Goal: Task Accomplishment & Management: Manage account settings

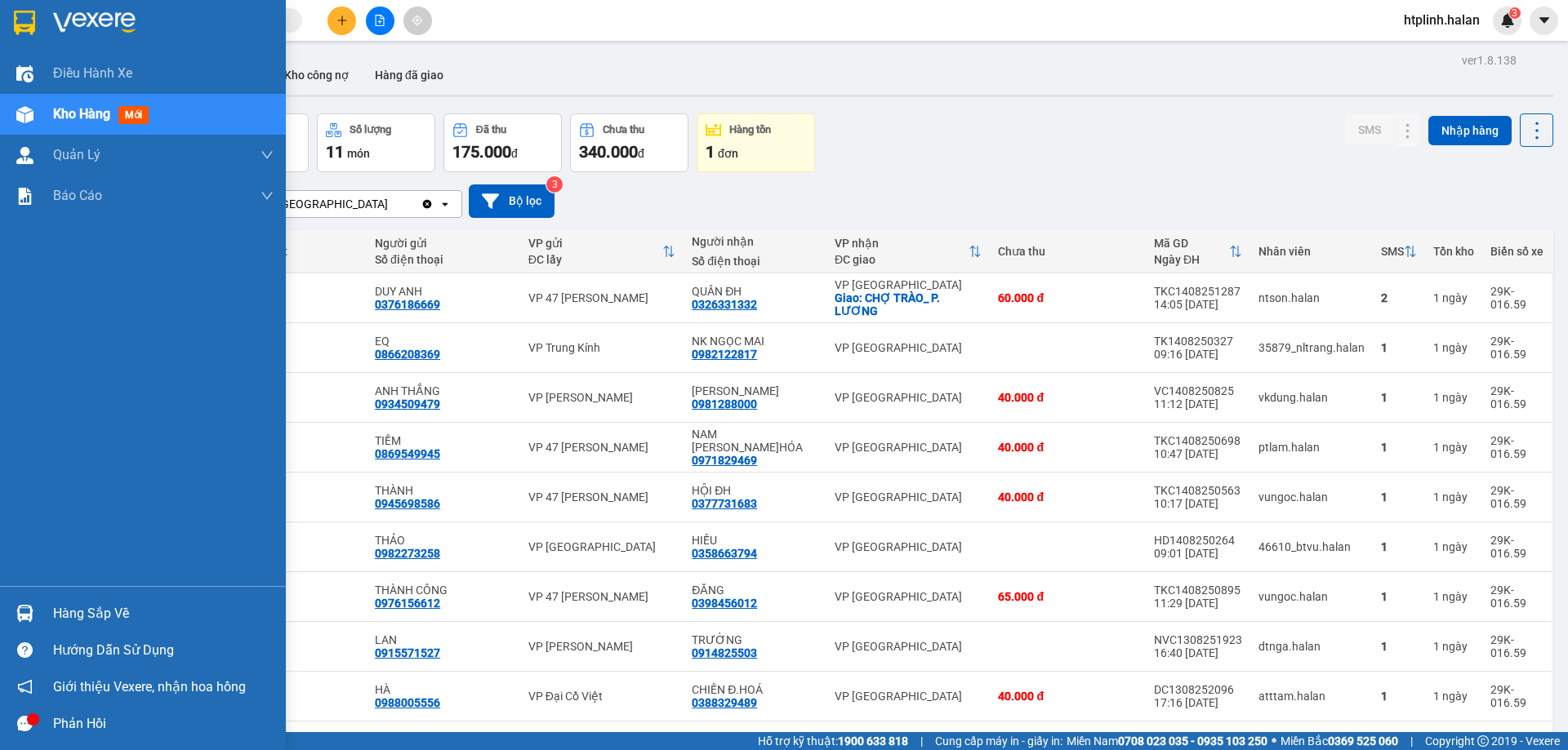
click at [69, 621] on div "Hàng sắp về" at bounding box center [163, 614] width 220 height 24
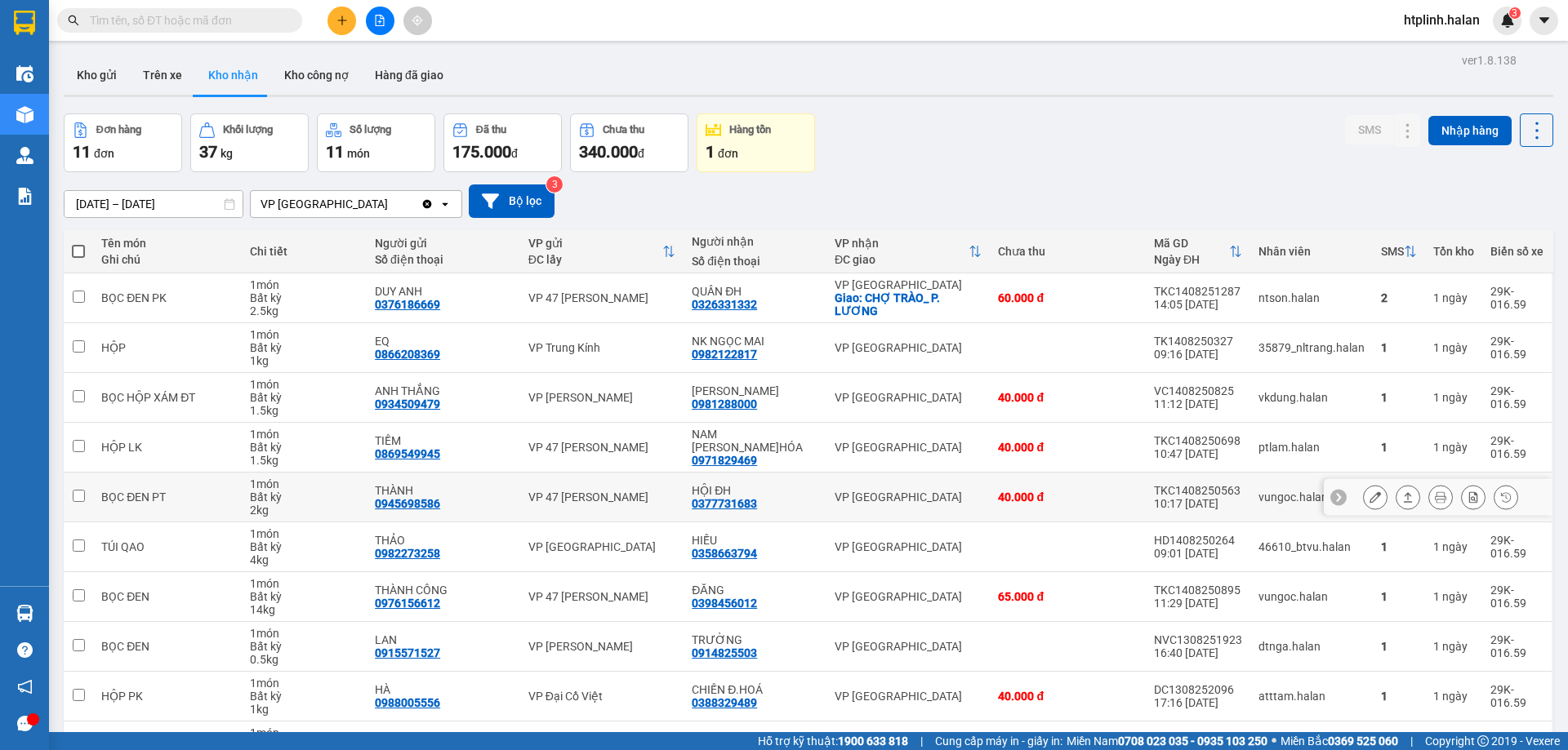
click at [683, 497] on section "Kết quả tìm kiếm ( 0 ) Bộ lọc No Data htplinh.halan 3 Điều hành xe Kho hàng mới…" at bounding box center [784, 375] width 1568 height 750
click at [95, 70] on button "Kho gửi" at bounding box center [96, 75] width 66 height 39
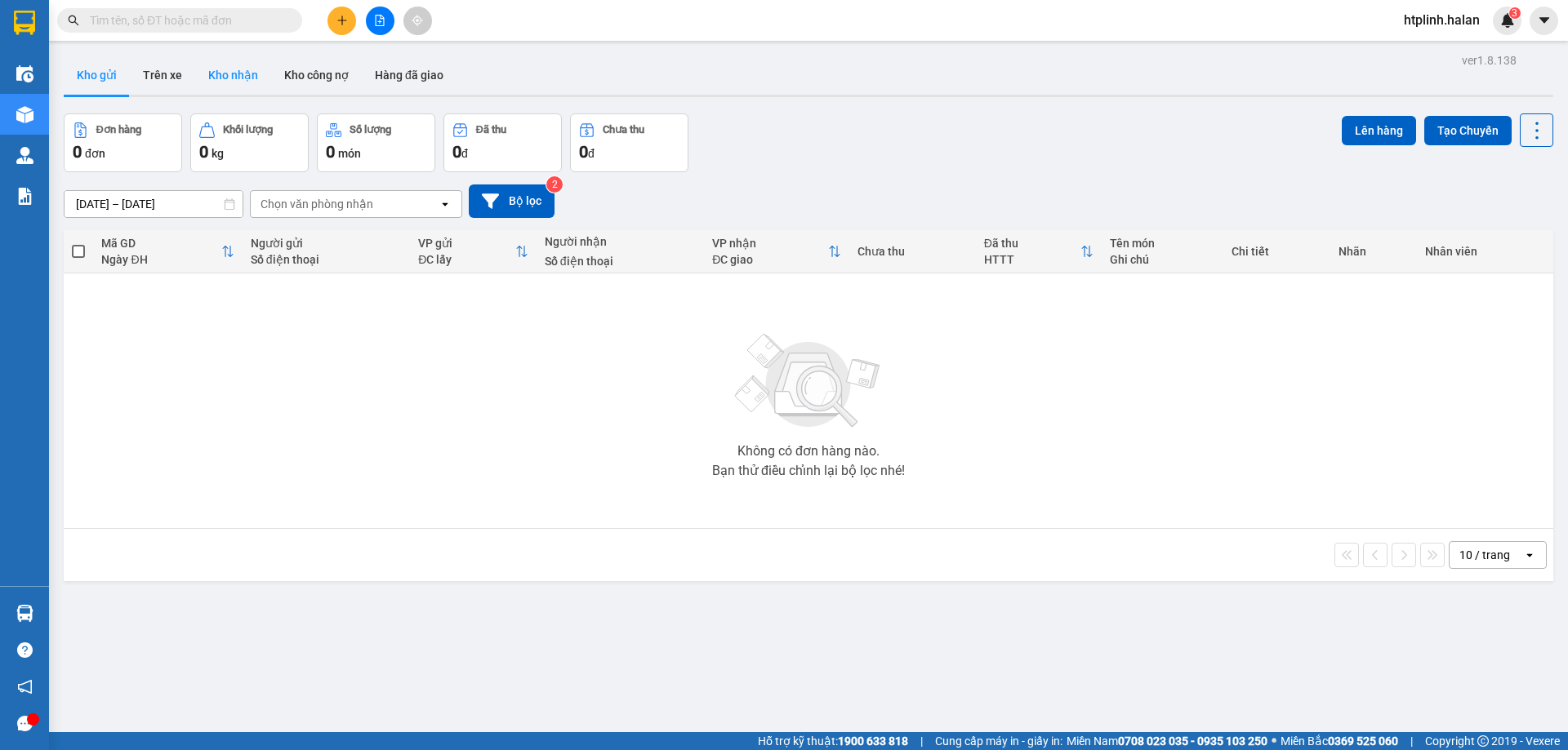
click at [234, 68] on button "Kho nhận" at bounding box center [233, 75] width 76 height 39
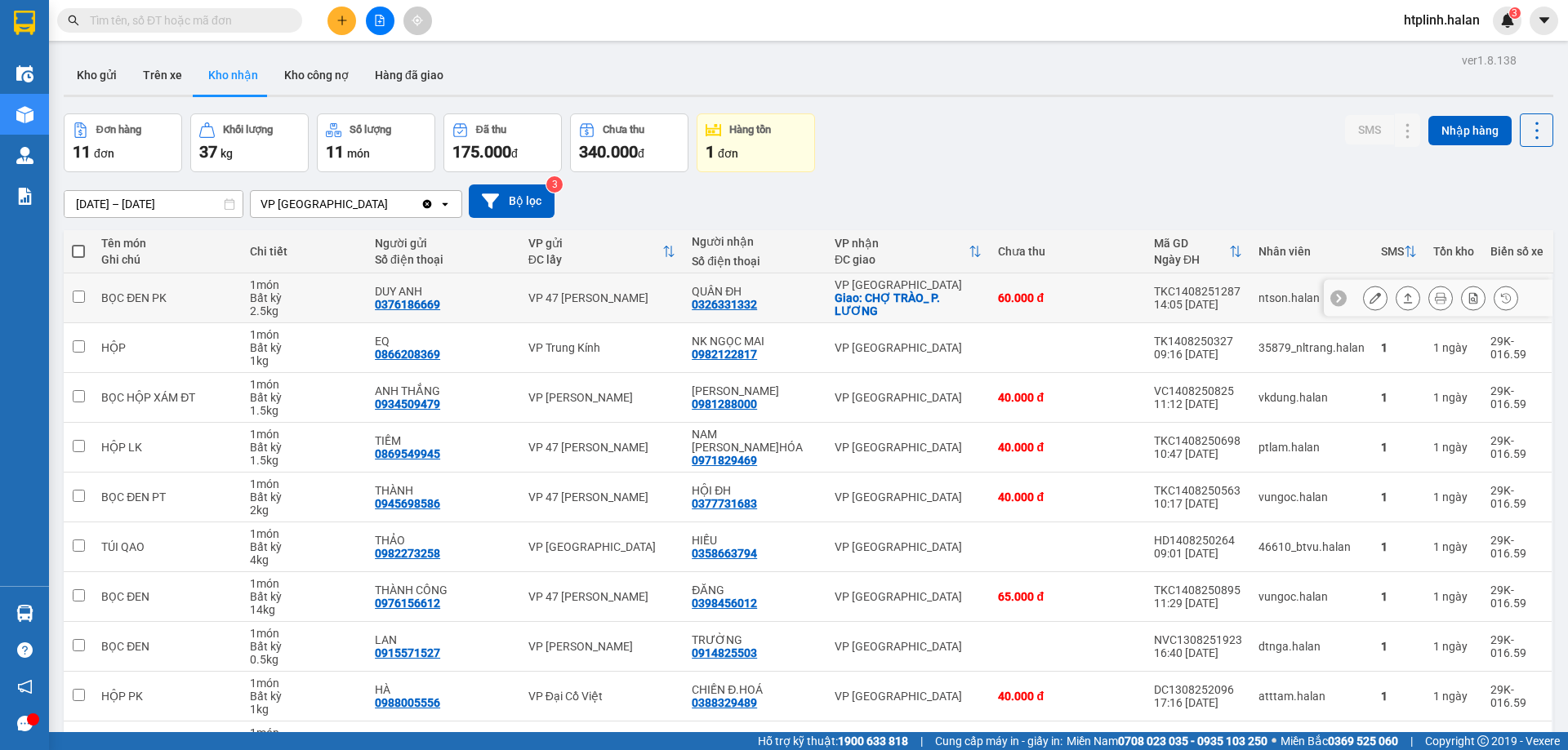
click at [1371, 292] on button at bounding box center [1375, 298] width 23 height 29
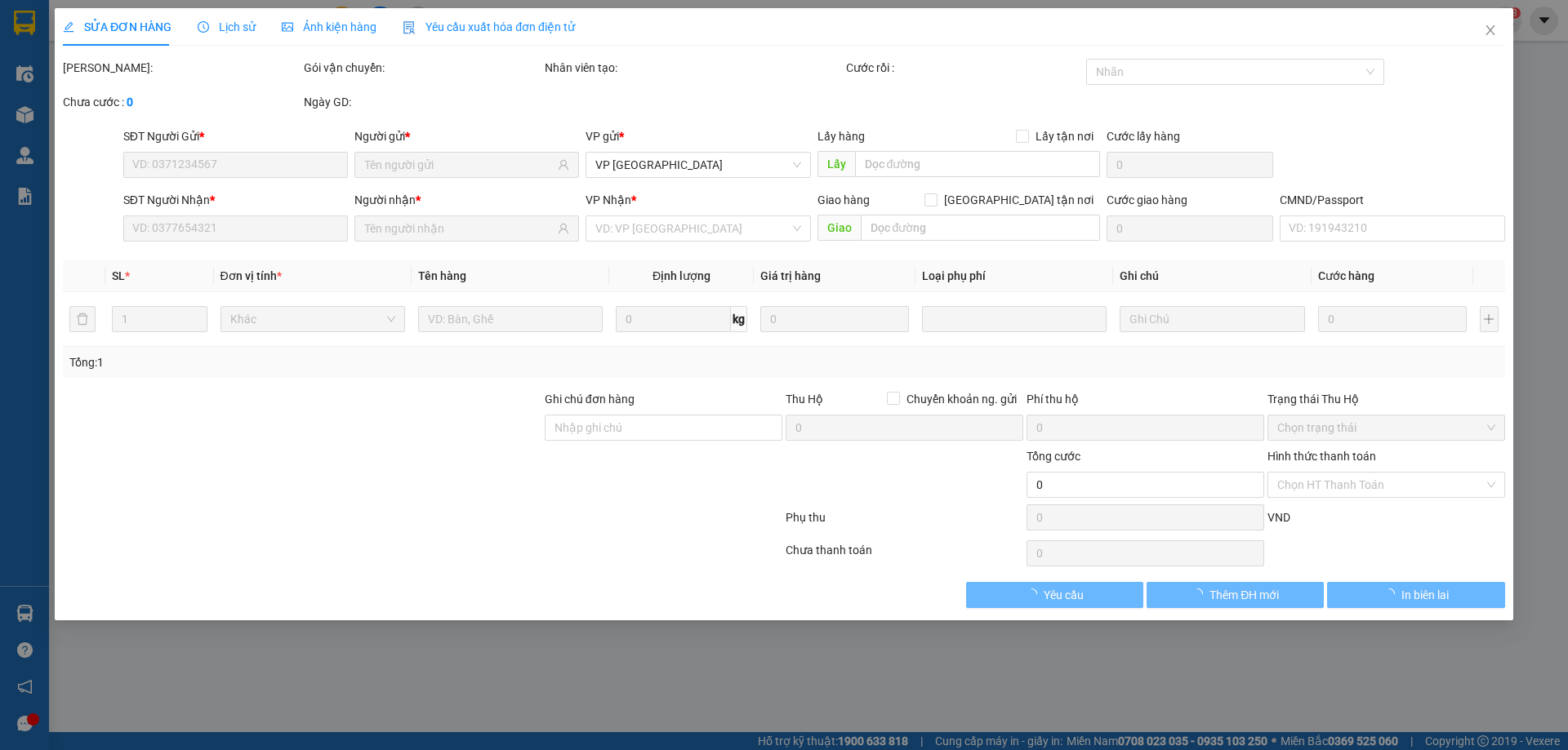
type input "0376186669"
type input "DUY ANH"
type input "0326331332"
type input "QUÂN ĐH"
checkbox input "true"
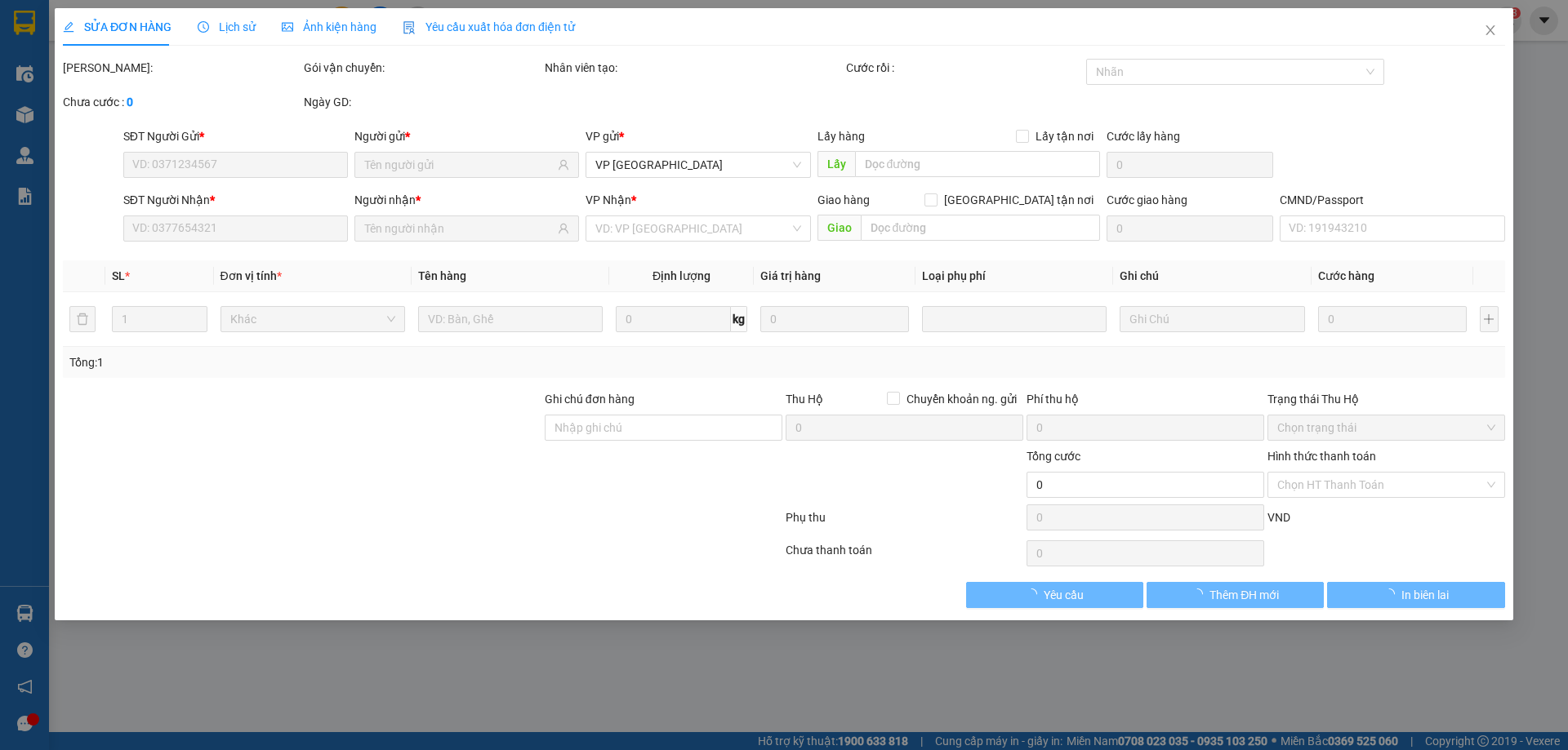
type input "CHỢ TRÀO_ P. LƯƠNG"
type input "20.000"
type input "60.000"
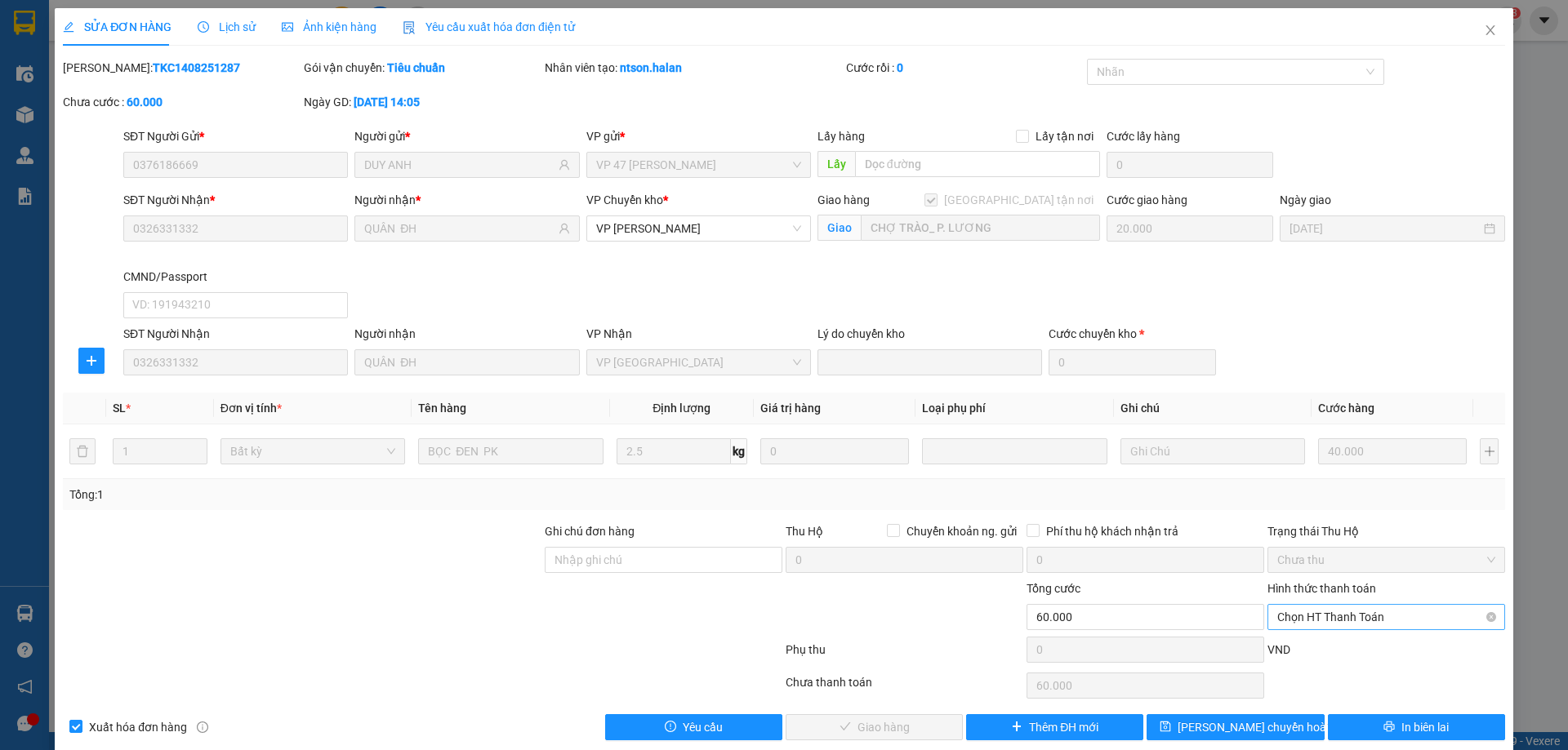
click at [1315, 615] on span "Chọn HT Thanh Toán" at bounding box center [1386, 617] width 218 height 24
click at [1312, 470] on div "Tại văn phòng" at bounding box center [1376, 480] width 236 height 26
type input "0"
click at [841, 715] on button "Giao hàng" at bounding box center [874, 727] width 177 height 26
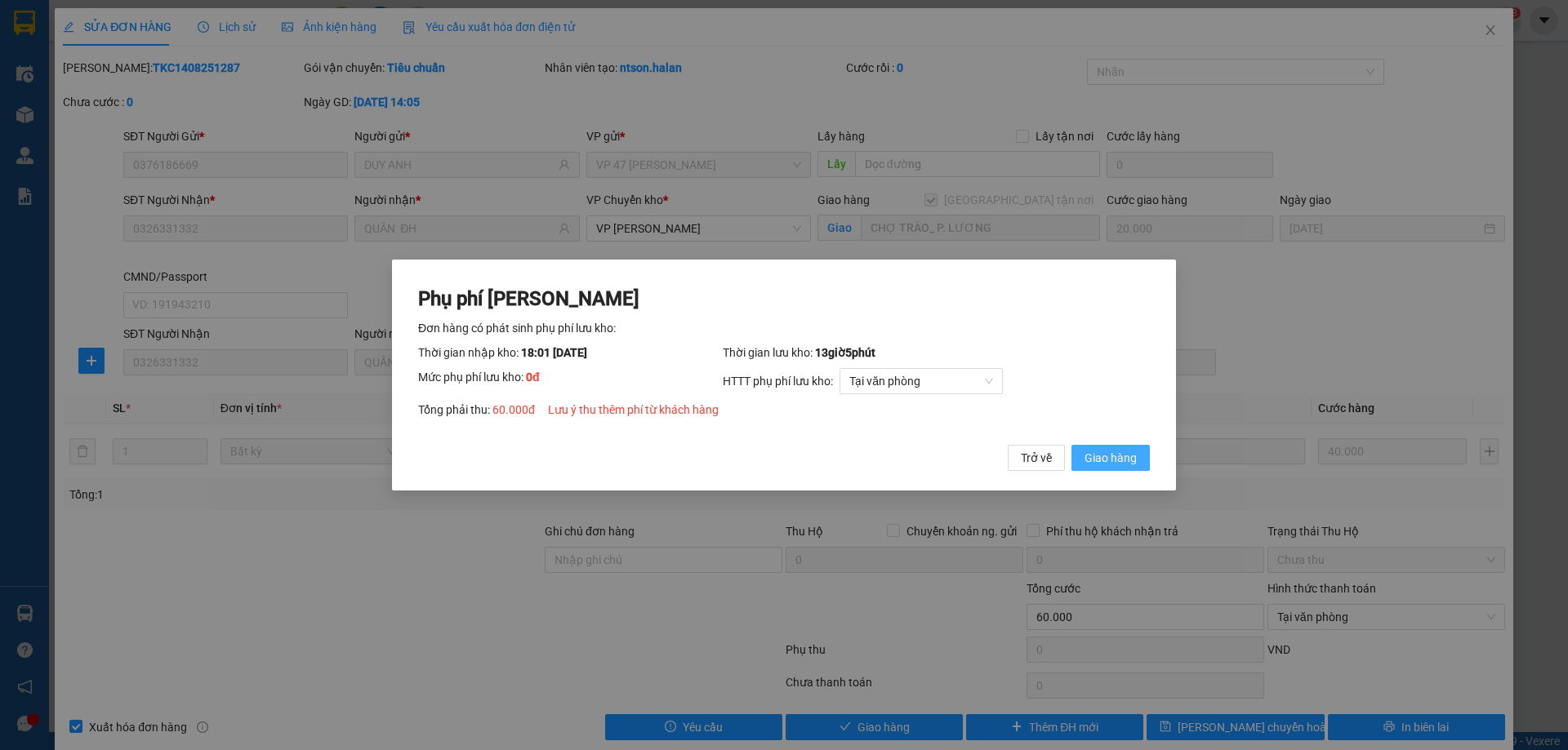
drag, startPoint x: 1090, startPoint y: 440, endPoint x: 1092, endPoint y: 457, distance: 17.1
click at [1092, 443] on div "Phụ phí Lưu kho Đơn hàng có phát sinh phụ phí lưu kho: Thời gian nhập kho: 18:0…" at bounding box center [784, 379] width 732 height 186
click at [1092, 457] on span "Giao hàng" at bounding box center [1110, 458] width 52 height 18
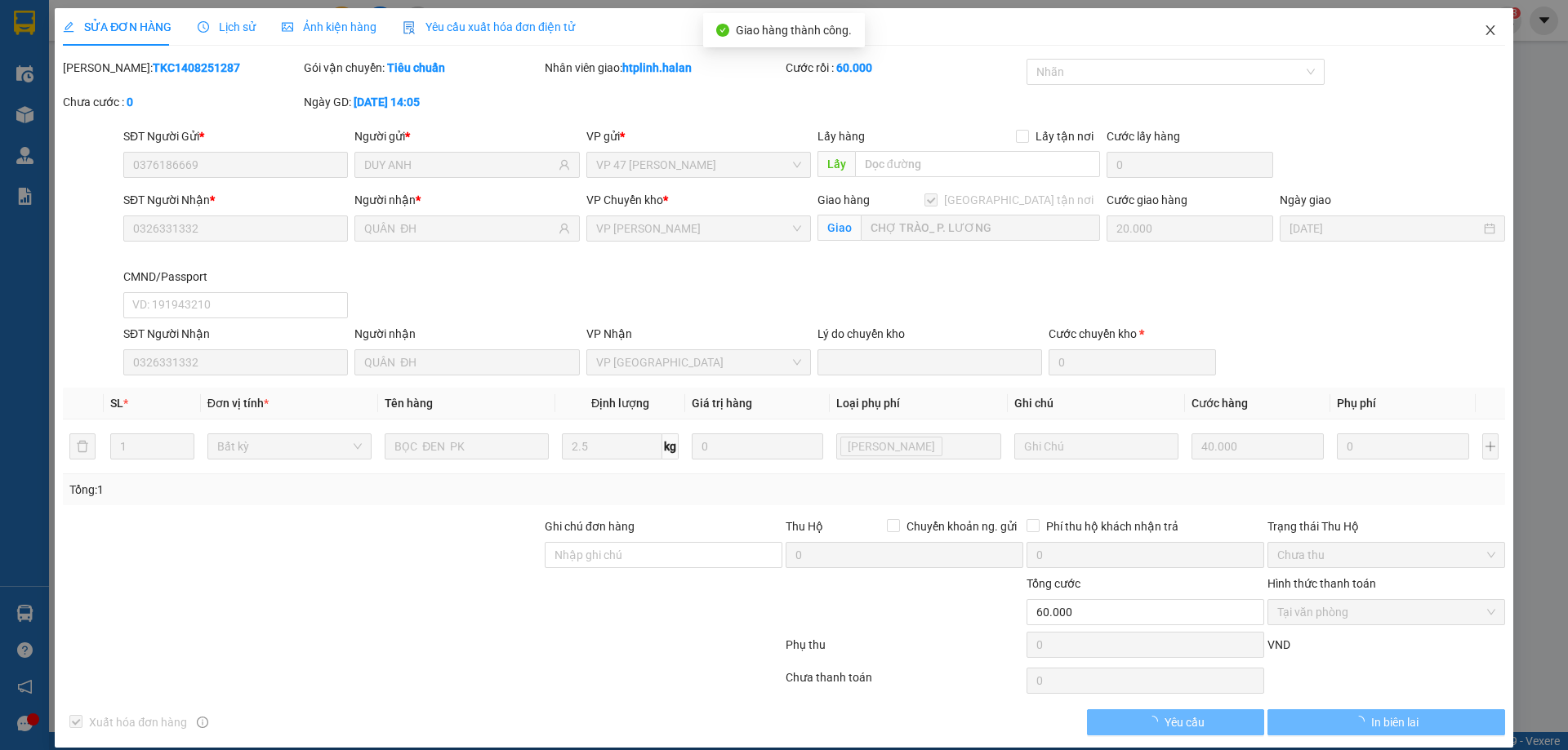
click at [1484, 29] on icon "close" at bounding box center [1490, 29] width 13 height 13
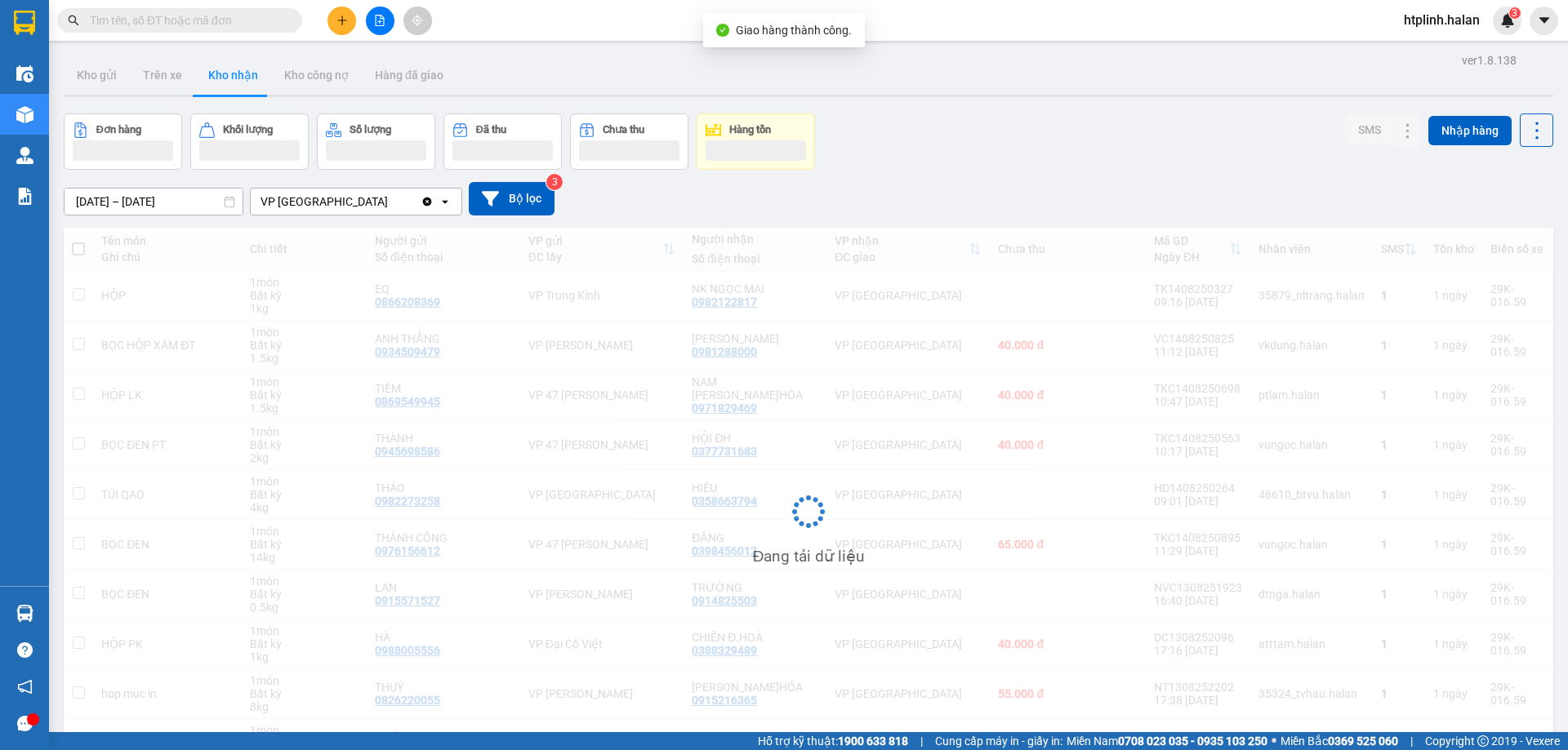
scroll to position [104, 0]
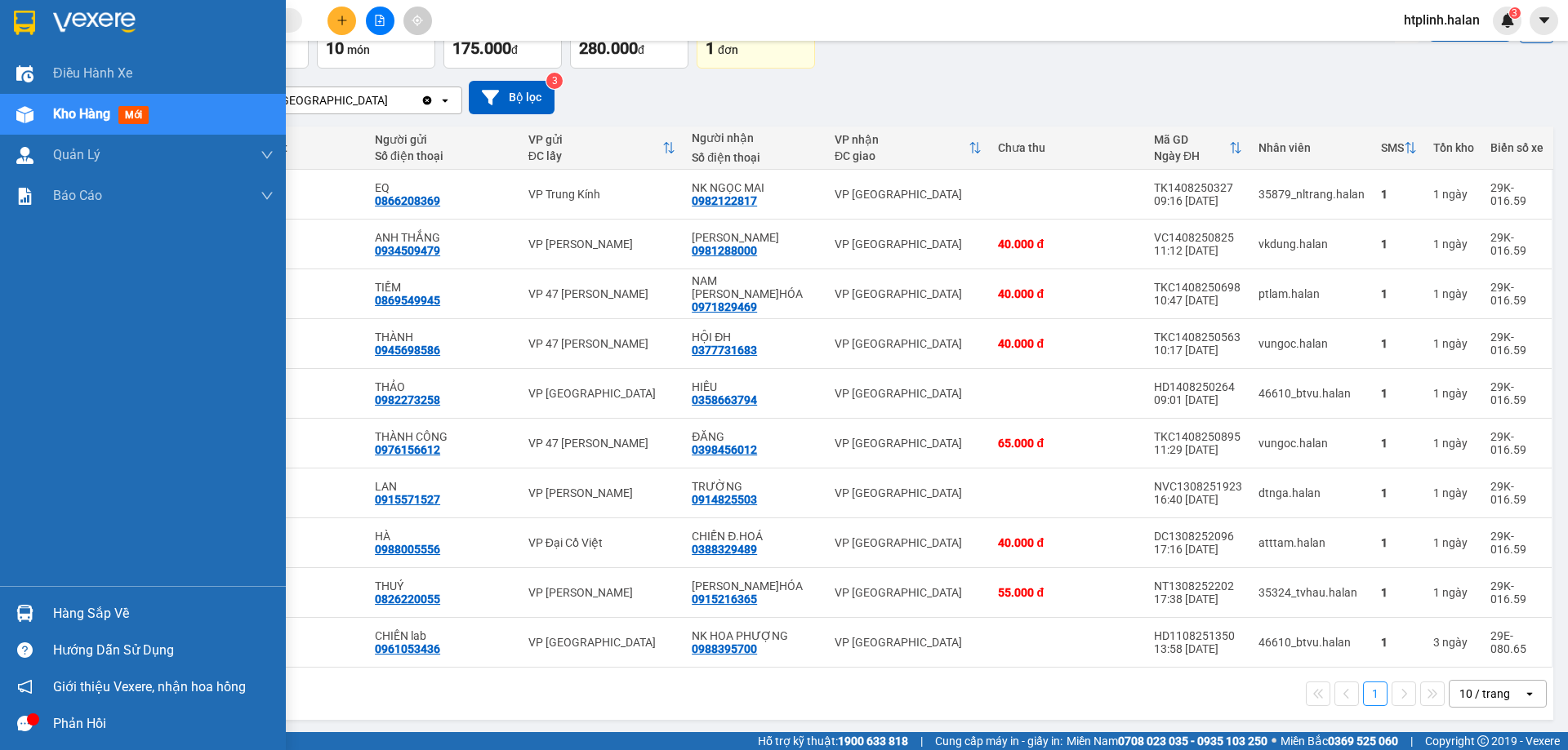
click at [27, 614] on img at bounding box center [25, 614] width 17 height 17
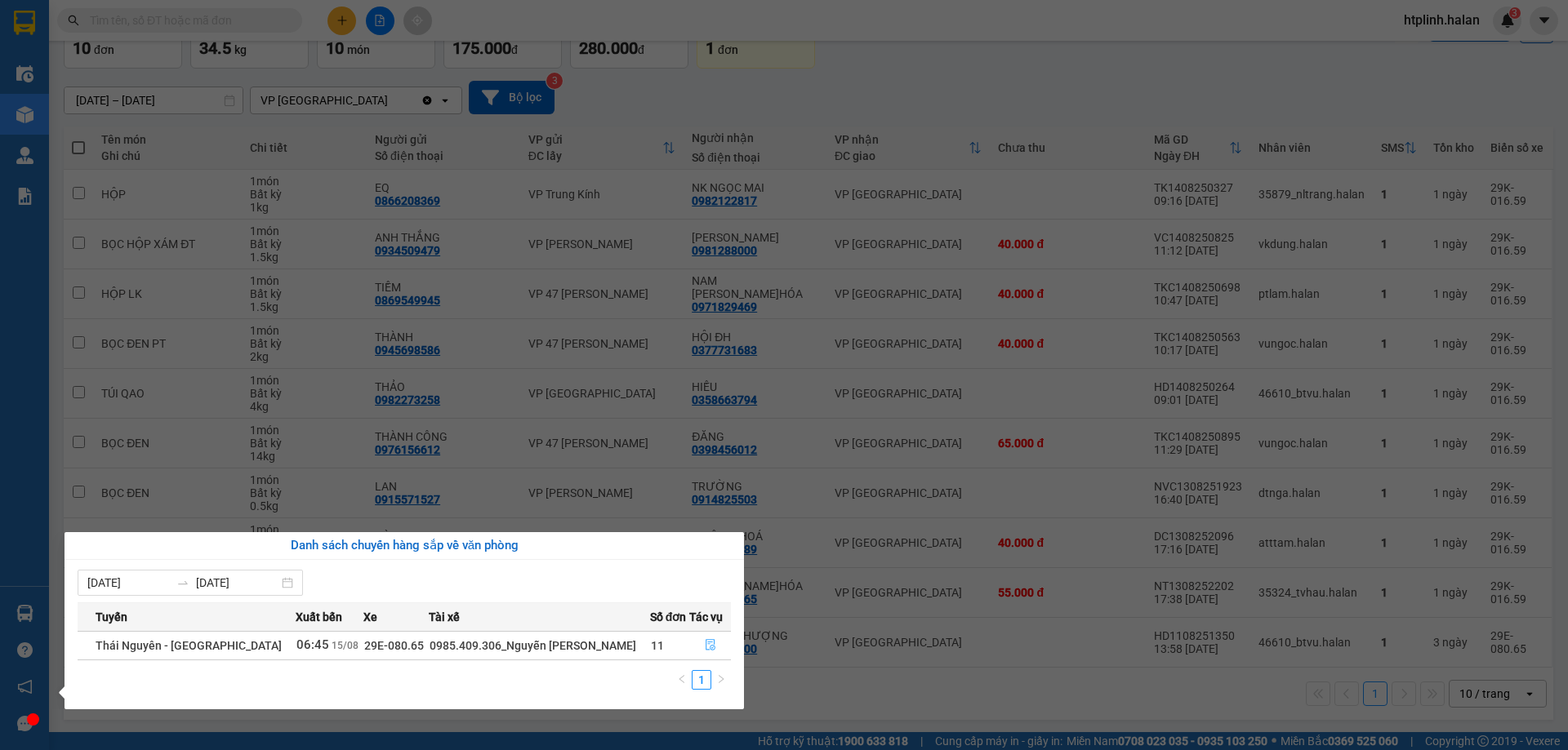
click at [696, 639] on button "button" at bounding box center [710, 646] width 40 height 26
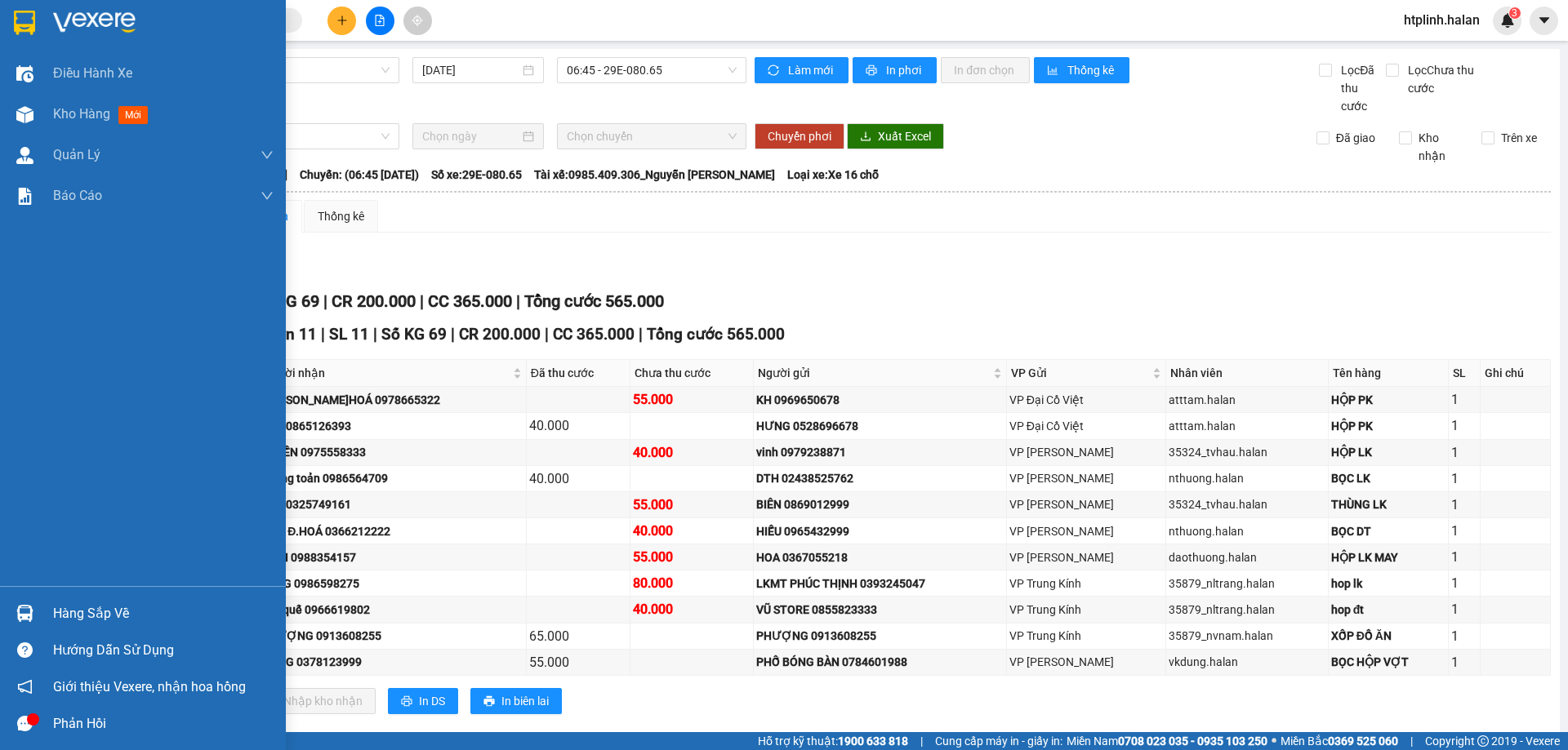
scroll to position [28, 0]
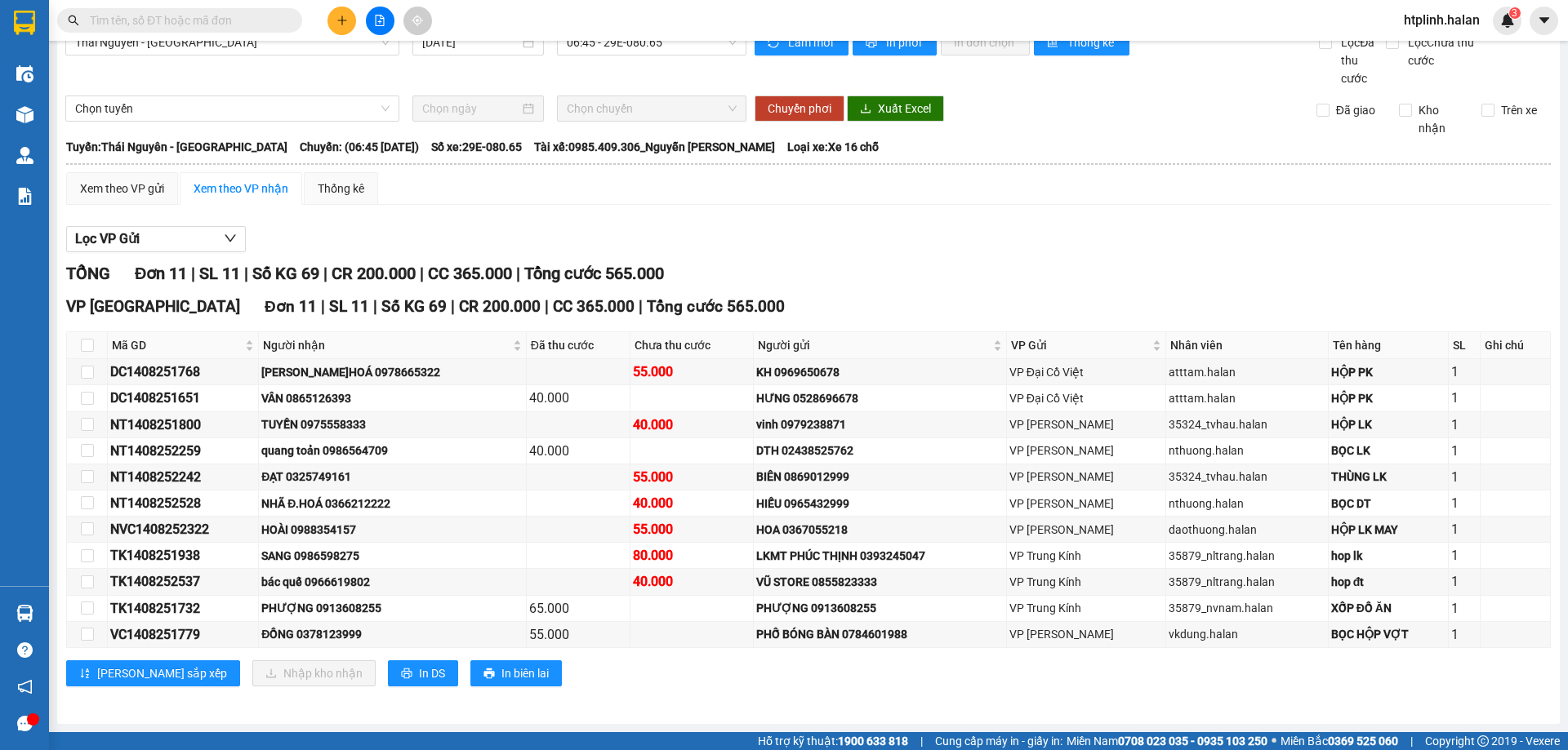
click at [1022, 255] on div "Lọc VP Gửi TỔNG Đơn 11 | SL 11 | Số KG 69 | CR 200.000 | CC 365.000 | Tổng cướ…" at bounding box center [808, 462] width 1485 height 489
click at [1224, 236] on div "Lọc VP Gửi" at bounding box center [808, 239] width 1485 height 27
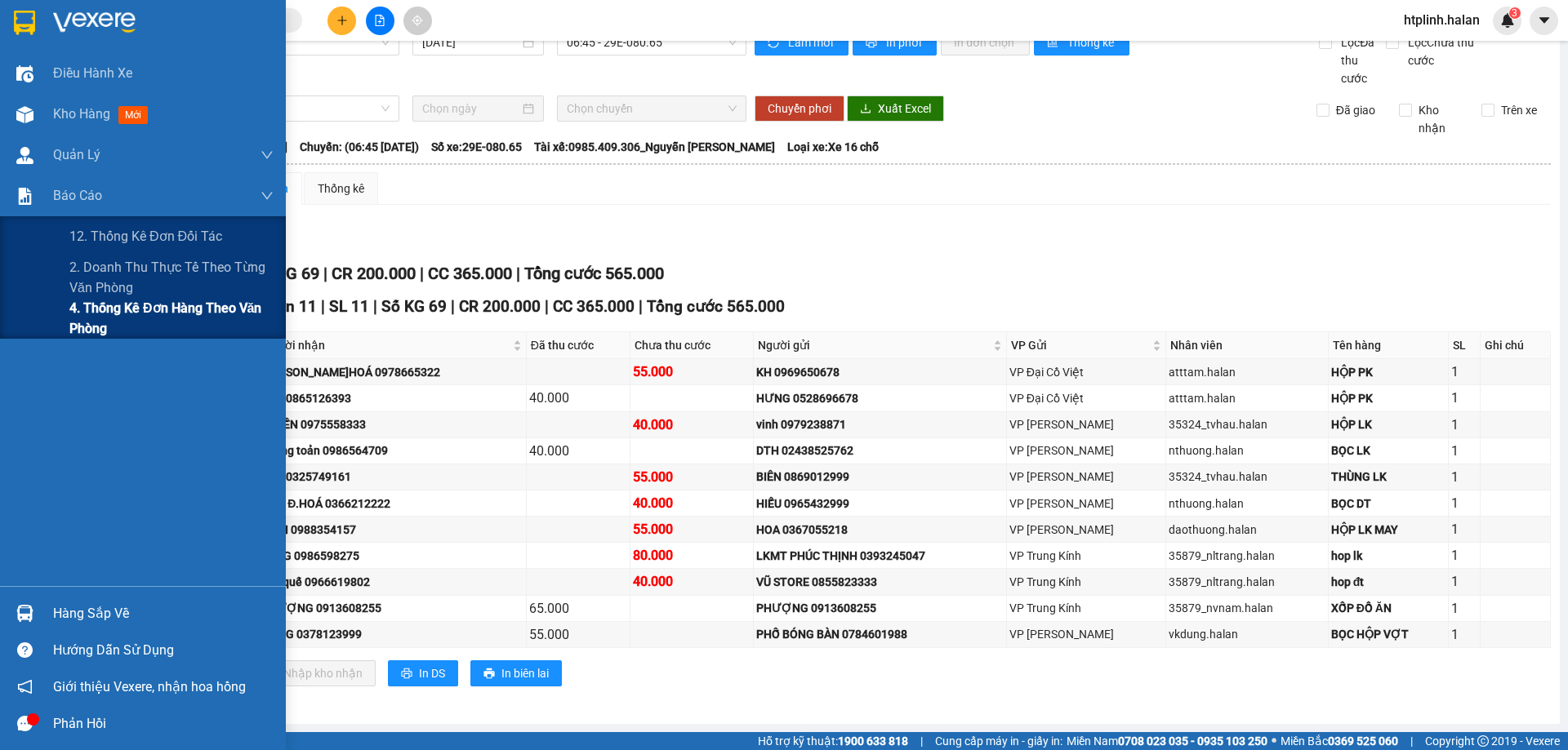
click at [106, 324] on span "4. Thống kê đơn hàng theo văn phòng" at bounding box center [171, 318] width 204 height 41
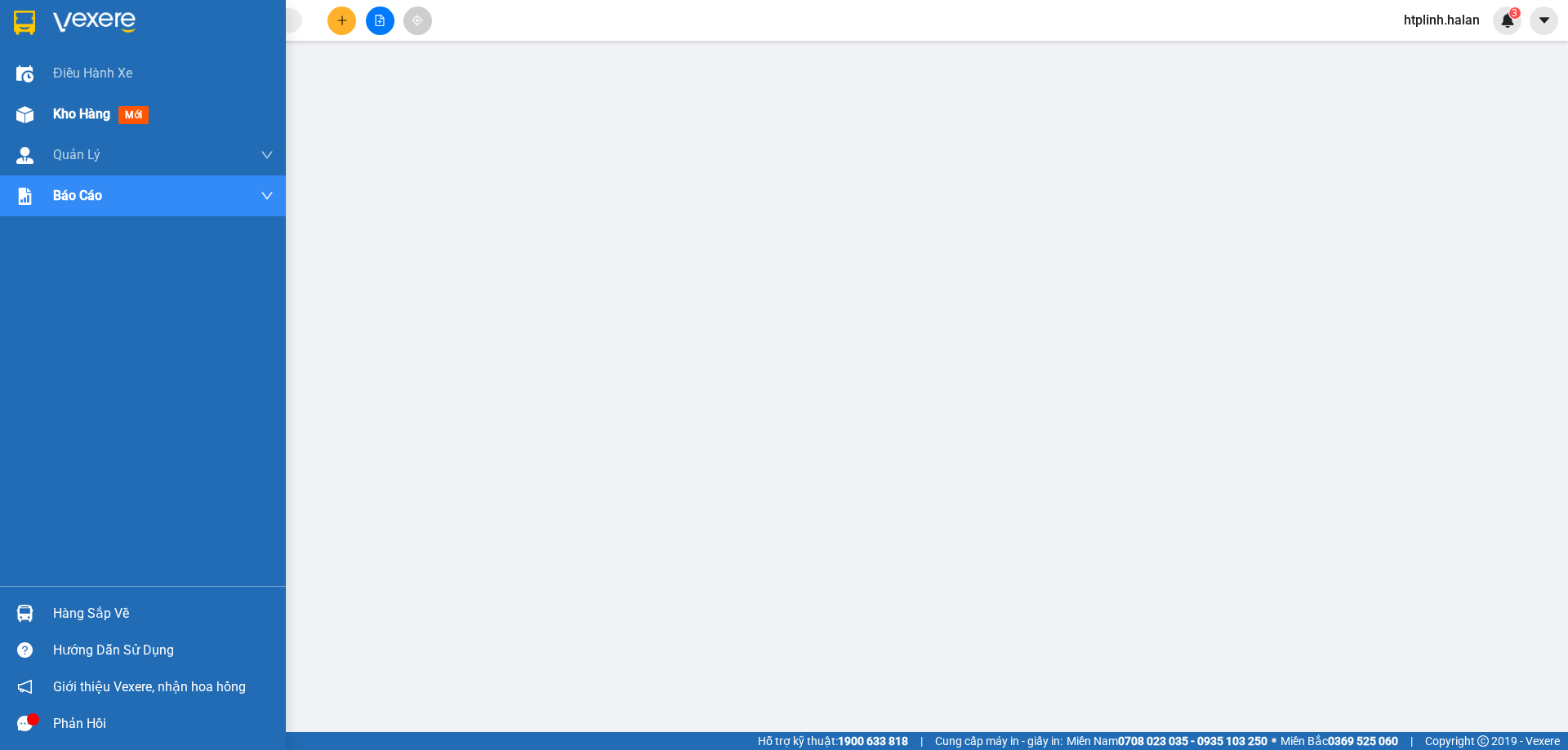
click at [62, 108] on span "Kho hàng" at bounding box center [82, 114] width 57 height 16
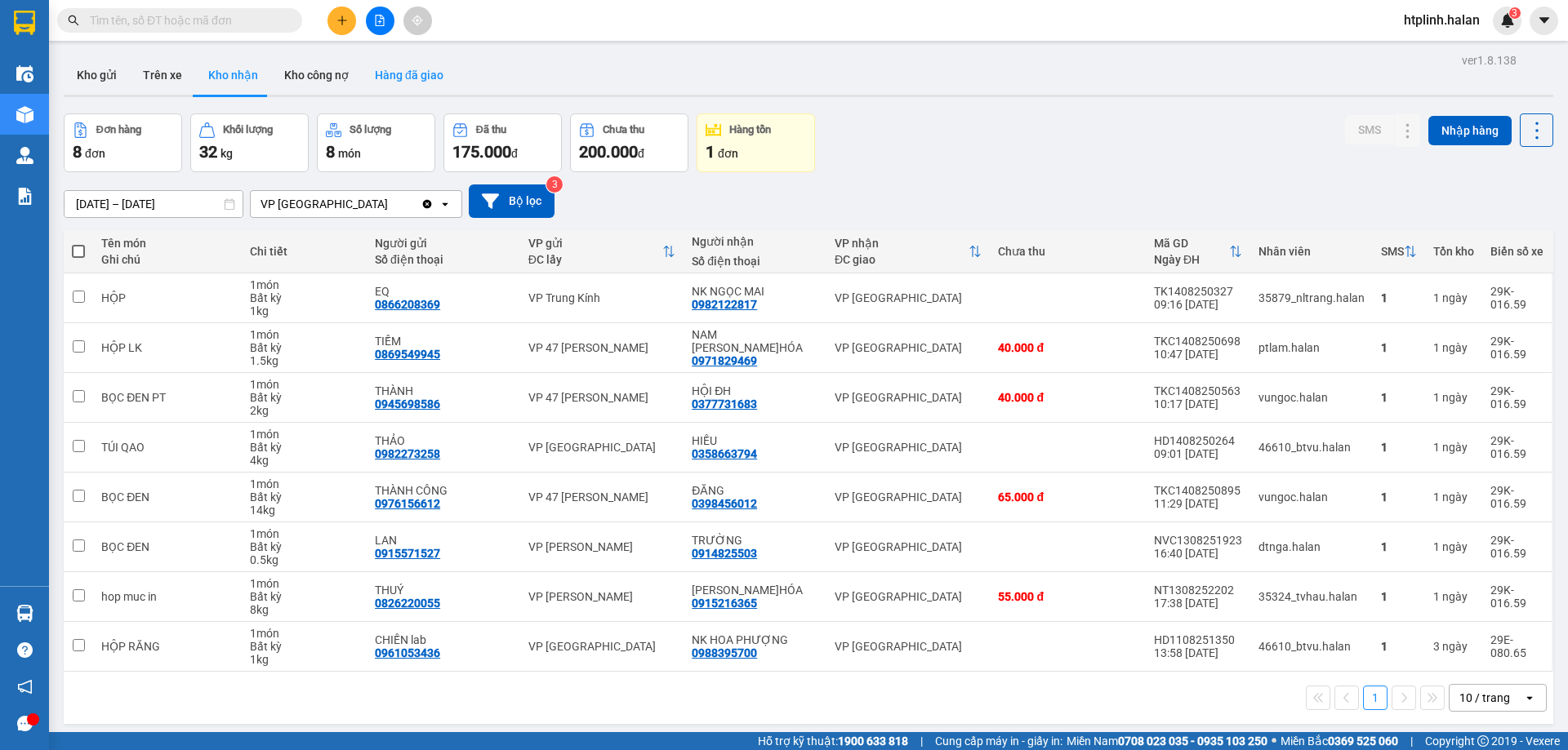
click at [389, 84] on button "Hàng đã giao" at bounding box center [408, 75] width 95 height 39
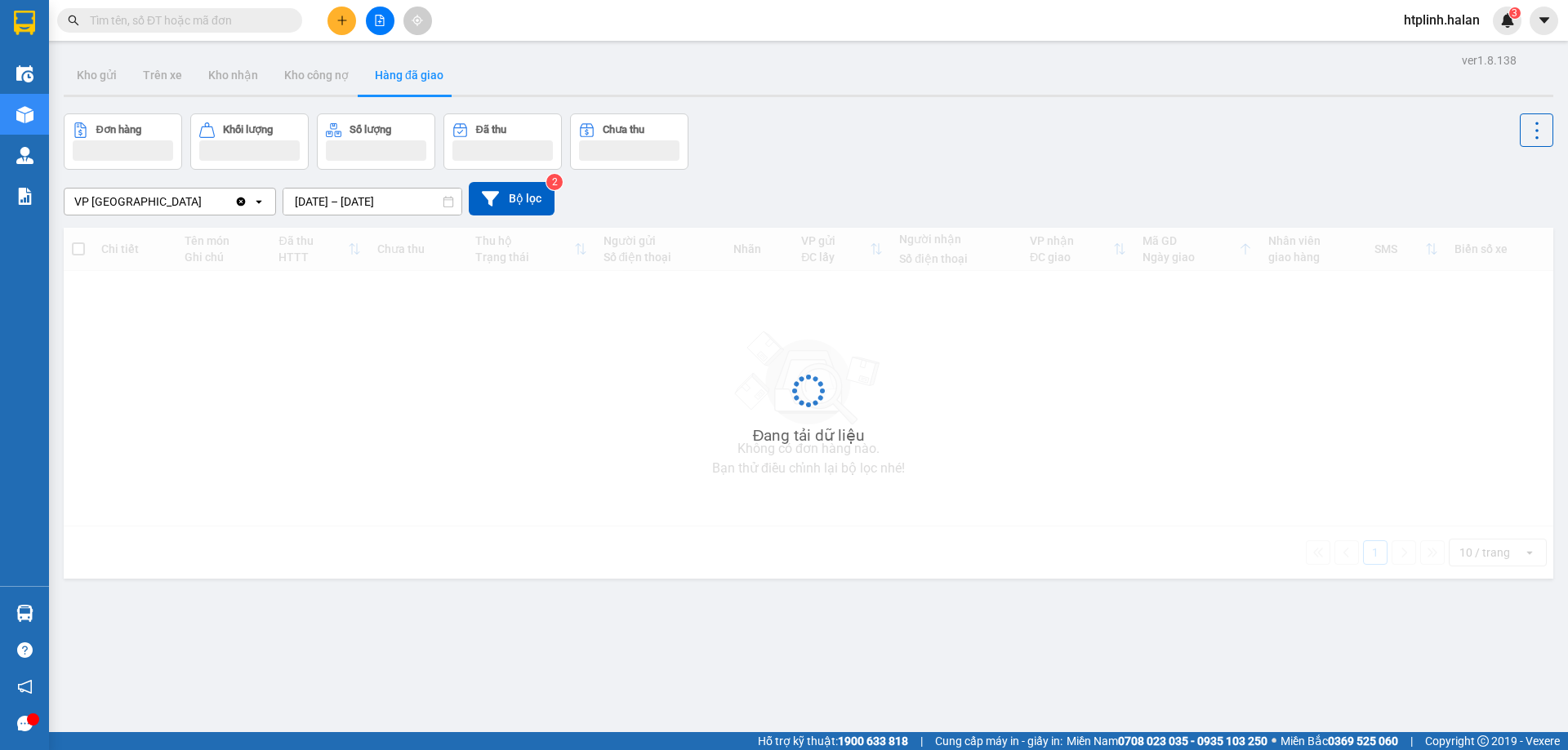
click at [360, 203] on input "13/08/2025 – 15/08/2025" at bounding box center [372, 202] width 178 height 26
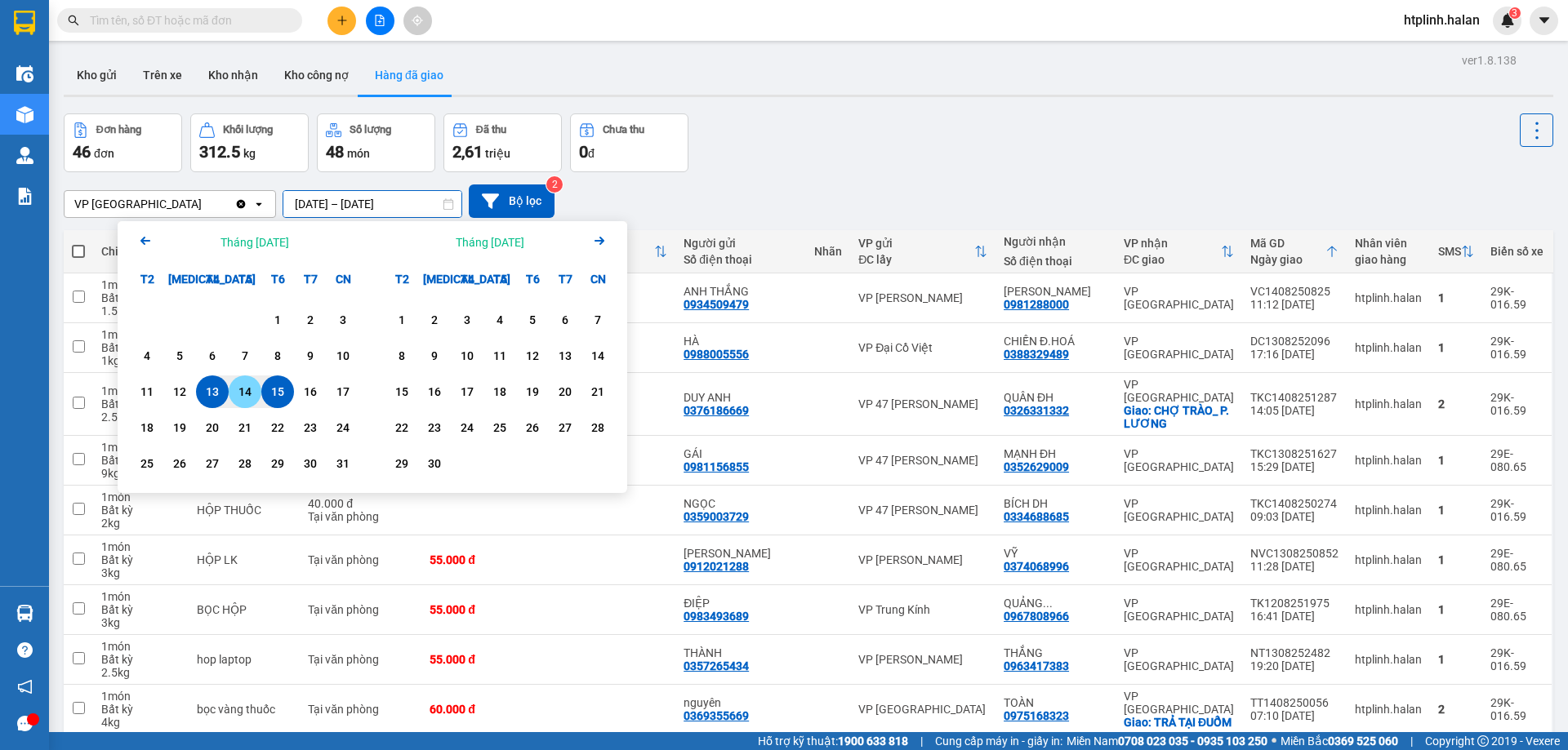
click at [243, 391] on div "14" at bounding box center [245, 392] width 23 height 20
type input "14/08/2025 – 14/08/2025"
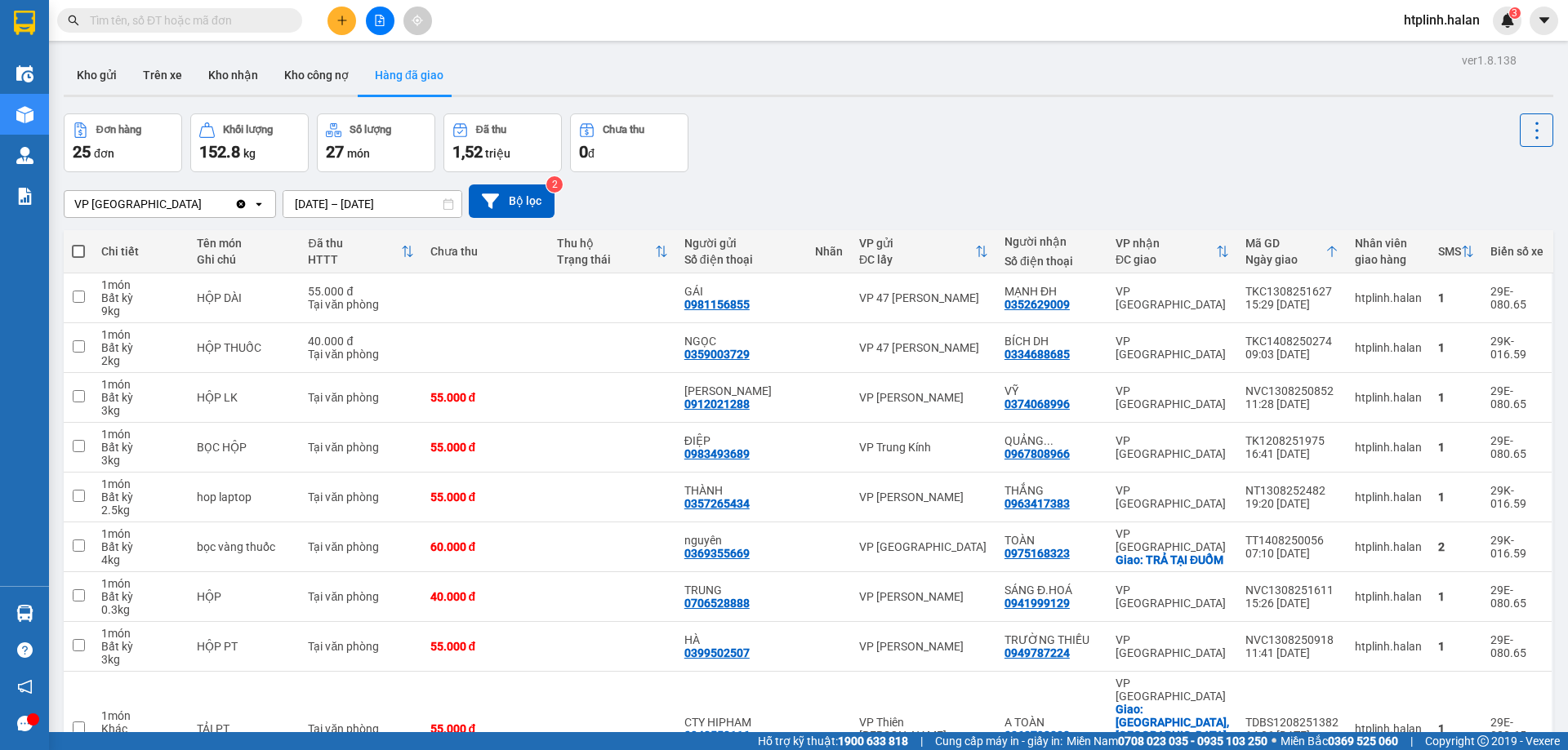
click at [1135, 58] on div "Kho gửi Trên xe Kho nhận Kho công nợ Hàng đã giao" at bounding box center [808, 77] width 1490 height 43
click at [254, 80] on button "Kho nhận" at bounding box center [233, 75] width 76 height 39
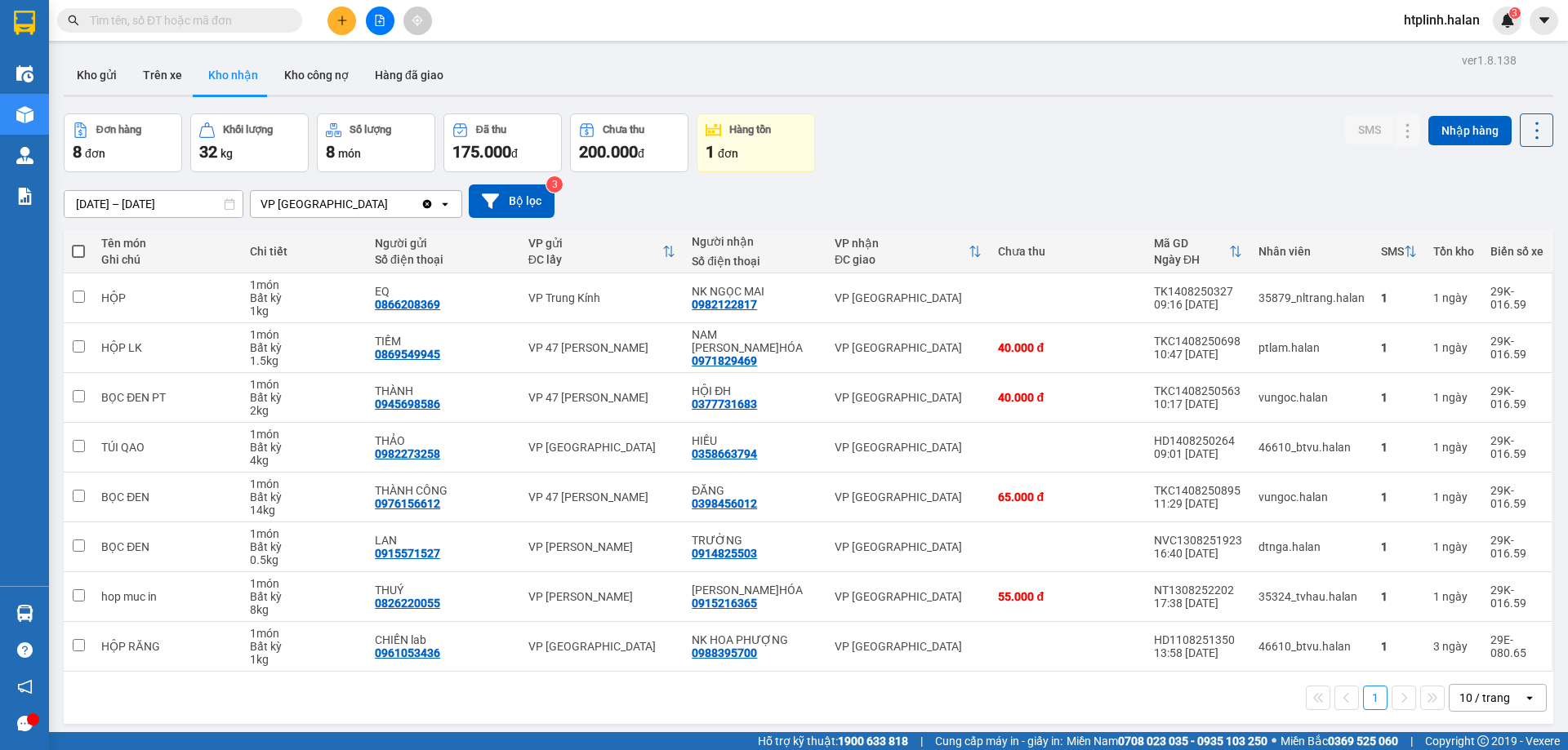
scroll to position [75, 0]
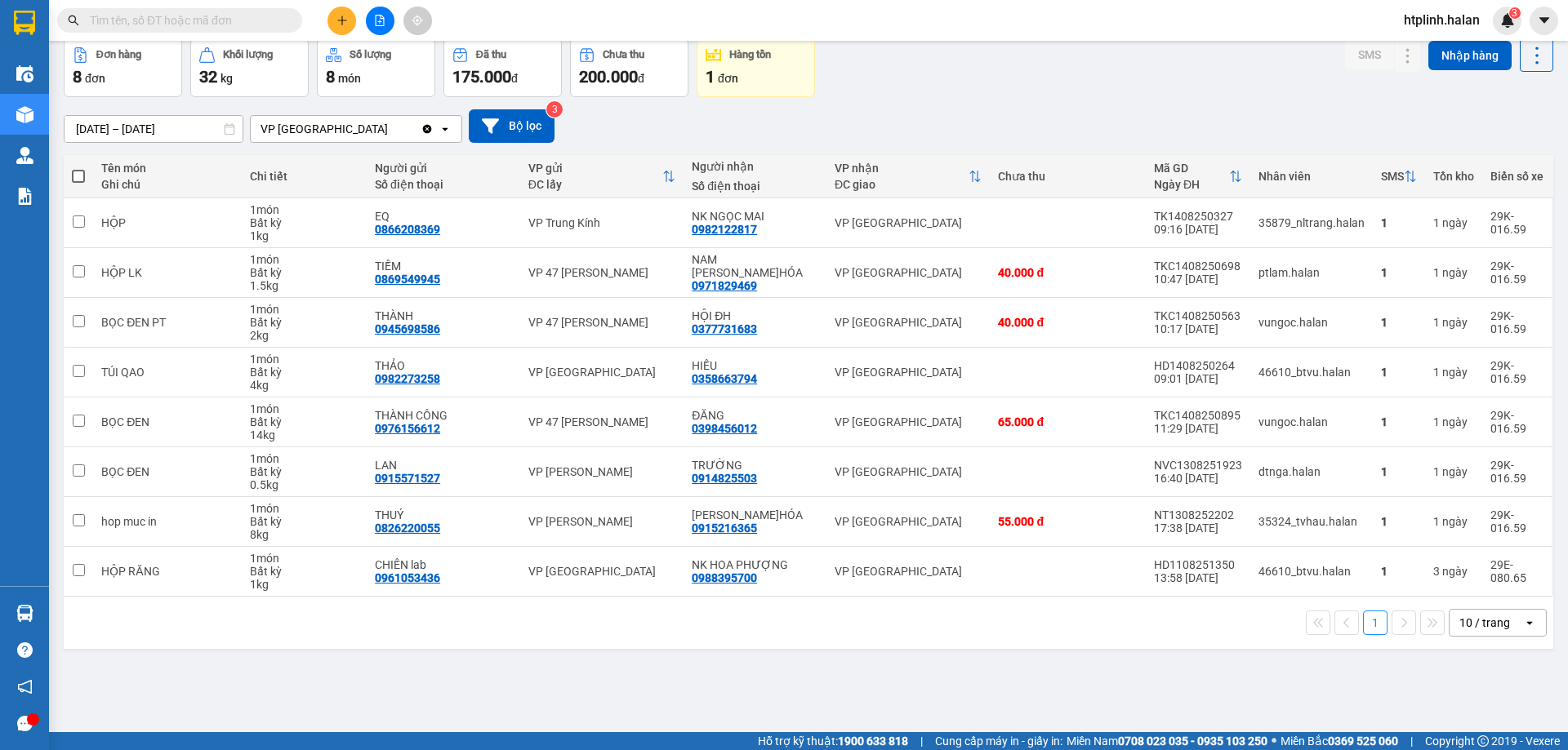
click at [859, 113] on div "17/06/2025 – 15/08/2025 Press the down arrow key to interact with the calendar …" at bounding box center [808, 126] width 1490 height 34
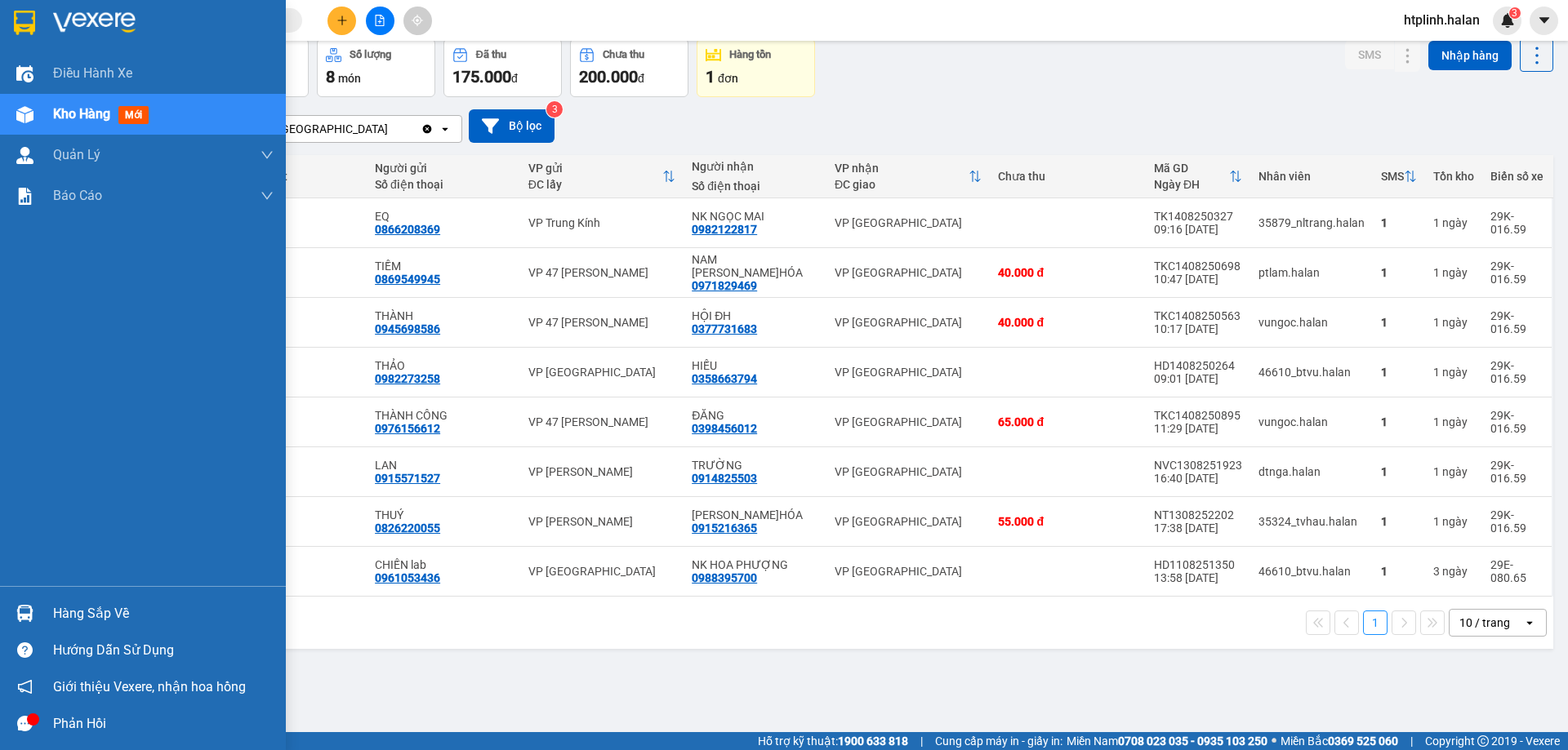
click at [190, 625] on div "Hàng sắp về" at bounding box center [163, 614] width 220 height 24
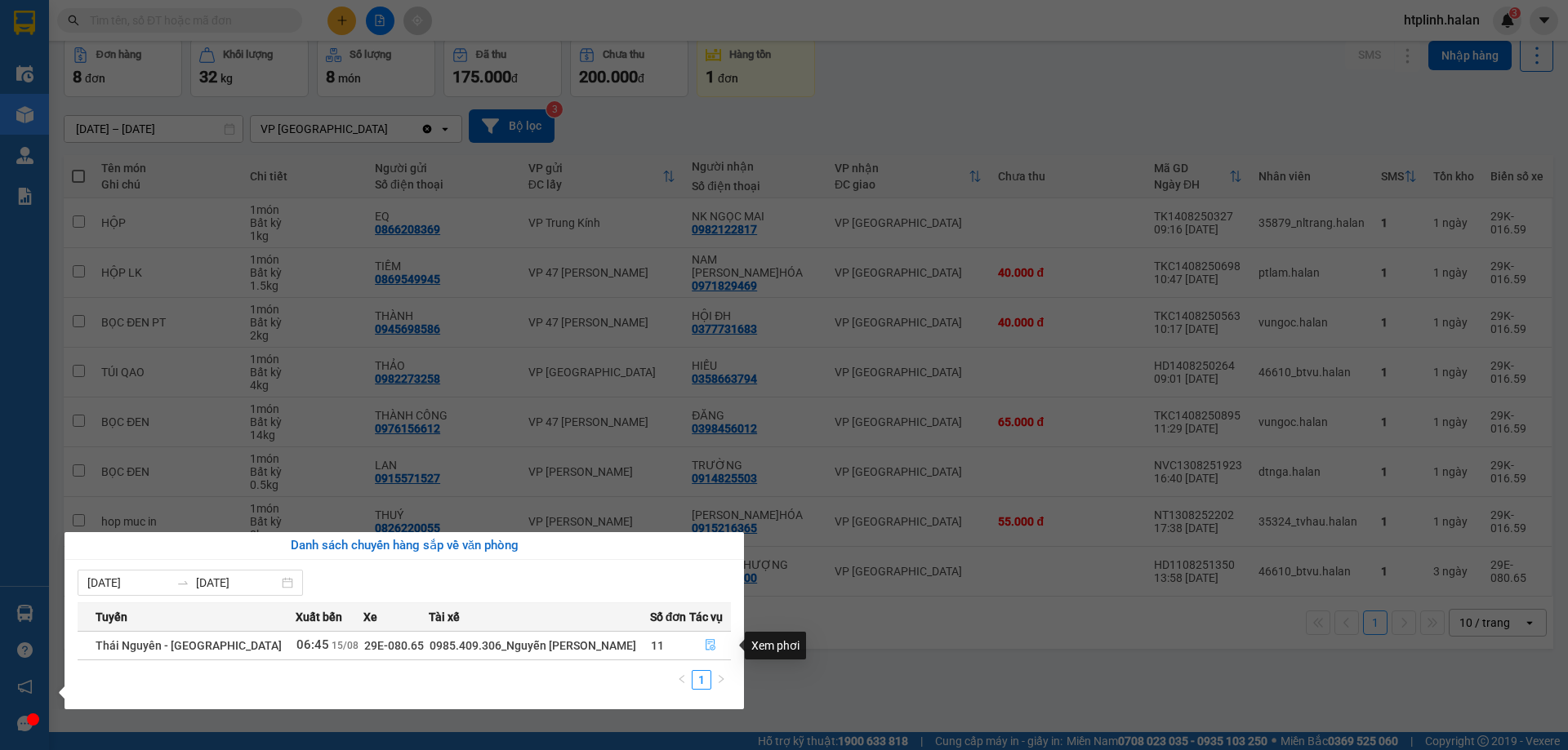
click at [705, 644] on icon "file-done" at bounding box center [710, 644] width 11 height 11
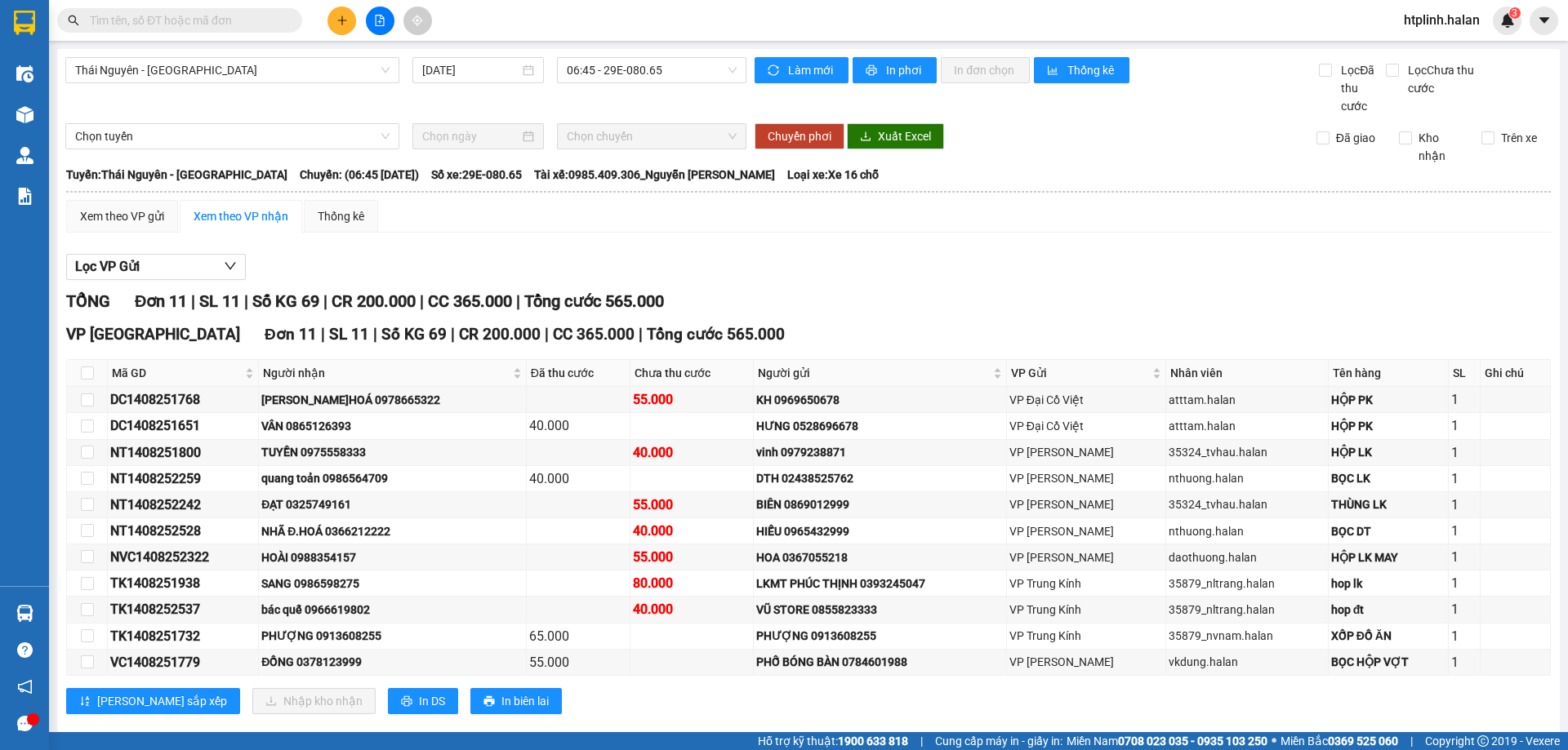
scroll to position [28, 0]
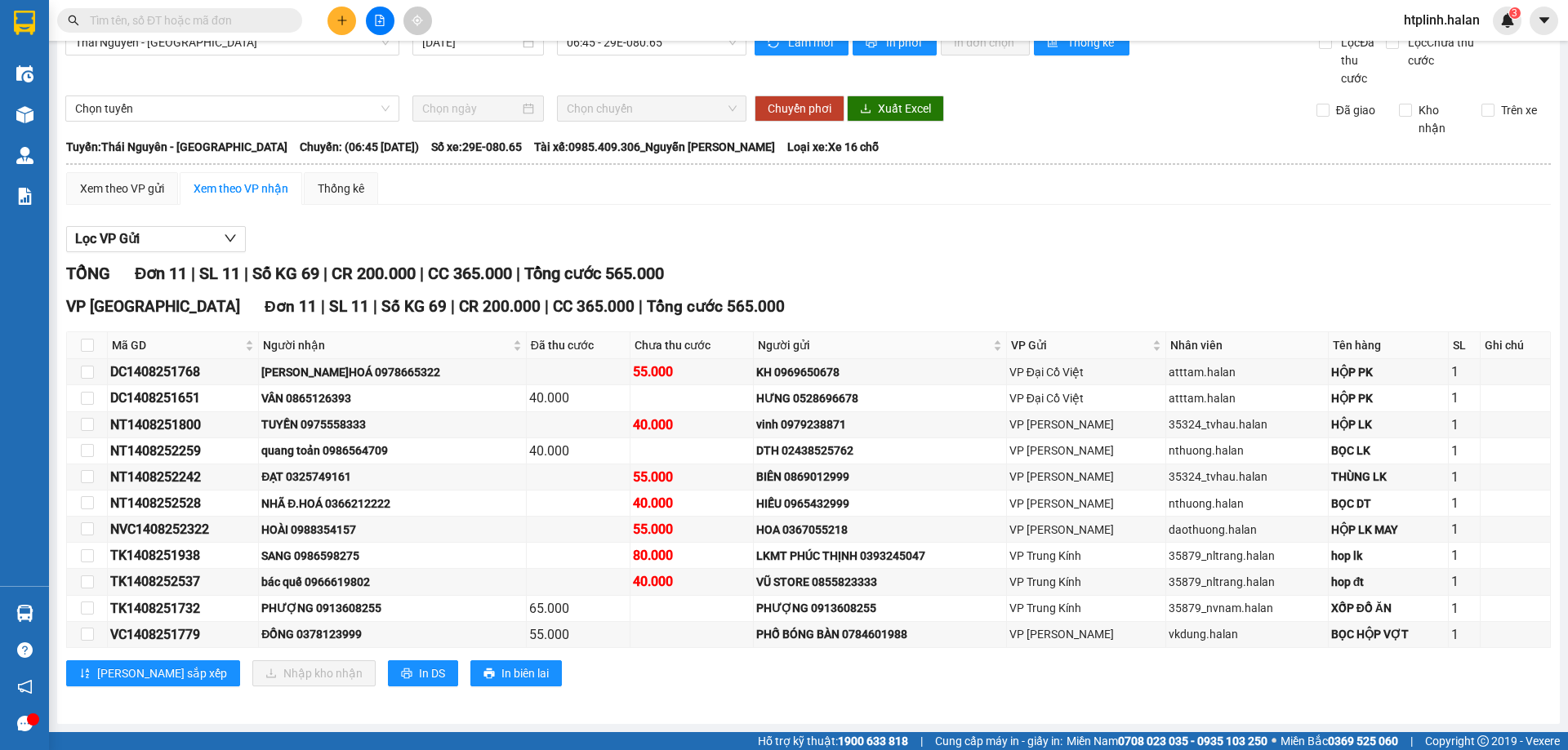
click at [947, 205] on div "Xem theo VP gửi Xem theo VP nhận Thống kê Lọc VP Gửi TỔNG Đơn 11 | SL 11 | Số …" at bounding box center [808, 440] width 1485 height 535
drag, startPoint x: 1249, startPoint y: 207, endPoint x: 1237, endPoint y: 210, distance: 12.4
click at [1249, 207] on div "Xem theo VP gửi Xem theo VP nhận Thống kê Lọc VP Gửi TỔNG Đơn 11 | SL 11 | Số …" at bounding box center [808, 440] width 1485 height 535
click at [1210, 301] on div "VP Định Hóa Đơn 11 | SL 11 | Số KG 69 | CR 200.000 | CC 365.000 | Tổng cước 565…" at bounding box center [808, 307] width 1485 height 24
click at [350, 582] on div "bác quế 0966619802" at bounding box center [391, 582] width 261 height 18
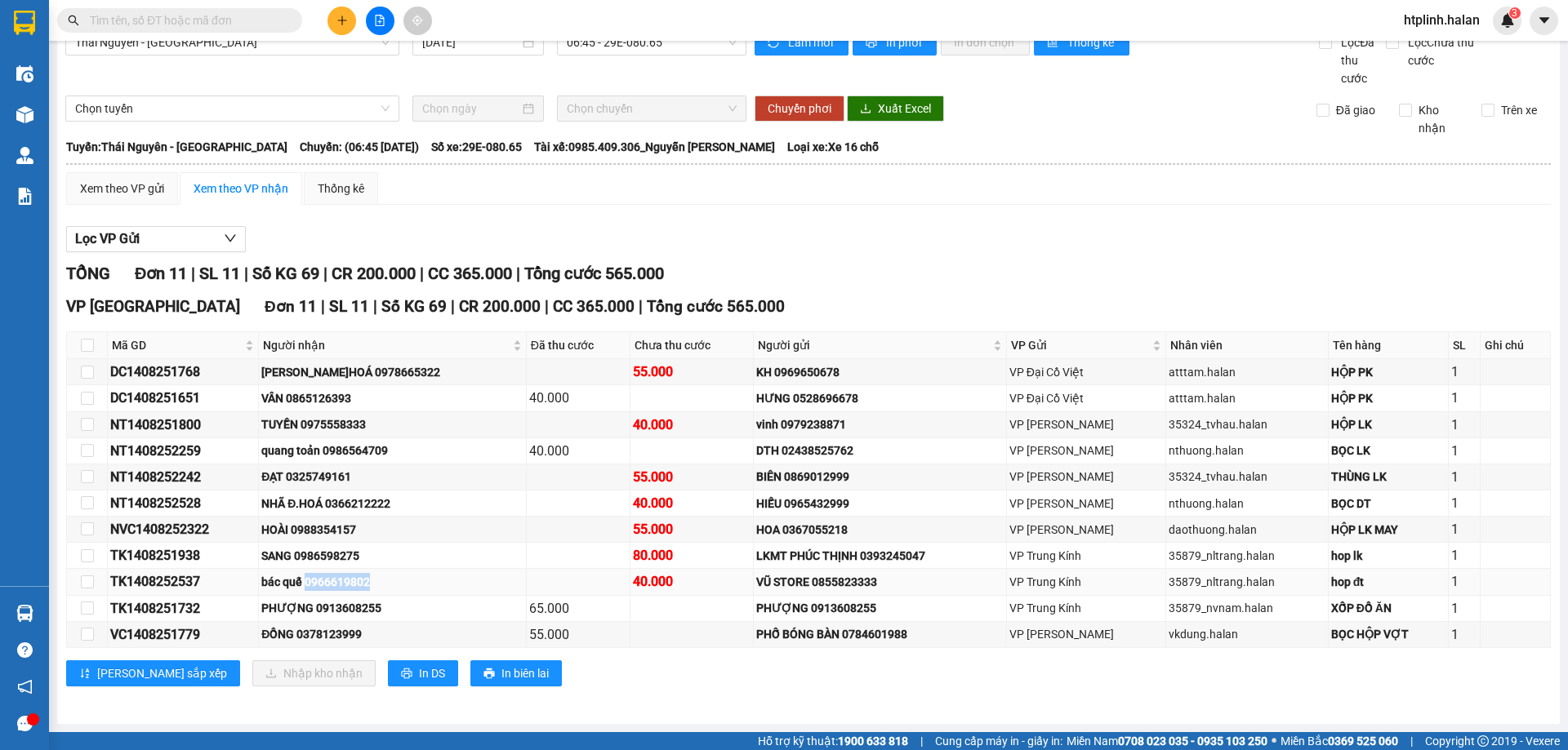
click at [350, 582] on div "bác quế 0966619802" at bounding box center [391, 582] width 261 height 18
click at [418, 573] on div "bác quế 0966619802" at bounding box center [391, 582] width 261 height 18
click at [386, 577] on div "bác quế 0966619802" at bounding box center [391, 582] width 261 height 18
click at [371, 578] on div "bác quế 0966619802" at bounding box center [391, 582] width 261 height 18
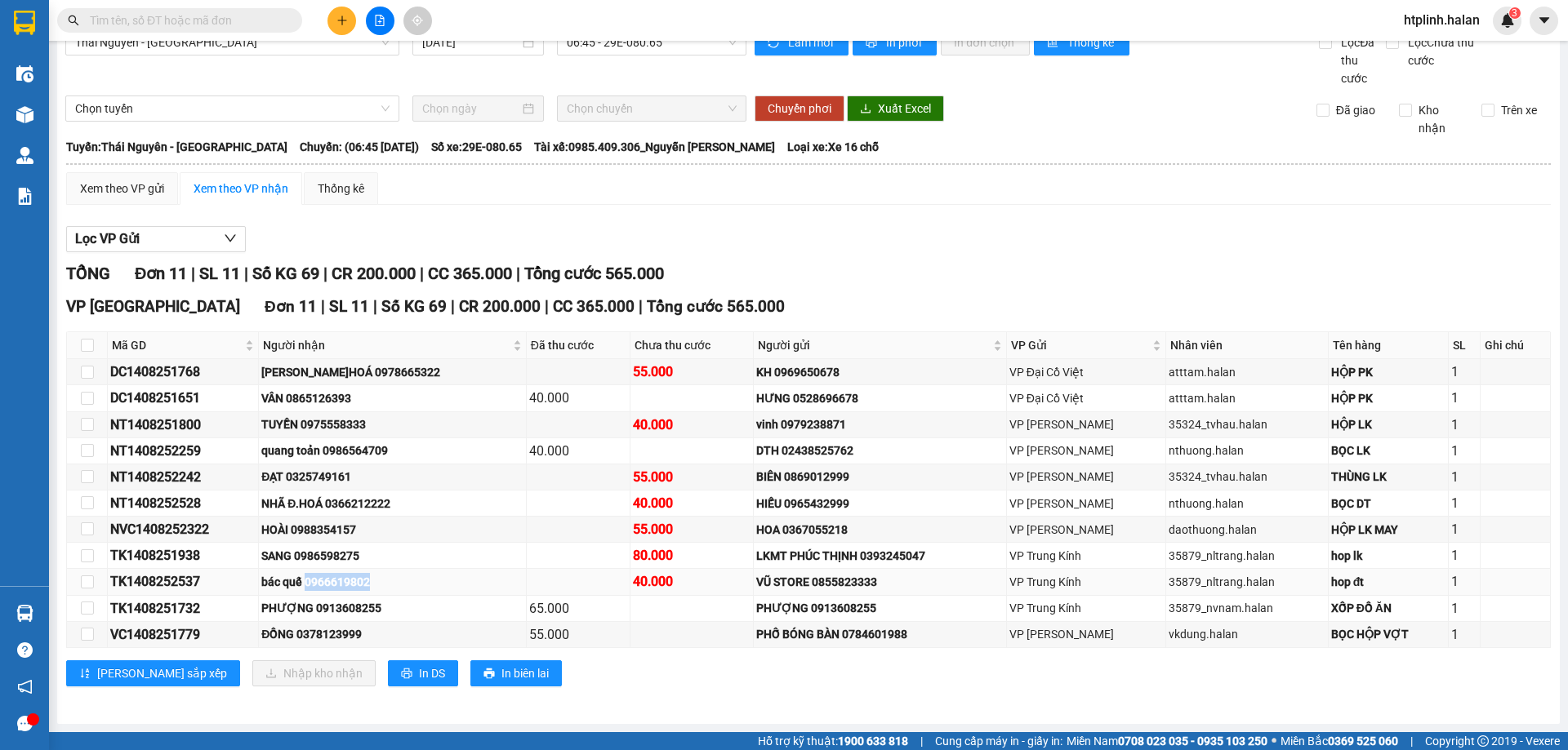
copy div "0966619802"
click at [173, 21] on input "text" at bounding box center [186, 20] width 193 height 18
paste input "0966619802"
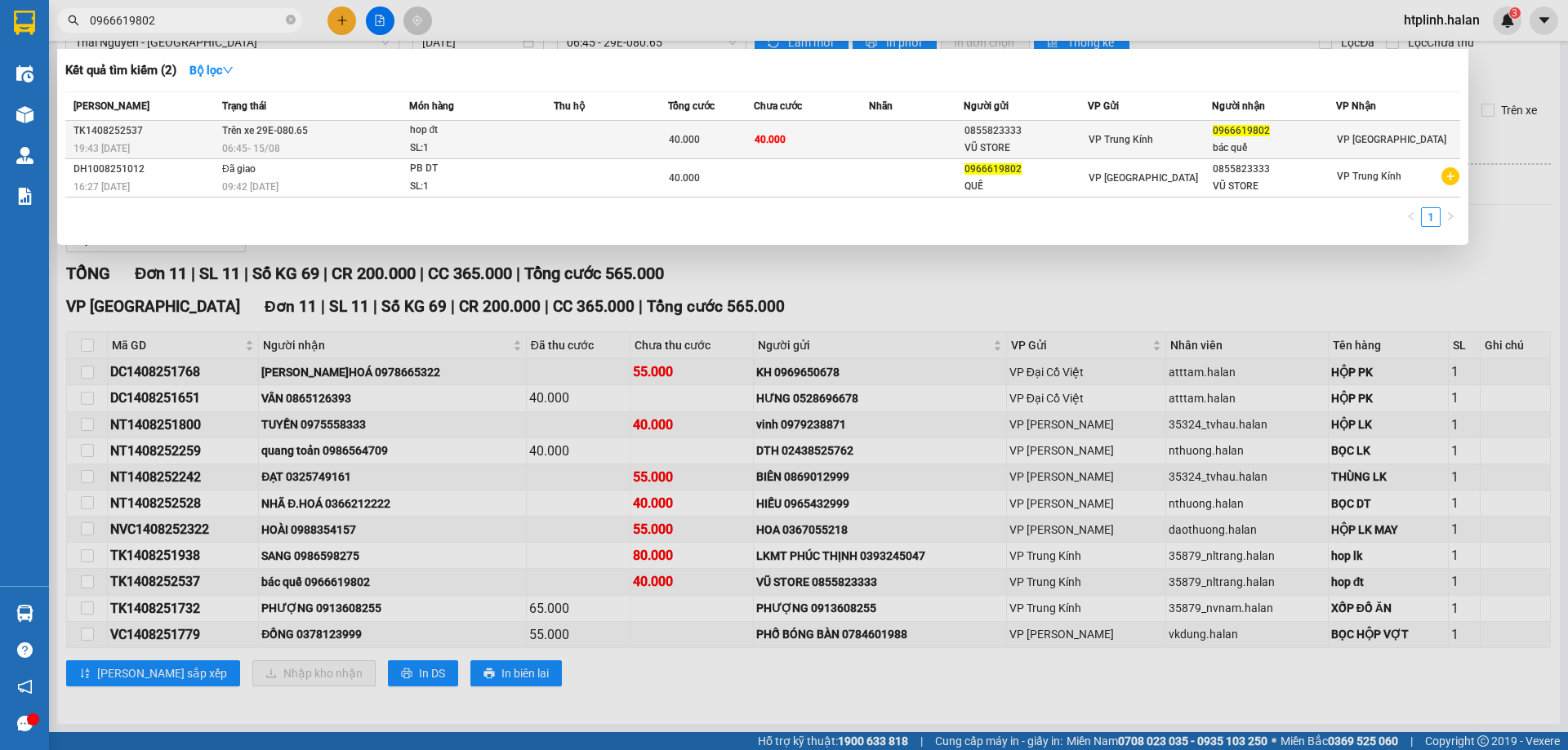
type input "0966619802"
click at [265, 141] on span "06:45 - 15/08" at bounding box center [251, 147] width 58 height 13
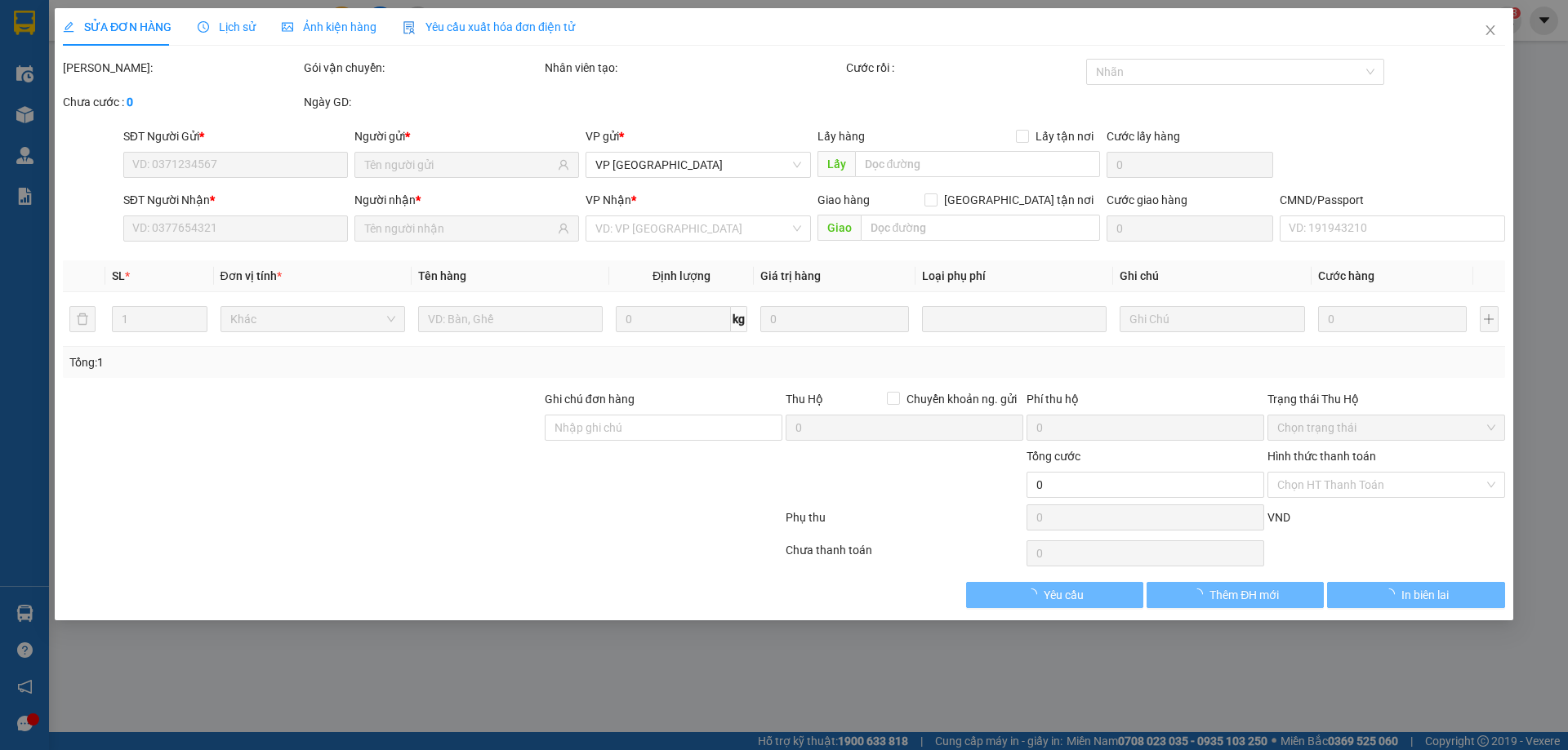
type input "0855823333"
type input "VŨ STORE"
type input "0966619802"
type input "bác quế"
type input "40.000"
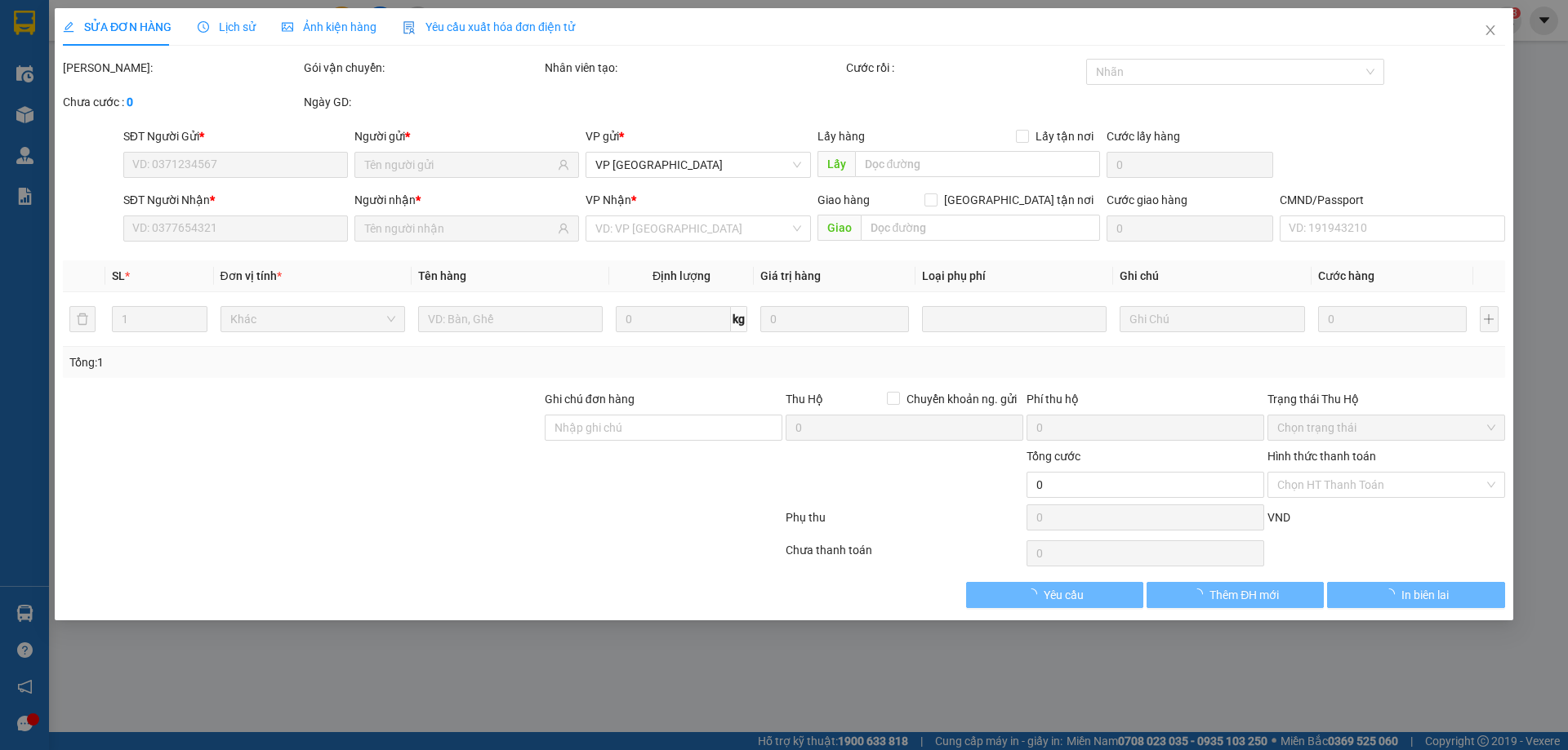
type input "40.000"
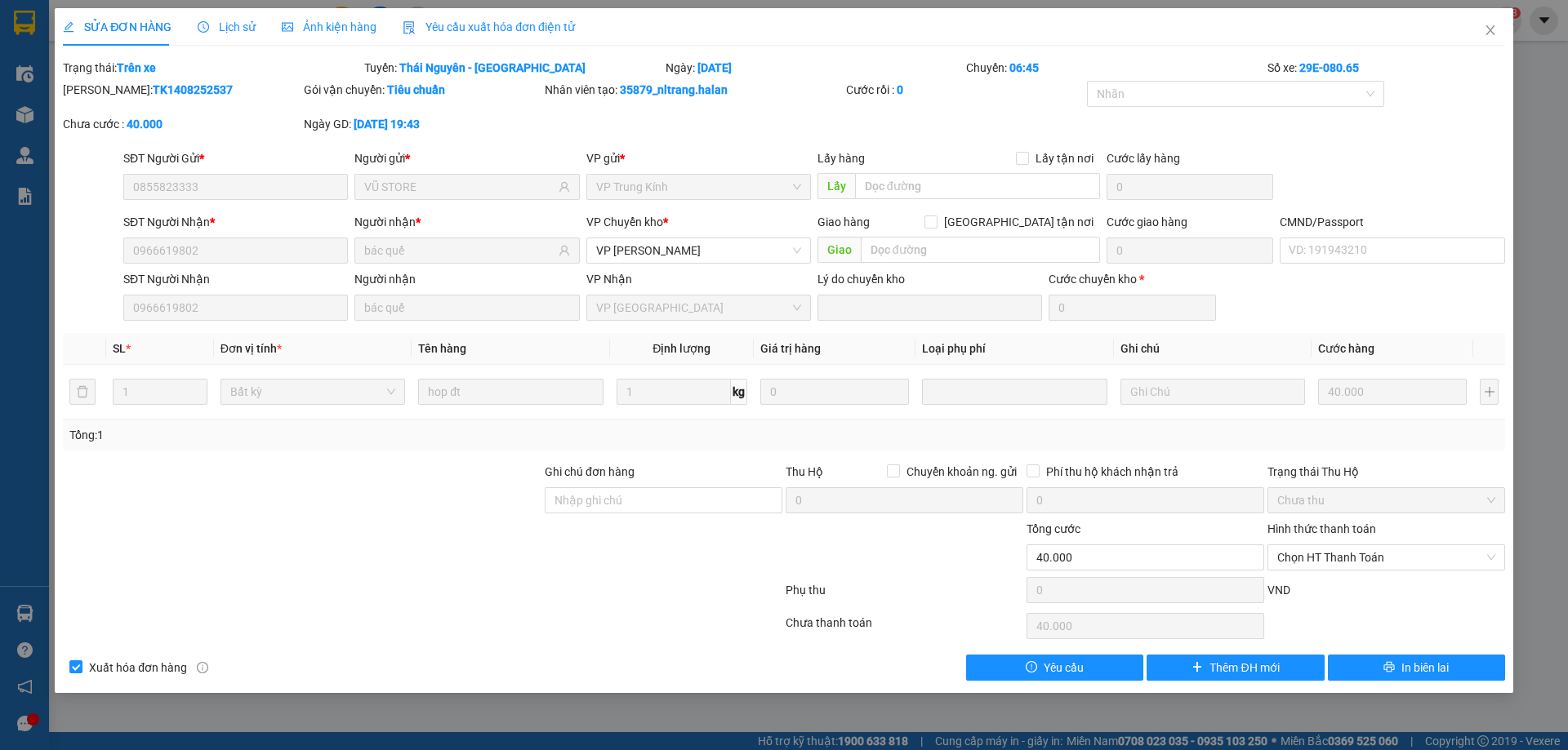
click at [207, 36] on div "Lịch sử" at bounding box center [226, 26] width 58 height 37
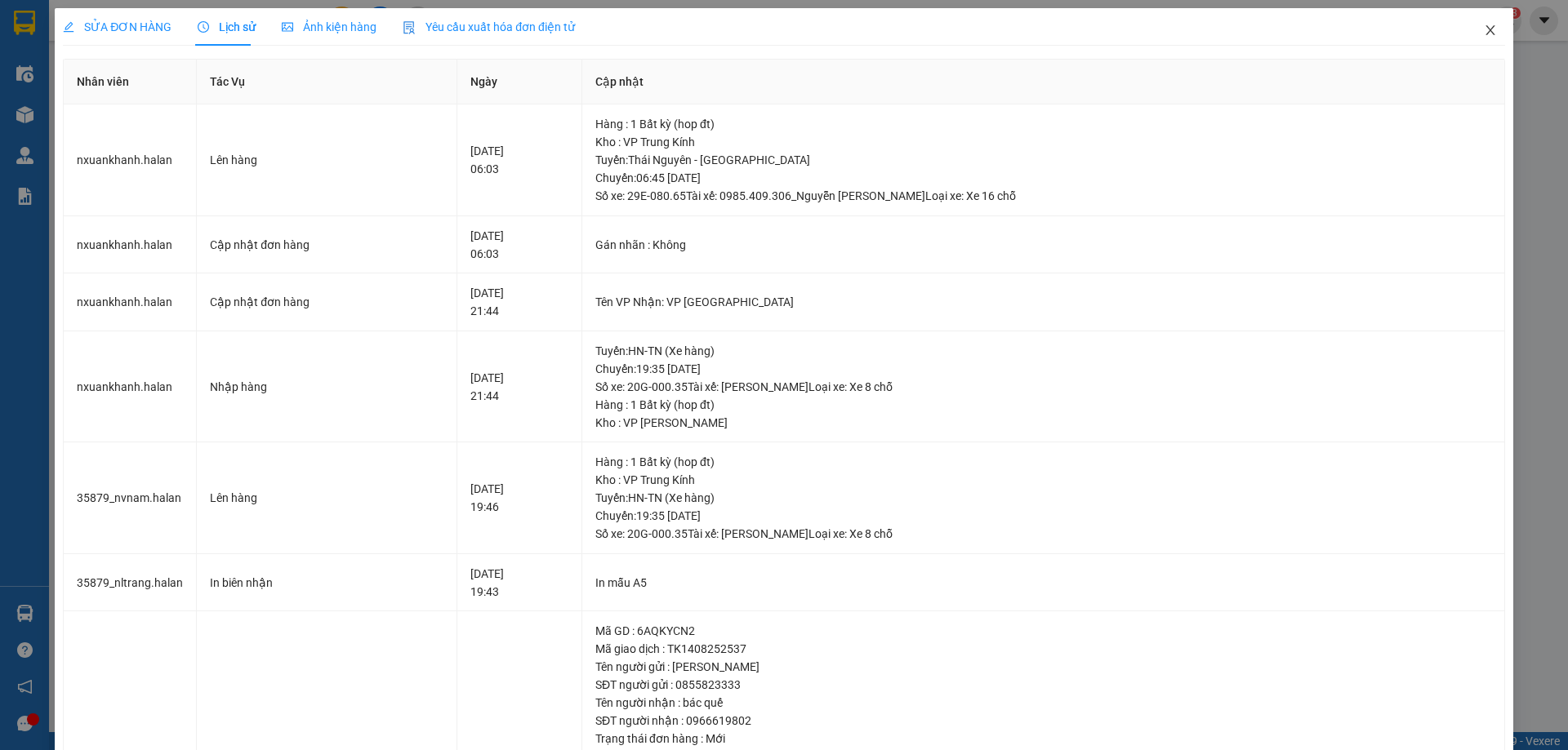
click at [1484, 32] on icon "close" at bounding box center [1490, 29] width 13 height 13
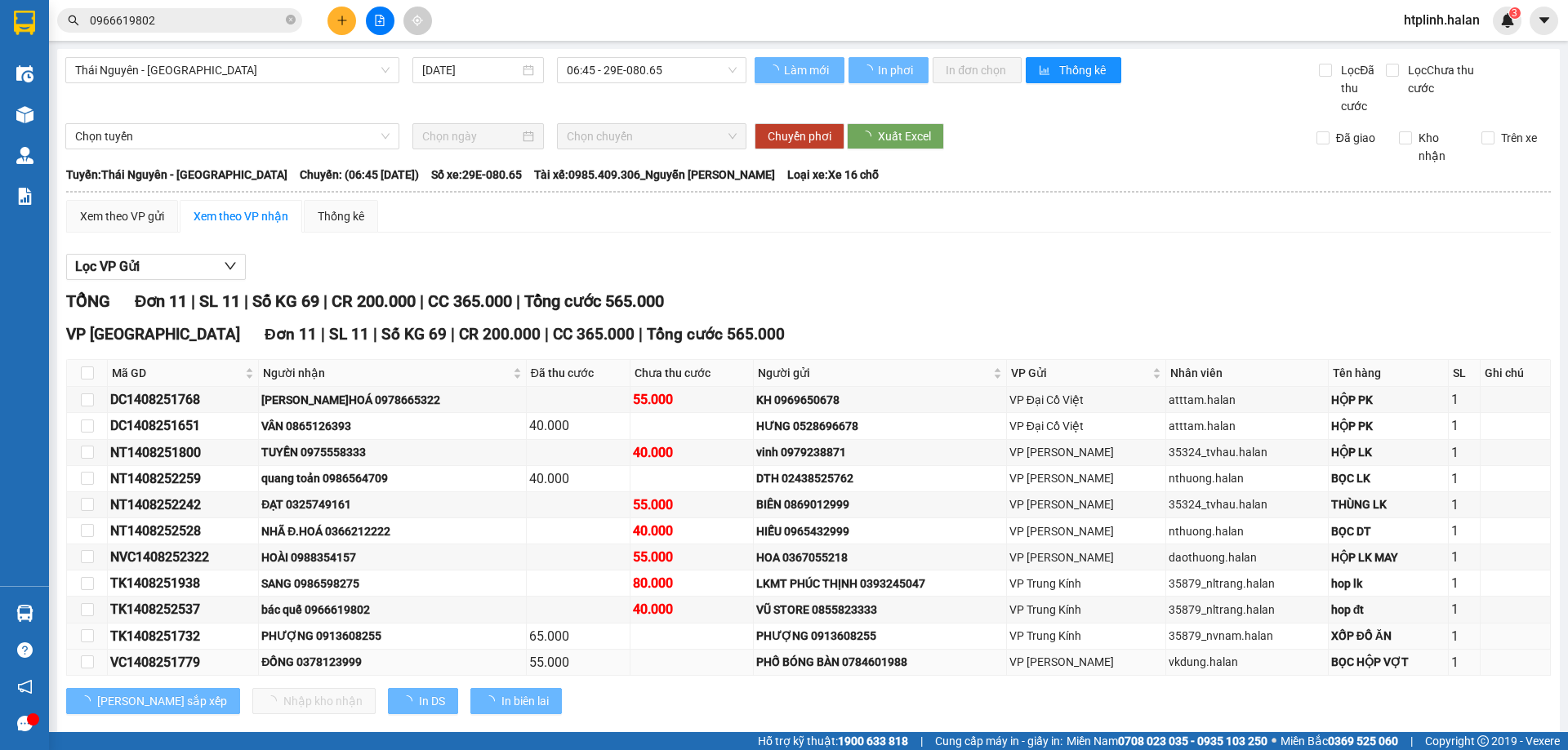
scroll to position [28, 0]
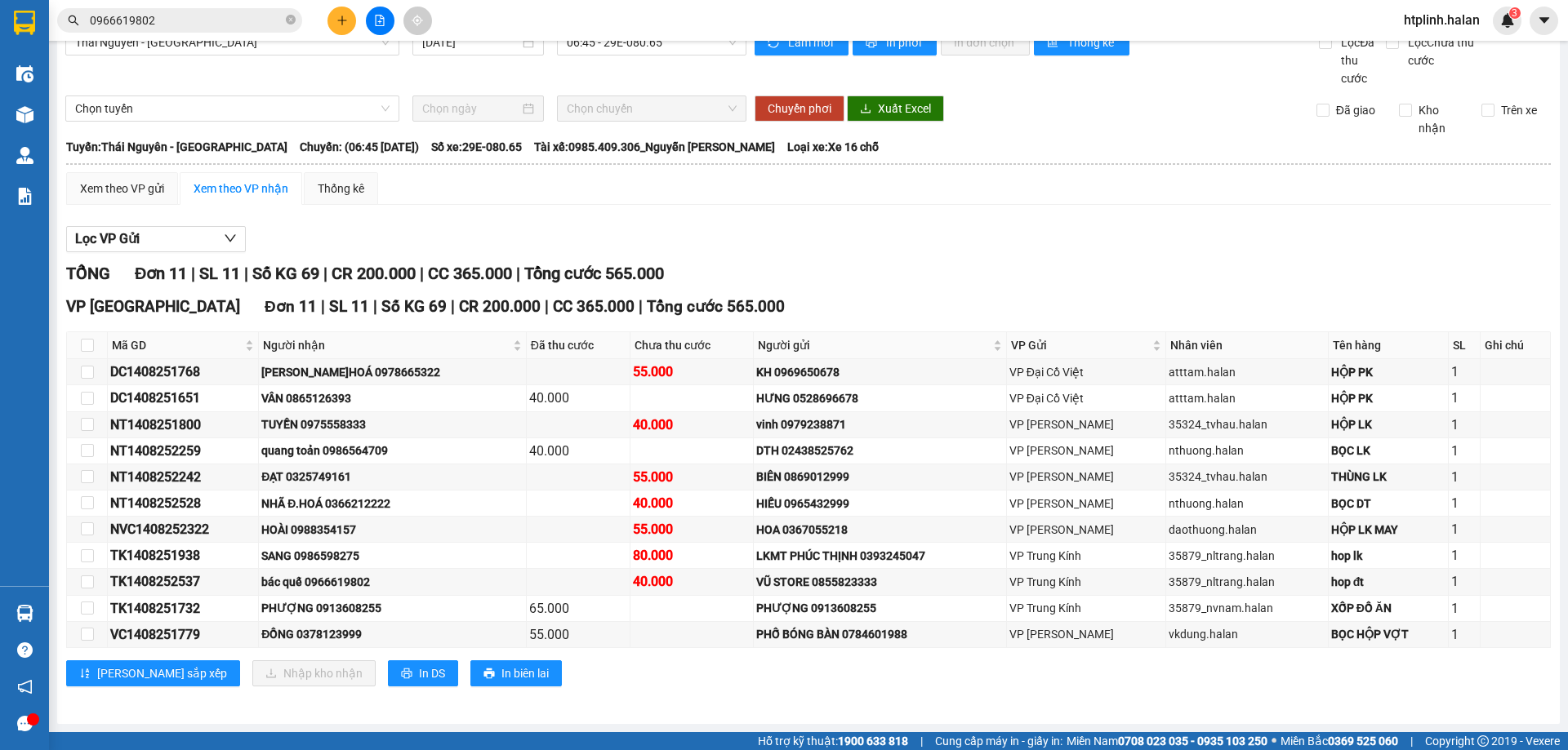
click at [931, 318] on div "VP Định Hóa Đơn 11 | SL 11 | Số KG 69 | CR 200.000 | CC 365.000 | Tổng cước 565…" at bounding box center [808, 307] width 1485 height 24
click at [1077, 303] on div "VP Định Hóa Đơn 11 | SL 11 | Số KG 69 | CR 200.000 | CC 365.000 | Tổng cước 565…" at bounding box center [808, 307] width 1485 height 24
click at [327, 402] on div "VÂN 0865126393" at bounding box center [391, 398] width 261 height 18
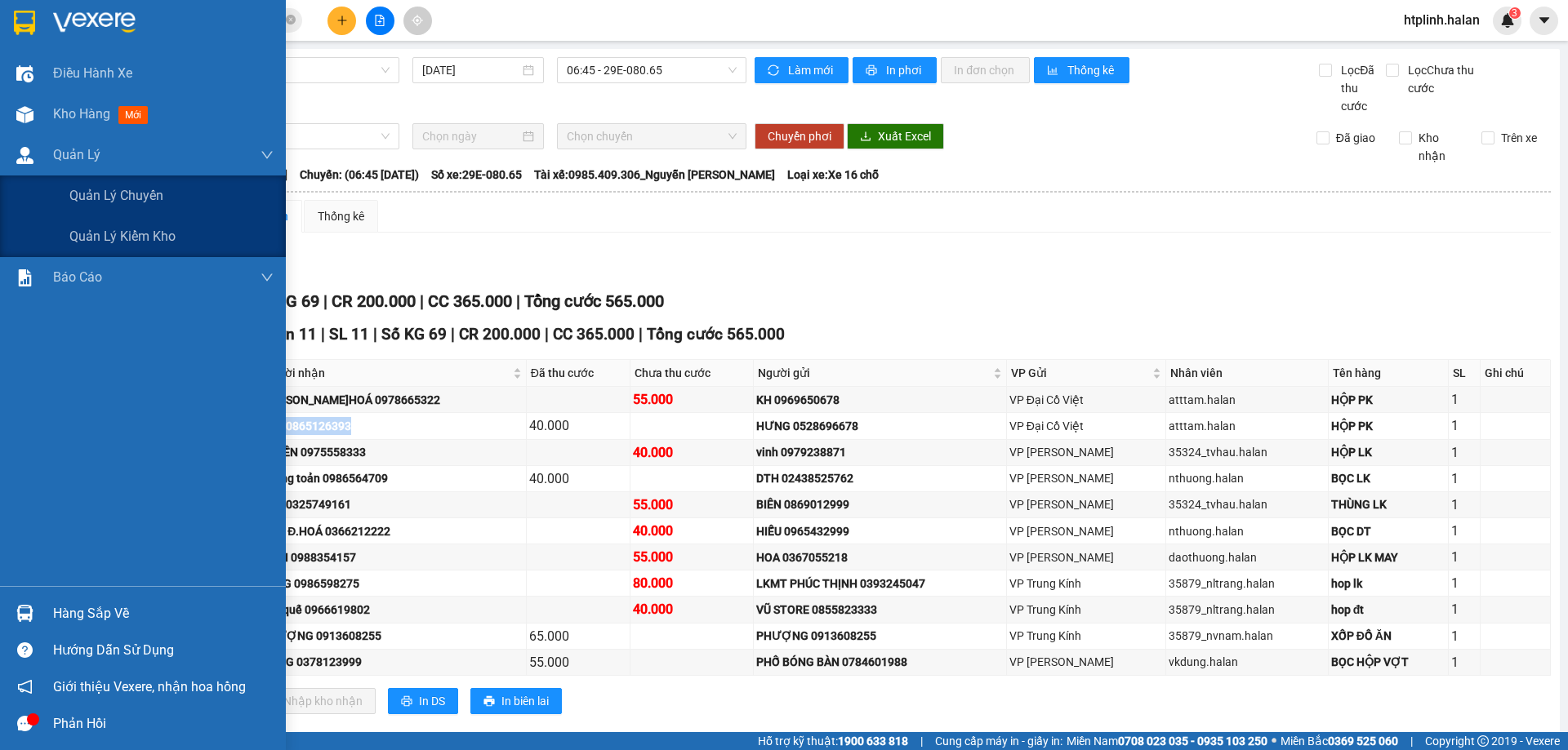
click at [112, 119] on div "Kho hàng mới" at bounding box center [103, 114] width 101 height 21
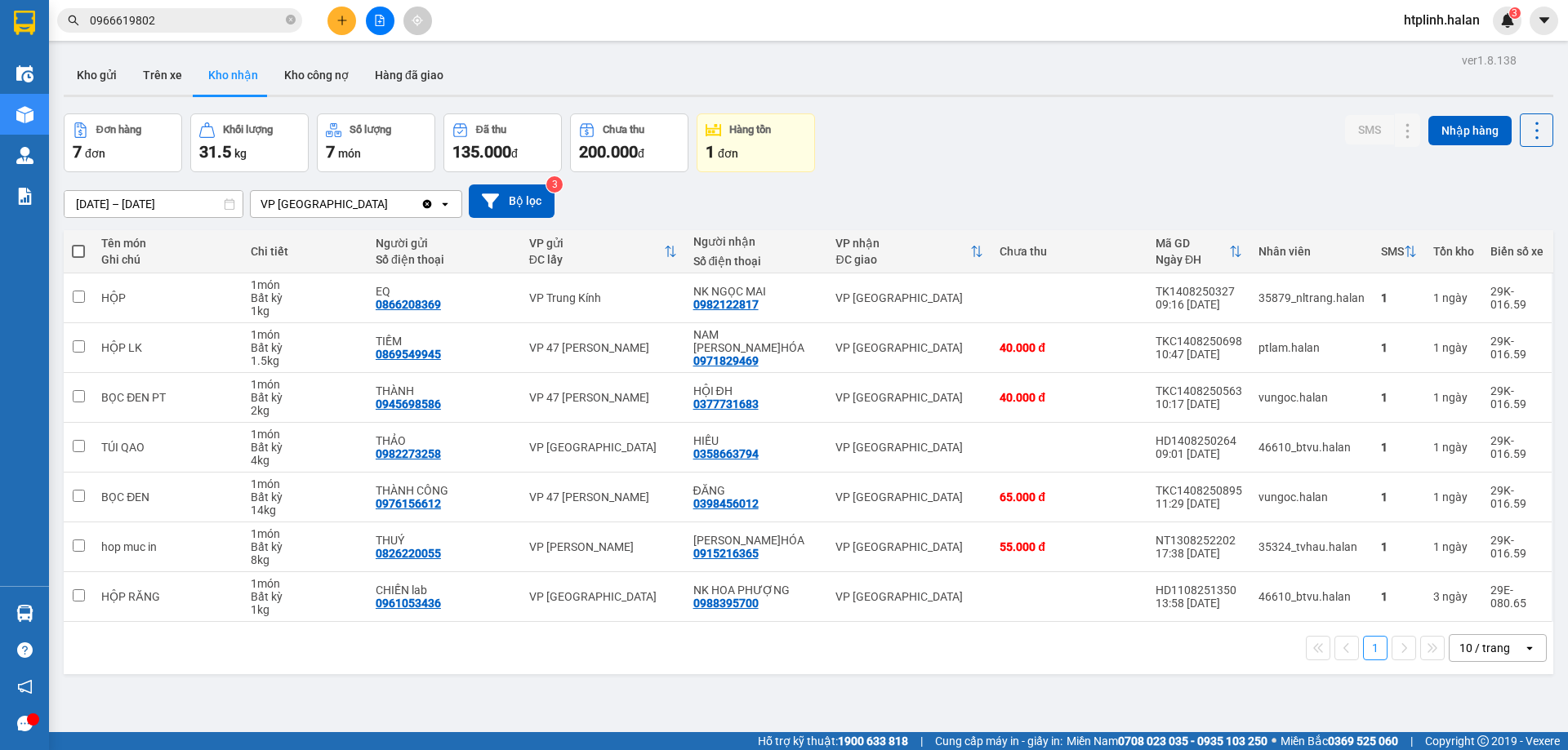
click at [195, 77] on button "Kho nhận" at bounding box center [233, 75] width 76 height 39
click at [171, 76] on button "Trên xe" at bounding box center [162, 75] width 65 height 39
type input "[DATE] – [DATE]"
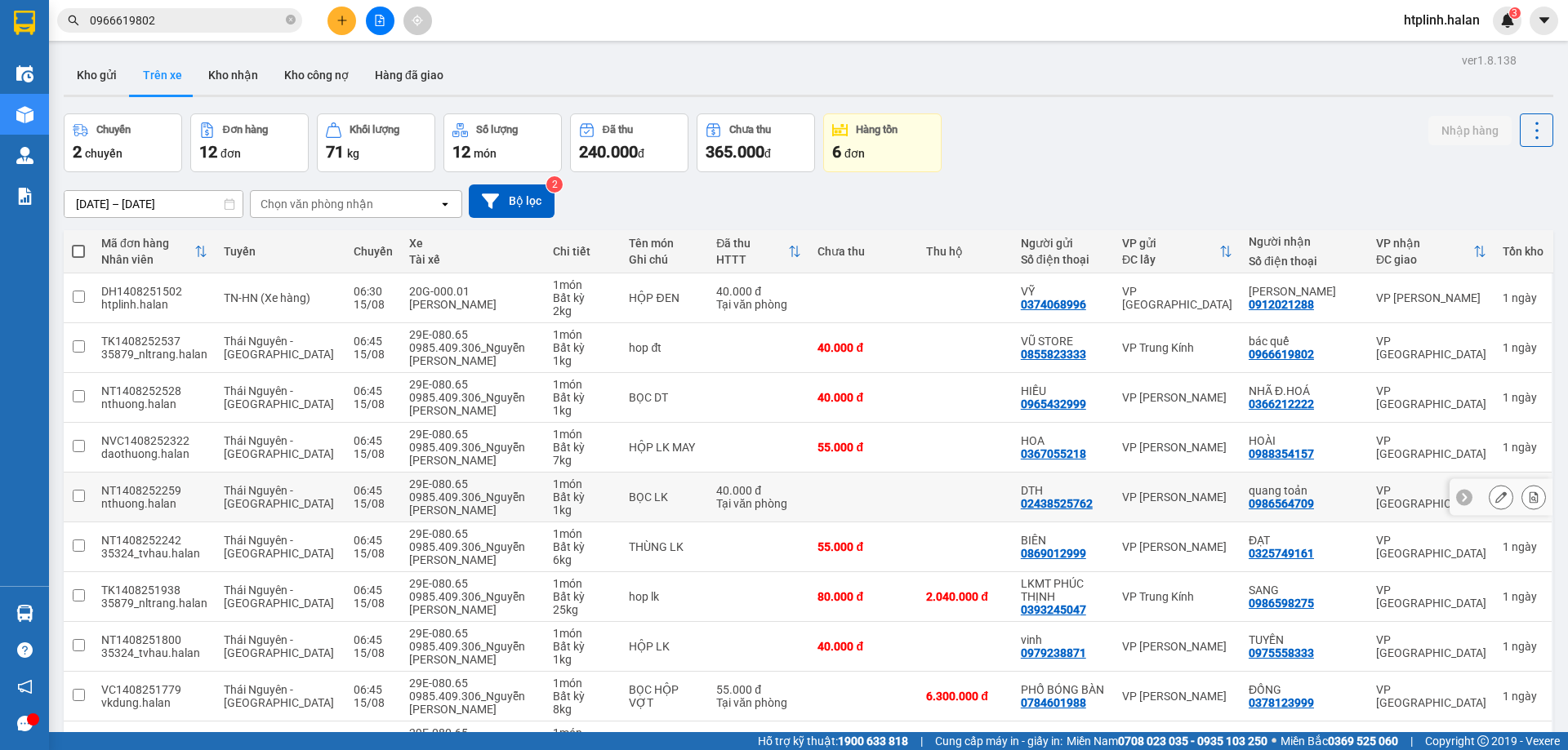
scroll to position [106, 0]
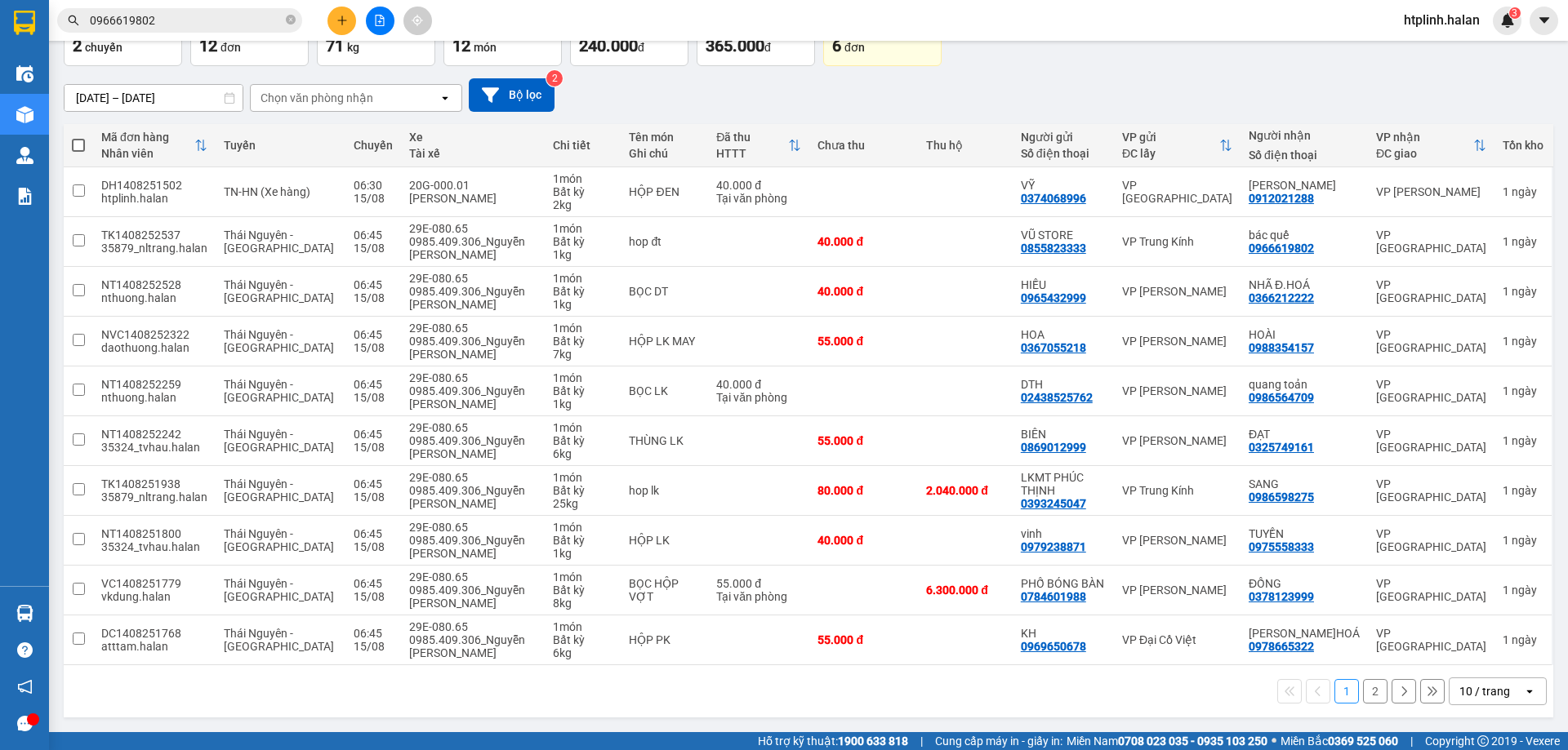
click at [1363, 694] on button "2" at bounding box center [1375, 691] width 24 height 24
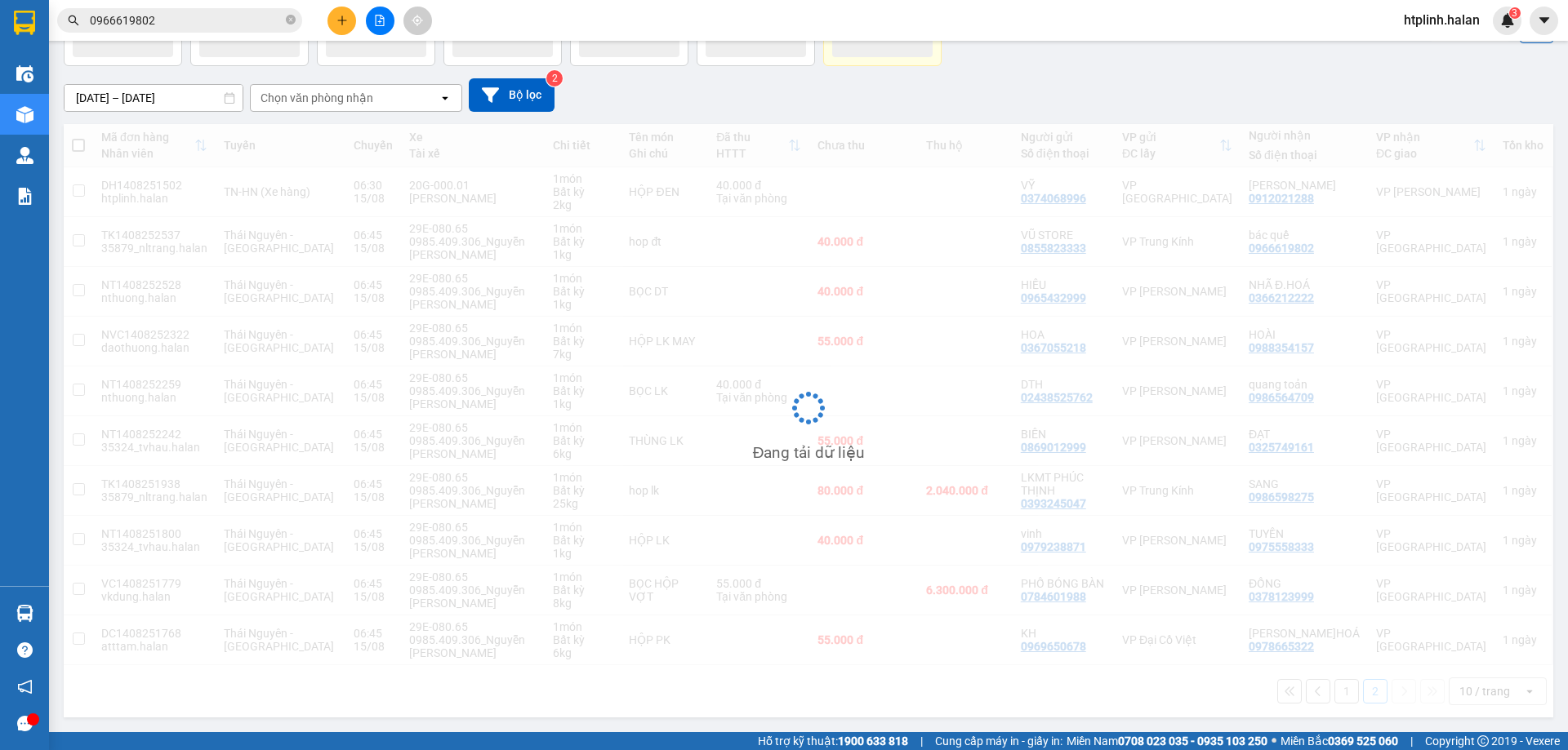
scroll to position [75, 0]
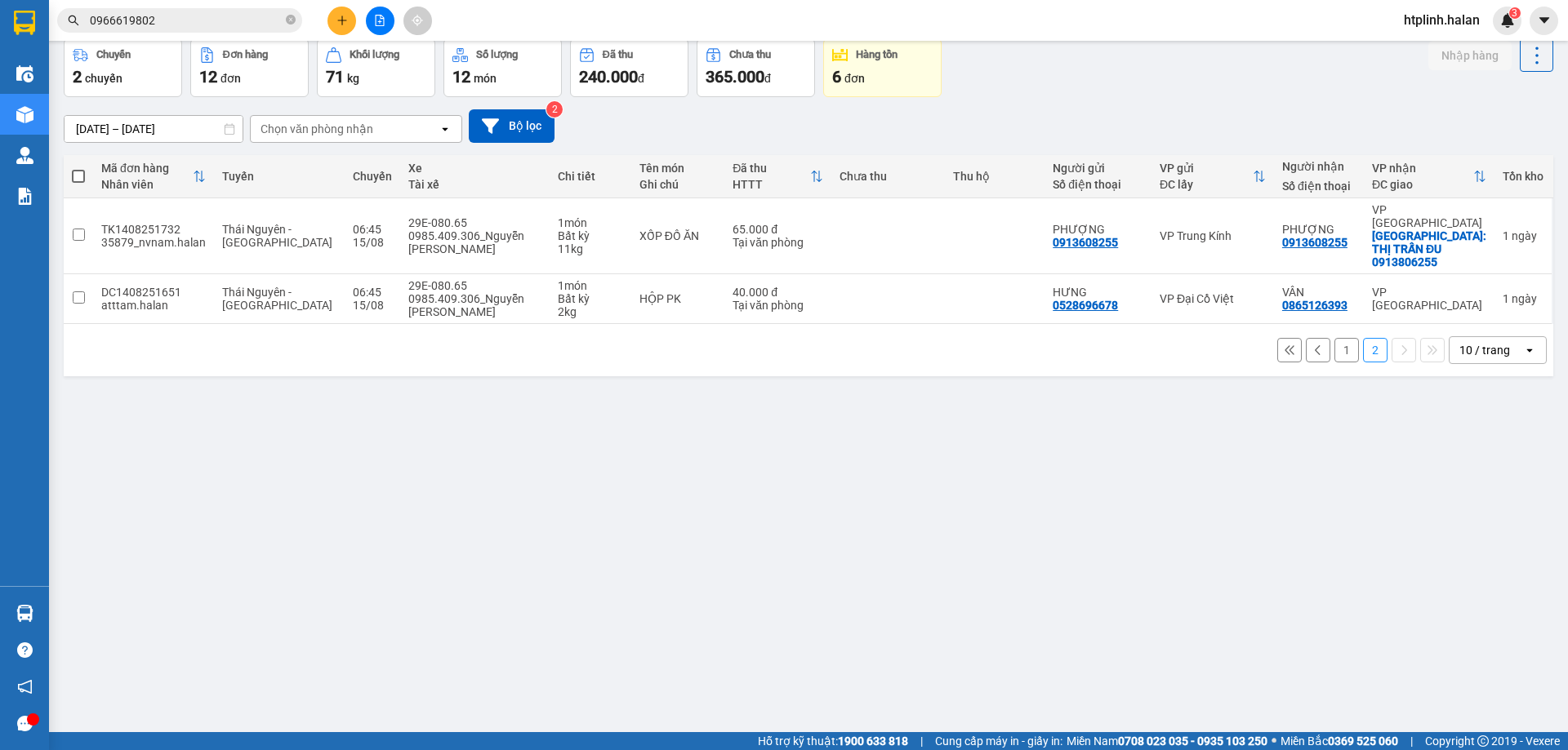
click at [1336, 338] on button "1" at bounding box center [1347, 350] width 24 height 24
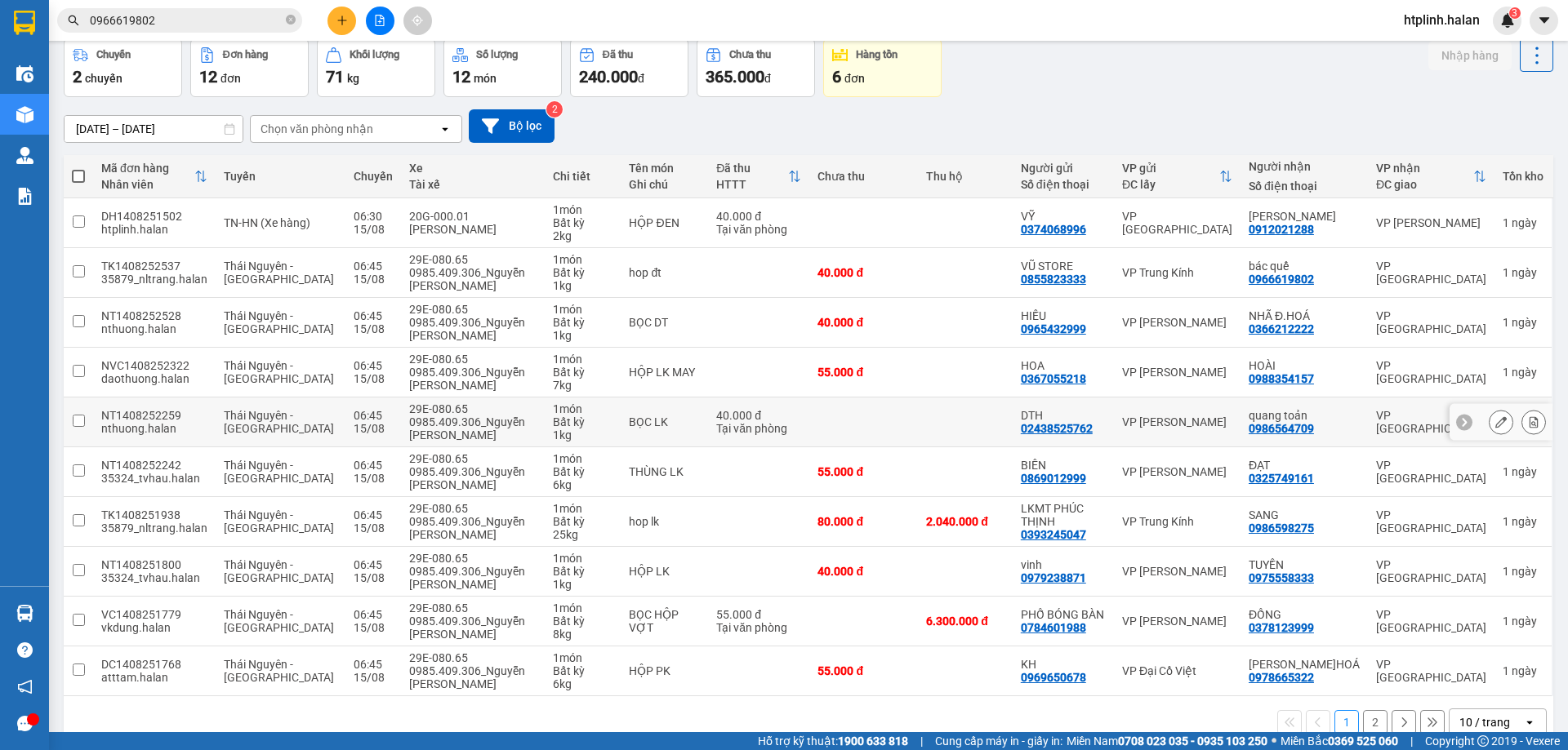
scroll to position [0, 0]
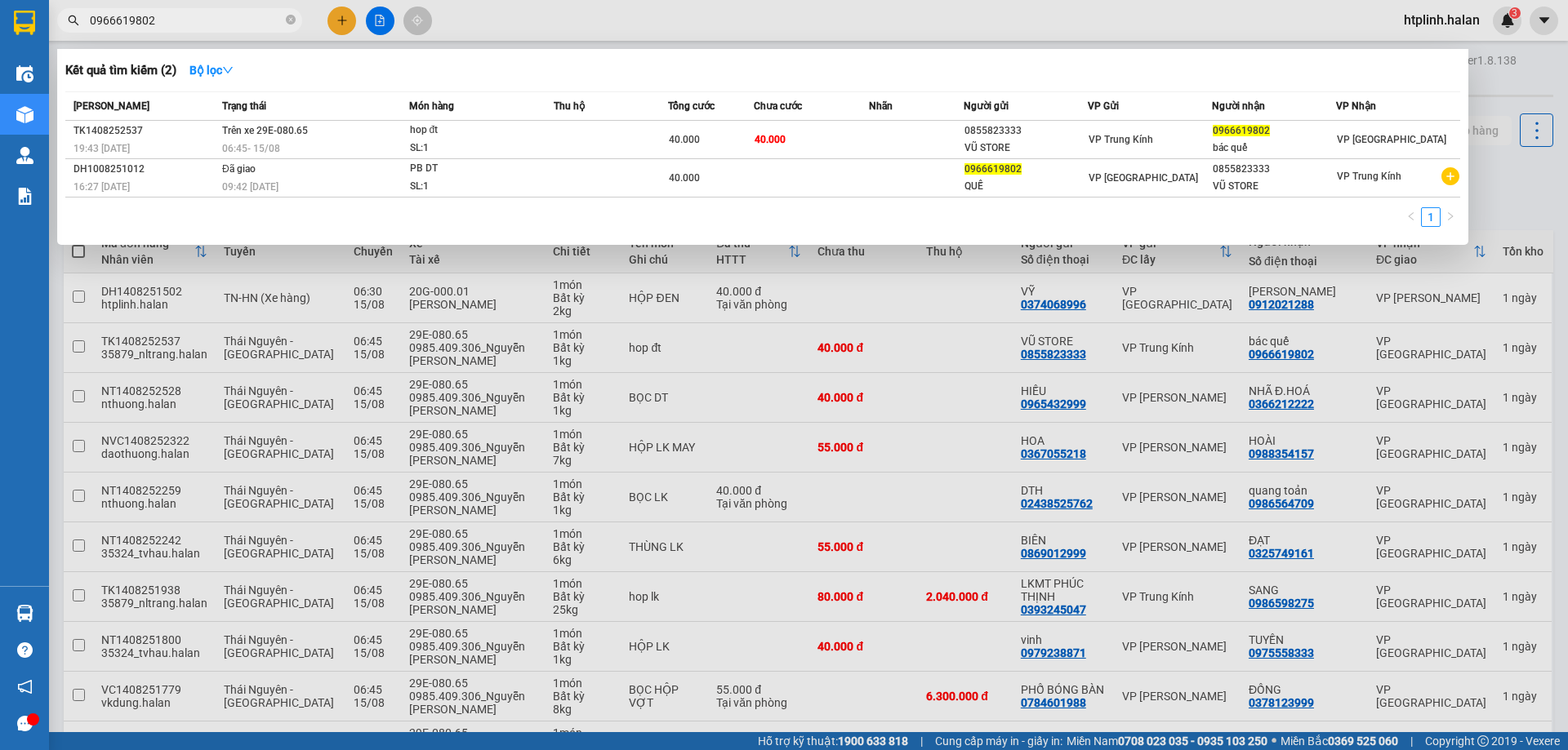
click at [195, 23] on input "0966619802" at bounding box center [186, 20] width 193 height 18
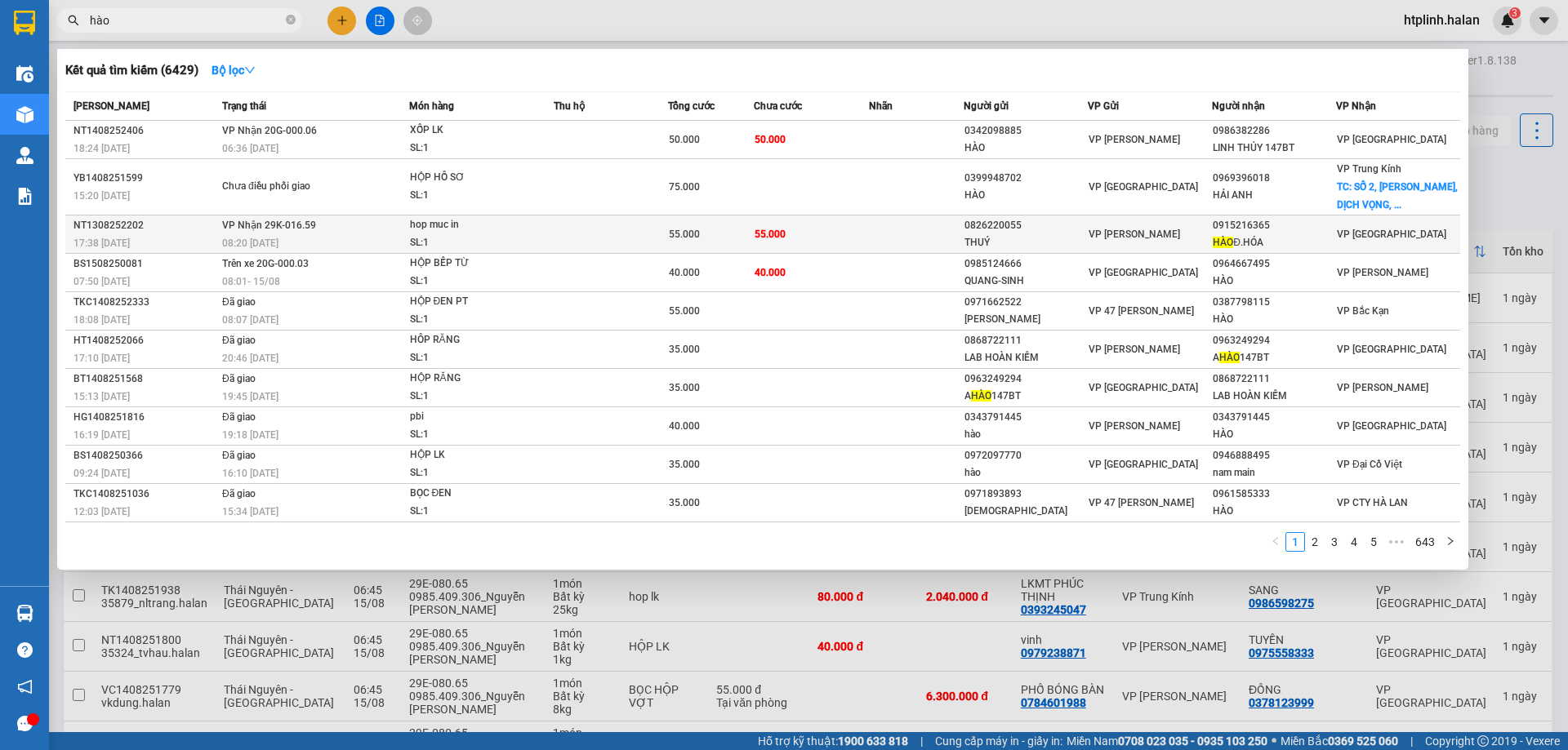
type input "hào"
click at [396, 232] on td "VP Nhận 29K-016.59 08:20 - 14/08" at bounding box center [313, 235] width 191 height 38
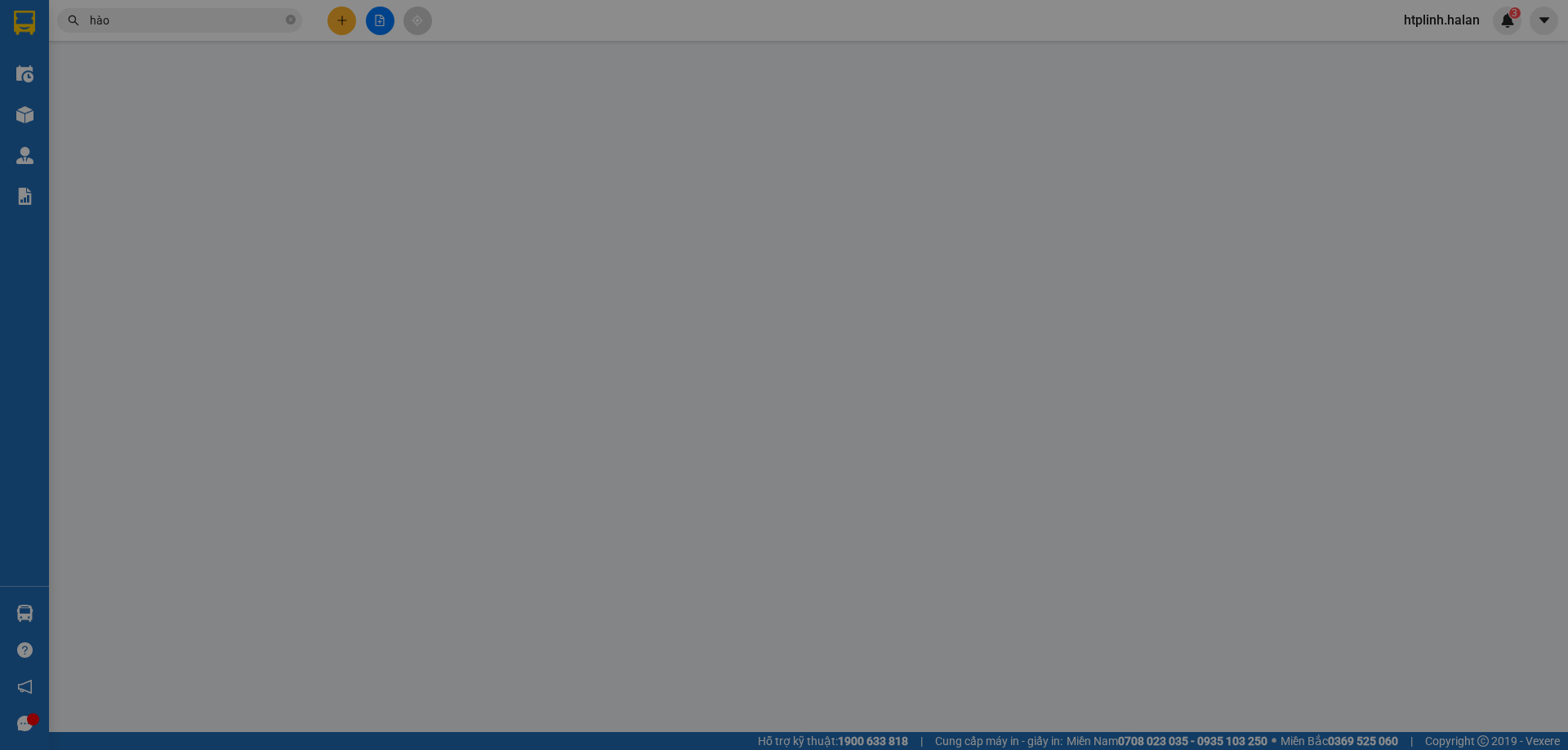
type input "0826220055"
type input "THUÝ"
type input "0915216365"
type input "[PERSON_NAME]HÓA"
type input "55.000"
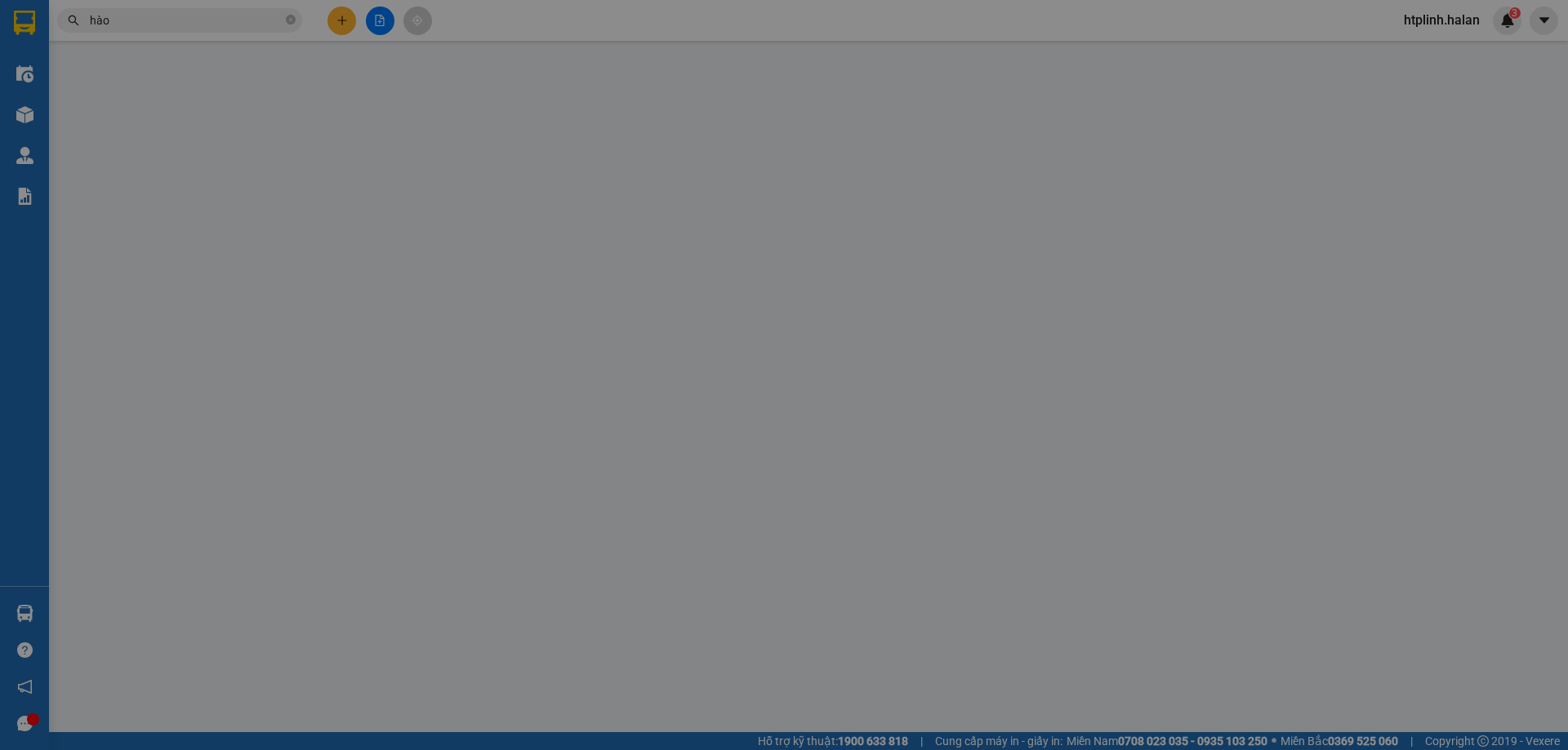
type input "55.000"
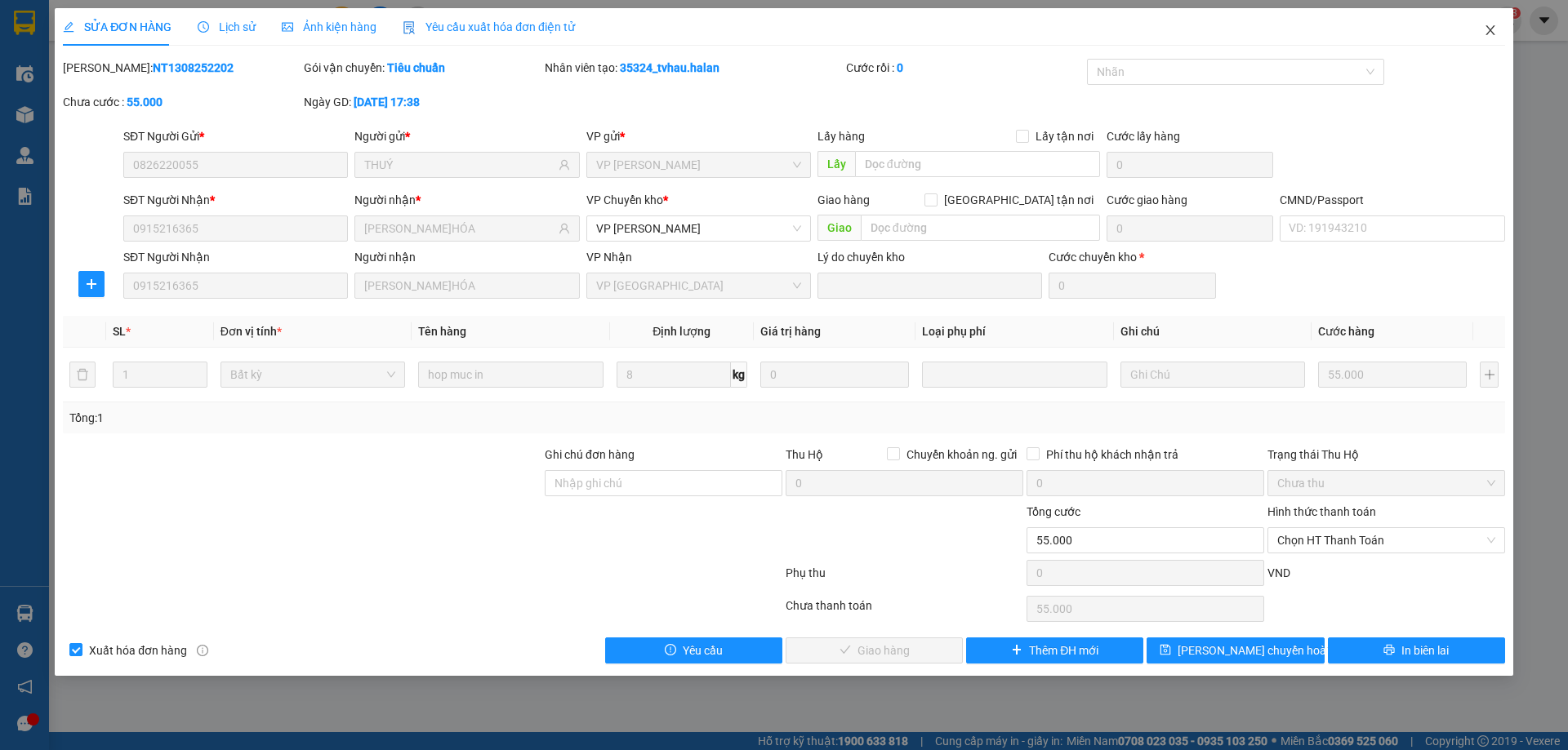
click at [1507, 17] on span "Close" at bounding box center [1490, 30] width 46 height 46
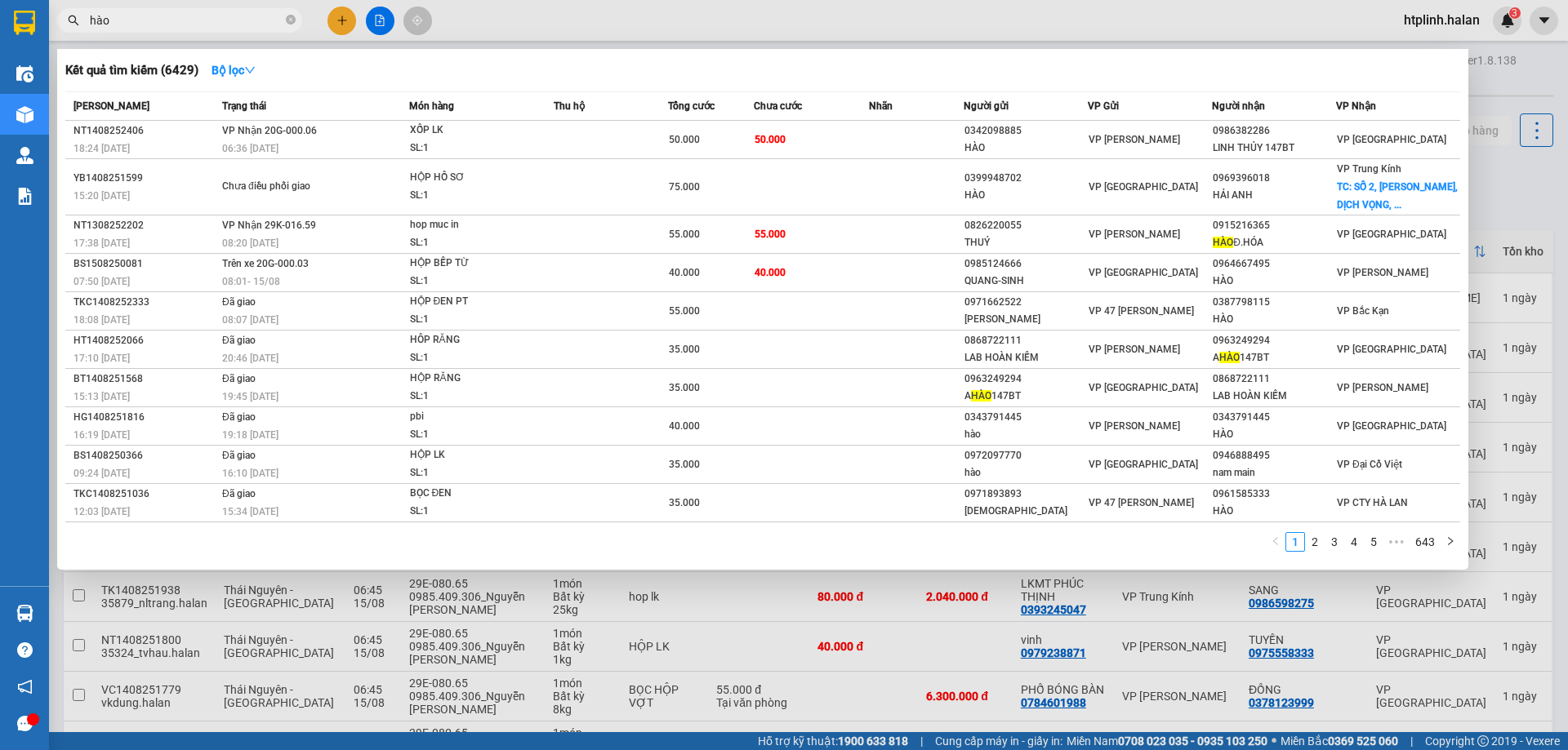
click at [266, 21] on input "hào" at bounding box center [186, 20] width 193 height 18
paste input "0946903000"
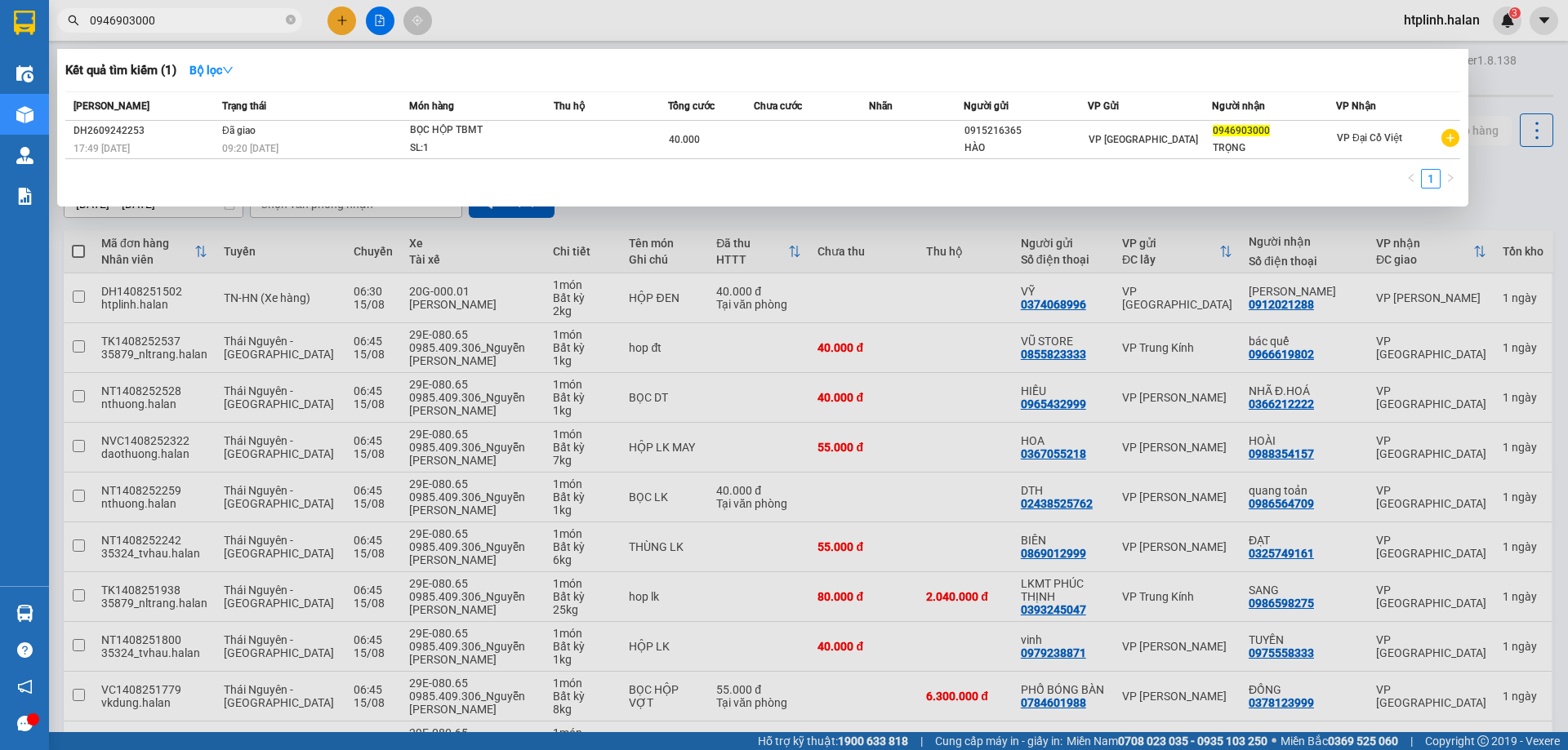
type input "0946903000"
click at [173, 355] on div at bounding box center [784, 375] width 1568 height 750
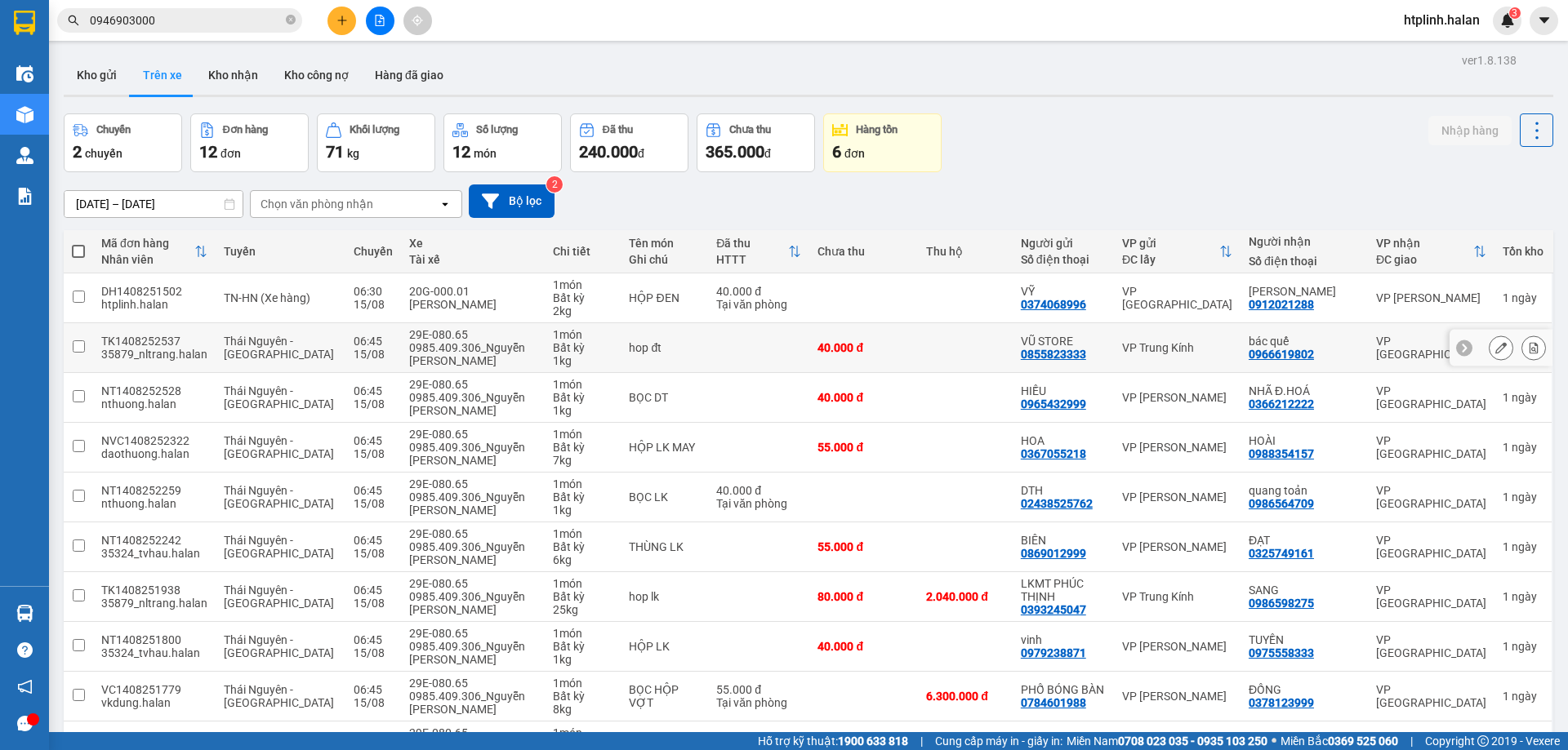
click at [173, 355] on div "35879_nltrang.halan" at bounding box center [154, 354] width 106 height 13
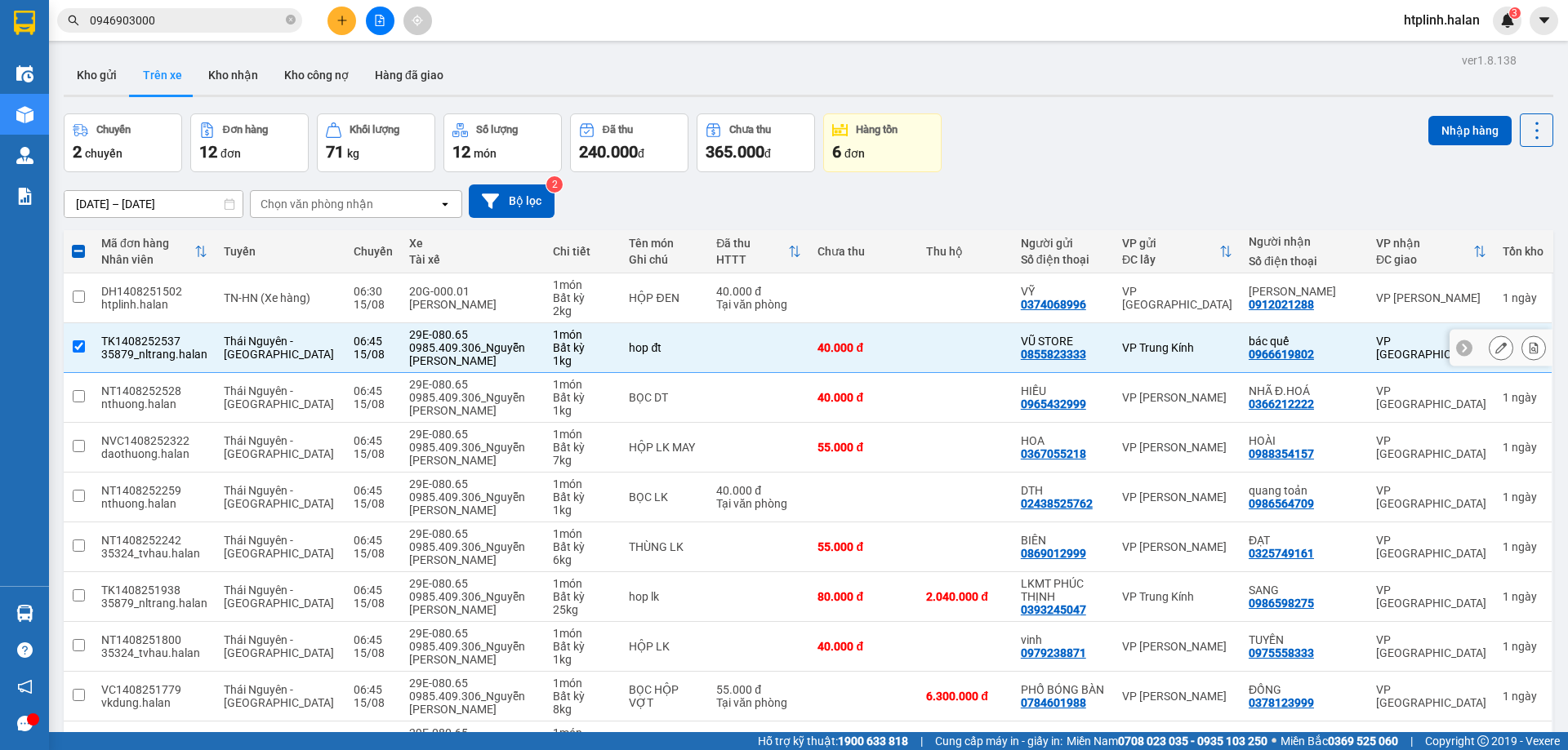
click at [173, 355] on div "35879_nltrang.halan" at bounding box center [154, 354] width 106 height 13
checkbox input "false"
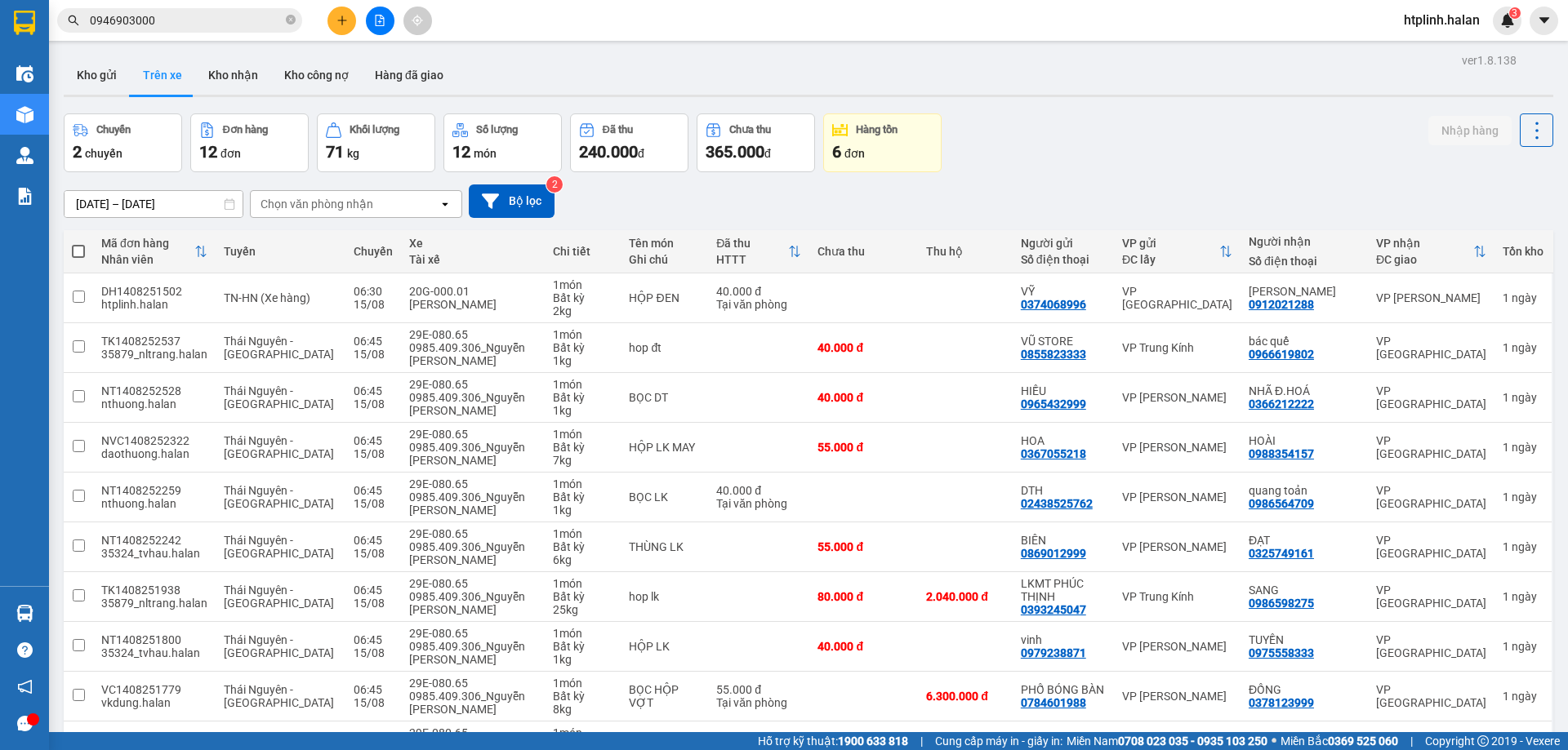
click at [1004, 113] on div "ver 1.8.138 Kho gửi Trên xe Kho nhận Kho công nợ Hàng đã giao Chuyến 2 chuyến Đ…" at bounding box center [808, 439] width 1503 height 781
click at [234, 87] on button "Kho nhận" at bounding box center [233, 75] width 76 height 39
type input "[DATE] – [DATE]"
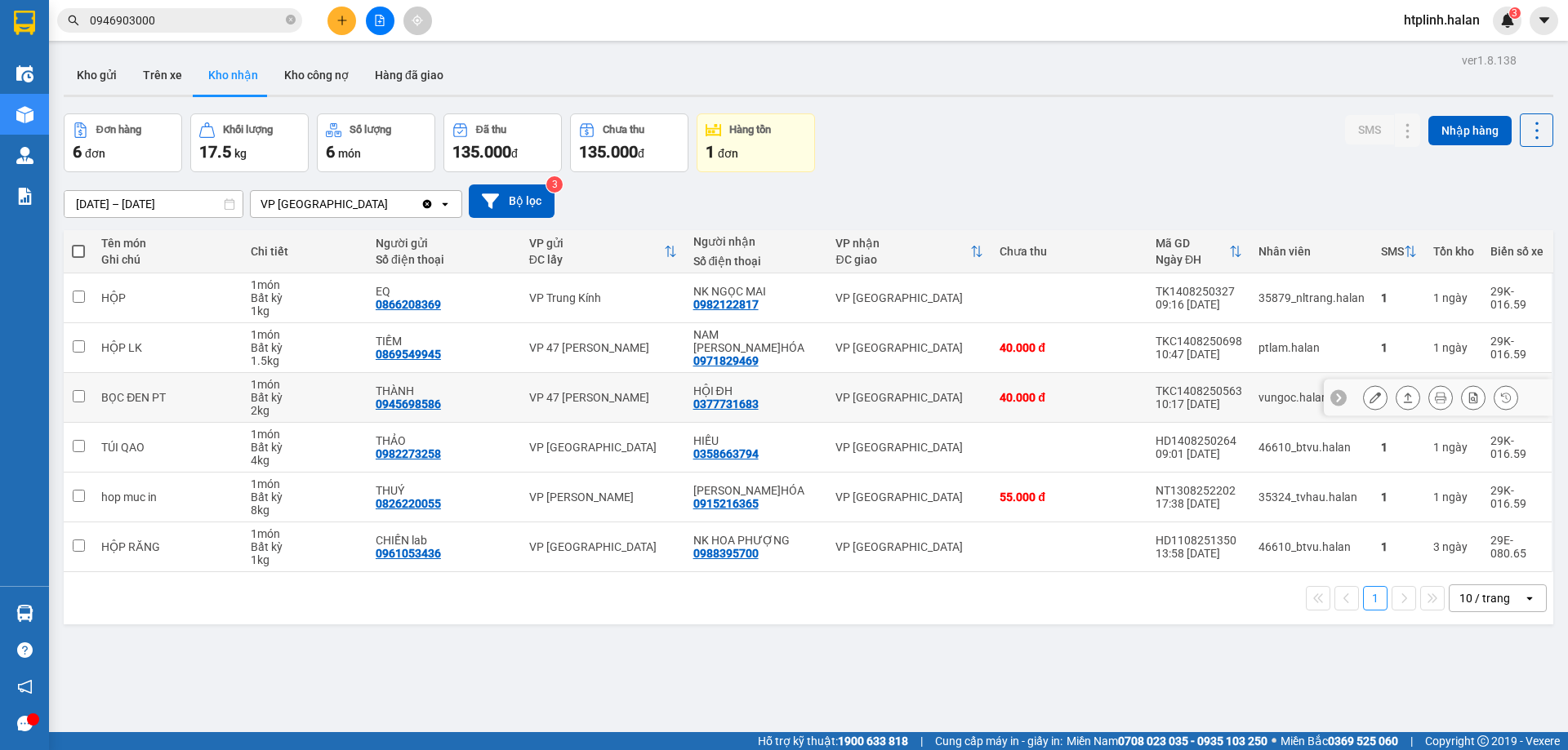
scroll to position [75, 0]
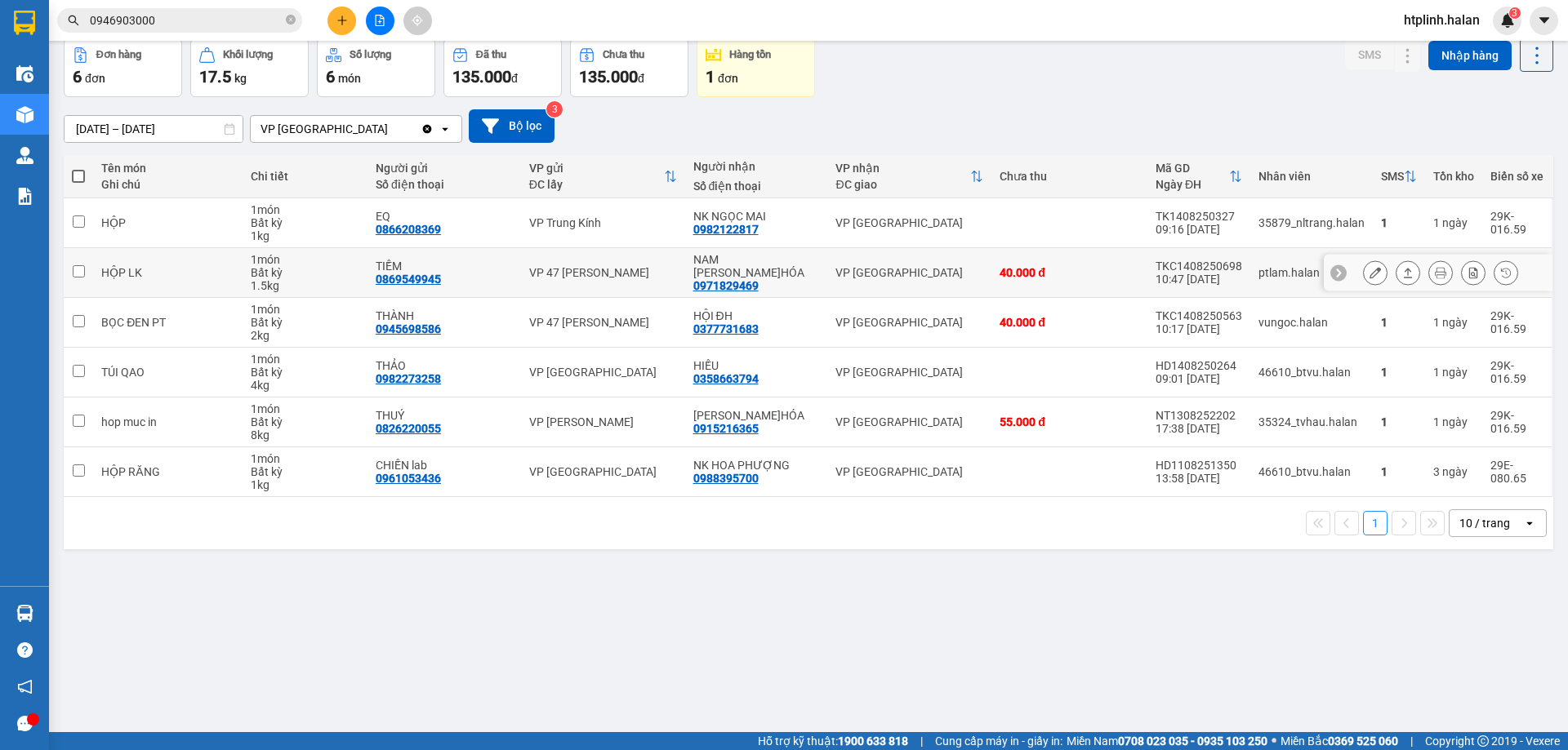
click at [1364, 264] on button at bounding box center [1375, 272] width 23 height 29
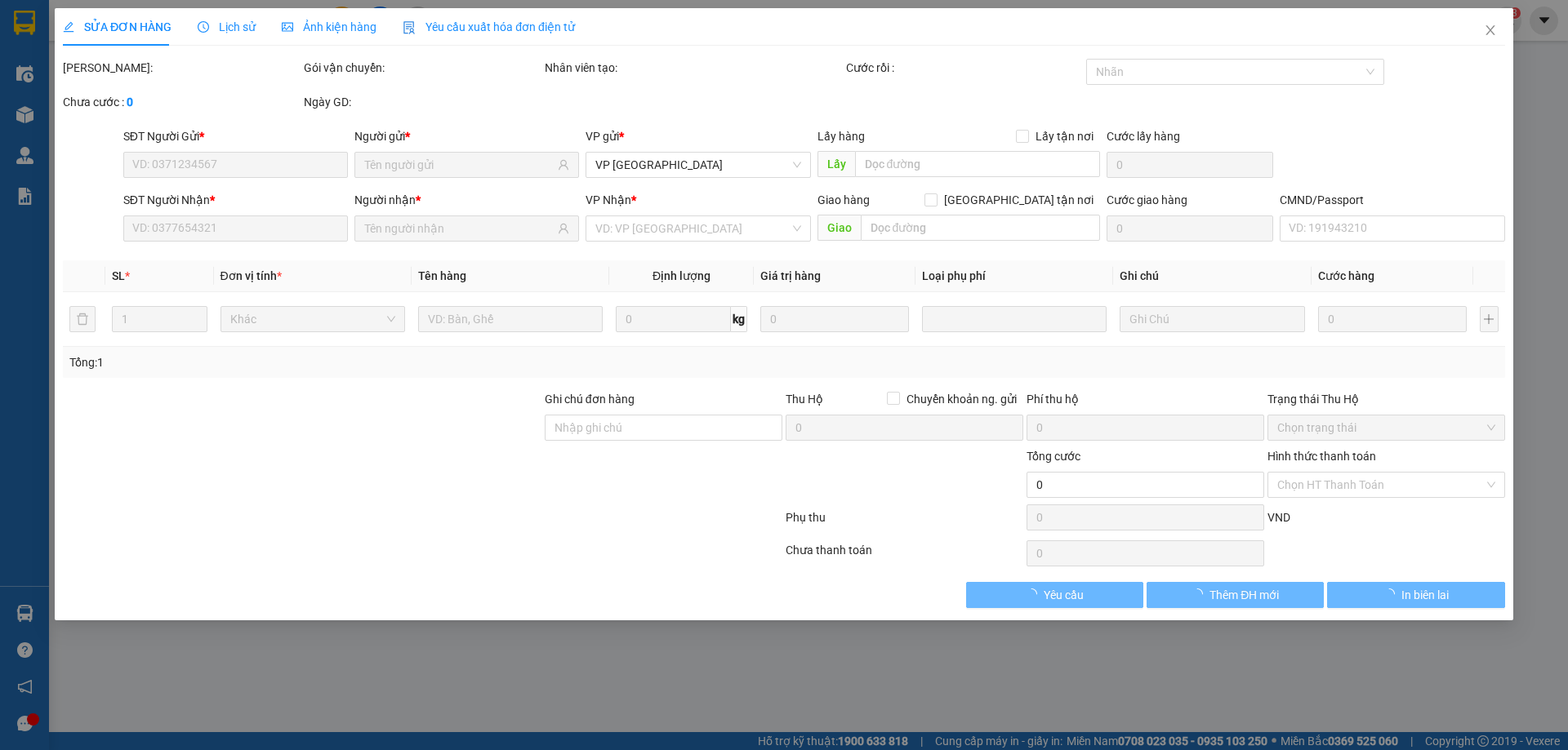
type input "0869549945"
type input "TIỀM"
type input "0971829469"
type input "NAM [PERSON_NAME]HÓA"
type input "40.000"
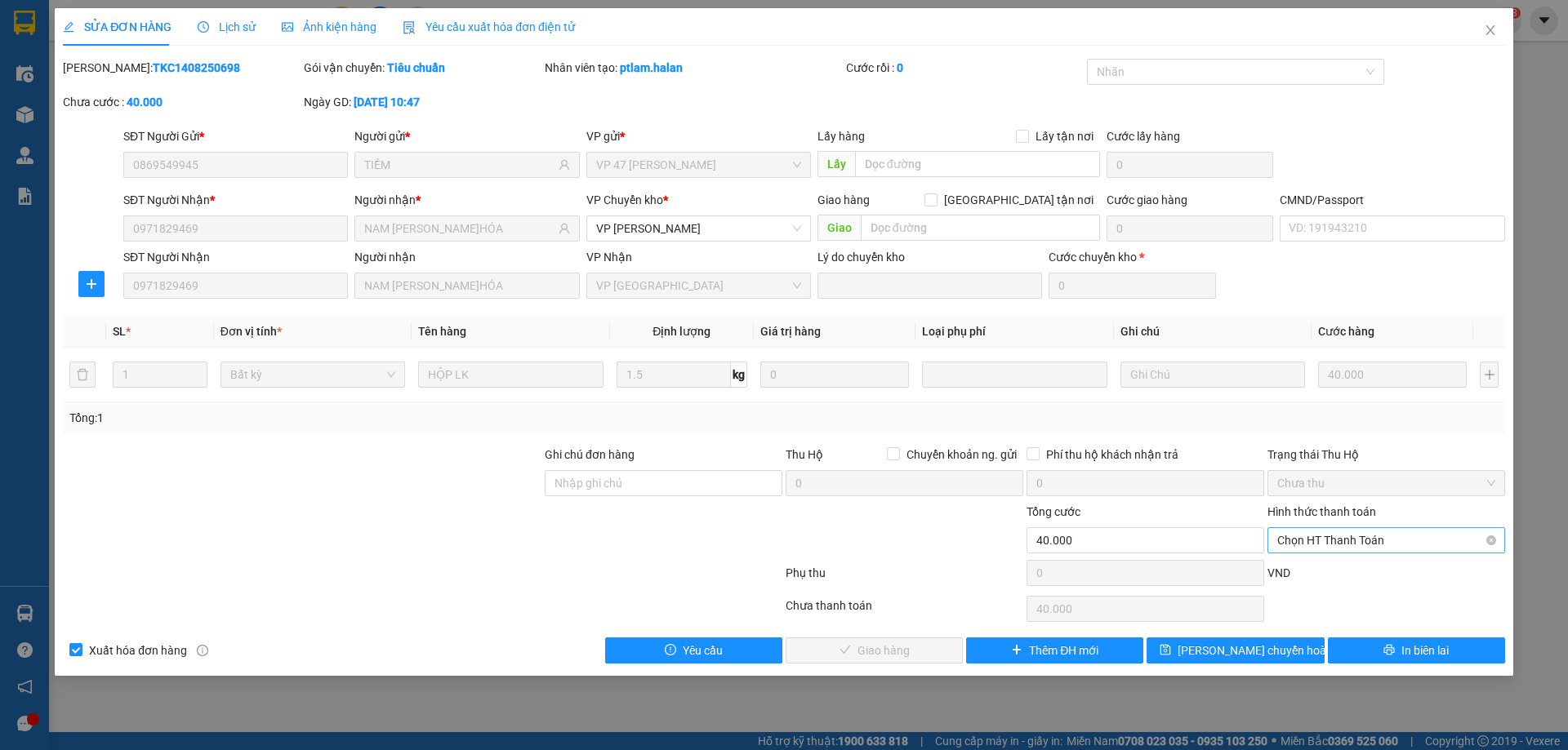
click at [1305, 544] on span "Chọn HT Thanh Toán" at bounding box center [1386, 540] width 218 height 24
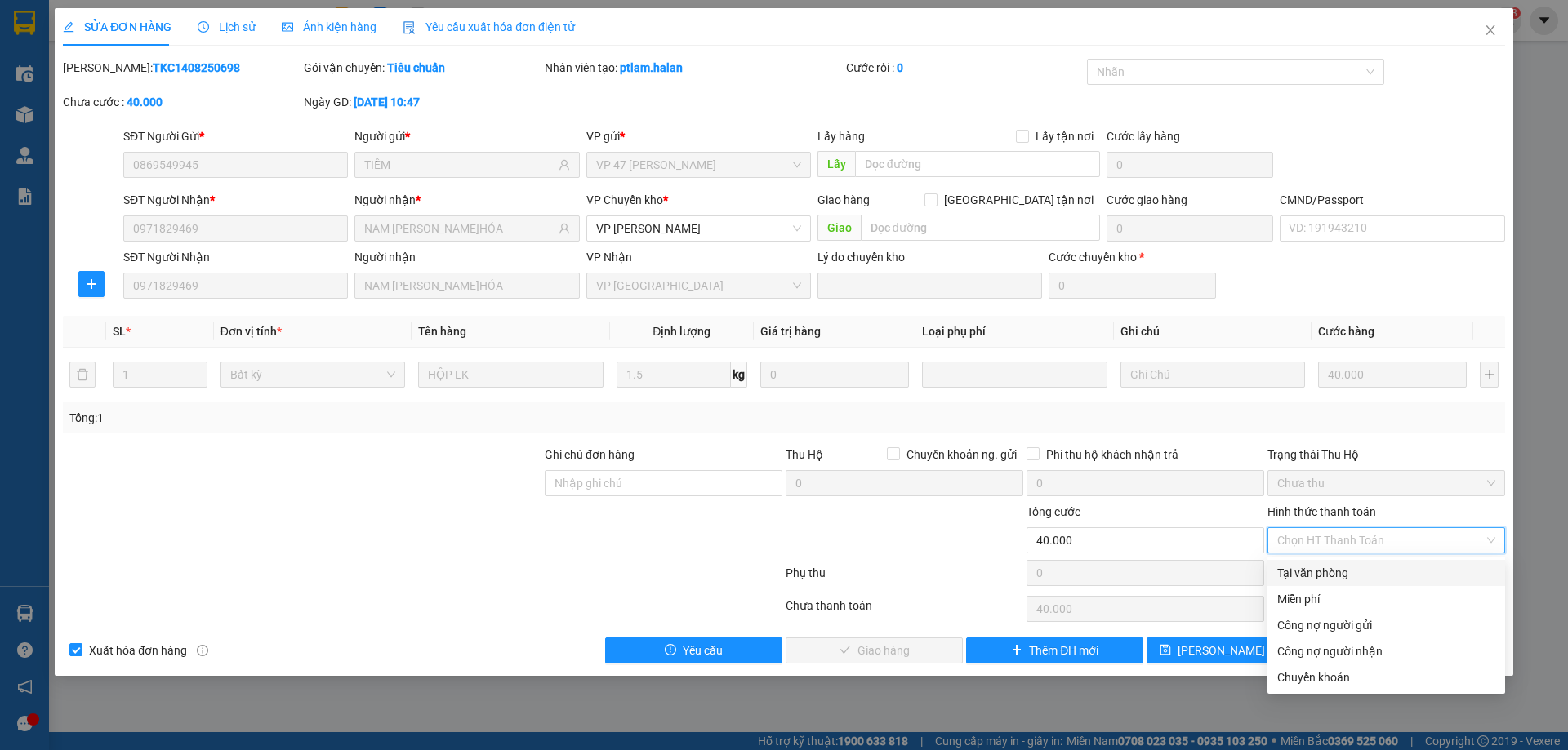
click at [1310, 568] on div "Tại văn phòng" at bounding box center [1386, 573] width 218 height 18
type input "0"
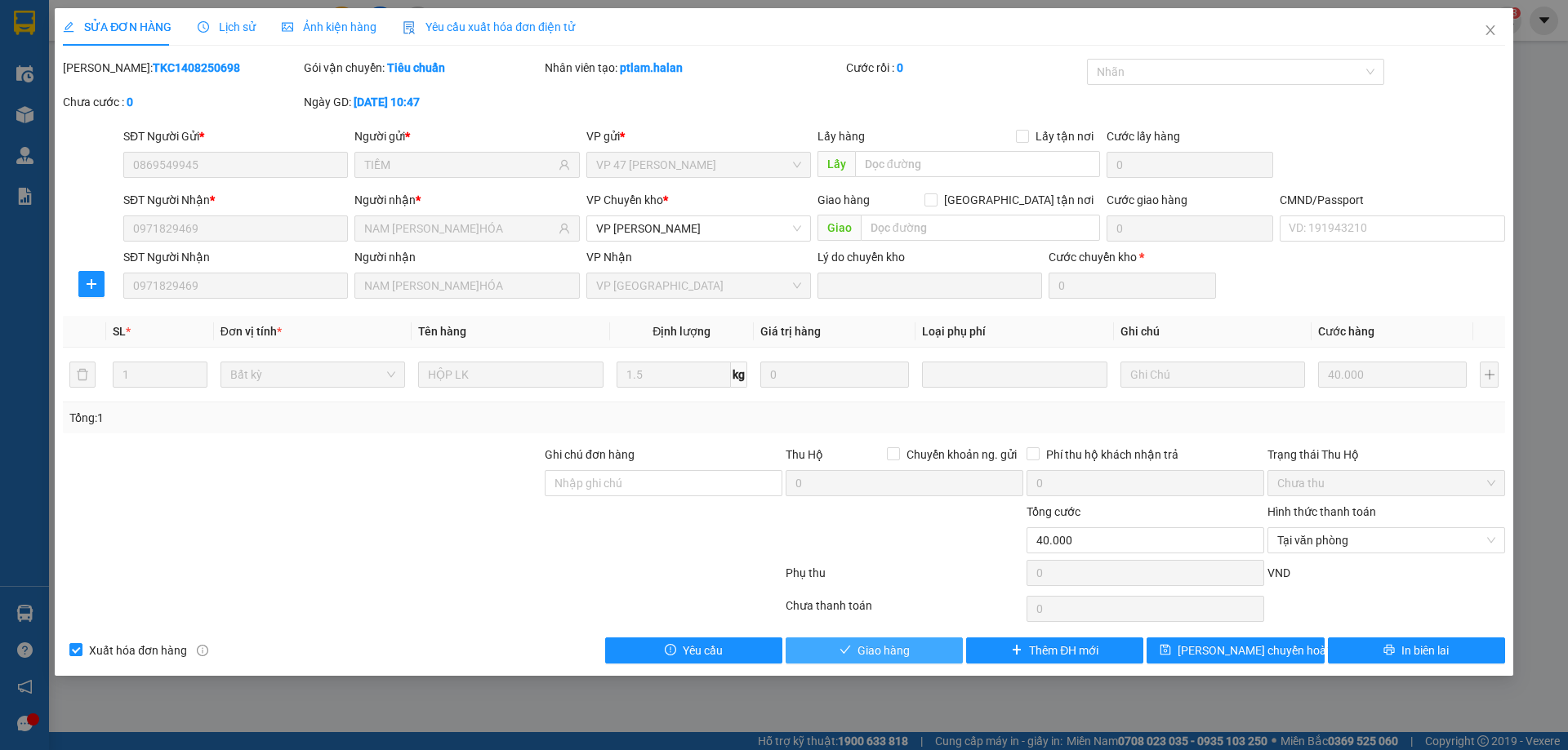
click at [932, 648] on button "Giao hàng" at bounding box center [874, 650] width 177 height 26
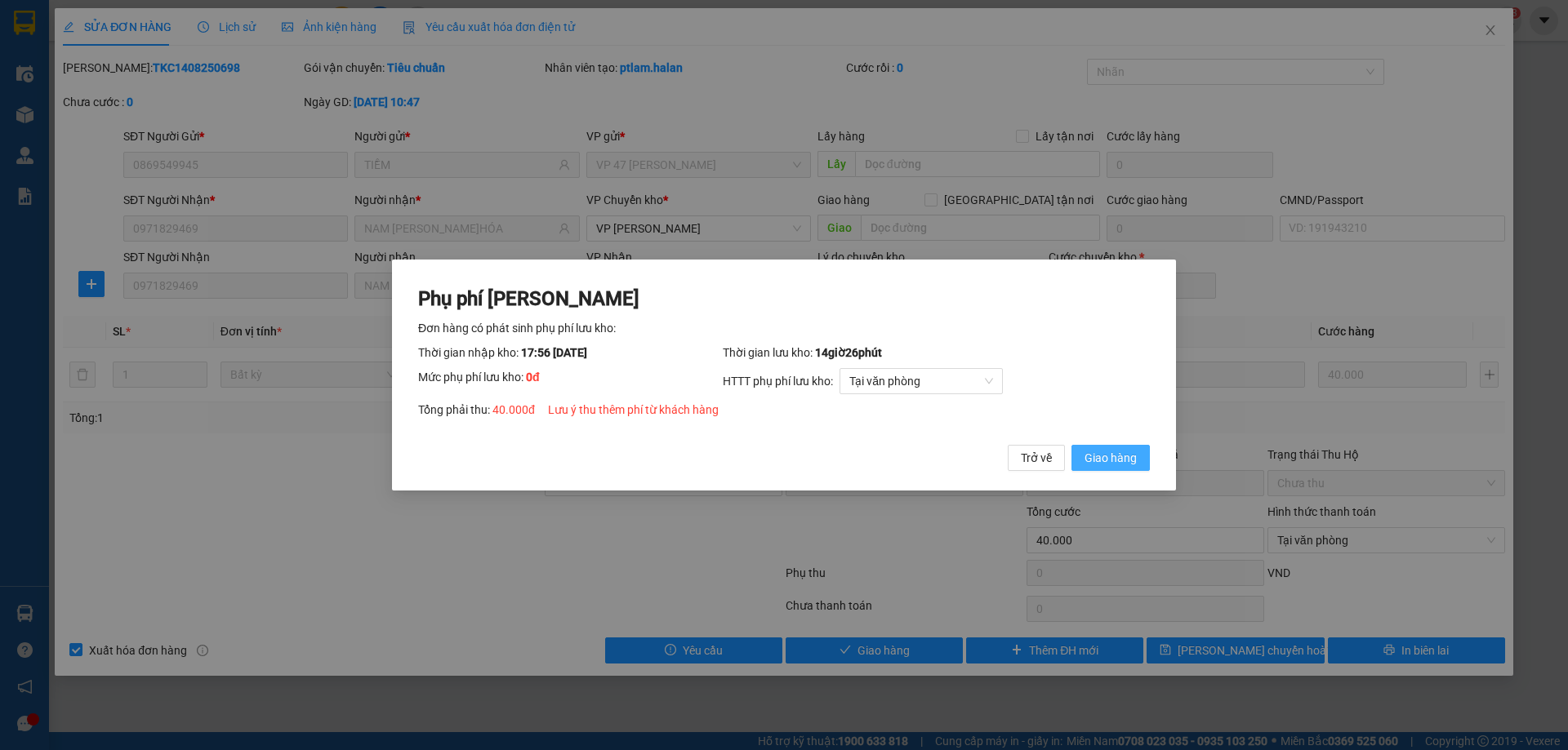
click at [1082, 466] on button "Giao hàng" at bounding box center [1110, 458] width 78 height 26
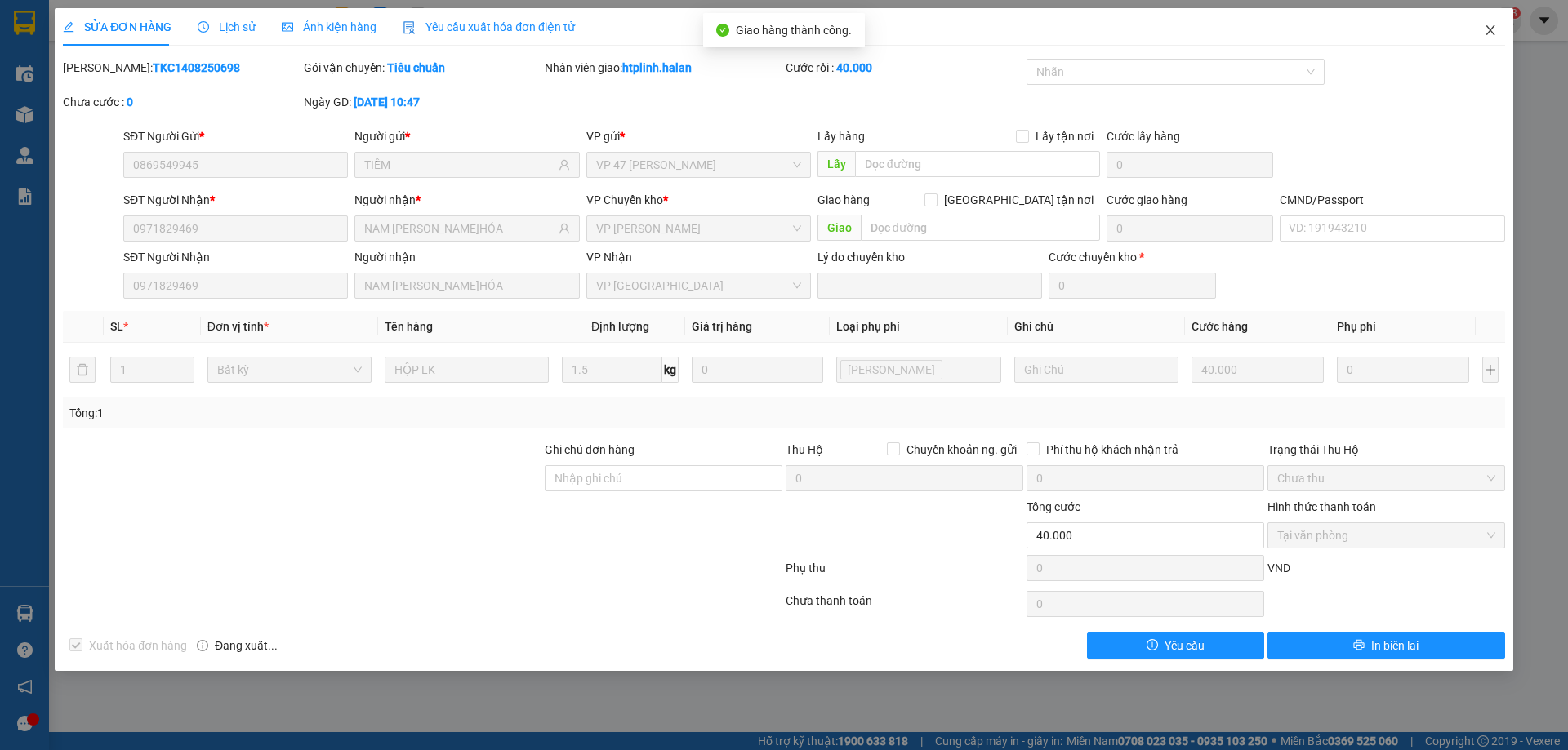
click at [1482, 22] on span "Close" at bounding box center [1490, 30] width 46 height 46
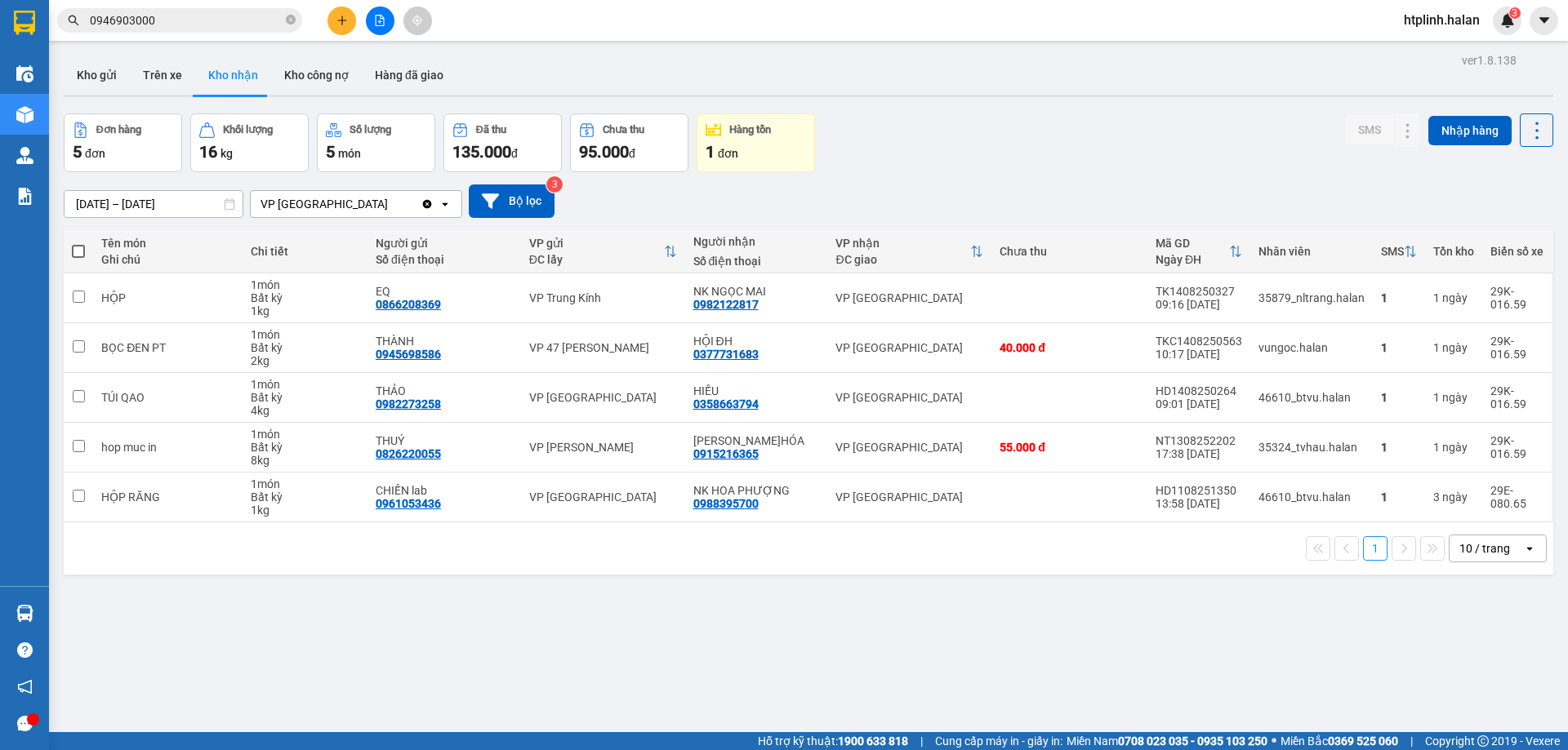
click at [938, 96] on div at bounding box center [808, 95] width 1490 height 3
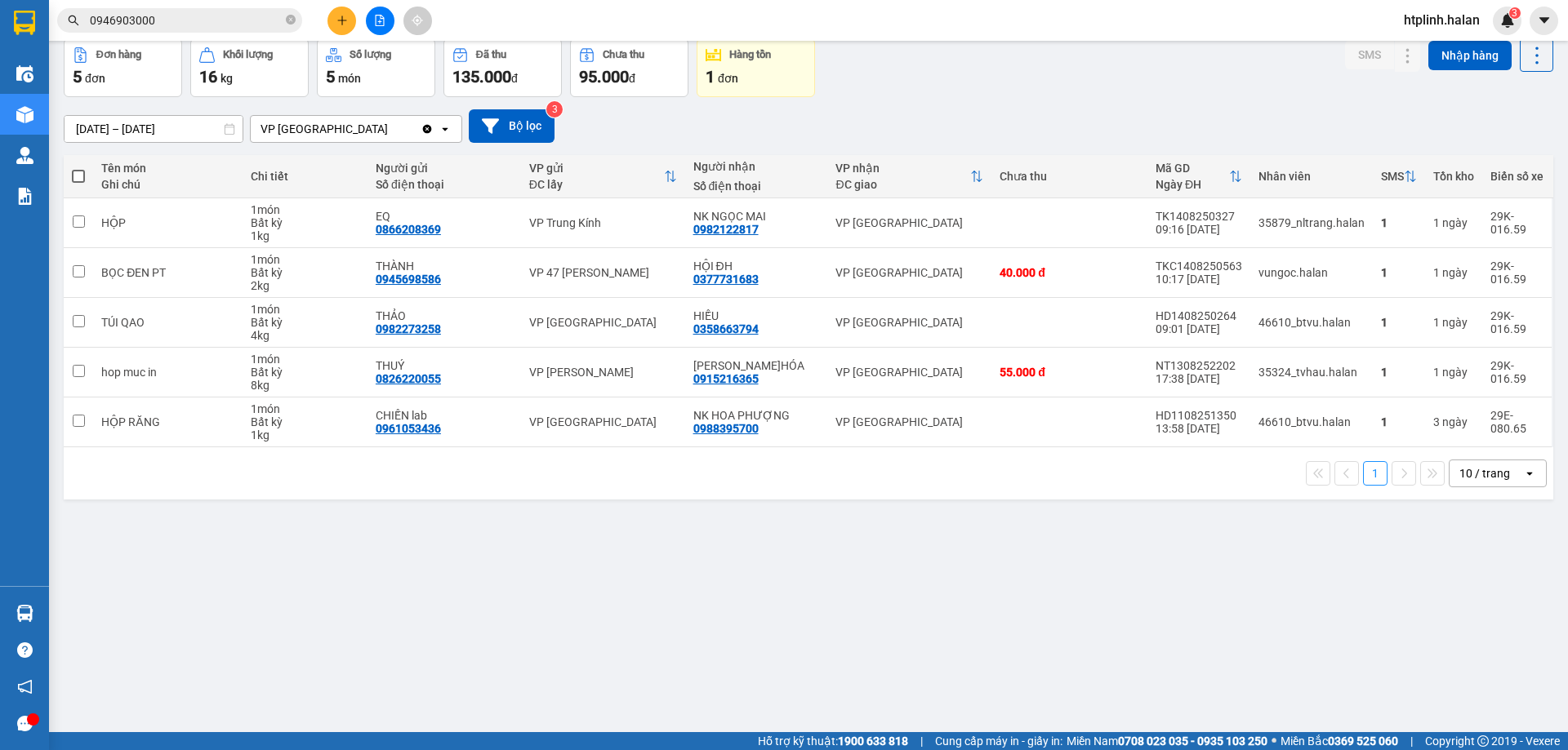
click at [640, 585] on div "ver 1.8.138 Kho gửi Trên xe Kho nhận Kho công nợ Hàng đã giao Đơn hàng 5 đơn Kh…" at bounding box center [808, 349] width 1503 height 750
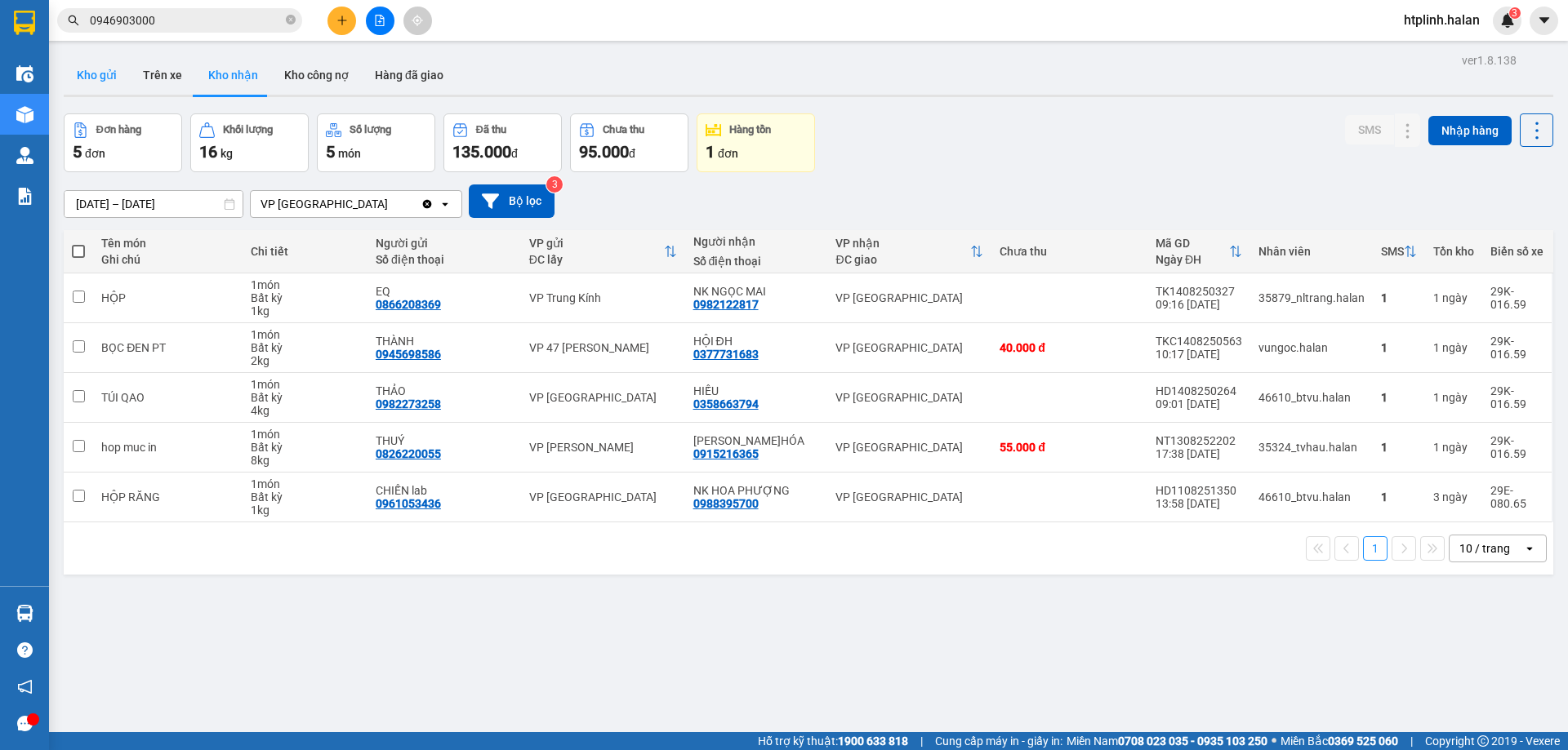
click at [102, 62] on button "Kho gửi" at bounding box center [96, 75] width 66 height 39
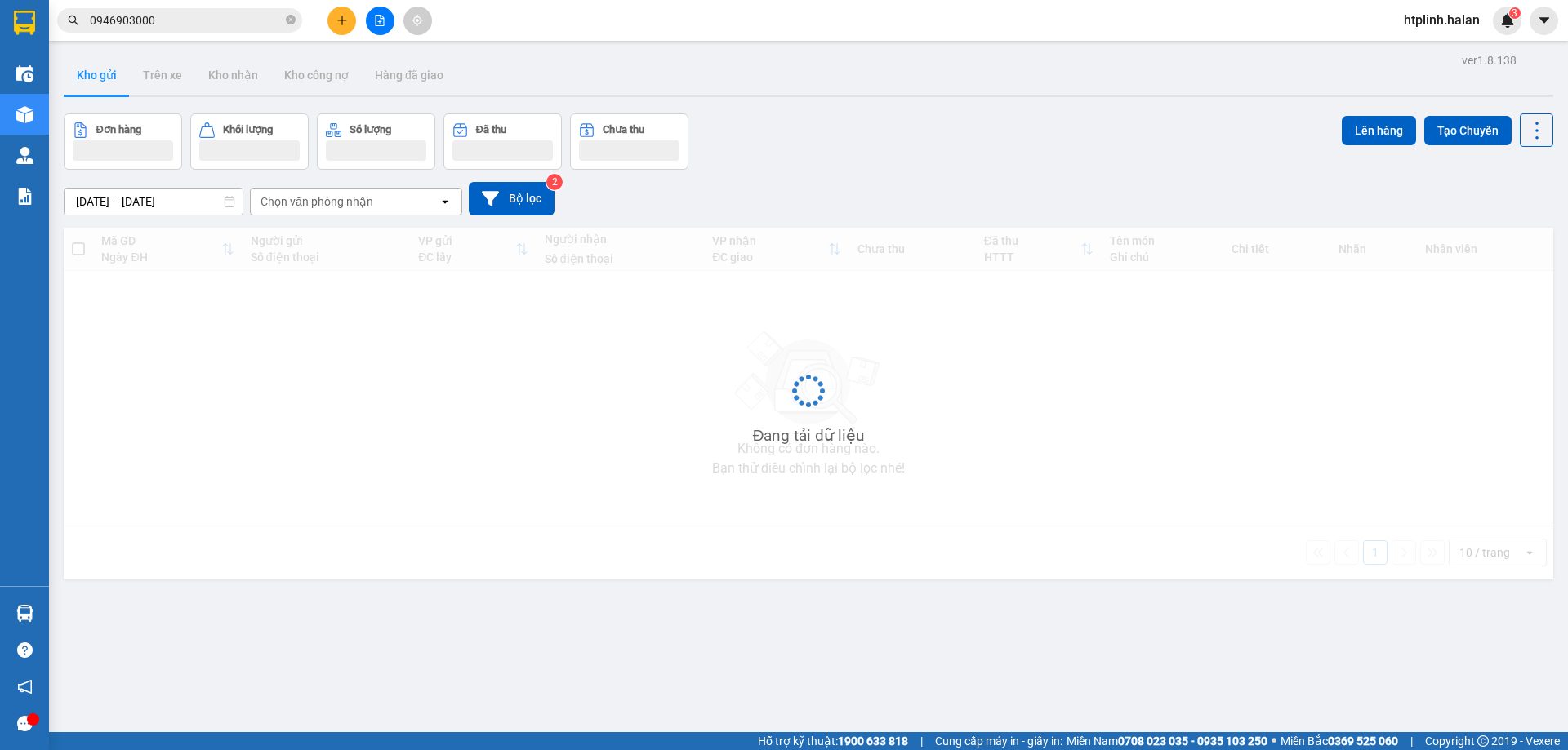
scroll to position [75, 0]
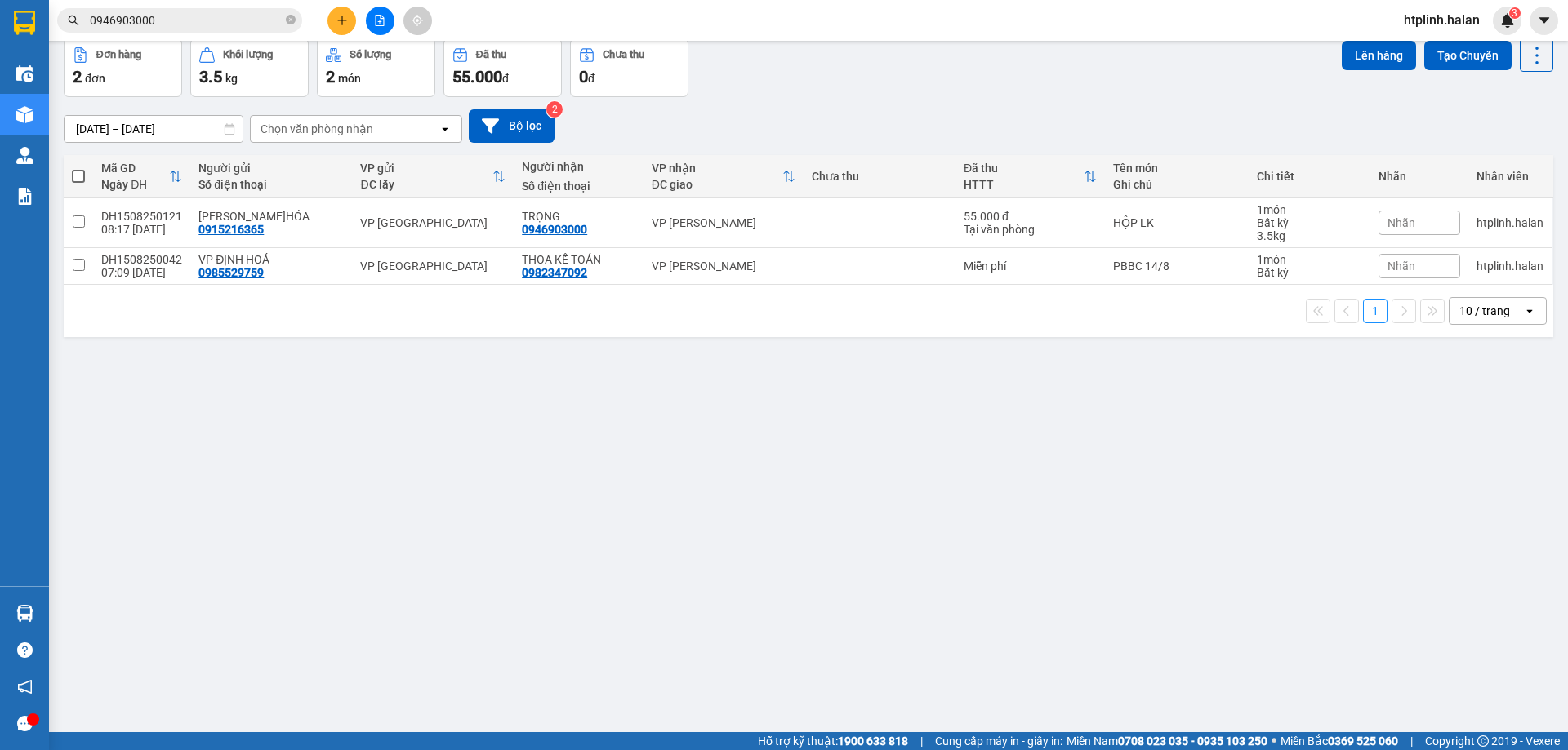
click at [1122, 400] on div "ver 1.8.138 Kho gửi Trên xe Kho nhận Kho công nợ Hàng đã giao Đơn hàng 2 đơn Kh…" at bounding box center [808, 349] width 1503 height 750
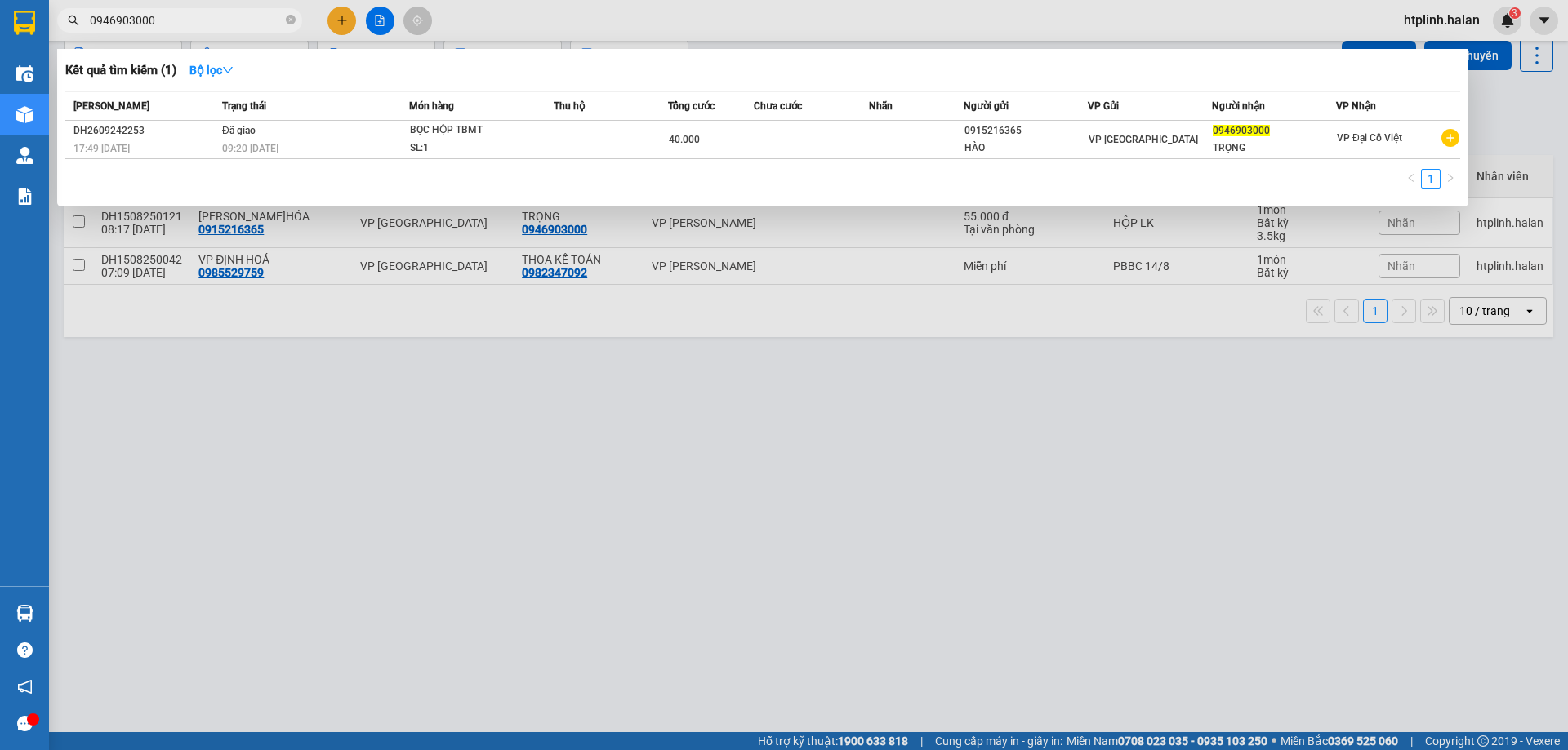
click at [187, 21] on input "0946903000" at bounding box center [186, 20] width 193 height 18
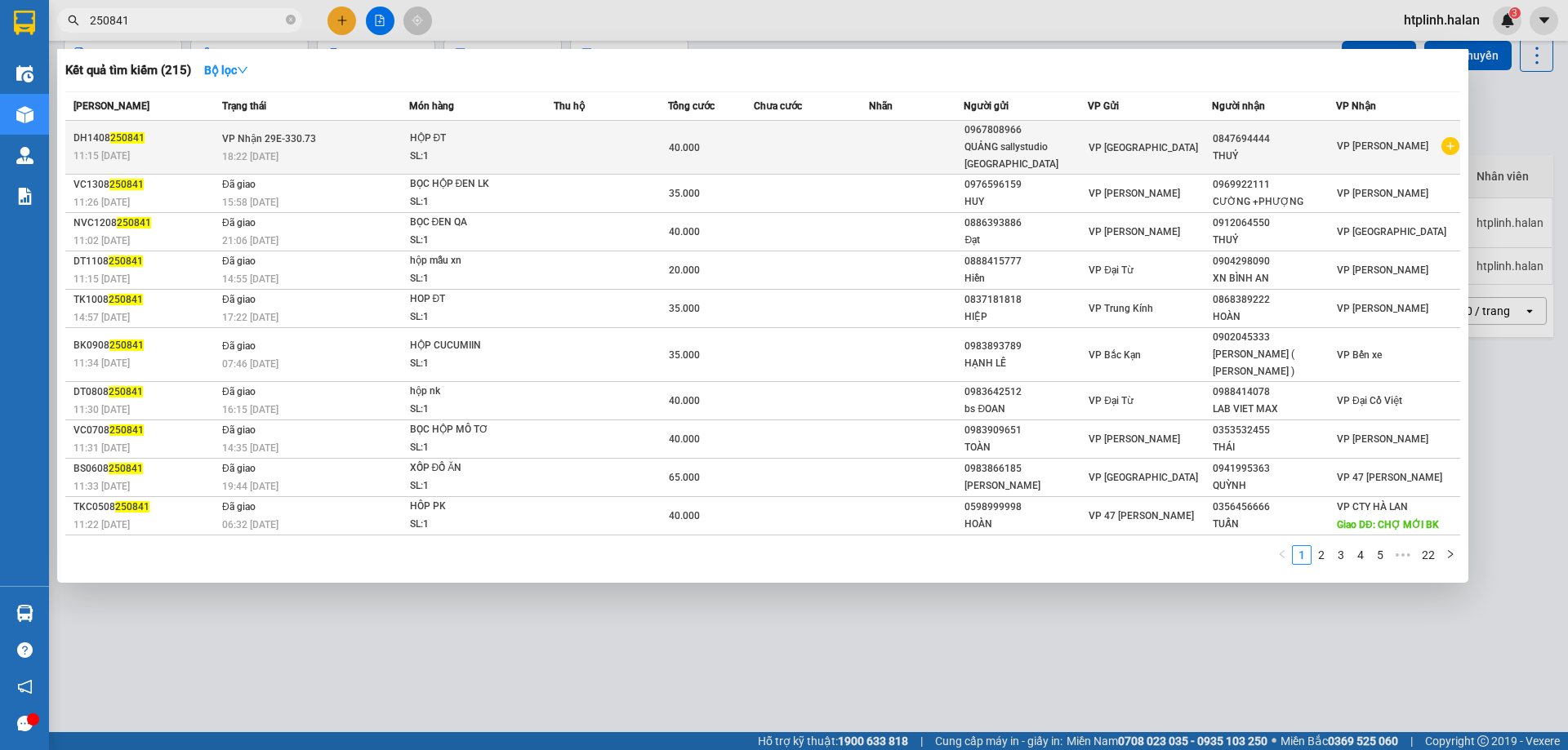
type input "250841"
click at [357, 150] on div "18:22 - 14/08" at bounding box center [315, 156] width 186 height 18
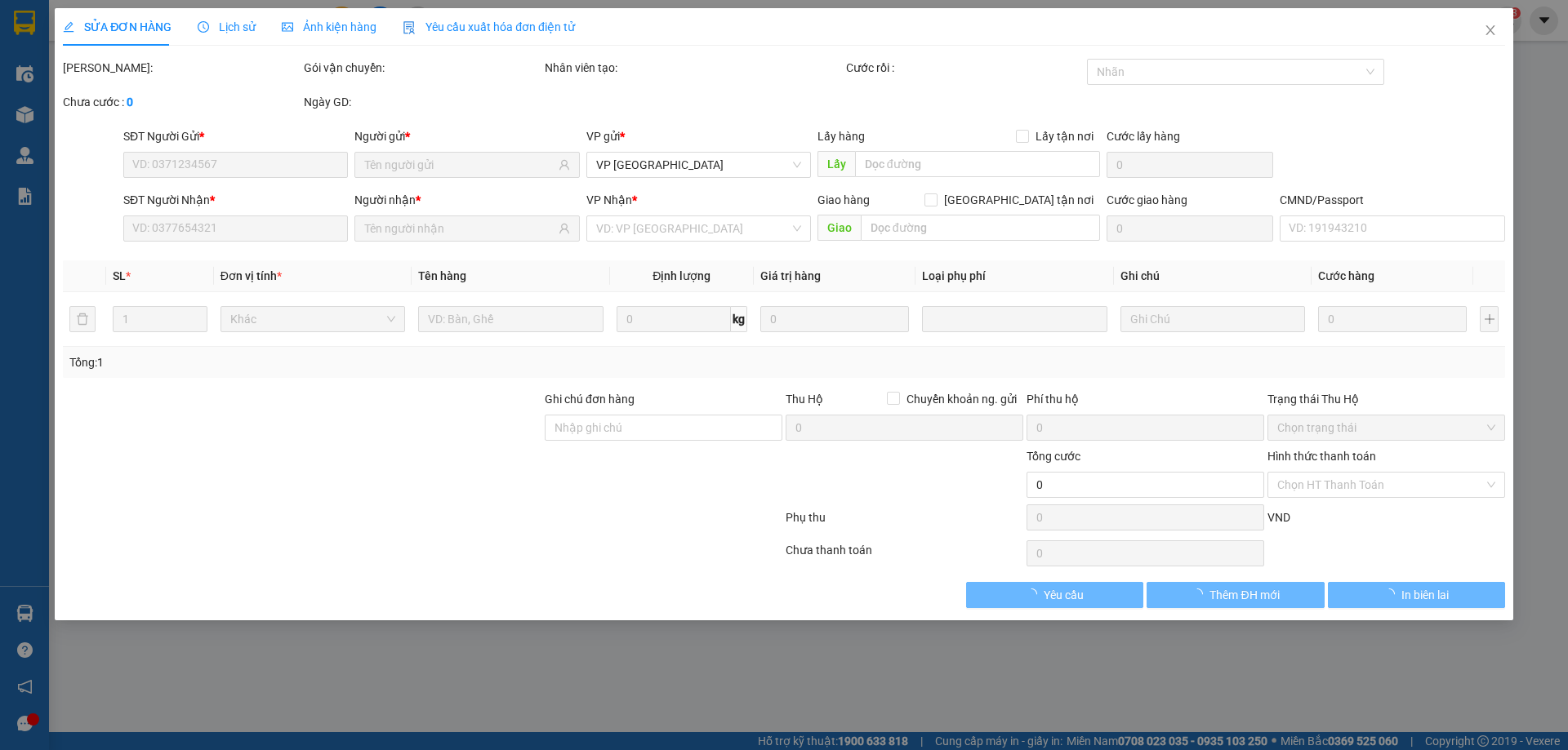
type input "0967808966"
type input "0847694444"
type input "40.000"
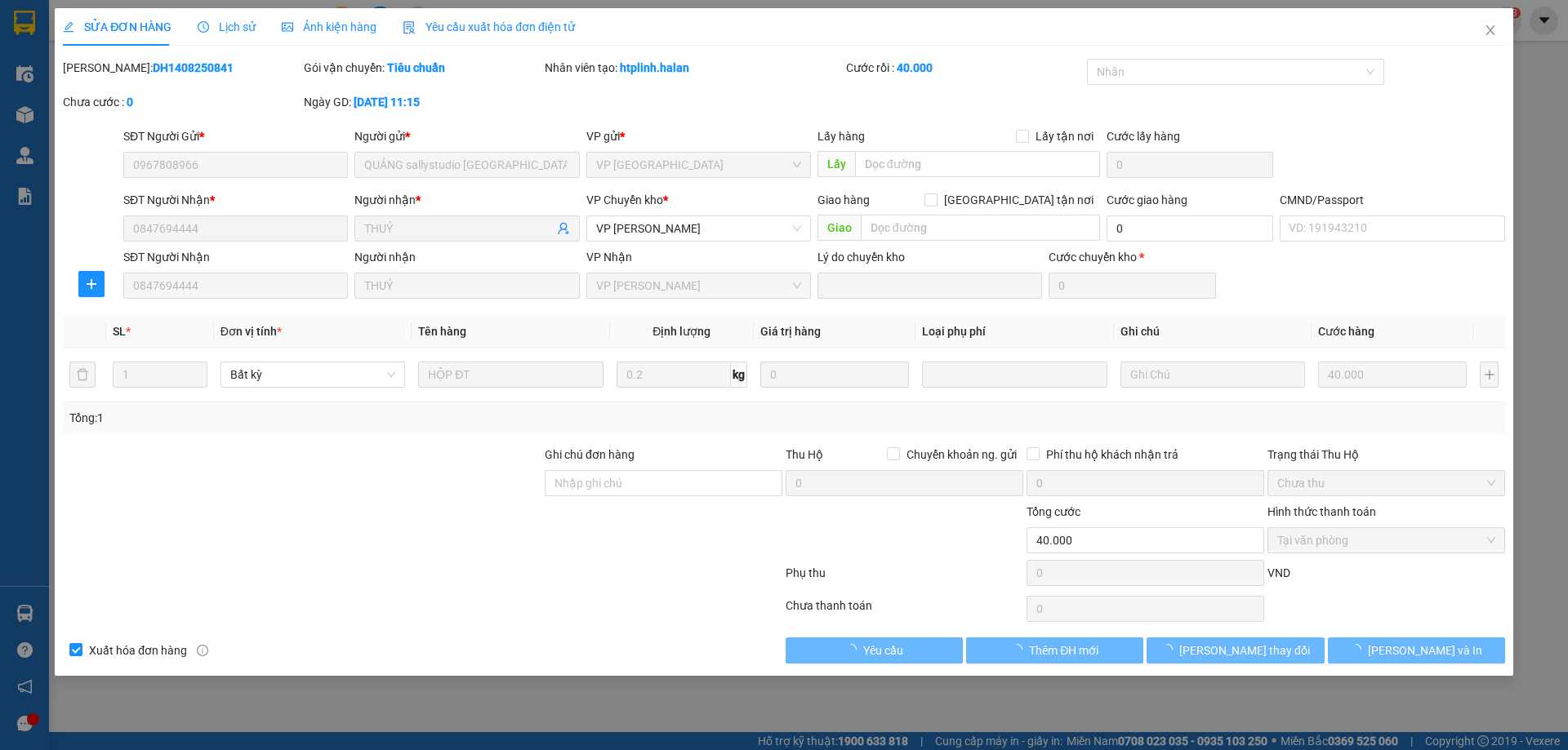
click at [221, 21] on span "Lịch sử" at bounding box center [226, 27] width 58 height 13
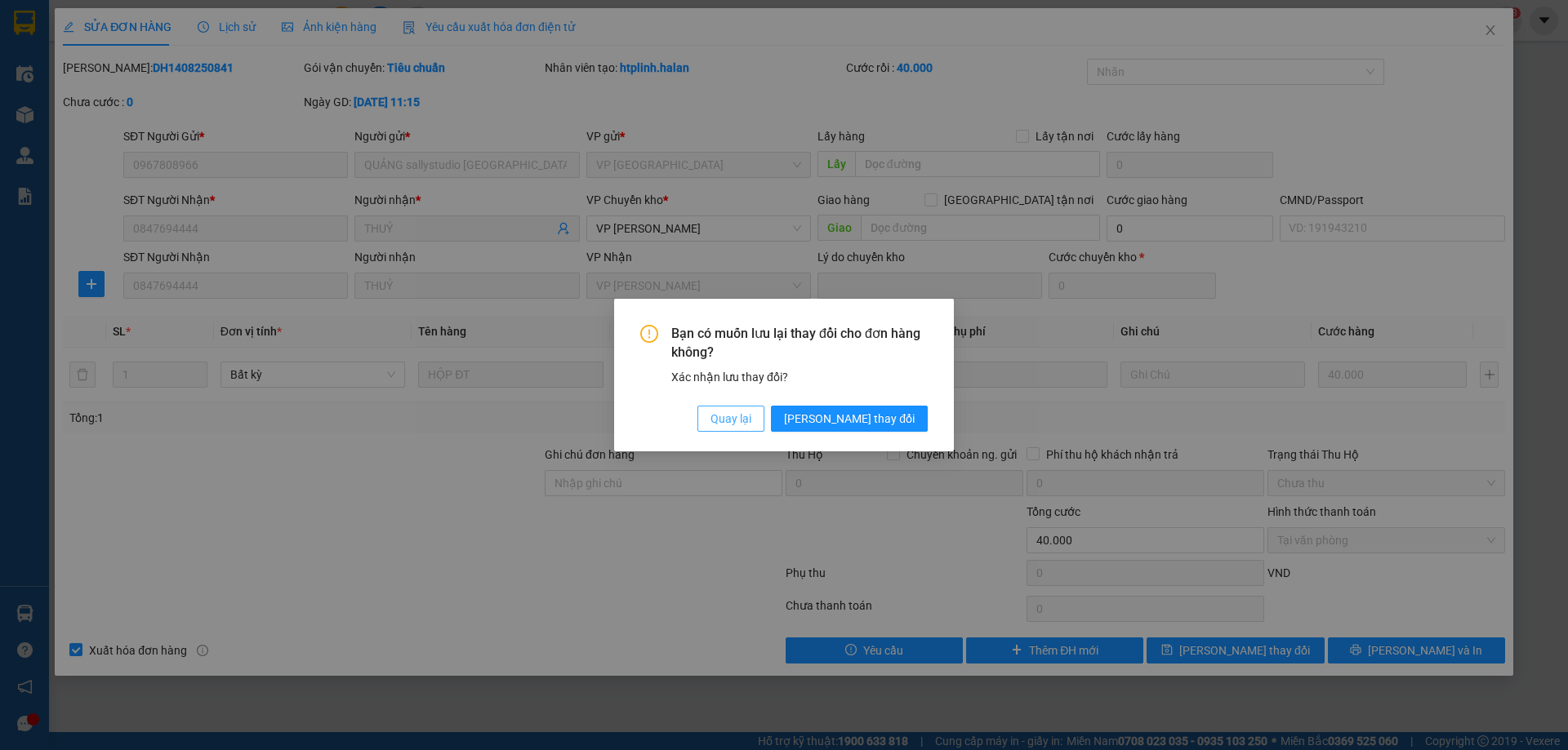
click at [751, 410] on span "Quay lại" at bounding box center [730, 419] width 41 height 18
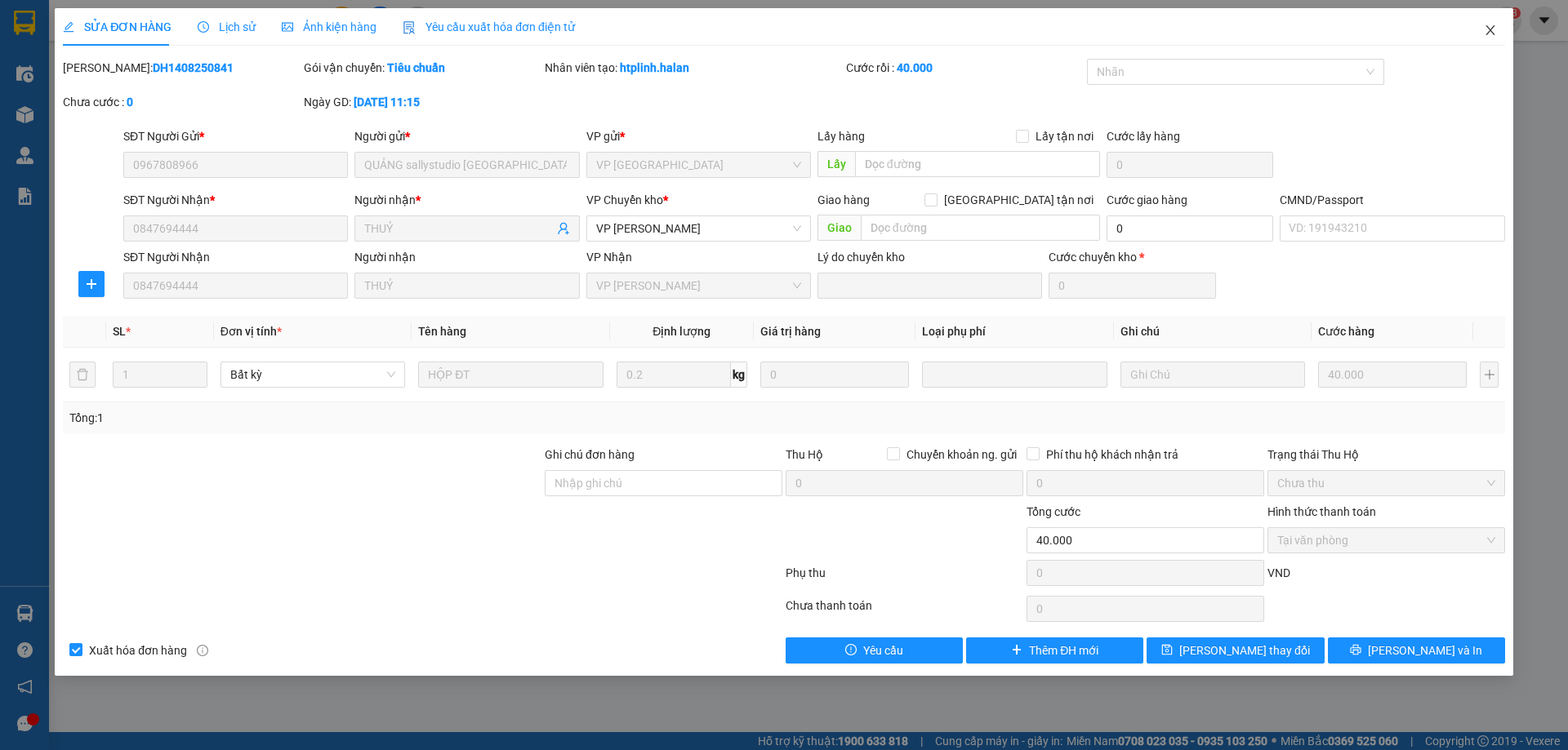
click at [1496, 38] on span "Close" at bounding box center [1490, 30] width 46 height 46
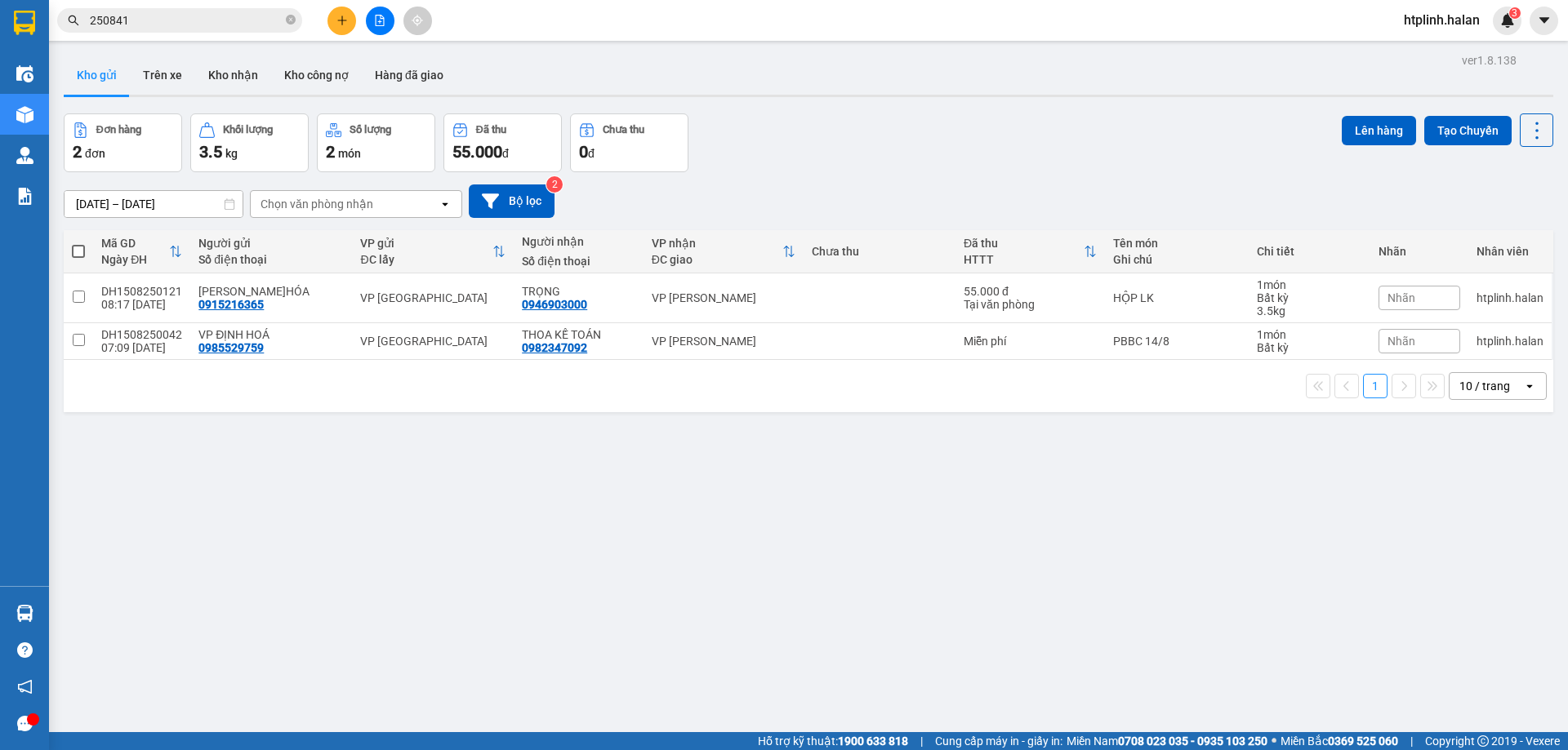
click at [1025, 148] on div "Đơn hàng 2 đơn Khối lượng 3.5 kg Số lượng 2 món Đã thu 55.000 đ Chưa thu 0 đ Lê…" at bounding box center [808, 143] width 1490 height 59
click at [428, 320] on td "VP [GEOGRAPHIC_DATA]" at bounding box center [433, 297] width 161 height 49
checkbox input "true"
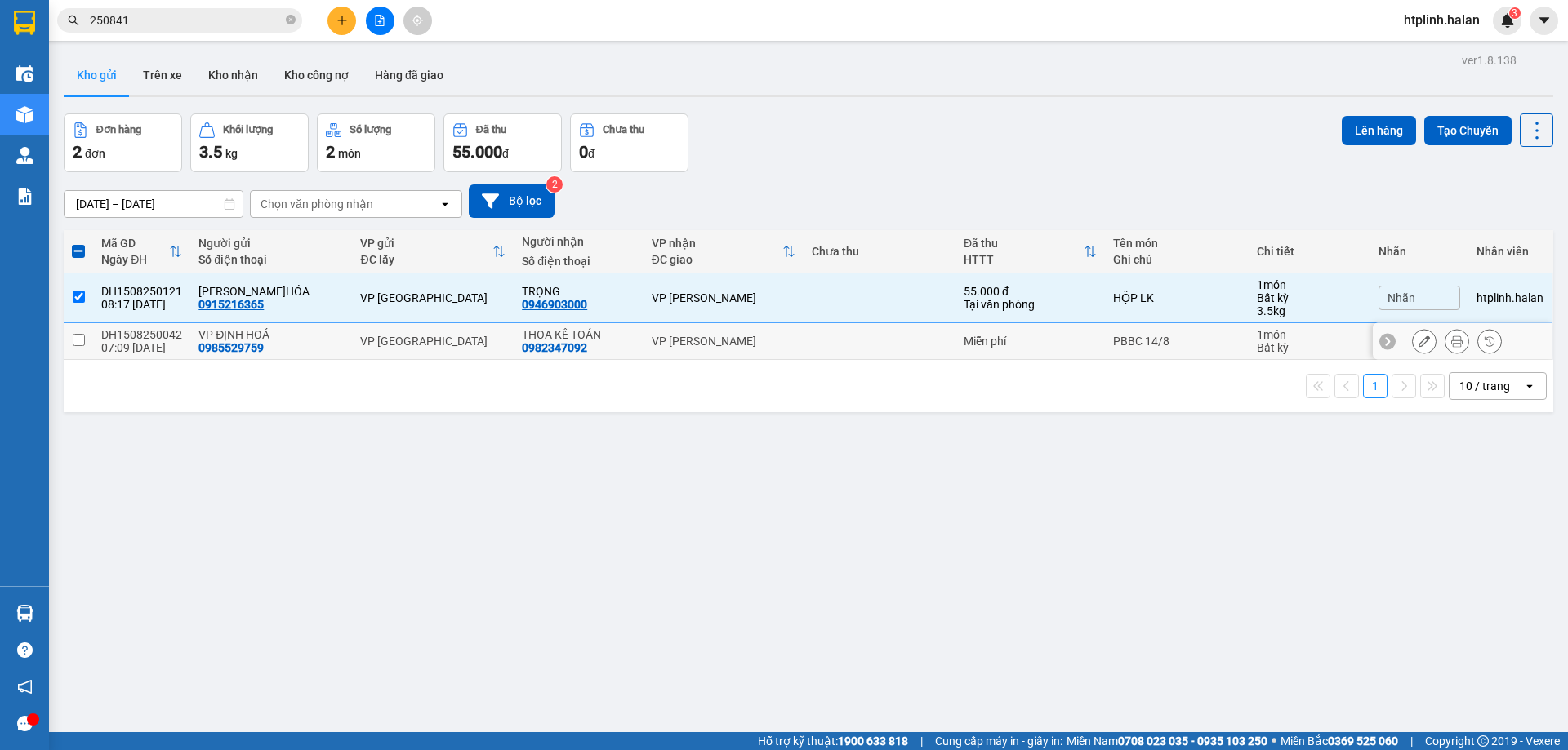
click at [420, 349] on td "VP [GEOGRAPHIC_DATA]" at bounding box center [433, 342] width 161 height 36
checkbox input "true"
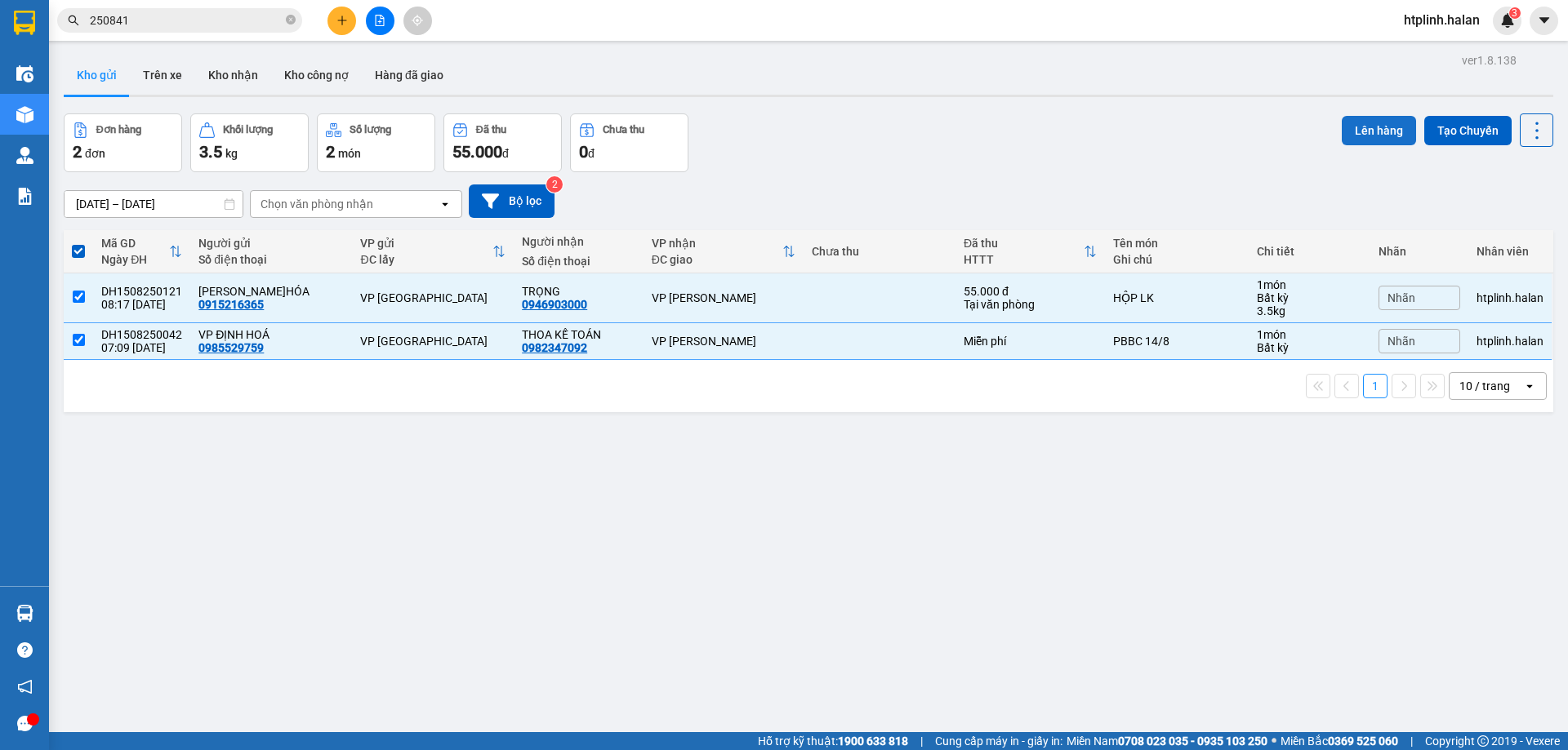
click at [1342, 127] on button "Lên hàng" at bounding box center [1379, 131] width 75 height 29
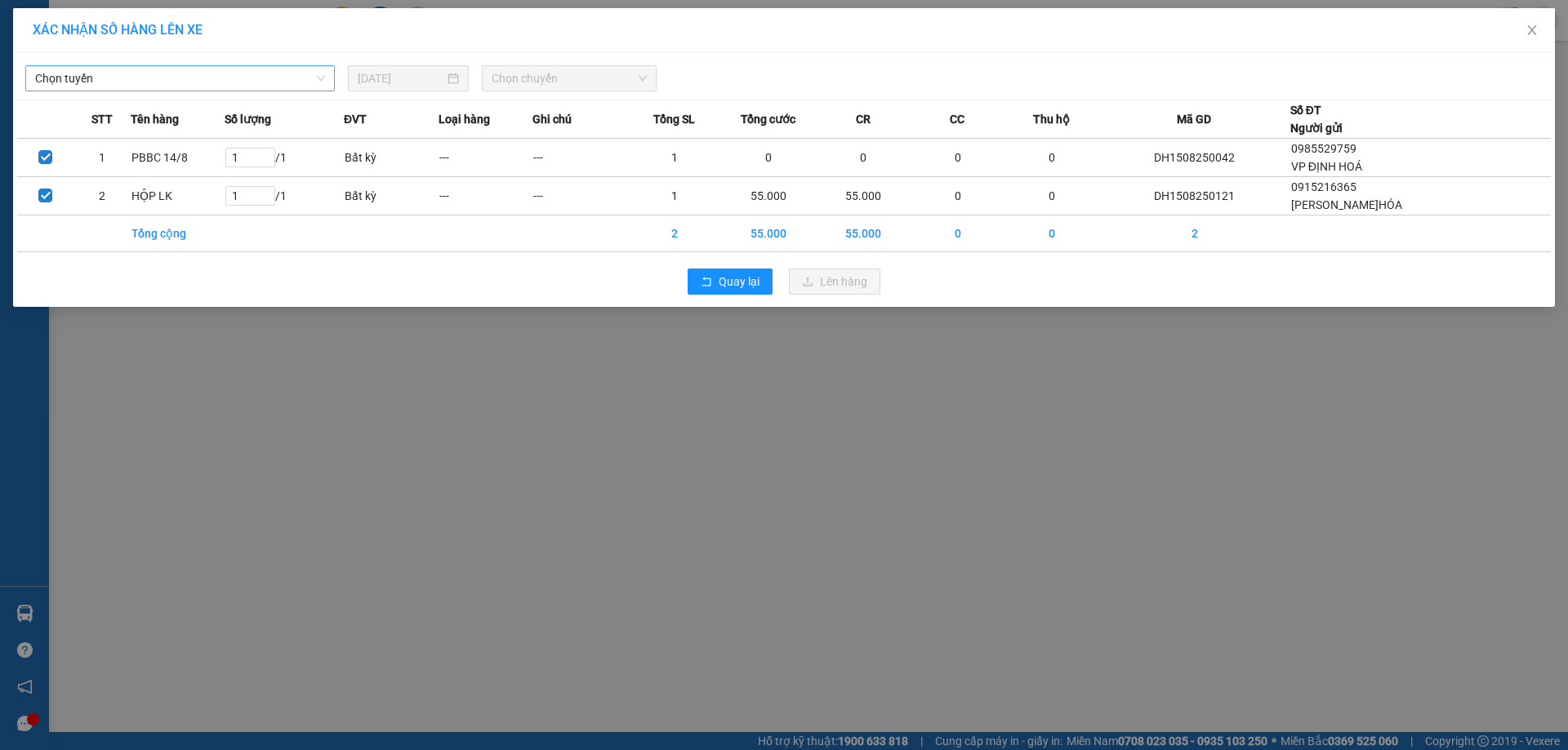
click at [74, 88] on span "Chọn tuyến" at bounding box center [180, 78] width 290 height 24
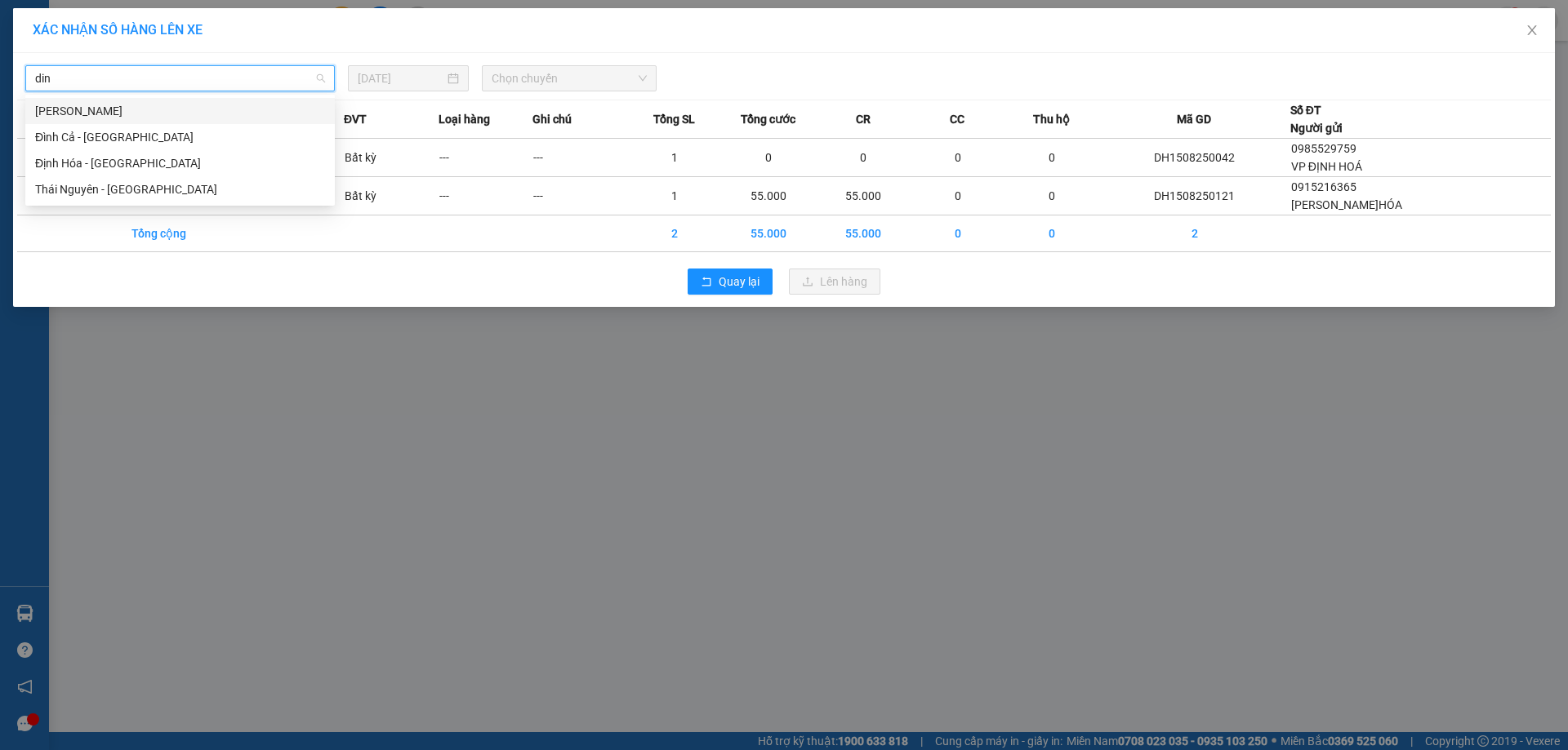
type input "dinh"
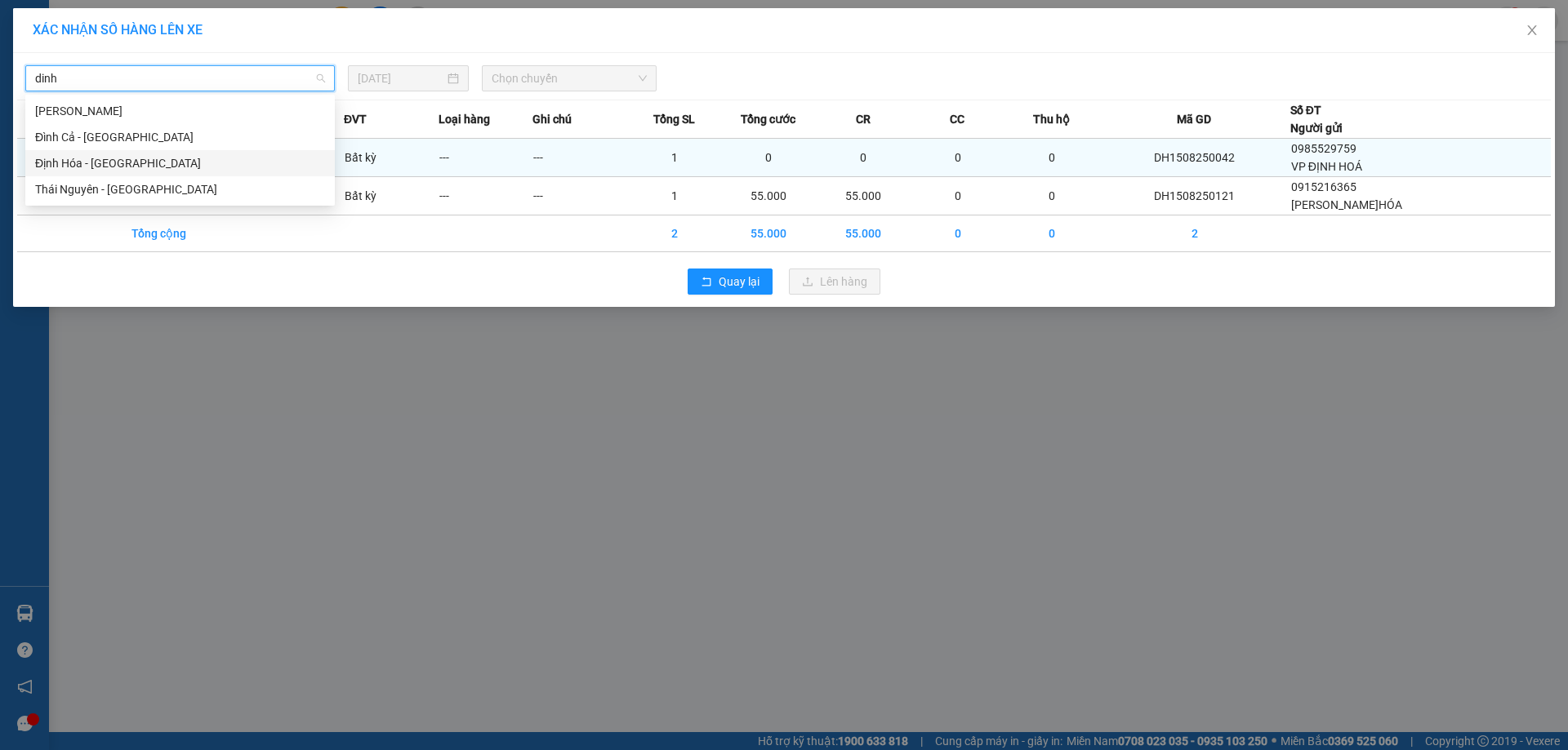
click at [118, 163] on div "Định Hóa - [GEOGRAPHIC_DATA]" at bounding box center [180, 163] width 290 height 18
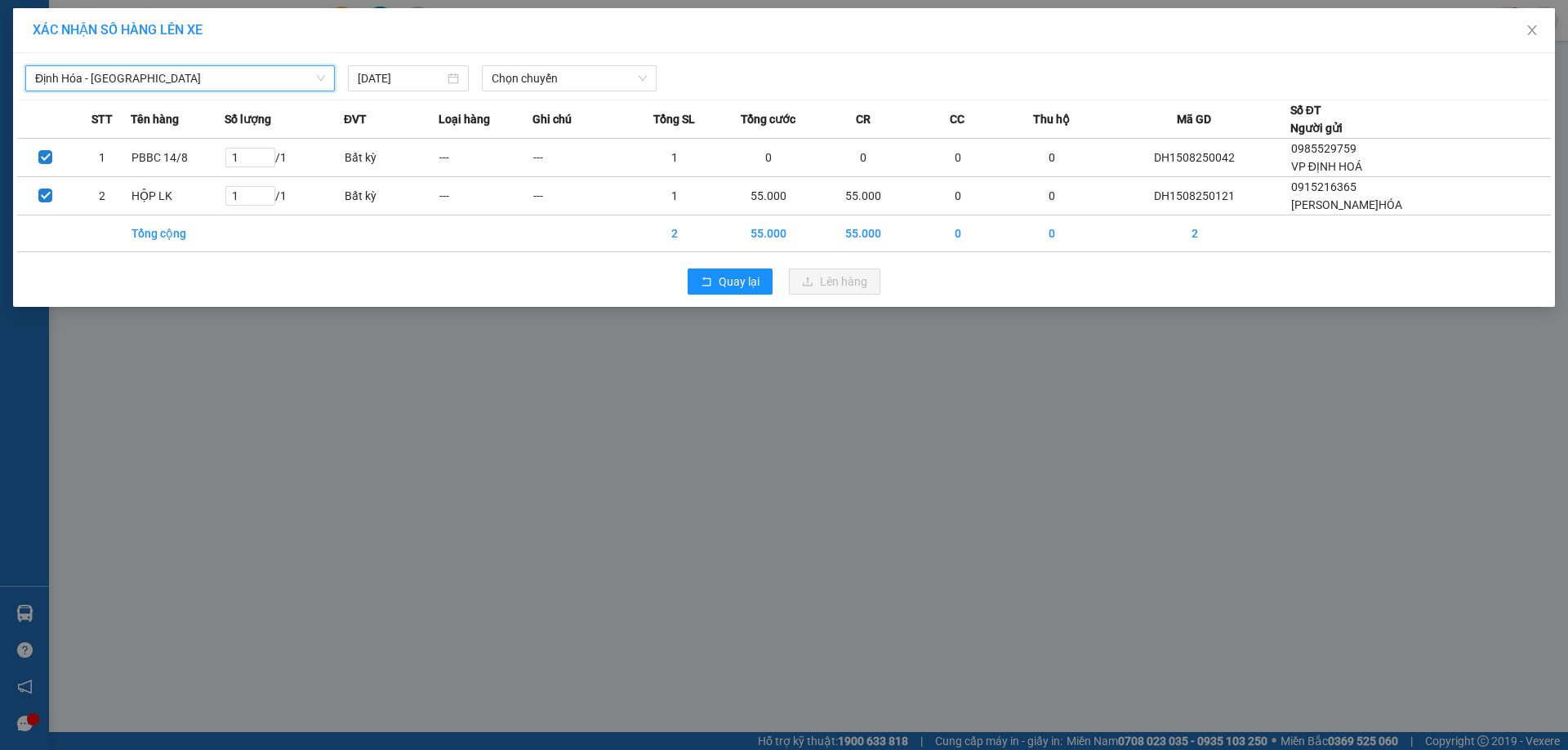
click at [617, 62] on div "Định Hóa - Thái Nguyên Định Hóa - Thái Nguyên 15/08/2025 Chọn chuyến" at bounding box center [784, 75] width 1533 height 35
click at [616, 72] on span "Chọn chuyến" at bounding box center [569, 78] width 155 height 24
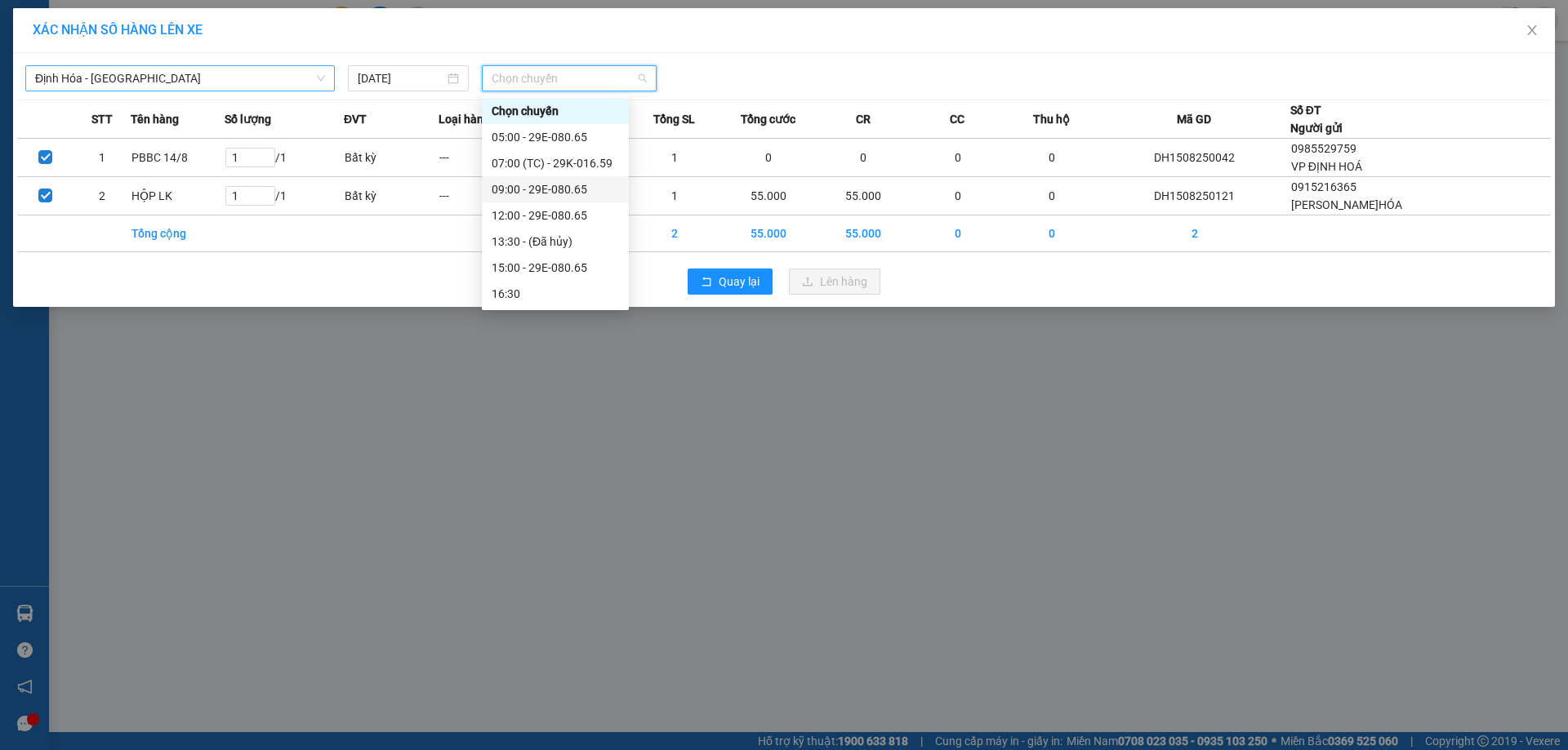
click at [534, 189] on div "09:00 - 29E-080.65" at bounding box center [555, 189] width 127 height 18
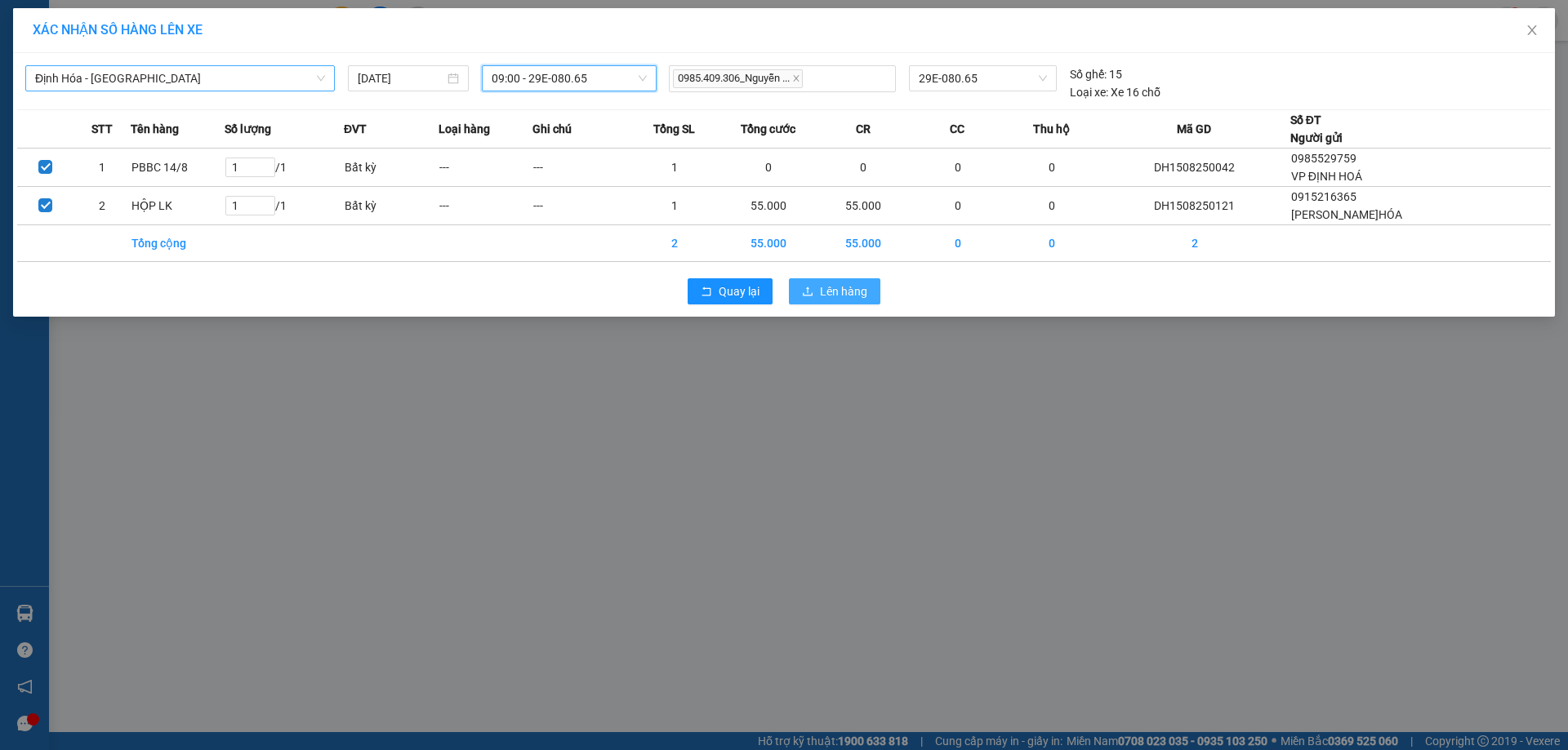
click at [838, 286] on span "Lên hàng" at bounding box center [843, 291] width 48 height 18
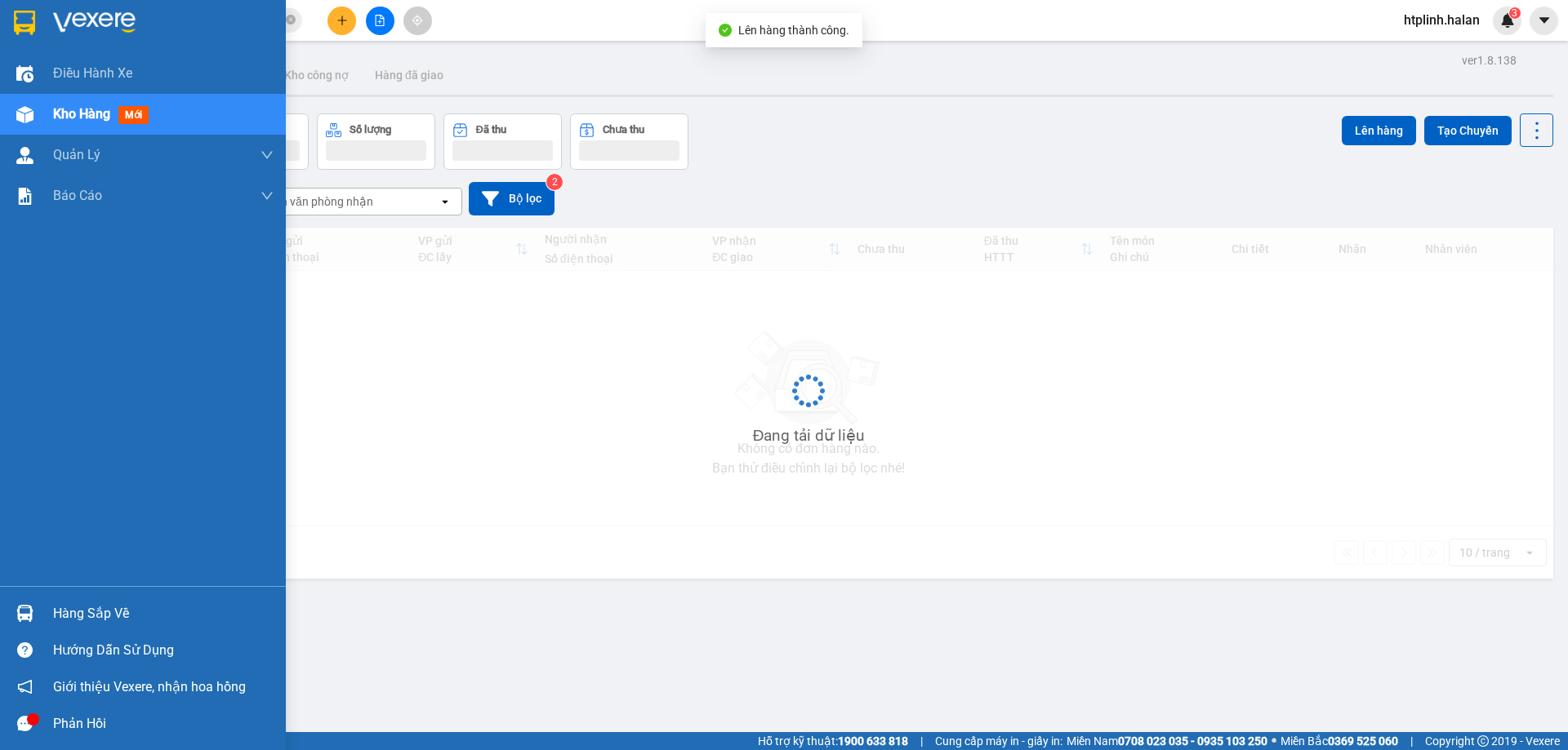
click at [16, 607] on img at bounding box center [25, 614] width 17 height 17
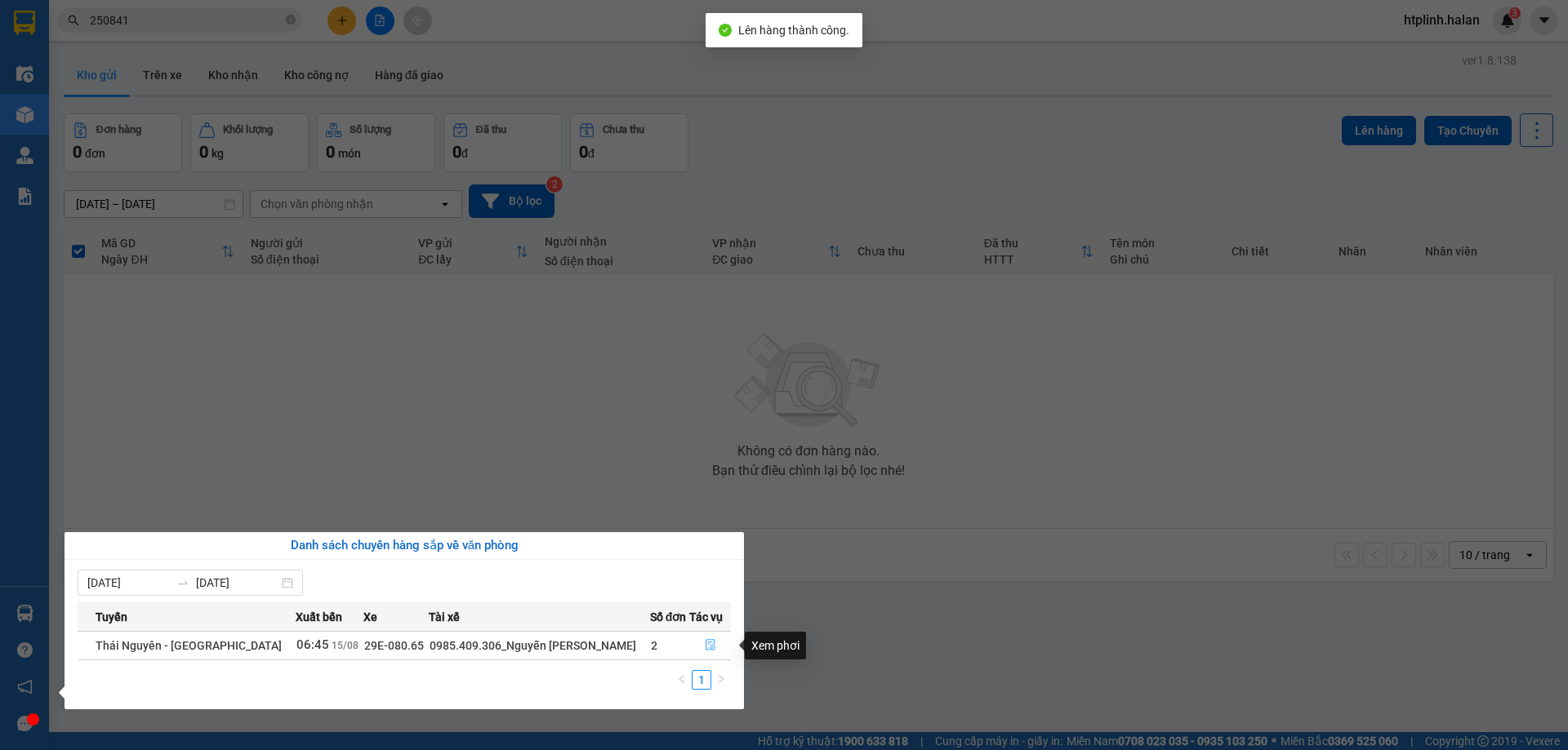
click at [690, 647] on button "button" at bounding box center [710, 646] width 40 height 26
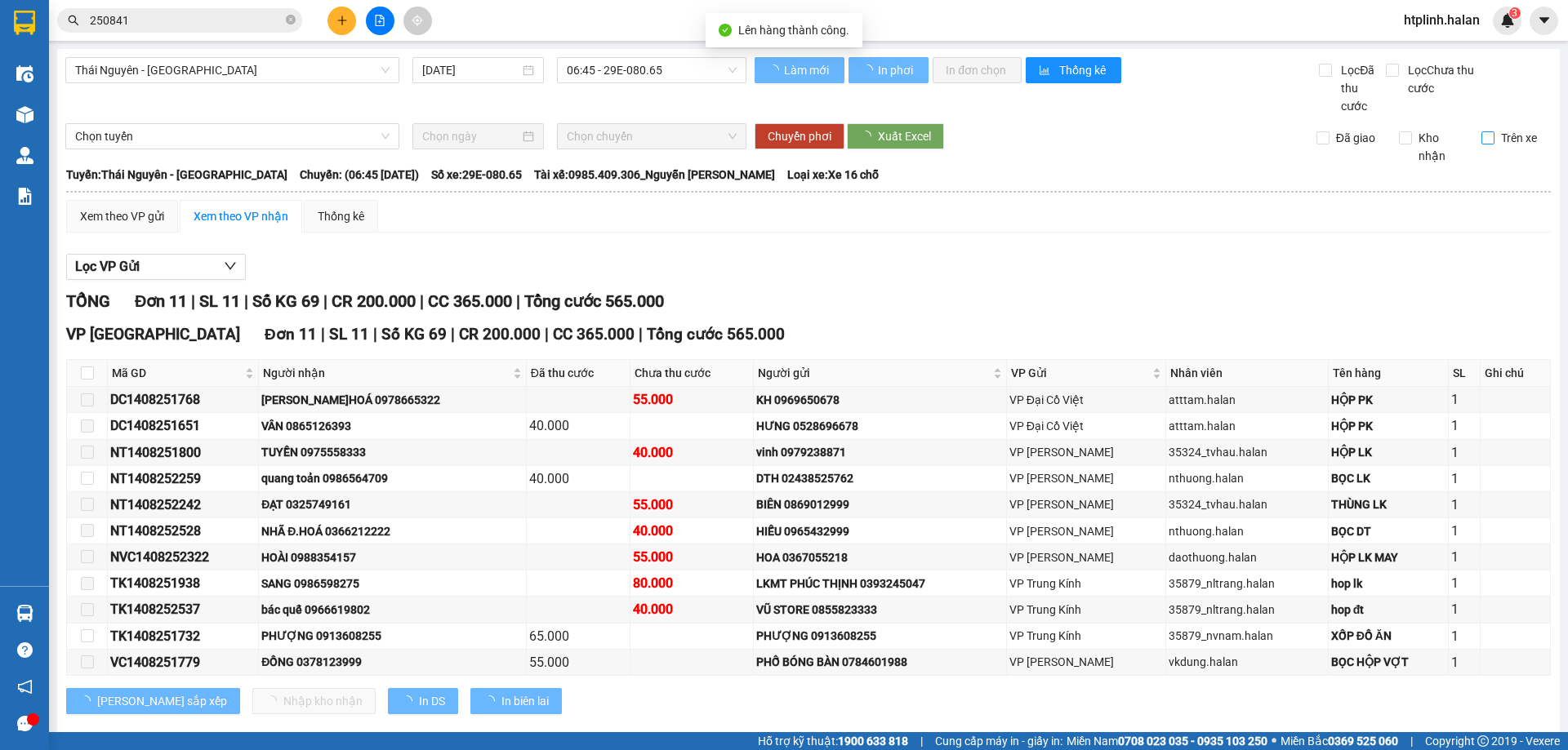
click at [1494, 135] on span "Trên xe" at bounding box center [1519, 138] width 49 height 18
click at [1493, 135] on input "Trên xe" at bounding box center [1487, 138] width 13 height 13
checkbox input "true"
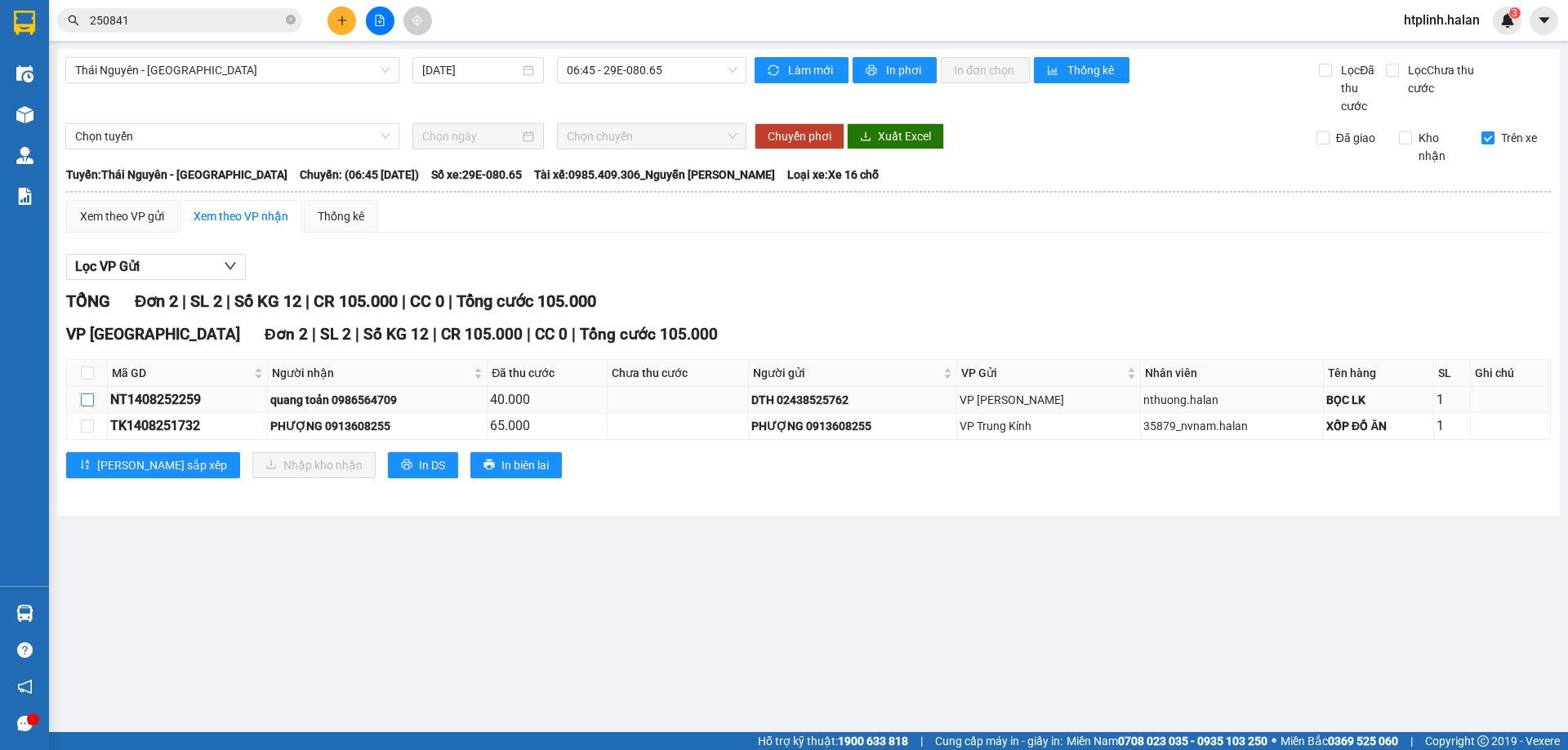
click at [92, 408] on label at bounding box center [87, 400] width 13 height 18
click at [92, 407] on input "checkbox" at bounding box center [87, 400] width 13 height 13
checkbox input "true"
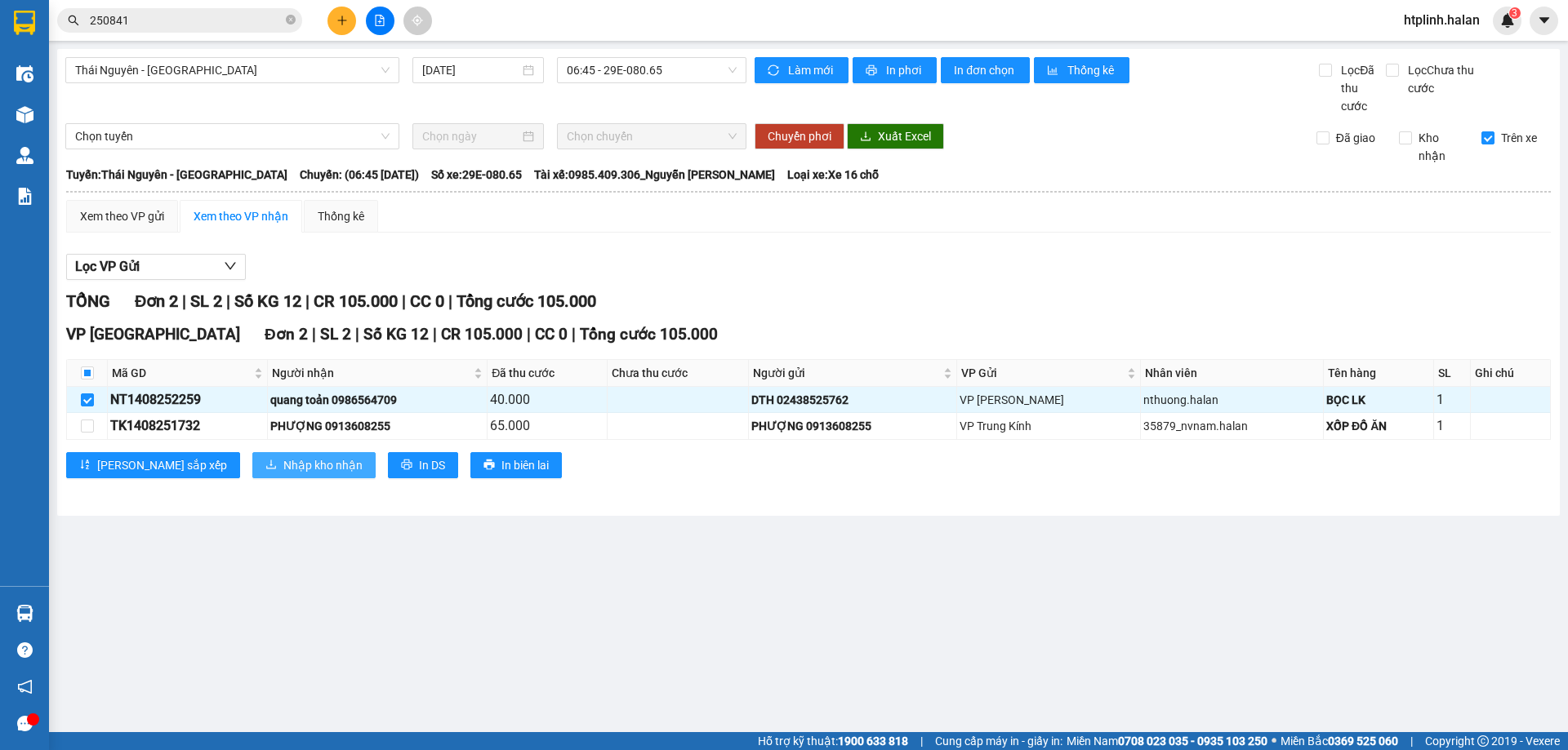
click at [284, 468] on span "Nhập kho nhận" at bounding box center [323, 465] width 79 height 18
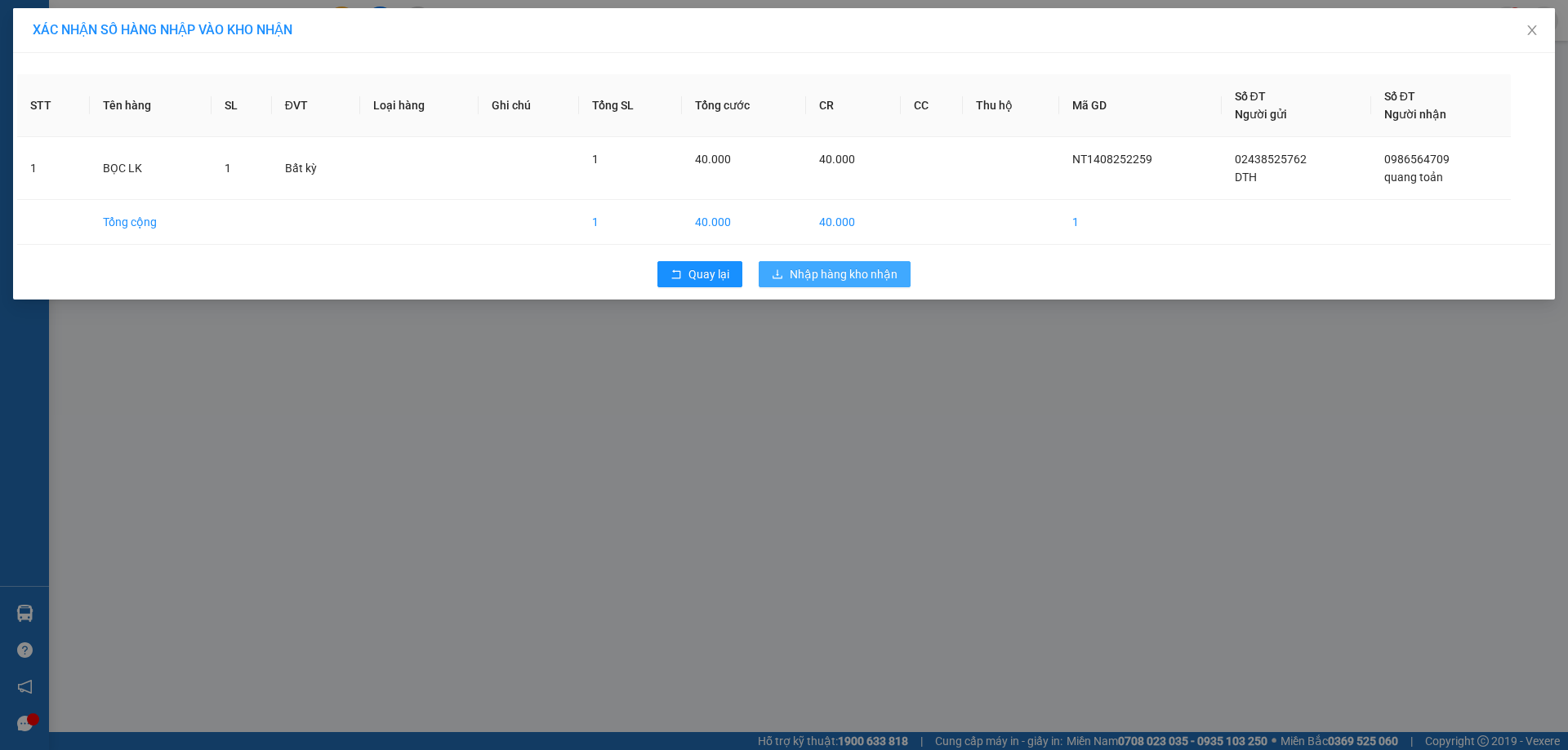
click at [836, 285] on button "Nhập hàng kho nhận" at bounding box center [834, 274] width 152 height 26
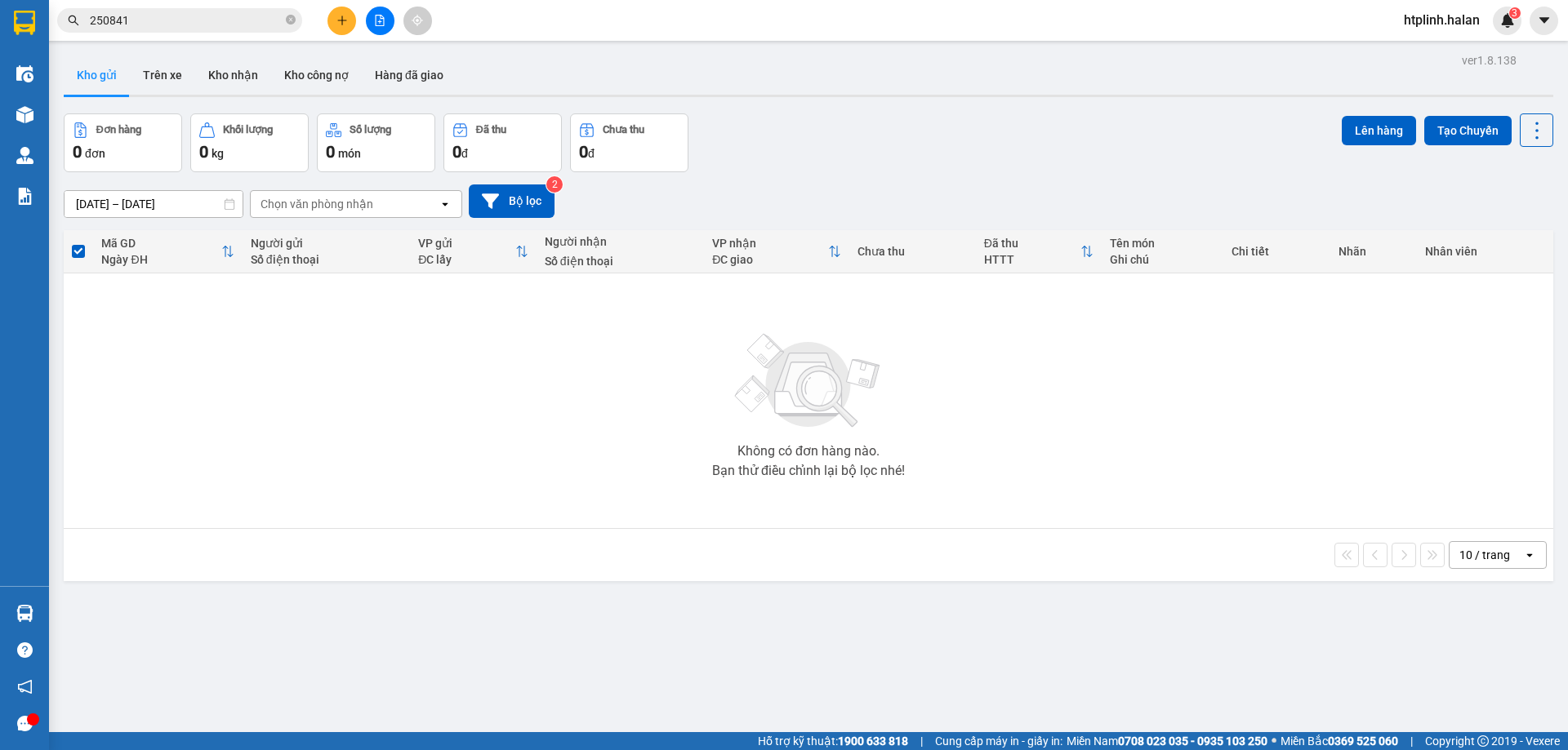
click at [500, 654] on div "ver 1.8.138 Kho gửi Trên xe Kho nhận Kho công nợ Hàng đã giao Đơn hàng 0 đơn Kh…" at bounding box center [808, 423] width 1503 height 750
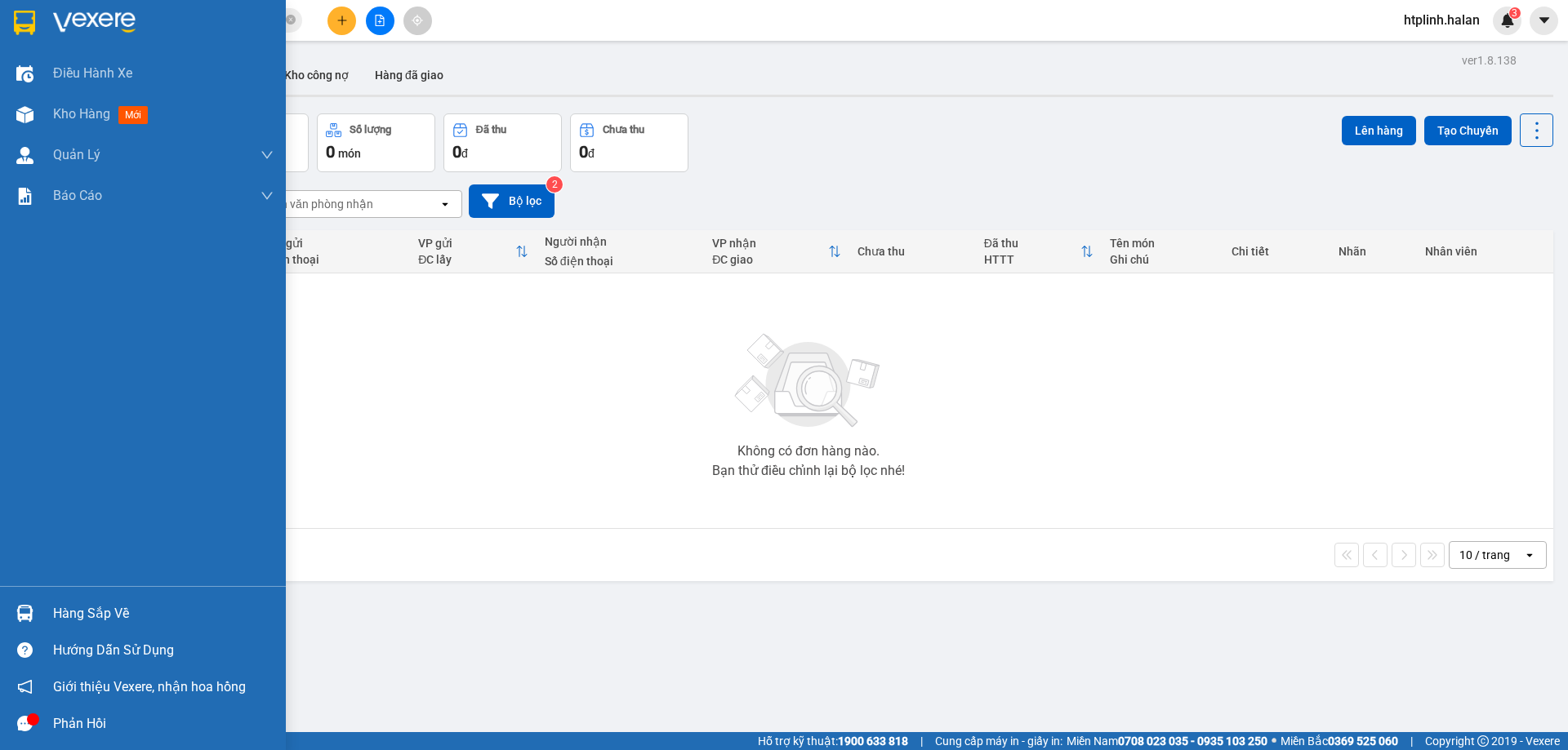
click at [21, 616] on img at bounding box center [25, 614] width 17 height 17
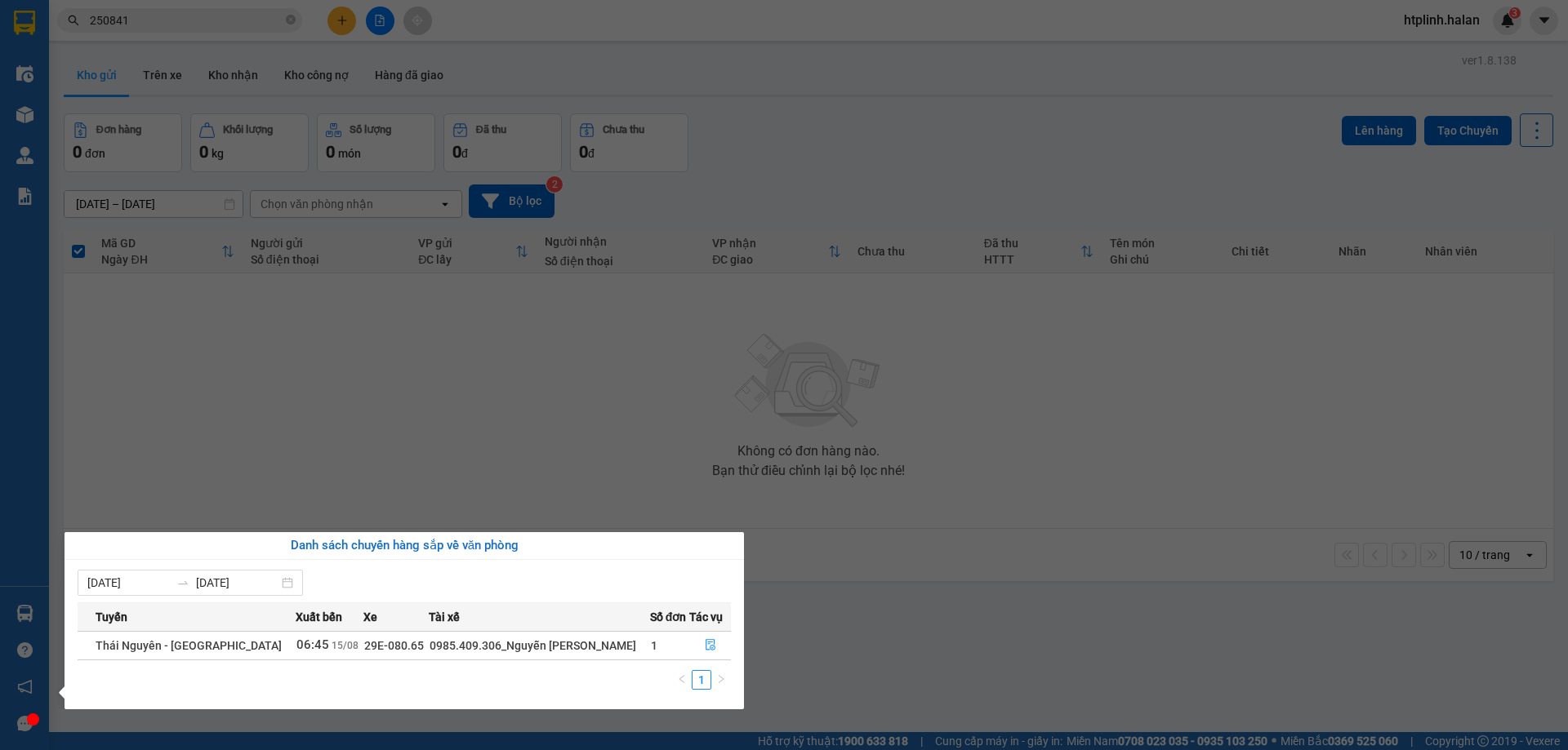
click at [572, 509] on section "Kết quả tìm kiếm ( 215 ) Bộ lọc Mã ĐH Trạng thái Món hàng Thu hộ Tổng cước Chưa…" at bounding box center [784, 375] width 1568 height 750
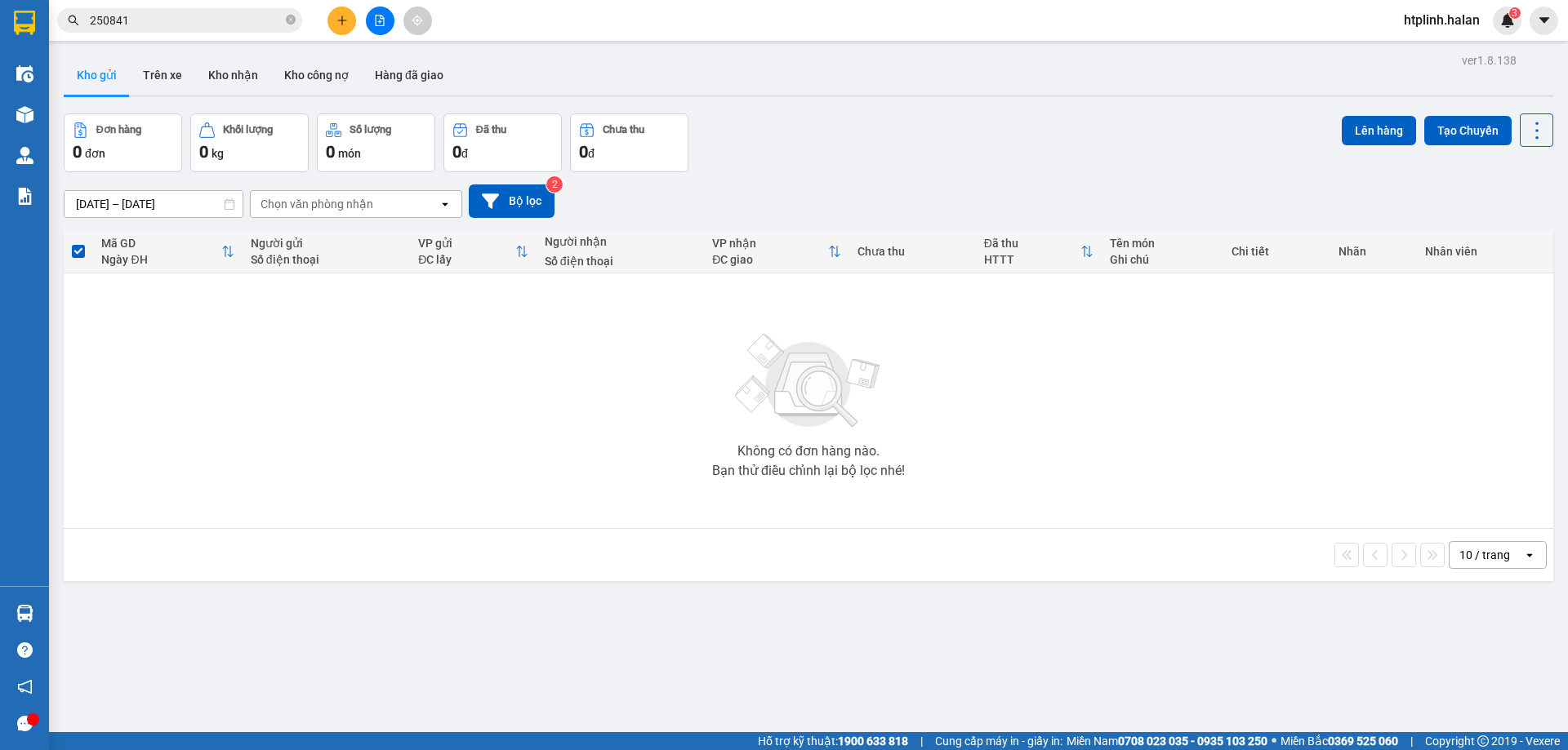
click at [332, 16] on button at bounding box center [342, 21] width 29 height 29
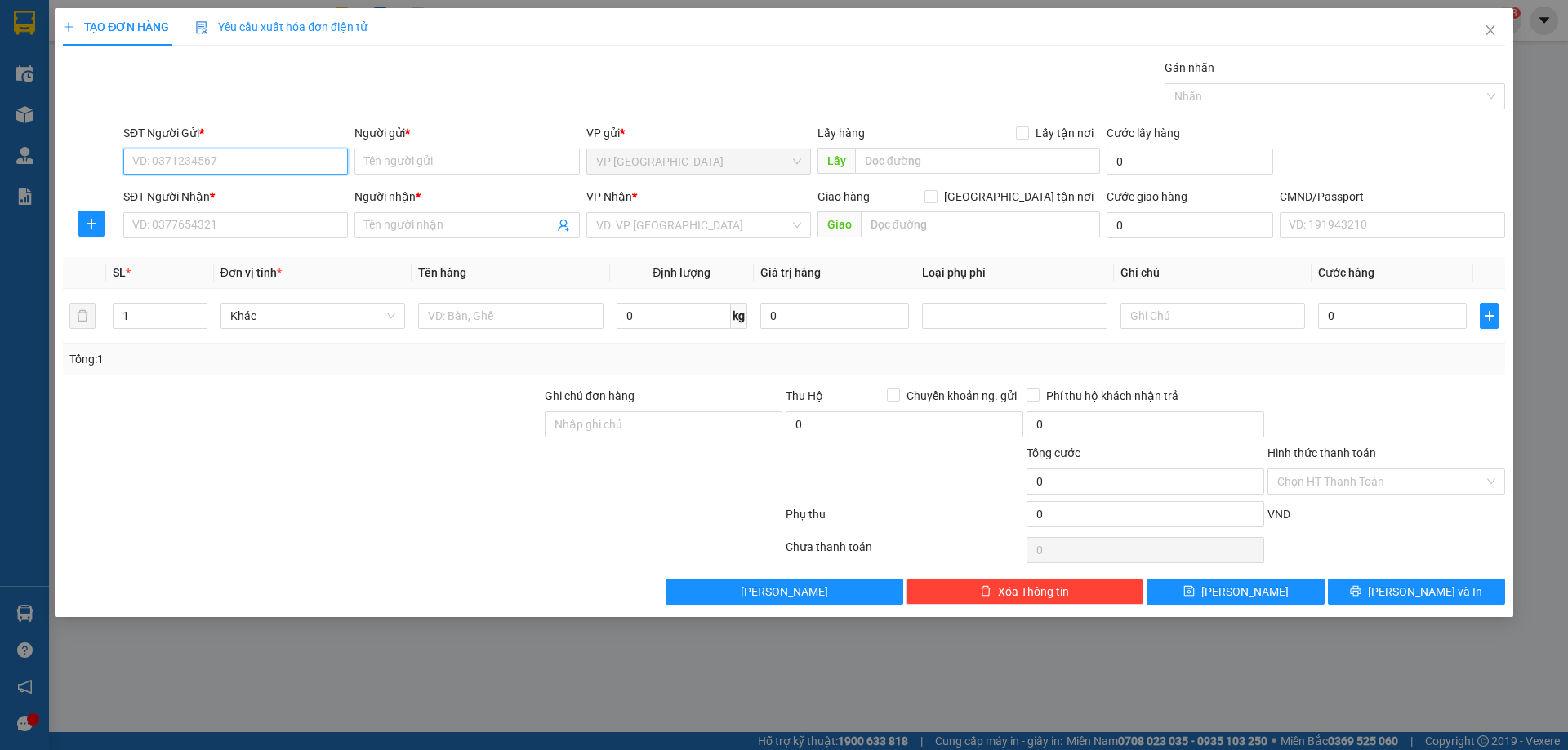
paste input "0975558333"
type input "0975558333"
click at [221, 187] on div "0975558333 - TUYỀN" at bounding box center [235, 194] width 205 height 18
type input "TUYỀN"
type input "0975558333"
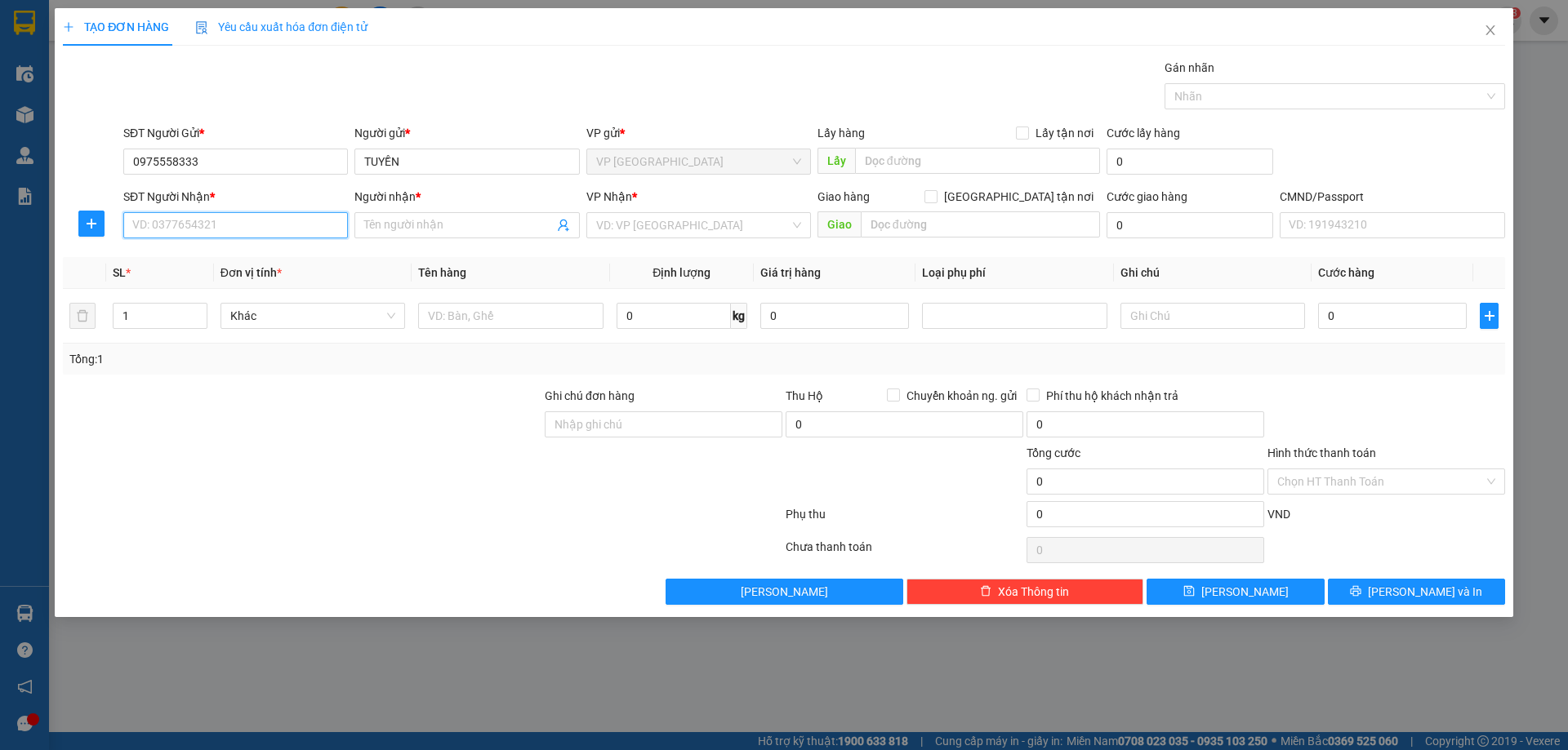
click at [203, 225] on input "SĐT Người Nhận *" at bounding box center [235, 225] width 225 height 26
type input "0961263337"
click at [369, 233] on input "Người nhận *" at bounding box center [459, 225] width 189 height 18
type input "p"
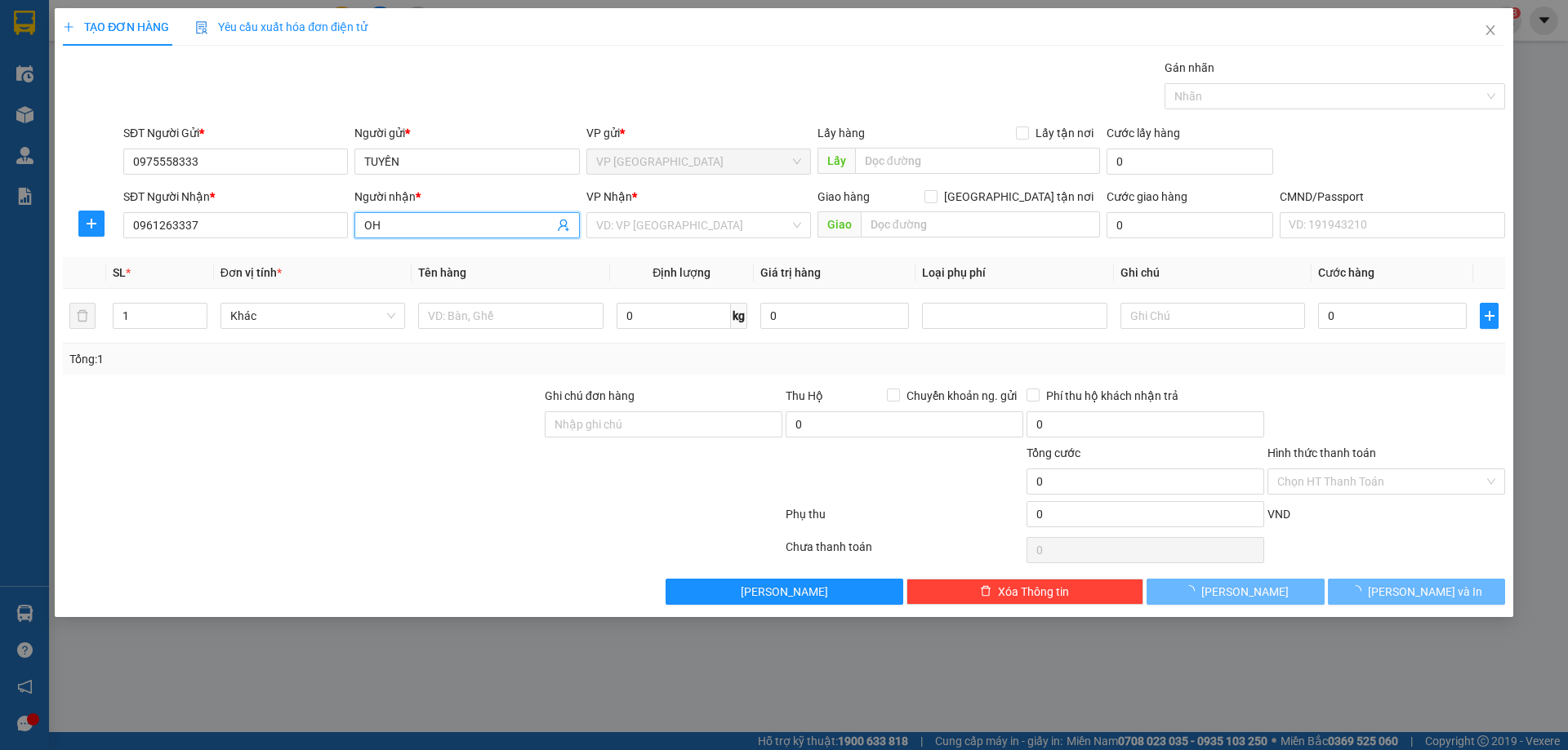
type input "O"
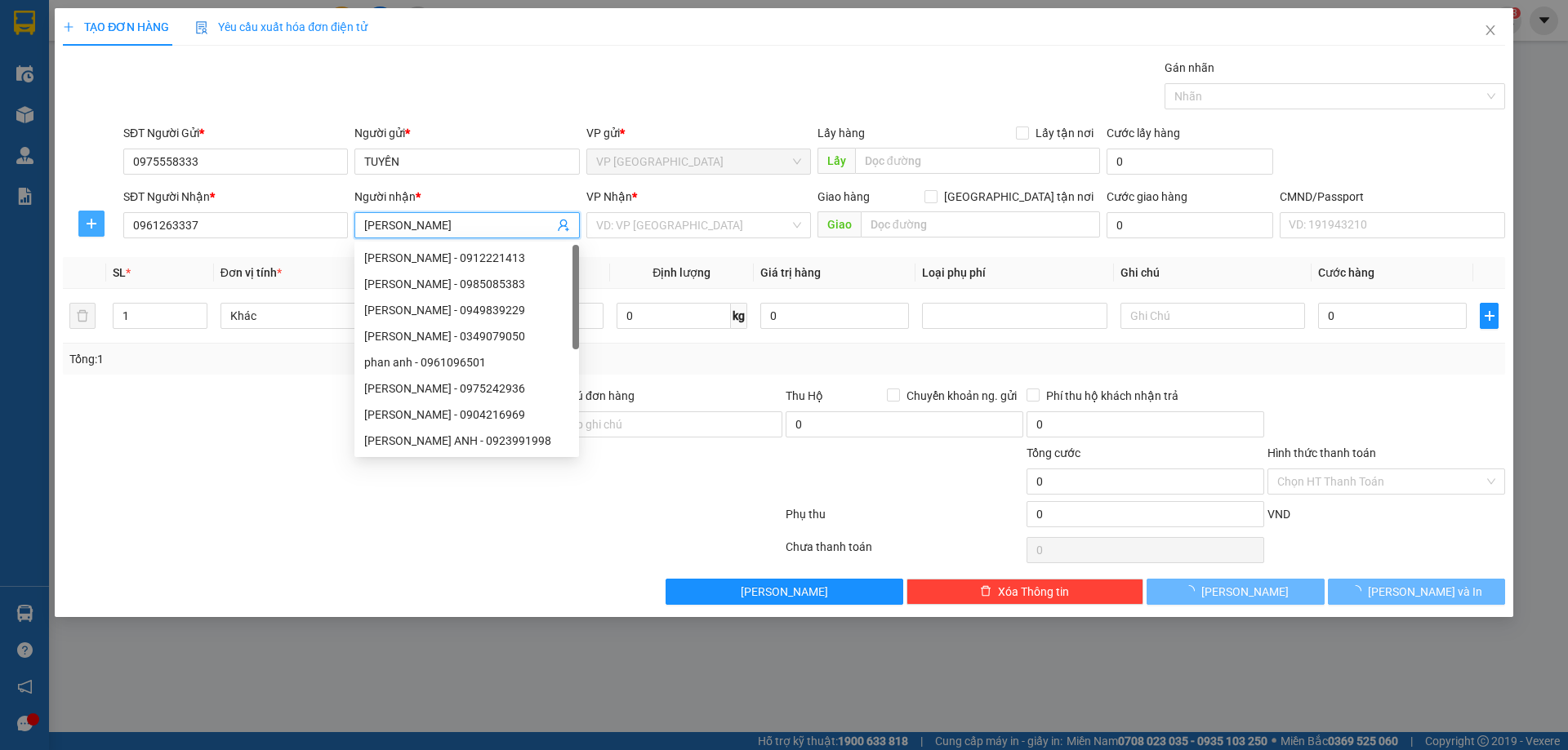
type input "PHAN THỊ THẮNG"
click at [100, 220] on span "plus" at bounding box center [91, 223] width 24 height 13
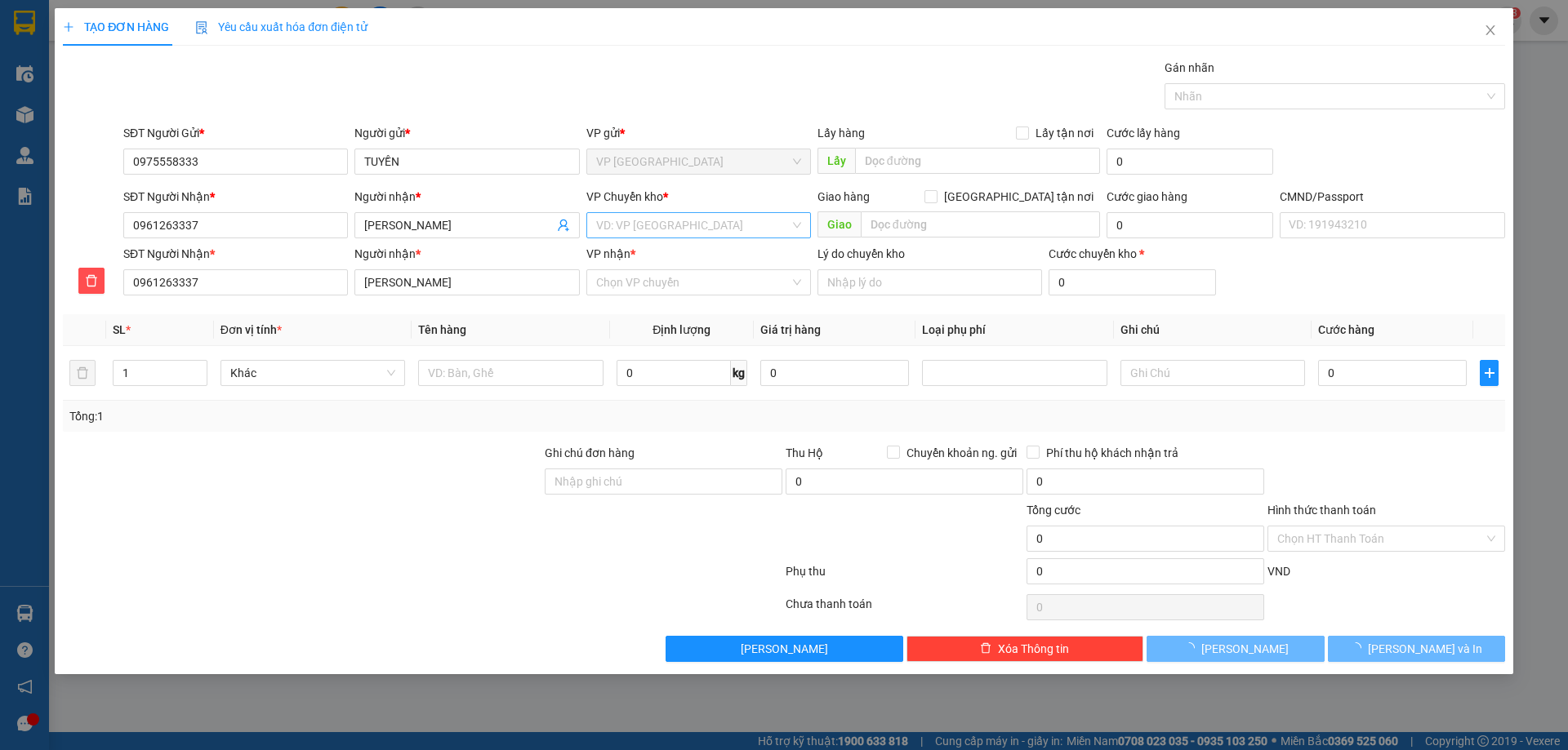
click at [646, 232] on input "search" at bounding box center [692, 225] width 193 height 24
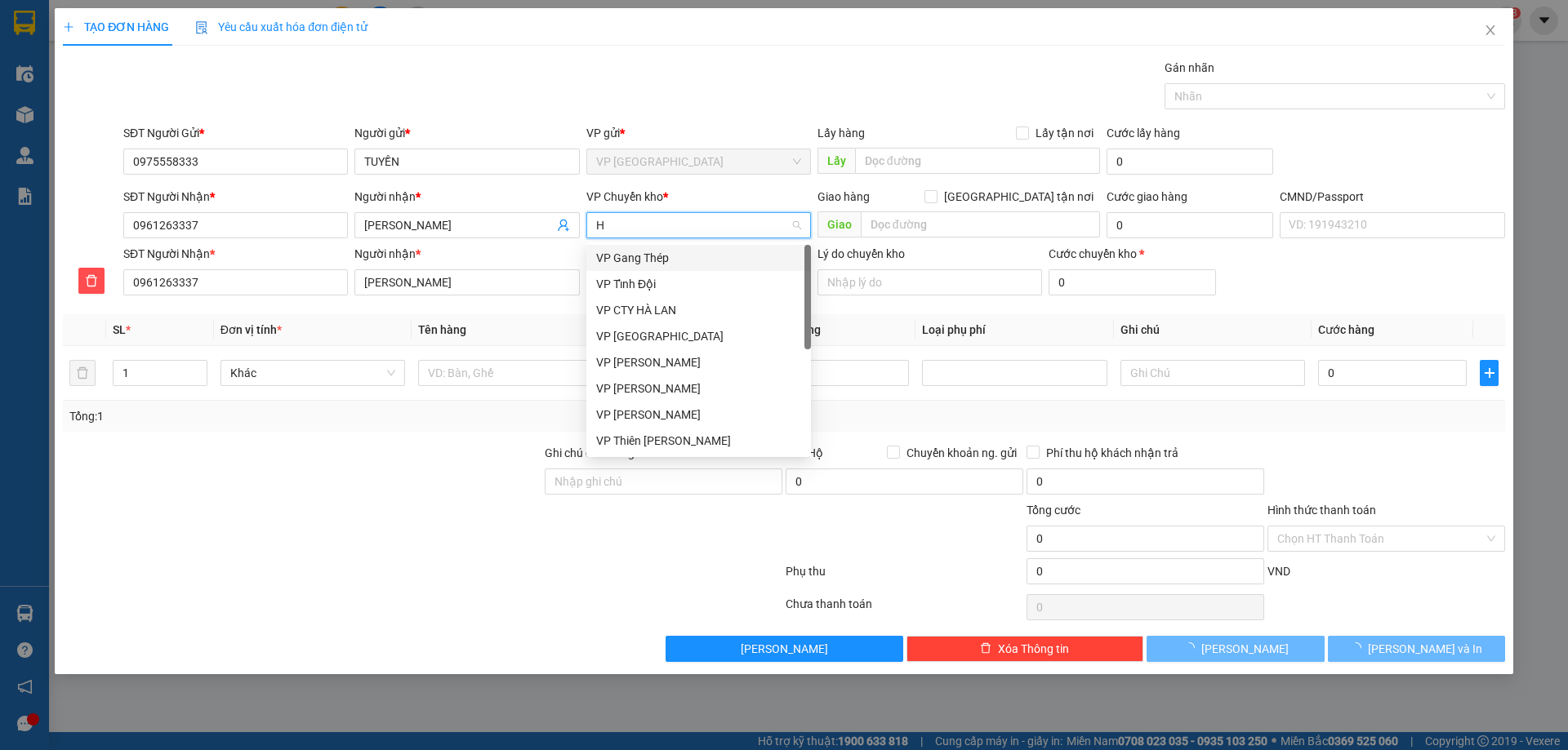
type input "HG"
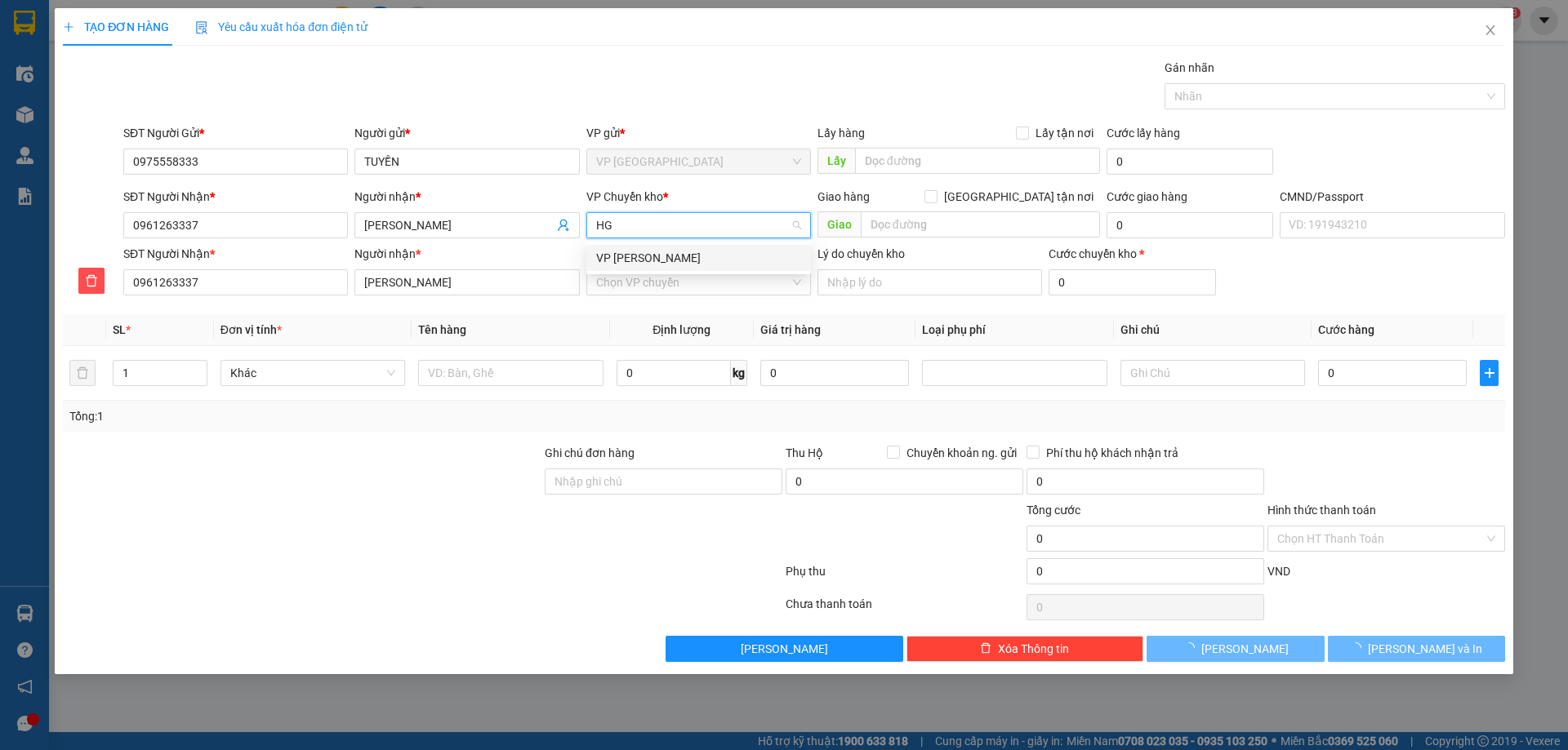
click at [652, 251] on div "VP [PERSON_NAME]" at bounding box center [698, 258] width 205 height 18
click at [614, 284] on input "VP nhận *" at bounding box center [692, 283] width 193 height 24
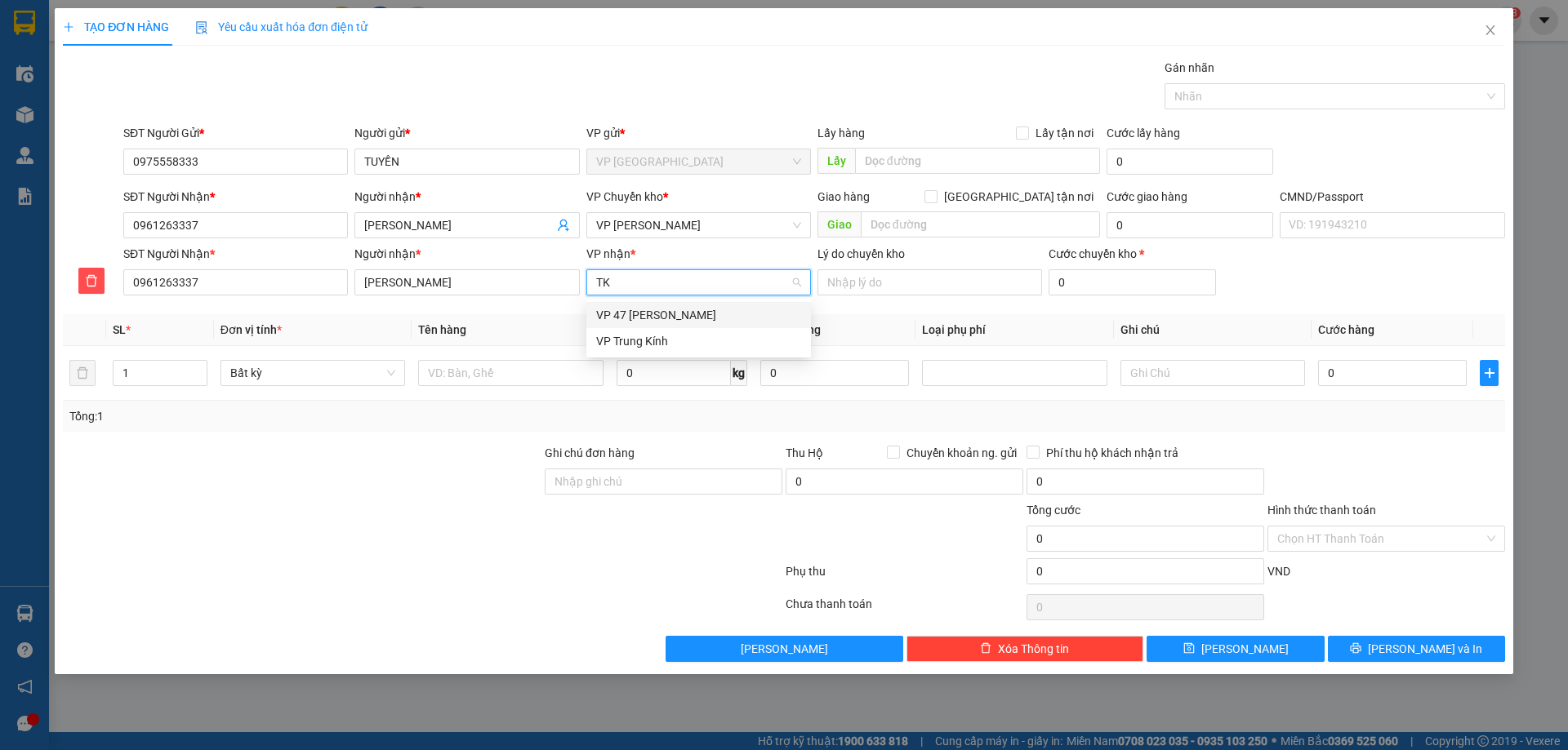
type input "TK"
click at [637, 355] on body "Kết quả tìm kiếm ( 215 ) Bộ lọc Mã ĐH Trạng thái Món hàng Thu hộ Tổng cước Chưa…" at bounding box center [784, 375] width 1568 height 750
click at [713, 288] on input "VP nhận *" at bounding box center [692, 283] width 193 height 24
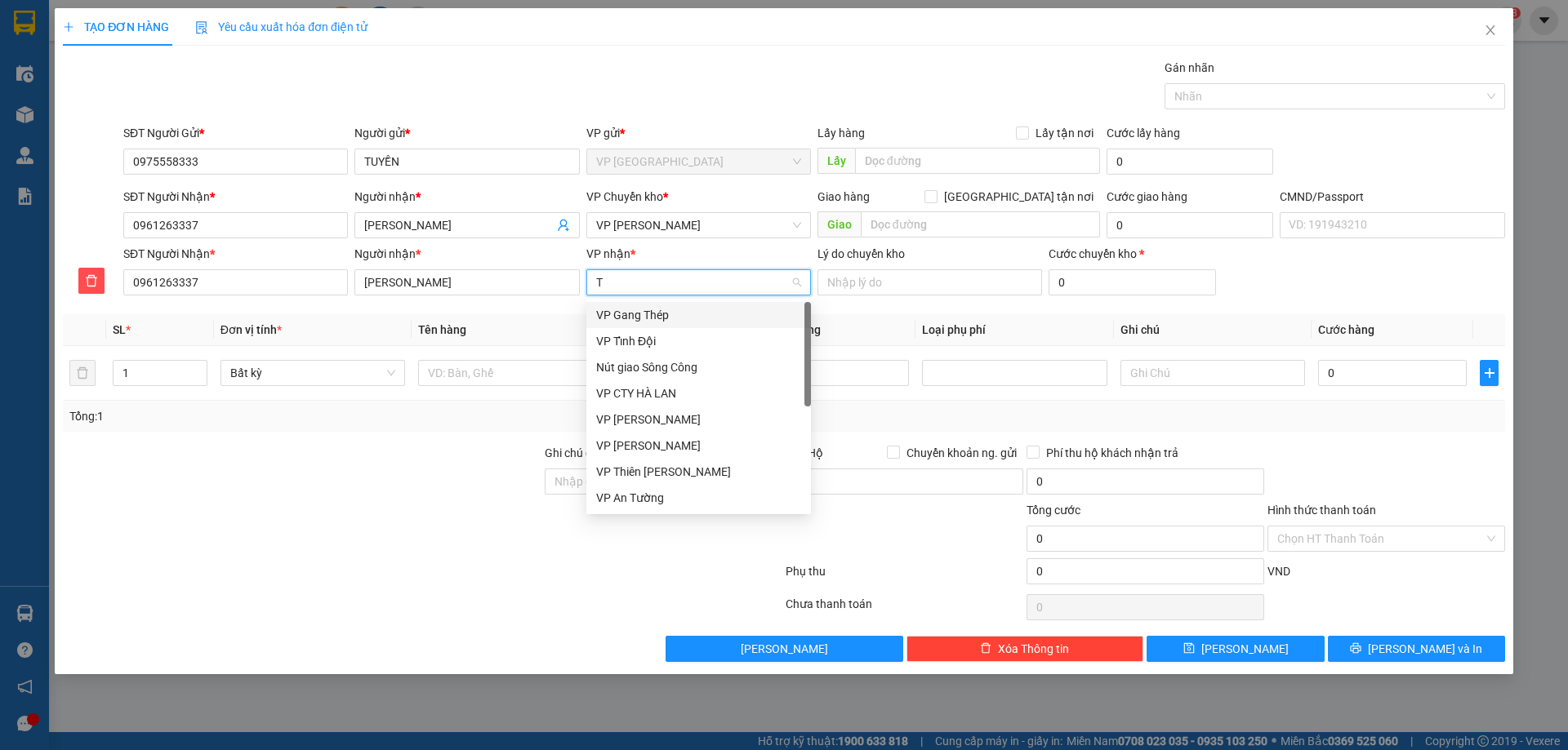
type input "TK"
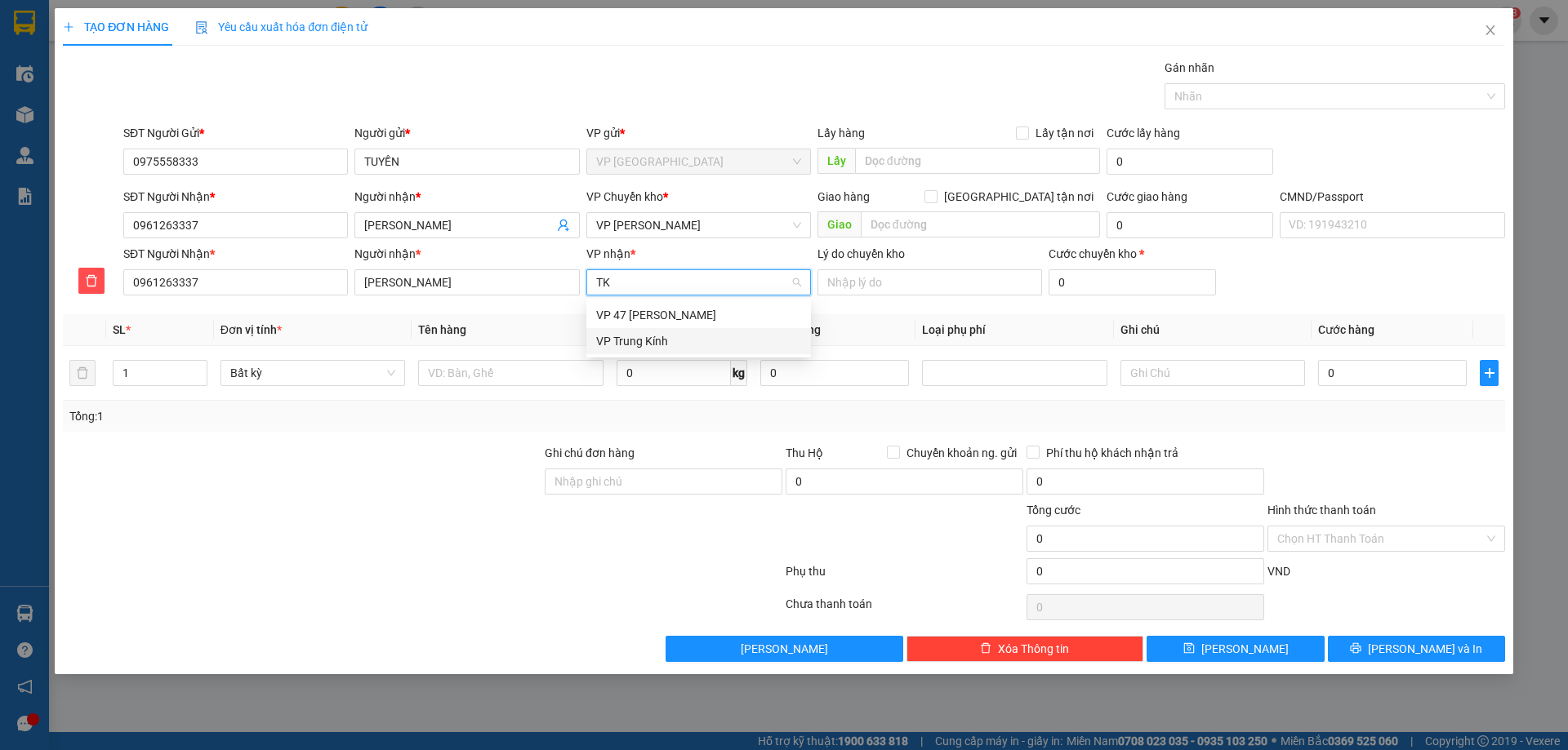
click at [695, 334] on div "VP Trung Kính" at bounding box center [698, 341] width 205 height 18
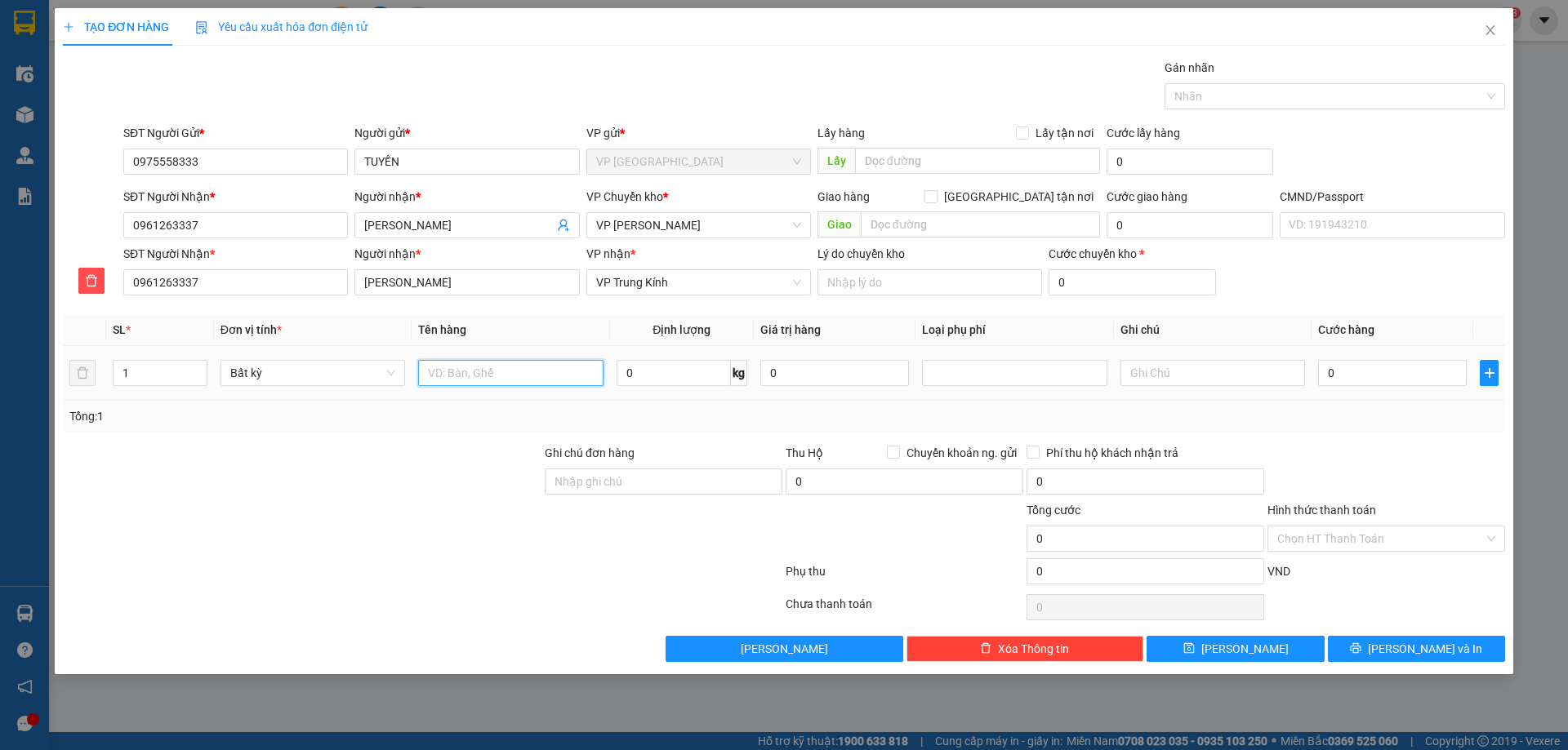
click at [472, 379] on input "text" at bounding box center [510, 373] width 185 height 26
type input "HỘP ĐT"
click at [643, 379] on input "0" at bounding box center [674, 373] width 114 height 26
type input "0.2"
click at [664, 392] on td "0.2 kg" at bounding box center [682, 373] width 144 height 55
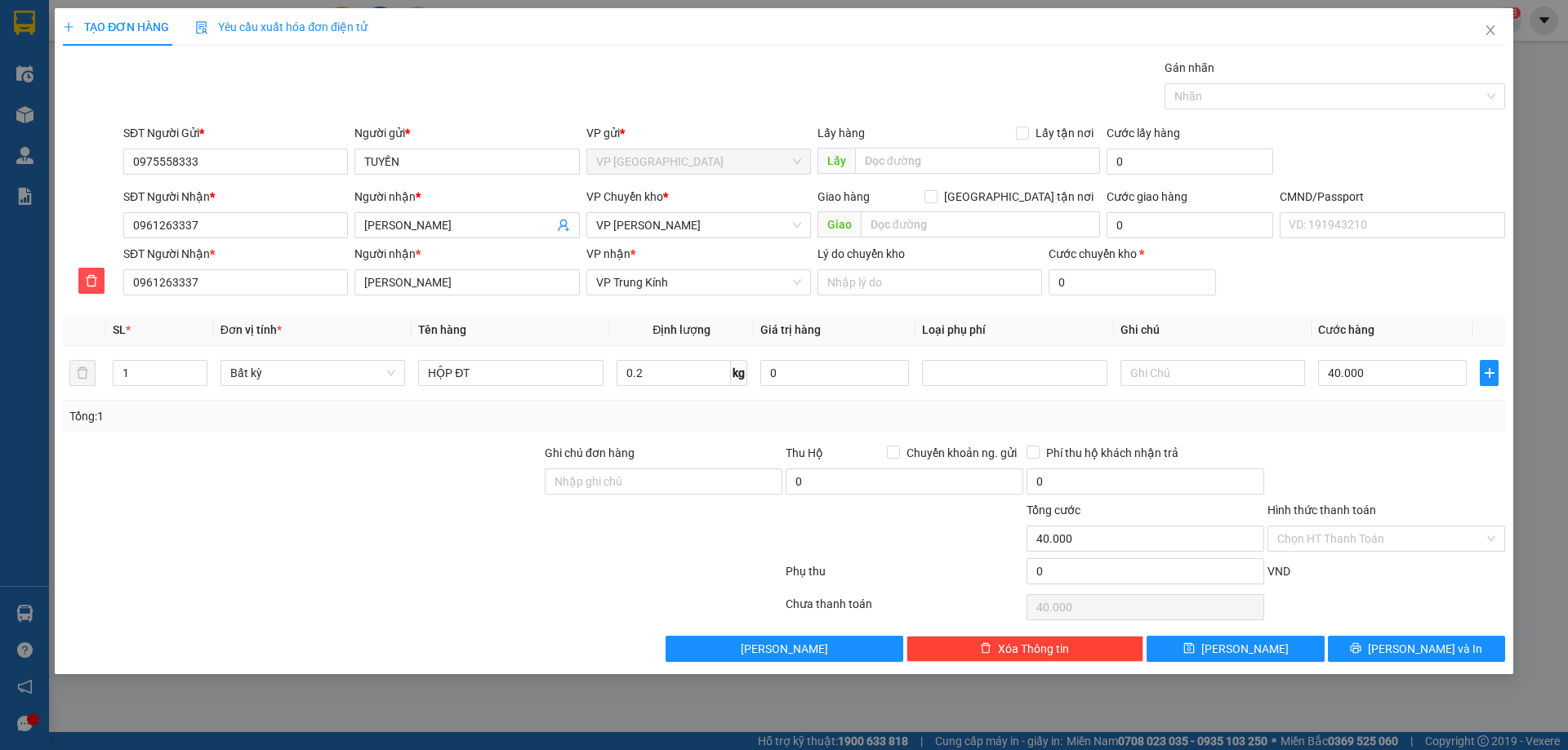
type input "40.000"
click at [1356, 532] on input "Hình thức thanh toán" at bounding box center [1381, 538] width 206 height 24
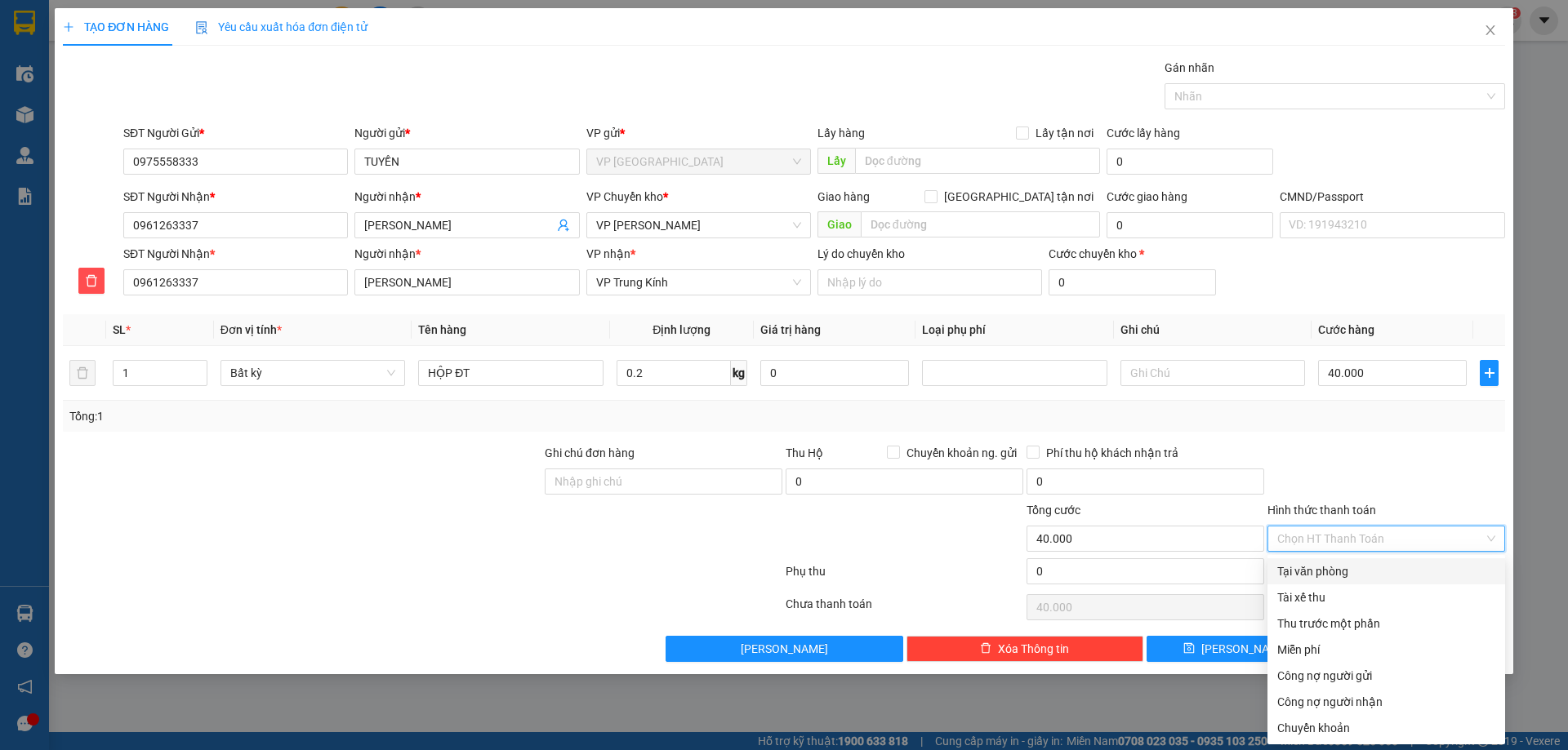
click at [1344, 577] on div "Tại văn phòng" at bounding box center [1386, 571] width 218 height 18
type input "0"
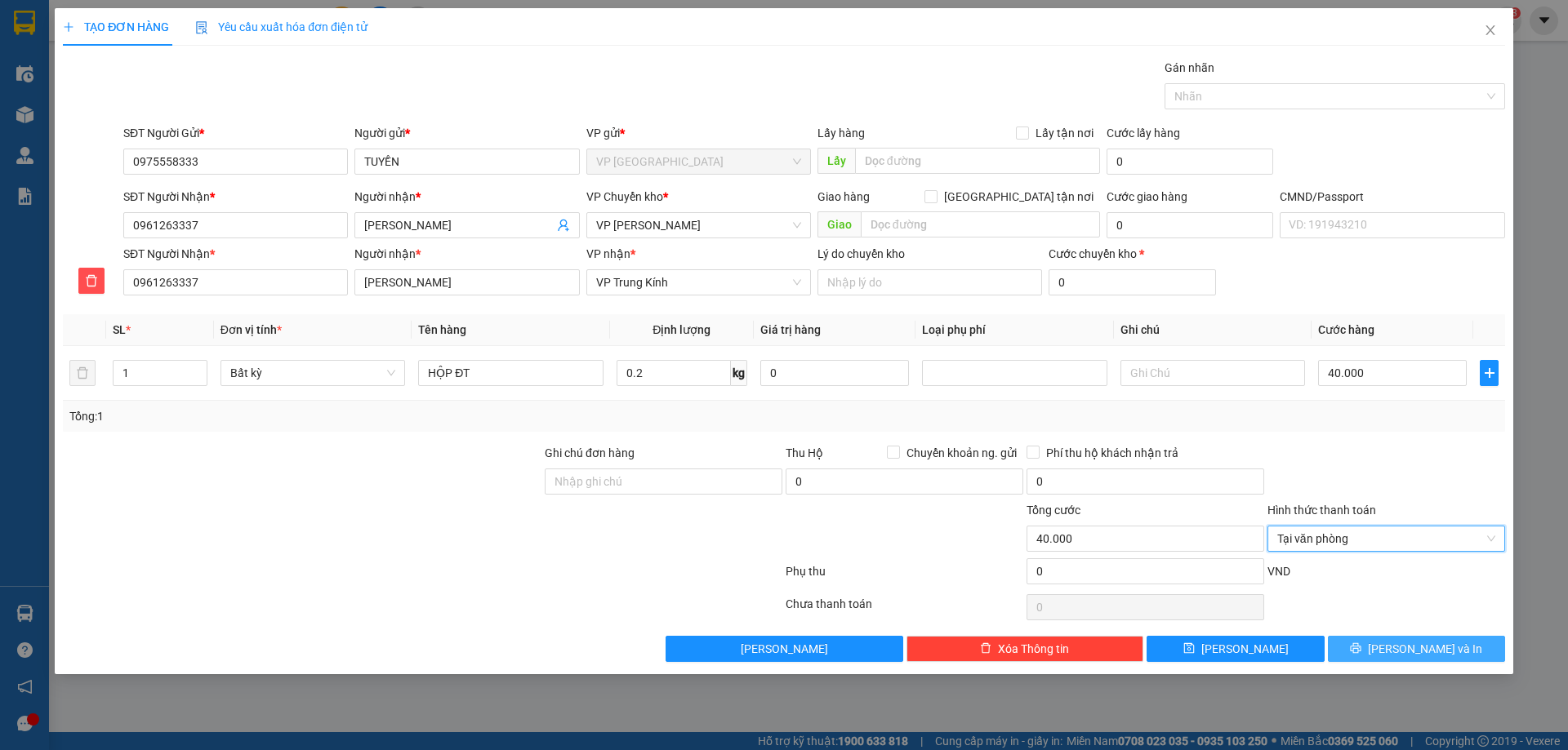
click at [1386, 656] on button "Lưu và In" at bounding box center [1416, 649] width 177 height 26
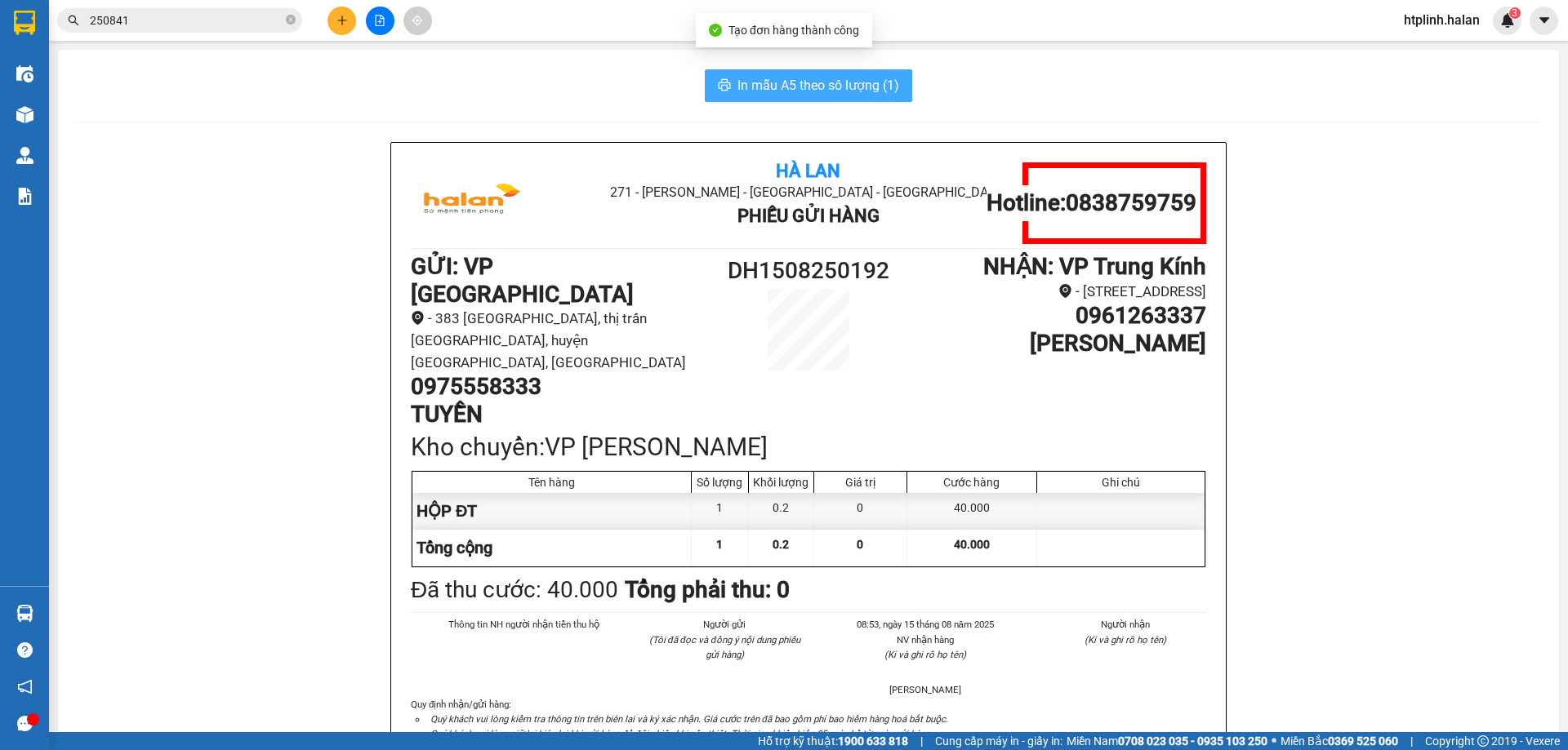
click at [741, 88] on span "In mẫu A5 theo số lượng (1)" at bounding box center [818, 86] width 161 height 21
click at [741, 88] on span "In mẫu A5 theo số lượng (1)" at bounding box center [818, 86] width 161 height 21
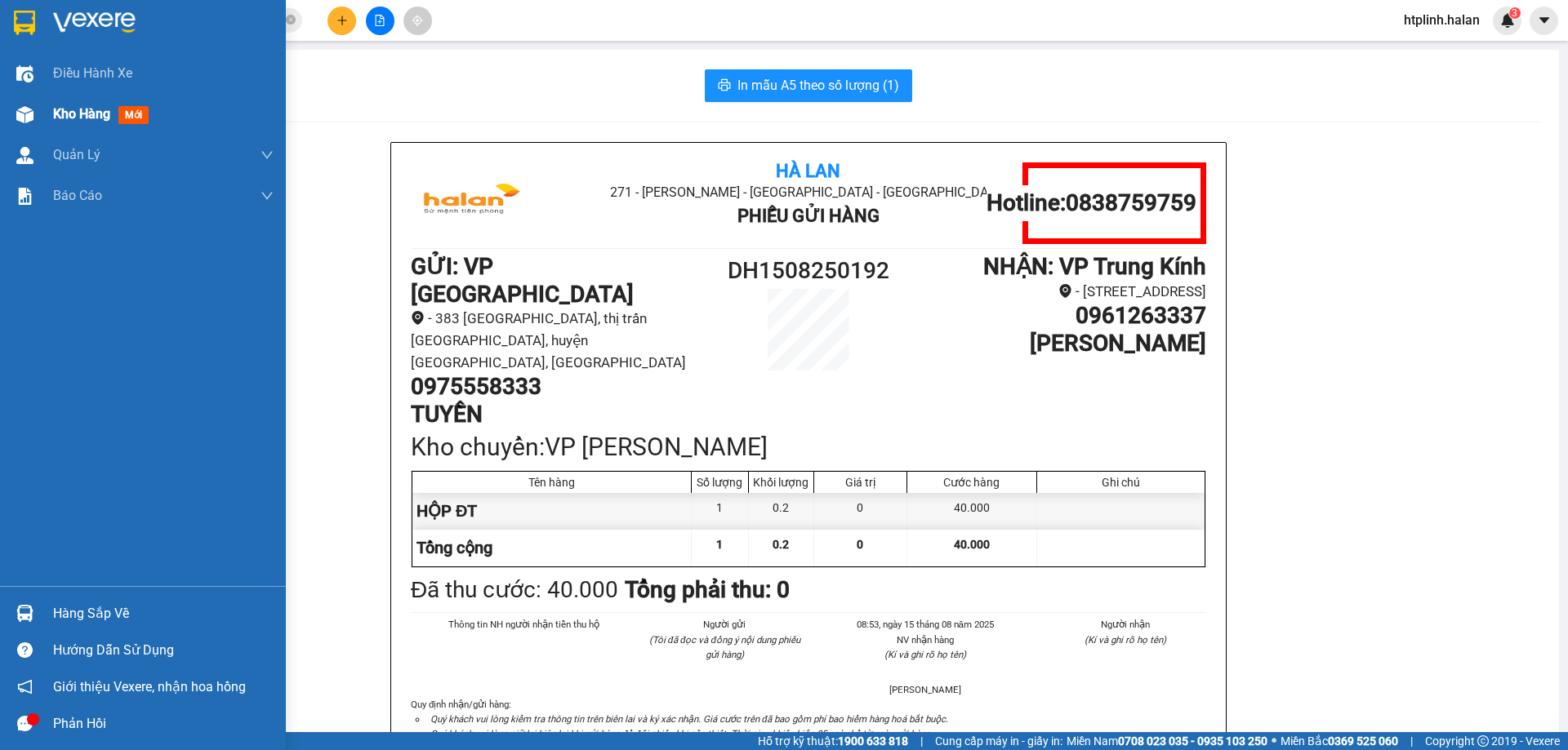
click at [11, 114] on div at bounding box center [24, 114] width 29 height 29
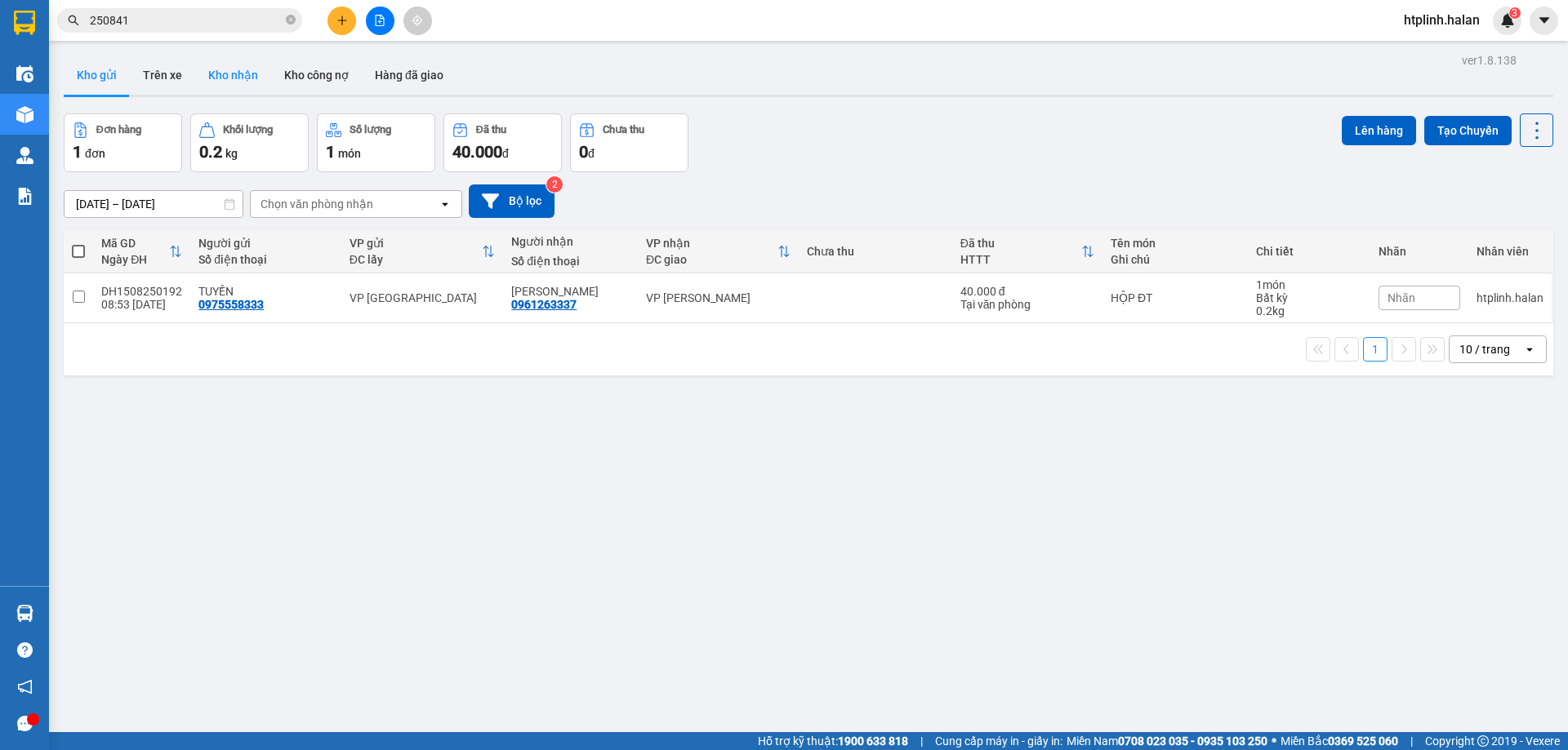
click at [199, 67] on button "Kho nhận" at bounding box center [233, 75] width 76 height 39
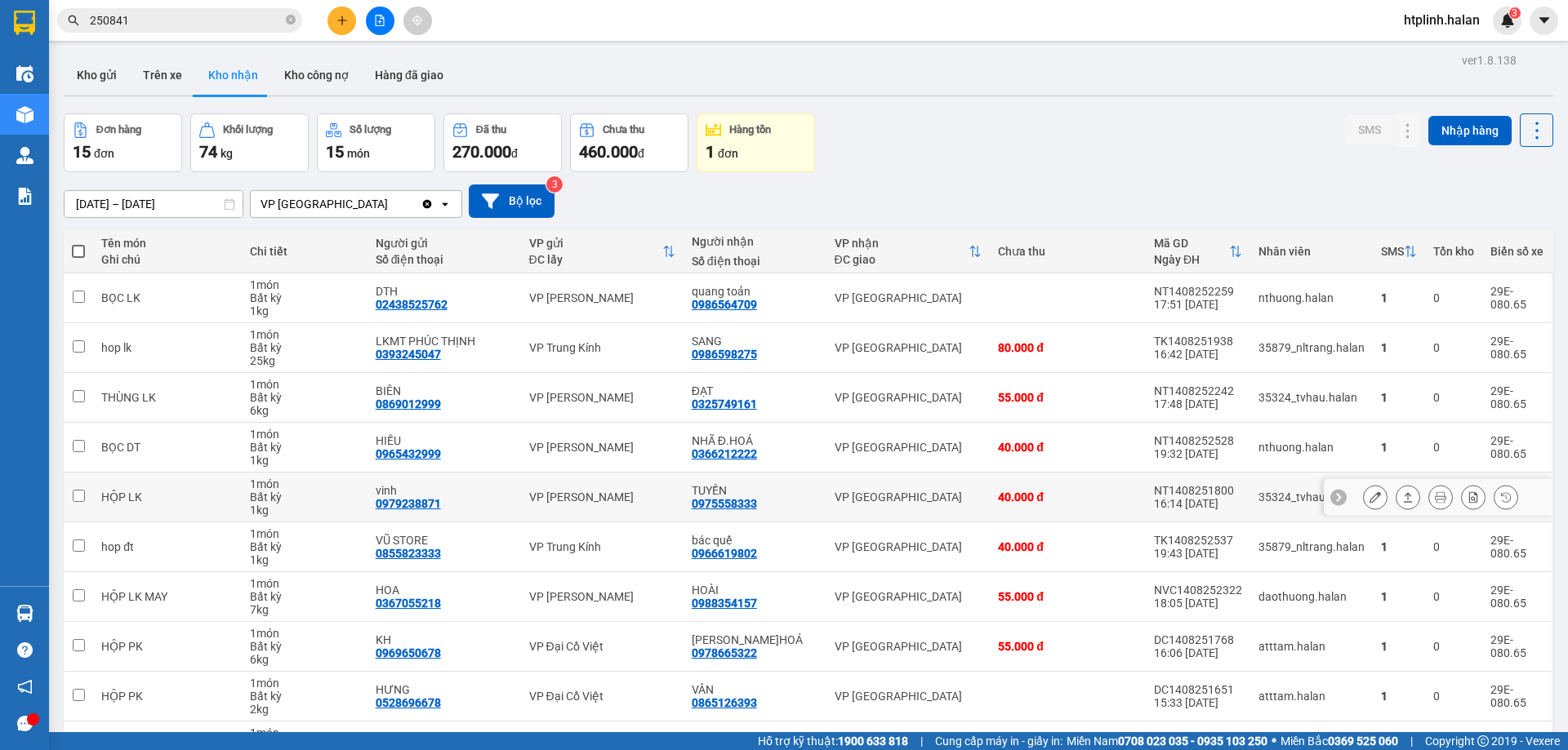
scroll to position [106, 0]
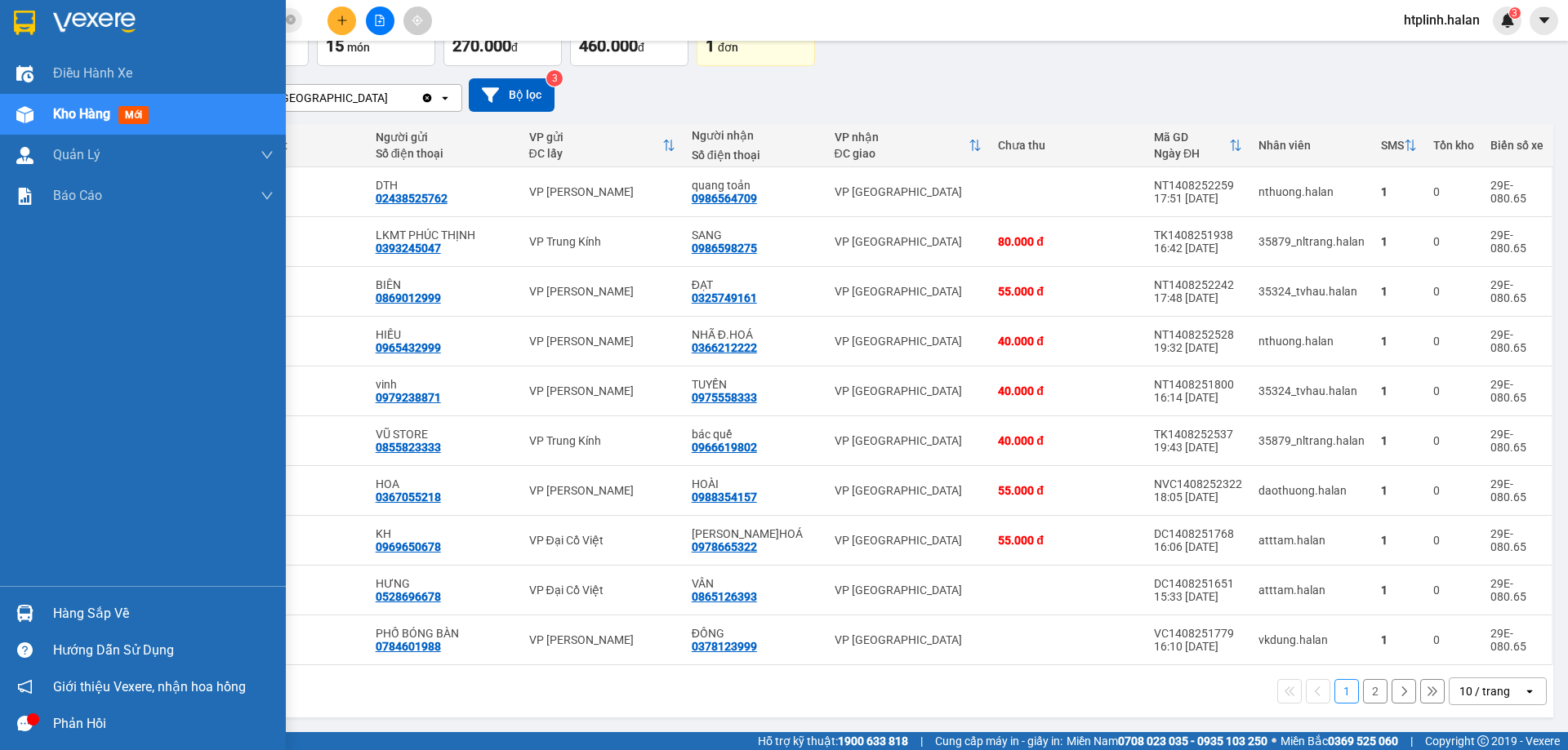
click at [89, 605] on div "Hàng sắp về" at bounding box center [163, 614] width 220 height 24
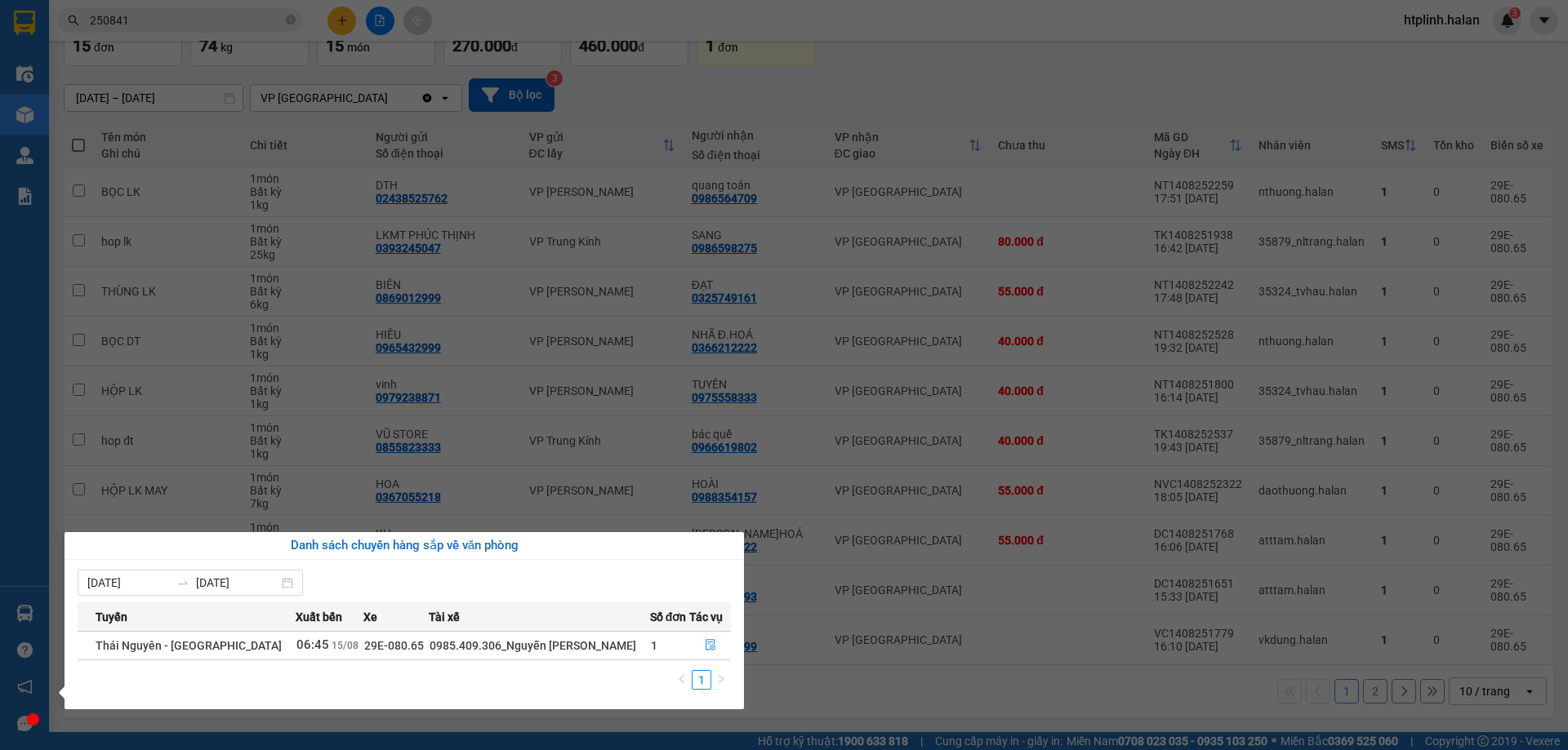
click at [770, 267] on section "Kết quả tìm kiếm ( 215 ) Bộ lọc Mã ĐH Trạng thái Món hàng Thu hộ Tổng cước Chưa…" at bounding box center [784, 375] width 1568 height 750
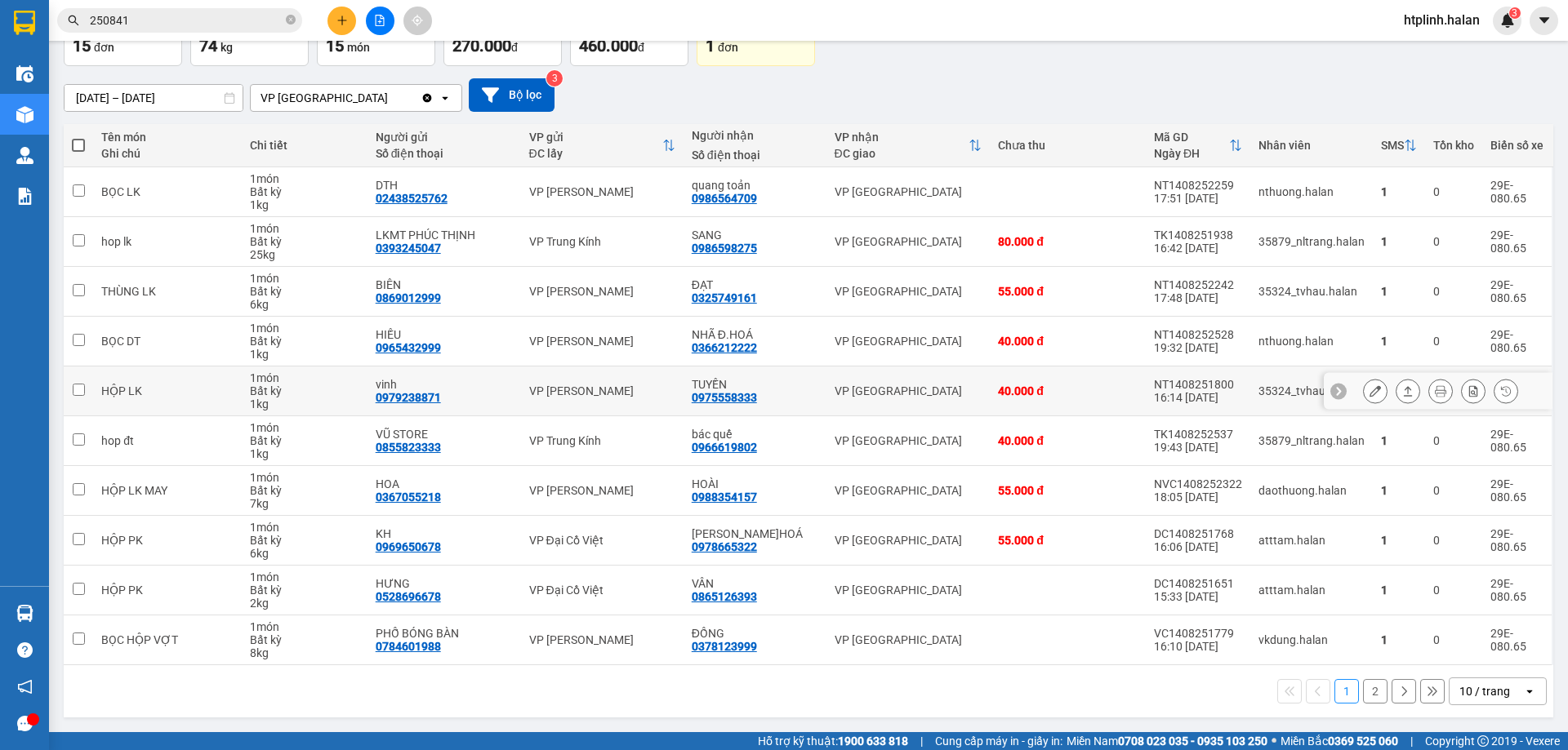
click at [805, 378] on div "TUYỀN" at bounding box center [755, 384] width 127 height 13
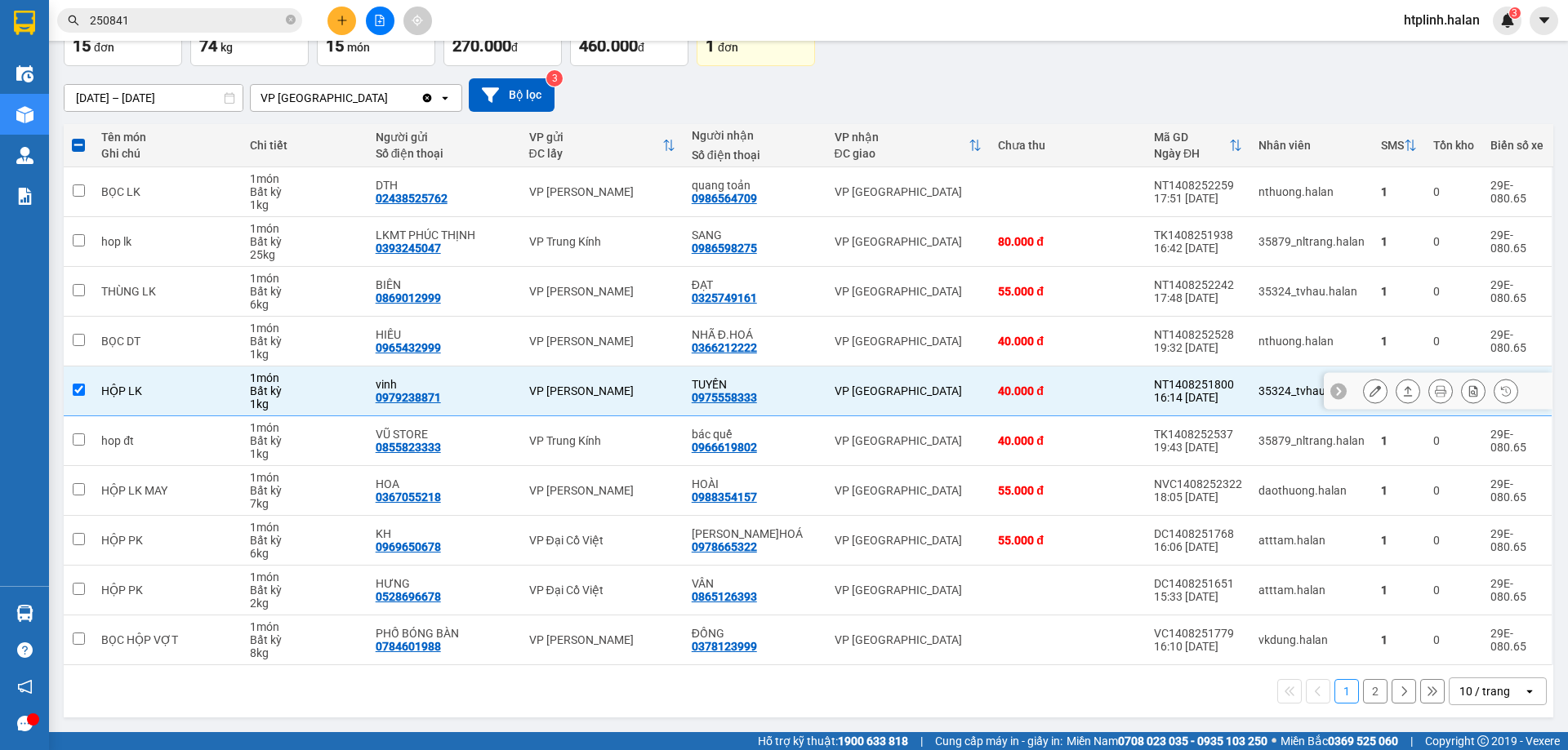
click at [498, 401] on div "vinh 0979238871" at bounding box center [444, 391] width 137 height 26
checkbox input "false"
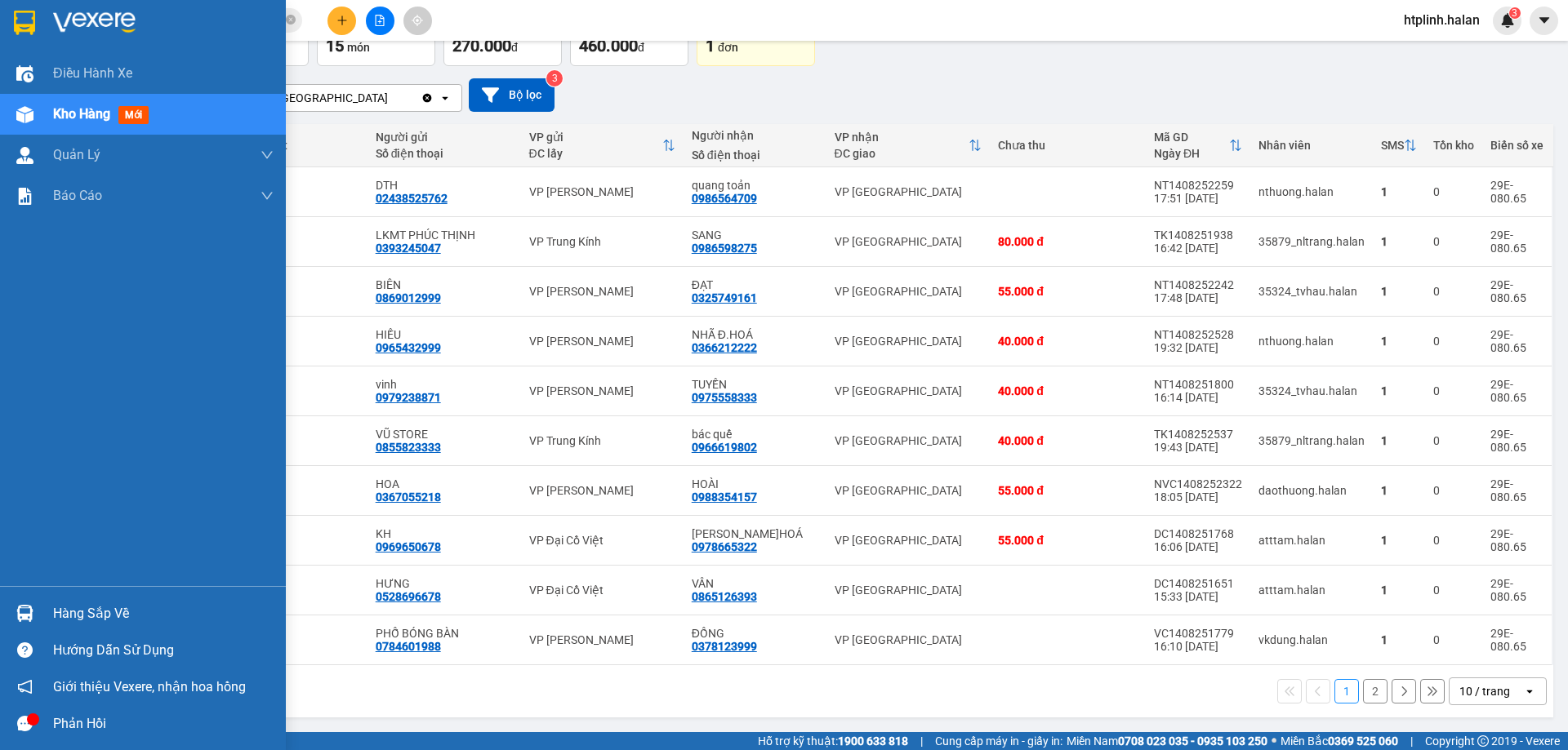
click at [65, 621] on div "Hàng sắp về" at bounding box center [163, 614] width 220 height 24
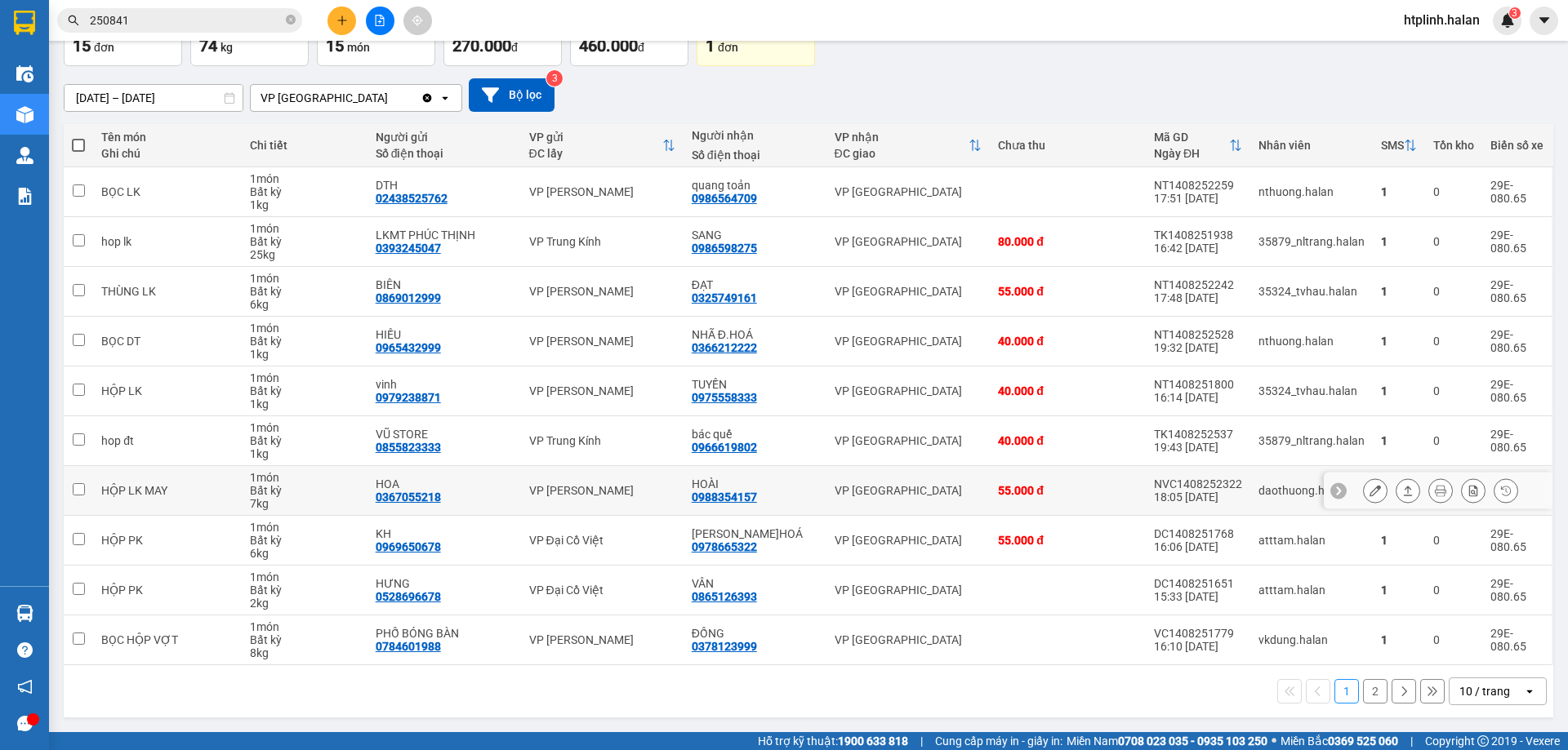
click at [788, 497] on section "Kết quả tìm kiếm ( 215 ) Bộ lọc Mã ĐH Trạng thái Món hàng Thu hộ Tổng cước Chưa…" at bounding box center [784, 375] width 1568 height 750
click at [1372, 683] on button "2" at bounding box center [1375, 691] width 24 height 24
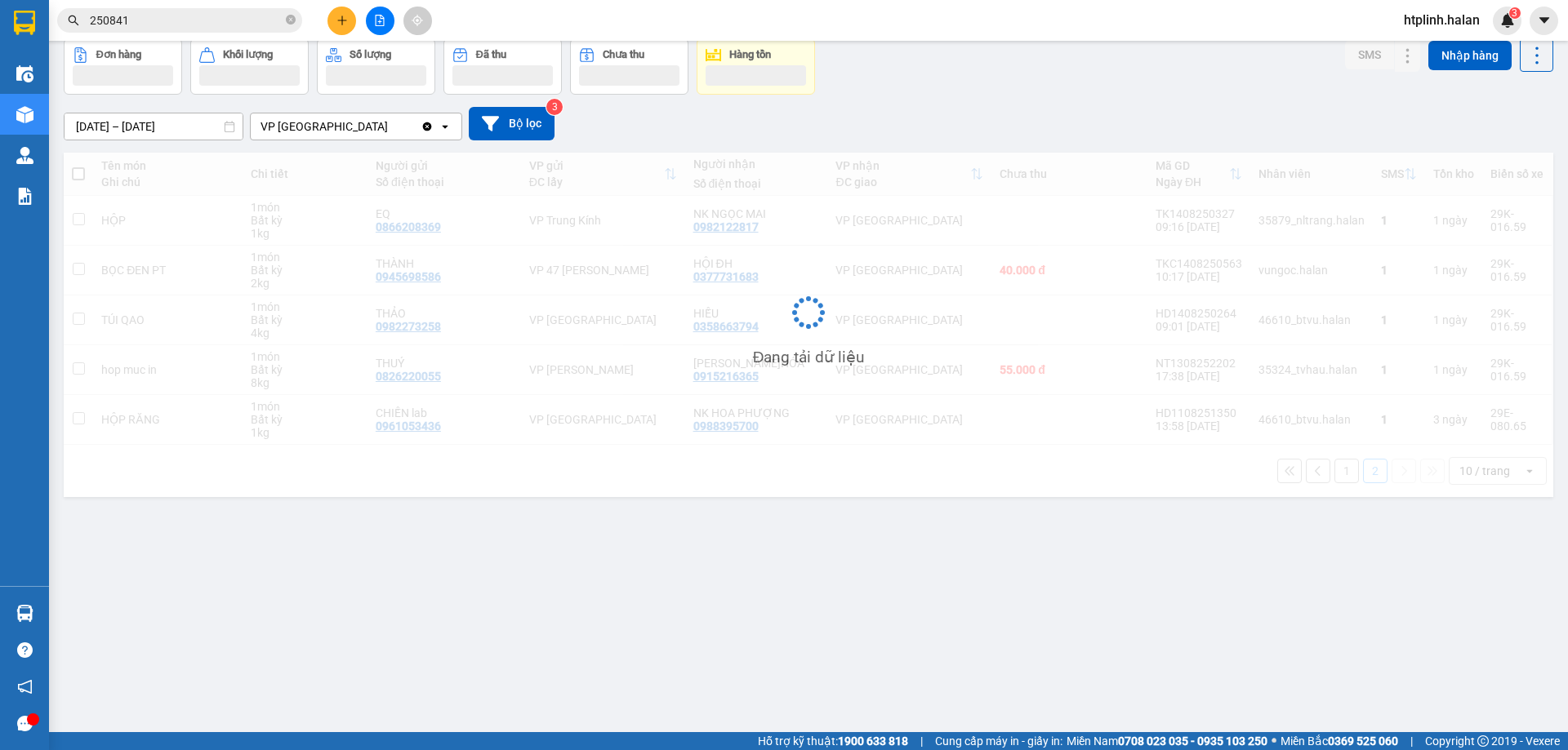
scroll to position [75, 0]
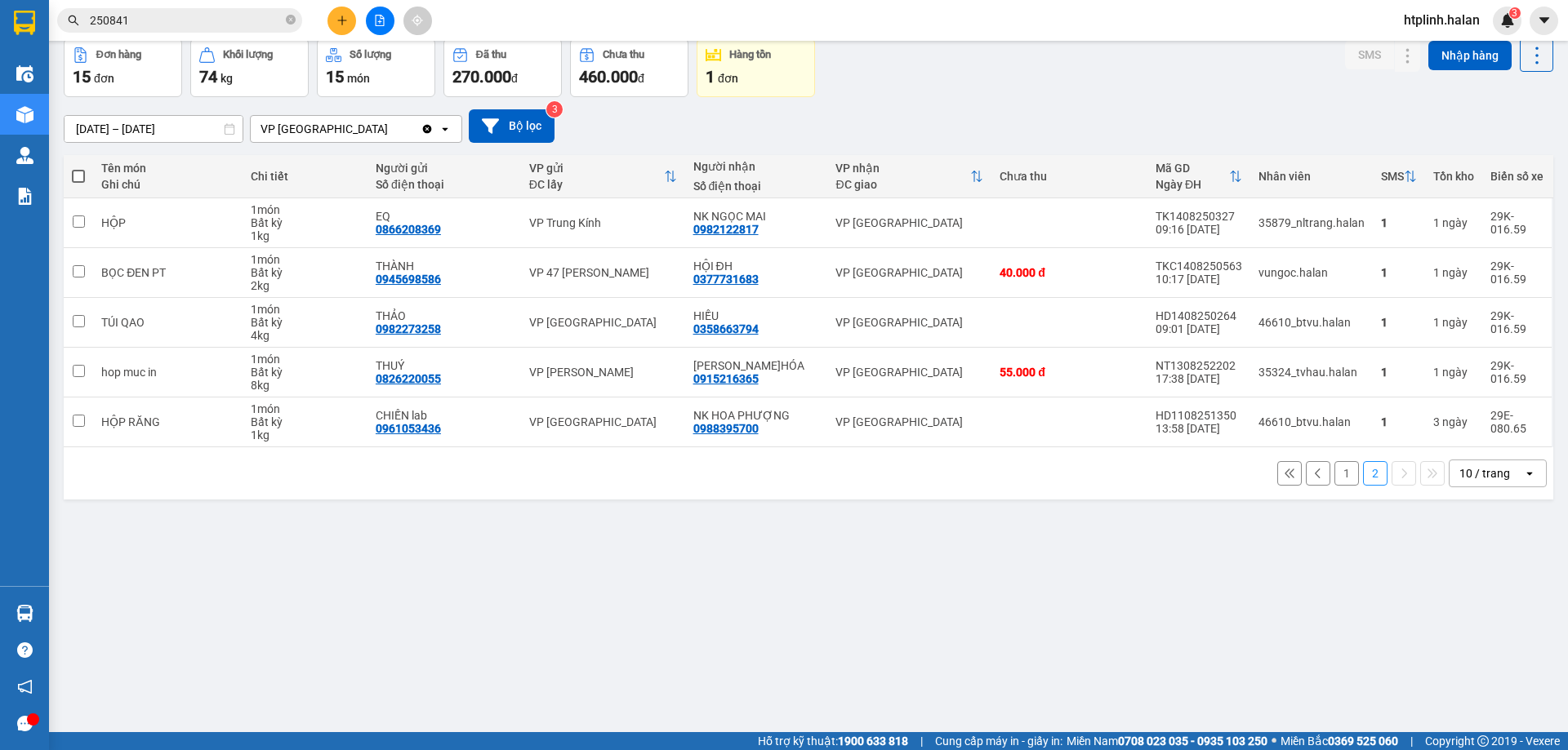
click at [1336, 464] on button "1" at bounding box center [1347, 473] width 24 height 24
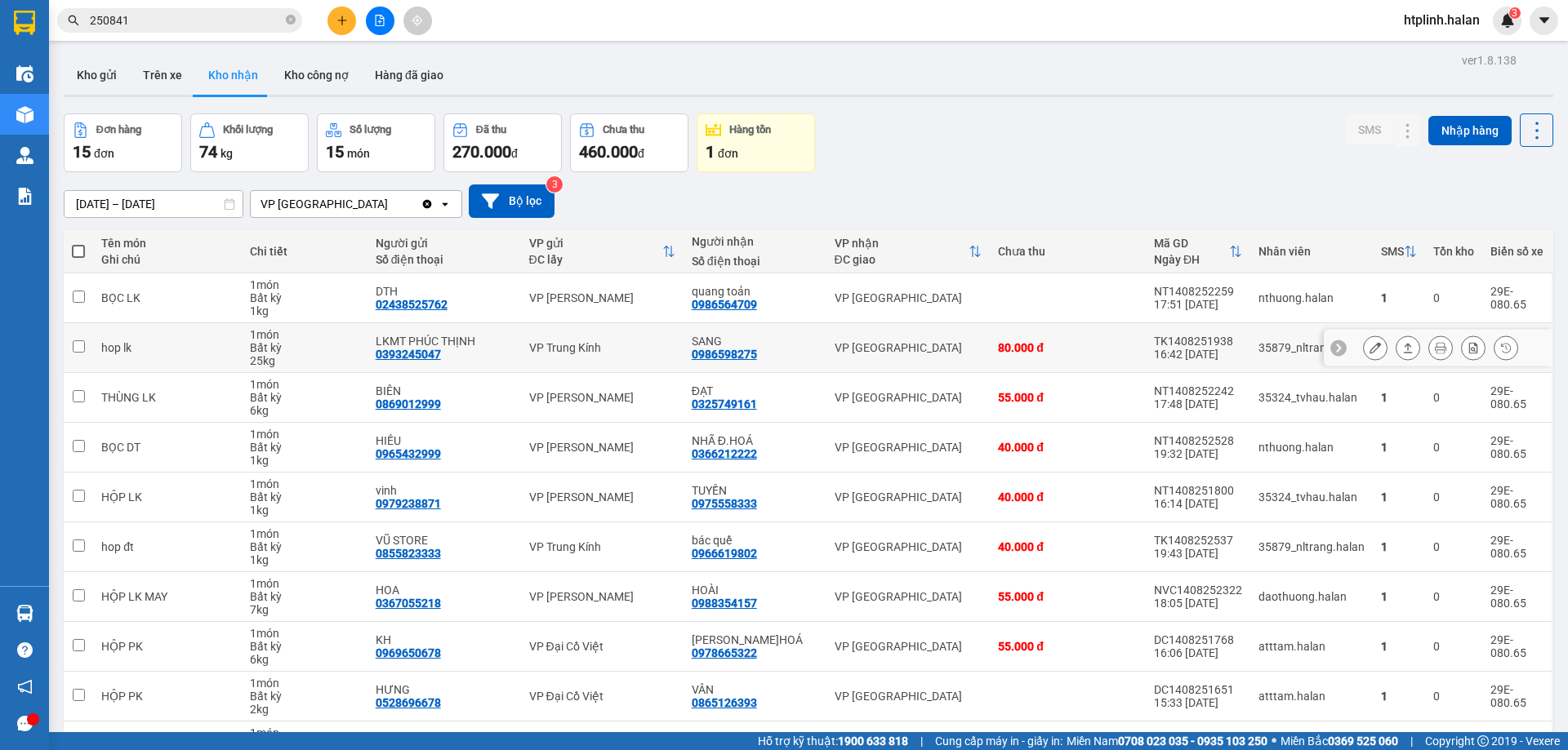
scroll to position [106, 0]
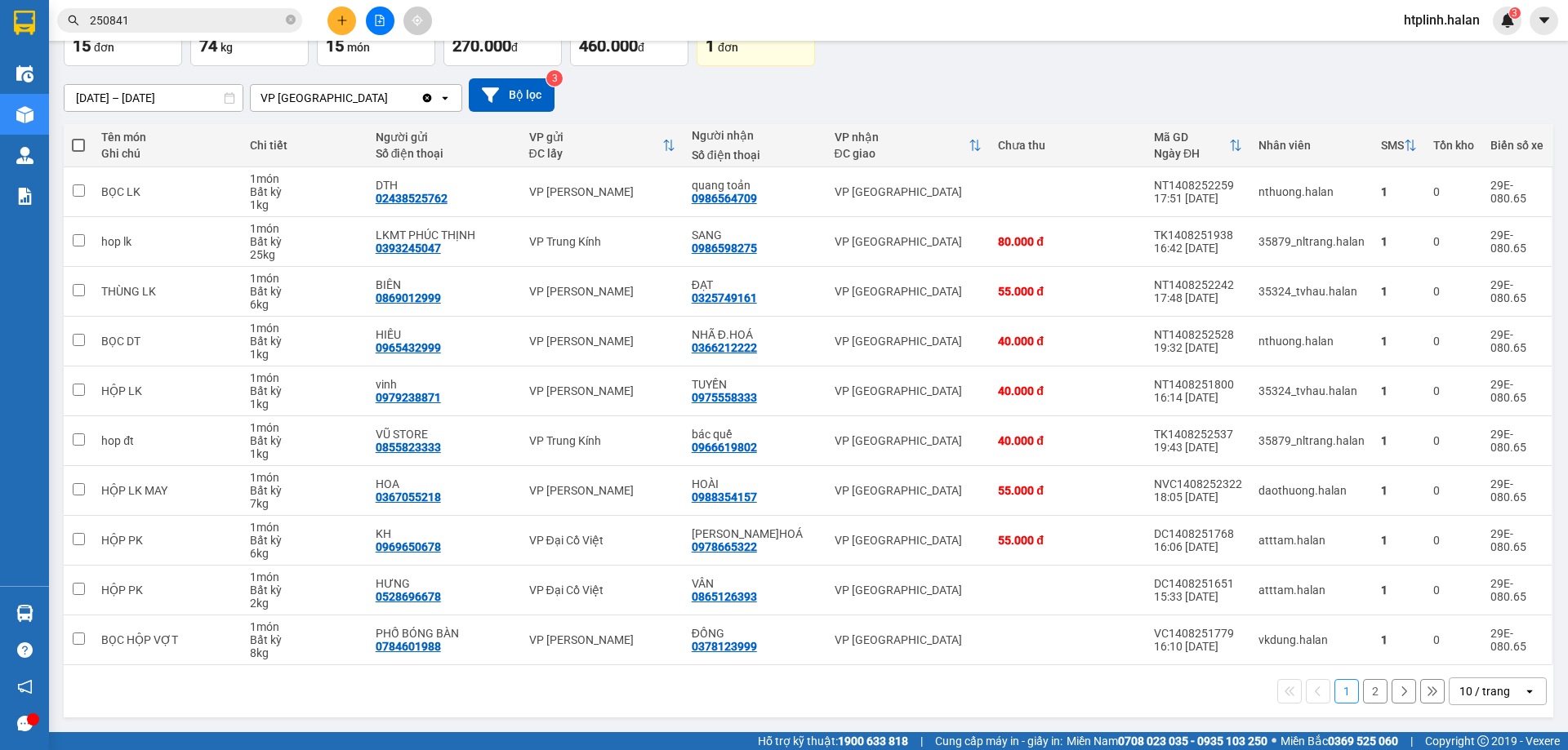
click at [1071, 43] on div "Đơn hàng 15 đơn Khối lượng 74 kg Số lượng 15 món Đã thu 270.000 đ Chưa thu 460.…" at bounding box center [808, 36] width 1490 height 59
click at [1098, 114] on div "17/06/2025 – 15/08/2025 Press the down arrow key to interact with the calendar …" at bounding box center [808, 95] width 1490 height 58
click at [1004, 62] on div "Đơn hàng 15 đơn Khối lượng 74 kg Số lượng 15 món Đã thu 270.000 đ Chưa thu 460.…" at bounding box center [808, 36] width 1490 height 59
click at [1363, 698] on button "2" at bounding box center [1375, 691] width 24 height 24
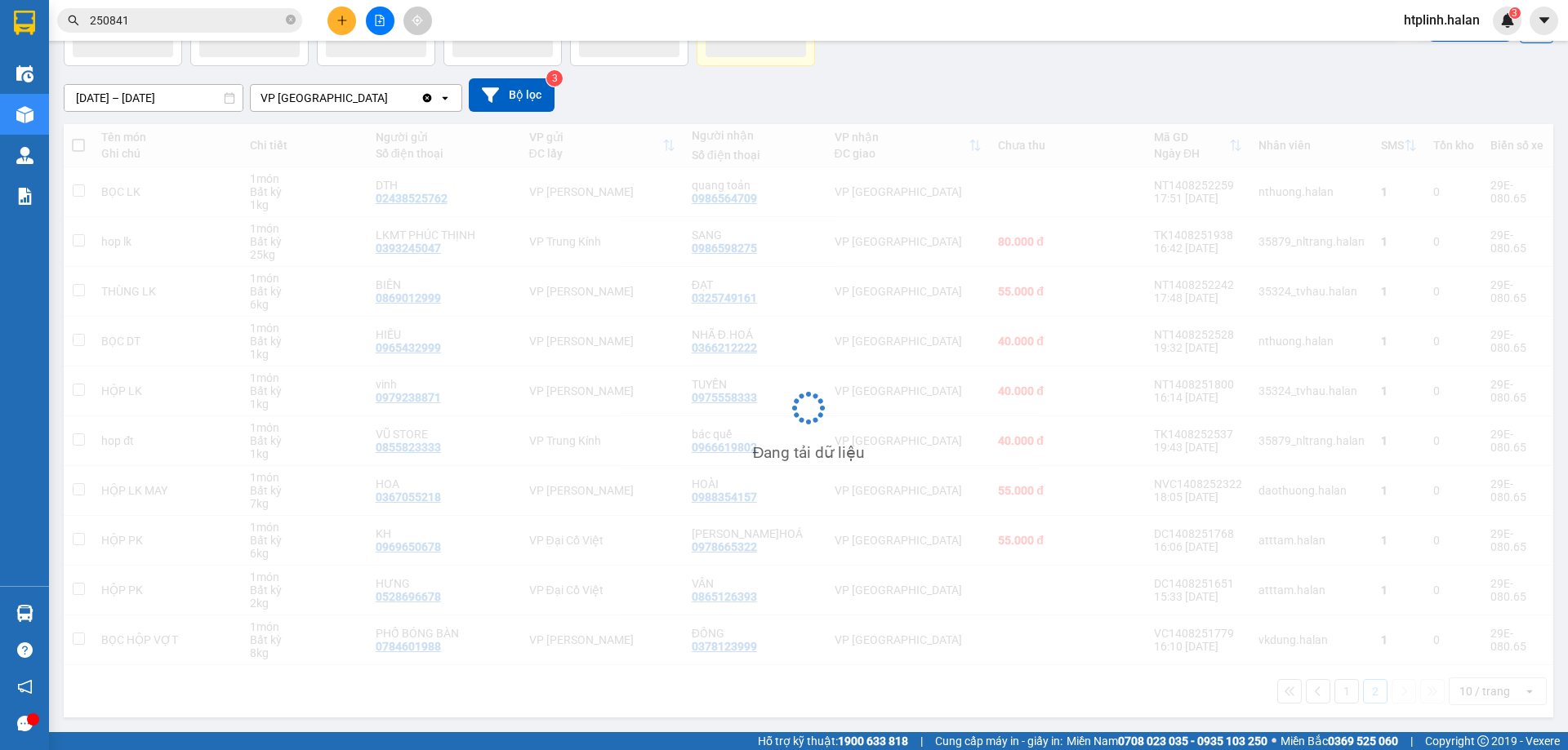
scroll to position [75, 0]
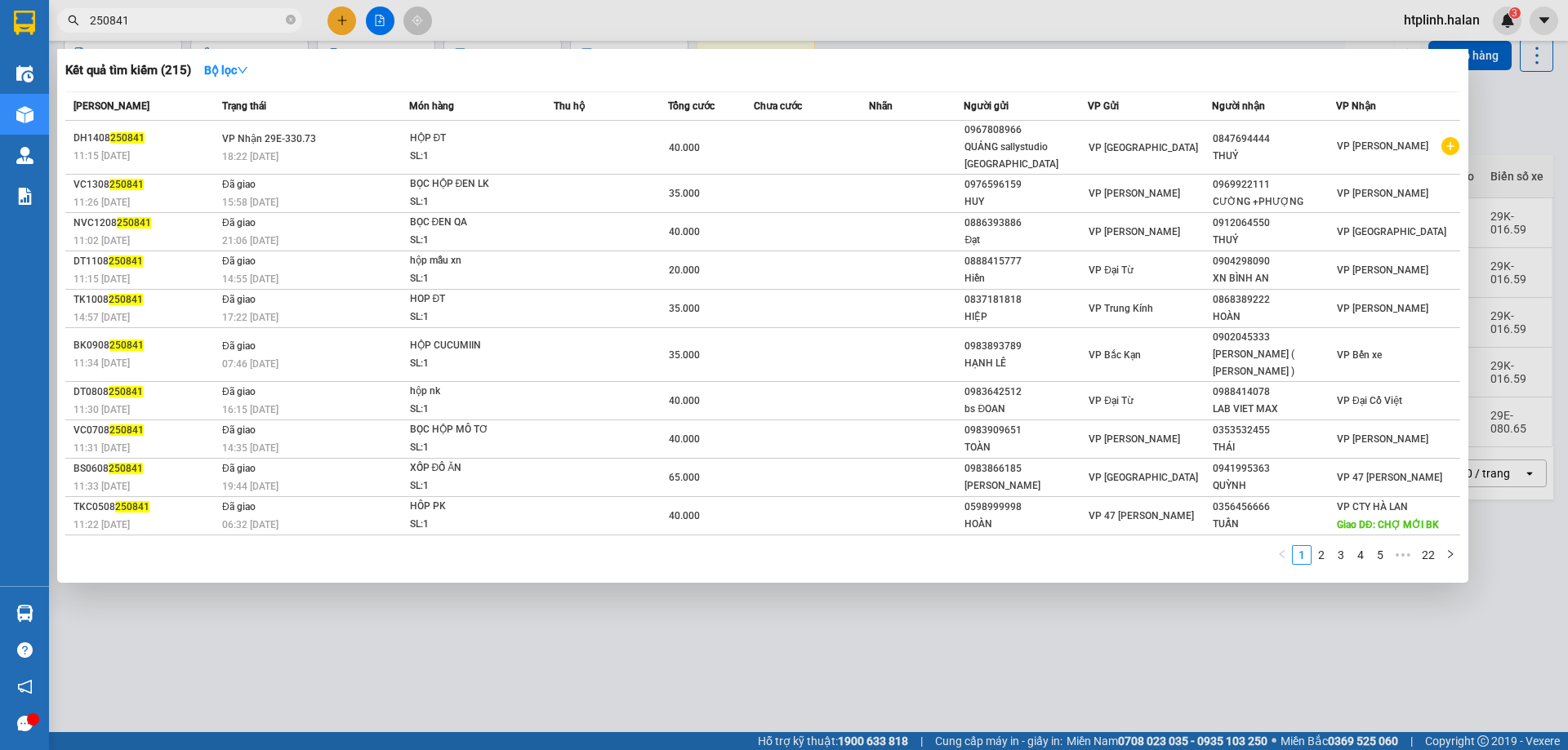
click at [223, 12] on input "250841" at bounding box center [186, 20] width 193 height 18
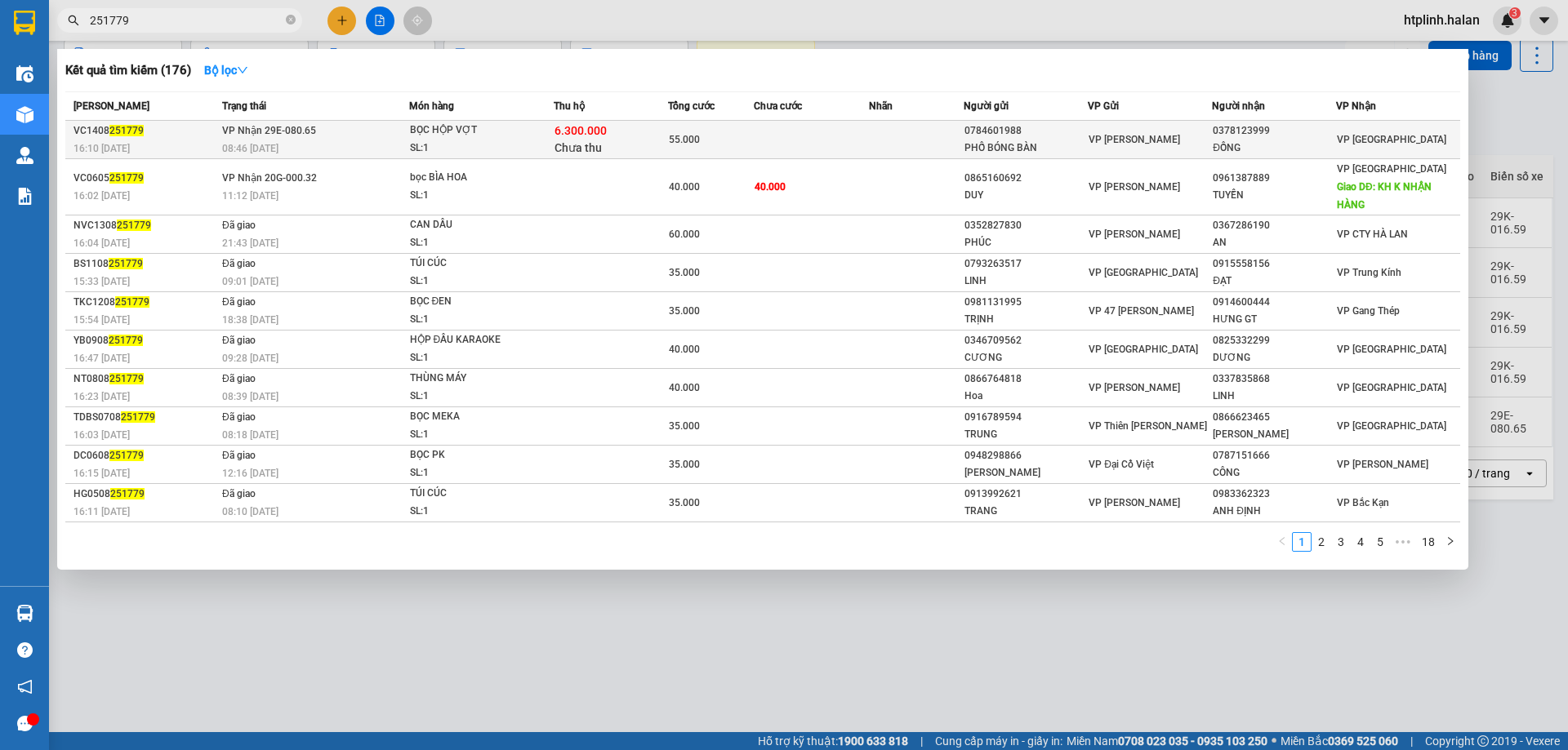
type input "251779"
click at [985, 148] on div "PHỐ BÓNG BÀN" at bounding box center [1025, 148] width 122 height 17
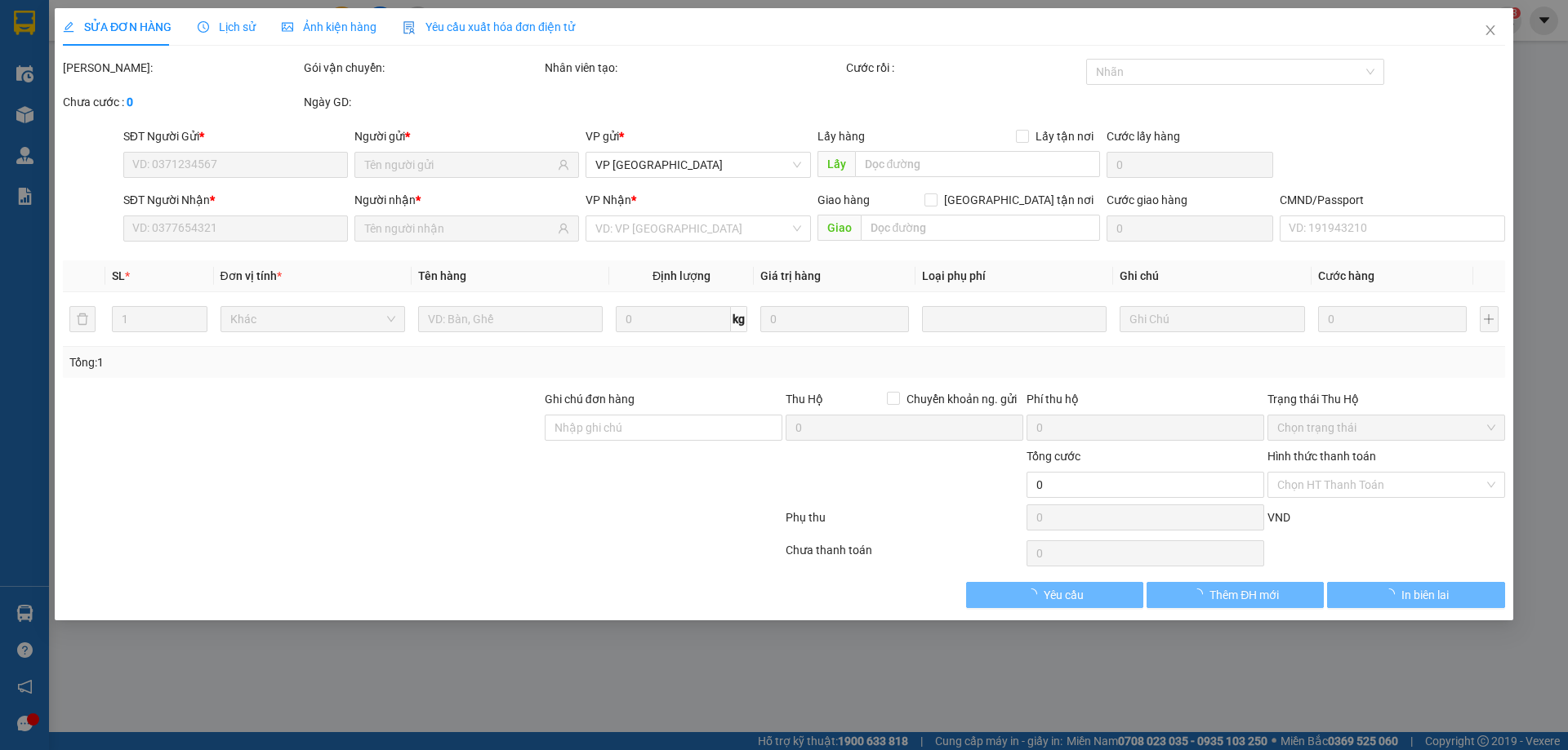
type input "0784601988"
type input "PHỐ BÓNG BÀN"
type input "0378123999"
type input "ĐỒNG"
checkbox input "true"
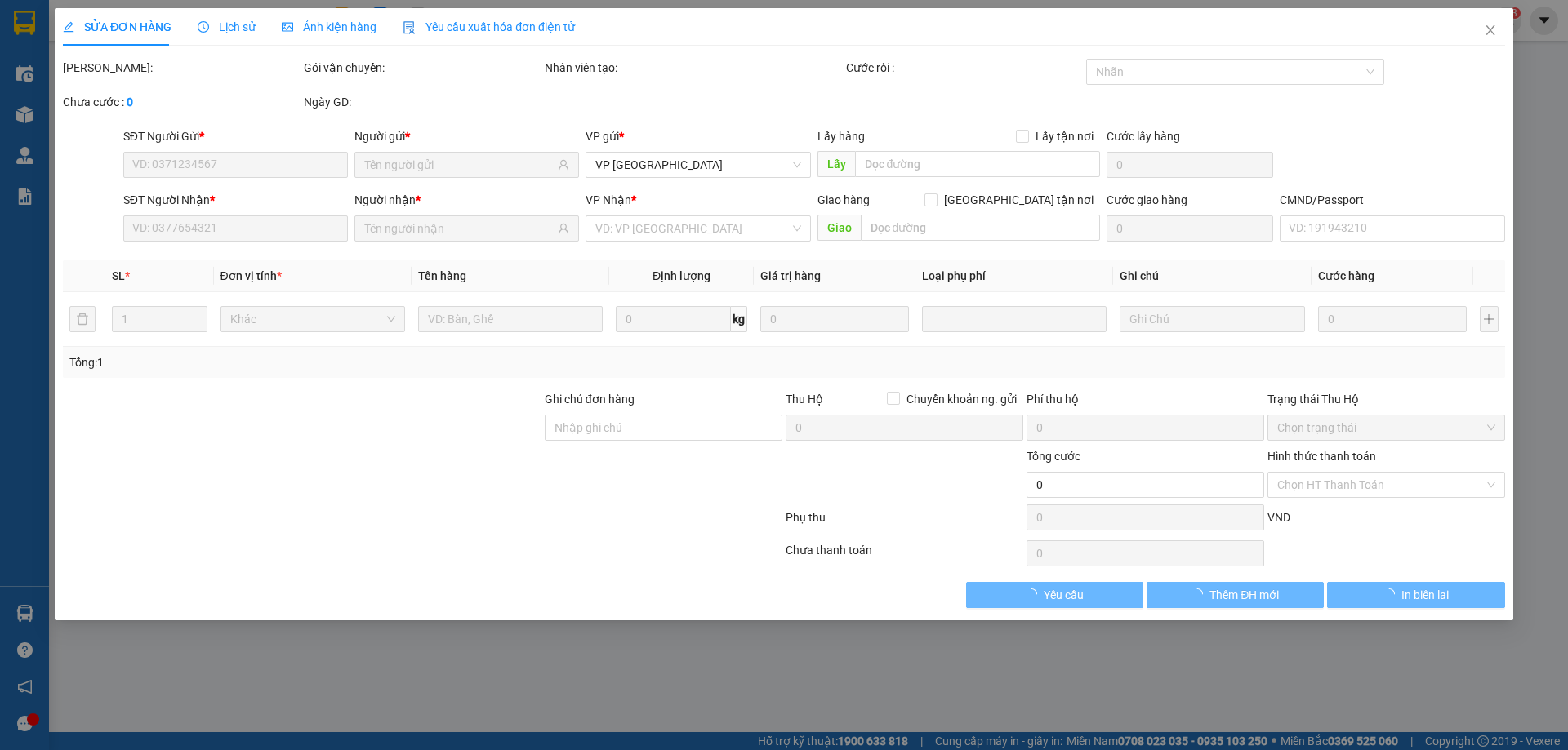
type input "6.300.000"
type input "60.000"
type input "55.000"
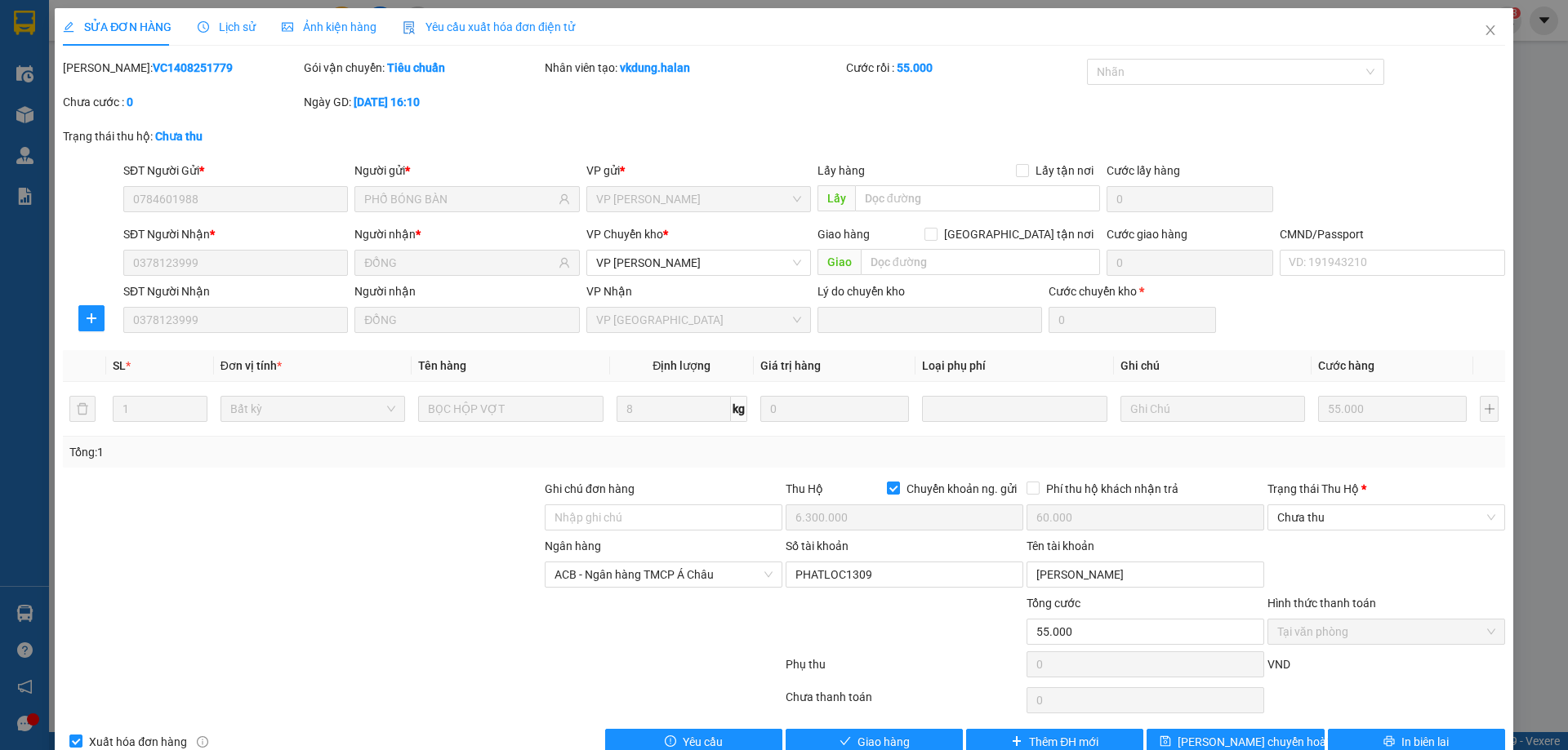
scroll to position [36, 0]
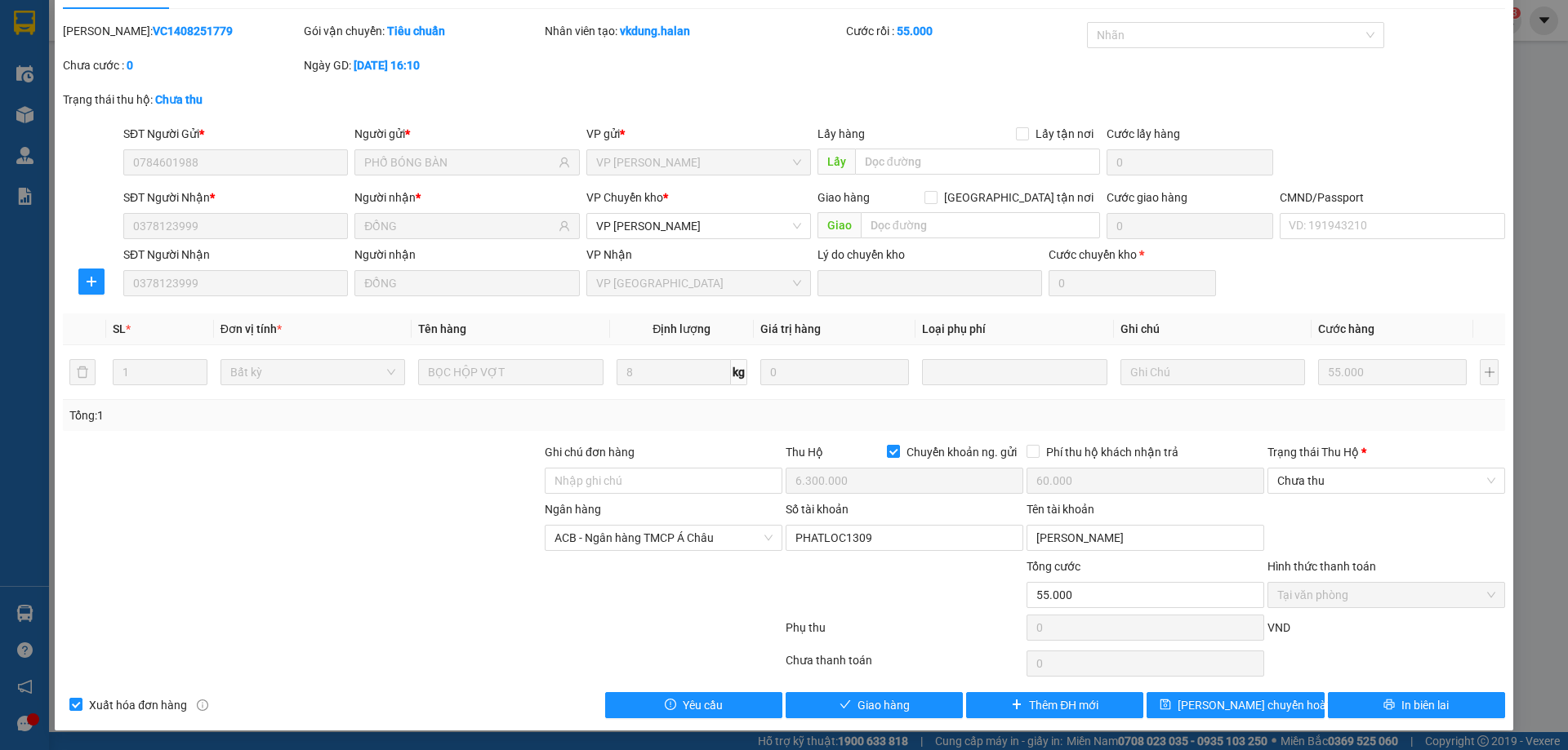
click at [1349, 466] on div "Trạng thái Thu Hộ *" at bounding box center [1386, 455] width 238 height 24
click at [1331, 484] on span "Chưa thu" at bounding box center [1386, 480] width 218 height 24
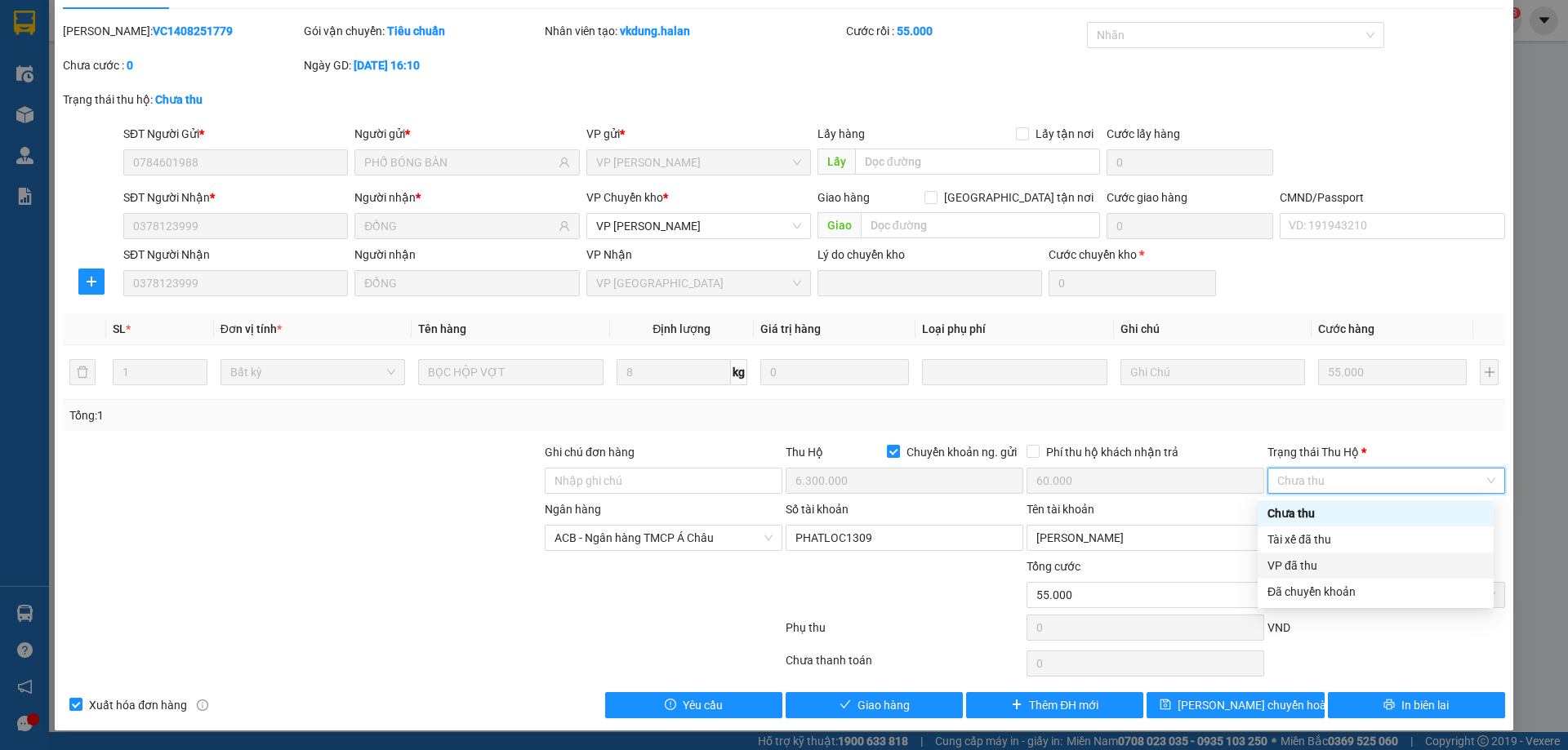
click at [1314, 555] on div "VP đã thu" at bounding box center [1375, 565] width 236 height 26
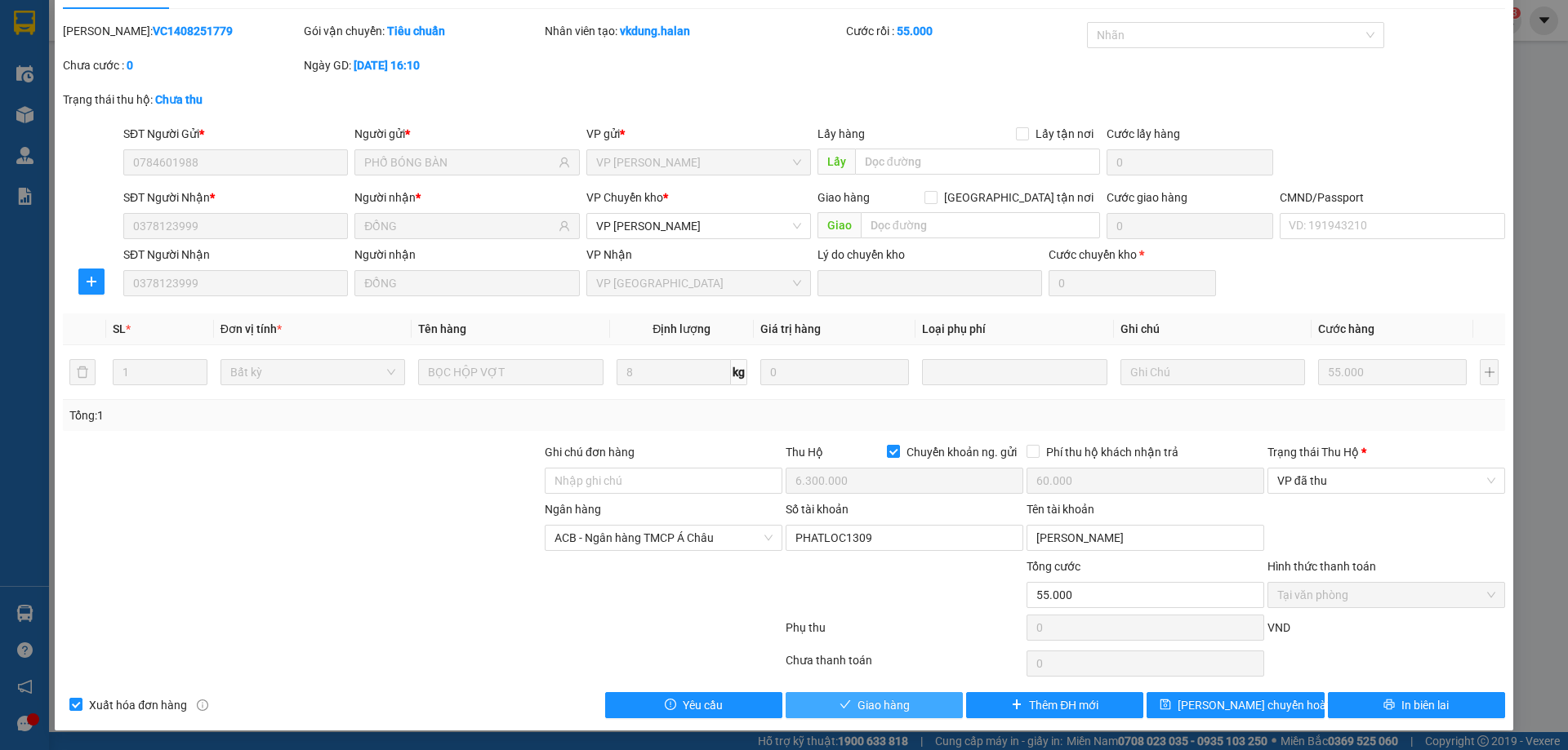
click at [823, 698] on button "Giao hàng" at bounding box center [874, 705] width 177 height 26
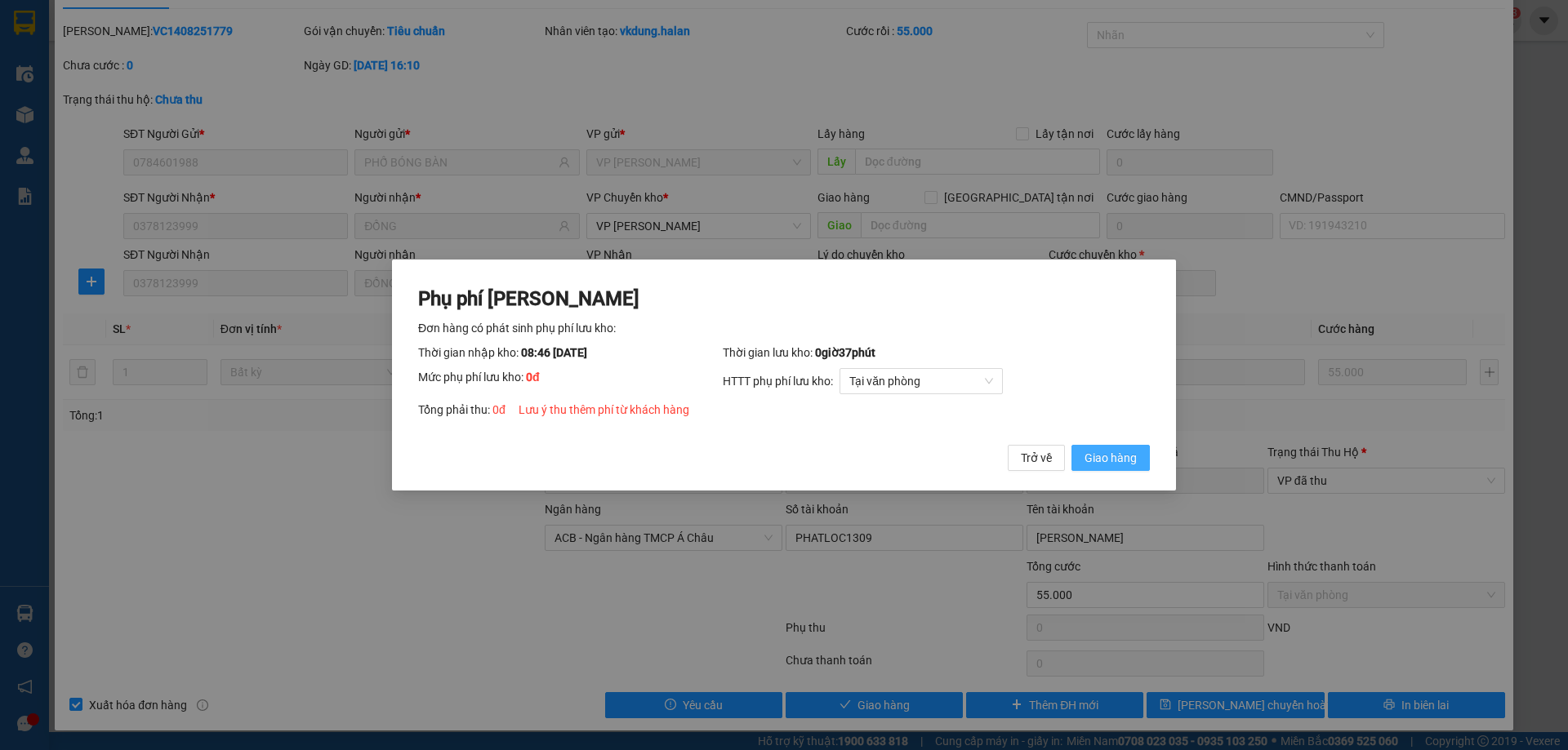
click at [1096, 446] on button "Giao hàng" at bounding box center [1110, 458] width 78 height 26
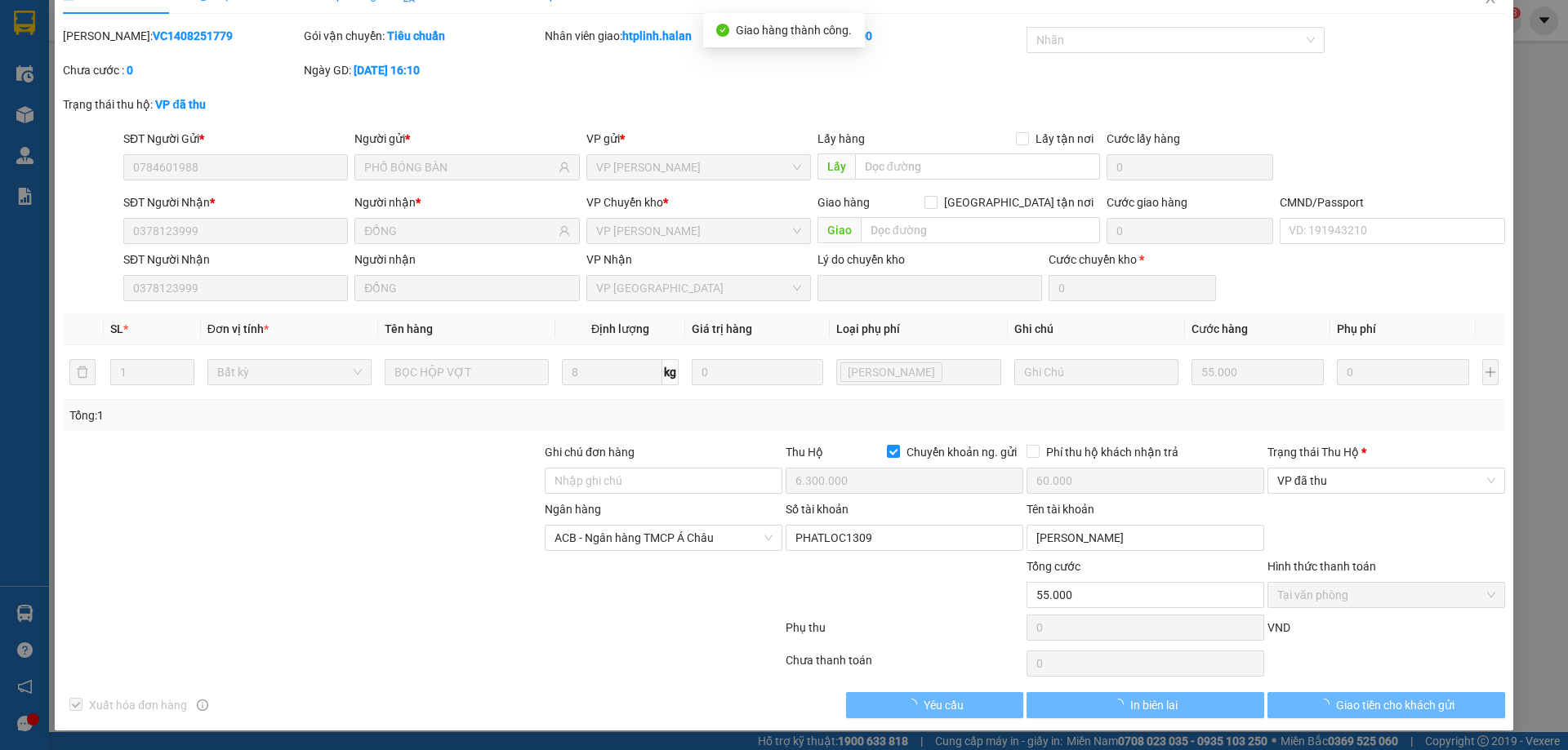
scroll to position [32, 0]
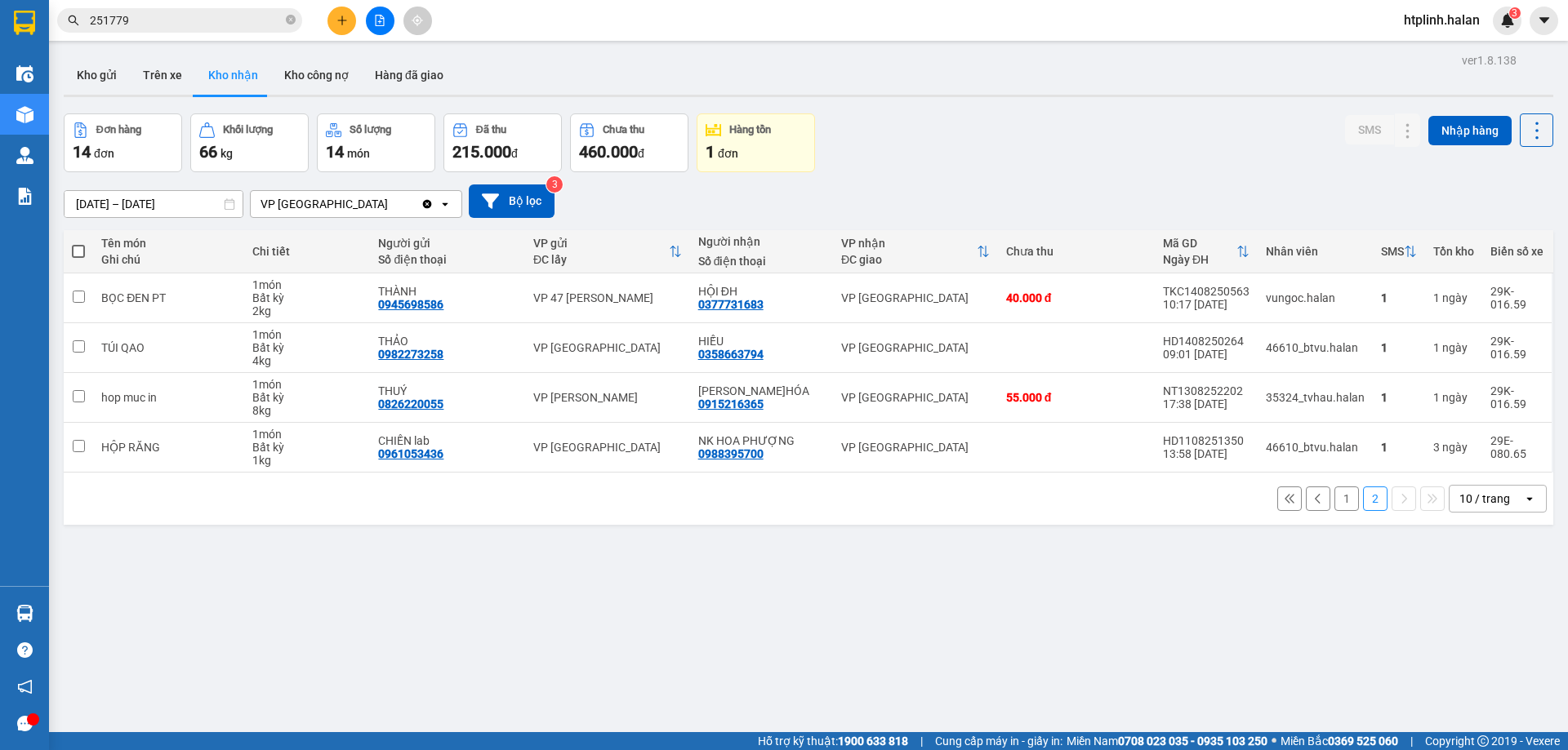
click at [1338, 491] on button "1" at bounding box center [1347, 499] width 24 height 24
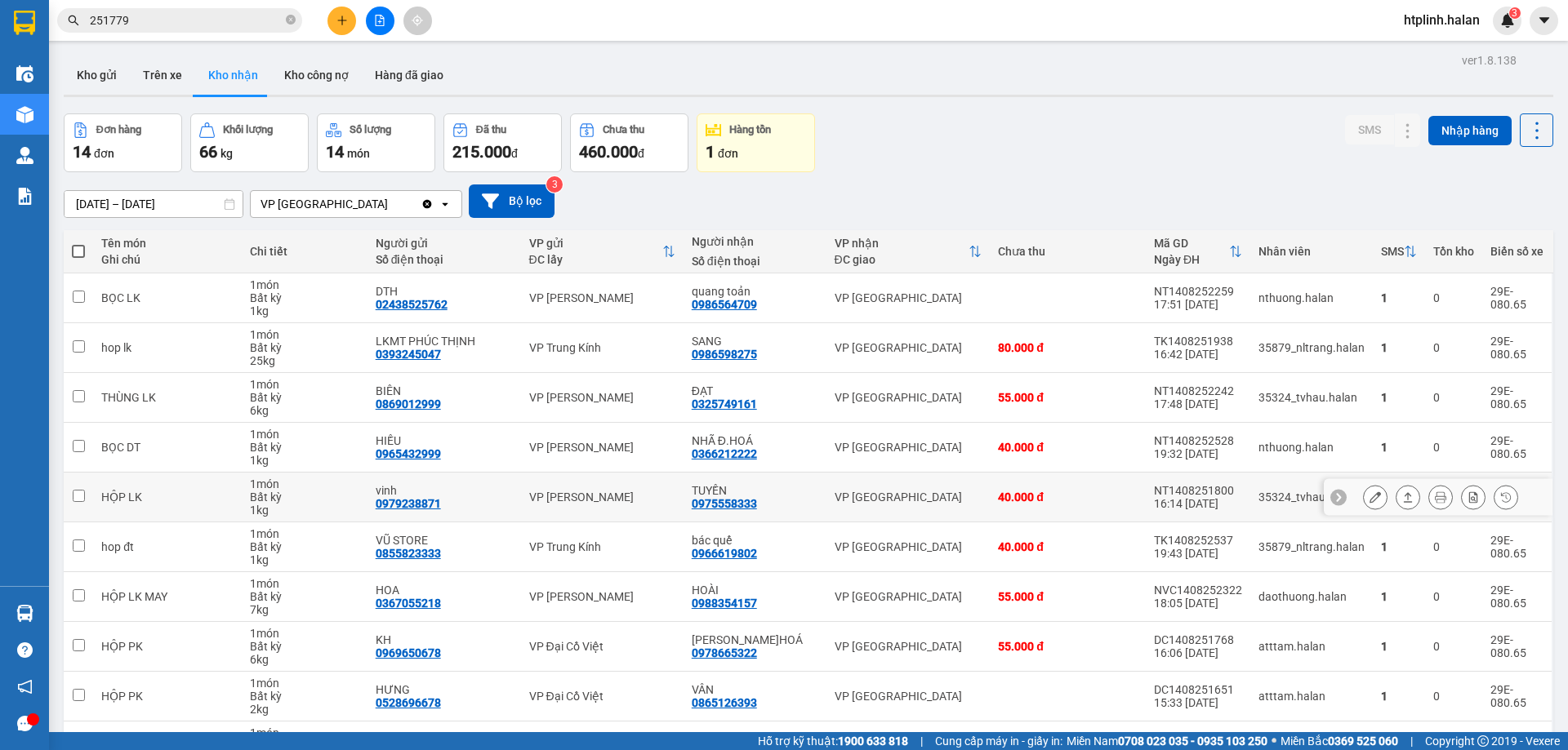
scroll to position [106, 0]
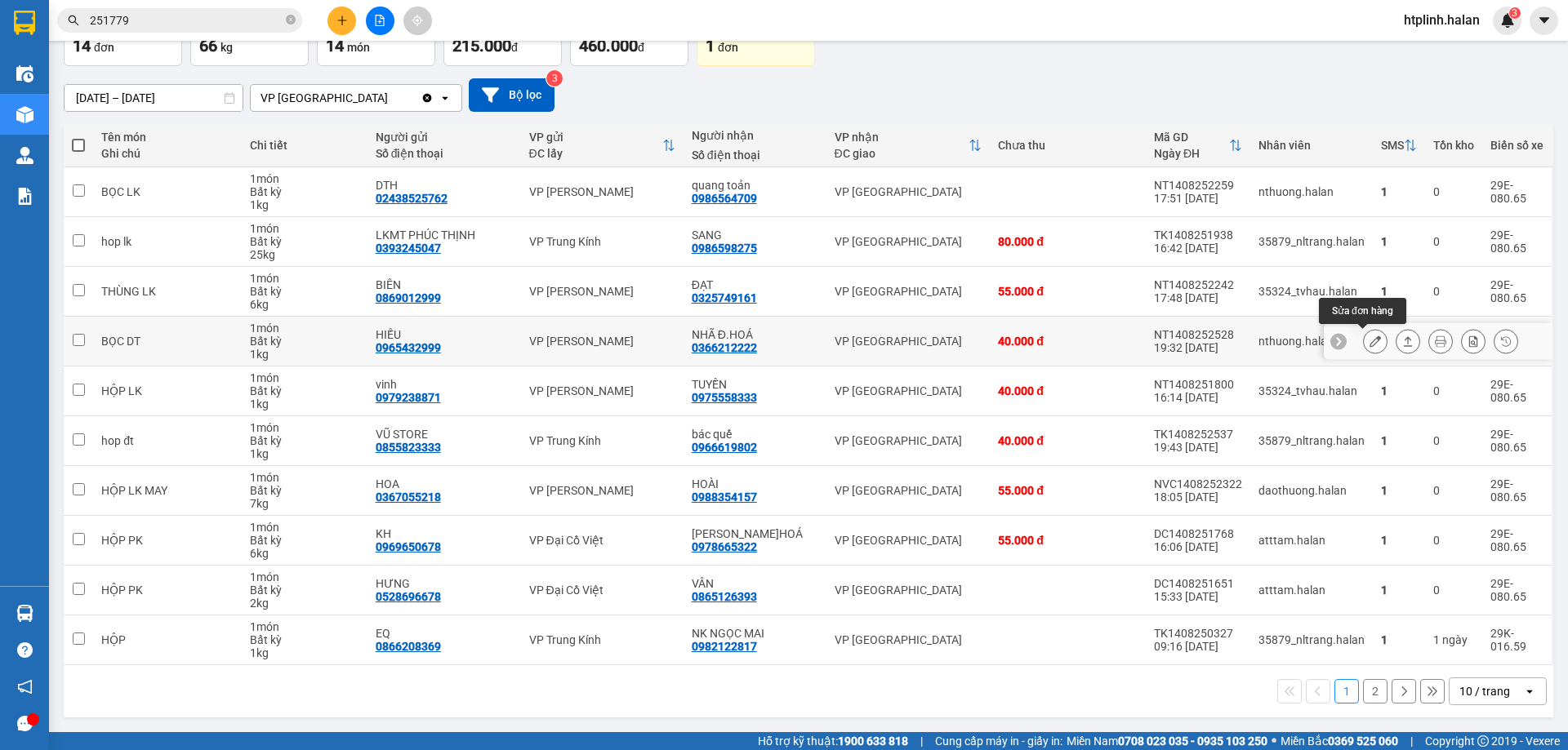
click at [1369, 340] on icon at bounding box center [1375, 341] width 11 height 11
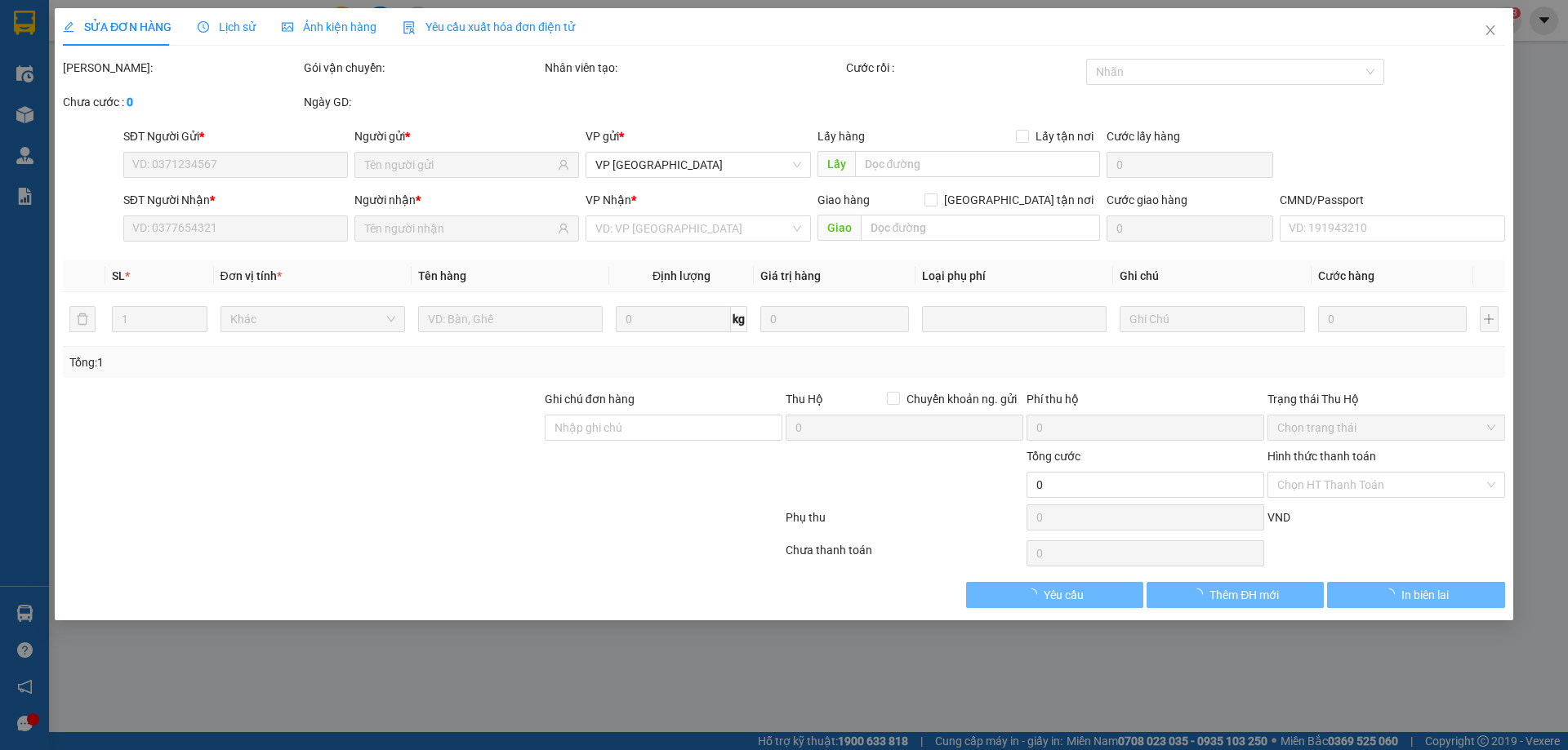
type input "0965432999"
type input "HIẾU"
type input "0366212222"
type input "NHÃ Đ.HOÁ"
type input "40.000"
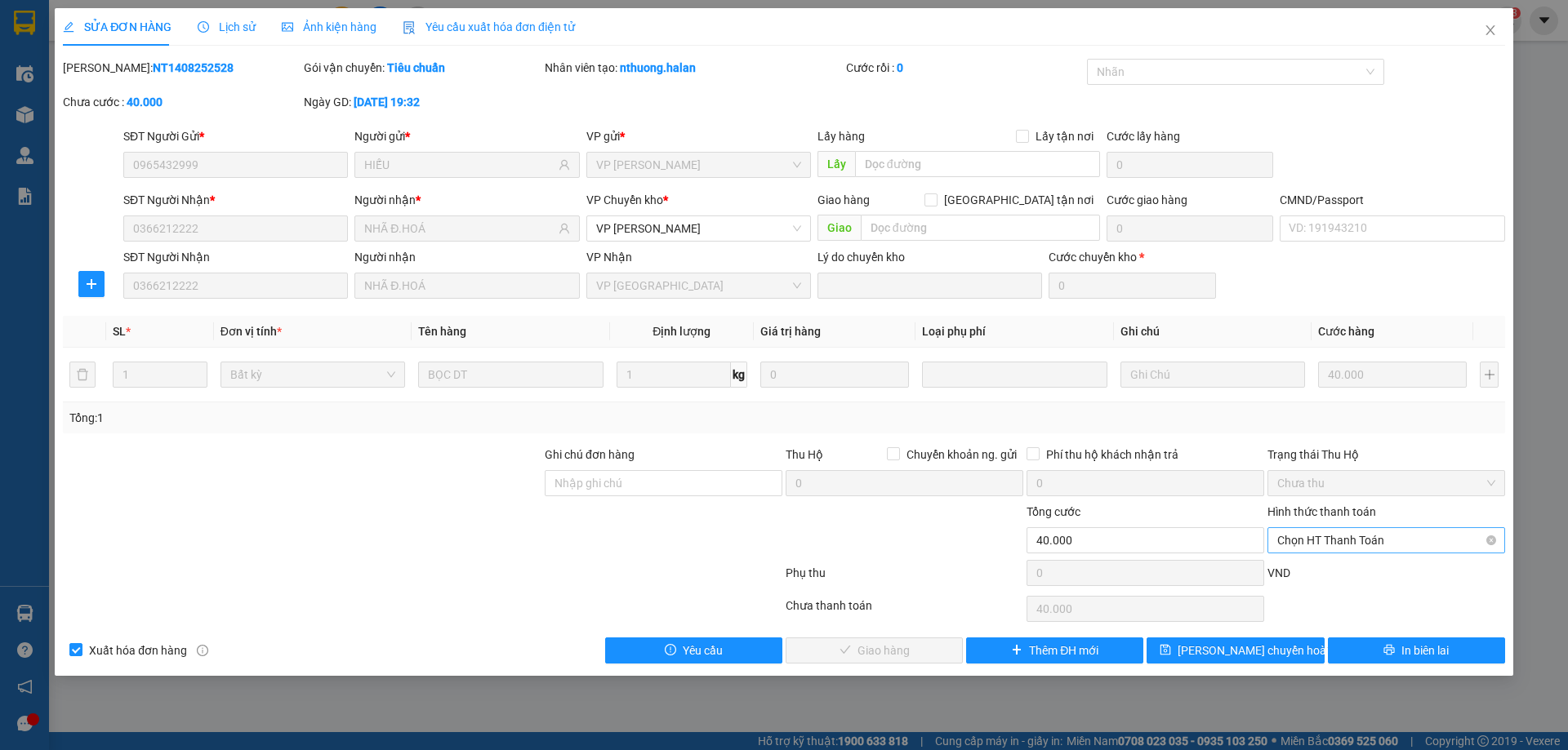
click at [1303, 529] on span "Chọn HT Thanh Toán" at bounding box center [1386, 540] width 218 height 24
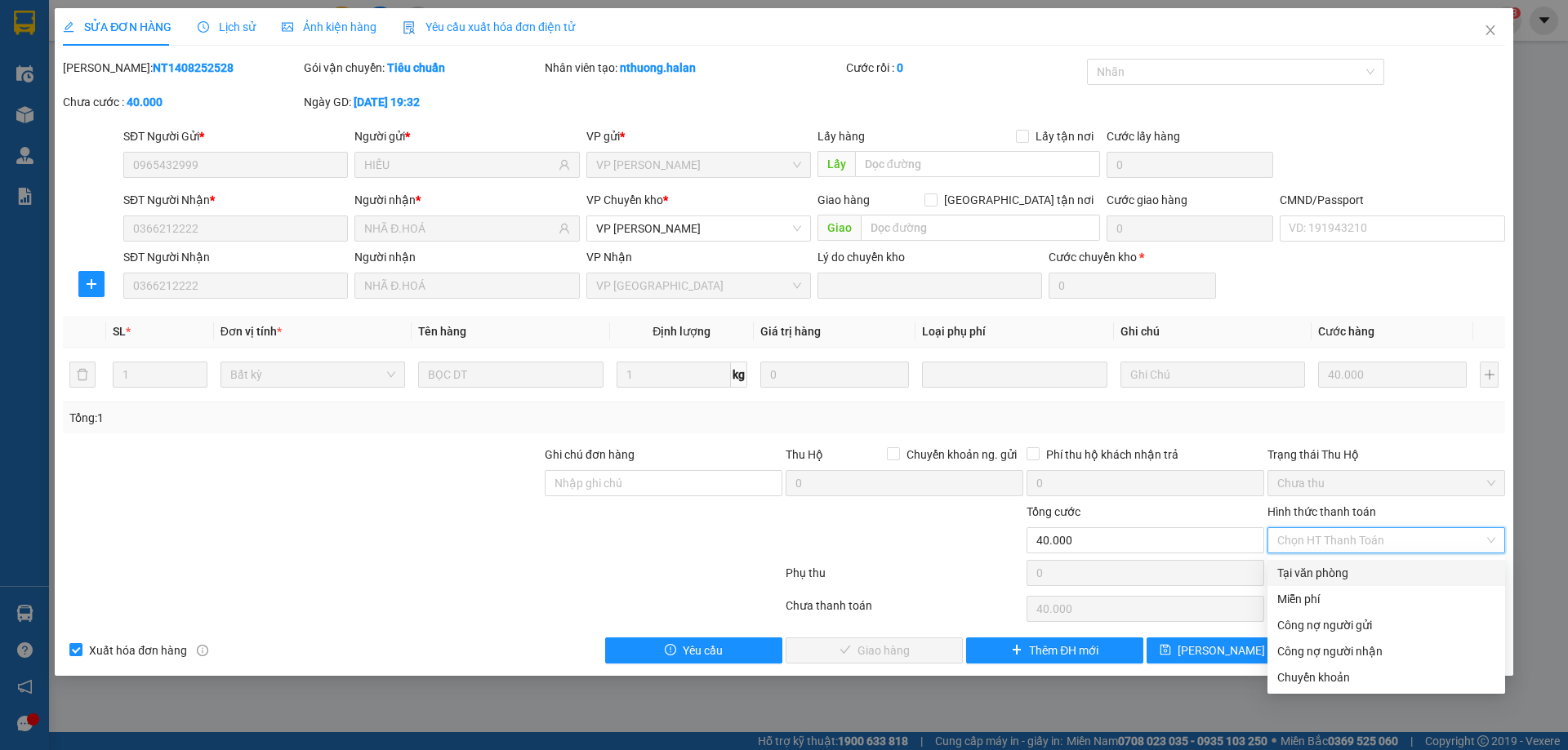
click at [1302, 564] on div "Tại văn phòng" at bounding box center [1386, 573] width 218 height 18
type input "0"
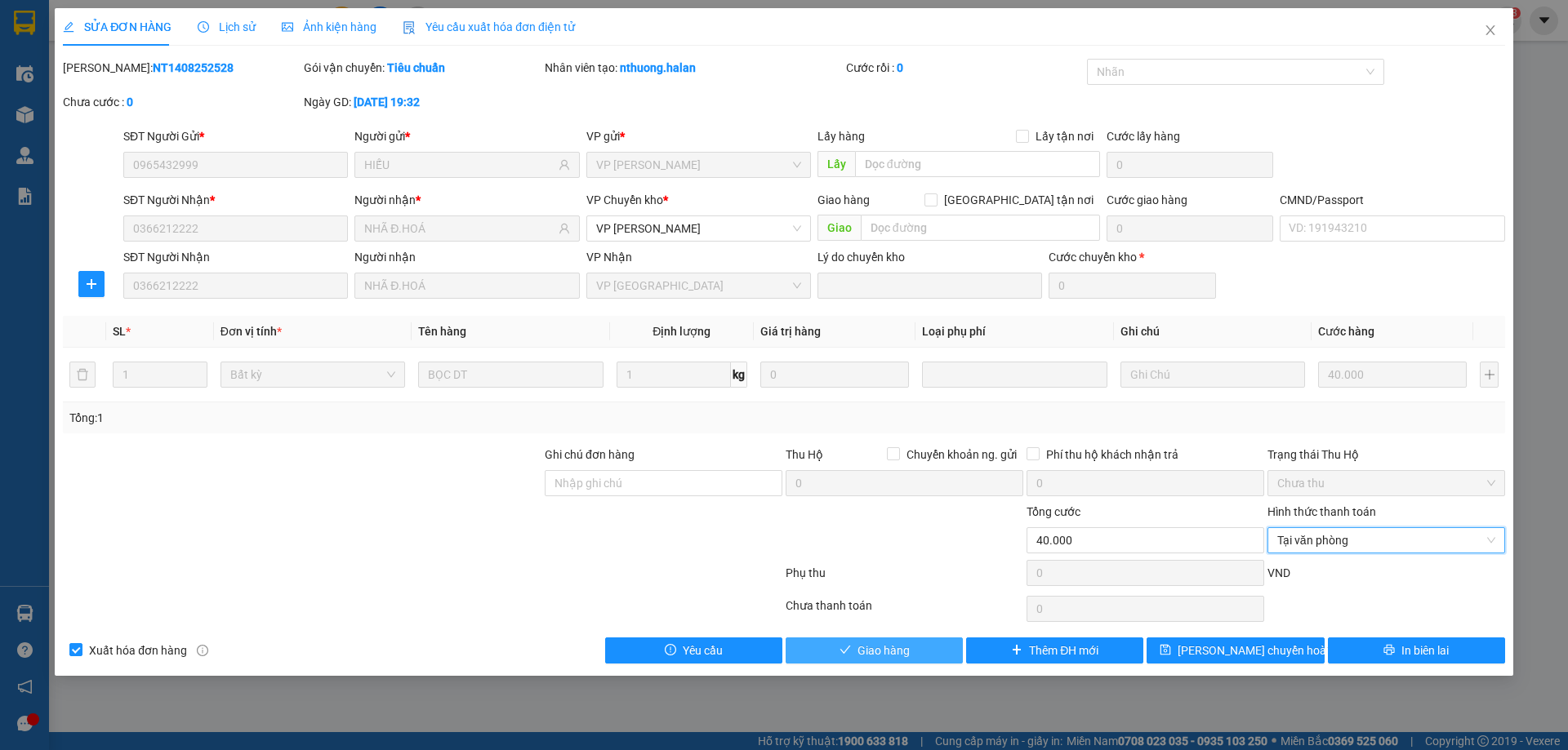
click at [885, 655] on span "Giao hàng" at bounding box center [884, 650] width 52 height 18
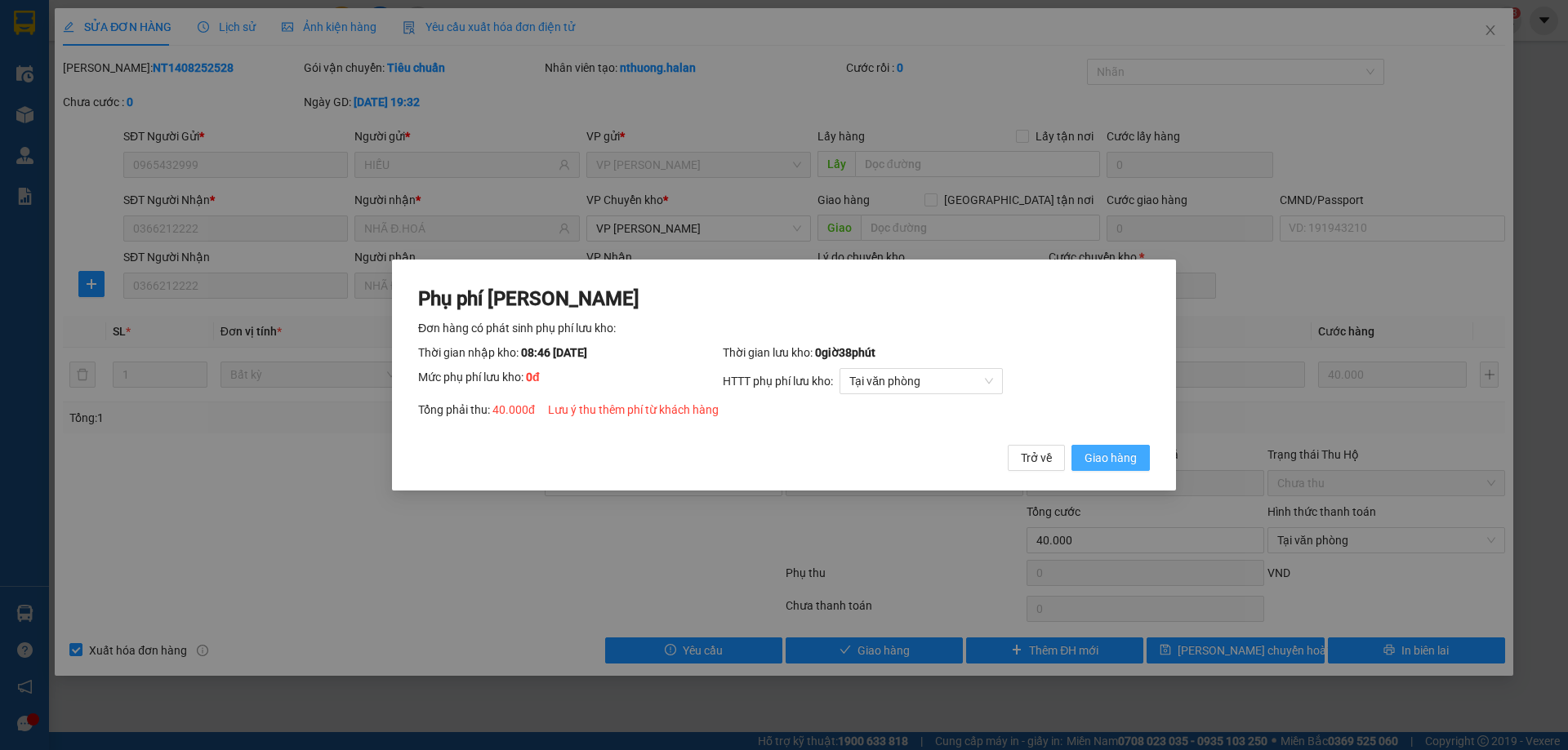
click at [1131, 453] on span "Giao hàng" at bounding box center [1110, 458] width 52 height 18
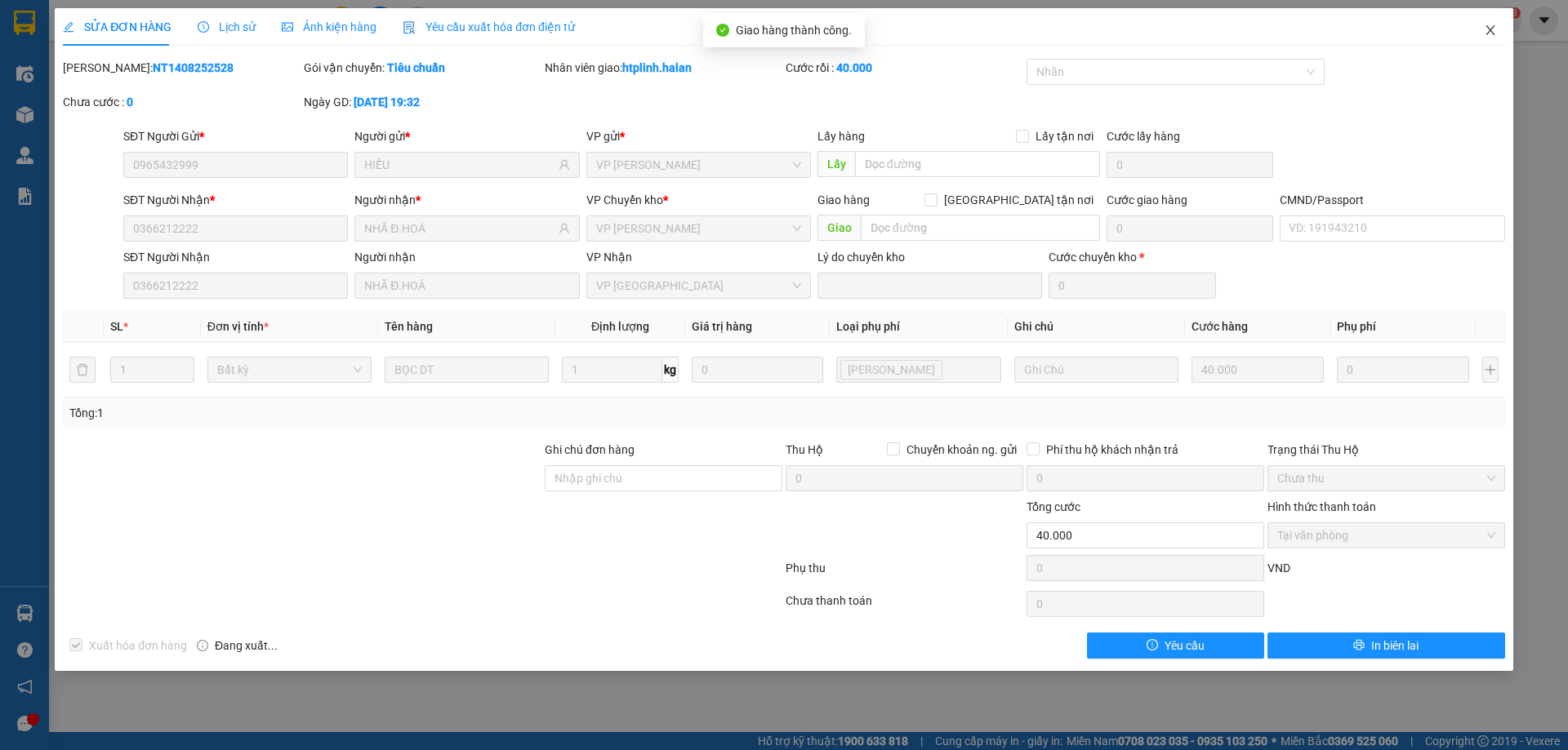
click at [1506, 26] on span "Close" at bounding box center [1490, 30] width 46 height 46
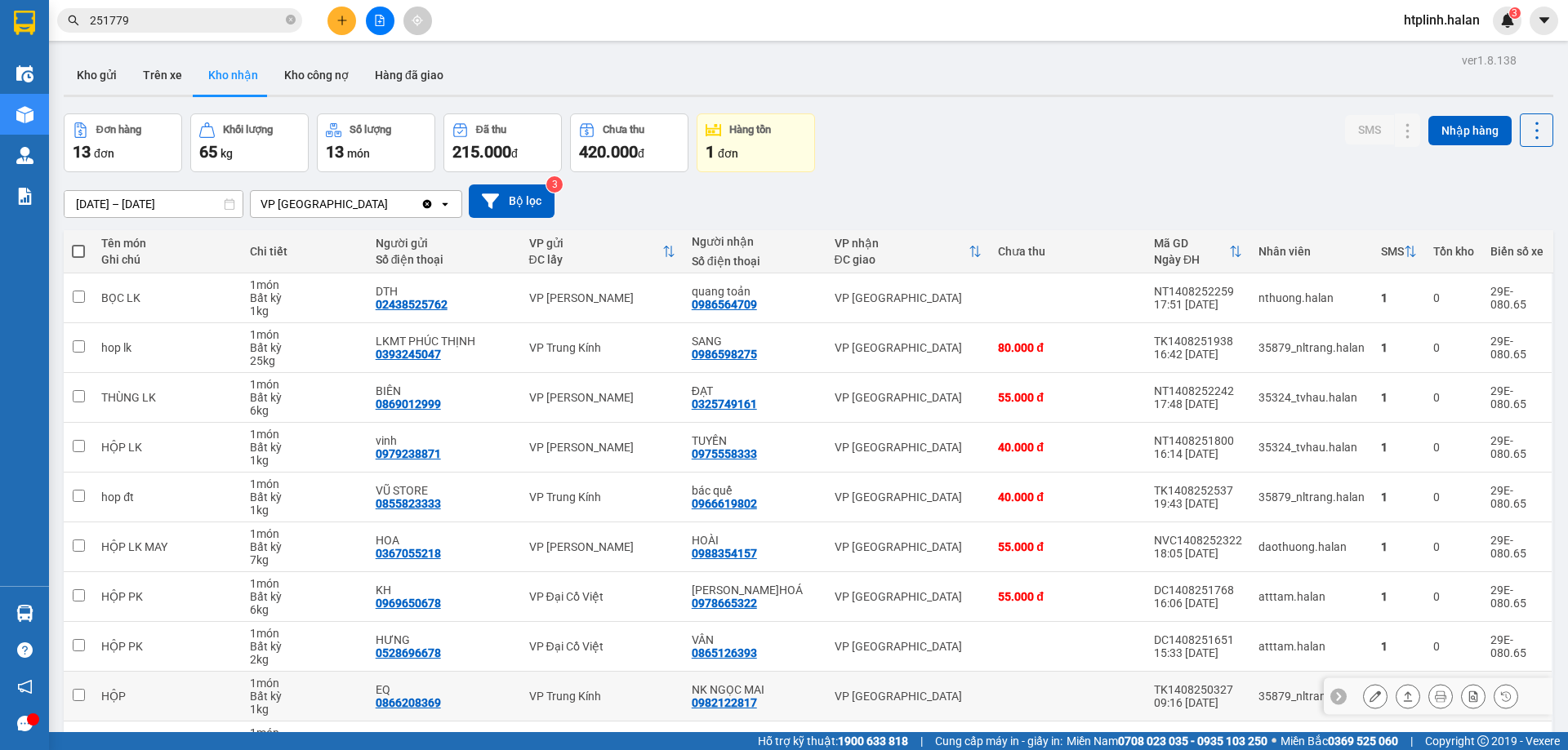
scroll to position [106, 0]
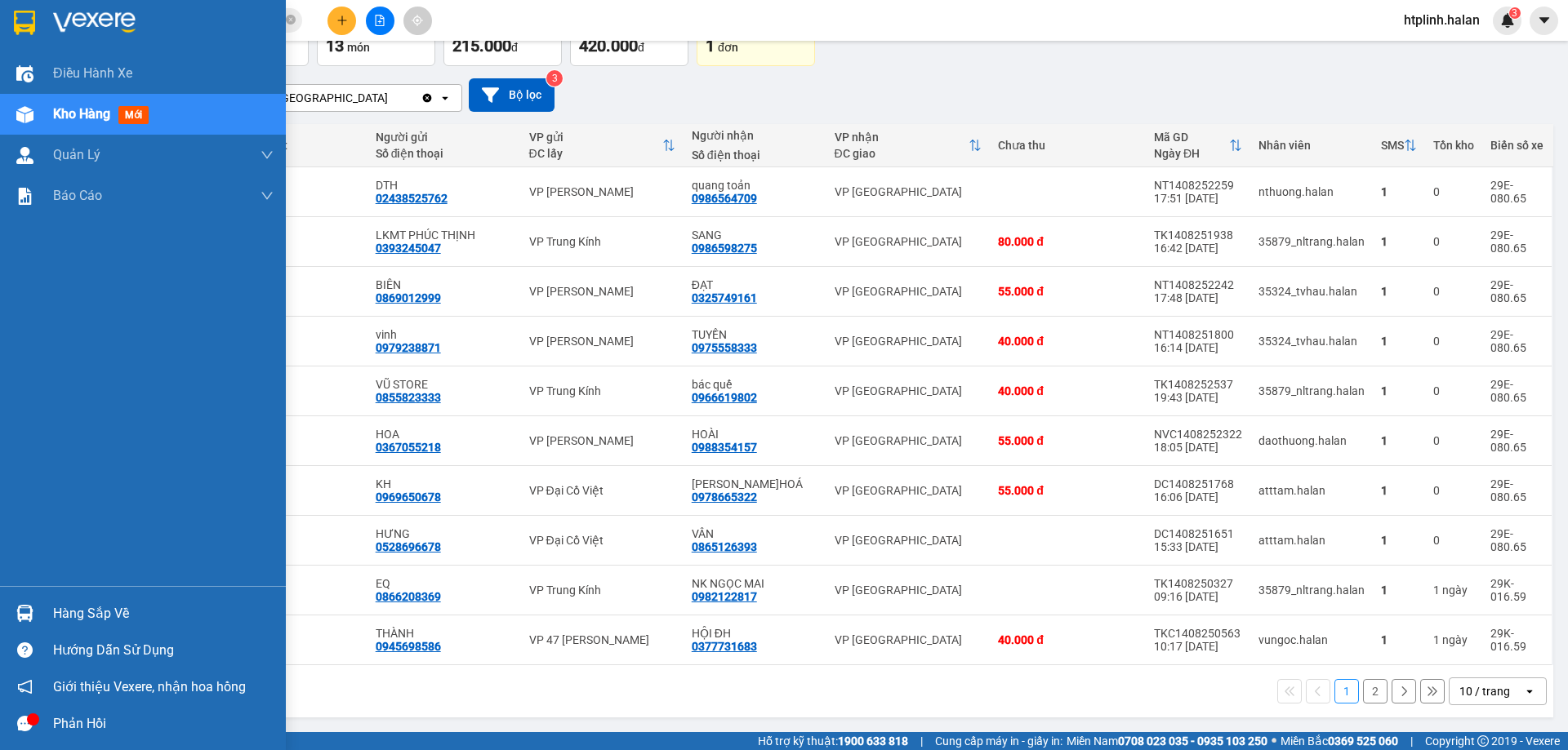
click at [17, 642] on div at bounding box center [24, 650] width 29 height 29
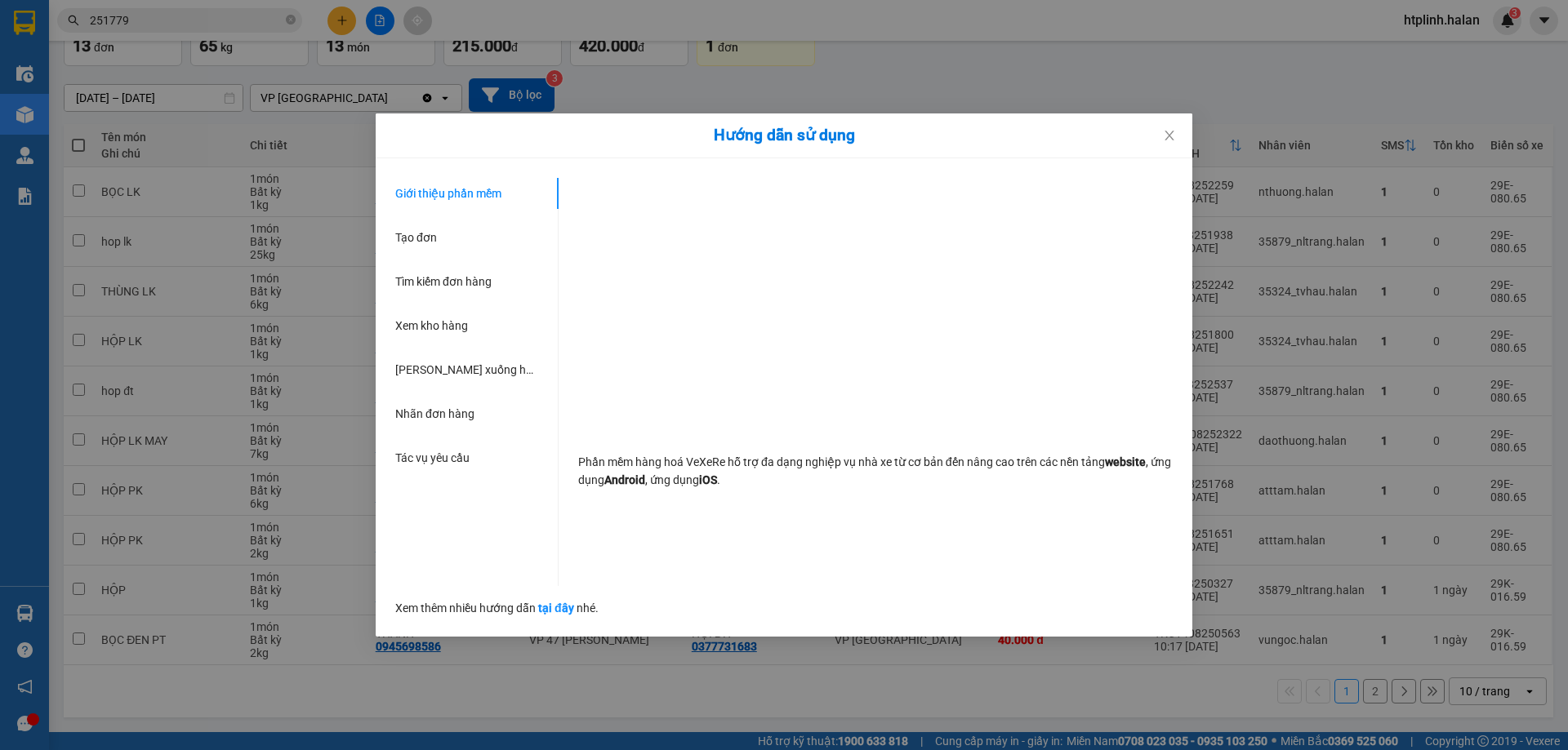
click at [0, 623] on div "Hướng dẫn sử dụng Giới thiệu phần mềm Tạo đơn Tìm kiếm đơn hàng Xem kho hàng Lê…" at bounding box center [784, 375] width 1568 height 750
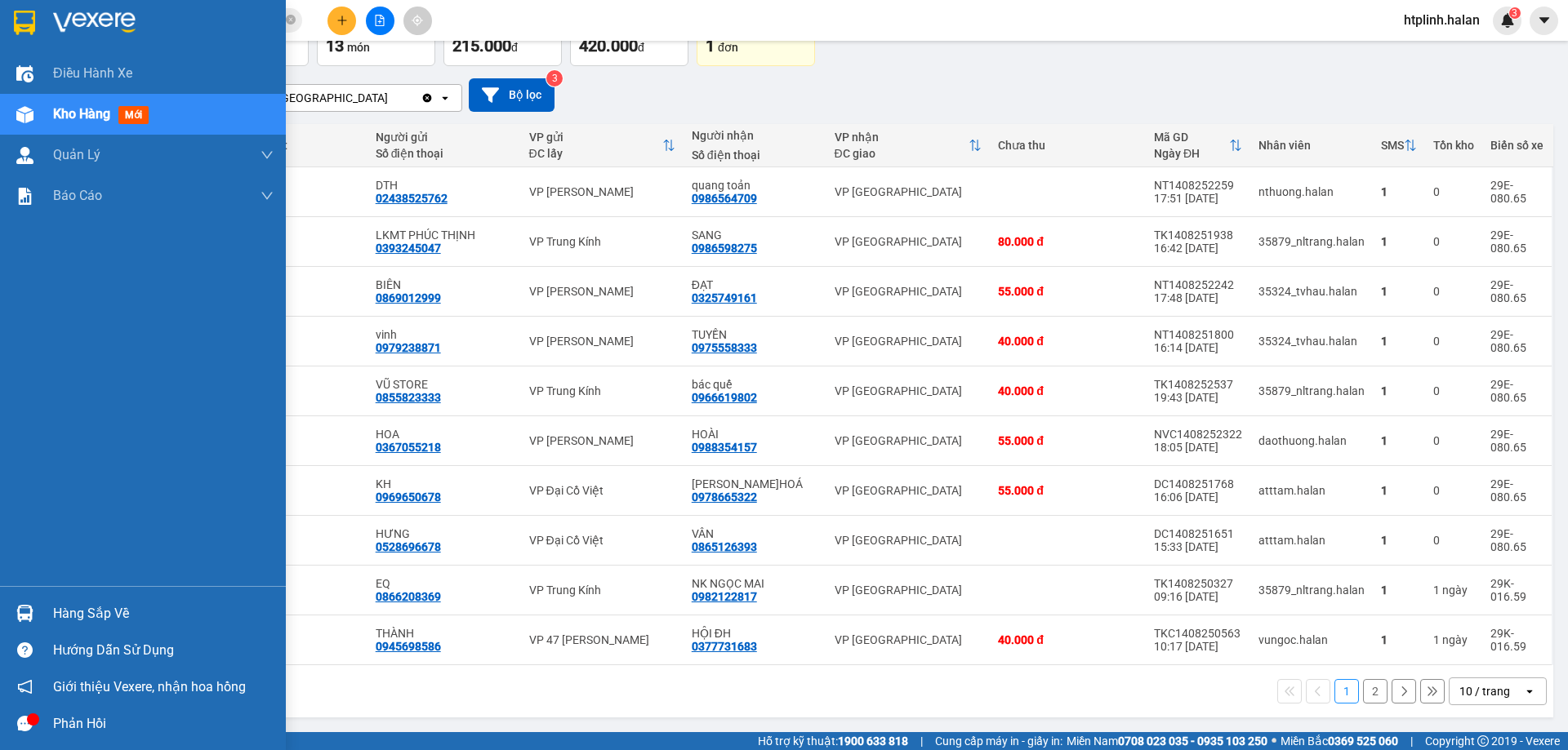
click at [4, 623] on div "Hàng sắp về" at bounding box center [143, 613] width 286 height 36
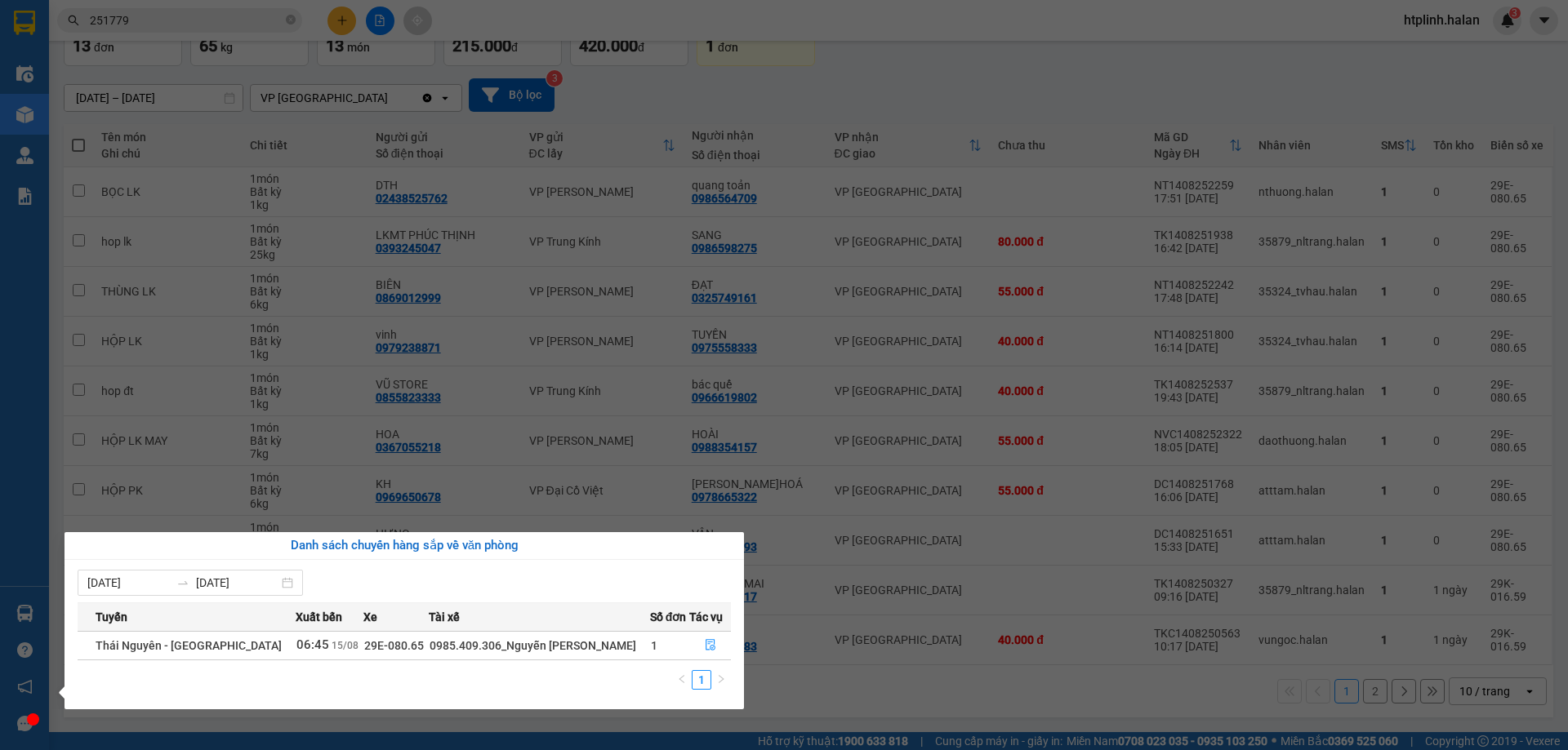
drag, startPoint x: 427, startPoint y: 566, endPoint x: 376, endPoint y: 549, distance: 53.8
click at [410, 558] on div "Danh sách chuyến hàng sắp về văn phòng 09/08/2025 15/08/2025 Tuyến Xuất bến Xe …" at bounding box center [403, 621] width 679 height 177
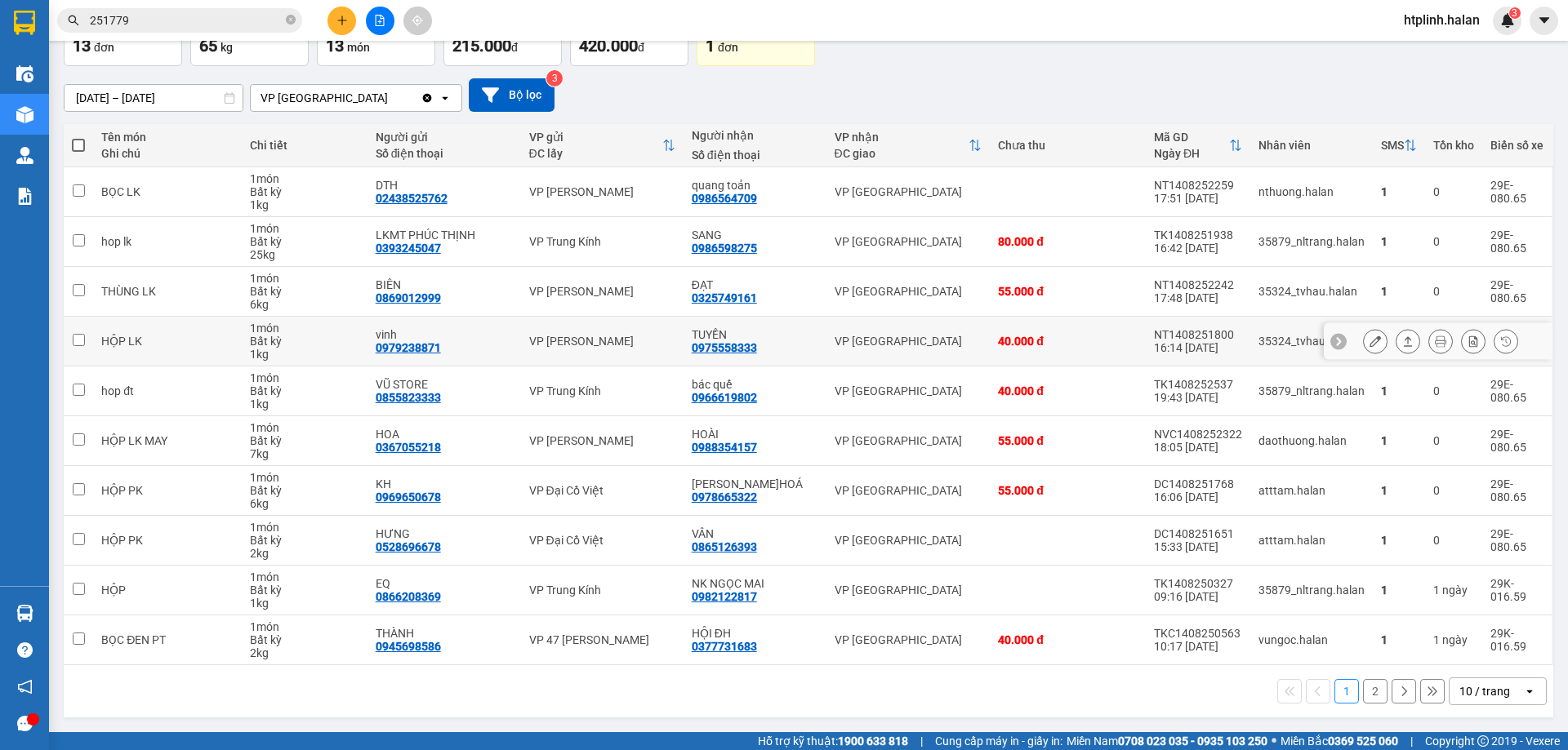
click at [343, 332] on section "Kết quả tìm kiếm ( 176 ) Bộ lọc Mã ĐH Trạng thái Món hàng Thu hộ Tổng cước Chưa…" at bounding box center [784, 375] width 1568 height 750
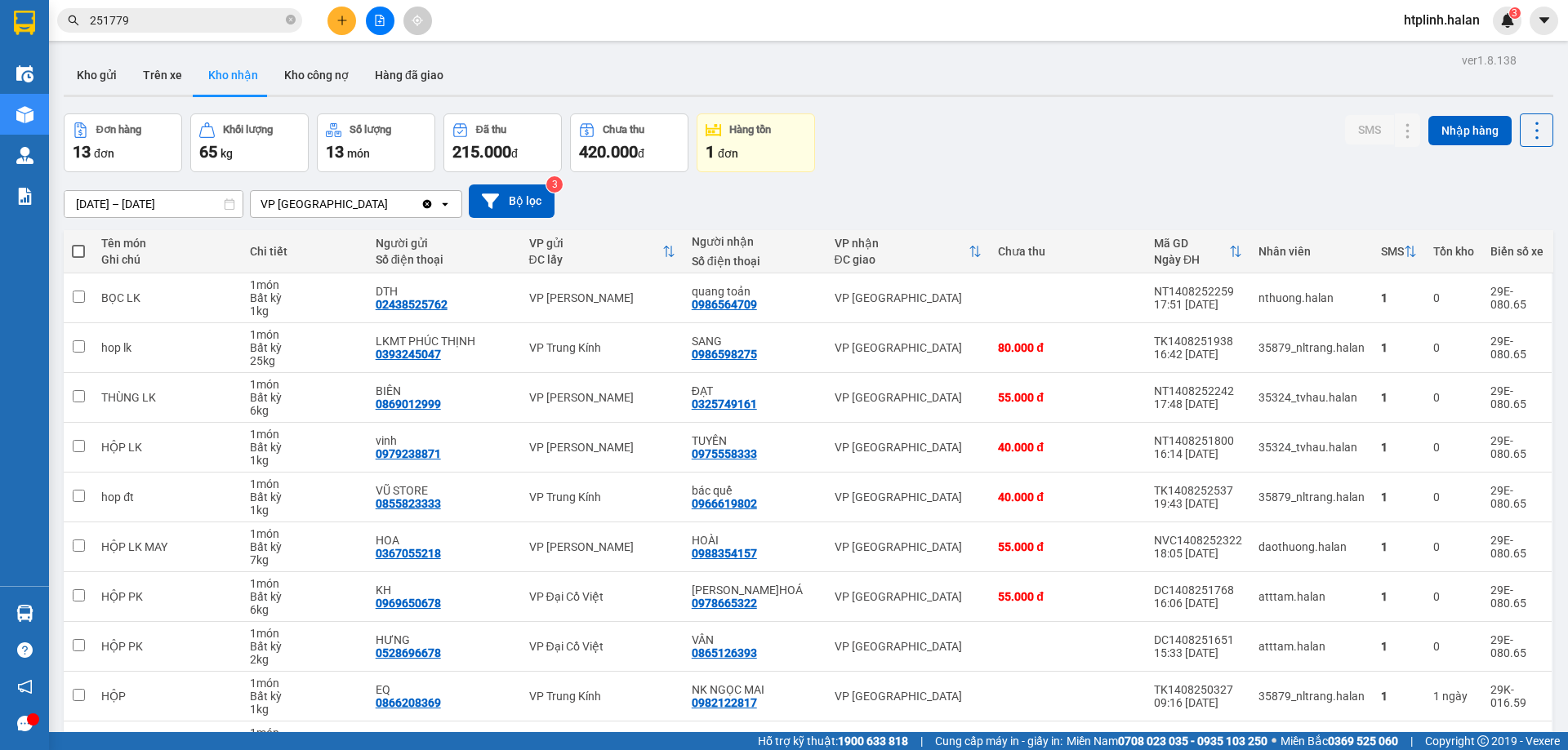
click at [92, 116] on button "Đơn hàng 13 đơn" at bounding box center [122, 143] width 119 height 59
click at [156, 55] on button "Trên xe" at bounding box center [162, 75] width 65 height 39
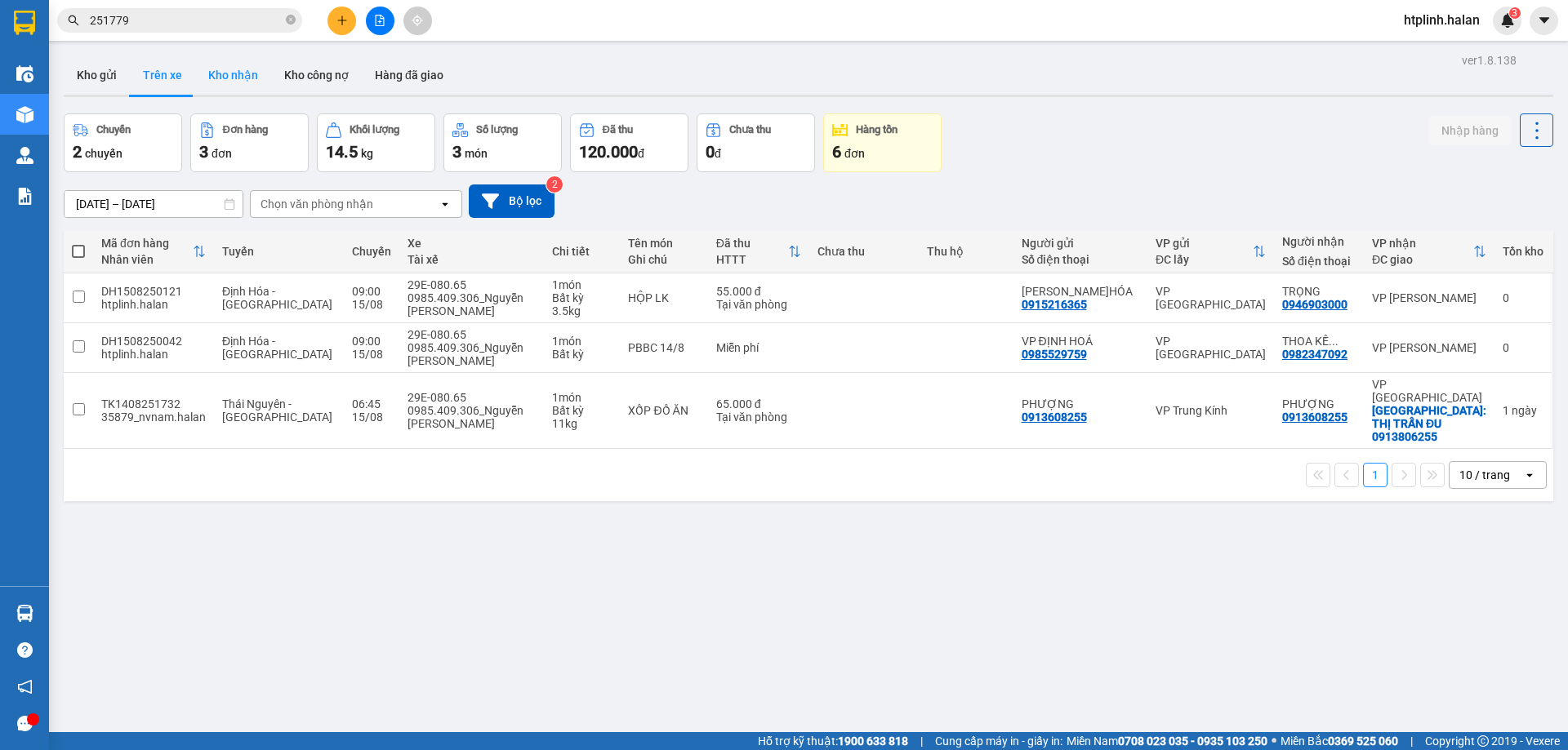
click at [230, 67] on button "Kho nhận" at bounding box center [233, 75] width 76 height 39
type input "[DATE] – [DATE]"
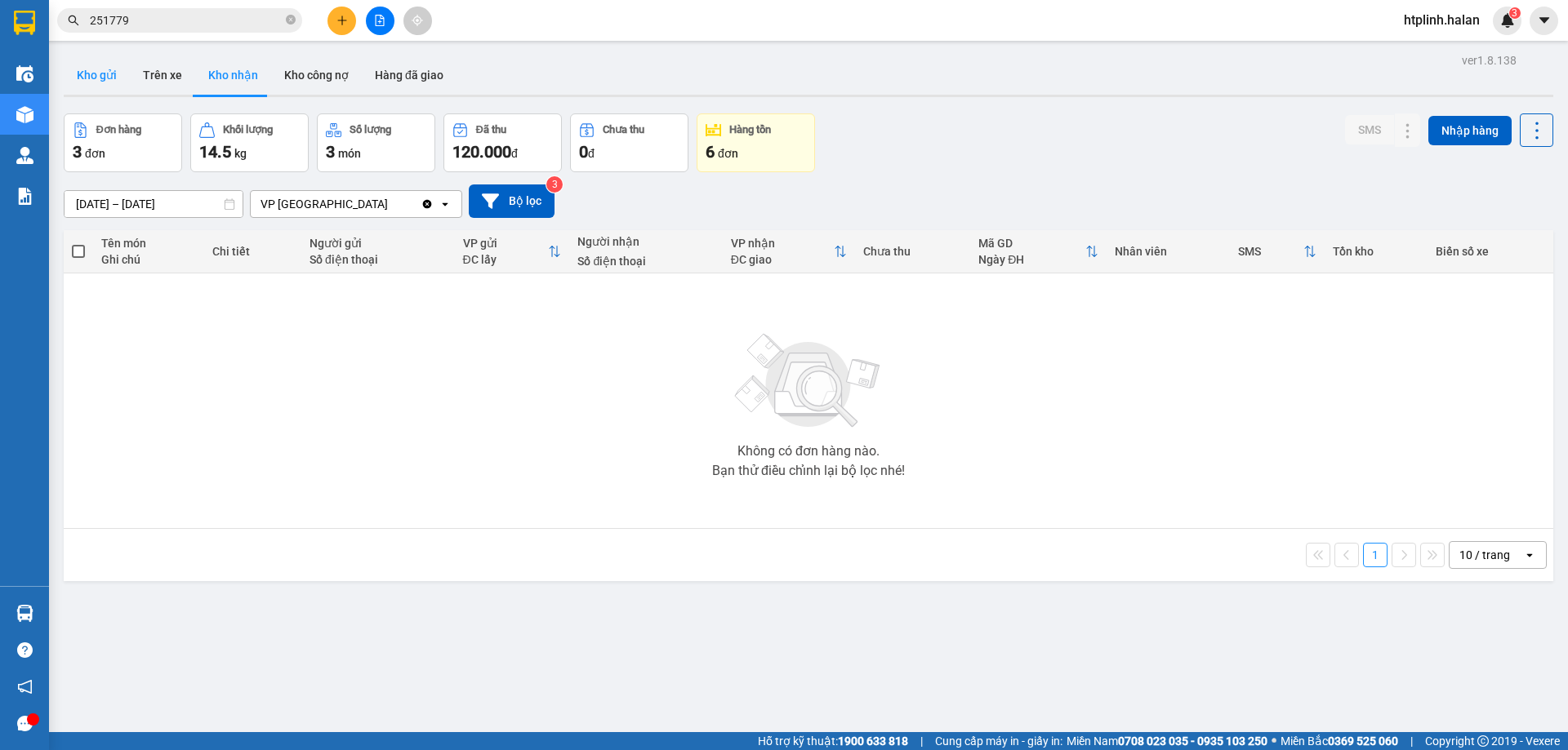
click at [98, 68] on button "Kho gửi" at bounding box center [96, 75] width 66 height 39
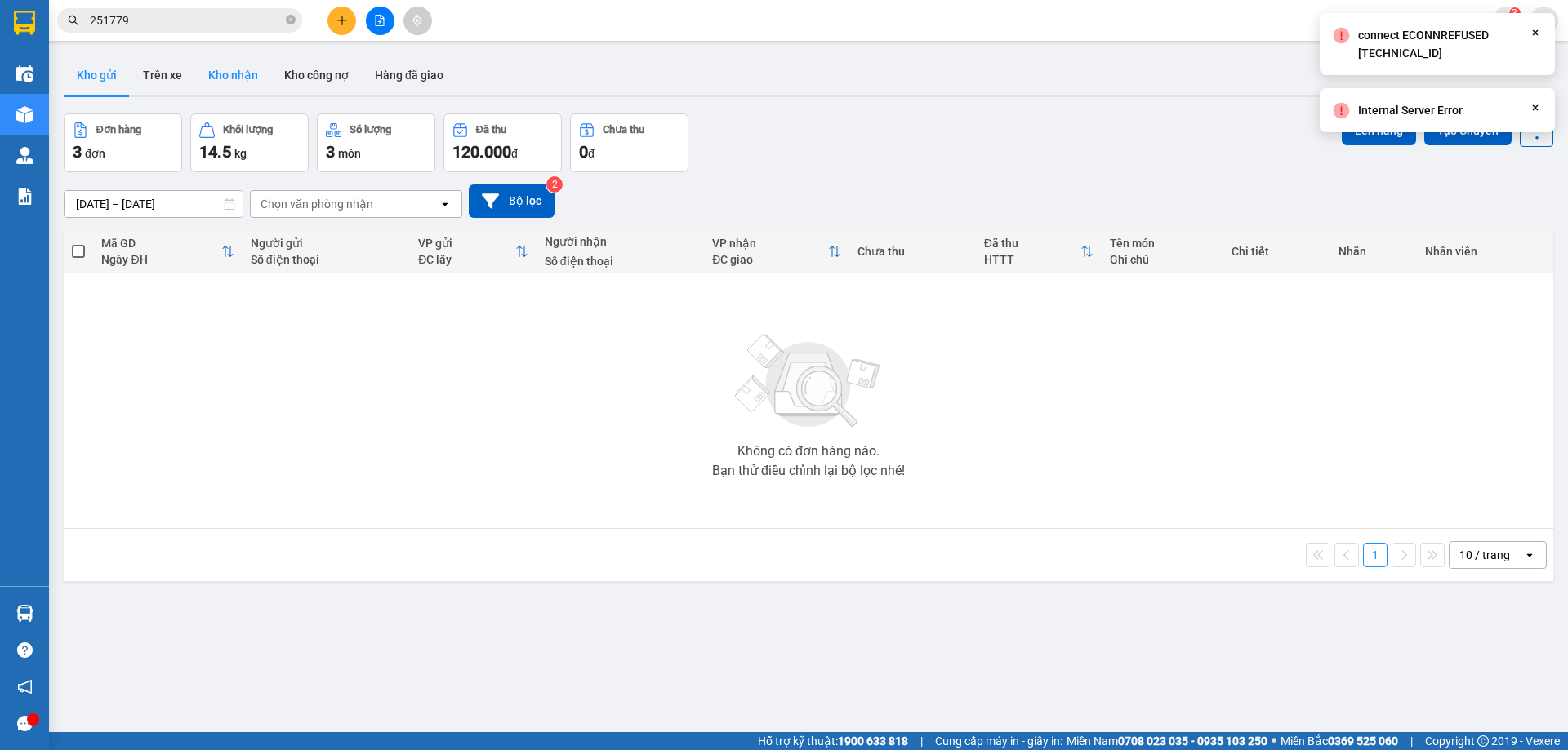
click at [222, 75] on button "Kho nhận" at bounding box center [233, 75] width 76 height 39
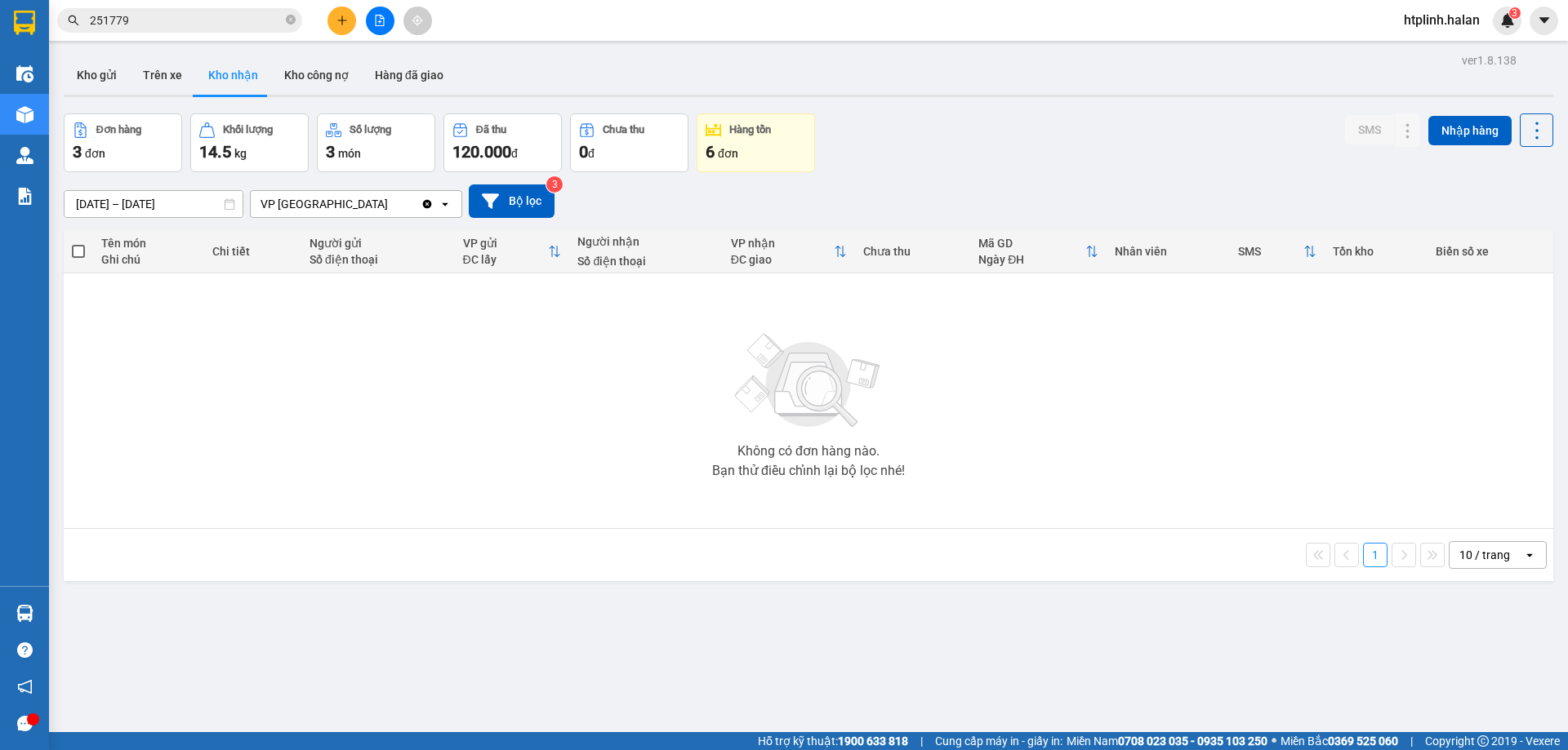
click at [335, 16] on button at bounding box center [342, 21] width 29 height 29
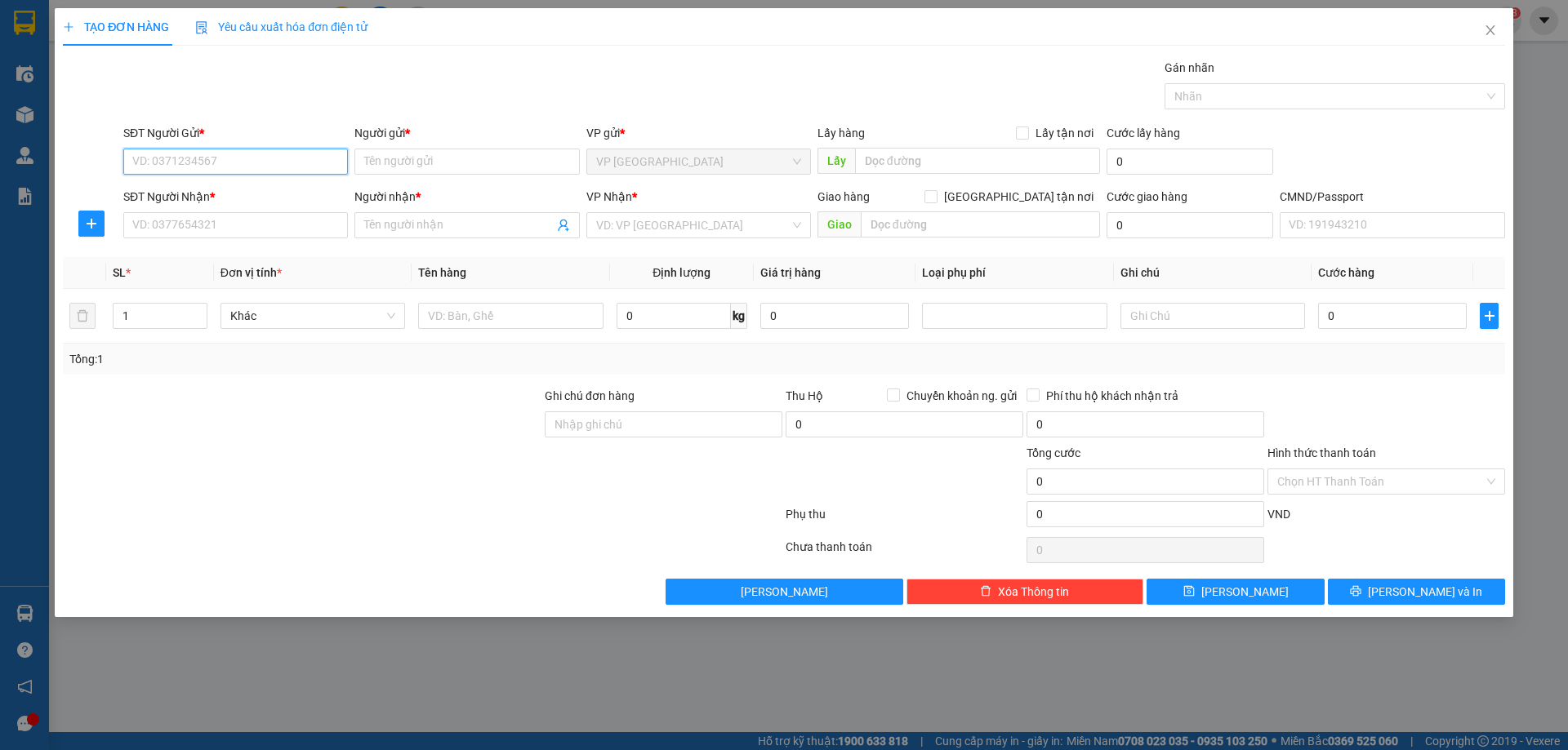
click at [218, 160] on input "SĐT Người Gửi *" at bounding box center [235, 161] width 225 height 26
paste input "0988143693"
type input "0988143693"
click at [420, 160] on input "Người gửi *" at bounding box center [467, 161] width 225 height 26
click at [396, 170] on input "Người gửi *" at bounding box center [467, 161] width 225 height 26
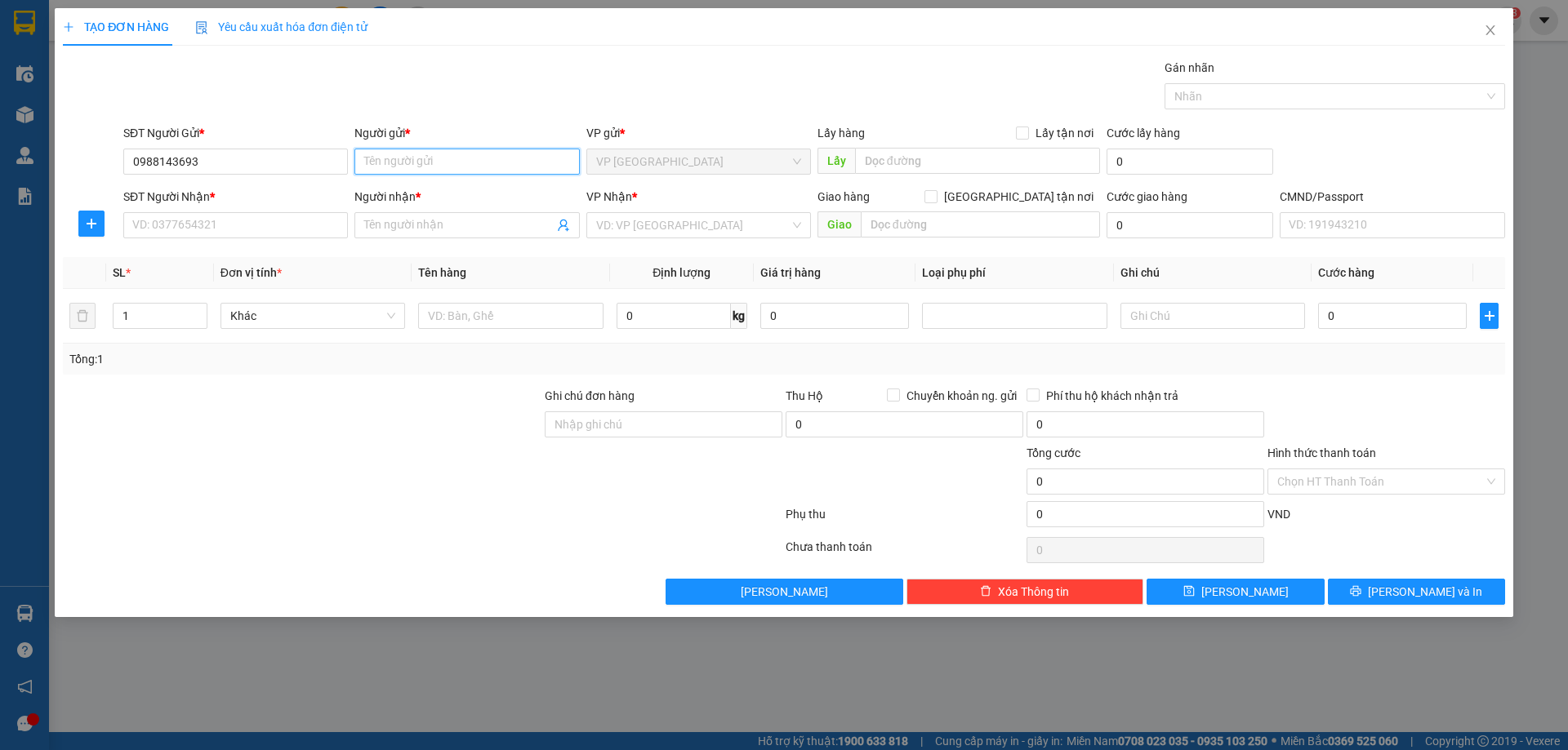
paste input "HUÂN"
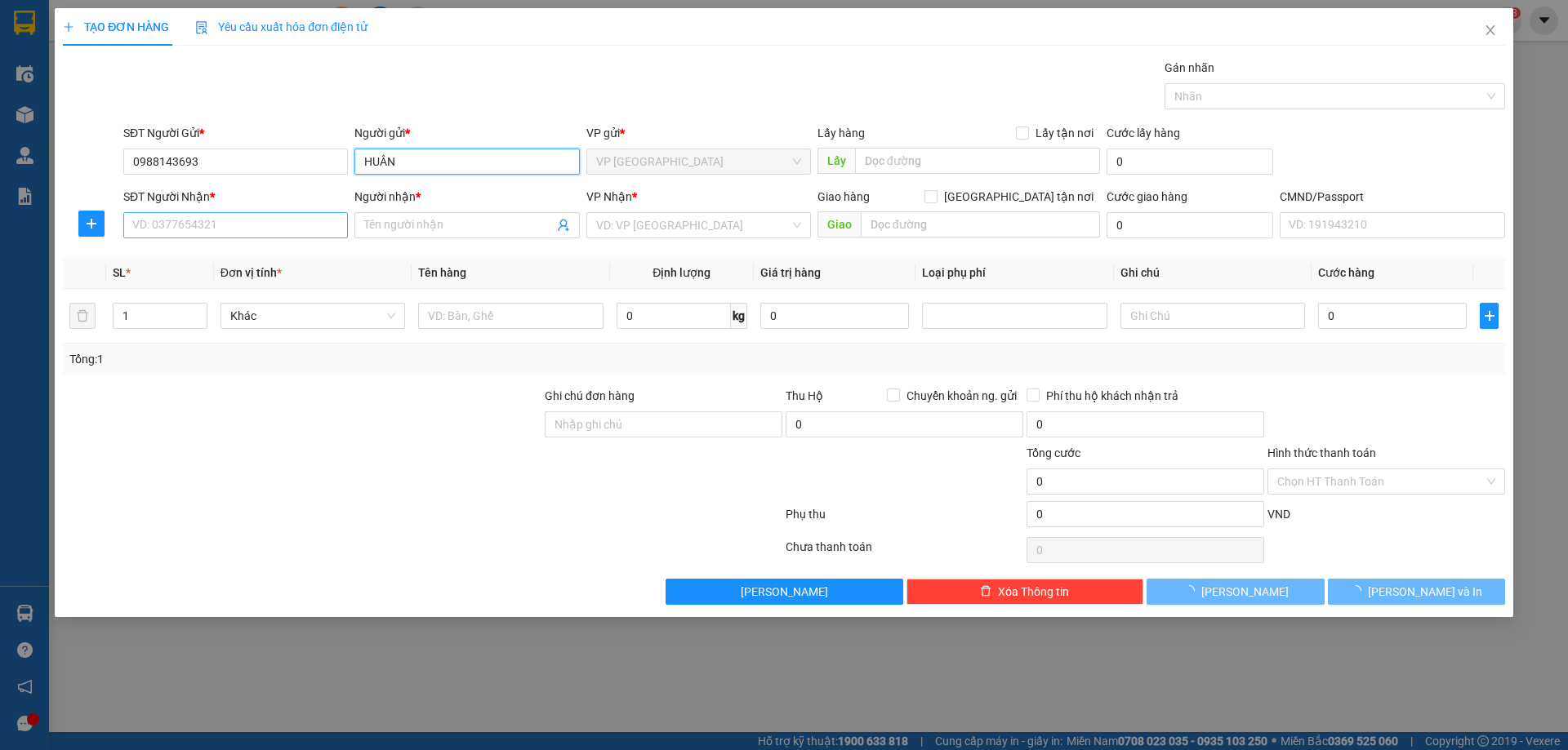
type input "HUÂN"
click at [205, 237] on input "SĐT Người Nhận *" at bounding box center [235, 225] width 225 height 26
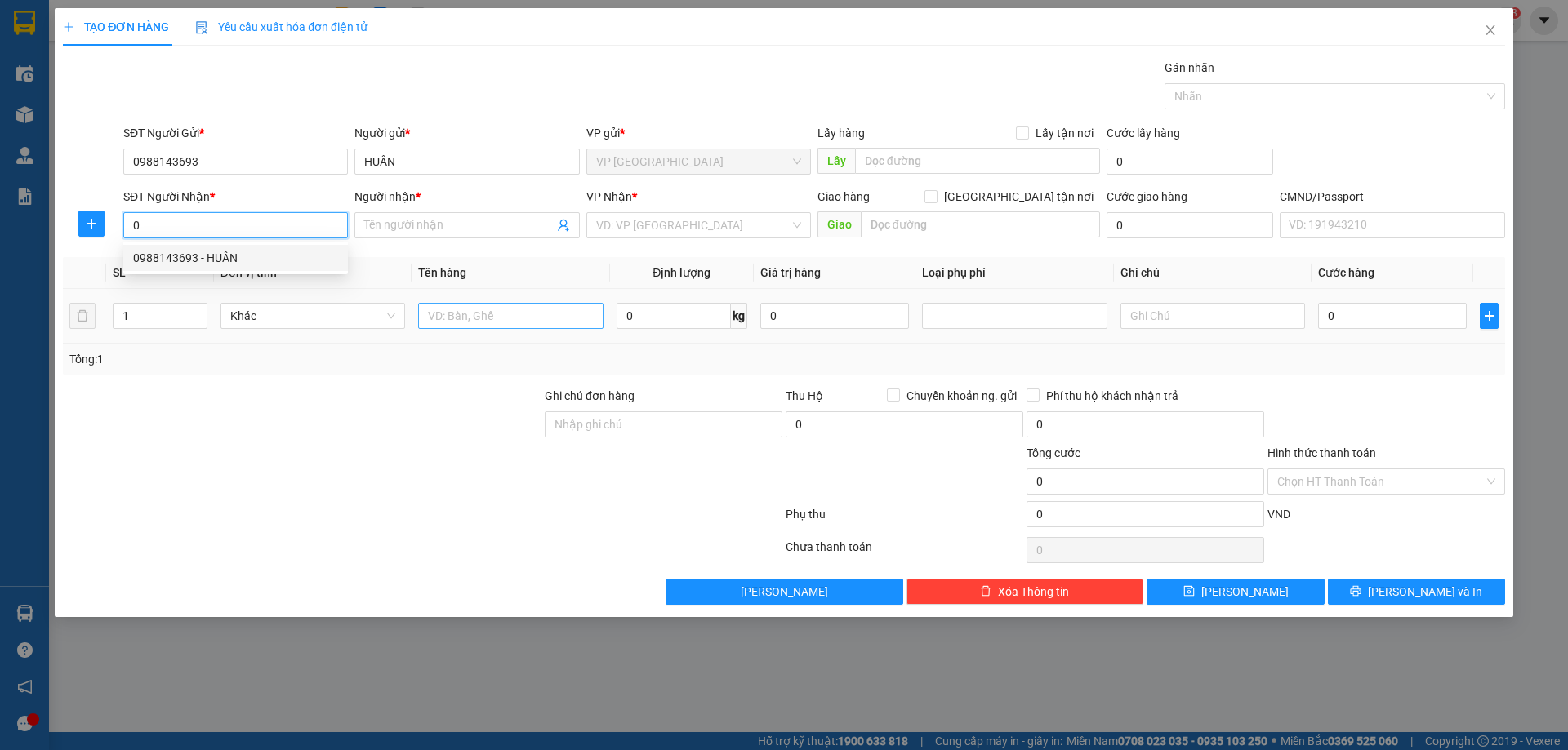
type input "0"
click at [448, 315] on input "text" at bounding box center [510, 316] width 185 height 26
type input "p"
type input "PB GT"
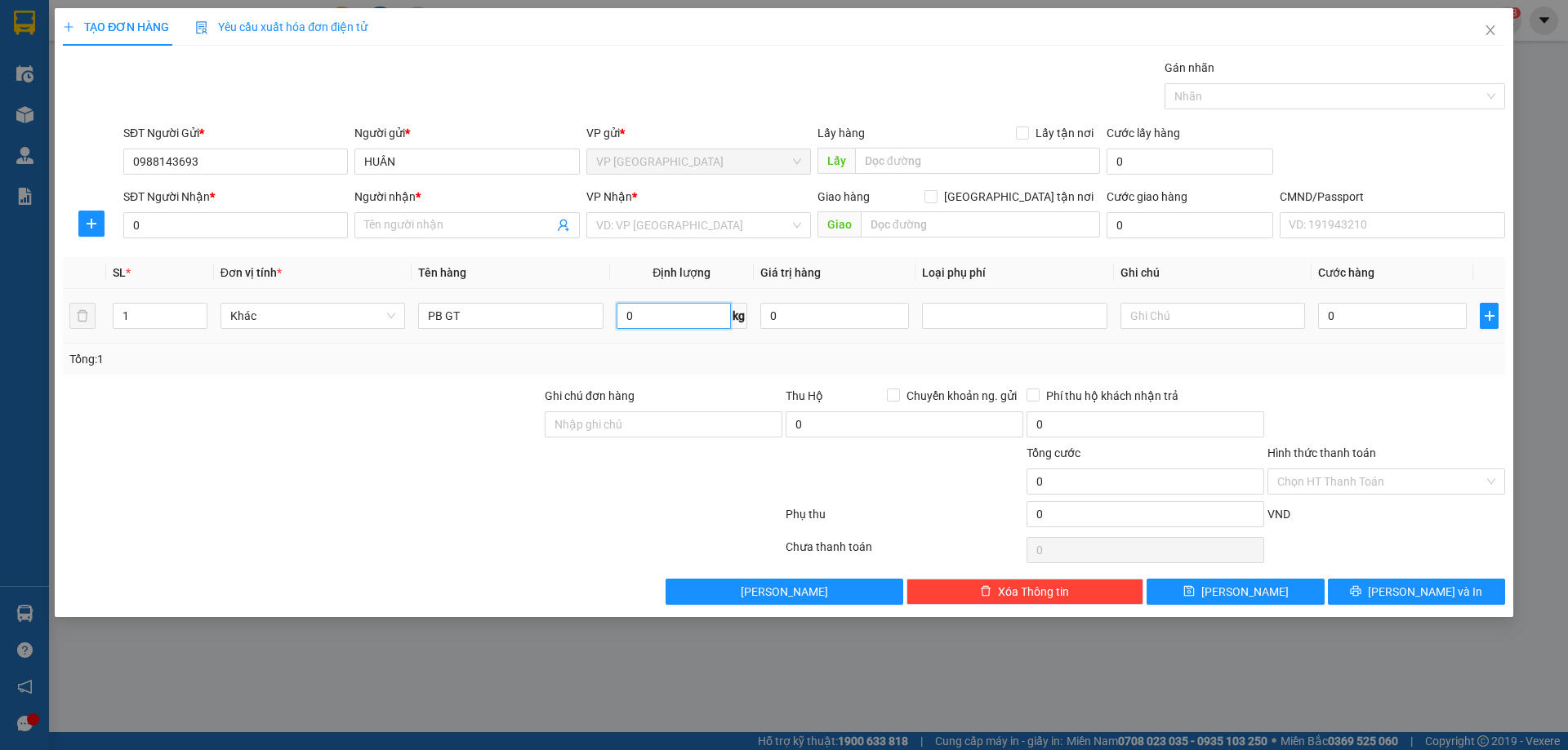
click at [676, 313] on input "0" at bounding box center [674, 316] width 114 height 26
type input "0.2"
click at [290, 212] on input "0" at bounding box center [235, 225] width 225 height 26
type input "0364698426"
click at [404, 225] on input "Người nhận *" at bounding box center [459, 225] width 189 height 18
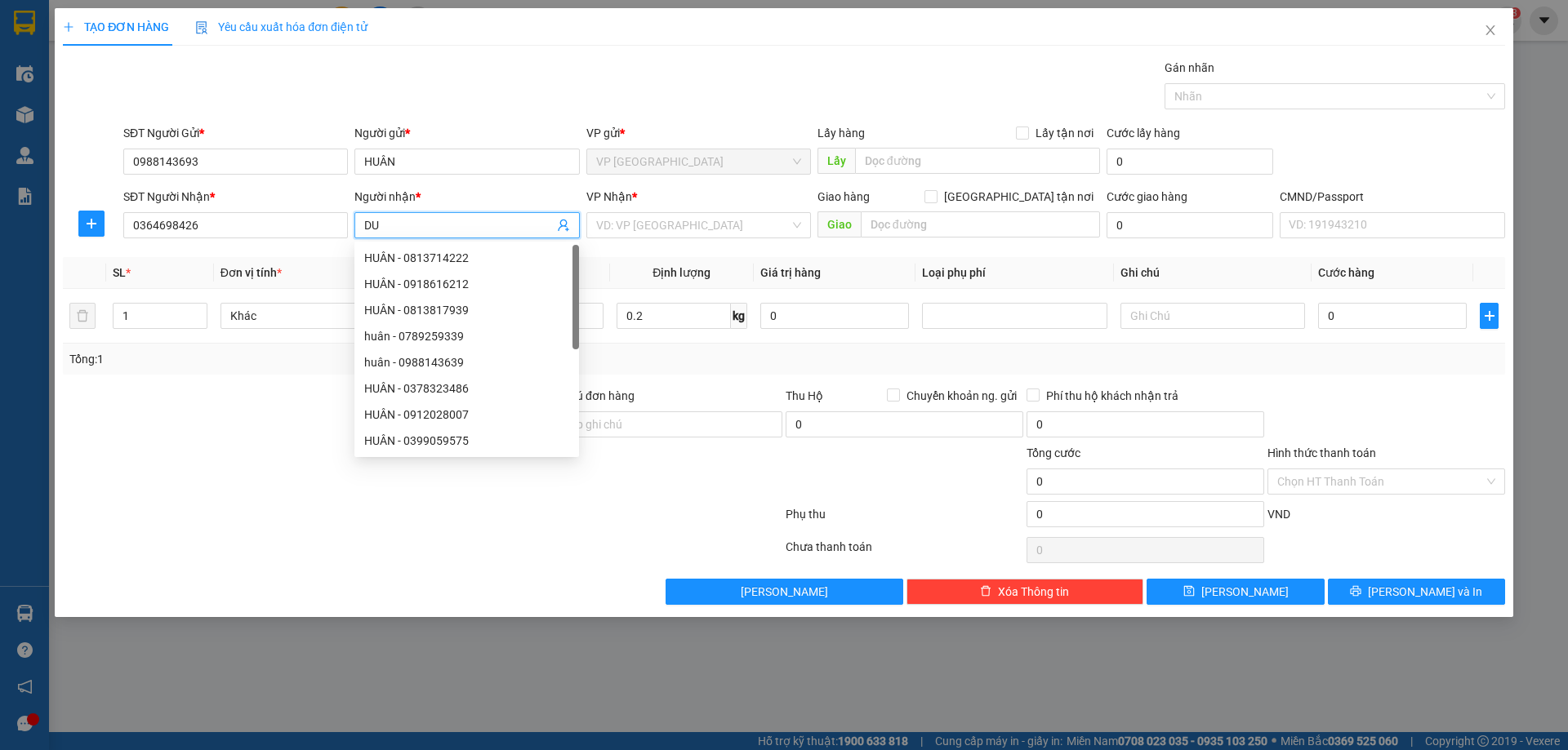
type input "D"
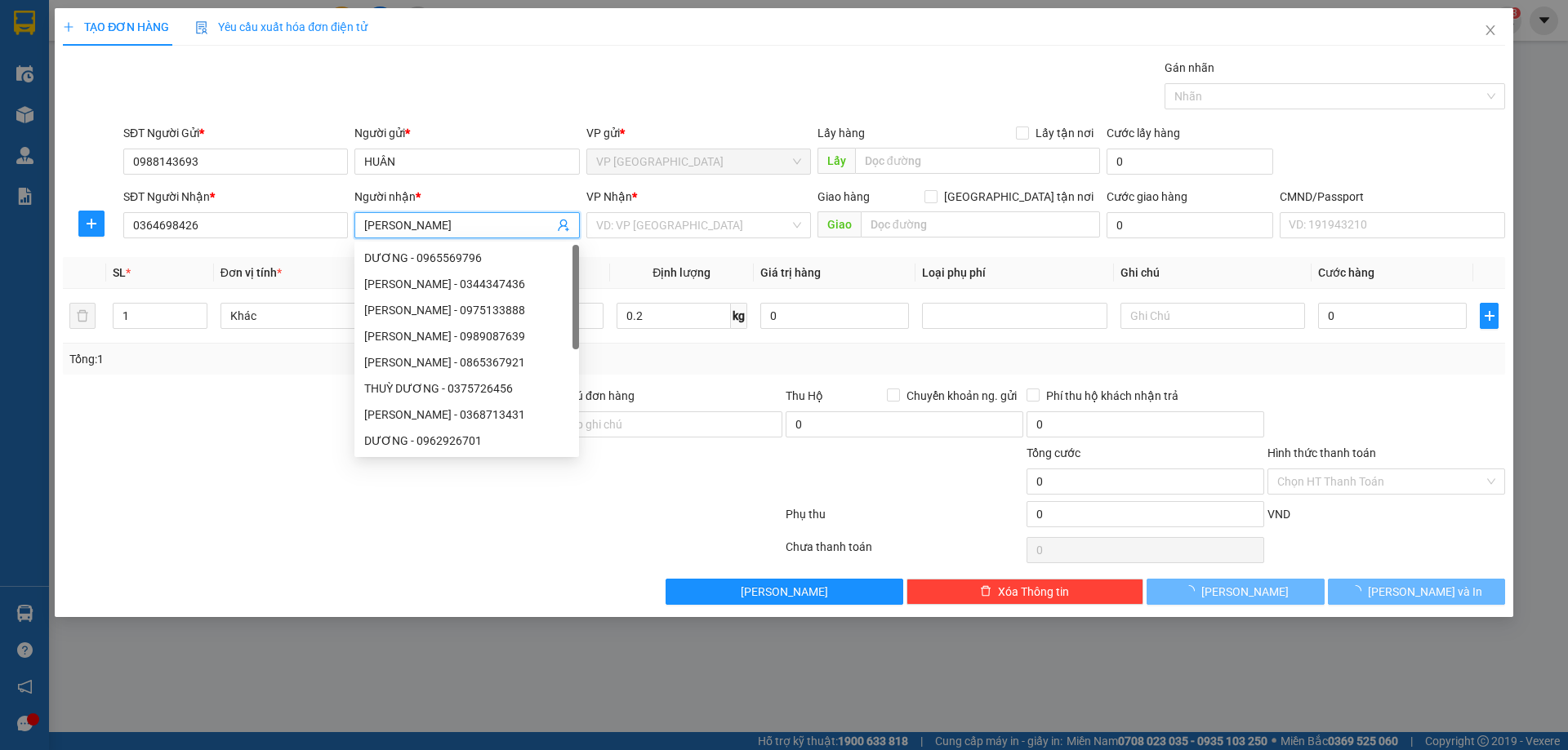
type input "DƯƠNG LINH TUIYỀN"
click at [75, 226] on div at bounding box center [92, 224] width 57 height 26
click at [91, 230] on icon "plus" at bounding box center [91, 223] width 13 height 13
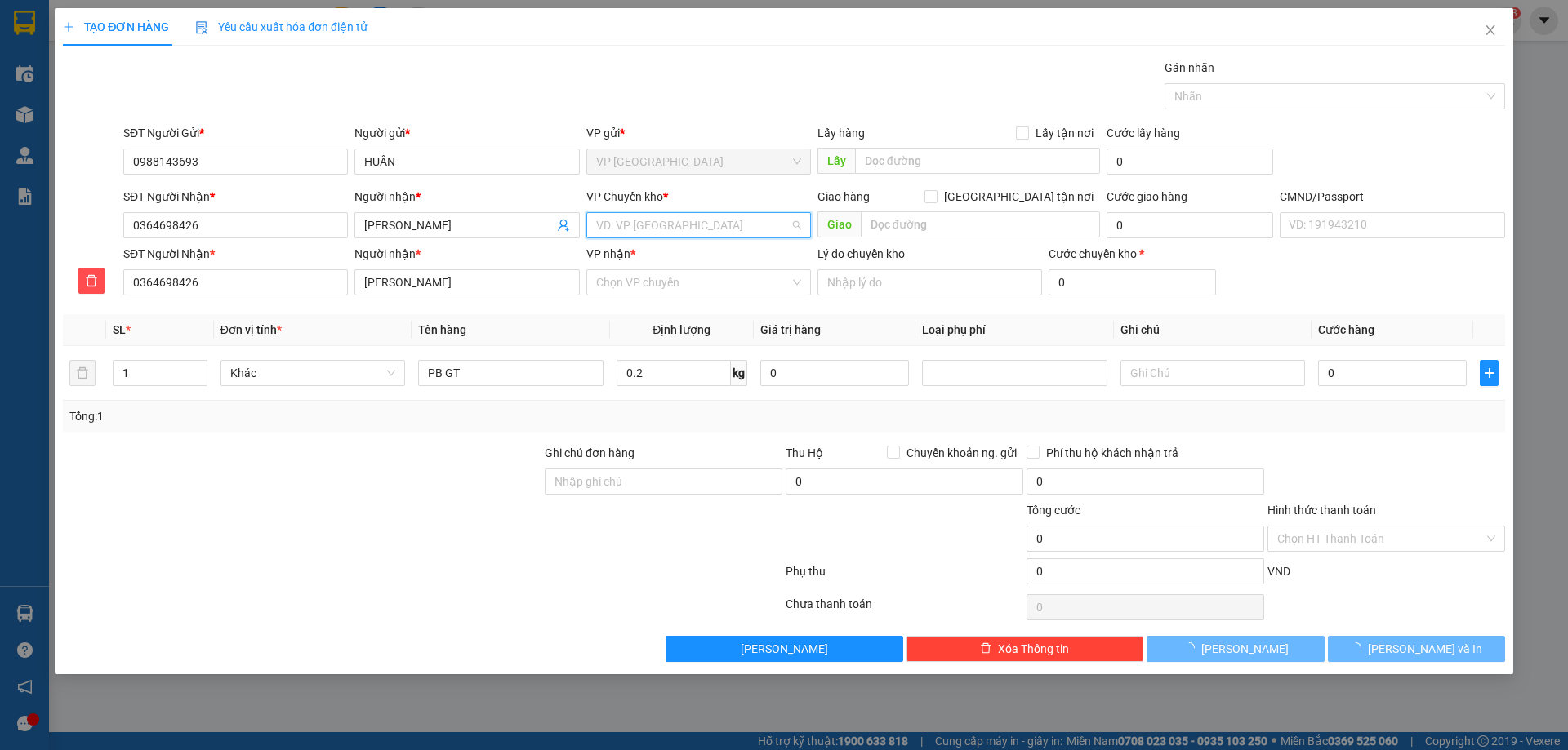
click at [714, 227] on input "search" at bounding box center [692, 225] width 193 height 24
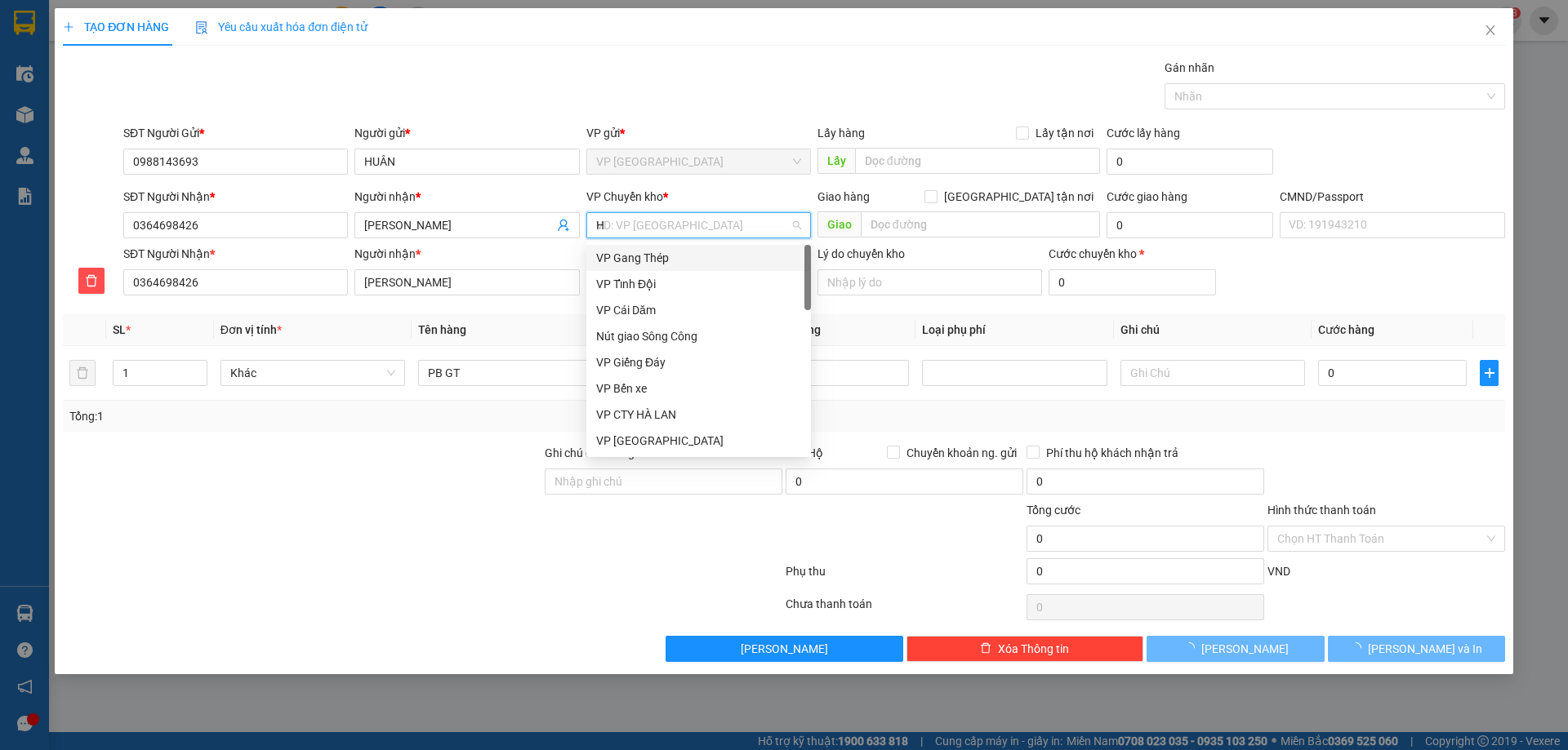
type input "HG"
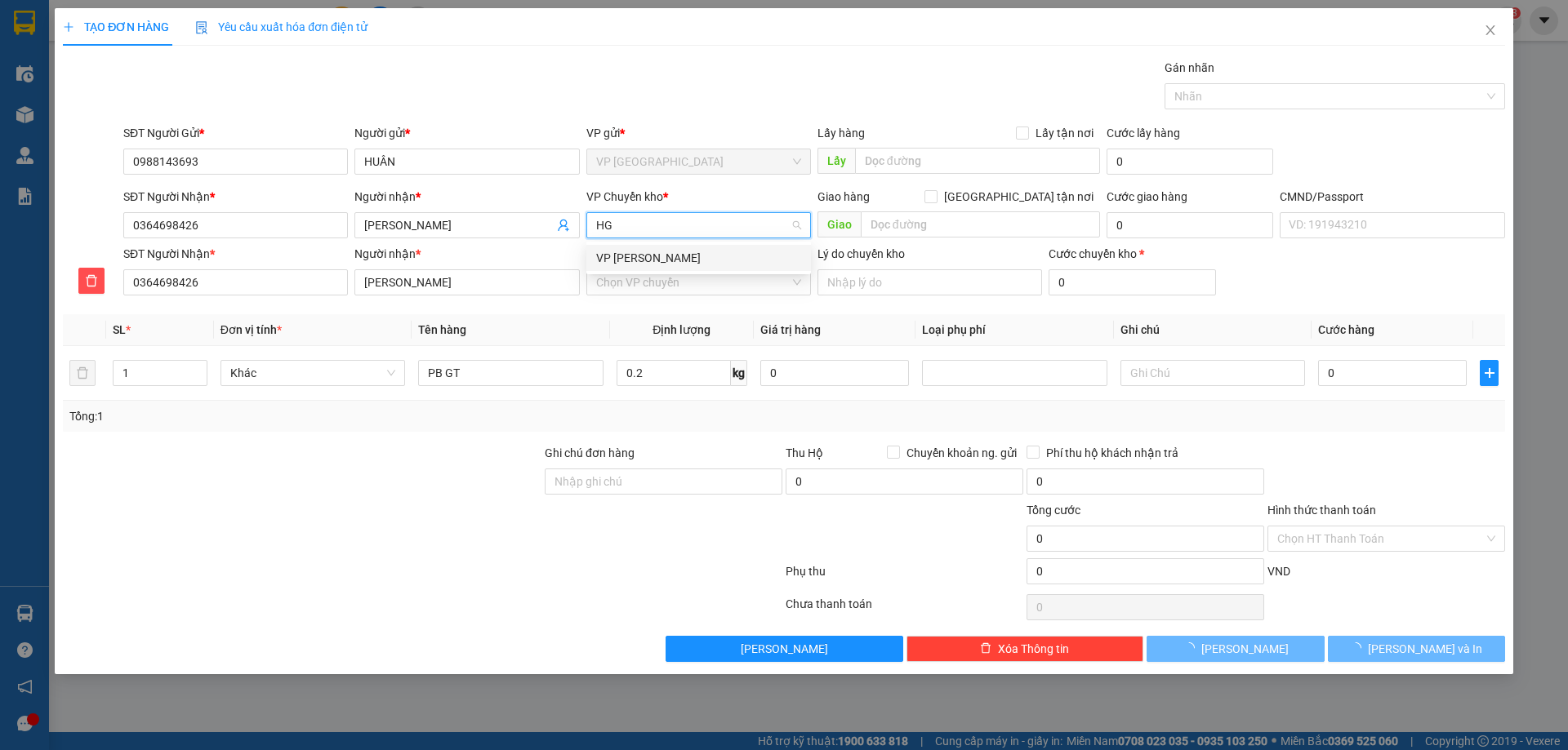
click at [704, 258] on div "VP [PERSON_NAME]" at bounding box center [698, 258] width 205 height 18
click at [690, 287] on input "VP nhận *" at bounding box center [692, 283] width 193 height 24
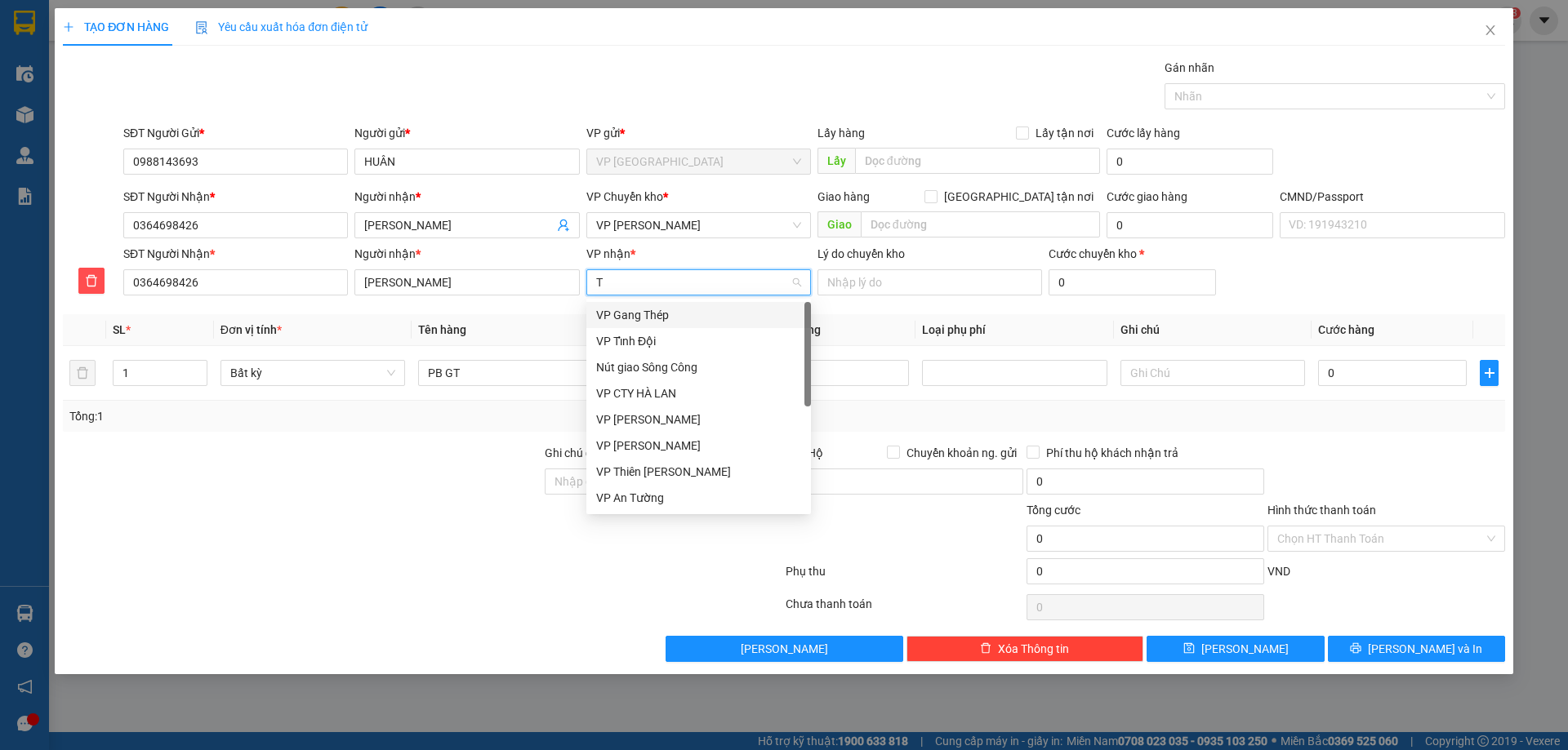
type input "TD"
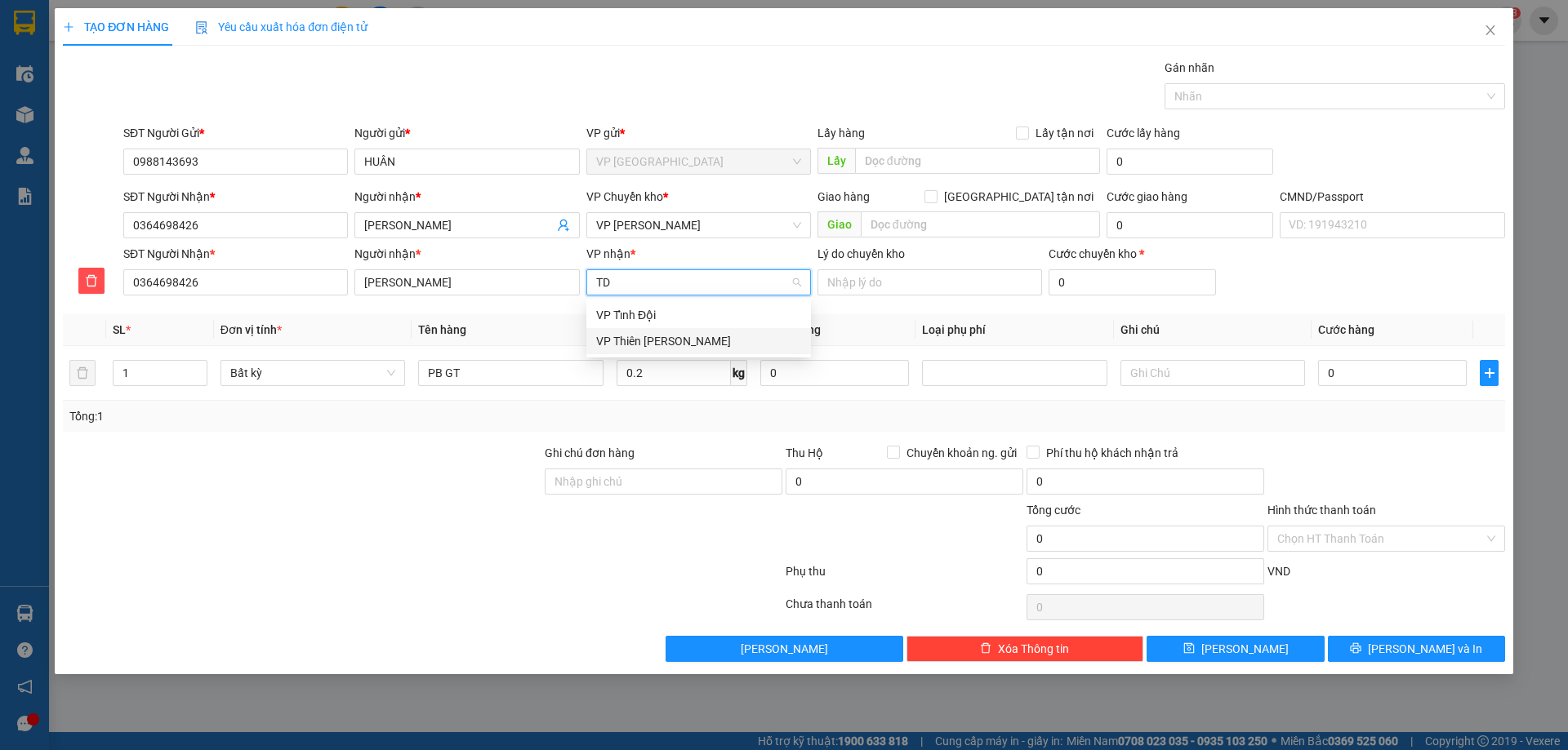
click at [681, 343] on div "VP Thiên [PERSON_NAME]" at bounding box center [698, 341] width 205 height 18
click at [539, 304] on div "Transit Pickup Surcharge Ids Transit Deliver Surcharge Ids Transit Deliver Surc…" at bounding box center [784, 361] width 1442 height 603
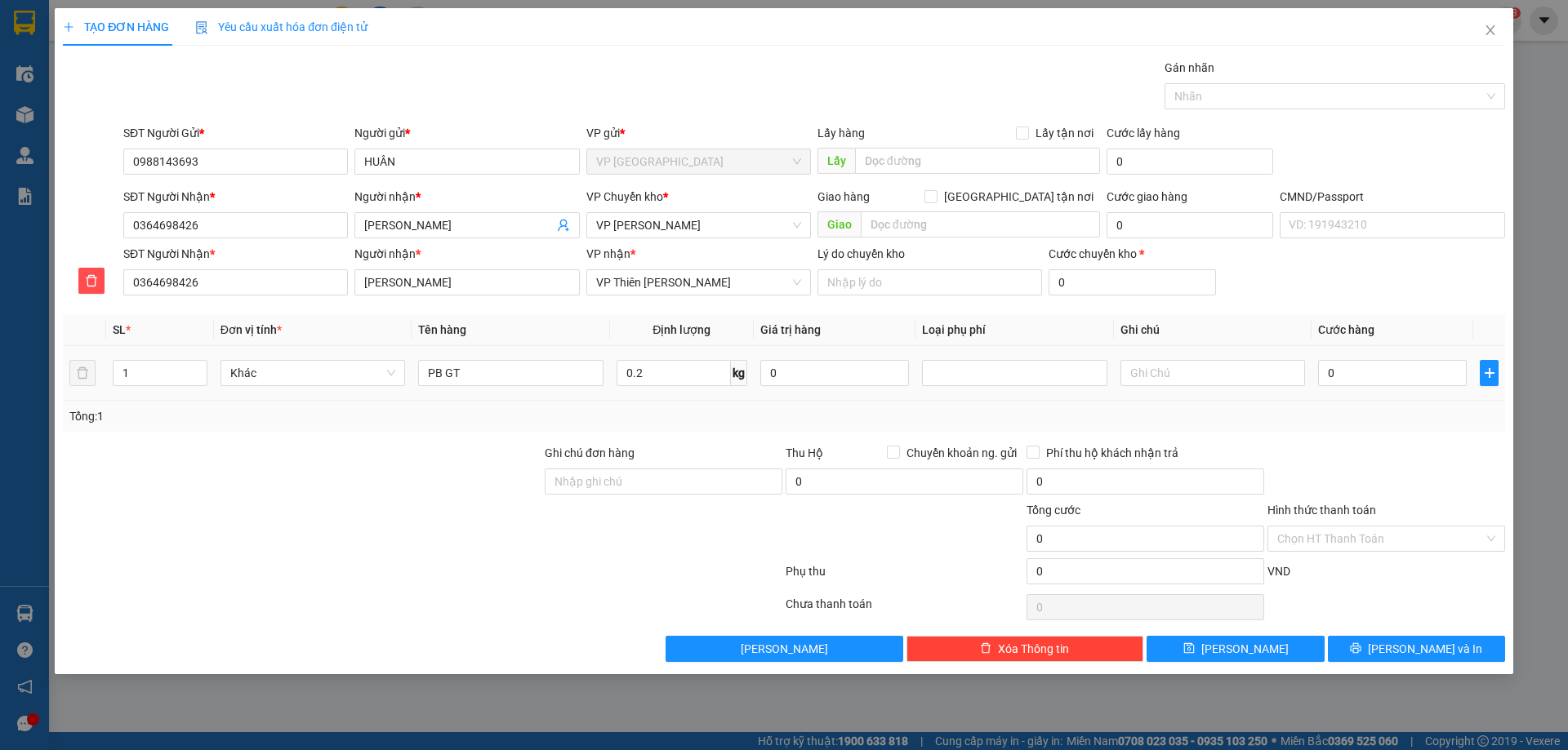
click at [1423, 358] on div "0" at bounding box center [1392, 373] width 148 height 33
click at [1410, 370] on input "0" at bounding box center [1392, 373] width 148 height 26
type input "4"
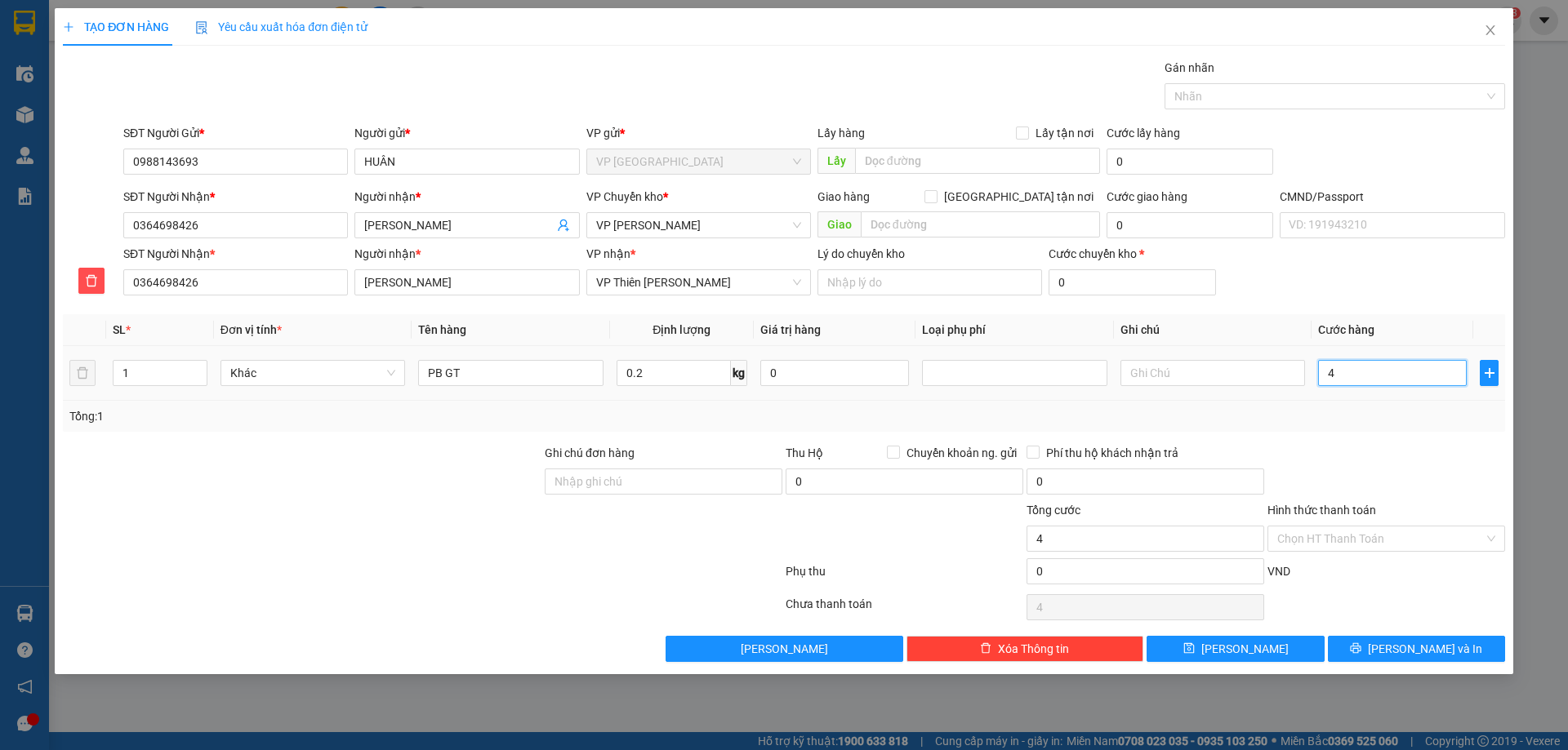
type input "40"
click at [1266, 440] on div "Transit Pickup Surcharge Ids Transit Deliver Surcharge Ids Transit Deliver Surc…" at bounding box center [784, 361] width 1442 height 603
type input "40.000"
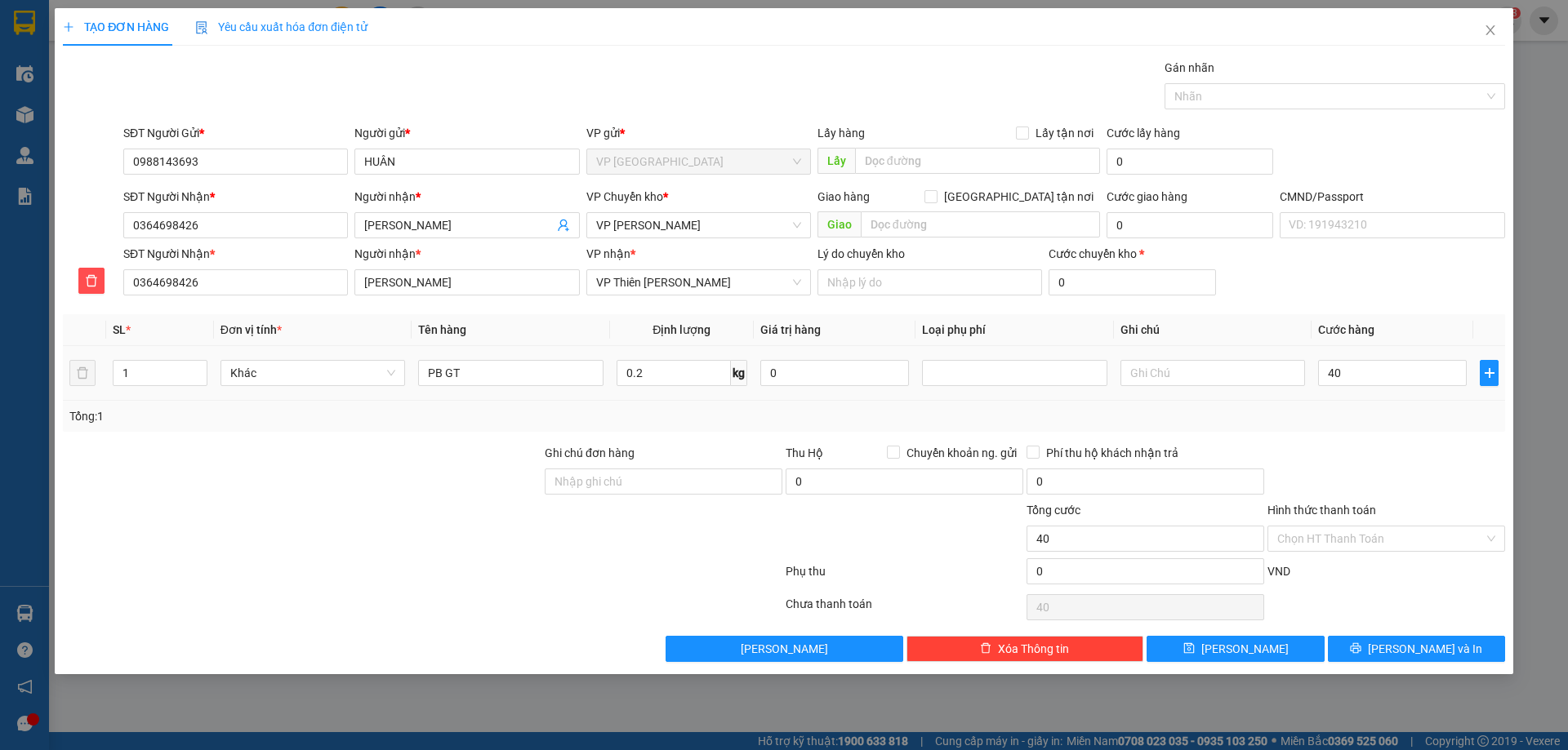
type input "40.000"
click at [1381, 539] on input "Hình thức thanh toán" at bounding box center [1381, 538] width 206 height 24
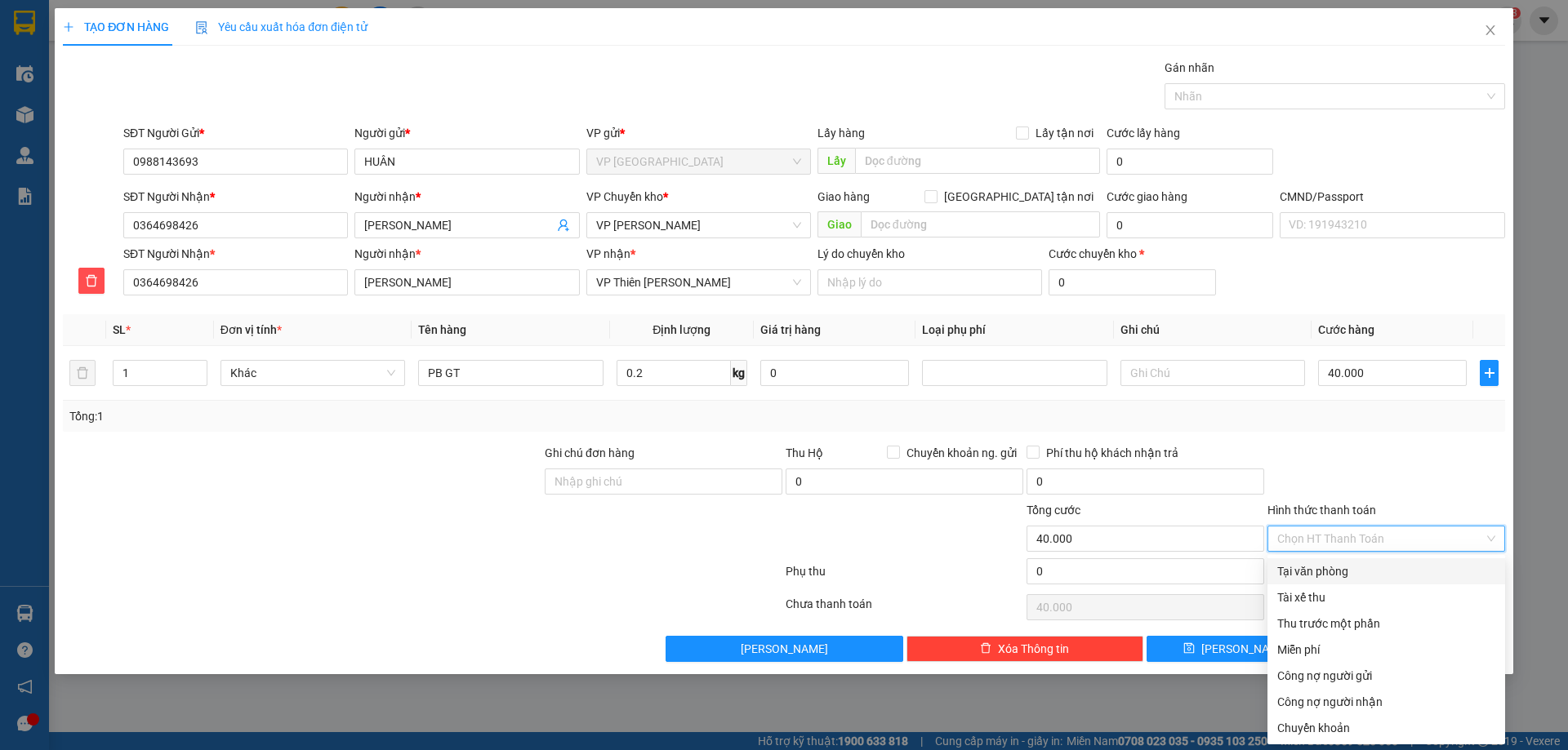
click at [1356, 570] on div "Tại văn phòng" at bounding box center [1386, 571] width 218 height 18
type input "0"
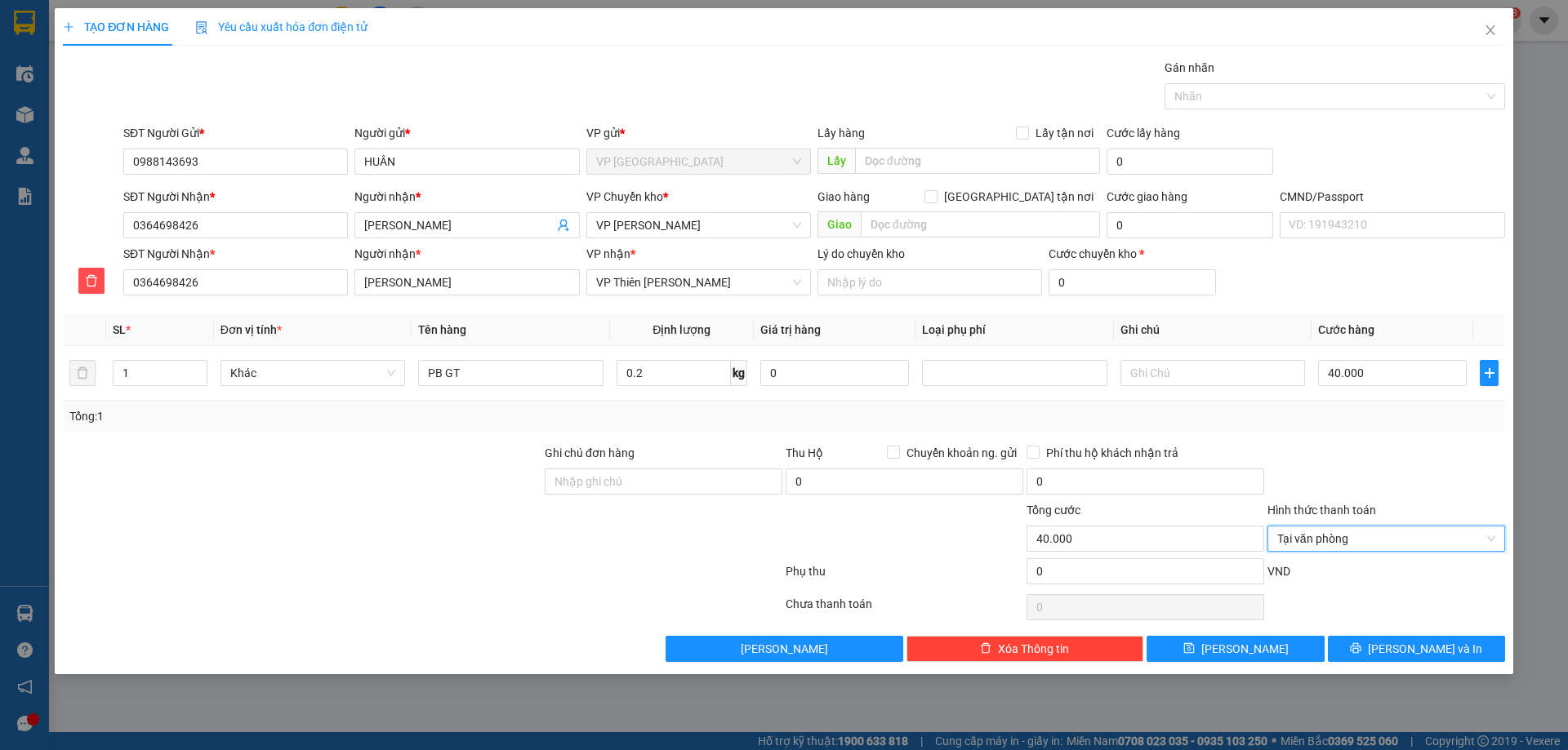
click at [1395, 669] on div "TẠO ĐƠN HÀNG Yêu cầu xuất hóa đơn điện tử Transit Pickup Surcharge Ids Transit …" at bounding box center [784, 341] width 1459 height 666
click at [1397, 649] on button "Lưu và In" at bounding box center [1416, 649] width 177 height 26
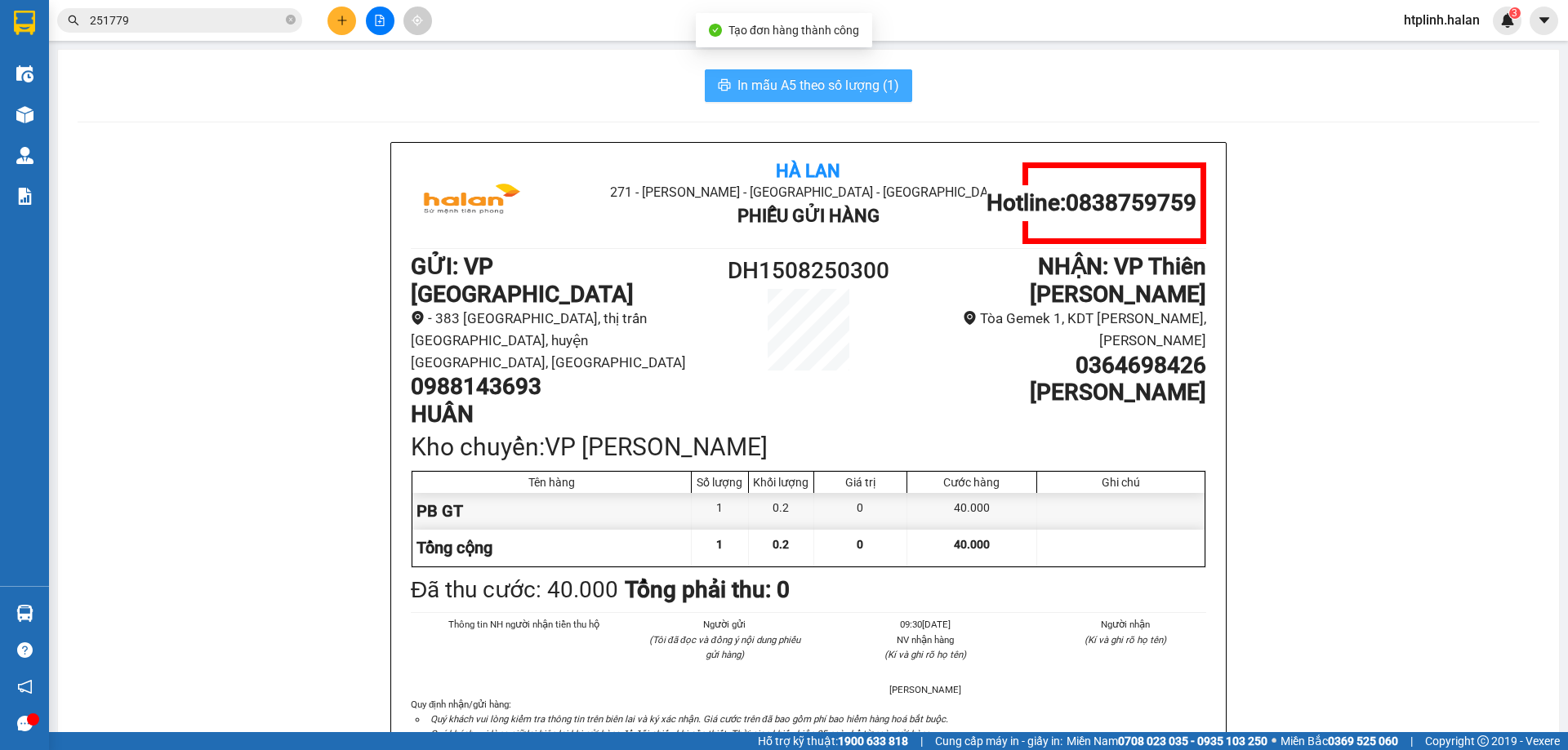
click at [860, 86] on span "In mẫu A5 theo số lượng (1)" at bounding box center [818, 86] width 161 height 21
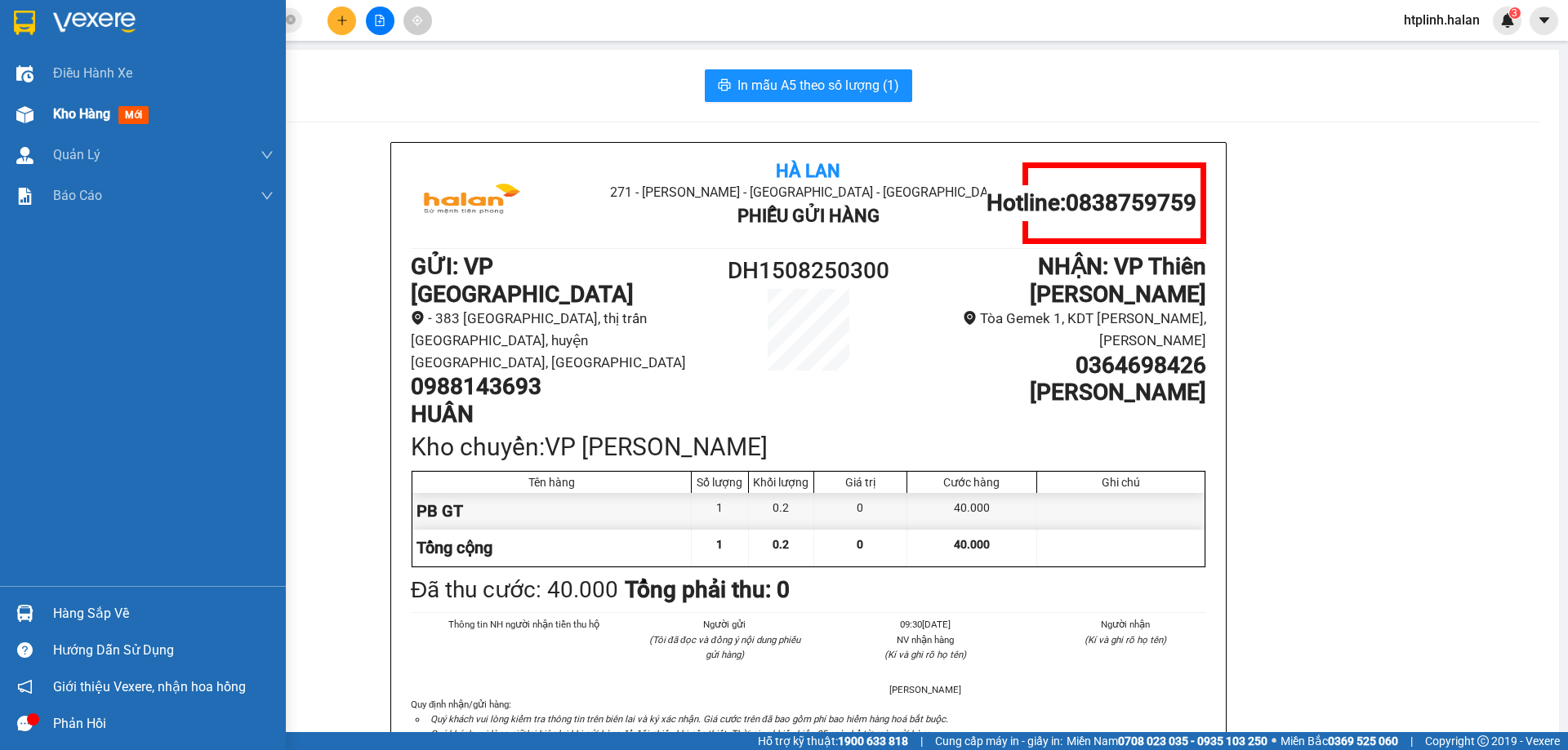
click at [201, 126] on div "Kho hàng mới" at bounding box center [163, 114] width 220 height 41
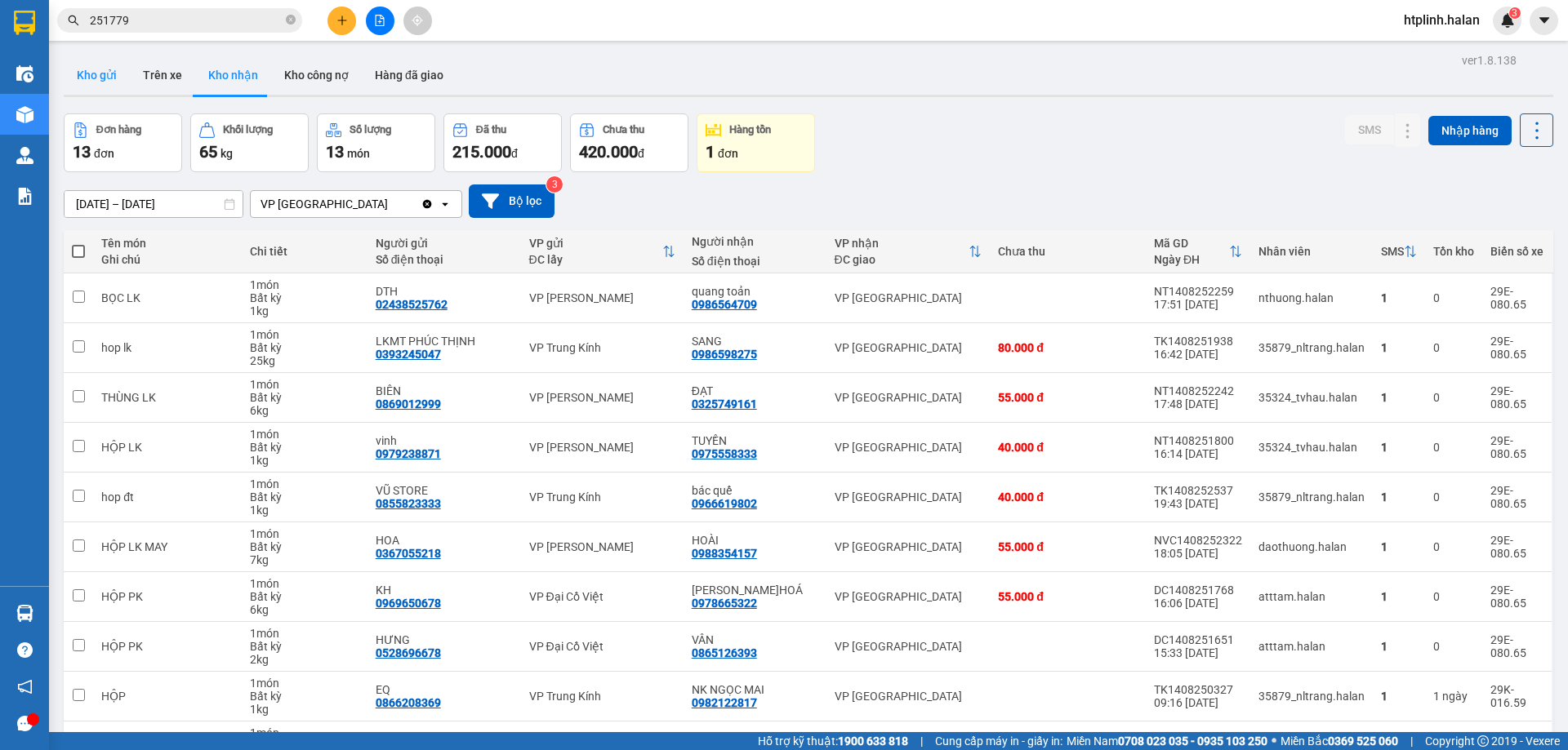
click at [91, 63] on button "Kho gửi" at bounding box center [96, 75] width 66 height 39
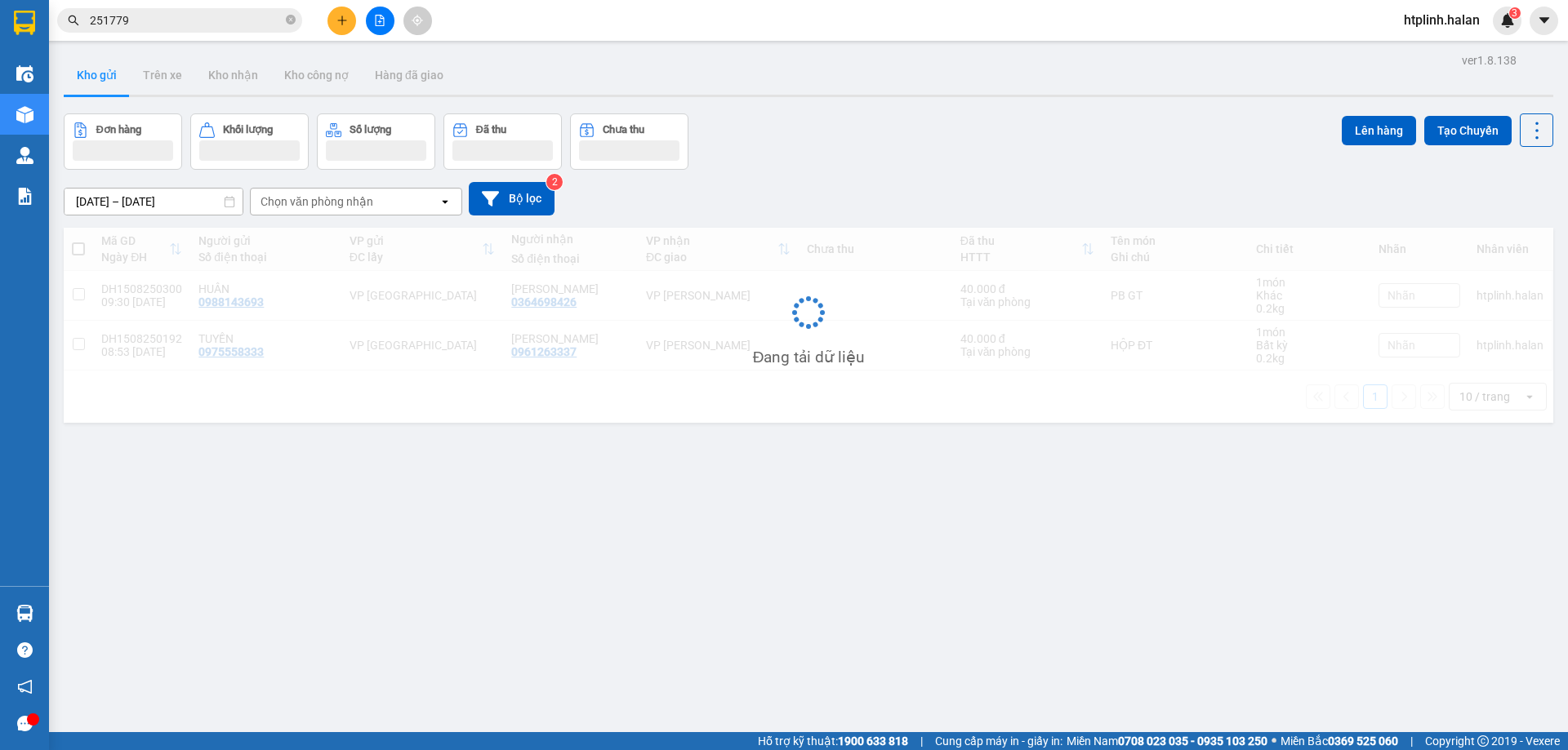
scroll to position [75, 0]
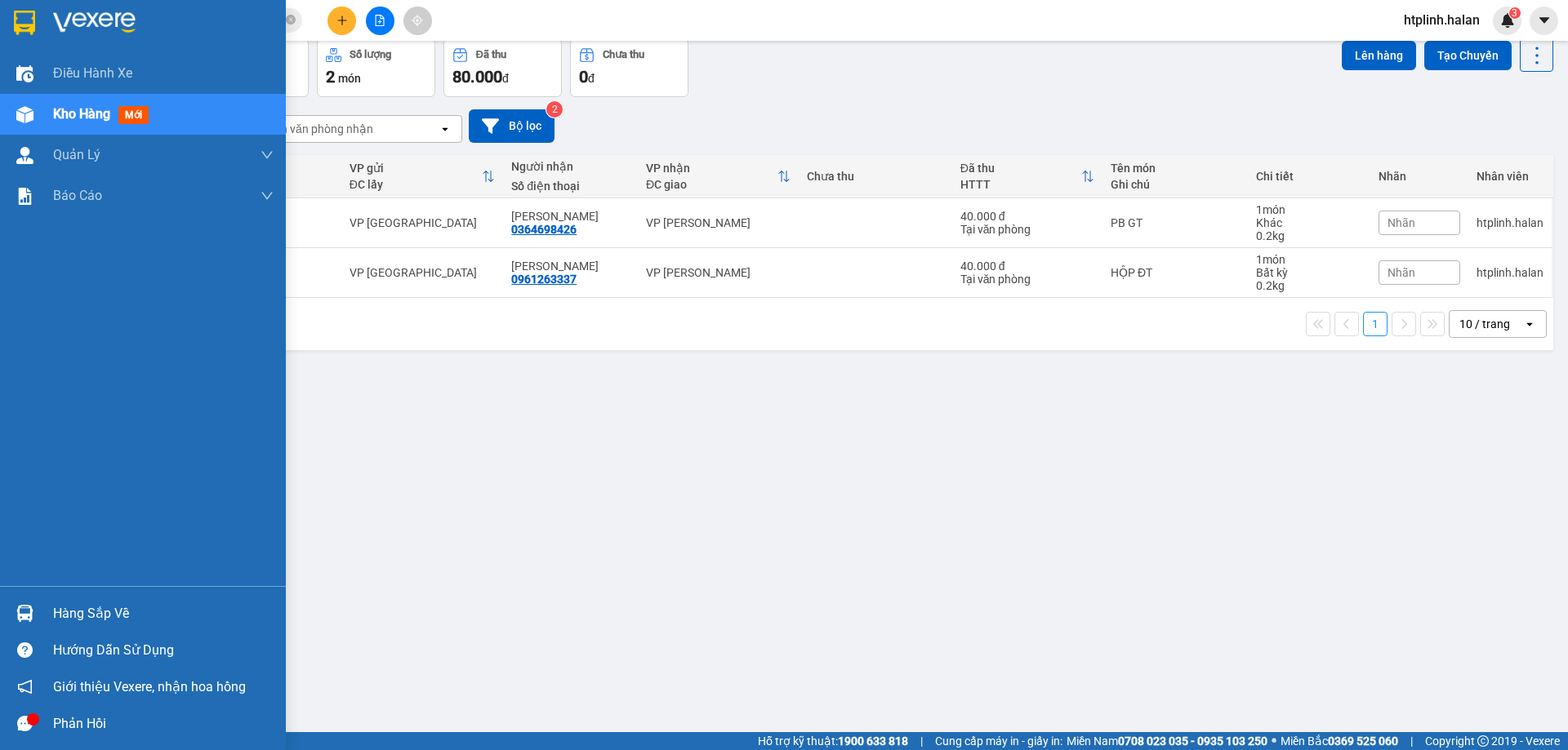
click at [176, 599] on div "Hàng sắp về" at bounding box center [143, 613] width 286 height 36
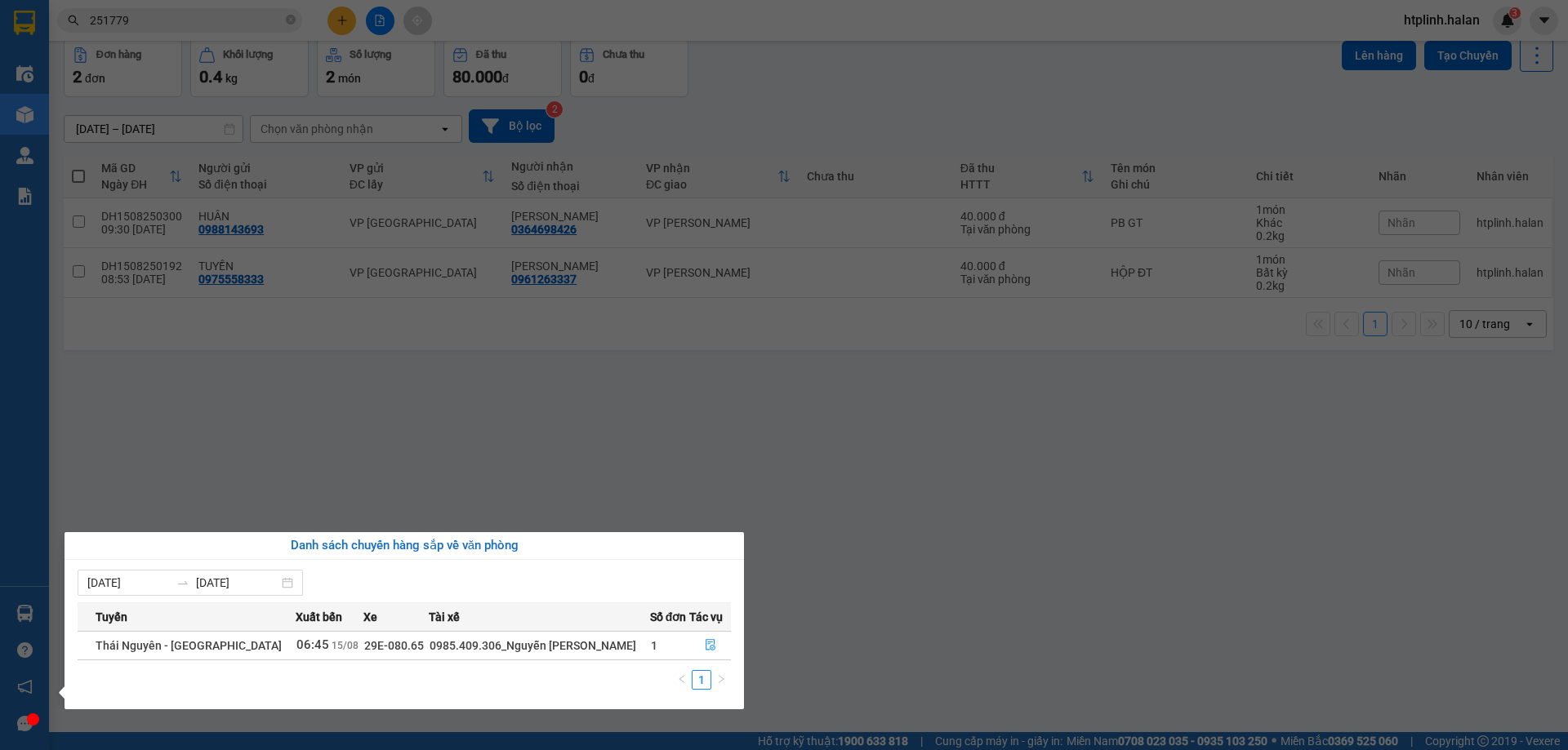
click at [1292, 453] on section "Kết quả tìm kiếm ( 176 ) Bộ lọc Mã ĐH Trạng thái Món hàng Thu hộ Tổng cước Chưa…" at bounding box center [784, 375] width 1568 height 750
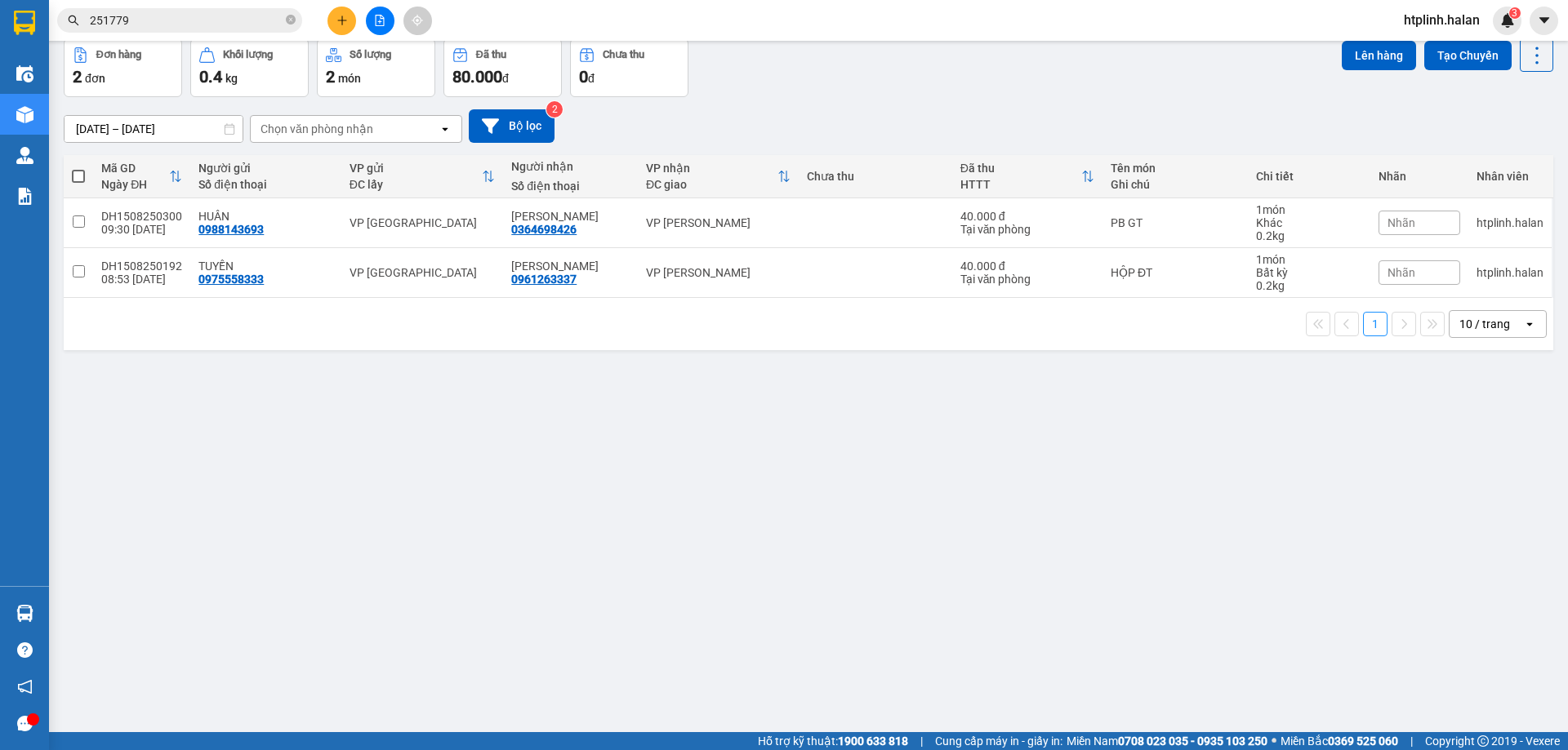
click at [1444, 344] on div "1 10 / trang open" at bounding box center [808, 324] width 1490 height 52
click at [1221, 414] on div "ver 1.8.138 Kho gửi Trên xe Kho nhận Kho công nợ Hàng đã giao Đơn hàng 2 đơn Kh…" at bounding box center [808, 349] width 1503 height 750
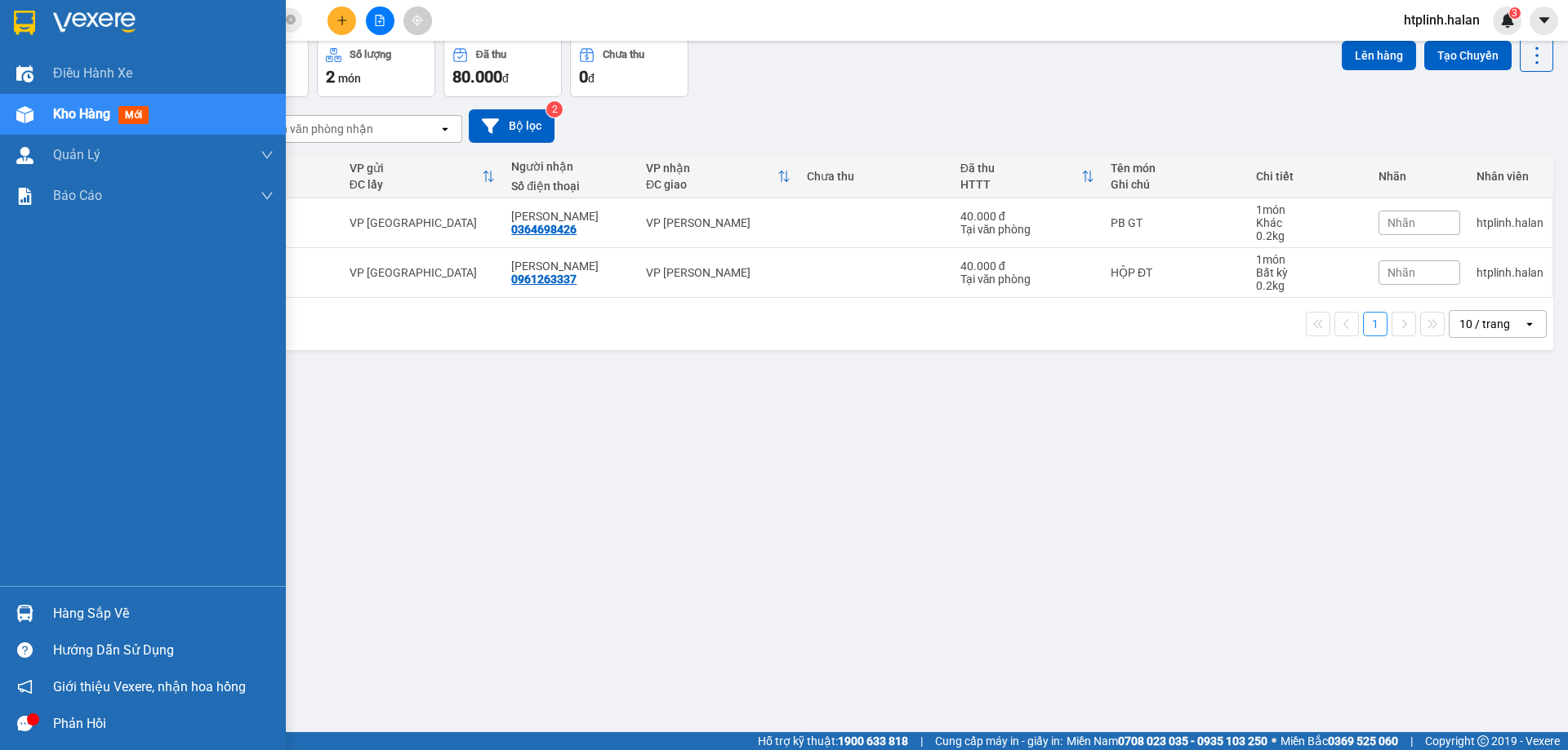
click at [0, 607] on div "Hàng sắp về" at bounding box center [143, 613] width 286 height 36
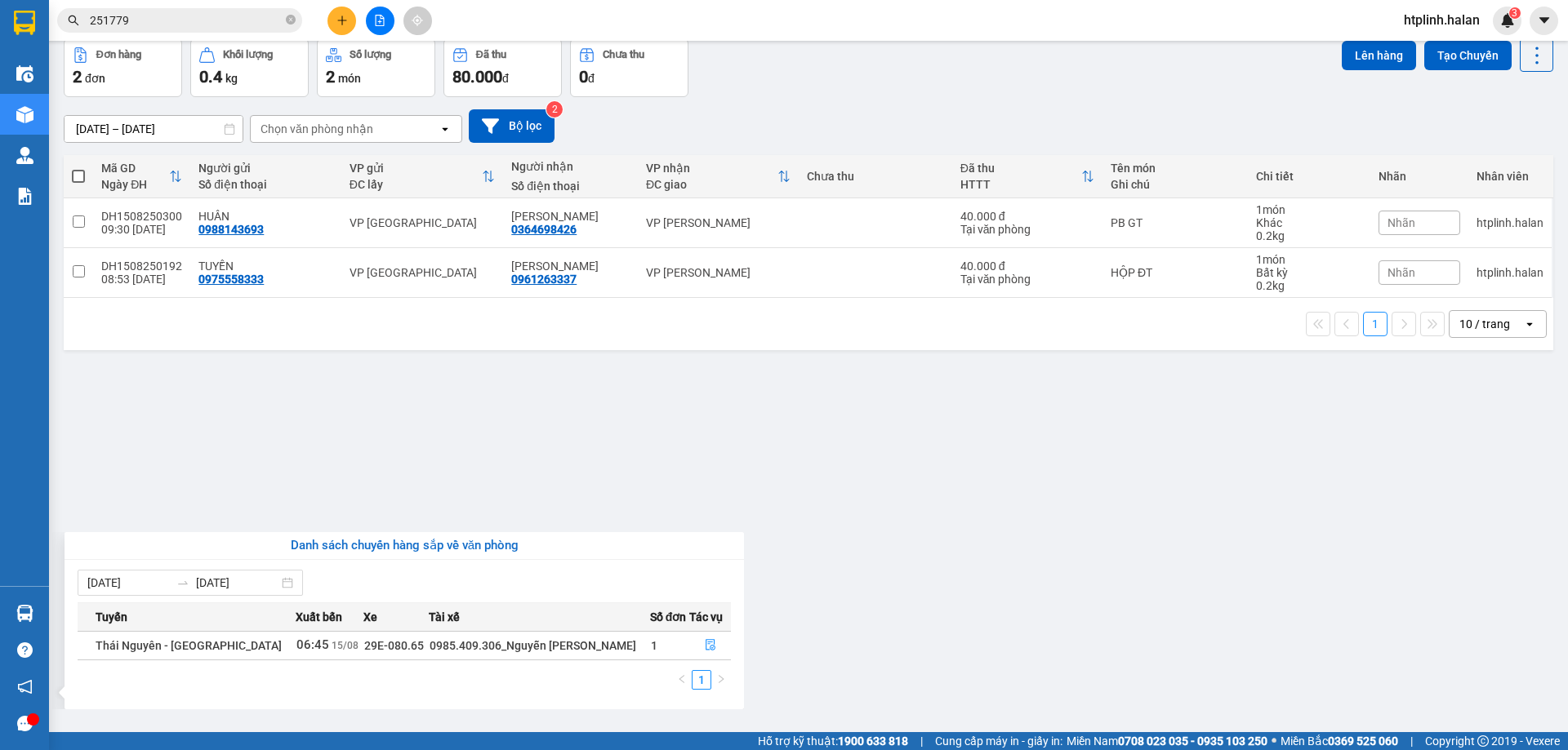
click at [1010, 334] on section "Kết quả tìm kiếm ( 176 ) Bộ lọc Mã ĐH Trạng thái Món hàng Thu hộ Tổng cước Chưa…" at bounding box center [784, 375] width 1568 height 750
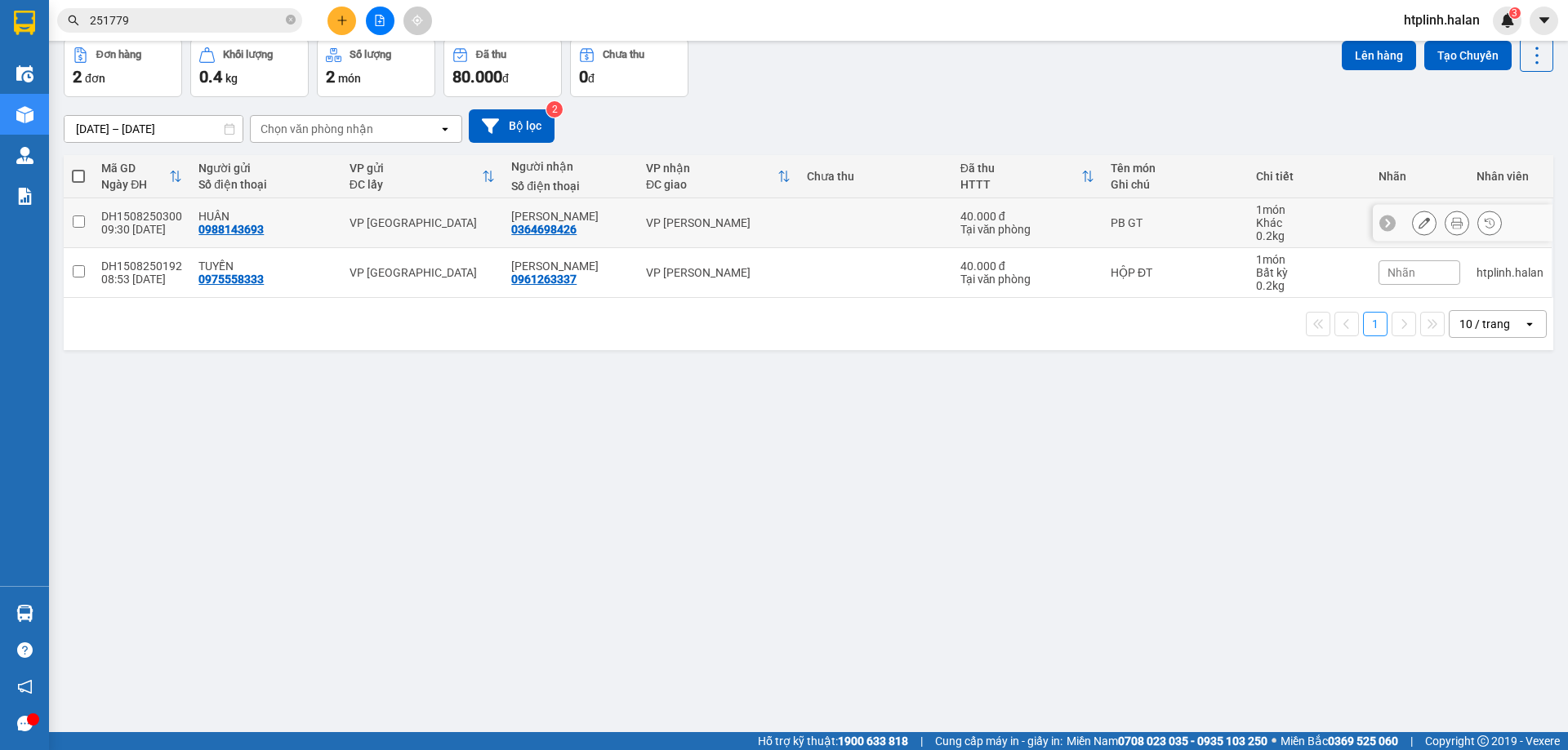
scroll to position [0, 0]
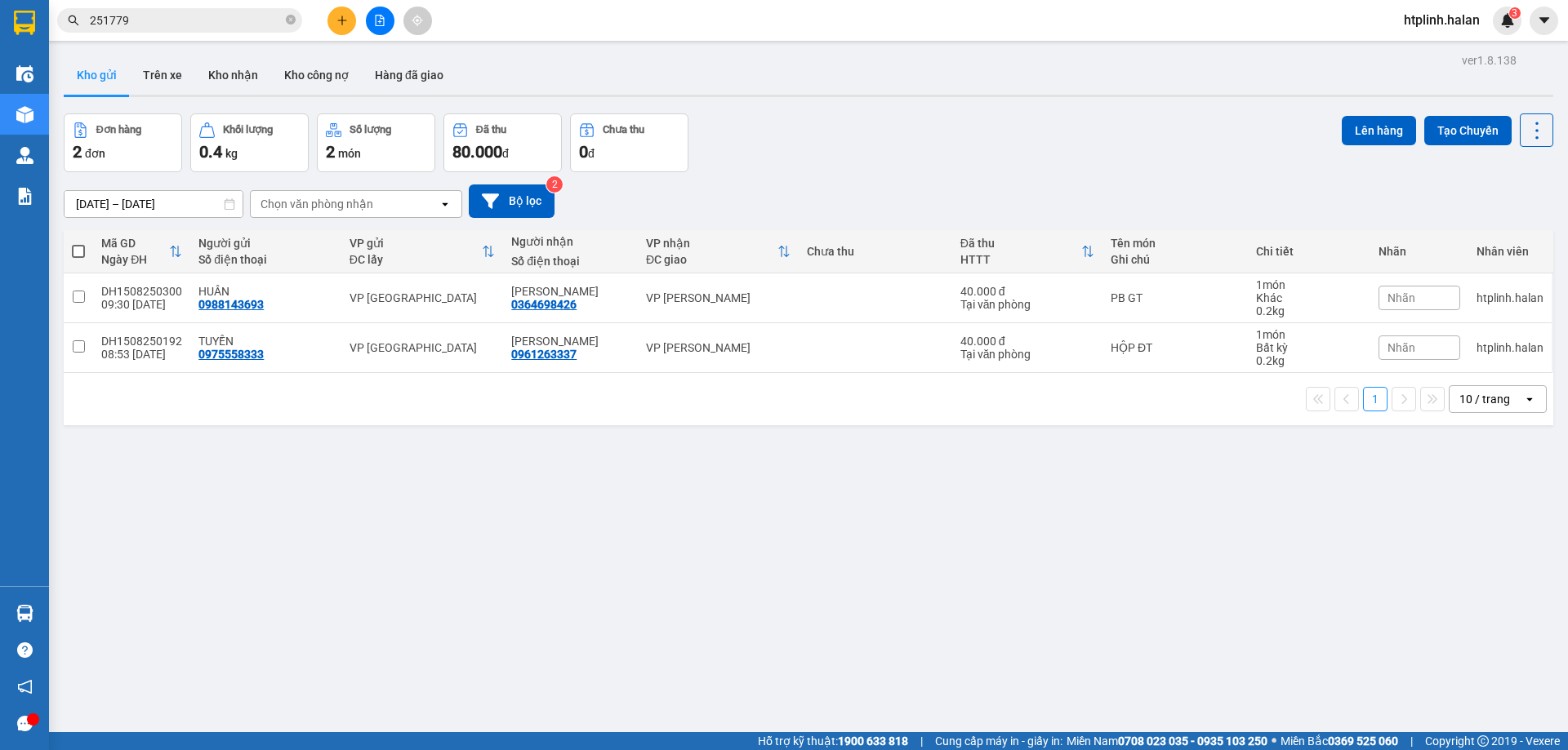
click at [226, 38] on div "Kết quả tìm kiếm ( 176 ) Bộ lọc Mã ĐH Trạng thái Món hàng Thu hộ Tổng cước Chưa…" at bounding box center [784, 20] width 1568 height 41
click at [212, 62] on button "Kho nhận" at bounding box center [233, 75] width 76 height 39
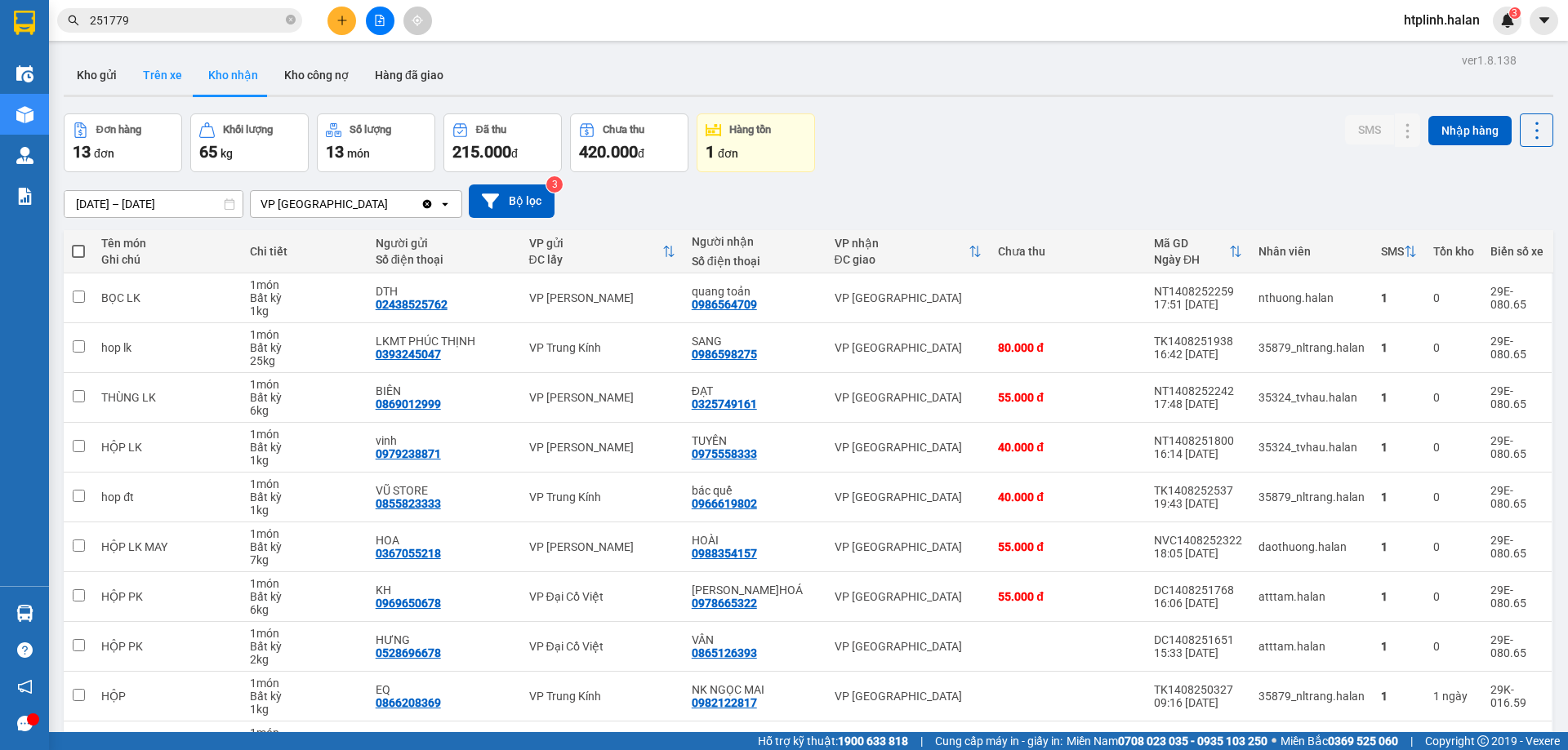
click at [172, 82] on button "Trên xe" at bounding box center [162, 75] width 65 height 39
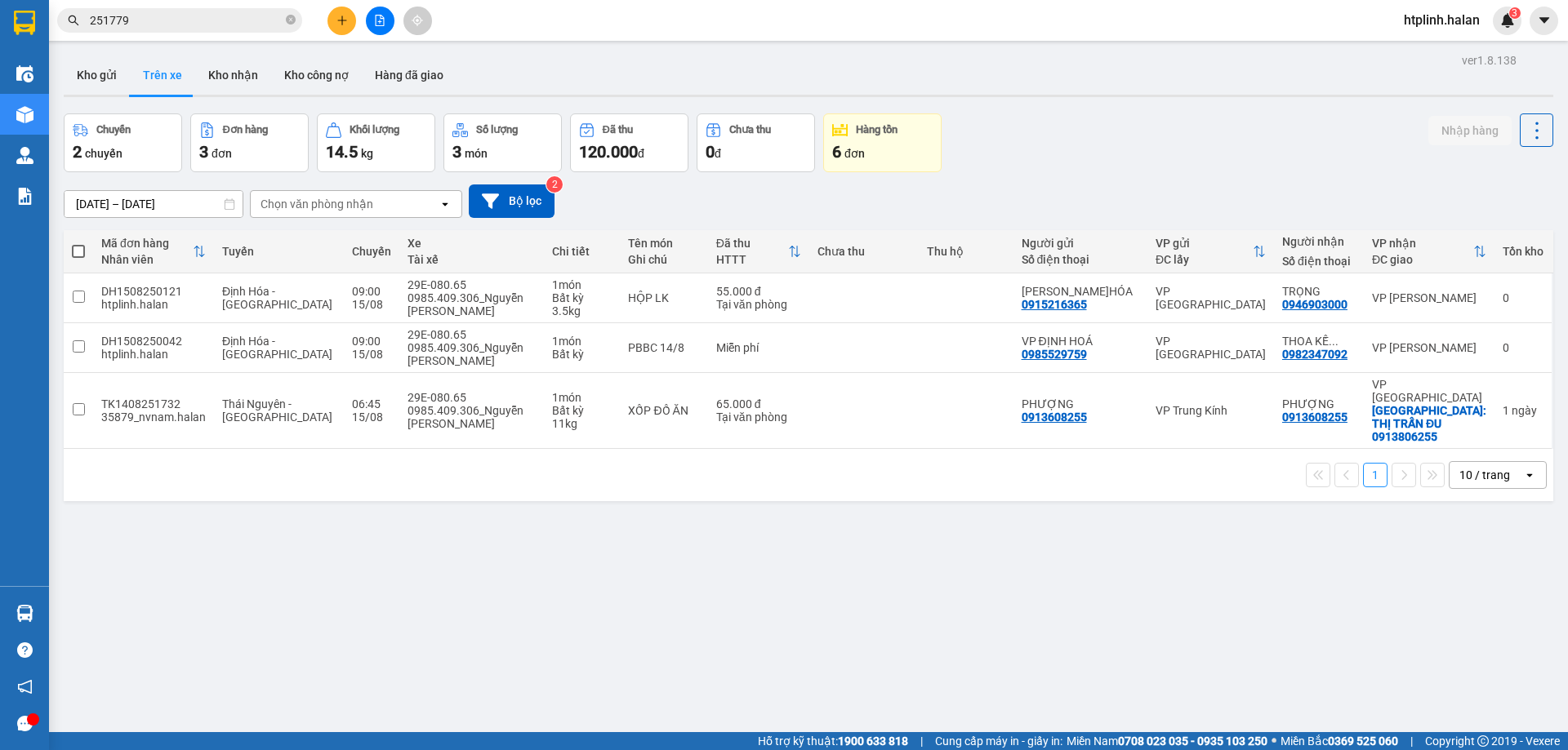
click at [258, 37] on div "Kết quả tìm kiếm ( 176 ) Bộ lọc Mã ĐH Trạng thái Món hàng Thu hộ Tổng cước Chưa…" at bounding box center [784, 20] width 1568 height 41
click at [230, 76] on button "Kho nhận" at bounding box center [233, 75] width 76 height 39
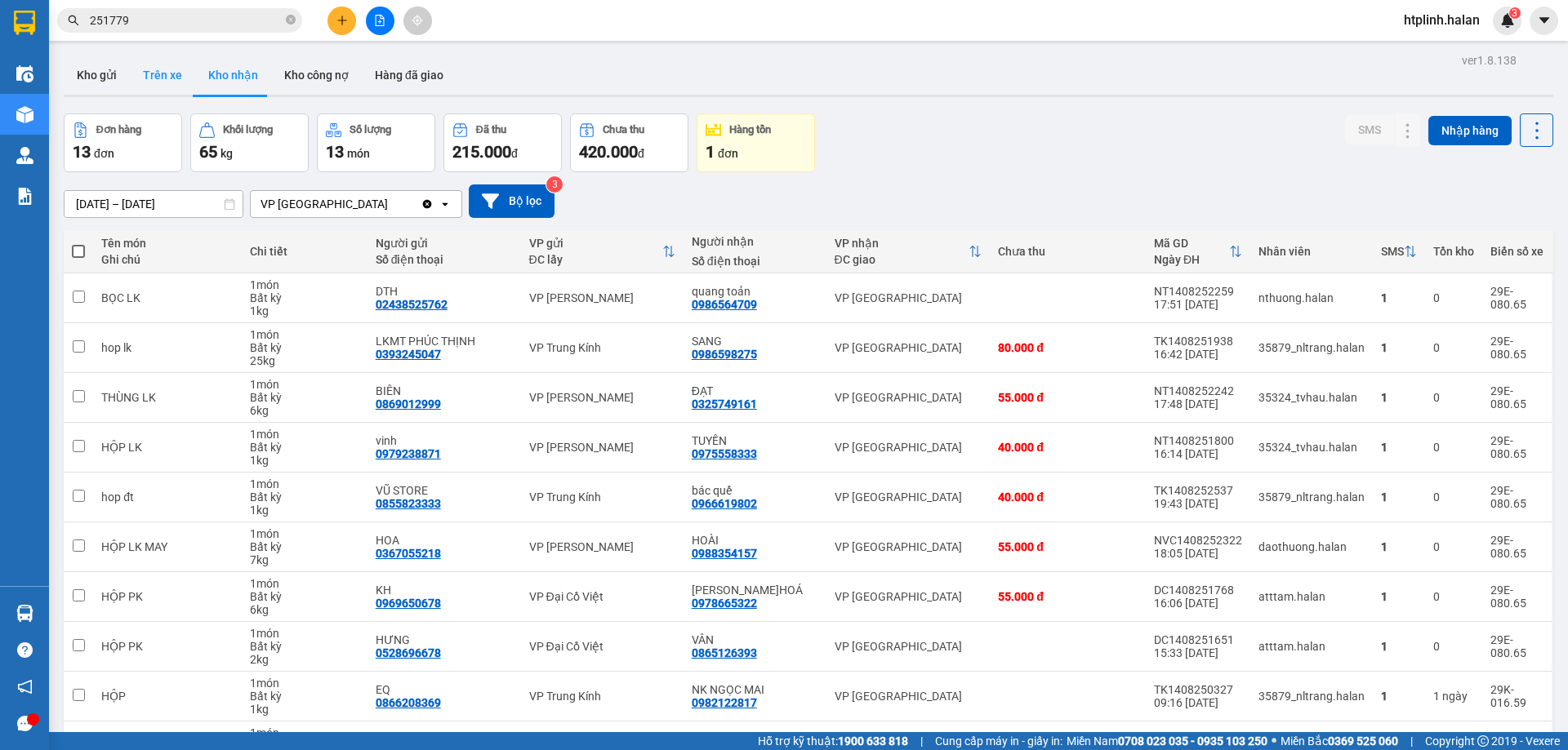
click at [154, 63] on button "Trên xe" at bounding box center [162, 75] width 65 height 39
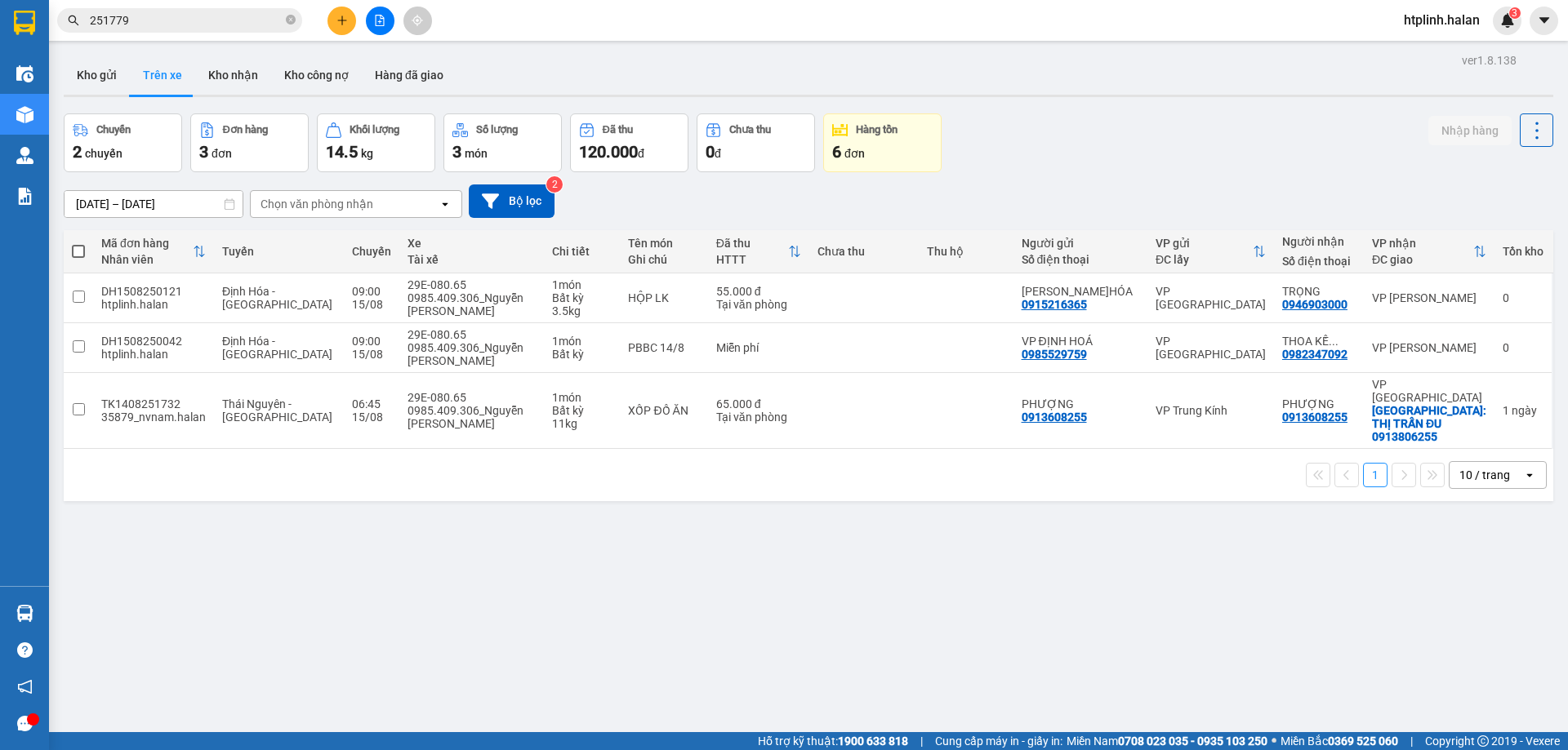
click at [976, 174] on div "[DATE] – [DATE] Press the down arrow key to interact with the calendar and sele…" at bounding box center [808, 201] width 1490 height 58
click at [225, 69] on button "Kho nhận" at bounding box center [233, 75] width 76 height 39
type input "[DATE] – [DATE]"
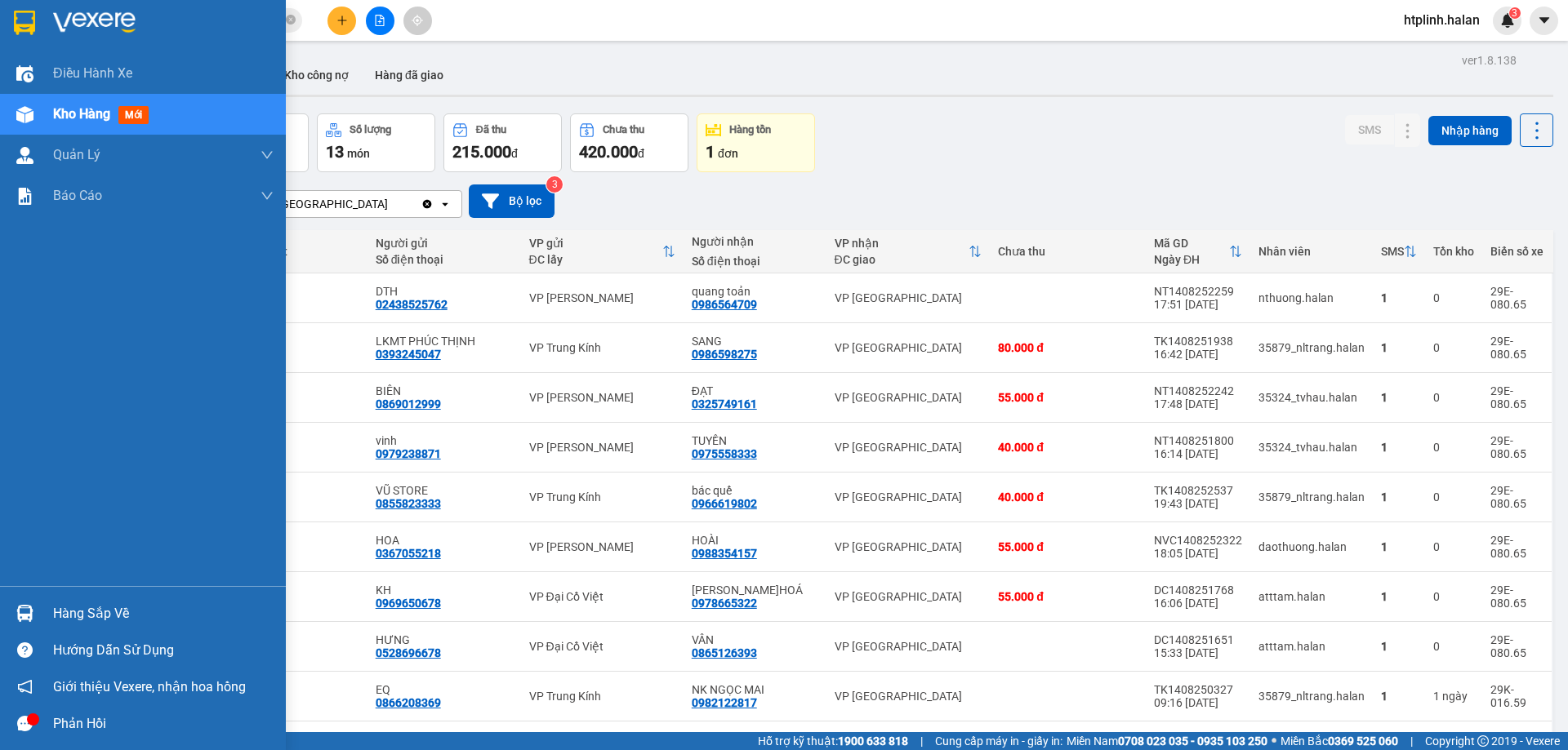
click at [81, 636] on div "Hướng dẫn sử dụng" at bounding box center [143, 650] width 286 height 36
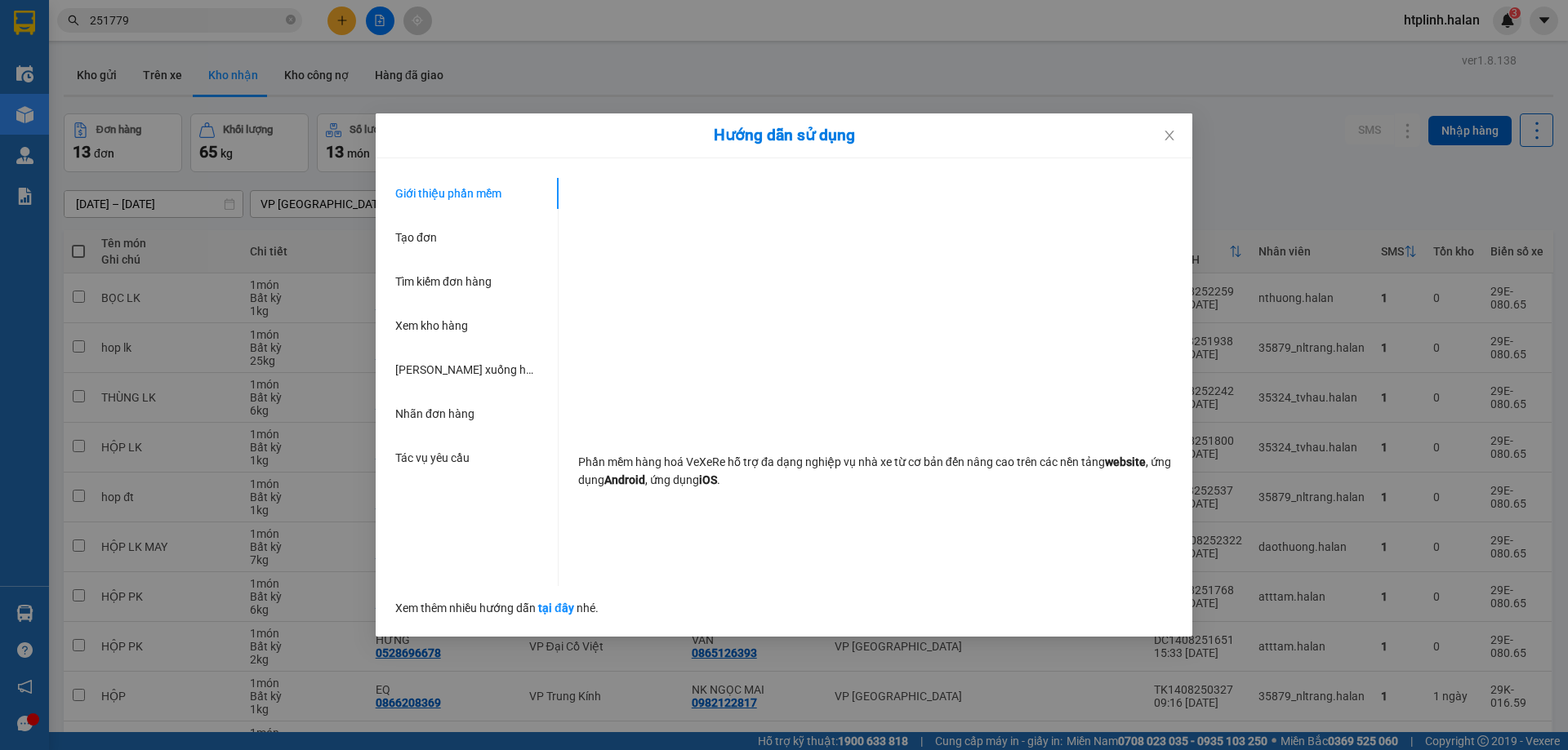
click at [10, 606] on div "Hướng dẫn sử dụng Giới thiệu phần mềm Tạo đơn Tìm kiếm đơn hàng Xem kho hàng Lê…" at bounding box center [784, 375] width 1568 height 750
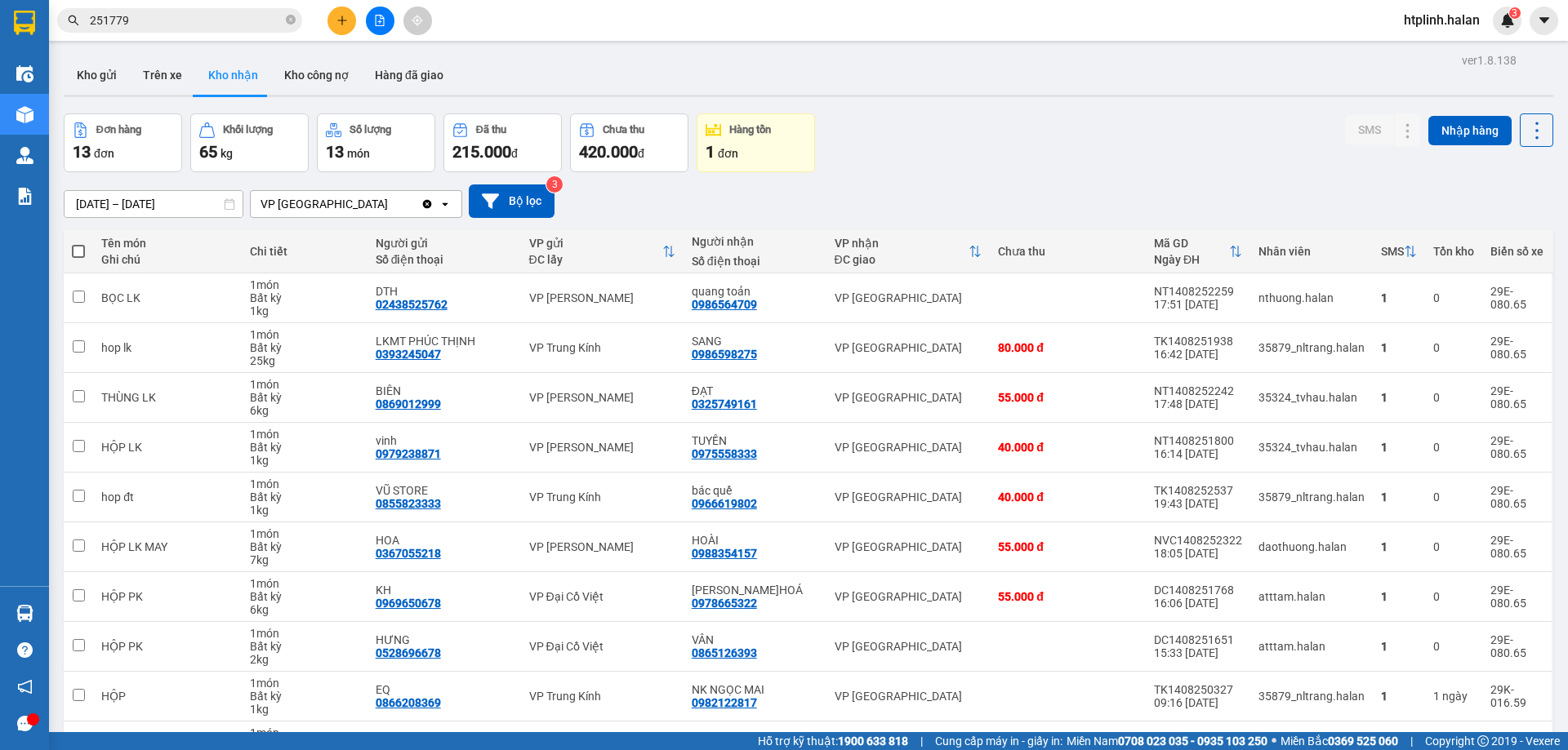
click at [998, 189] on div "17/06/2025 – 15/08/2025 Press the down arrow key to interact with the calendar …" at bounding box center [808, 201] width 1490 height 34
click at [924, 268] on th "VP nhận ĐC giao" at bounding box center [908, 252] width 164 height 43
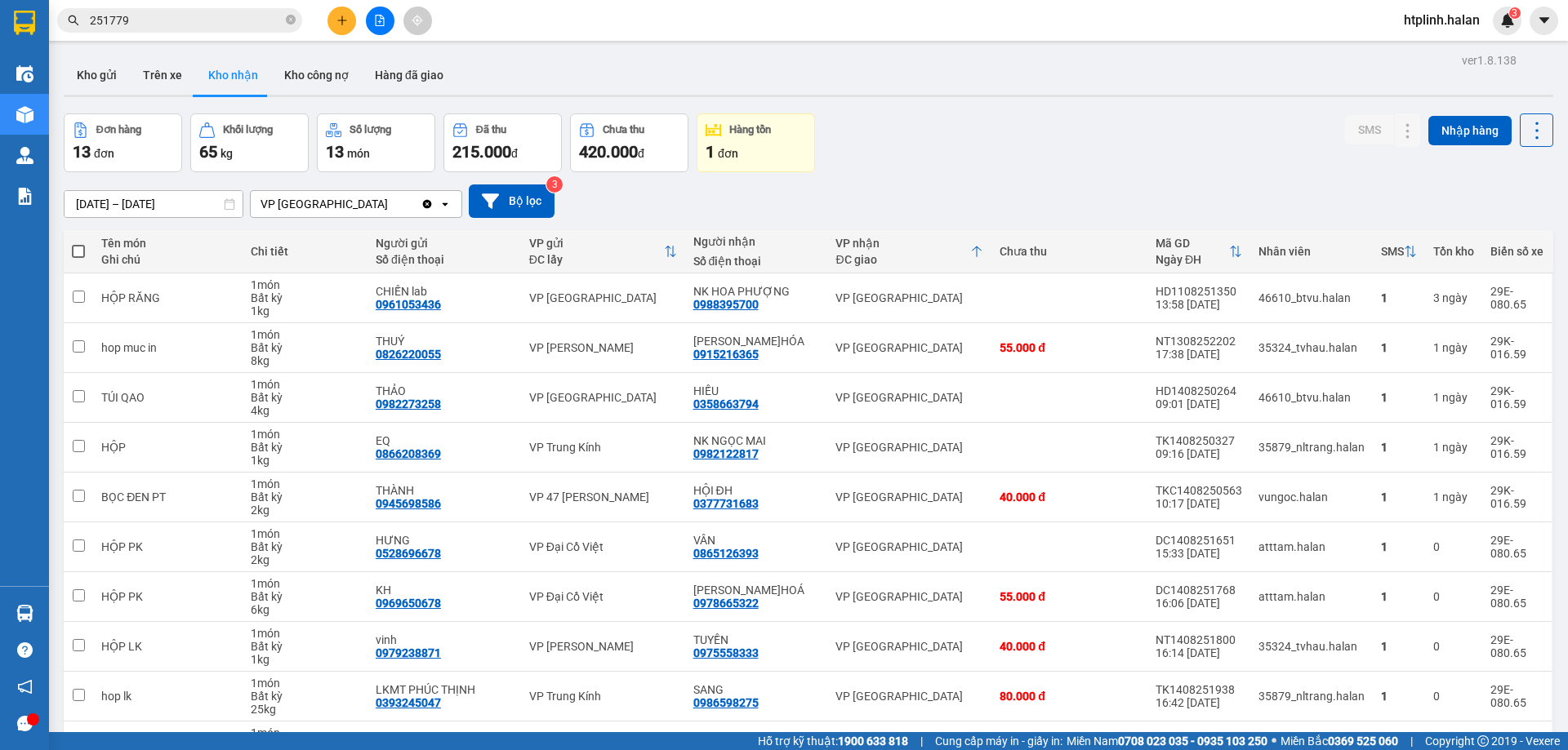
click at [963, 256] on div "ĐC giao" at bounding box center [902, 259] width 134 height 13
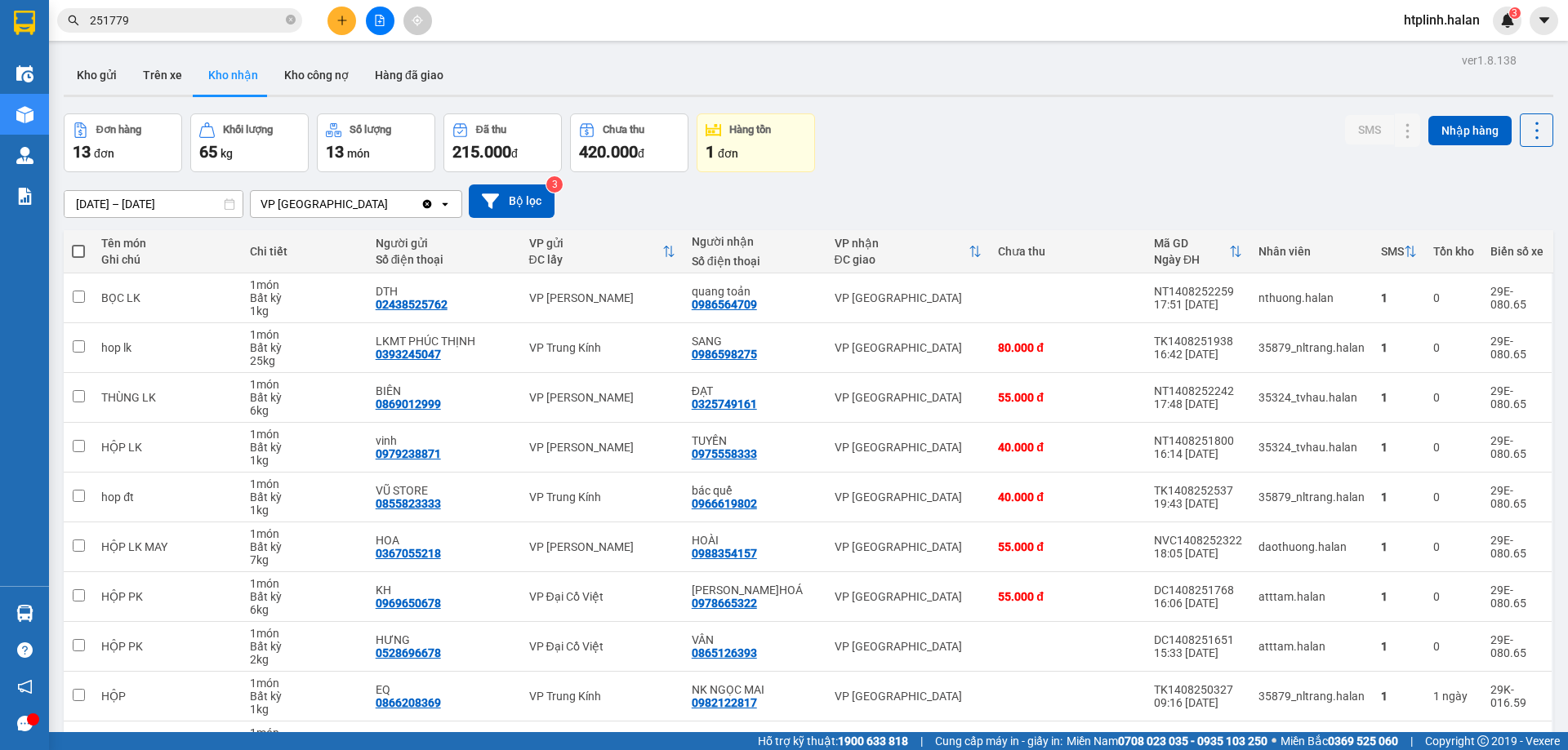
scroll to position [106, 0]
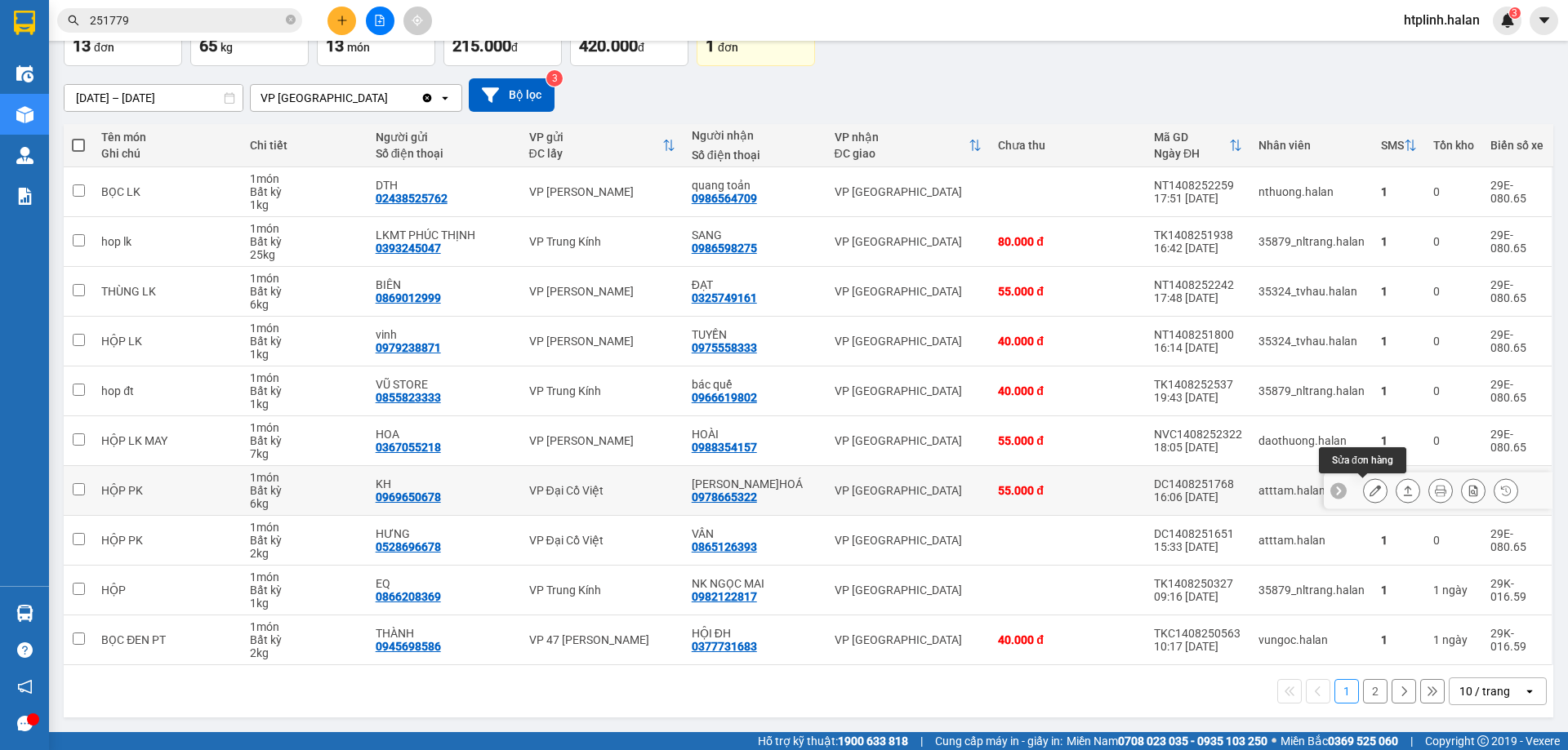
click at [1349, 488] on div at bounding box center [1438, 491] width 229 height 36
click at [1369, 493] on icon at bounding box center [1375, 490] width 11 height 11
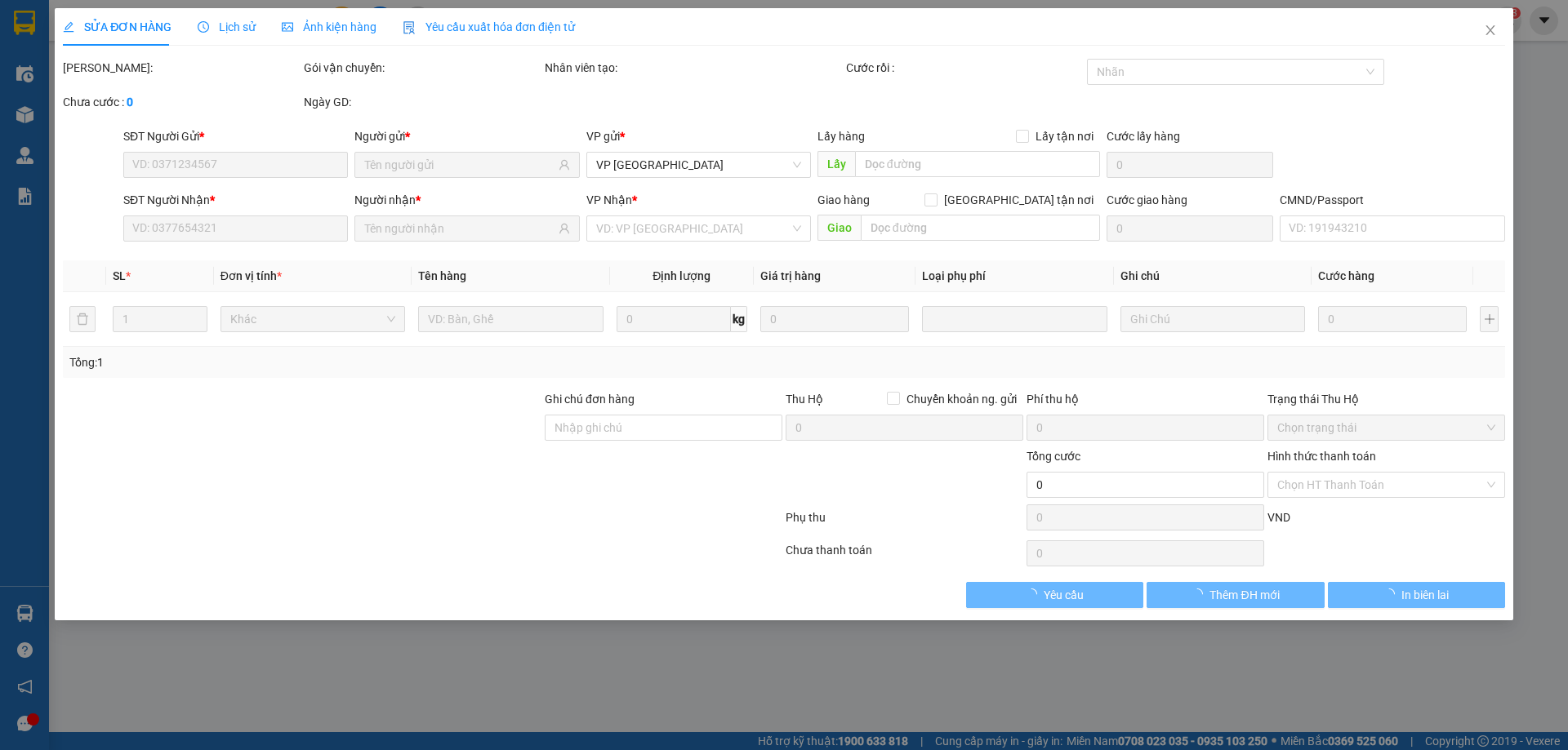
type input "0969650678"
type input "KH"
type input "0978665322"
type input "[PERSON_NAME]HOÁ"
type input "55.000"
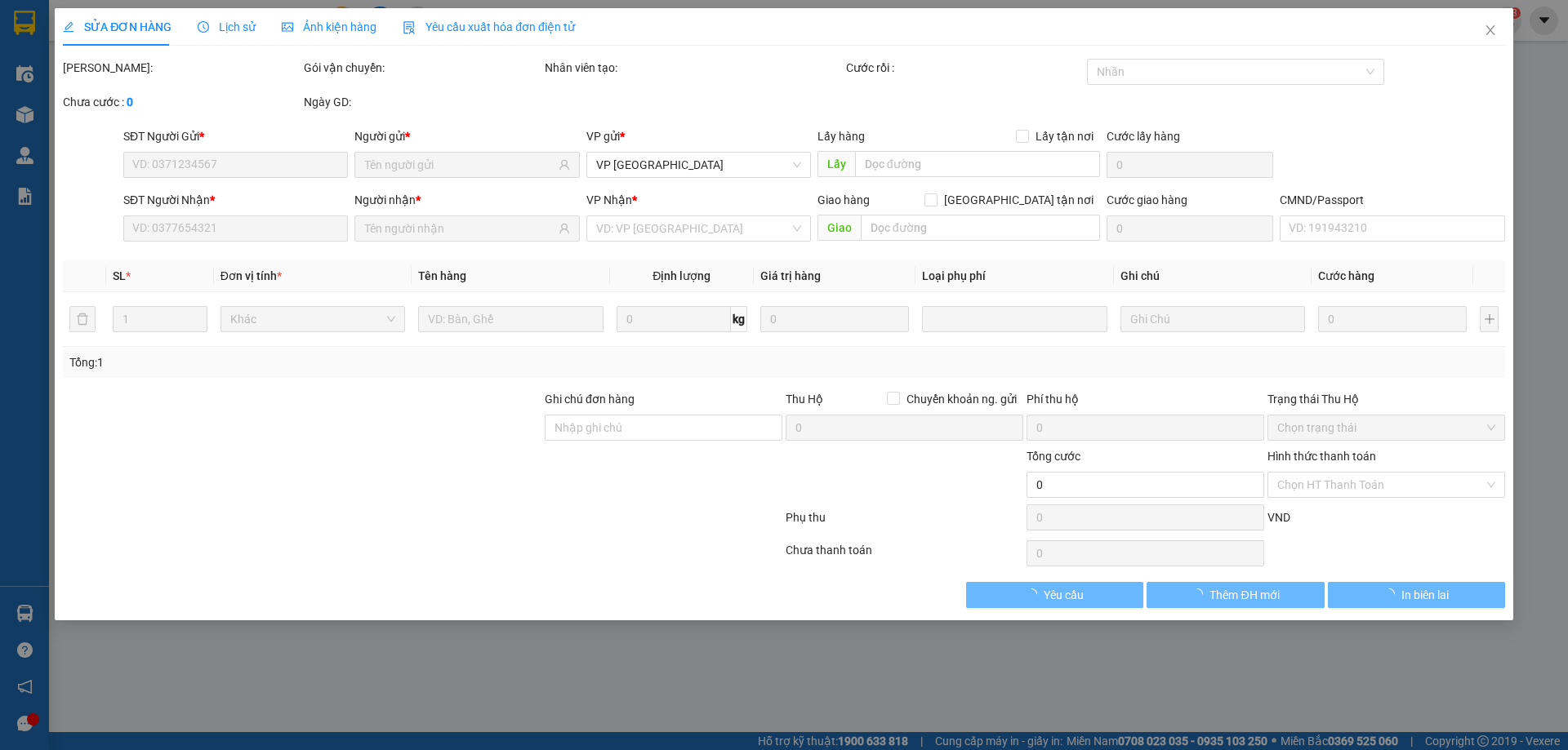
type input "55.000"
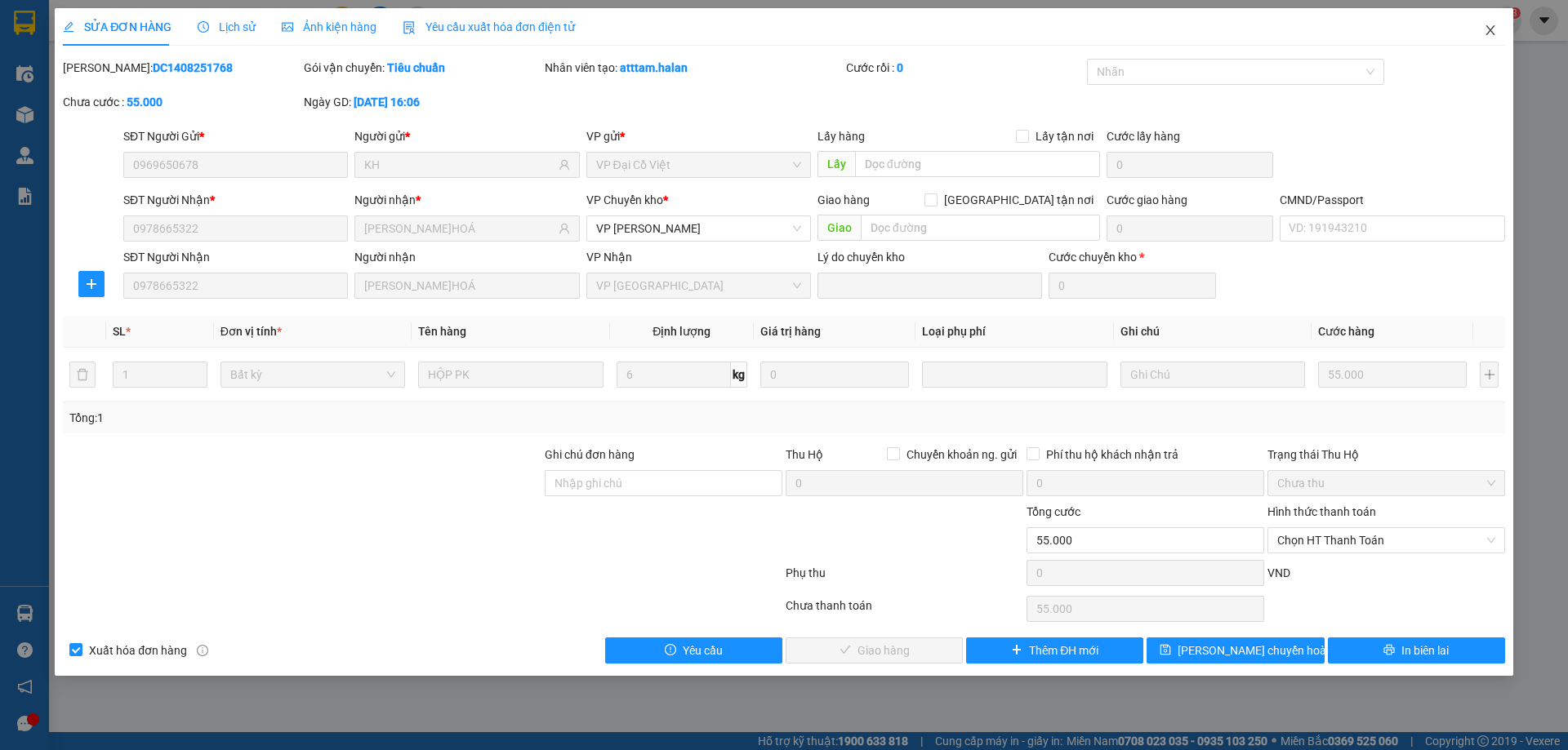
click at [1490, 26] on icon "close" at bounding box center [1490, 29] width 13 height 13
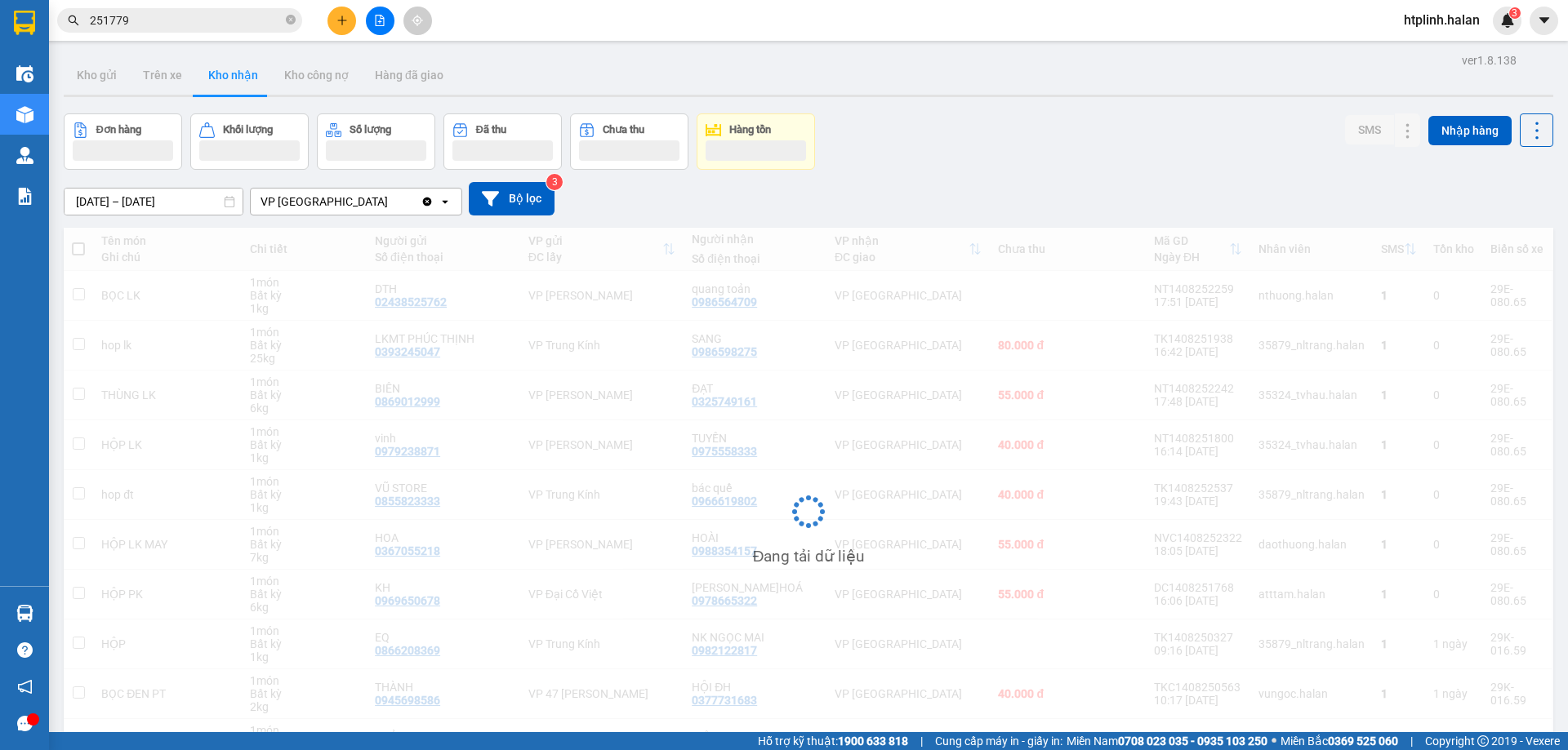
scroll to position [82, 0]
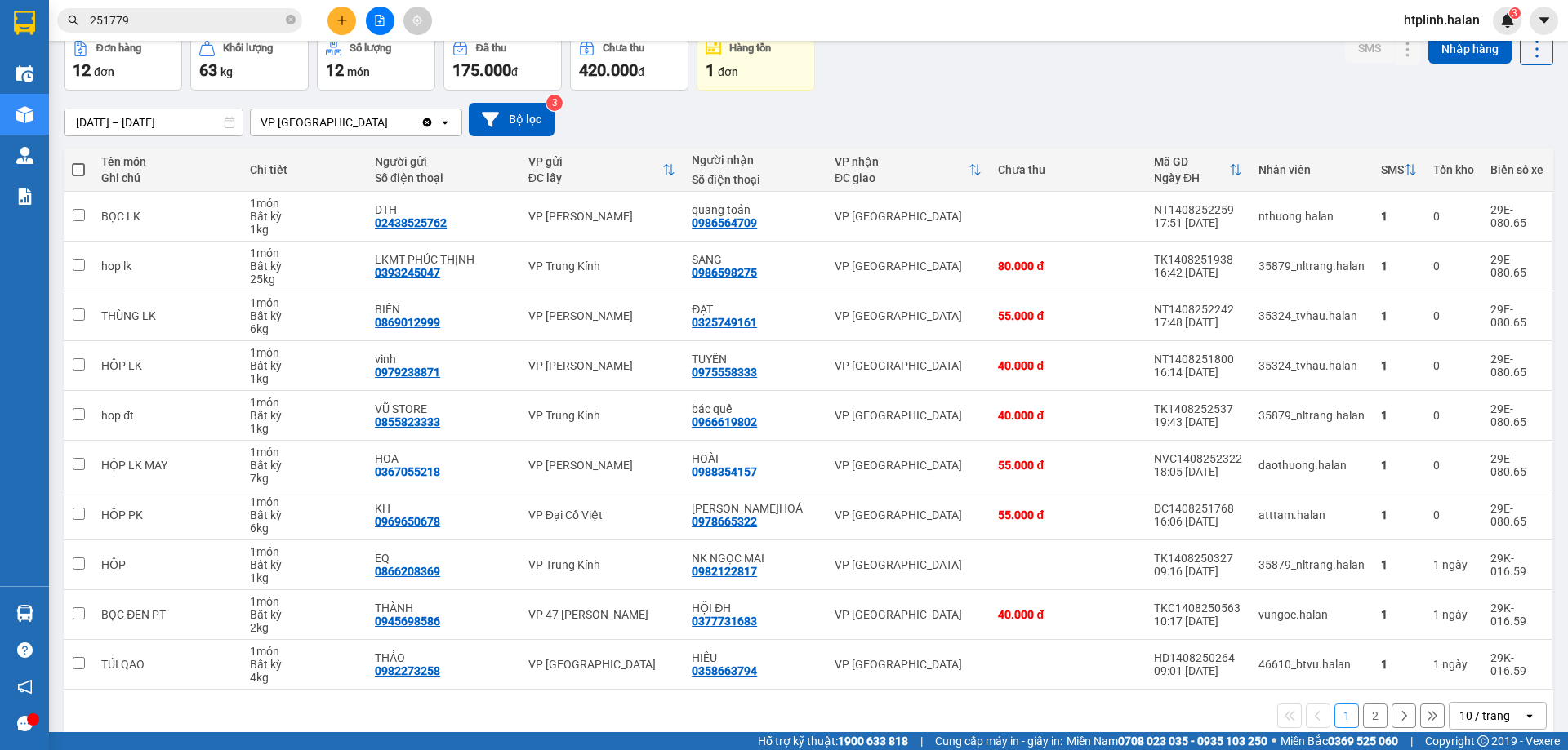
click at [336, 18] on icon "plus" at bounding box center [342, 20] width 11 height 11
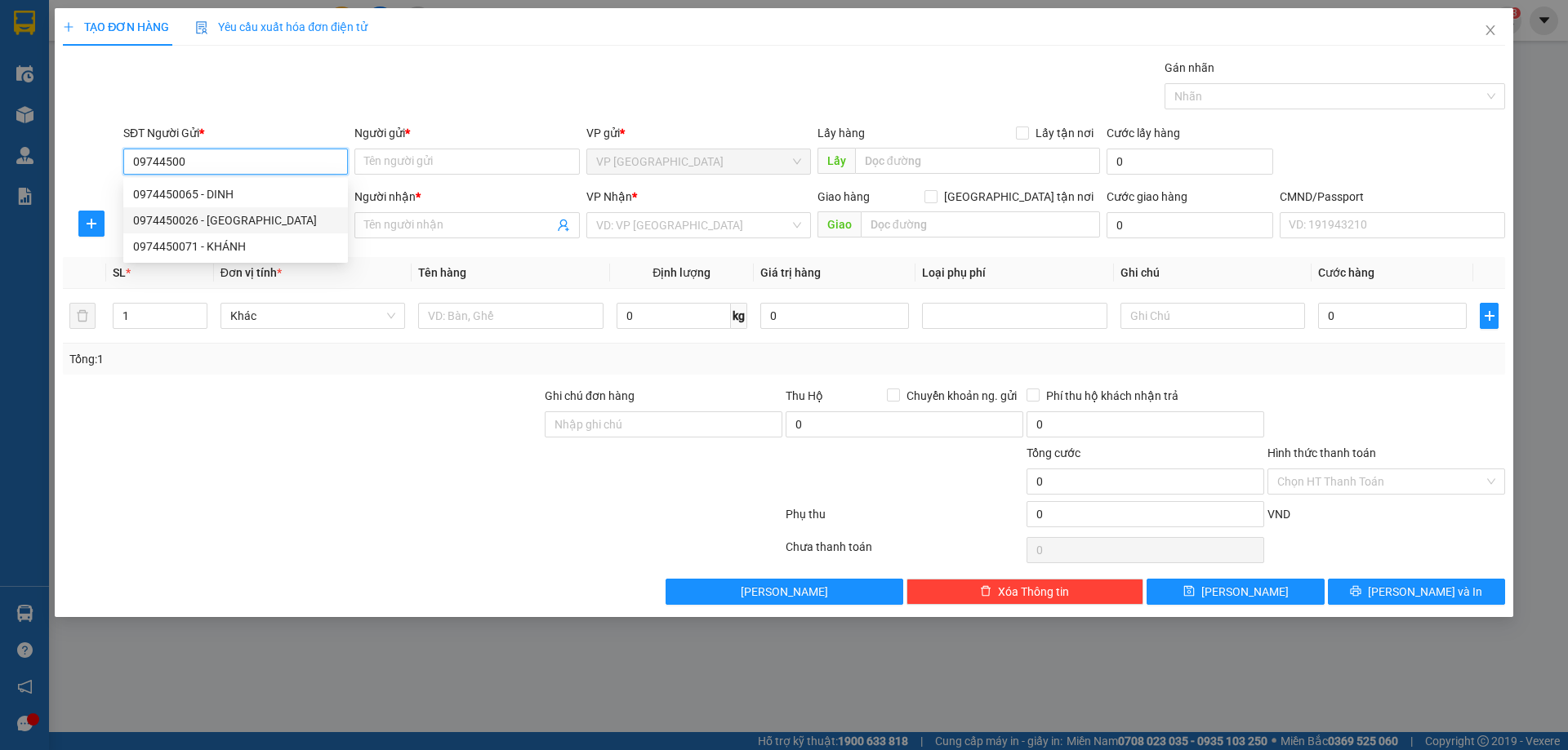
click at [194, 216] on div "0974450026 - NGA" at bounding box center [235, 220] width 205 height 18
type input "0974450026"
type input "NGA"
type input "0974450026"
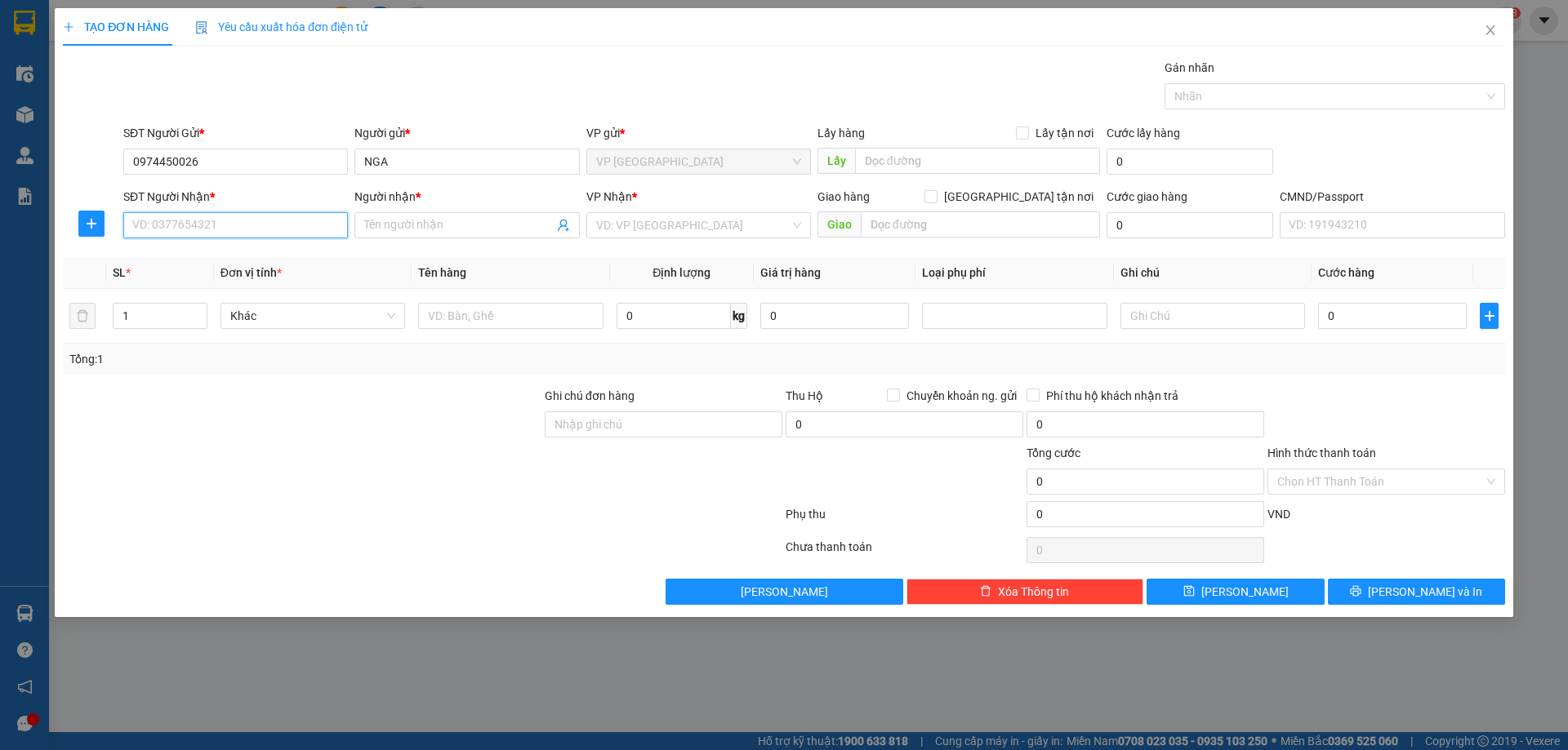
click at [209, 232] on input "SĐT Người Nhận *" at bounding box center [235, 225] width 225 height 26
type input "0973015045"
click at [258, 255] on div "0973015045 - QUỲNH" at bounding box center [235, 258] width 205 height 18
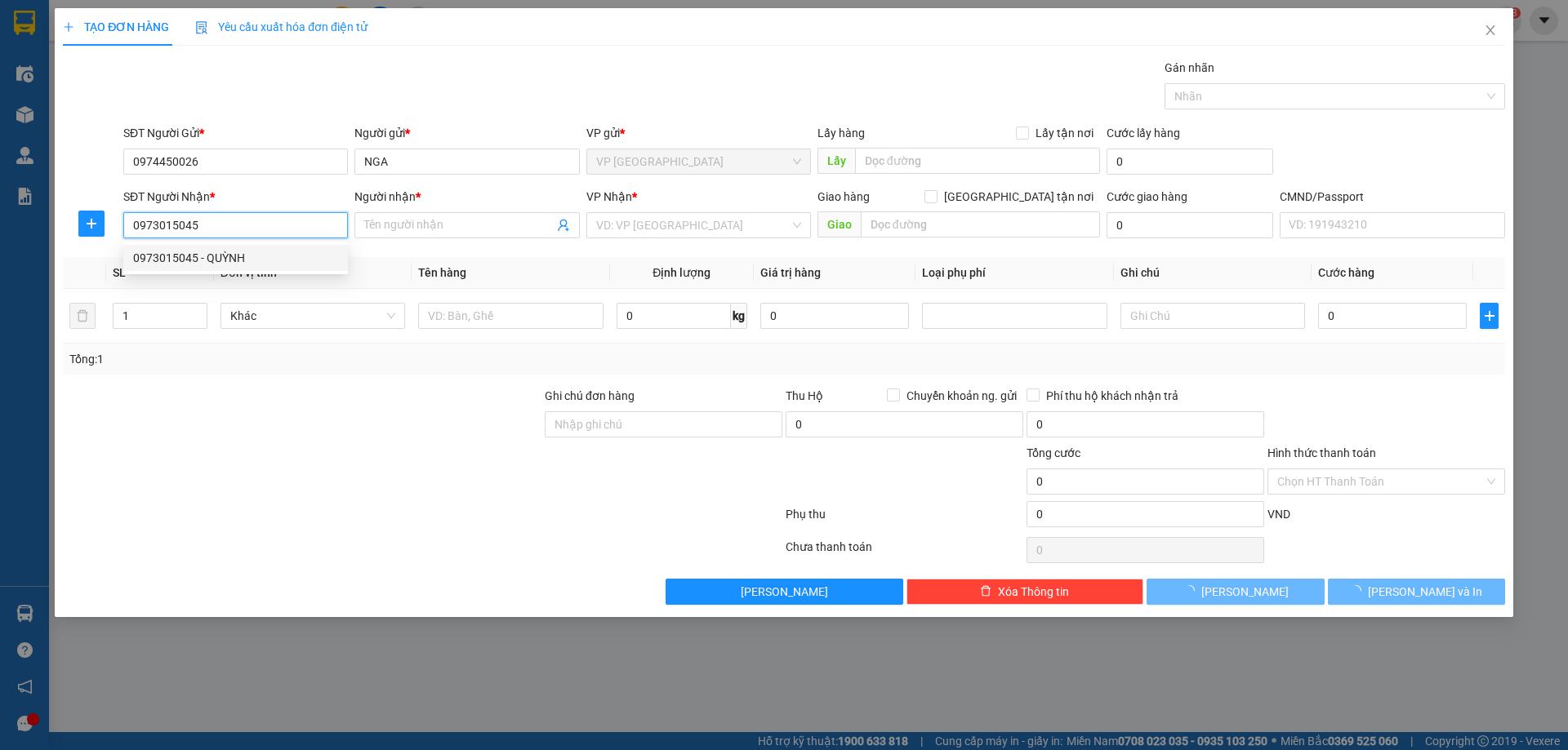
type input "QUỲNH"
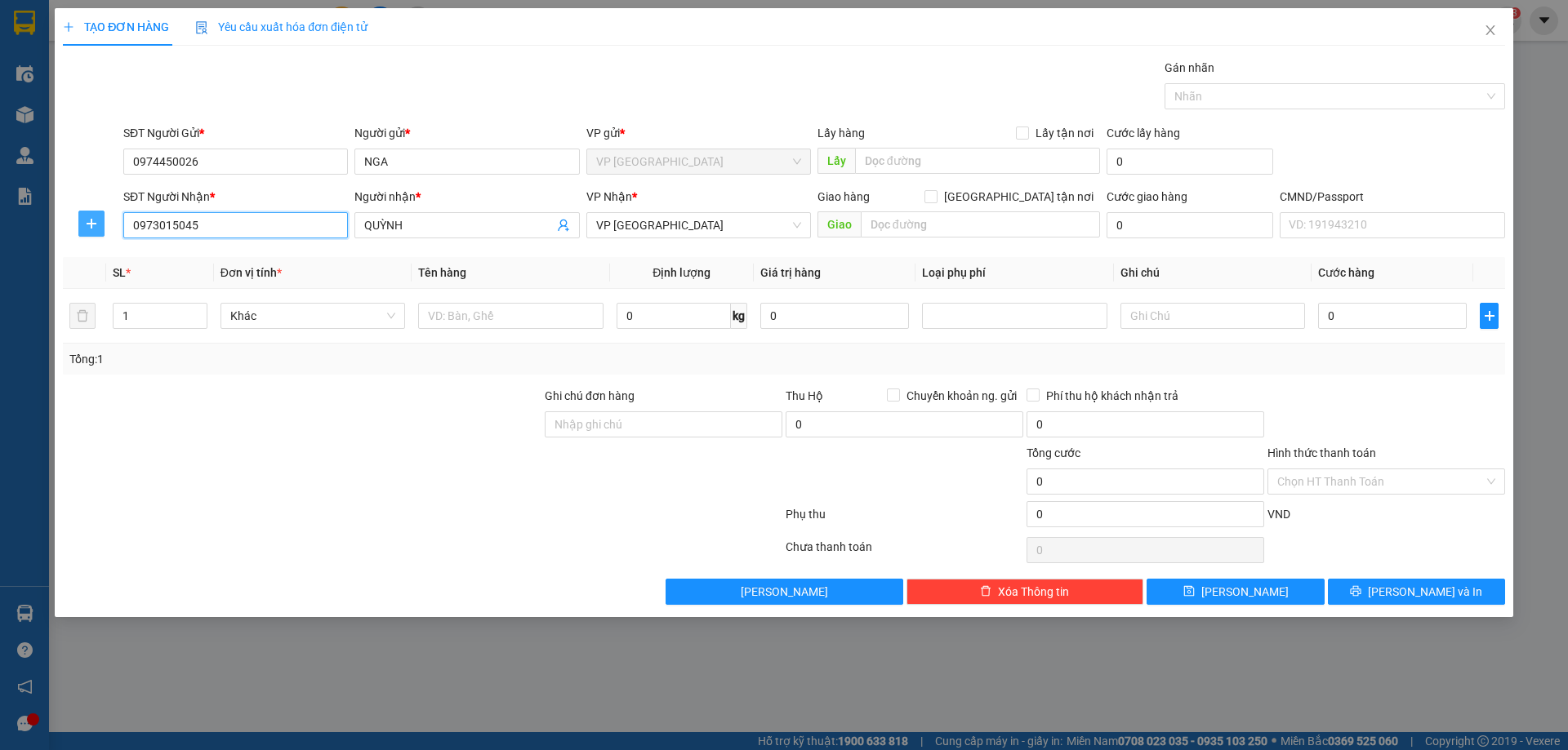
type input "0973015045"
click at [85, 225] on icon "plus" at bounding box center [91, 223] width 13 height 13
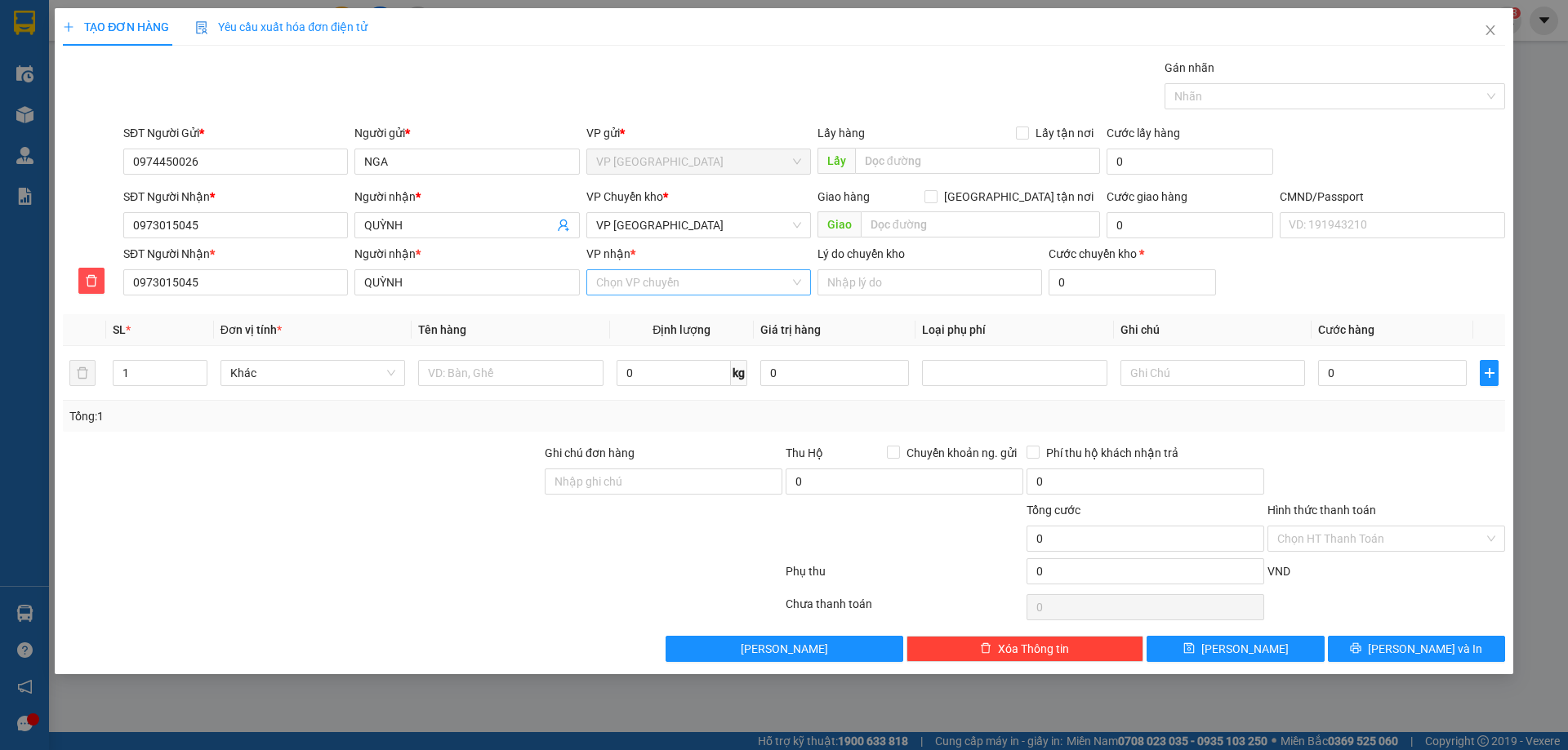
click at [637, 275] on input "VP nhận *" at bounding box center [692, 283] width 193 height 24
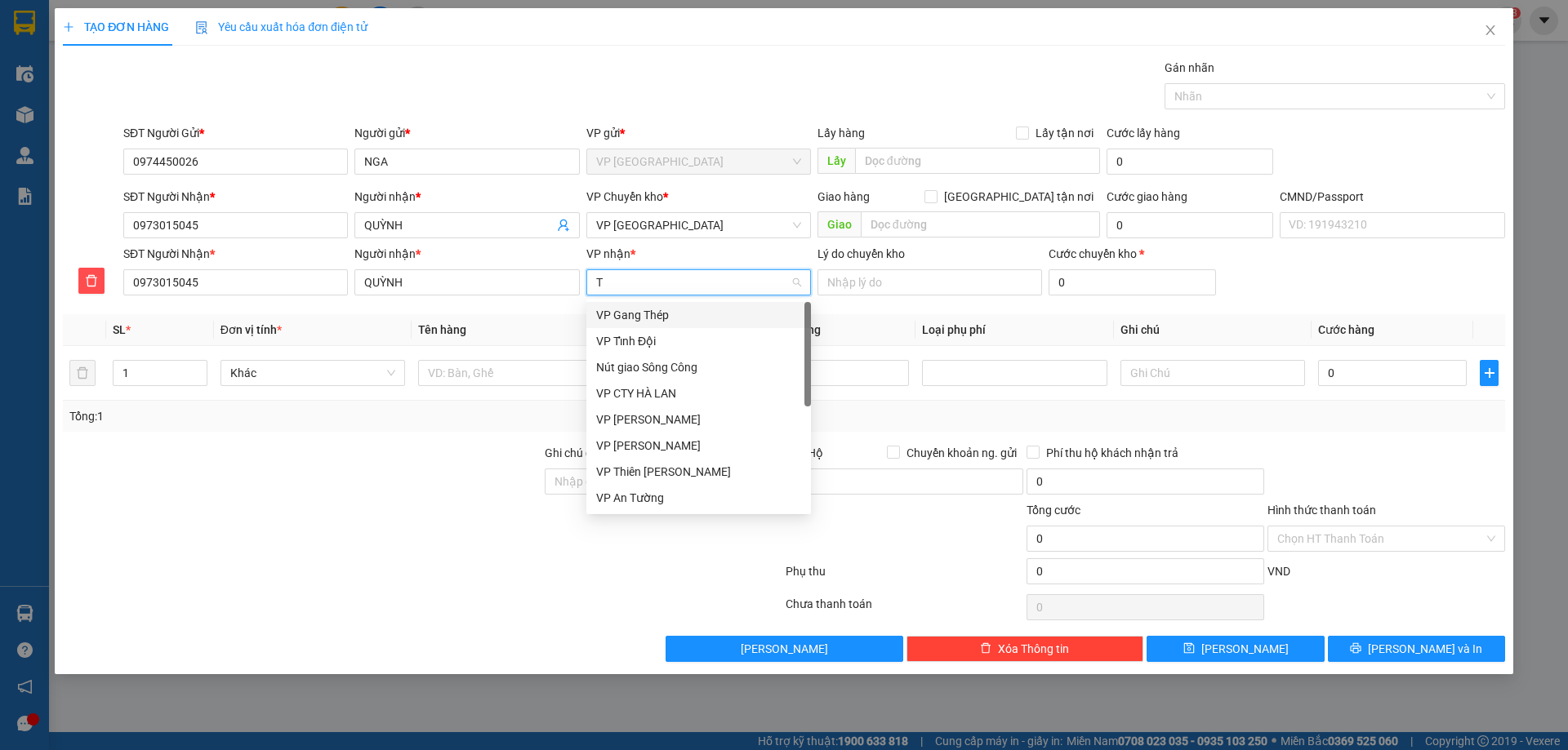
type input "TK"
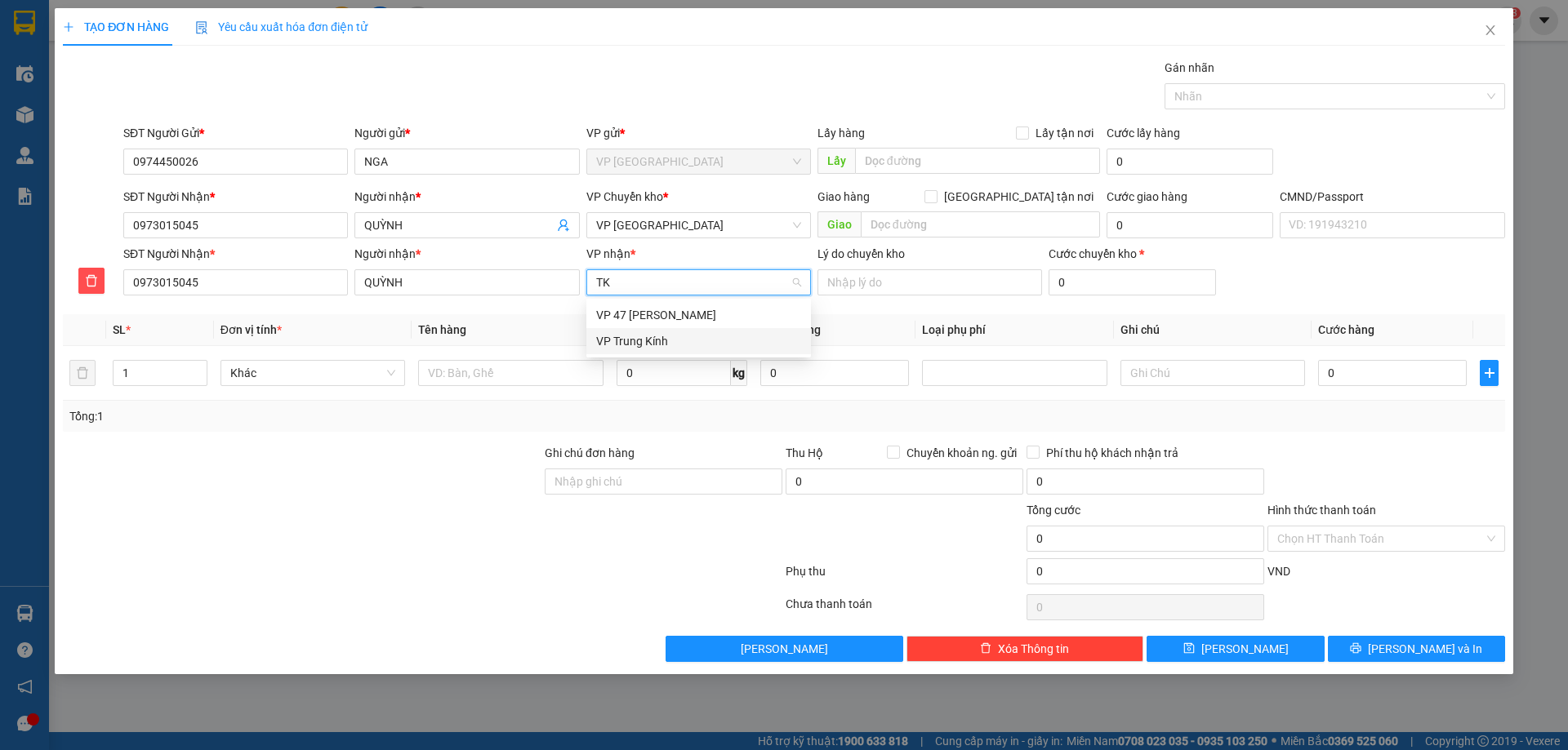
click at [649, 336] on div "VP Trung Kính" at bounding box center [698, 341] width 205 height 18
click at [681, 243] on div "VP Chuyển kho * VP Định Hóa" at bounding box center [698, 217] width 225 height 57
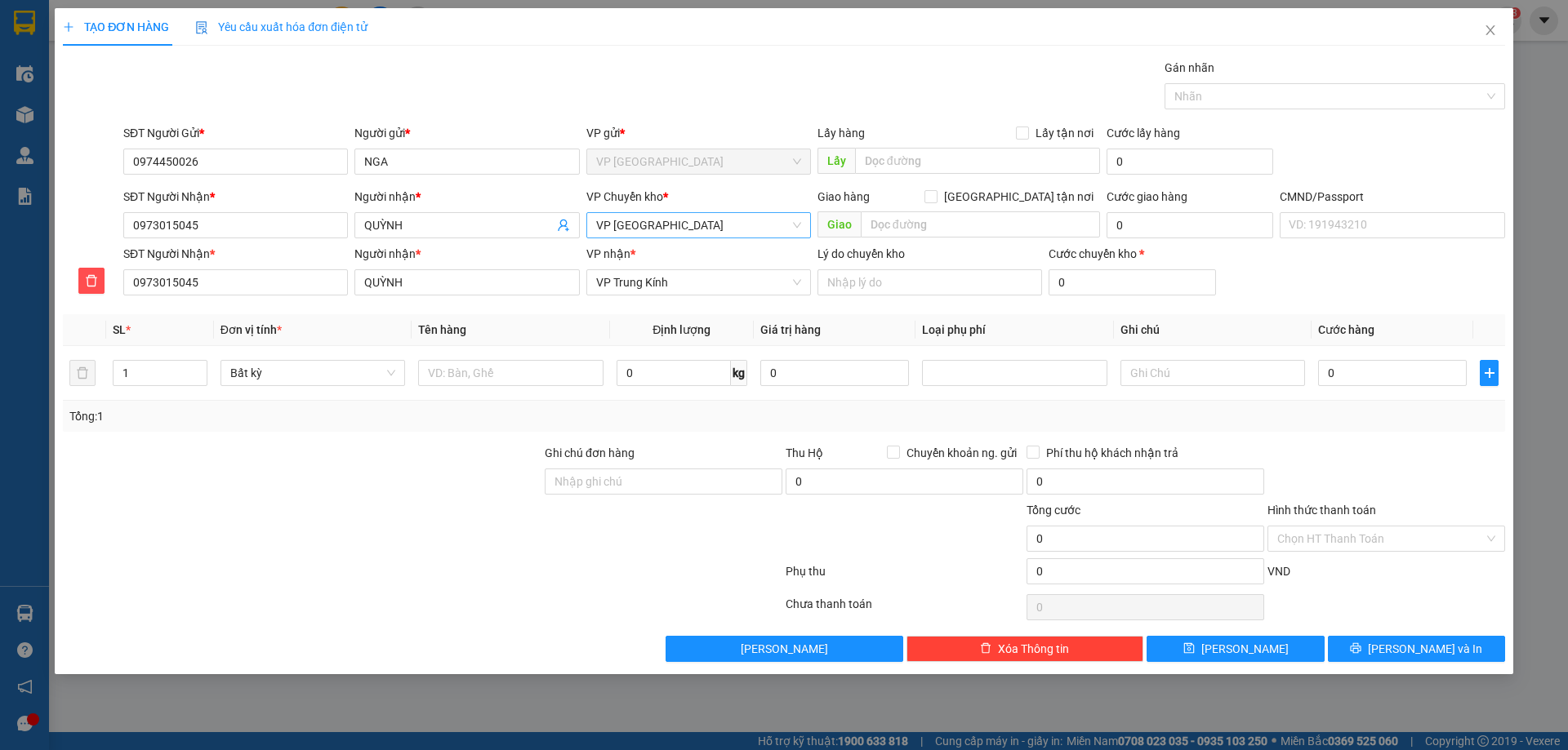
click at [684, 220] on span "VP [GEOGRAPHIC_DATA]" at bounding box center [698, 225] width 205 height 24
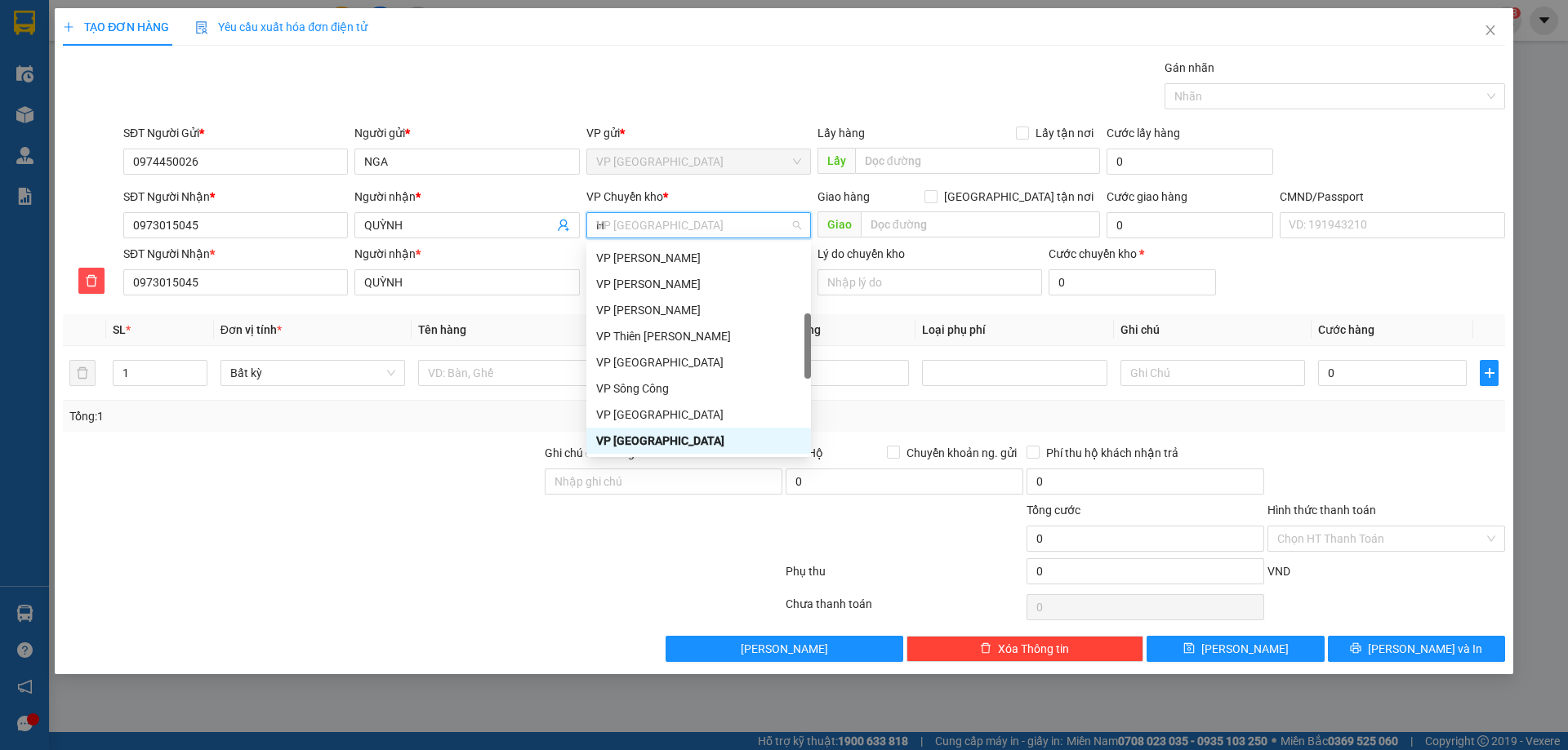
scroll to position [222, 0]
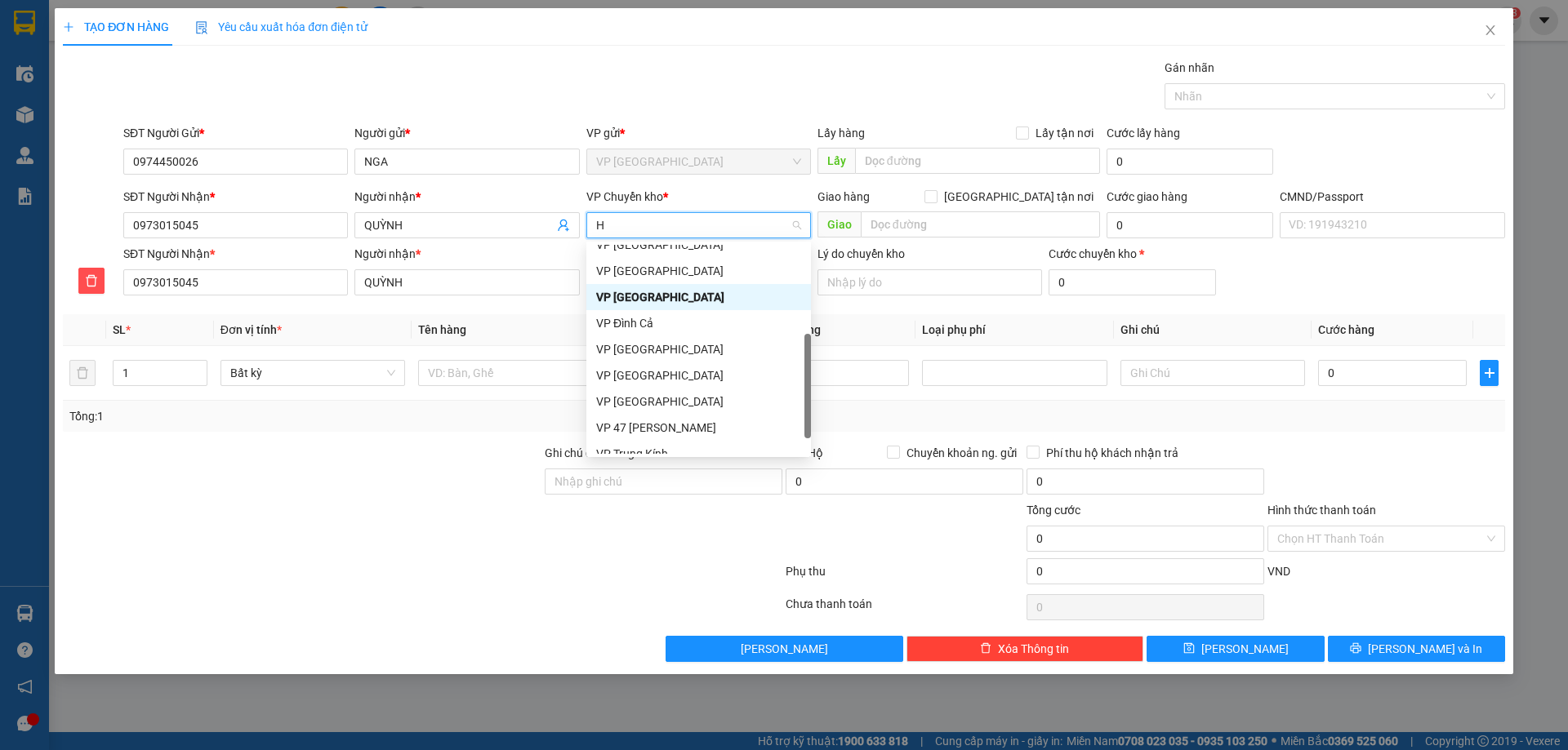
type input "HG"
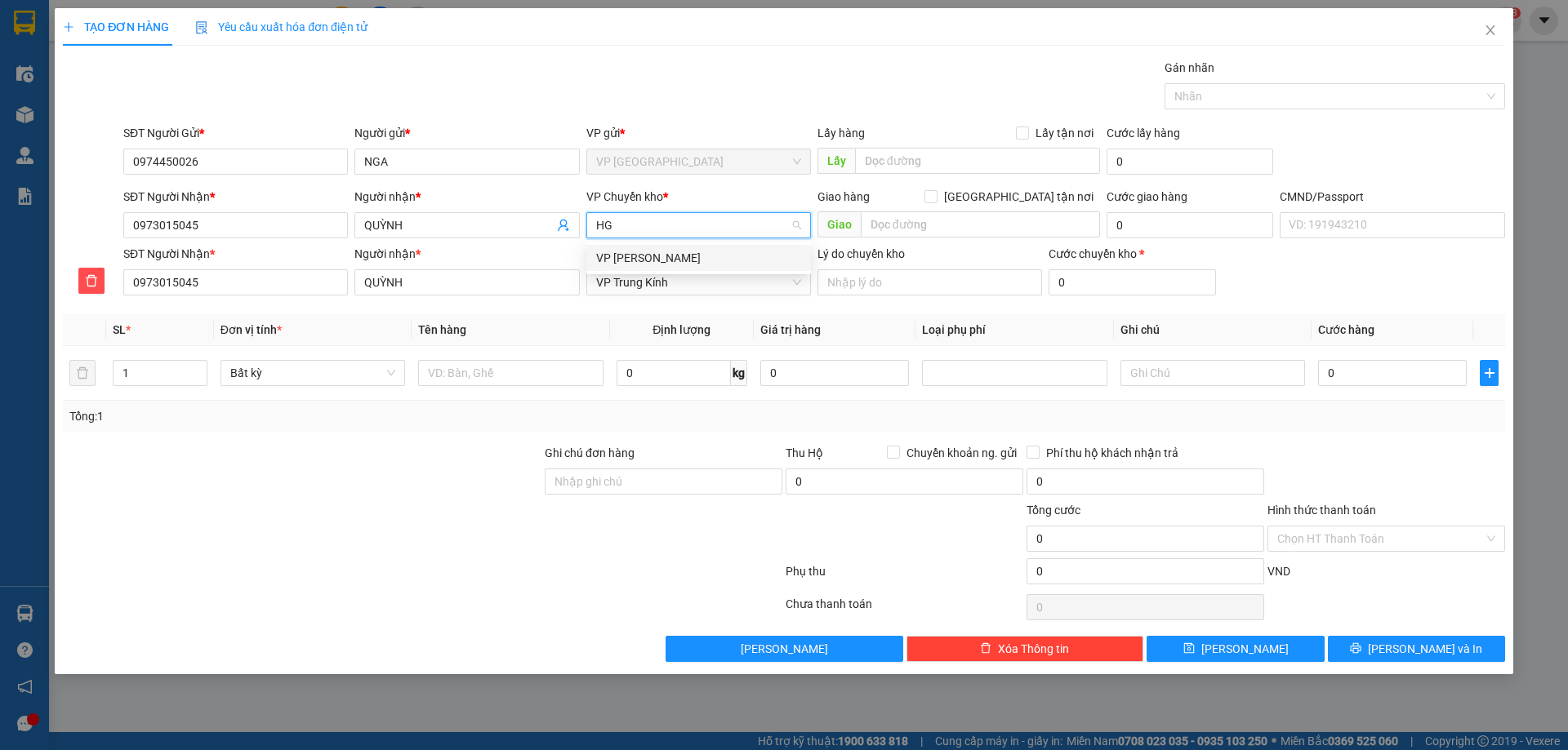
click at [685, 267] on div "VP [PERSON_NAME]" at bounding box center [698, 258] width 225 height 26
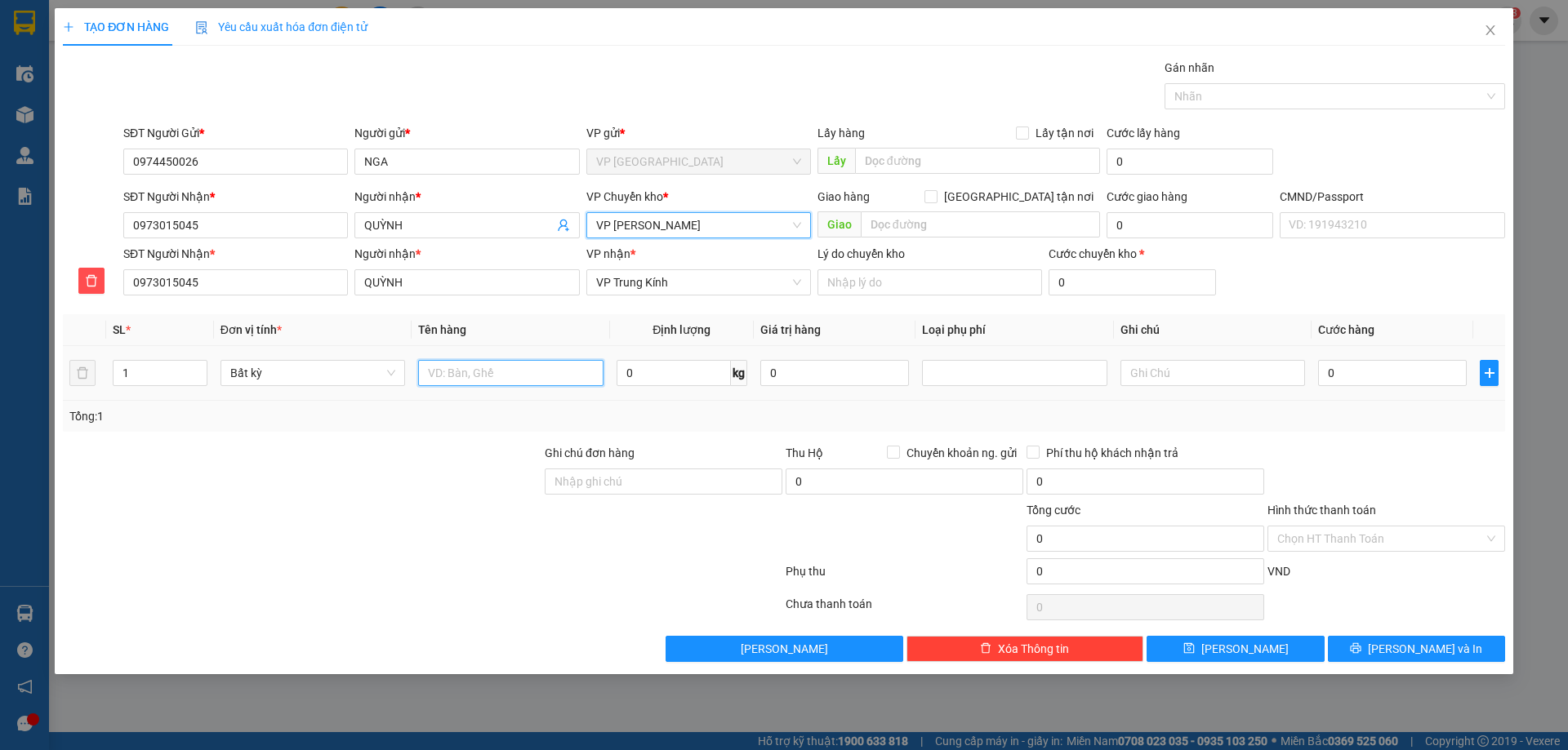
click at [497, 368] on input "text" at bounding box center [510, 373] width 185 height 26
type input "XỐP +BỌC ĐỒ ĂN"
click at [658, 355] on td "0 kg" at bounding box center [682, 373] width 144 height 55
click at [666, 370] on input "0" at bounding box center [674, 373] width 114 height 26
type input "18"
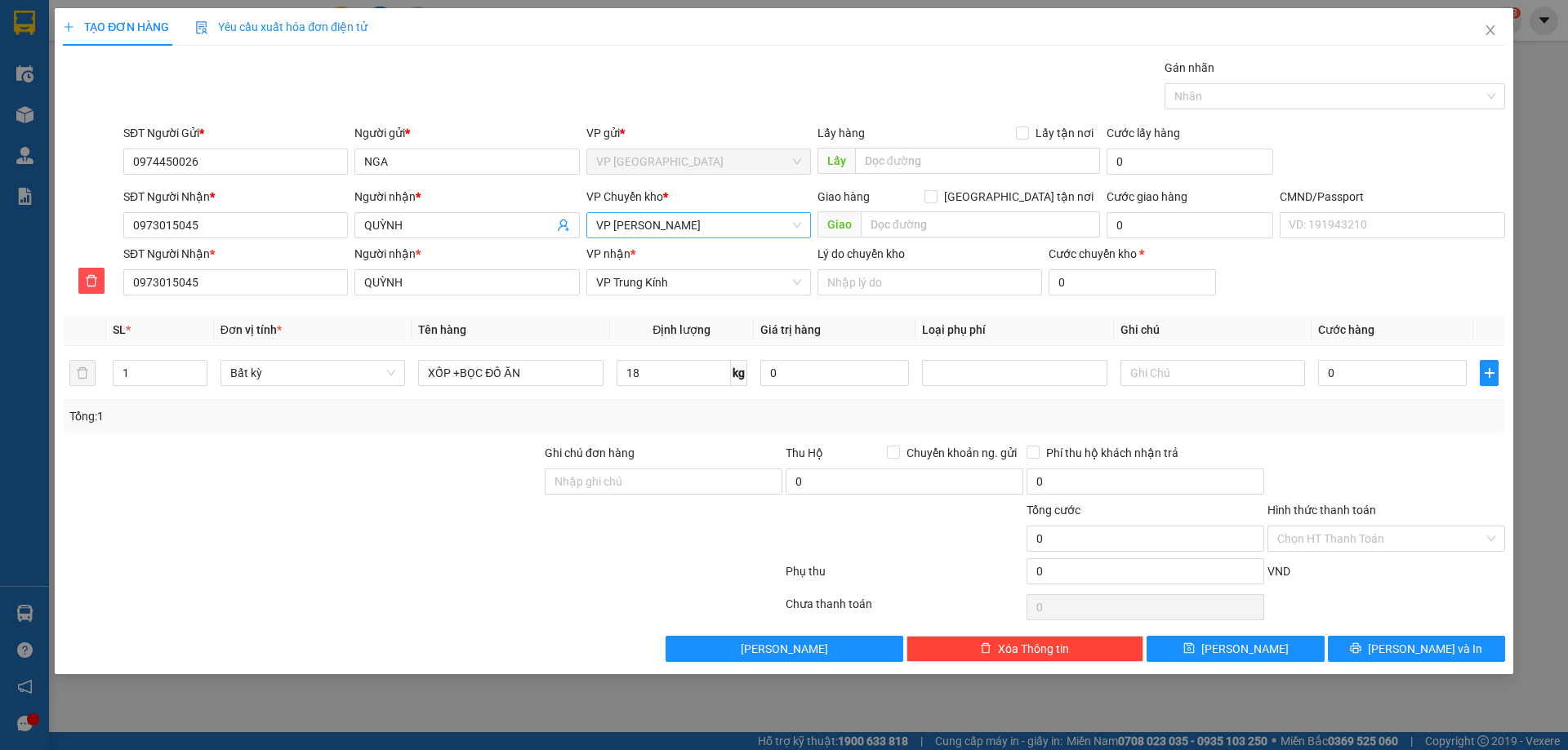
click at [701, 412] on div "Tổng: 1" at bounding box center [784, 416] width 1429 height 18
type input "75.000"
click at [584, 527] on div at bounding box center [663, 530] width 241 height 57
click at [1364, 547] on input "Hình thức thanh toán" at bounding box center [1381, 538] width 206 height 24
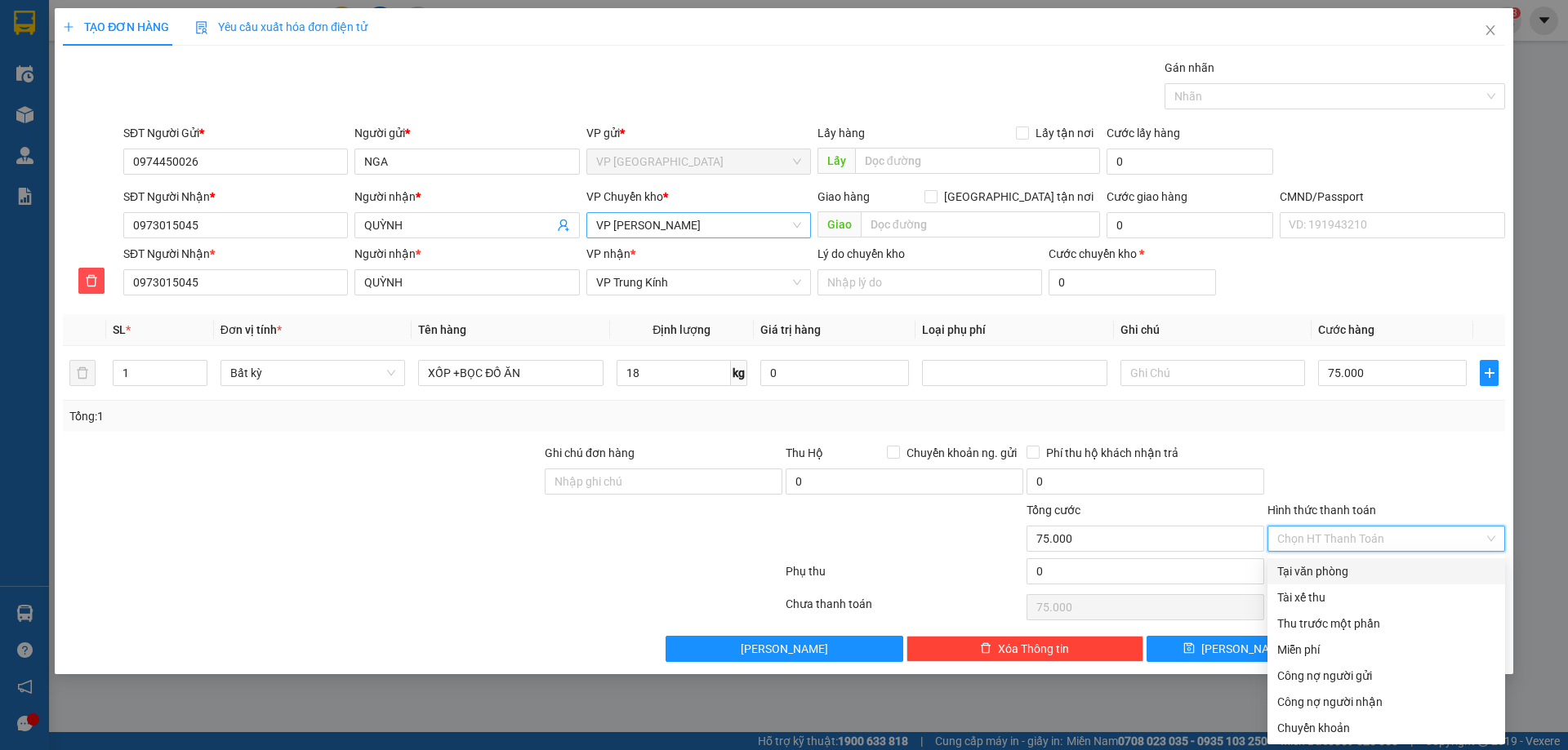
click at [1359, 569] on div "Tại văn phòng" at bounding box center [1386, 571] width 218 height 18
type input "0"
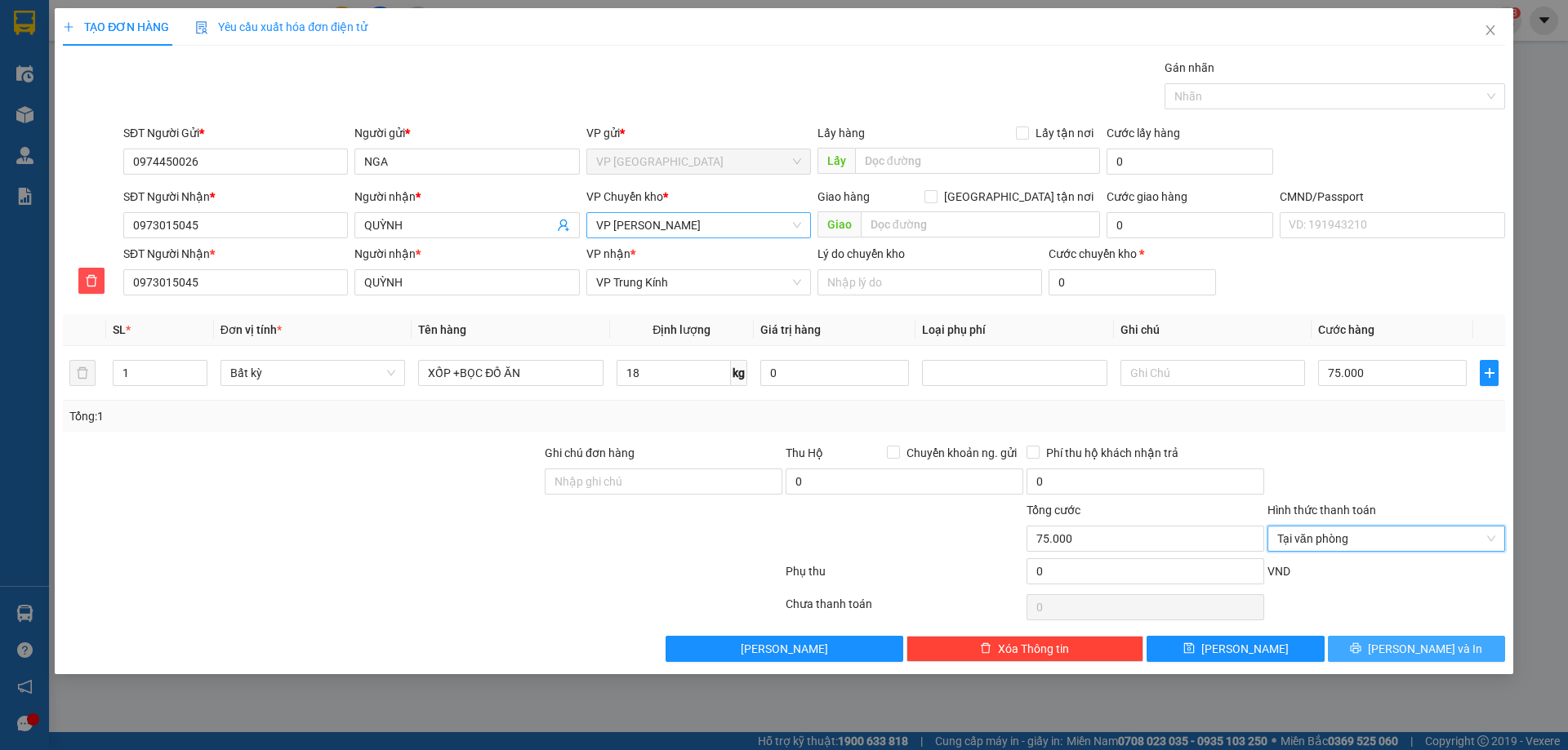
click at [1362, 654] on icon "printer" at bounding box center [1356, 648] width 11 height 11
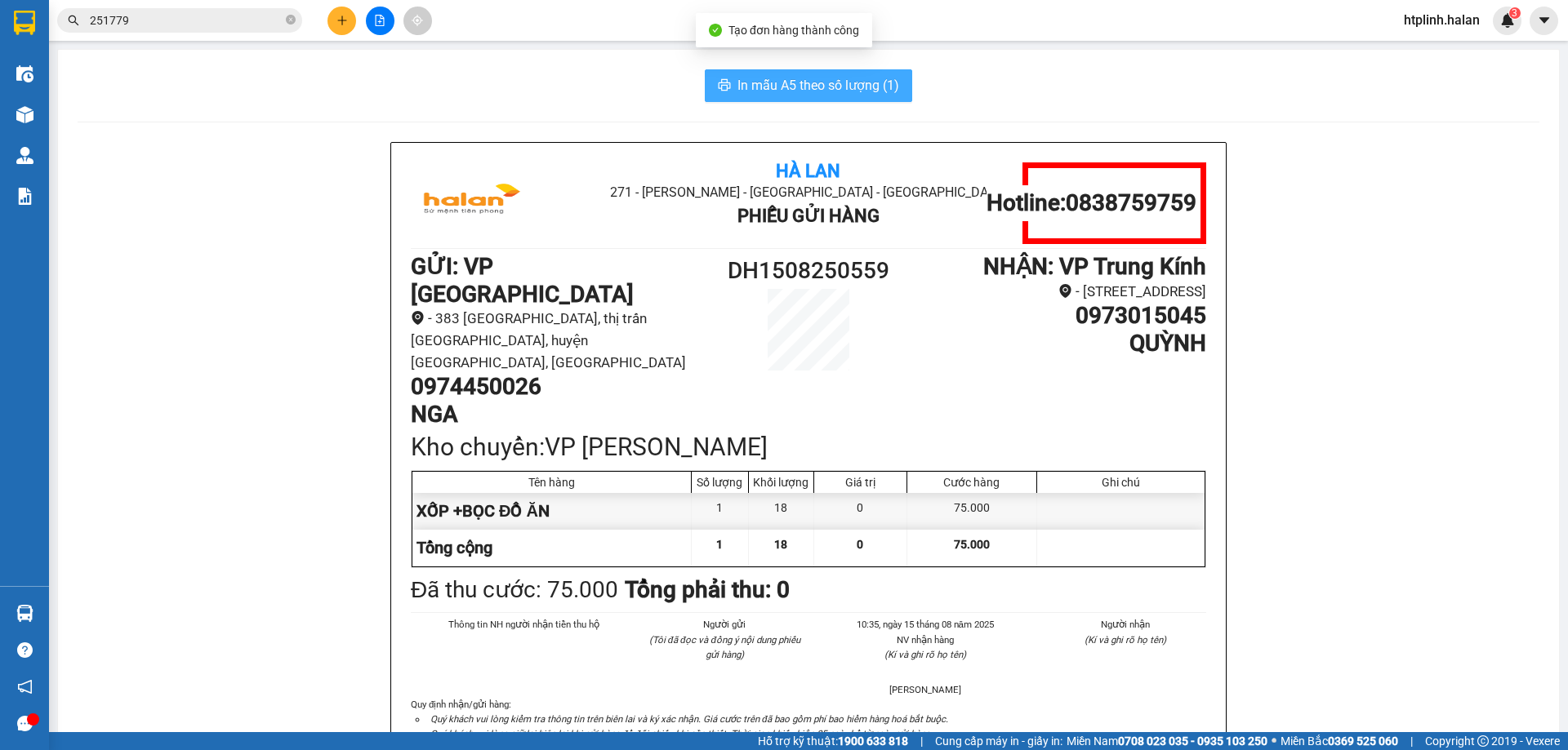
click at [757, 82] on span "In mẫu A5 theo số lượng (1)" at bounding box center [818, 86] width 161 height 21
click at [757, 83] on span "In mẫu A5 theo số lượng (1)" at bounding box center [818, 86] width 161 height 21
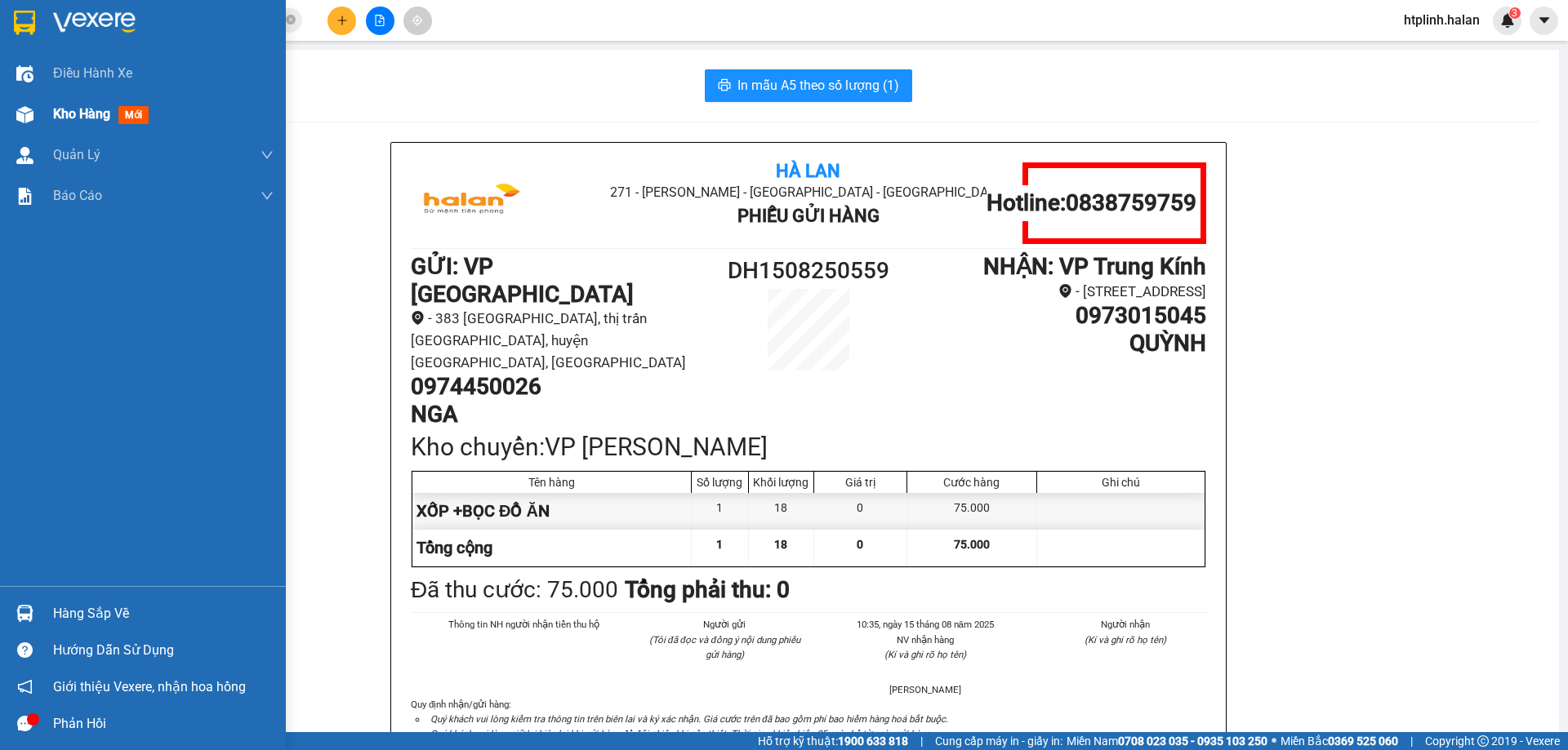
click at [0, 119] on div "Kho hàng mới" at bounding box center [143, 114] width 286 height 41
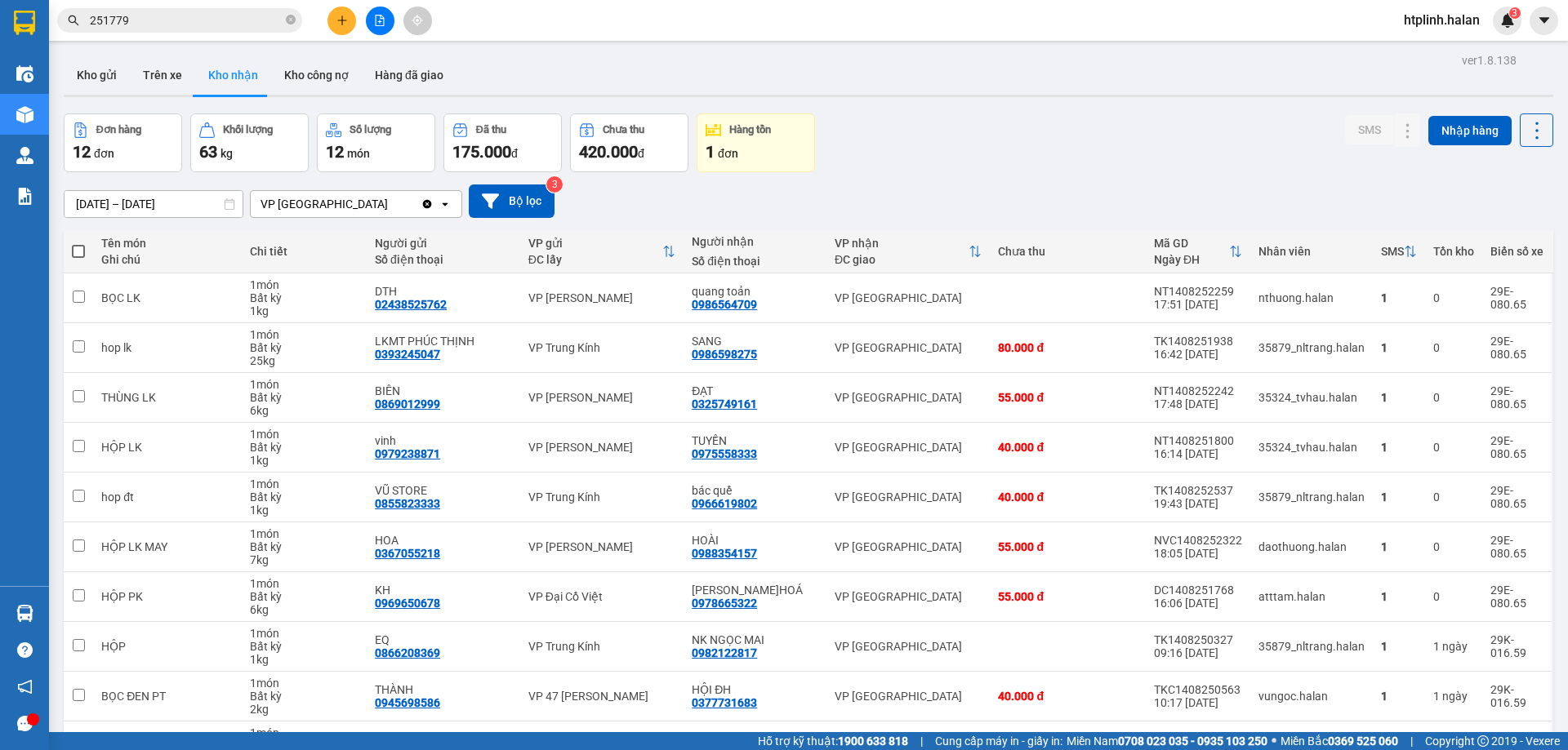
click at [95, 98] on div "Kho gửi Trên xe Kho nhận Kho công nợ Hàng đã giao" at bounding box center [808, 77] width 1490 height 43
click at [101, 51] on div "ver 1.8.138 Kho gửi Trên xe Kho nhận Kho công nợ Hàng đã giao Đơn hàng 12 đơn K…" at bounding box center [808, 439] width 1503 height 781
click at [75, 75] on button "Kho gửi" at bounding box center [96, 75] width 66 height 39
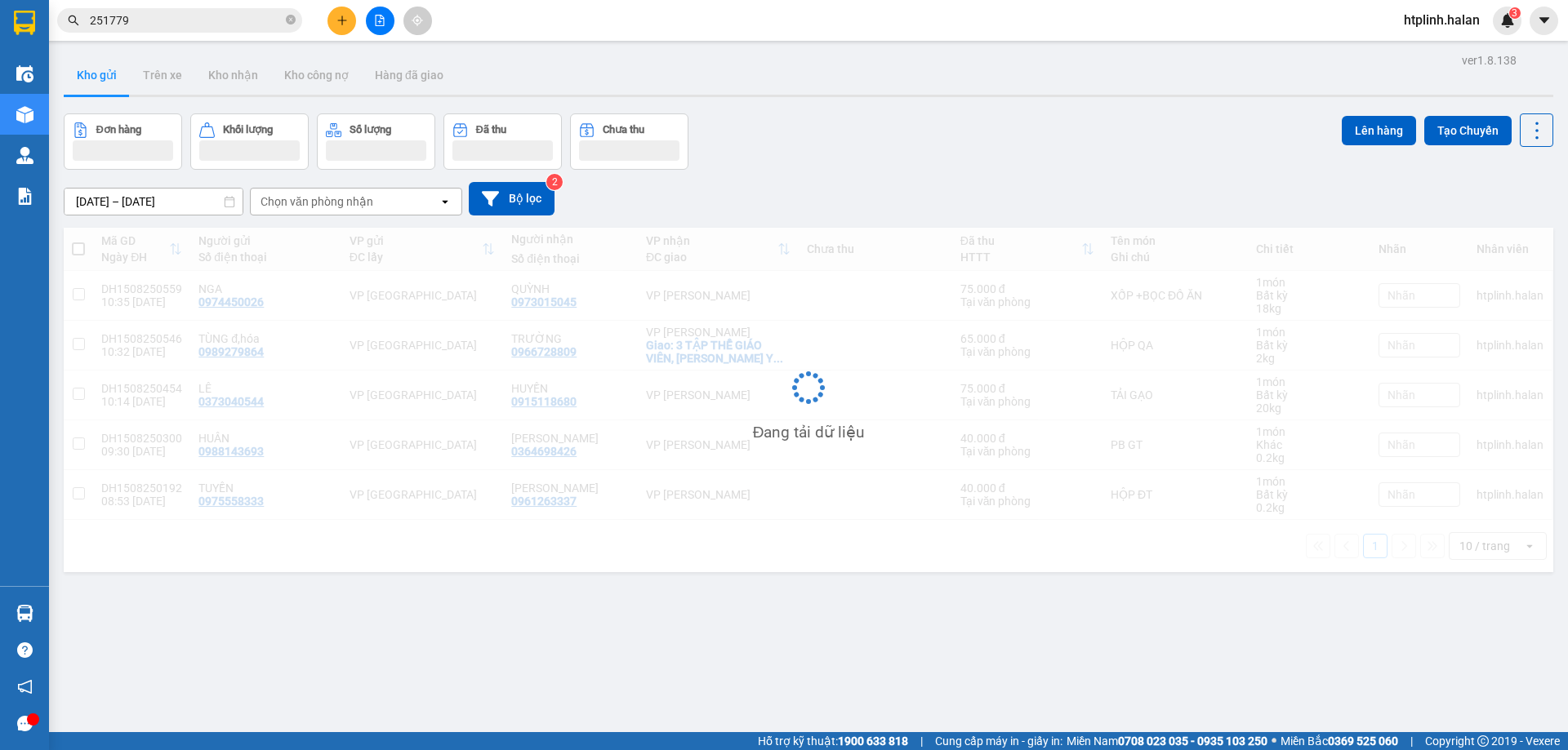
scroll to position [75, 0]
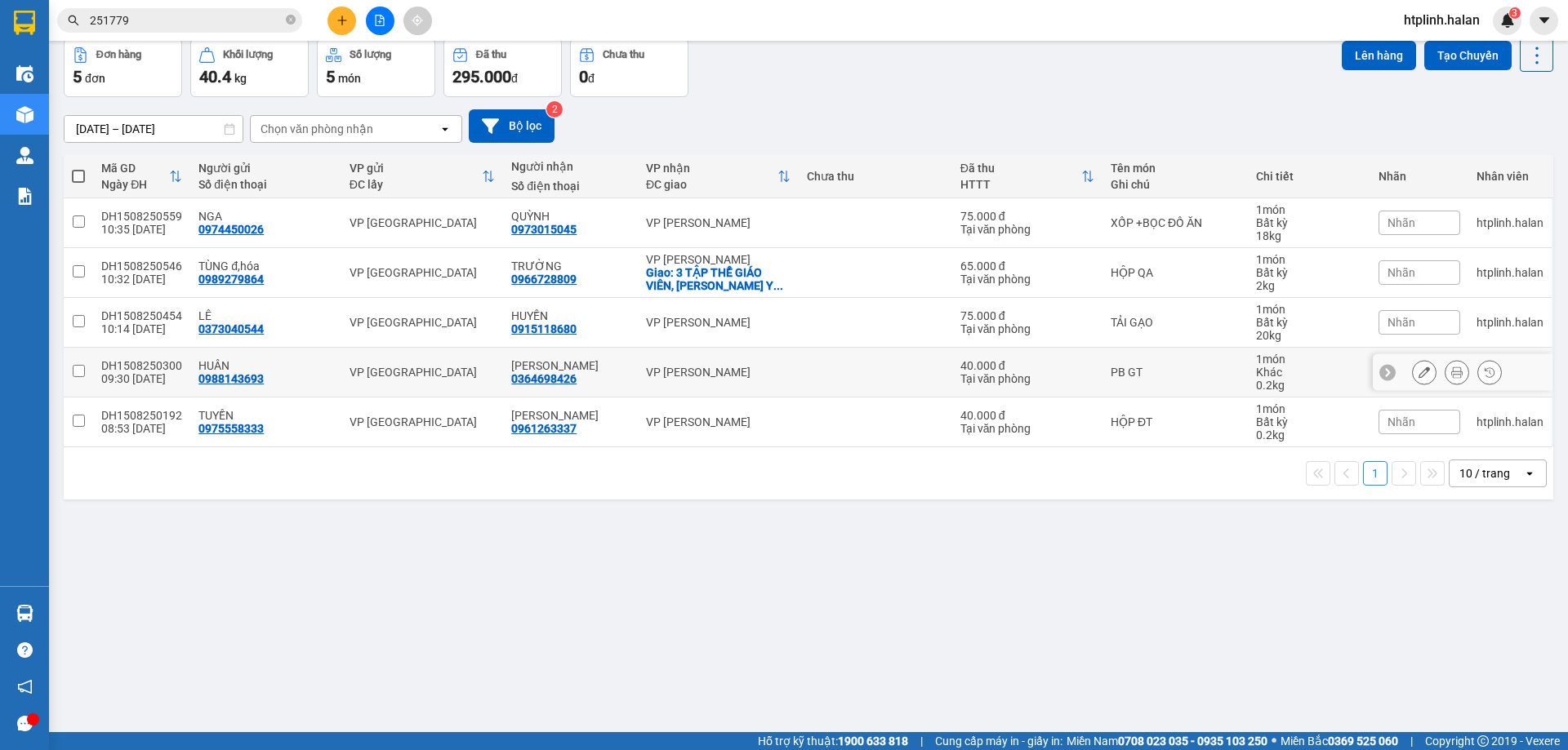
click at [1145, 356] on td "PB GT" at bounding box center [1175, 372] width 146 height 49
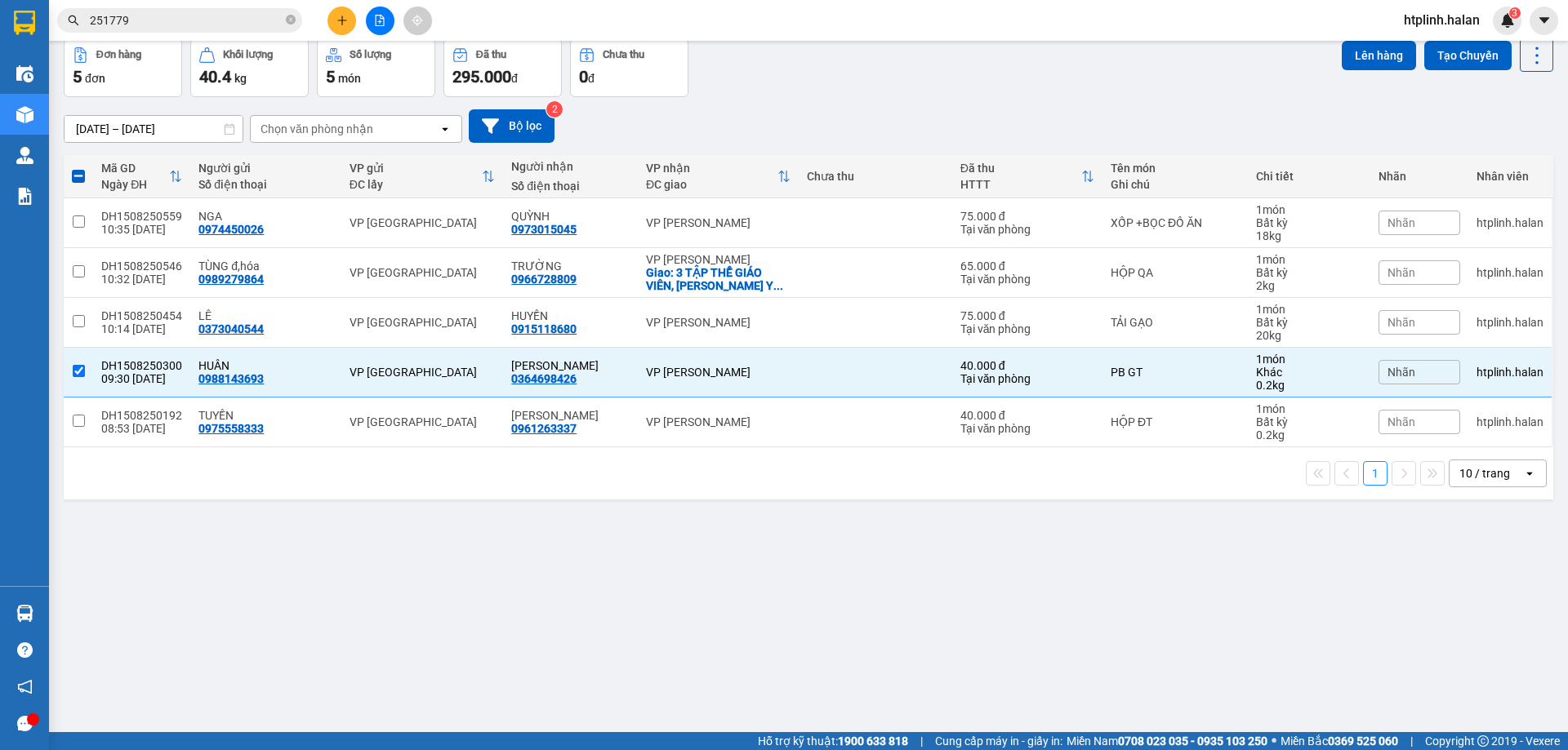
click at [386, 629] on div "ver 1.8.138 Kho gửi Trên xe Kho nhận Kho công nợ Hàng đã giao Đơn hàng 5 đơn Kh…" at bounding box center [808, 349] width 1503 height 750
click at [435, 364] on td "VP [GEOGRAPHIC_DATA]" at bounding box center [422, 372] width 162 height 49
checkbox input "false"
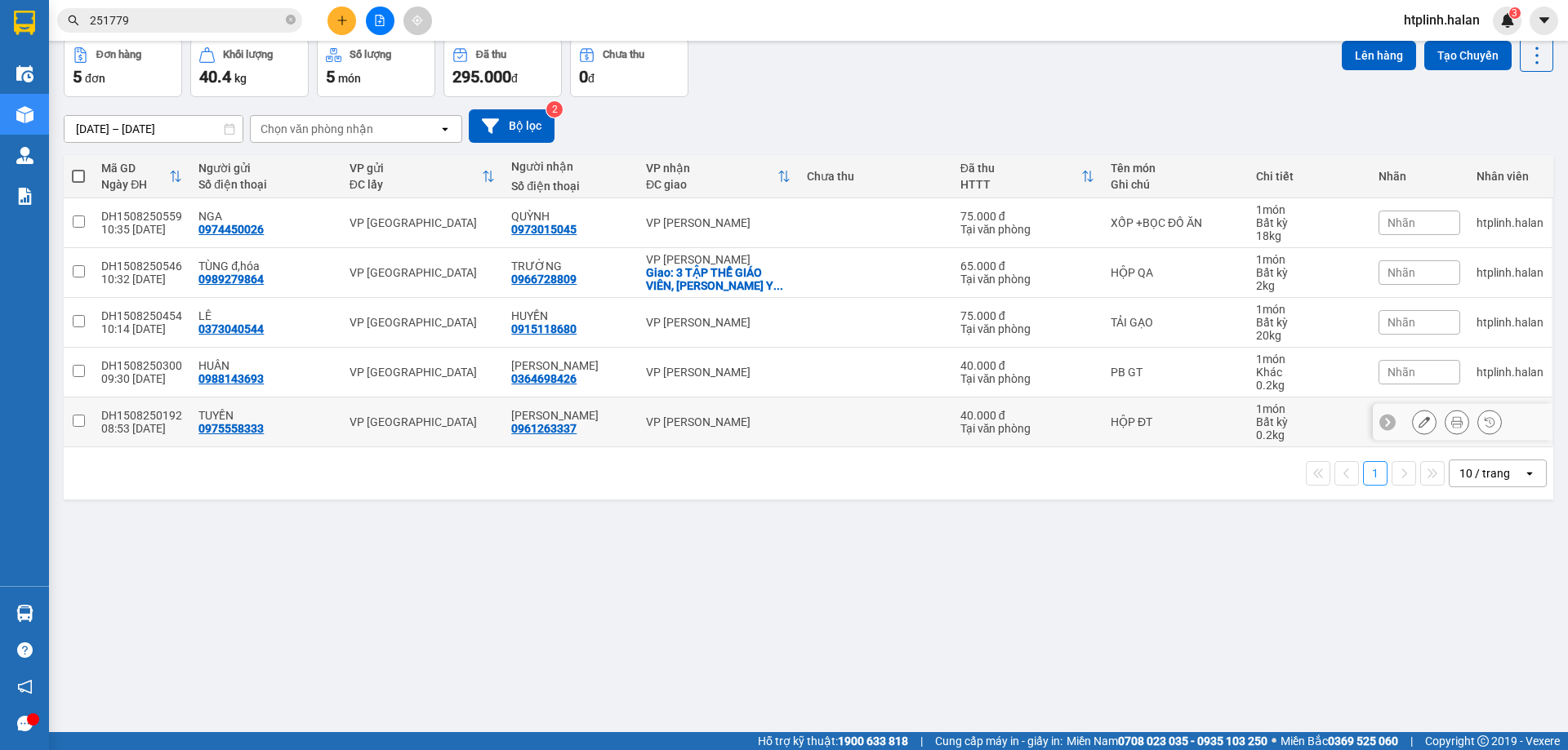
scroll to position [0, 0]
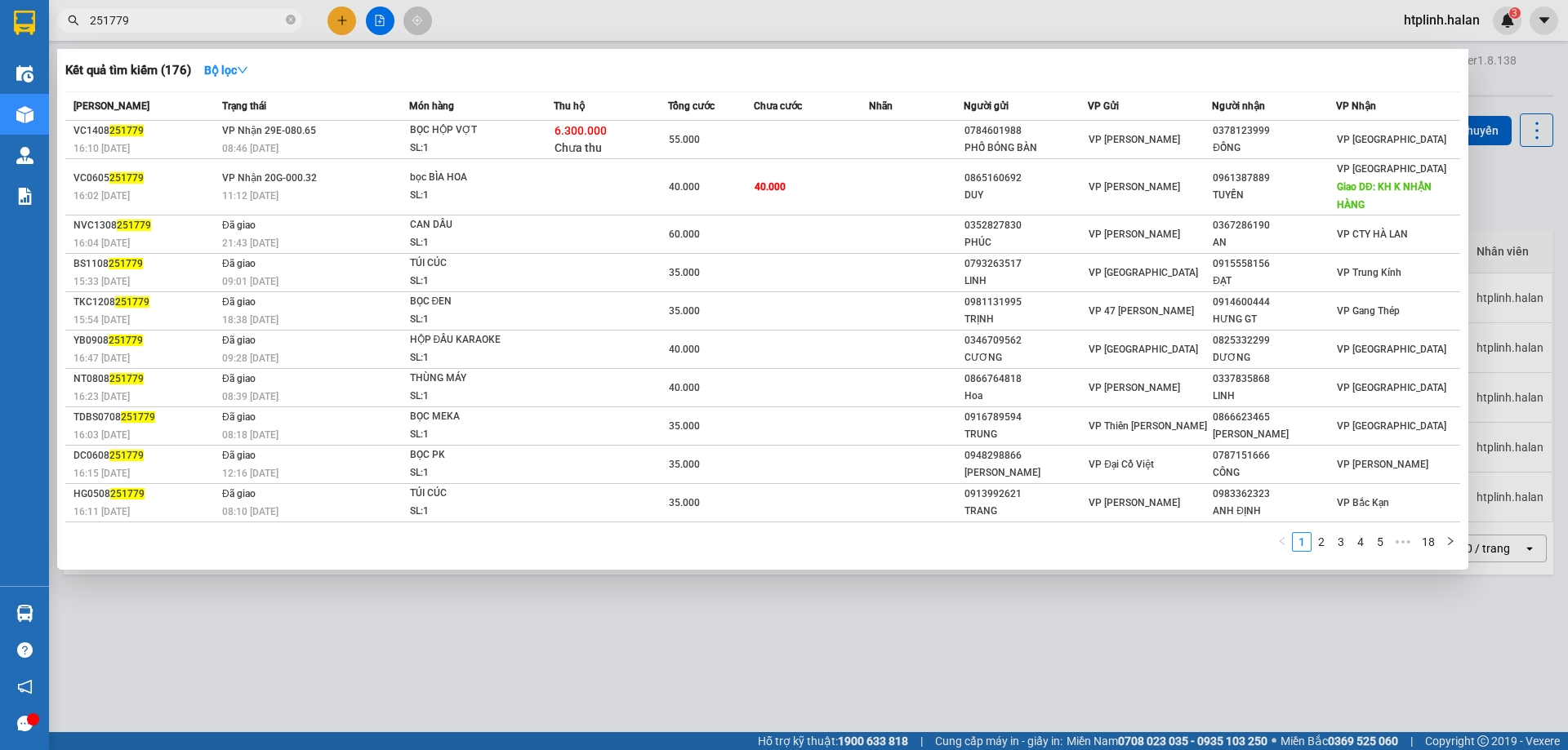
click at [208, 14] on input "251779" at bounding box center [186, 20] width 193 height 18
click at [343, 7] on div at bounding box center [784, 375] width 1568 height 750
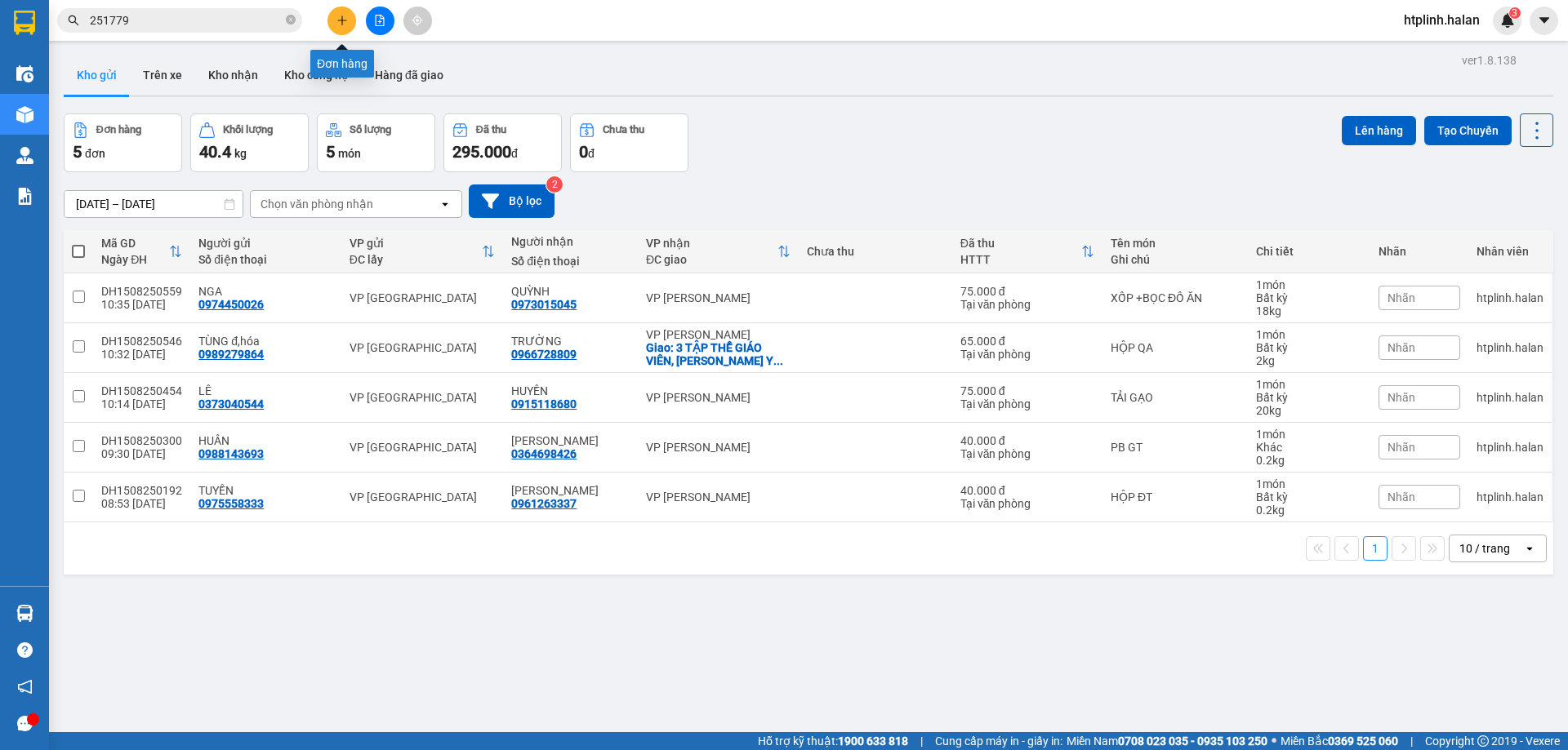
click at [343, 7] on button at bounding box center [342, 21] width 29 height 29
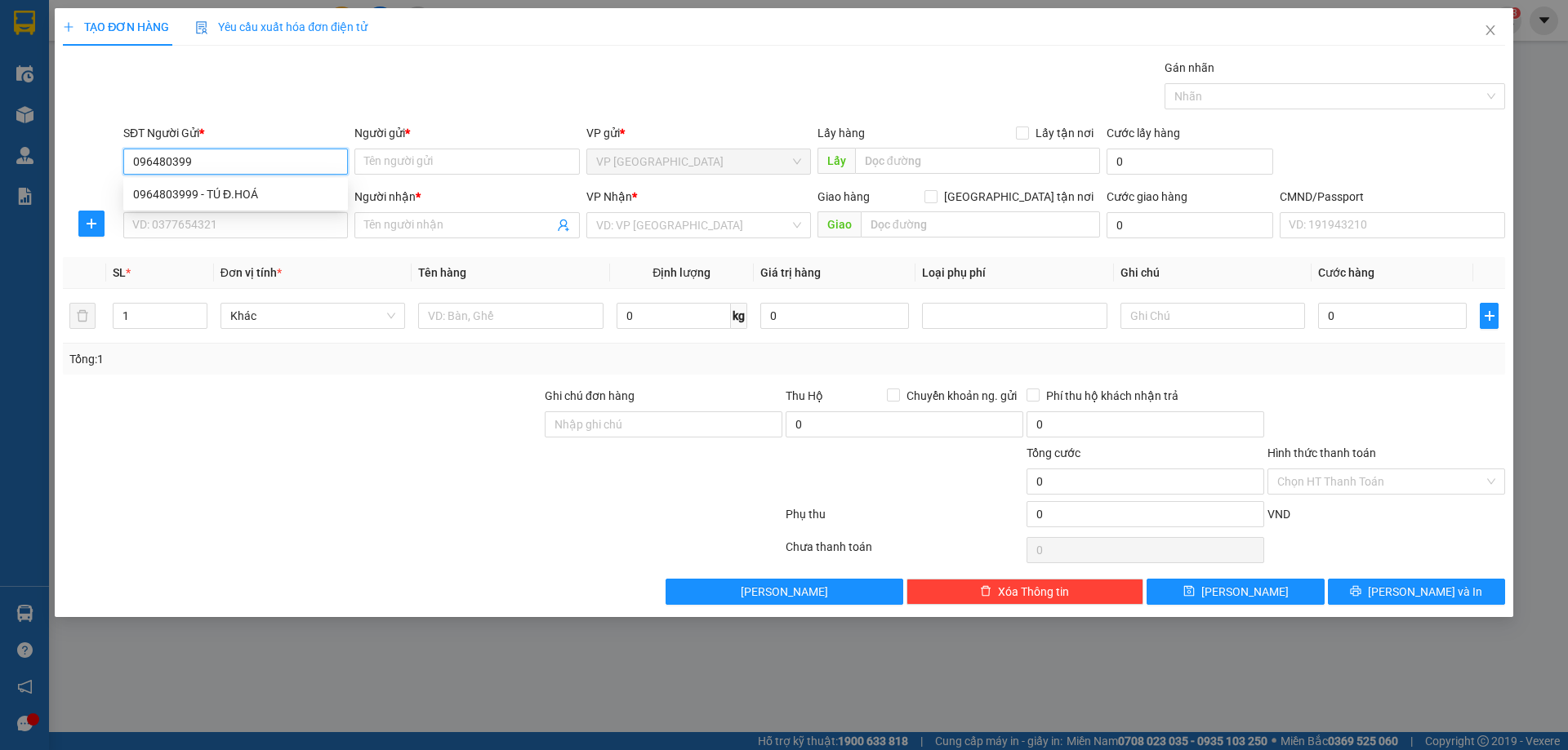
type input "0964803999"
click at [221, 194] on div "0964803999 - TÚ Đ.HOÁ" at bounding box center [235, 194] width 205 height 18
type input "TÚ Đ.HOÁ"
type input "0964803999"
click at [231, 218] on input "SĐT Người Nhận *" at bounding box center [235, 225] width 225 height 26
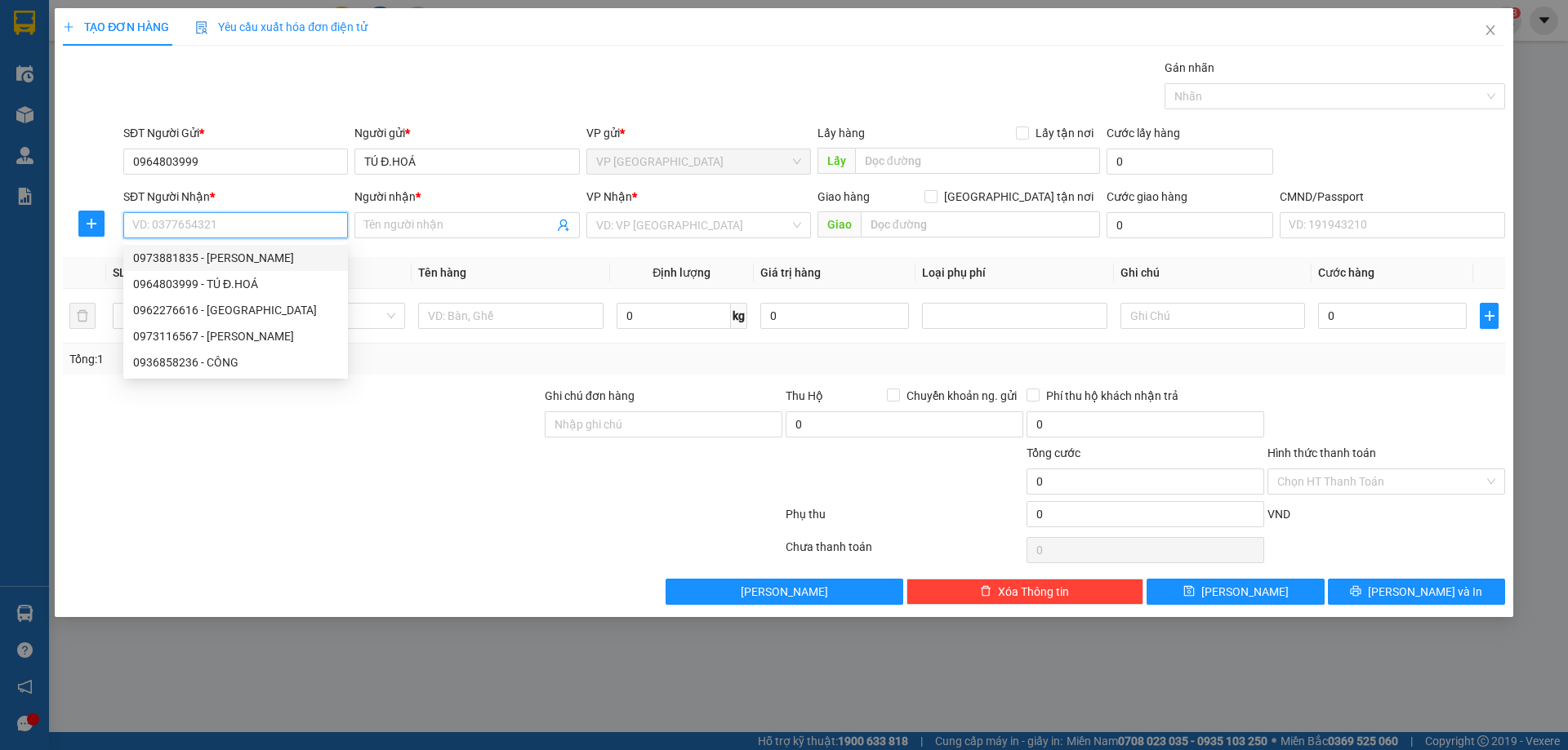
click at [240, 258] on div "0973881835 - vân anh" at bounding box center [235, 258] width 205 height 18
type input "0973881835"
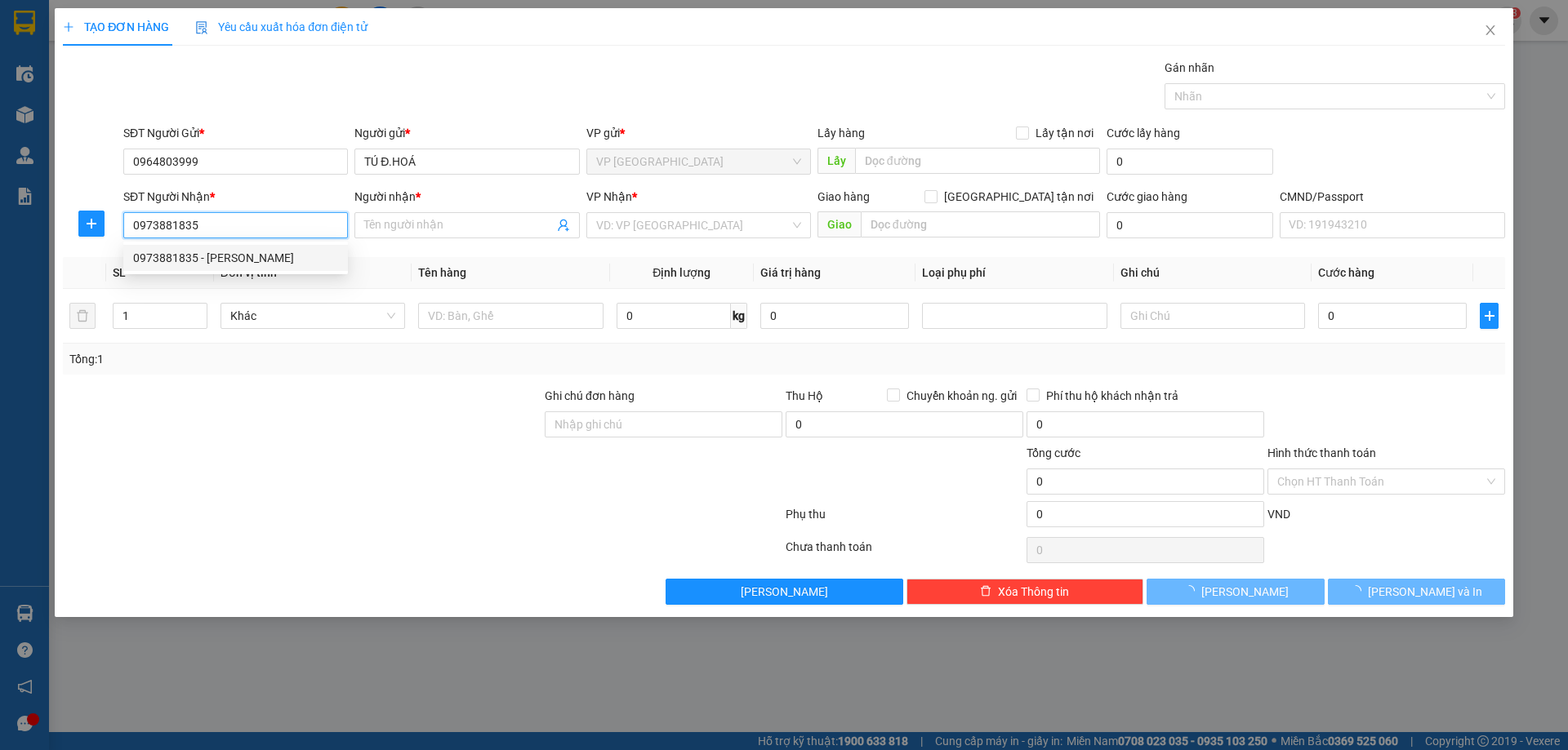
type input "vân anh"
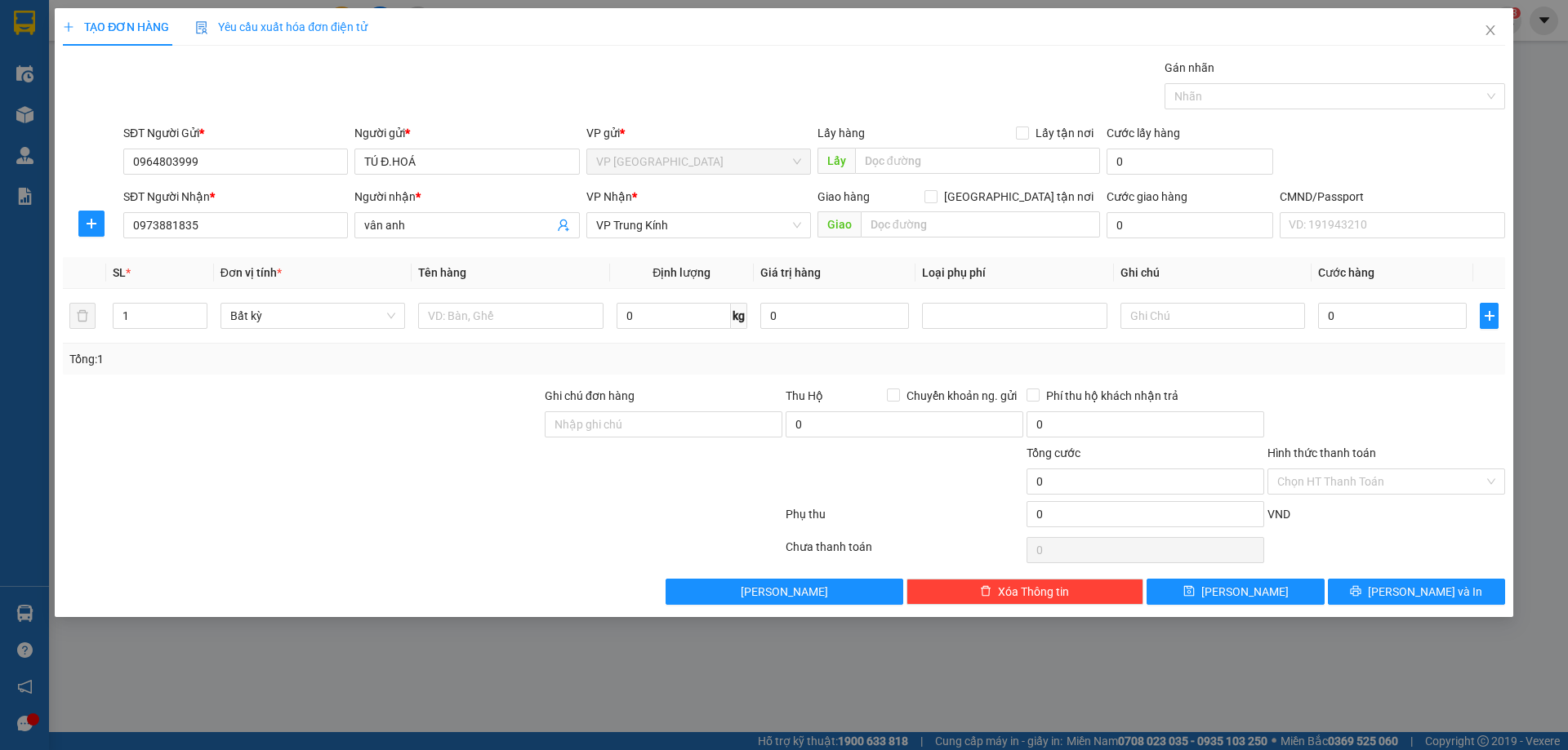
click at [92, 243] on div at bounding box center [92, 223] width 57 height 39
click at [98, 234] on button "button" at bounding box center [91, 224] width 26 height 26
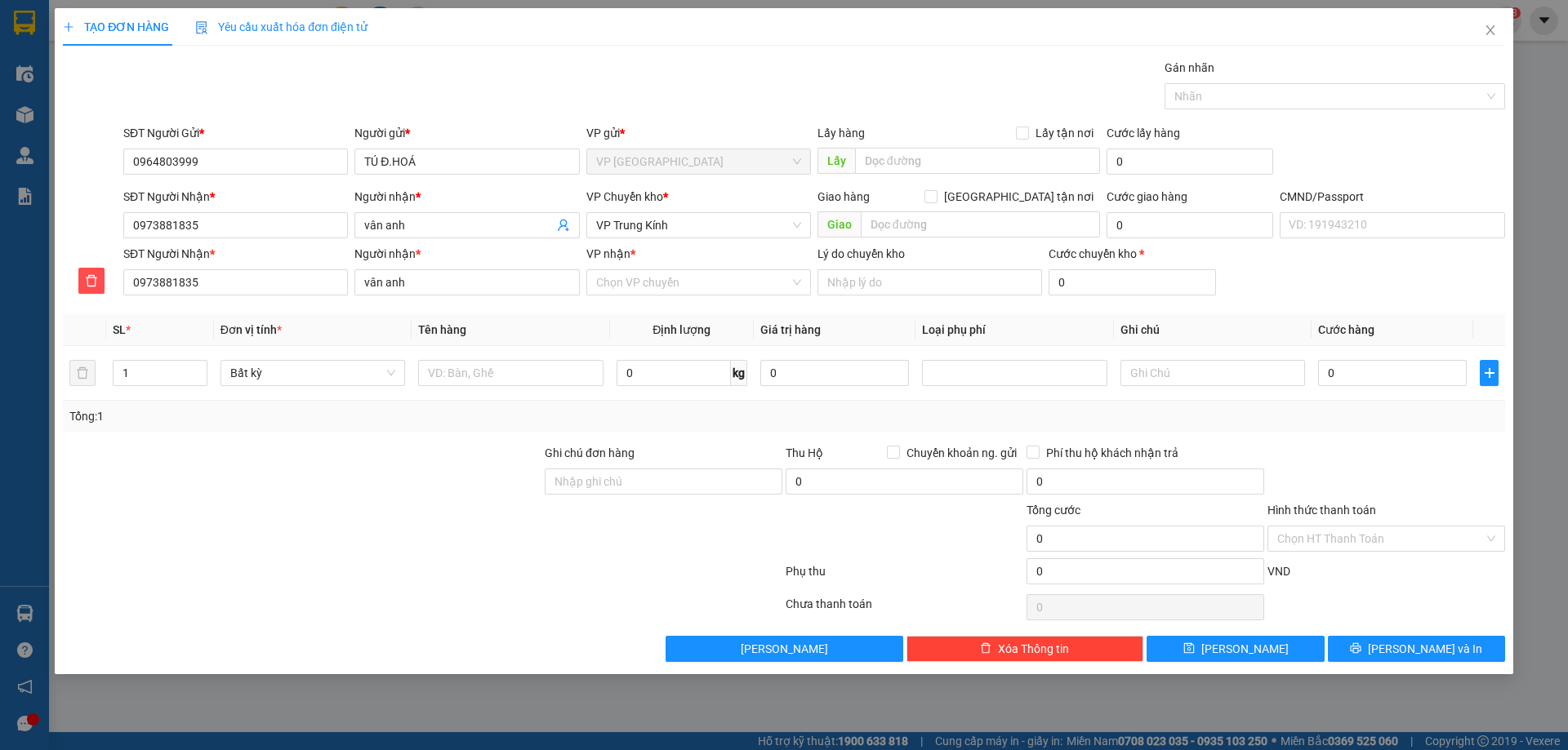
click at [604, 297] on div "VP nhận * Chọn VP chuyển" at bounding box center [698, 273] width 225 height 57
click at [605, 290] on input "VP nhận *" at bounding box center [692, 283] width 193 height 24
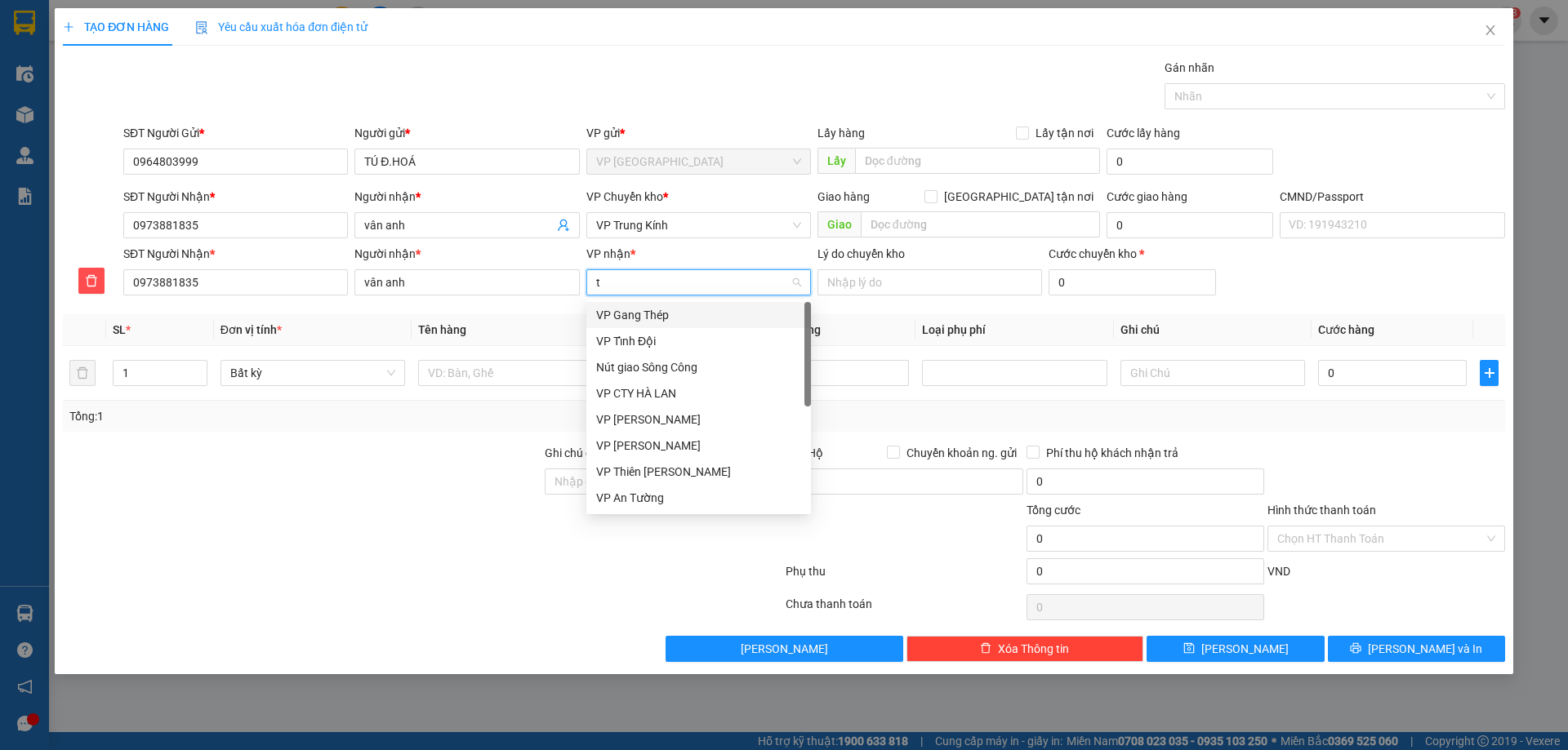
type input "tk"
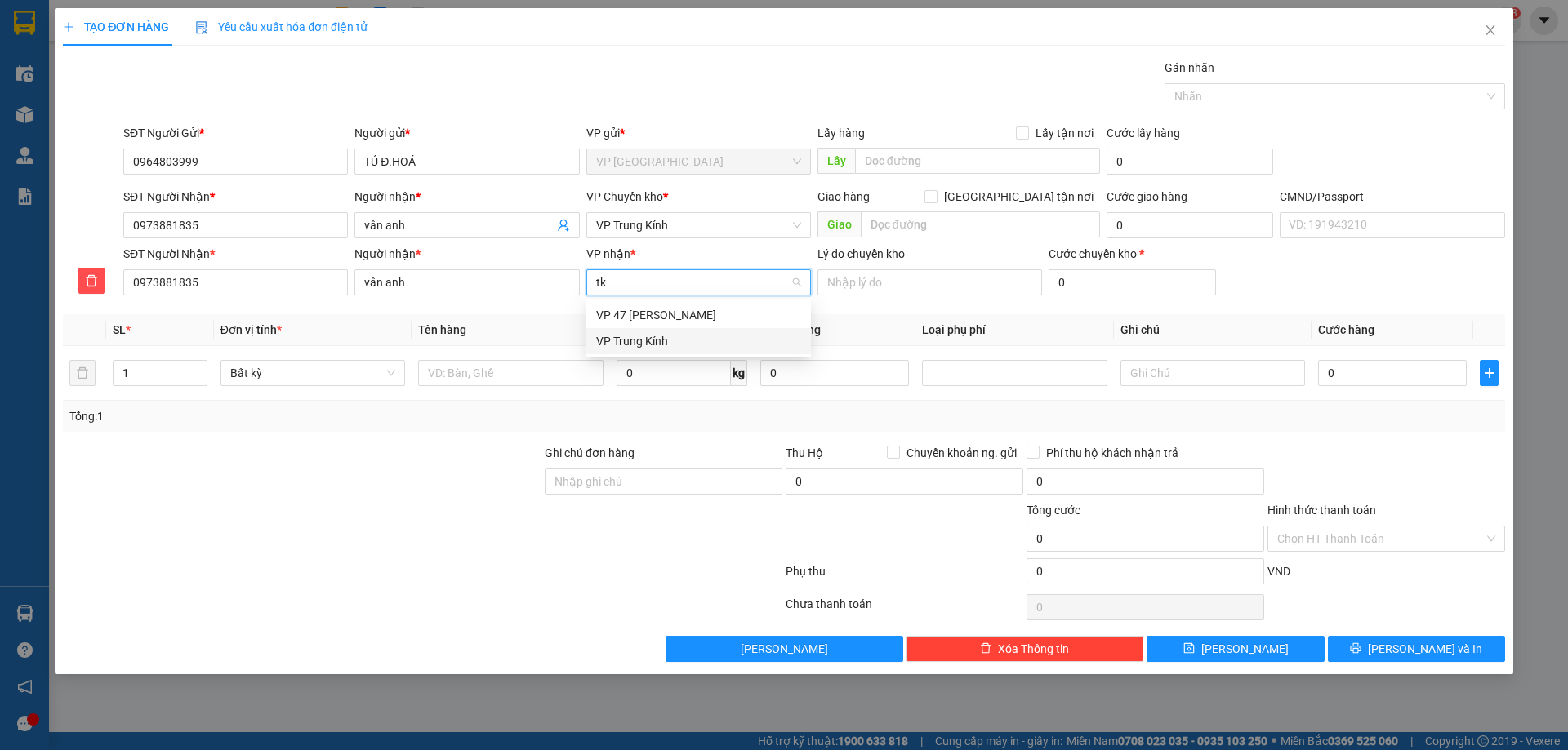
click at [617, 329] on div "VP Trung Kính" at bounding box center [698, 342] width 225 height 26
click at [622, 227] on span "VP Trung Kính" at bounding box center [698, 225] width 205 height 24
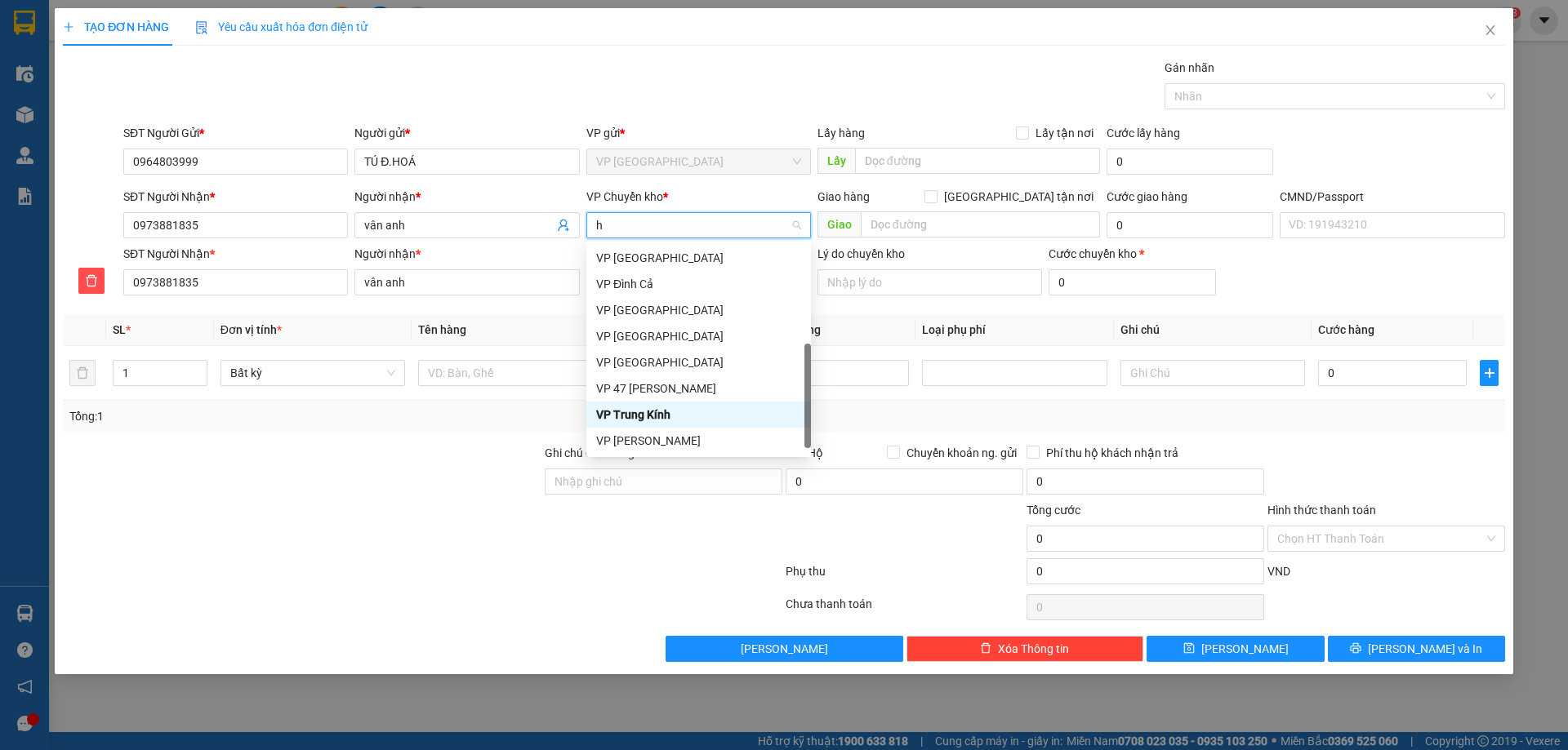
scroll to position [235, 0]
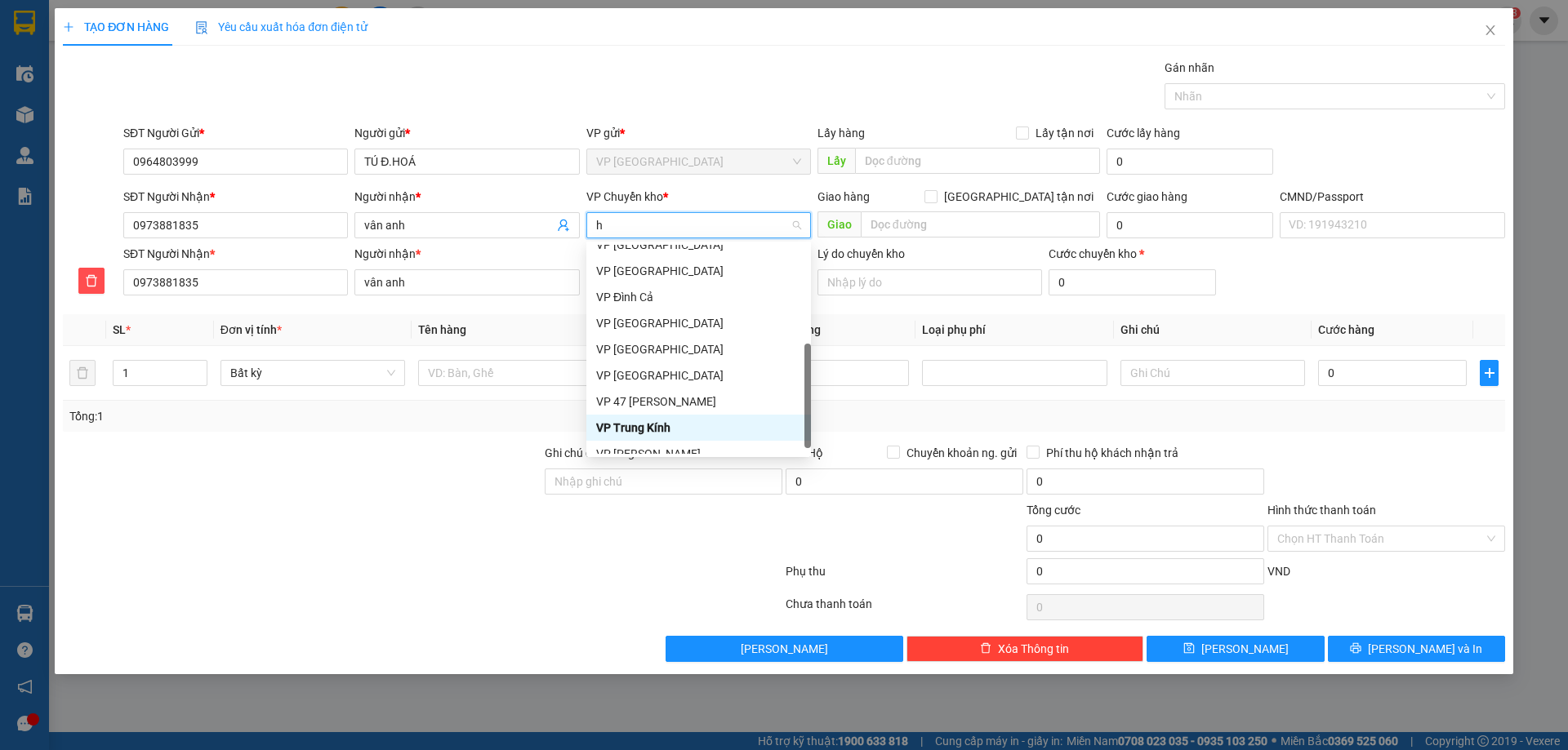
type input "hg"
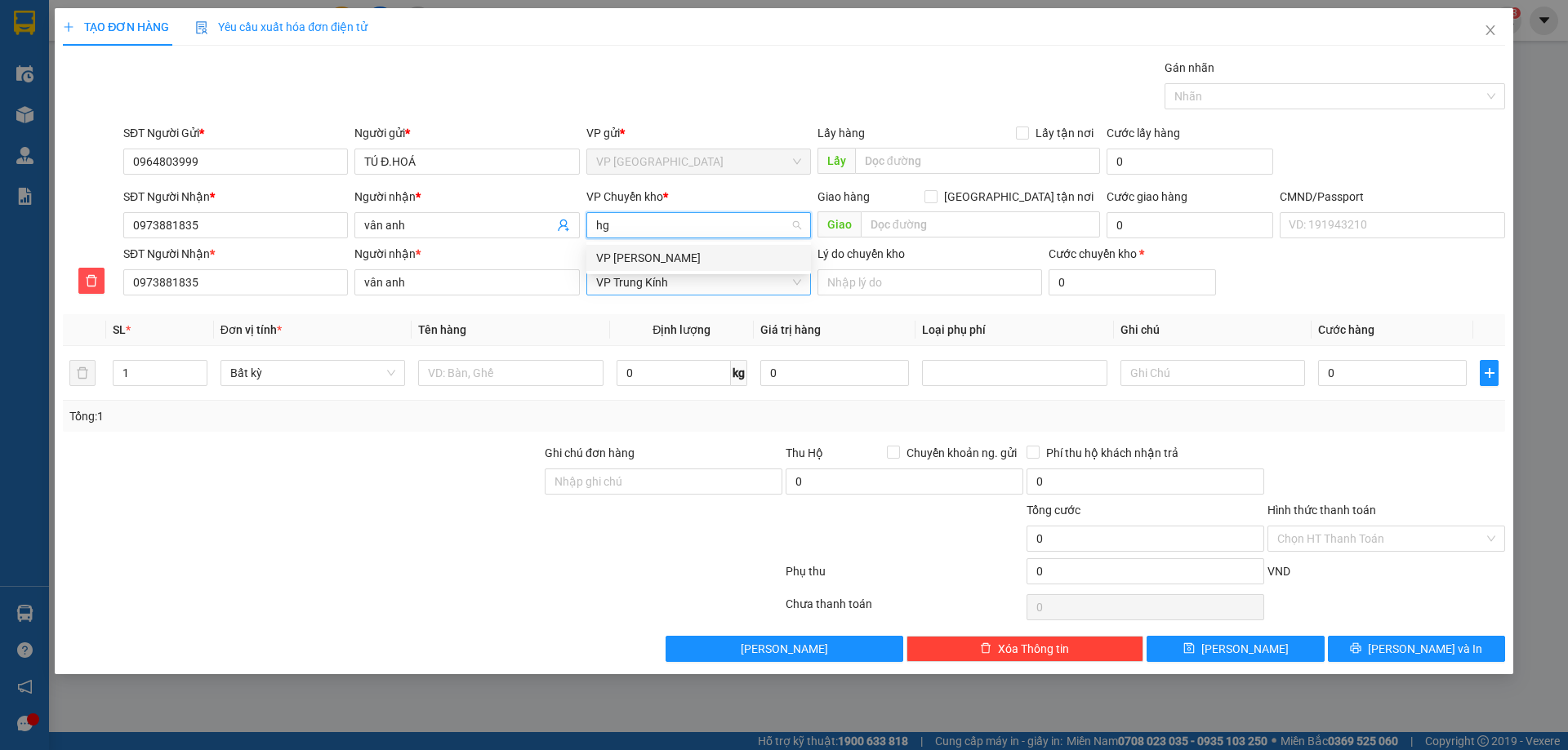
scroll to position [0, 0]
click at [624, 264] on div "VP [PERSON_NAME]" at bounding box center [698, 258] width 205 height 18
drag, startPoint x: 449, startPoint y: 417, endPoint x: 464, endPoint y: 385, distance: 35.3
click at [450, 417] on div "Tổng: 1" at bounding box center [337, 416] width 536 height 18
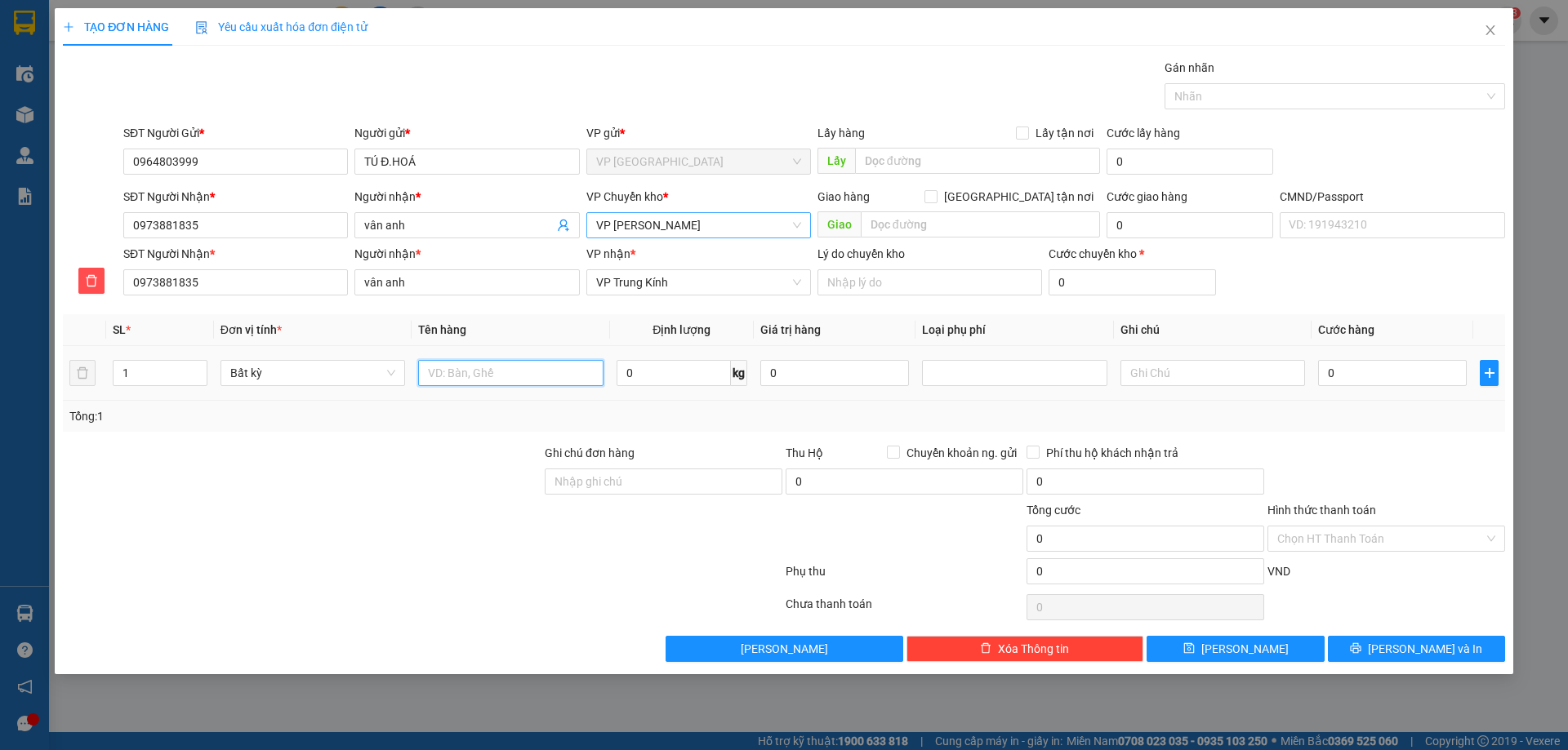
click at [468, 373] on input "text" at bounding box center [510, 373] width 185 height 26
type input "x"
type input "XỐP ĐỒ ĂN"
click at [670, 379] on input "0" at bounding box center [674, 373] width 114 height 26
type input "20"
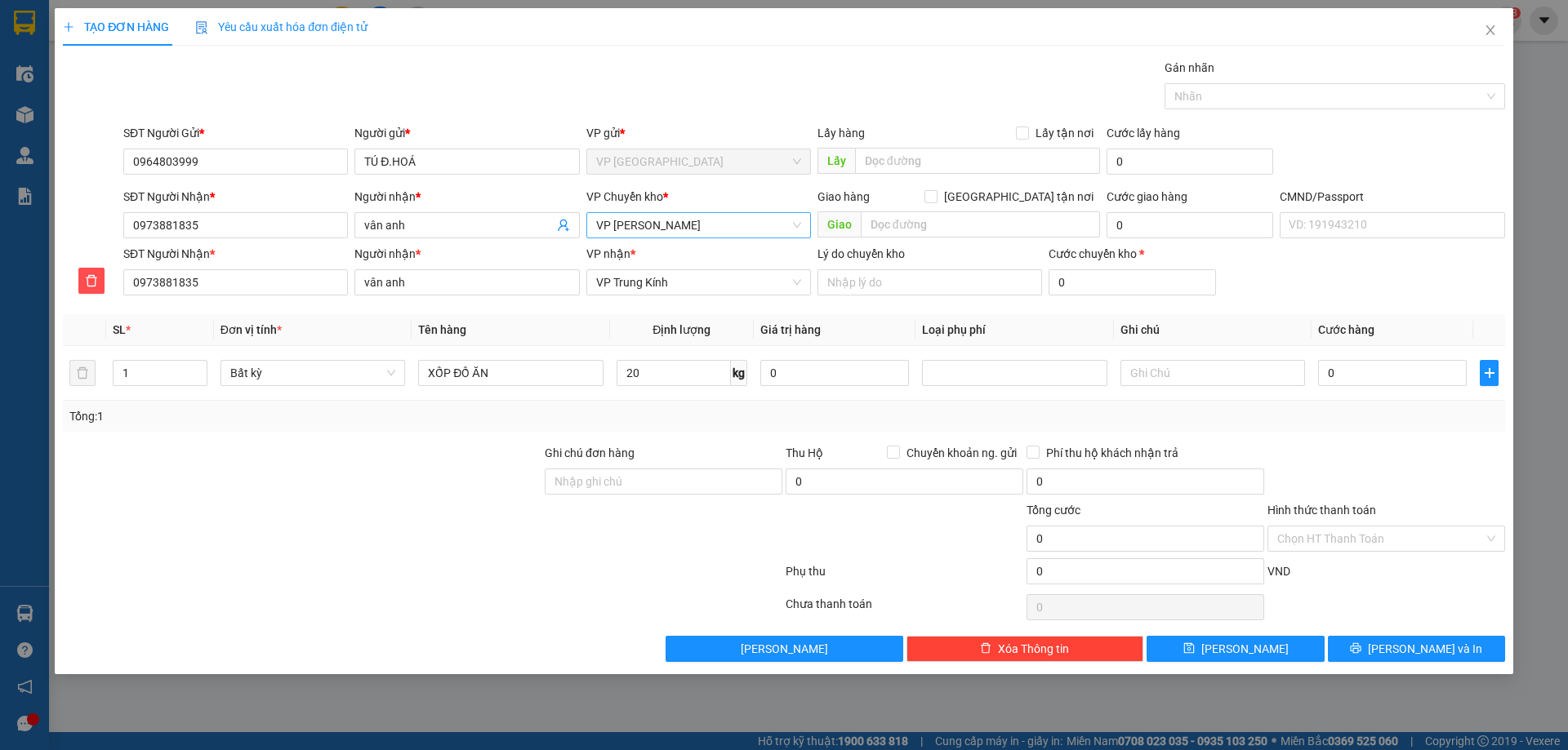
click at [702, 413] on div "Tổng: 1" at bounding box center [784, 416] width 1429 height 18
type input "75.000"
click at [1301, 526] on input "Hình thức thanh toán" at bounding box center [1381, 538] width 206 height 24
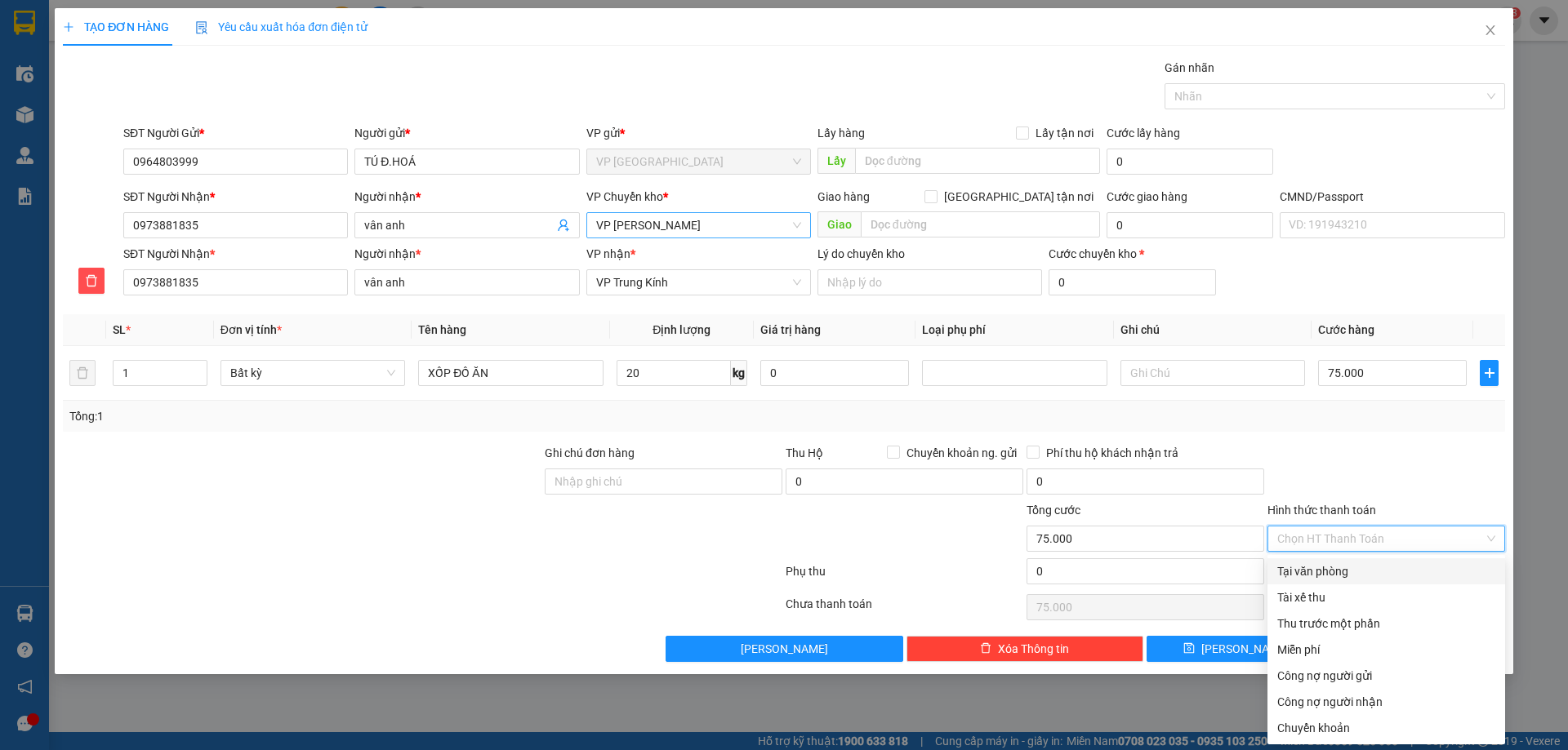
click at [1323, 566] on div "Tại văn phòng" at bounding box center [1386, 571] width 218 height 18
type input "0"
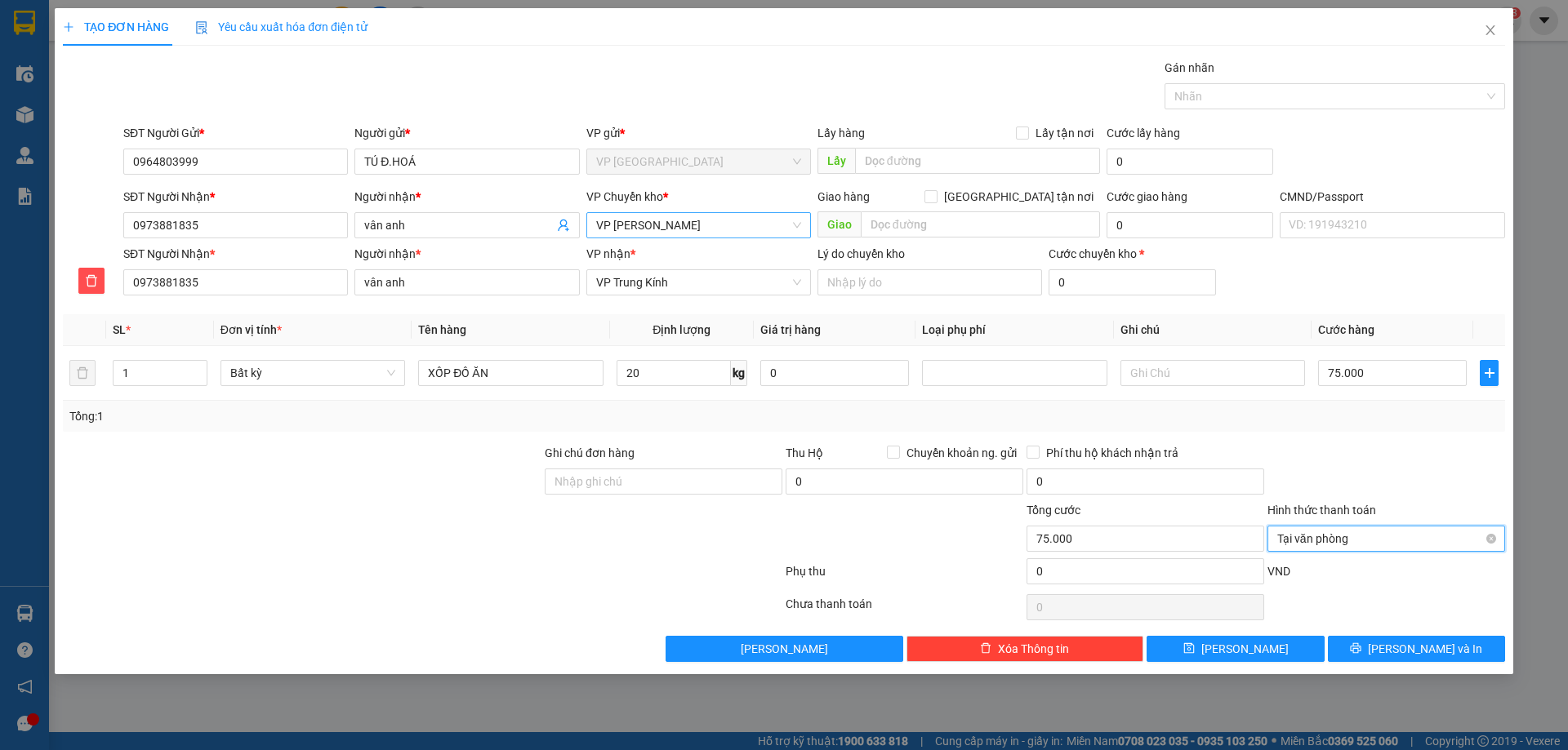
click at [1352, 532] on span "Tại văn phòng" at bounding box center [1386, 538] width 218 height 24
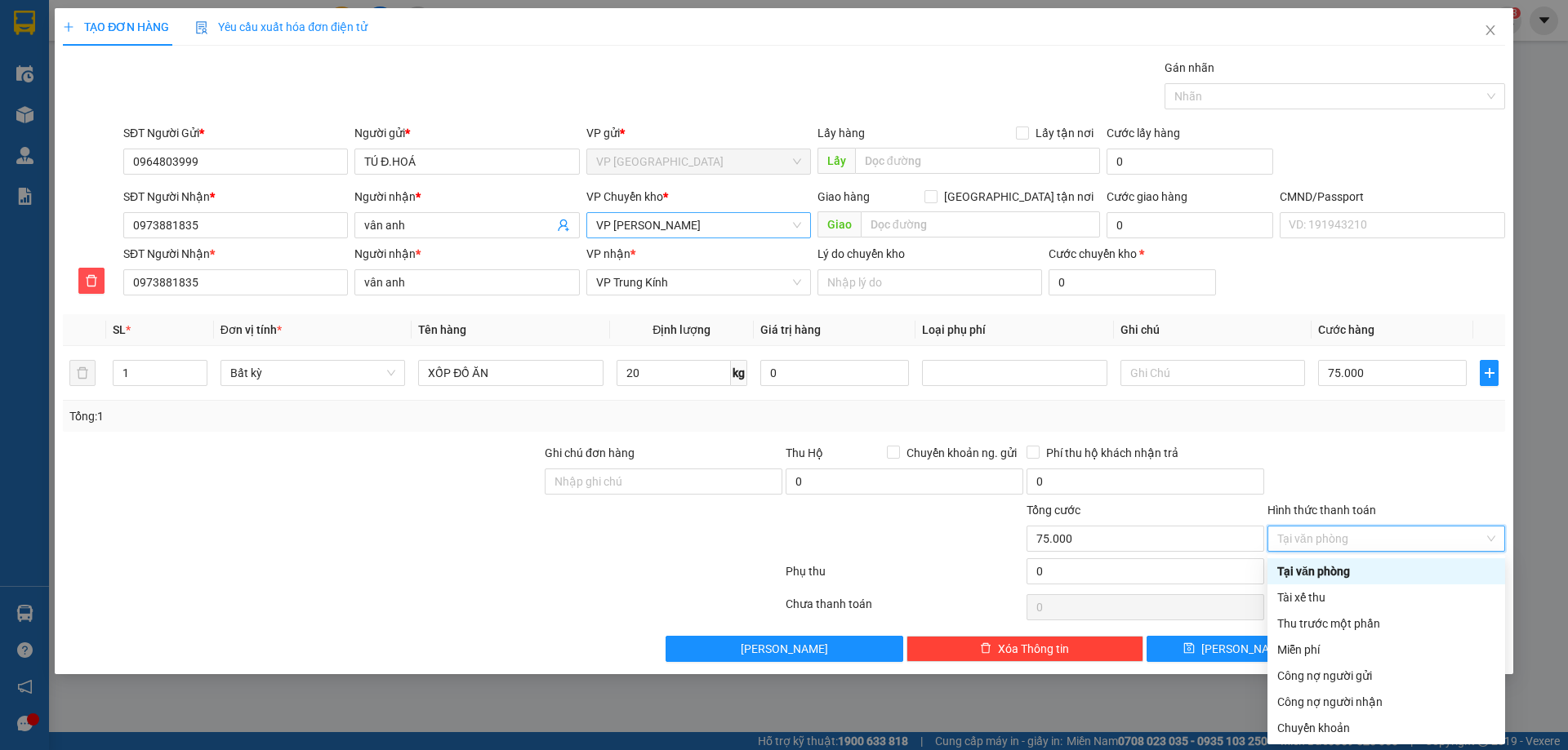
click at [1350, 570] on div "Tại văn phòng" at bounding box center [1386, 571] width 218 height 18
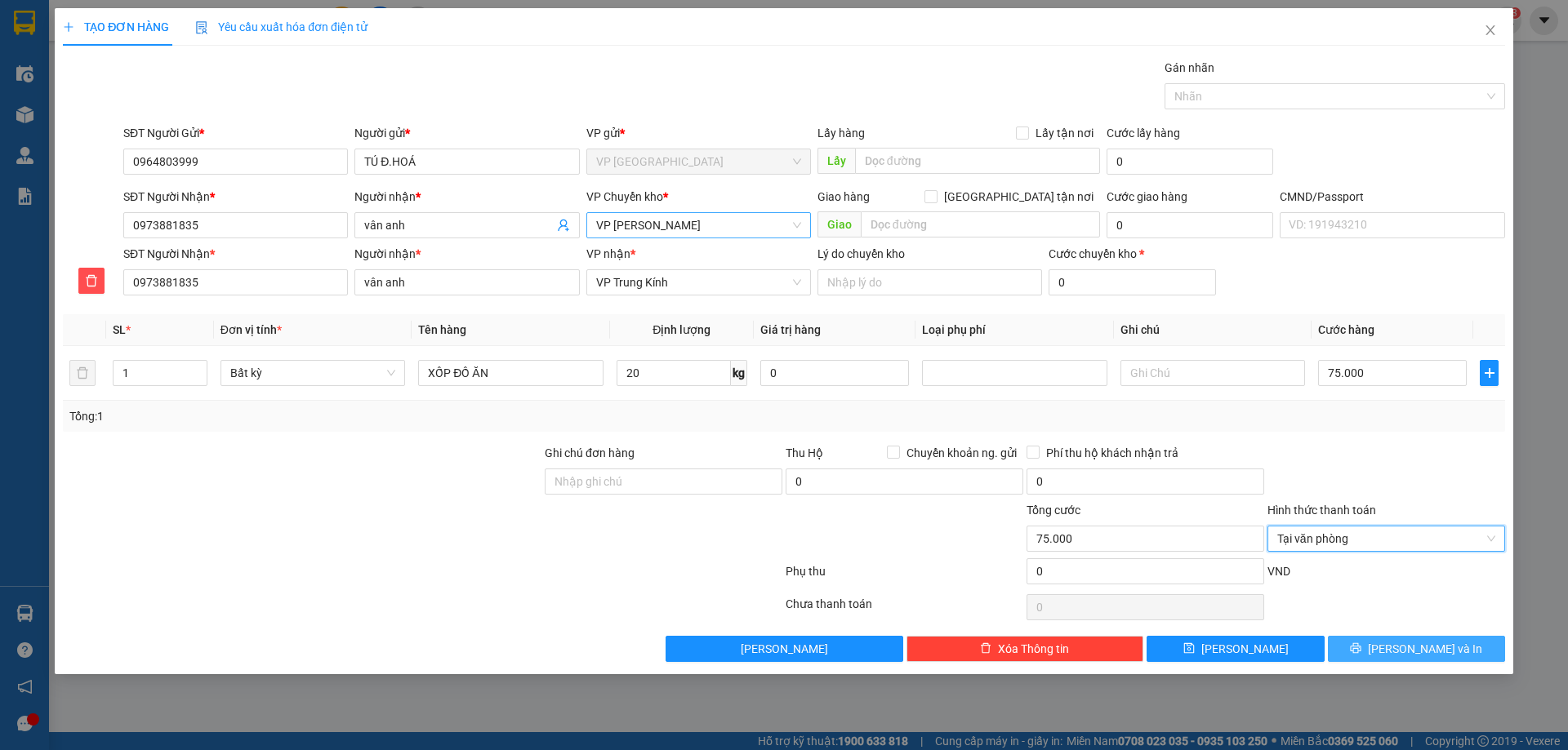
click at [1362, 649] on icon "printer" at bounding box center [1356, 649] width 10 height 10
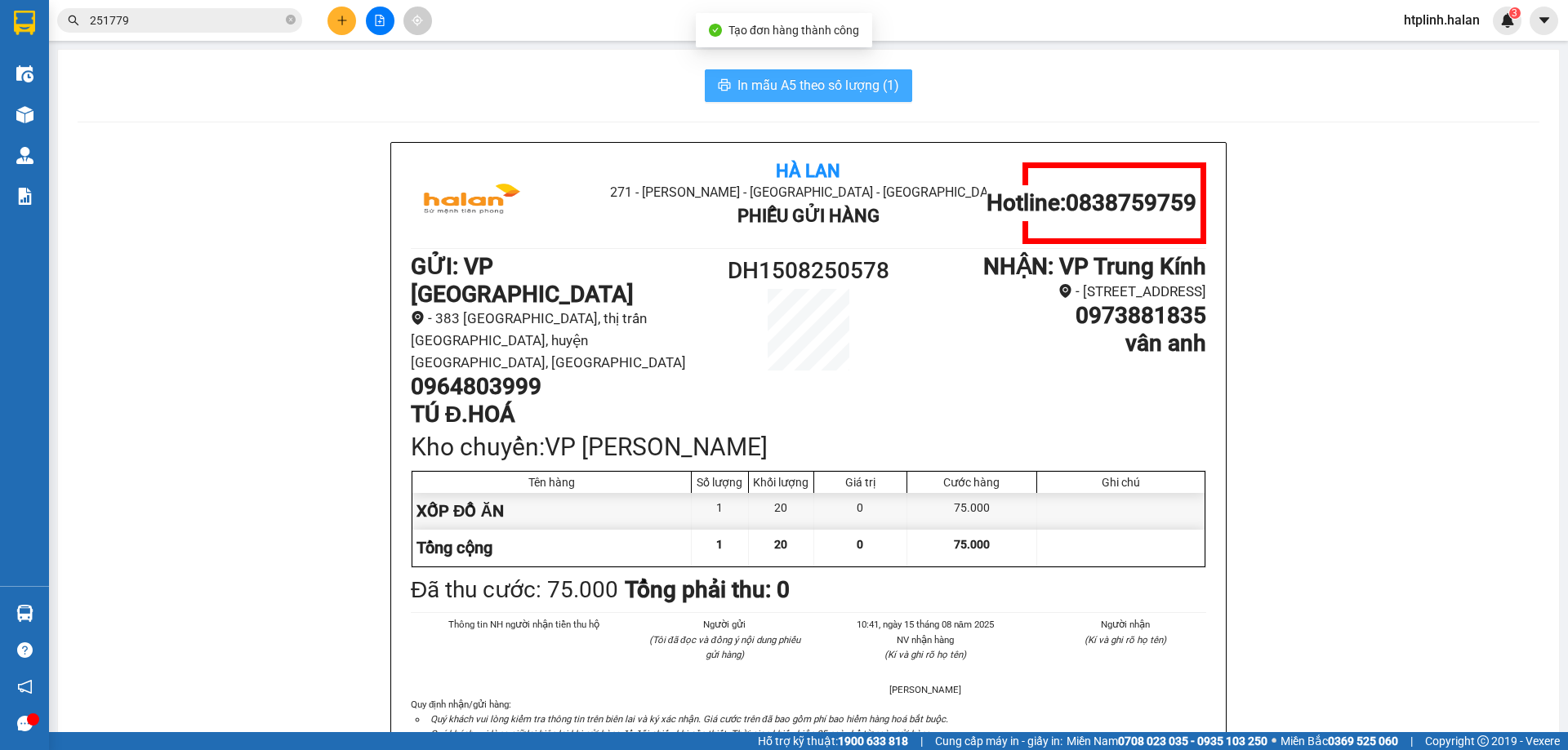
click at [827, 92] on span "In mẫu A5 theo số lượng (1)" at bounding box center [818, 86] width 161 height 21
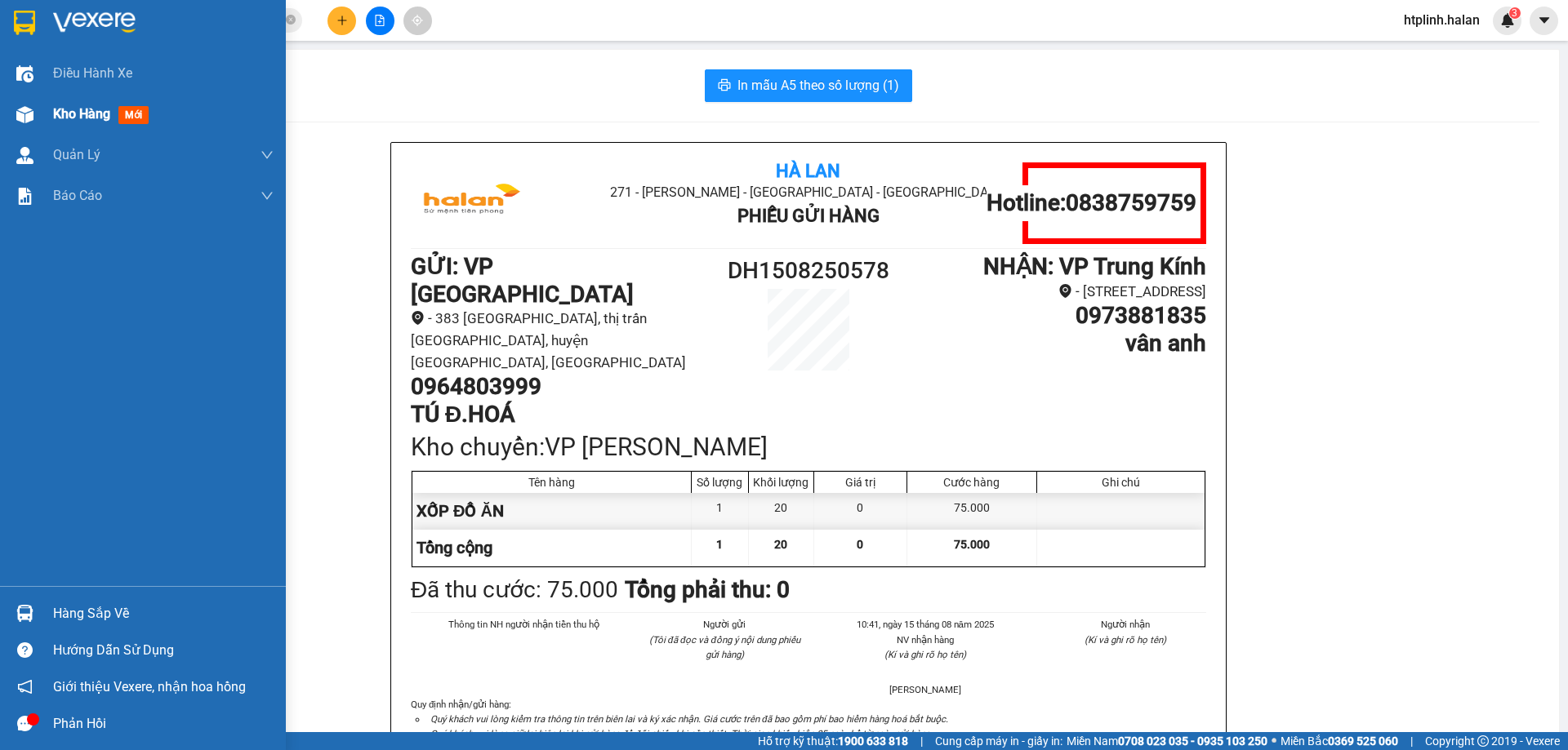
click at [23, 129] on div "Kho hàng mới" at bounding box center [143, 114] width 286 height 41
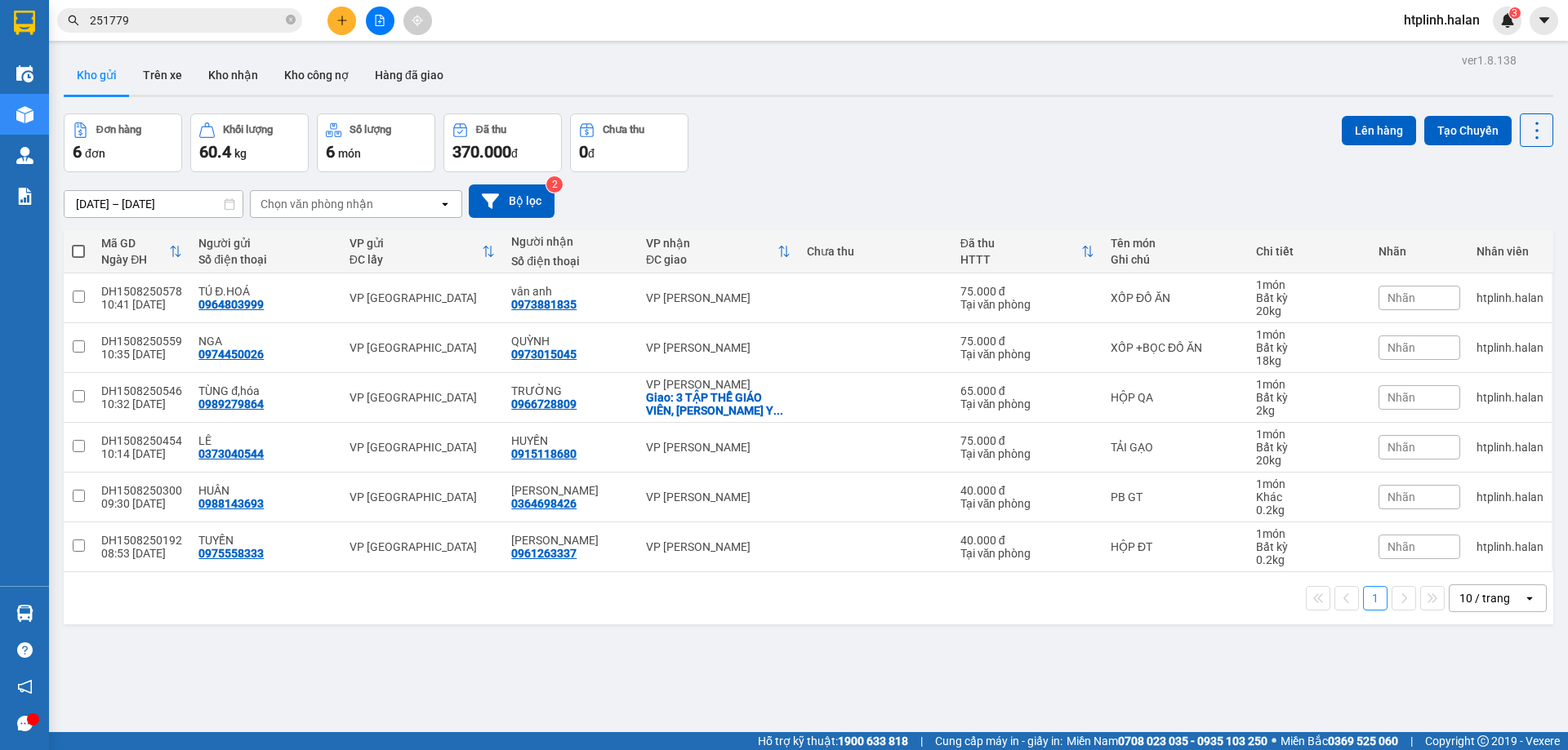
click at [222, 18] on input "251779" at bounding box center [186, 20] width 193 height 18
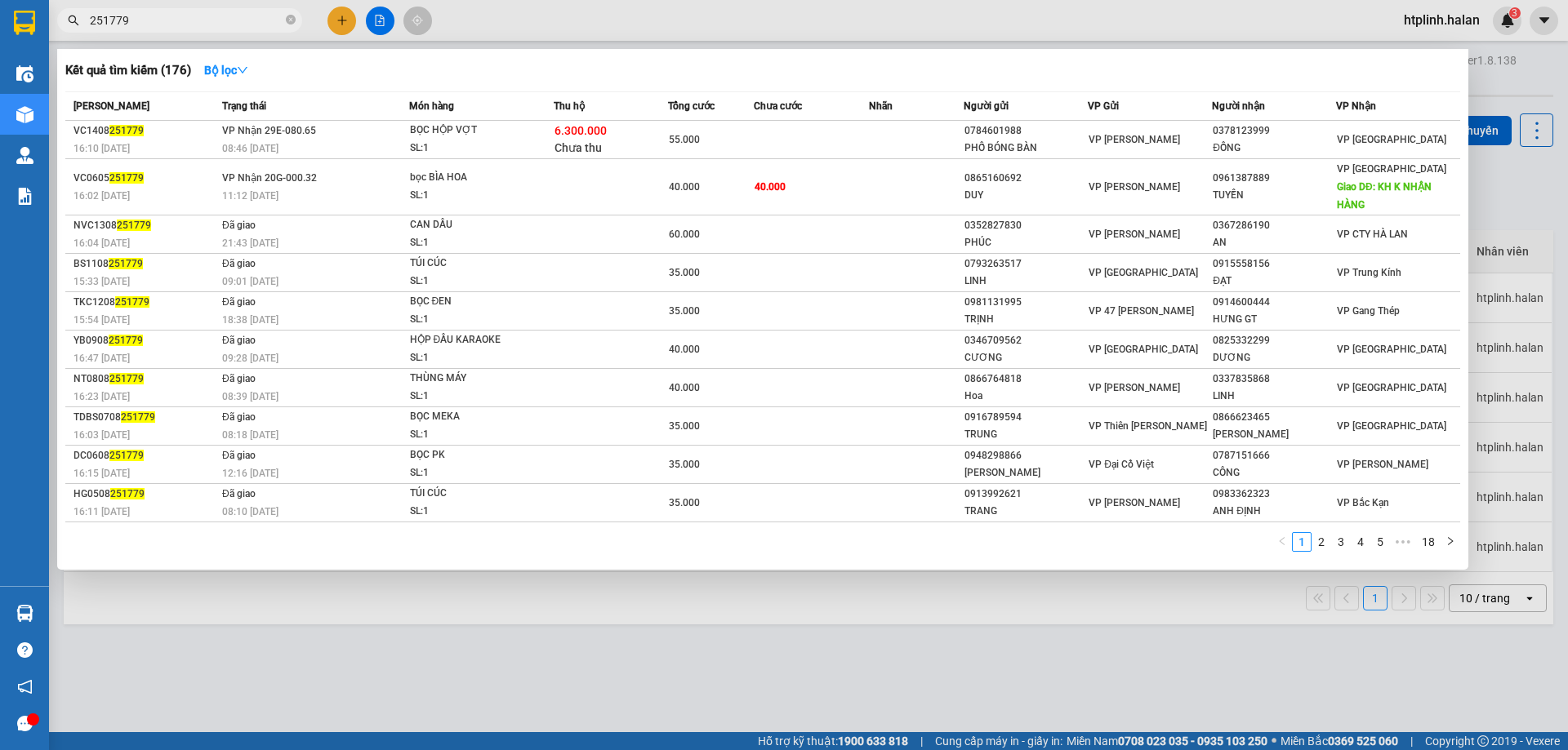
click at [222, 18] on input "251779" at bounding box center [186, 20] width 193 height 18
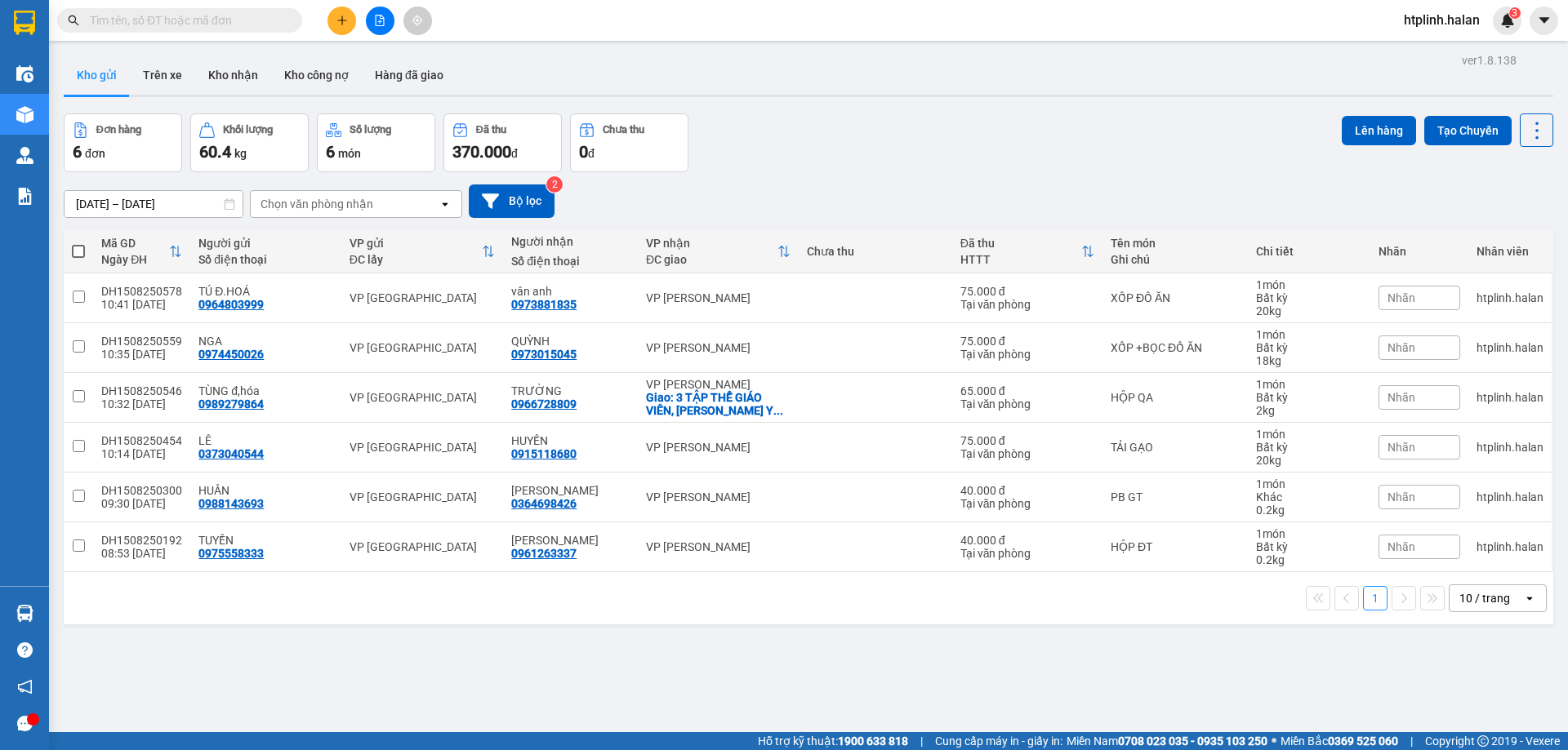
click at [334, 22] on button at bounding box center [342, 21] width 29 height 29
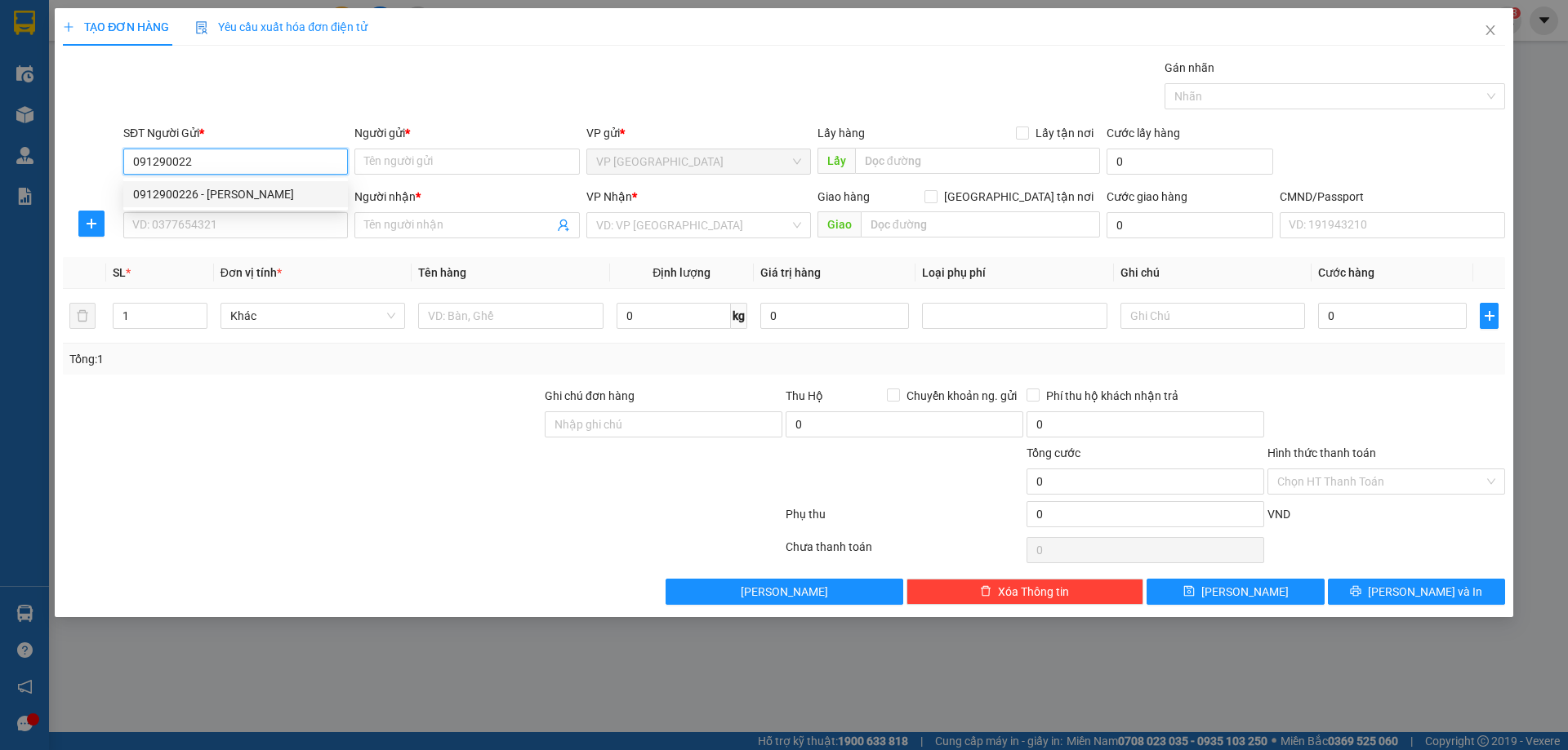
click at [284, 191] on div "0912900226 - PK MINH NGỌC" at bounding box center [235, 194] width 205 height 18
type input "0912900226"
type input "[PERSON_NAME]"
type input "0912900226"
click at [272, 216] on input "SĐT Người Nhận *" at bounding box center [235, 225] width 225 height 26
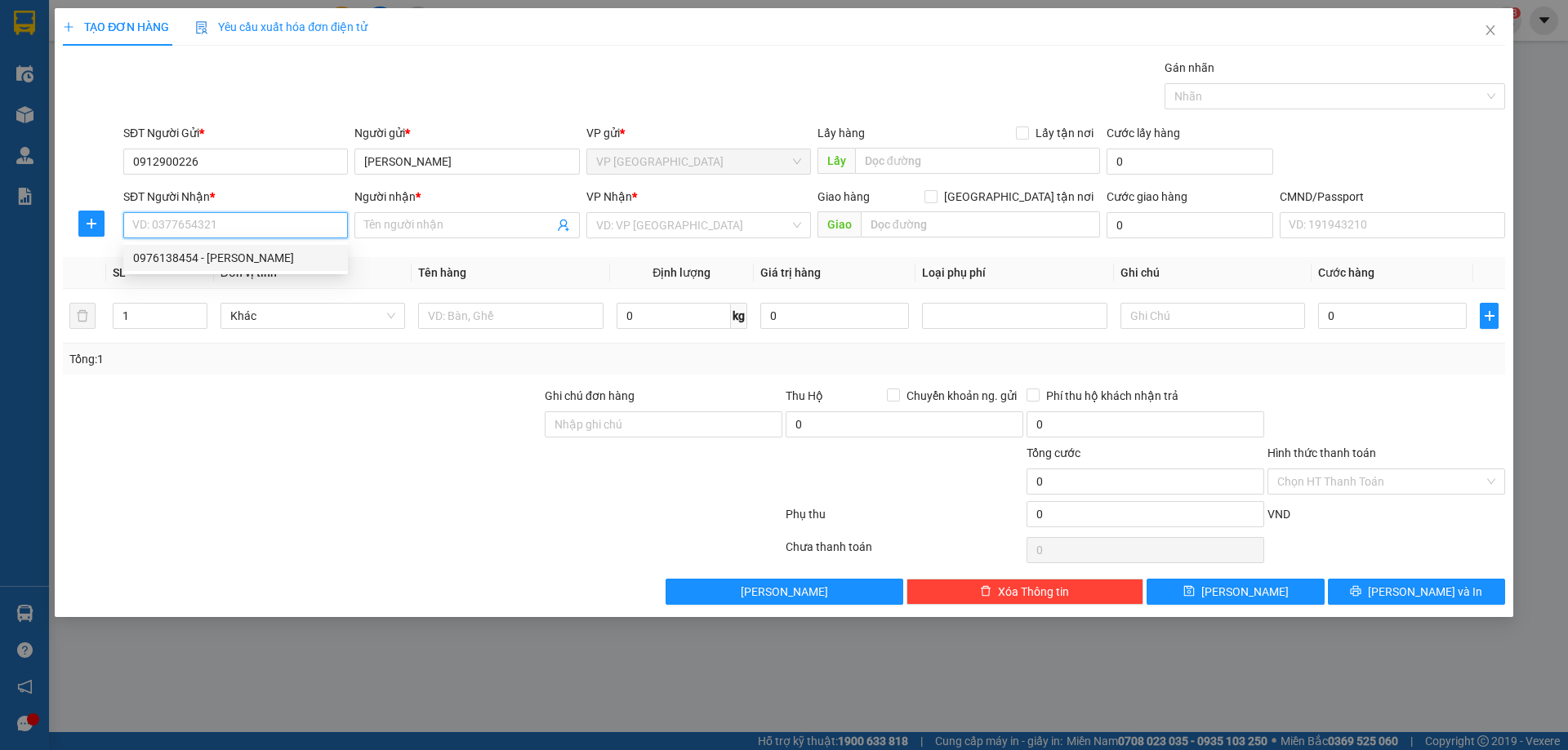
click at [261, 250] on div "0976138454 - NGÔ CÔNG" at bounding box center [235, 258] width 205 height 18
type input "0976138454"
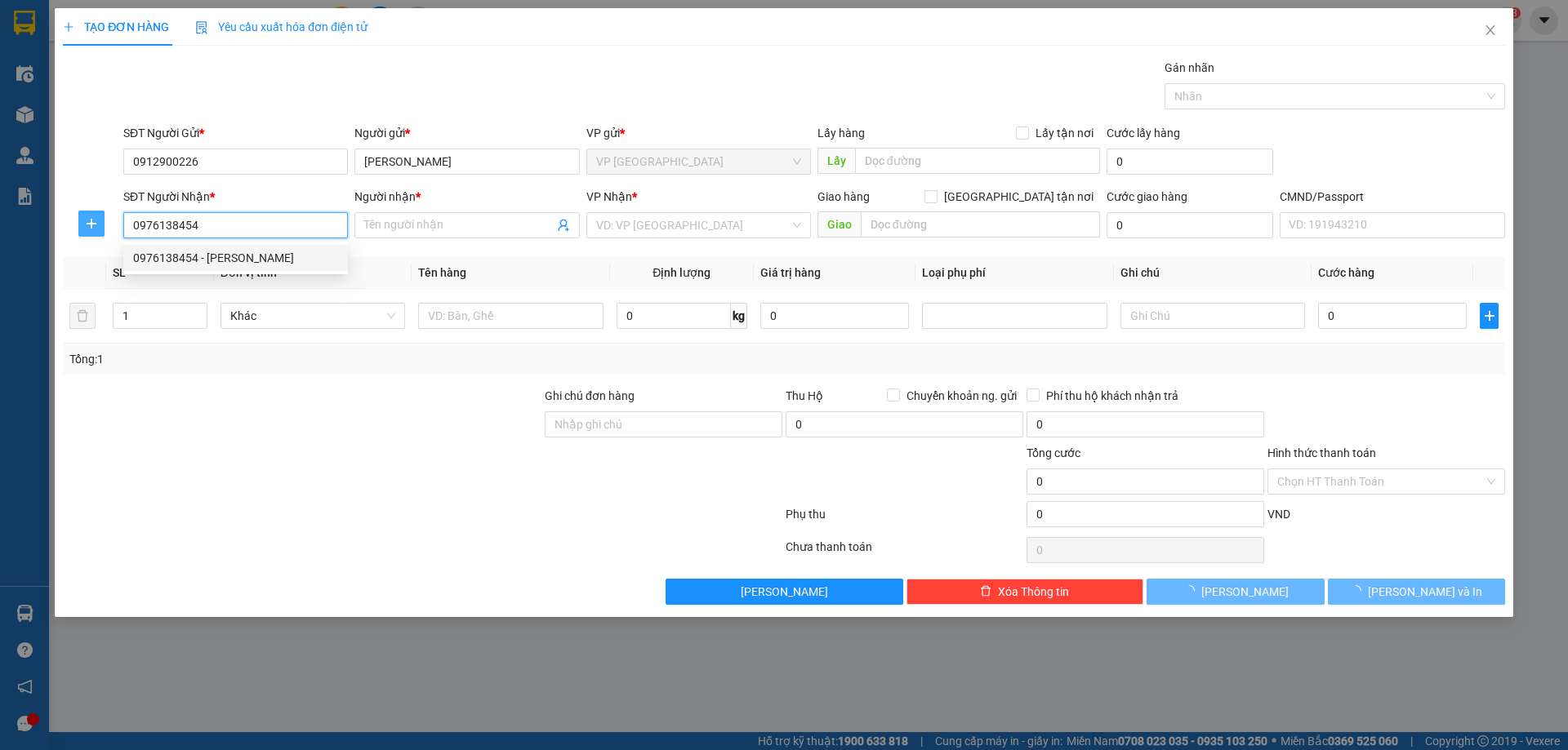
type input "[PERSON_NAME]"
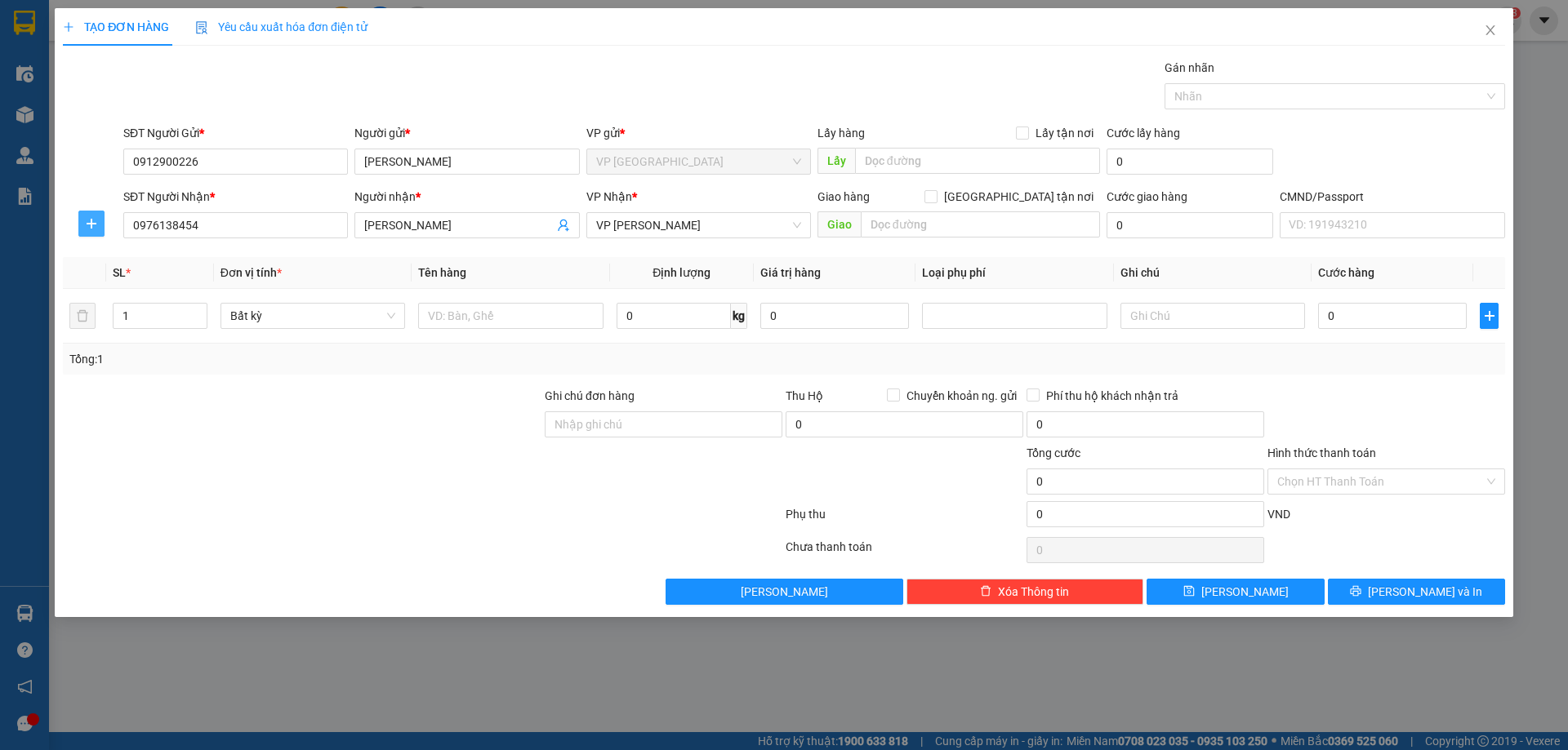
click at [78, 223] on button "button" at bounding box center [91, 224] width 26 height 26
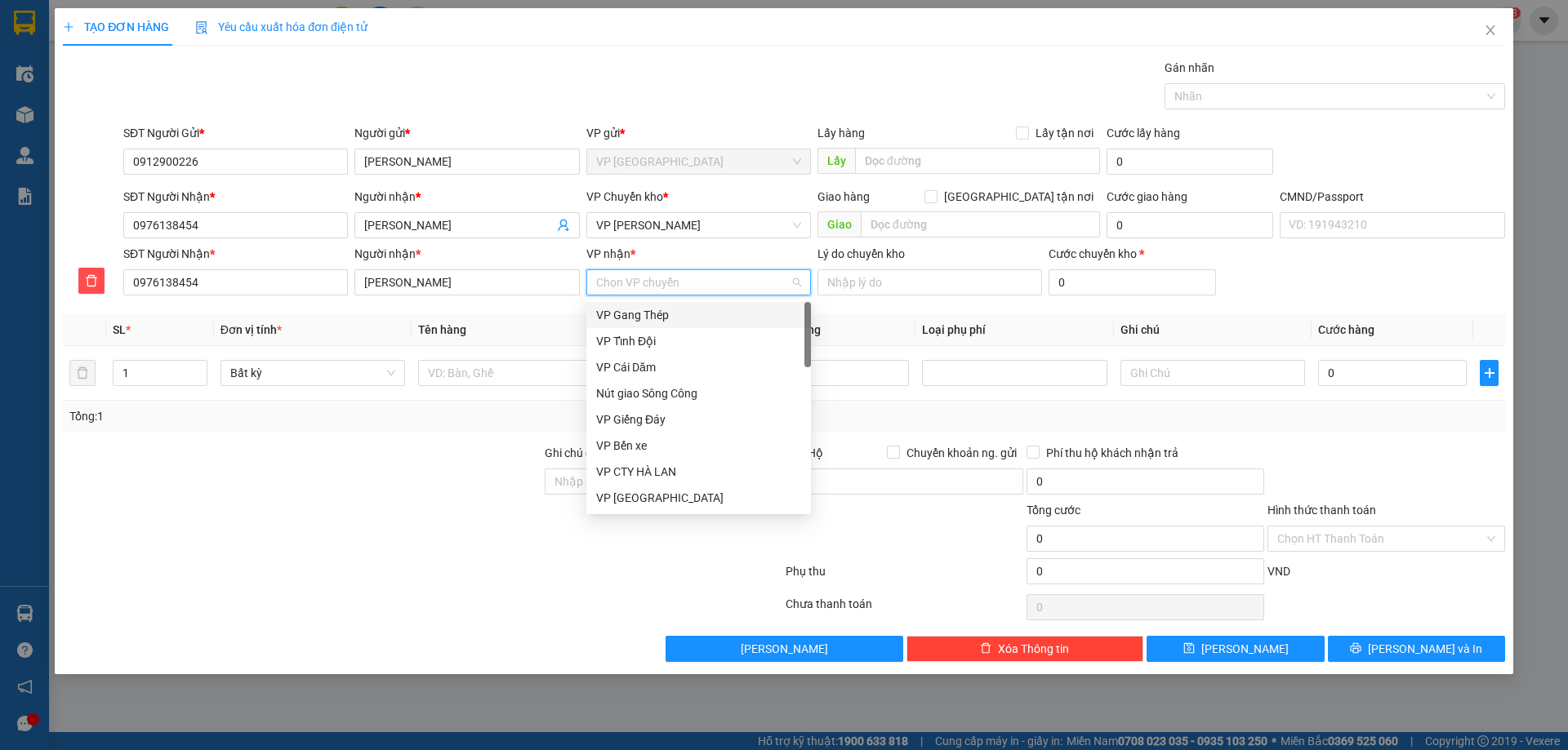
click at [634, 290] on input "VP nhận *" at bounding box center [692, 283] width 193 height 24
click at [251, 266] on div "SĐT Người Nhận *" at bounding box center [235, 257] width 225 height 24
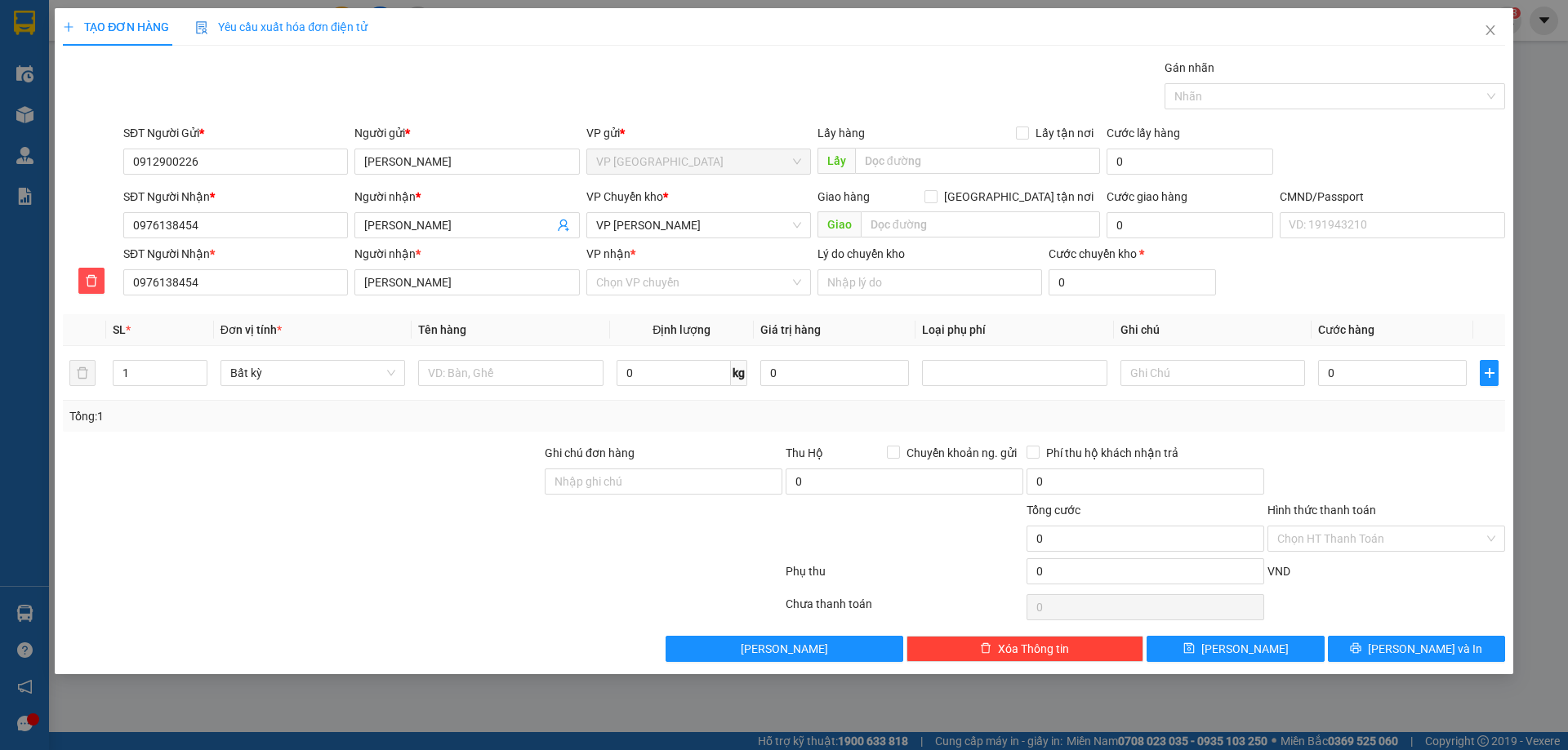
click at [251, 266] on div "SĐT Người Nhận *" at bounding box center [235, 257] width 225 height 24
click at [231, 277] on input "0976138454" at bounding box center [235, 283] width 225 height 26
click at [633, 274] on input "VP nhận *" at bounding box center [692, 283] width 193 height 24
type input "DCV"
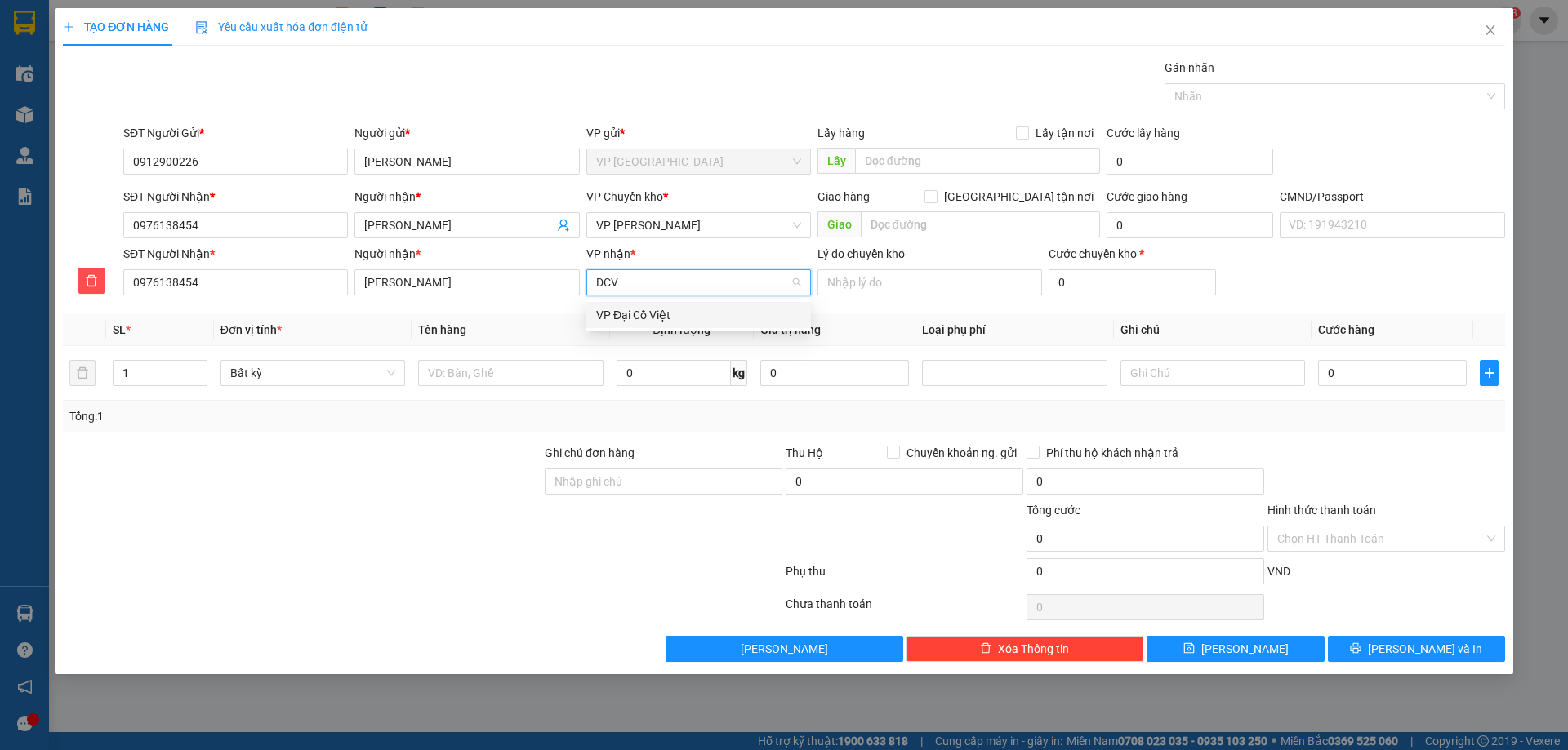
click at [637, 303] on div "VP Đại Cồ Việt" at bounding box center [698, 315] width 225 height 26
click at [637, 225] on span "VP [PERSON_NAME]" at bounding box center [698, 225] width 205 height 24
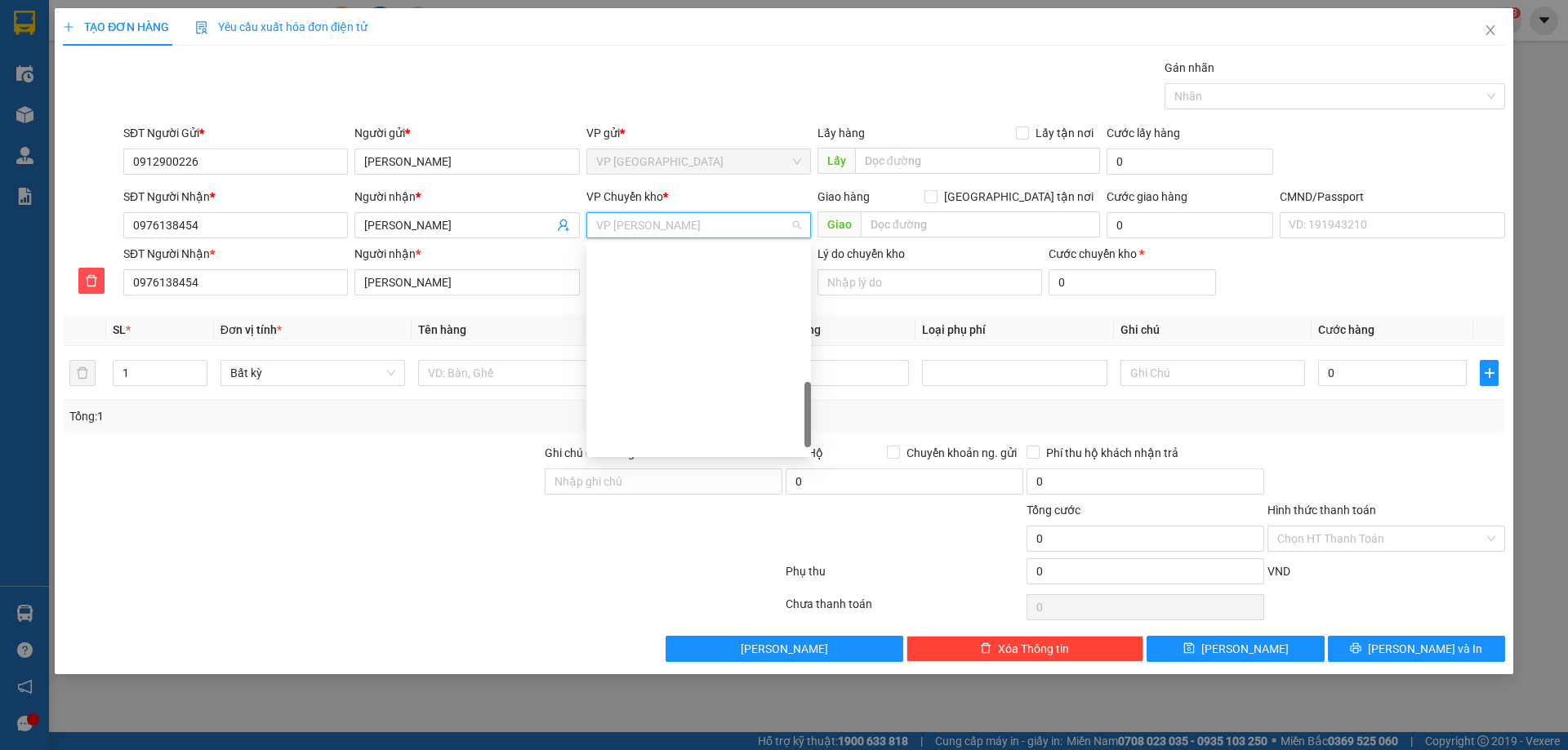
scroll to position [549, 0]
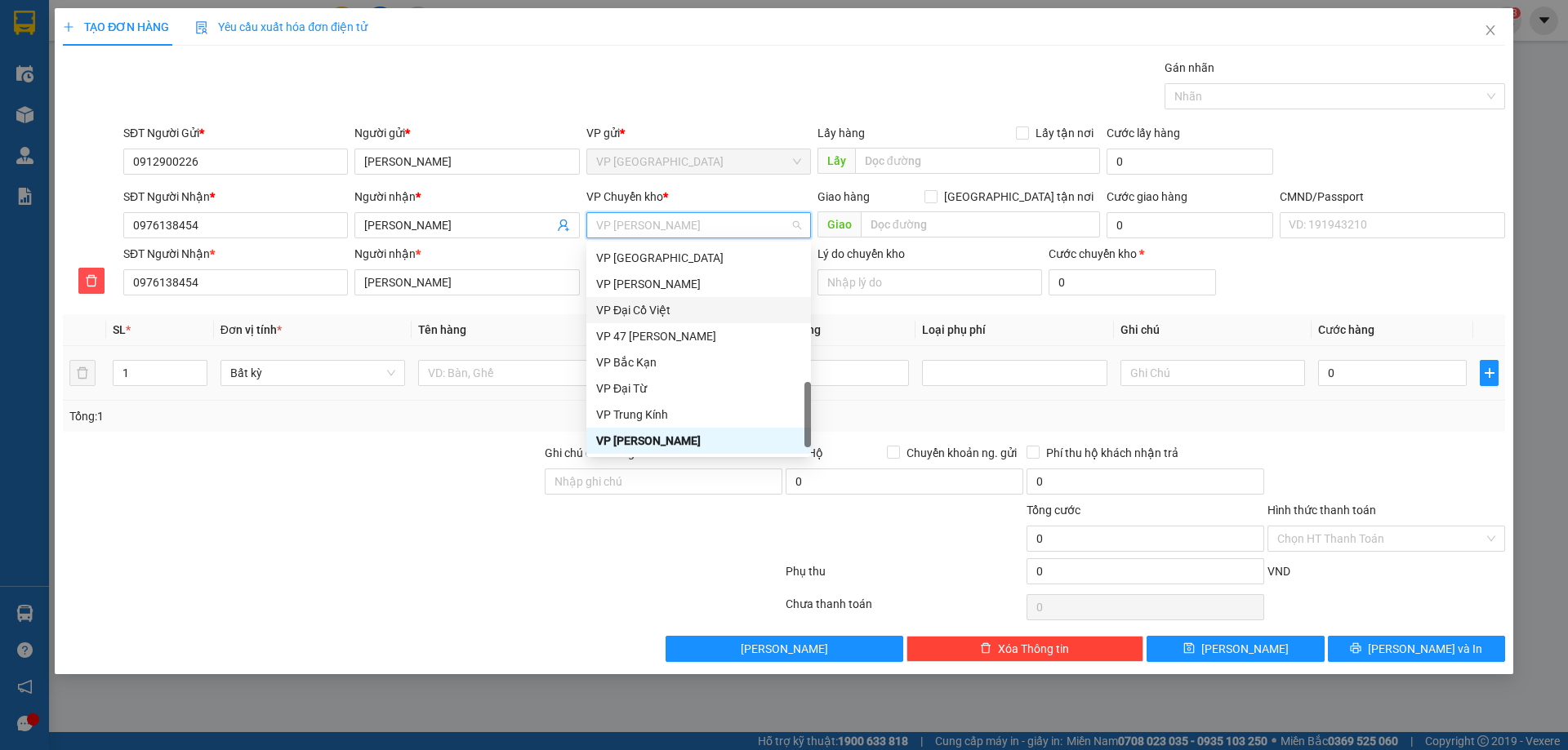
click at [461, 386] on div at bounding box center [510, 373] width 185 height 33
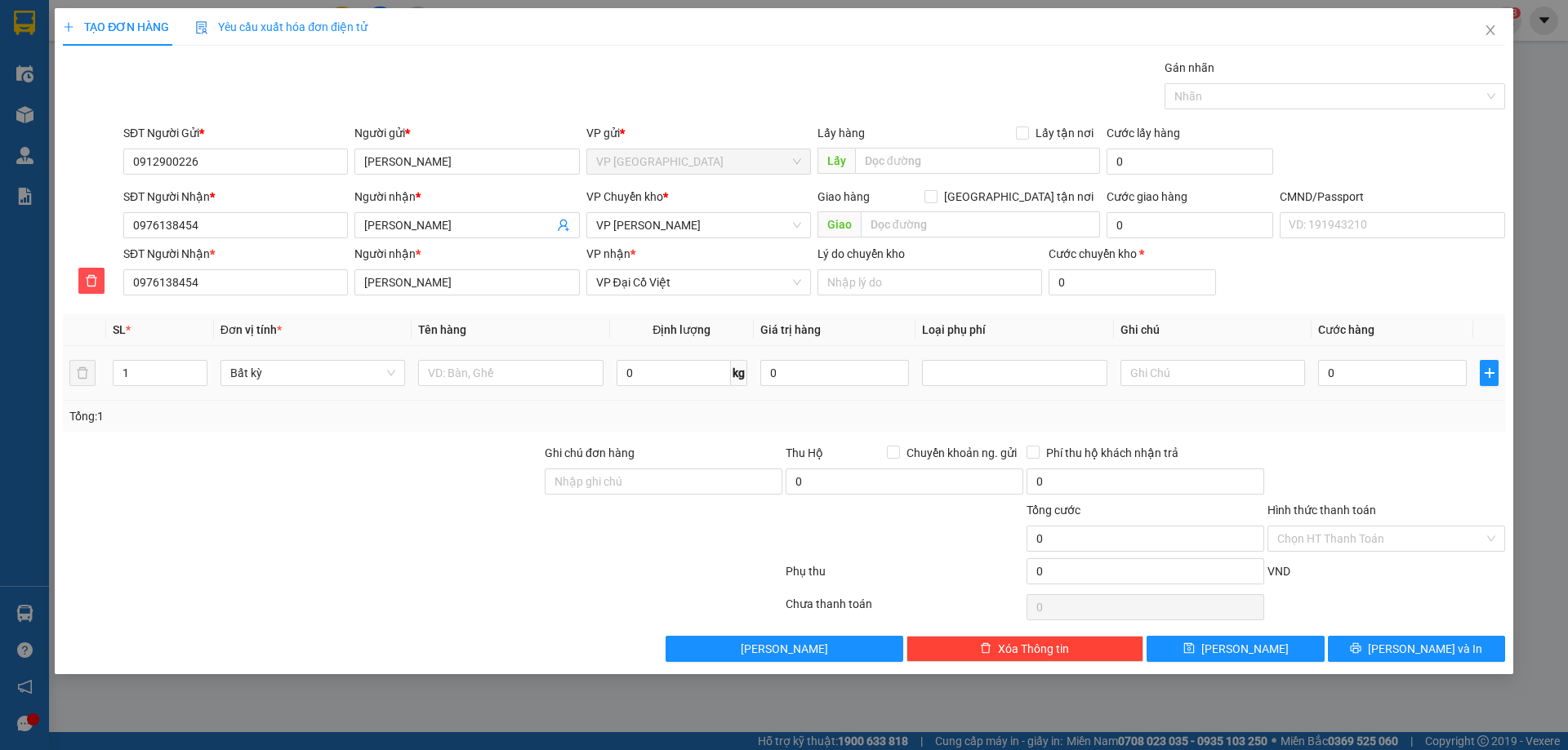
click at [468, 350] on td at bounding box center [511, 373] width 198 height 55
click at [476, 372] on input "text" at bounding box center [510, 373] width 185 height 26
type input "PB MẪU"
click at [644, 372] on input "0" at bounding box center [674, 373] width 114 height 26
type input "0.2"
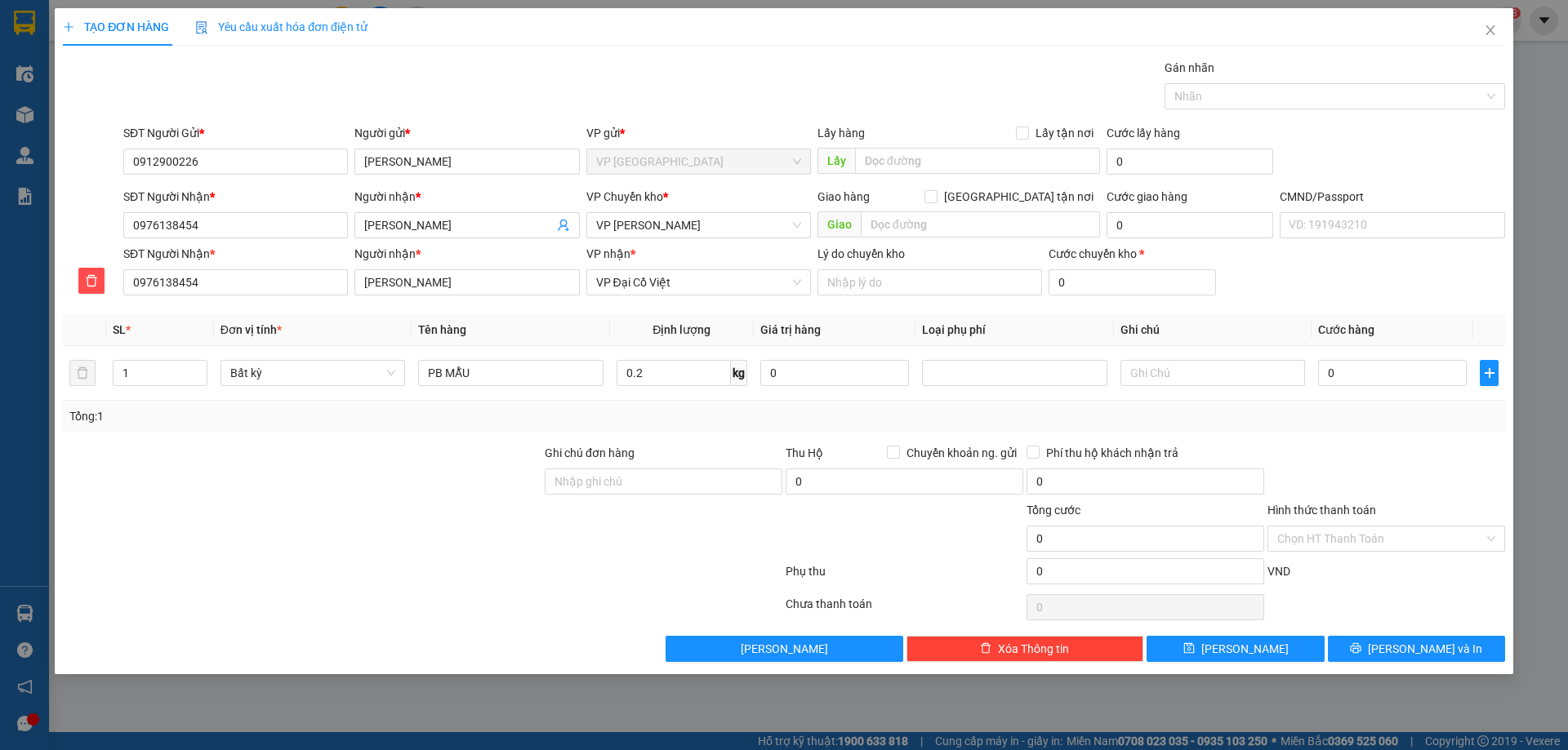
click at [673, 413] on div "Tổng: 1" at bounding box center [784, 416] width 1429 height 18
type input "40.000"
click at [1362, 651] on icon "printer" at bounding box center [1356, 649] width 10 height 10
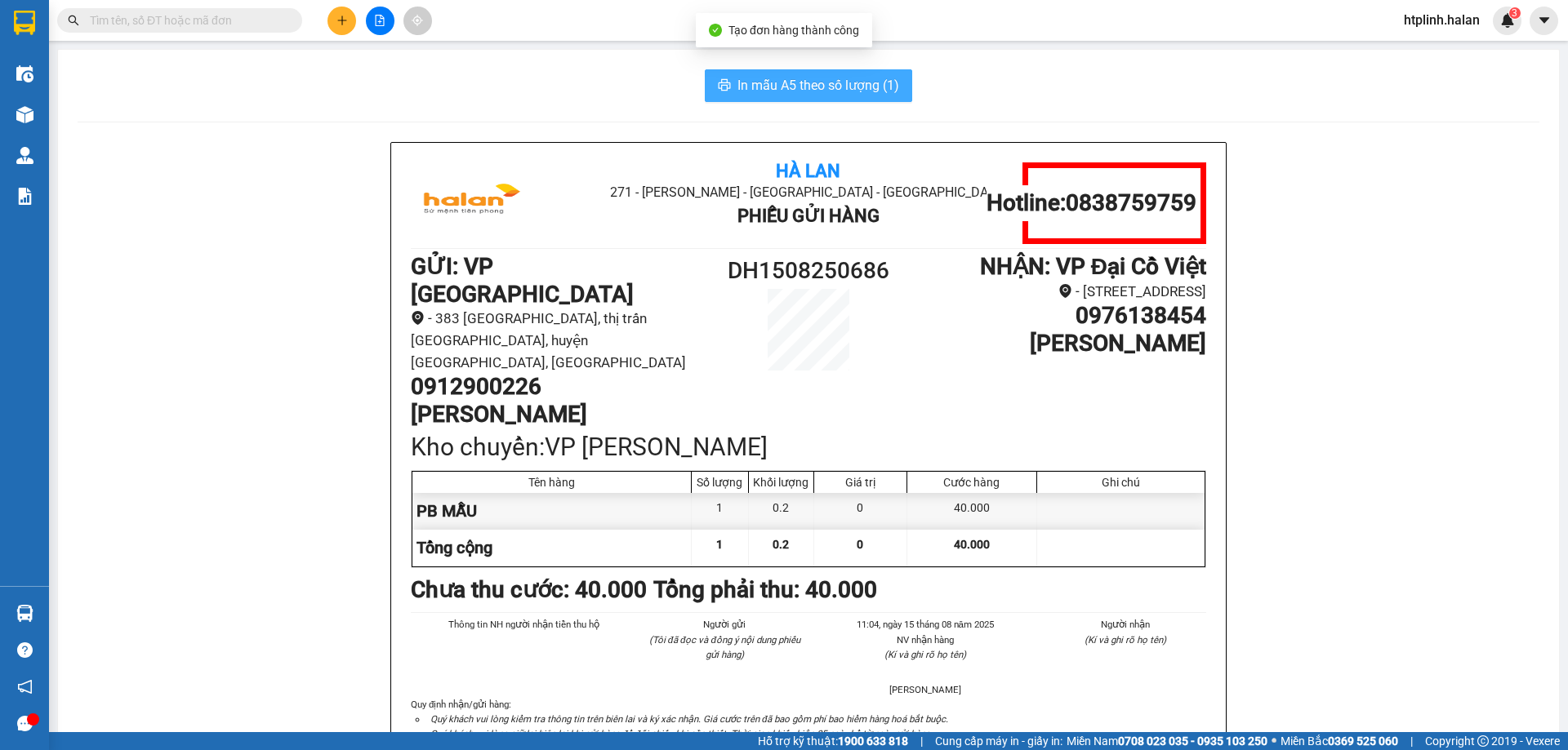
click at [874, 85] on span "In mẫu A5 theo số lượng (1)" at bounding box center [818, 86] width 161 height 21
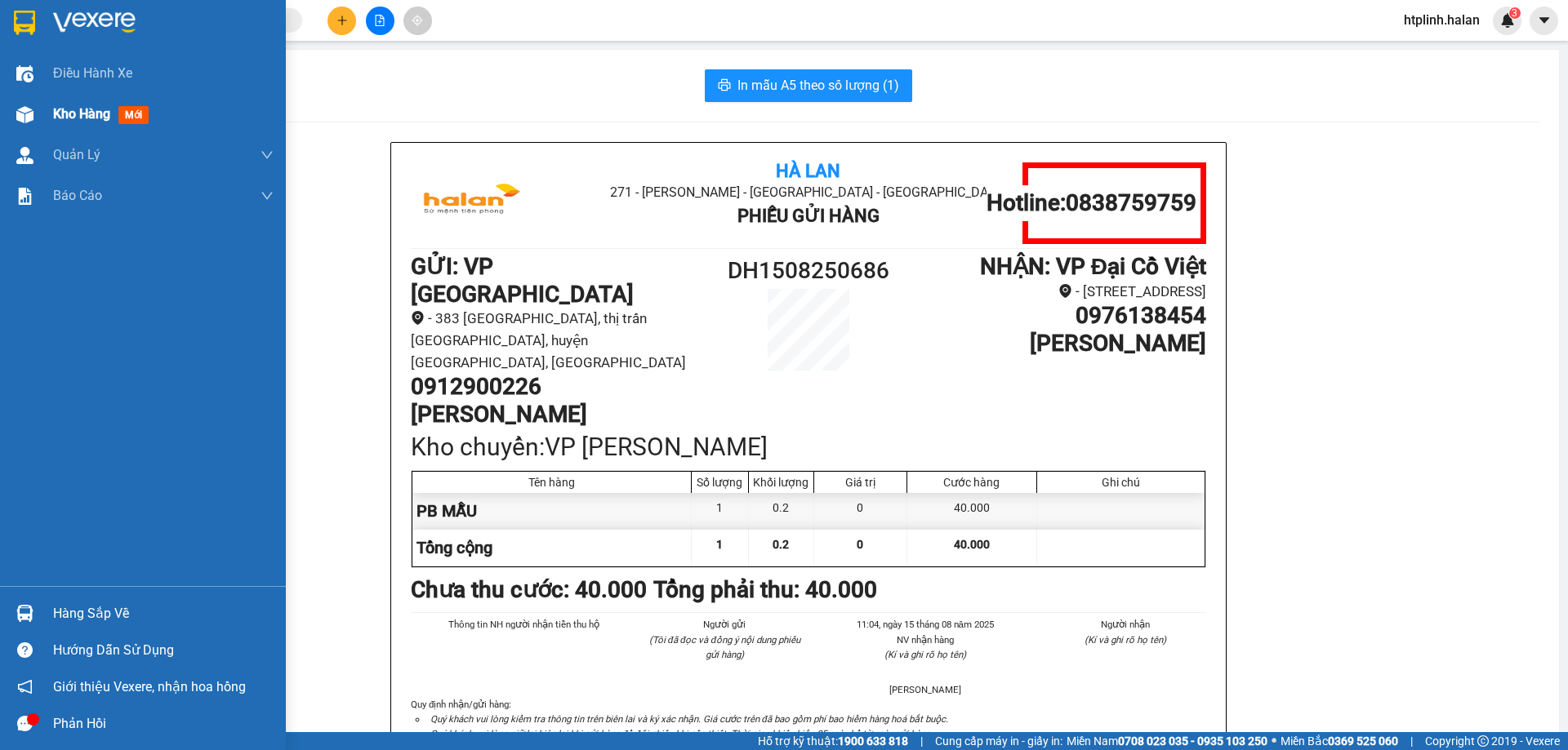
click at [47, 120] on div "Kho hàng mới" at bounding box center [143, 114] width 286 height 41
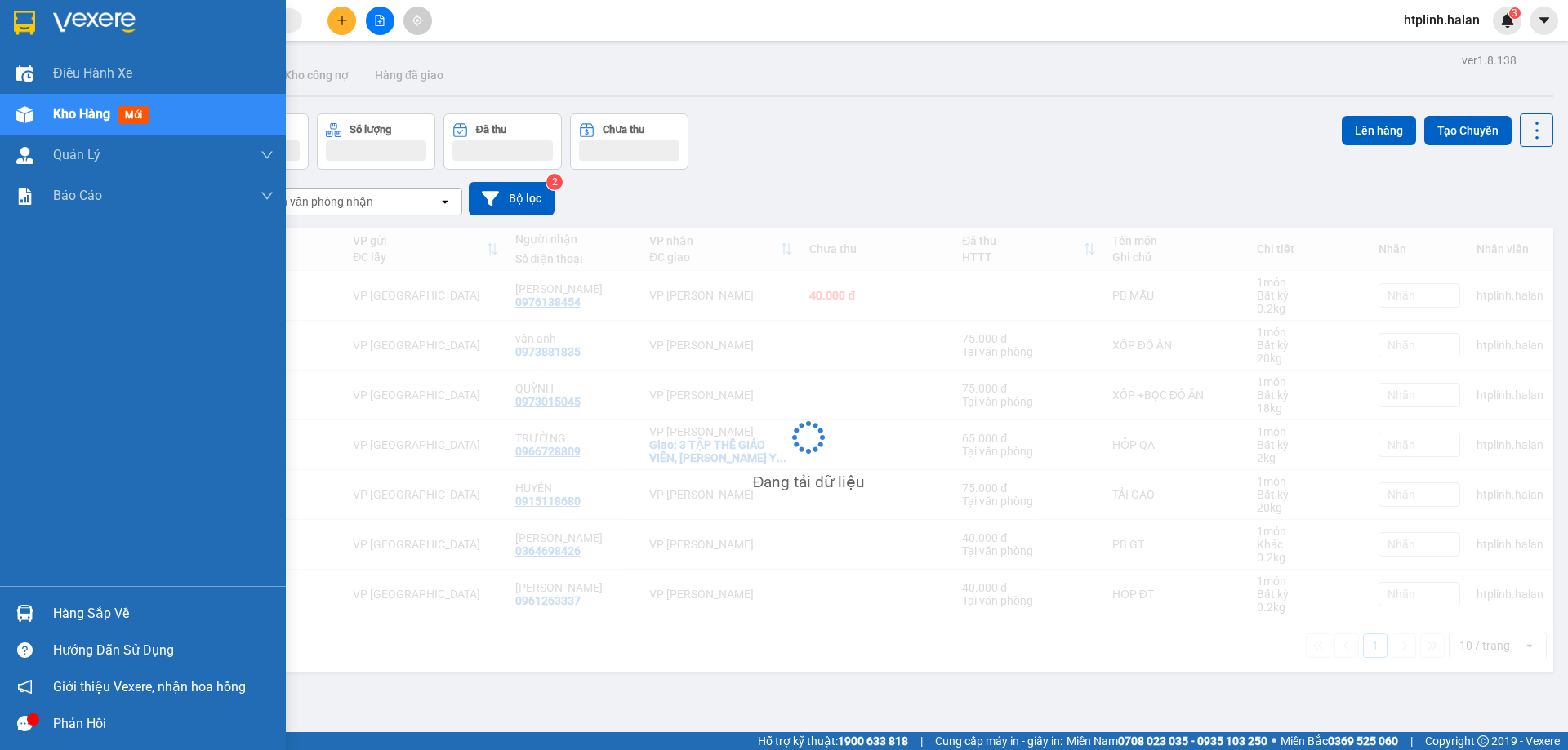
click at [127, 591] on div "Hàng sắp về Hướng dẫn sử dụng Giới thiệu Vexere, nhận hoa hồng Phản hồi" at bounding box center [143, 664] width 286 height 156
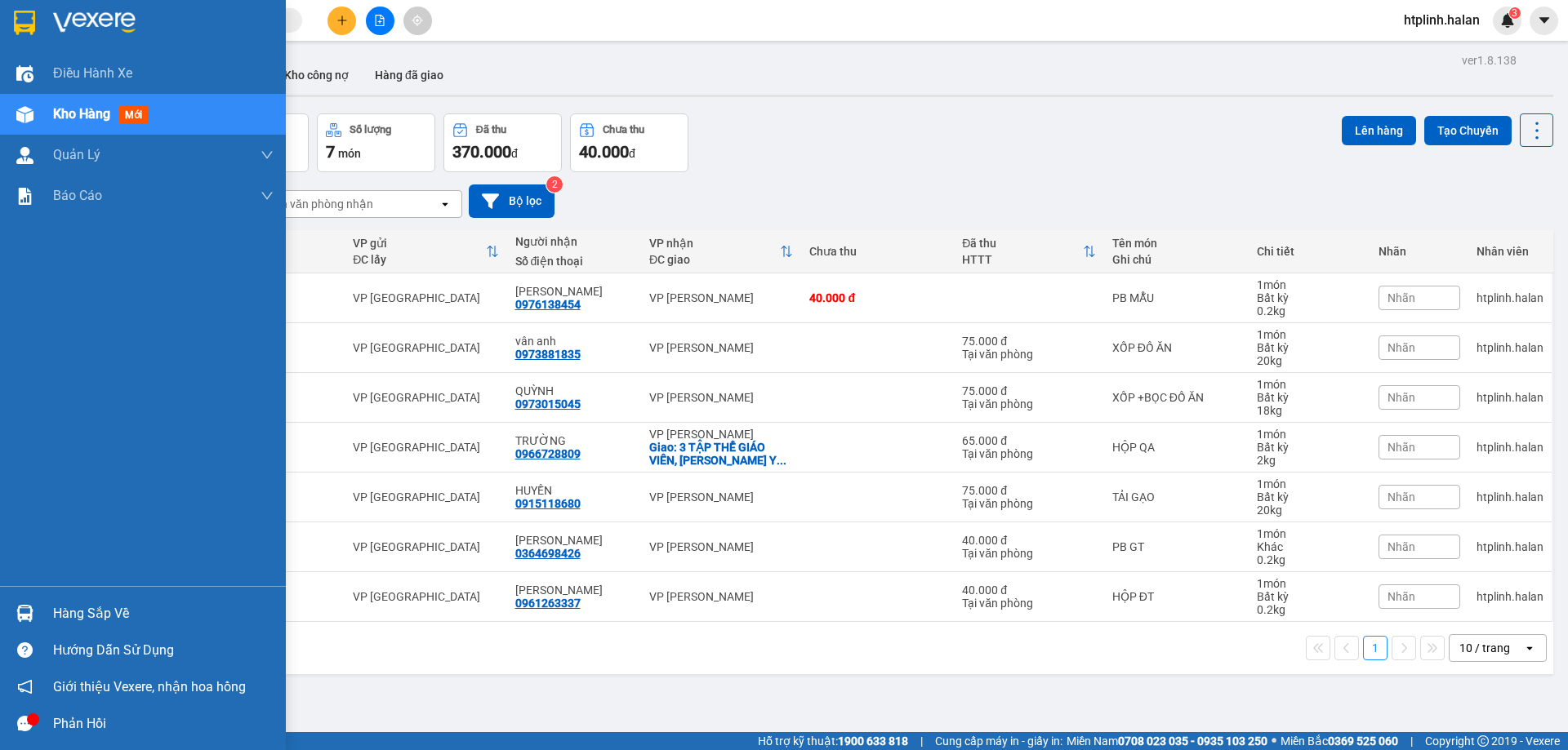
click at [42, 601] on div "Hàng sắp về" at bounding box center [143, 613] width 286 height 36
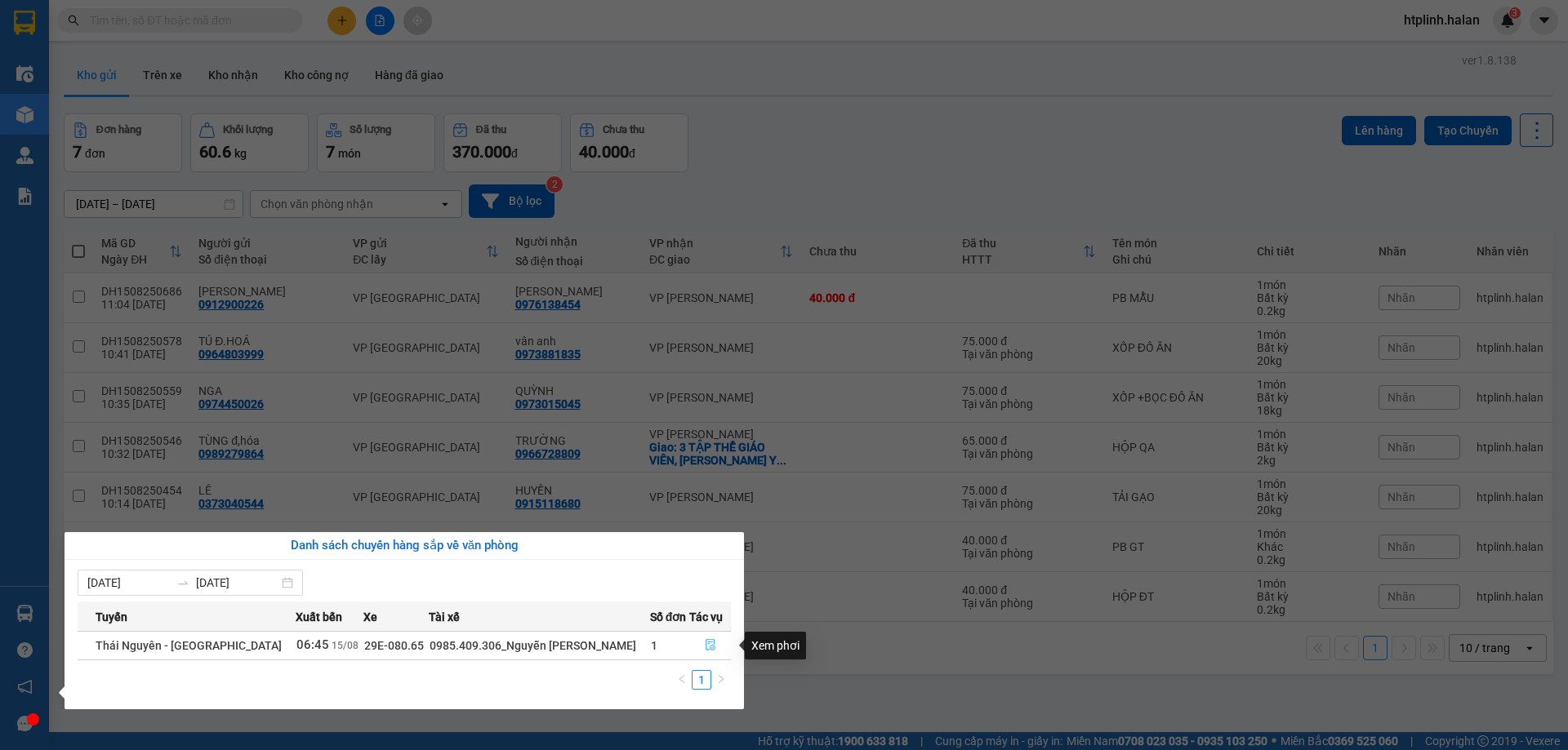
click at [692, 636] on button "button" at bounding box center [710, 646] width 40 height 26
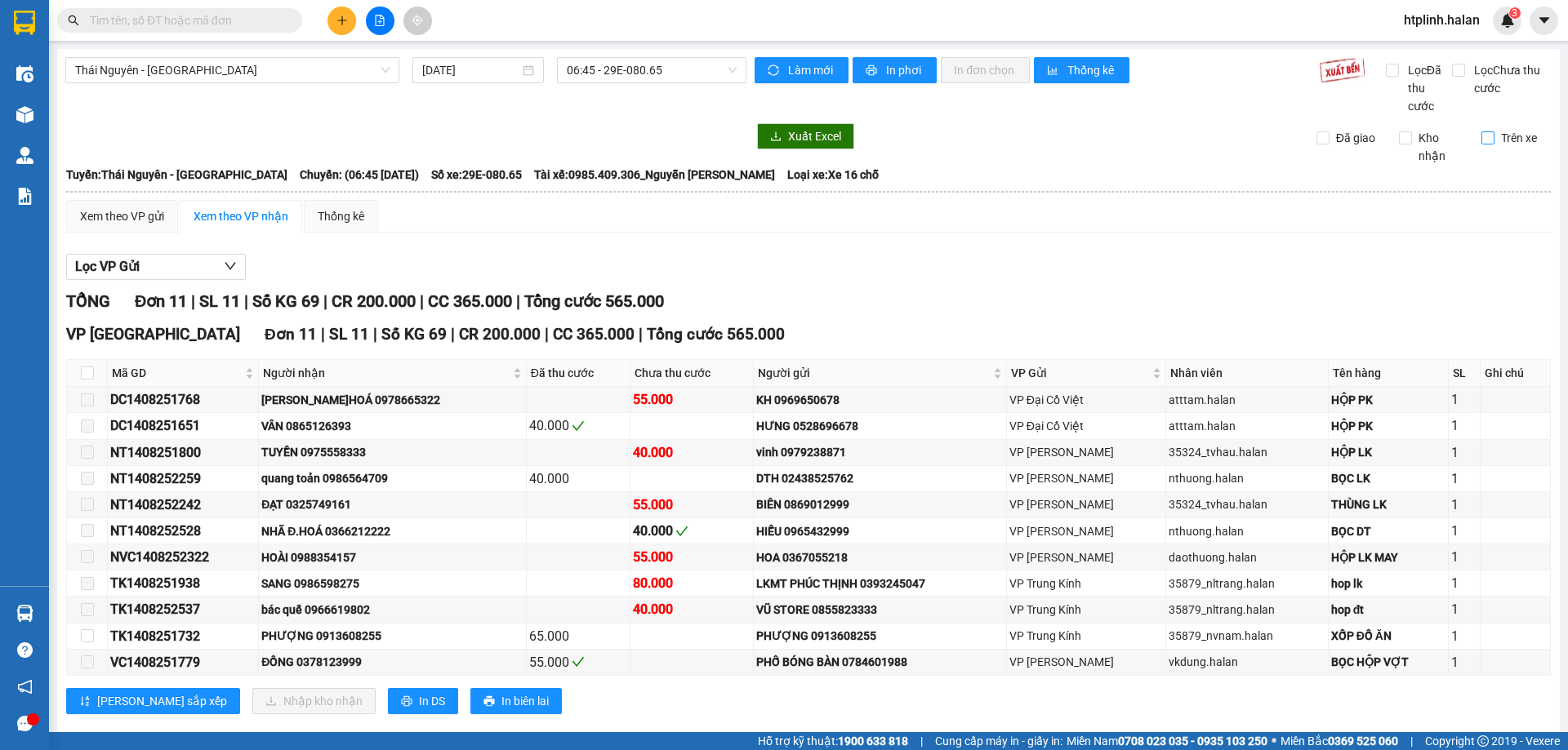
click at [1494, 133] on span "Trên xe" at bounding box center [1519, 138] width 49 height 18
click at [1484, 133] on input "Trên xe" at bounding box center [1487, 138] width 13 height 13
checkbox input "true"
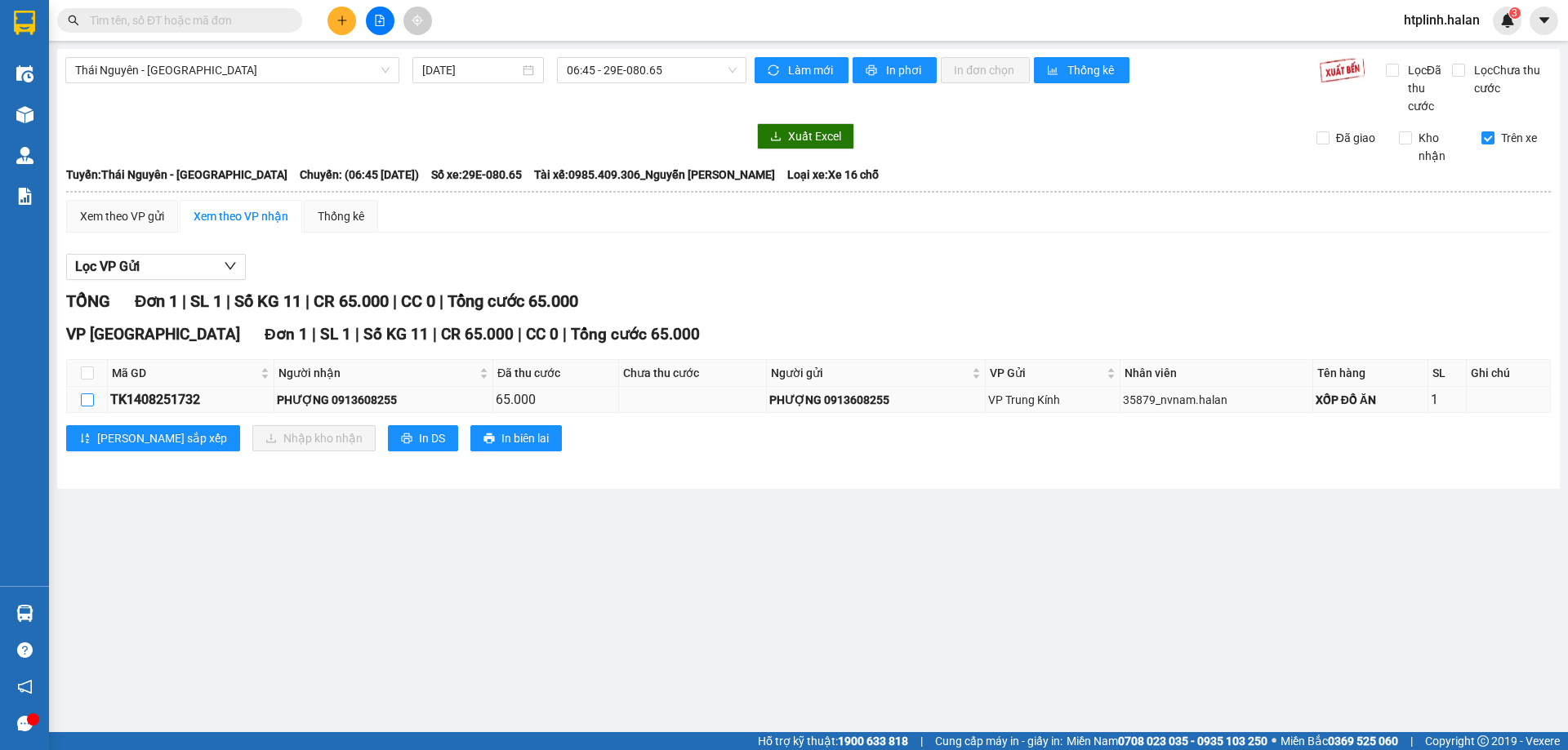
click at [92, 399] on input "checkbox" at bounding box center [87, 400] width 13 height 13
checkbox input "true"
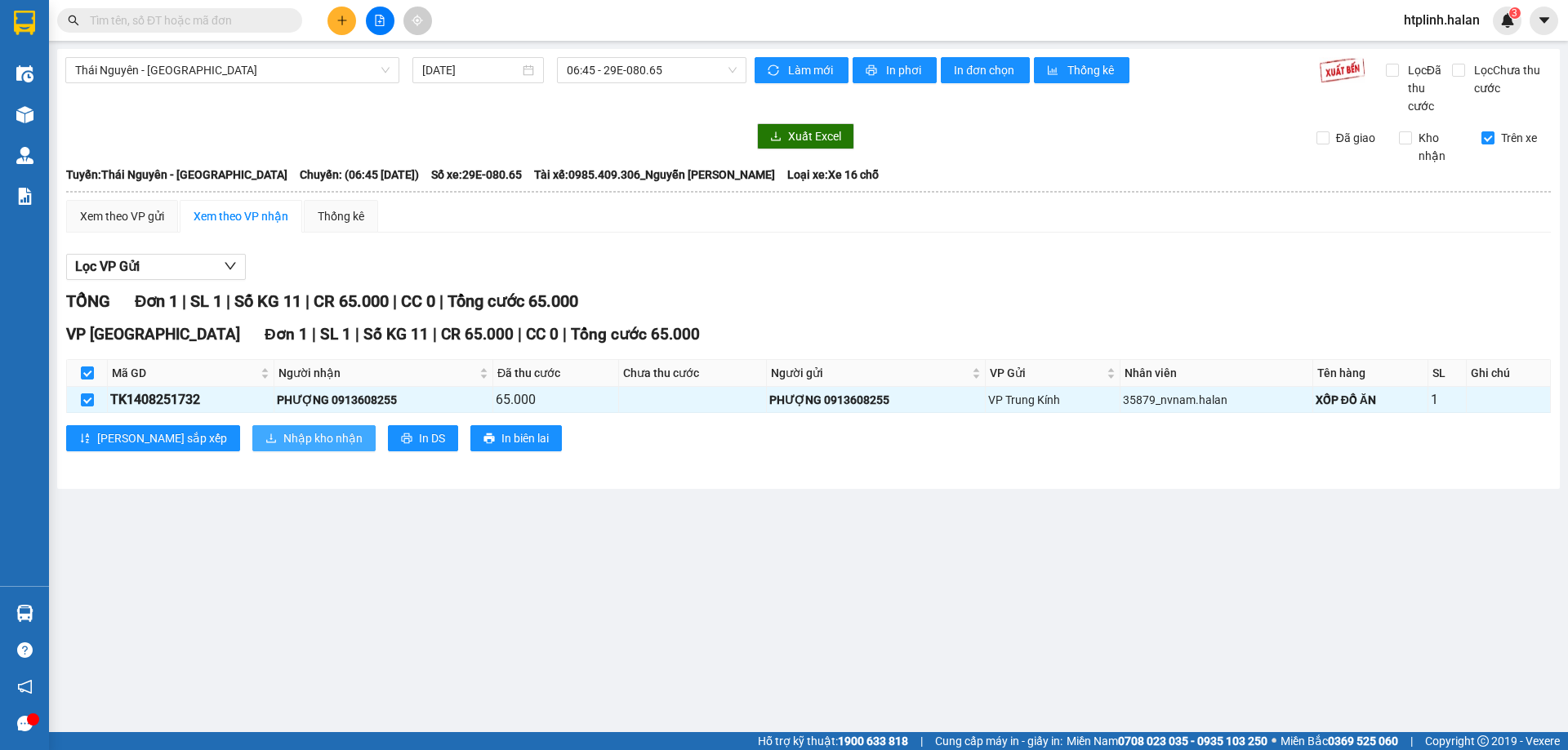
click at [284, 441] on span "Nhập kho nhận" at bounding box center [323, 438] width 79 height 18
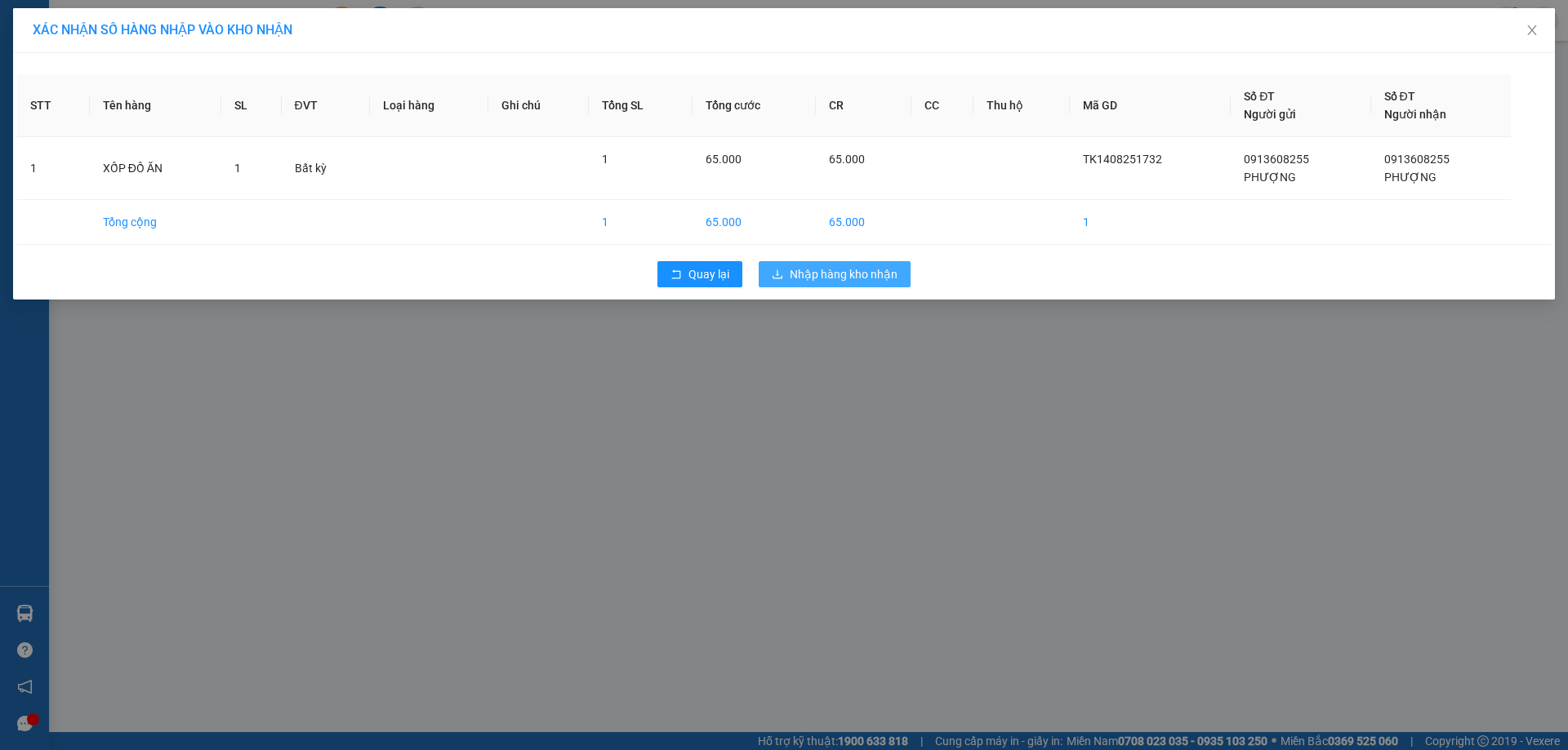
click at [780, 273] on icon "download" at bounding box center [777, 274] width 11 height 11
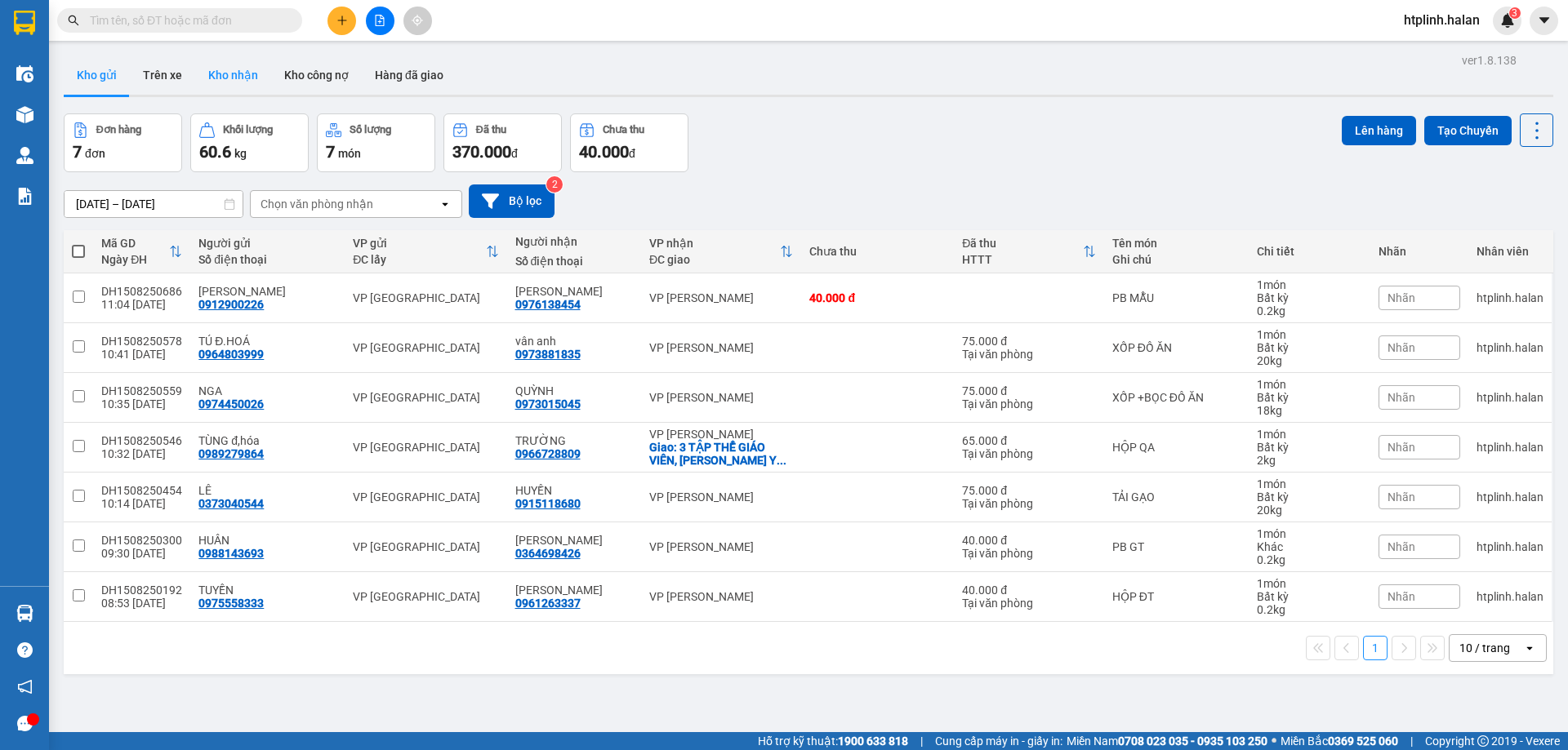
click at [265, 89] on button "Kho nhận" at bounding box center [233, 75] width 76 height 39
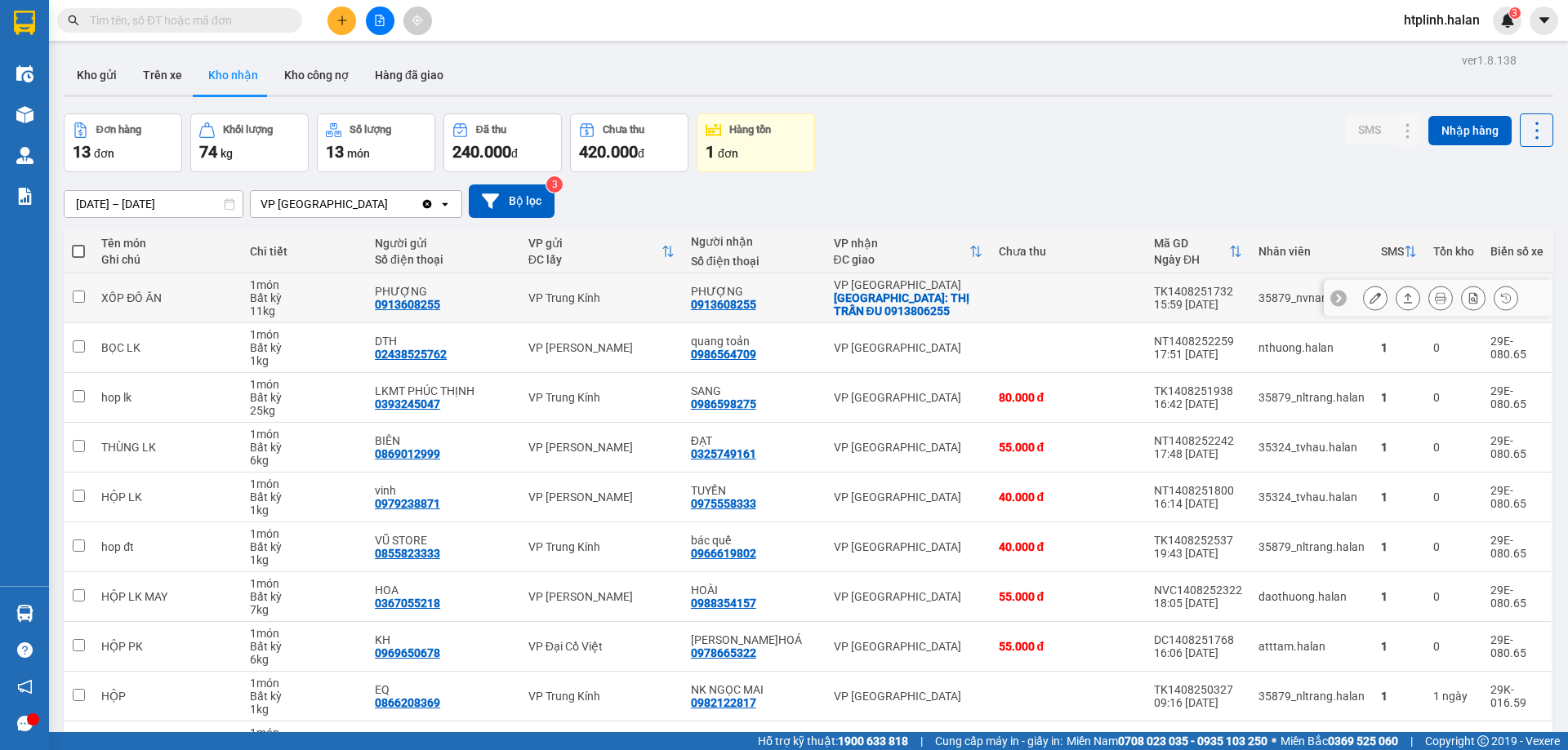
click at [1434, 293] on icon at bounding box center [1440, 297] width 11 height 11
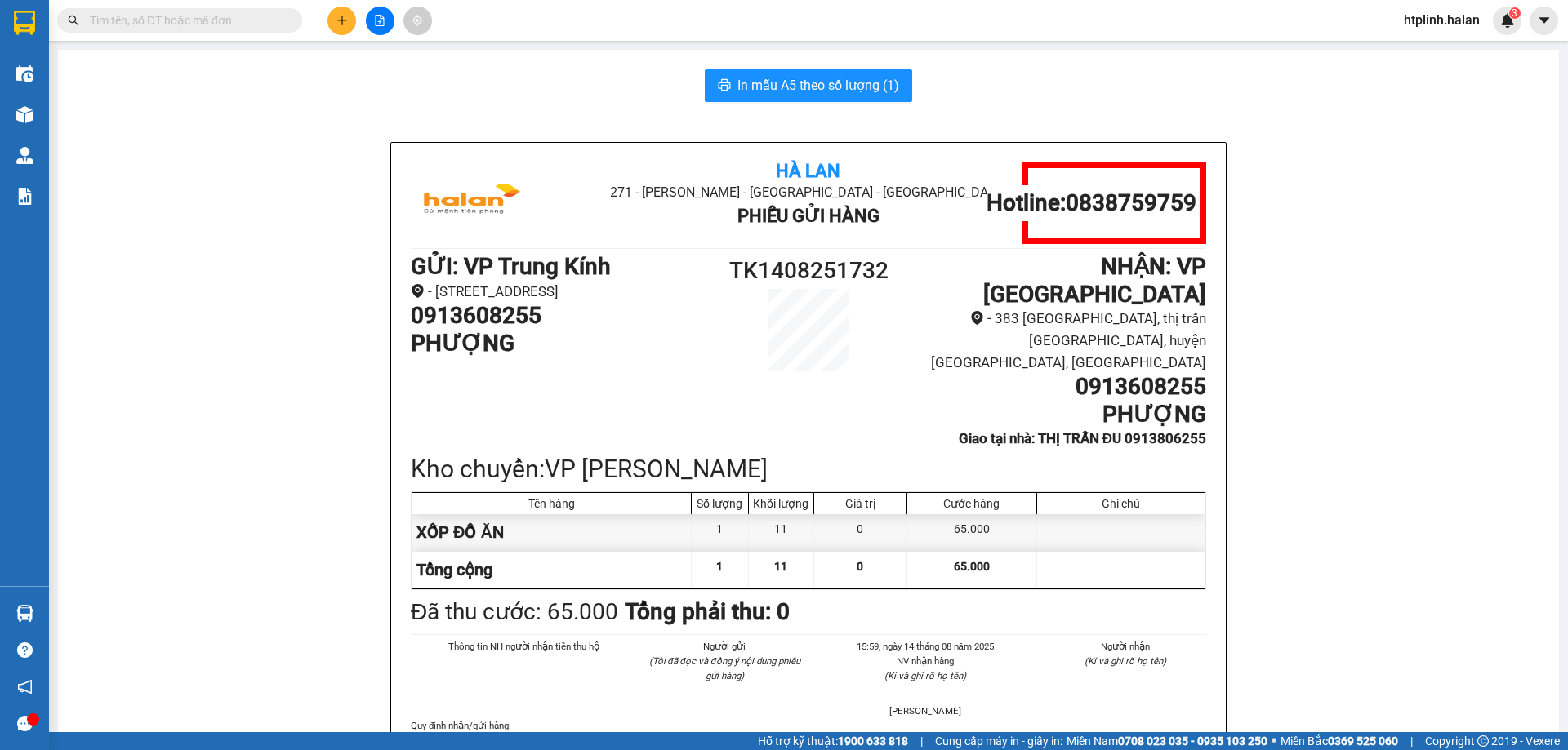
click at [818, 68] on div "In mẫu A5 theo số lượng (1) Hà Lan 271 - Dương Tự Minh - Phường Tân Long - Thái…" at bounding box center [808, 458] width 1501 height 818
click at [841, 85] on span "In mẫu A5 theo số lượng (1)" at bounding box center [818, 86] width 161 height 21
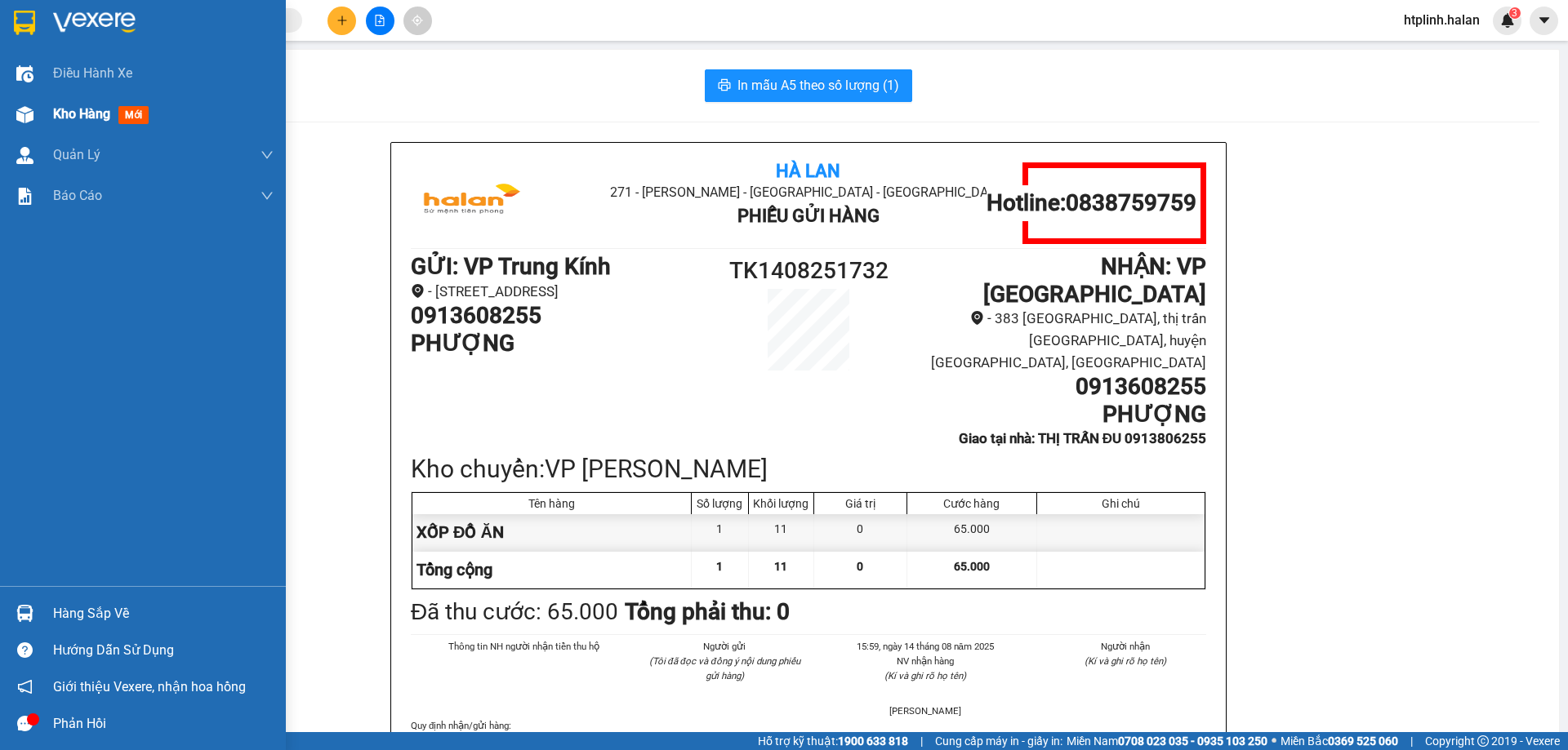
click at [24, 124] on div at bounding box center [24, 114] width 29 height 29
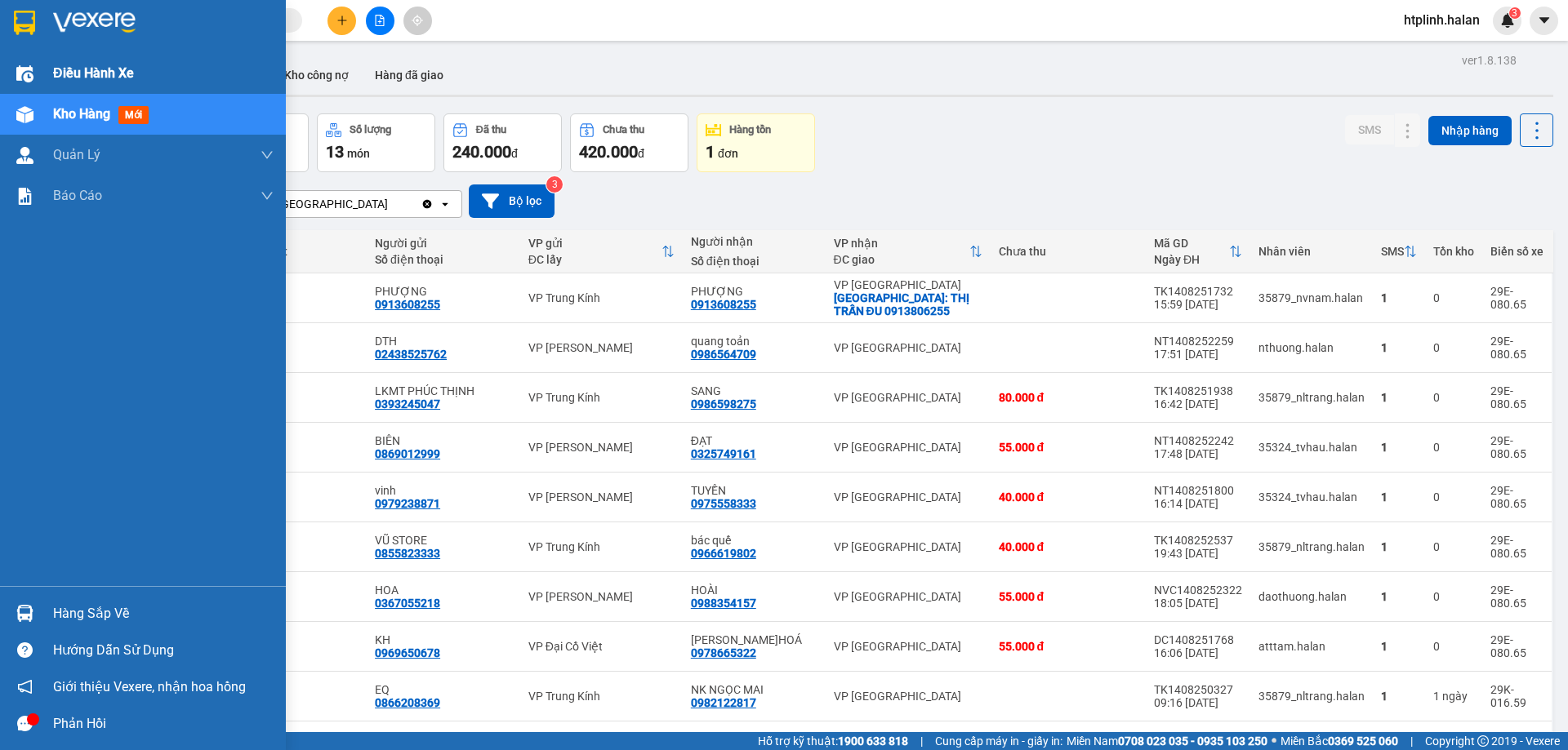
click at [36, 63] on div at bounding box center [24, 74] width 29 height 29
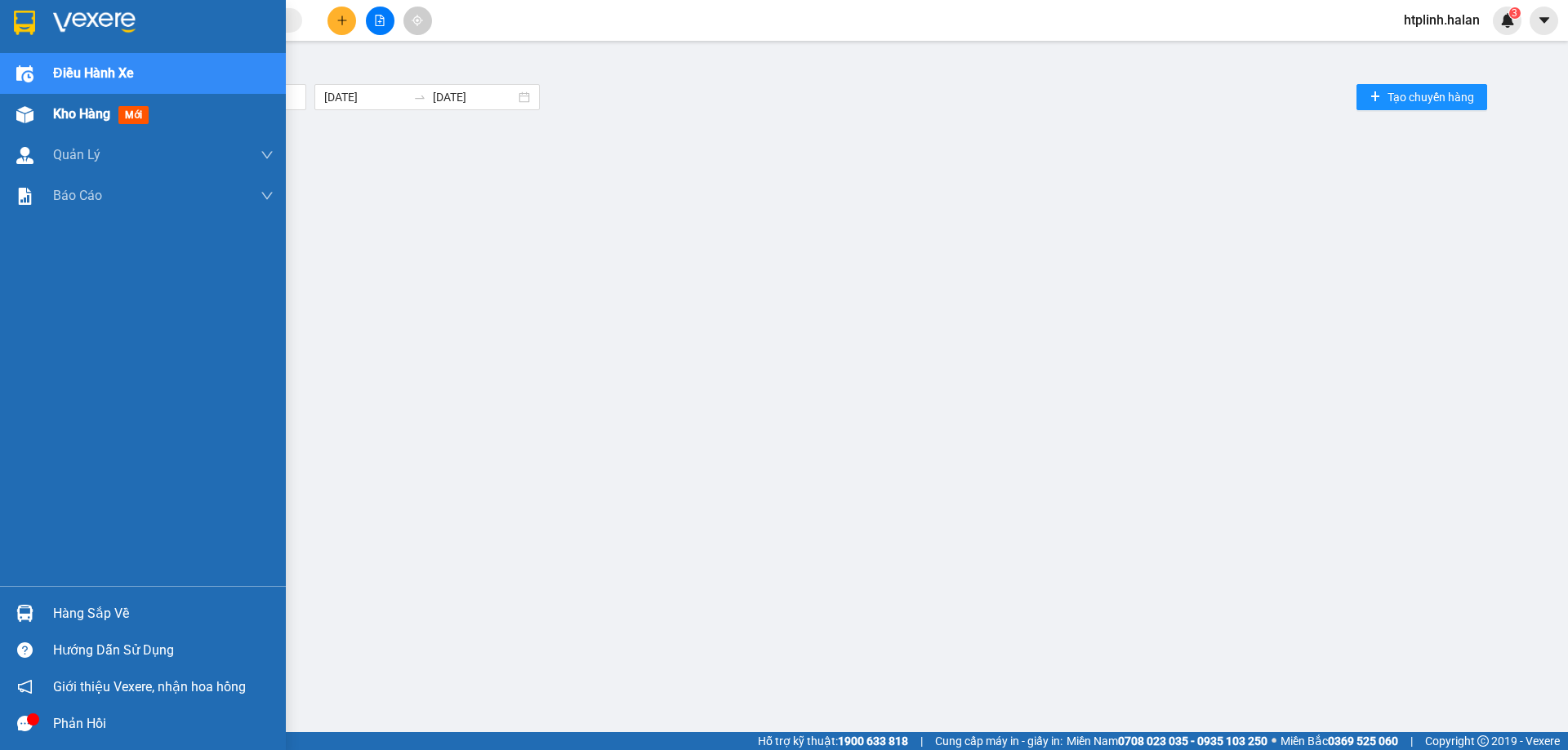
click at [153, 105] on div "Kho hàng mới" at bounding box center [104, 114] width 102 height 21
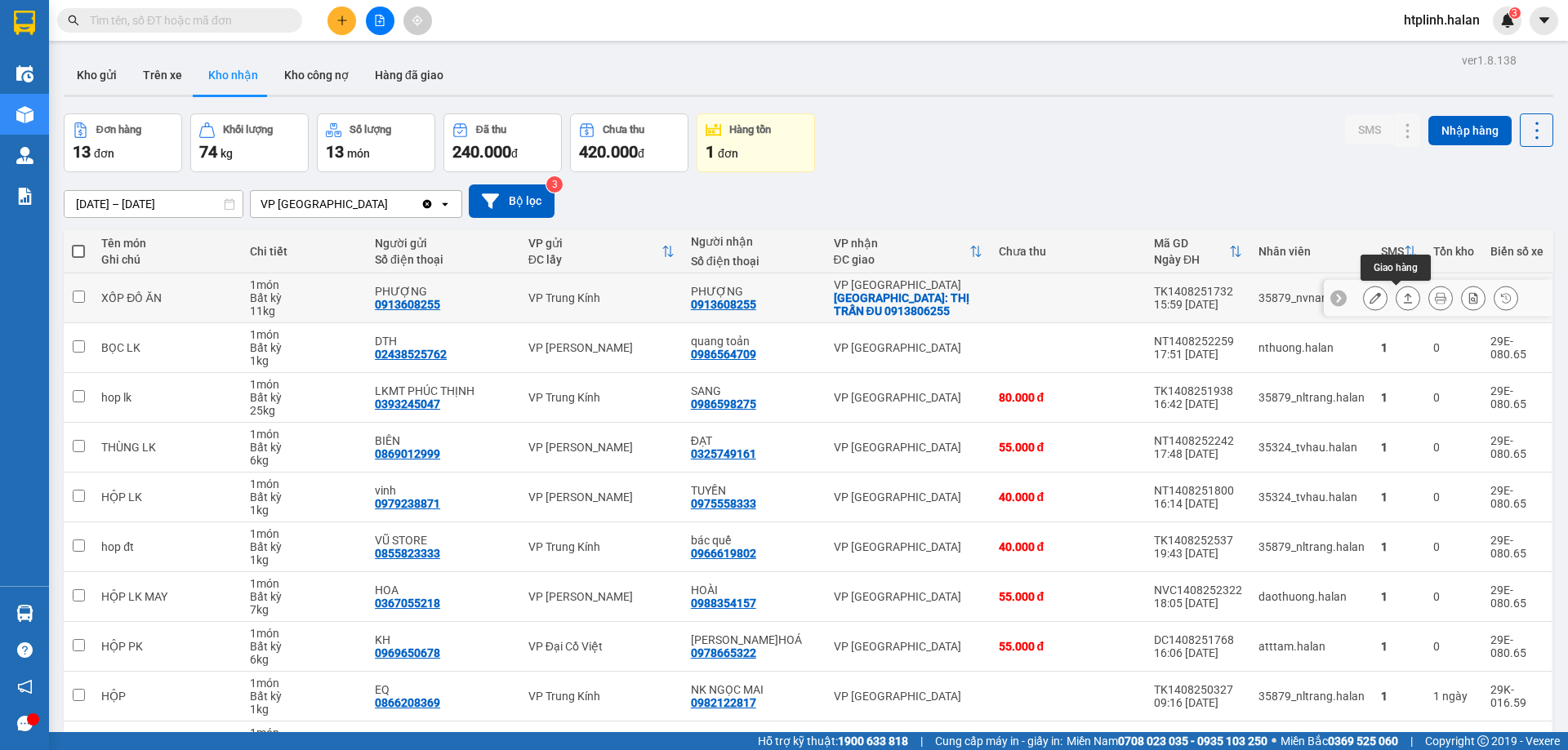
click at [1402, 300] on icon at bounding box center [1408, 297] width 11 height 11
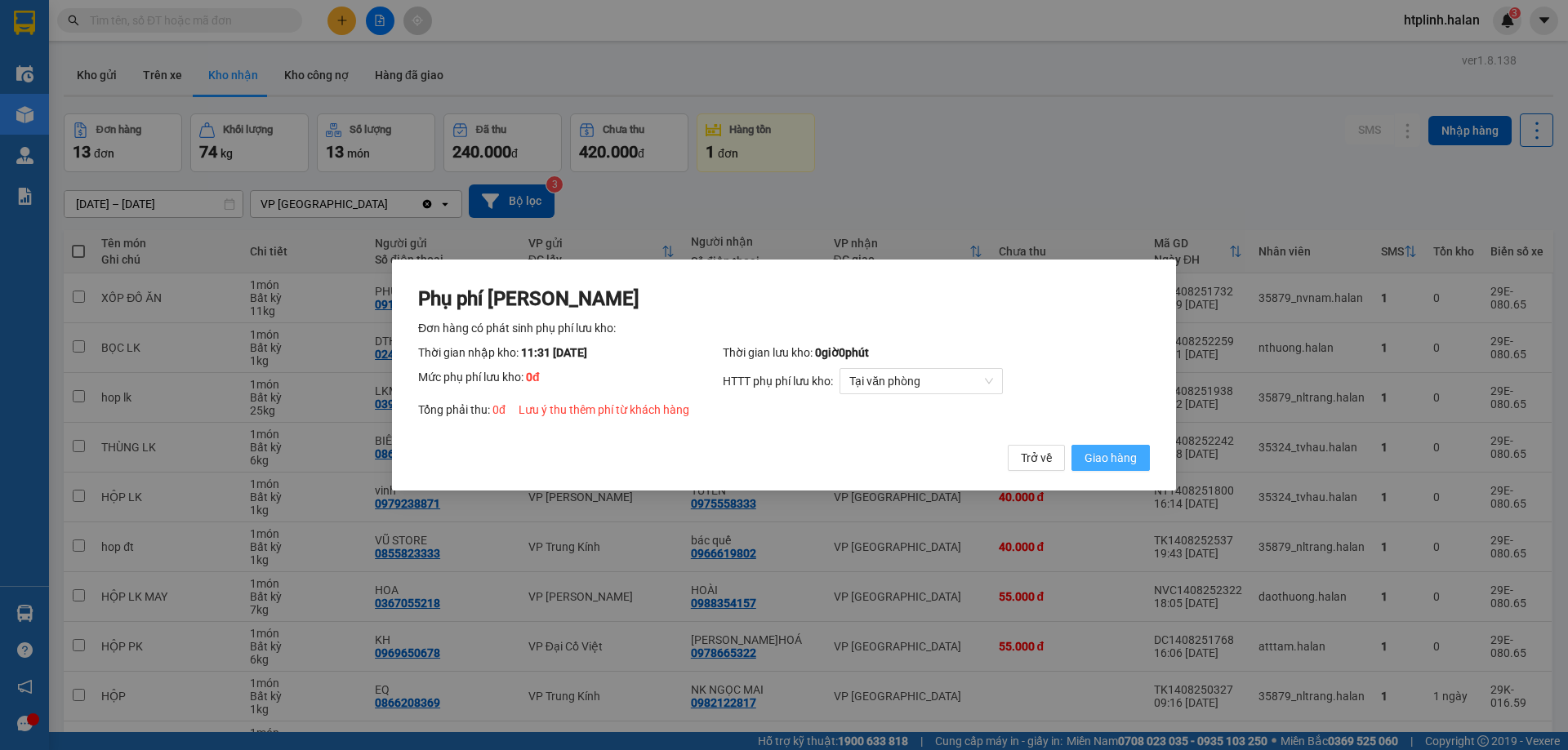
click at [1117, 453] on span "Giao hàng" at bounding box center [1110, 458] width 52 height 18
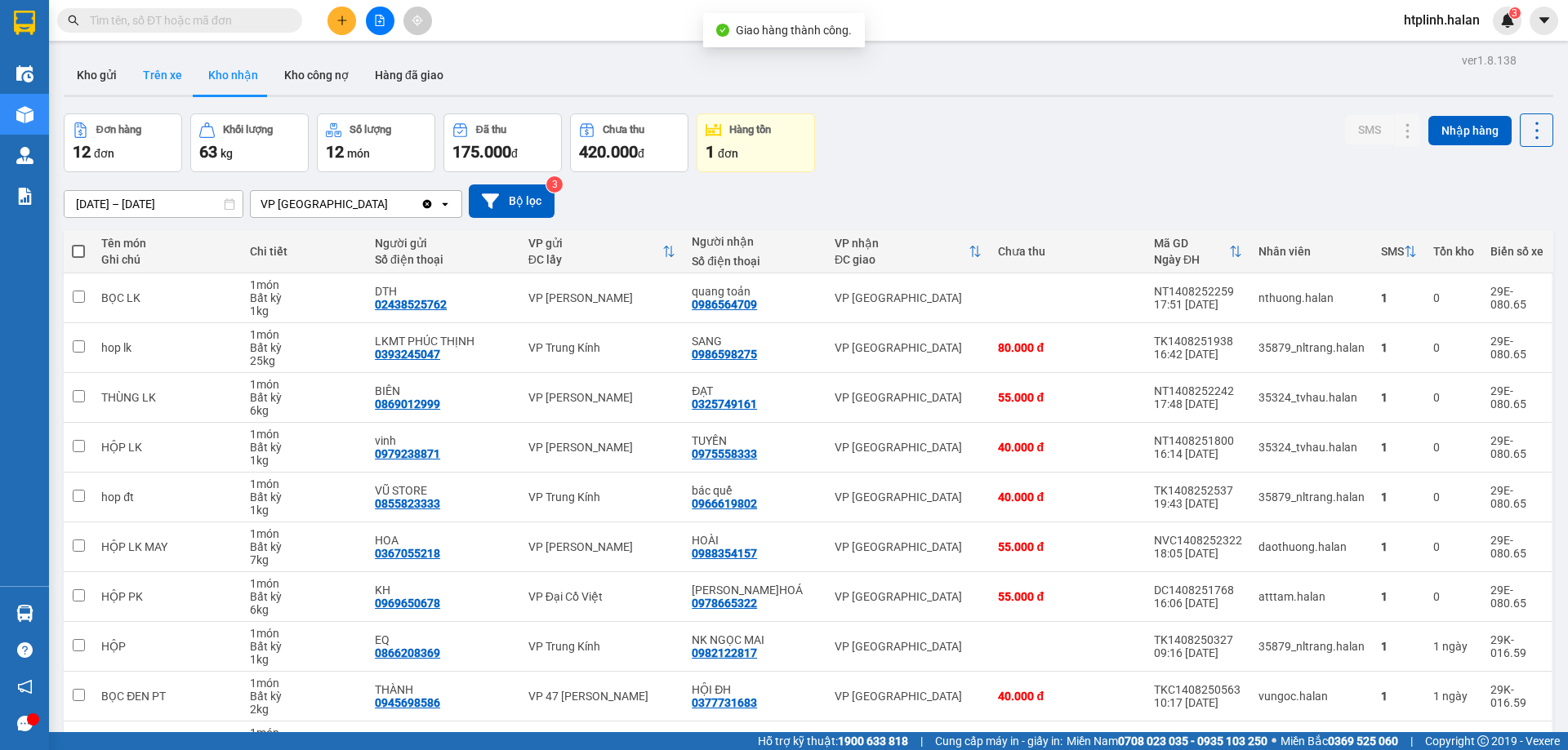
click at [185, 62] on button "Trên xe" at bounding box center [162, 75] width 65 height 39
type input "[DATE] – [DATE]"
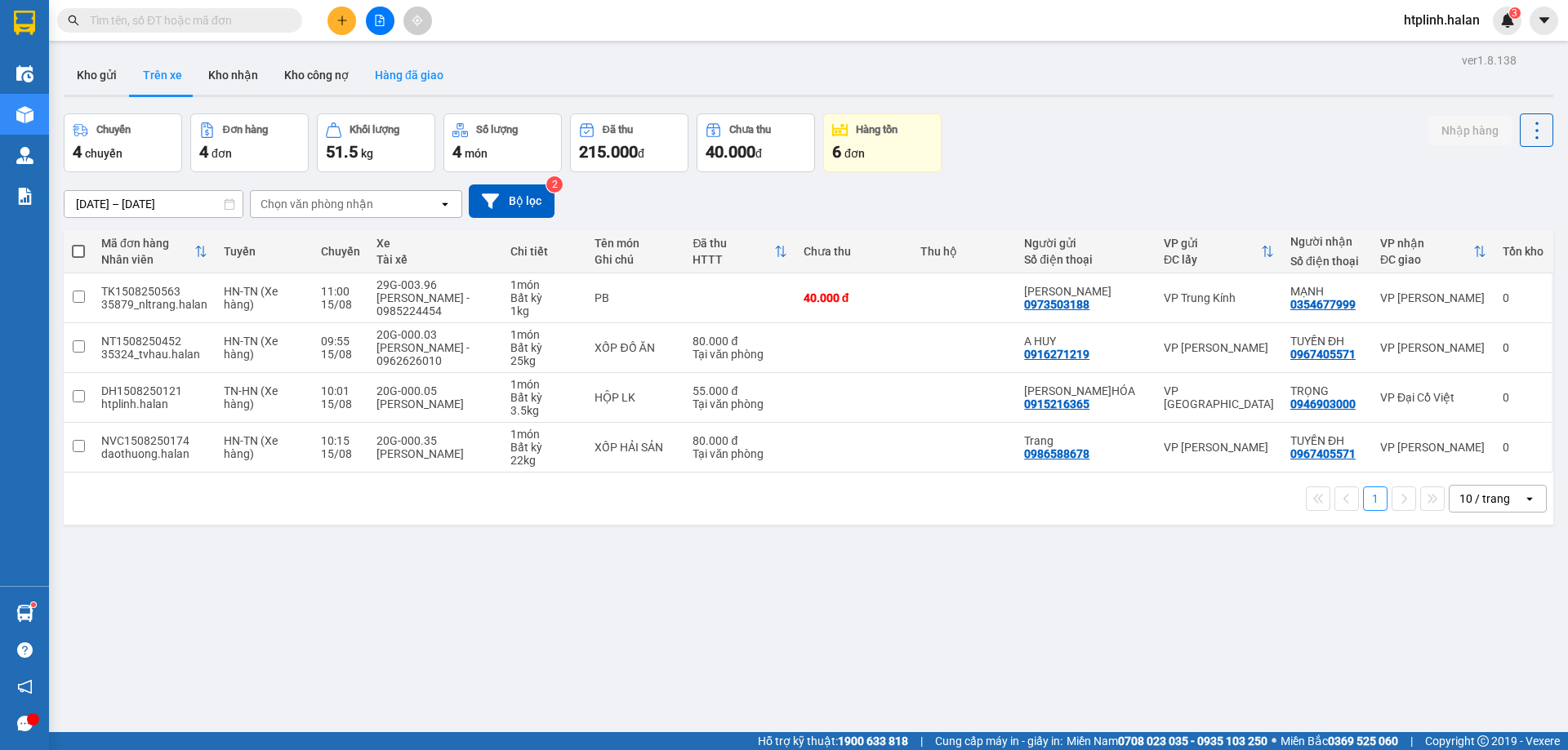
click at [396, 89] on button "Hàng đã giao" at bounding box center [408, 75] width 95 height 39
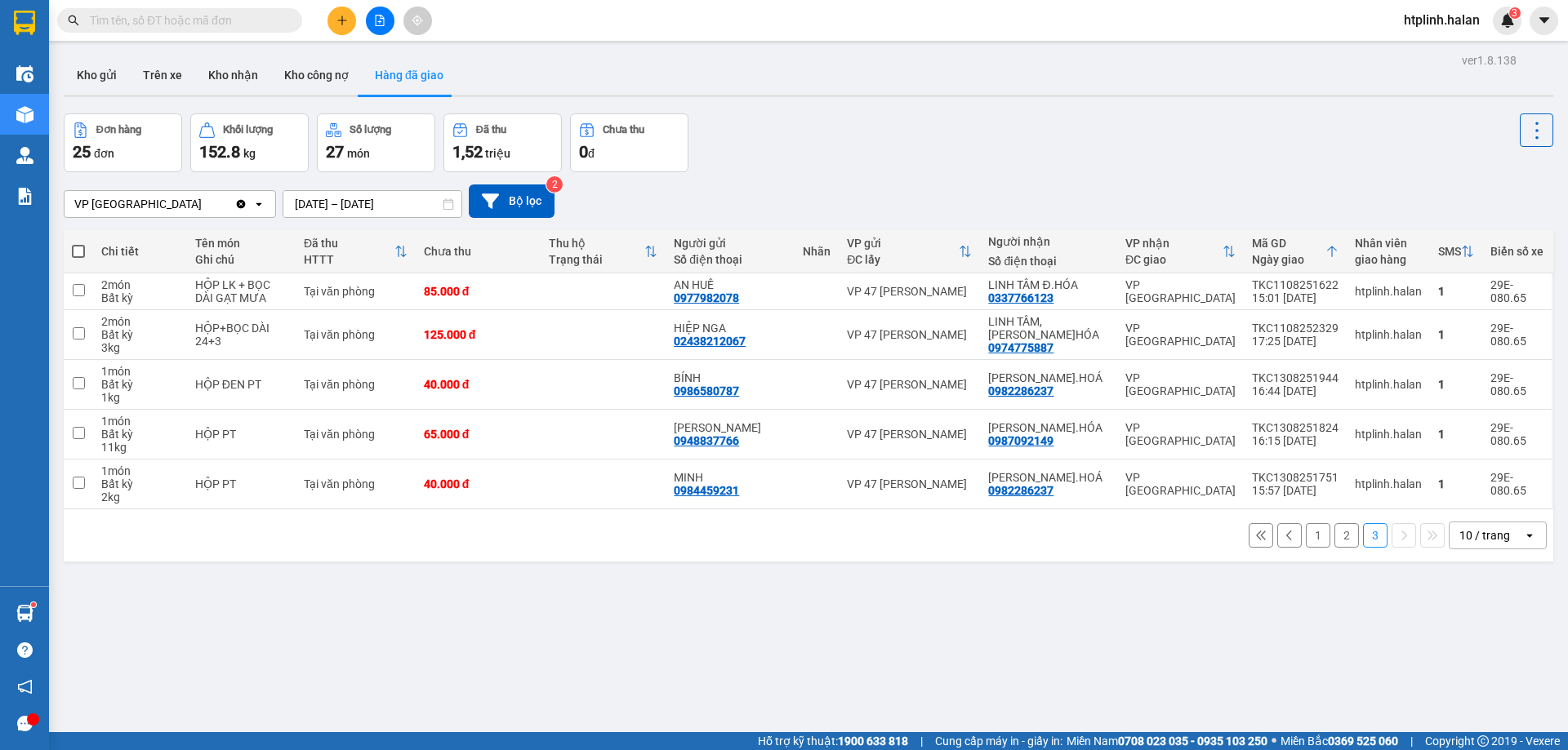
click at [1336, 534] on button "2" at bounding box center [1347, 536] width 24 height 24
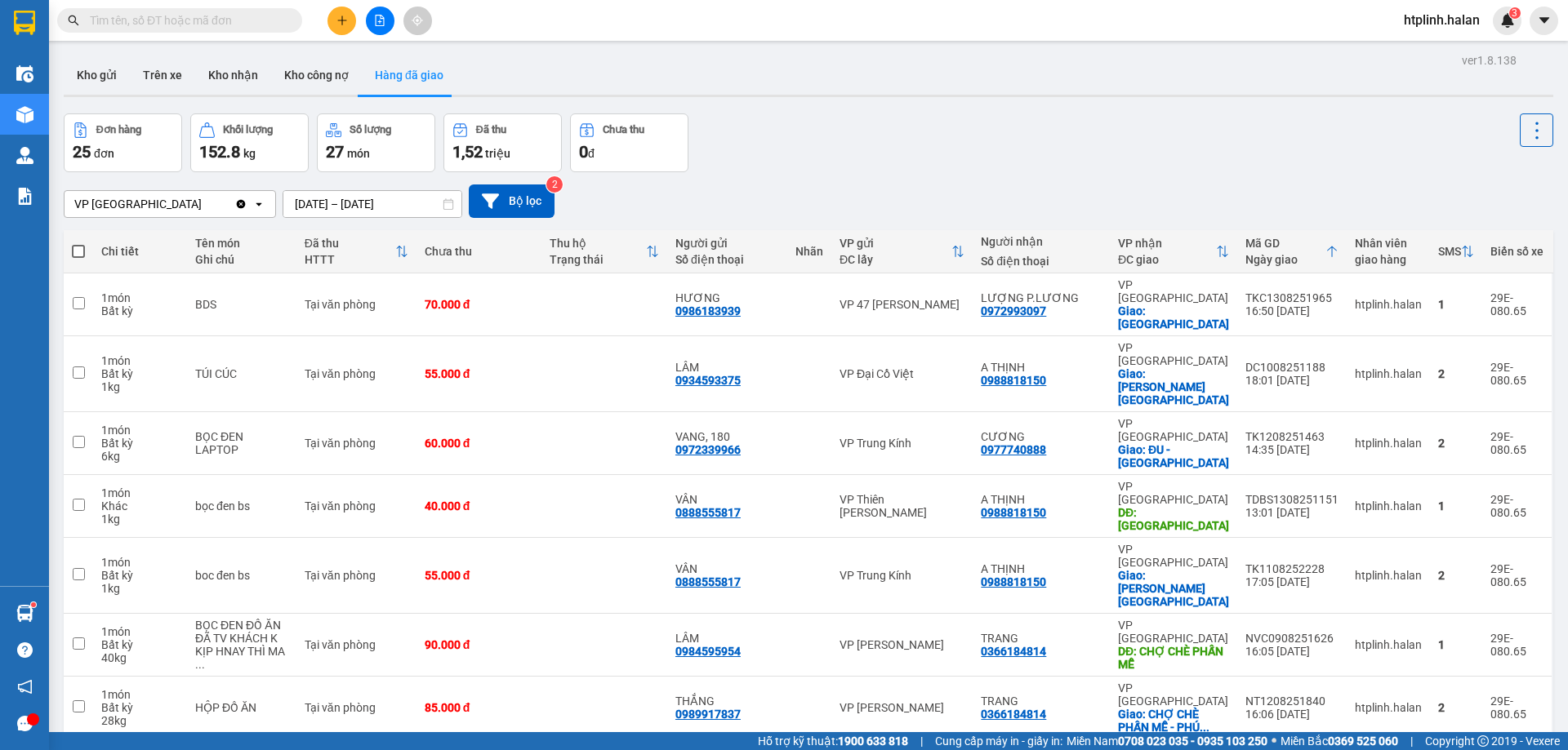
click at [321, 214] on div "ver 1.8.138 Kho gửi Trên xe Kho nhận Kho công nợ Hàng đã giao Đơn hàng 25 đơn K…" at bounding box center [808, 518] width 1503 height 938
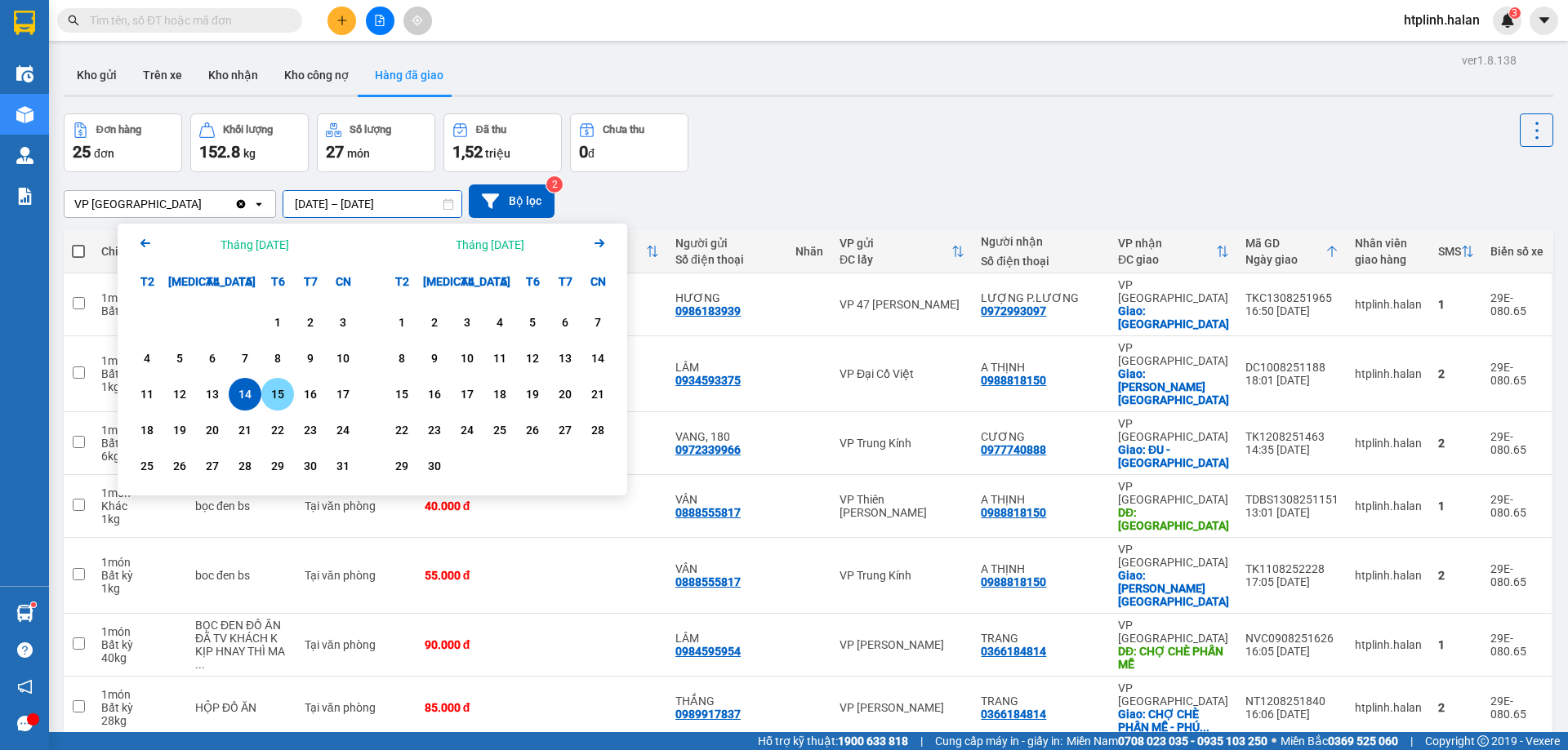
click at [274, 390] on div "15" at bounding box center [278, 395] width 23 height 20
type input "15/08/2025 – 15/08/2025"
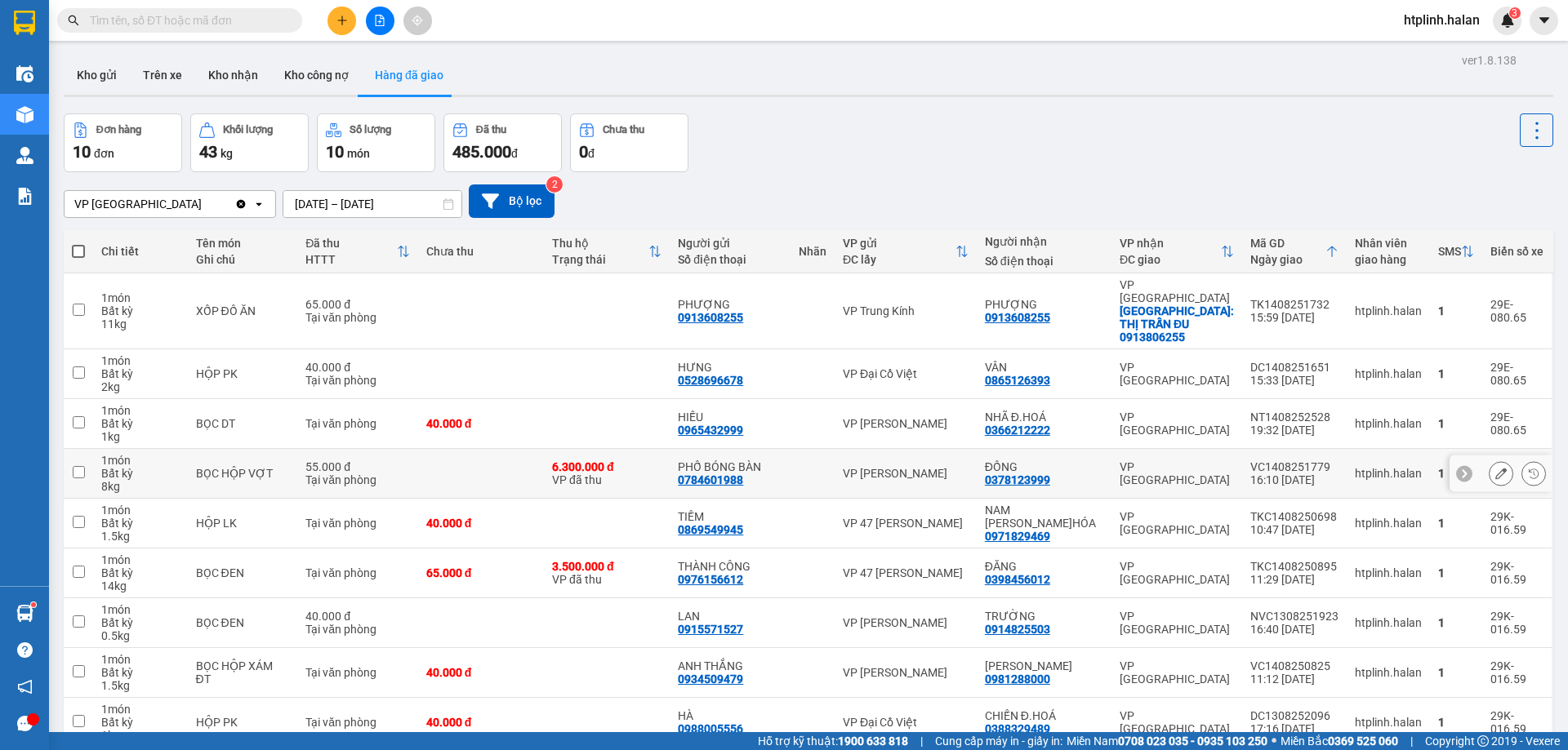
scroll to position [106, 0]
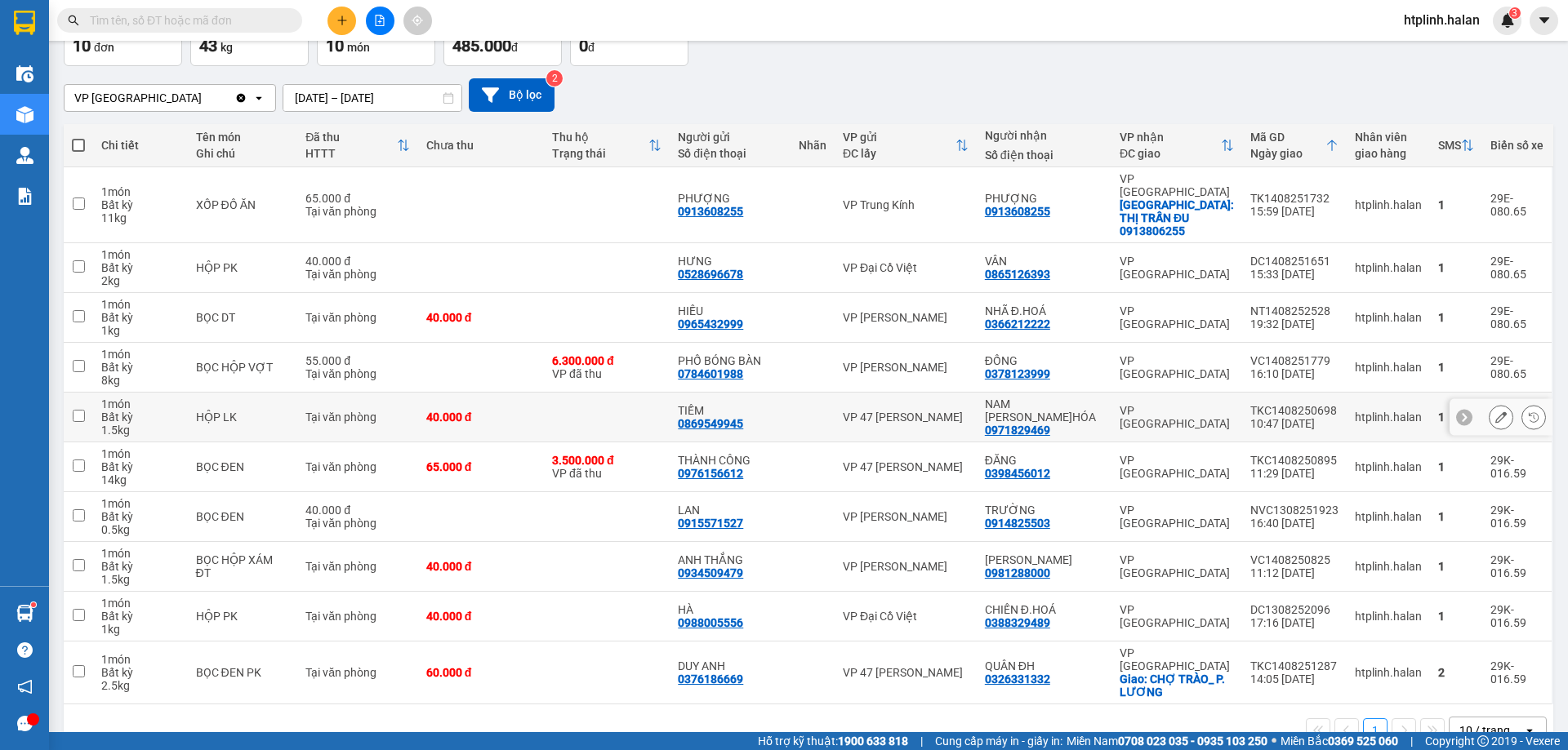
click at [1045, 398] on div "NAM [PERSON_NAME]HÓA" at bounding box center [1044, 411] width 119 height 26
checkbox input "true"
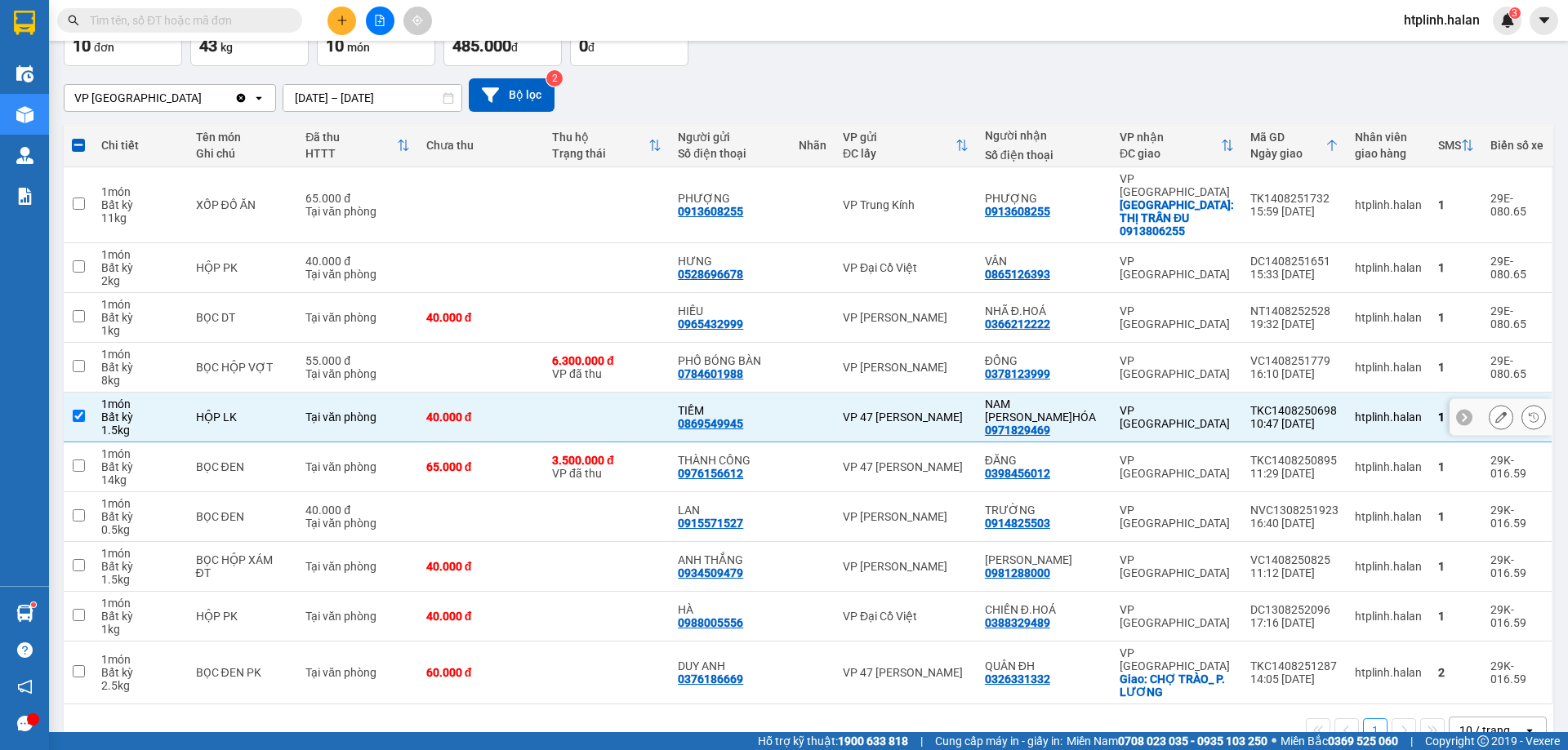
click at [1049, 424] on div "0971829469" at bounding box center [1017, 430] width 65 height 13
copy div "0971829469"
click at [340, 10] on button at bounding box center [342, 21] width 29 height 29
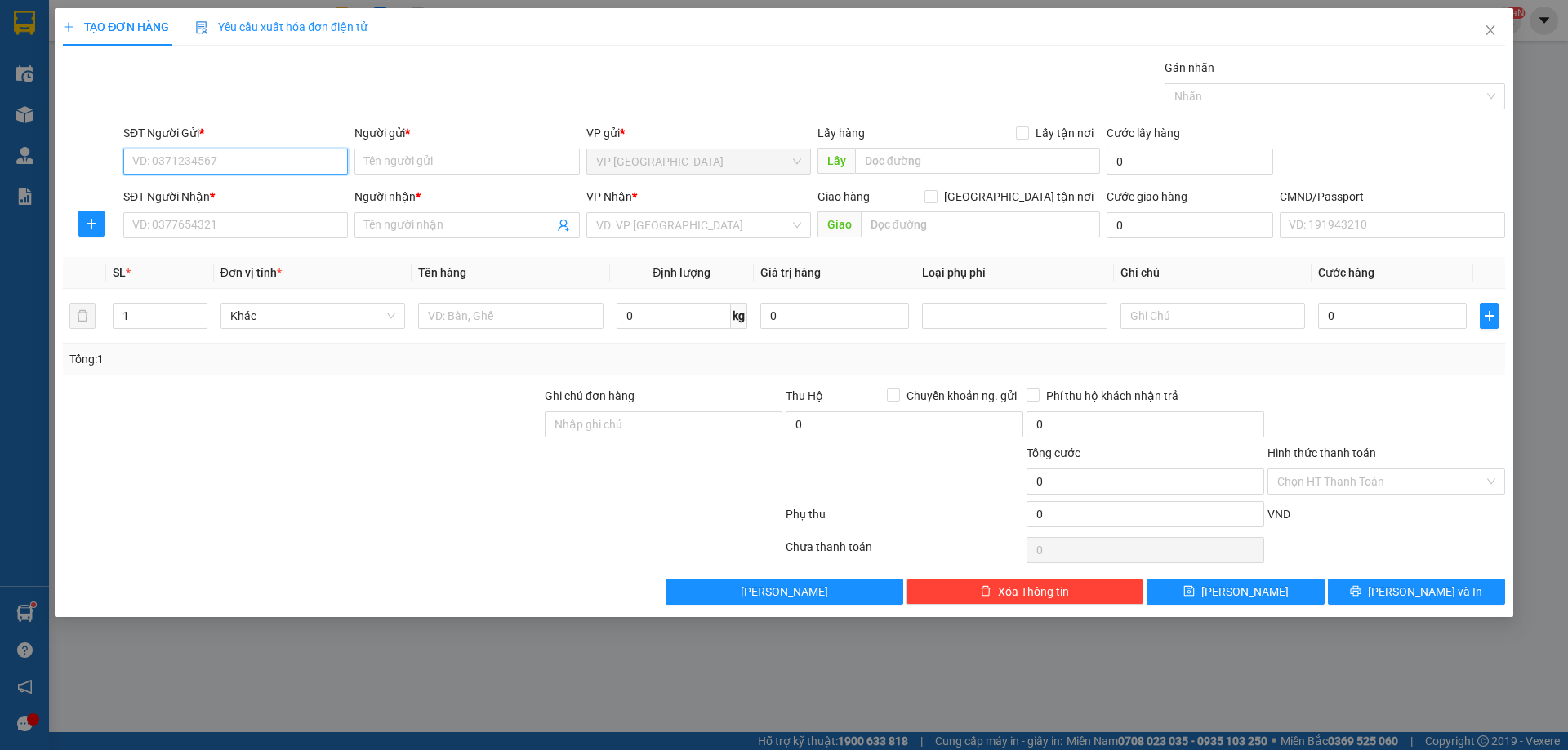
paste input "0971829469"
type input "0971829469"
click at [252, 186] on div "0971829469 - NAM Đ.HÓA" at bounding box center [235, 194] width 205 height 18
type input "NAM [PERSON_NAME]HÓA"
type input "0971829469"
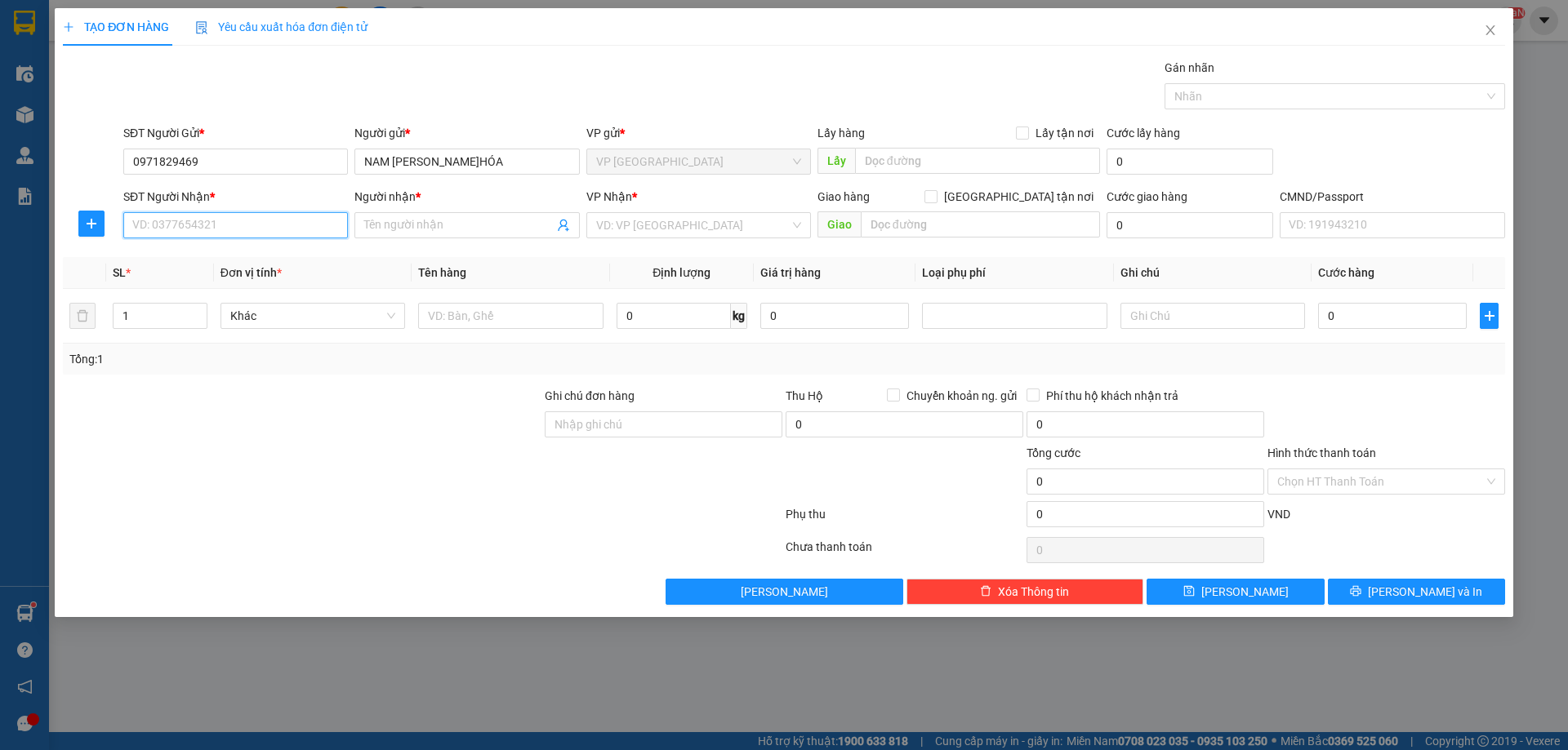
click at [250, 225] on input "SĐT Người Nhận *" at bounding box center [235, 225] width 225 height 26
click at [263, 258] on div "0971829469 - NAM Đ.HÓA" at bounding box center [235, 258] width 205 height 18
type input "0971829469"
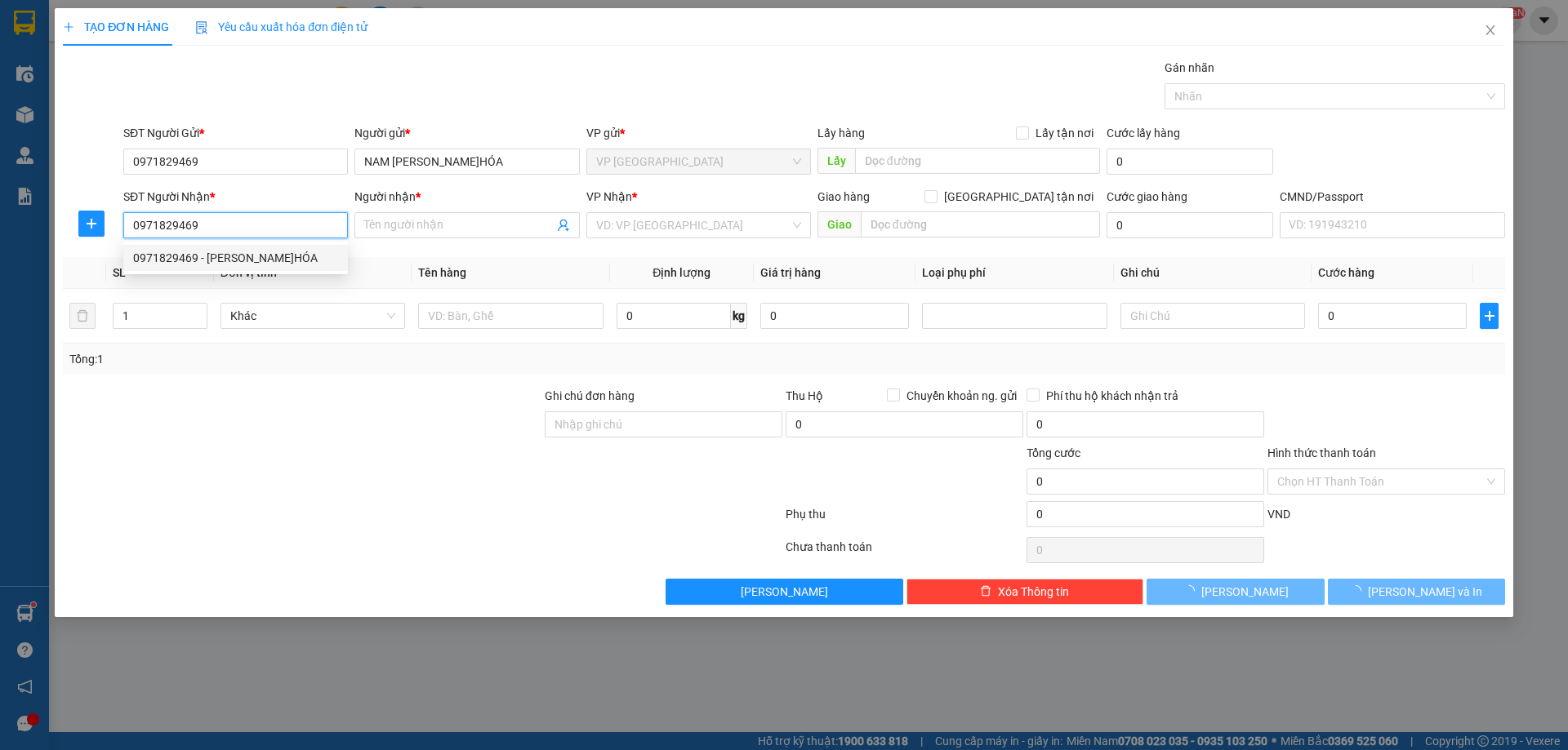
type input "NAM [PERSON_NAME]HÓA"
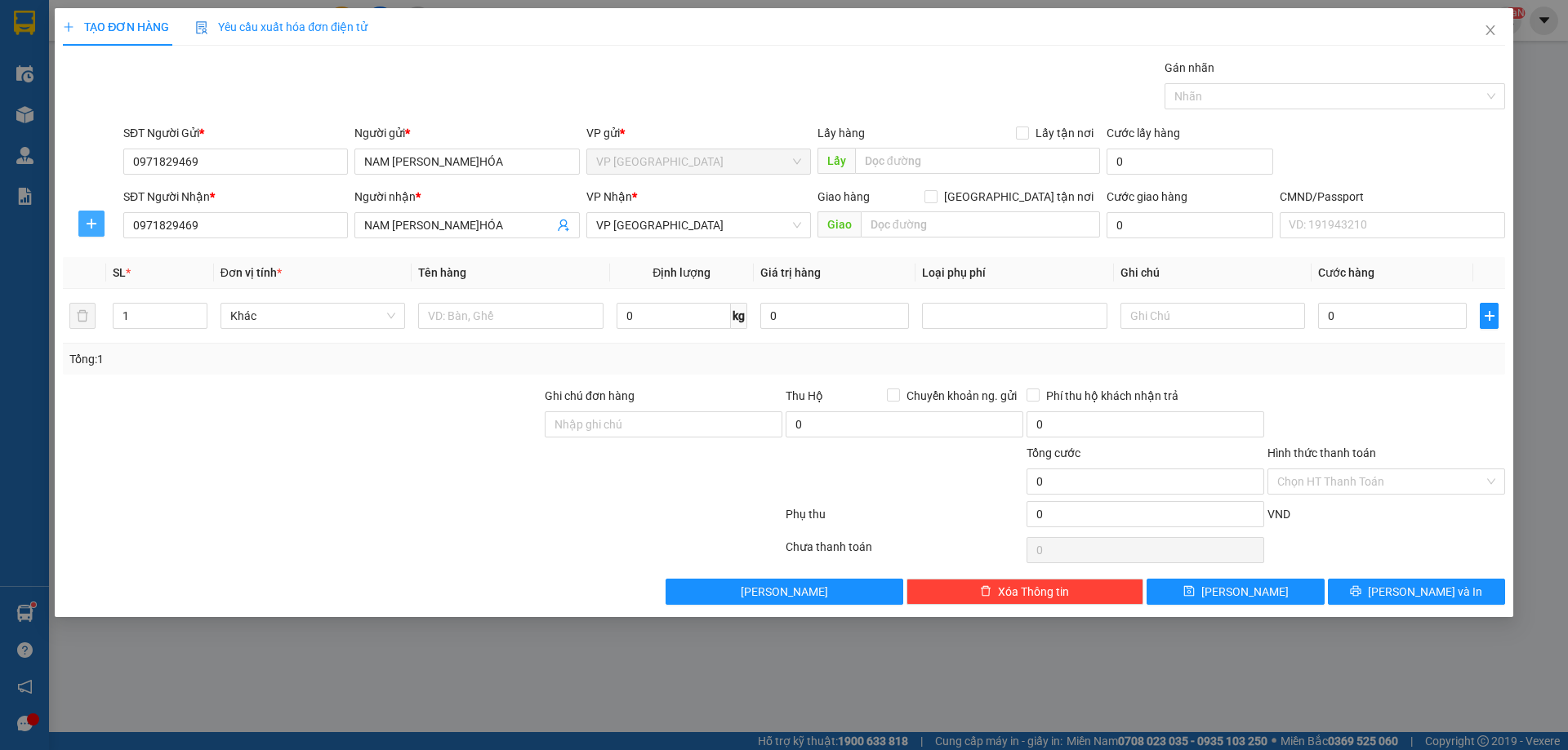
click at [90, 219] on icon "plus" at bounding box center [91, 223] width 13 height 13
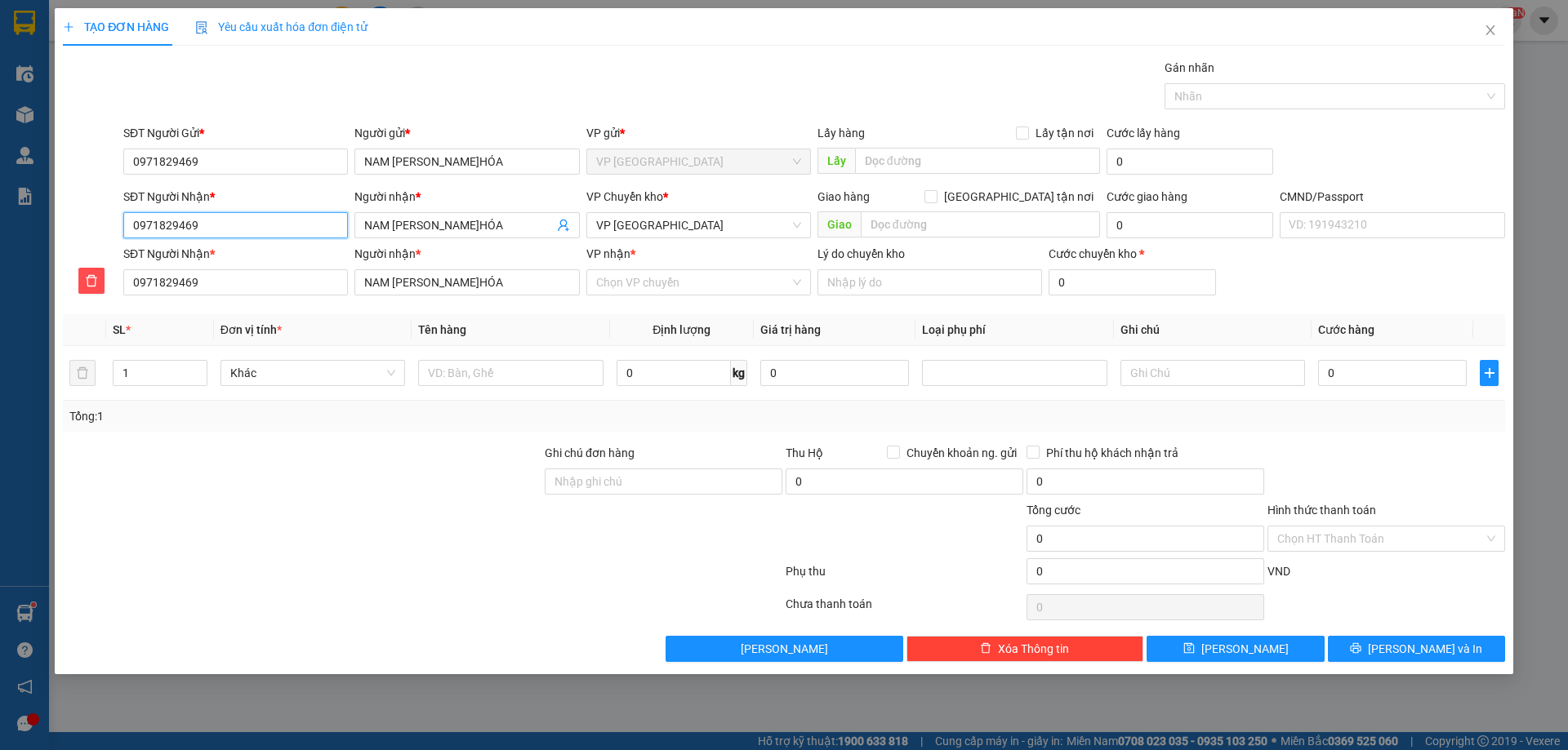
click at [245, 232] on input "0971829469" at bounding box center [235, 225] width 225 height 26
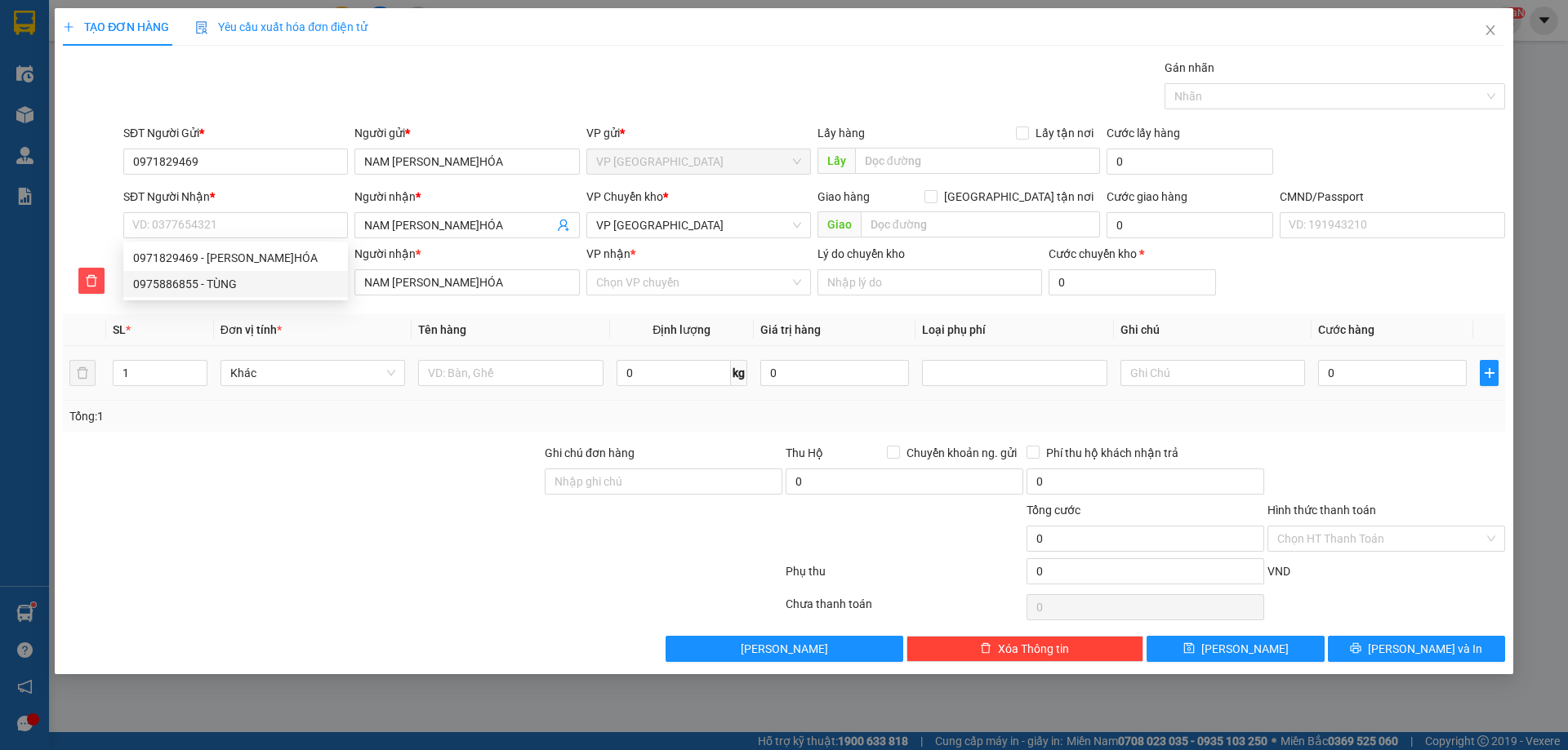
click at [245, 355] on td "Khác" at bounding box center [313, 373] width 198 height 55
click at [241, 273] on input "SĐT Người Nhận *" at bounding box center [235, 283] width 225 height 26
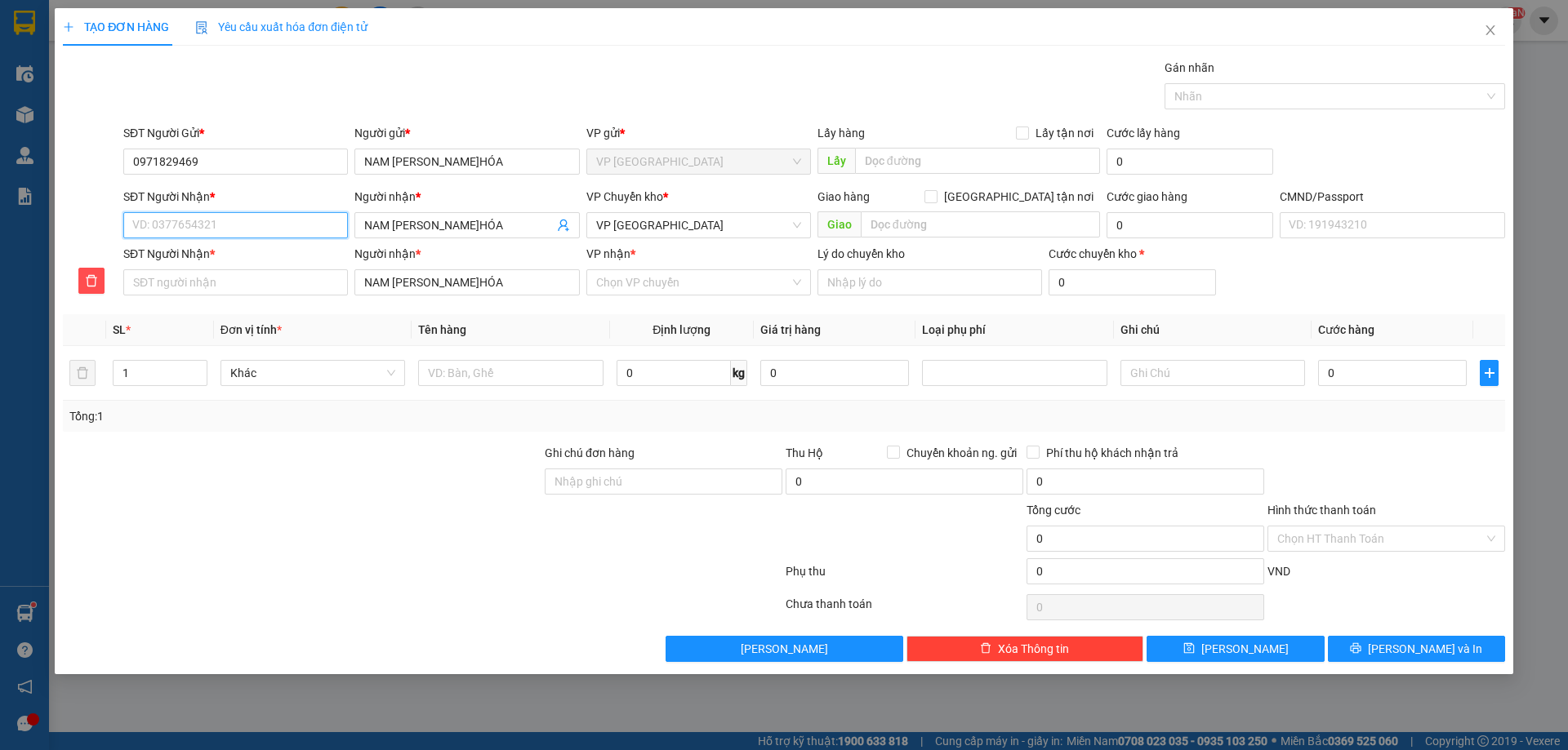
click at [254, 225] on input "SĐT Người Nhận *" at bounding box center [235, 225] width 225 height 26
paste input "0904786677"
type input "0904786677"
click at [319, 253] on div "0904786677 - THỨC" at bounding box center [235, 258] width 205 height 18
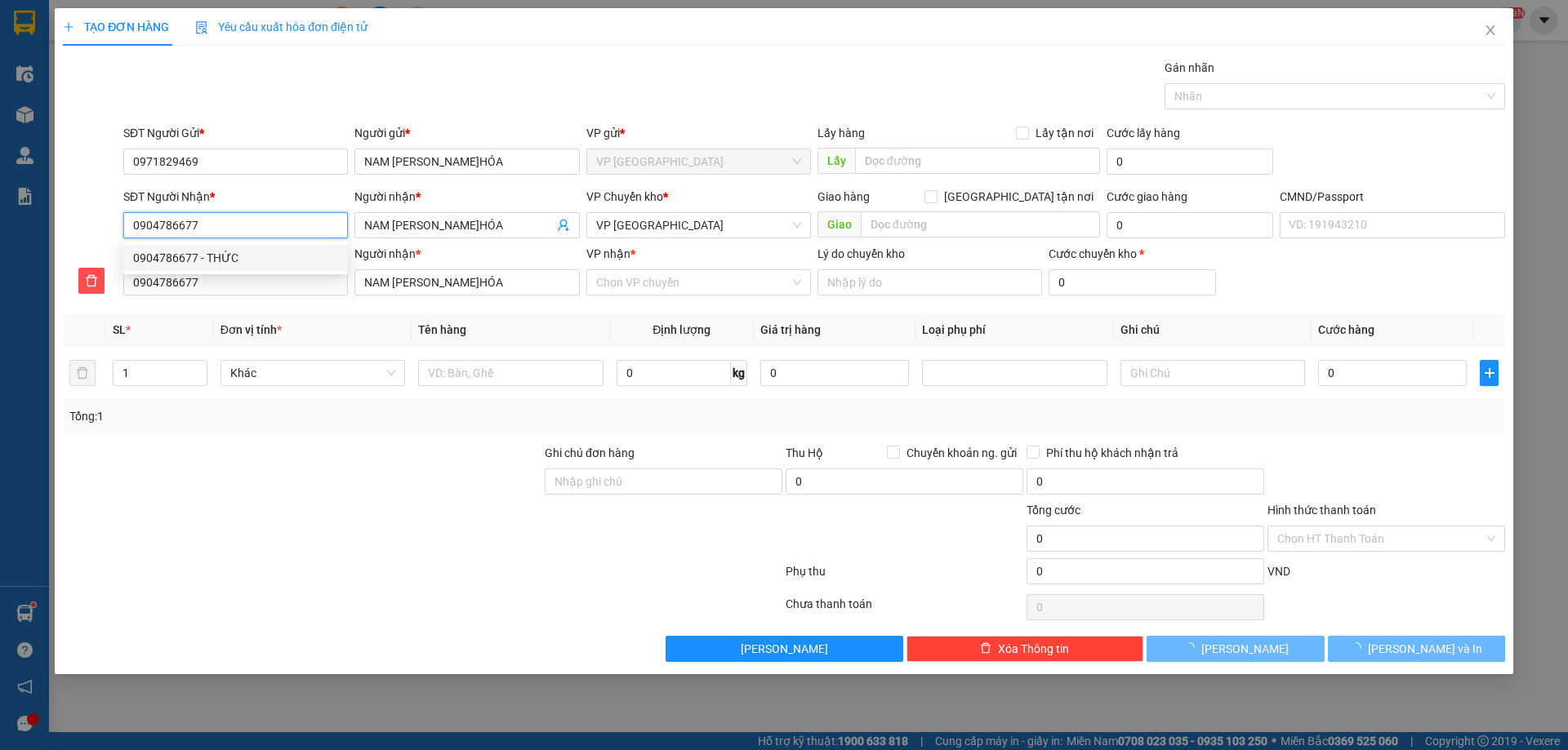
type input "THỨC"
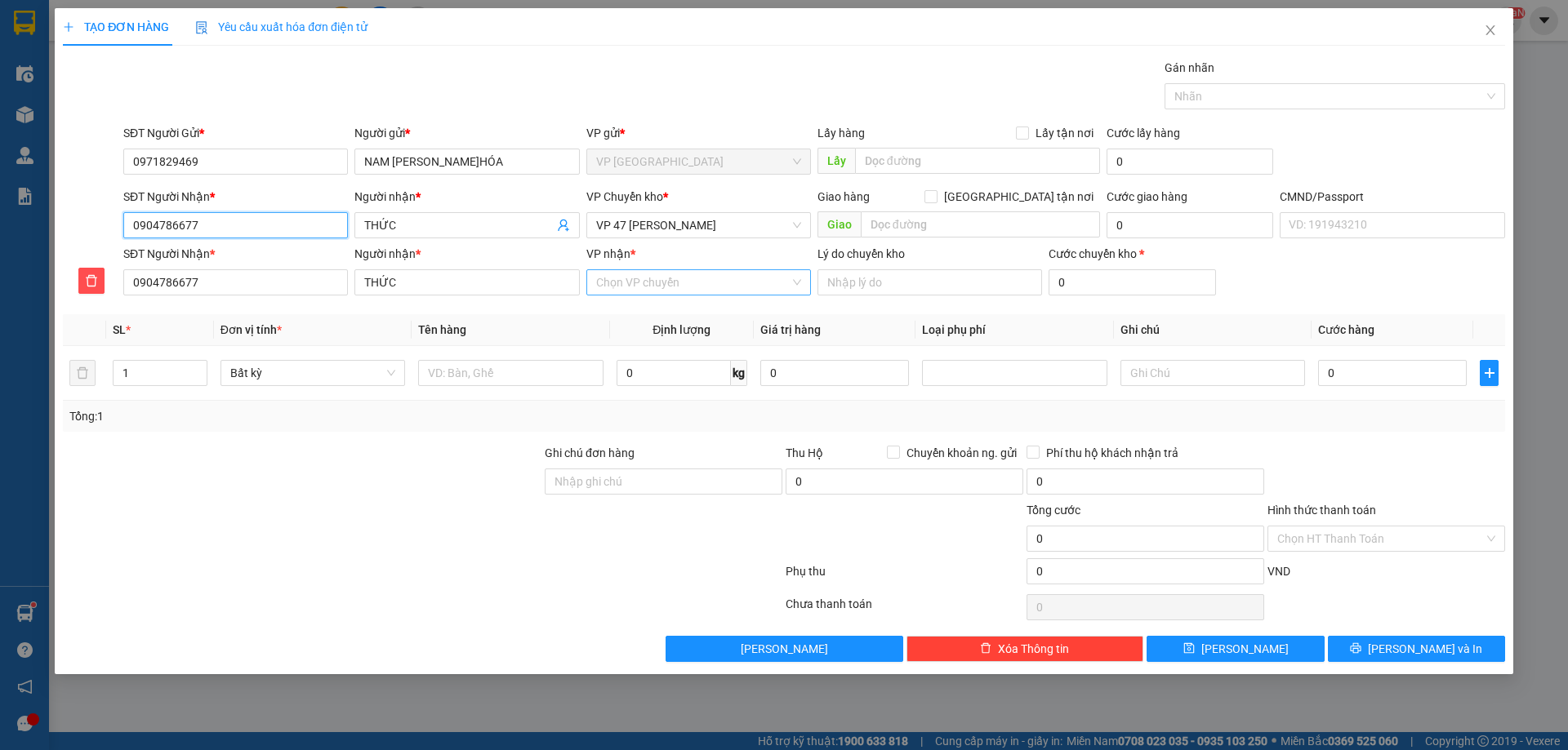
type input "0904786677"
click at [657, 283] on input "VP nhận *" at bounding box center [692, 283] width 193 height 24
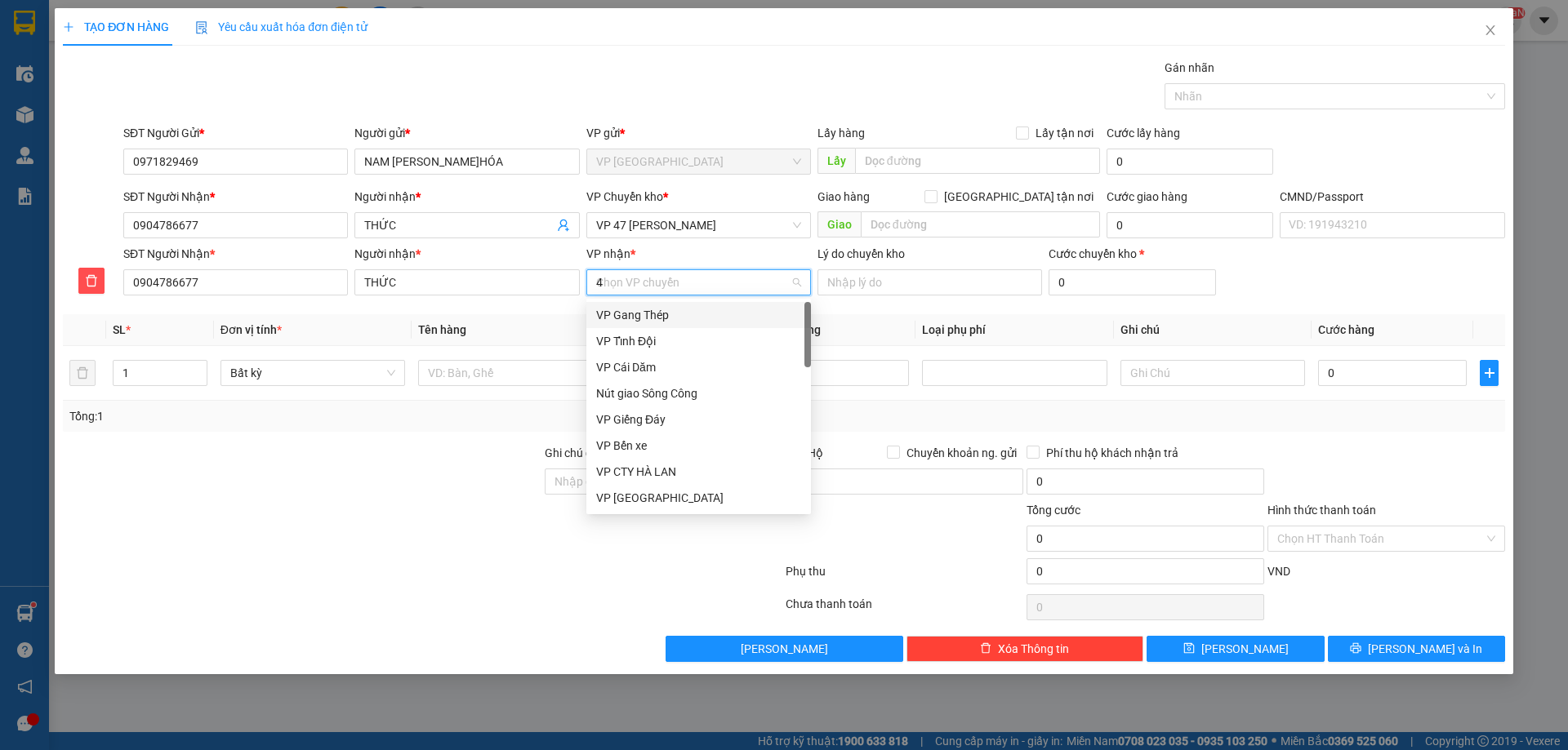
type input "47"
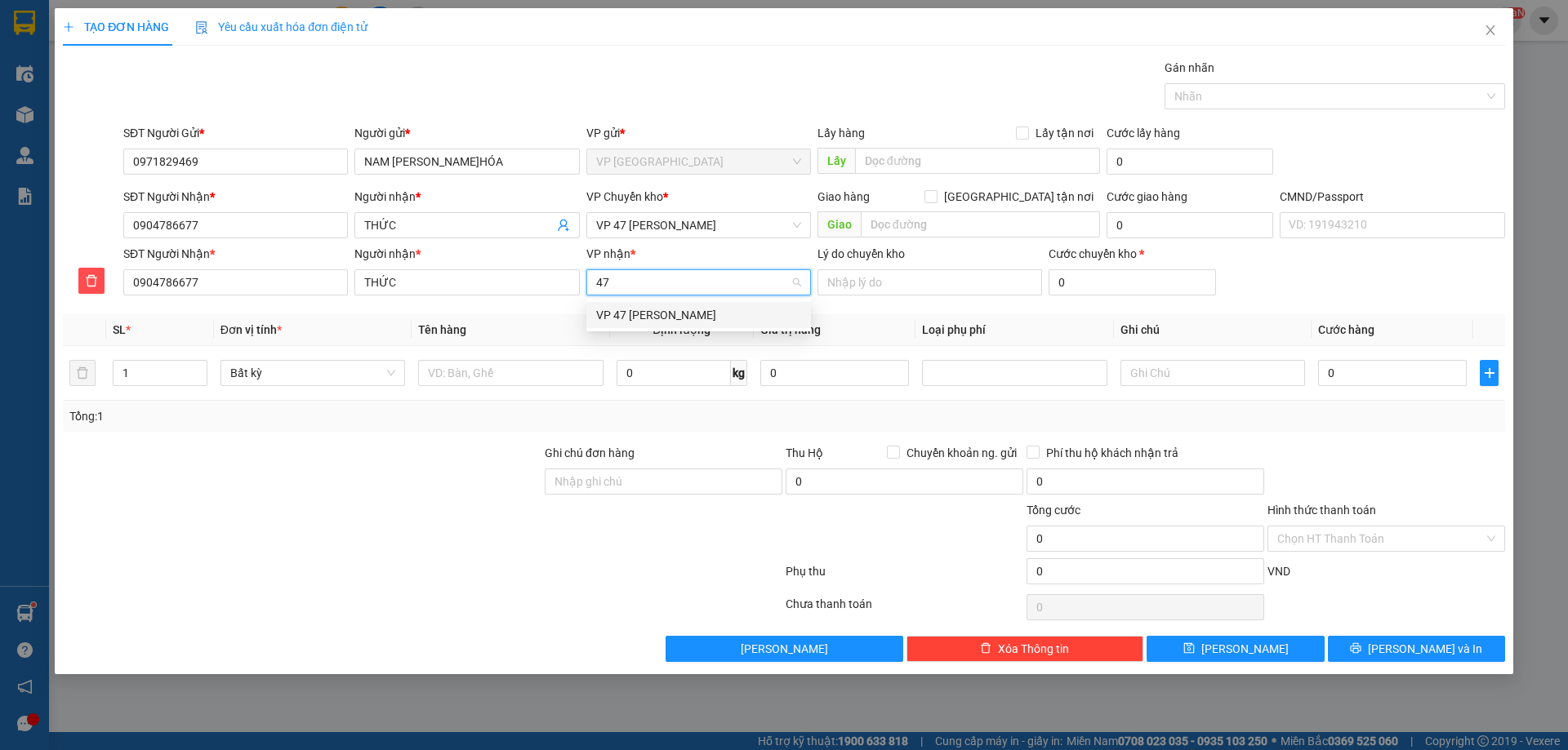
click at [661, 326] on div "VP 47 [PERSON_NAME]" at bounding box center [698, 315] width 225 height 26
click at [664, 241] on div "VP Chuyển kho * VP 47 Trần Khát Chân" at bounding box center [698, 217] width 225 height 57
click at [676, 227] on span "VP 47 [PERSON_NAME]" at bounding box center [698, 225] width 205 height 24
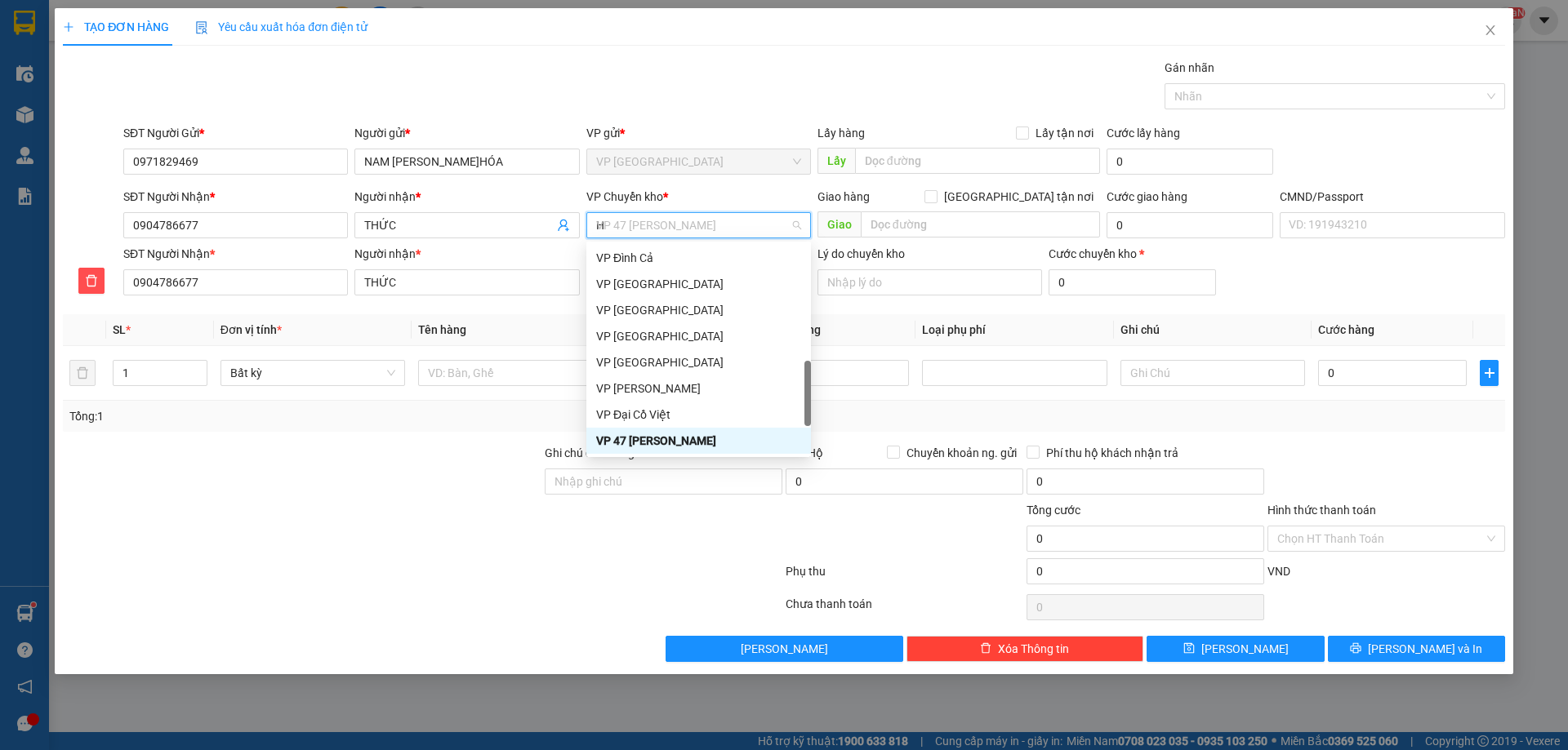
scroll to position [235, 0]
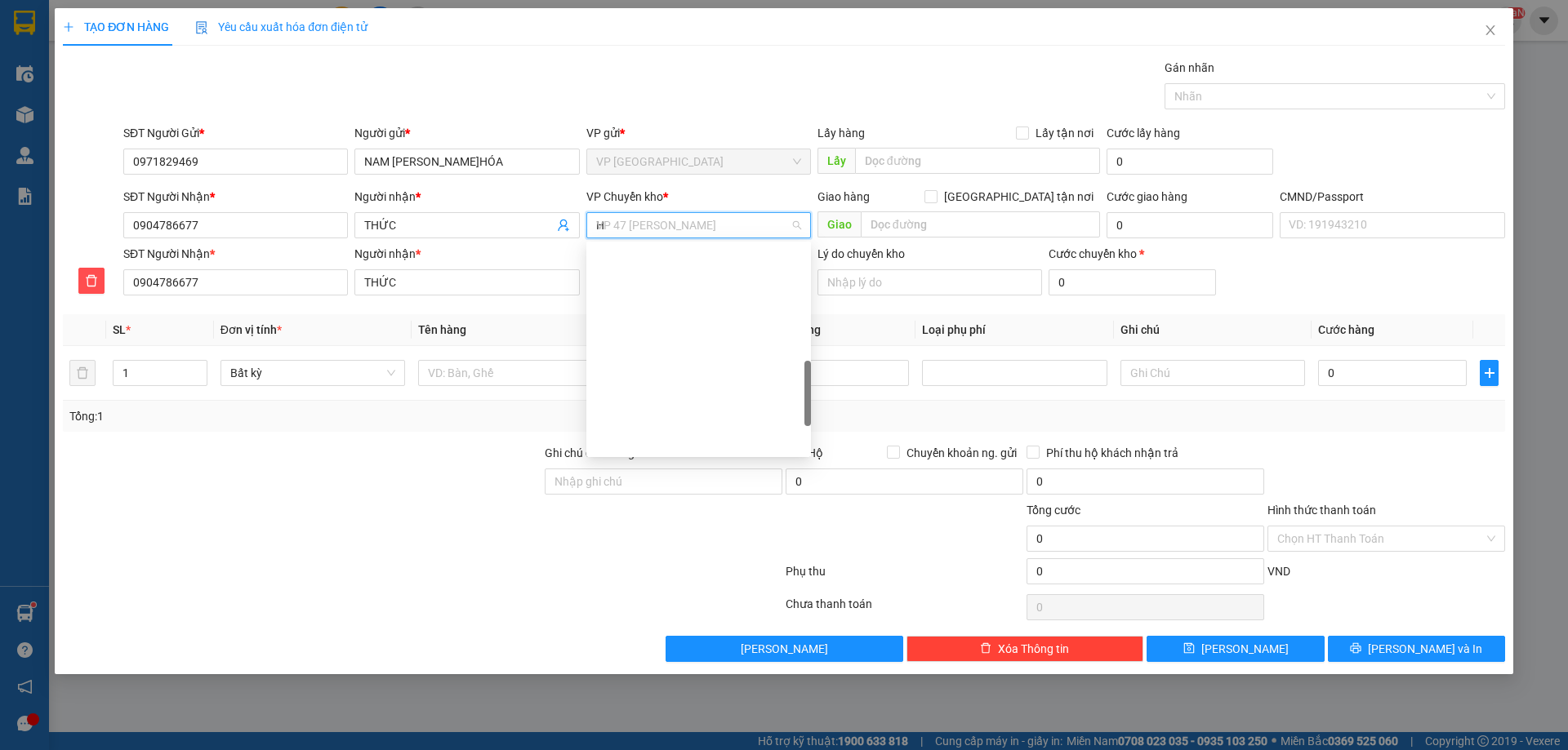
type input "HG"
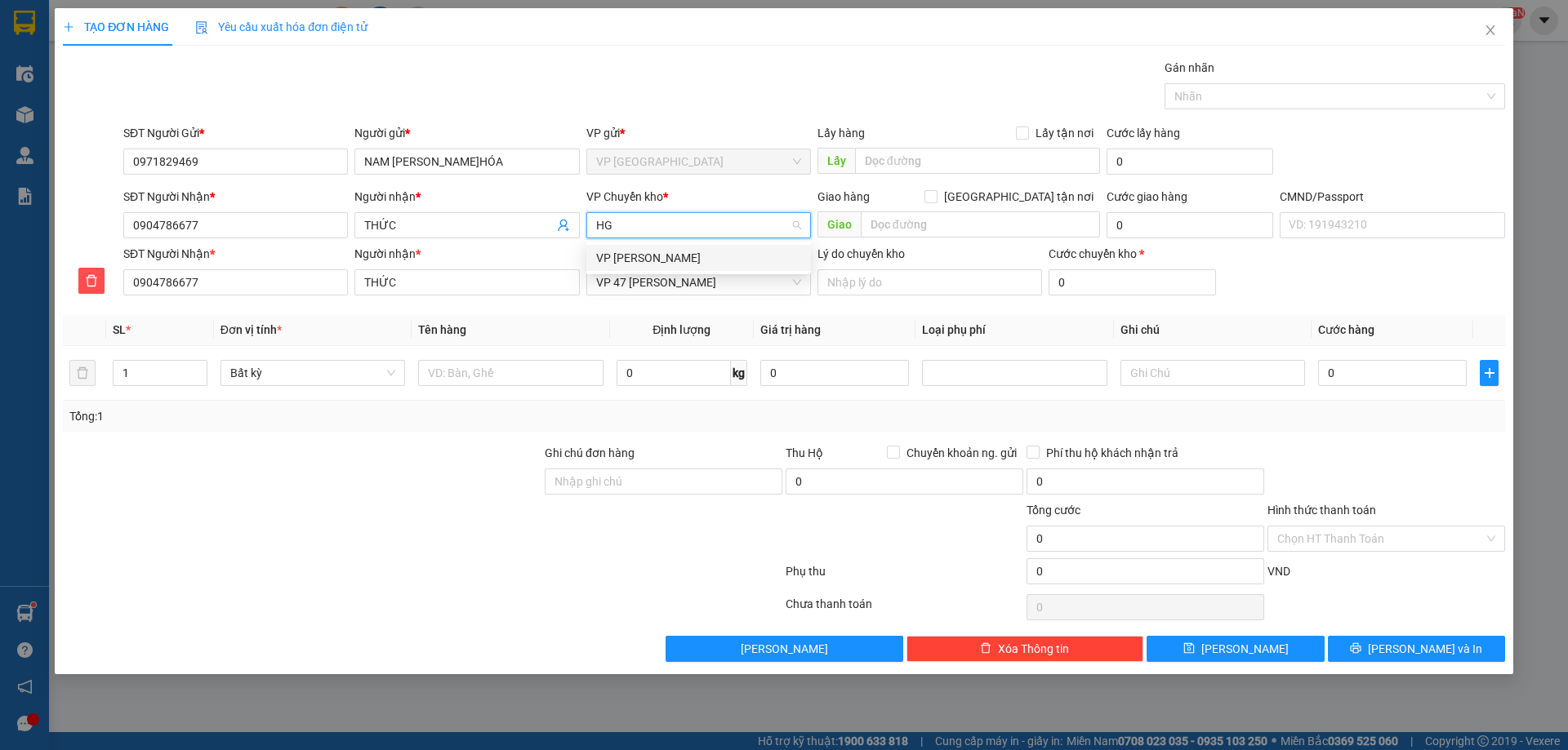
scroll to position [0, 0]
click at [663, 258] on div "VP [PERSON_NAME]" at bounding box center [698, 258] width 205 height 18
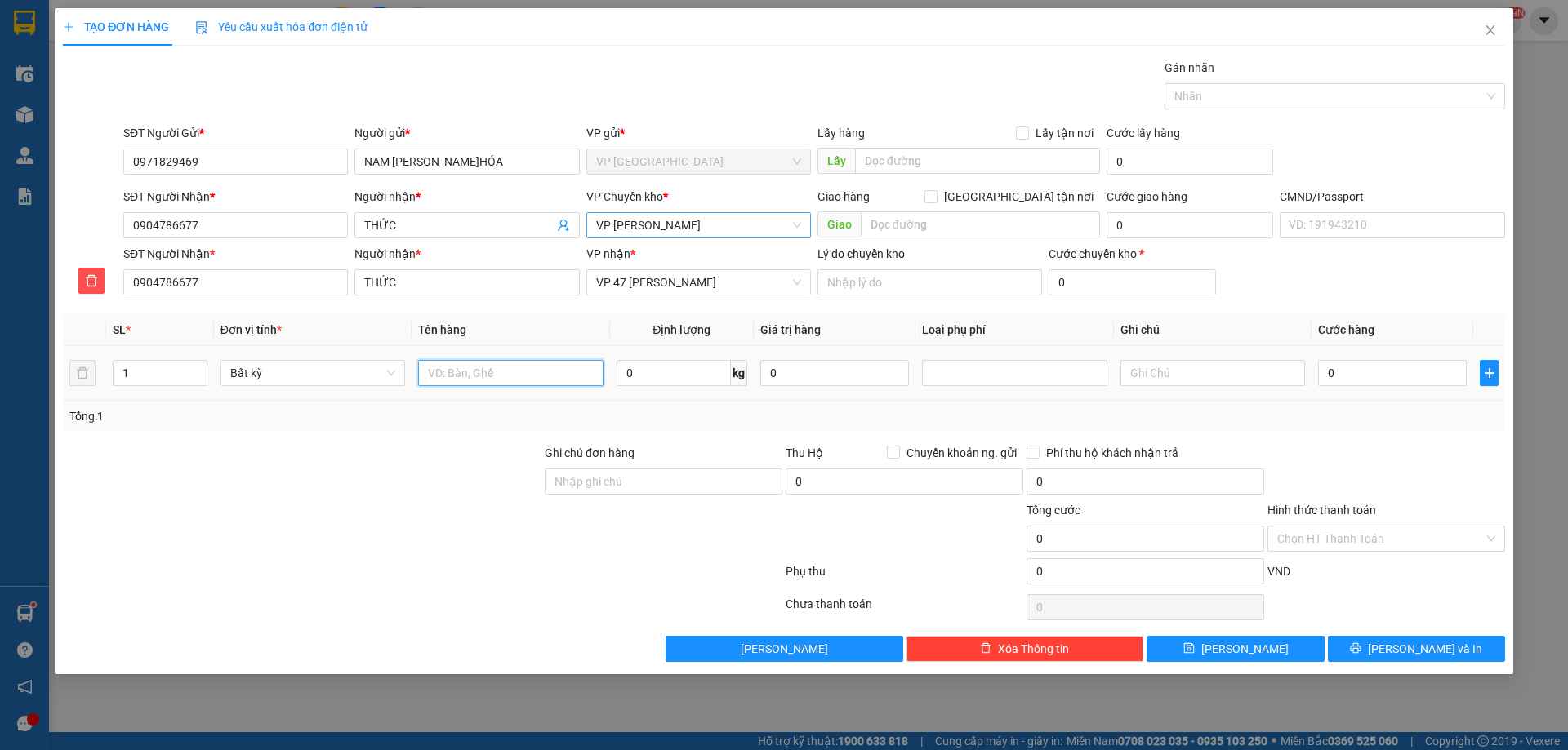
click at [474, 368] on input "text" at bounding box center [510, 373] width 185 height 26
type input "LỐC MÁY"
click at [624, 374] on input "0" at bounding box center [674, 373] width 114 height 26
type input "90"
click at [1048, 421] on div "Tổng: 1" at bounding box center [784, 416] width 1429 height 18
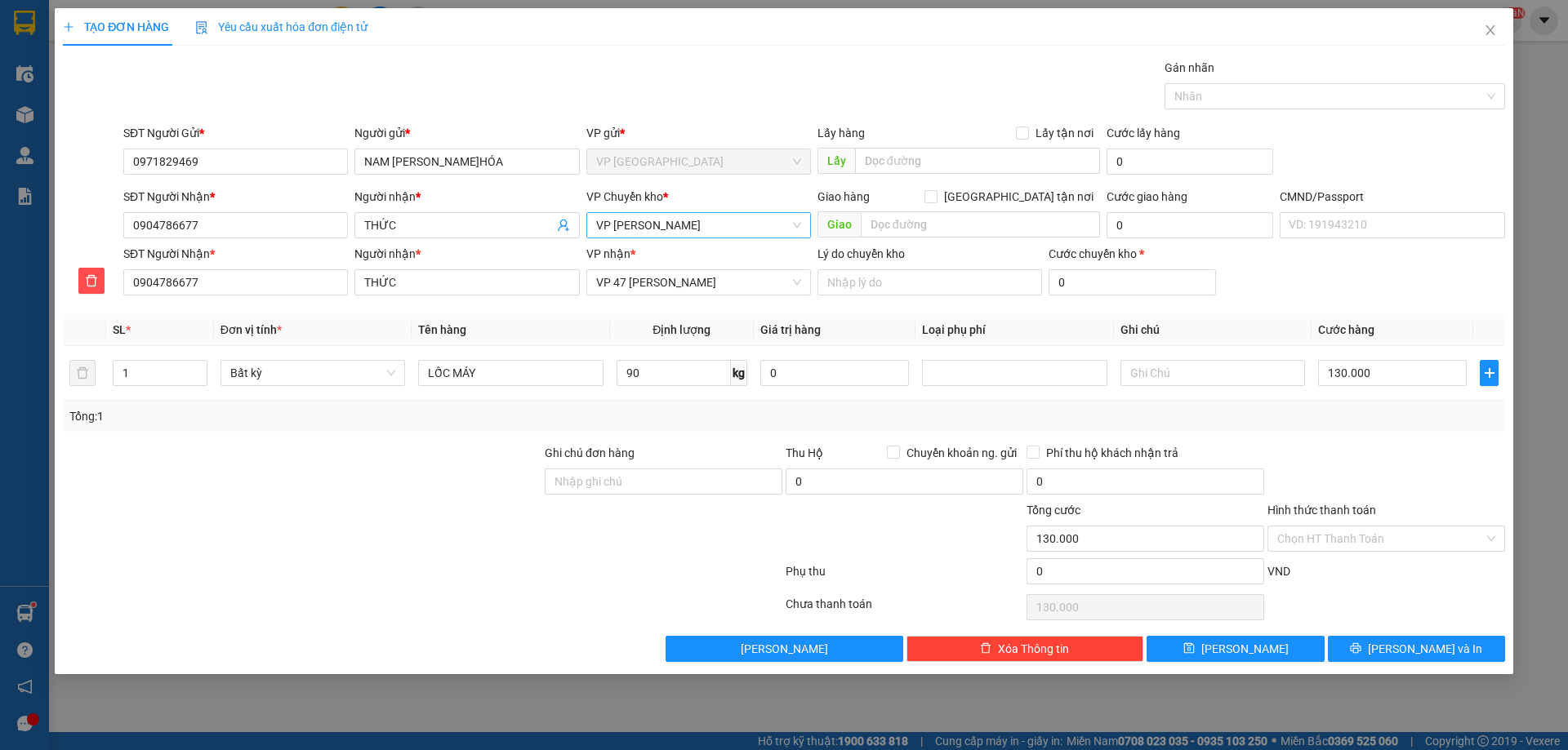
type input "130.000"
click at [1364, 532] on input "Hình thức thanh toán" at bounding box center [1381, 538] width 206 height 24
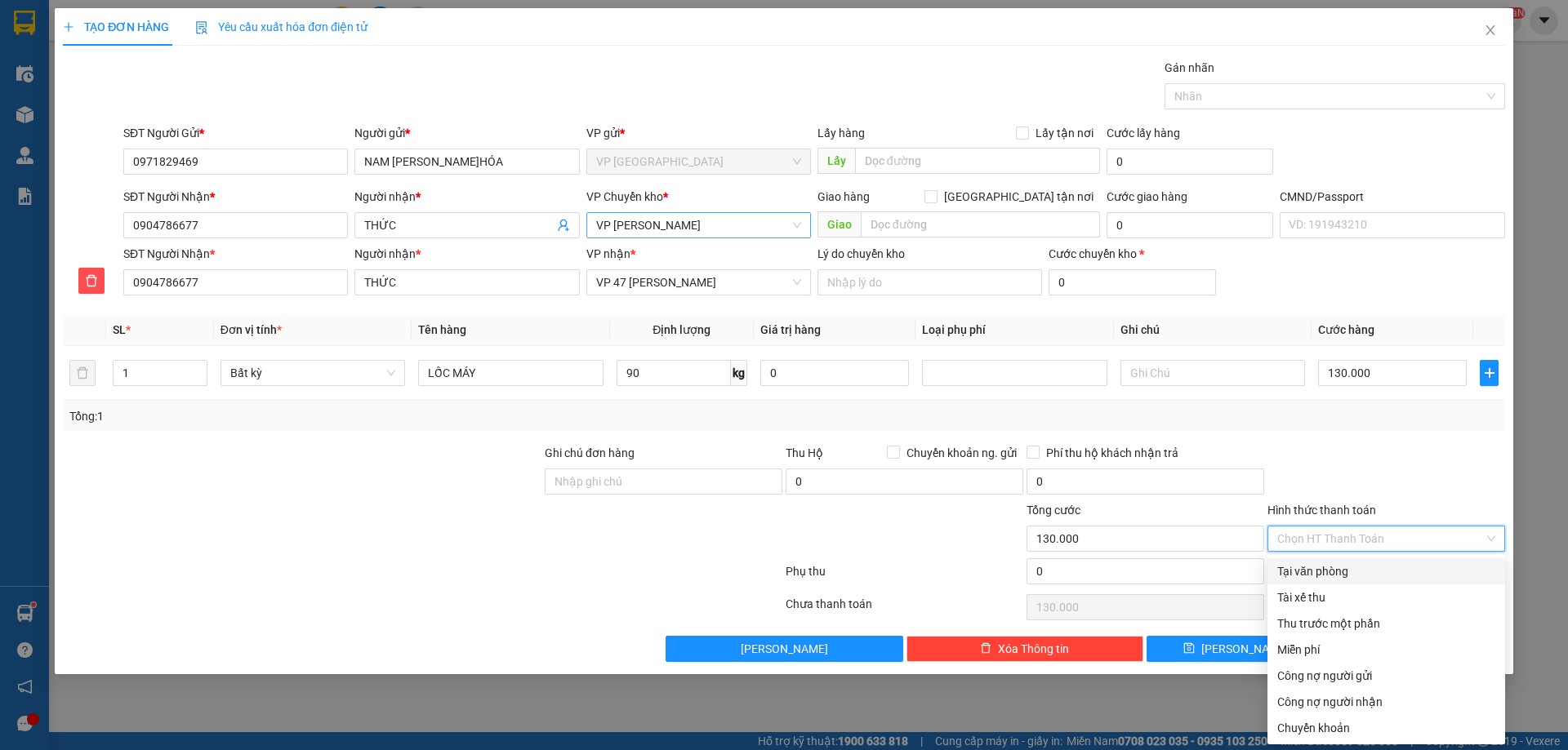
click at [1355, 572] on div "Tại văn phòng" at bounding box center [1386, 571] width 218 height 18
type input "0"
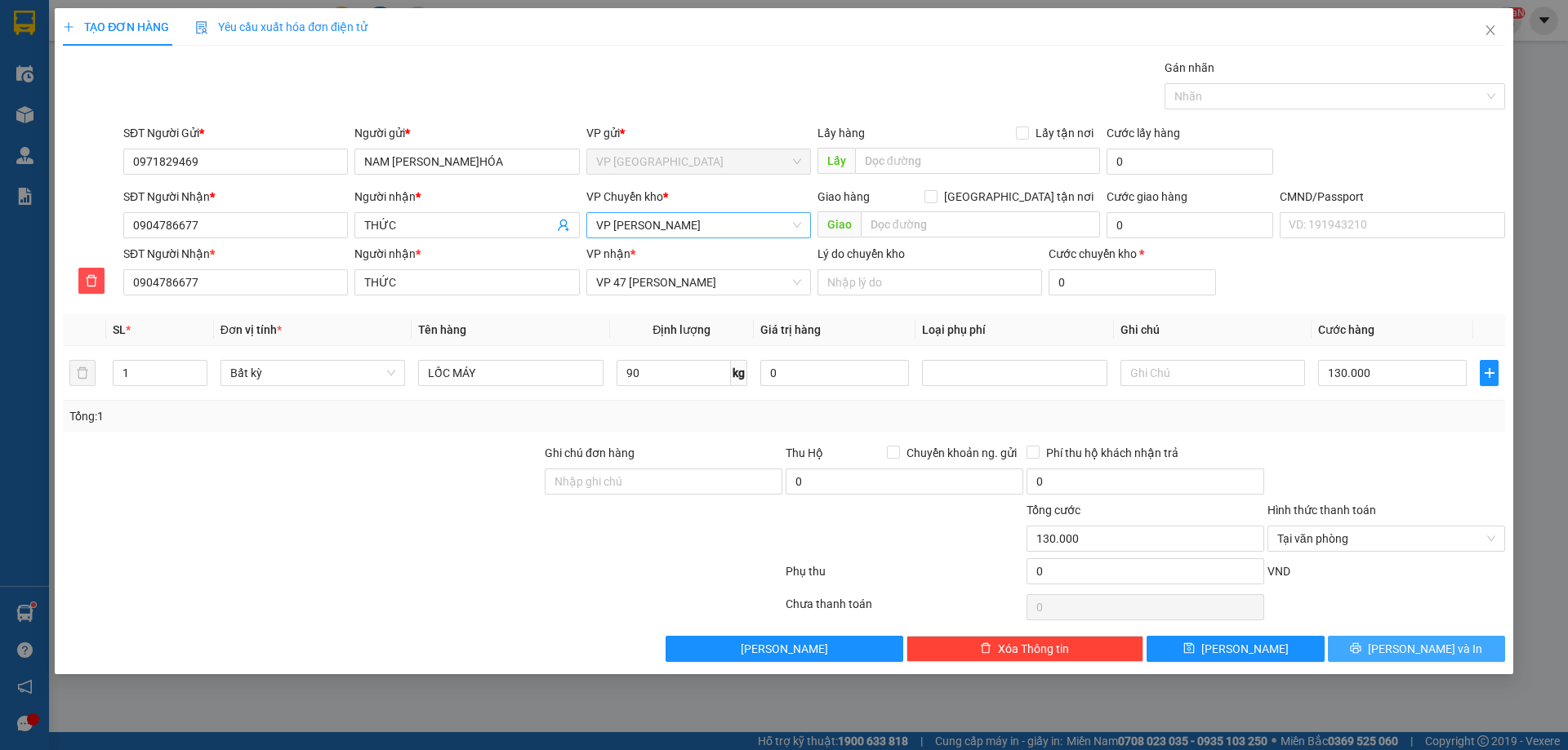
drag, startPoint x: 1400, startPoint y: 643, endPoint x: 1324, endPoint y: 616, distance: 80.7
click at [1399, 644] on button "Lưu và In" at bounding box center [1416, 649] width 177 height 26
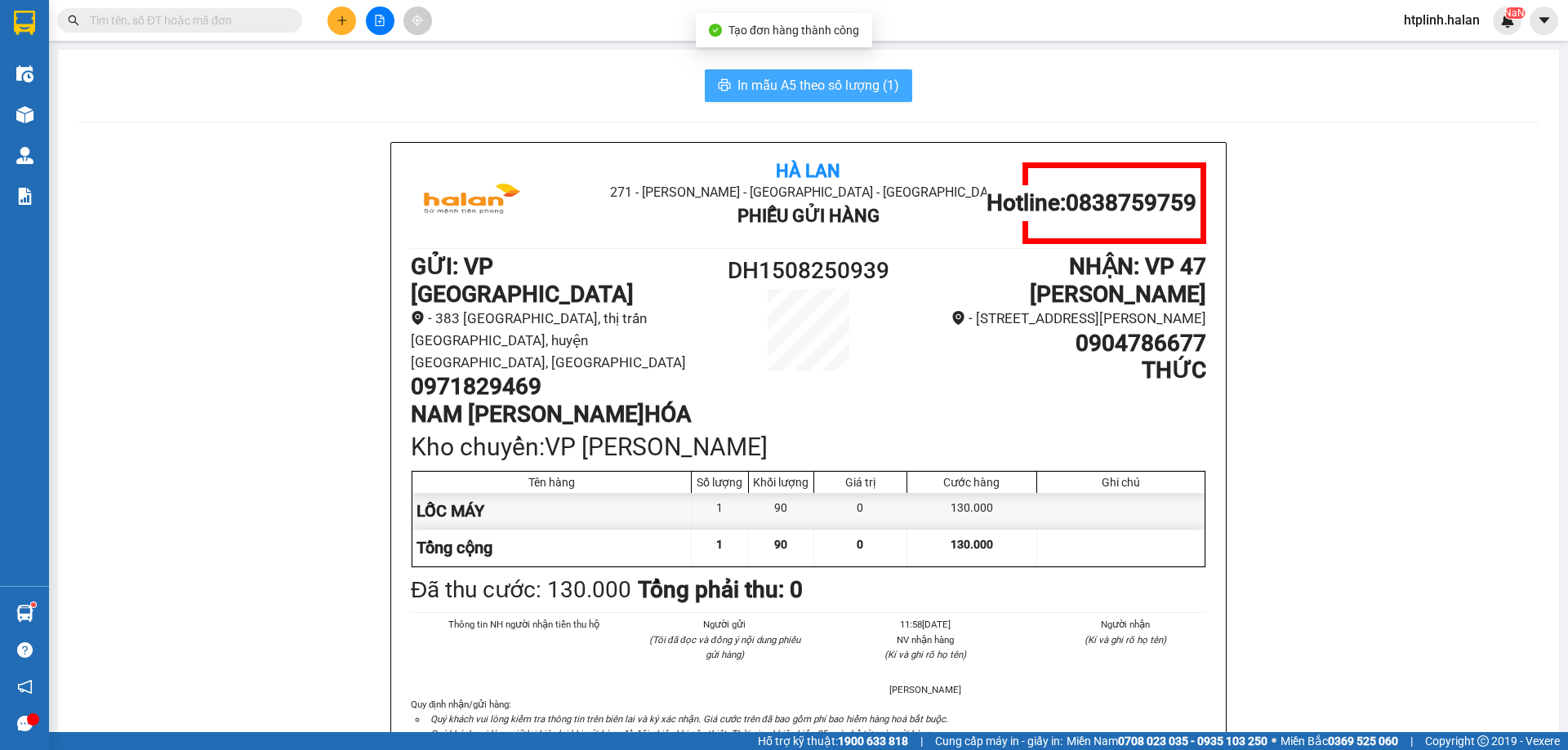
click at [771, 82] on span "In mẫu A5 theo số lượng (1)" at bounding box center [818, 86] width 161 height 21
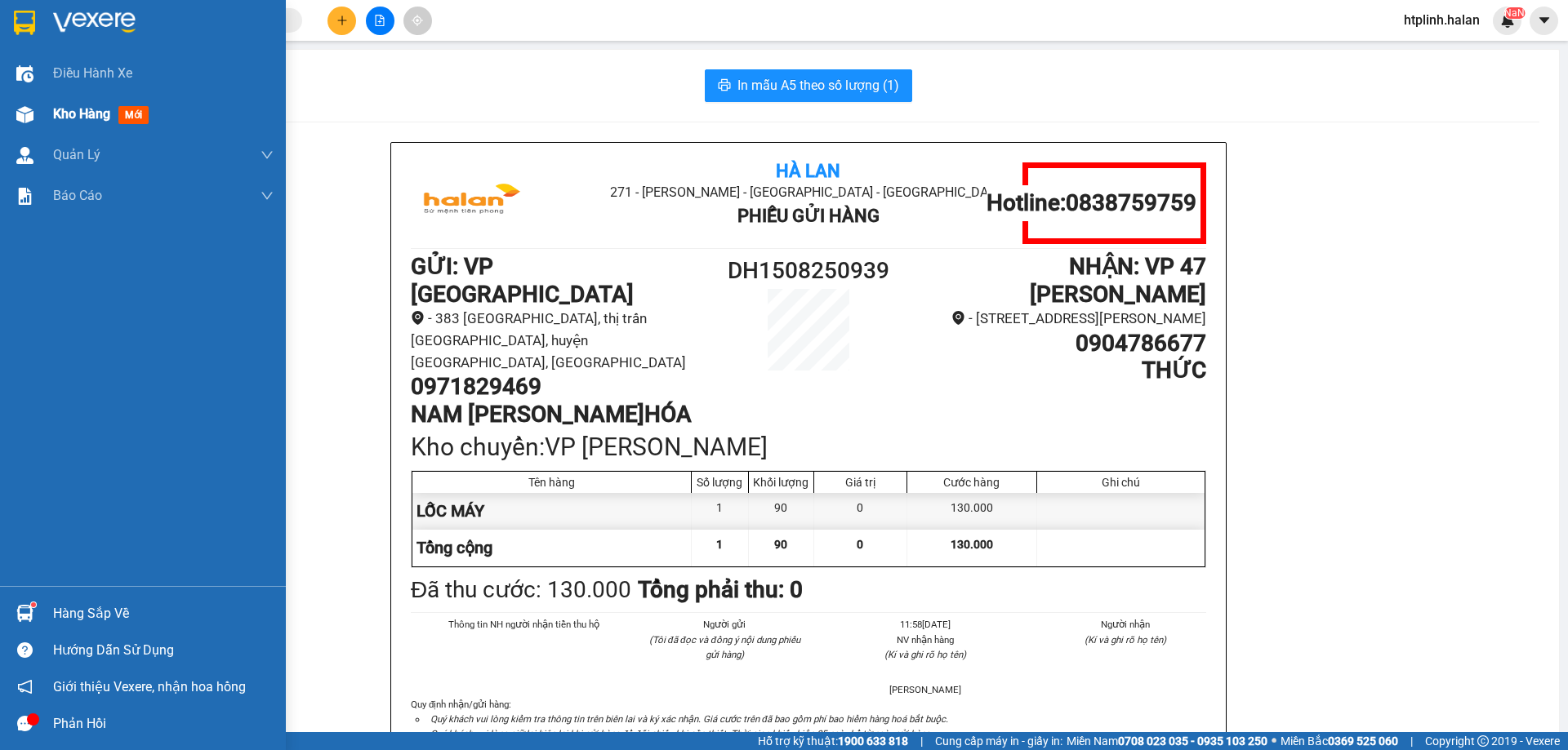
click at [86, 113] on span "Kho hàng" at bounding box center [82, 114] width 57 height 16
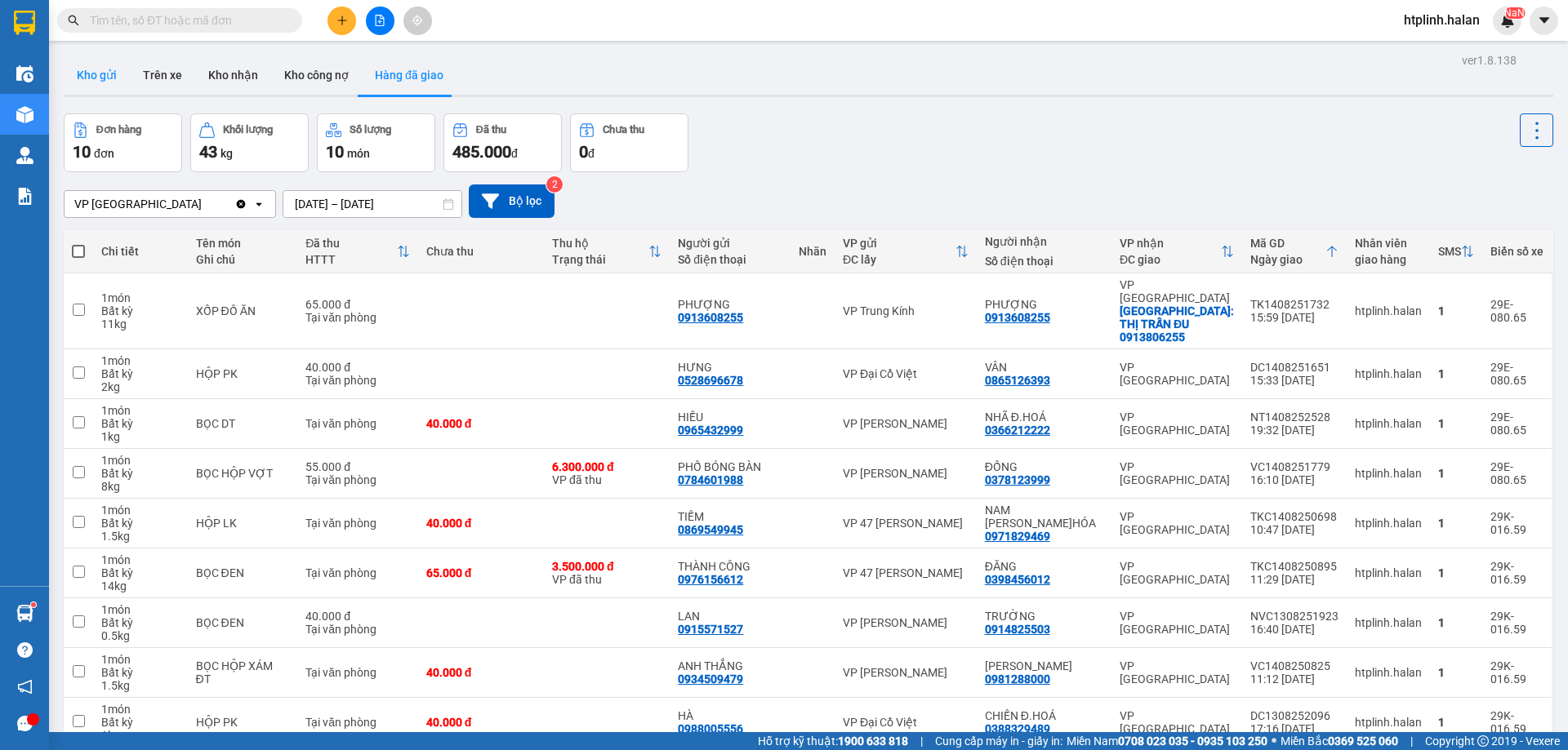
click at [90, 63] on button "Kho gửi" at bounding box center [96, 75] width 66 height 39
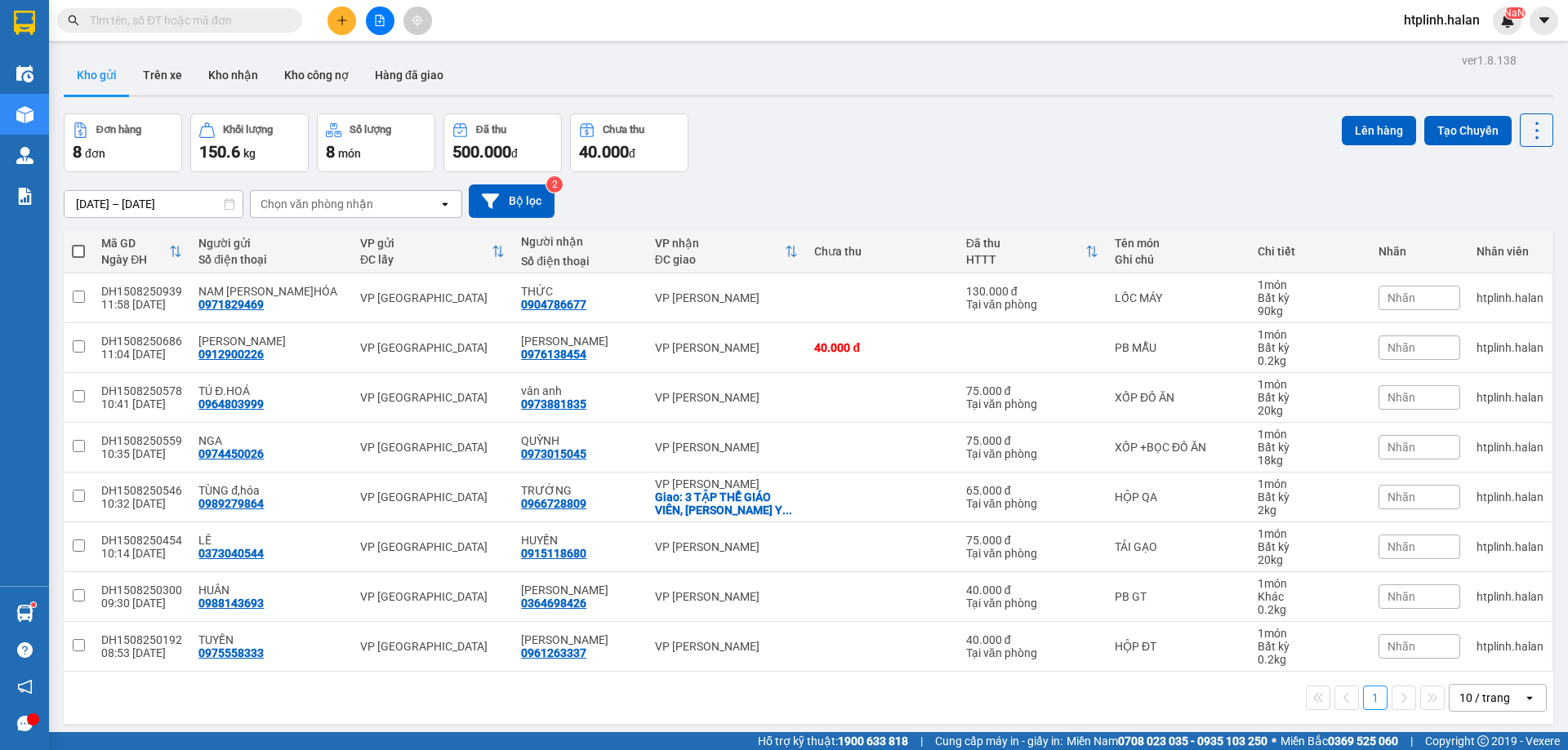
click at [79, 240] on th at bounding box center [78, 252] width 29 height 43
click at [76, 240] on th at bounding box center [78, 252] width 29 height 43
click at [73, 251] on span at bounding box center [78, 251] width 13 height 13
click at [78, 244] on input "checkbox" at bounding box center [78, 244] width 0 height 0
checkbox input "true"
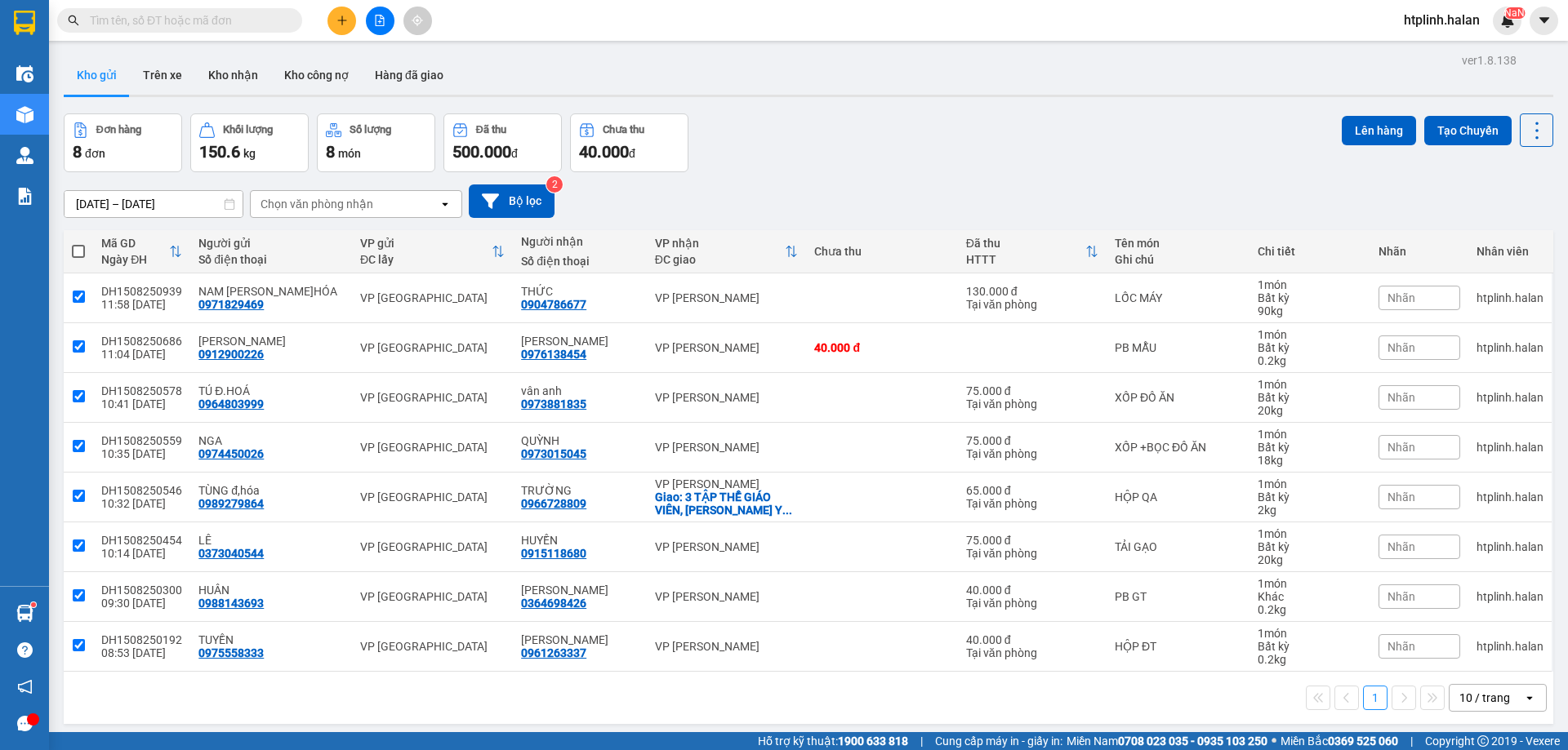
checkbox input "true"
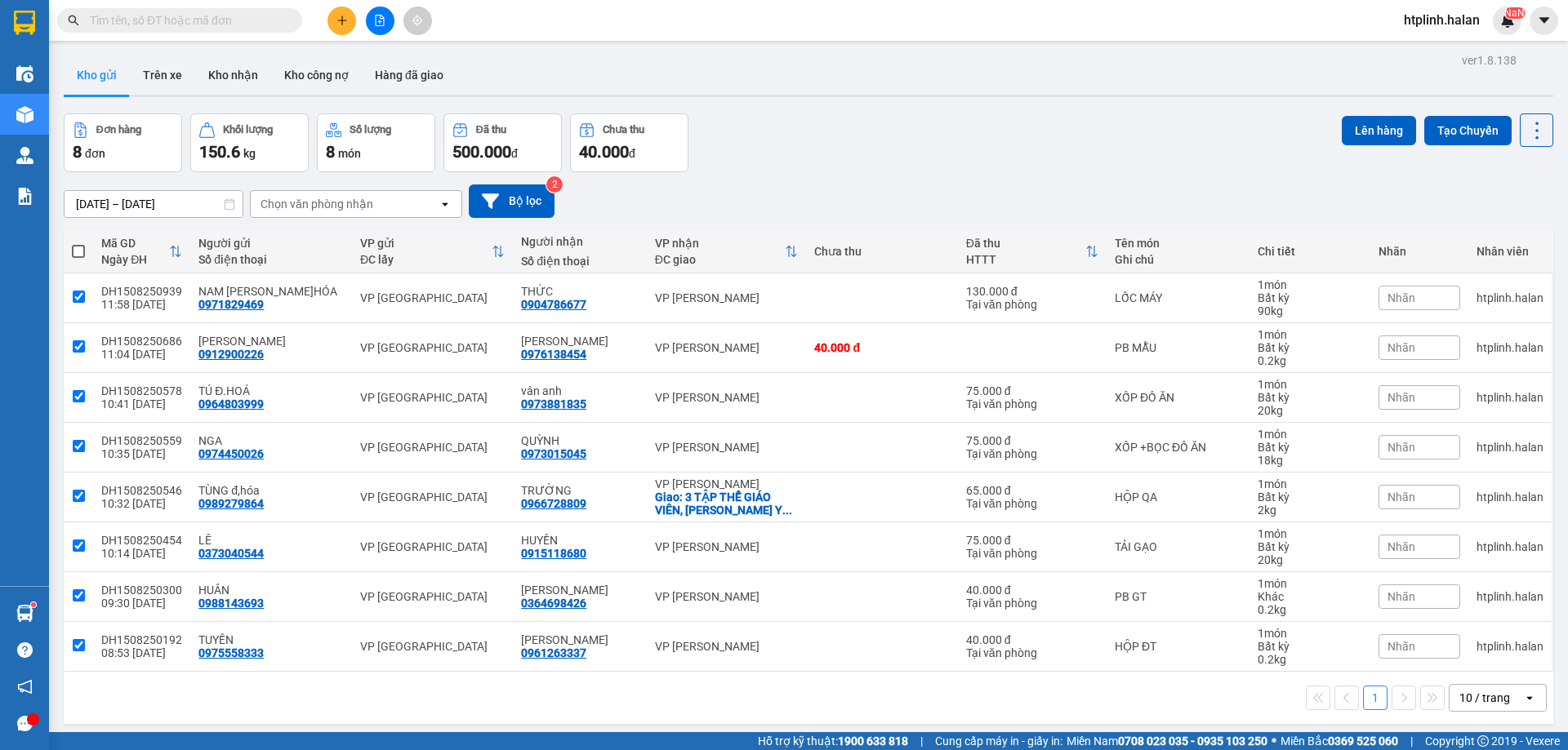
checkbox input "true"
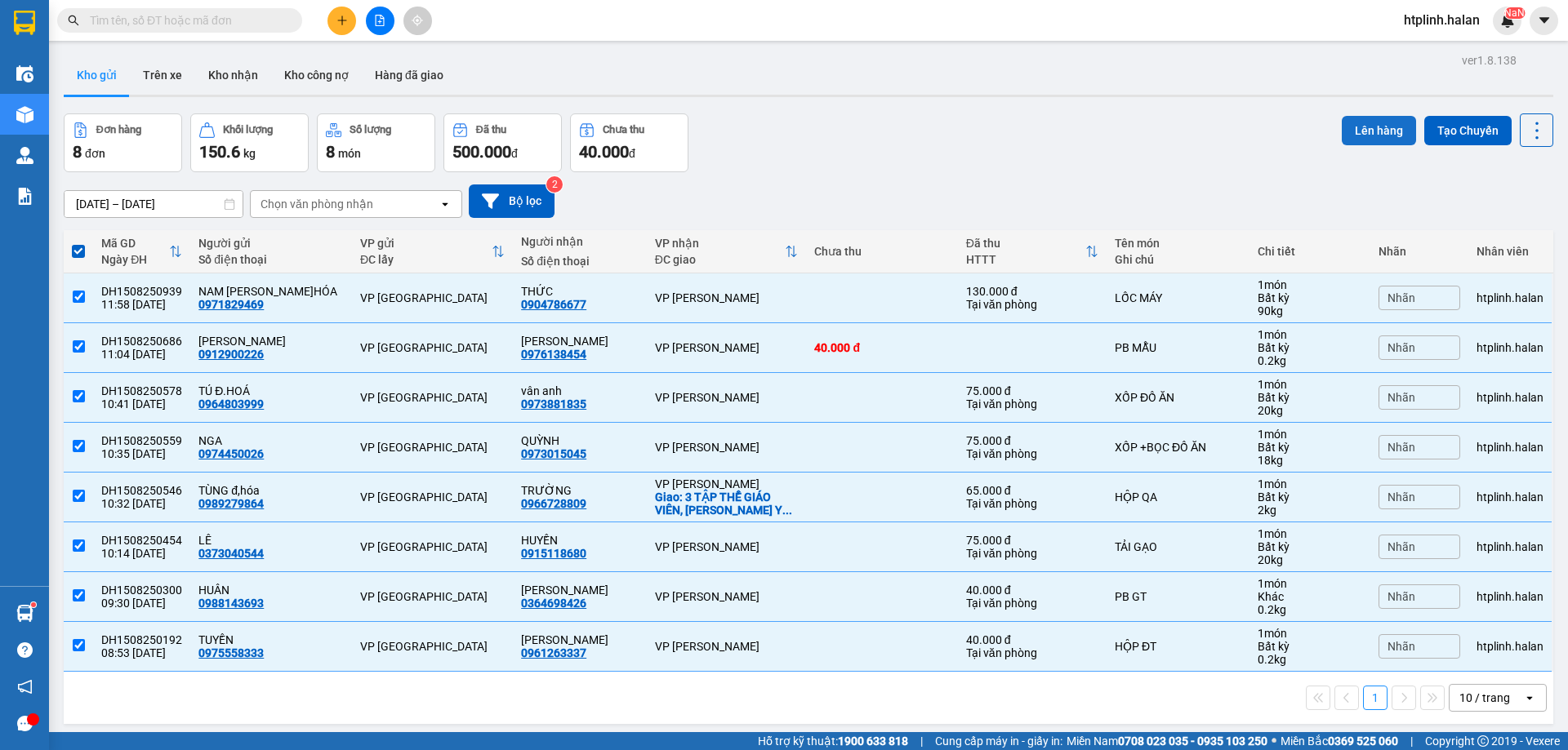
click at [1362, 131] on button "Lên hàng" at bounding box center [1379, 131] width 75 height 29
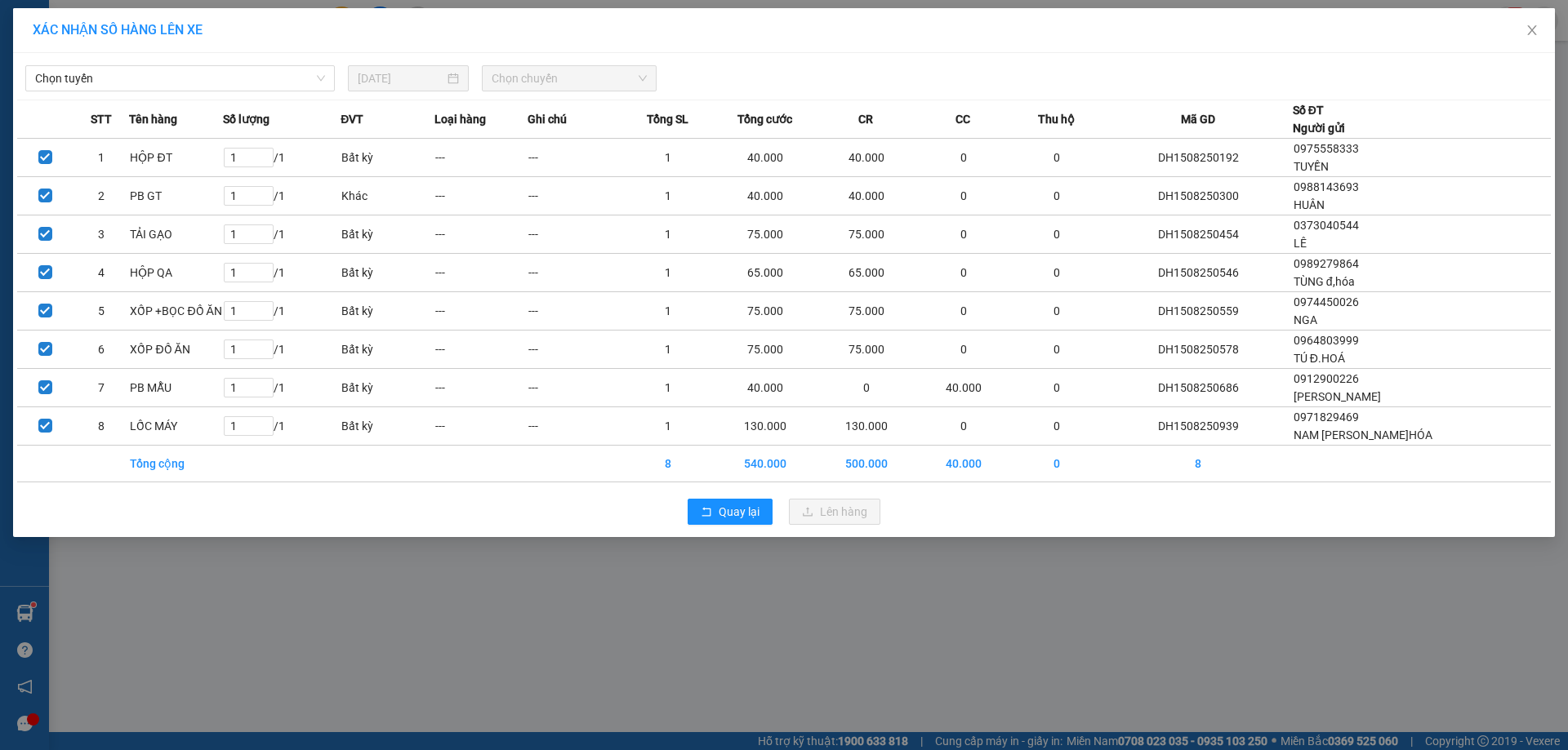
click at [280, 41] on div "XÁC NHẬN SỐ HÀNG LÊN XE" at bounding box center [784, 30] width 1542 height 45
click at [256, 62] on div "Chọn tuyến 15/08/2025 Chọn chuyến" at bounding box center [784, 75] width 1533 height 35
click at [222, 83] on span "Chọn tuyến" at bounding box center [180, 78] width 290 height 24
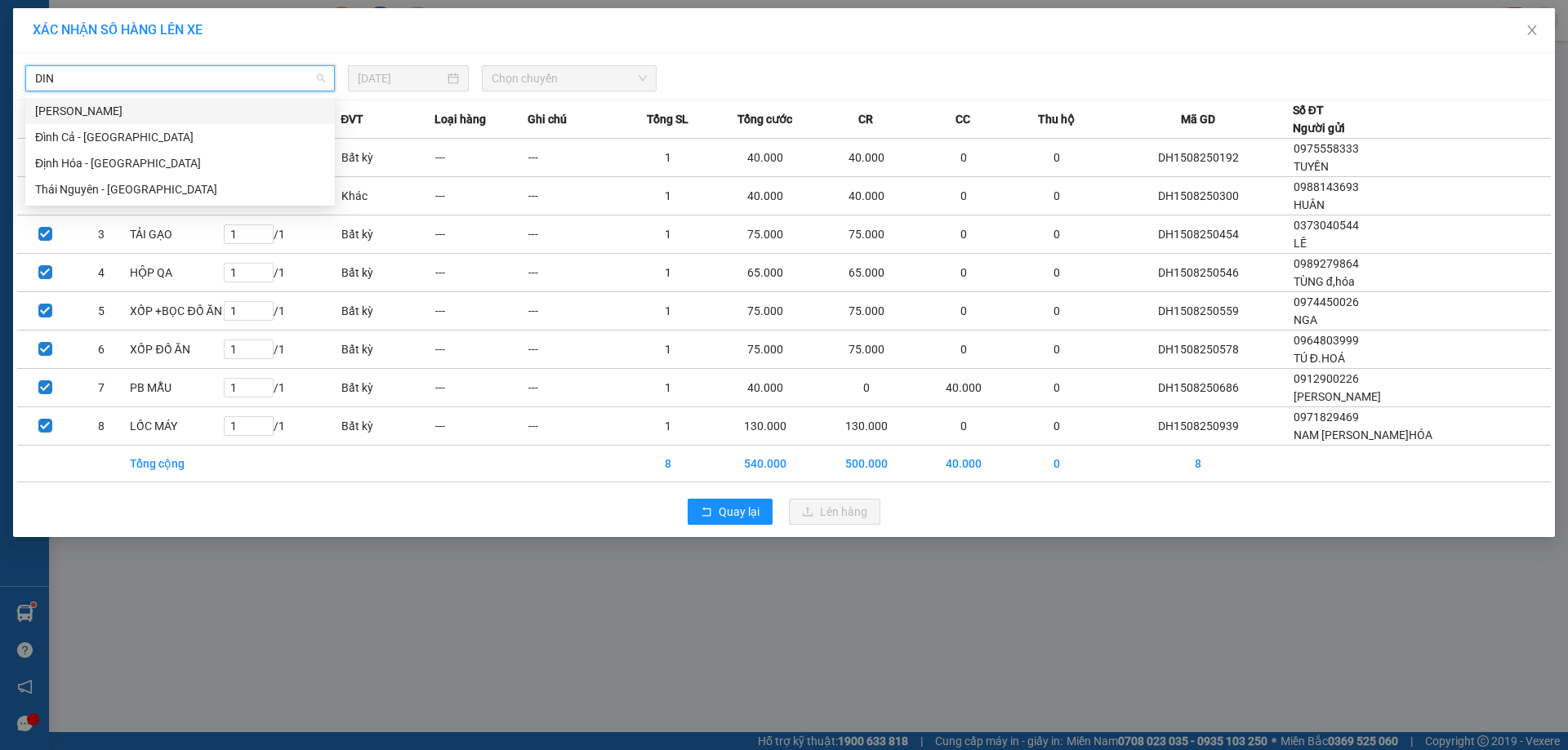
type input "DINH"
click at [152, 155] on div "Định Hóa - [GEOGRAPHIC_DATA]" at bounding box center [180, 163] width 290 height 18
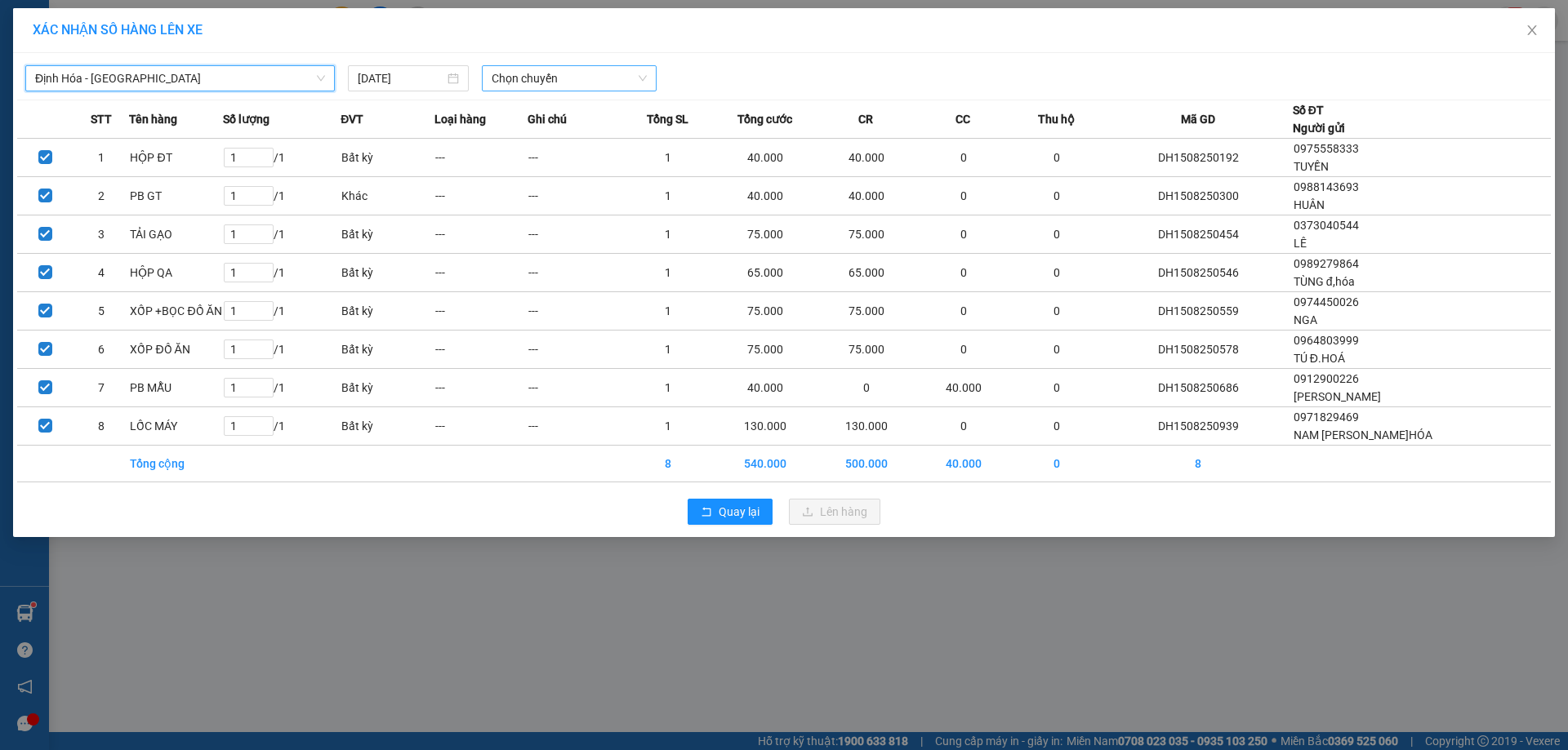
click at [547, 70] on span "Chọn chuyến" at bounding box center [569, 78] width 155 height 24
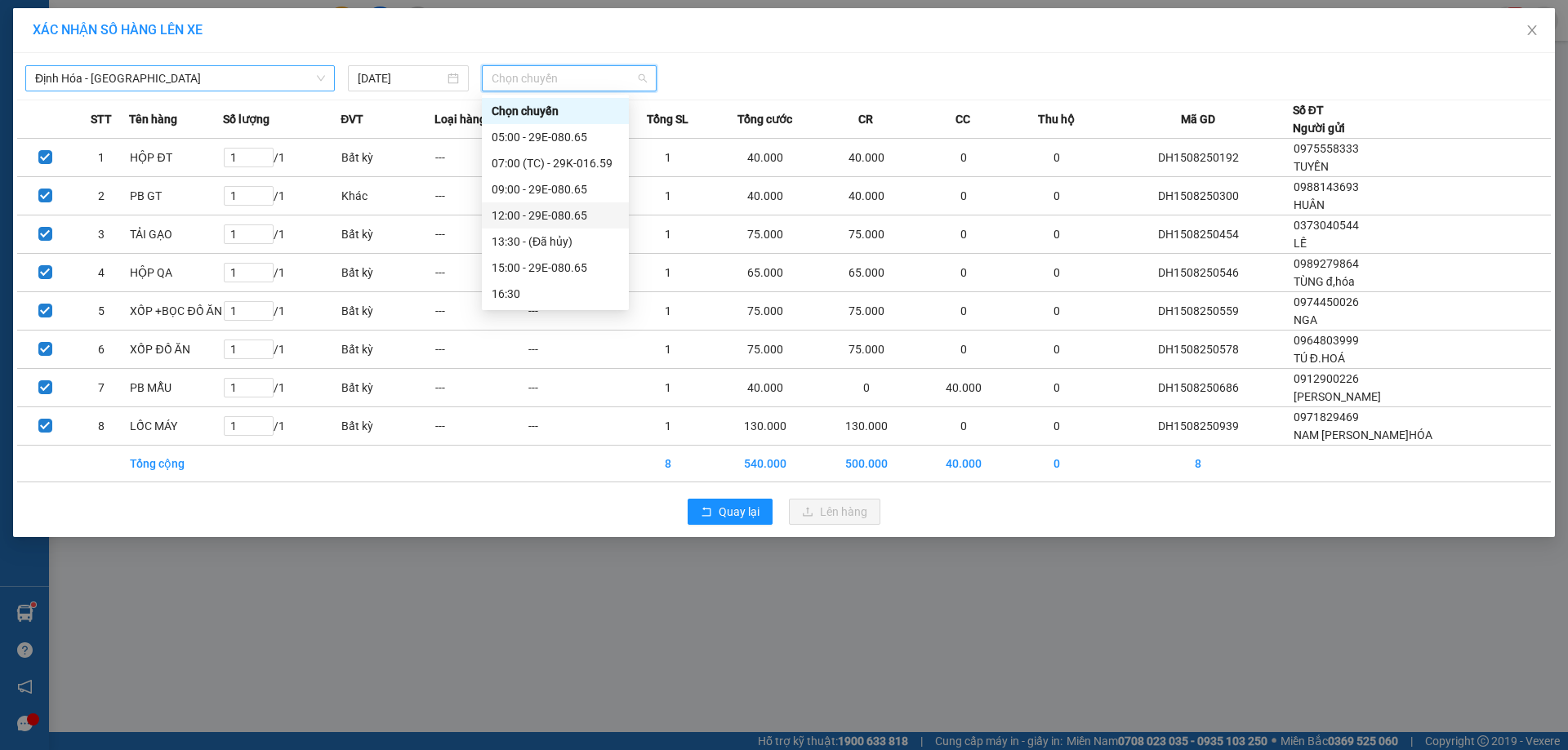
click at [535, 215] on div "12:00 - 29E-080.65" at bounding box center [555, 215] width 127 height 18
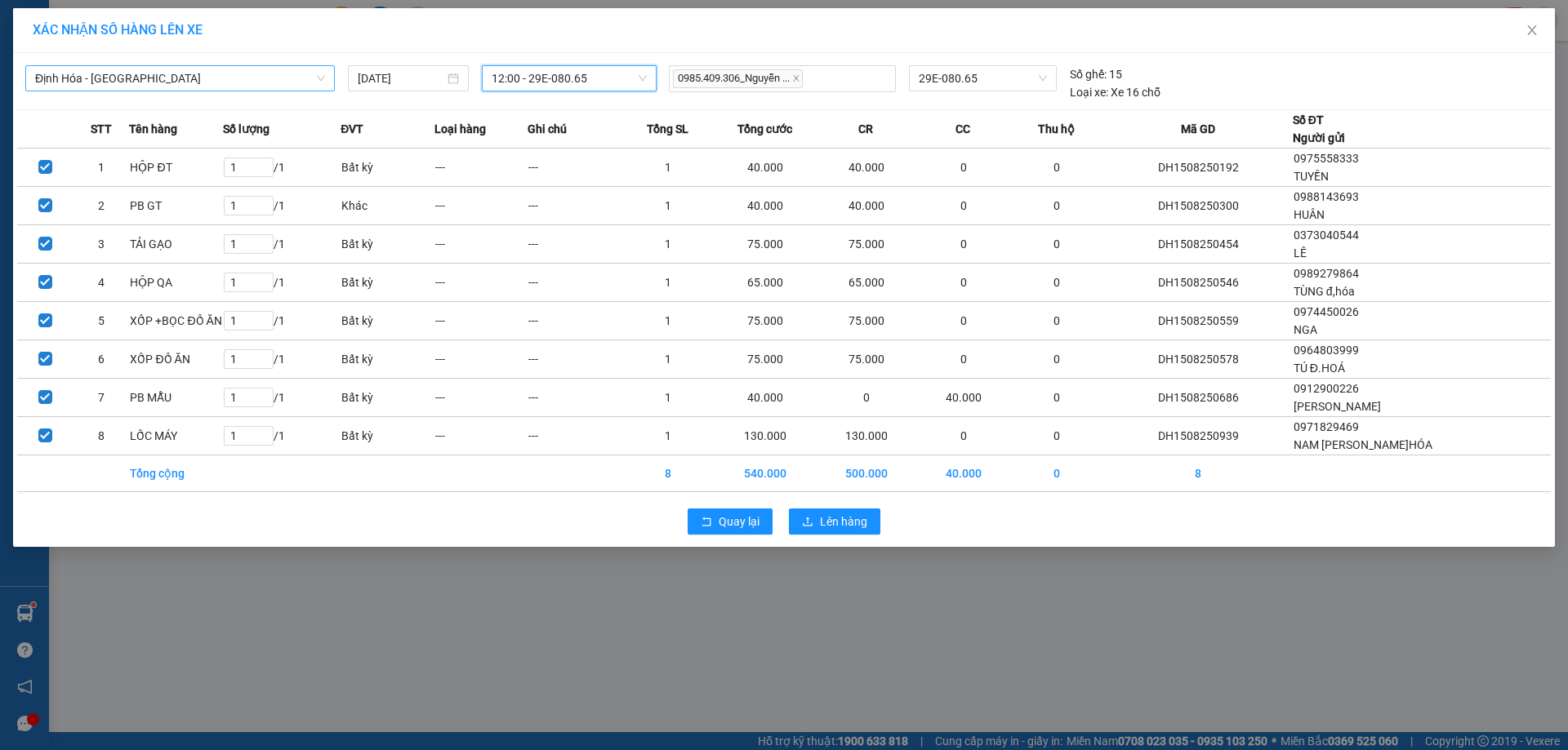
click at [846, 541] on div "Quay lại Lên hàng" at bounding box center [784, 521] width 1533 height 42
click at [847, 525] on span "Lên hàng" at bounding box center [843, 521] width 48 height 18
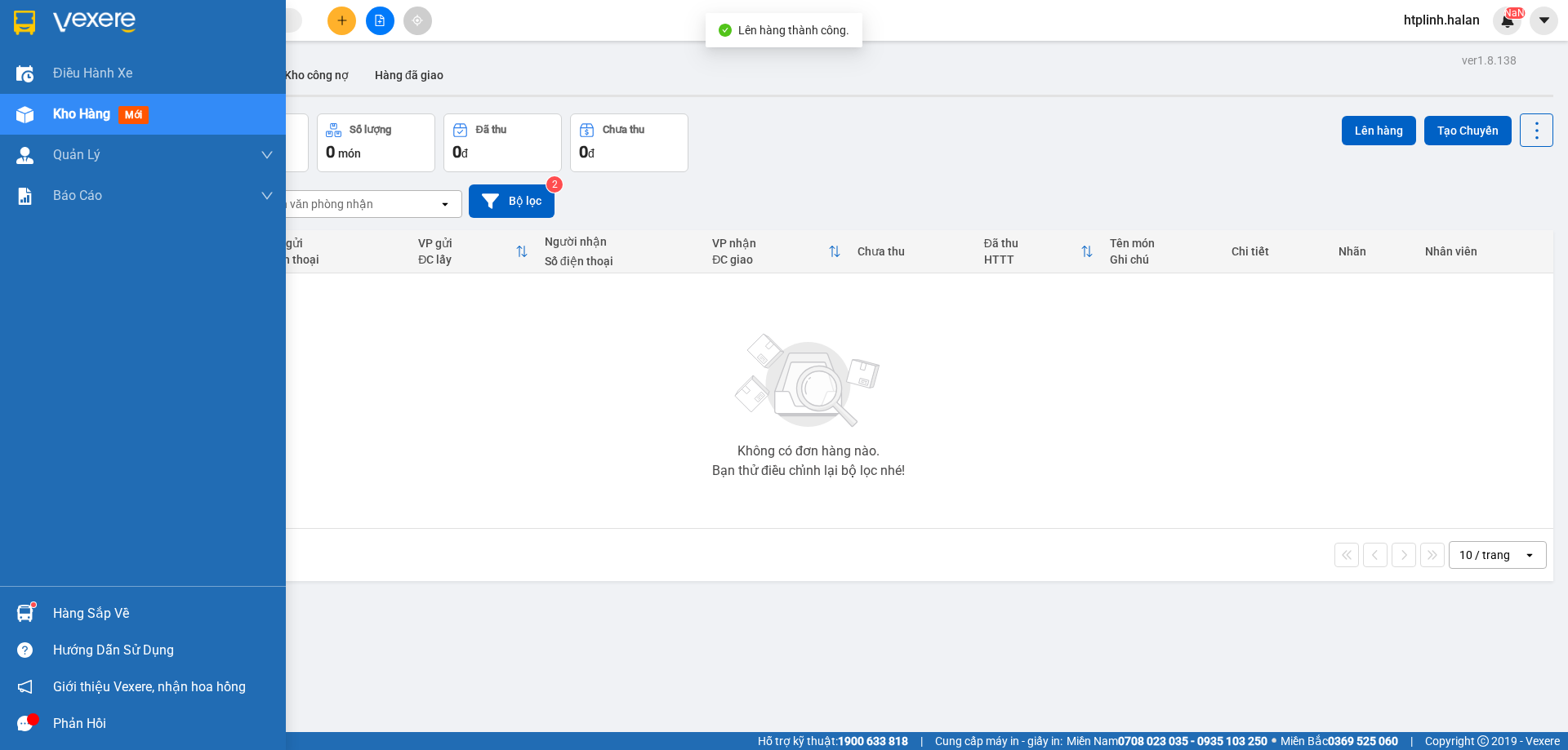
click at [18, 600] on div at bounding box center [24, 613] width 29 height 29
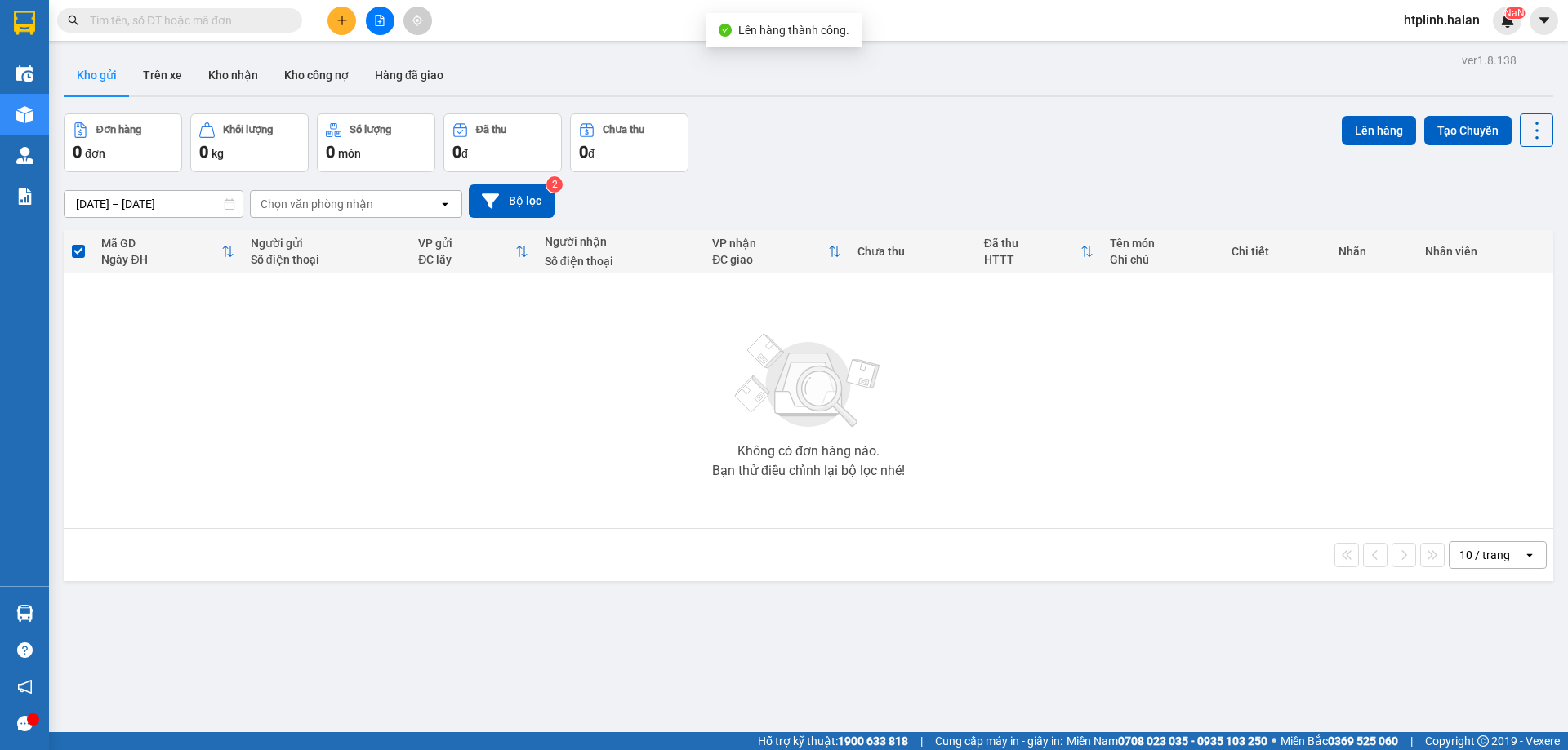
click at [629, 332] on section "Kết quả tìm kiếm ( 176 ) Bộ lọc Mã ĐH Trạng thái Món hàng Thu hộ Tổng cước Chưa…" at bounding box center [784, 375] width 1568 height 750
click at [163, 66] on button "Trên xe" at bounding box center [162, 75] width 65 height 39
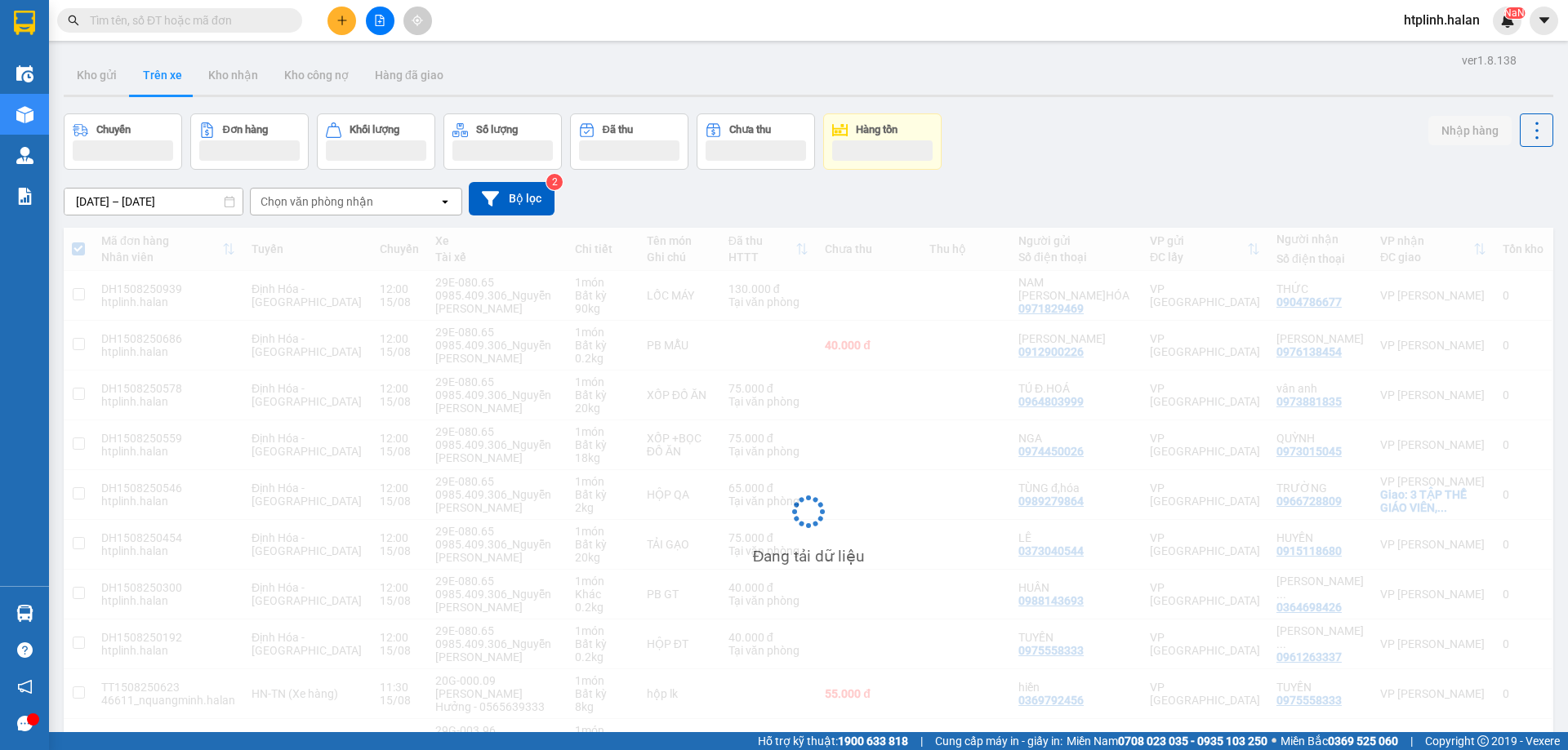
scroll to position [104, 0]
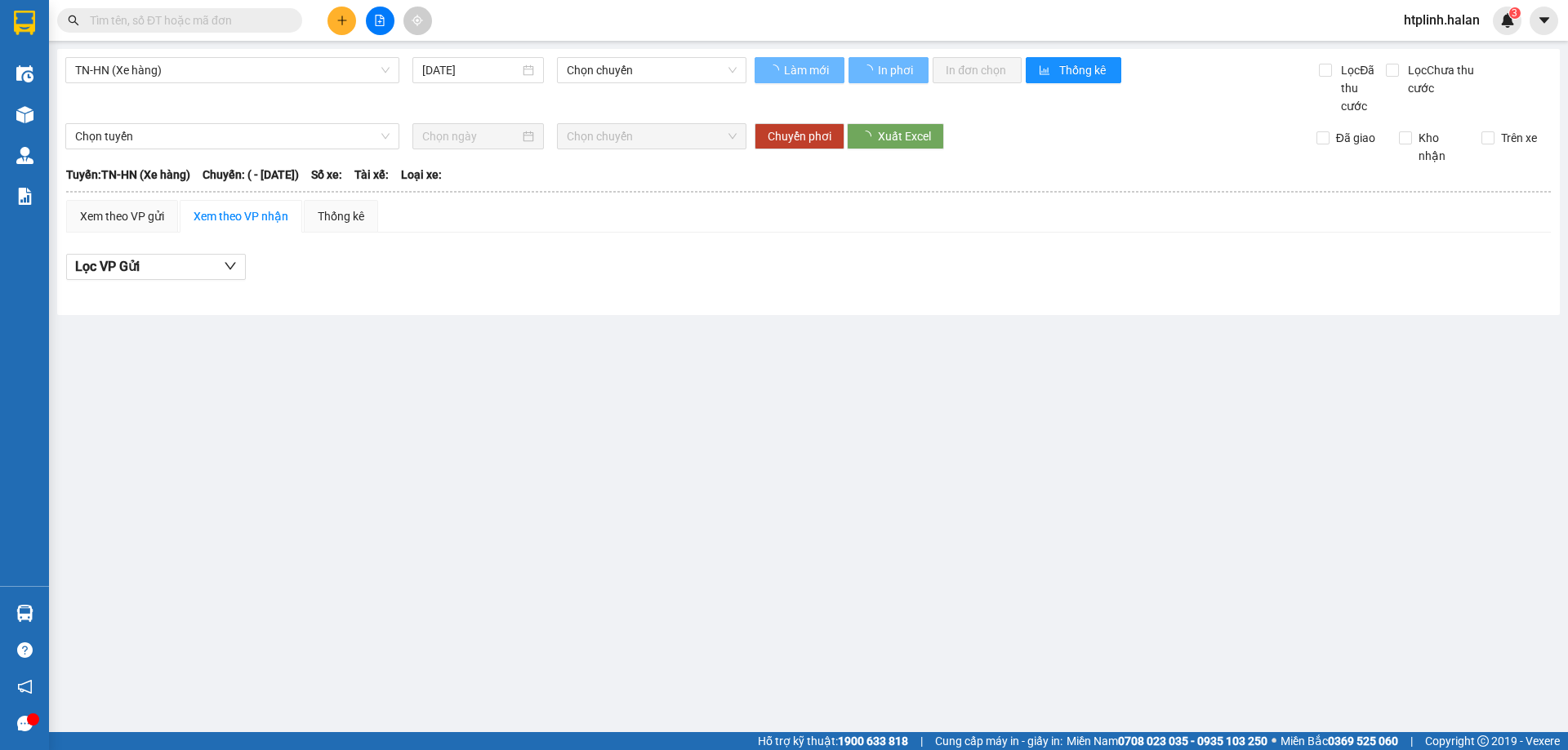
type input "[DATE]"
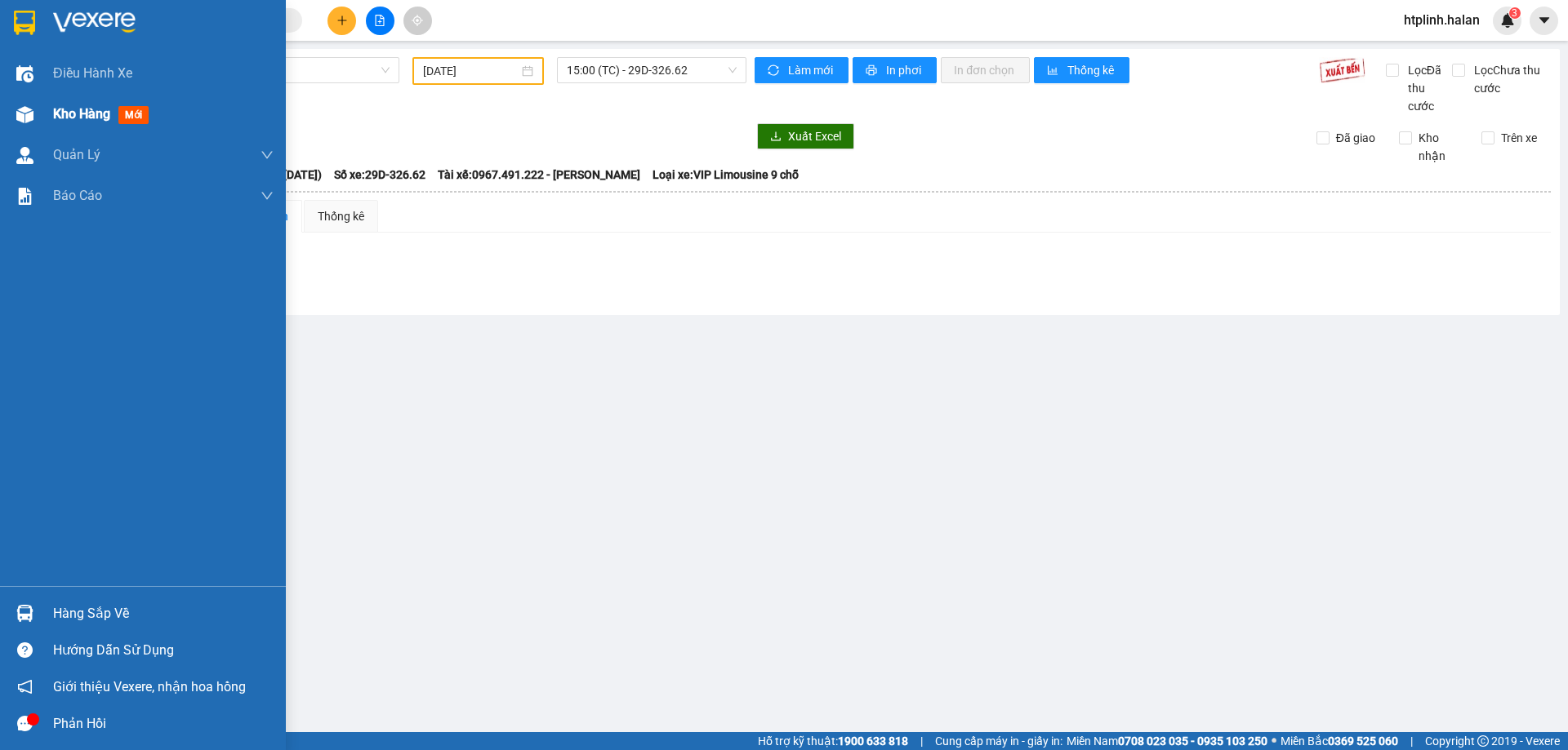
click at [39, 121] on div "Kho hàng mới" at bounding box center [143, 114] width 286 height 41
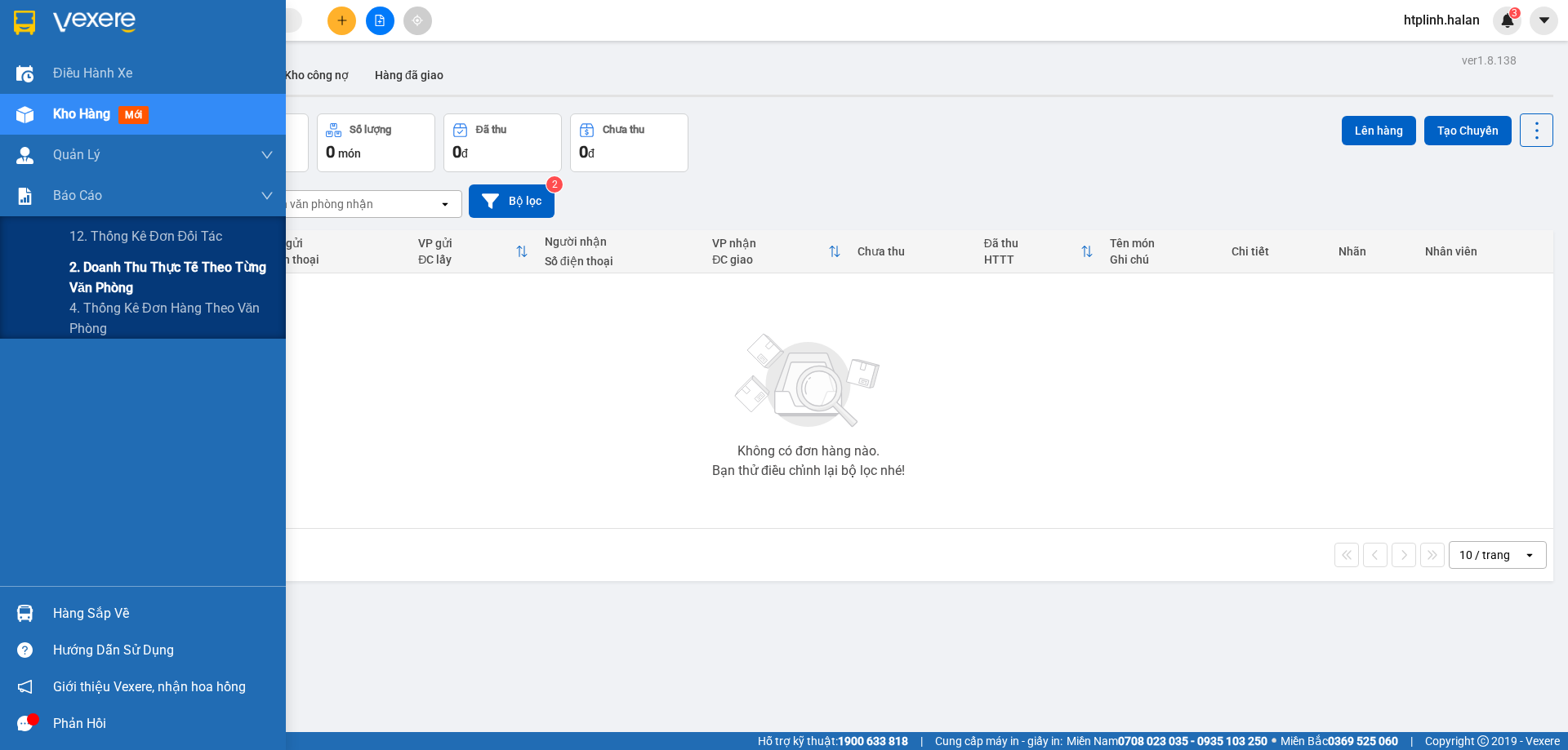
click at [134, 276] on span "2. Doanh thu thực tế theo từng văn phòng" at bounding box center [171, 277] width 204 height 41
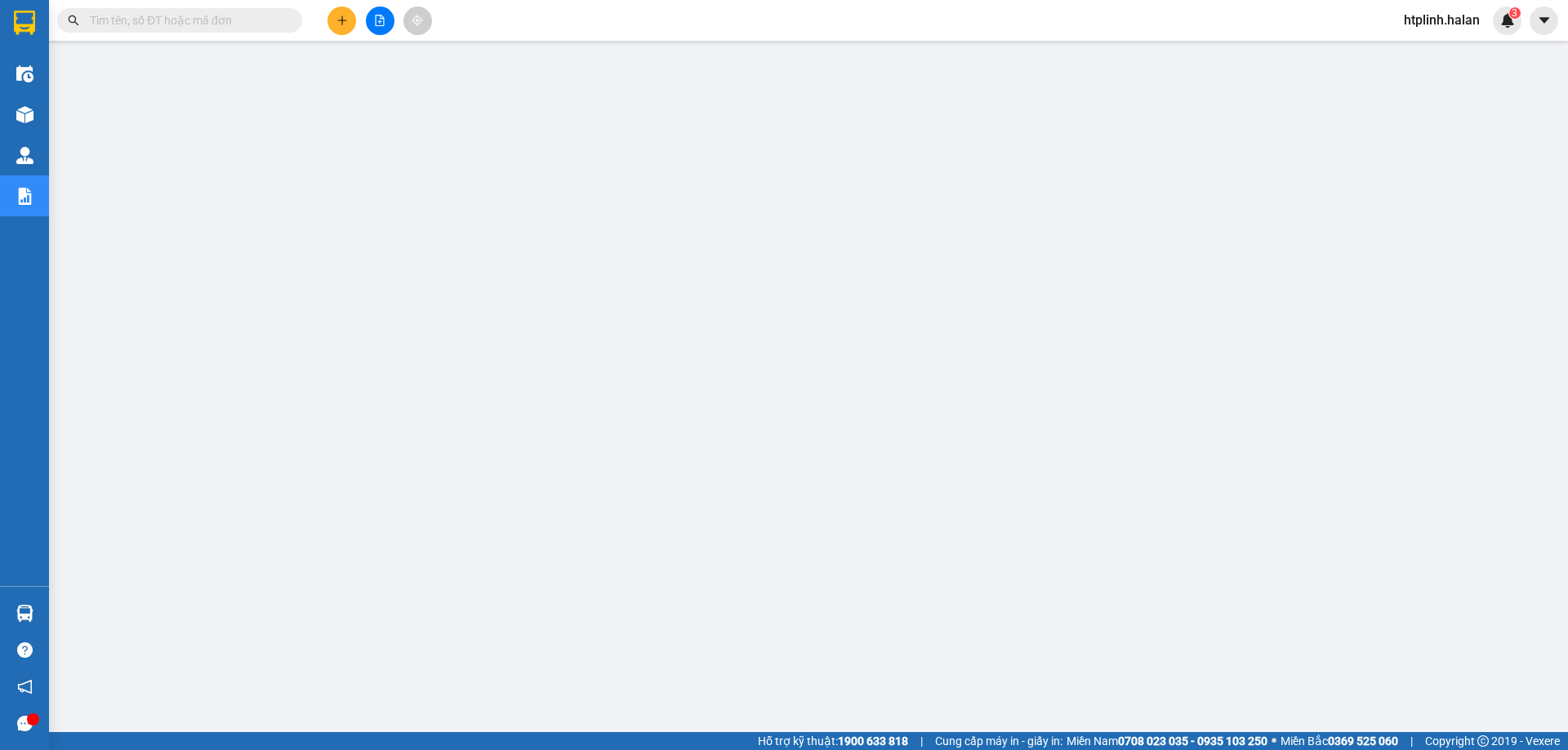
click at [34, 108] on div at bounding box center [24, 114] width 29 height 29
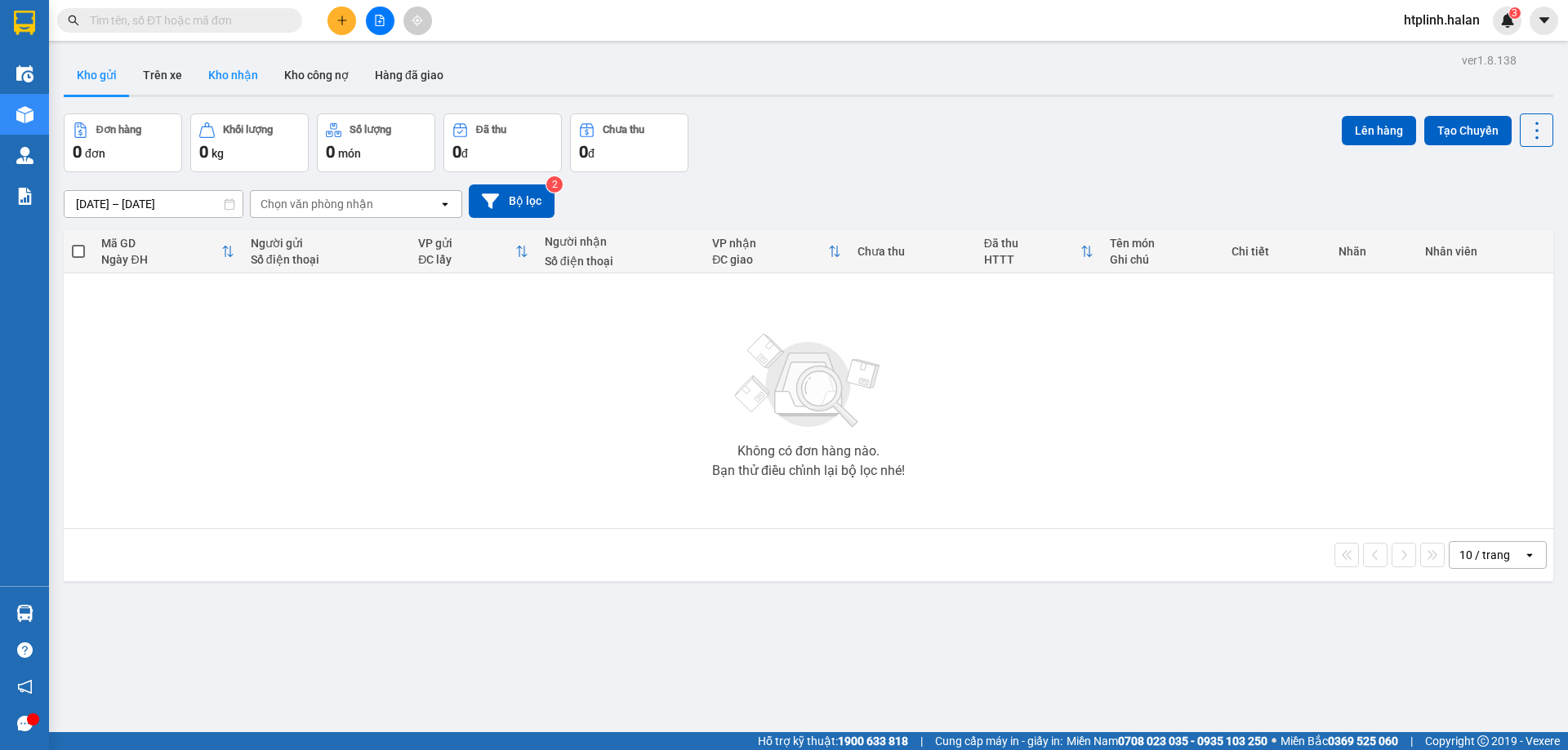
click at [229, 59] on button "Kho nhận" at bounding box center [233, 75] width 76 height 39
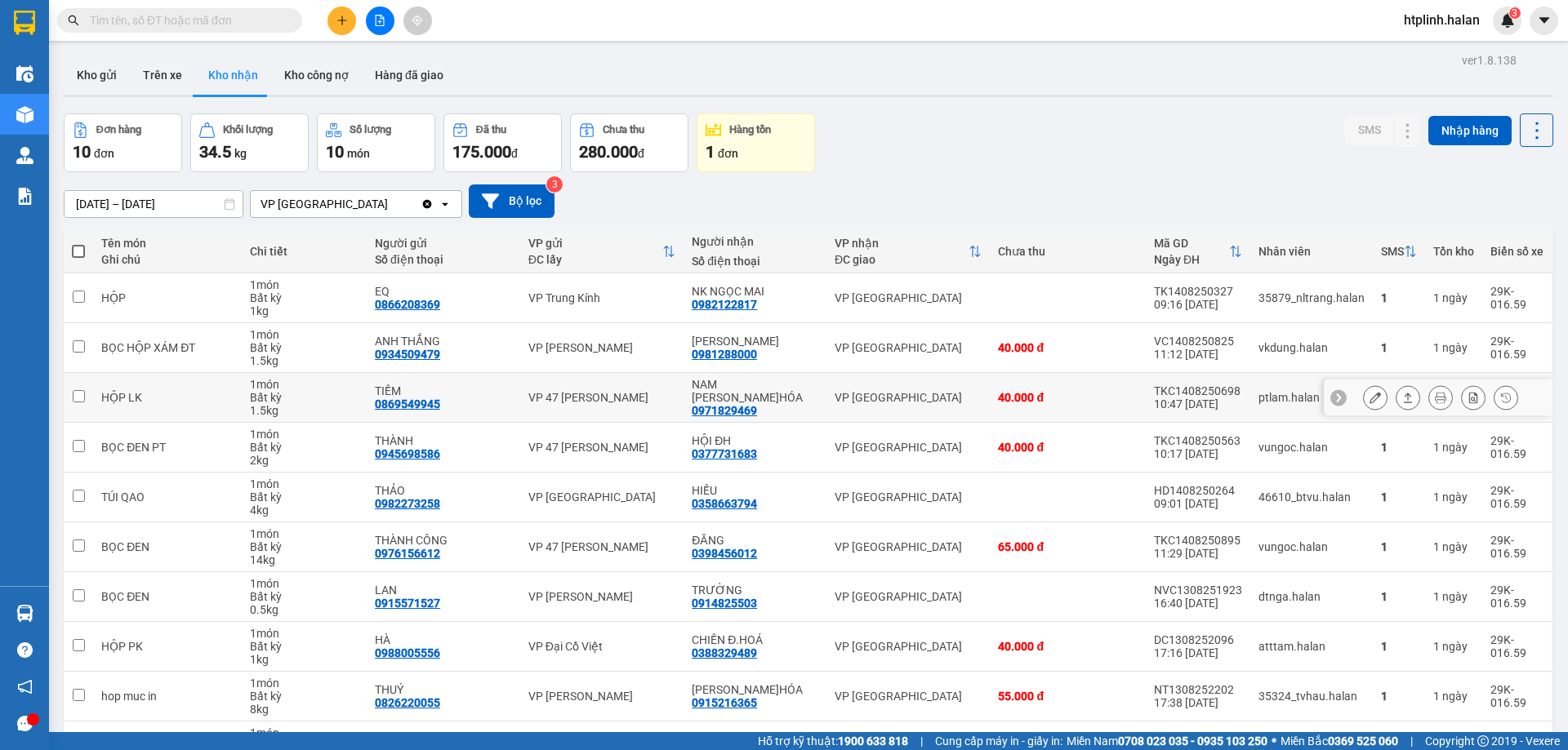
scroll to position [106, 0]
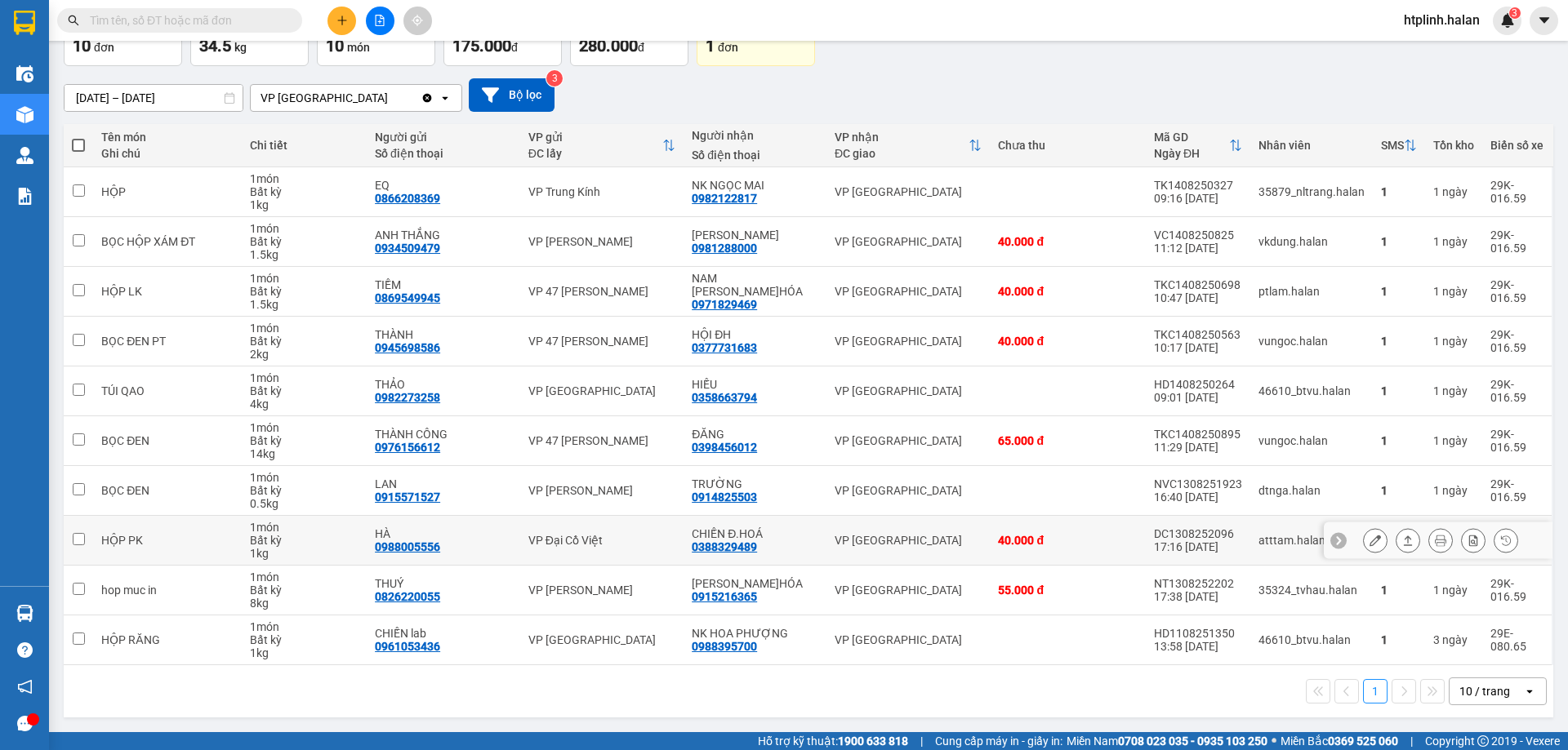
click at [1364, 538] on button at bounding box center [1375, 540] width 23 height 29
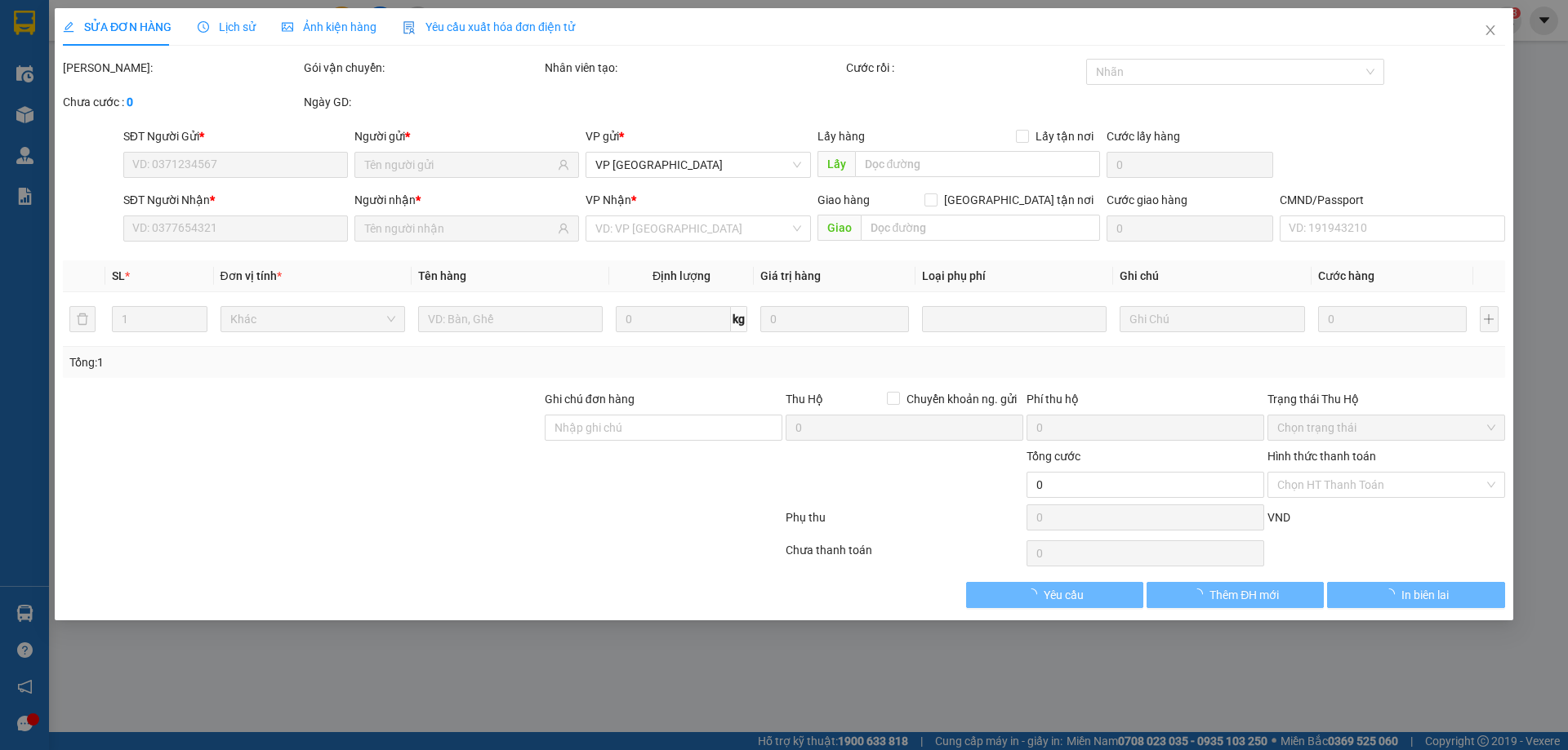
type input "0988005556"
type input "HÀ"
type input "0388329489"
type input "CHIẾN Đ.HOÁ"
type input "40.000"
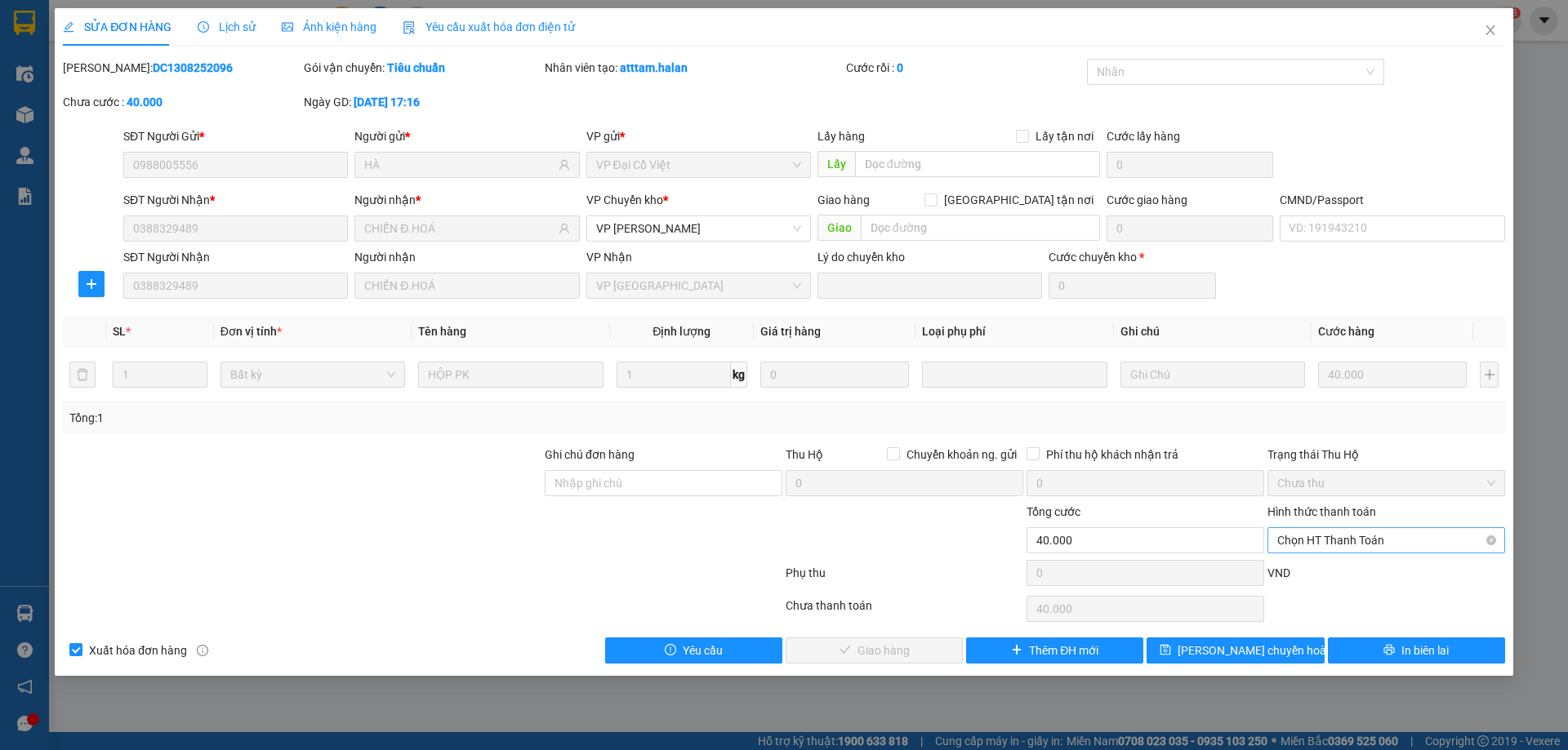
click at [1289, 538] on span "Chọn HT Thanh Toán" at bounding box center [1386, 540] width 218 height 24
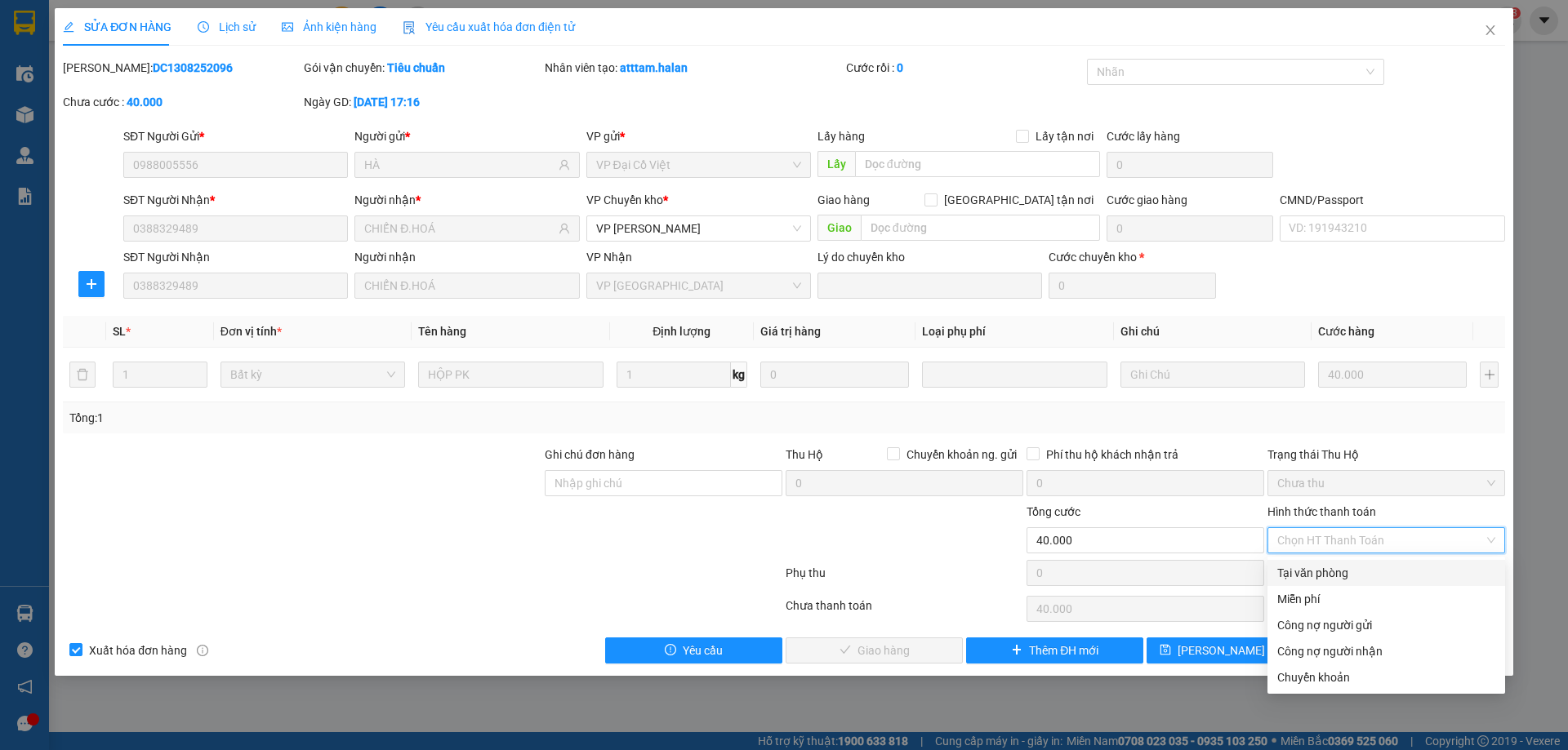
click at [1301, 585] on div "Tại văn phòng Miễn phí Công nợ người gửi Công nợ người nhận Chuyển khoản" at bounding box center [1386, 625] width 238 height 131
click at [1315, 560] on div "Tại văn phòng" at bounding box center [1386, 573] width 238 height 26
type input "0"
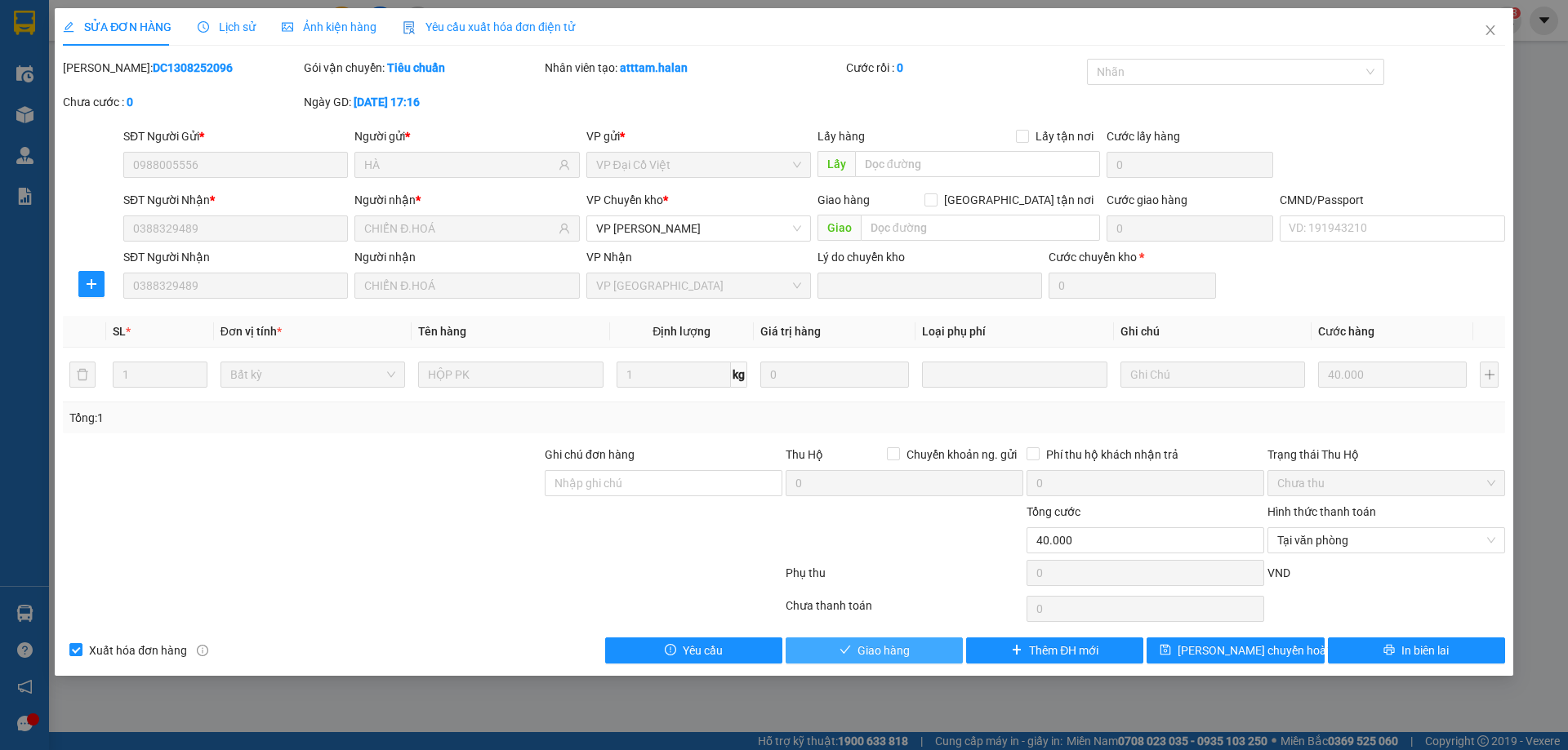
drag, startPoint x: 892, startPoint y: 652, endPoint x: 910, endPoint y: 596, distance: 58.8
click at [888, 650] on span "Giao hàng" at bounding box center [884, 650] width 52 height 18
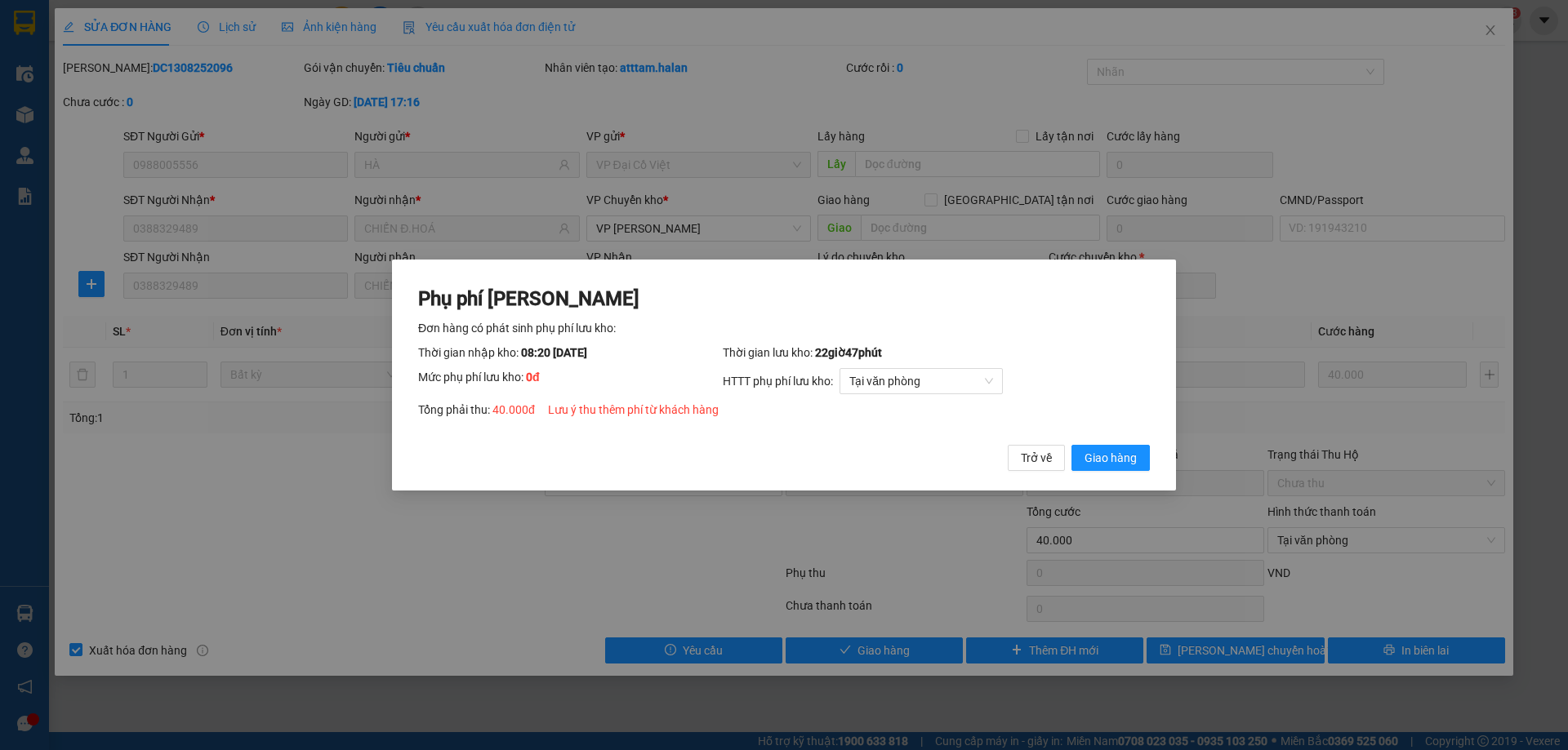
click at [1107, 444] on div "Phụ phí Lưu kho Đơn hàng có phát sinh phụ phí lưu kho: Thời gian nhập kho: 08:2…" at bounding box center [784, 379] width 732 height 186
click at [1094, 454] on span "Giao hàng" at bounding box center [1110, 458] width 52 height 18
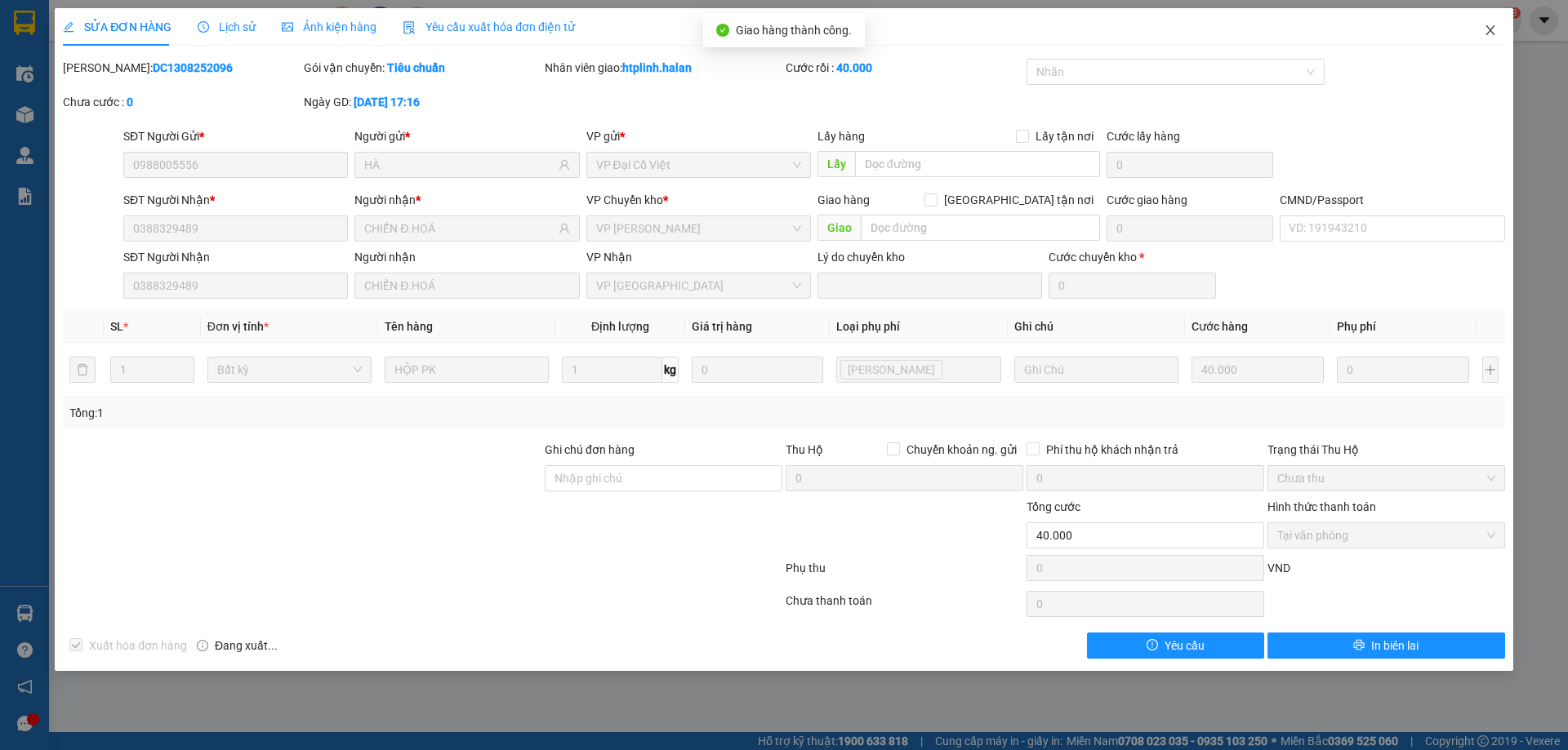
click at [1490, 19] on span "Close" at bounding box center [1490, 30] width 46 height 46
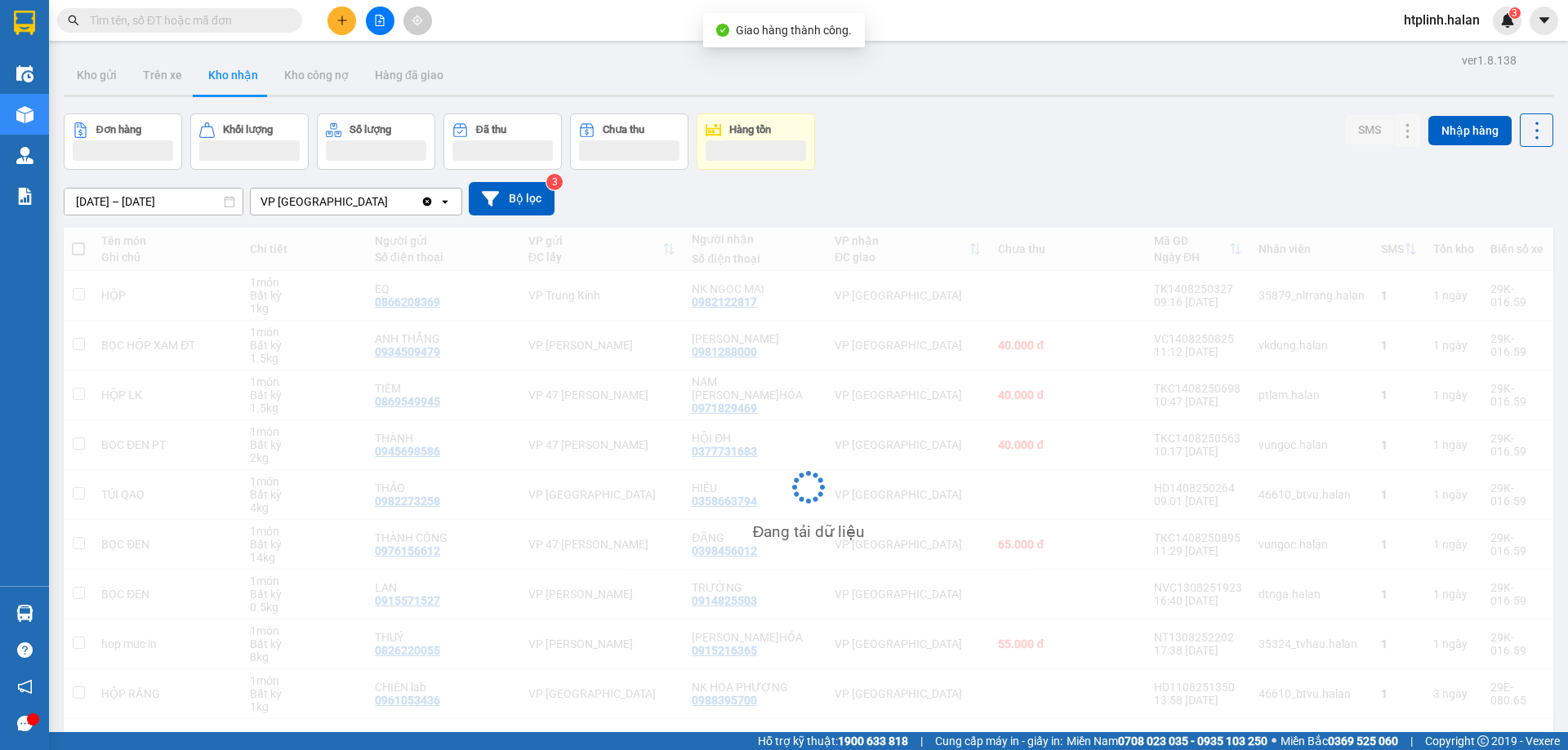
scroll to position [75, 0]
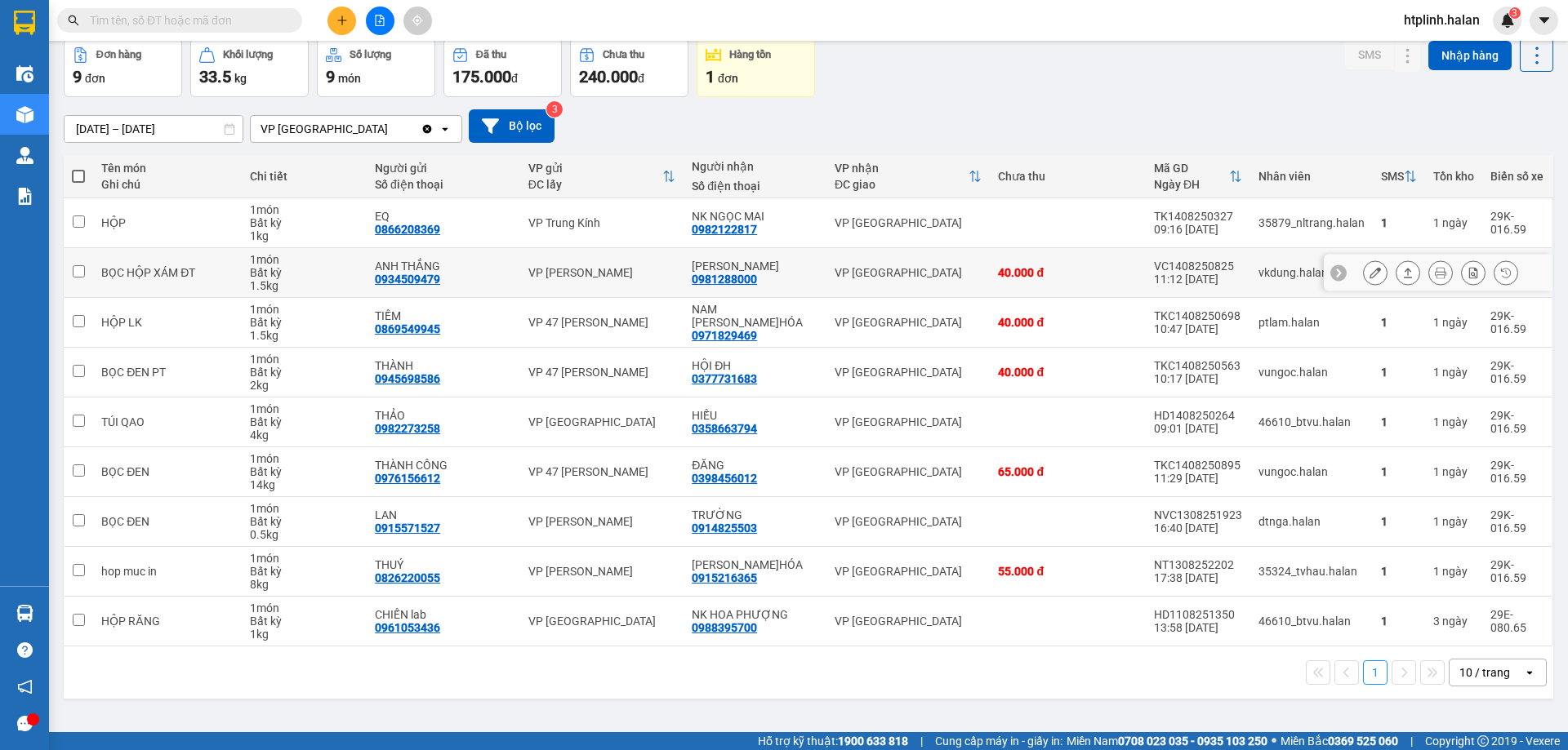
click at [1434, 277] on icon at bounding box center [1440, 272] width 11 height 11
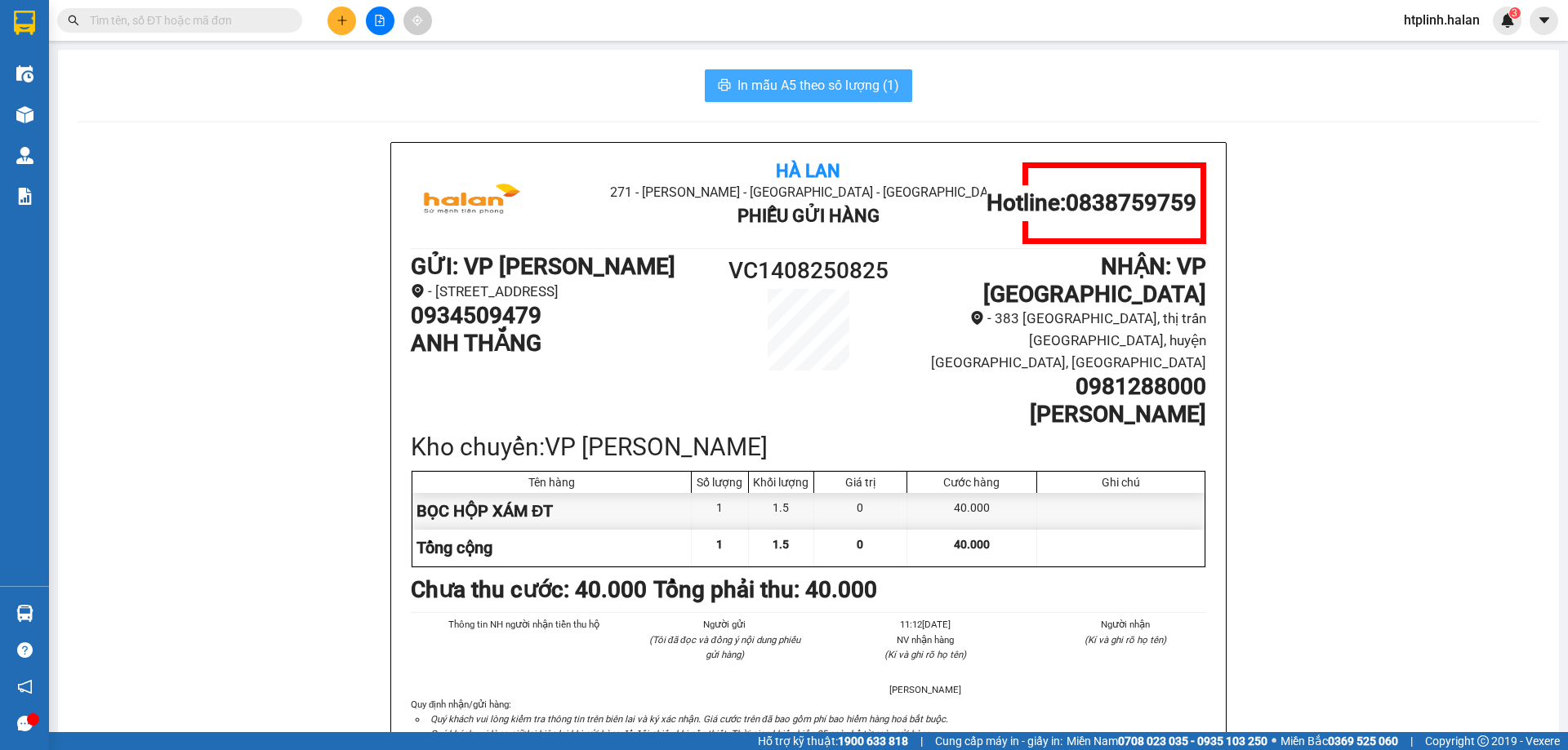
click at [874, 88] on span "In mẫu A5 theo số lượng (1)" at bounding box center [818, 86] width 161 height 21
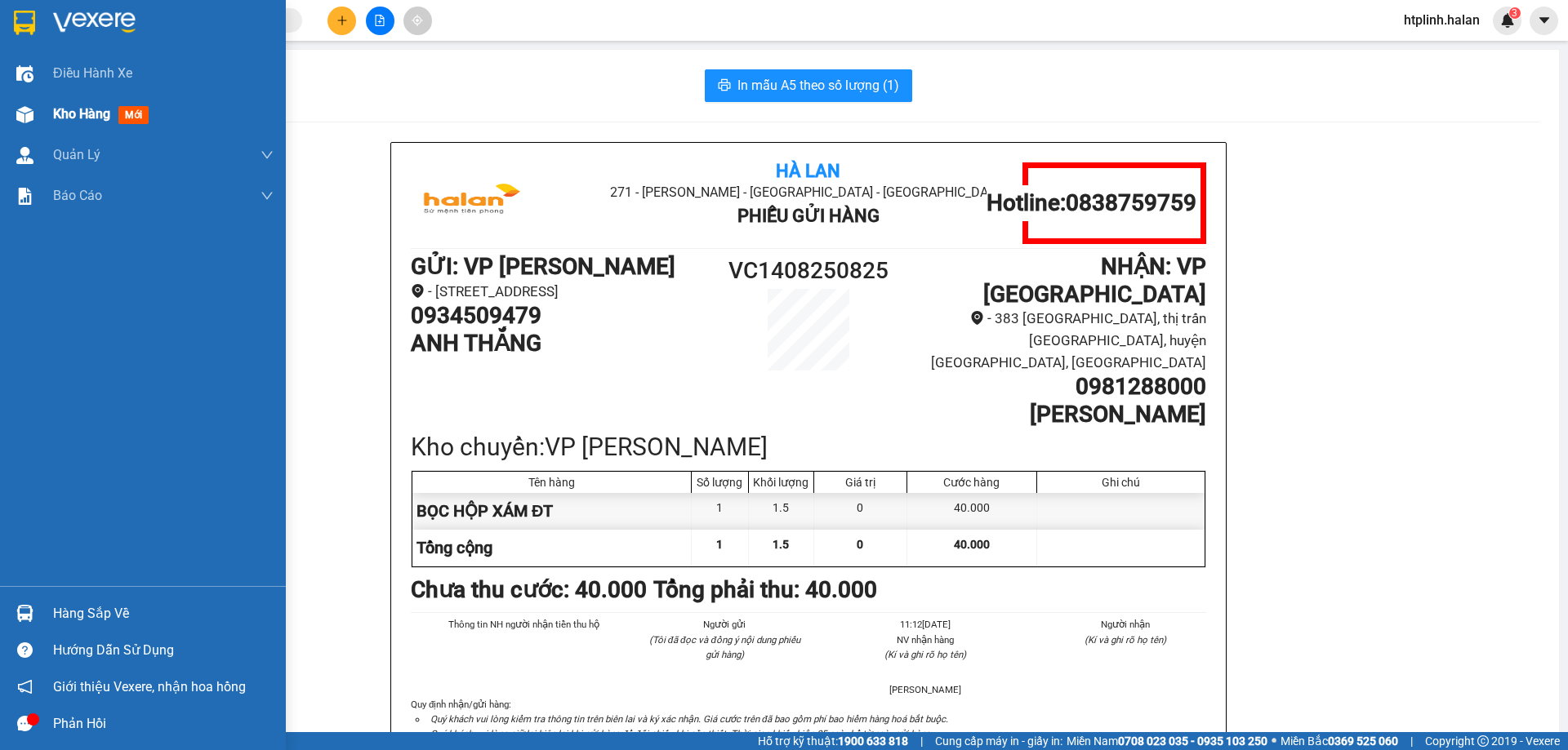
click at [0, 99] on div "Kho hàng mới" at bounding box center [143, 114] width 286 height 41
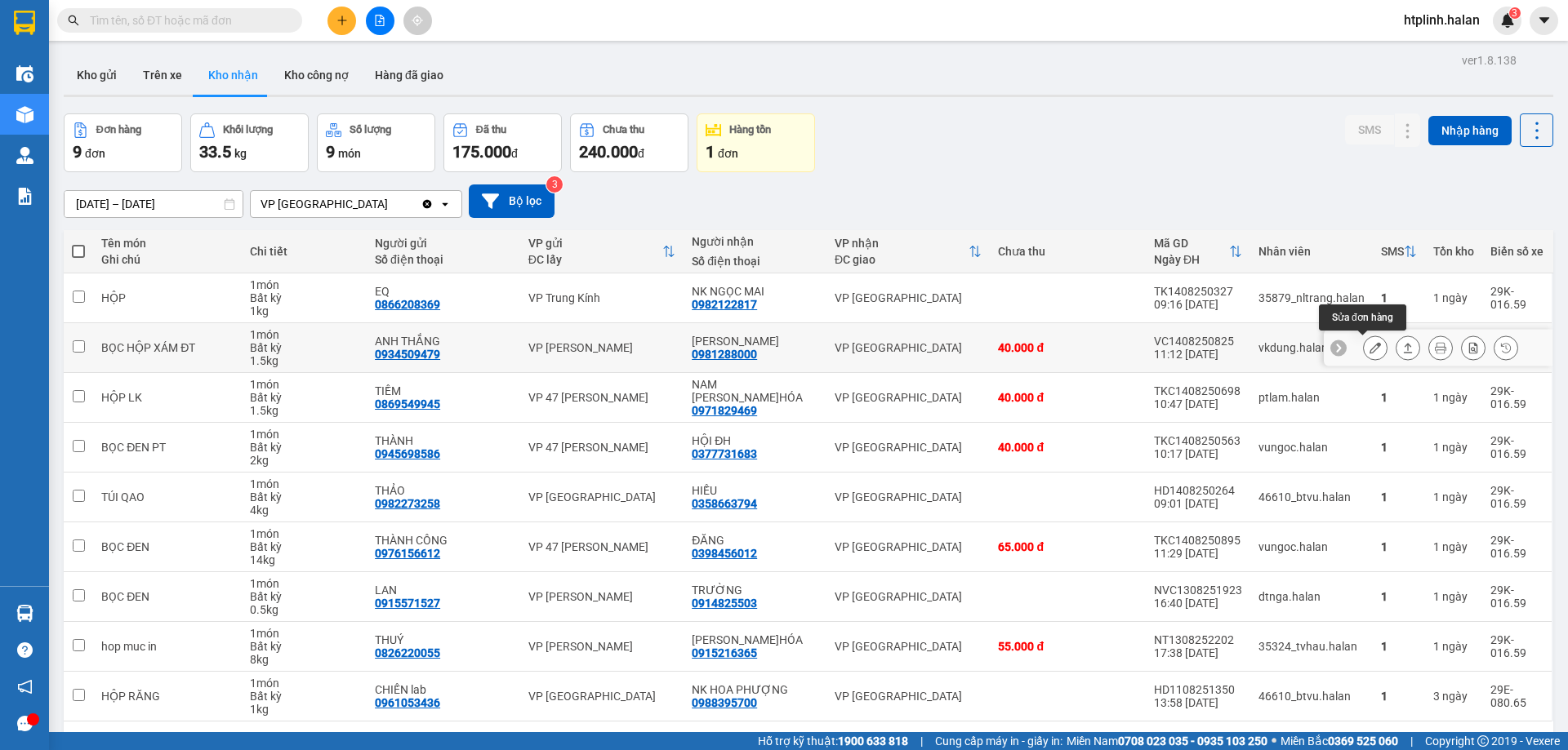
click at [1369, 345] on icon at bounding box center [1375, 348] width 11 height 11
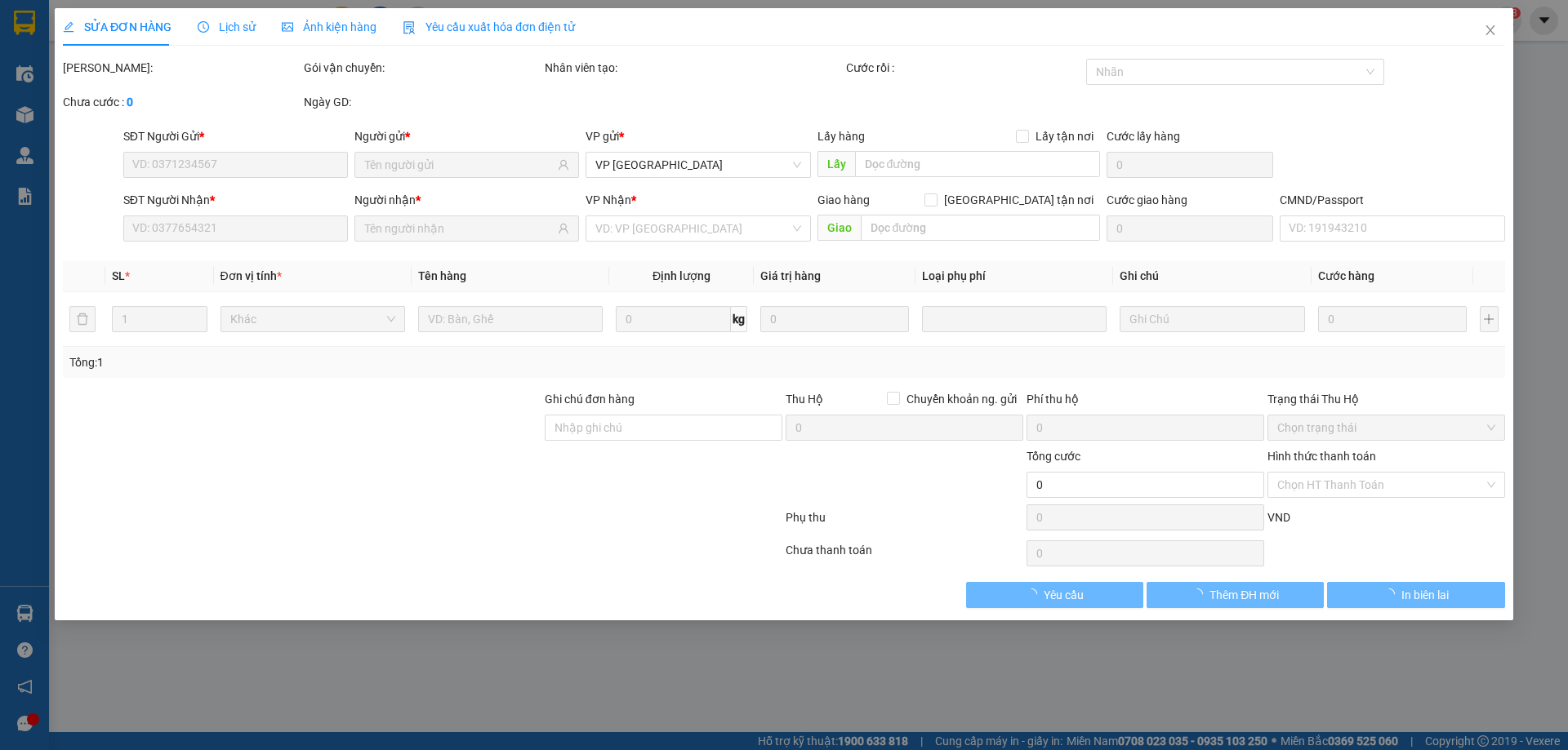
type input "0934509479"
type input "ANH THẮNG"
type input "0981288000"
type input "LINH HIỀN"
type input "40.000"
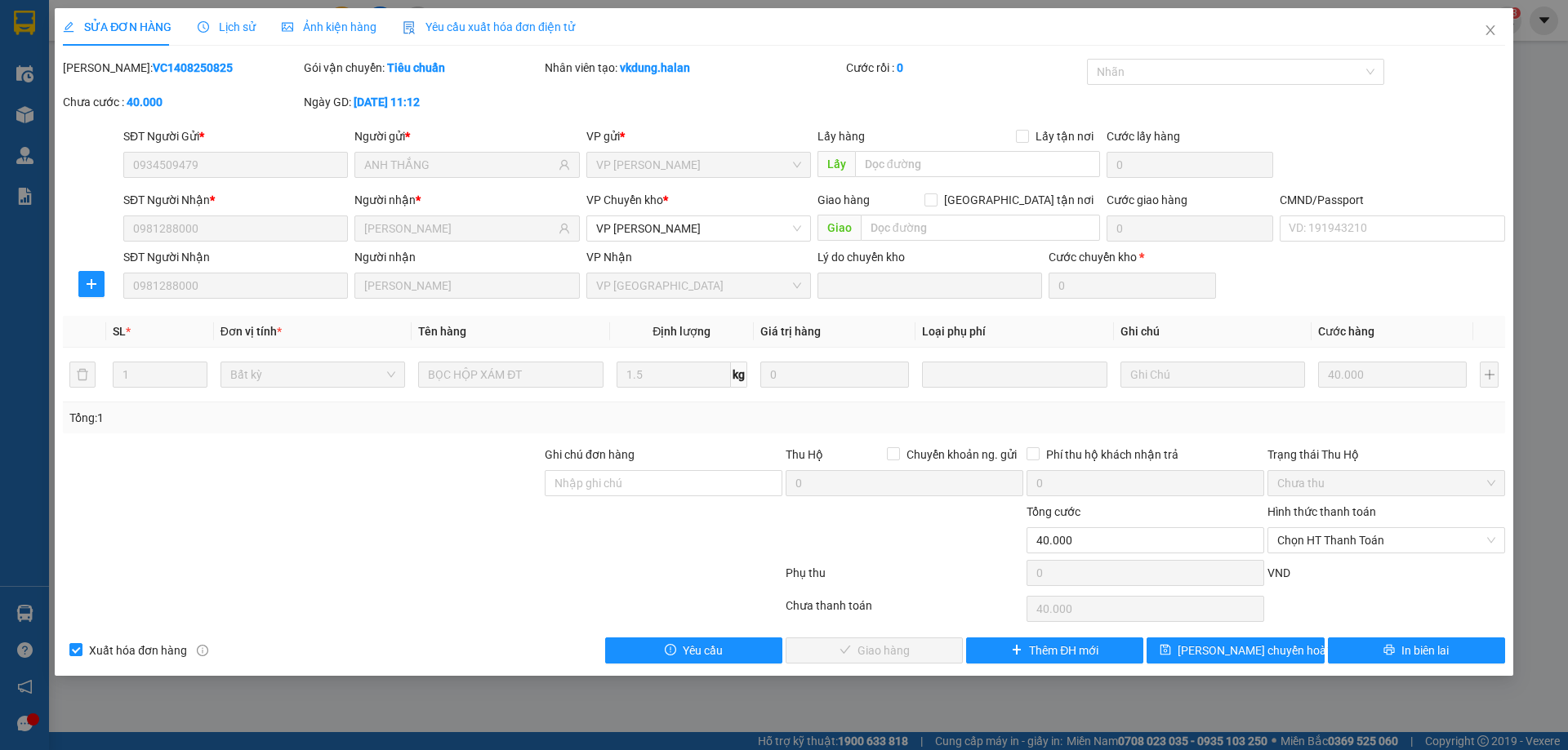
click at [1314, 522] on div "Hình thức thanh toán" at bounding box center [1386, 515] width 238 height 24
click at [1312, 534] on span "Chọn HT Thanh Toán" at bounding box center [1386, 540] width 218 height 24
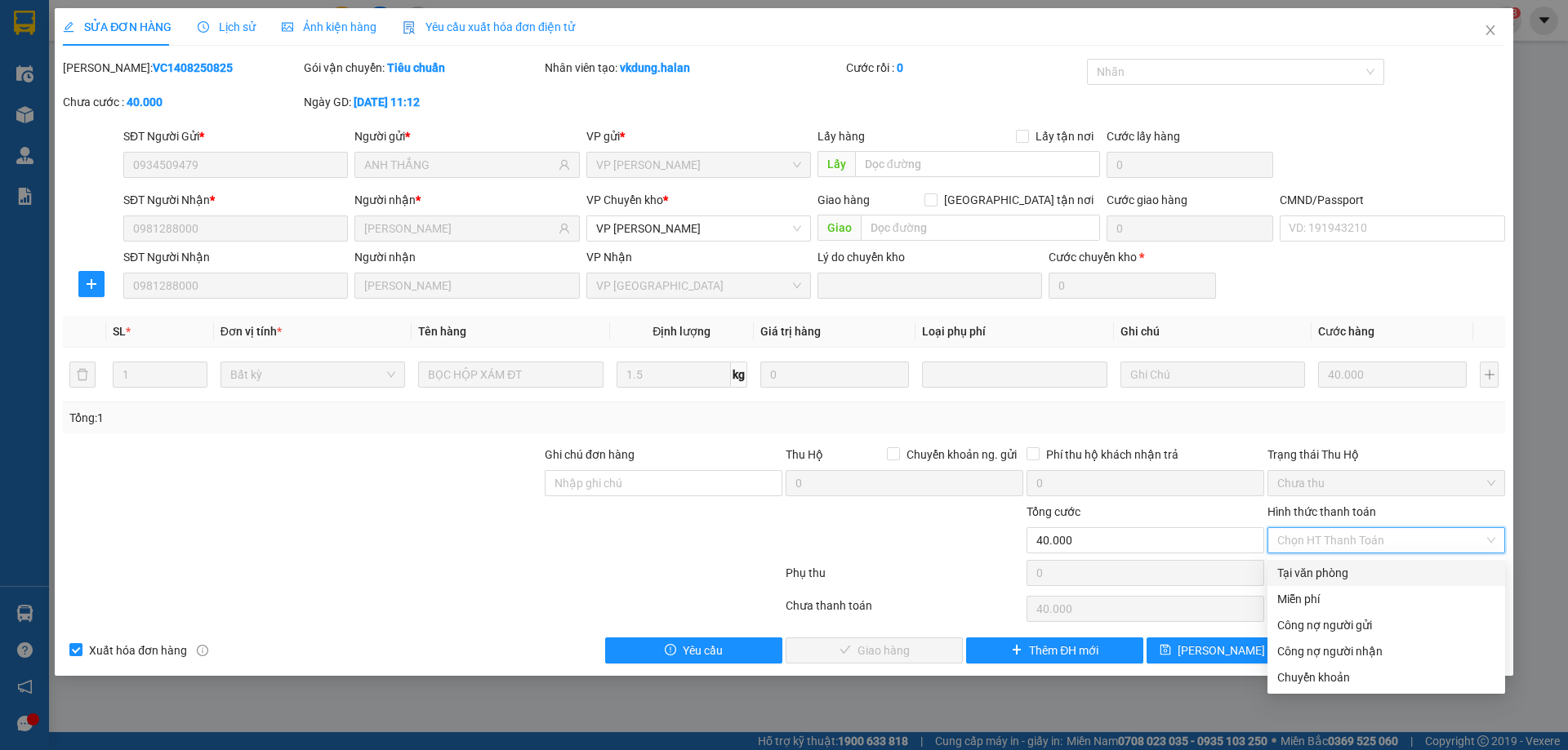
drag, startPoint x: 1313, startPoint y: 571, endPoint x: 884, endPoint y: 611, distance: 430.9
click at [1303, 575] on div "Tại văn phòng" at bounding box center [1386, 573] width 218 height 18
type input "0"
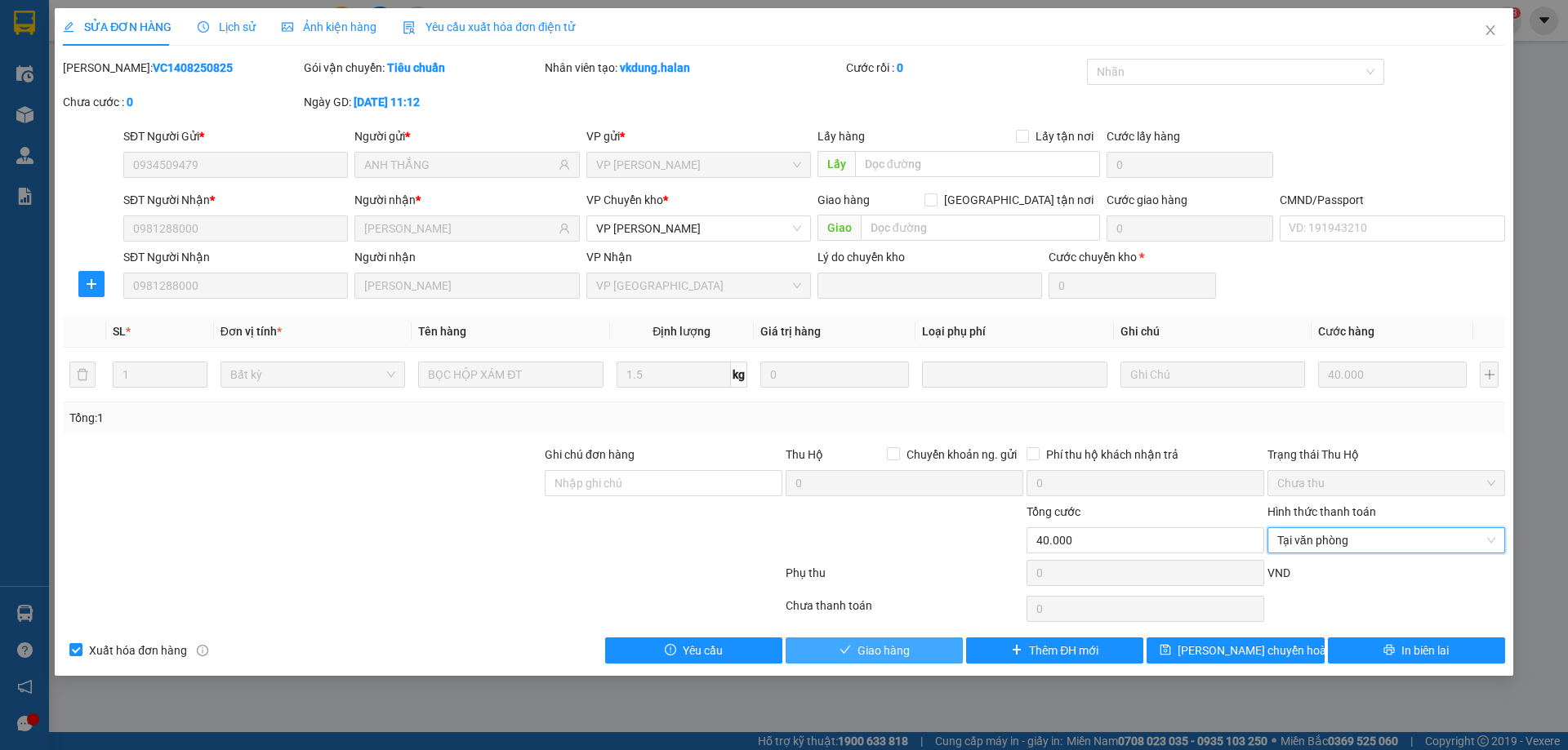
click at [834, 657] on button "Giao hàng" at bounding box center [874, 650] width 177 height 26
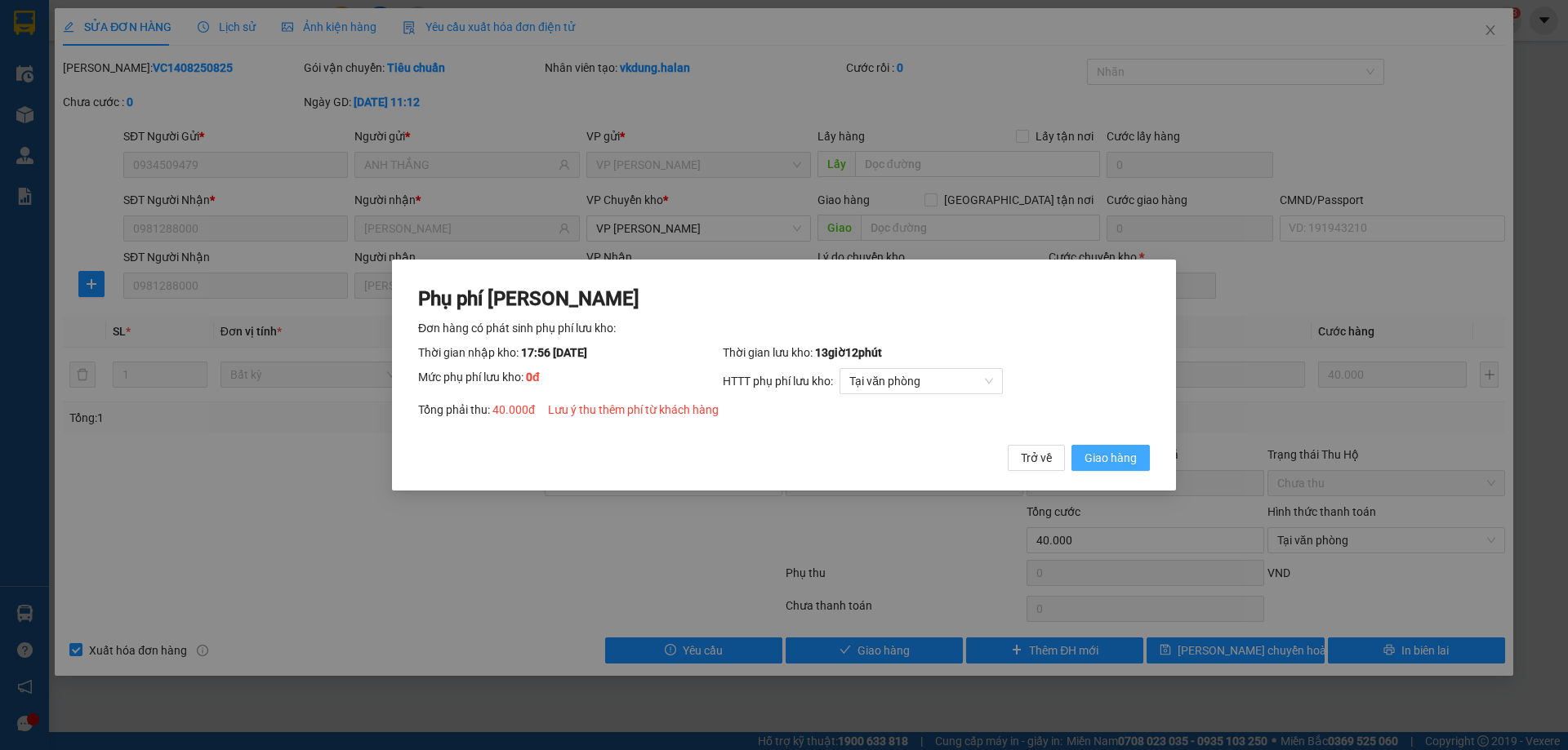
click at [1102, 460] on span "Giao hàng" at bounding box center [1110, 458] width 52 height 18
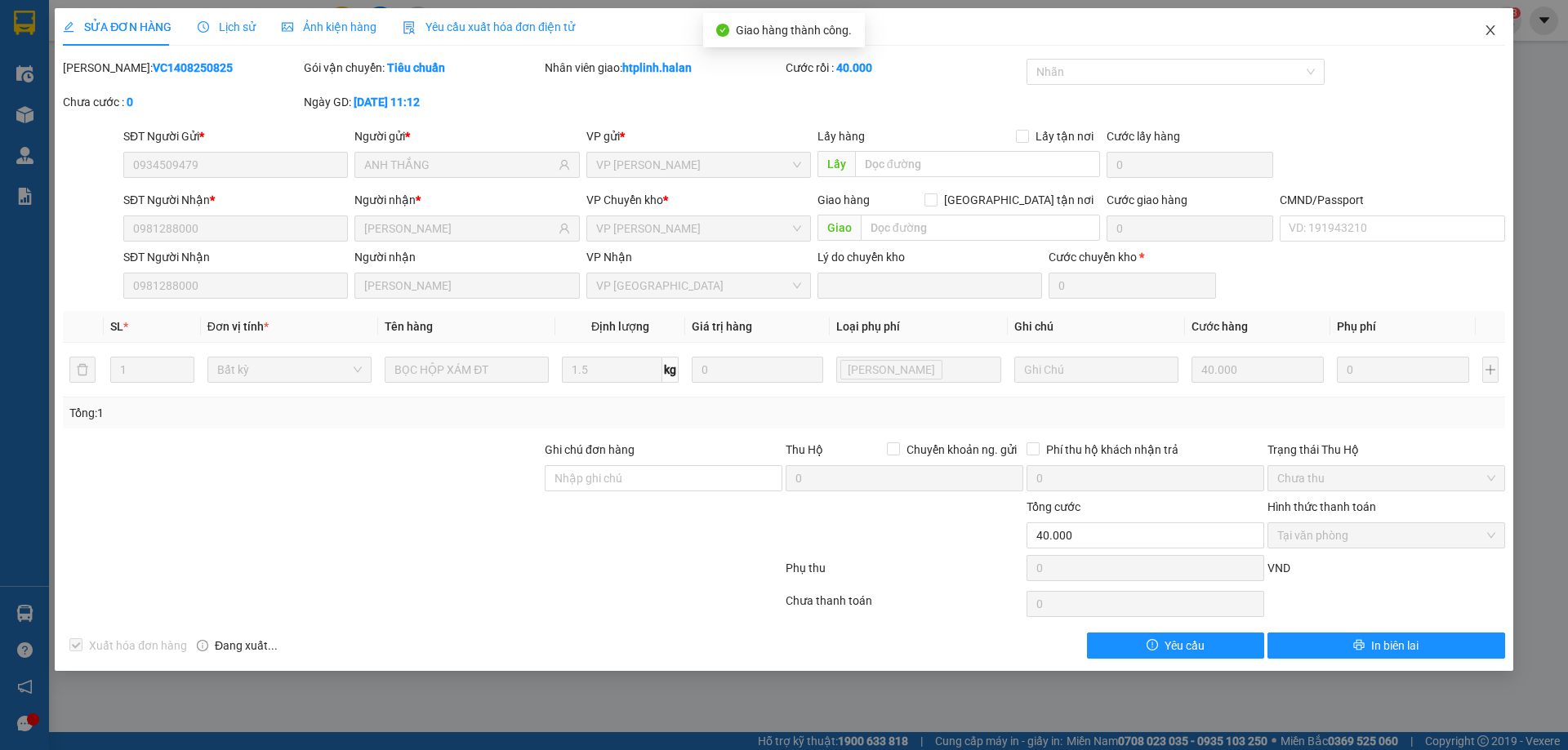
click at [1491, 16] on span "Close" at bounding box center [1490, 30] width 46 height 46
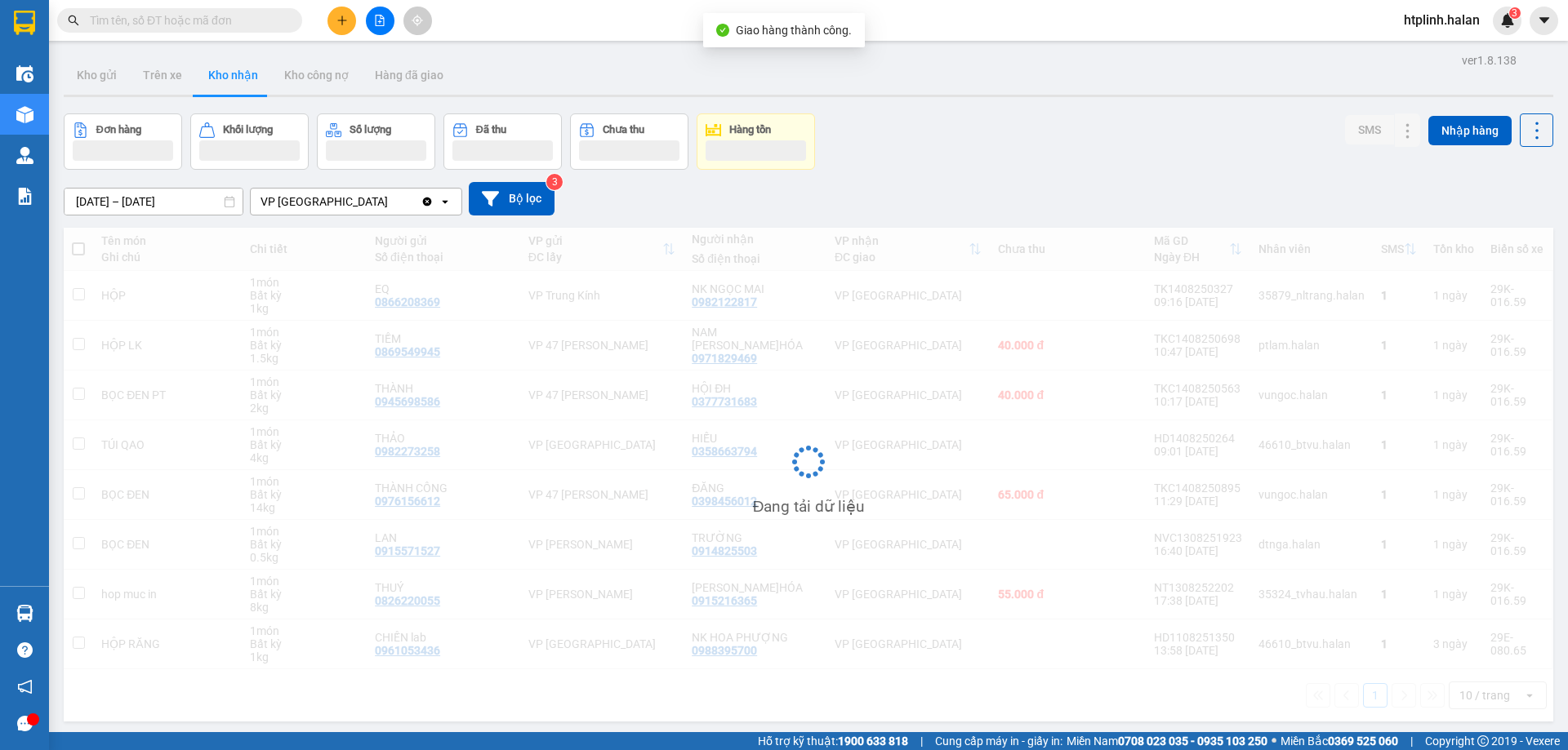
scroll to position [75, 0]
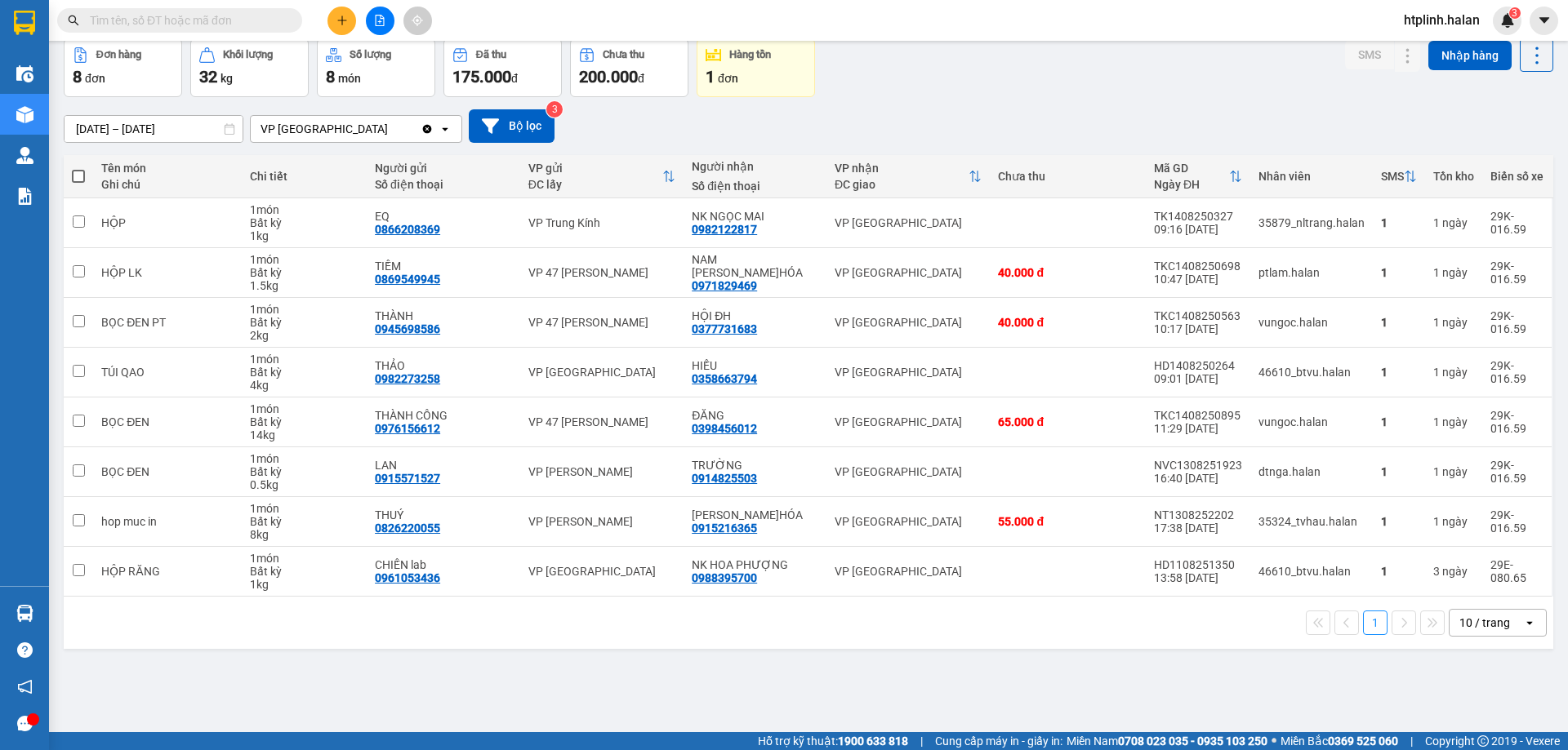
click at [97, 616] on div "1 10 / trang open" at bounding box center [808, 623] width 1476 height 28
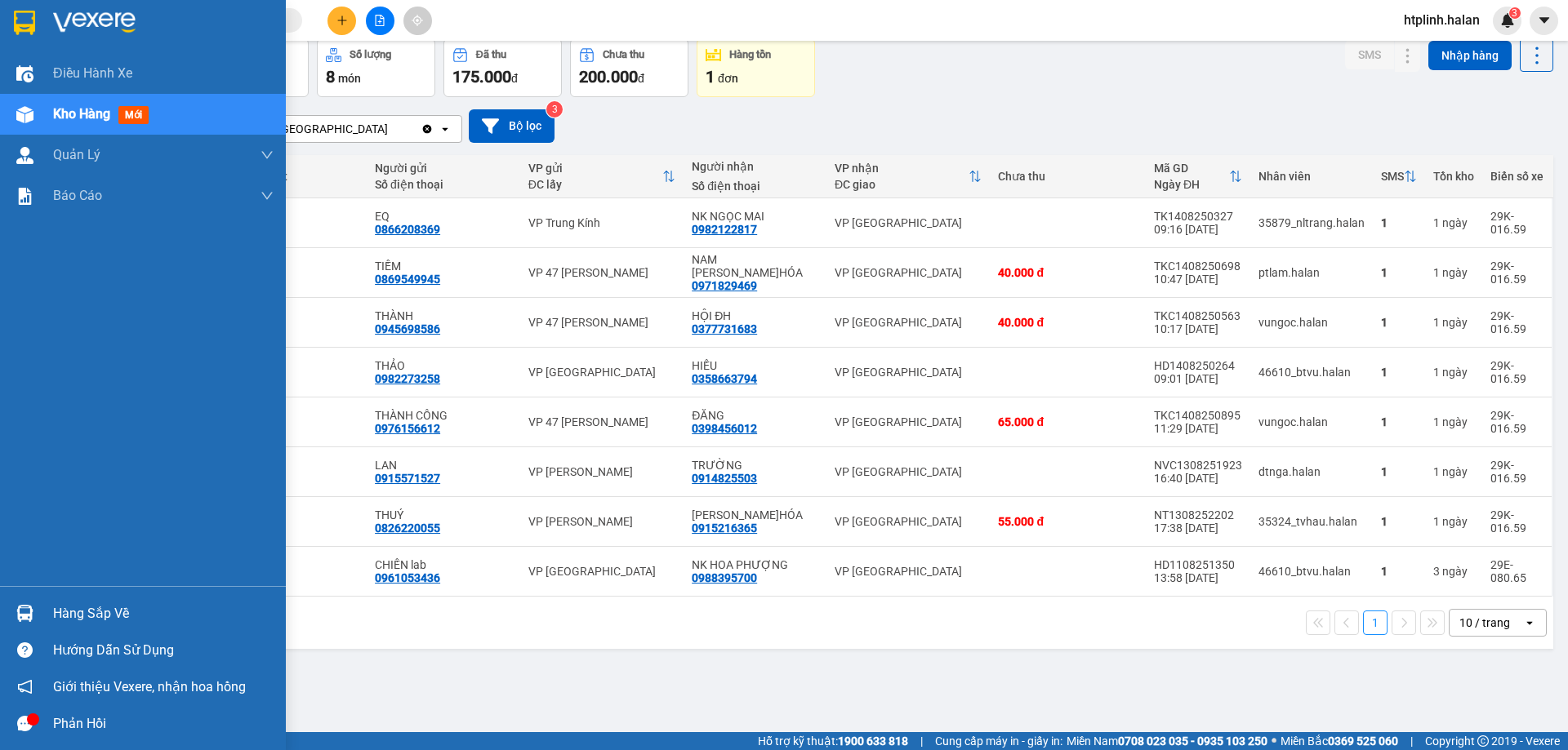
click at [24, 603] on div at bounding box center [24, 613] width 29 height 29
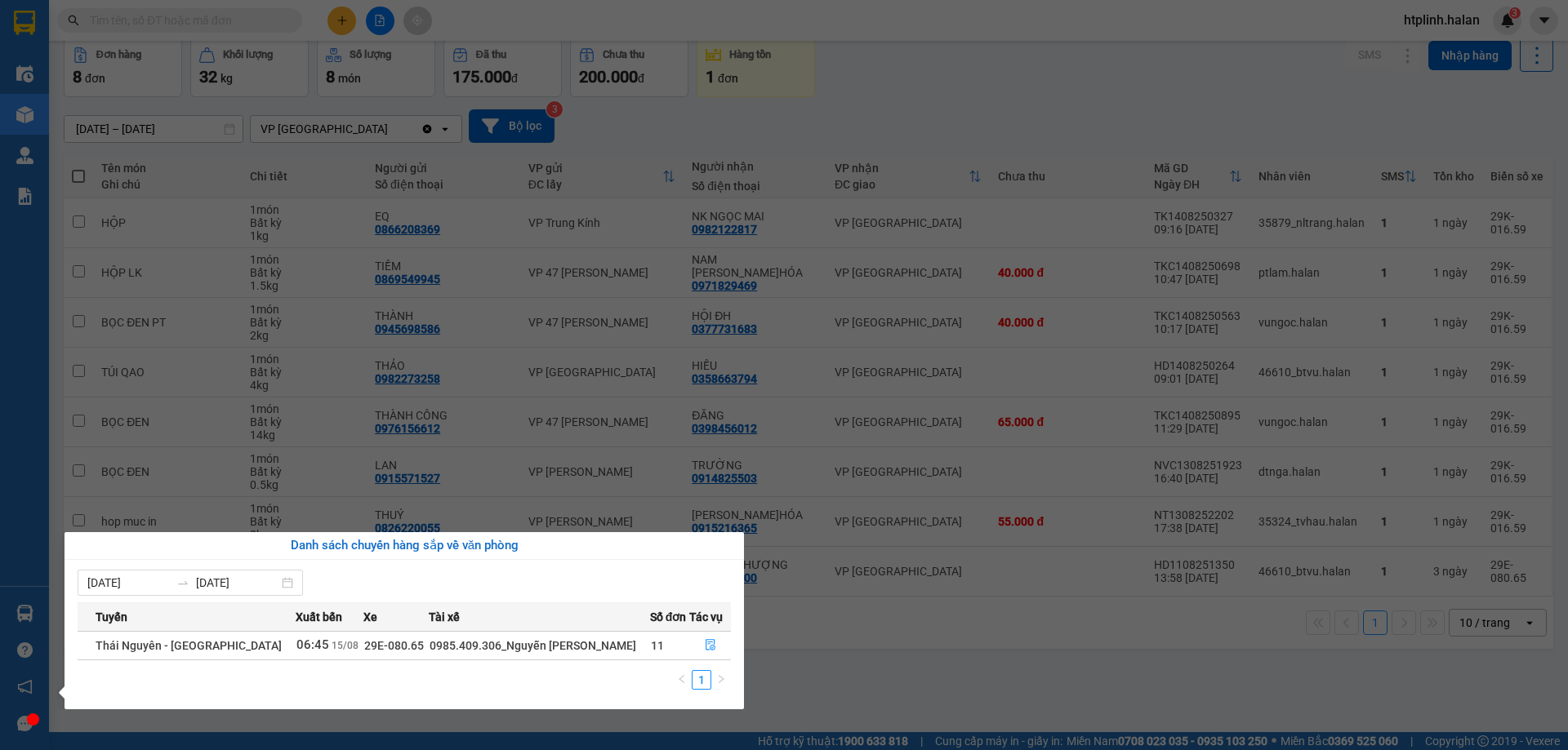
click at [731, 546] on div "Danh sách chuyến hàng sắp về văn phòng" at bounding box center [403, 546] width 653 height 20
click at [1154, 67] on section "Kết quả tìm kiếm ( 0 ) Bộ lọc No Data htplinh.halan 3 Điều hành xe Kho hàng mới…" at bounding box center [784, 375] width 1568 height 750
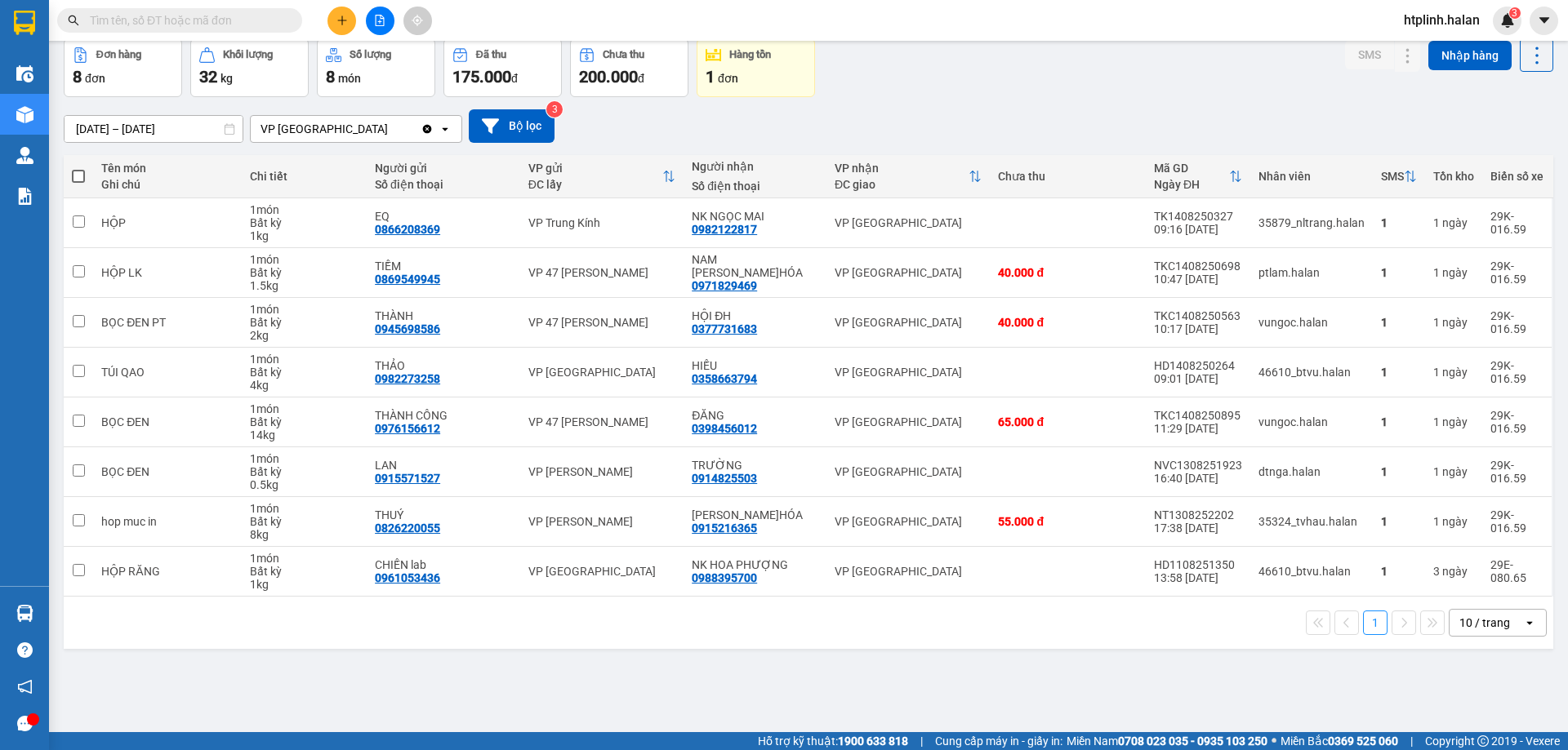
scroll to position [0, 0]
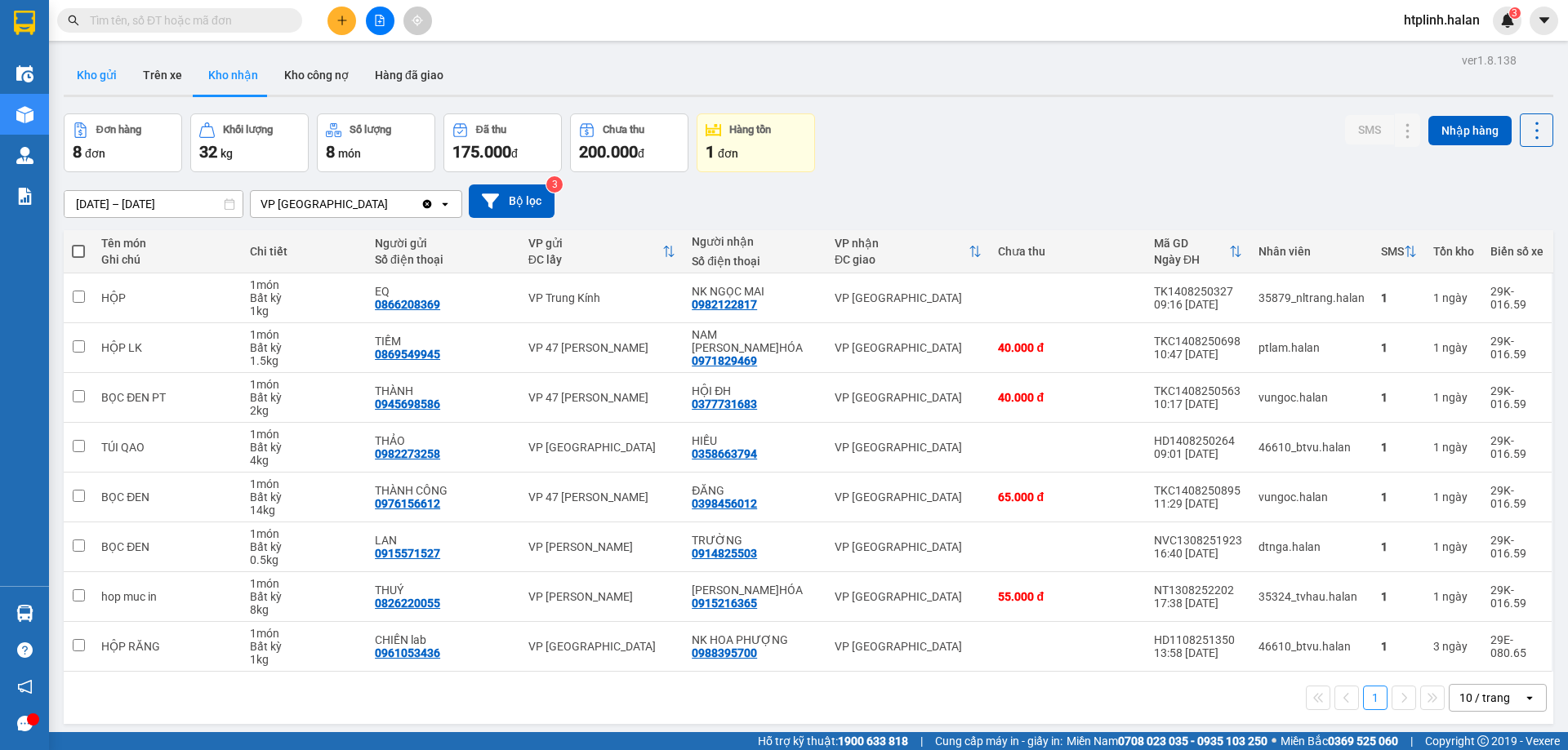
click at [114, 68] on button "Kho gửi" at bounding box center [96, 75] width 66 height 39
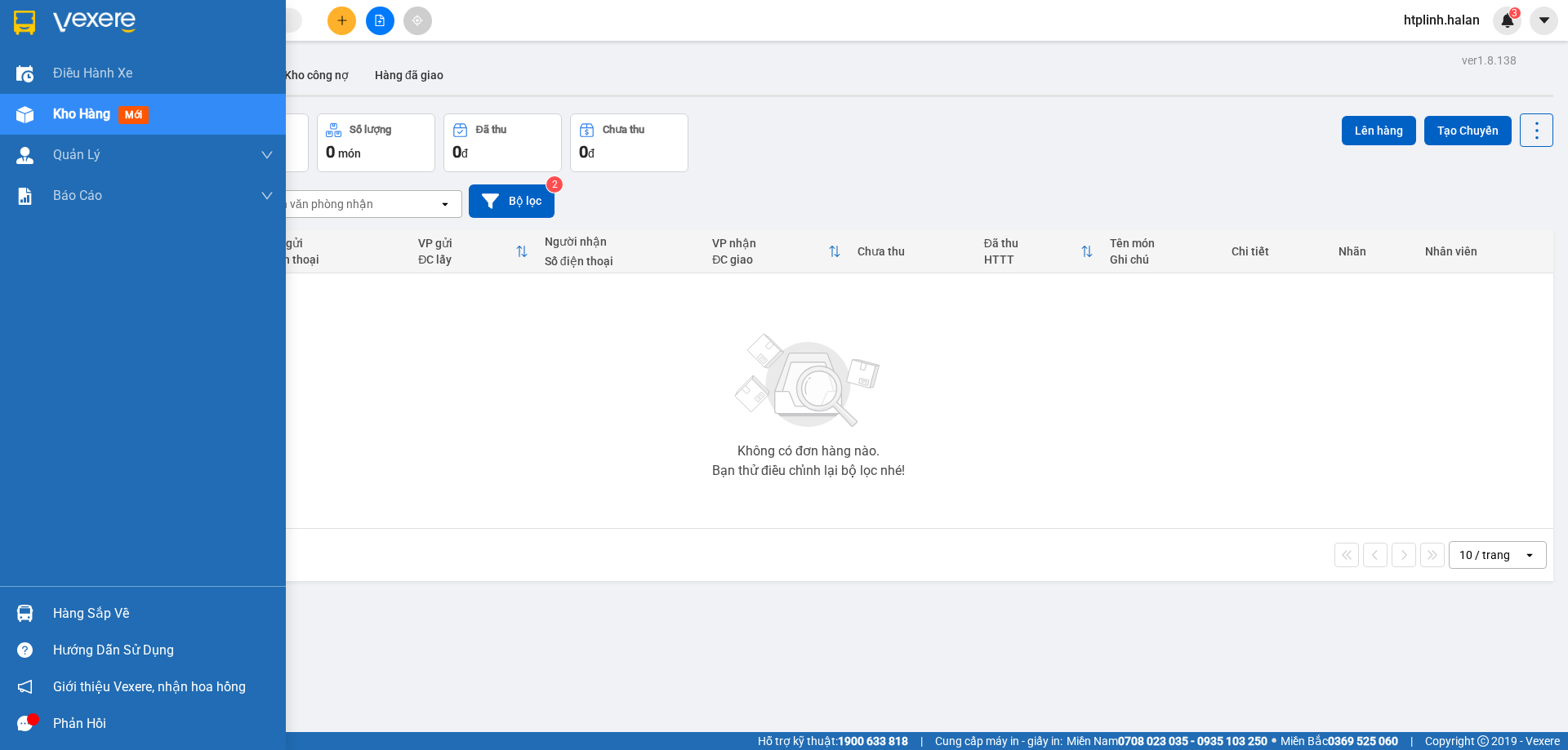
click at [53, 610] on div "Hàng sắp về" at bounding box center [163, 614] width 220 height 24
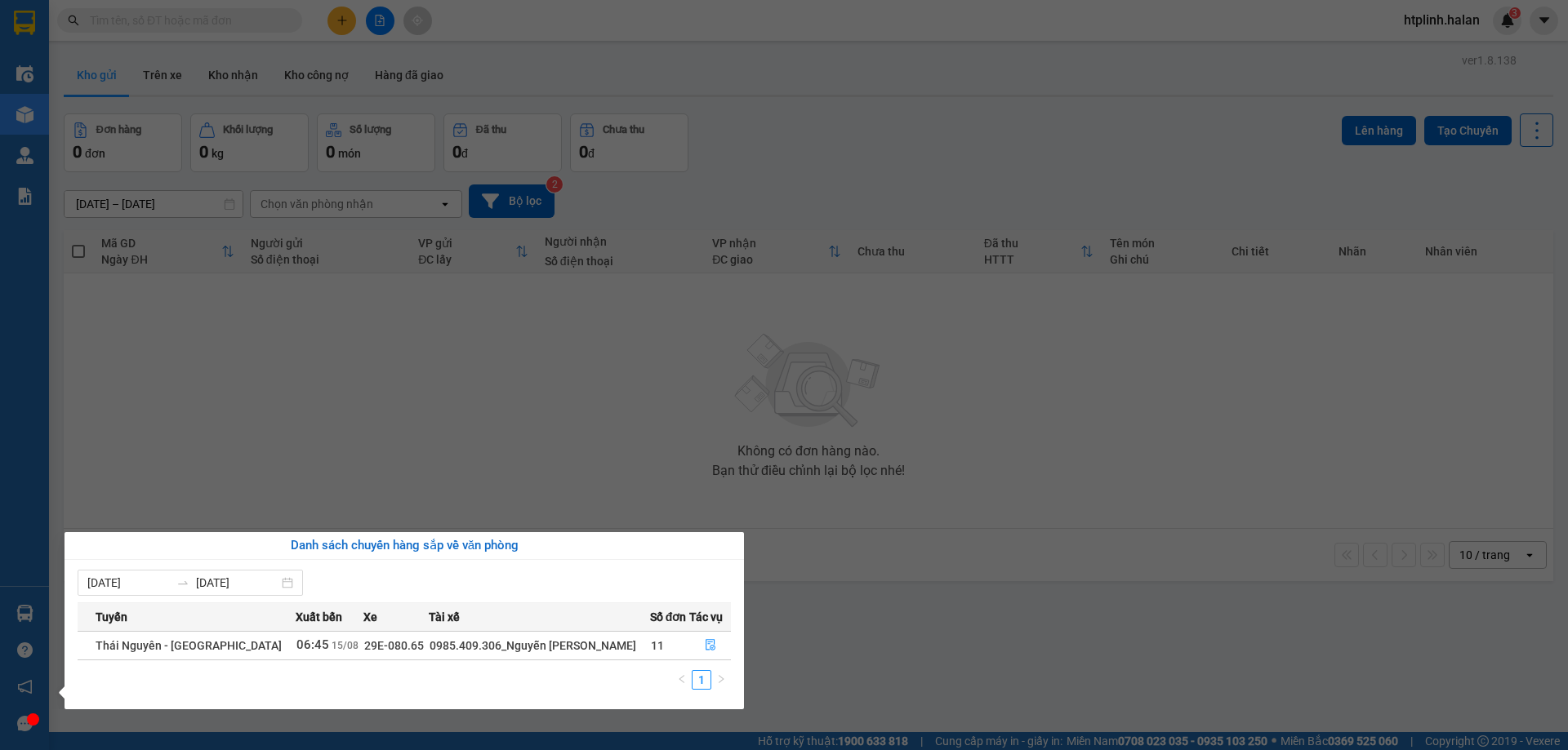
click at [575, 447] on section "Kết quả tìm kiếm ( 0 ) Bộ lọc No Data htplinh.halan 3 Điều hành xe Kho hàng mới…" at bounding box center [784, 375] width 1568 height 750
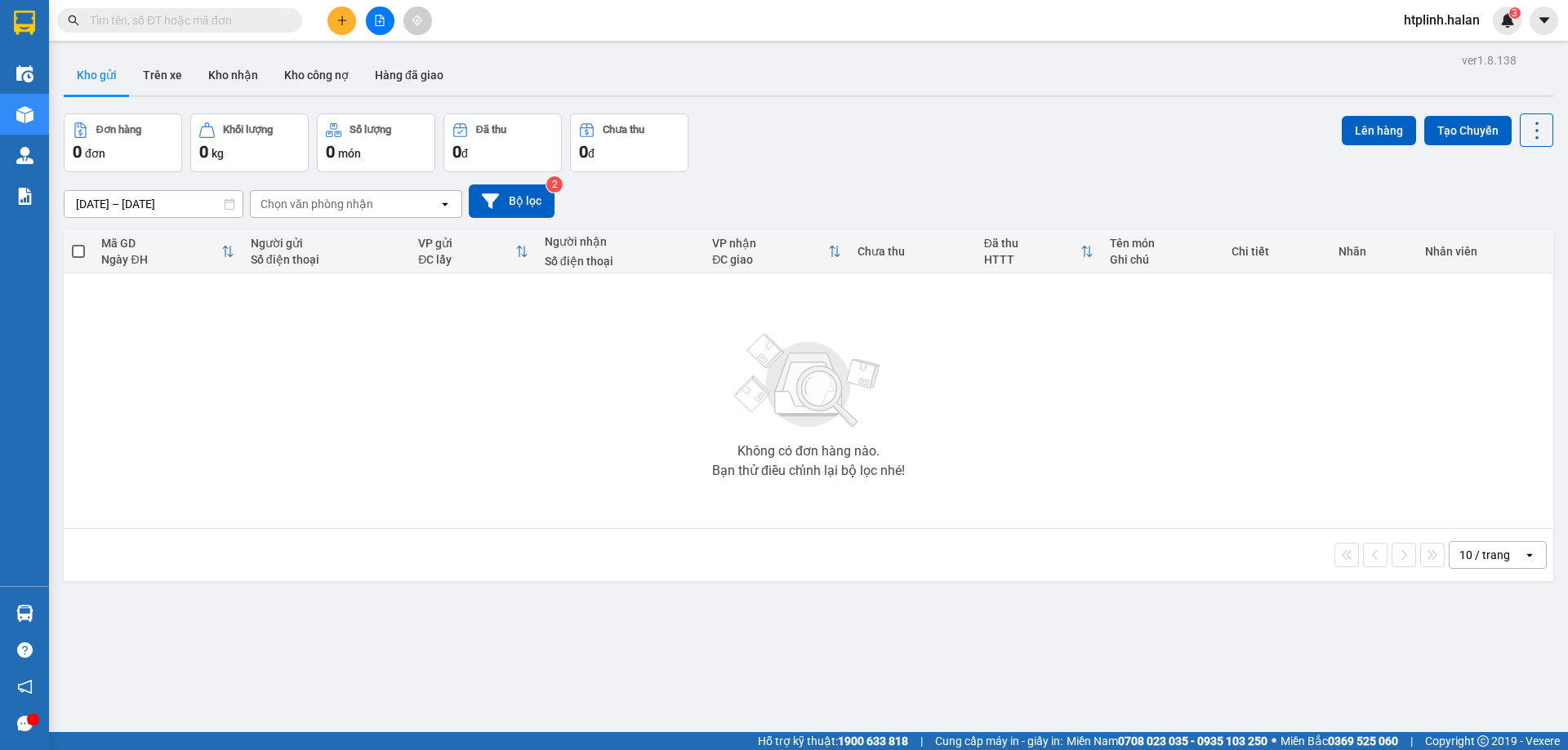
click at [336, 31] on button at bounding box center [342, 21] width 29 height 29
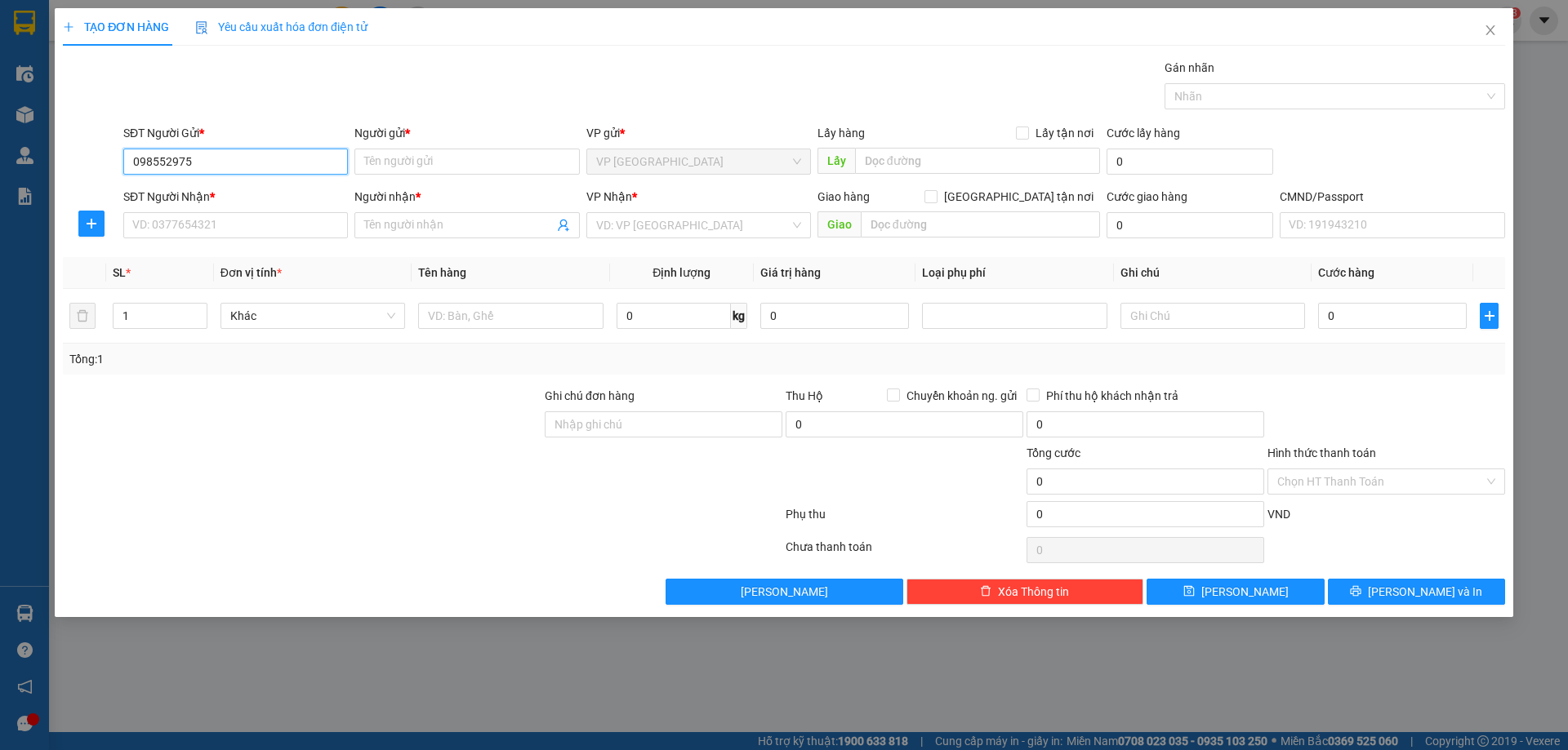
type input "0985529759"
click at [197, 190] on div "0985529759 - VP ĐỊNH HOÁ" at bounding box center [235, 194] width 205 height 18
type input "VP ĐỊNH HOÁ"
type input "0985529759"
click at [197, 232] on input "SĐT Người Nhận *" at bounding box center [235, 225] width 225 height 26
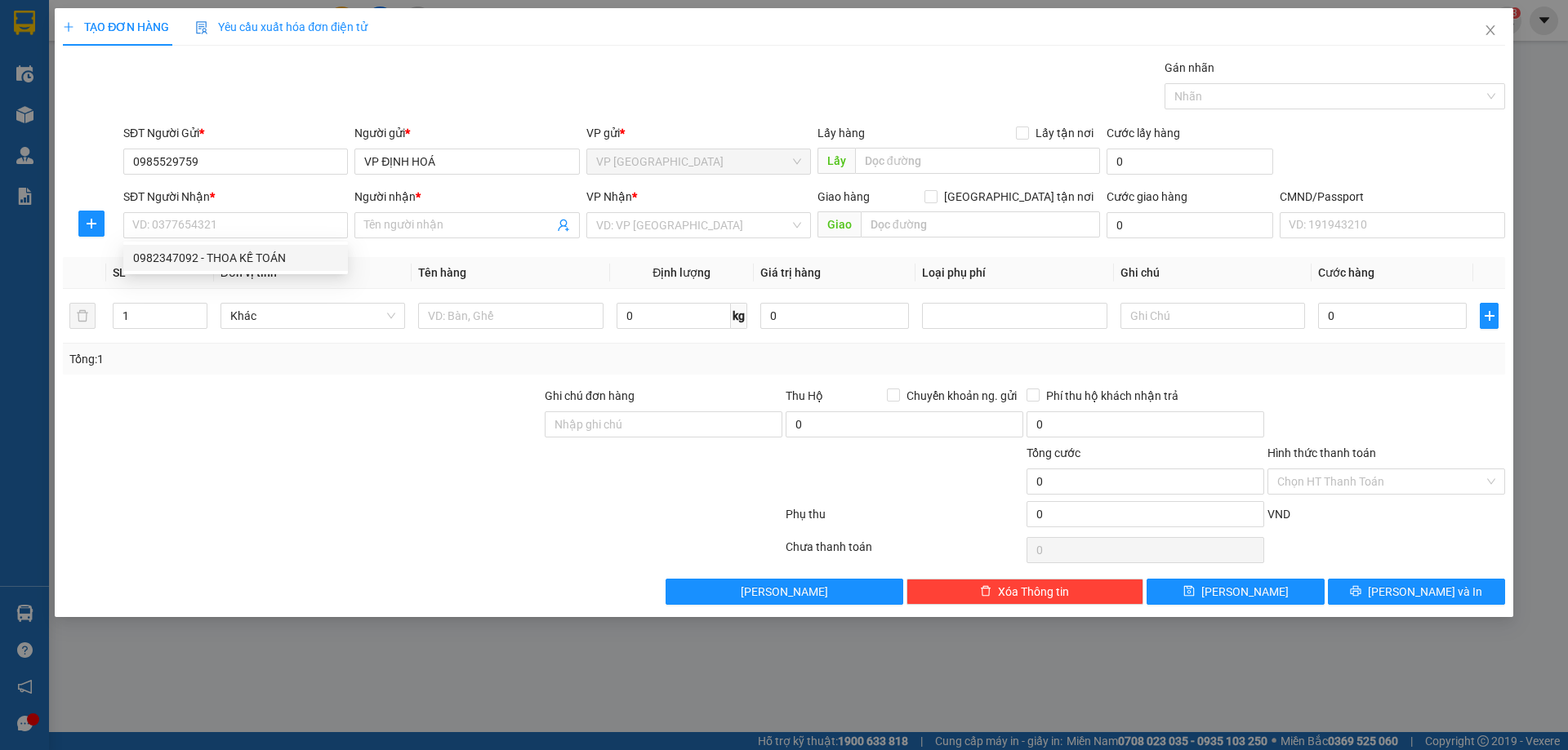
click at [226, 287] on th "Đơn vị tính *" at bounding box center [313, 273] width 198 height 32
click at [229, 264] on th "Đơn vị tính *" at bounding box center [313, 273] width 198 height 32
click at [235, 232] on input "SĐT Người Nhận *" at bounding box center [235, 225] width 225 height 26
click at [210, 263] on div "0982347092 - THOA KẾ TOÁN" at bounding box center [235, 258] width 205 height 18
type input "0982347092"
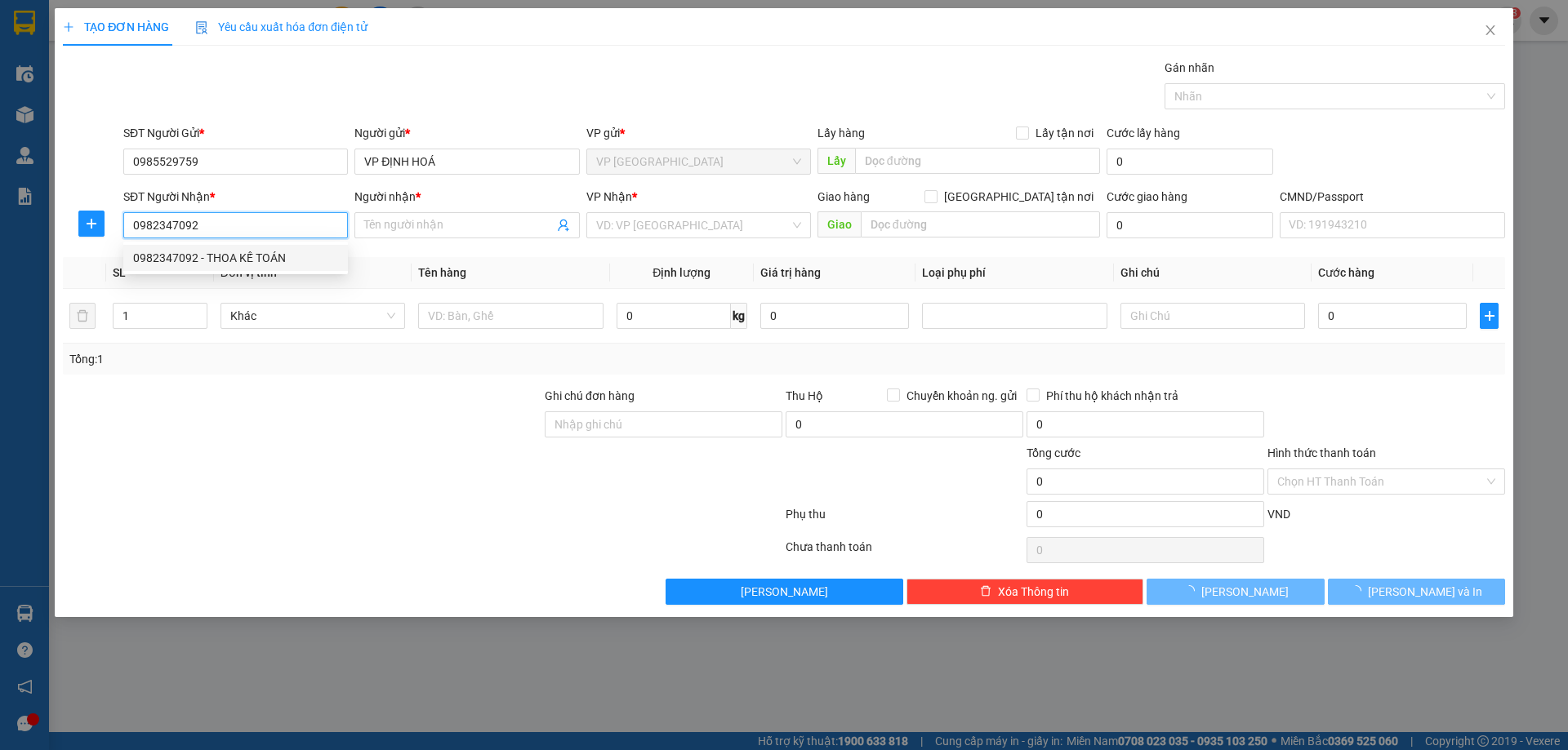
type input "THOA KẾ TOÁN"
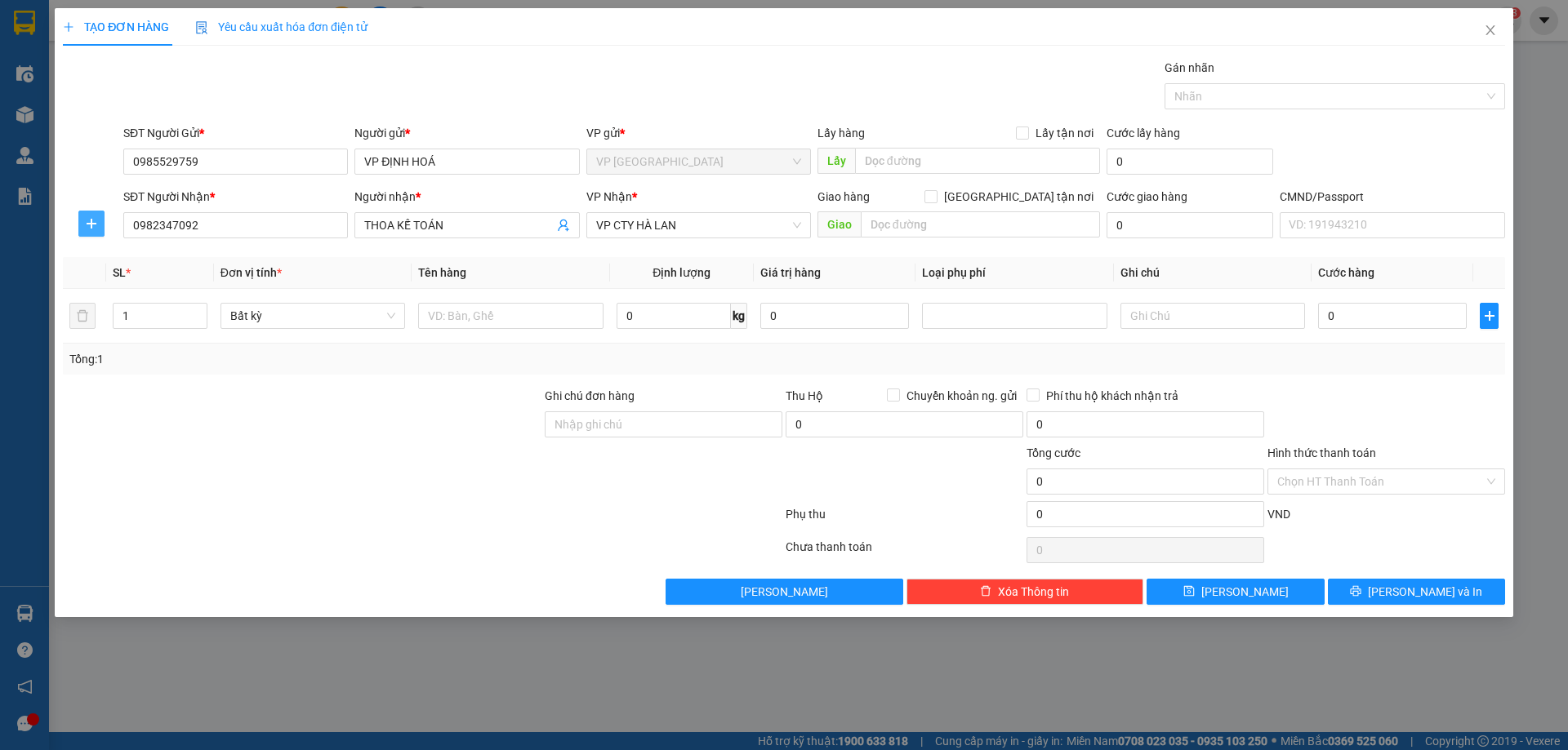
click at [92, 228] on icon "plus" at bounding box center [91, 223] width 13 height 13
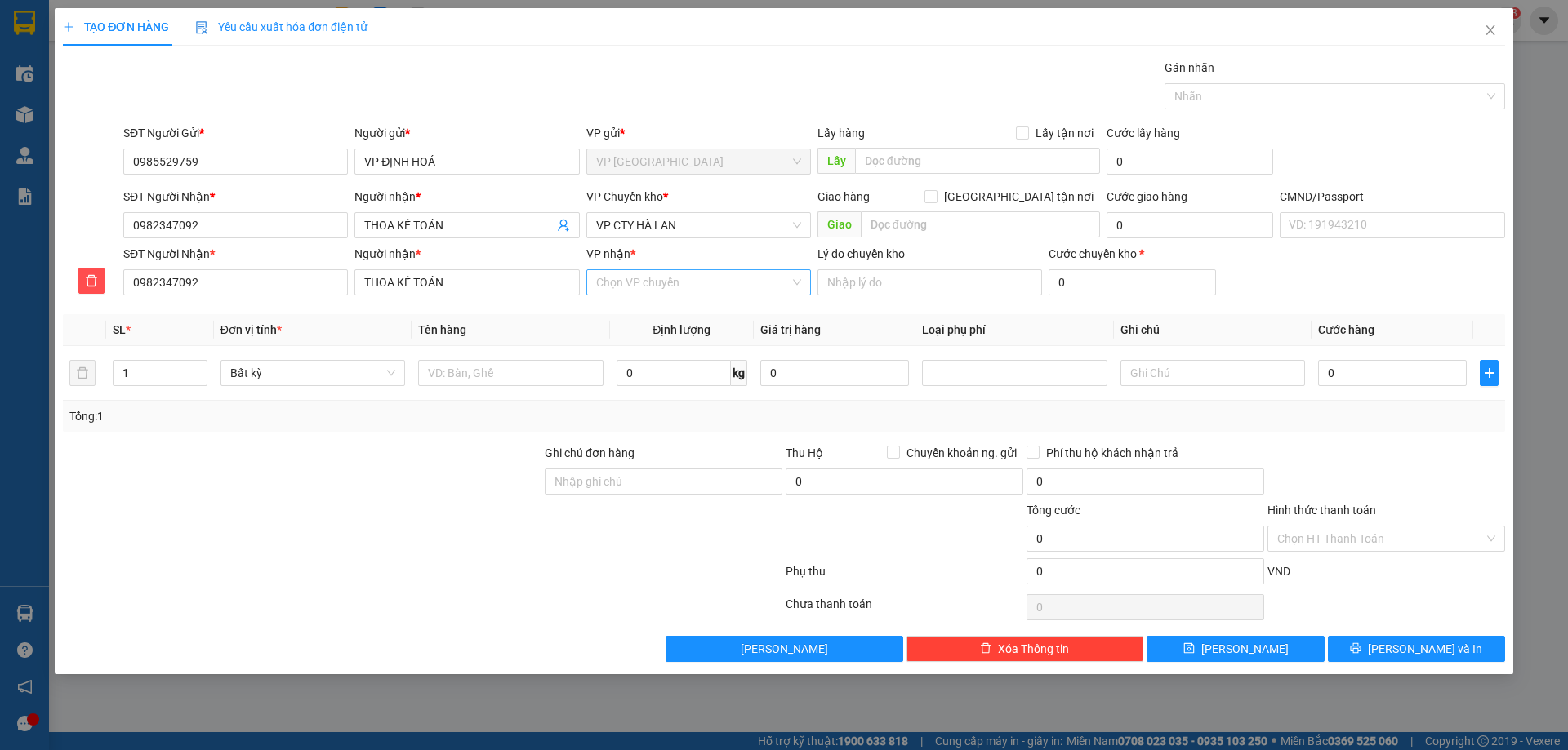
click at [618, 275] on input "VP nhận *" at bounding box center [692, 283] width 193 height 24
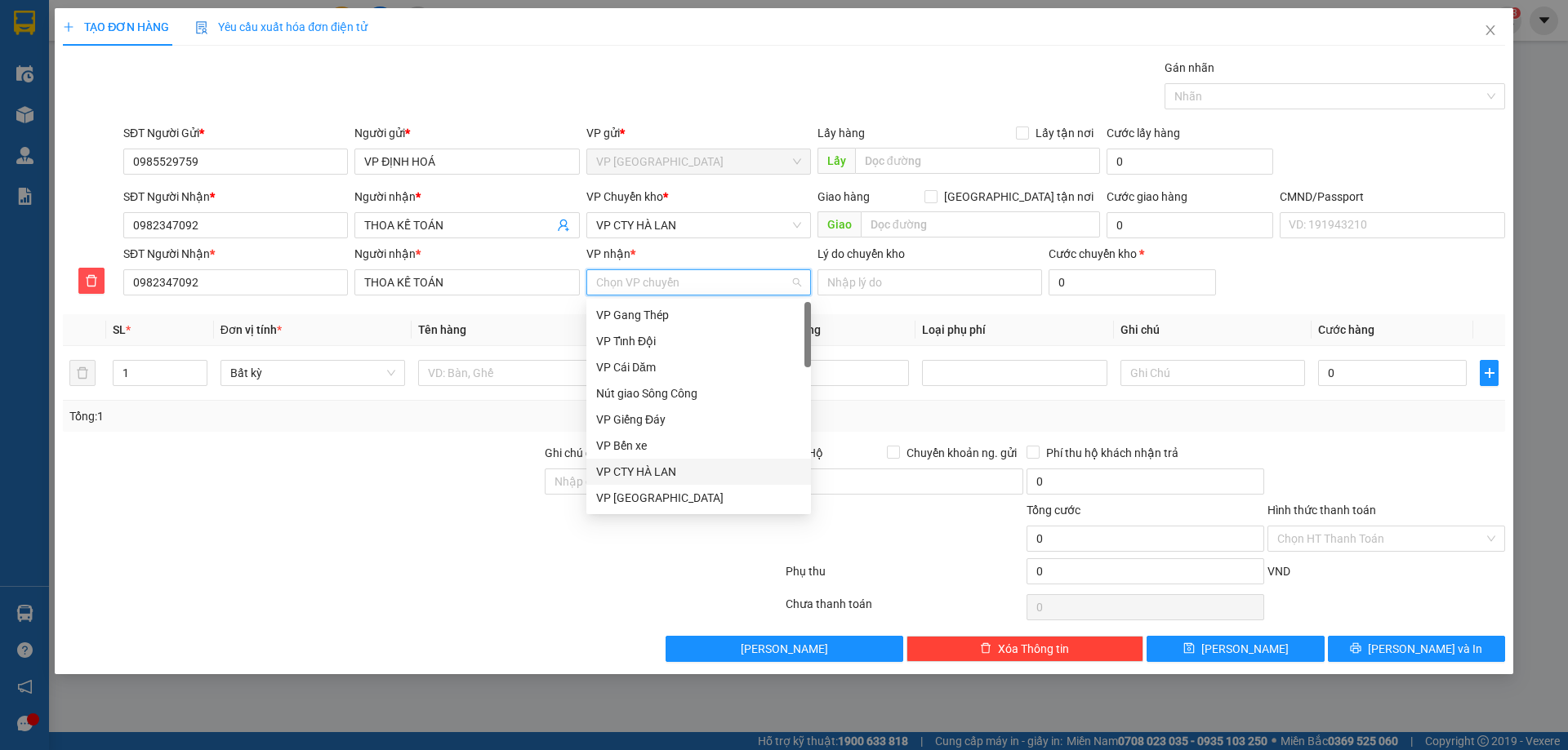
drag, startPoint x: 644, startPoint y: 462, endPoint x: 664, endPoint y: 341, distance: 122.6
click at [644, 463] on div "VP CTY HÀ LAN" at bounding box center [698, 472] width 225 height 26
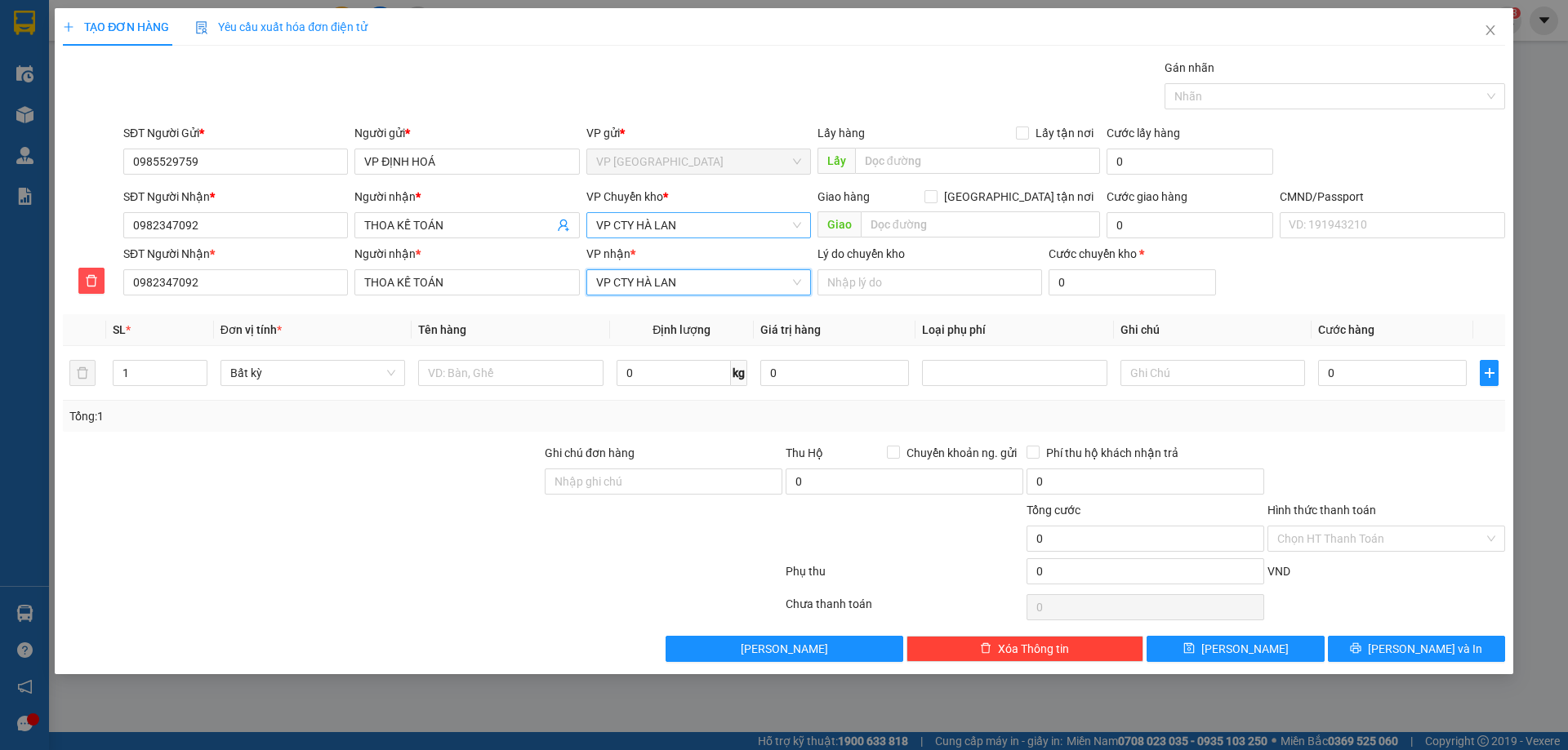
click at [680, 231] on span "VP CTY HÀ LAN" at bounding box center [698, 225] width 205 height 24
type input "hg"
click at [713, 251] on div "VP [PERSON_NAME]" at bounding box center [698, 258] width 205 height 18
click at [507, 378] on input "text" at bounding box center [510, 373] width 185 height 26
type input "p"
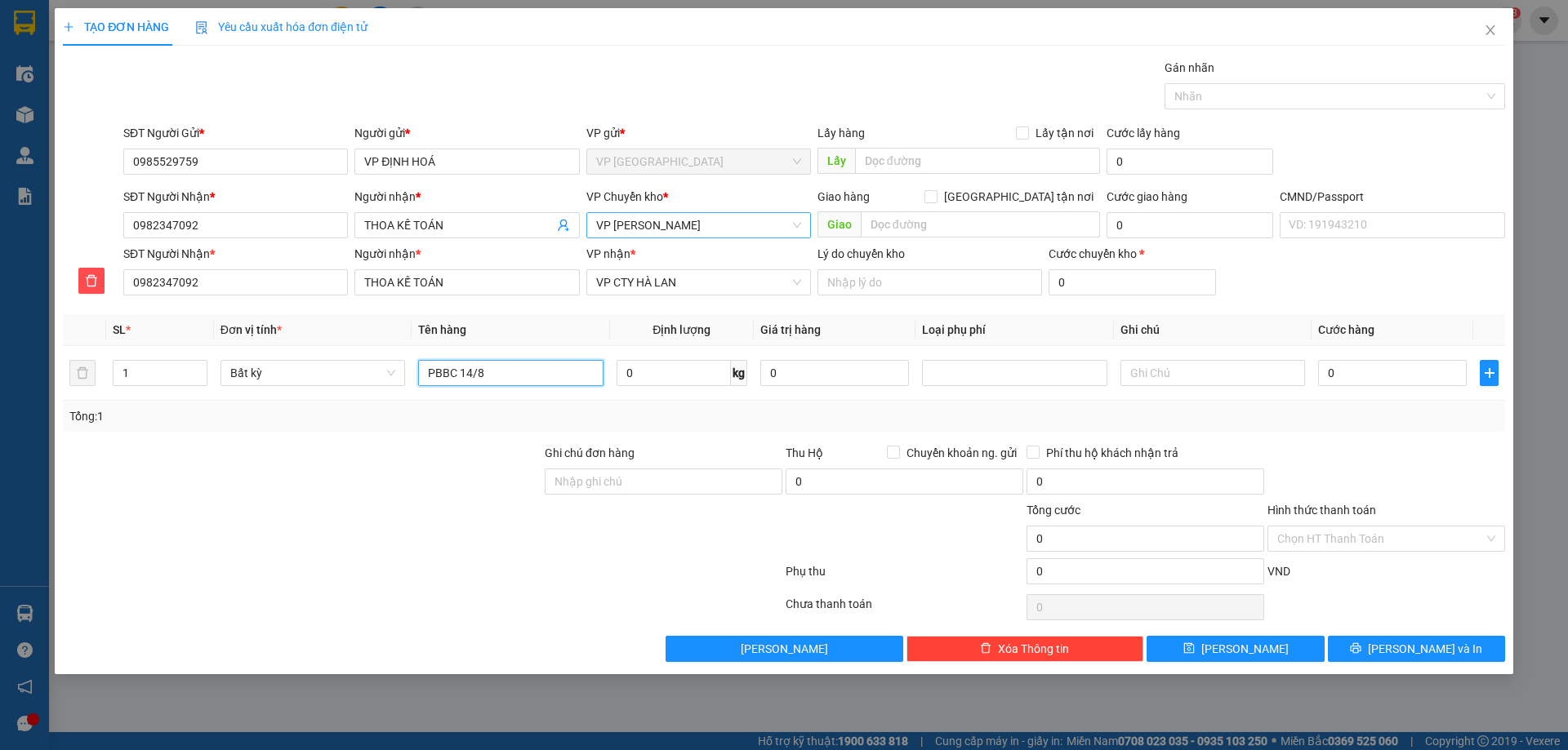
type input "PBBC 14/8"
click at [499, 419] on div "Tổng: 1" at bounding box center [337, 416] width 536 height 18
click at [1308, 550] on input "Hình thức thanh toán" at bounding box center [1381, 538] width 206 height 24
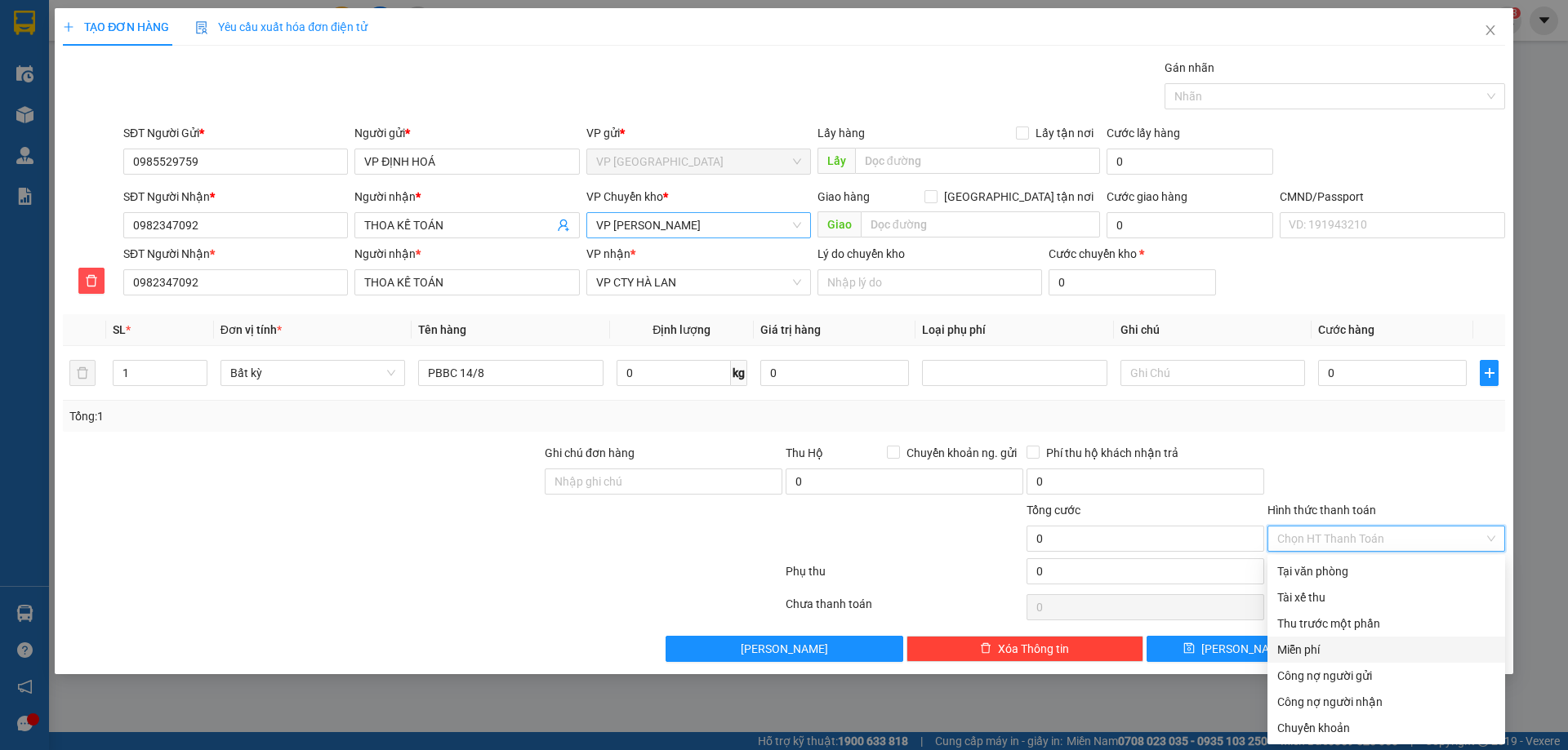
click at [1294, 654] on div "Miễn phí" at bounding box center [1386, 649] width 218 height 18
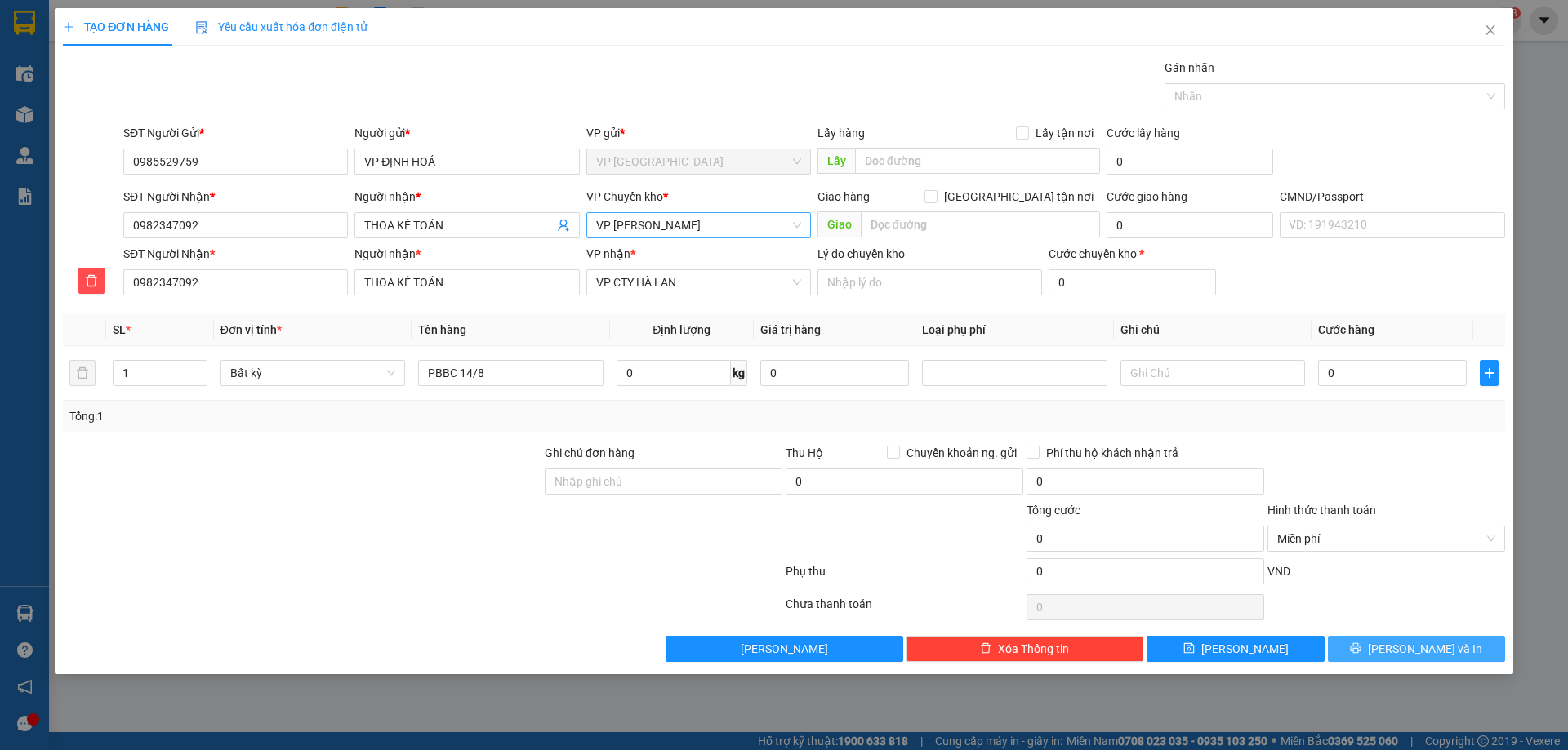
click at [1366, 649] on button "Lưu và In" at bounding box center [1416, 649] width 177 height 26
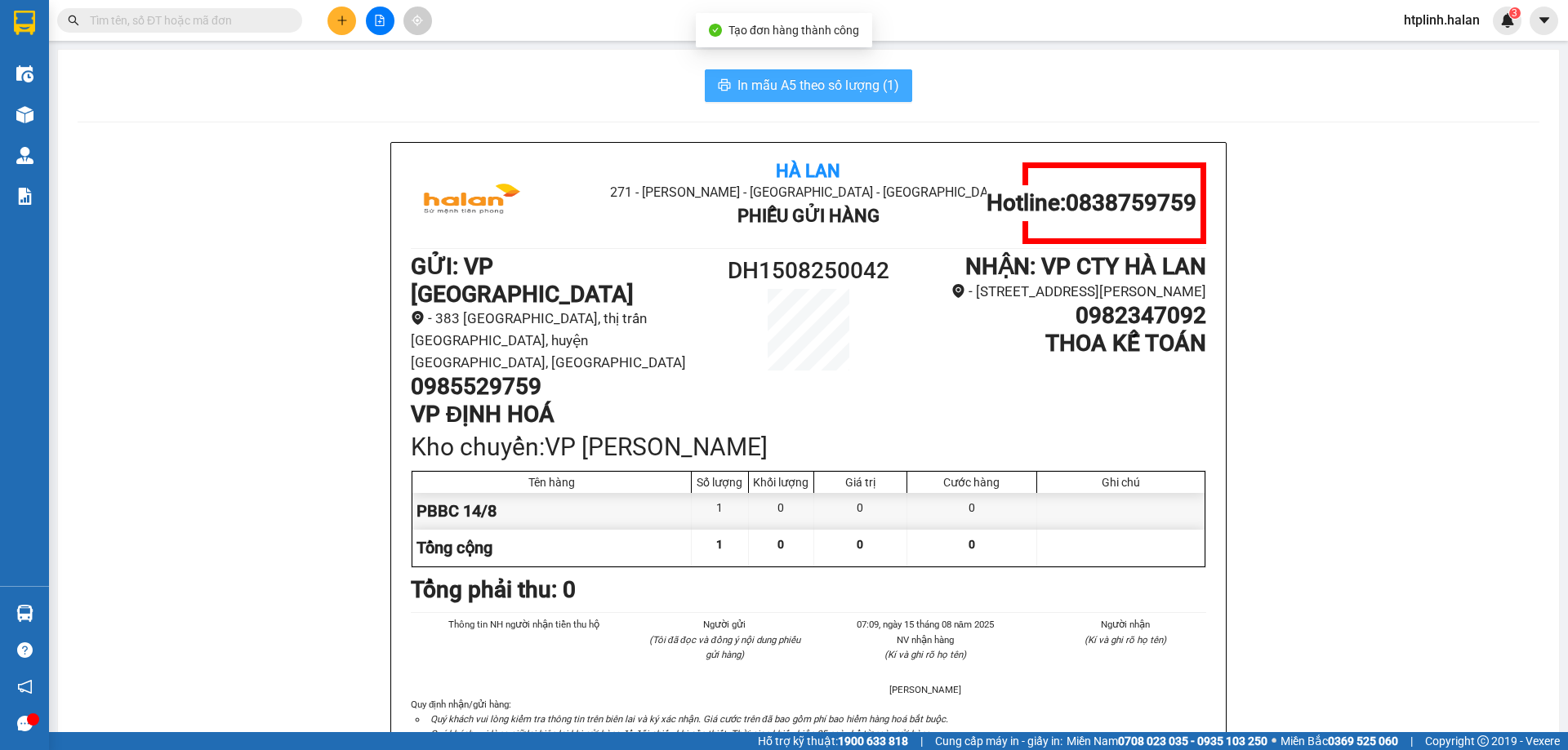
click at [839, 95] on span "In mẫu A5 theo số lượng (1)" at bounding box center [818, 86] width 161 height 21
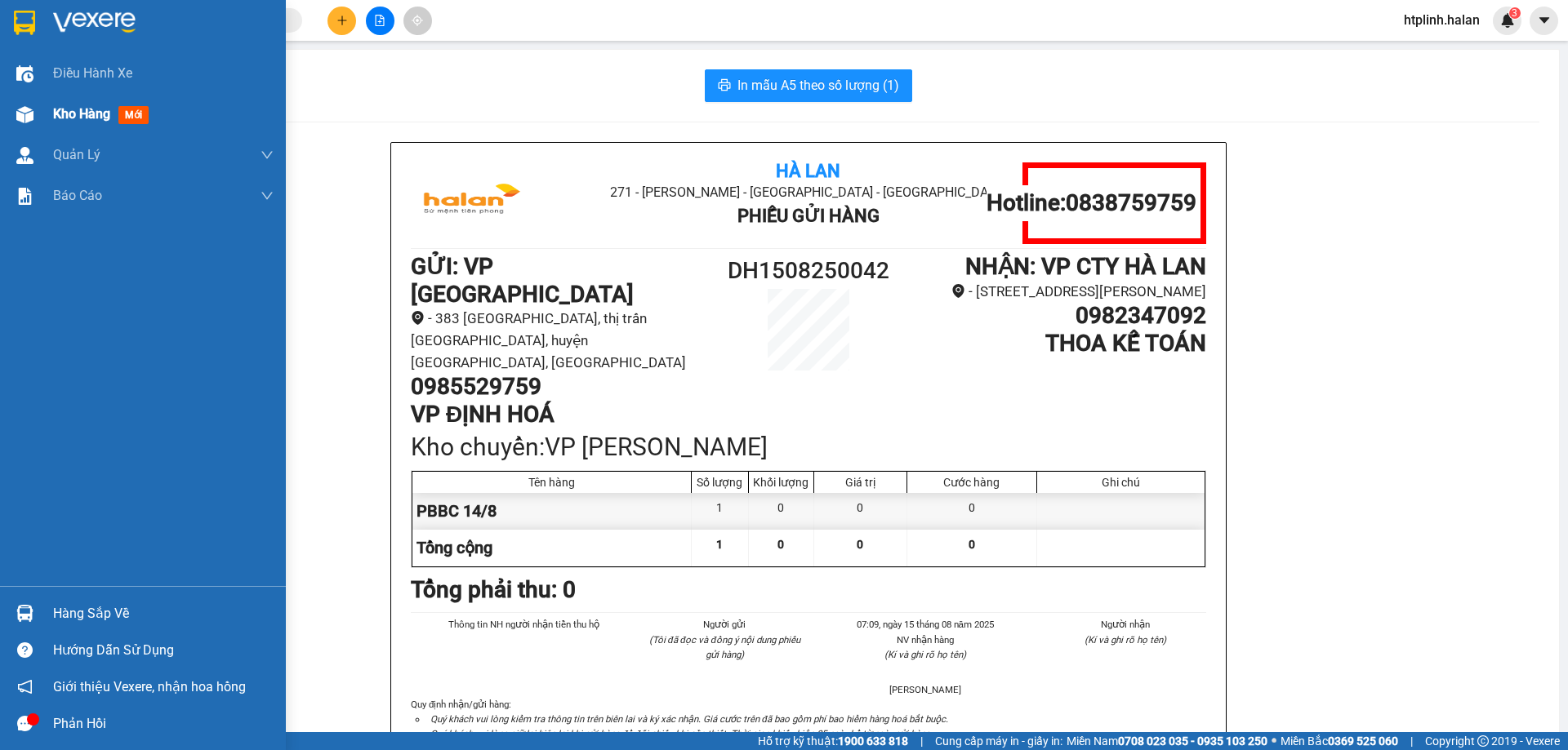
click at [59, 122] on div "Kho hàng mới" at bounding box center [104, 114] width 102 height 21
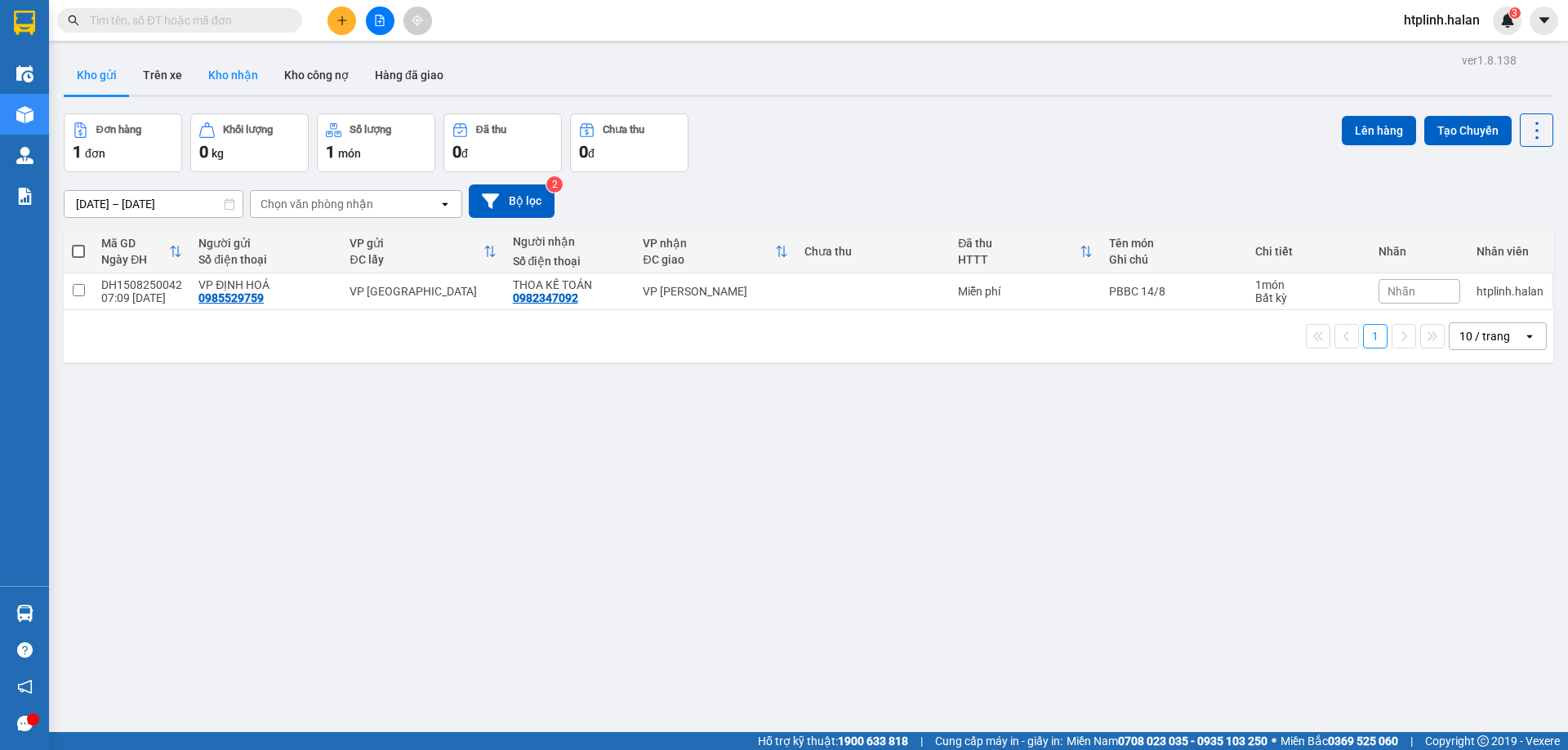
click at [261, 83] on button "Kho nhận" at bounding box center [233, 75] width 76 height 39
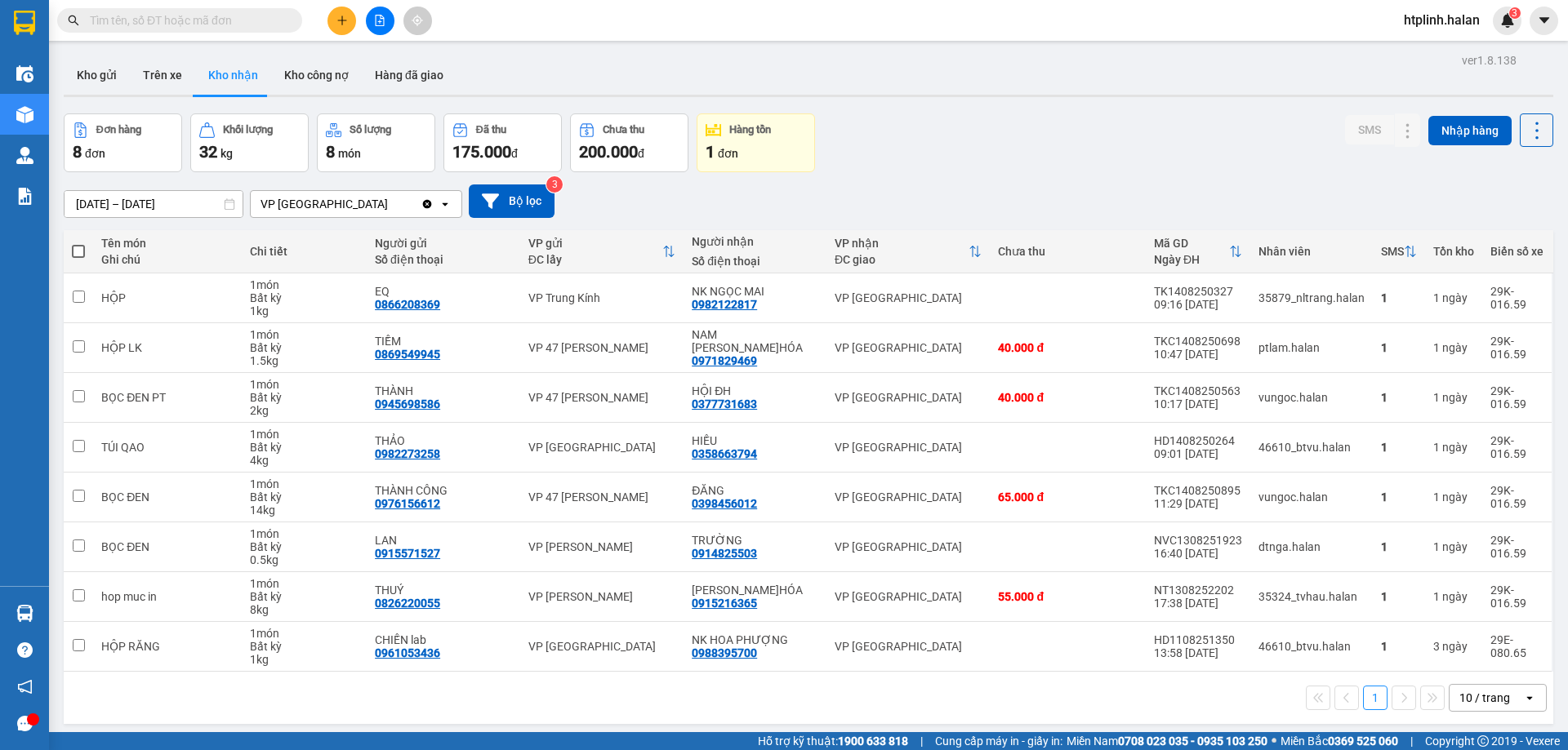
scroll to position [75, 0]
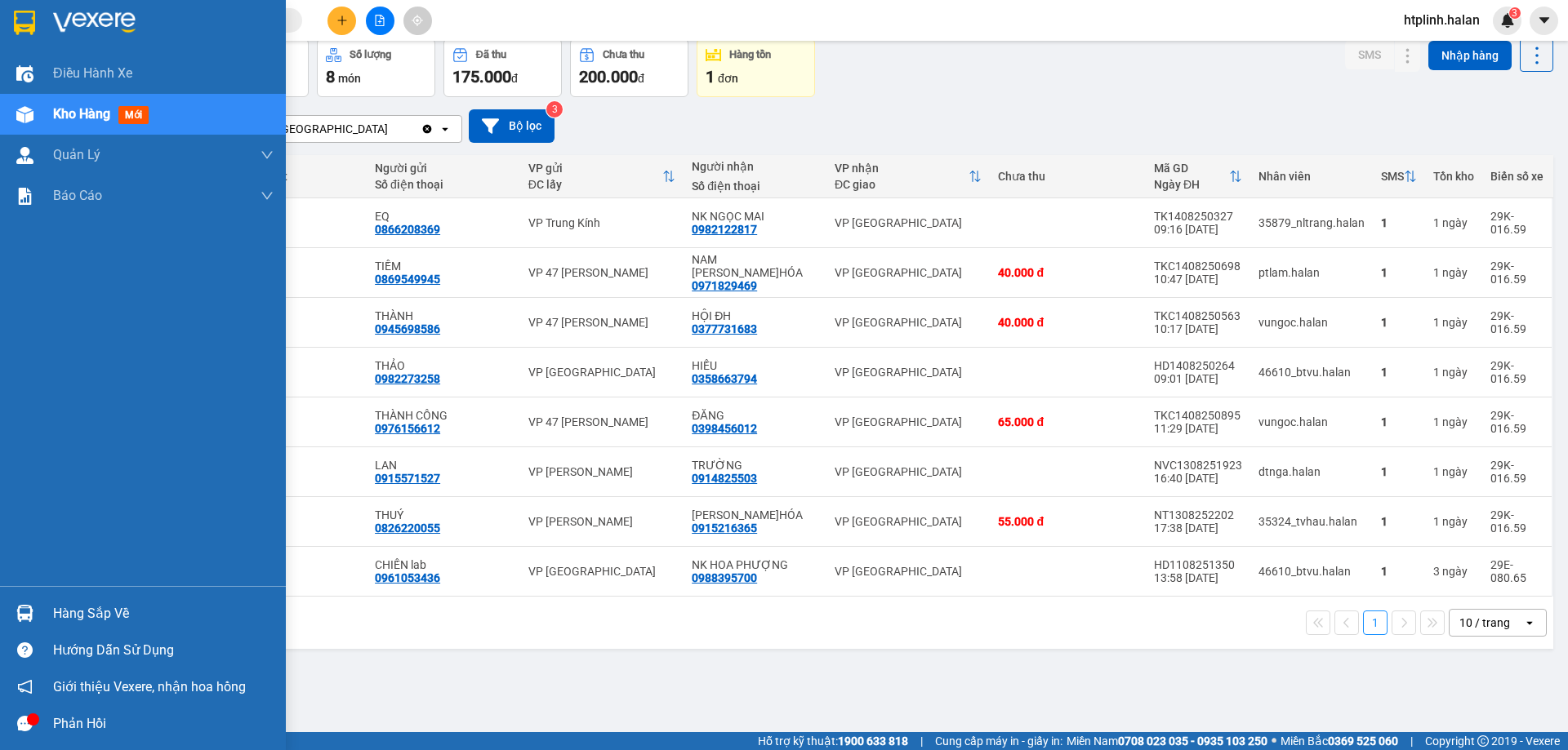
click at [69, 606] on div "Hàng sắp về" at bounding box center [163, 614] width 220 height 24
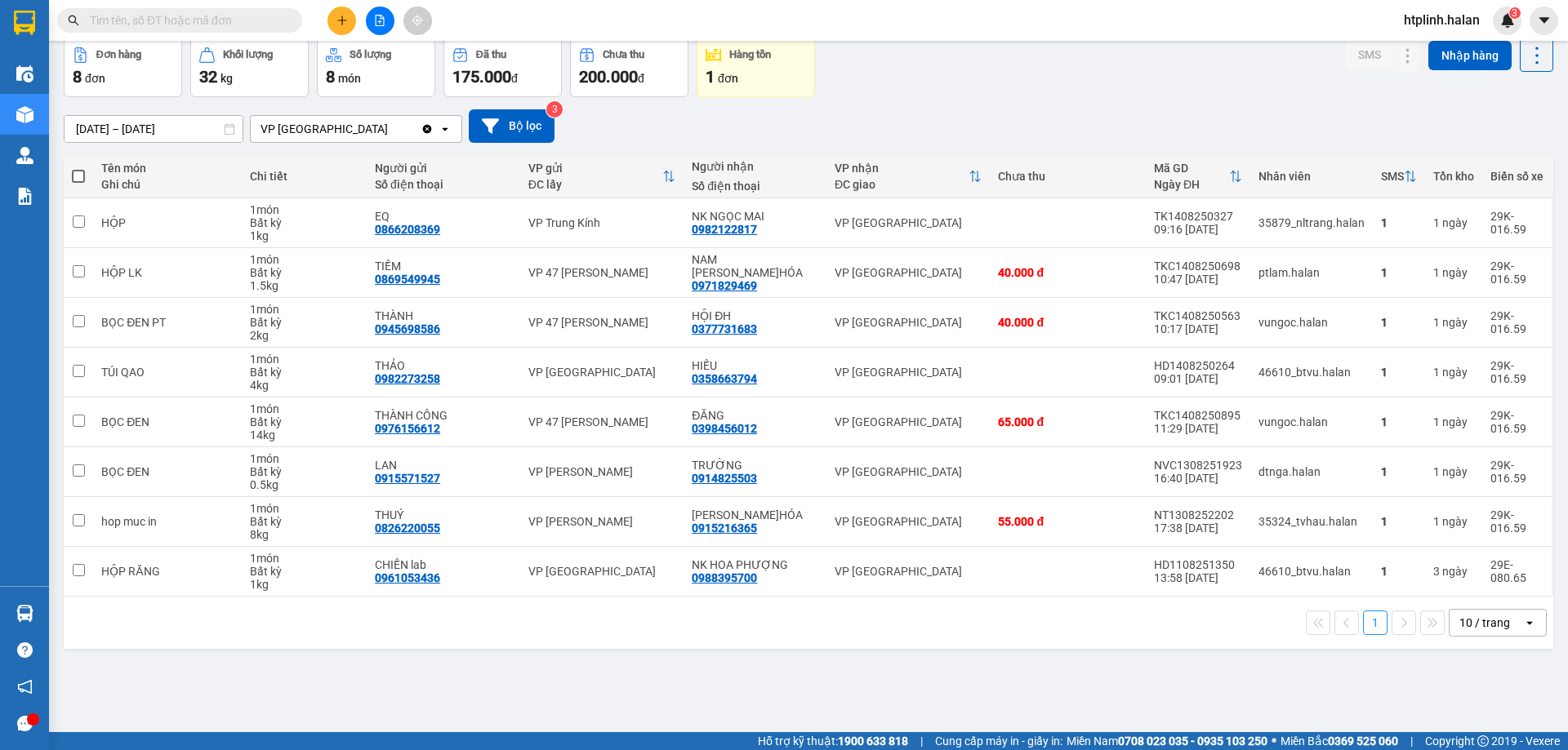
click at [1050, 148] on section "Kết quả tìm kiếm ( 0 ) Bộ lọc No Data htplinh.halan 3 Điều hành xe Kho hàng mới…" at bounding box center [784, 375] width 1568 height 750
click at [935, 118] on div "17/06/2025 – 15/08/2025 Press the down arrow key to interact with the calendar …" at bounding box center [808, 126] width 1490 height 34
click at [1033, 115] on div "17/06/2025 – 15/08/2025 Press the down arrow key to interact with the calendar …" at bounding box center [808, 126] width 1490 height 34
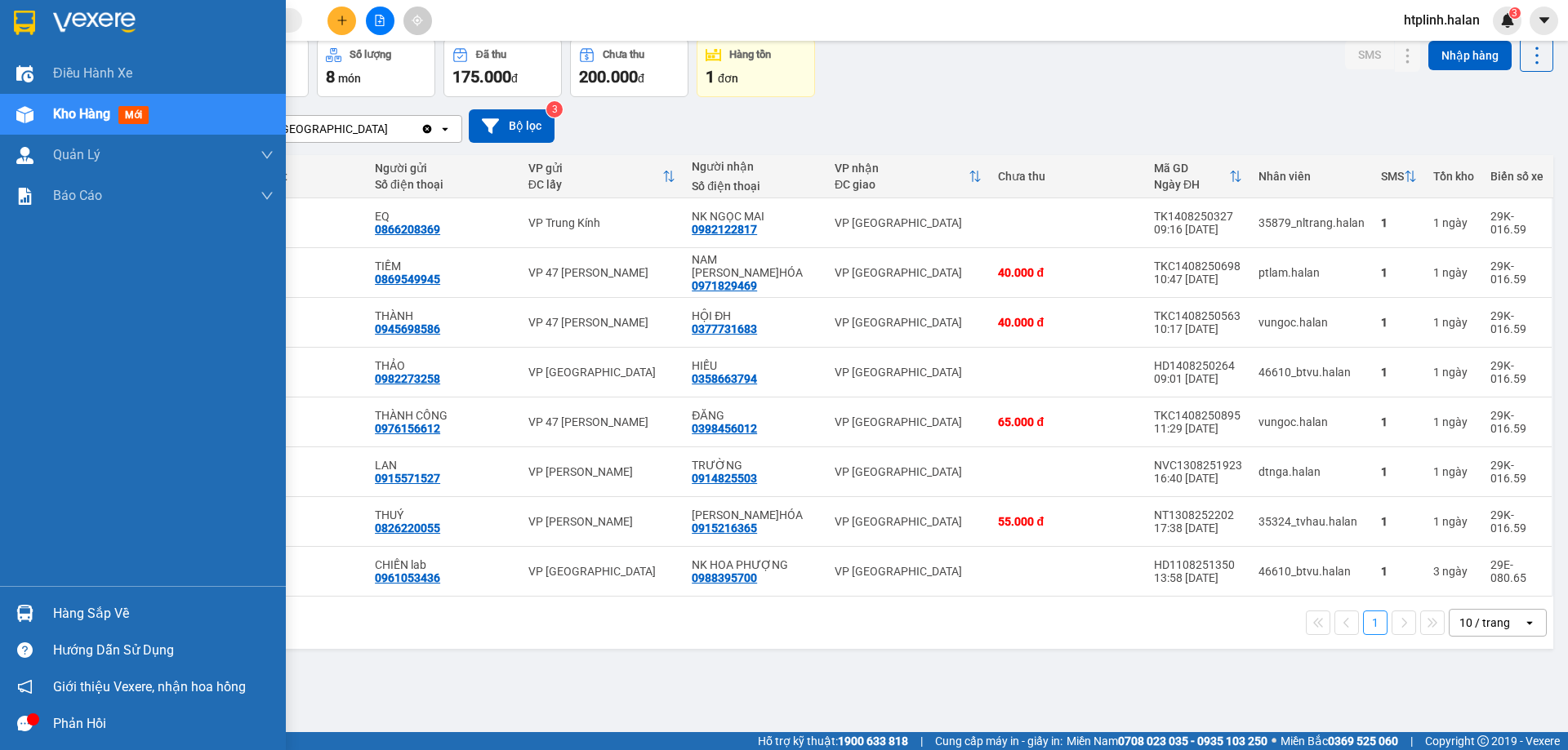
click at [88, 623] on div "Hàng sắp về" at bounding box center [163, 614] width 220 height 24
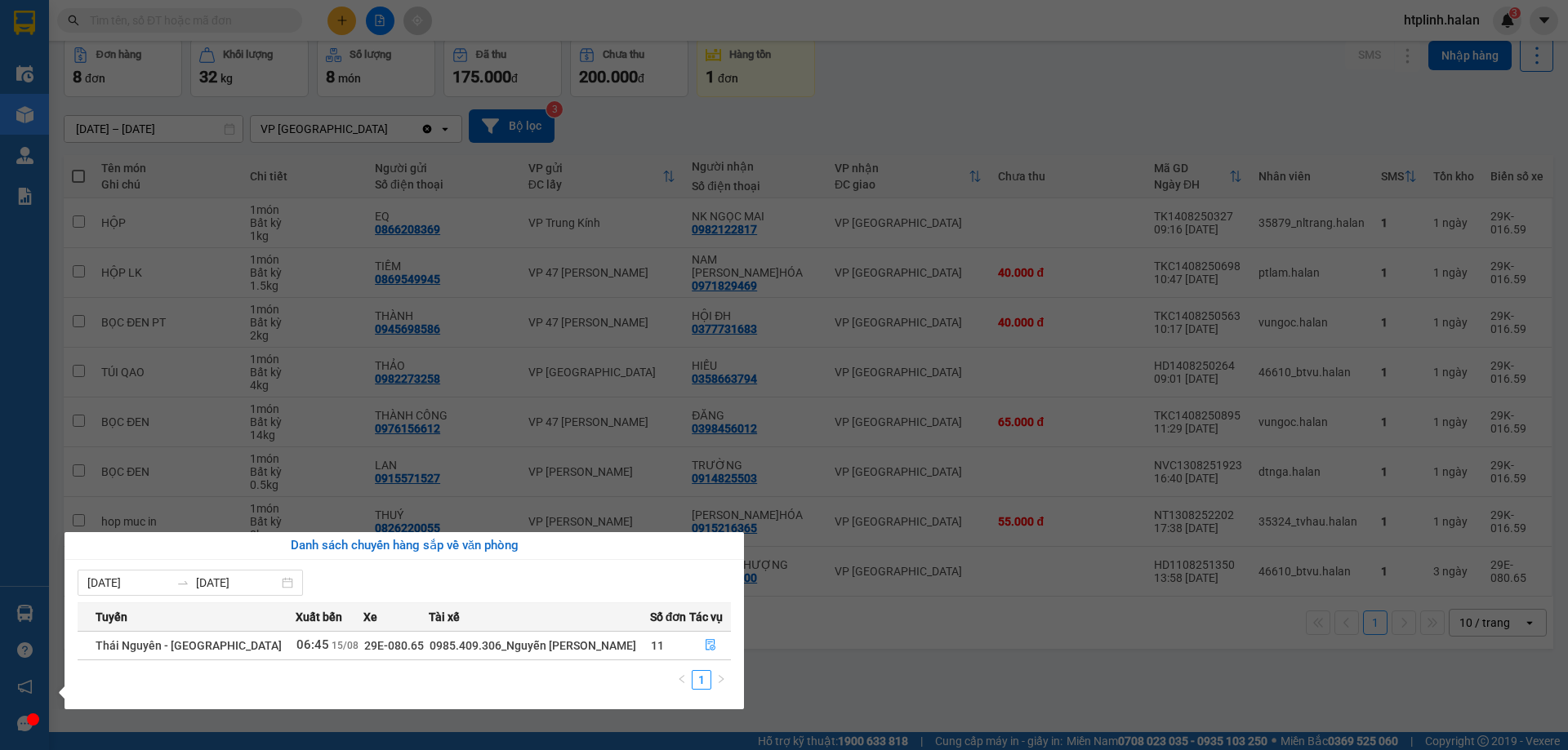
click at [805, 642] on section "Kết quả tìm kiếm ( 0 ) Bộ lọc No Data htplinh.halan 3 Điều hành xe Kho hàng mới…" at bounding box center [784, 375] width 1568 height 750
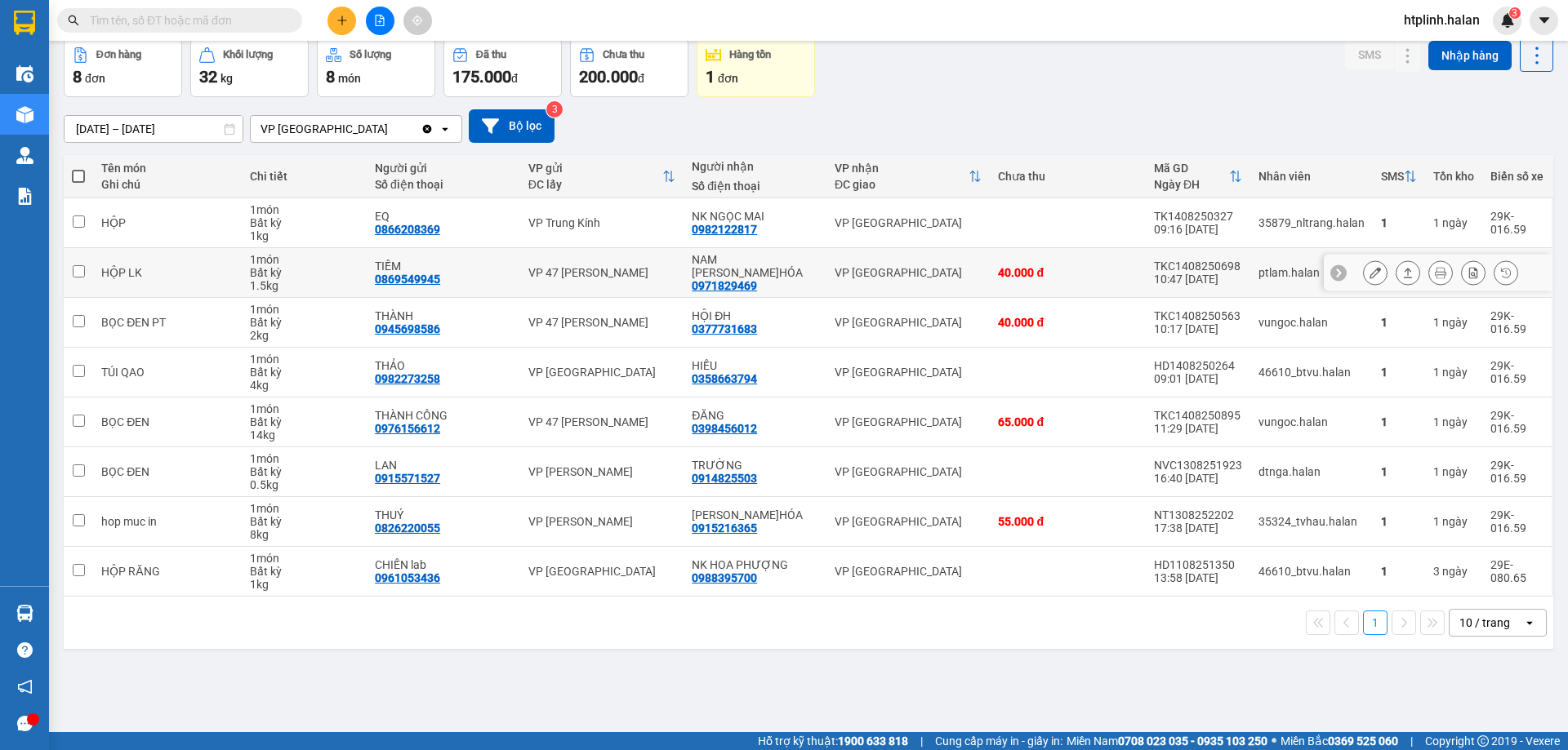
scroll to position [0, 0]
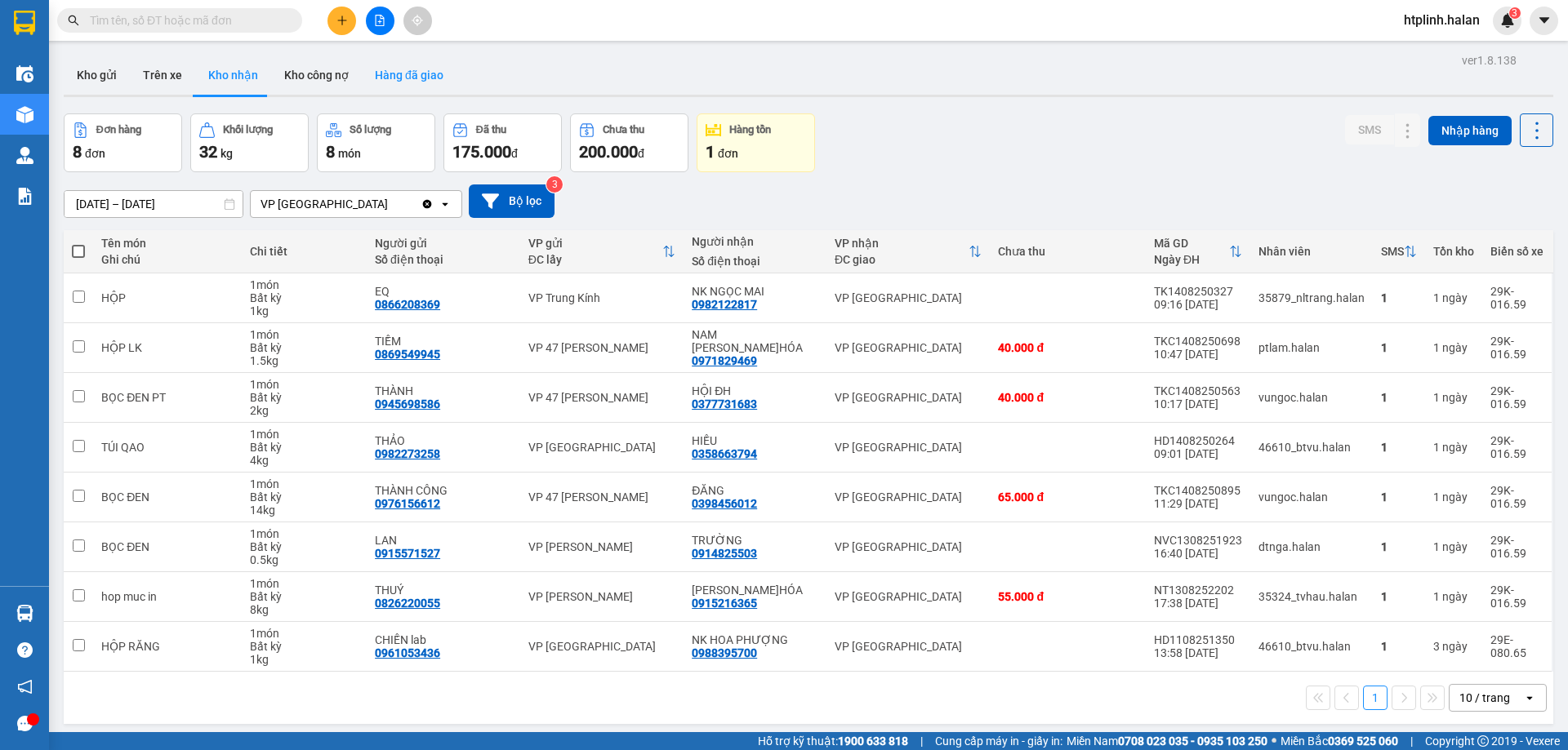
click at [392, 85] on button "Hàng đã giao" at bounding box center [408, 75] width 95 height 39
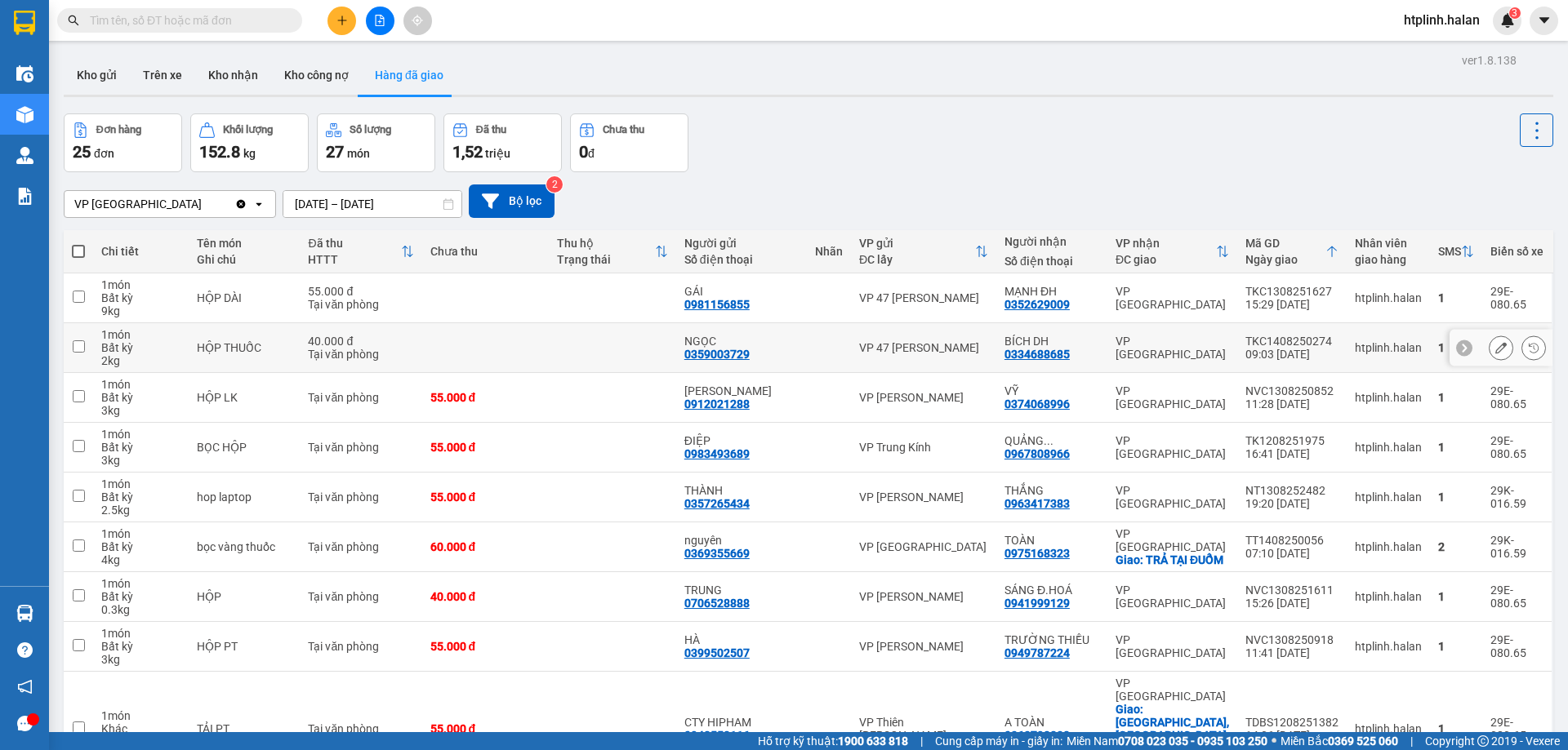
scroll to position [106, 0]
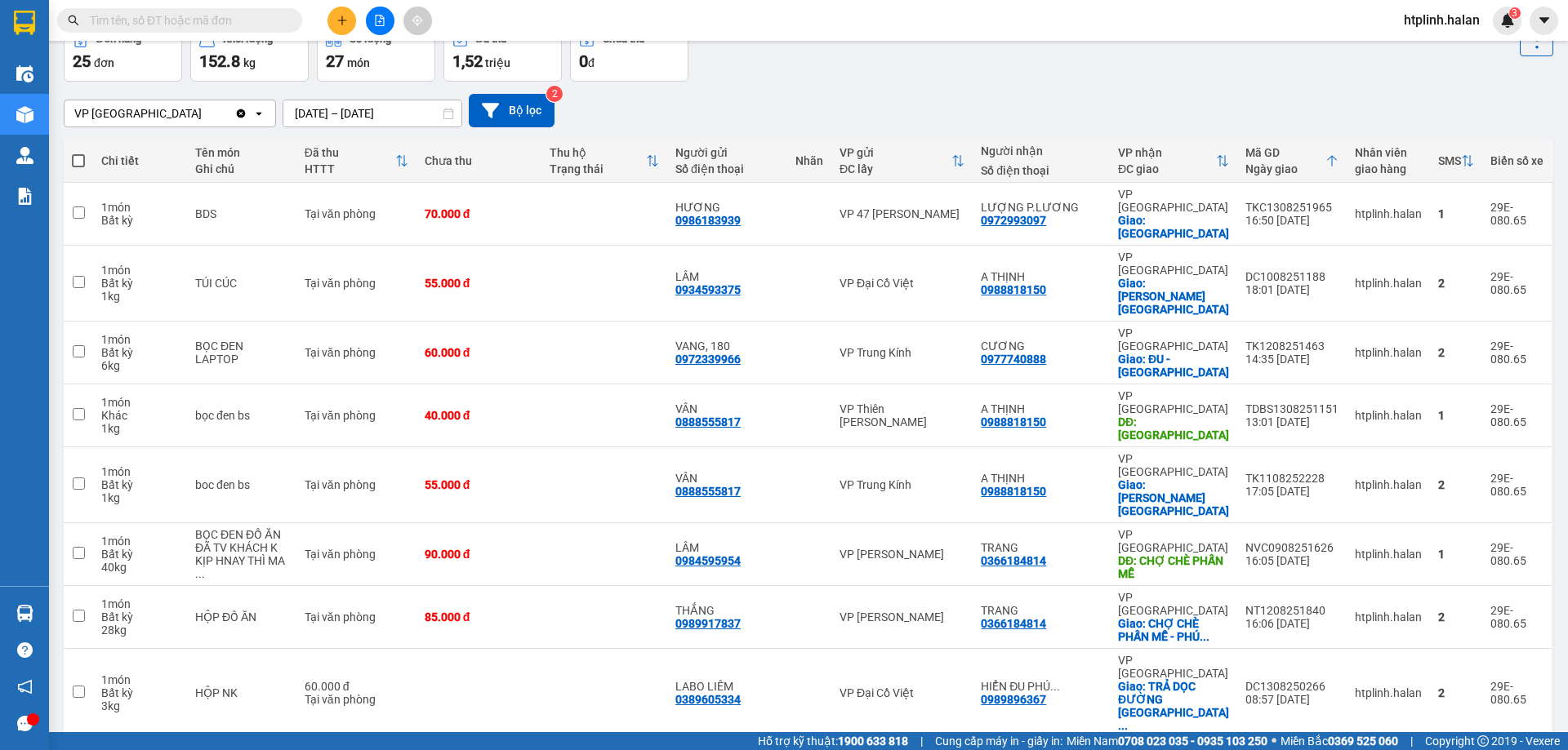
scroll to position [93, 0]
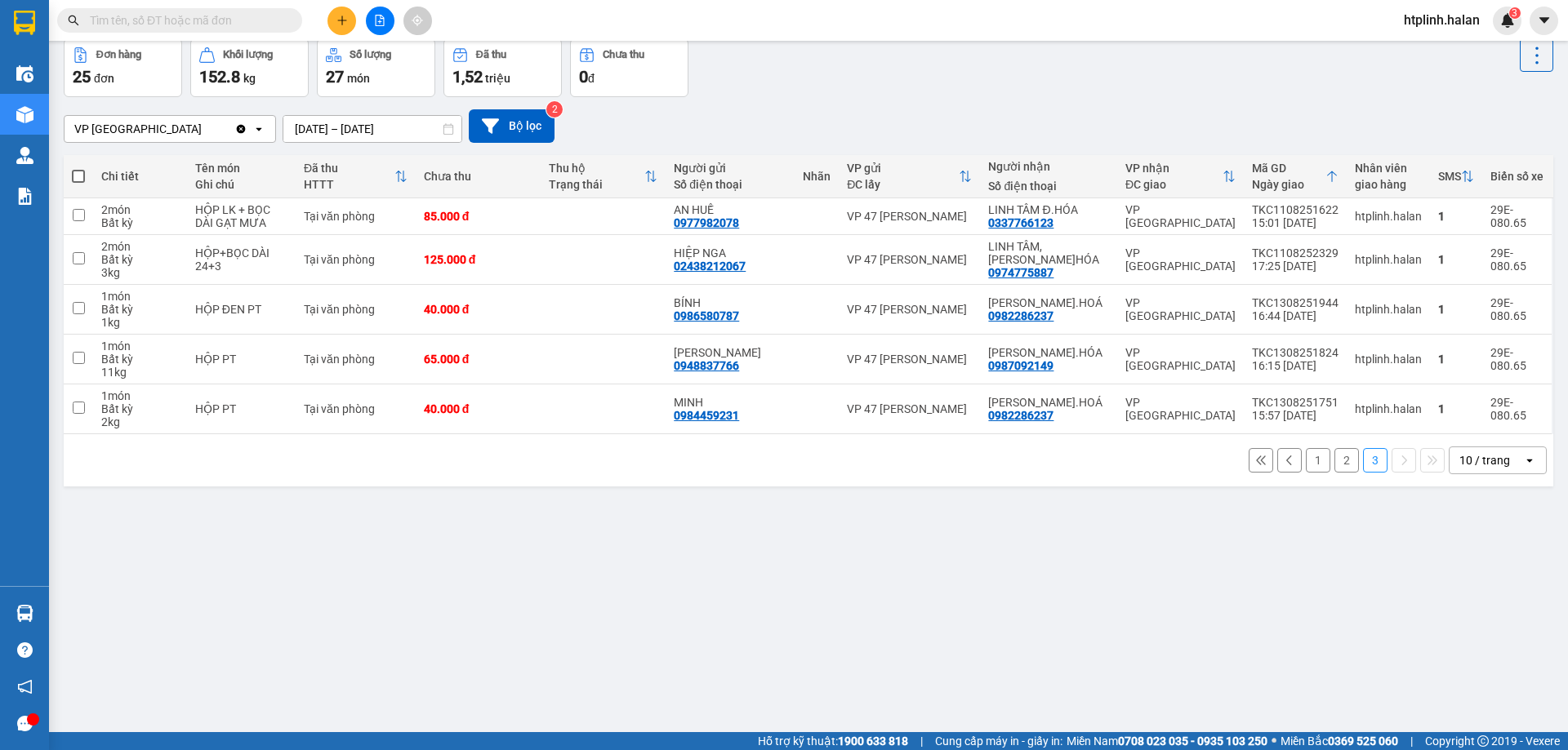
scroll to position [0, 0]
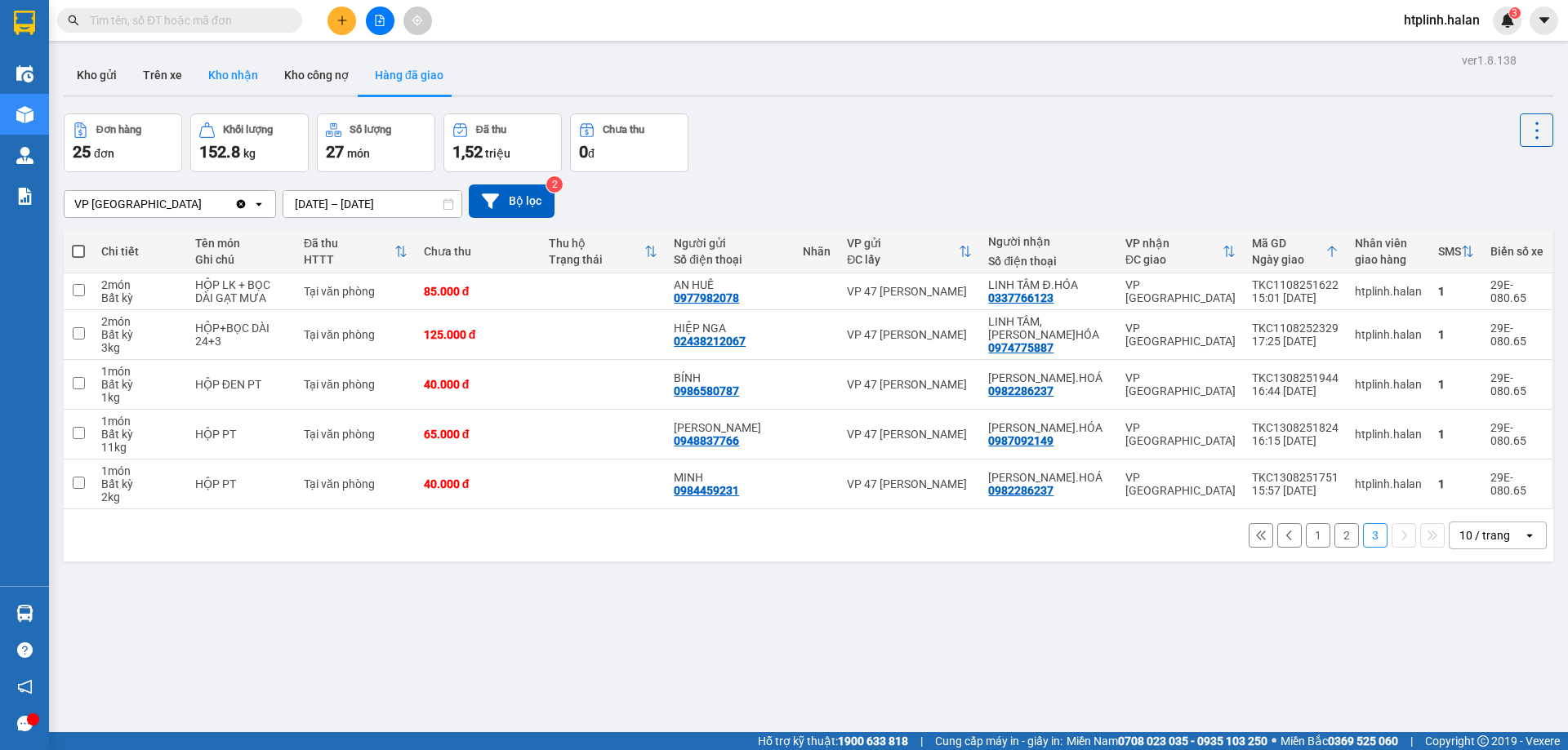
click at [225, 62] on button "Kho nhận" at bounding box center [233, 75] width 76 height 39
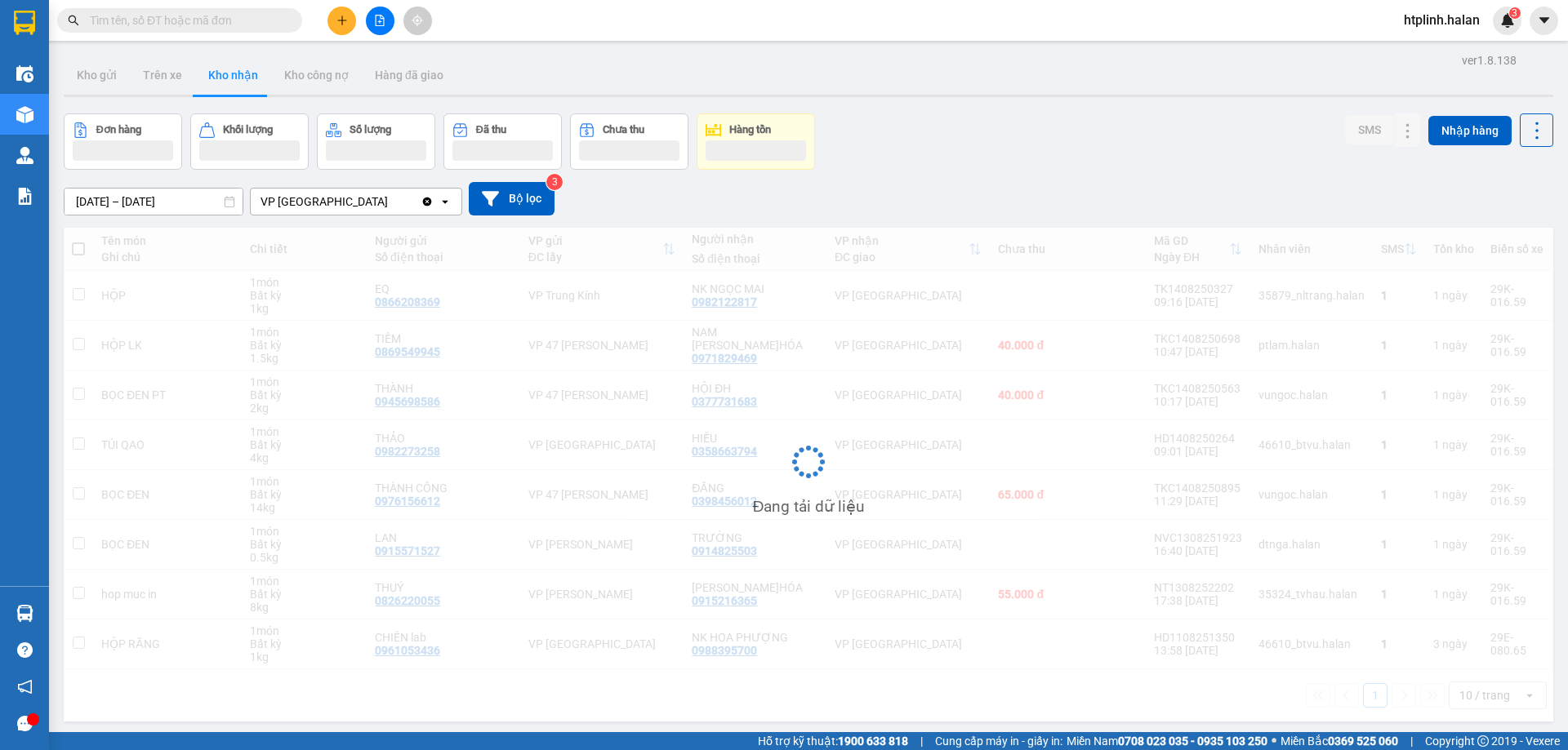
scroll to position [75, 0]
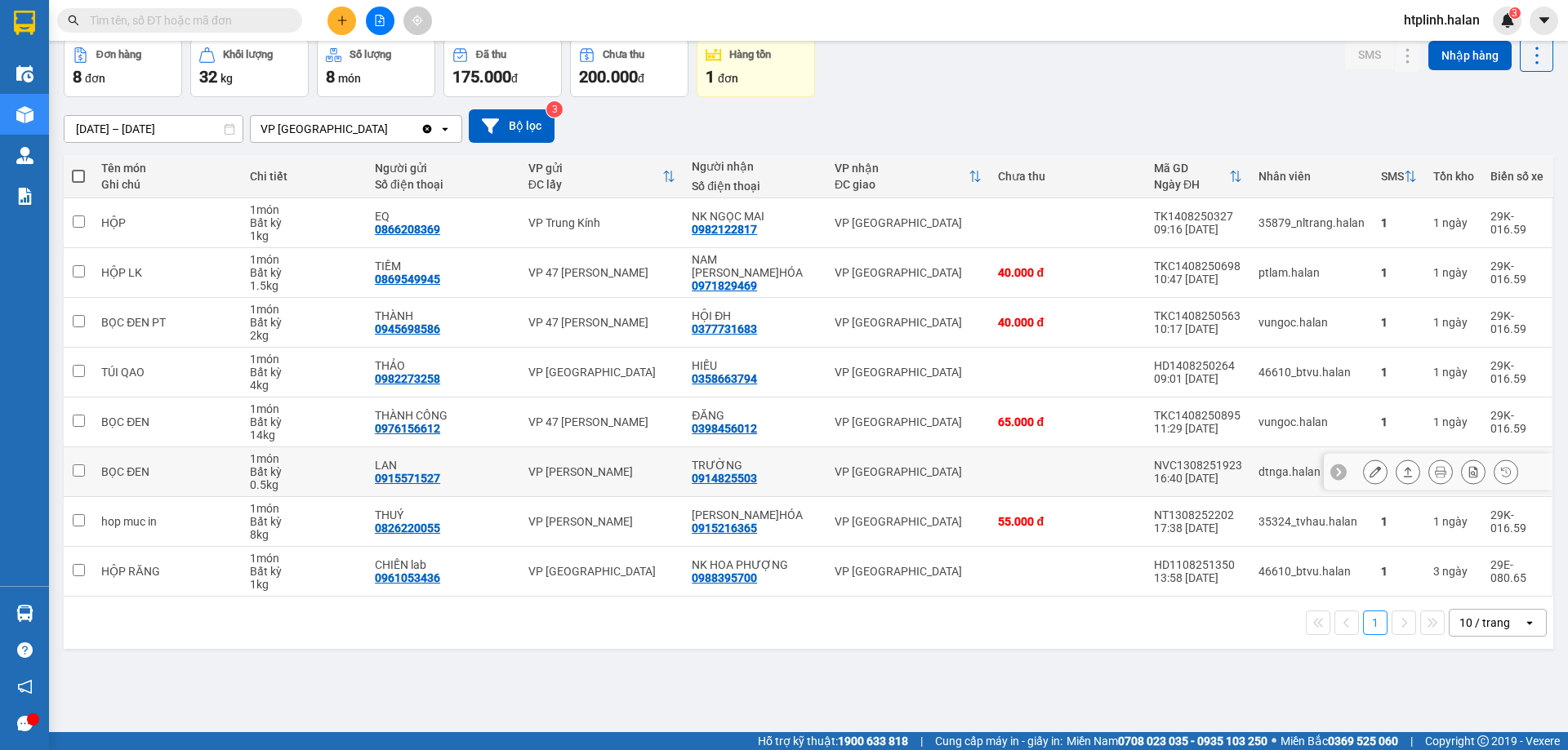
click at [1412, 471] on div at bounding box center [1441, 472] width 155 height 24
click at [1402, 470] on icon at bounding box center [1408, 472] width 11 height 11
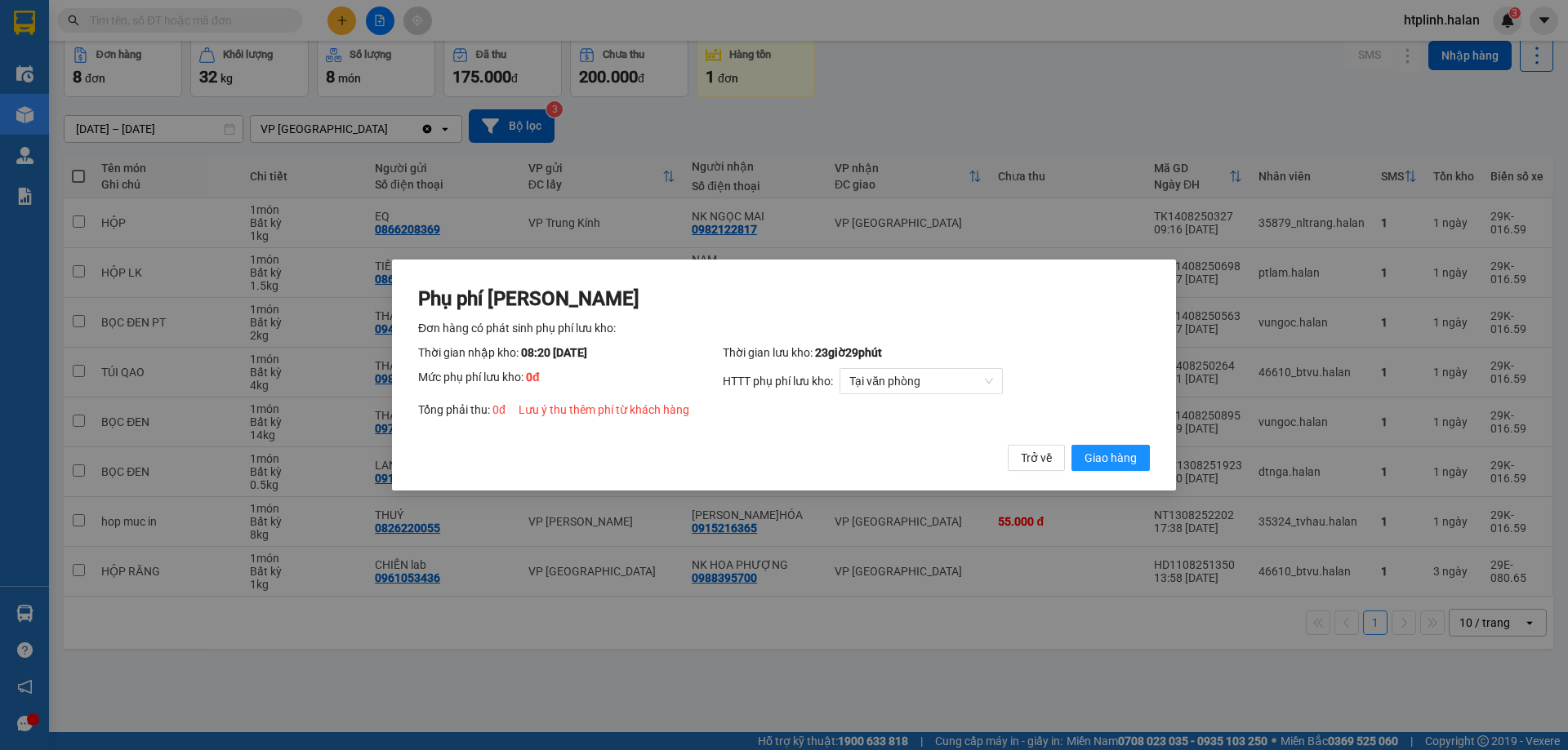
click at [1107, 444] on div "Phụ phí Lưu kho Đơn hàng có phát sinh phụ phí lưu kho: Thời gian nhập kho: 08:2…" at bounding box center [784, 379] width 732 height 186
click at [1087, 451] on span "Giao hàng" at bounding box center [1110, 458] width 52 height 18
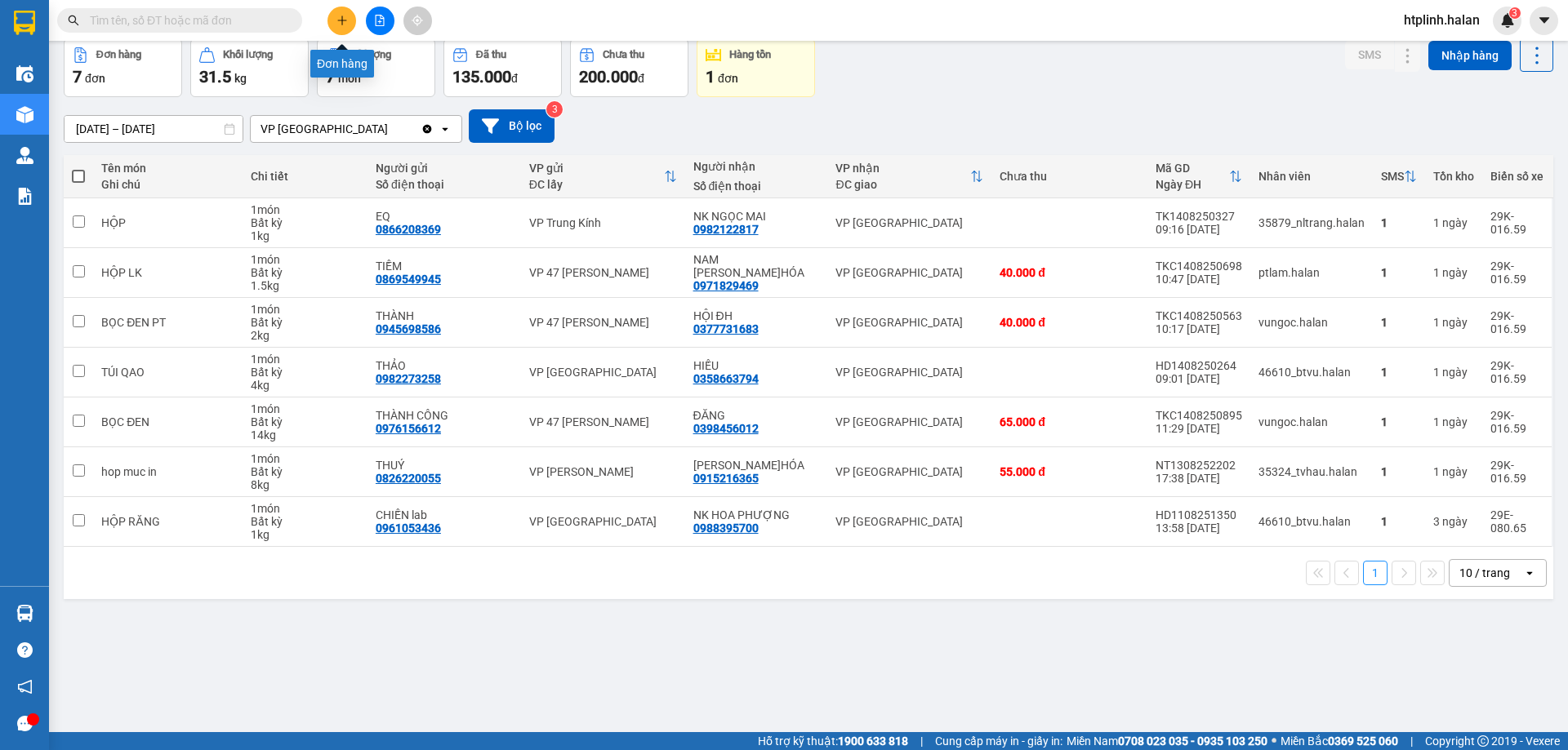
click at [342, 21] on icon "plus" at bounding box center [342, 20] width 9 height 1
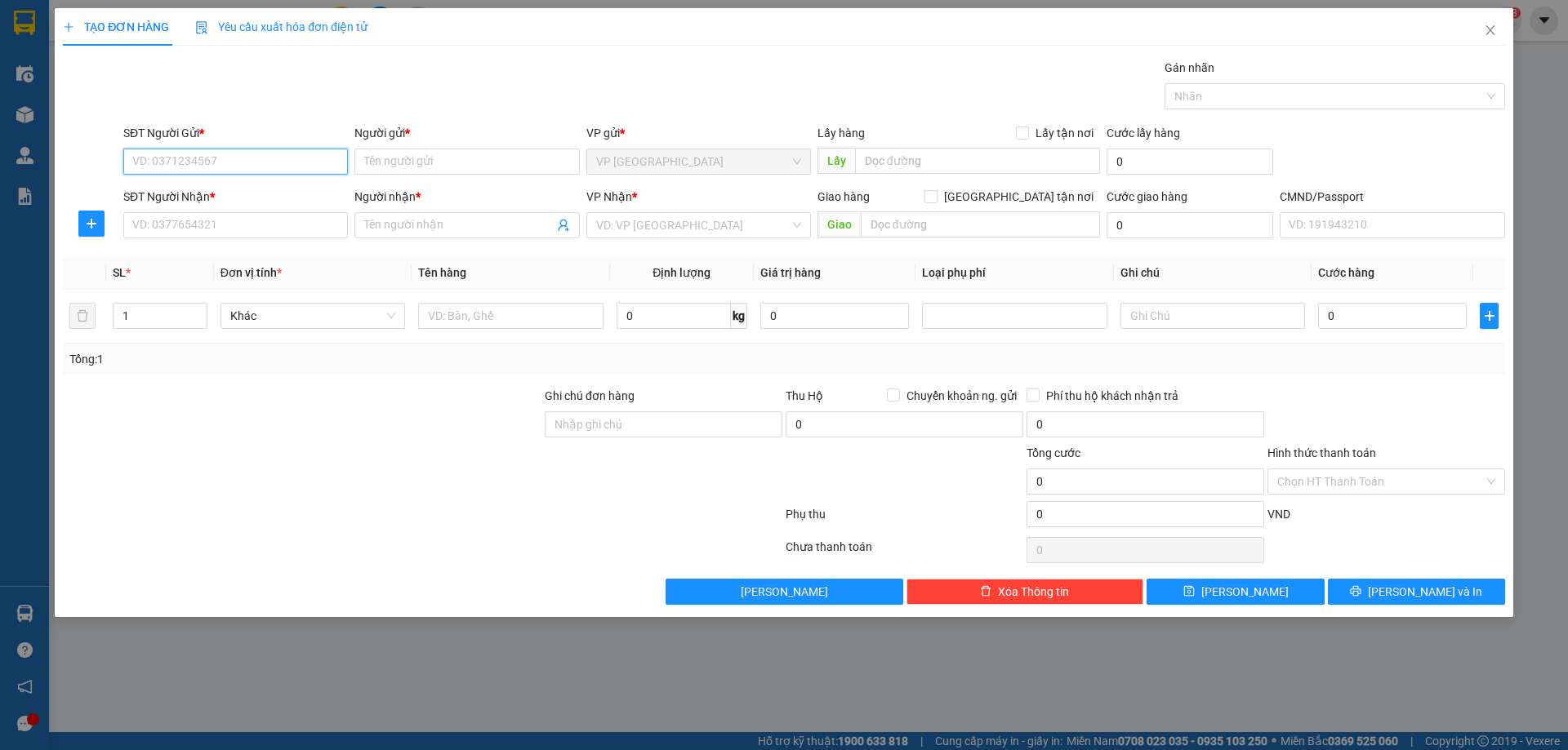
paste input "0915216365"
type input "0915216365"
click at [390, 172] on input "Người gửi *" at bounding box center [467, 161] width 225 height 26
click at [271, 173] on input "0915216365" at bounding box center [235, 161] width 225 height 26
click at [421, 176] on div "Người gửi * Tên người gửi" at bounding box center [467, 153] width 225 height 57
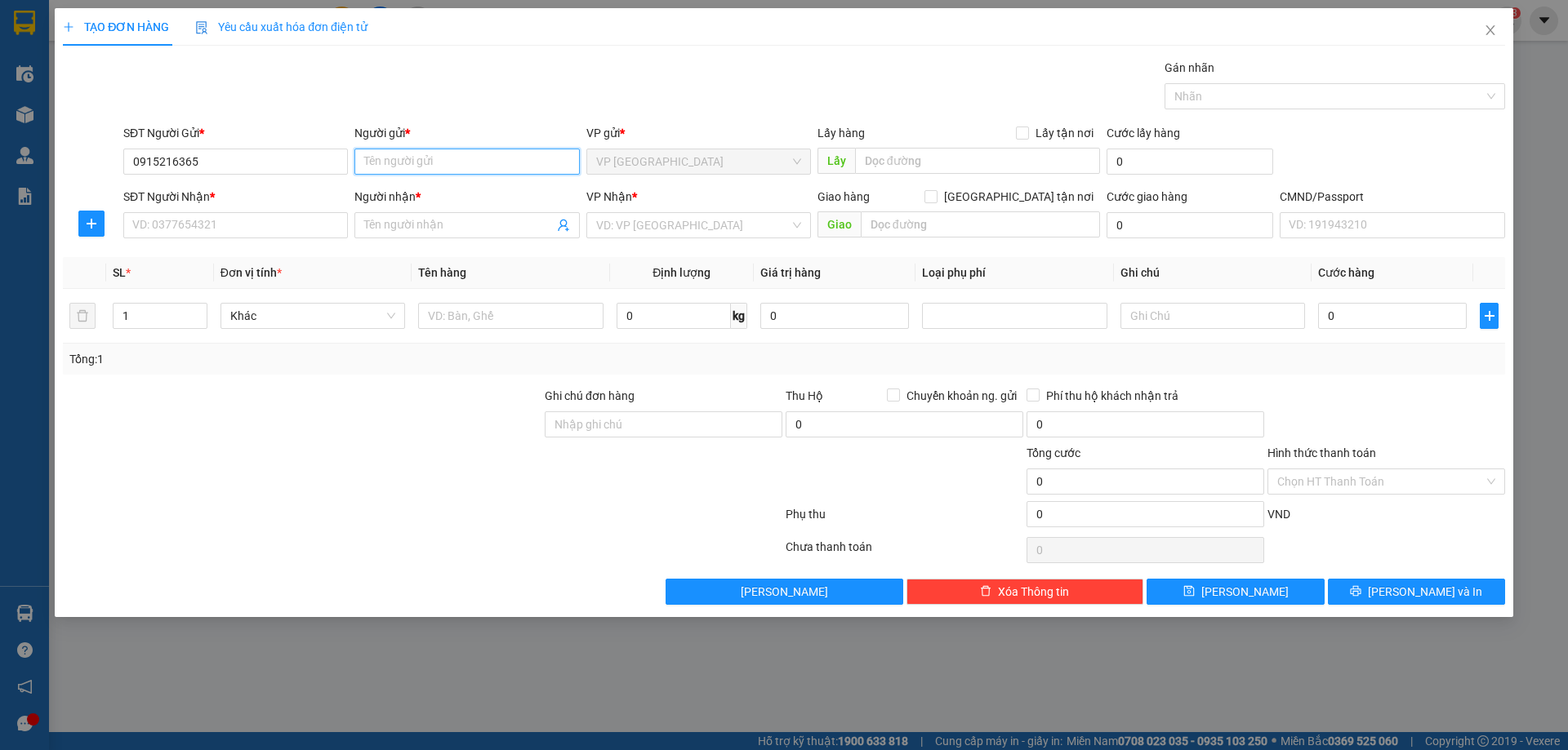
click at [418, 161] on input "Người gửi *" at bounding box center [467, 161] width 225 height 26
paste input "[PERSON_NAME]HÓA"
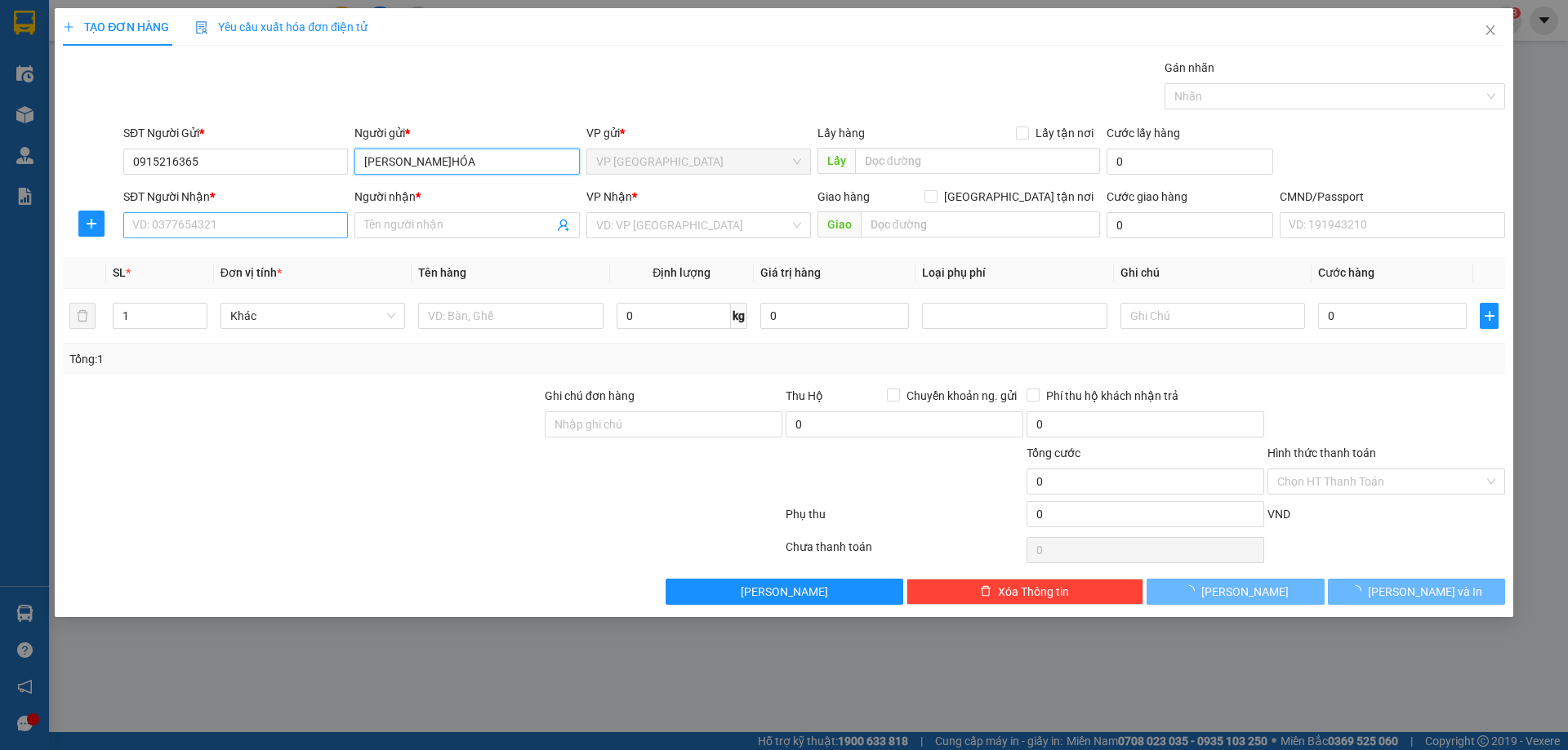
type input "[PERSON_NAME]HÓA"
click at [197, 218] on input "SĐT Người Nhận *" at bounding box center [235, 225] width 225 height 26
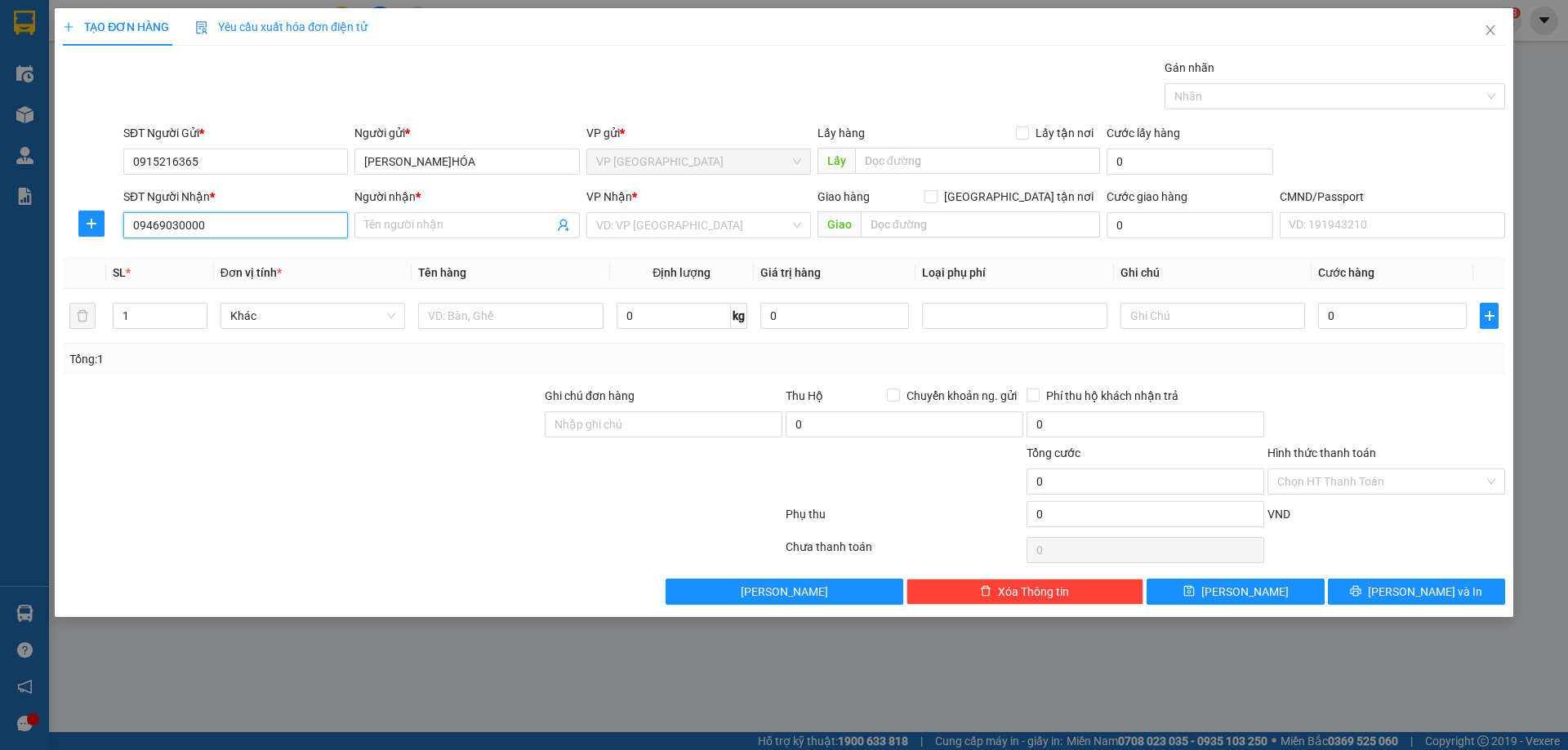
type input "0946903000"
click at [233, 251] on div "0946903000 - TRỌNG" at bounding box center [235, 258] width 205 height 18
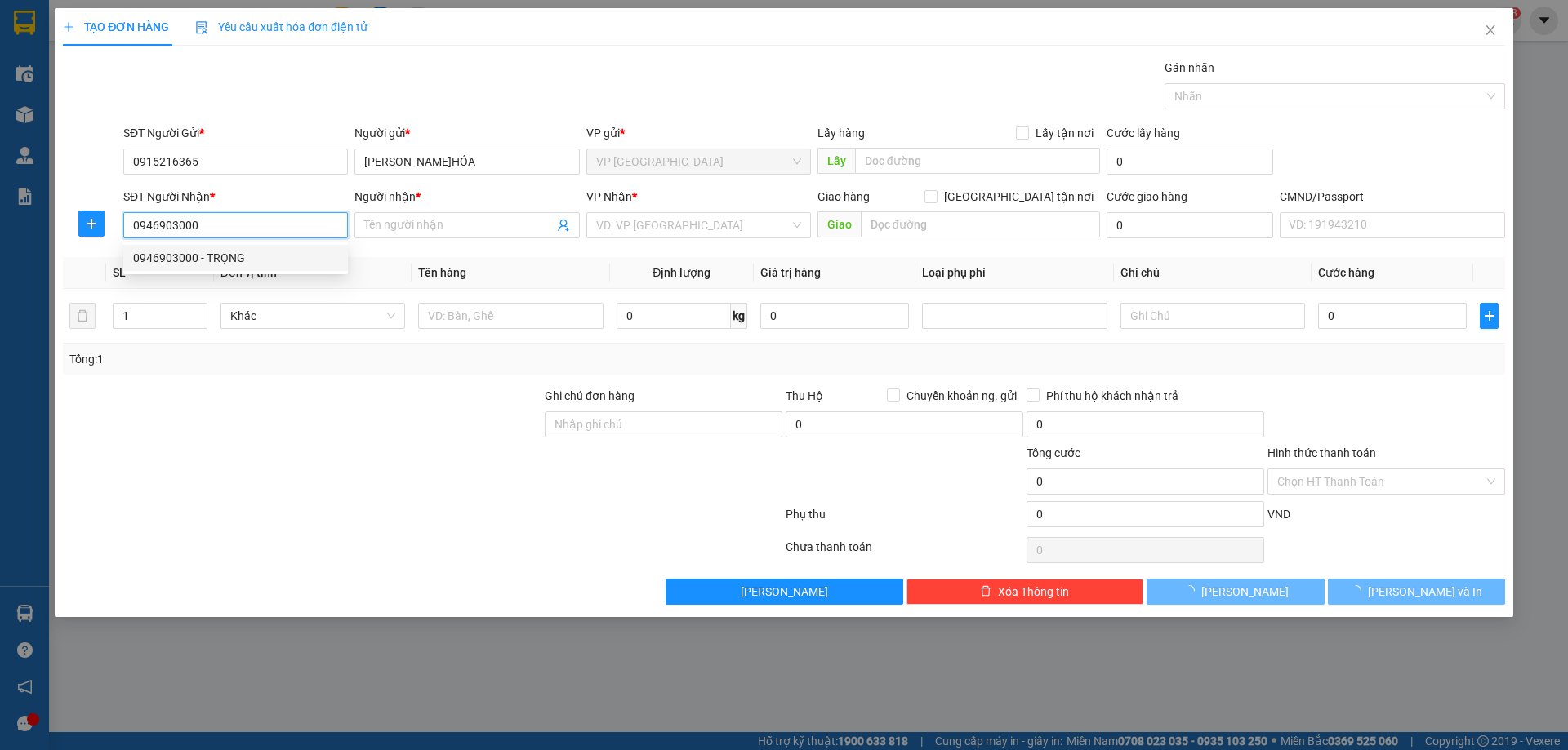
type input "TRỌNG"
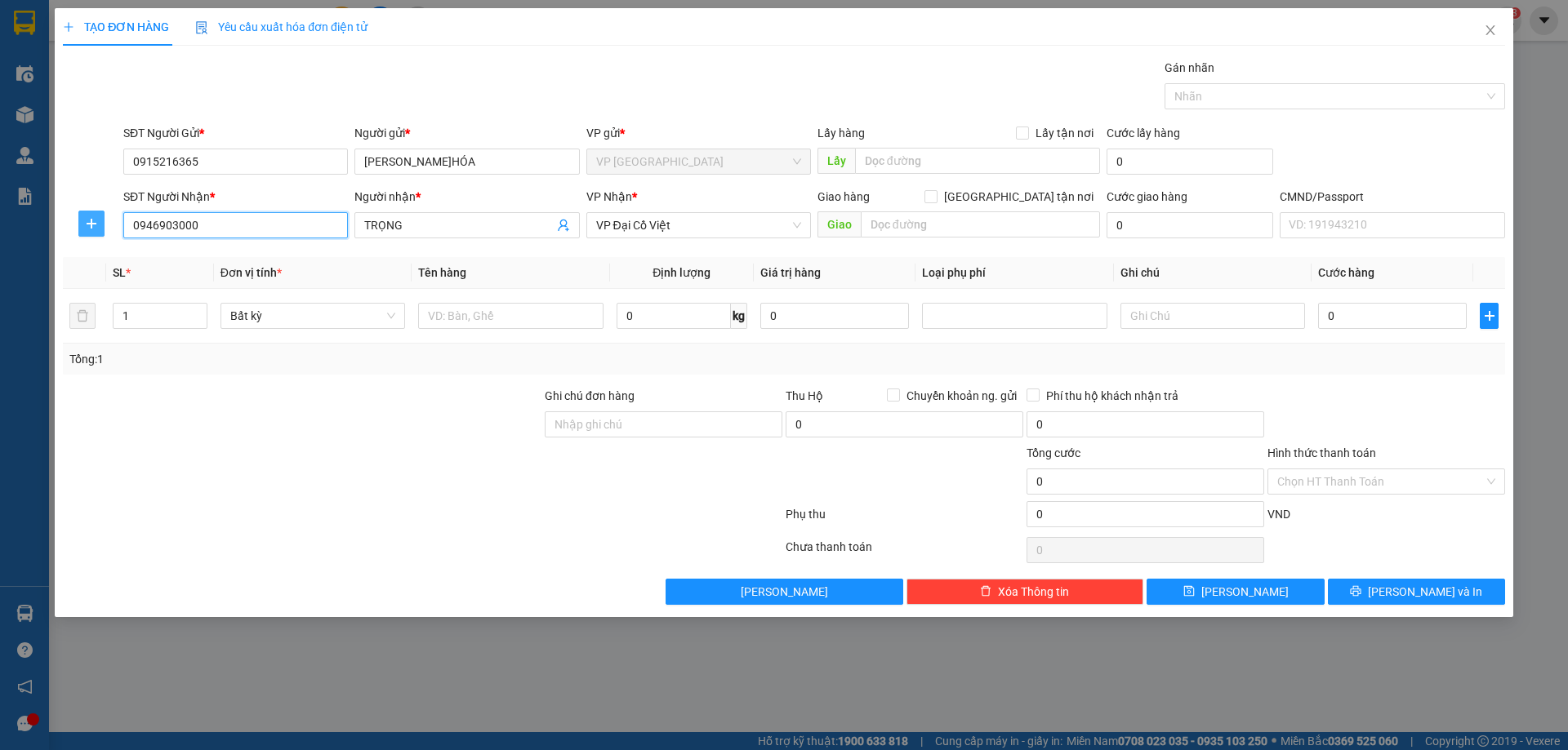
type input "0946903000"
click at [94, 214] on button "button" at bounding box center [91, 224] width 26 height 26
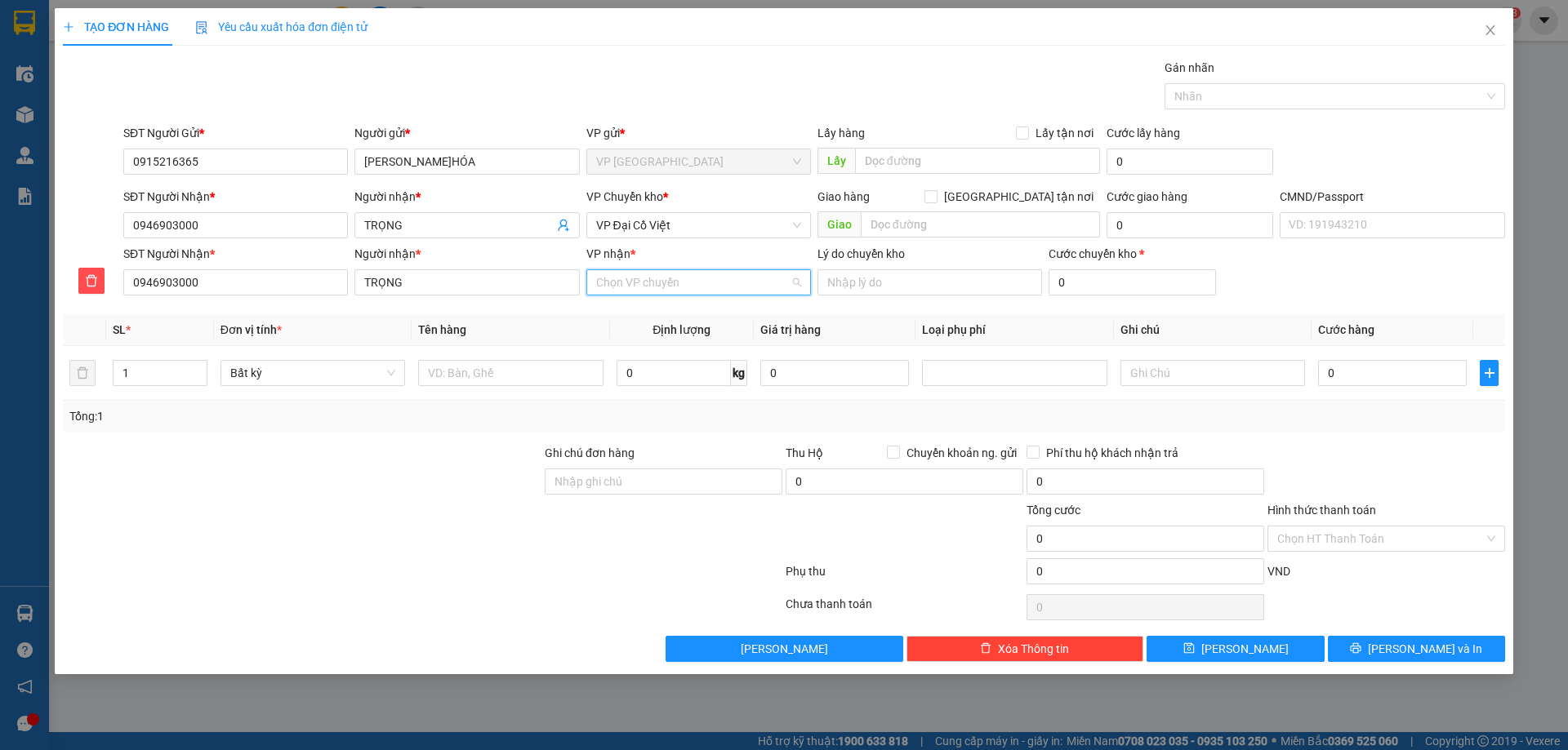
click at [767, 277] on input "VP nhận *" at bounding box center [692, 283] width 193 height 24
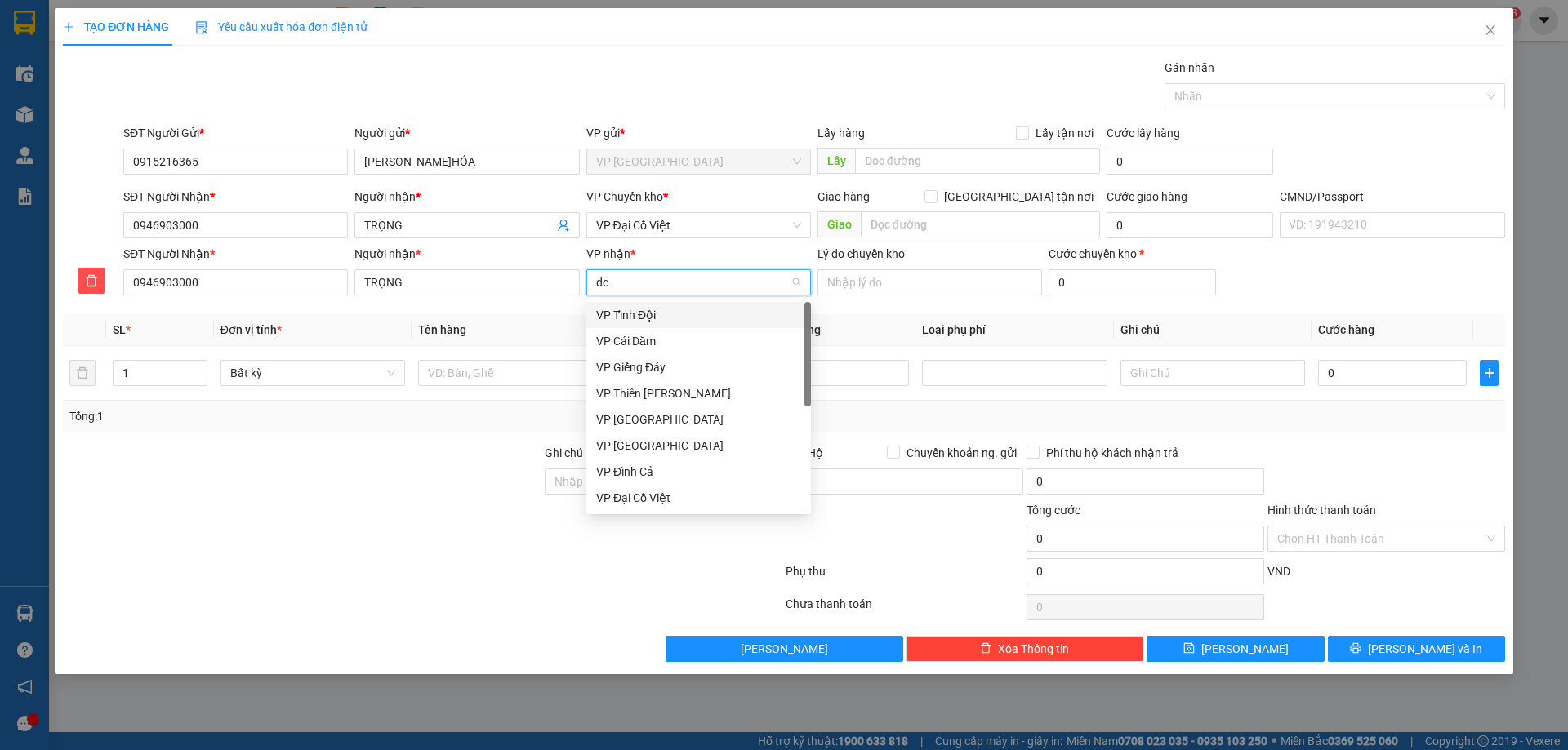
type input "dcv"
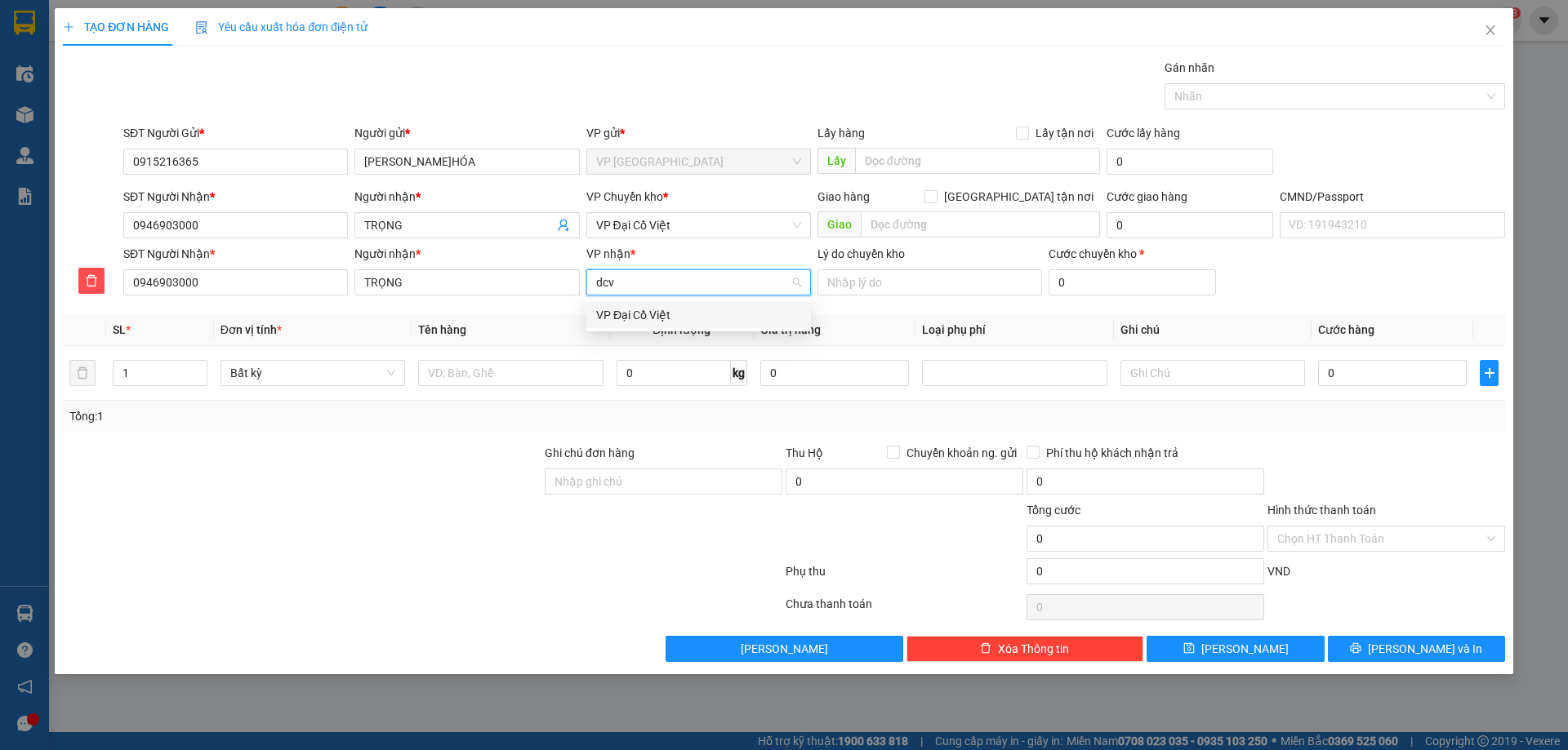
click at [696, 311] on div "VP Đại Cồ Việt" at bounding box center [698, 315] width 205 height 18
click at [671, 189] on div "VP Chuyển kho *" at bounding box center [698, 197] width 225 height 18
click at [668, 226] on span "VP Đại Cồ Việt" at bounding box center [698, 225] width 205 height 24
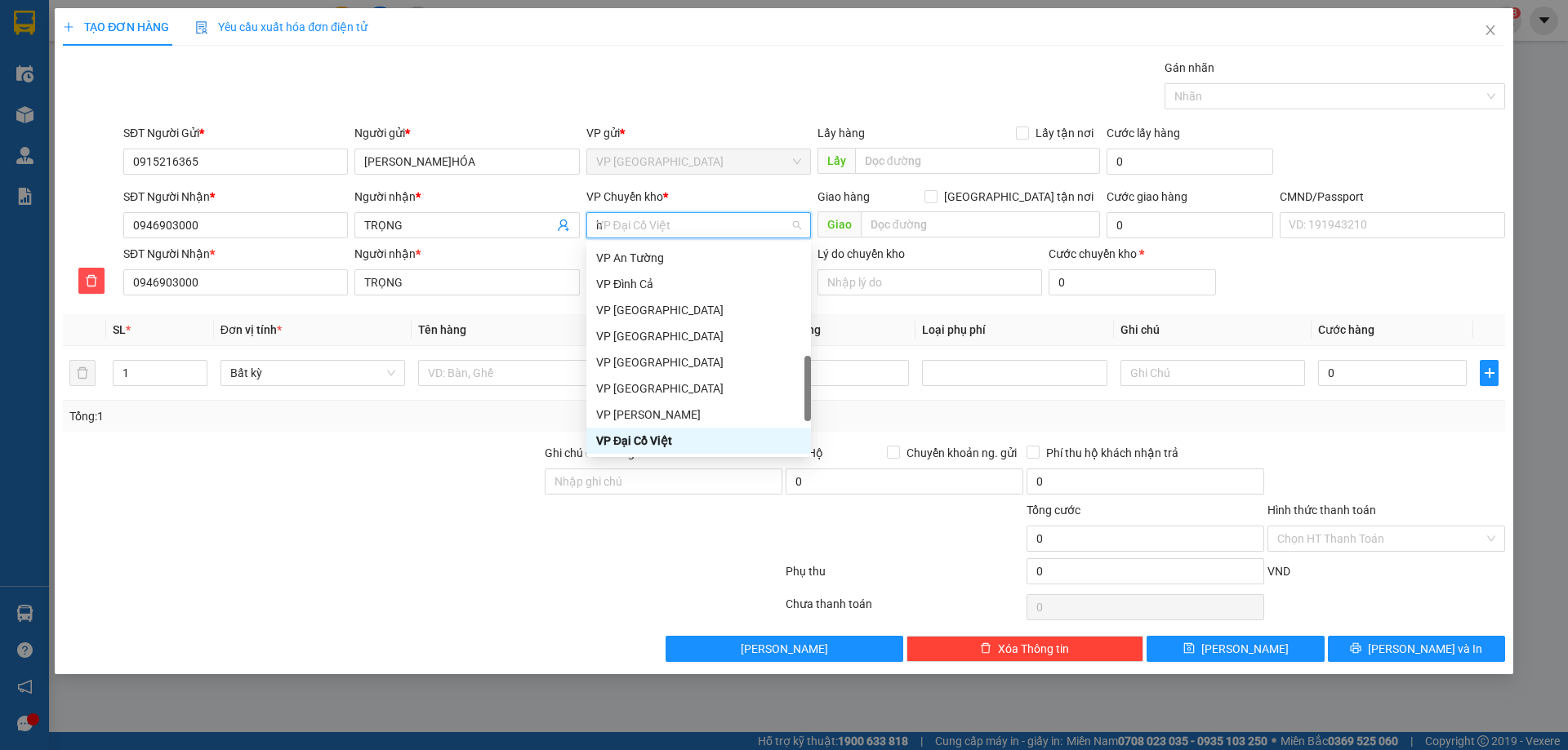
scroll to position [235, 0]
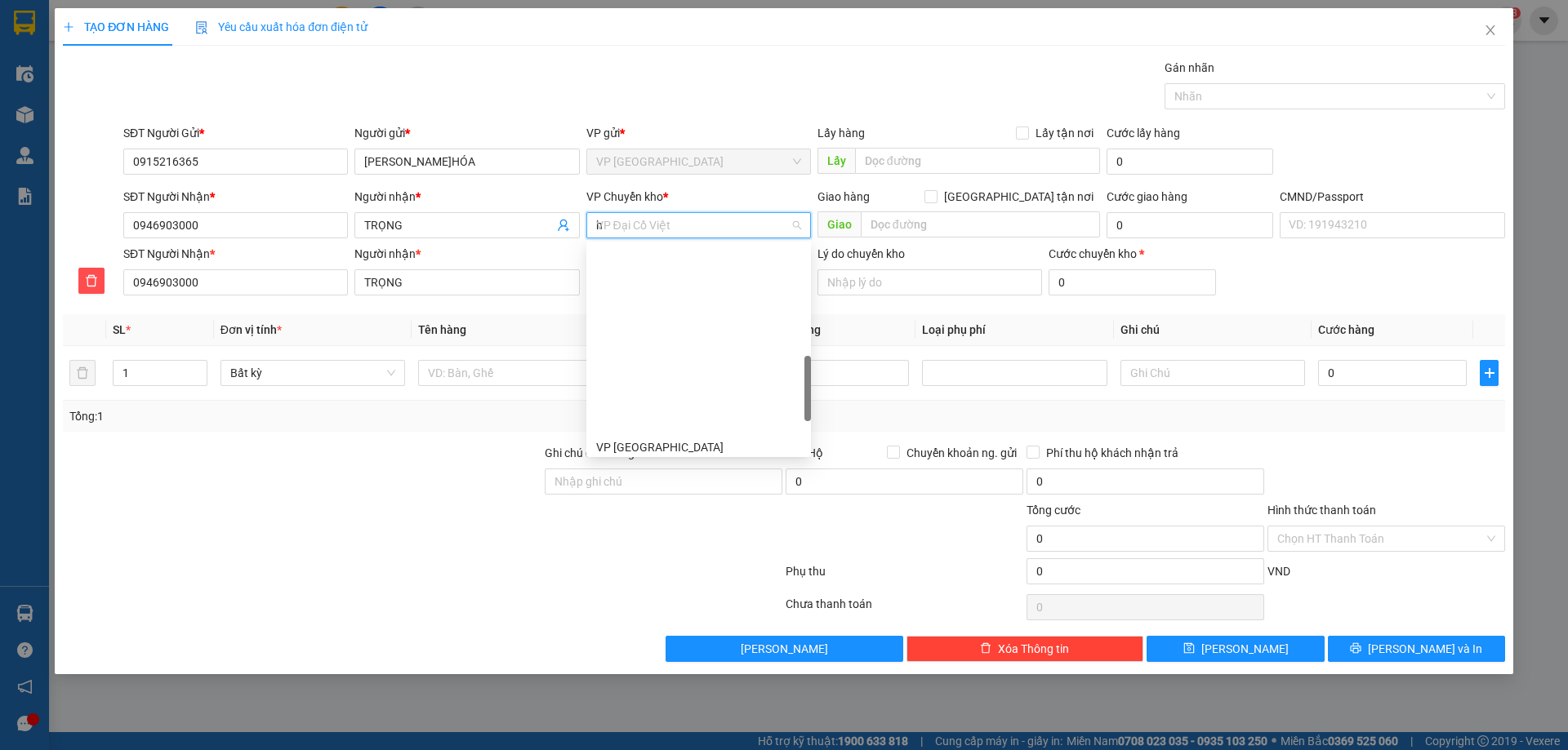
type input "hg"
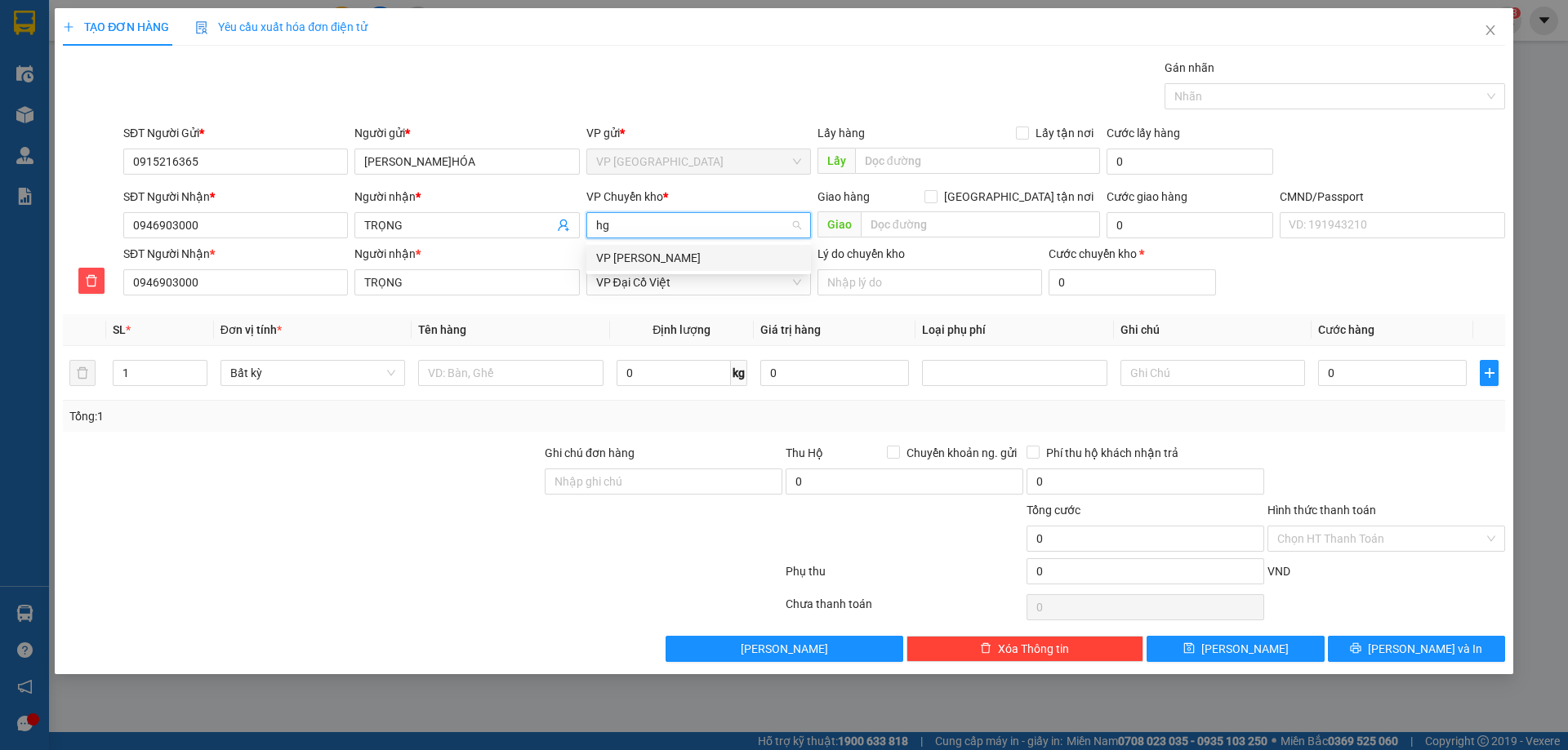
scroll to position [0, 0]
click at [658, 257] on div "VP [PERSON_NAME]" at bounding box center [698, 258] width 205 height 18
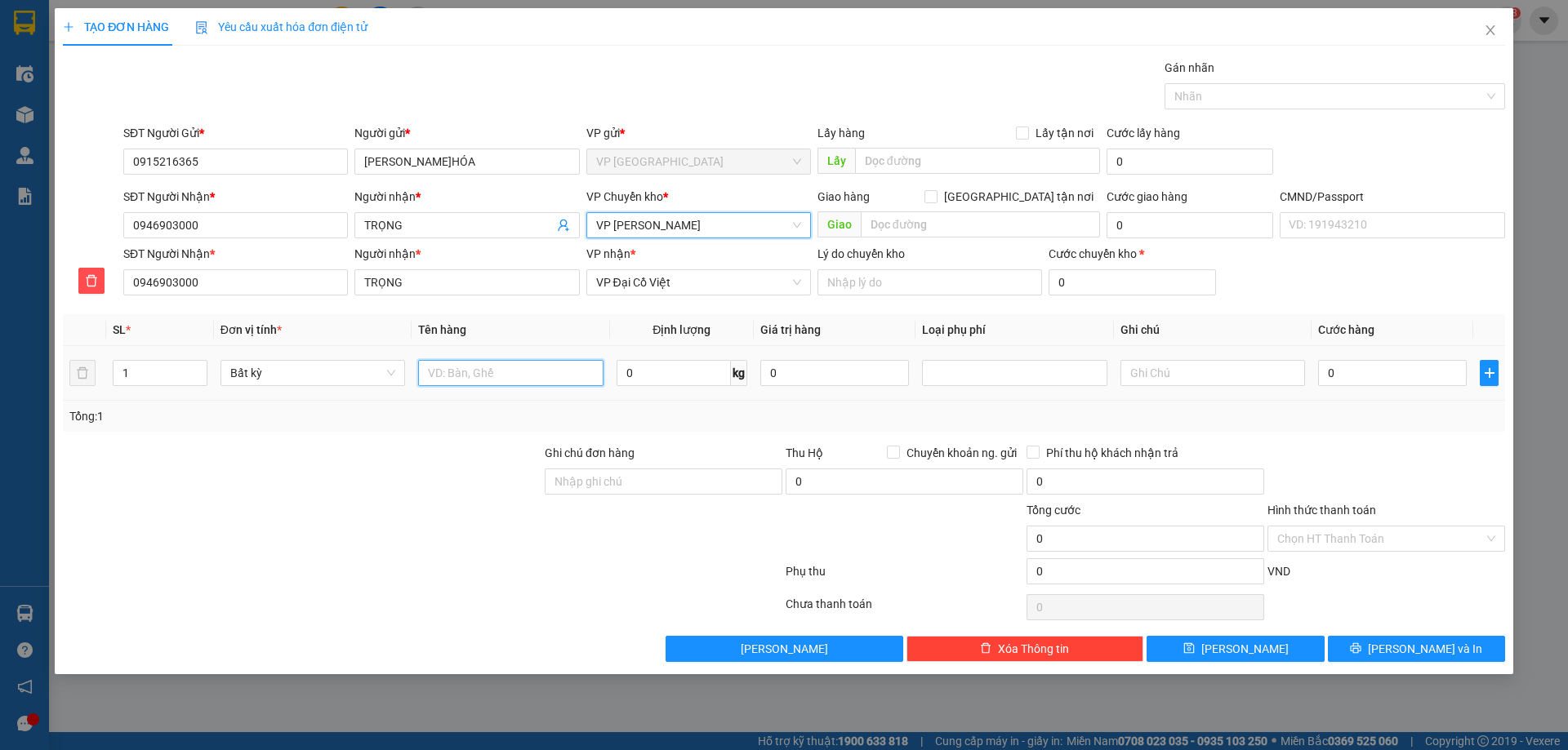
click at [484, 374] on input "text" at bounding box center [510, 373] width 185 height 26
click at [193, 282] on input "0946903000" at bounding box center [235, 283] width 225 height 26
click at [462, 357] on div at bounding box center [510, 373] width 185 height 33
click at [466, 379] on input "text" at bounding box center [510, 373] width 185 height 26
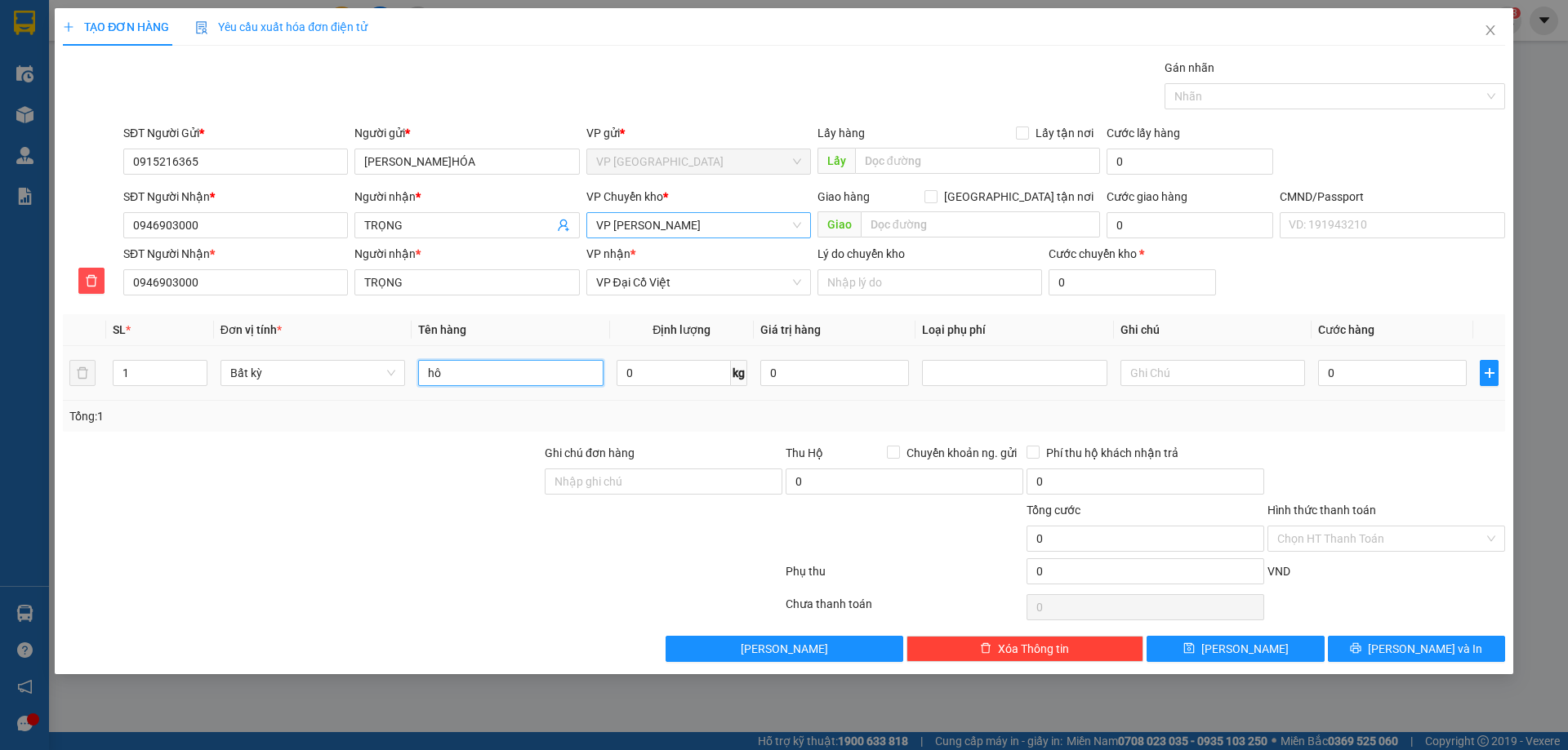
type input "h"
type input "HỘP LK"
click at [683, 379] on input "0" at bounding box center [674, 373] width 114 height 26
type input "2"
type input "3.5"
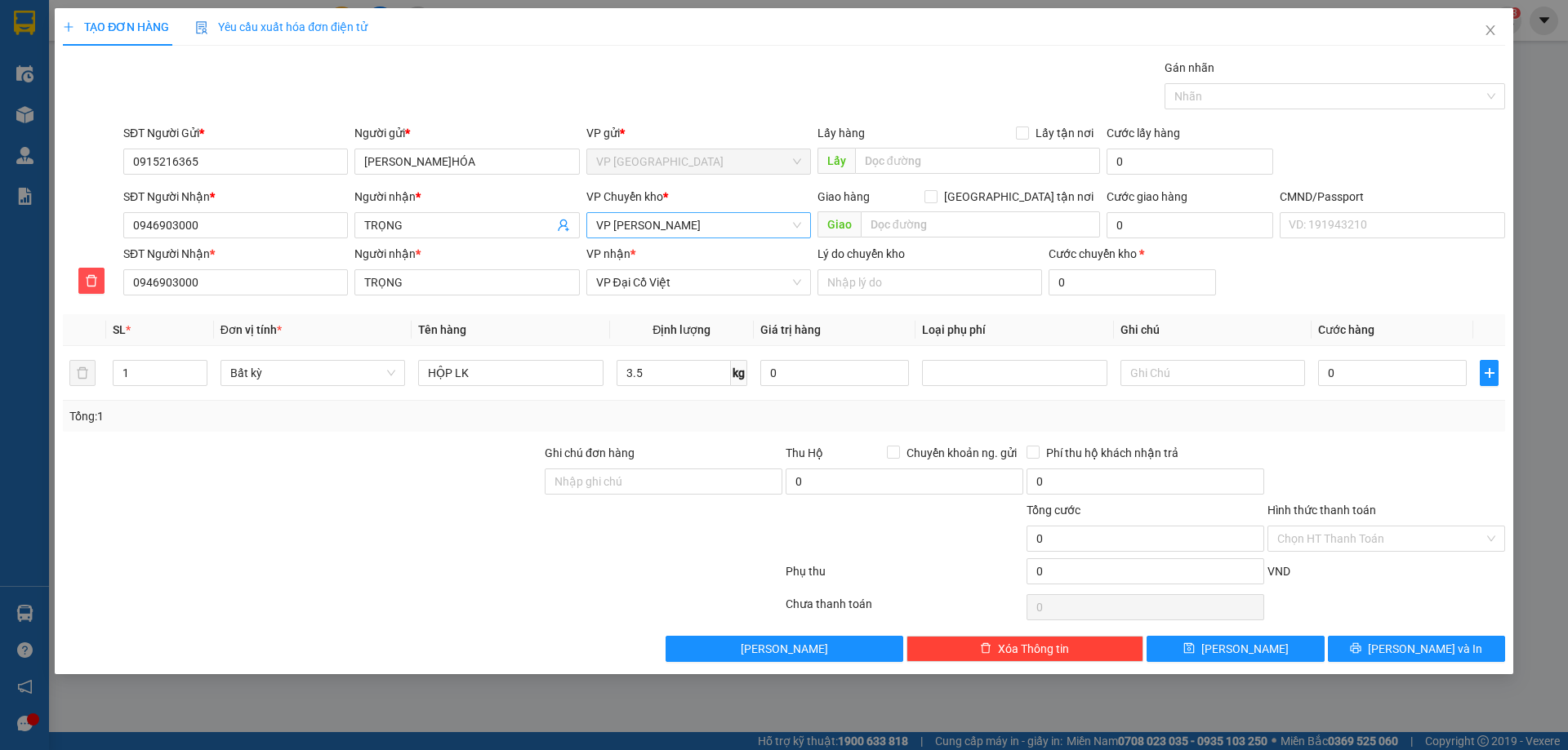
click at [782, 444] on div "Ghi chú đơn hàng Thu Hộ Chuyển khoản ng. gửi 0 Phí thu hộ khách nhận trả 0" at bounding box center [784, 473] width 1446 height 57
type input "55.000"
click at [722, 283] on span "VP Đại Cồ Việt" at bounding box center [698, 283] width 205 height 24
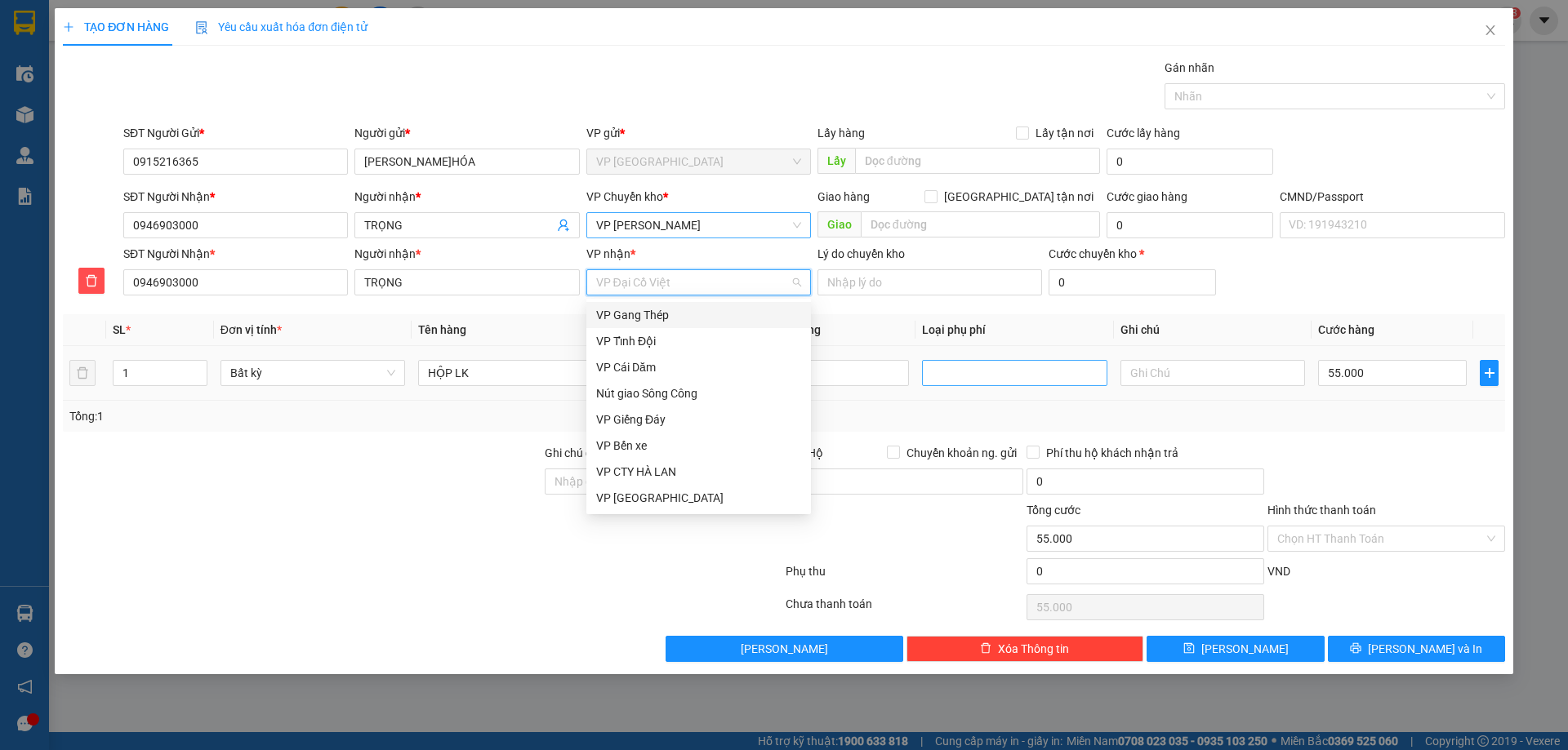
click at [946, 370] on div at bounding box center [1014, 373] width 176 height 20
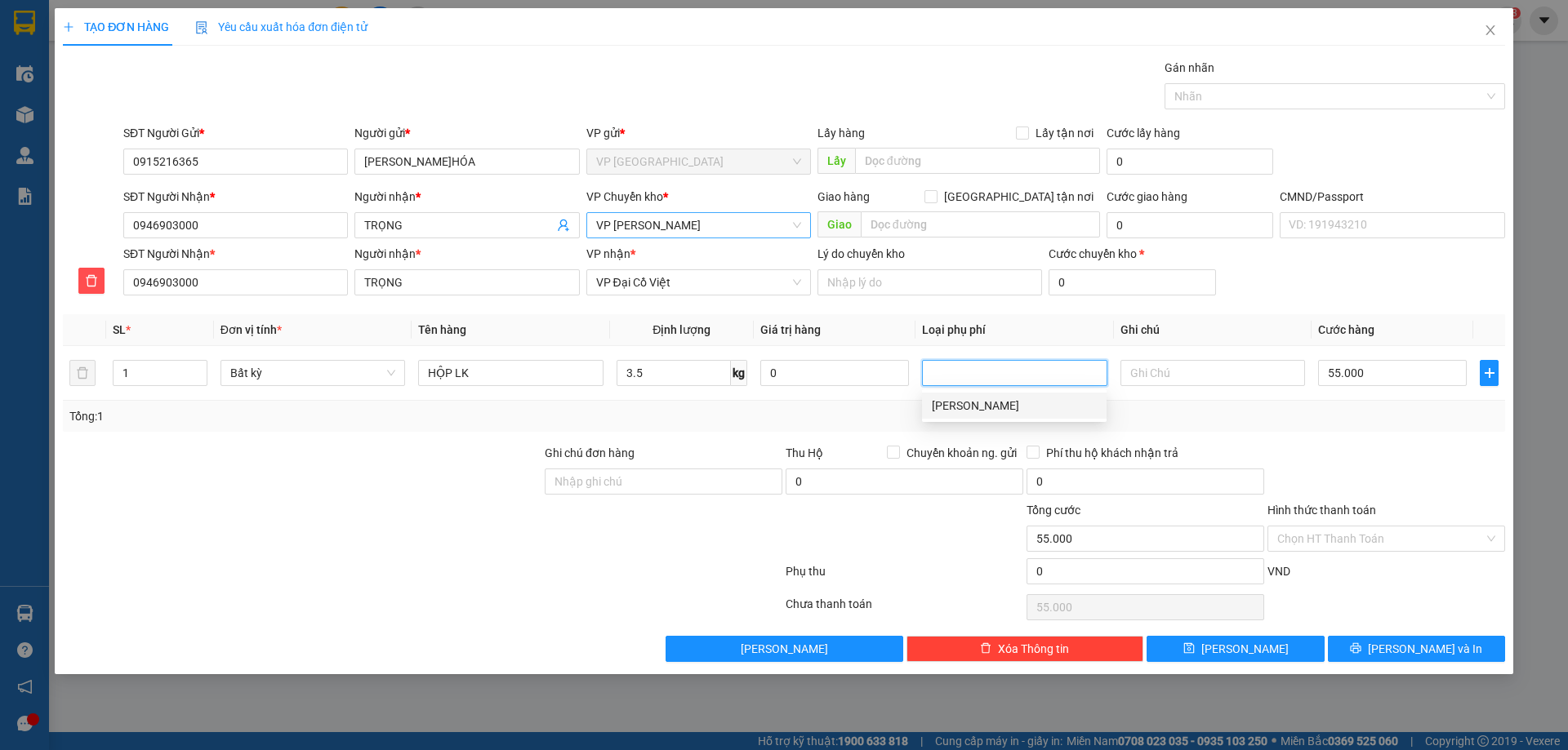
click at [877, 416] on div "Tổng: 1" at bounding box center [784, 416] width 1429 height 18
click at [1278, 534] on input "Hình thức thanh toán" at bounding box center [1381, 538] width 206 height 24
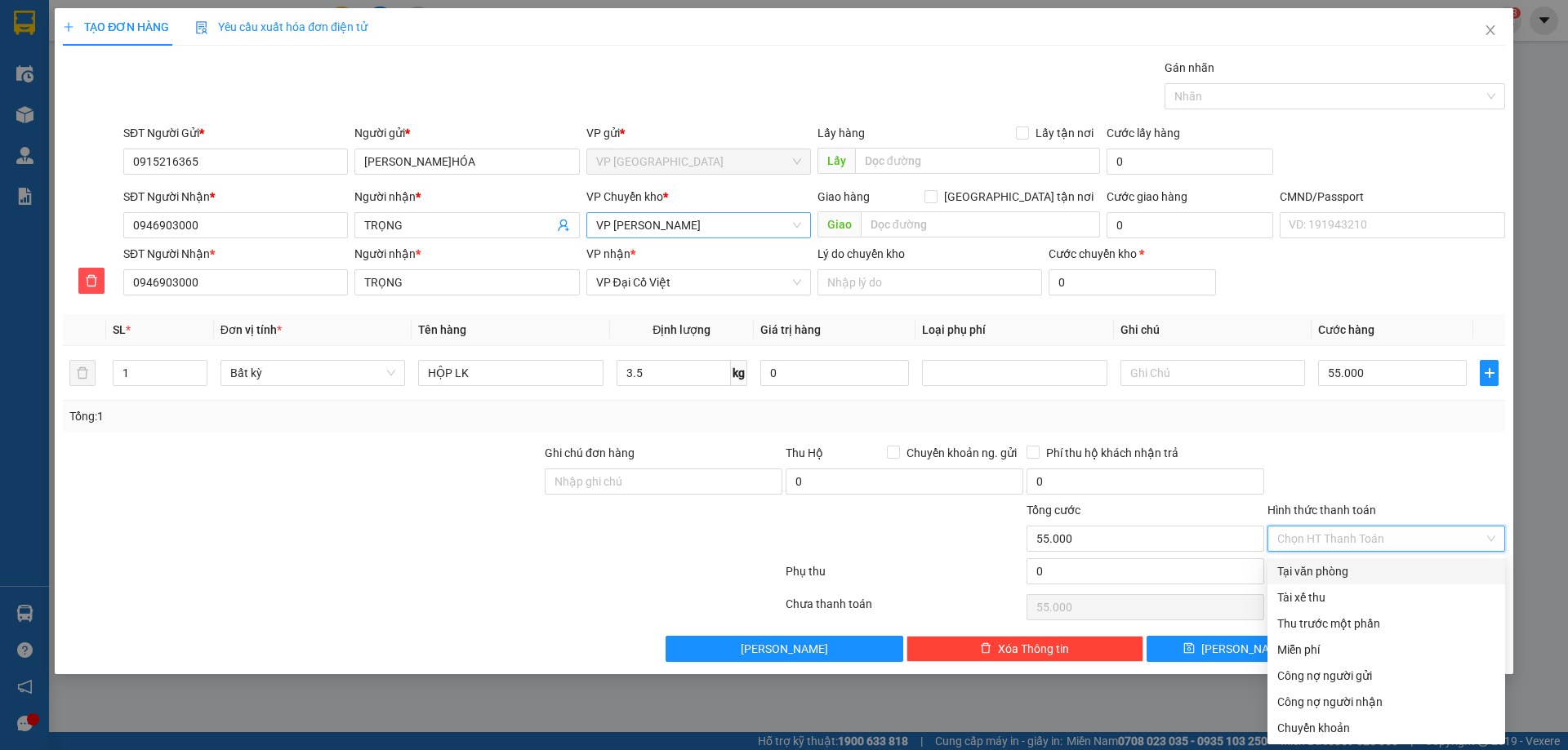
click at [1294, 581] on div "Tại văn phòng" at bounding box center [1386, 571] width 238 height 26
type input "0"
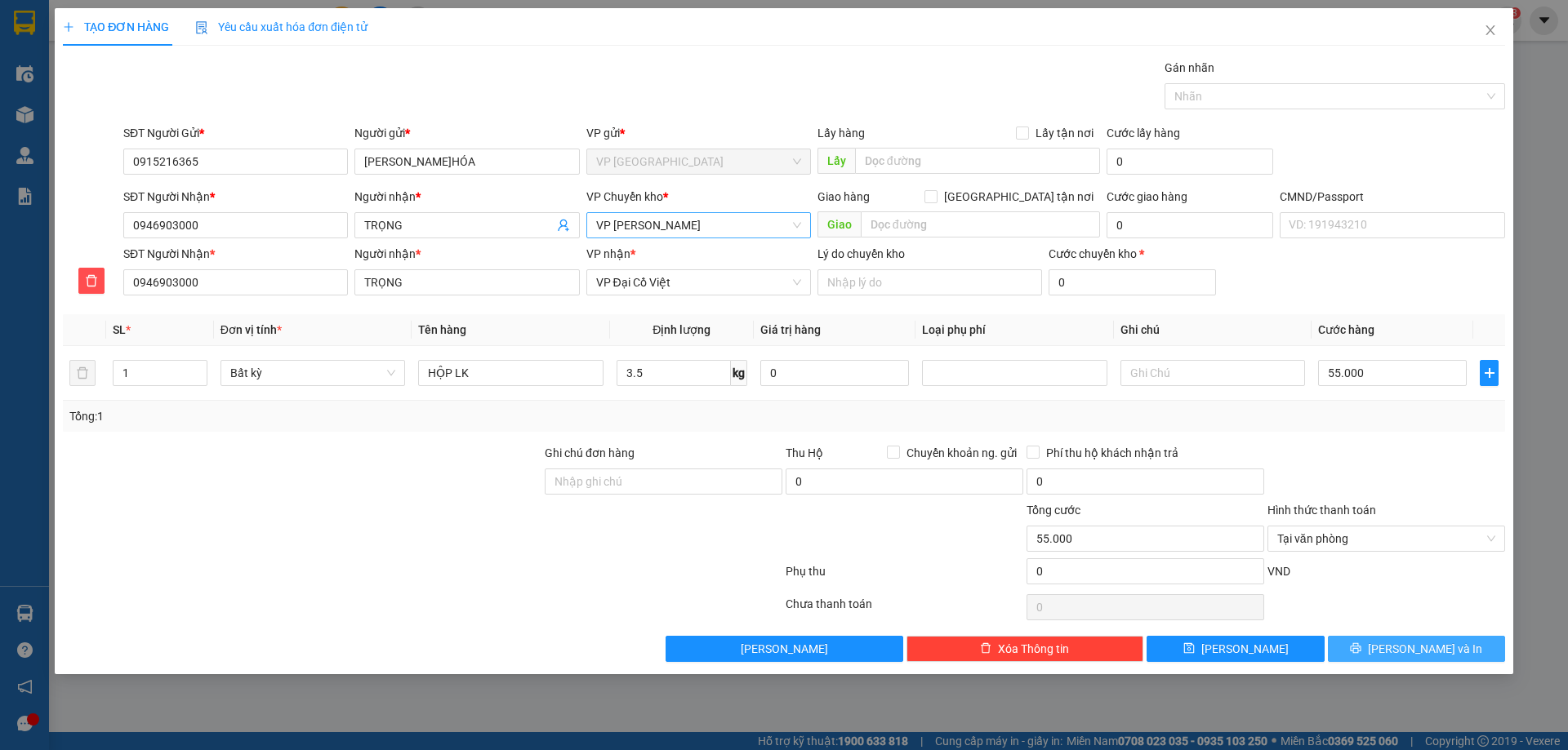
click at [1366, 645] on button "Lưu và In" at bounding box center [1416, 649] width 177 height 26
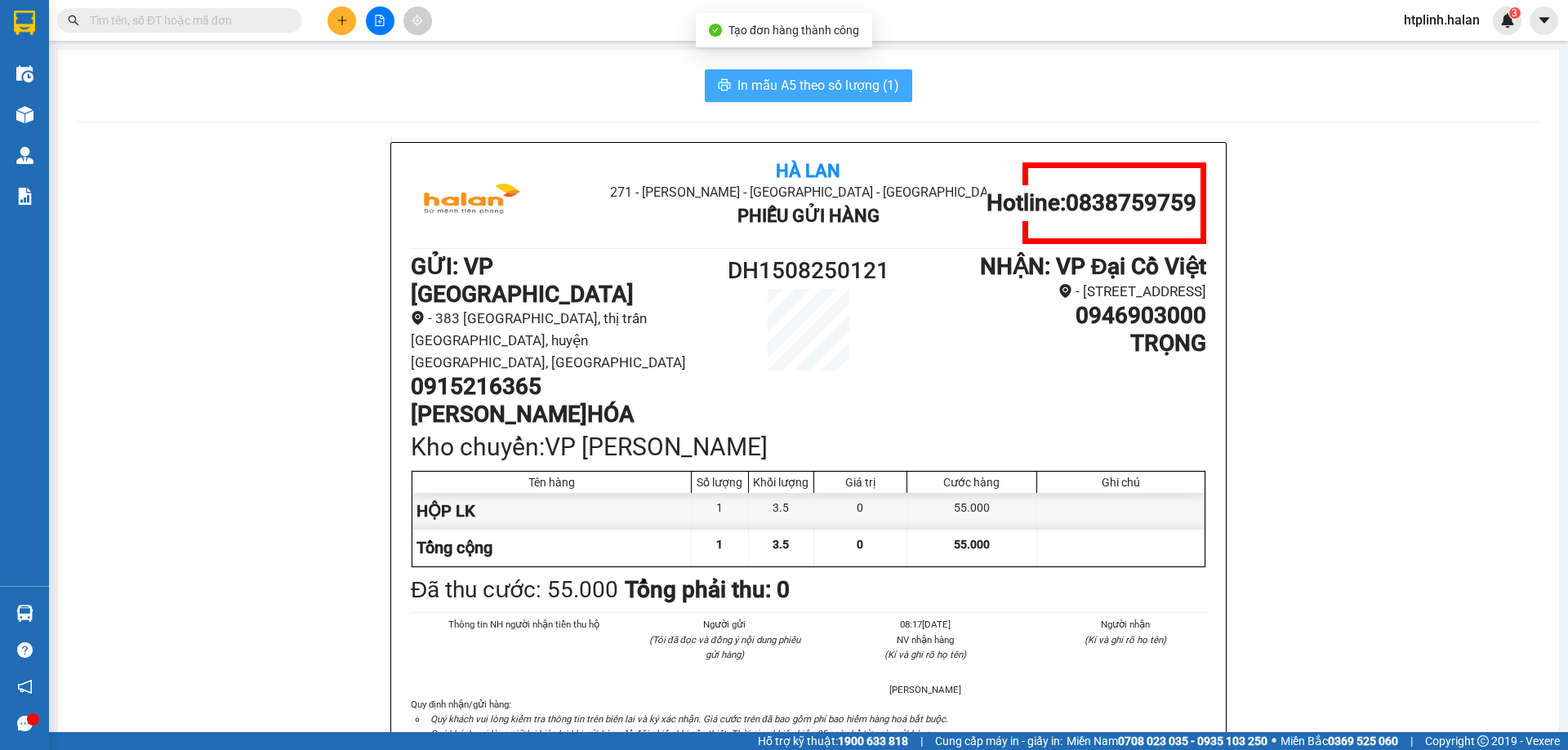
click at [752, 81] on span "In mẫu A5 theo số lượng (1)" at bounding box center [818, 86] width 161 height 21
click at [793, 79] on span "In mẫu A5 theo số lượng (1)" at bounding box center [818, 86] width 161 height 21
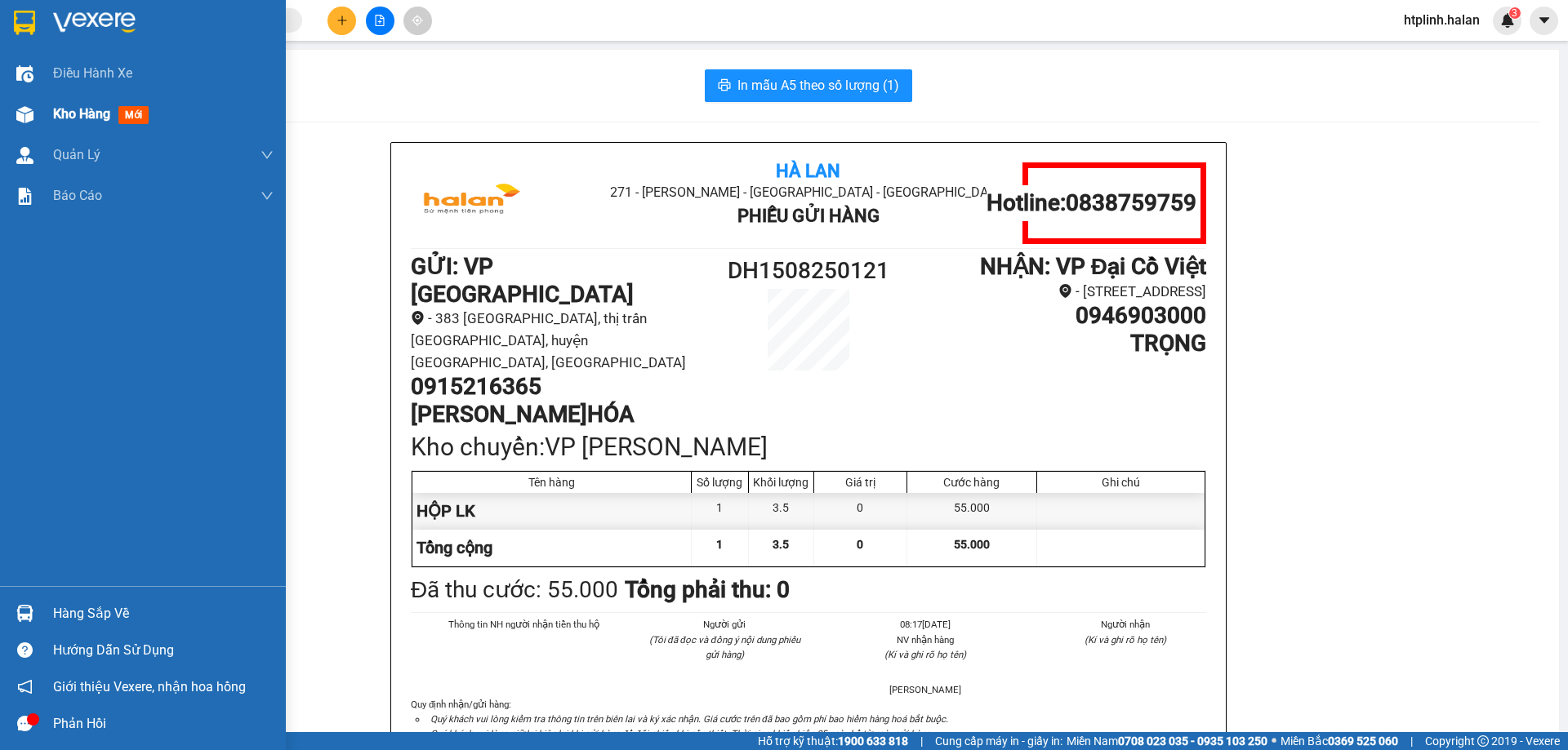
click at [21, 111] on img at bounding box center [25, 114] width 17 height 17
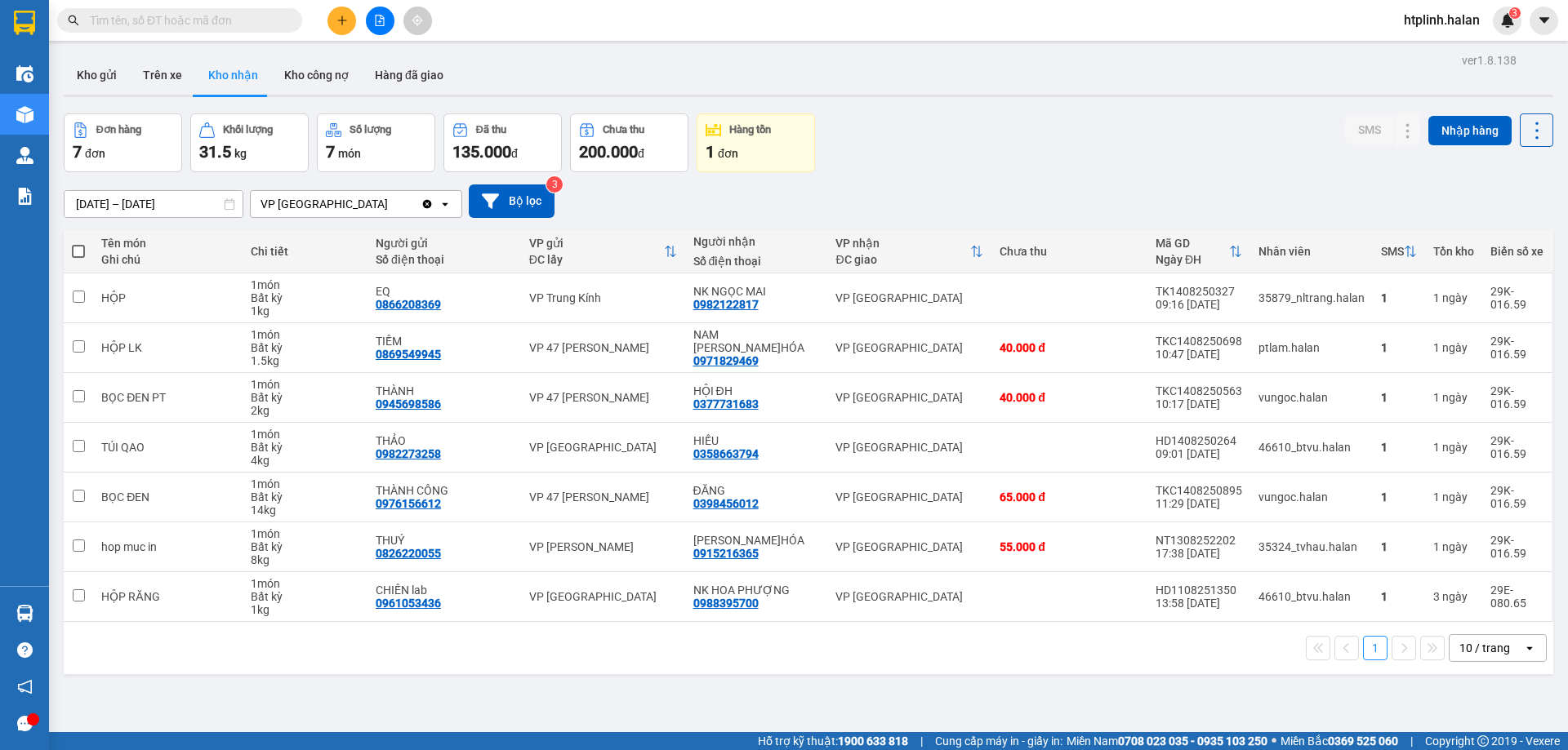
click at [1081, 81] on div "Kho gửi Trên xe Kho nhận Kho công nợ Hàng đã giao" at bounding box center [808, 77] width 1490 height 43
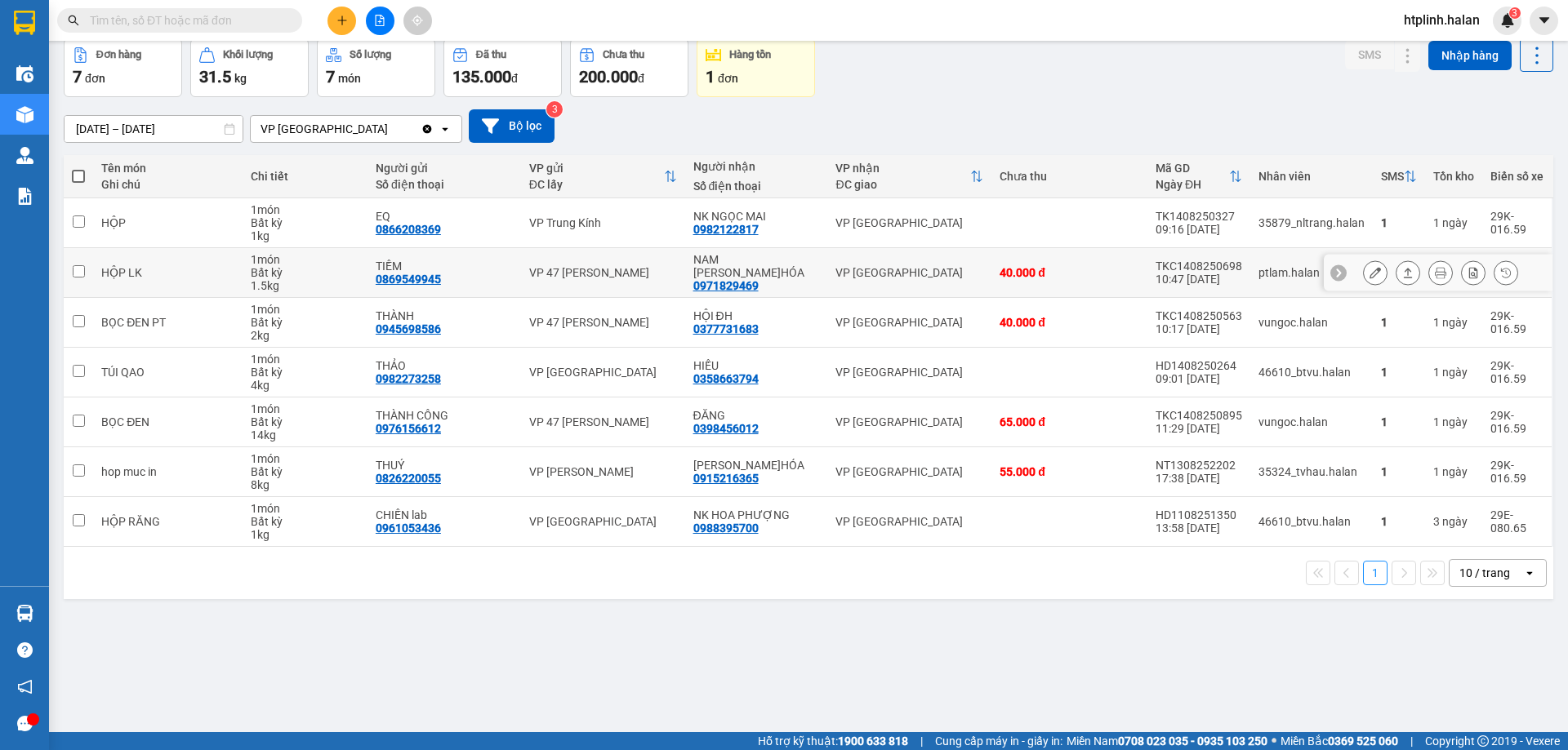
click at [1369, 269] on icon at bounding box center [1375, 272] width 11 height 11
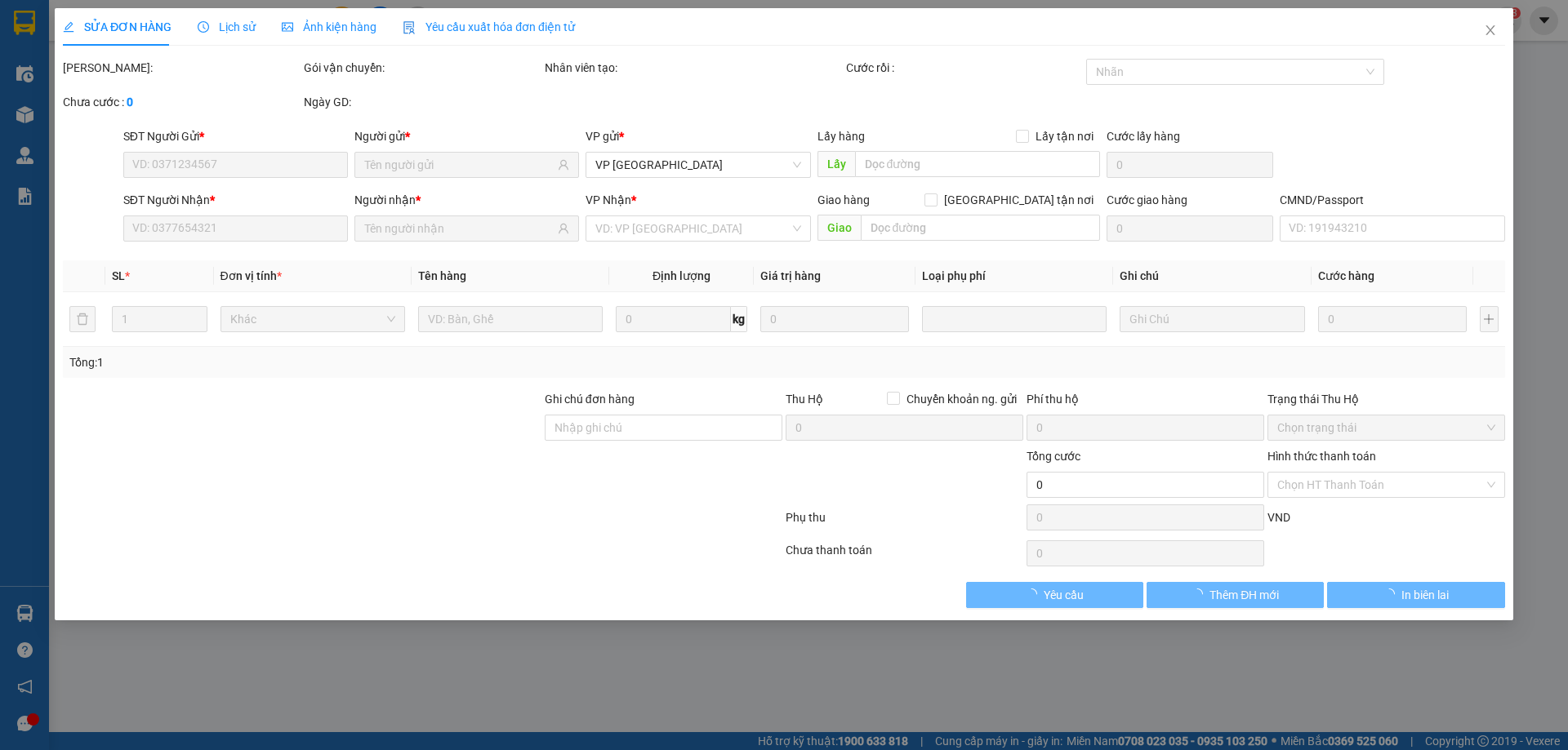
type input "0869549945"
type input "TIỀM"
type input "0971829469"
type input "NAM [PERSON_NAME]HÓA"
type input "40.000"
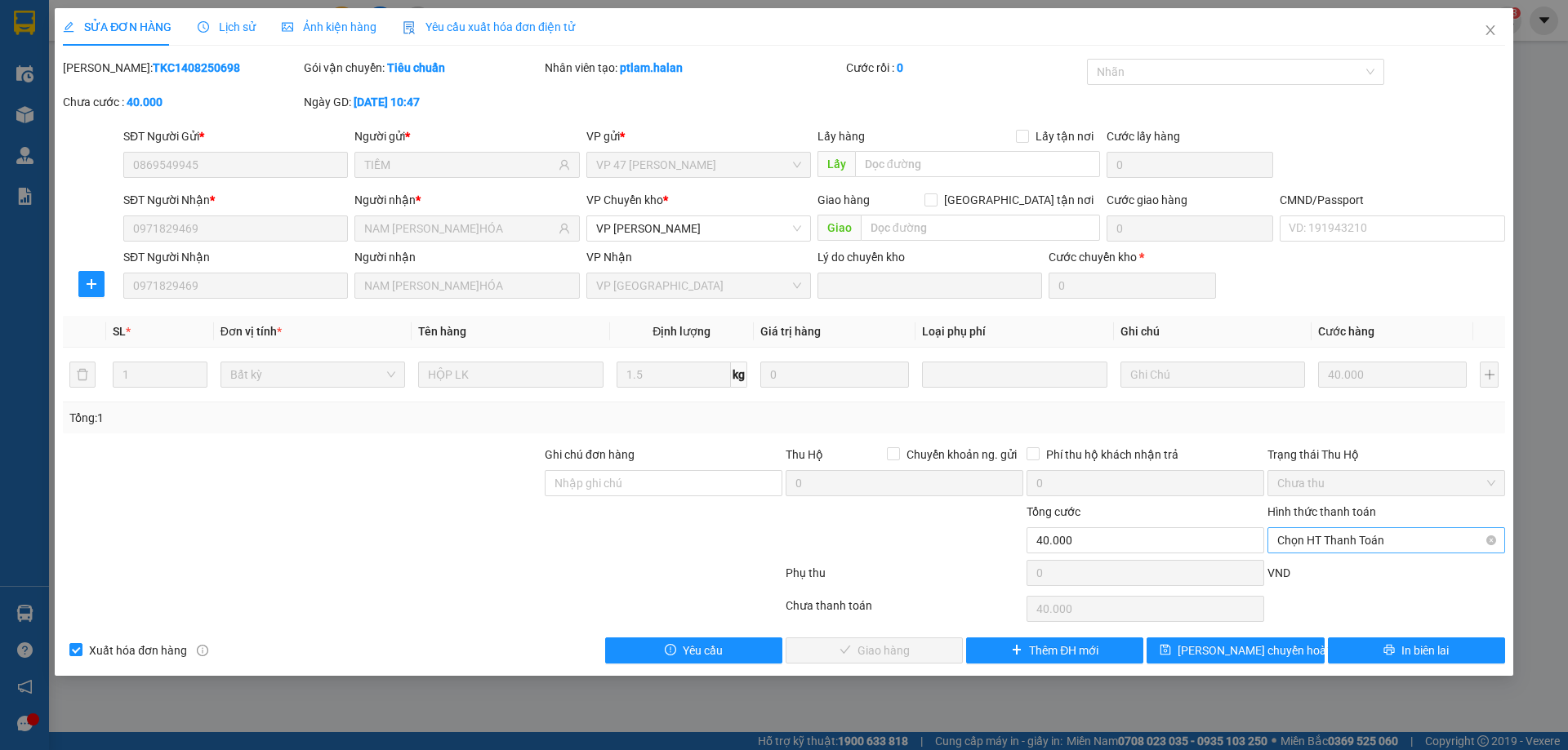
click at [1328, 552] on span "Chọn HT Thanh Toán" at bounding box center [1386, 540] width 218 height 24
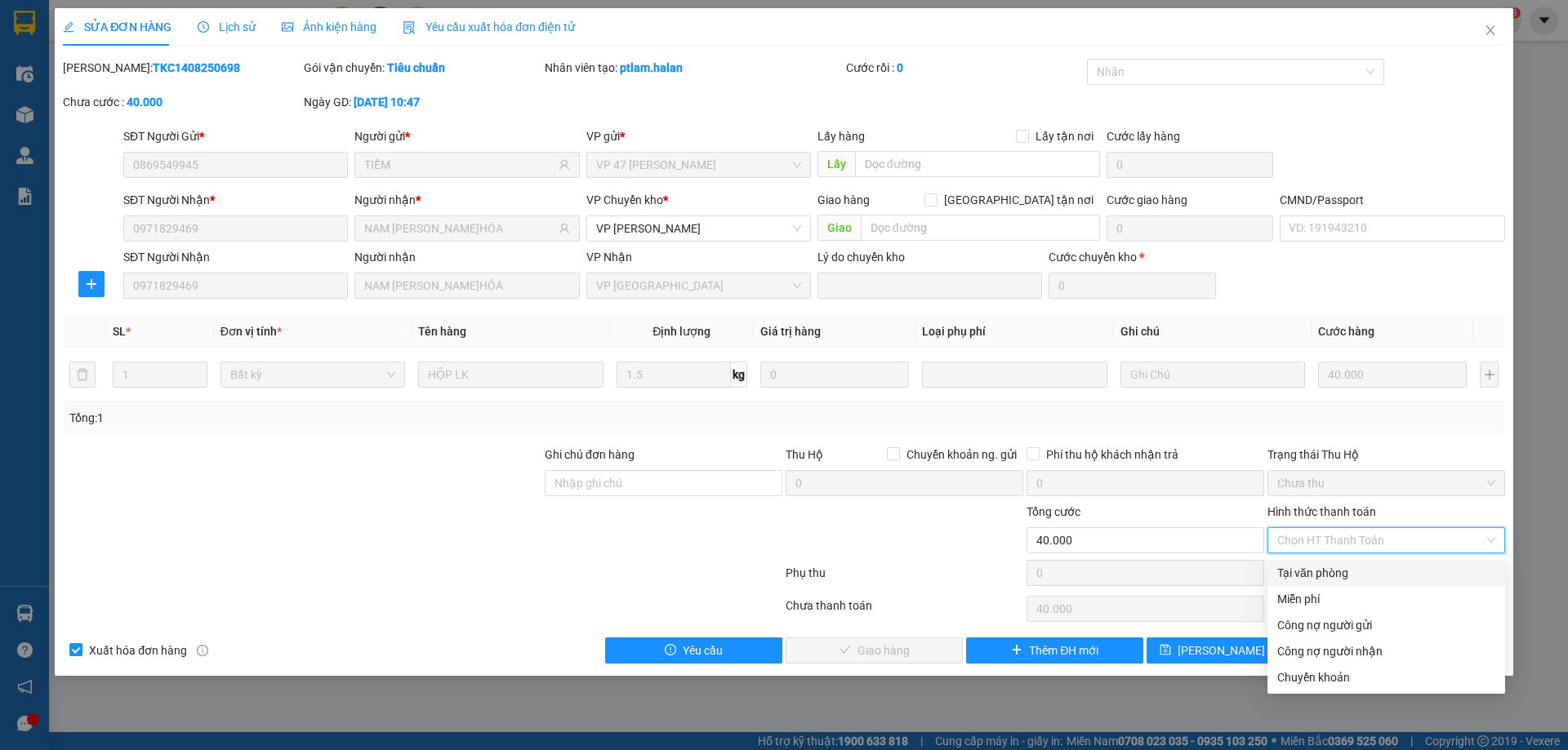
click at [1338, 577] on div "Tại văn phòng" at bounding box center [1386, 573] width 218 height 18
type input "0"
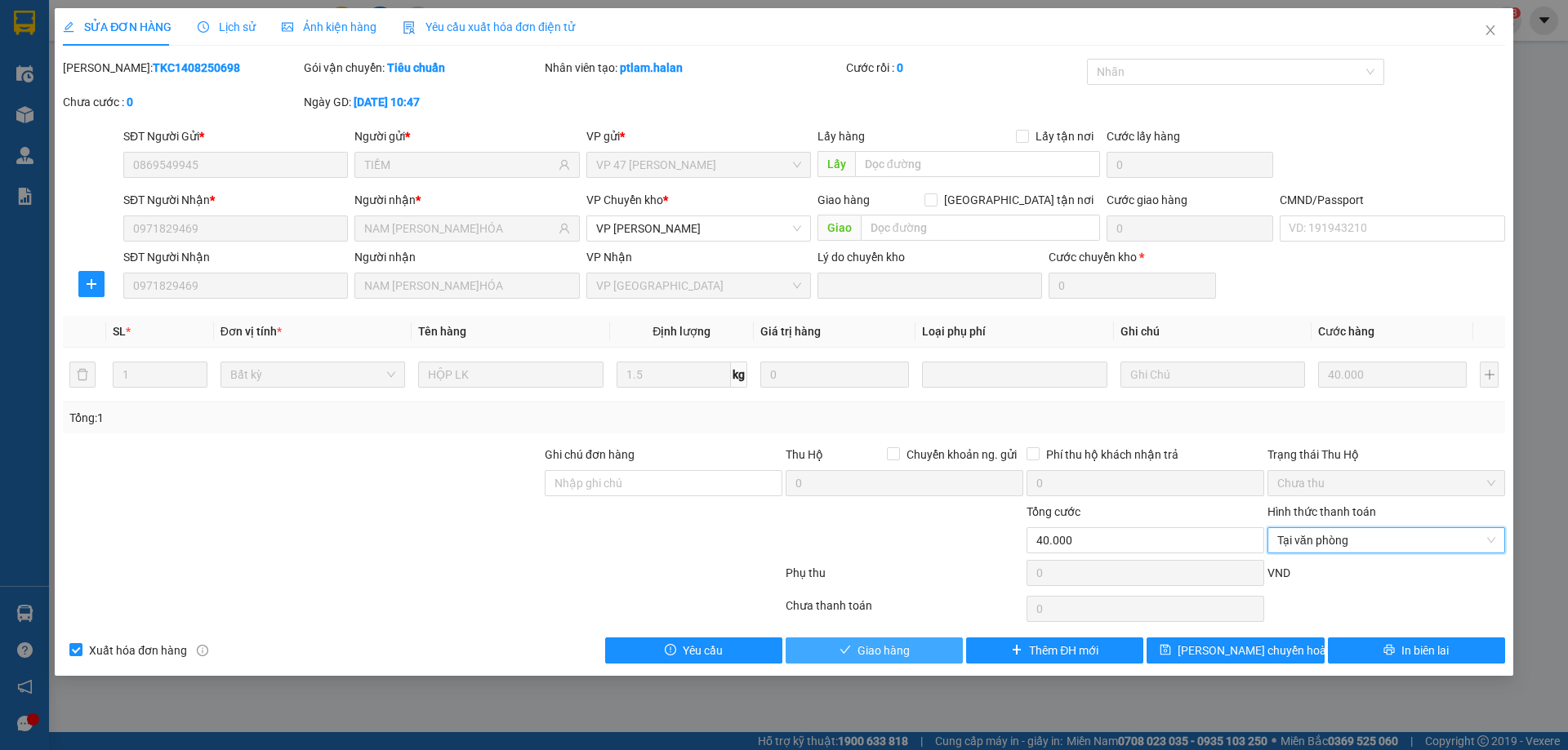
click at [923, 645] on button "Giao hàng" at bounding box center [874, 650] width 177 height 26
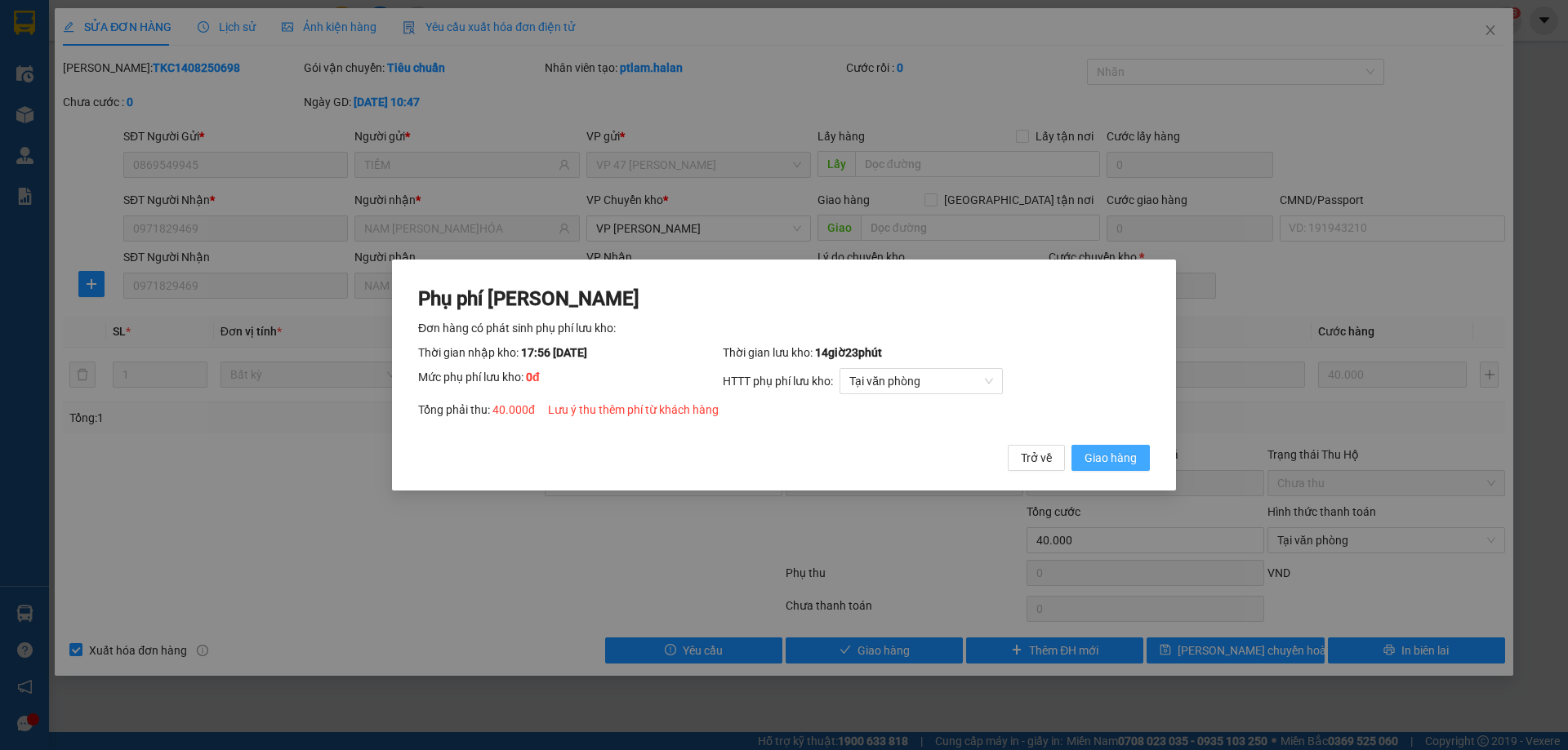
click at [1109, 464] on span "Giao hàng" at bounding box center [1110, 458] width 52 height 18
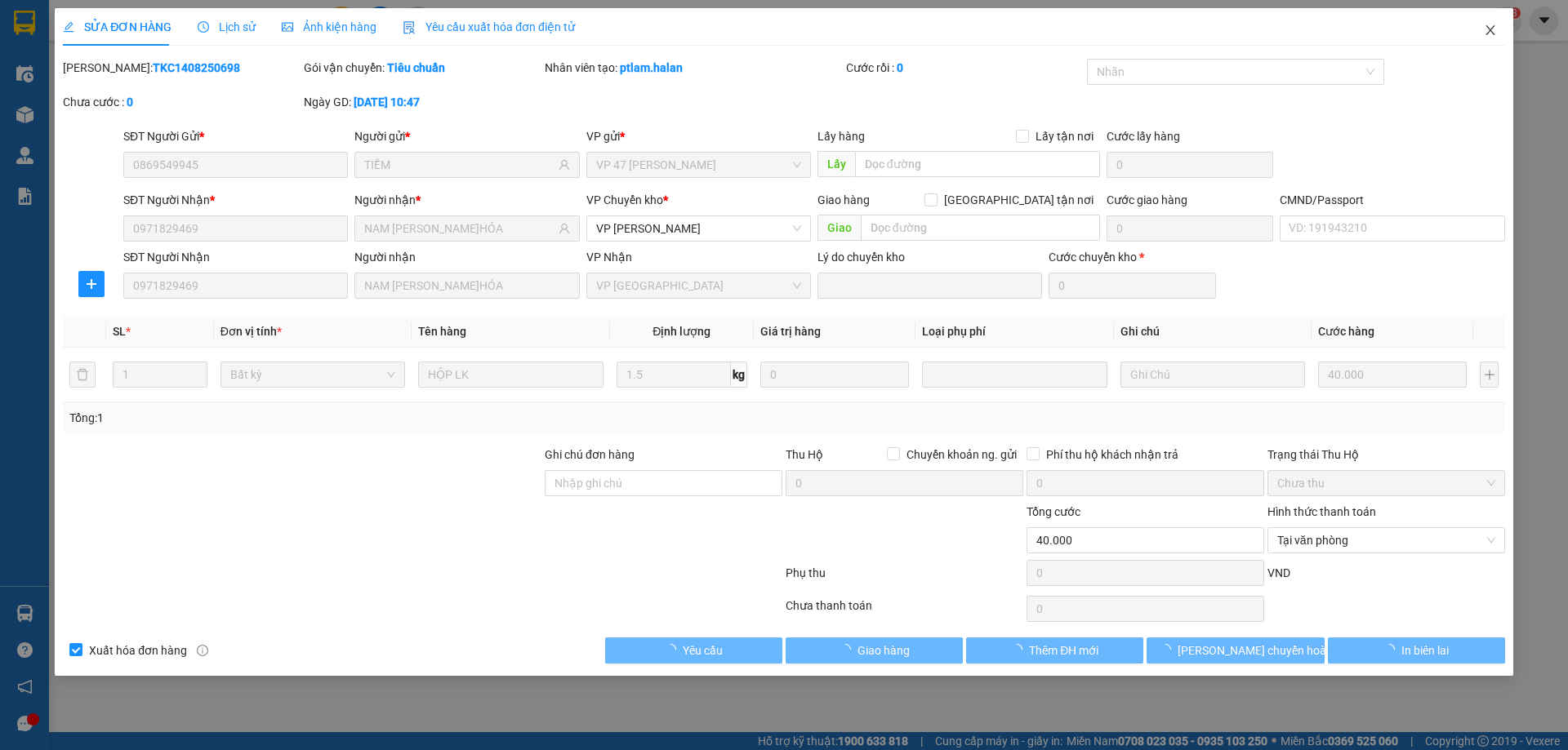
click at [1487, 35] on icon "close" at bounding box center [1490, 29] width 9 height 10
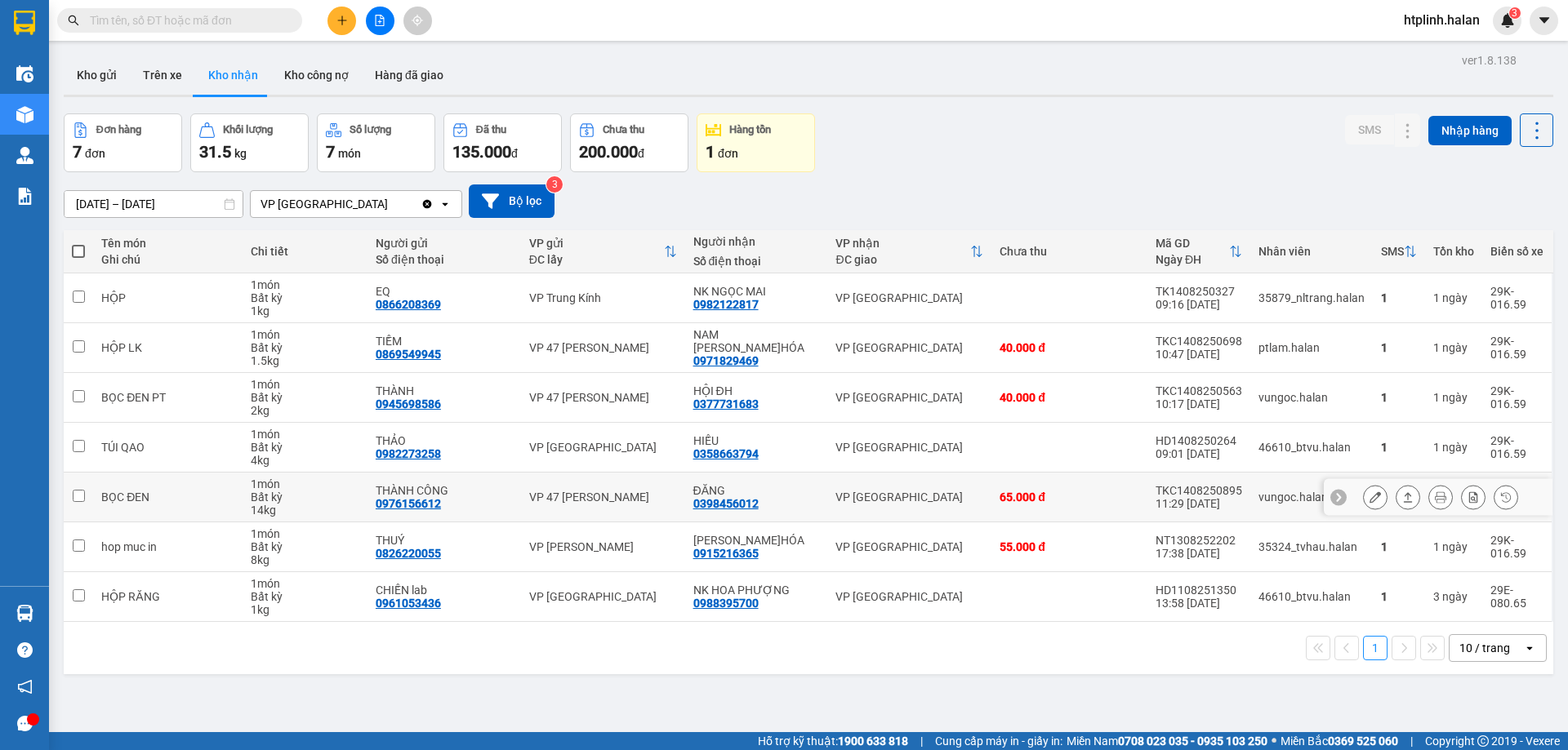
scroll to position [75, 0]
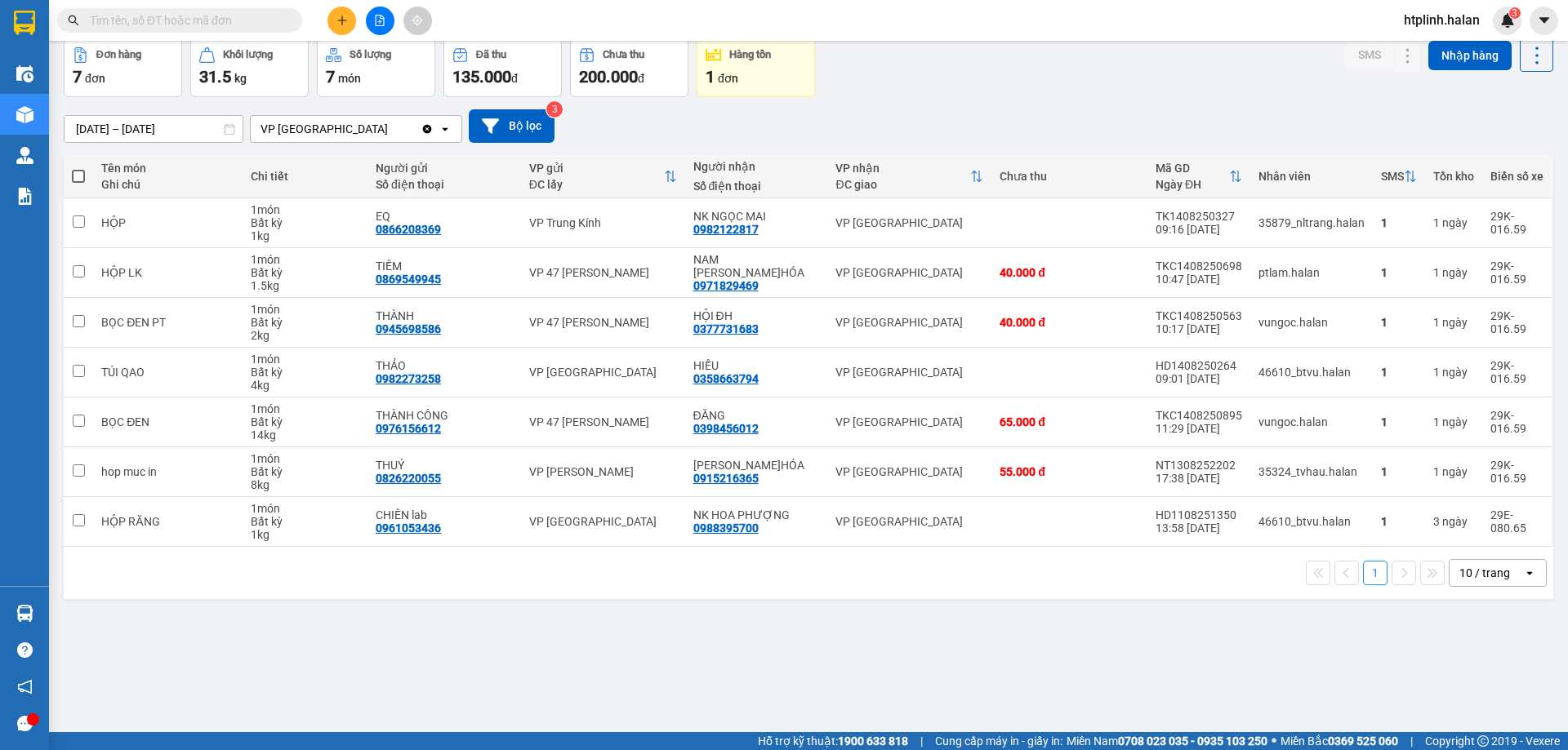
click at [221, 19] on input "text" at bounding box center [186, 20] width 193 height 18
click at [1364, 413] on button at bounding box center [1375, 422] width 23 height 29
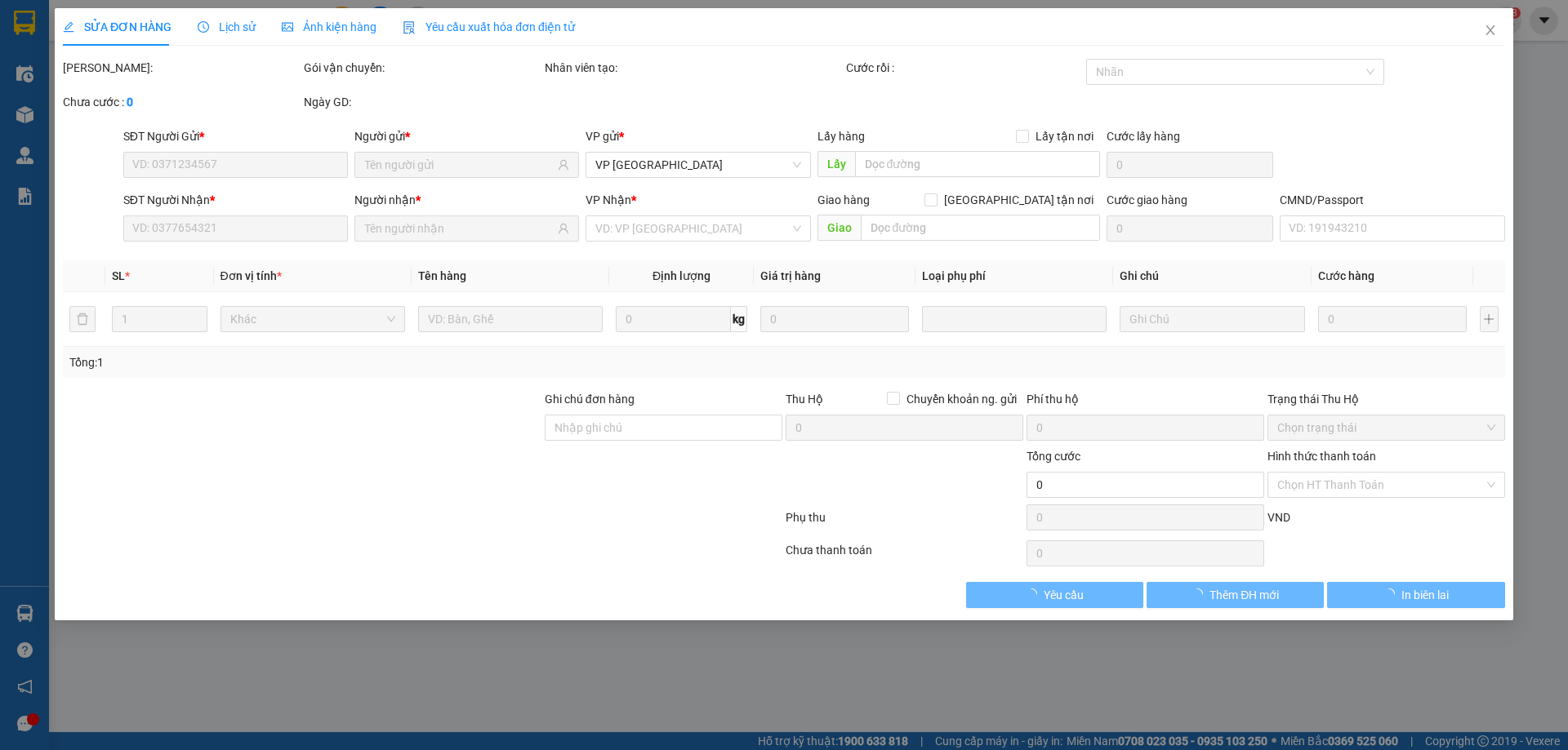
type input "0976156612"
type input "THÀNH CÔNG"
type input "0398456012"
type input "ĐĂNG"
checkbox input "true"
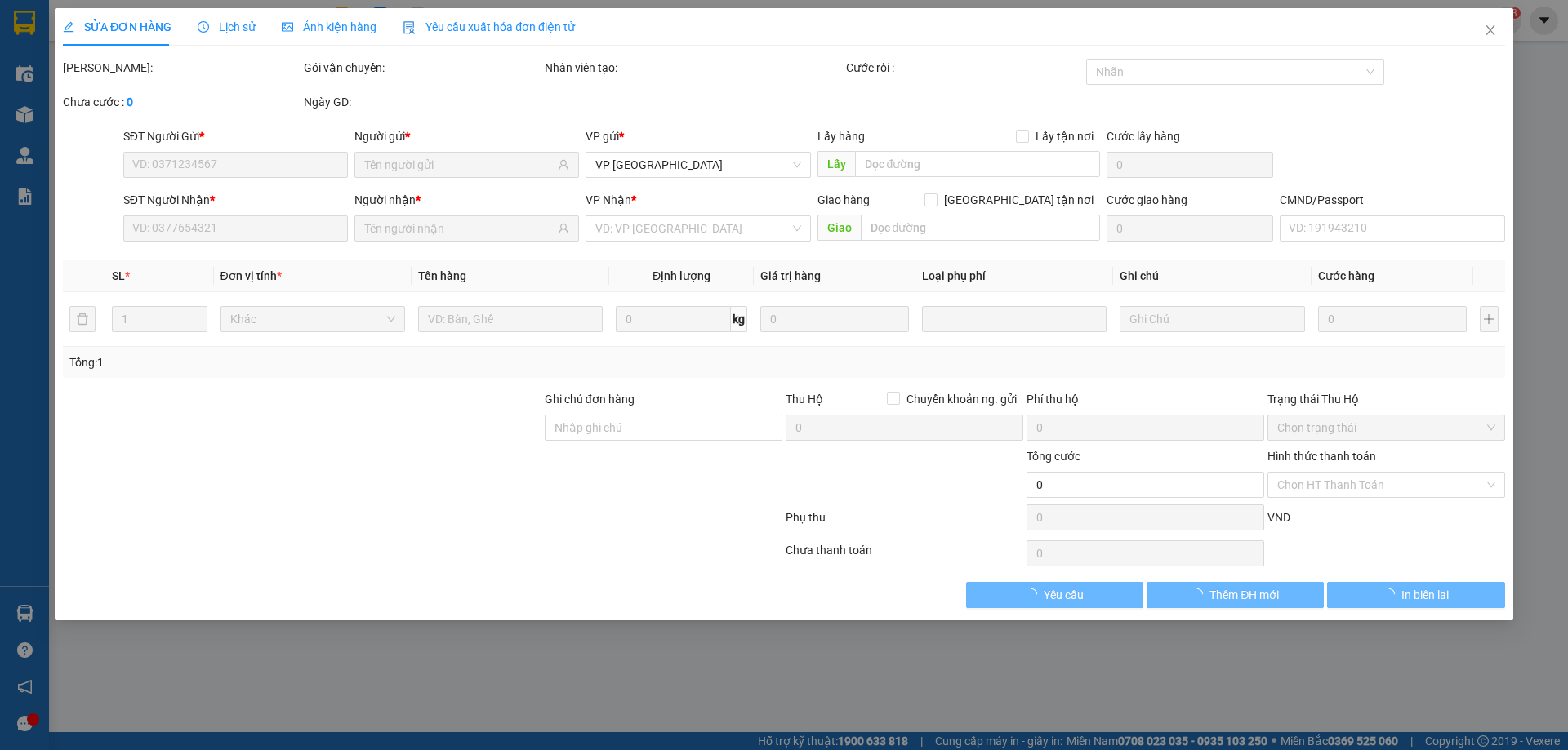
type input "3.500.000"
type input "40.000"
type input "65.000"
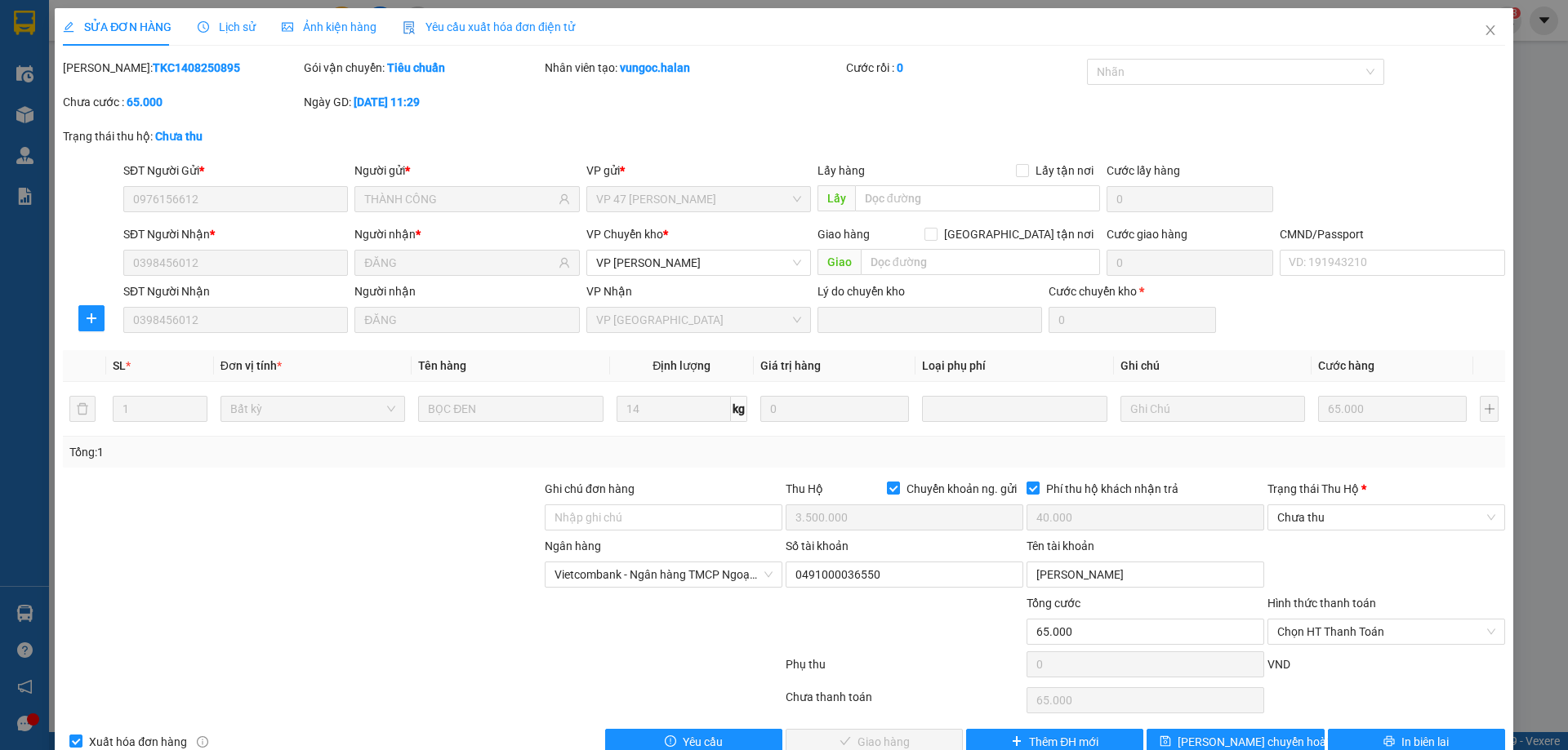
click at [267, 644] on div at bounding box center [303, 623] width 482 height 57
click at [1315, 505] on span "Chưa thu" at bounding box center [1386, 518] width 218 height 24
click at [1319, 600] on div "VP đã thu" at bounding box center [1375, 603] width 217 height 18
click at [1332, 635] on span "Chọn HT Thanh Toán" at bounding box center [1386, 632] width 218 height 24
click at [1313, 489] on div "Tại văn phòng" at bounding box center [1376, 494] width 217 height 18
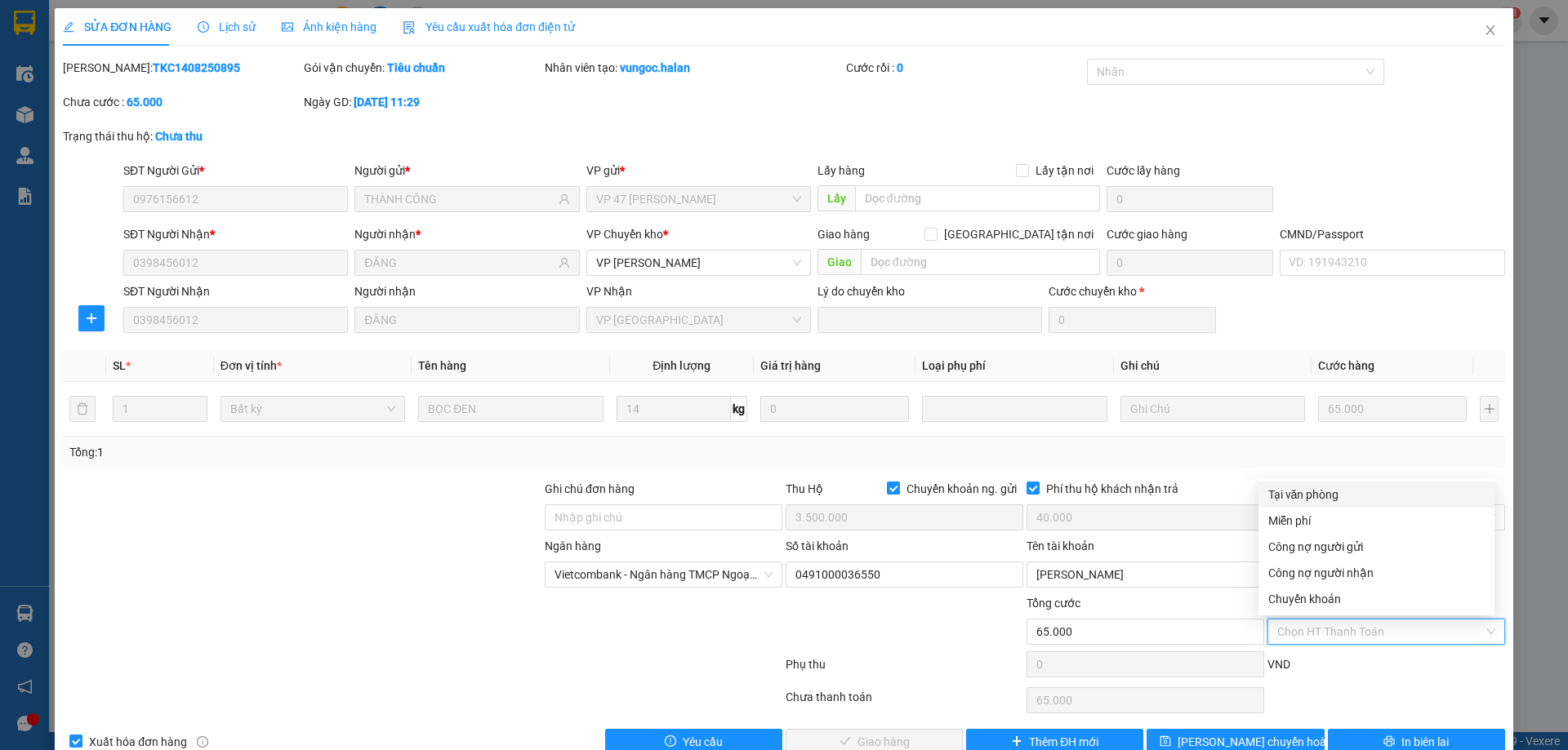
type input "0"
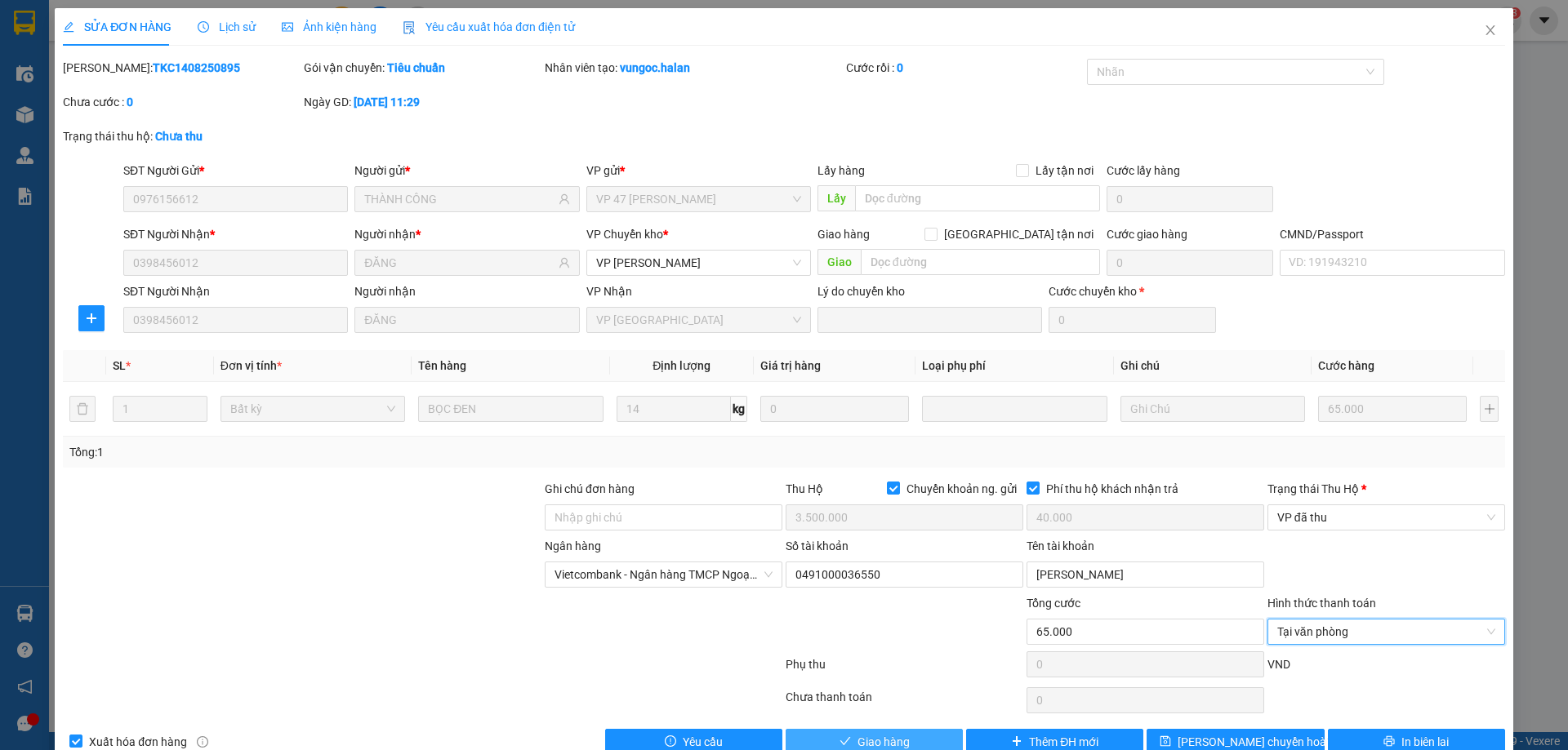
click at [874, 734] on span "Giao hàng" at bounding box center [884, 742] width 52 height 18
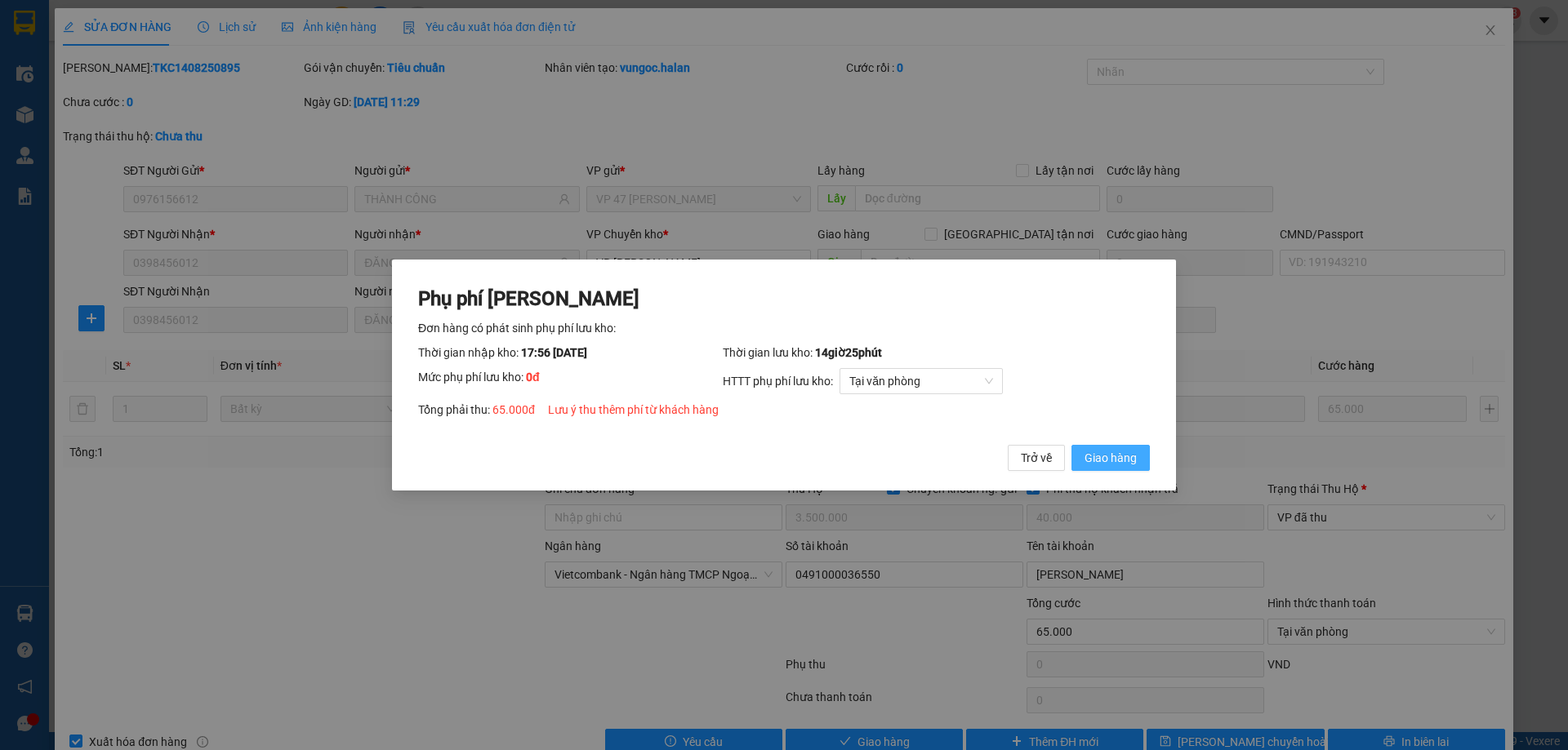
click at [1105, 455] on span "Giao hàng" at bounding box center [1110, 458] width 52 height 18
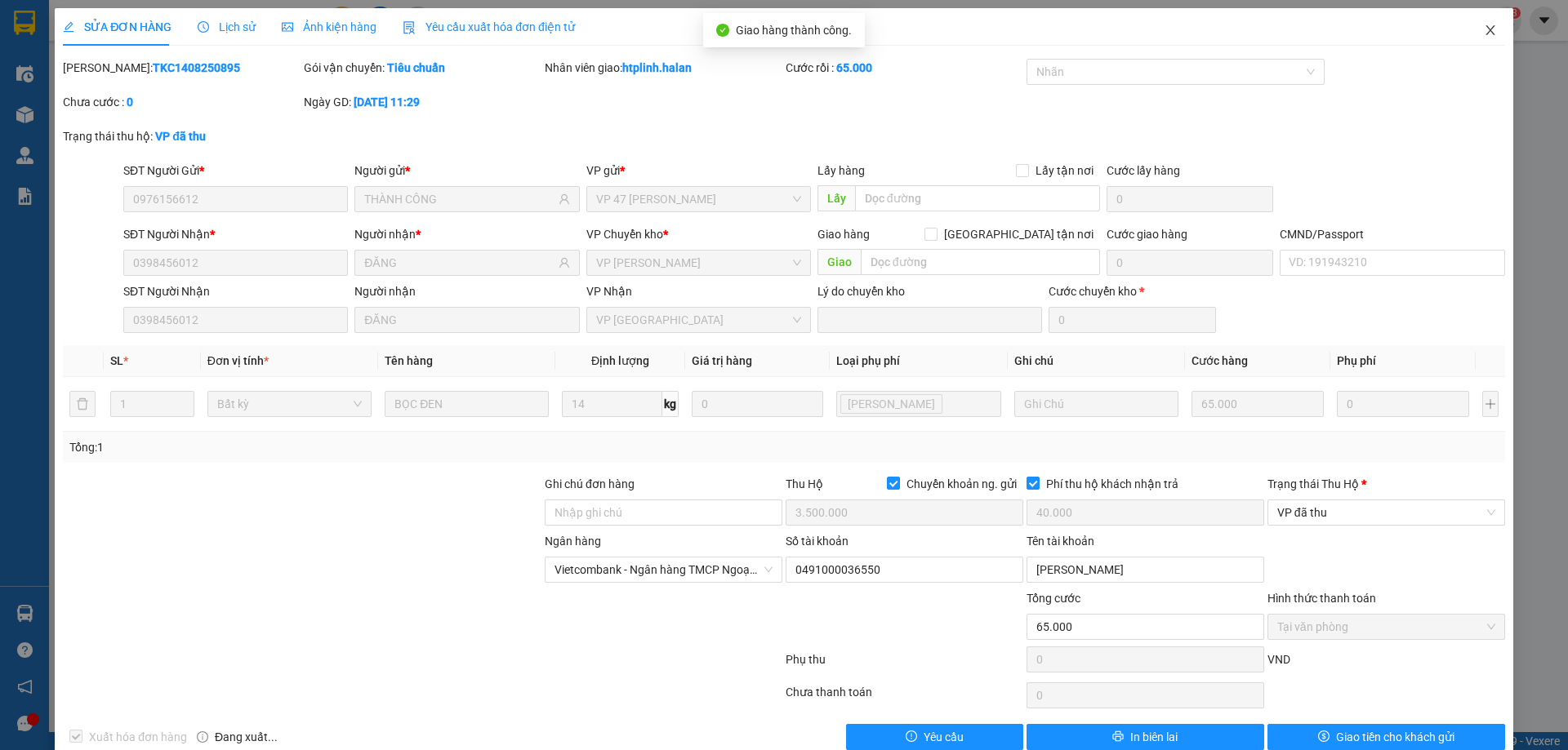
click at [1484, 33] on icon "close" at bounding box center [1490, 29] width 13 height 13
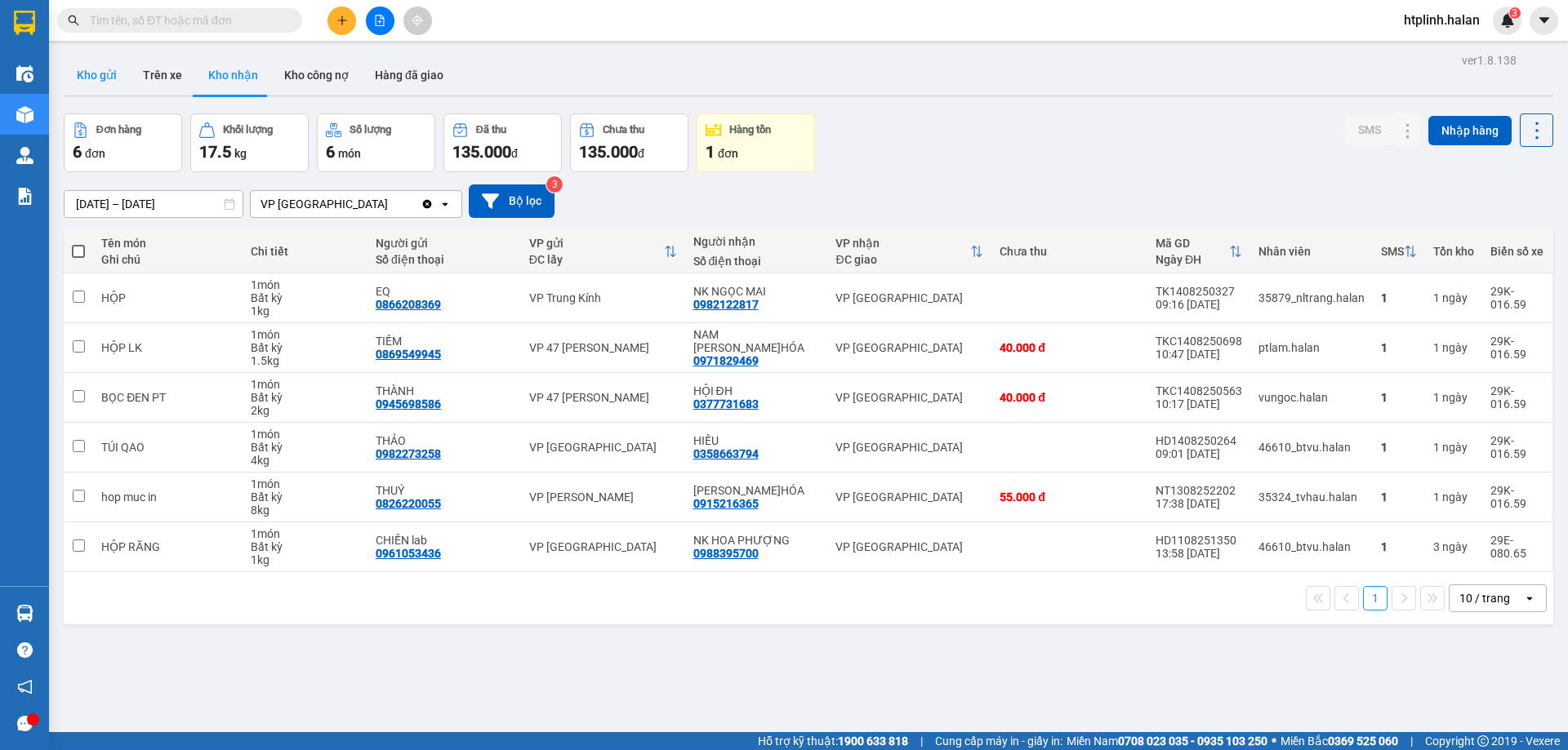
click at [101, 55] on button "Kho gửi" at bounding box center [96, 75] width 66 height 39
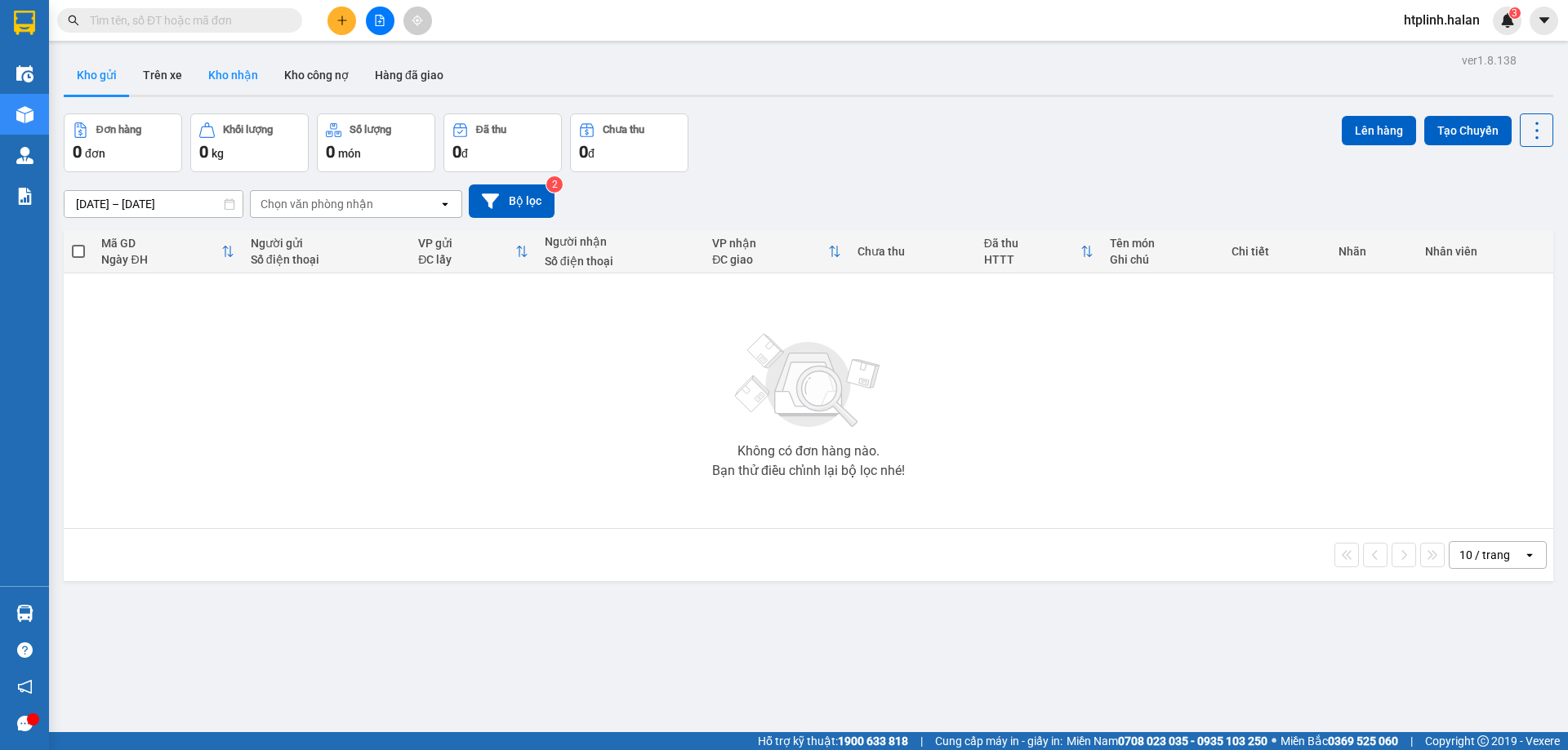
click at [249, 82] on button "Kho nhận" at bounding box center [233, 75] width 76 height 39
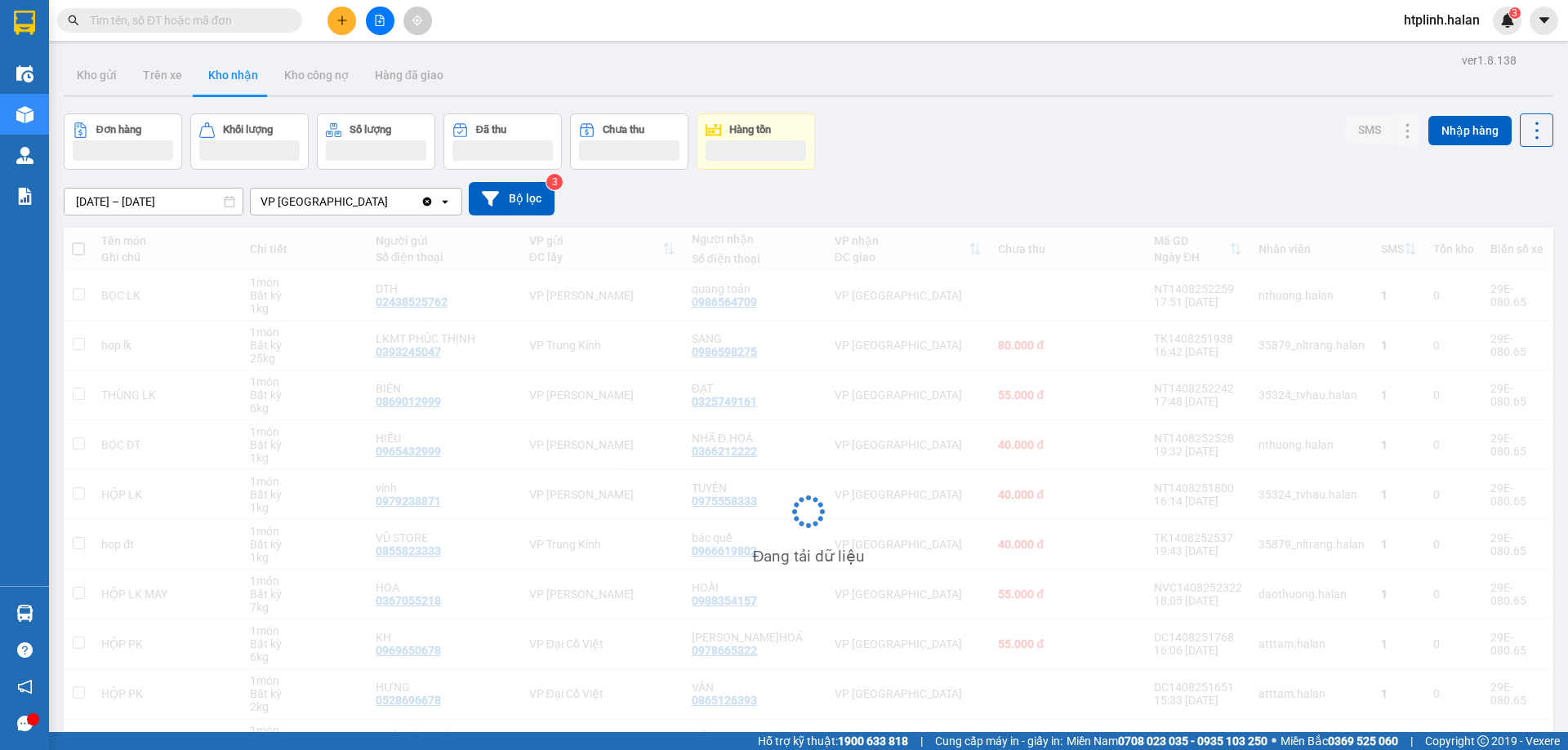
scroll to position [104, 0]
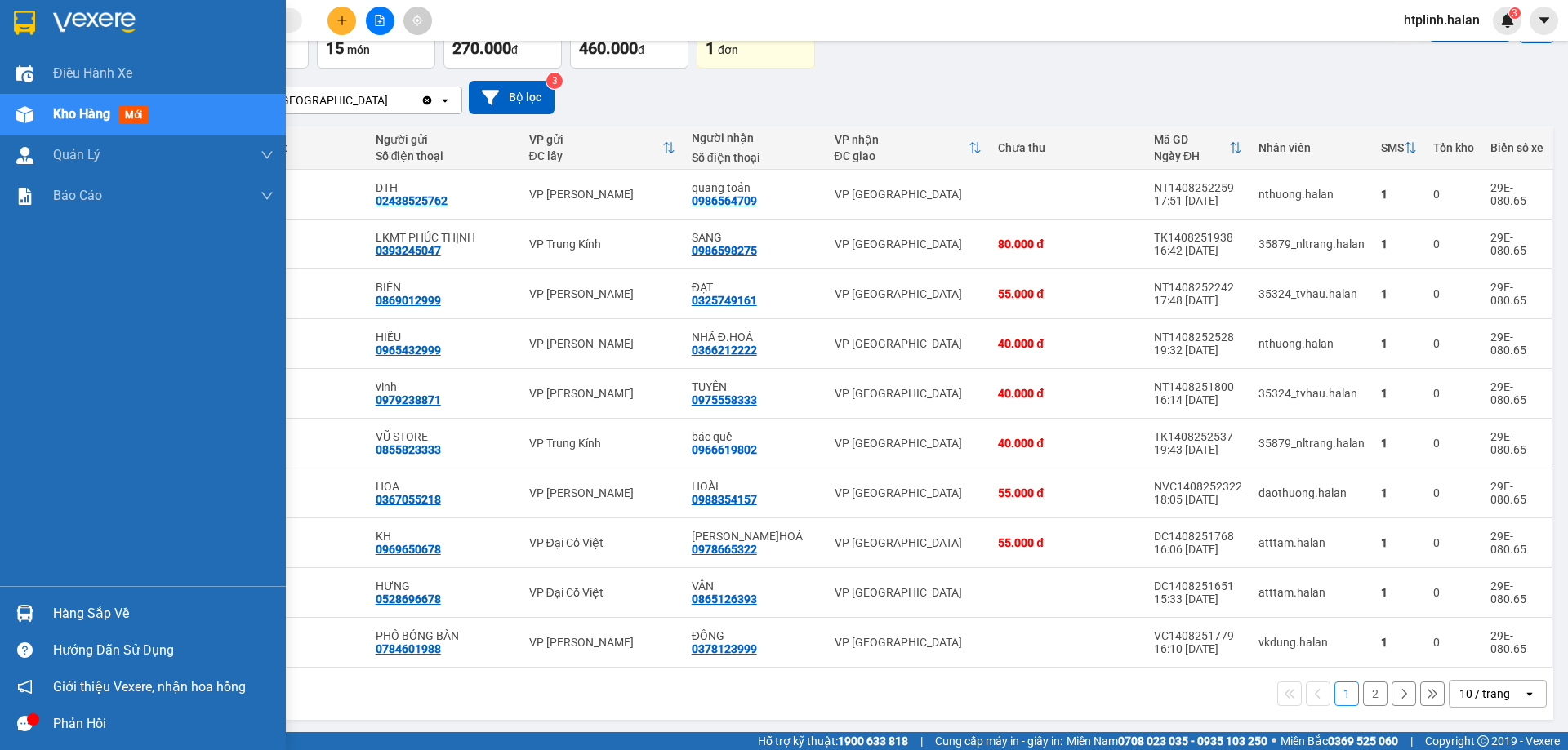
click at [46, 599] on div "Hàng sắp về" at bounding box center [143, 613] width 286 height 36
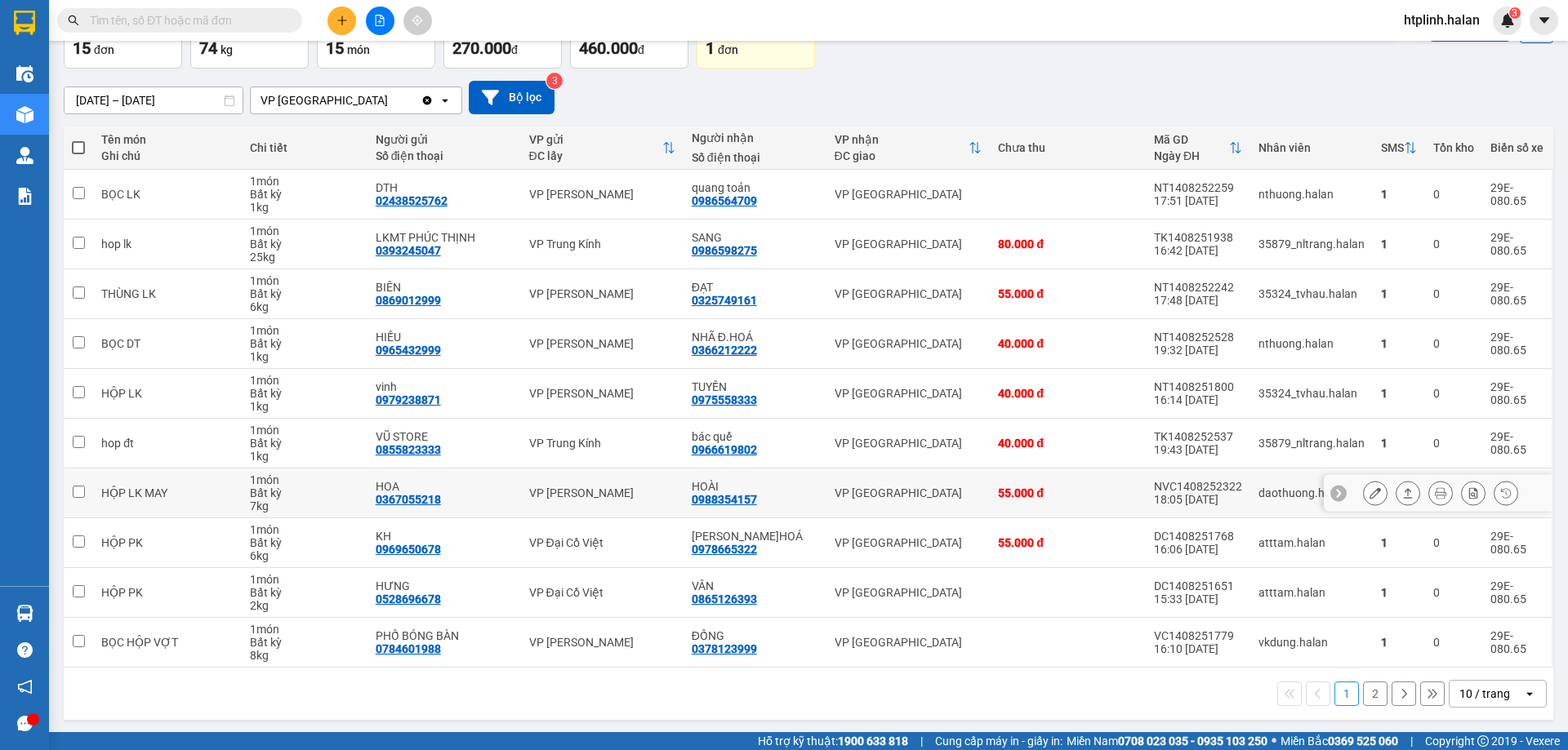
click at [634, 473] on section "Kết quả tìm kiếm ( 0 ) Bộ lọc No Data htplinh.halan 3 Điều hành xe Kho hàng mới…" at bounding box center [784, 375] width 1568 height 750
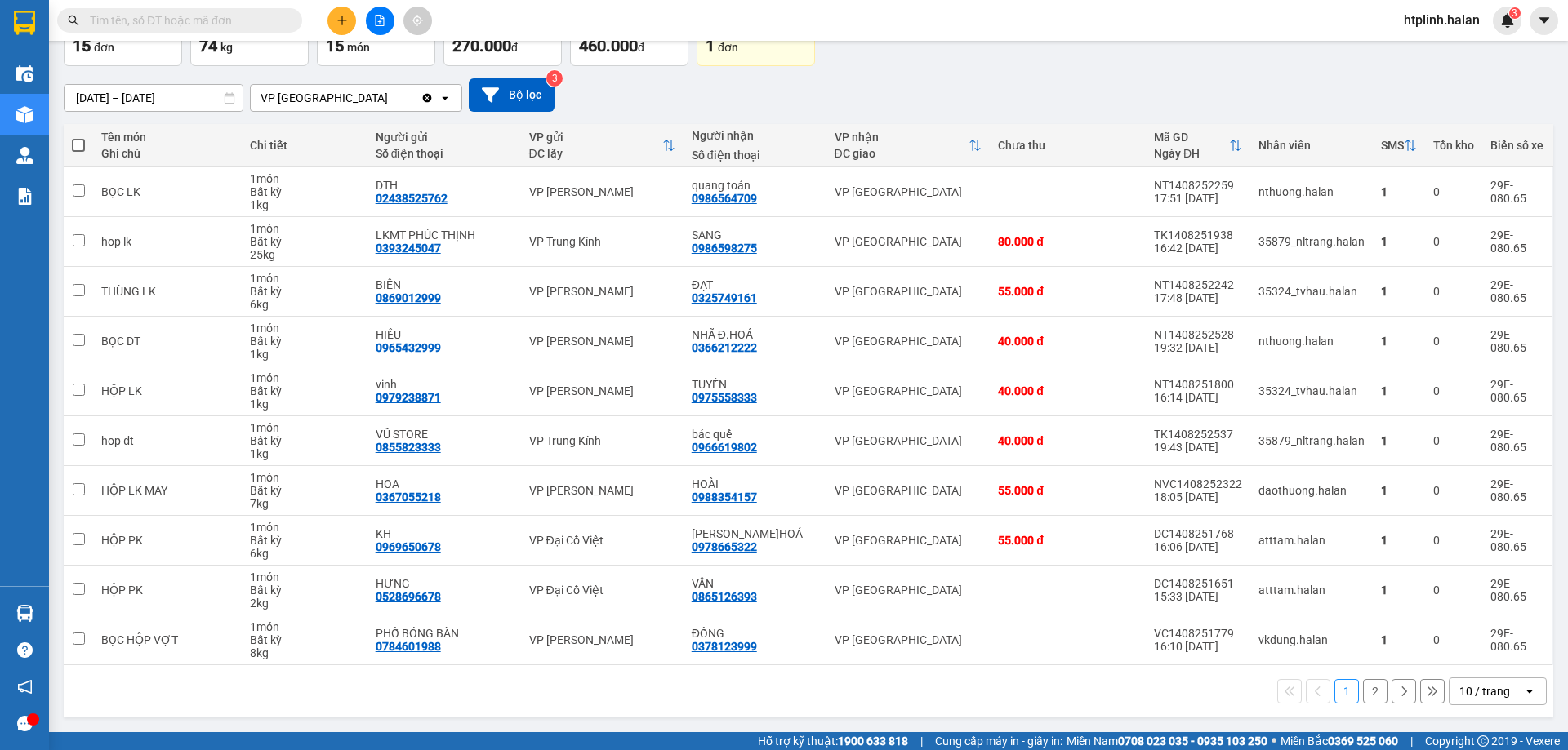
click at [1364, 694] on button "2" at bounding box center [1375, 691] width 24 height 24
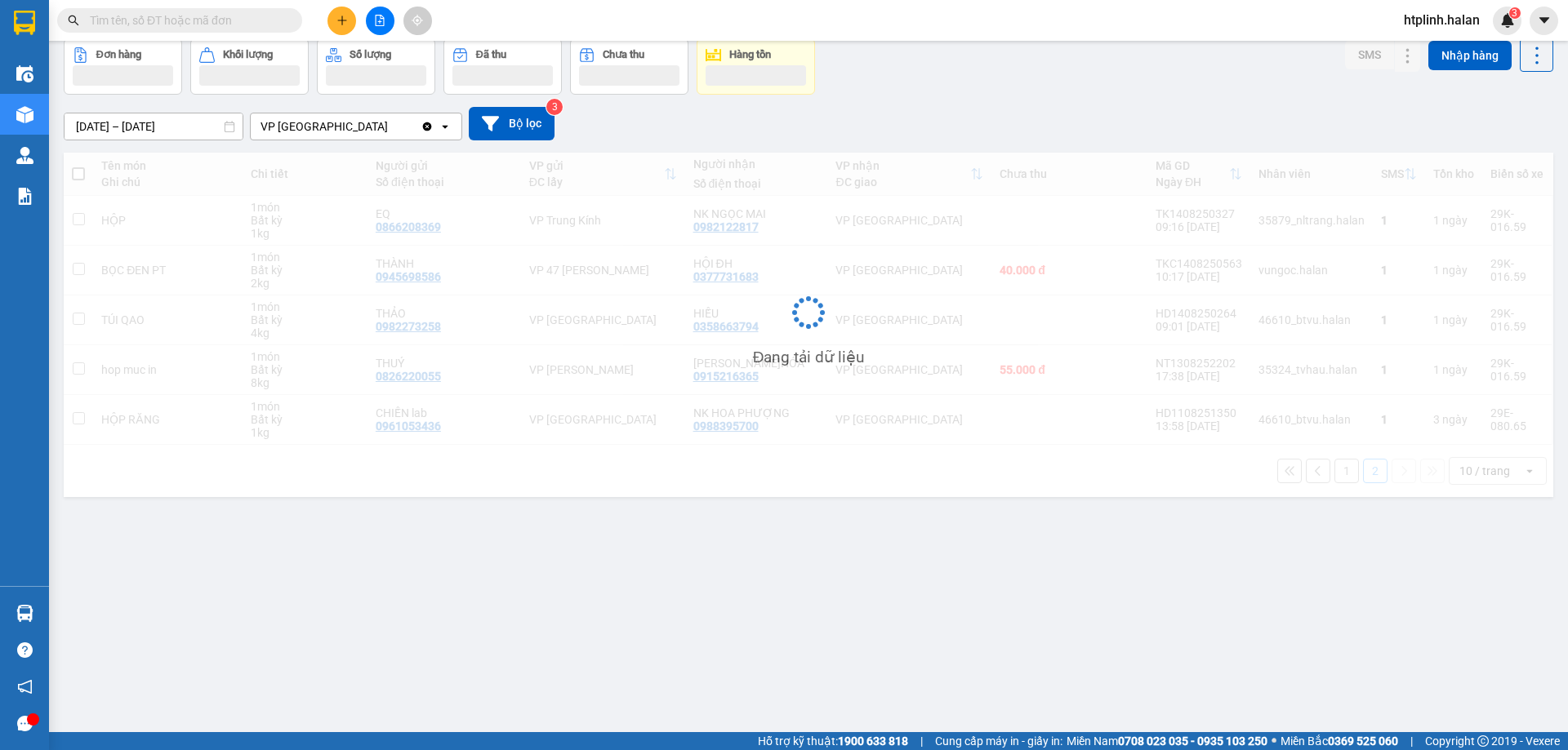
scroll to position [75, 0]
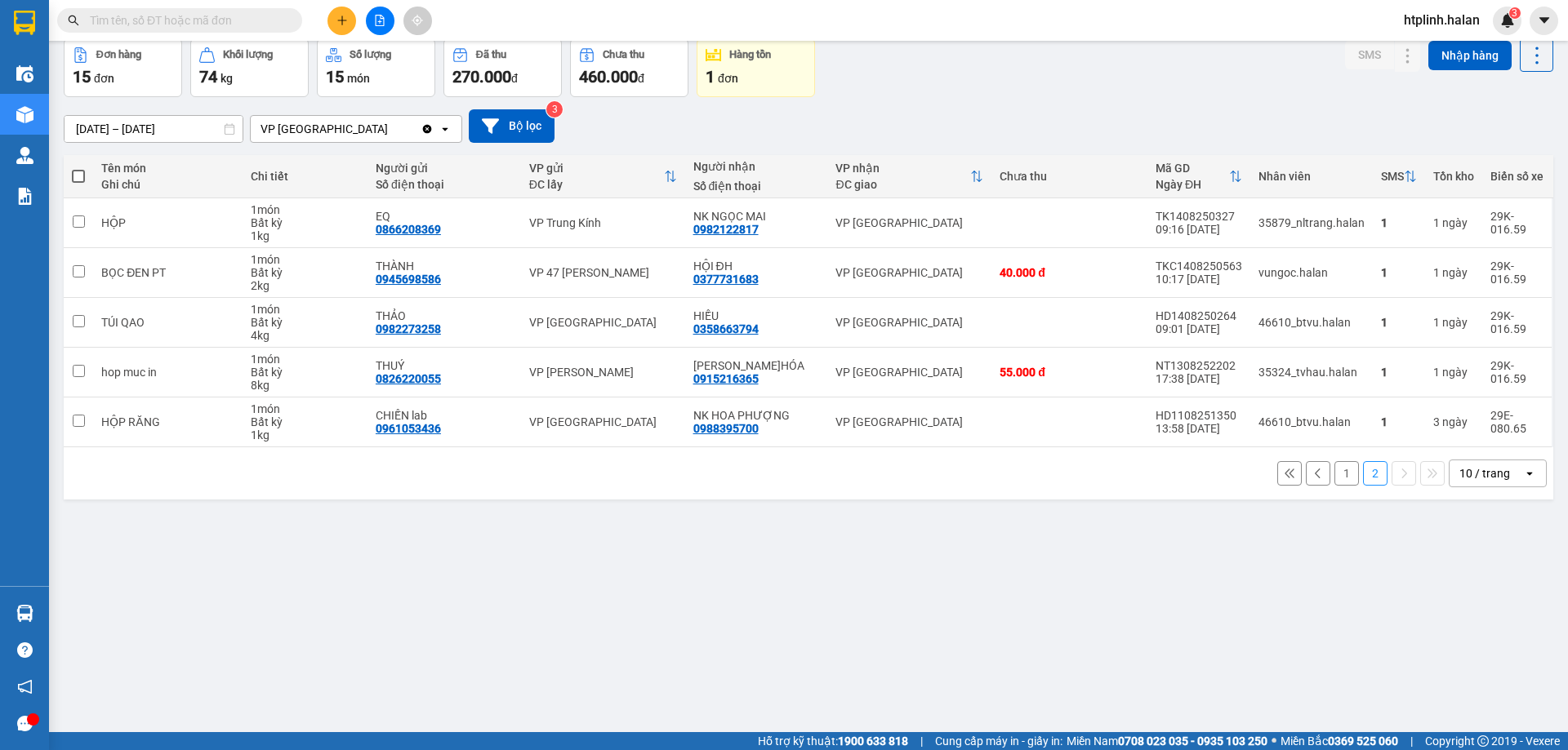
click at [1342, 470] on button "1" at bounding box center [1347, 473] width 24 height 24
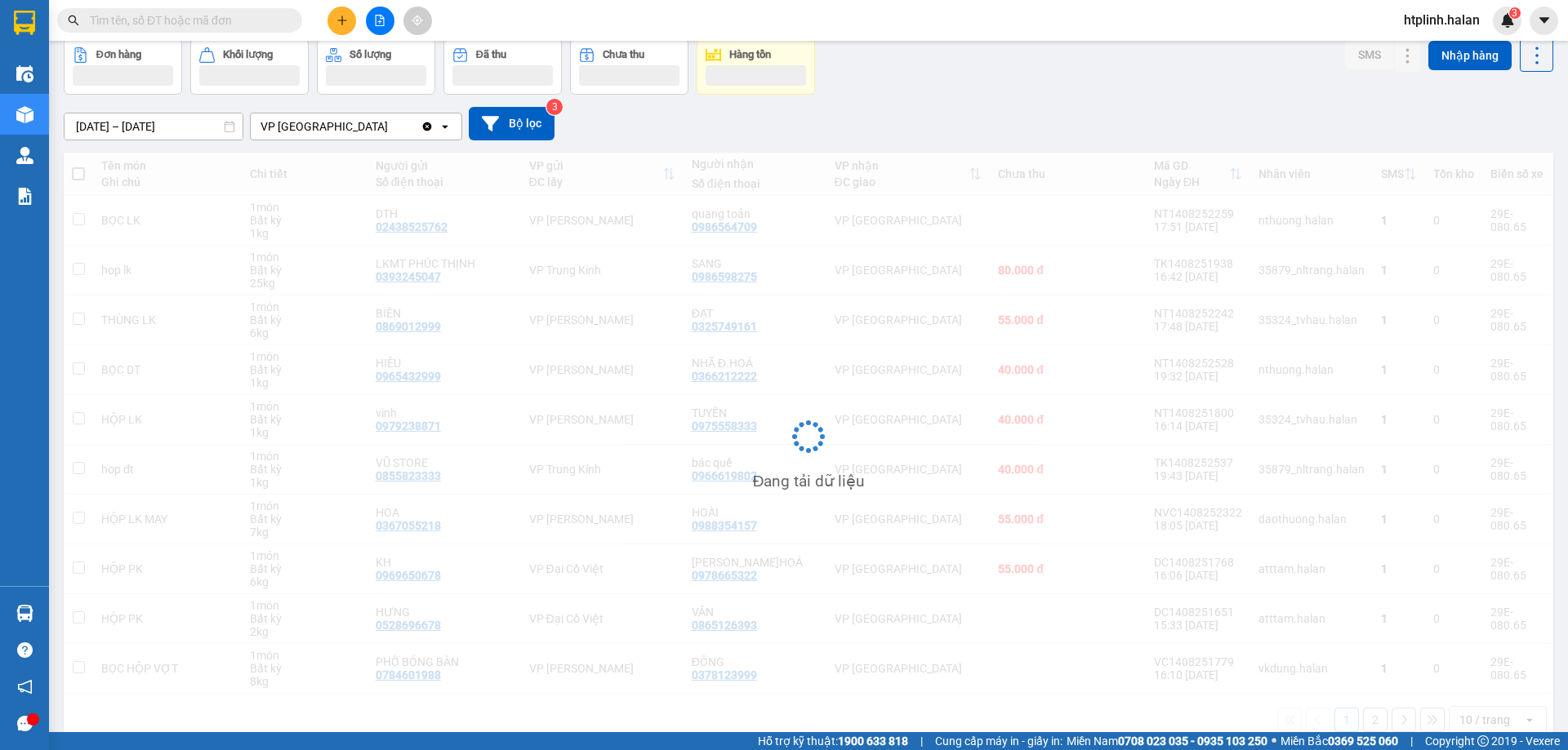
scroll to position [104, 0]
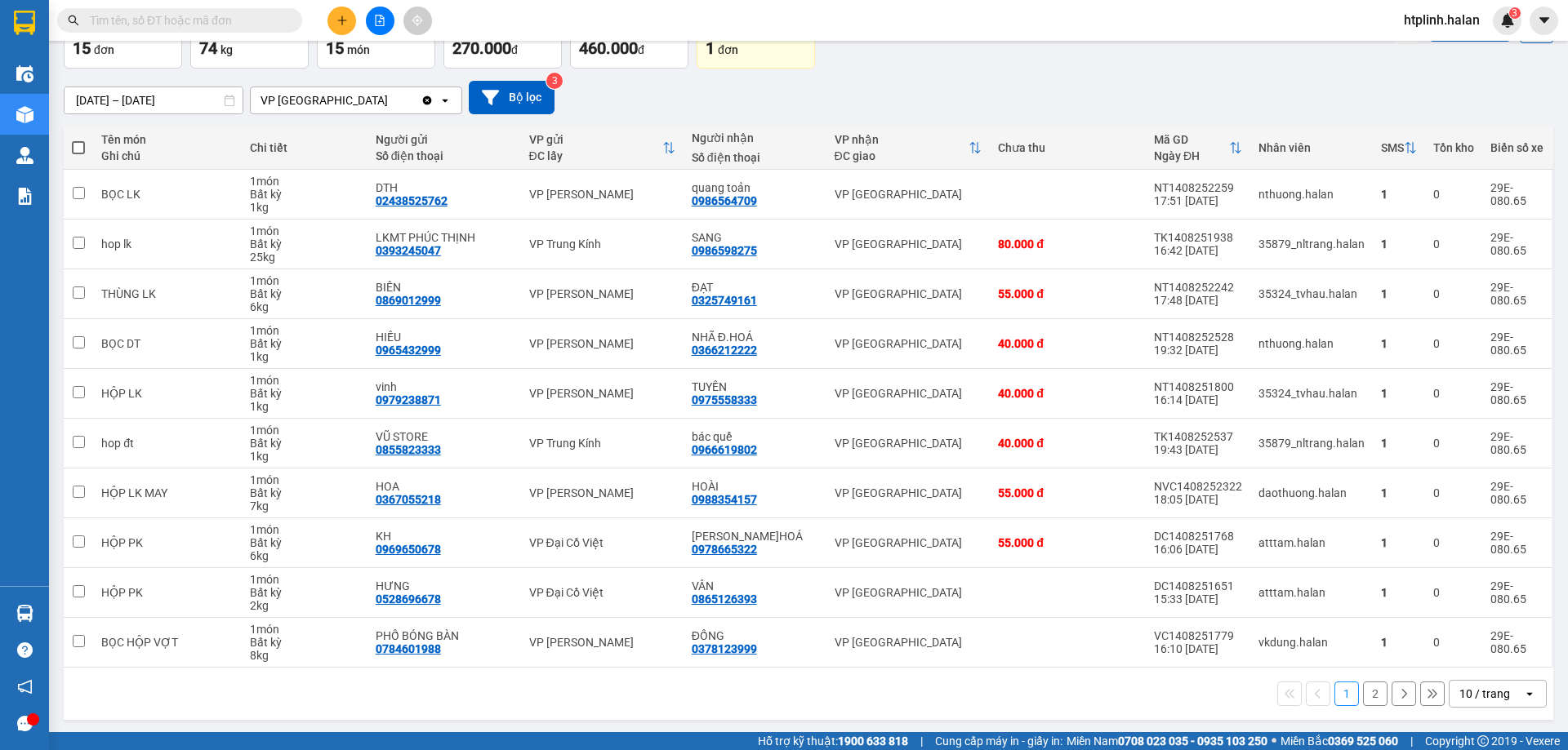
click at [1135, 111] on div "17/06/2025 – 15/08/2025 Press the down arrow key to interact with the calendar …" at bounding box center [808, 97] width 1490 height 34
click at [1060, 67] on div "Đơn hàng 15 đơn Khối lượng 74 kg Số lượng 15 món Đã thu 270.000 đ Chưa thu 460.…" at bounding box center [808, 39] width 1490 height 59
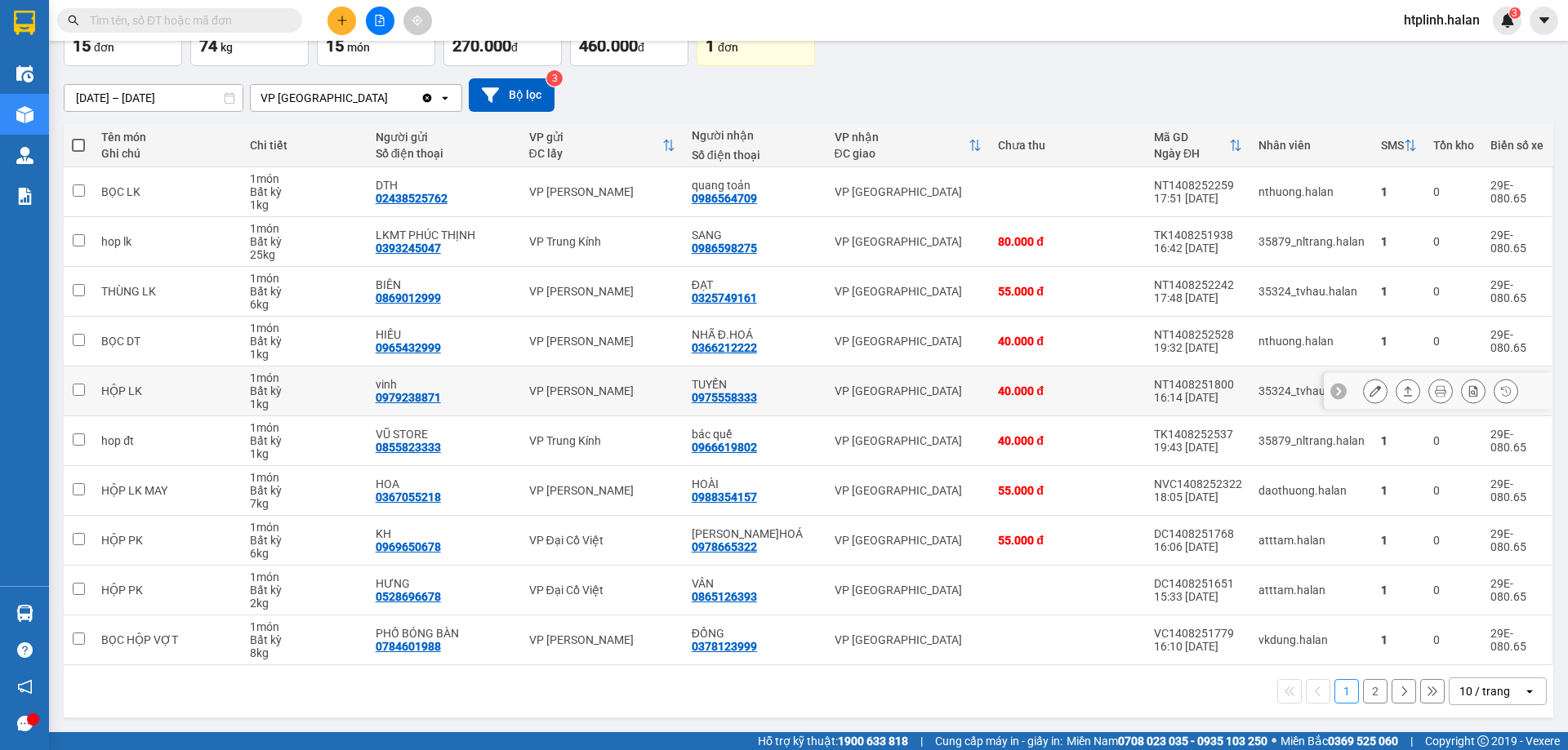
click at [710, 394] on div "0975558333" at bounding box center [724, 397] width 65 height 13
copy div "0975558333"
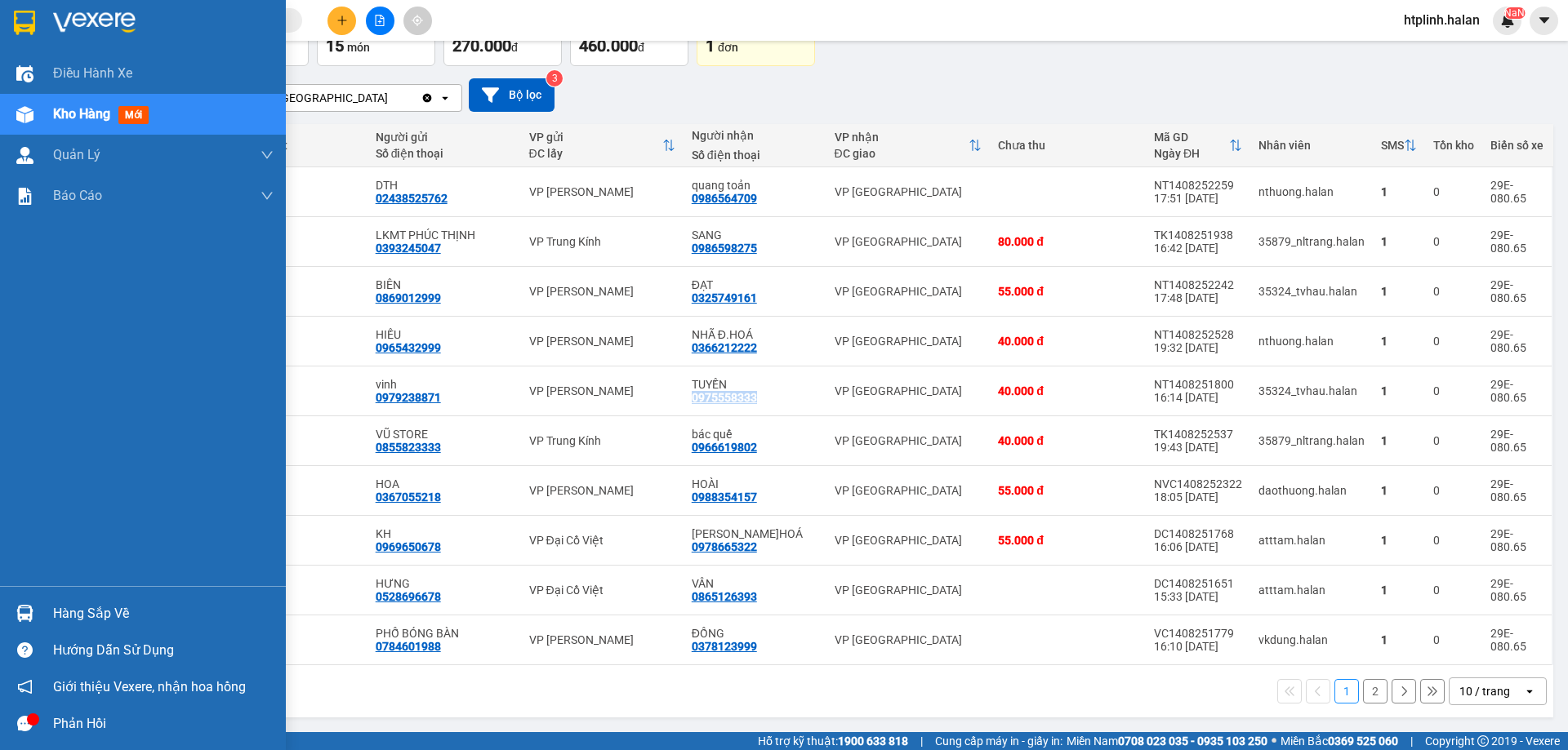
click at [25, 611] on img at bounding box center [25, 614] width 17 height 17
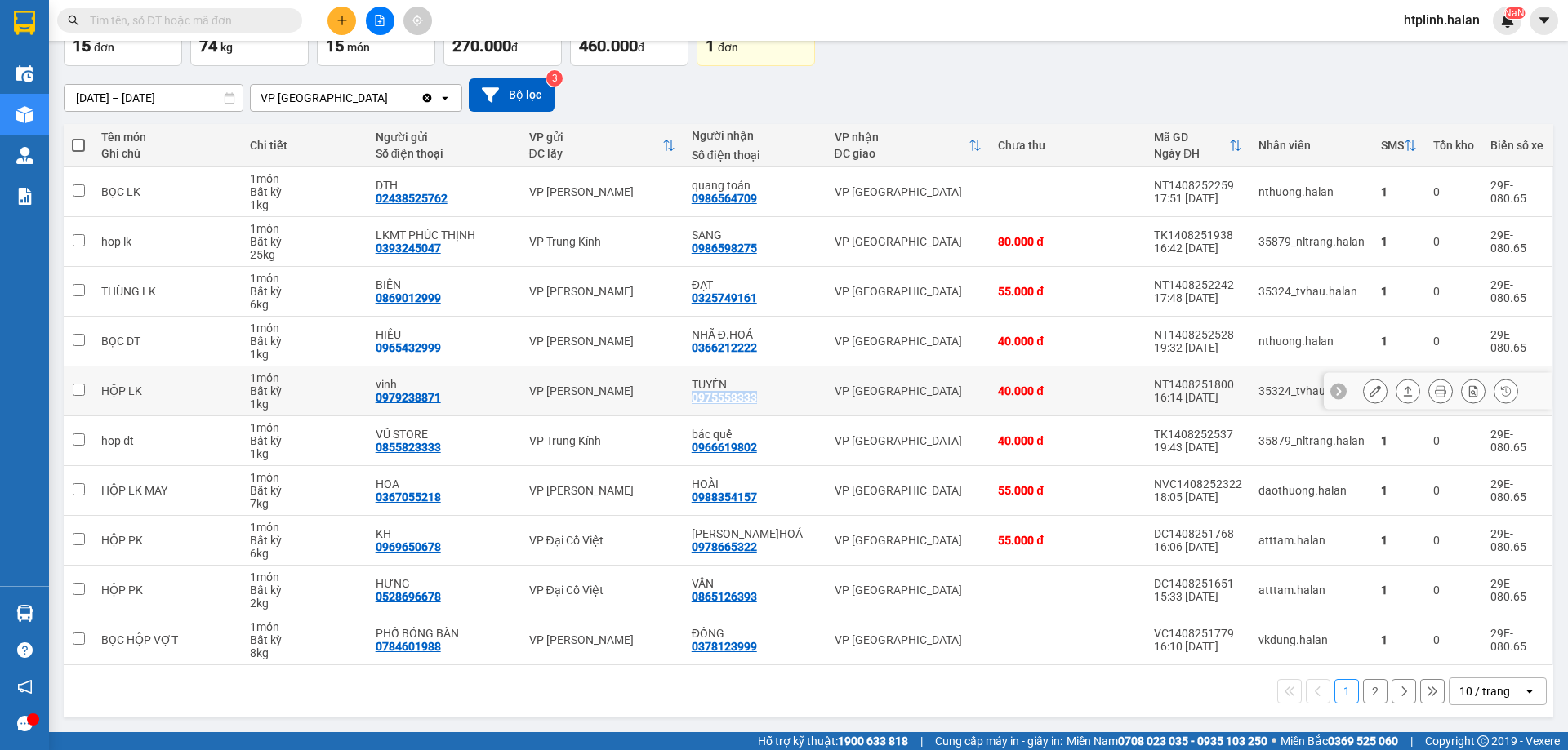
click at [864, 414] on section "Kết quả tìm kiếm ( 0 ) Bộ lọc No Data htplinh.halan NaN Điều hành xe Kho hàng m…" at bounding box center [784, 375] width 1568 height 750
click at [959, 115] on div "17/06/2025 – 15/08/2025 Press the down arrow key to interact with the calendar …" at bounding box center [808, 95] width 1490 height 58
click at [1219, 55] on div "Đơn hàng 15 đơn Khối lượng 74 kg Số lượng 15 món Đã thu 270.000 đ Chưa thu 460.…" at bounding box center [808, 36] width 1490 height 59
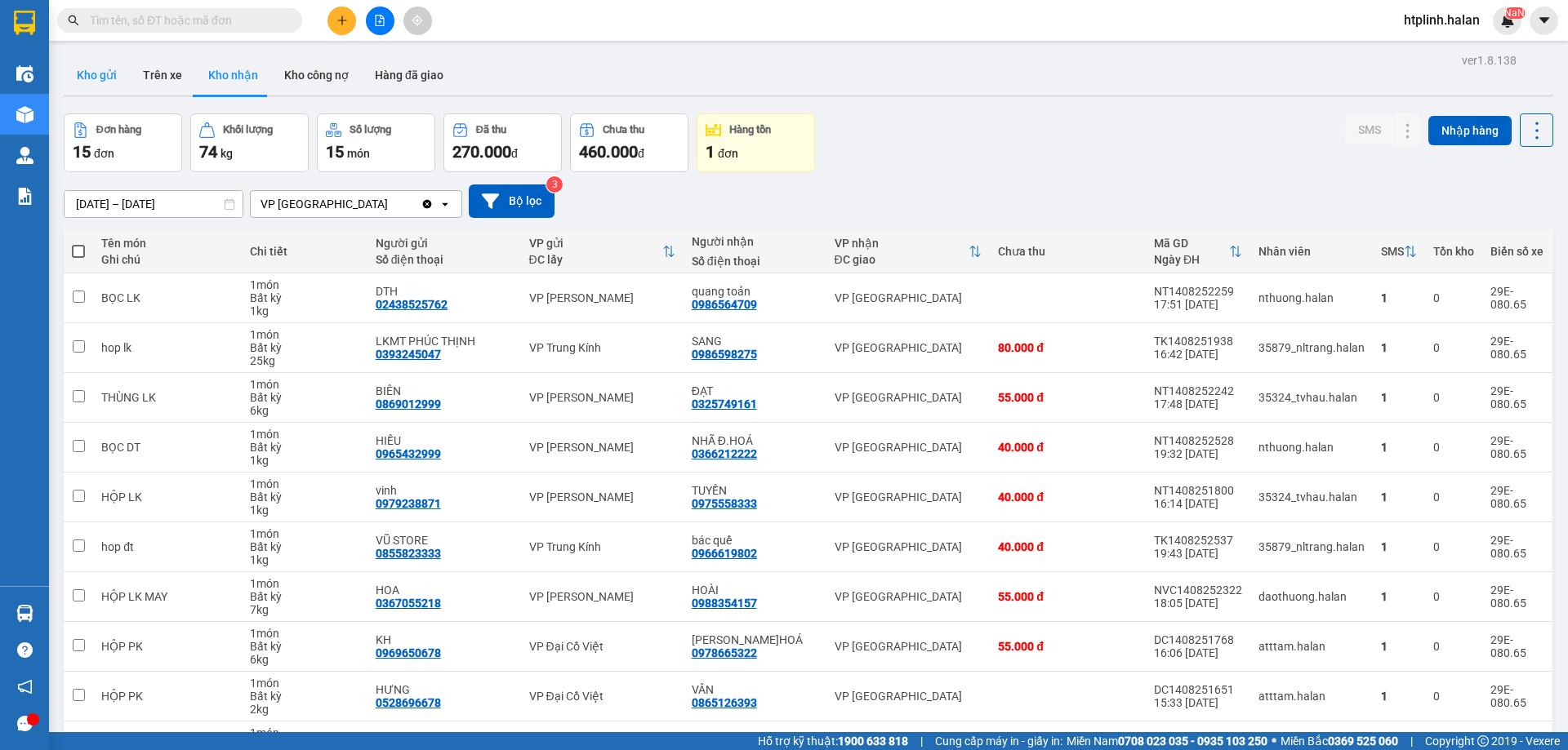
click at [118, 80] on button "Kho gửi" at bounding box center [96, 75] width 66 height 39
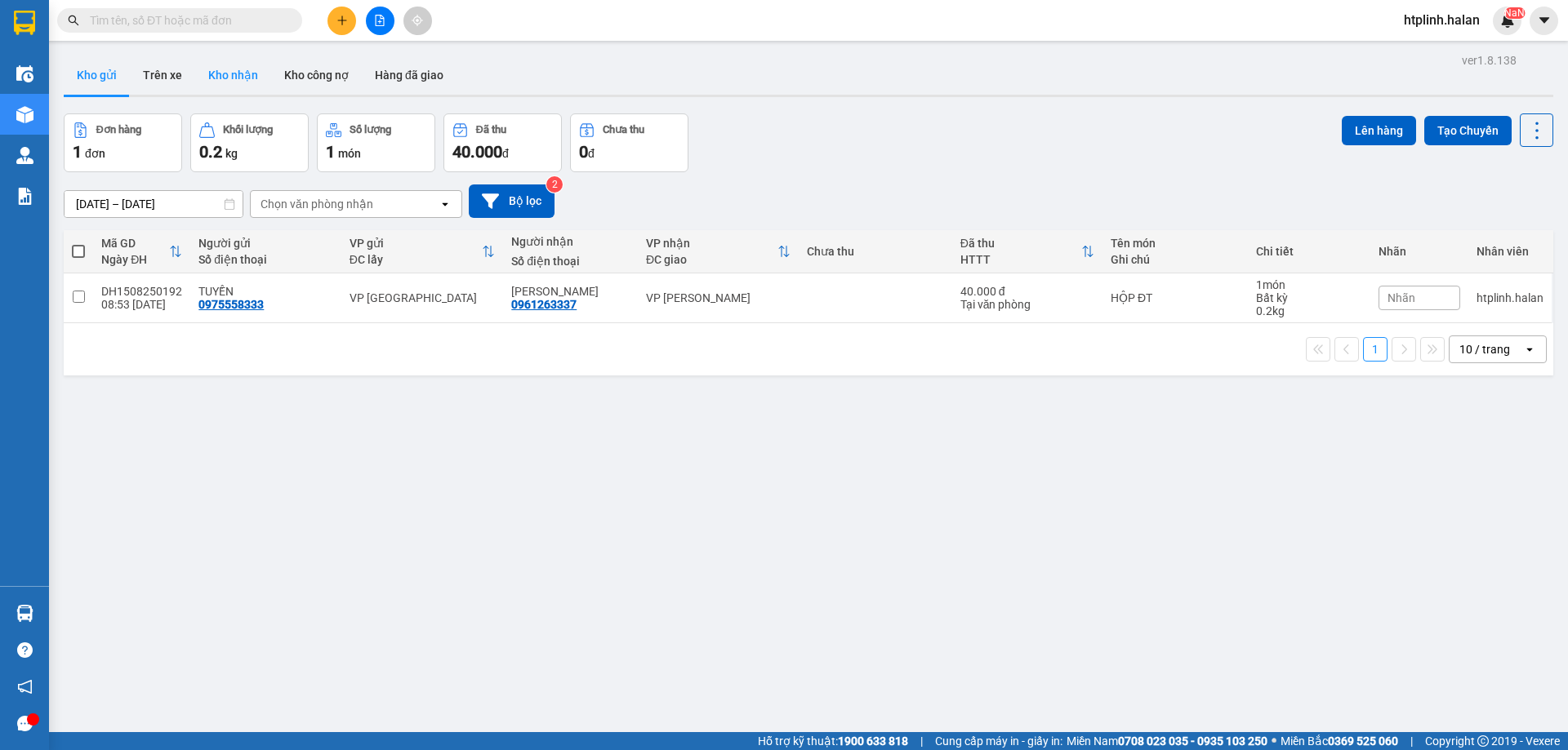
click at [221, 90] on button "Kho nhận" at bounding box center [233, 75] width 76 height 39
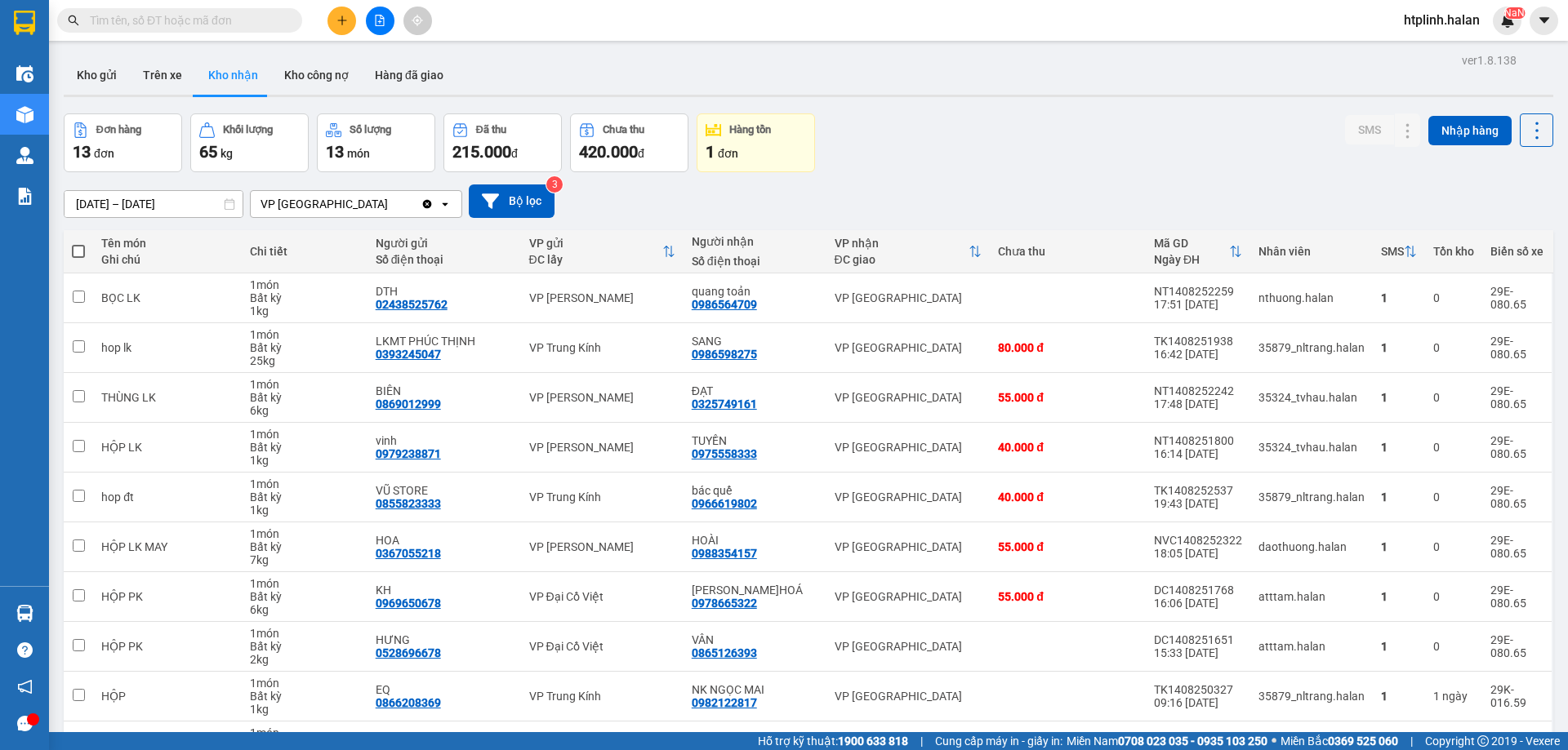
click at [177, 19] on input "text" at bounding box center [186, 20] width 193 height 18
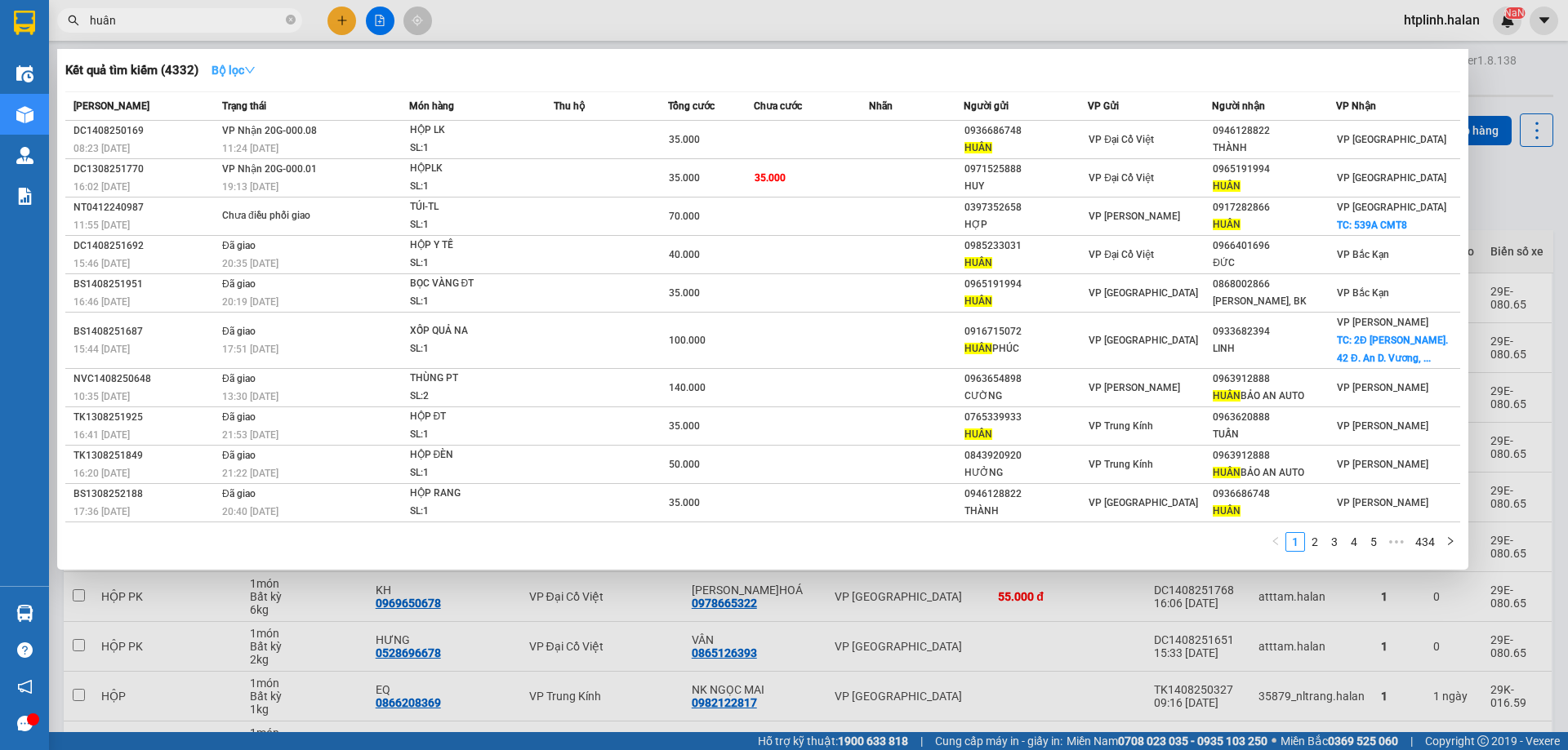
type input "huân"
click at [255, 62] on button "Bộ lọc" at bounding box center [233, 70] width 70 height 26
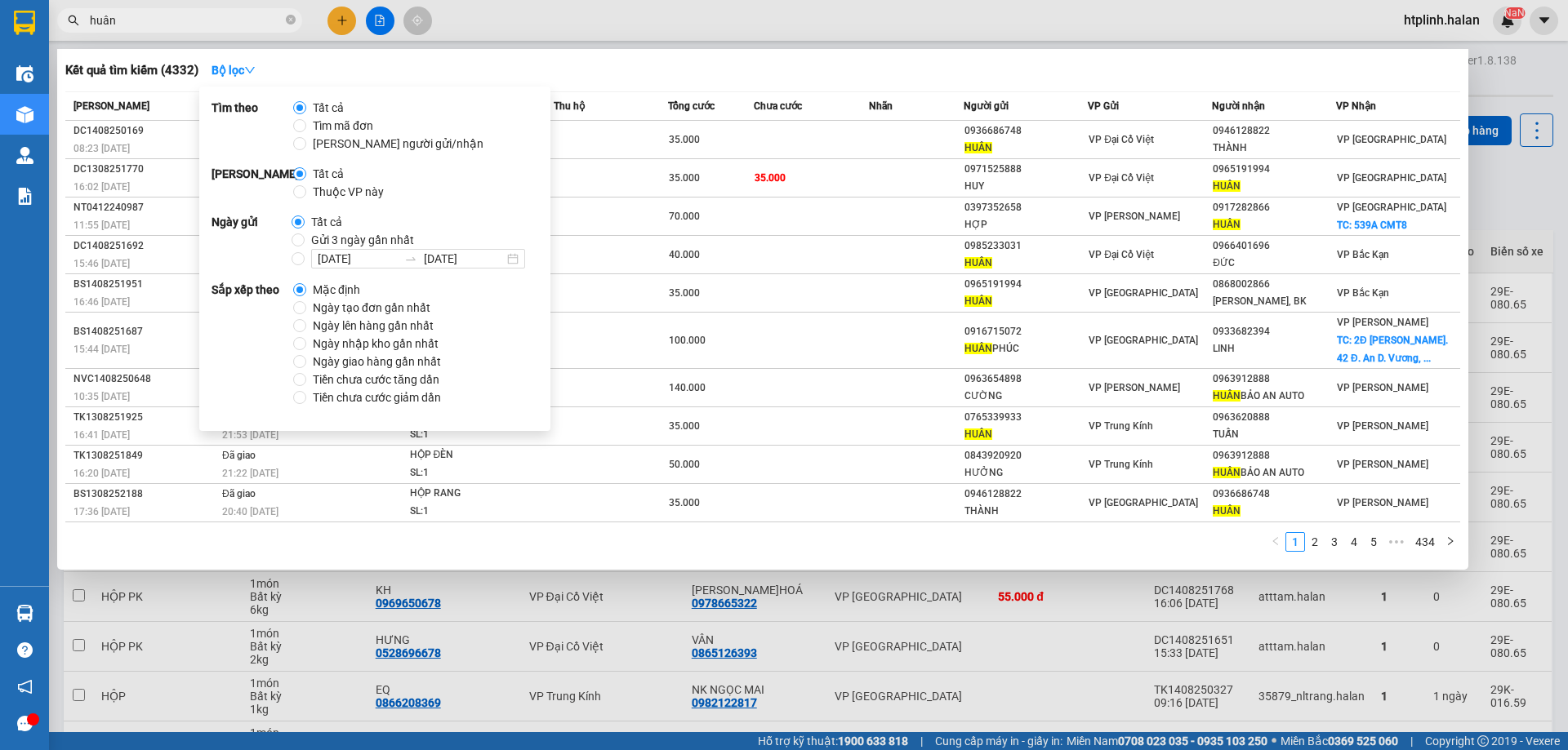
click at [313, 189] on span "Thuộc VP này" at bounding box center [348, 192] width 84 height 18
click at [306, 189] on input "Thuộc VP này" at bounding box center [299, 192] width 13 height 13
radio input "true"
radio input "false"
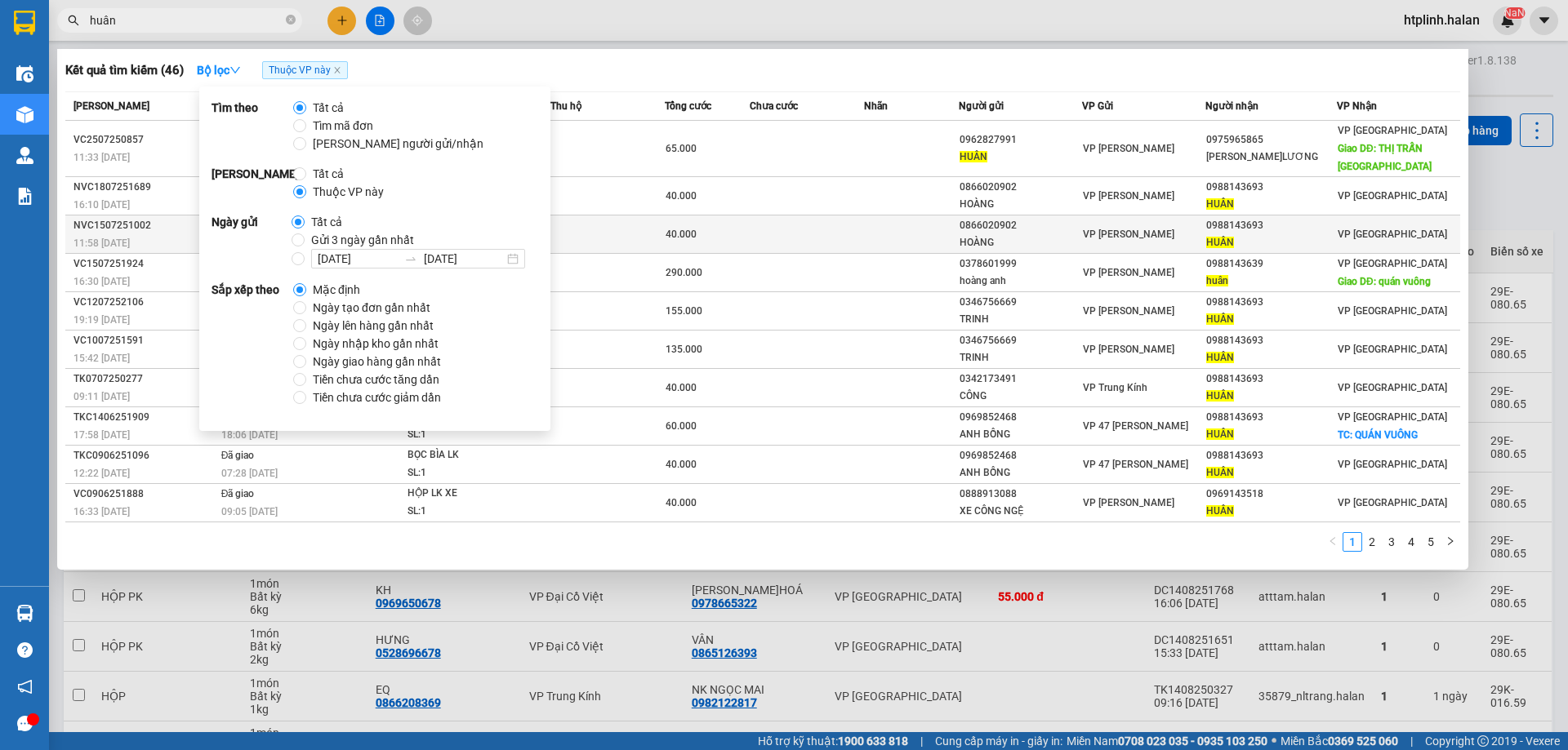
click at [888, 216] on td at bounding box center [911, 235] width 95 height 38
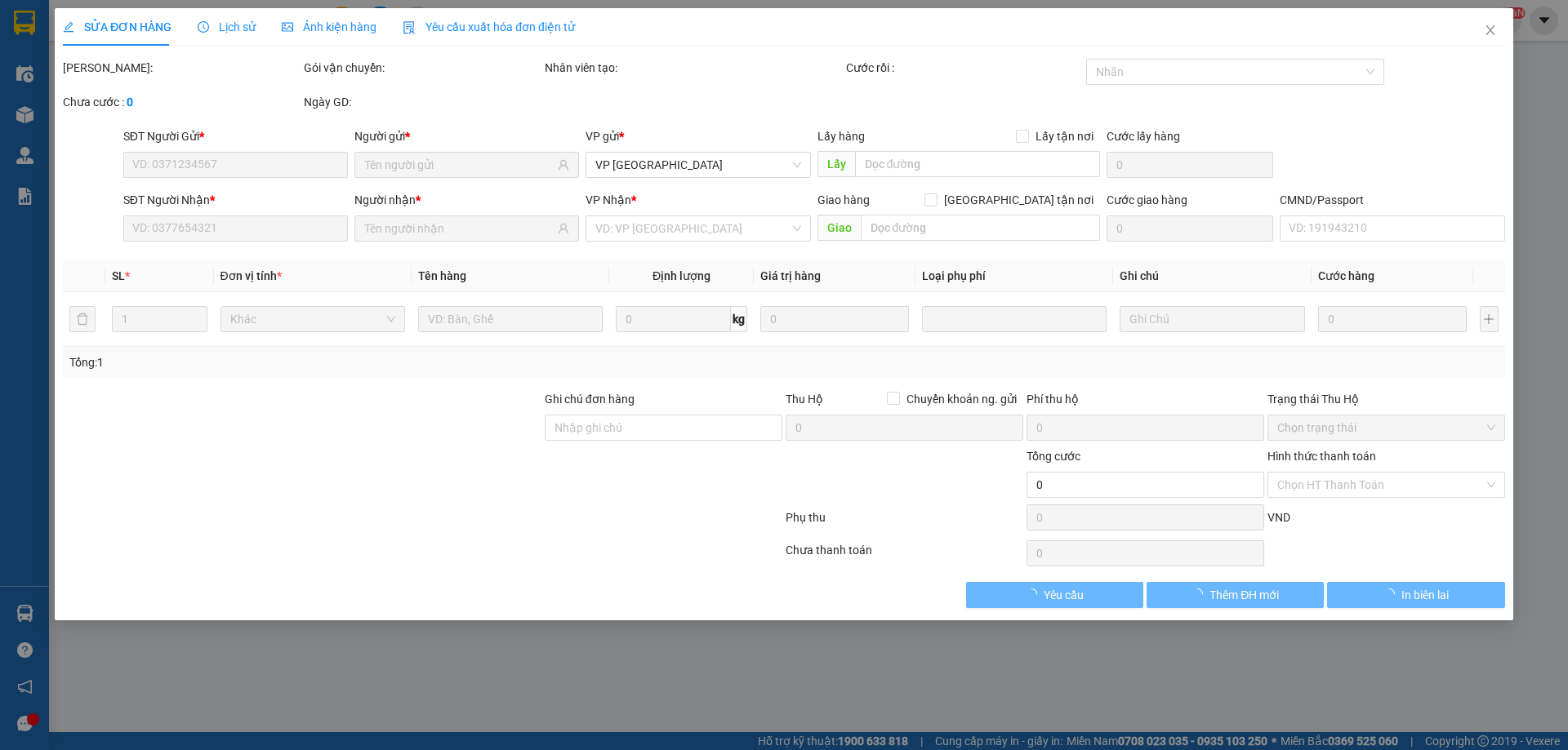
type input "0866020902"
type input "HOÀNG"
type input "0988143693"
type input "HUÂN"
type input "40.000"
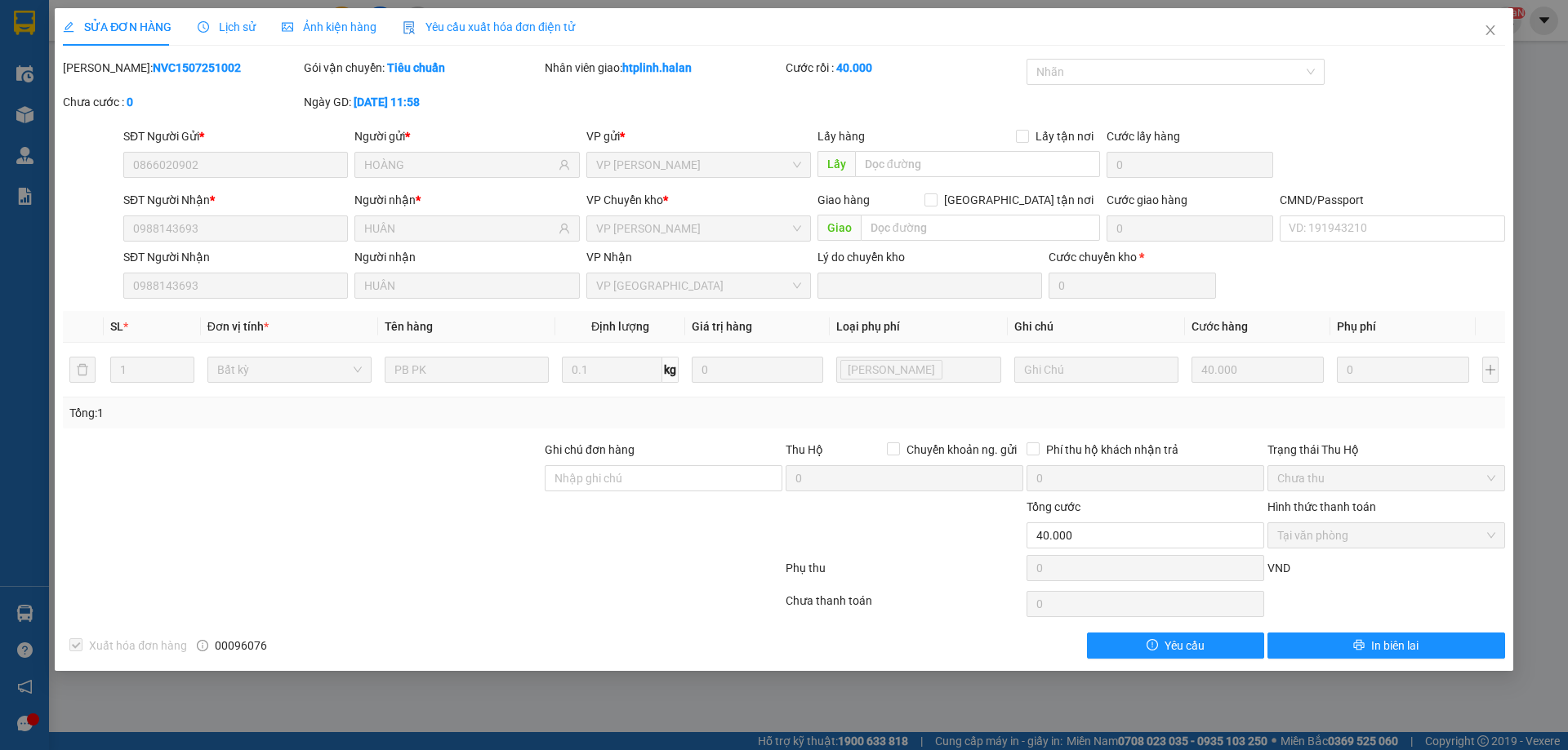
click at [165, 300] on div "Total Paid Fee 40.000 Total UnPaid Fee 0 Cash Collection Total Fee Mã ĐH: NVC15…" at bounding box center [784, 359] width 1442 height 600
click at [411, 299] on div "Total Paid Fee 40.000 Total UnPaid Fee 0 Cash Collection Total Fee Mã ĐH: NVC15…" at bounding box center [784, 359] width 1442 height 600
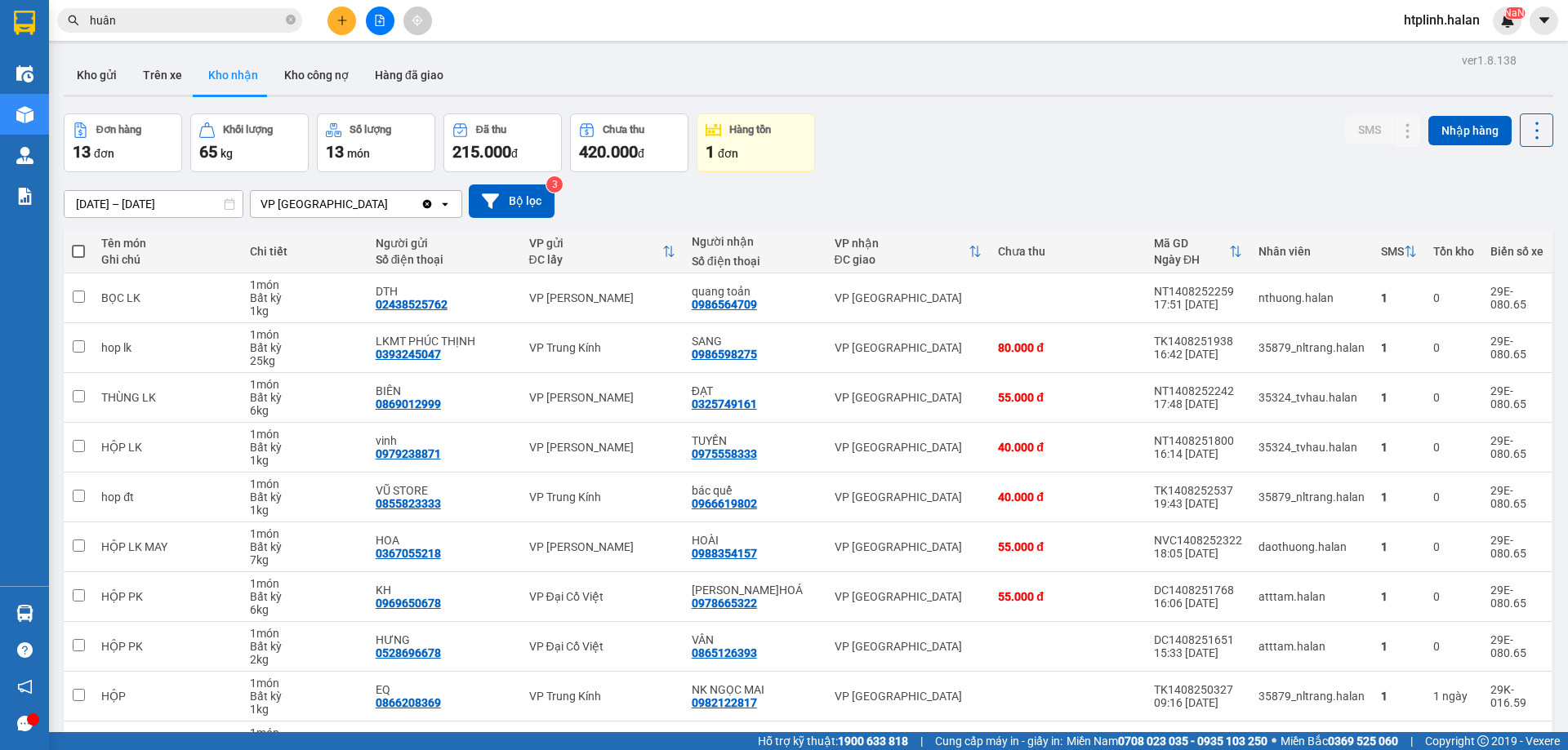
click at [207, 27] on input "huân" at bounding box center [186, 20] width 193 height 18
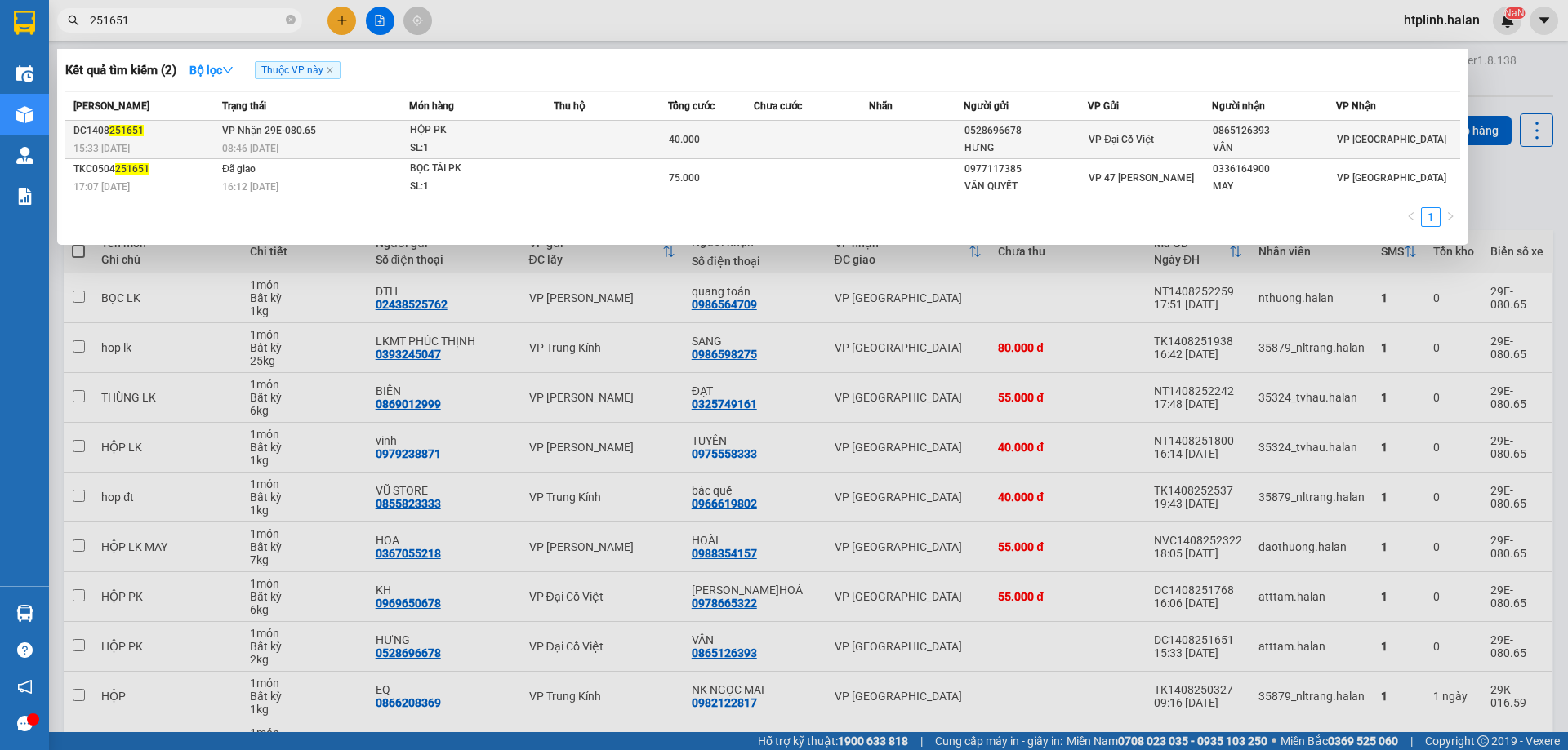
type input "251651"
click at [391, 134] on td "VP Nhận 29E-080.65 08:46 - 15/08" at bounding box center [313, 140] width 191 height 38
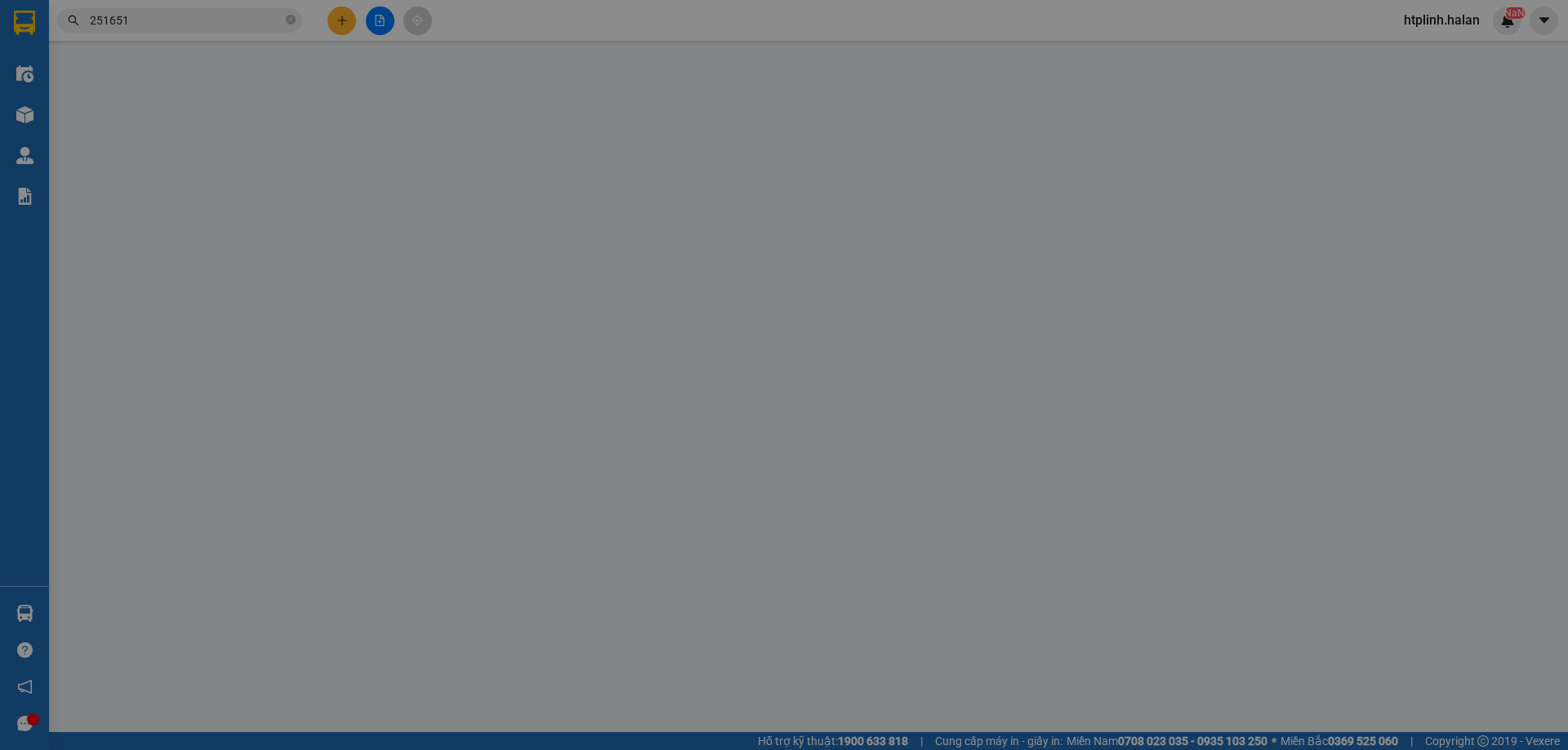
type input "0528696678"
type input "HƯNG"
type input "0865126393"
type input "VÂN"
type input "40.000"
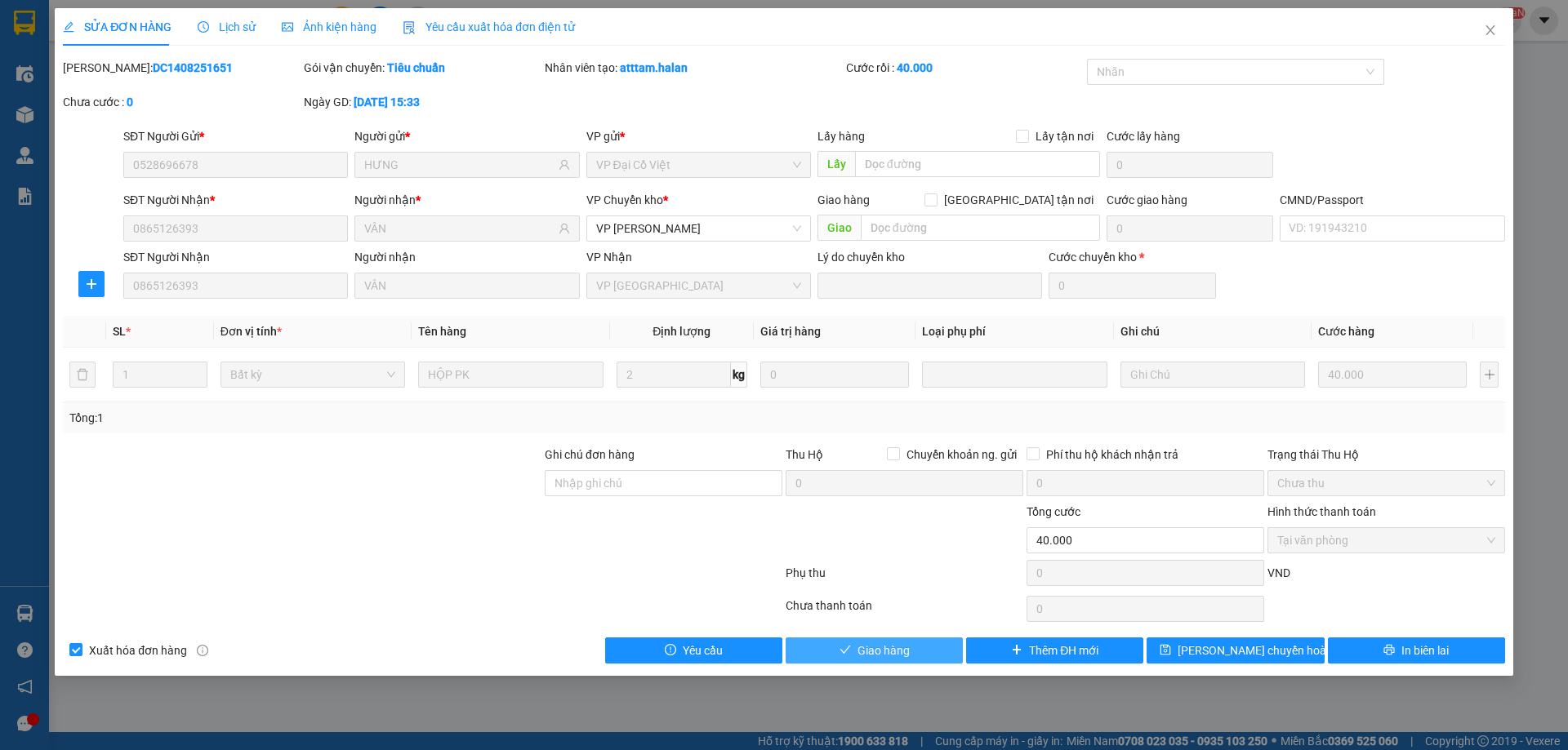
click at [898, 654] on span "Giao hàng" at bounding box center [884, 650] width 52 height 18
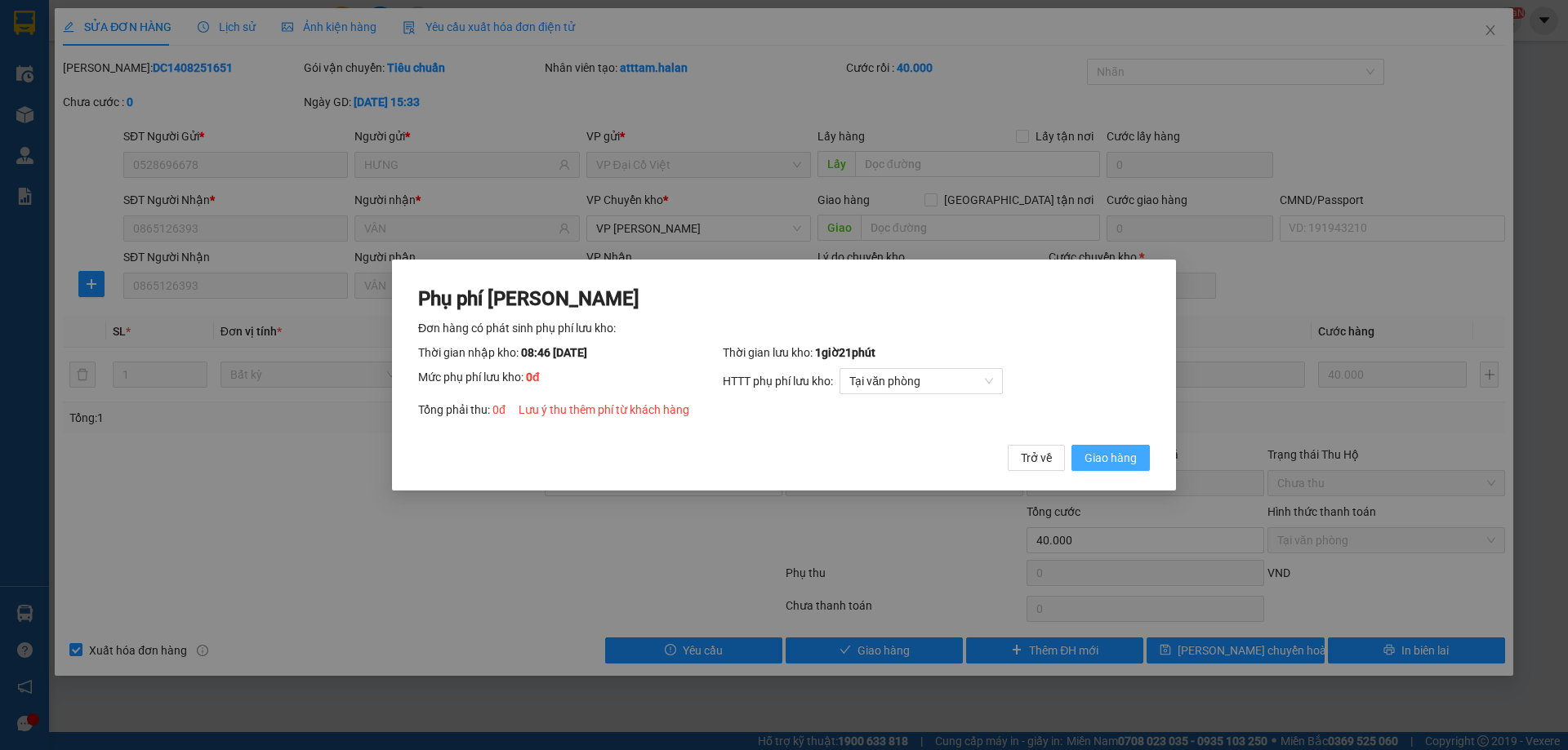
click at [1094, 464] on span "Giao hàng" at bounding box center [1110, 458] width 52 height 18
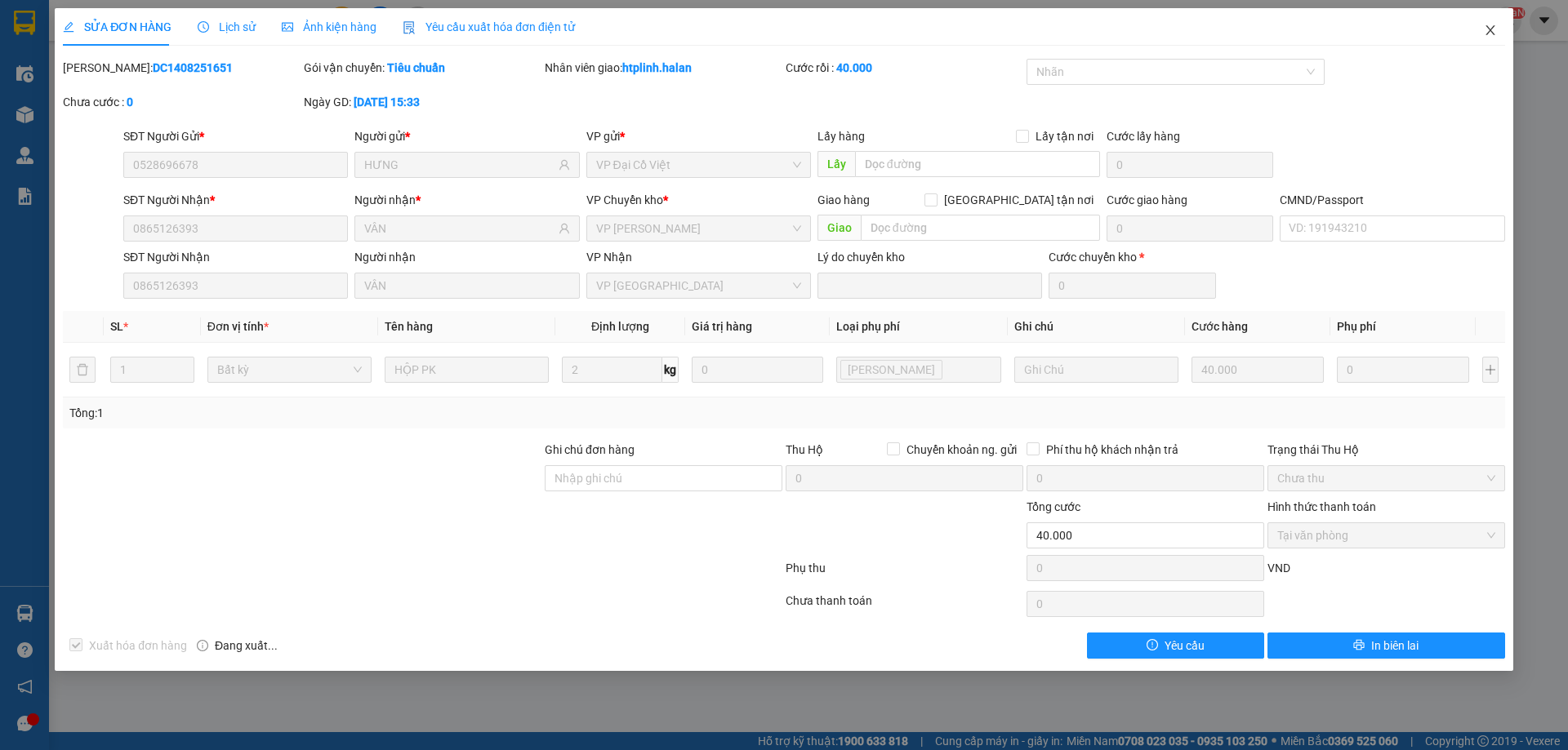
click at [1491, 38] on span "Close" at bounding box center [1490, 30] width 46 height 46
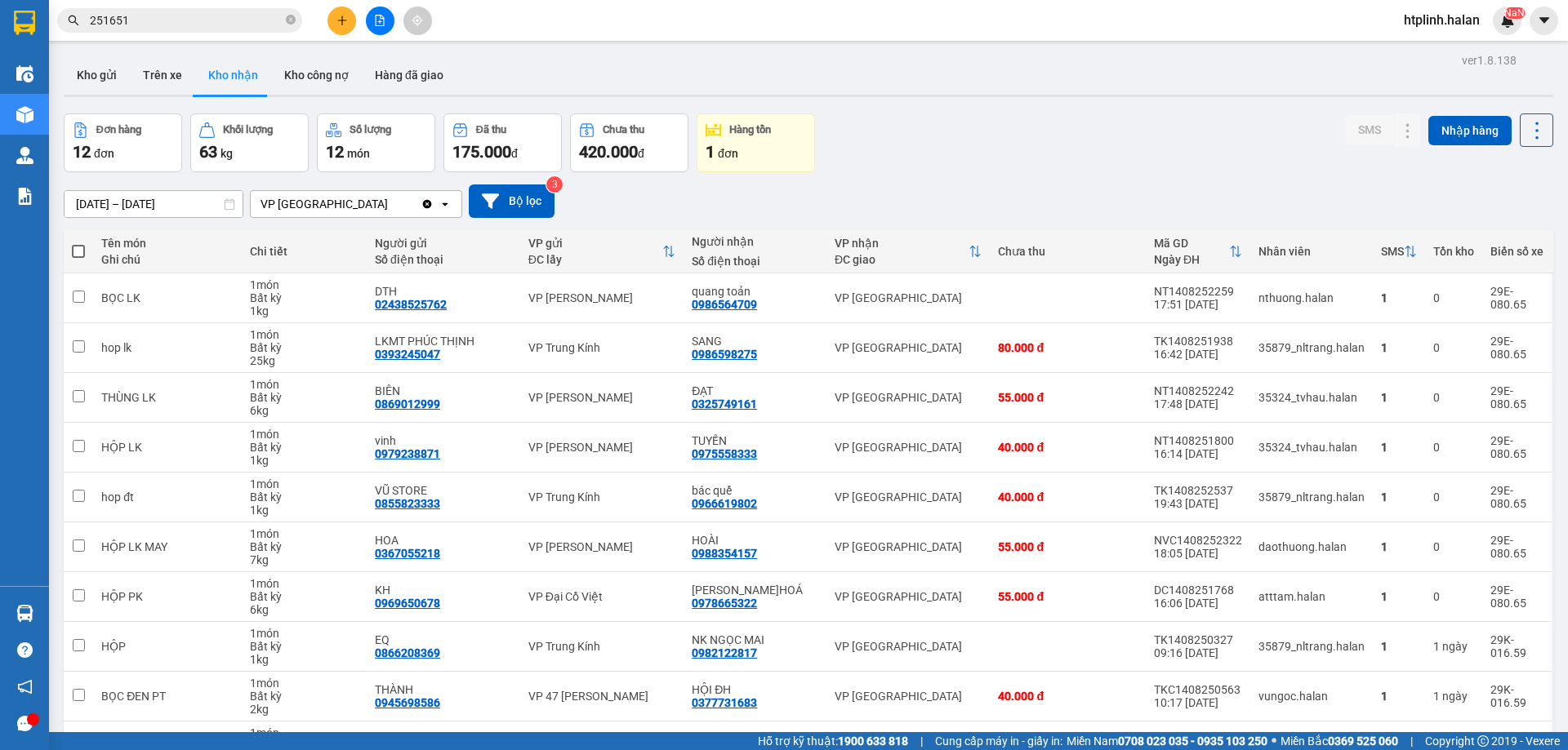
click at [326, 23] on div at bounding box center [379, 21] width 122 height 29
click at [339, 36] on div "Kết quả tìm kiếm ( 2 ) Bộ lọc Thuộc VP này Mã ĐH Trạng thái Món hàng Thu hộ Tổn…" at bounding box center [784, 20] width 1568 height 41
click at [339, 32] on button at bounding box center [342, 21] width 29 height 29
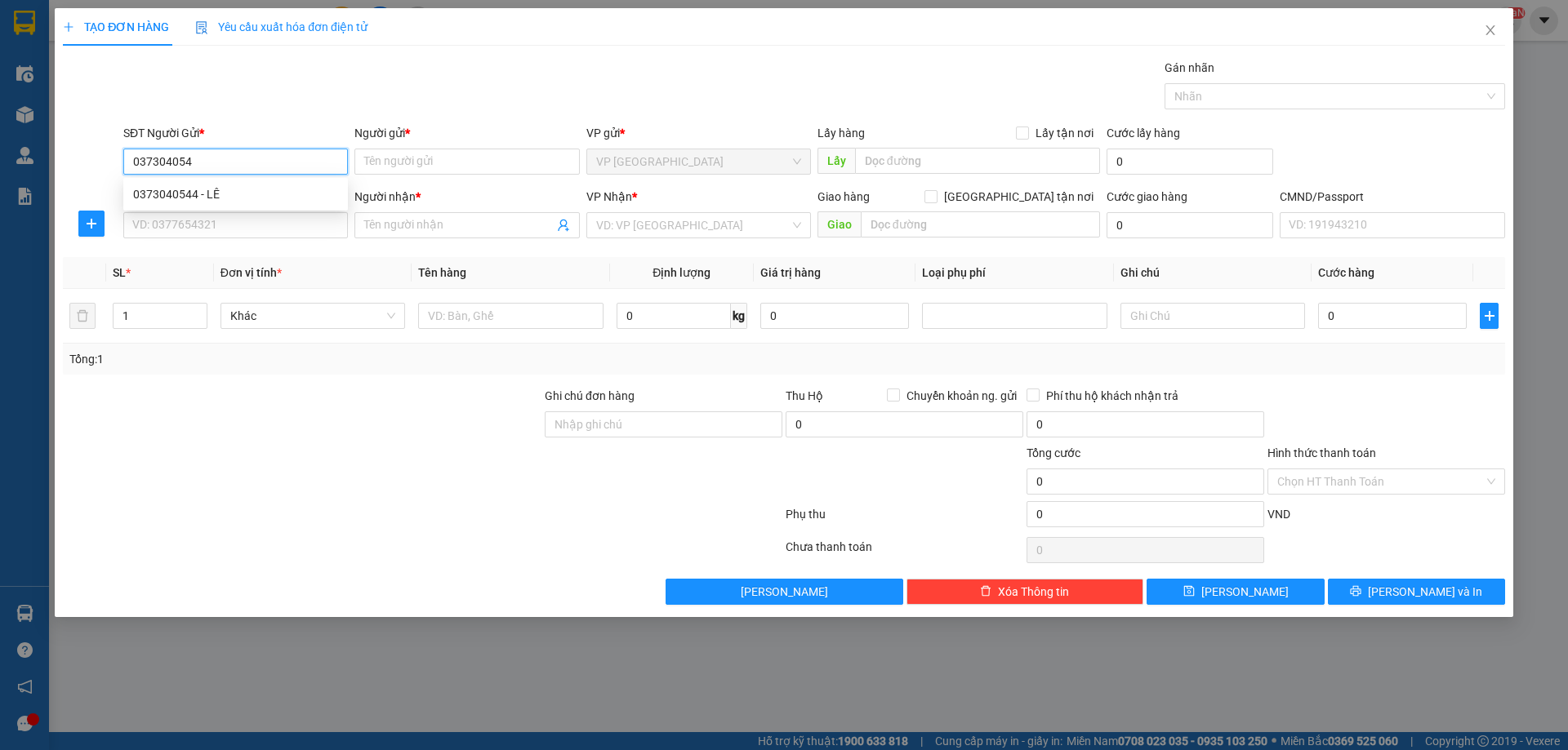
type input "0373040544"
click at [231, 187] on div "0373040544 - LÊ" at bounding box center [235, 194] width 205 height 18
type input "LÊ"
type input "0373040544"
click at [241, 217] on input "SĐT Người Nhận *" at bounding box center [235, 225] width 225 height 26
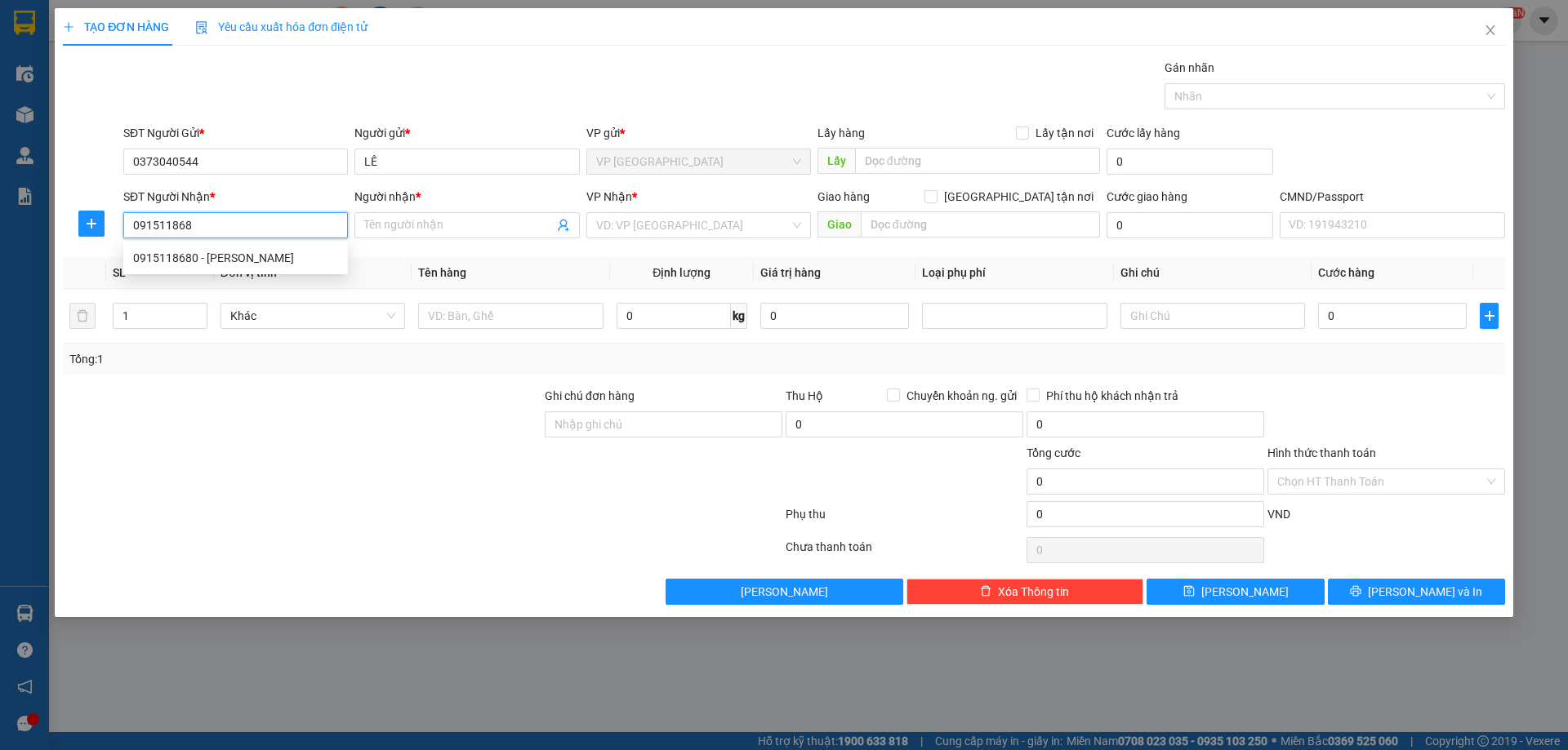
type input "0915118680"
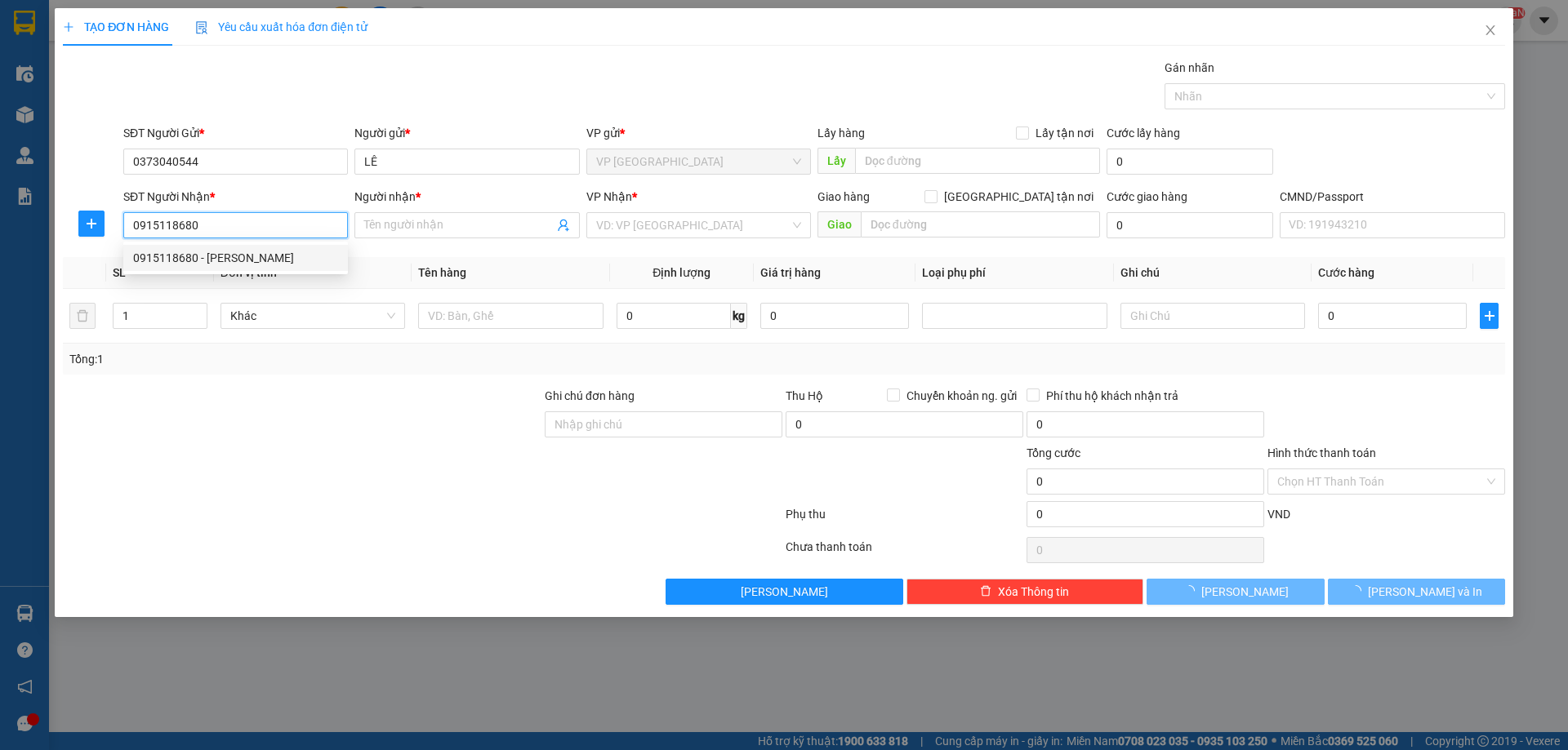
click at [264, 247] on div "0915118680 - HUYỀN" at bounding box center [235, 258] width 225 height 26
type input "HUYỀN"
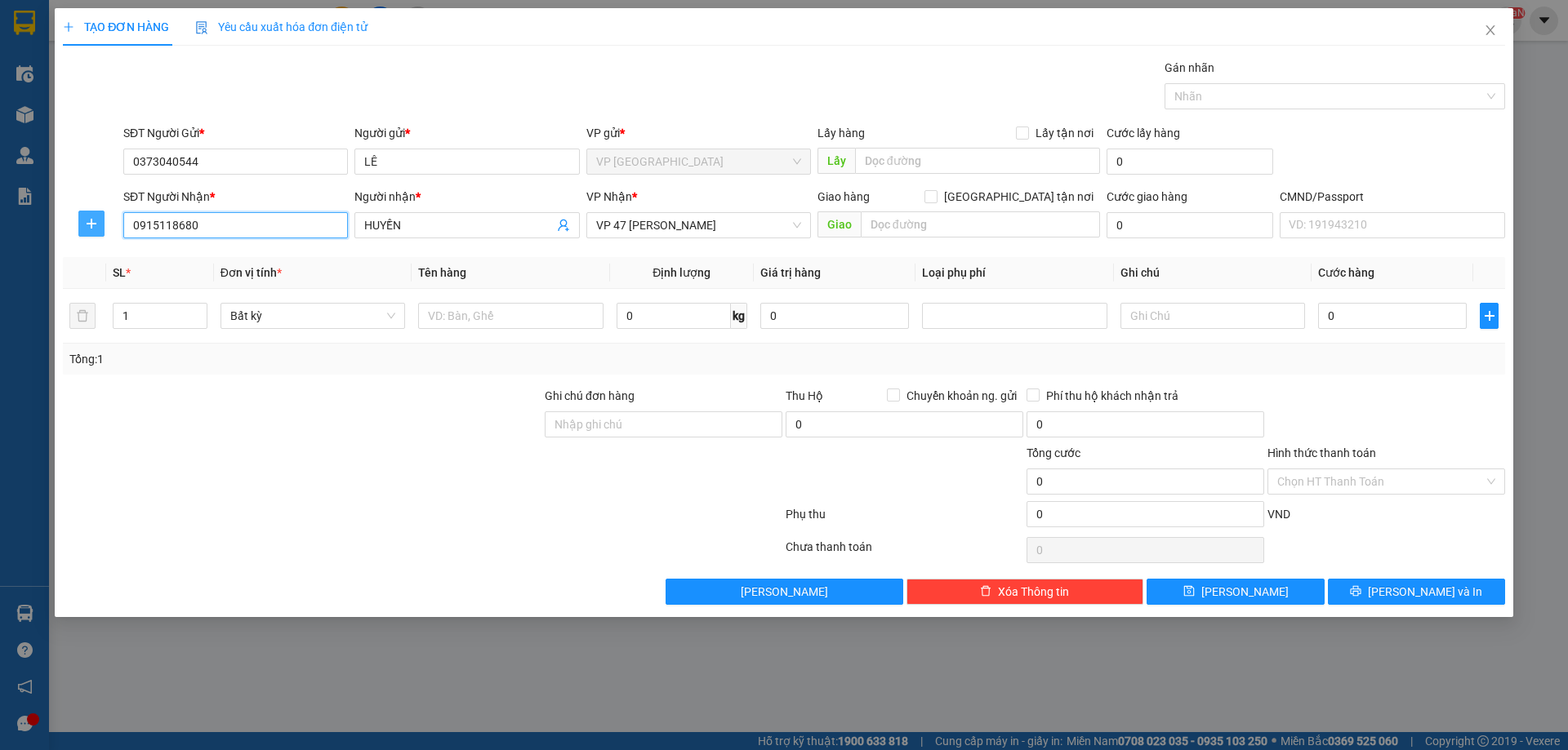
type input "0915118680"
click at [82, 224] on span "plus" at bounding box center [91, 223] width 24 height 13
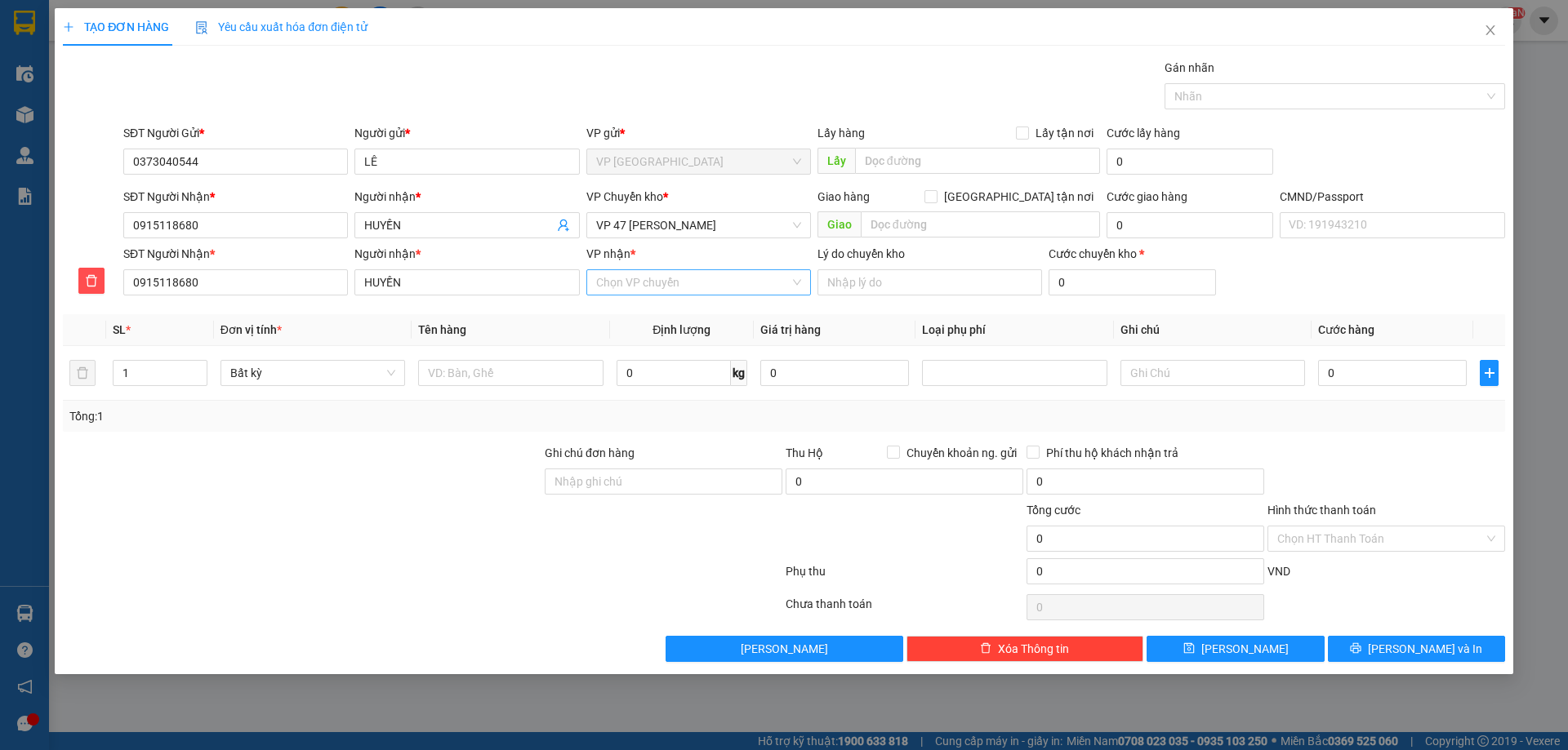
click at [634, 280] on input "VP nhận *" at bounding box center [692, 283] width 193 height 24
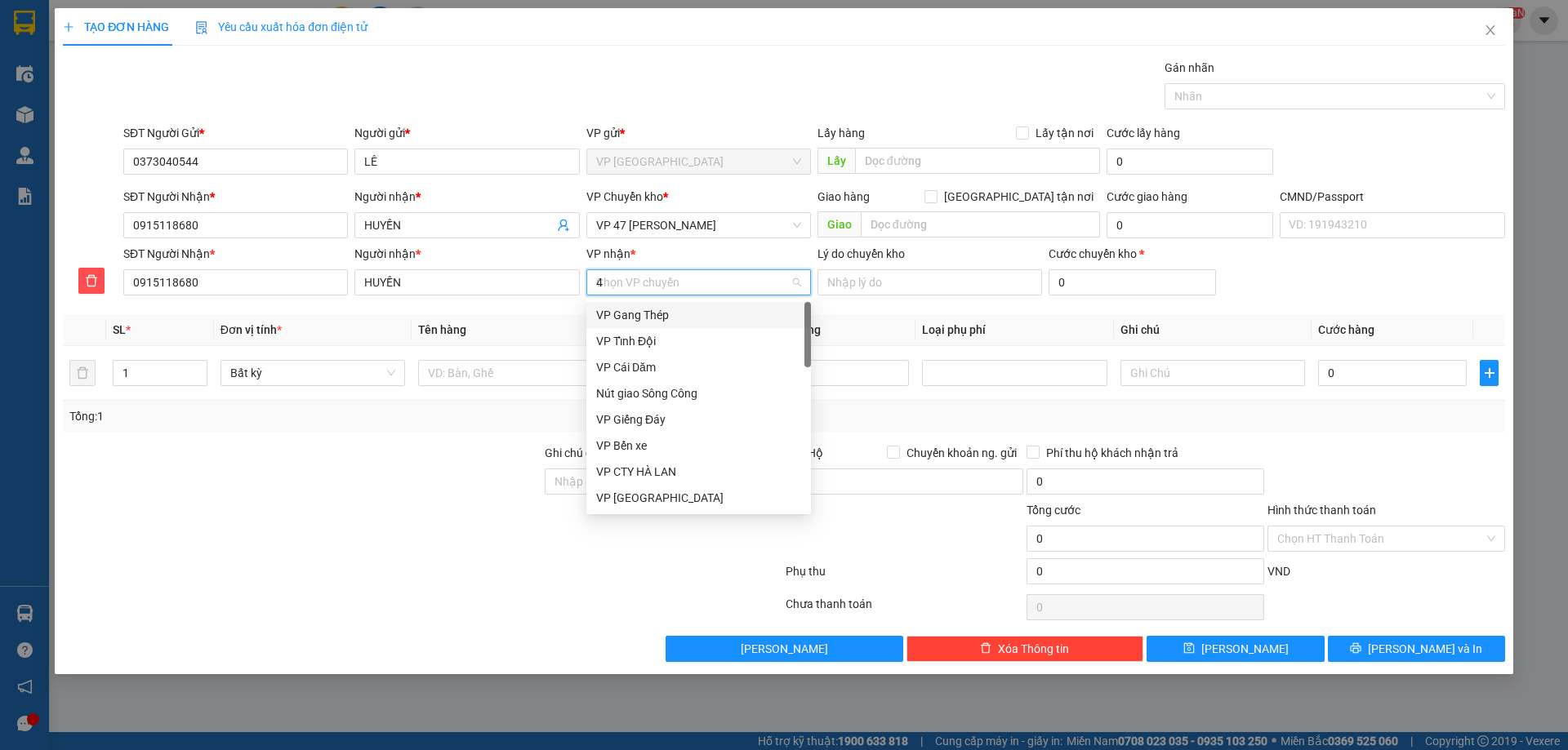
type input "47"
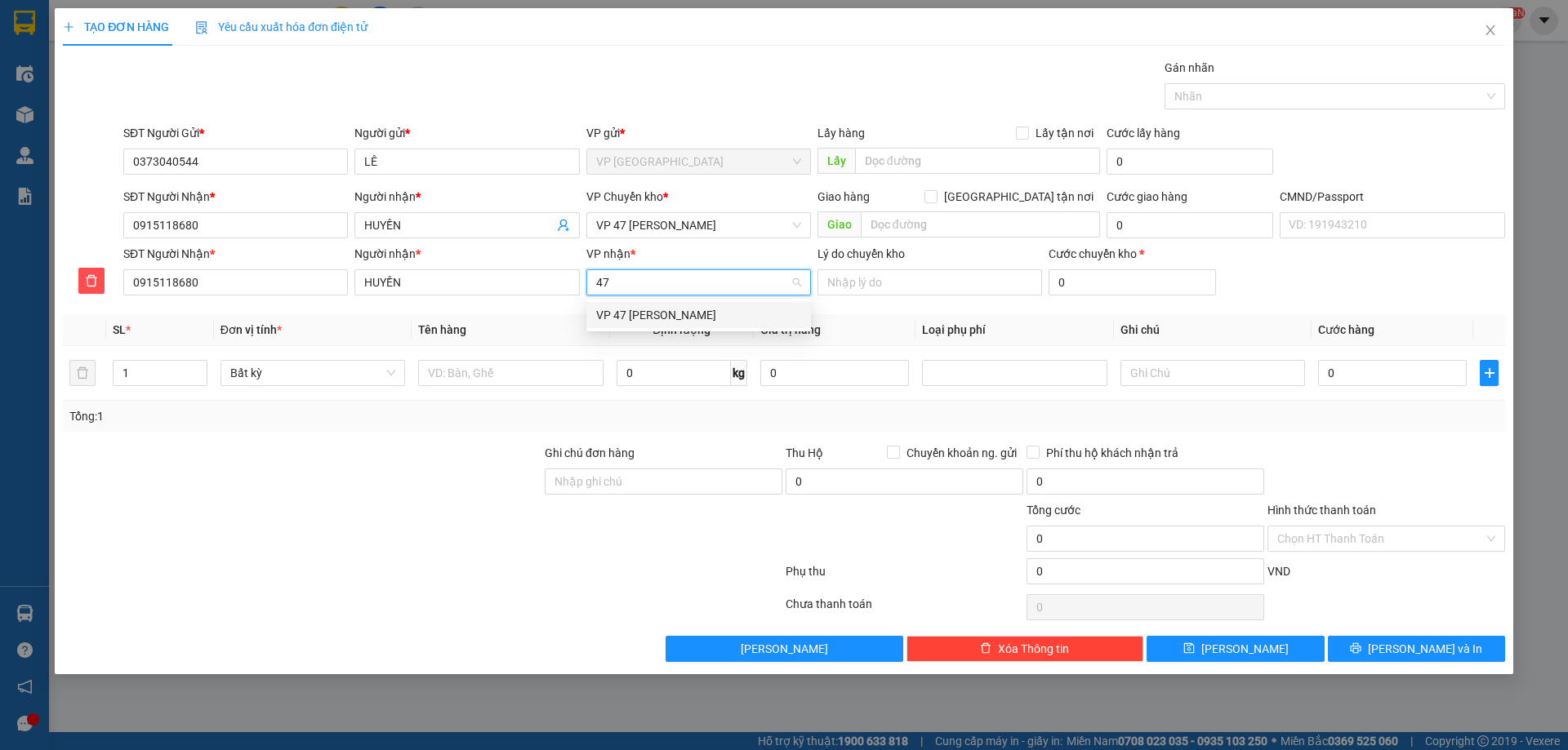
click at [650, 325] on div "VP 47 [PERSON_NAME]" at bounding box center [698, 315] width 225 height 26
click at [679, 238] on div "VP 47 [PERSON_NAME]" at bounding box center [698, 225] width 225 height 26
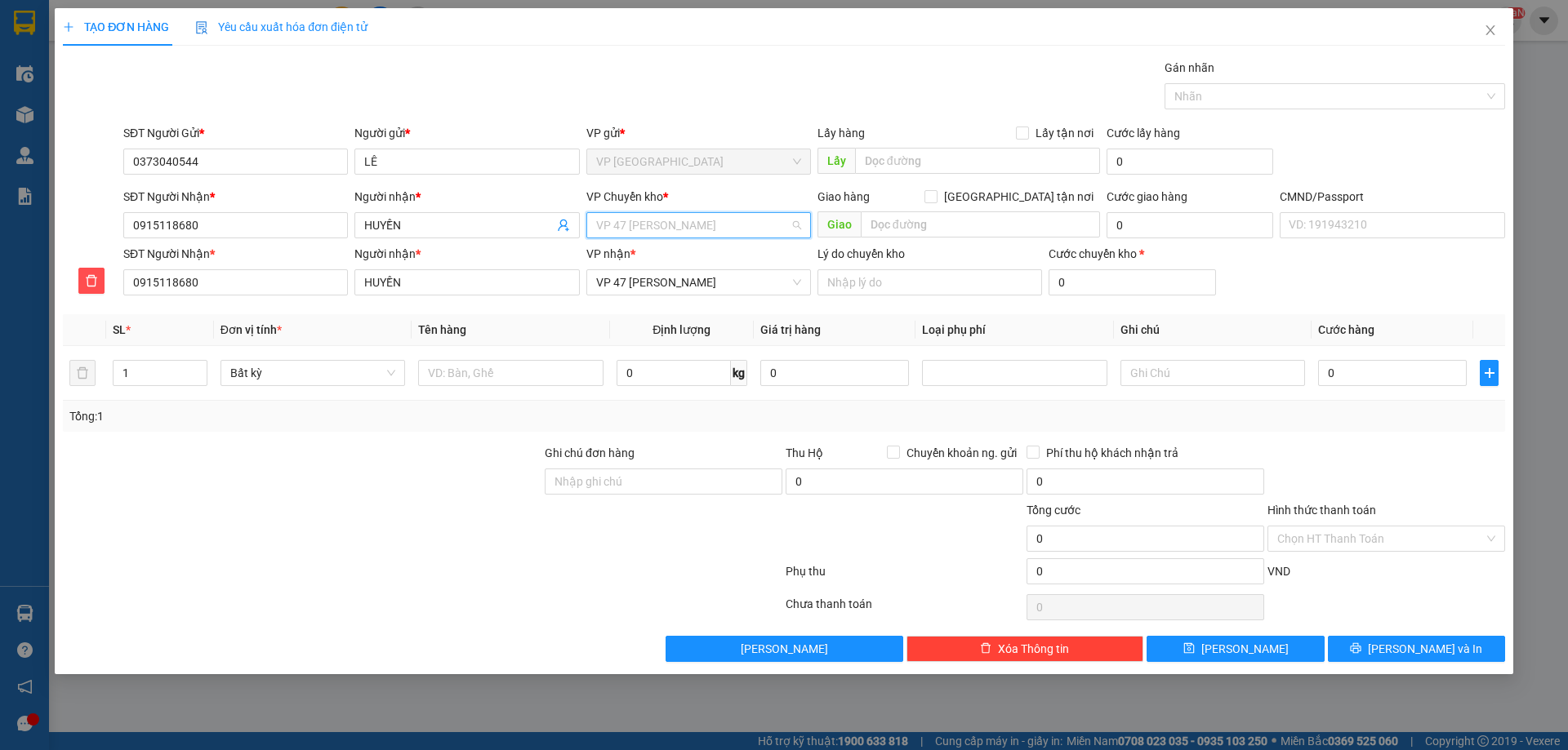
scroll to position [470, 0]
type input "j"
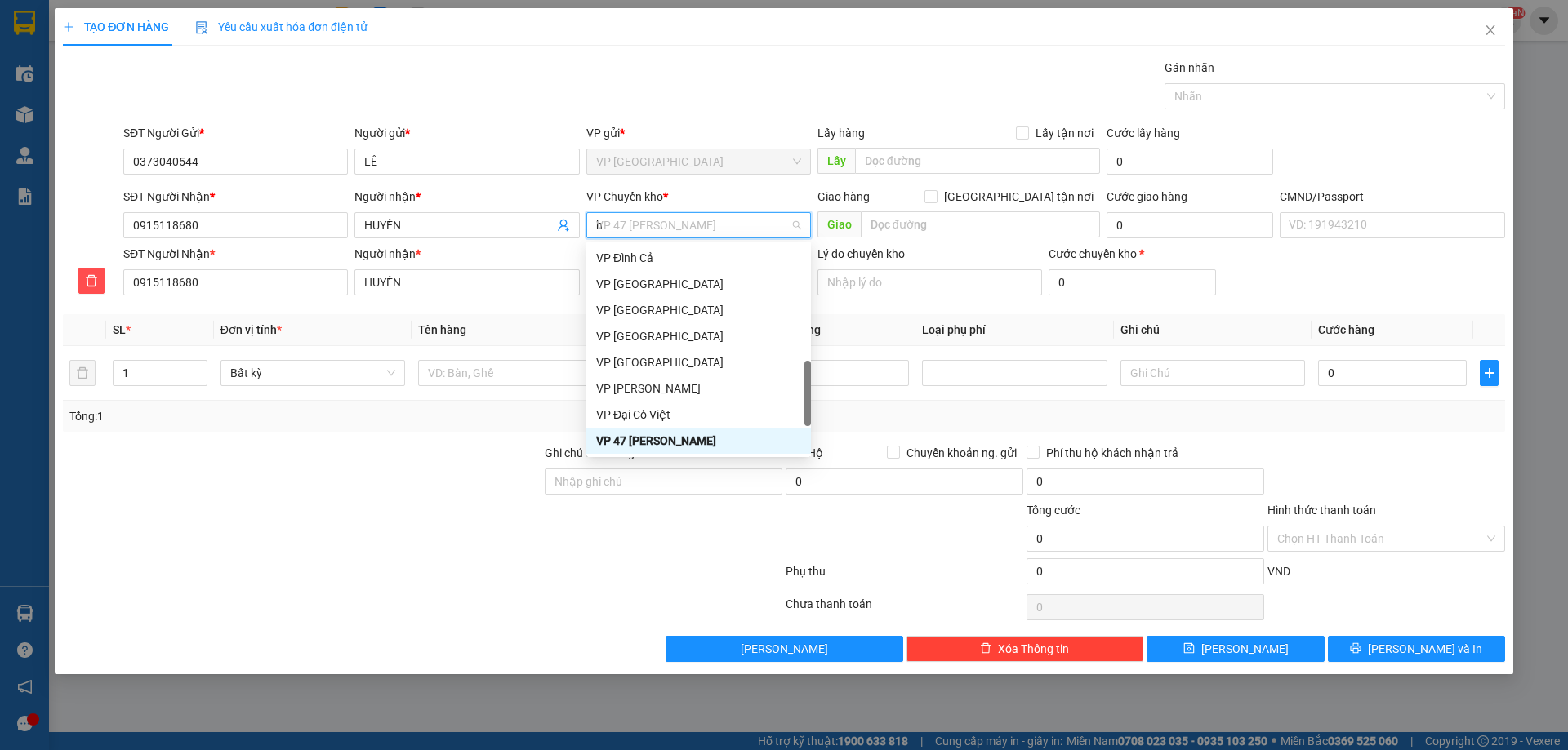
scroll to position [235, 0]
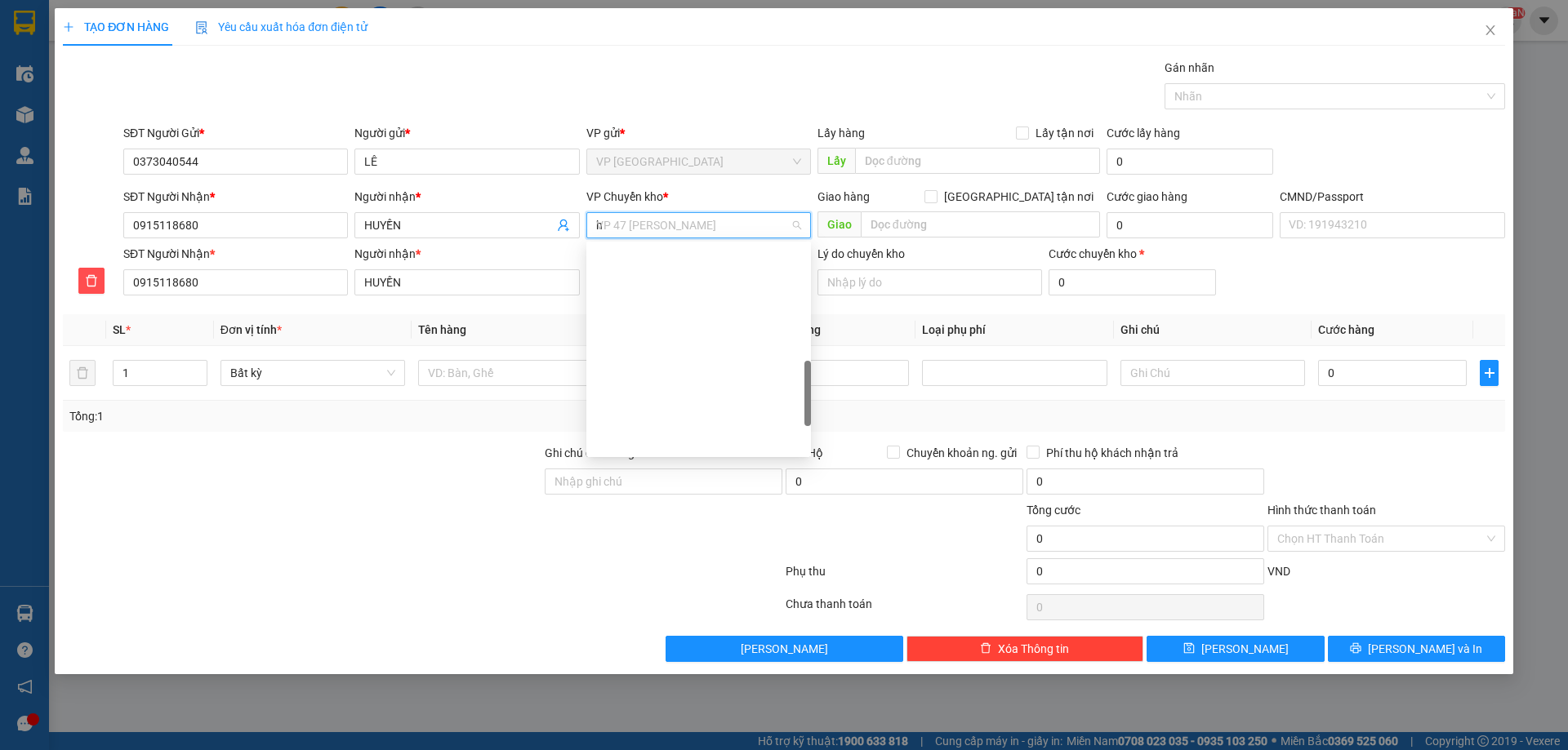
type input "hg"
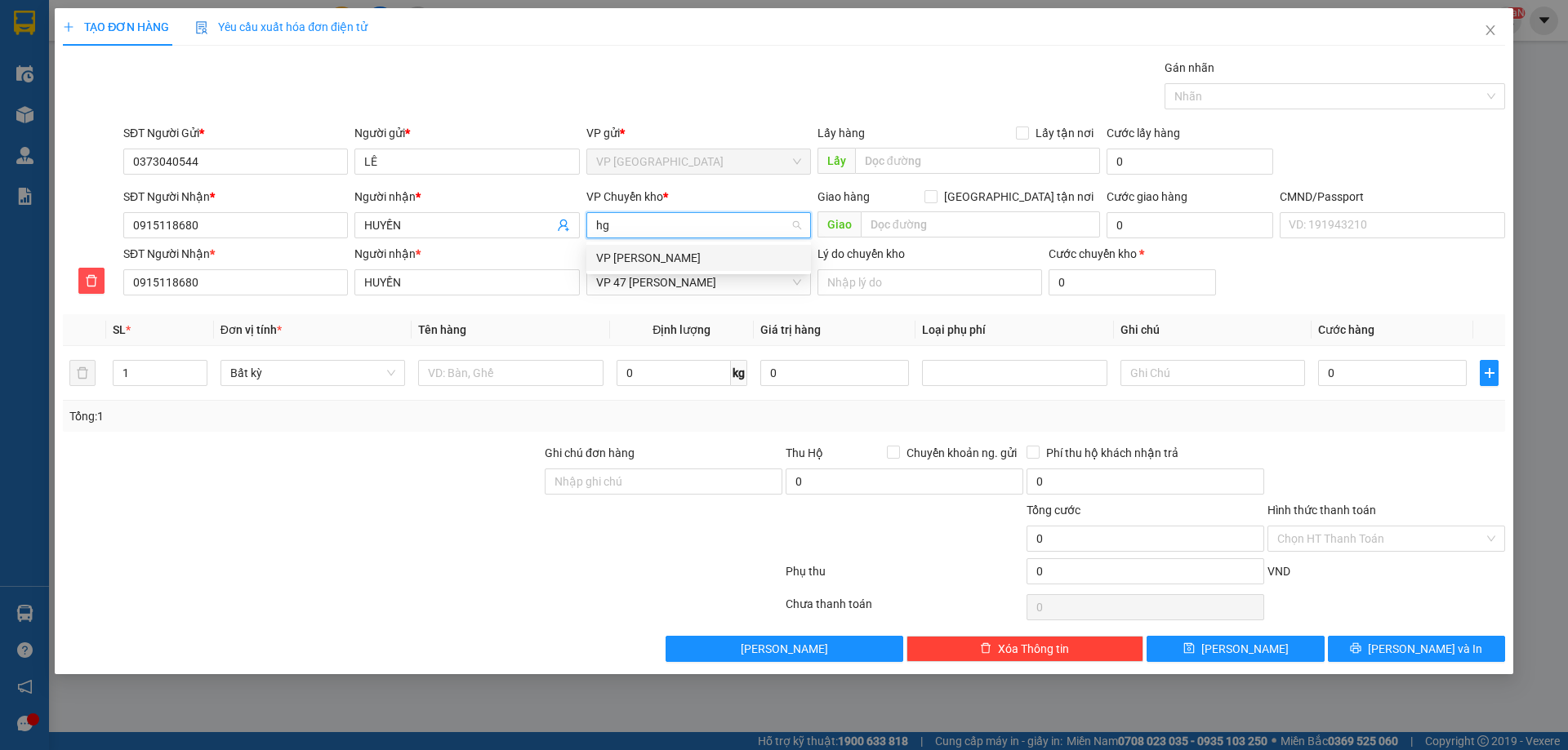
scroll to position [0, 0]
click at [684, 252] on div "VP [PERSON_NAME]" at bounding box center [698, 258] width 205 height 18
click at [504, 346] on td at bounding box center [511, 373] width 198 height 55
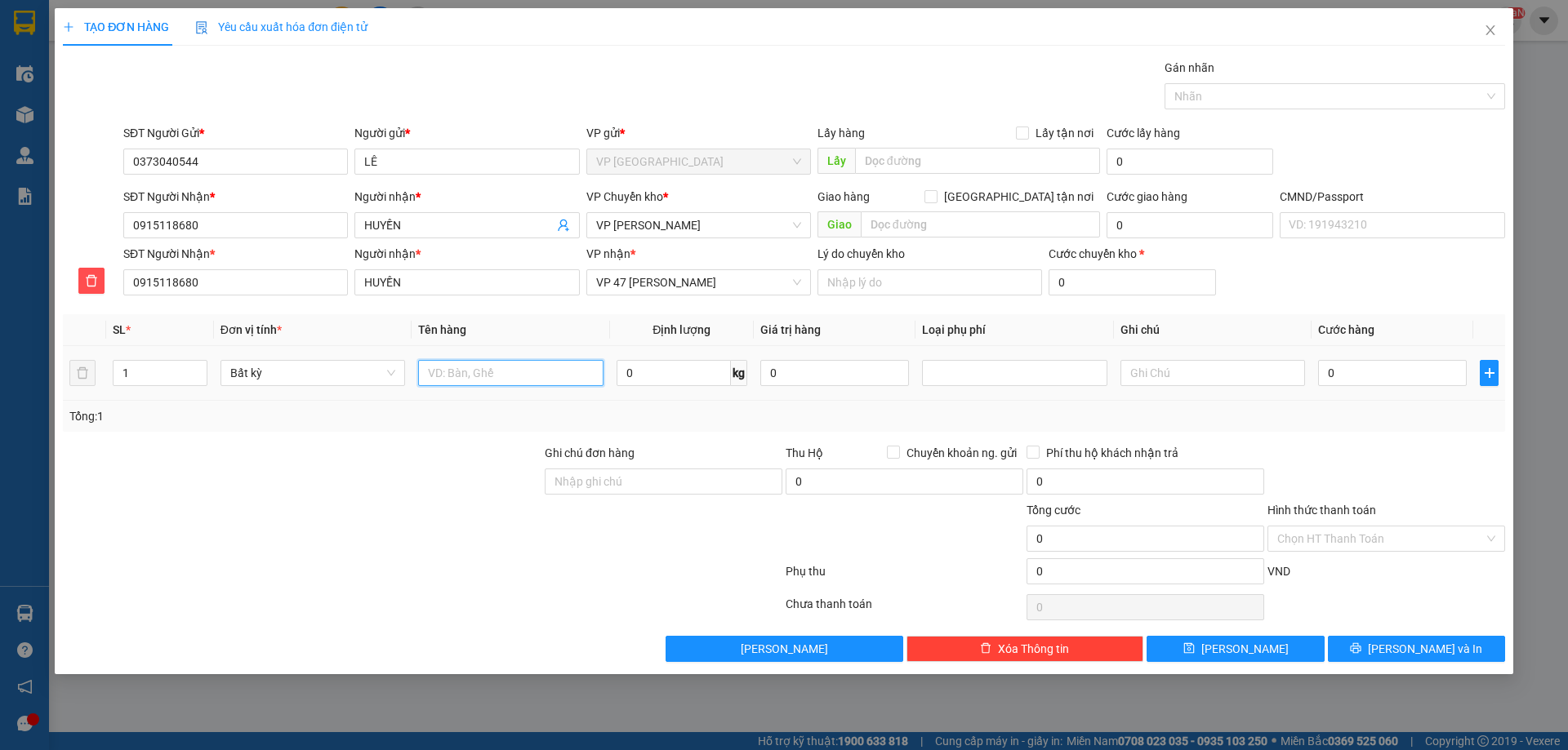
click at [499, 365] on input "text" at bounding box center [510, 373] width 185 height 26
type input "t"
type input "TẢI GẠO"
click at [647, 375] on input "0" at bounding box center [674, 373] width 114 height 26
type input "20"
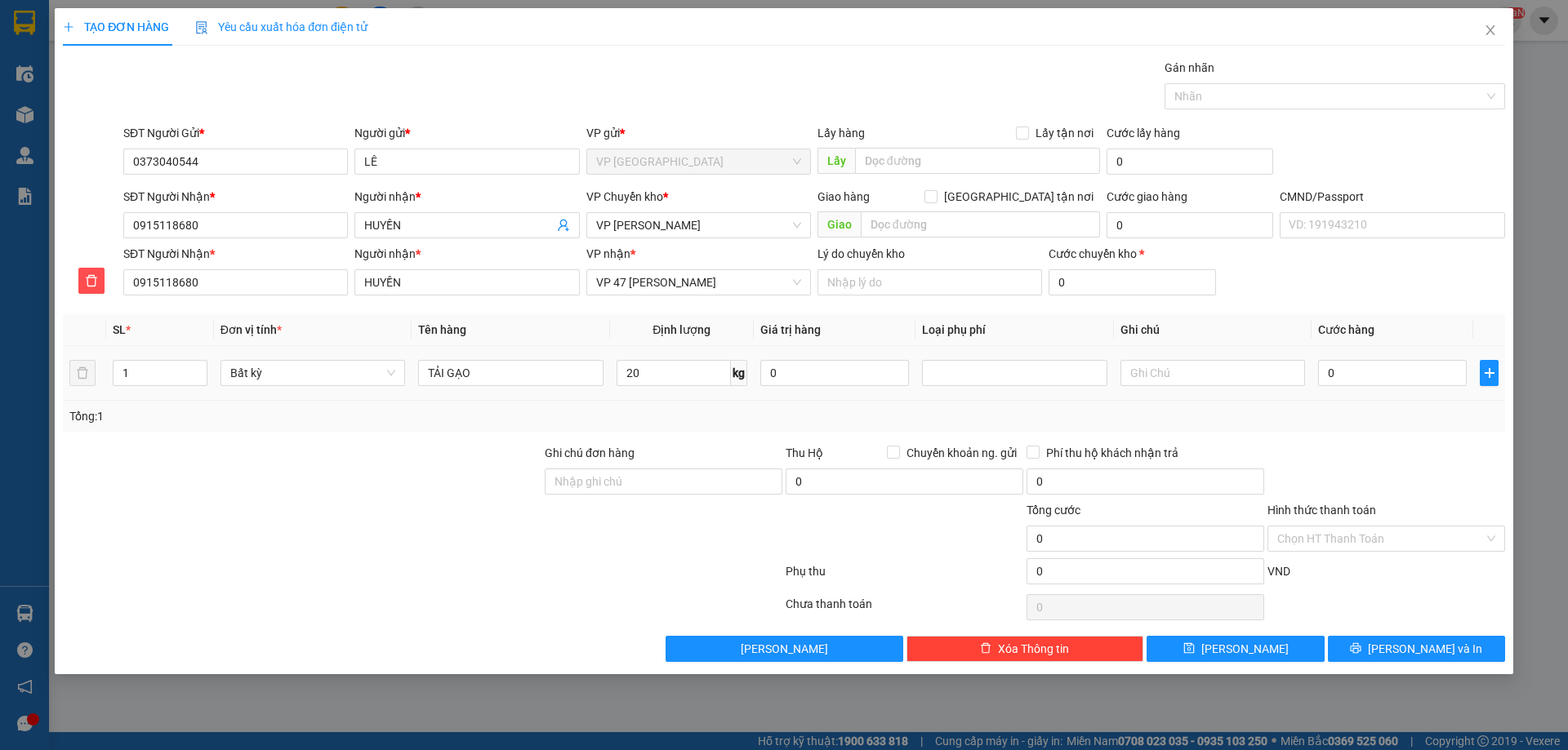
drag, startPoint x: 648, startPoint y: 386, endPoint x: 648, endPoint y: 397, distance: 11.0
click at [648, 397] on td "20 kg" at bounding box center [682, 373] width 144 height 55
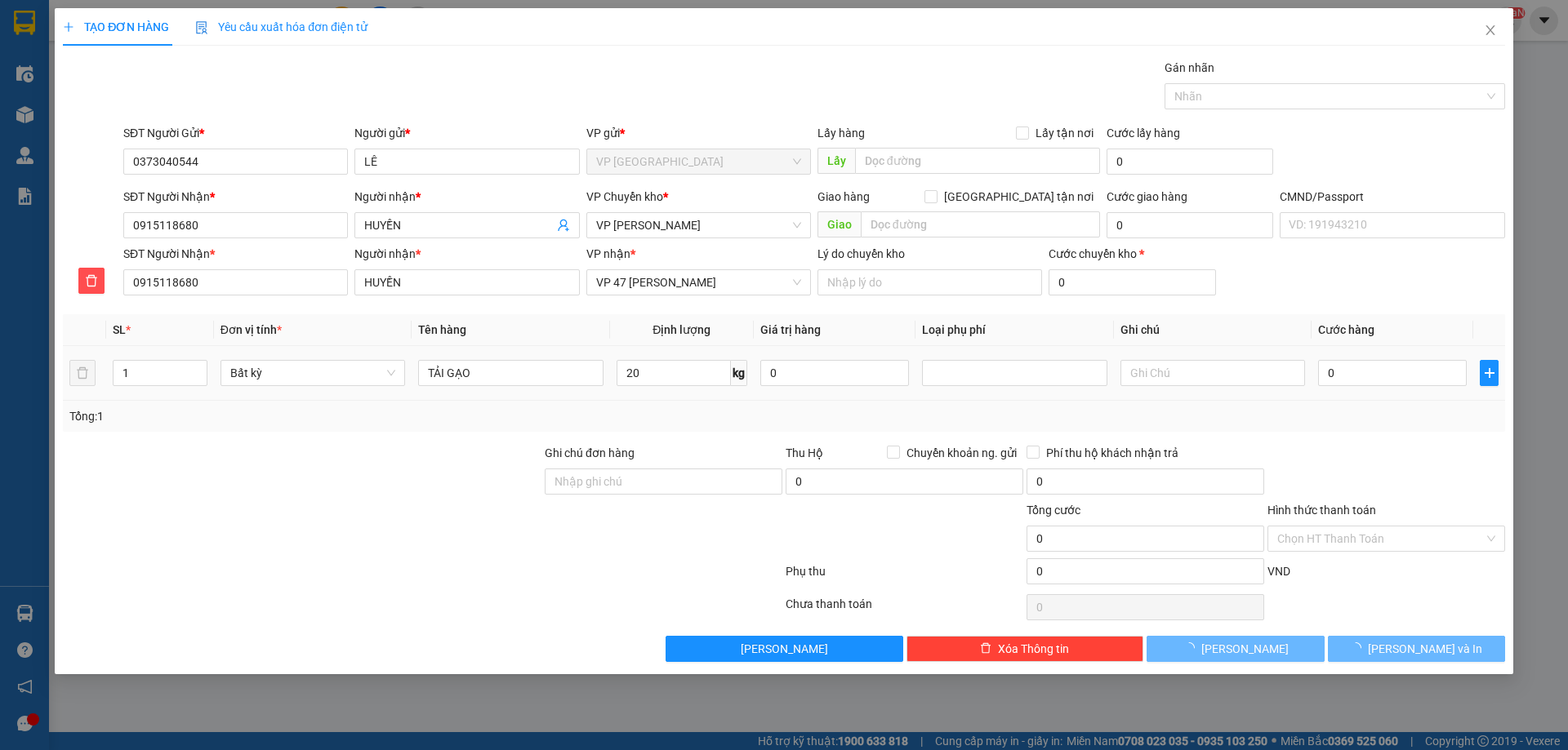
type input "75.000"
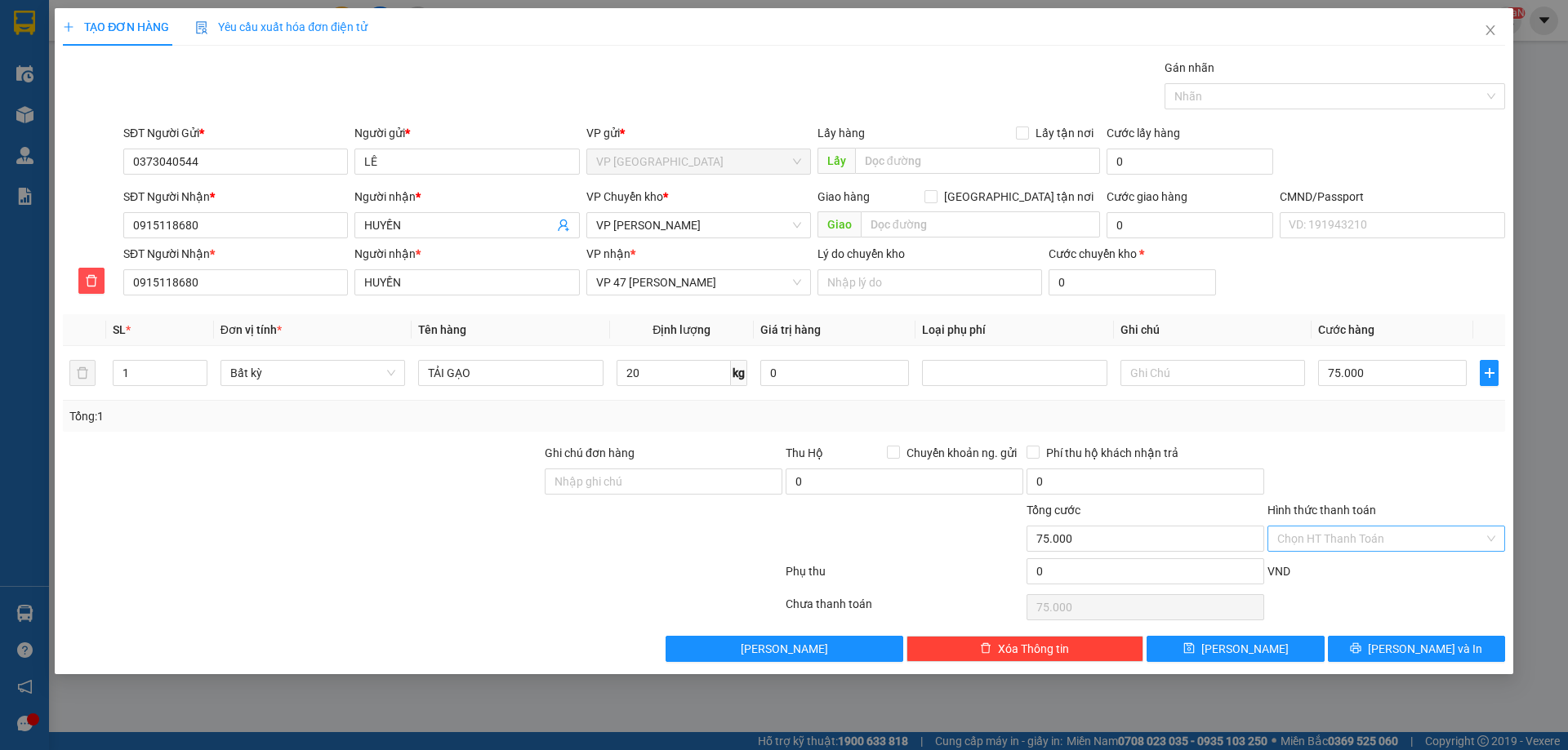
click at [1363, 533] on input "Hình thức thanh toán" at bounding box center [1381, 538] width 206 height 24
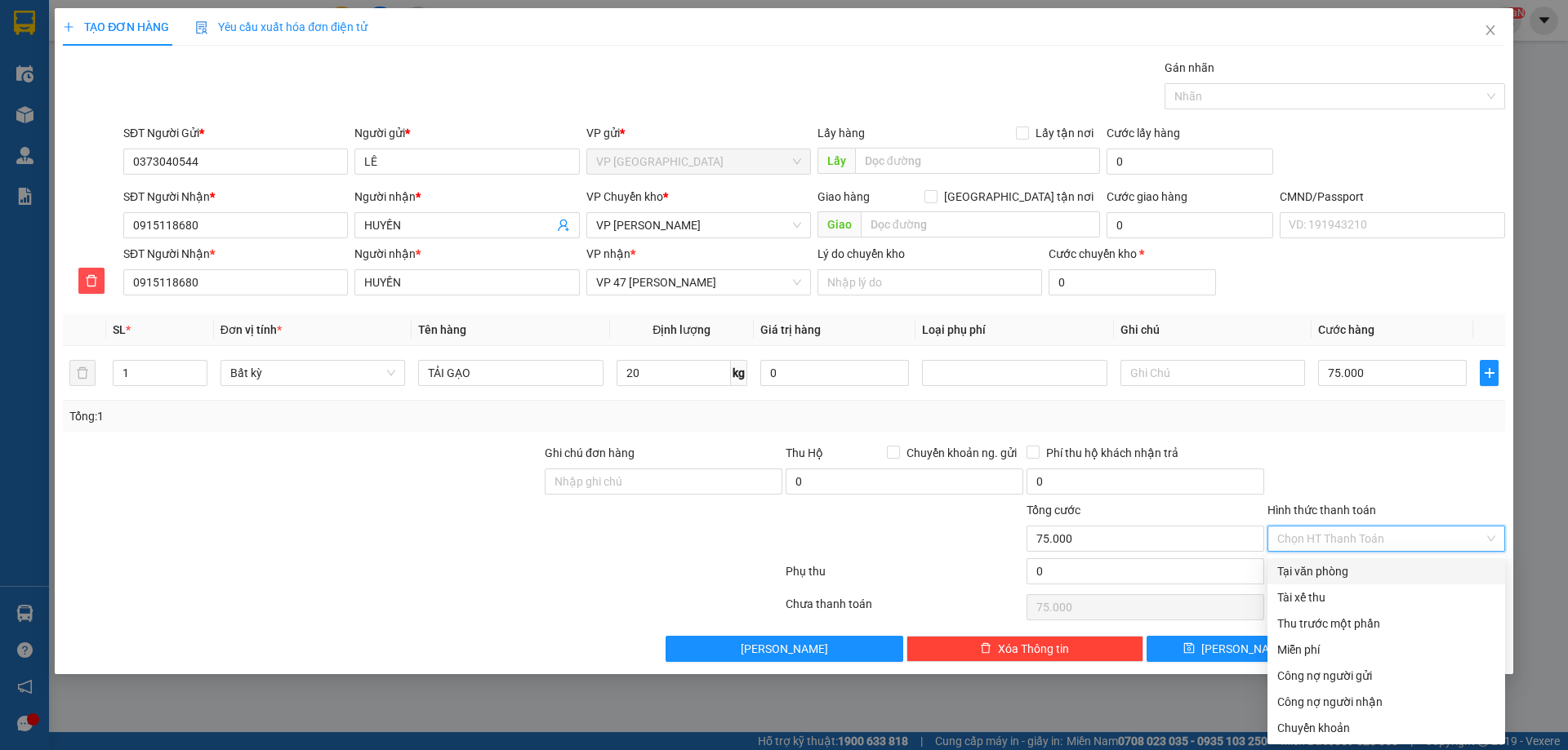
click at [1363, 572] on div "Tại văn phòng" at bounding box center [1386, 571] width 218 height 18
type input "0"
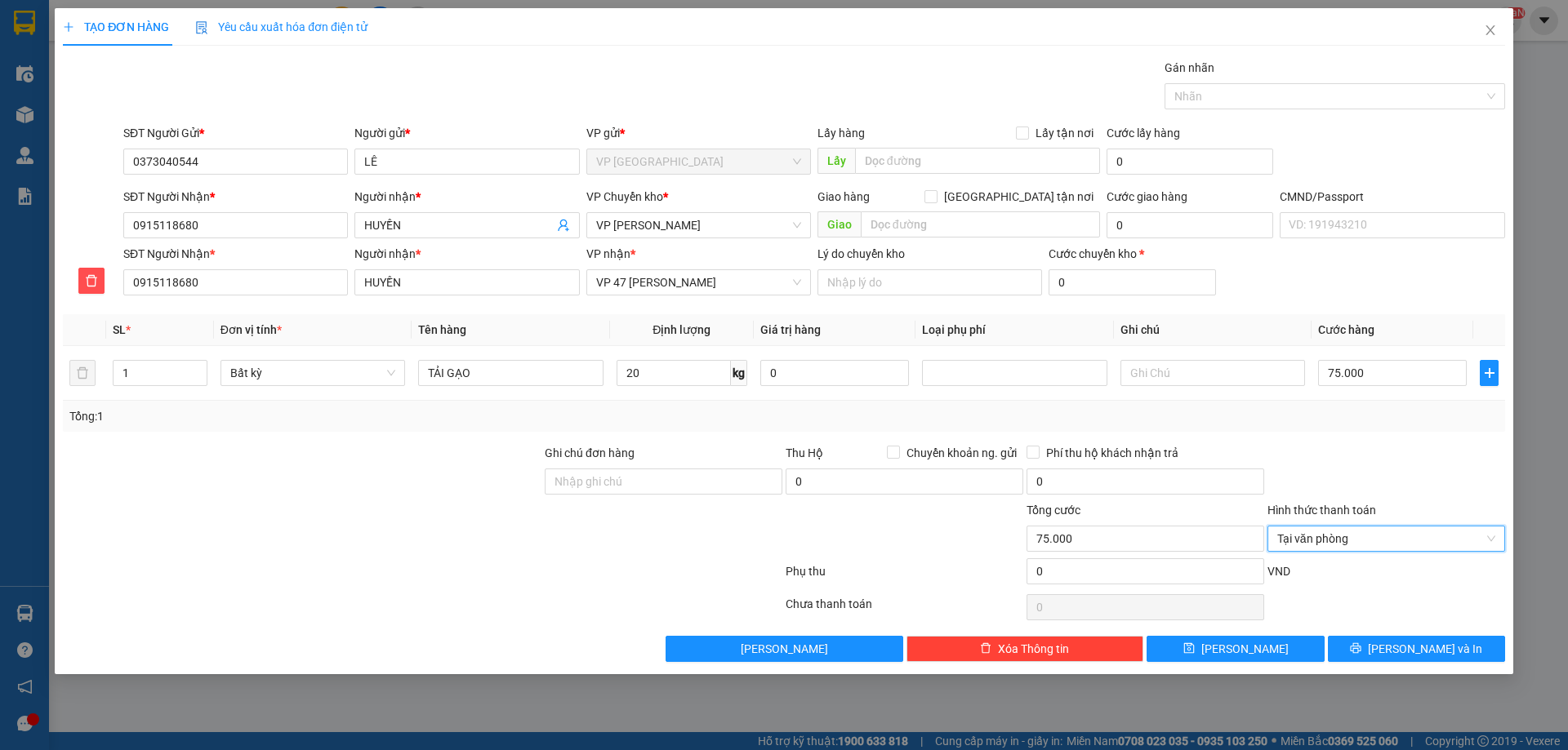
click at [1380, 633] on div "Transit Pickup Surcharge Ids Transit Deliver Surcharge Ids Transit Deliver Surc…" at bounding box center [784, 361] width 1442 height 603
click at [1384, 653] on button "Lưu và In" at bounding box center [1416, 649] width 177 height 26
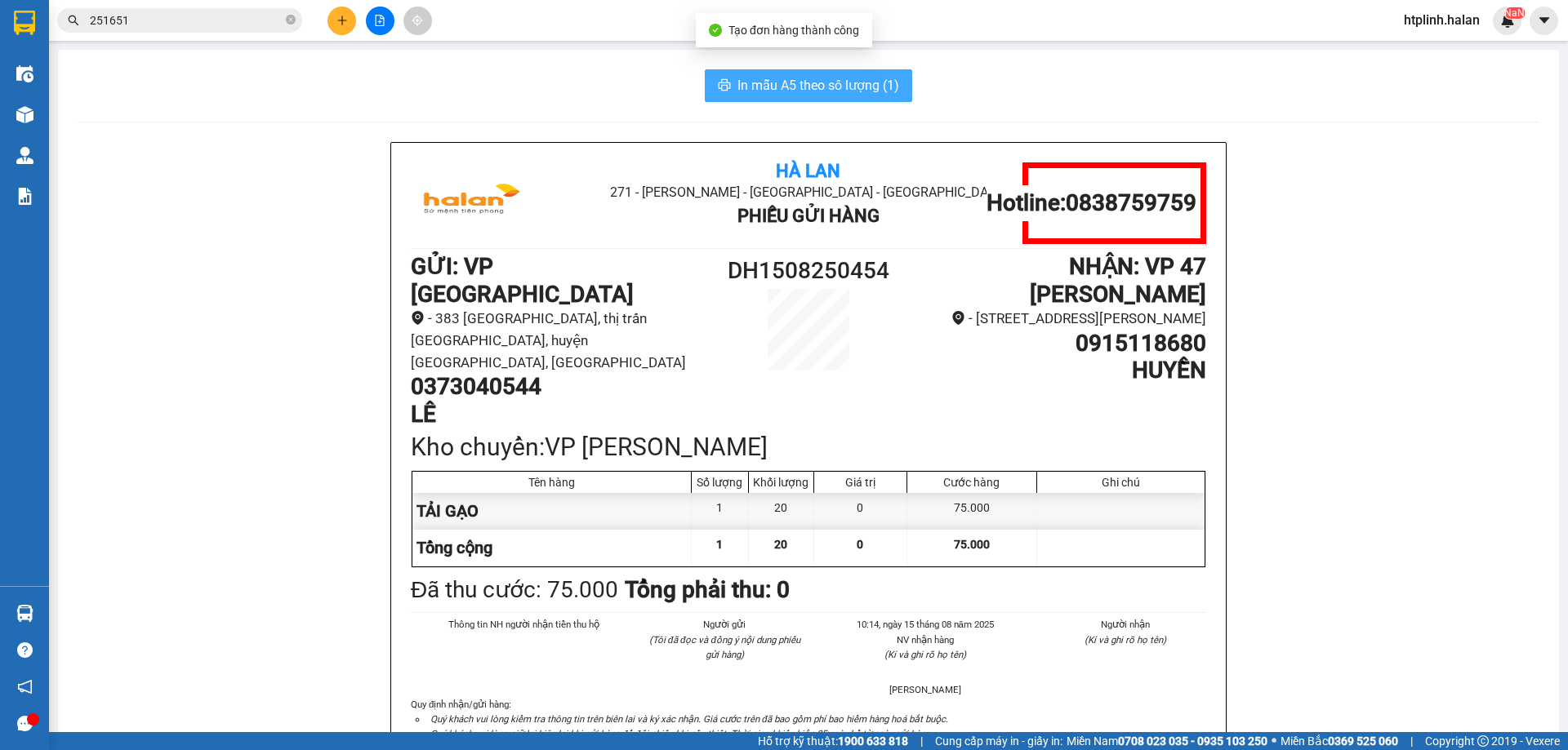
click at [873, 81] on span "In mẫu A5 theo số lượng (1)" at bounding box center [818, 86] width 161 height 21
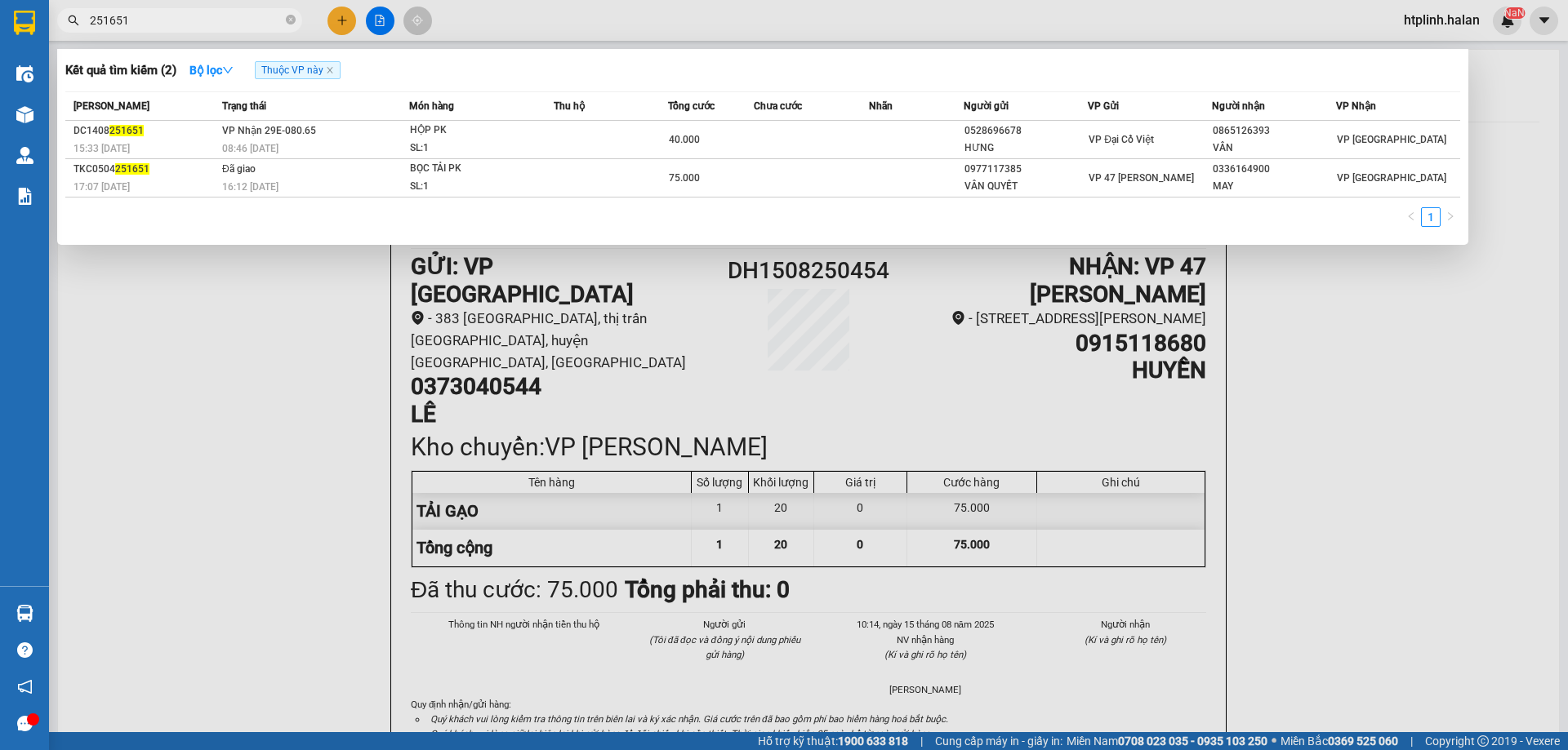
click at [217, 17] on input "251651" at bounding box center [186, 20] width 193 height 18
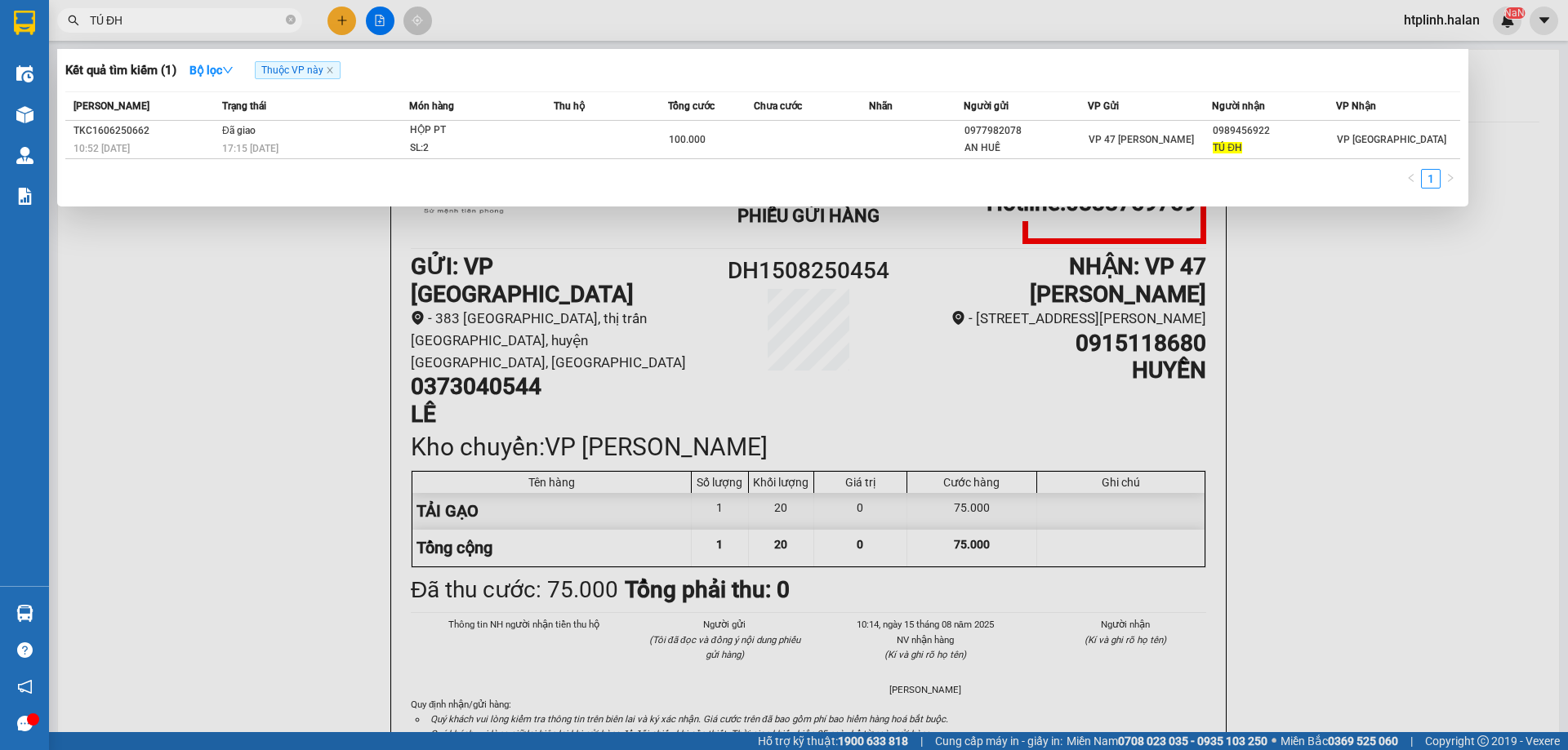
type input "TÚ ĐH"
click at [756, 433] on div at bounding box center [784, 375] width 1568 height 750
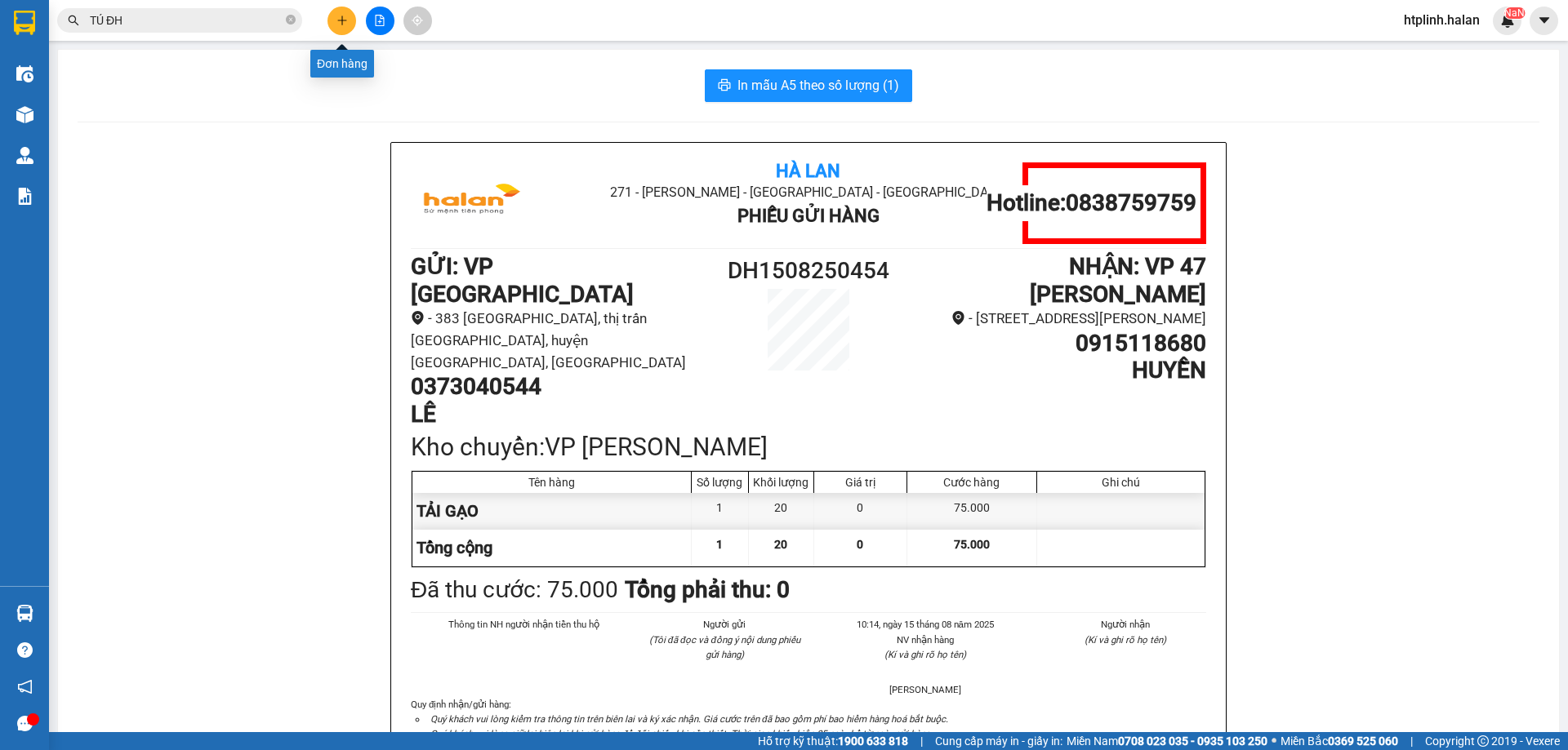
click at [343, 23] on icon "plus" at bounding box center [342, 20] width 1 height 9
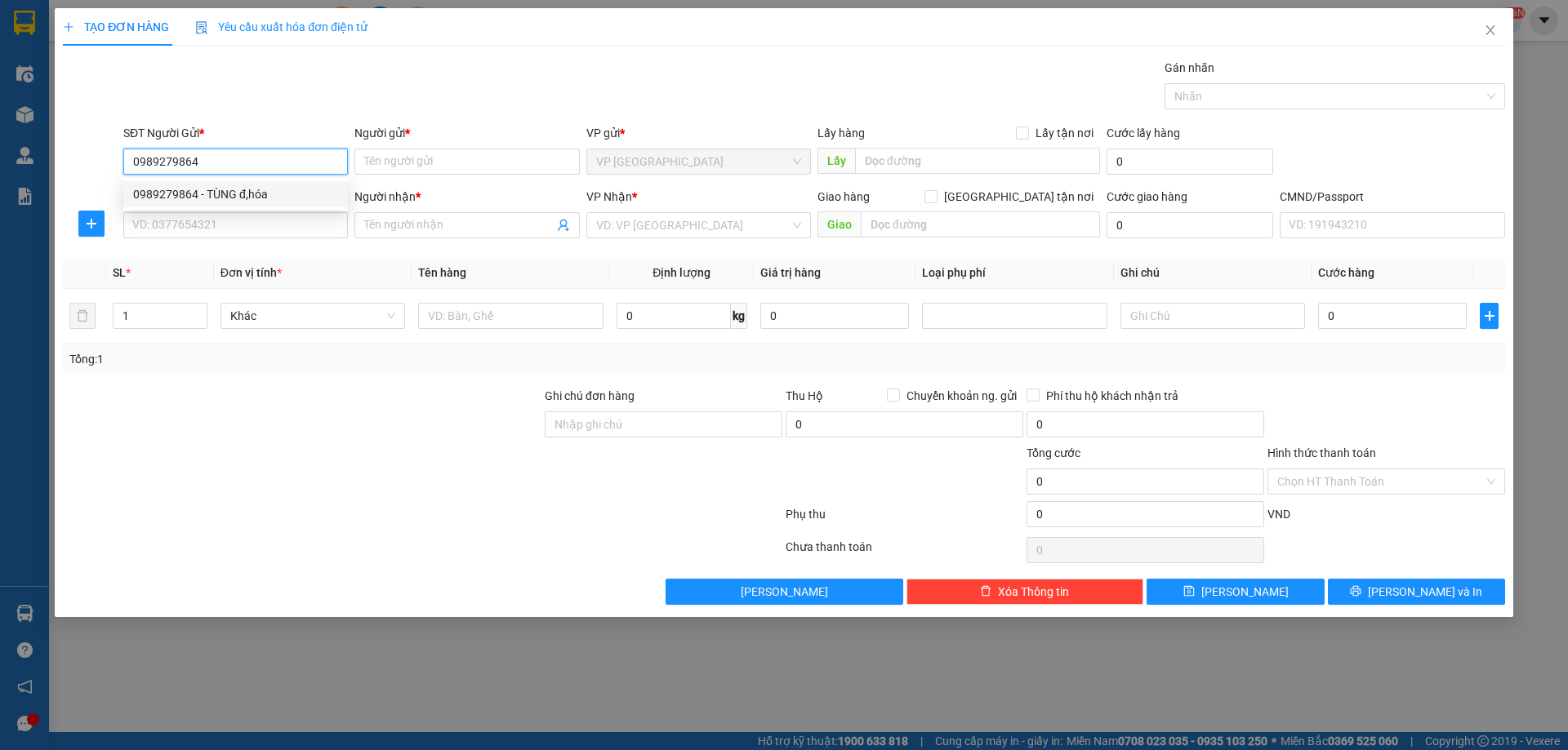
type input "0989279864"
click at [195, 212] on div "SĐT Người Nhận *" at bounding box center [235, 200] width 225 height 24
click at [200, 194] on div "SĐT Người Nhận *" at bounding box center [235, 197] width 225 height 18
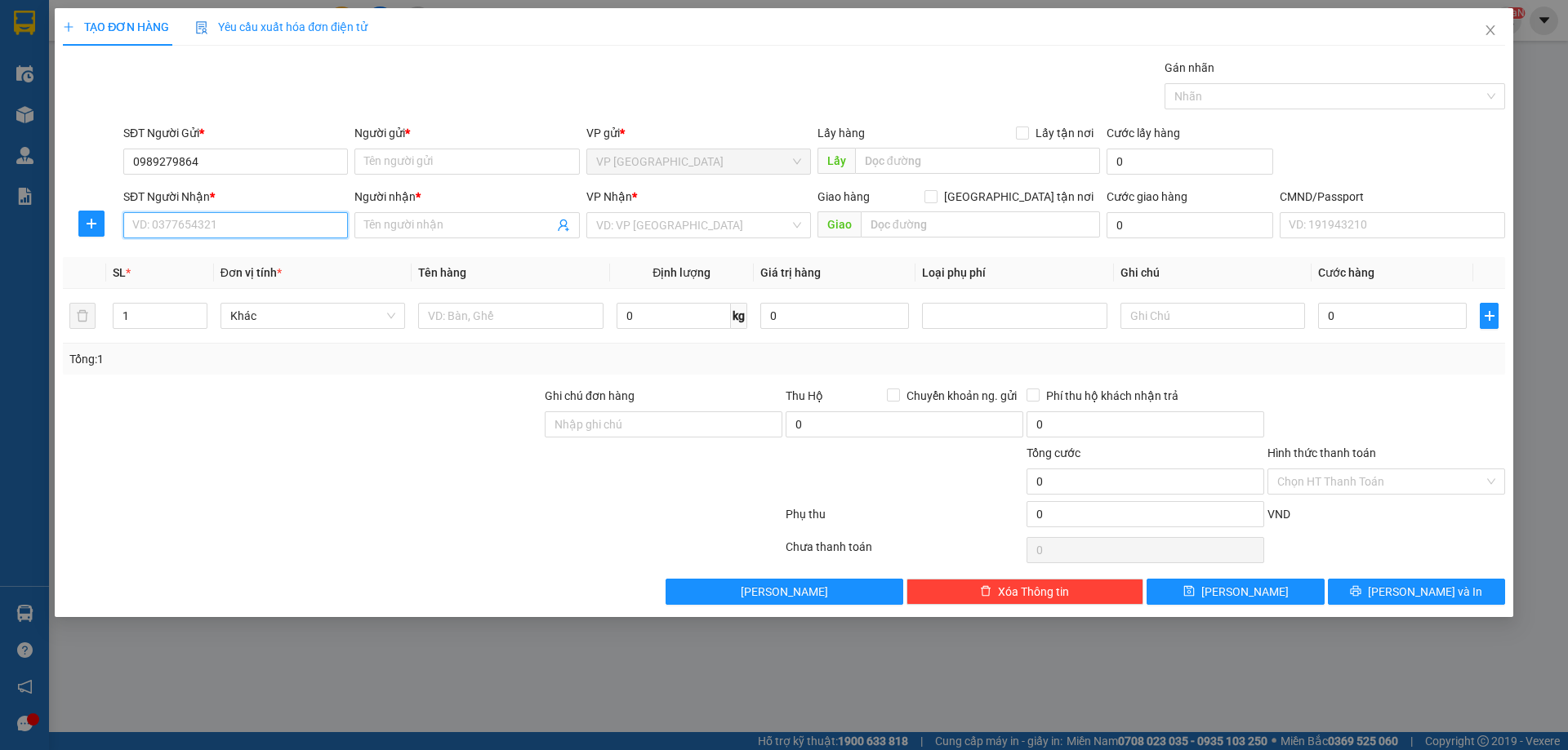
click at [200, 212] on input "SĐT Người Nhận *" at bounding box center [235, 225] width 225 height 26
click at [207, 159] on input "0989279864" at bounding box center [235, 161] width 225 height 26
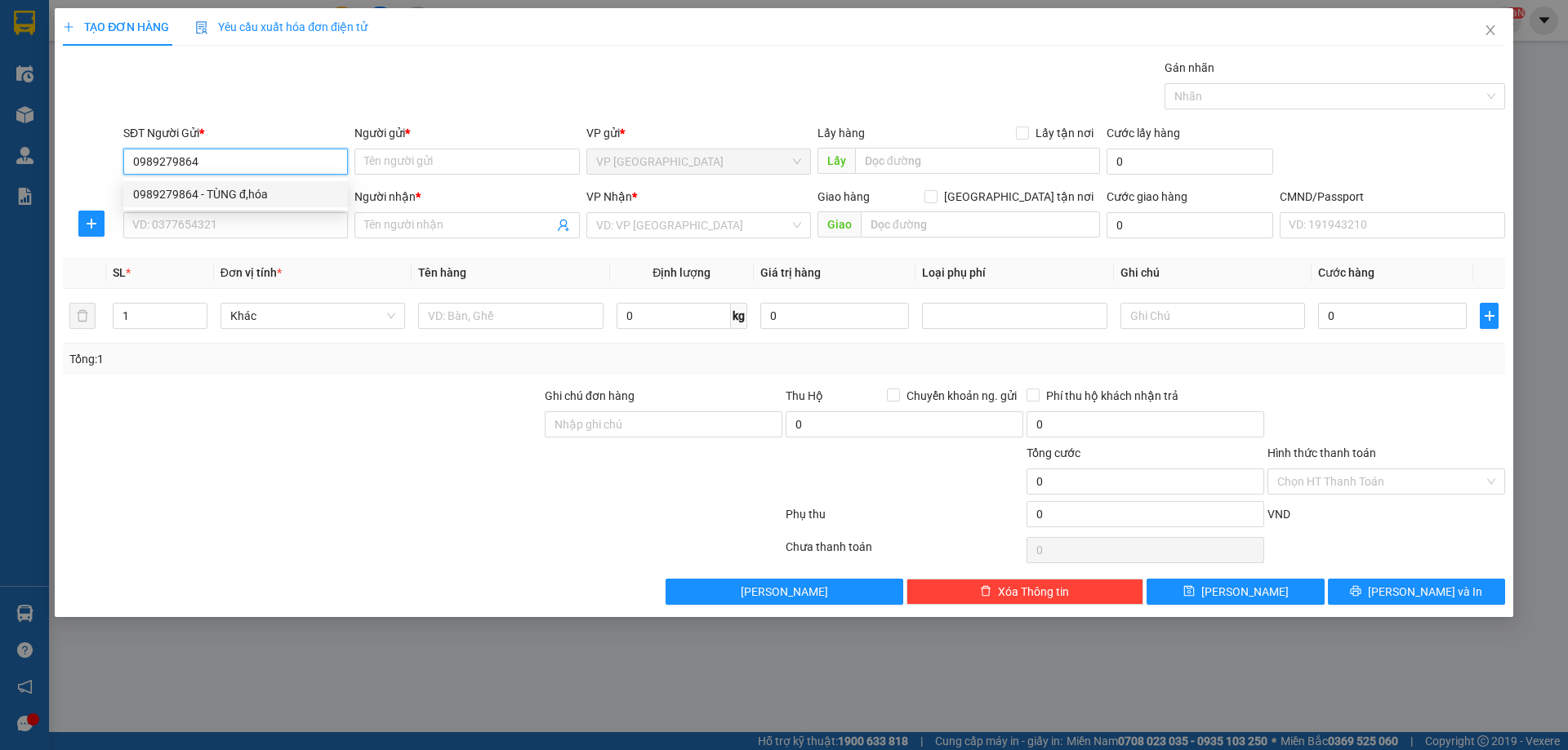
click at [232, 202] on div "0989279864 - TÙNG đ,hóa" at bounding box center [235, 194] width 205 height 18
type input "TÙNG đ,hóa"
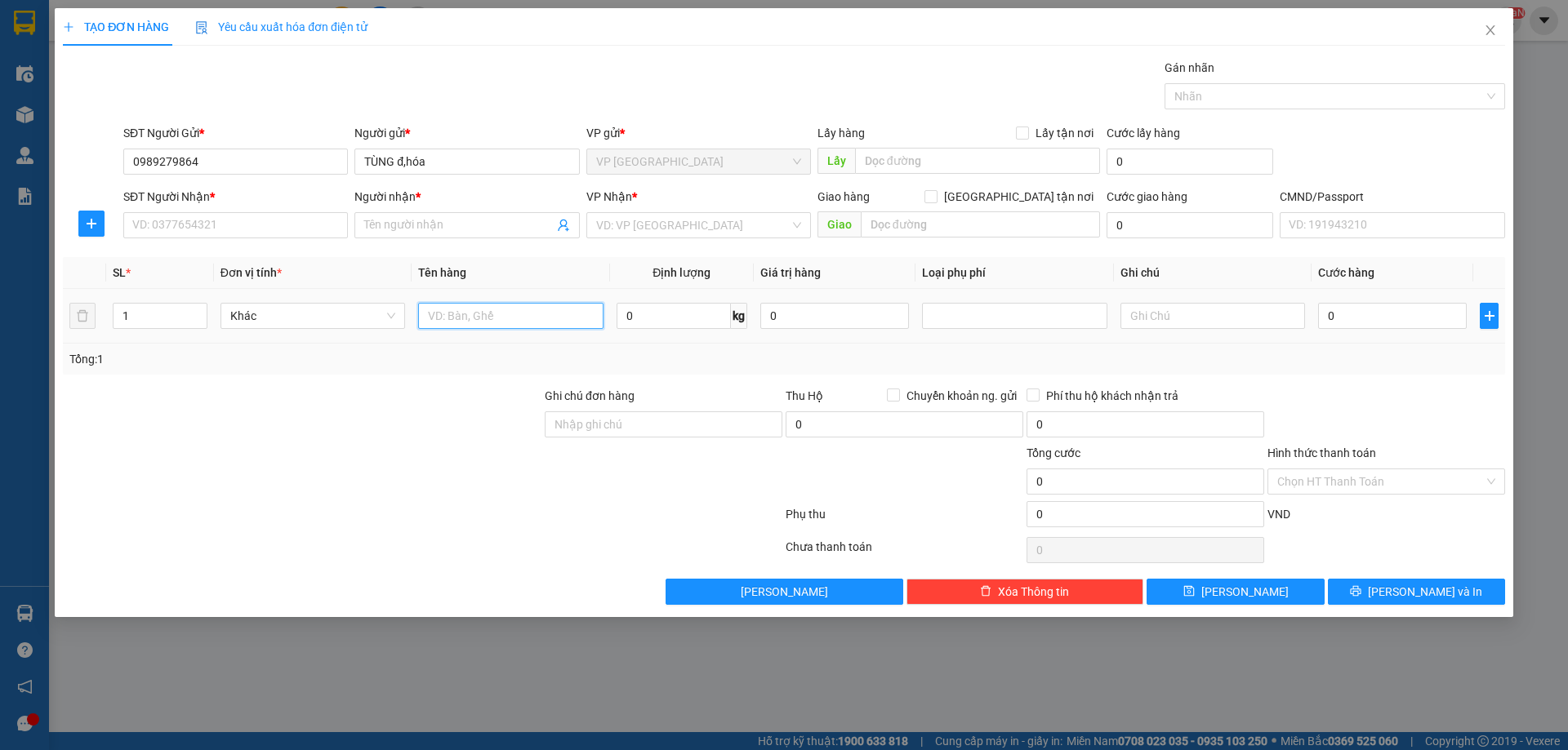
click at [446, 319] on input "text" at bounding box center [510, 316] width 185 height 26
type input "HỘP QA"
click at [301, 232] on input "SĐT Người Nhận *" at bounding box center [235, 225] width 225 height 26
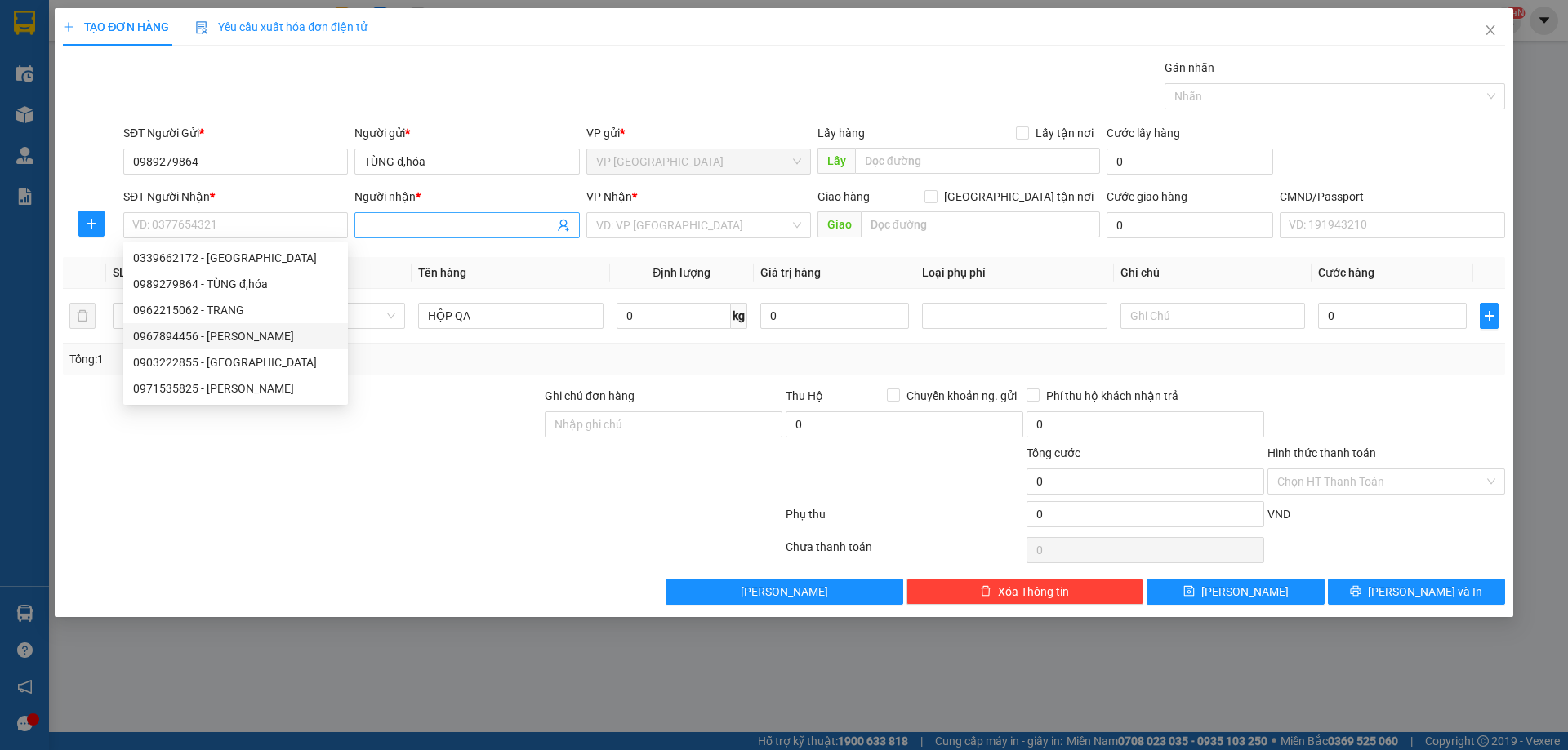
click at [559, 221] on icon "user-add" at bounding box center [563, 225] width 13 height 13
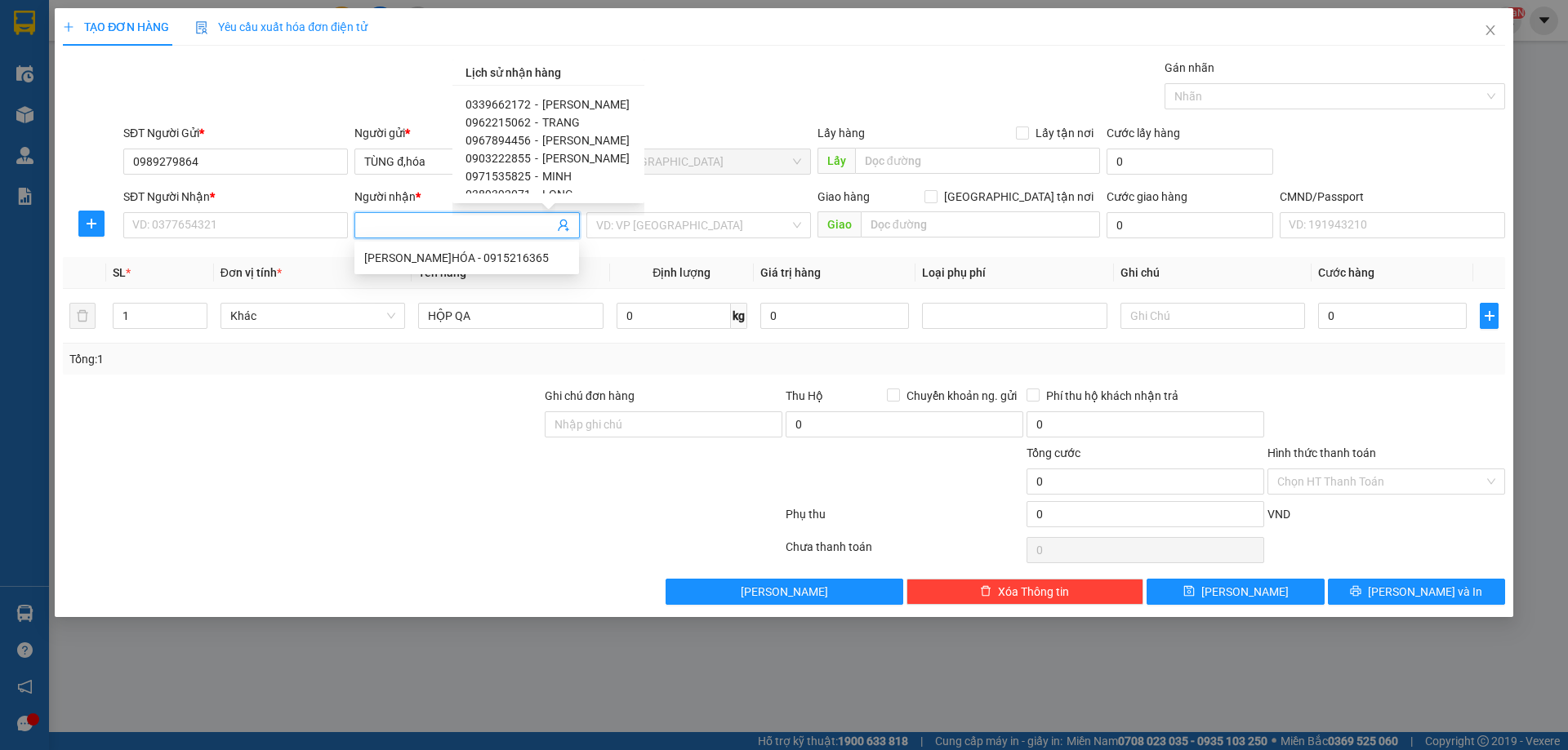
type input "0819993099"
type input "TRƯỜNG"
type input "Toà A - Masteri West Heights, Tây Mỗ, Nam Từ Liêm, Hà Nội"
type input "70000"
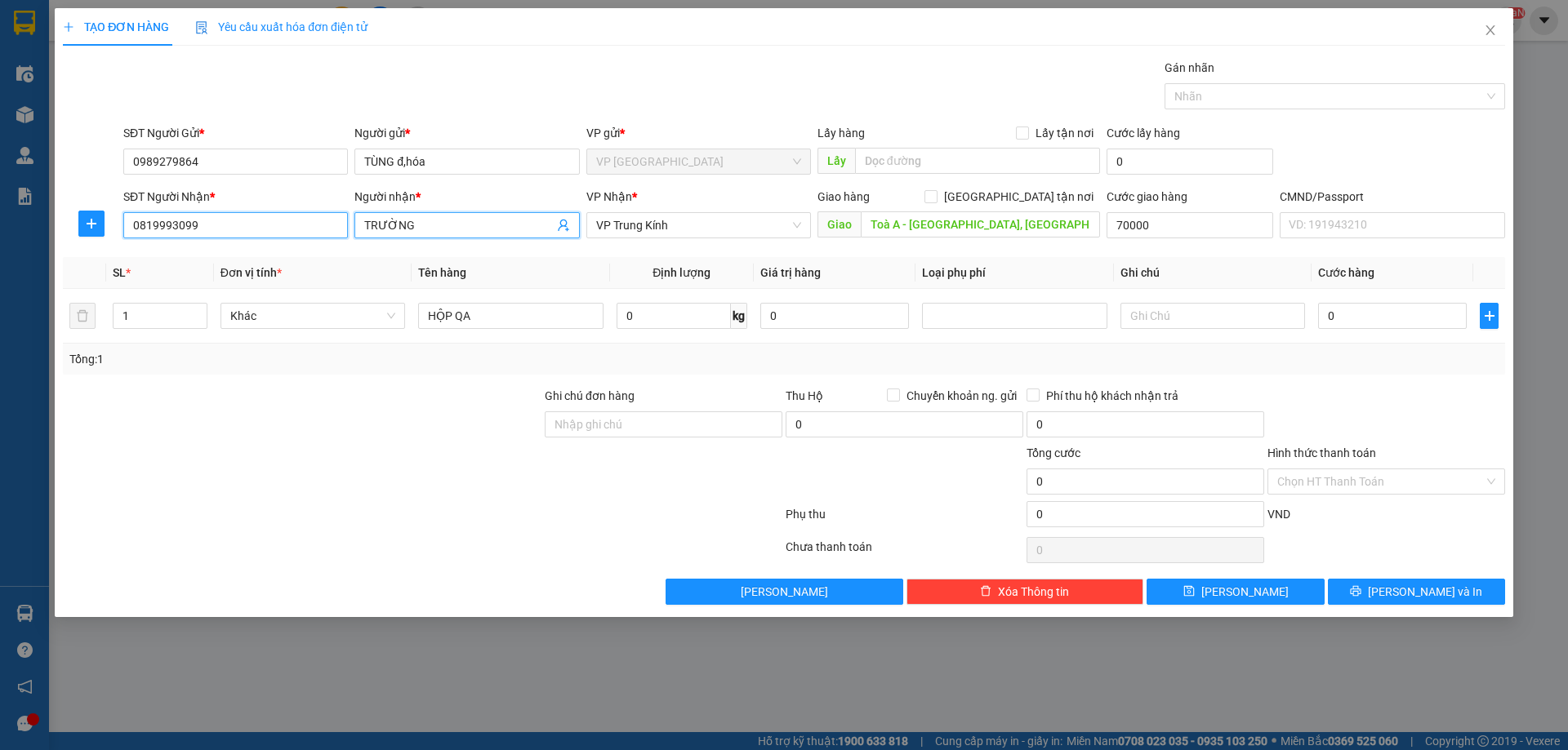
click at [302, 234] on input "0819993099" at bounding box center [235, 225] width 225 height 26
click at [564, 220] on icon "user-add" at bounding box center [563, 225] width 10 height 12
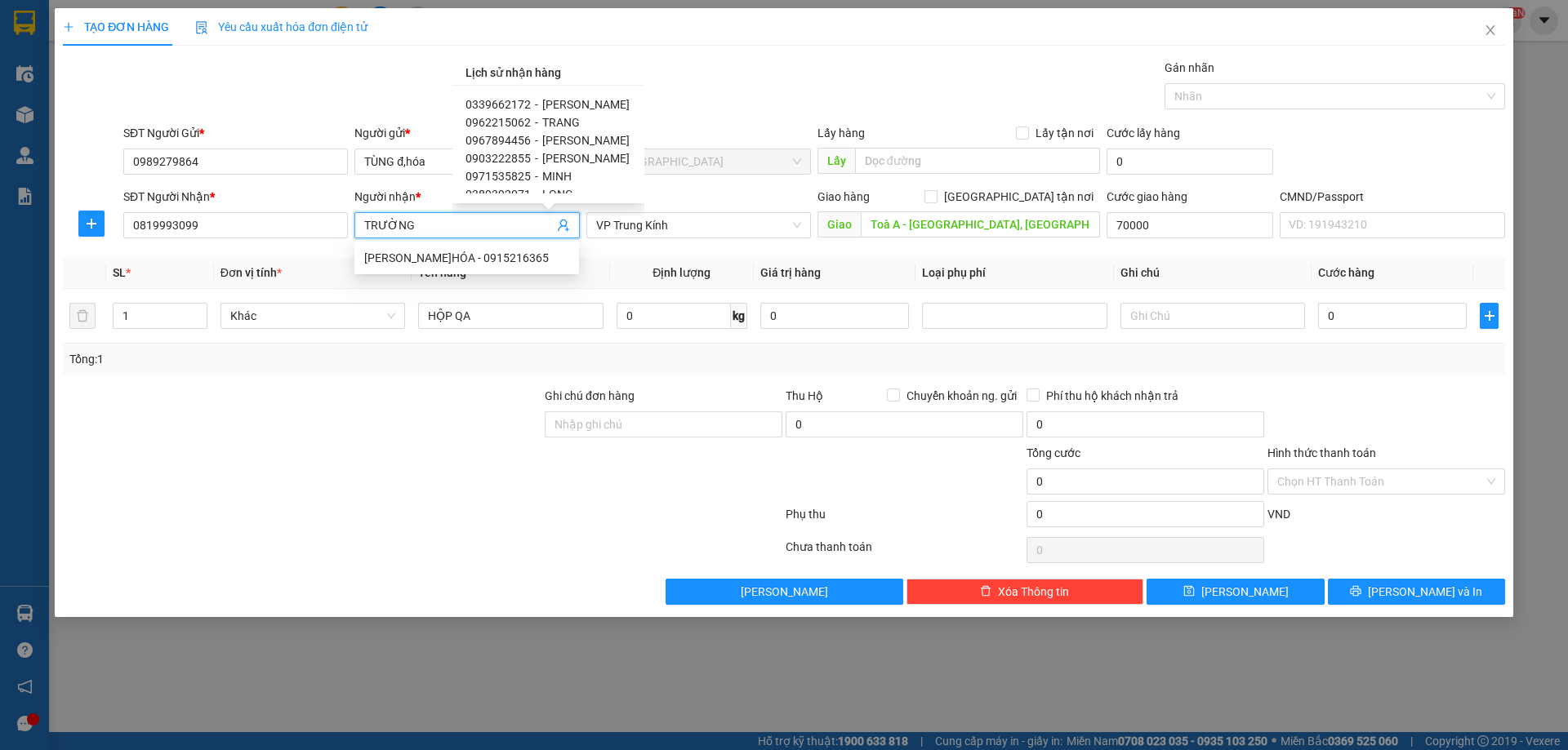
click at [573, 205] on span "TRƯỜNG" at bounding box center [567, 212] width 50 height 13
type input "0966728809"
type input "TRƯỜNG"
type input "3 TẬP THỂ GIÁO VIÊN, ĐƯỜNG TRUNG YÊN 6, YÊN HOÀ, CẦU GIẤY, HÀ NỘI"
type input "25000"
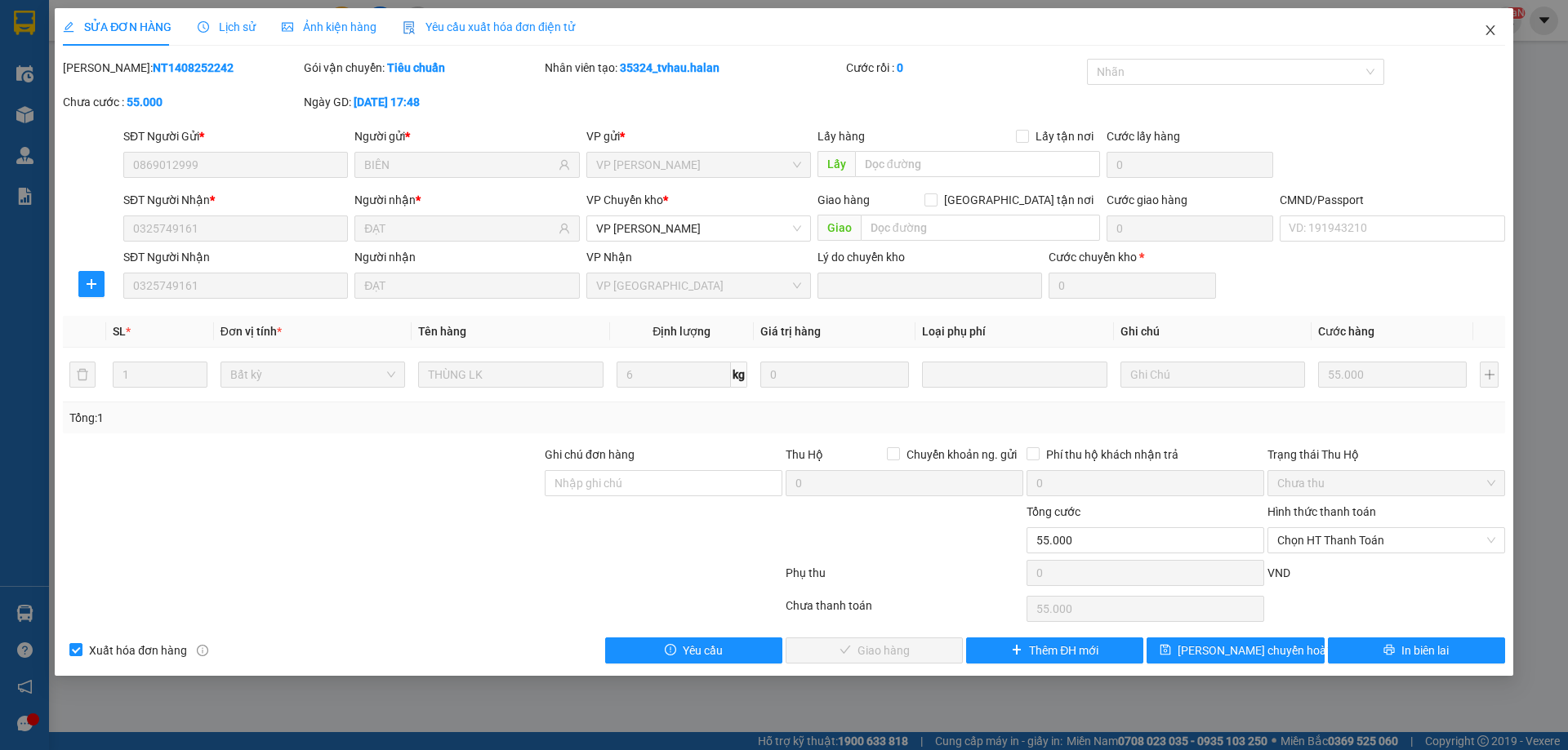
click at [1506, 29] on span "Close" at bounding box center [1490, 30] width 46 height 46
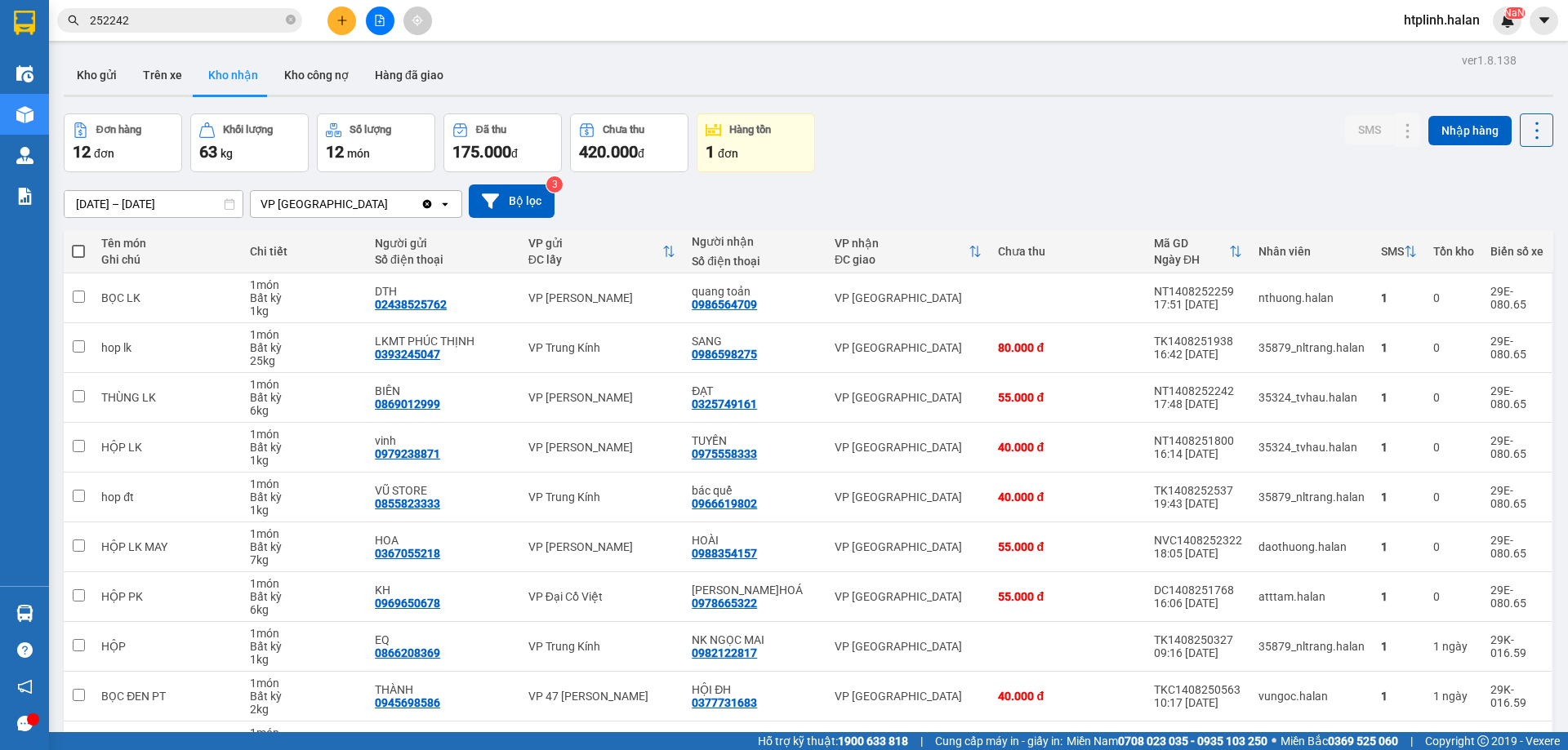
click at [247, 23] on input "252242" at bounding box center [186, 20] width 193 height 18
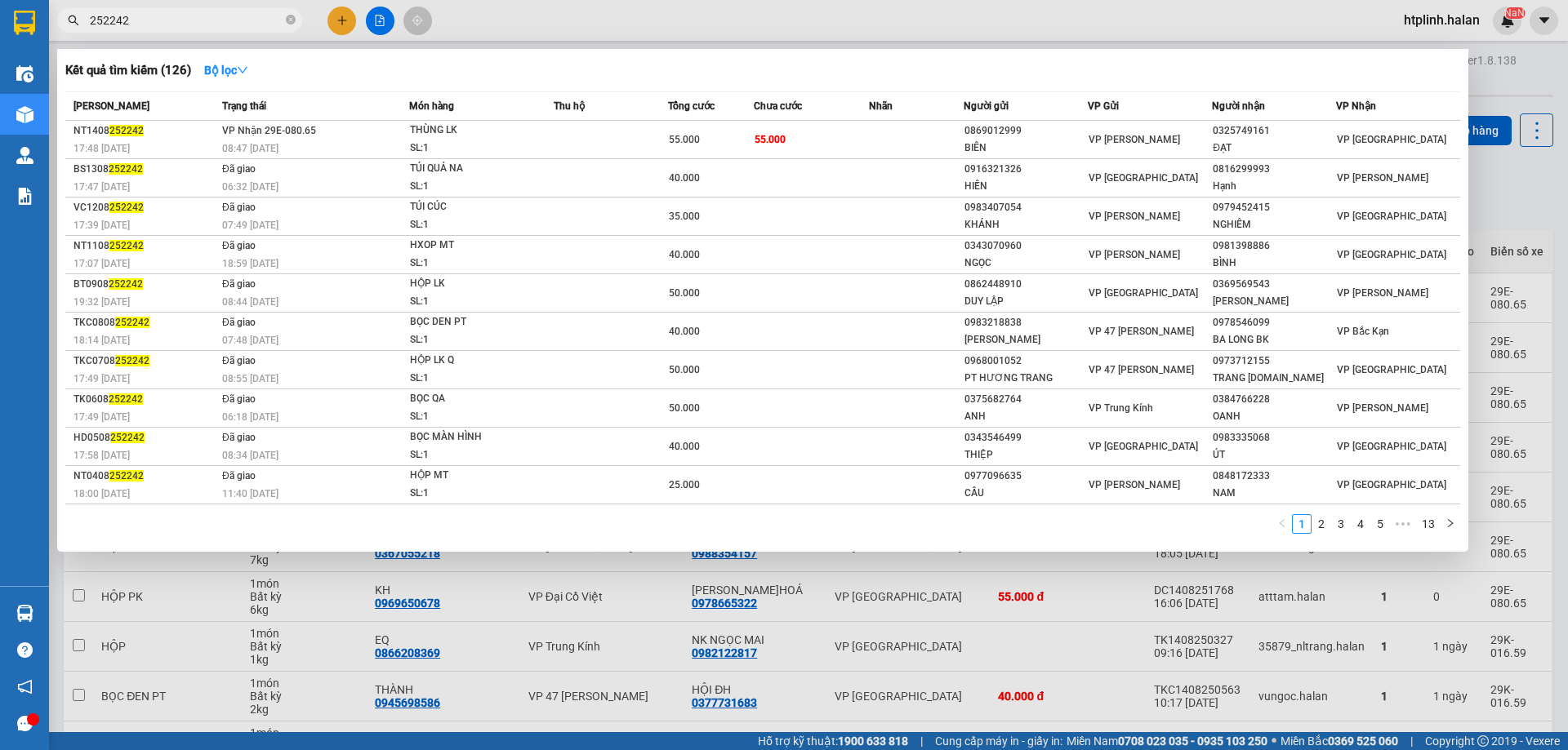
click at [247, 23] on input "252242" at bounding box center [186, 20] width 193 height 18
paste input "0976138454"
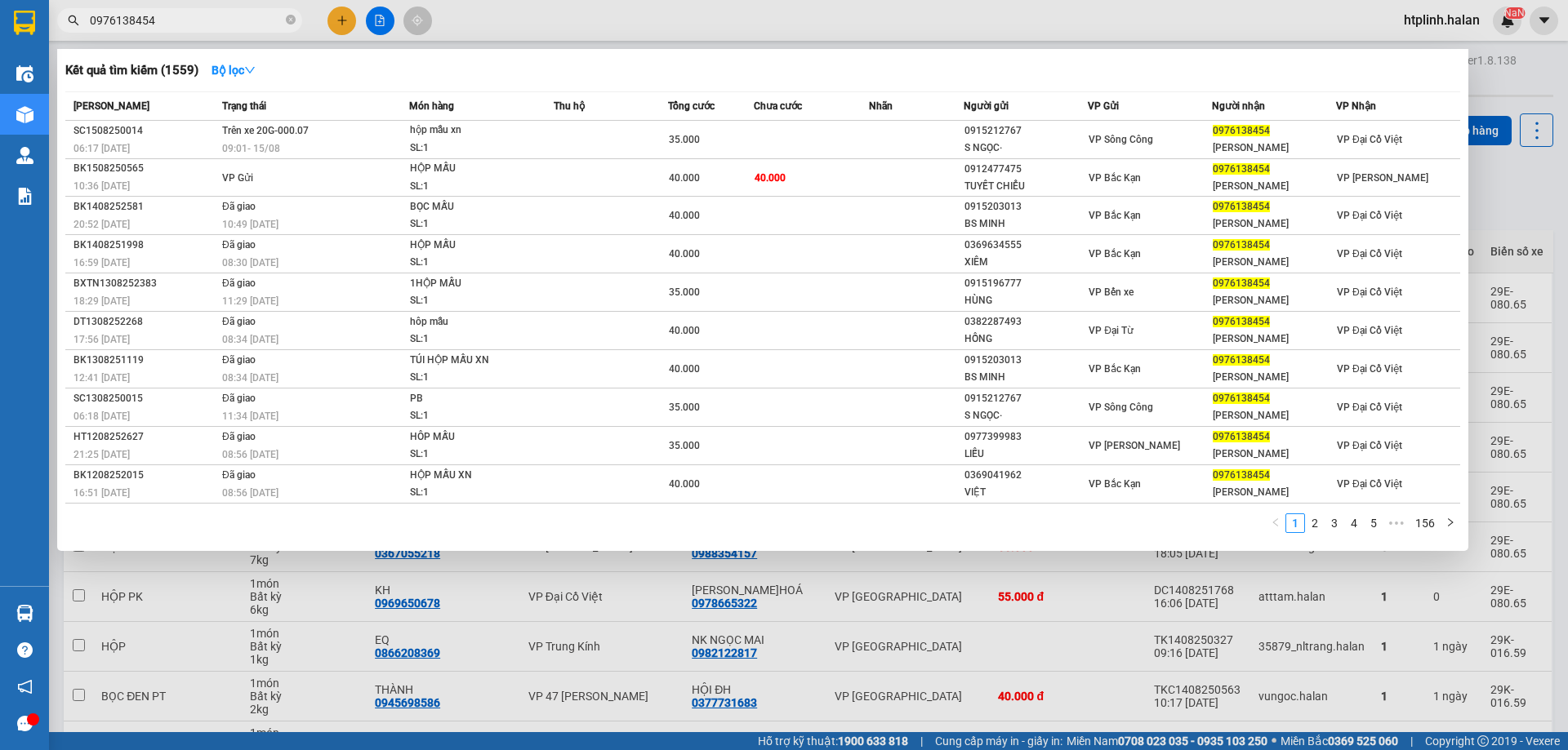
type input "0976138454"
click at [186, 41] on div at bounding box center [784, 375] width 1568 height 750
click at [189, 16] on input "0976138454" at bounding box center [186, 20] width 193 height 18
paste input "1829469"
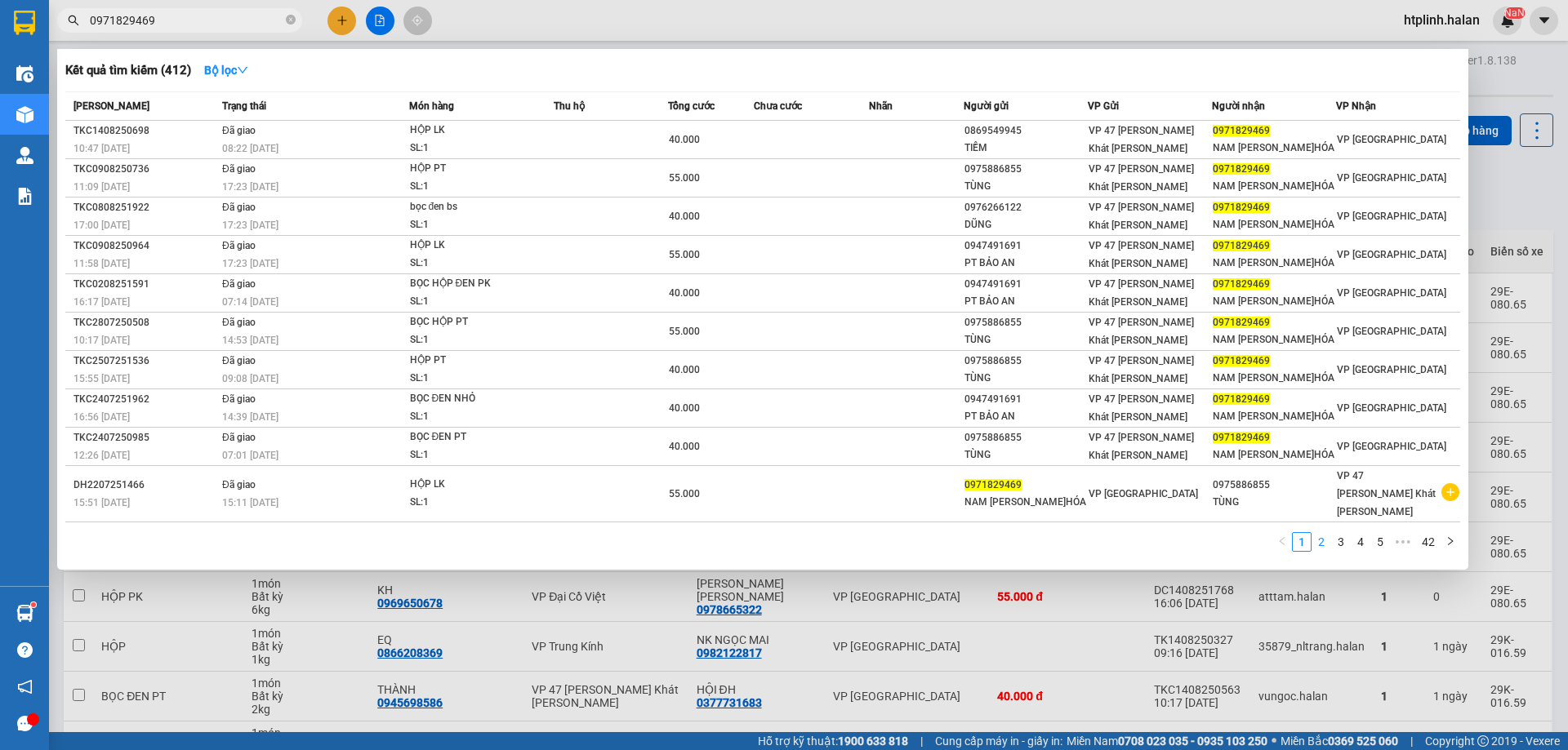
type input "0971829469"
click at [1328, 533] on link "2" at bounding box center [1321, 542] width 18 height 18
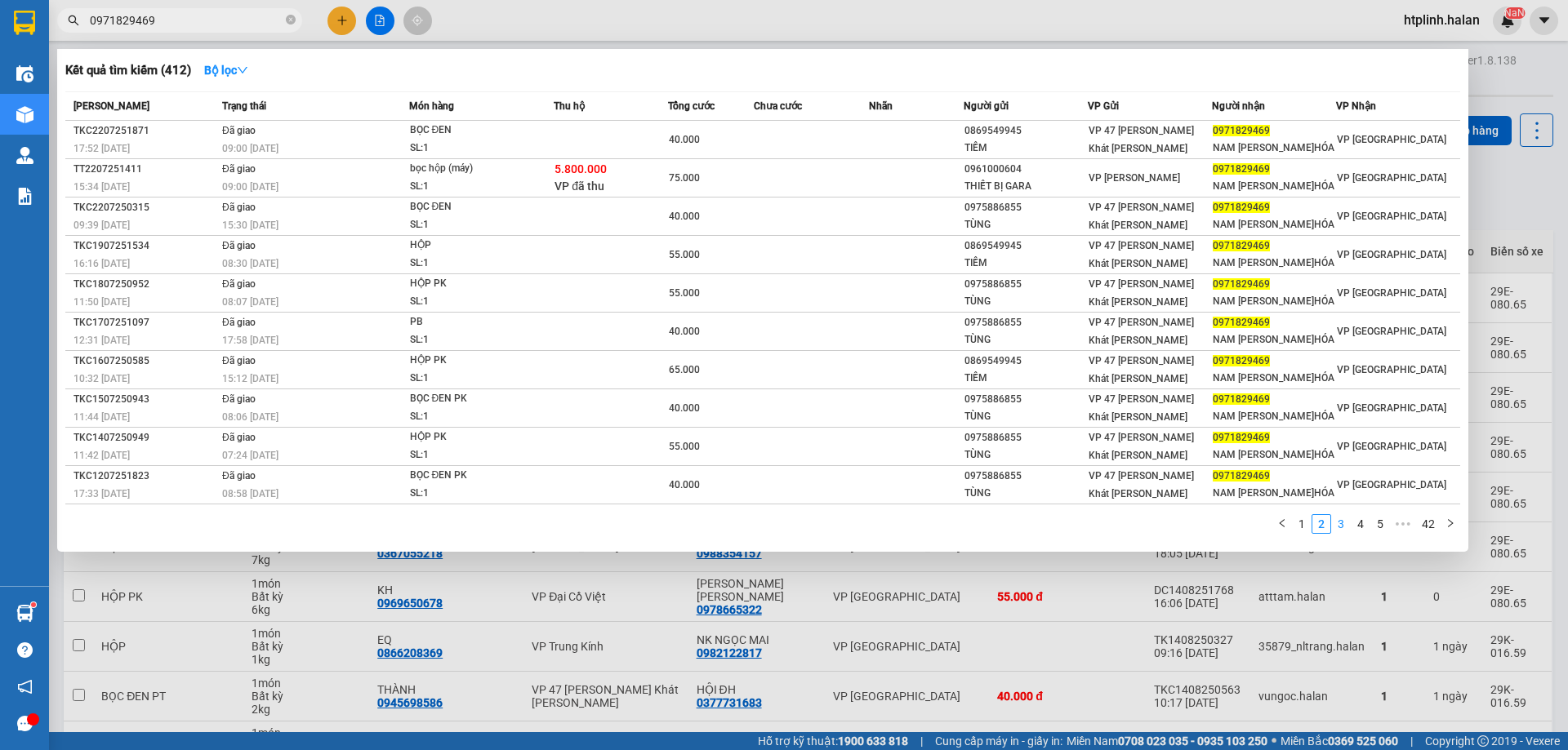
click at [1336, 521] on link "3" at bounding box center [1341, 524] width 18 height 18
click at [1356, 524] on link "4" at bounding box center [1360, 524] width 18 height 18
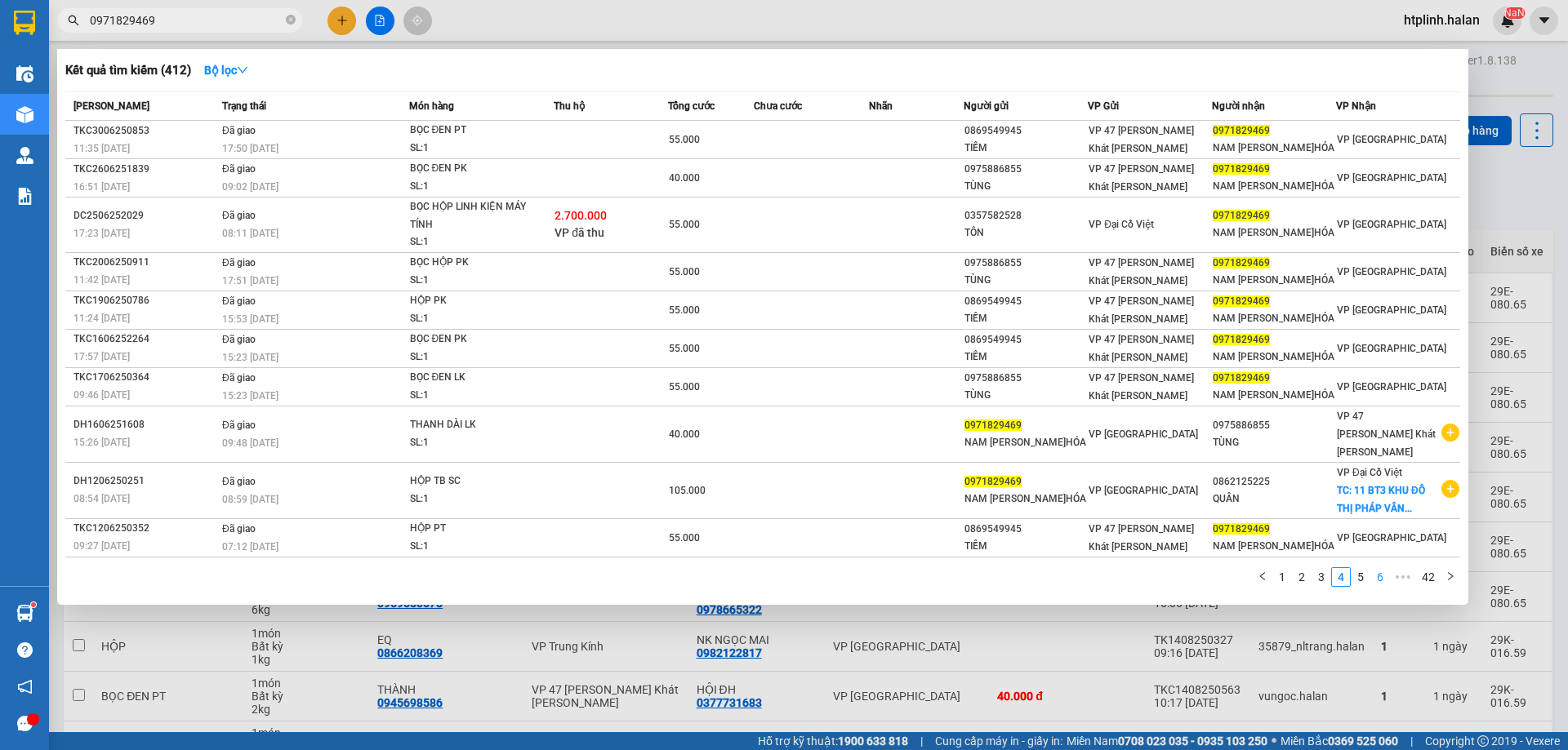
click at [1370, 567] on li "6" at bounding box center [1380, 577] width 20 height 20
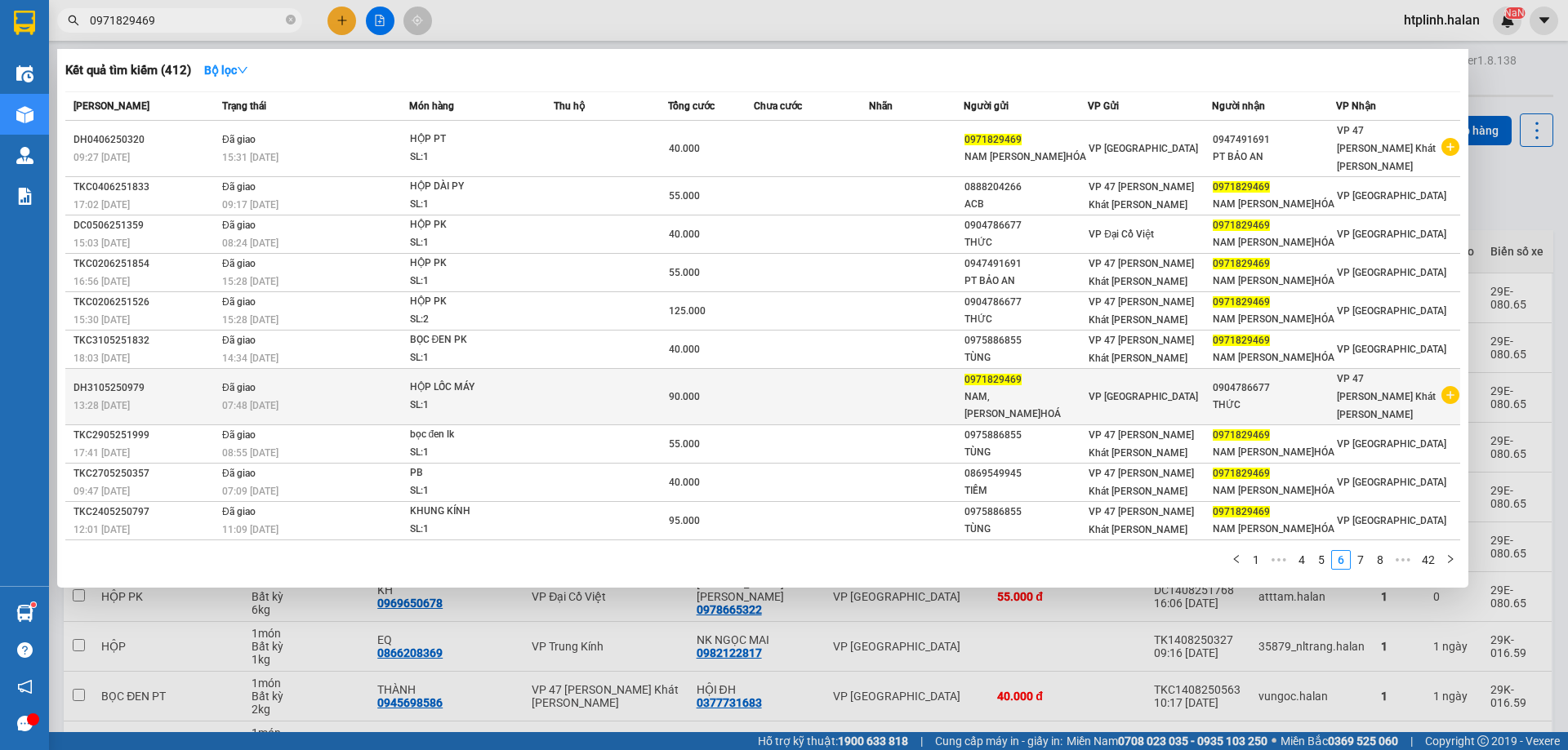
click at [1231, 397] on div "THỨC" at bounding box center [1273, 406] width 122 height 17
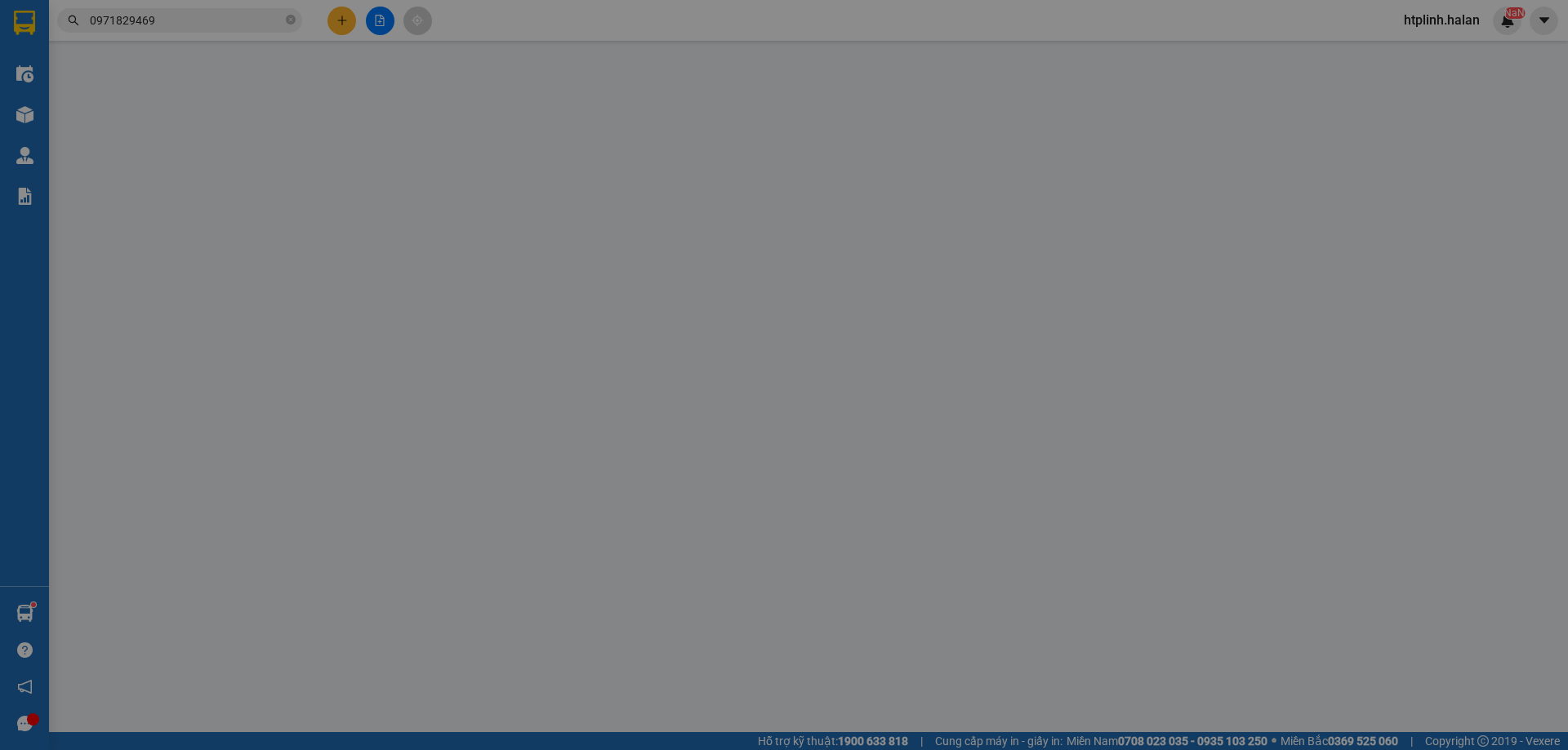
type input "0971829469"
type input "0904786677"
type input "90.000"
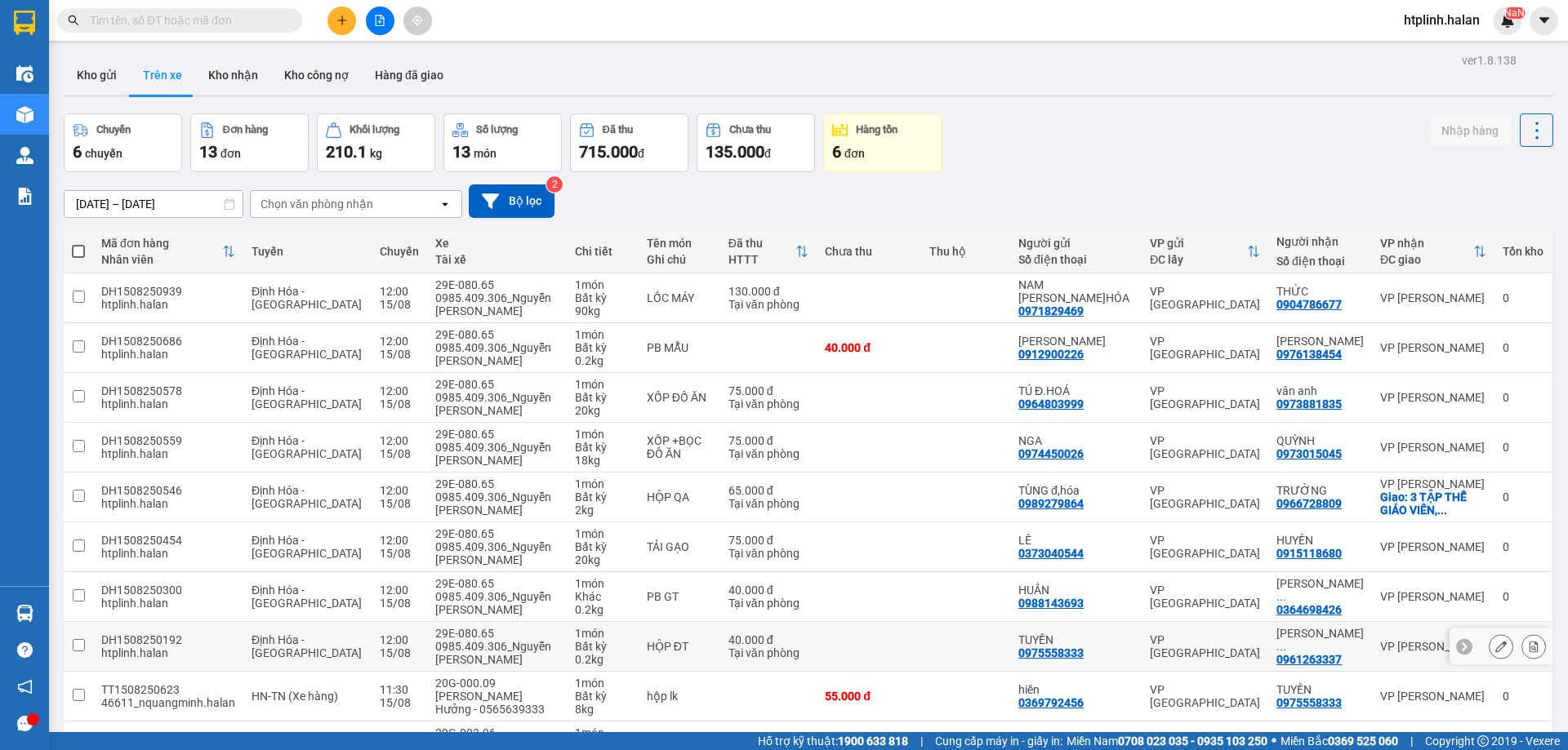
scroll to position [106, 0]
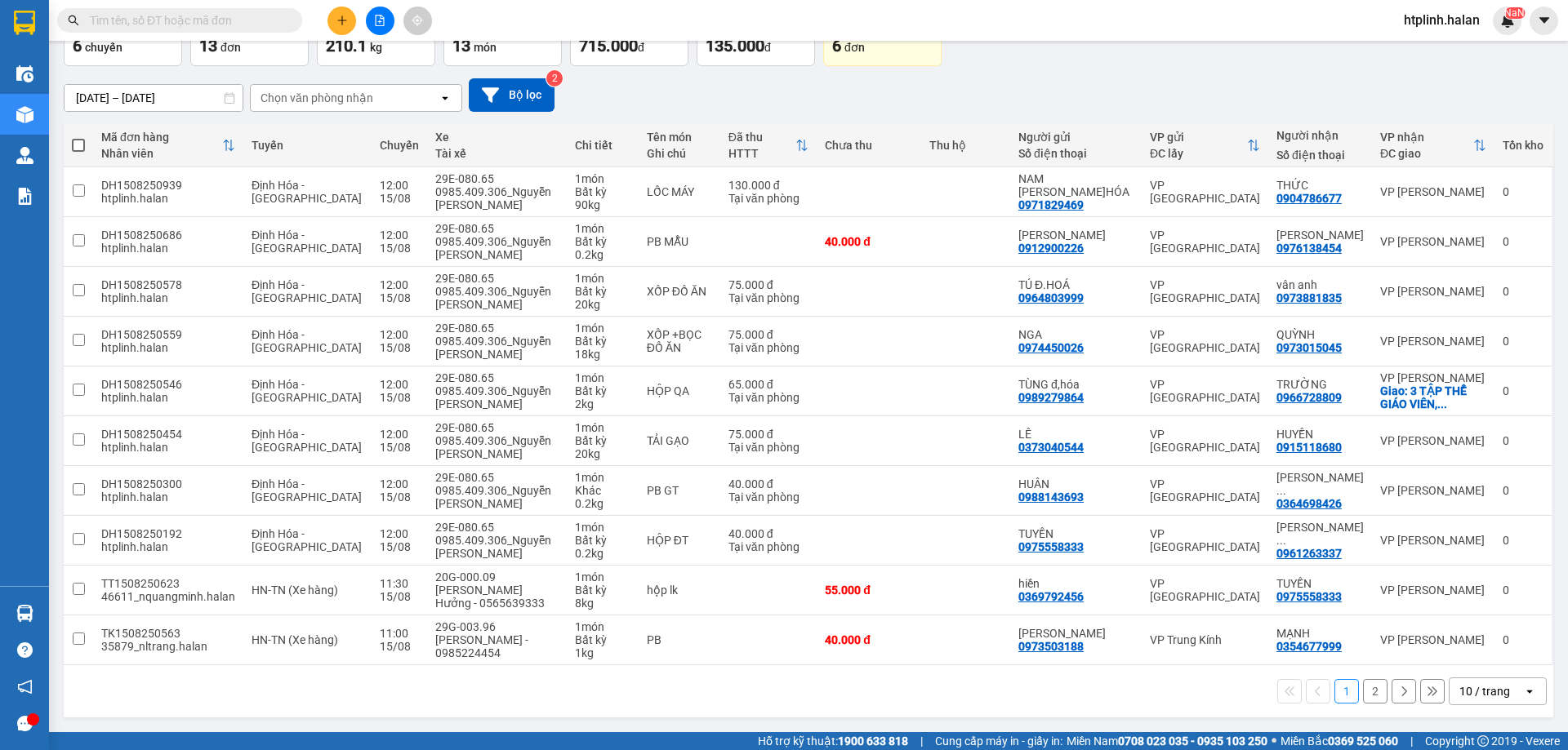
click at [1363, 692] on button "2" at bounding box center [1375, 691] width 24 height 24
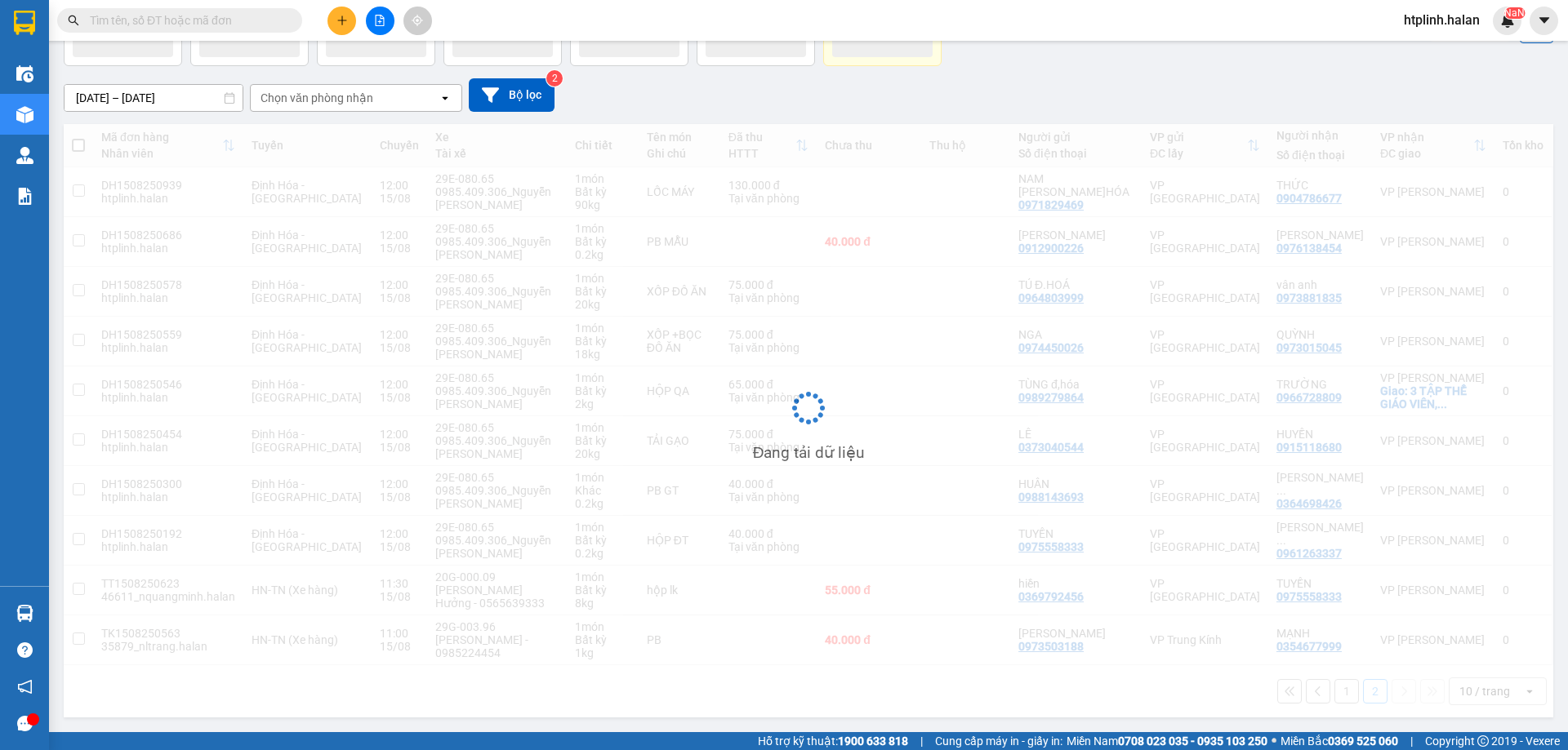
scroll to position [75, 0]
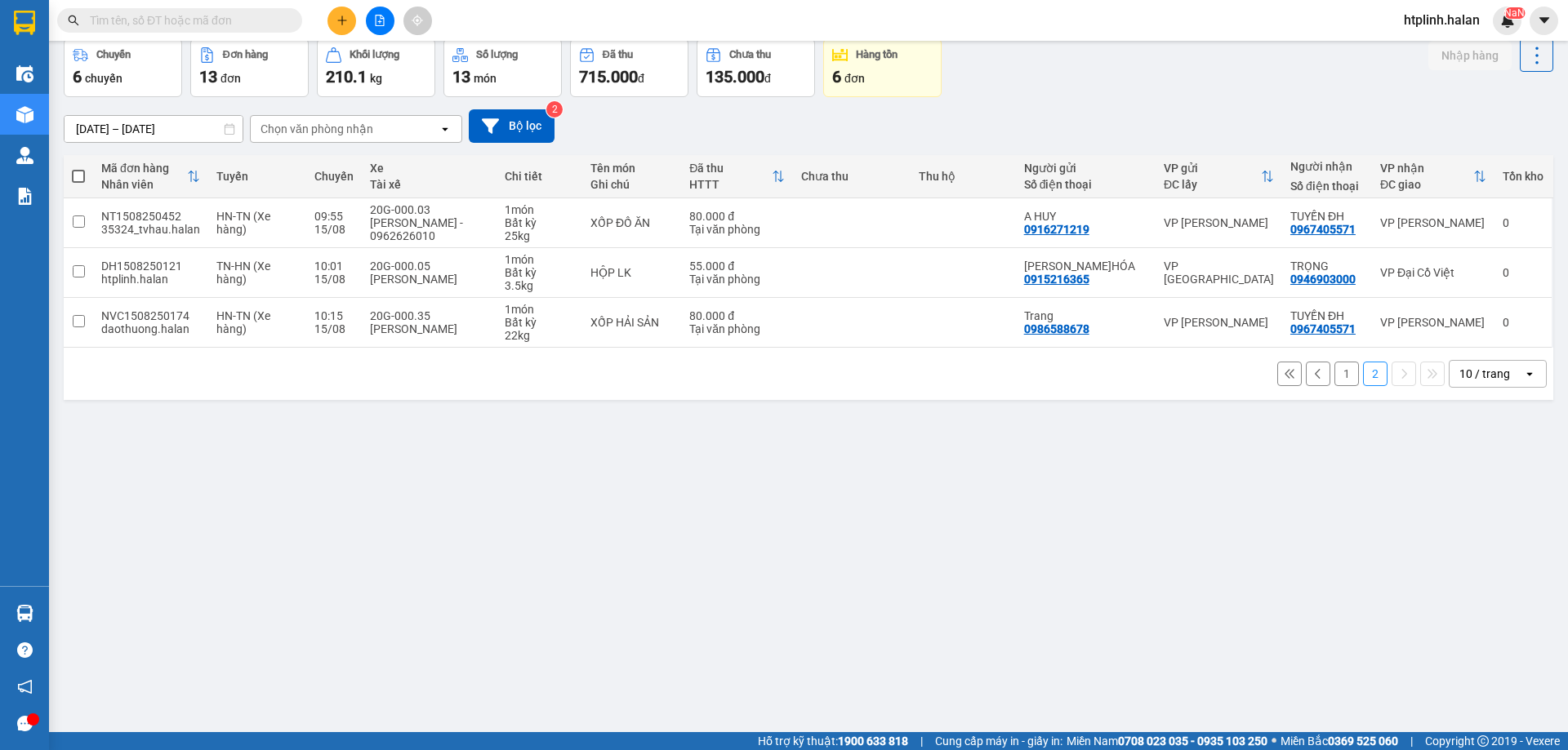
click at [918, 133] on div "[DATE] – [DATE] Press the down arrow key to interact with the calendar and sele…" at bounding box center [808, 126] width 1490 height 34
click at [248, 584] on div "ver 1.8.138 Kho gửi Trên xe Kho nhận Kho công nợ Hàng đã giao Chuyến 6 chuyến Đ…" at bounding box center [808, 349] width 1503 height 750
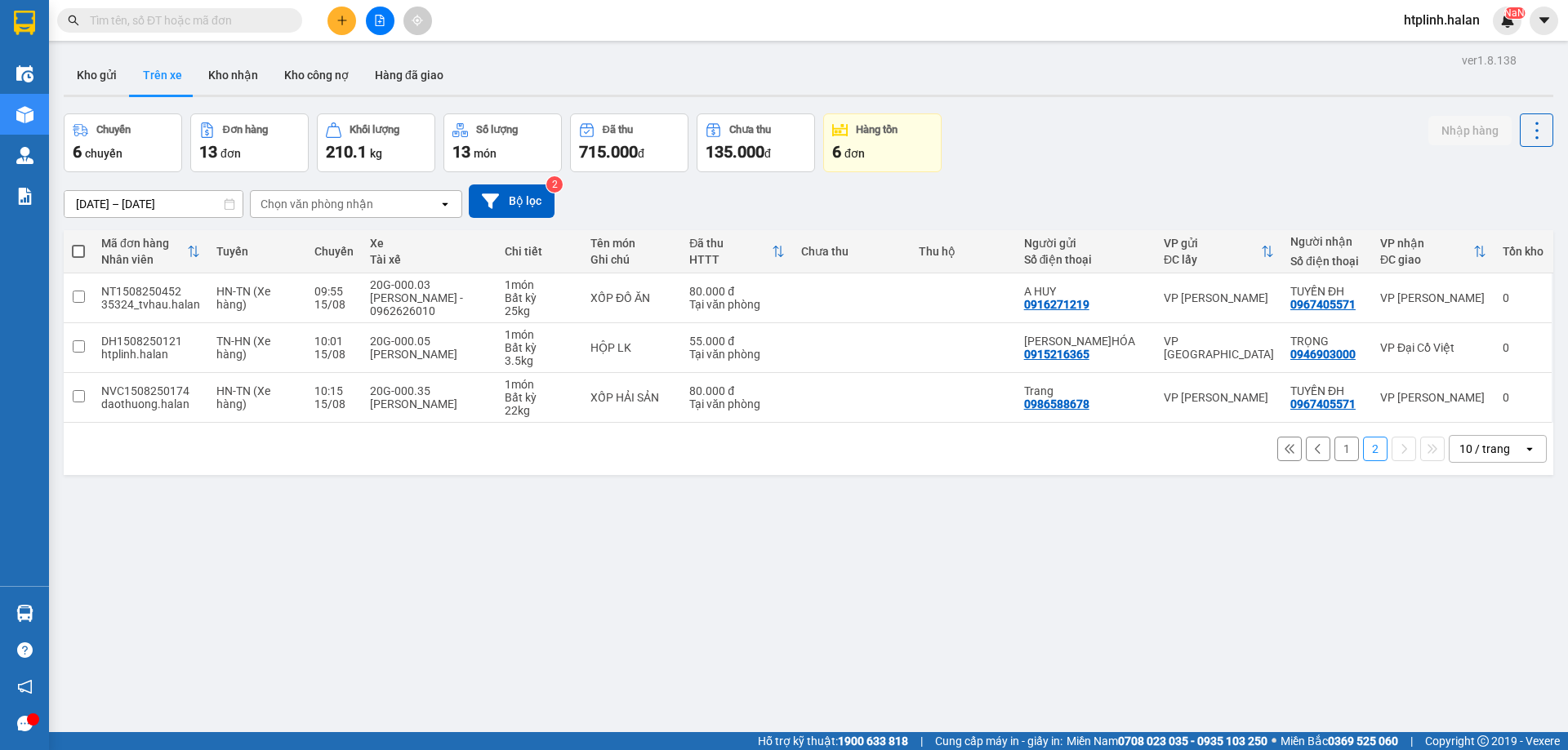
click at [1335, 450] on button "1" at bounding box center [1347, 449] width 24 height 24
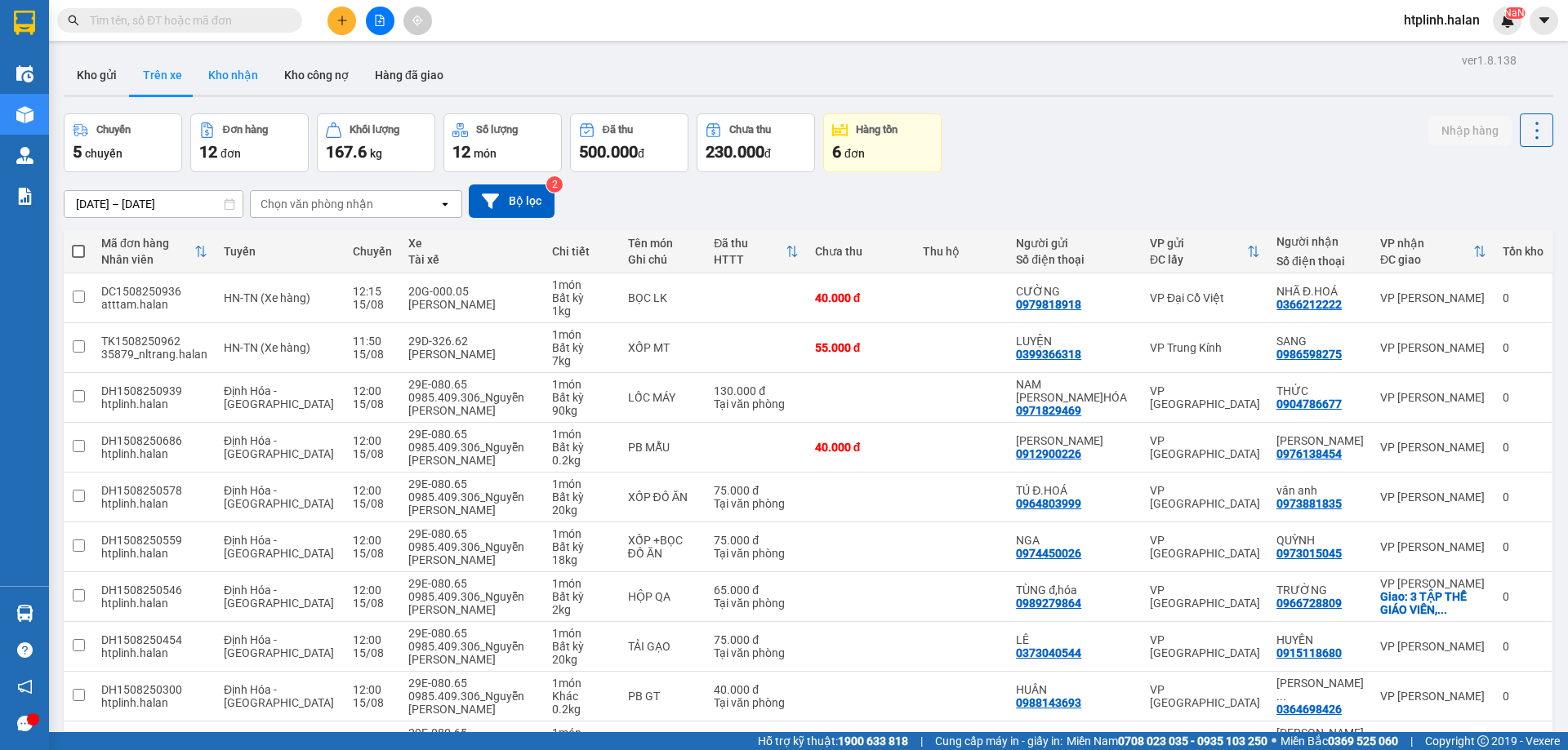
click at [256, 81] on button "Kho nhận" at bounding box center [233, 75] width 76 height 39
type input "[DATE] – [DATE]"
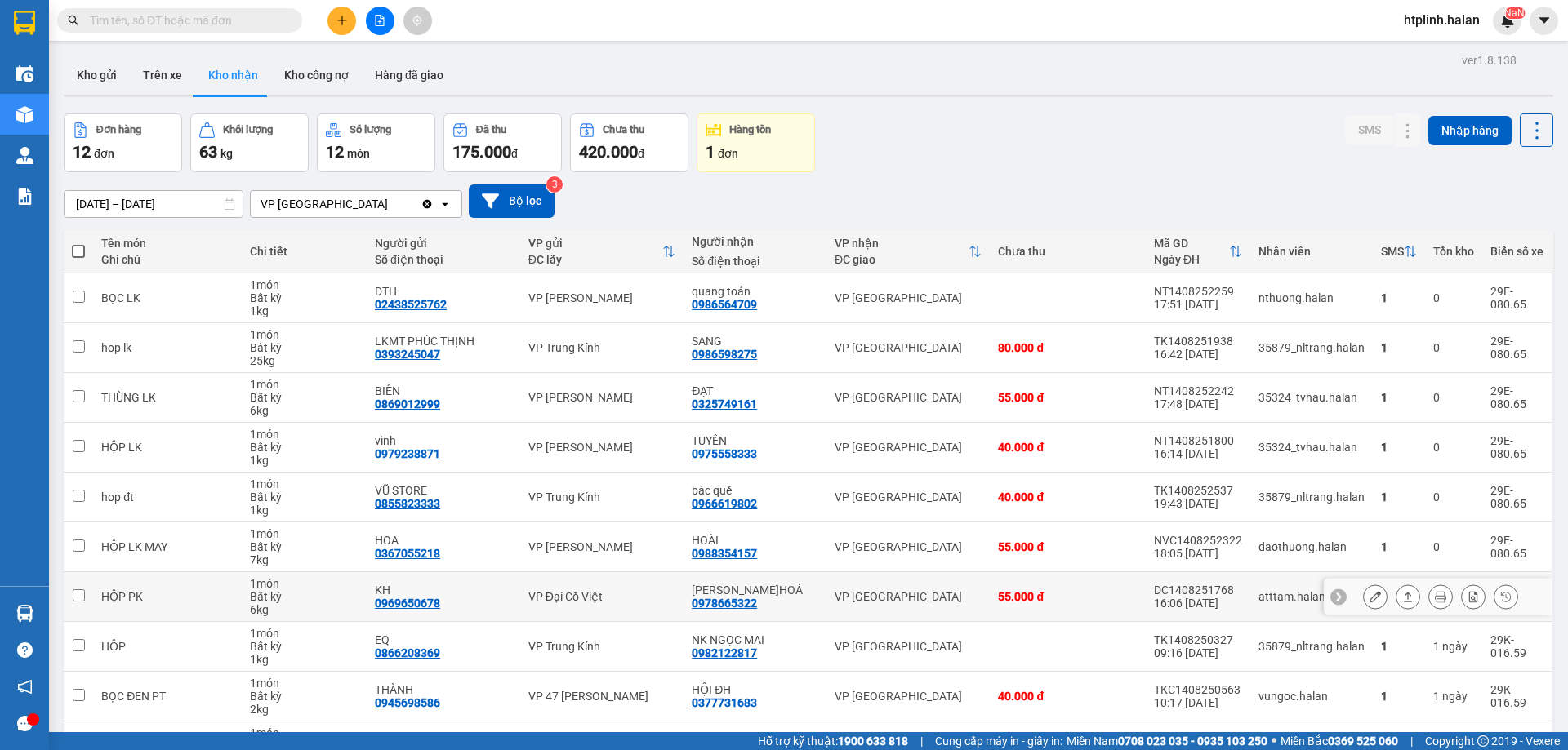
scroll to position [106, 0]
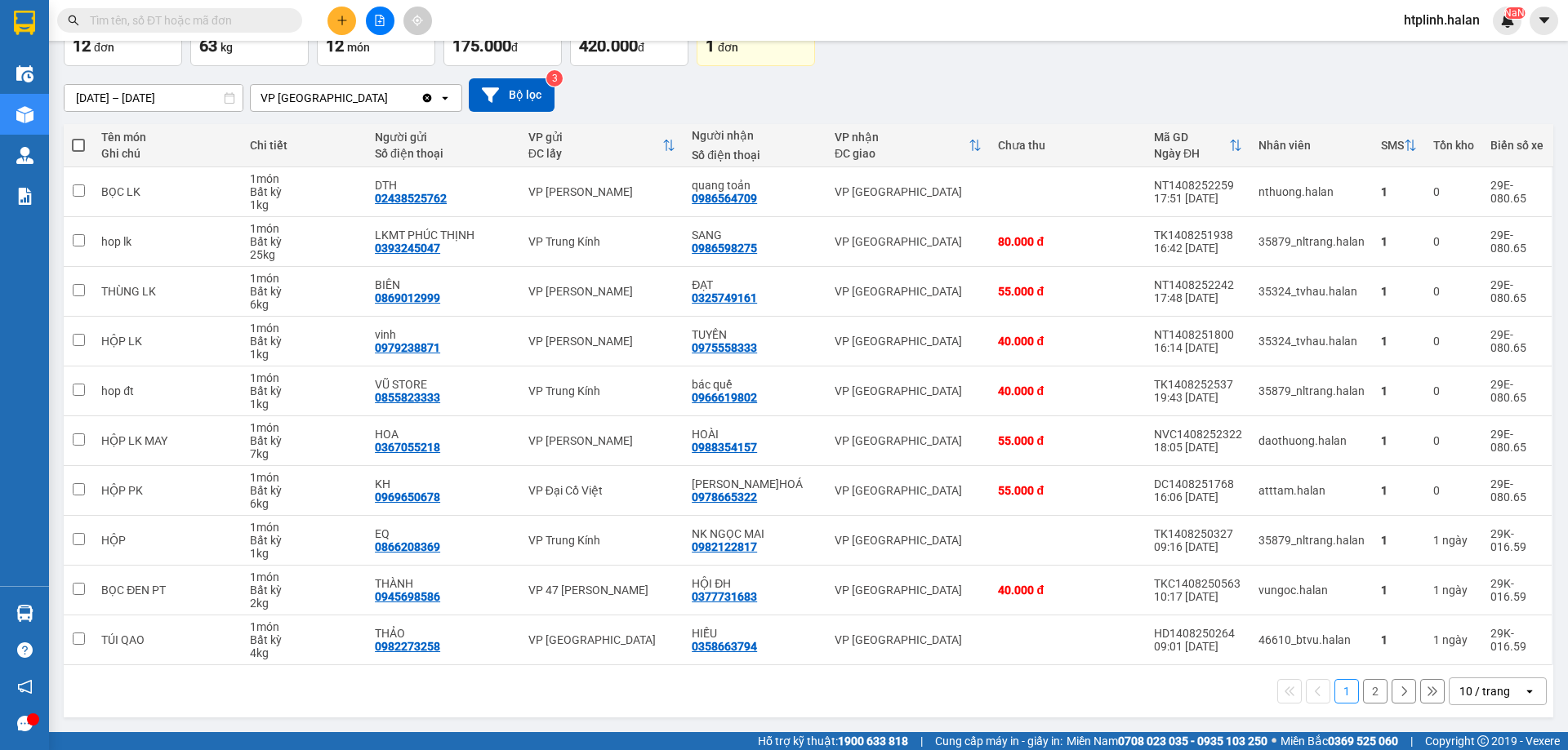
click at [1366, 697] on button "2" at bounding box center [1375, 691] width 24 height 24
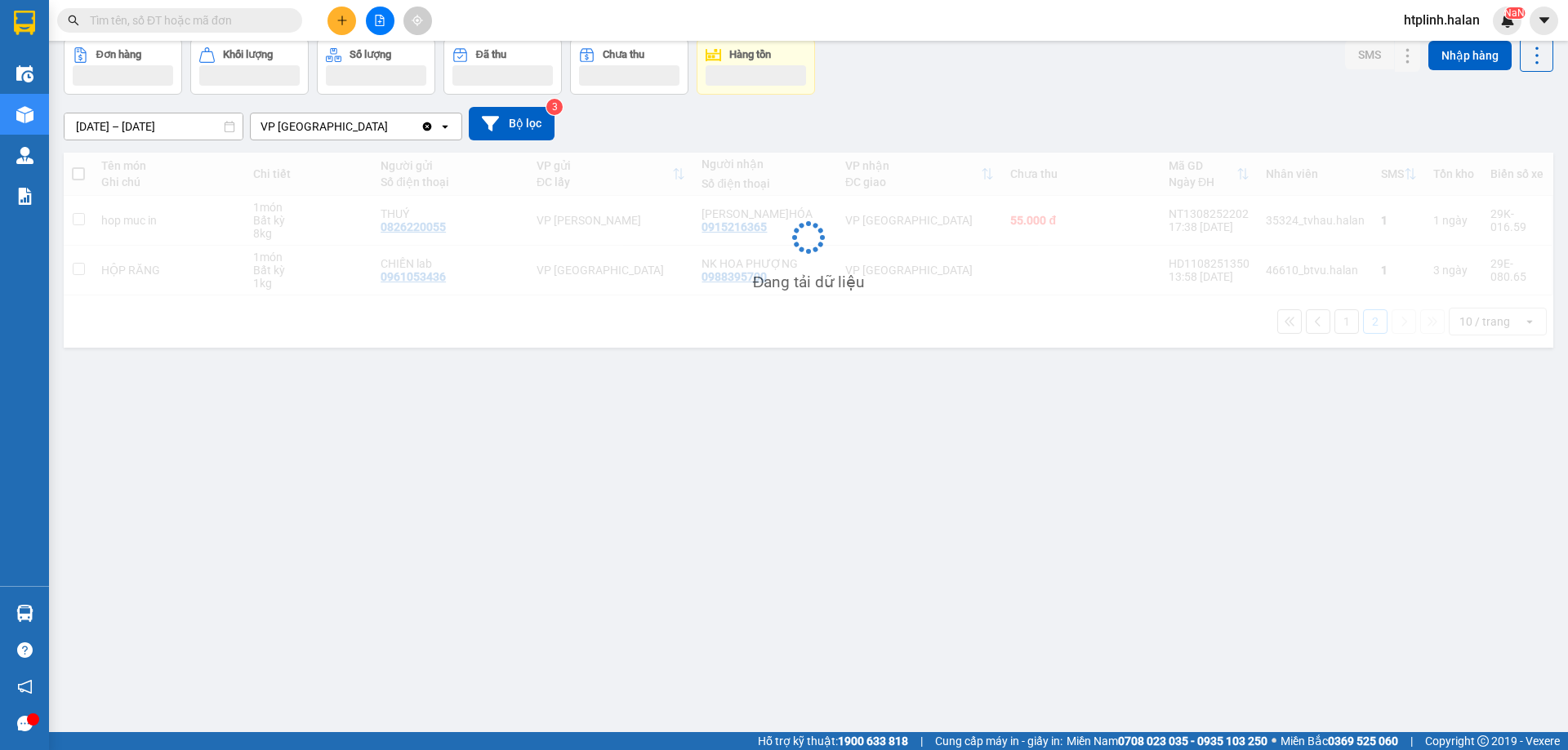
scroll to position [75, 0]
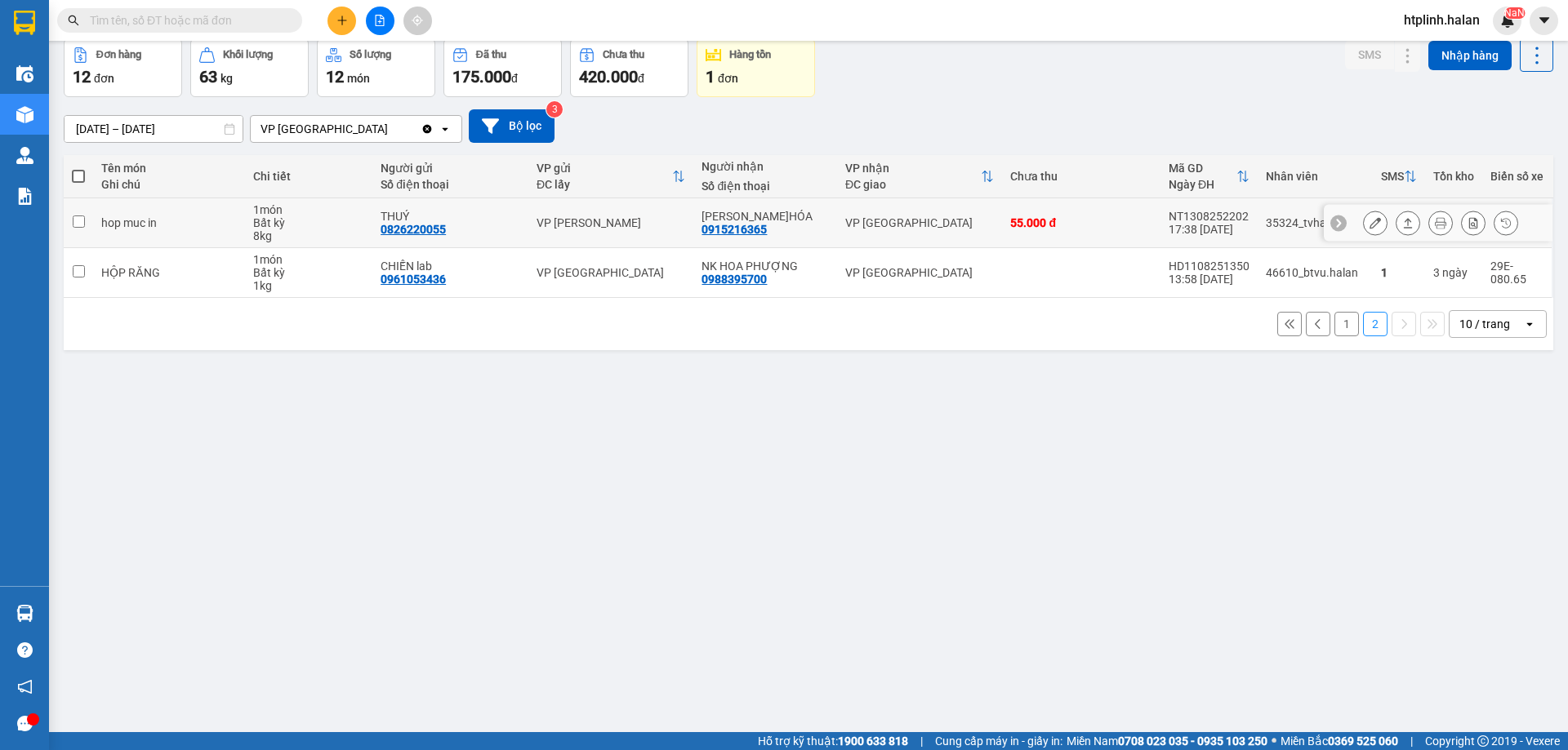
click at [732, 230] on div "0915216365" at bounding box center [734, 229] width 65 height 13
copy div "0915216365"
click at [223, 23] on input "text" at bounding box center [186, 20] width 193 height 18
paste input "0915216365"
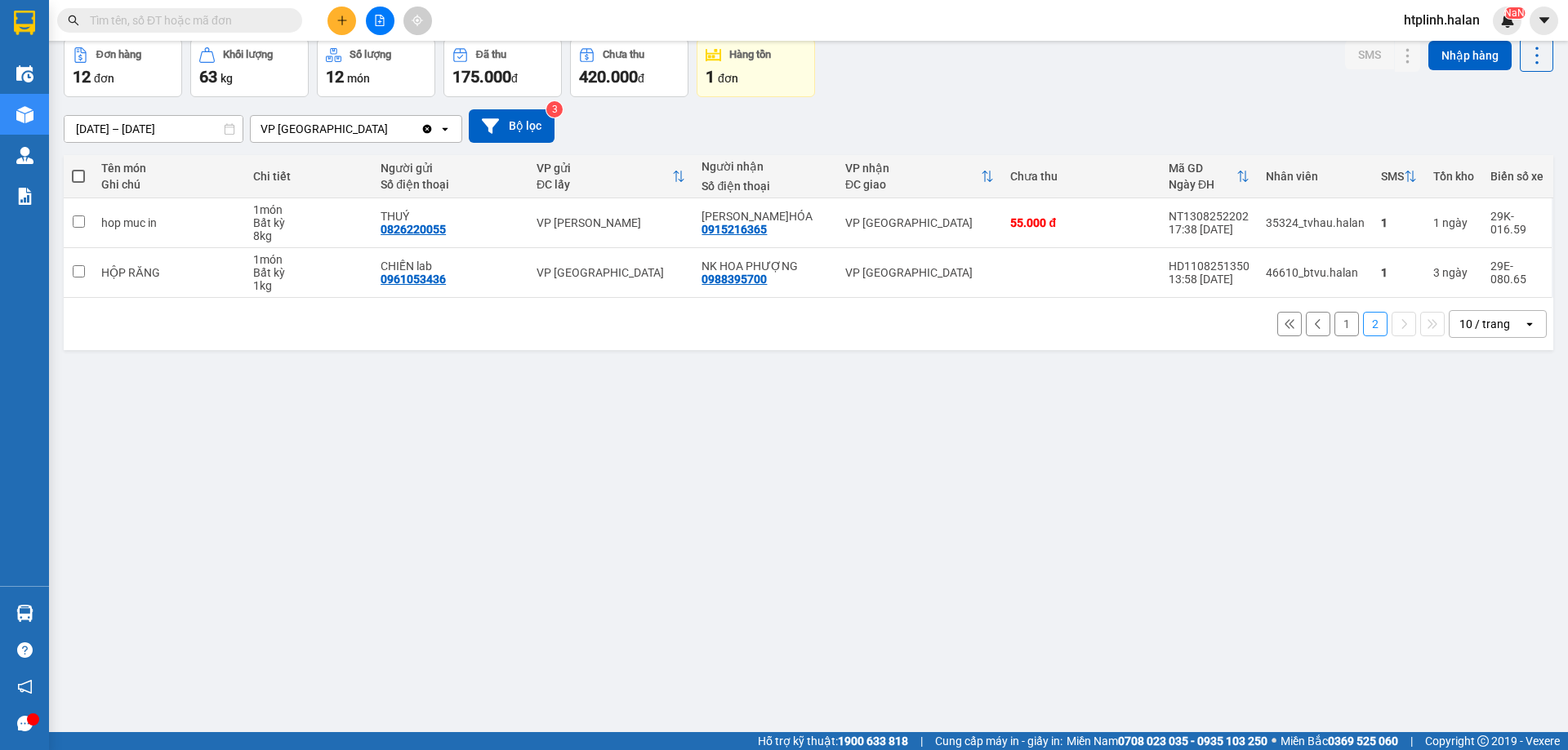
type input "0915216365"
